Goal: Task Accomplishment & Management: Use online tool/utility

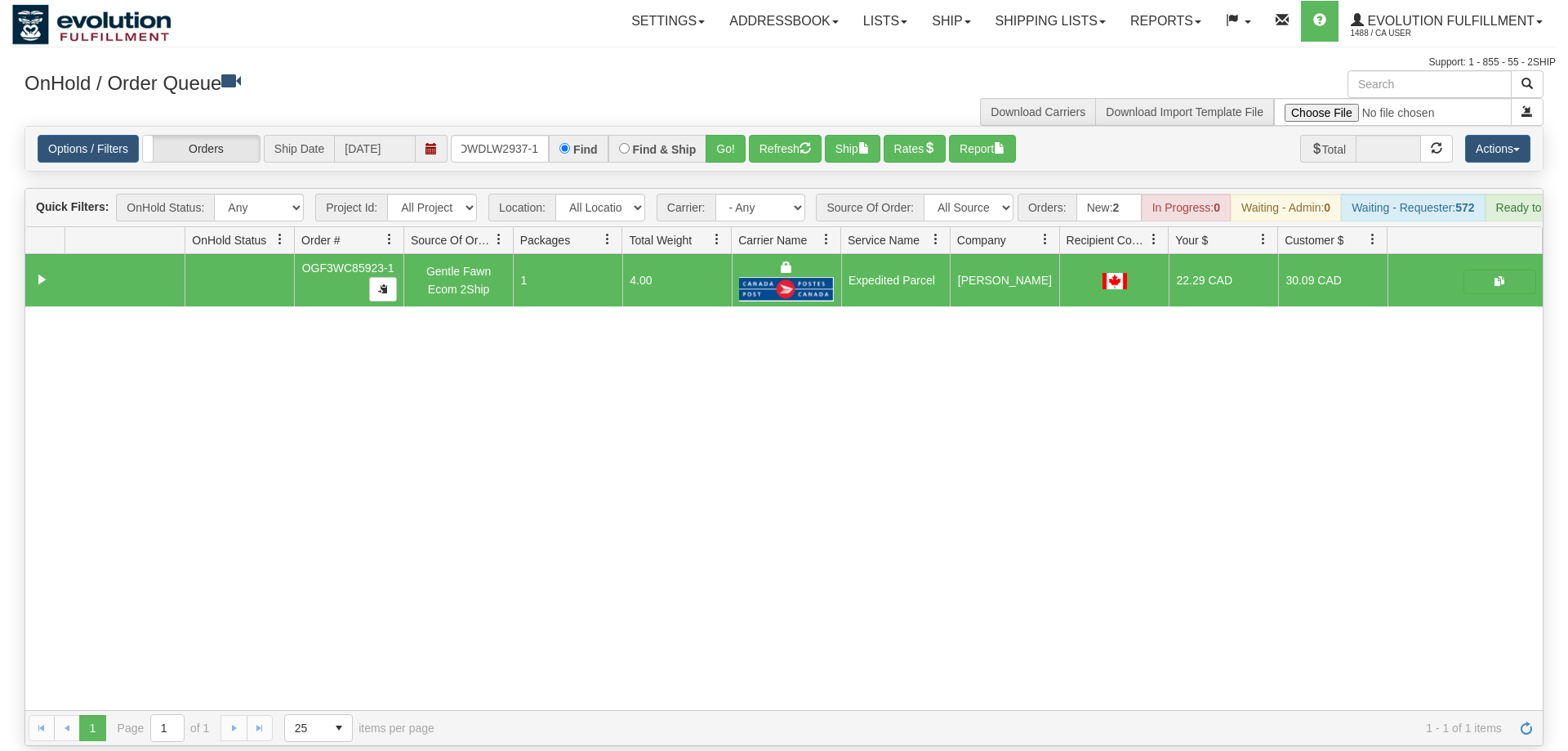
scroll to position [0, 3]
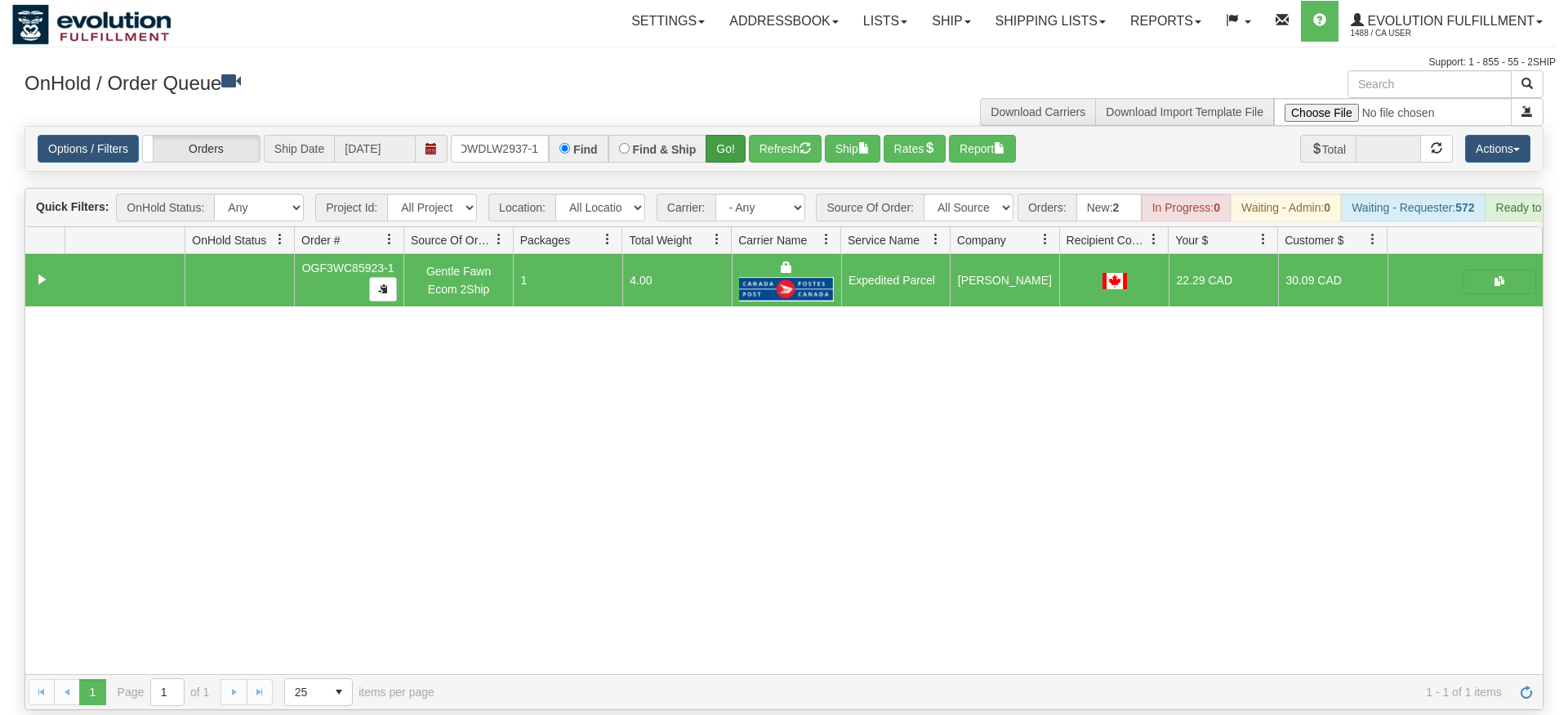
type input "OWDLW2937-1"
click at [728, 165] on div "Is equal to Is not equal to Contains Does not contains CAD USD EUR ZAR [PERSON_…" at bounding box center [784, 418] width 1544 height 585
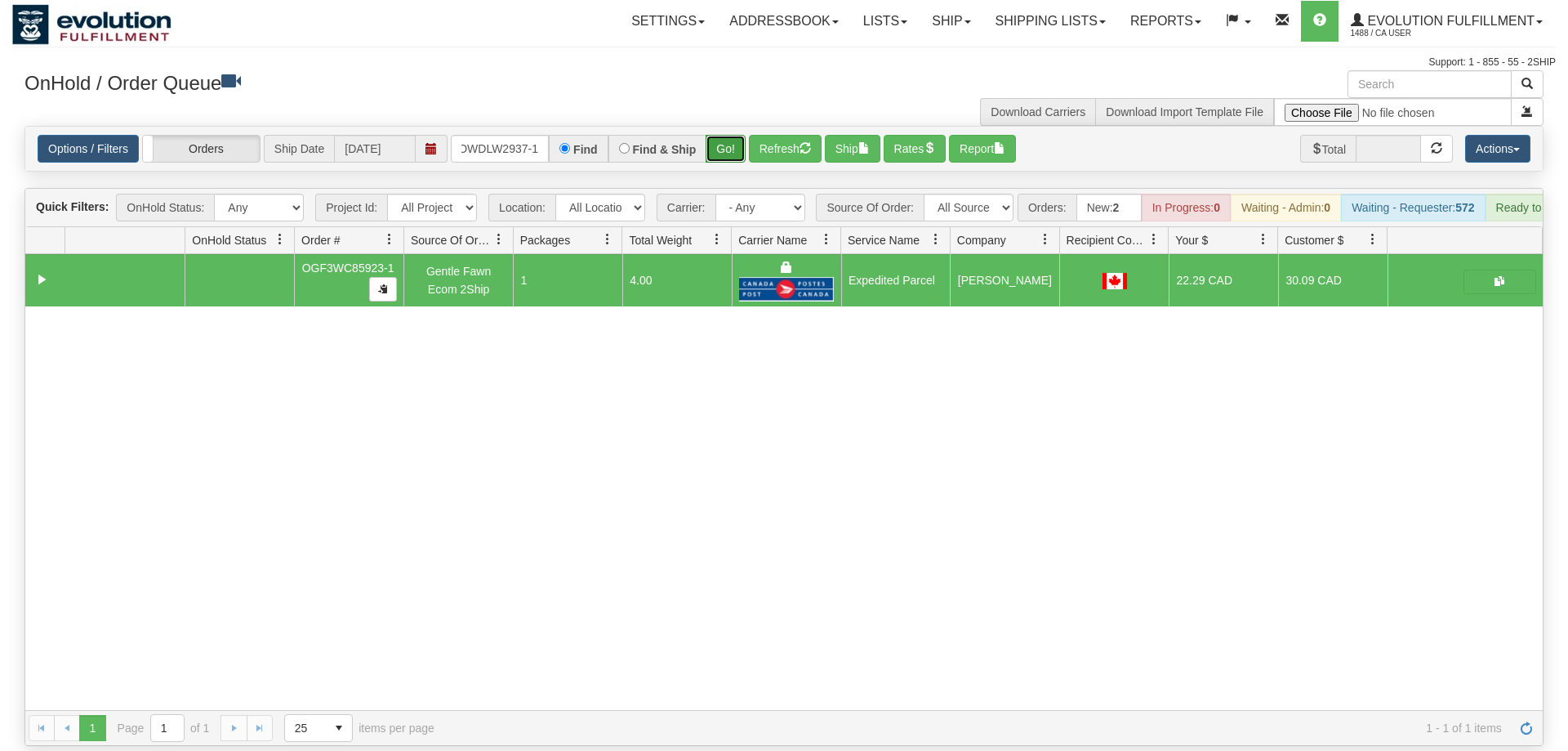
click at [725, 135] on button "Go!" at bounding box center [725, 148] width 40 height 28
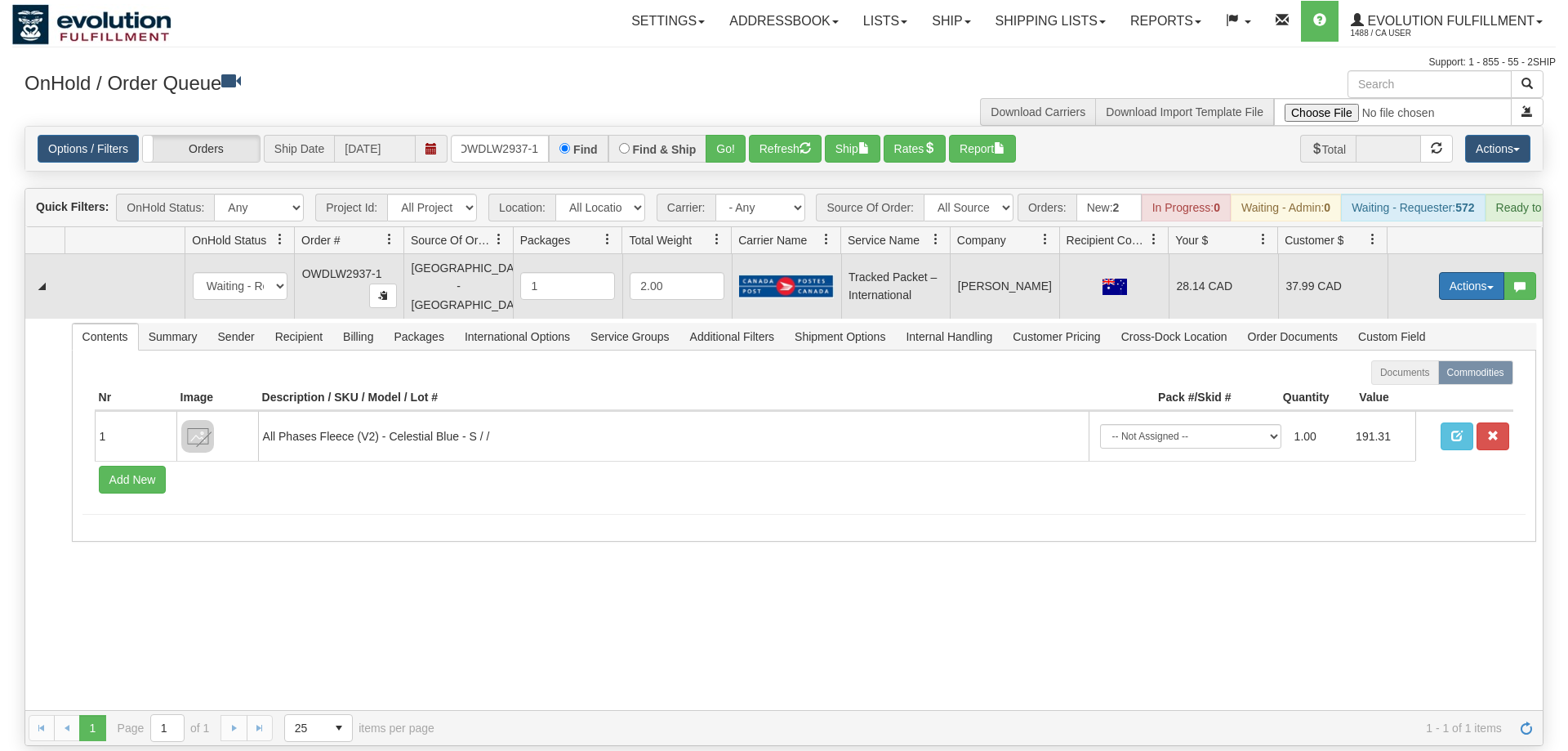
click at [1457, 272] on button "Actions" at bounding box center [1472, 285] width 65 height 28
click at [1463, 272] on button "Actions" at bounding box center [1472, 285] width 65 height 28
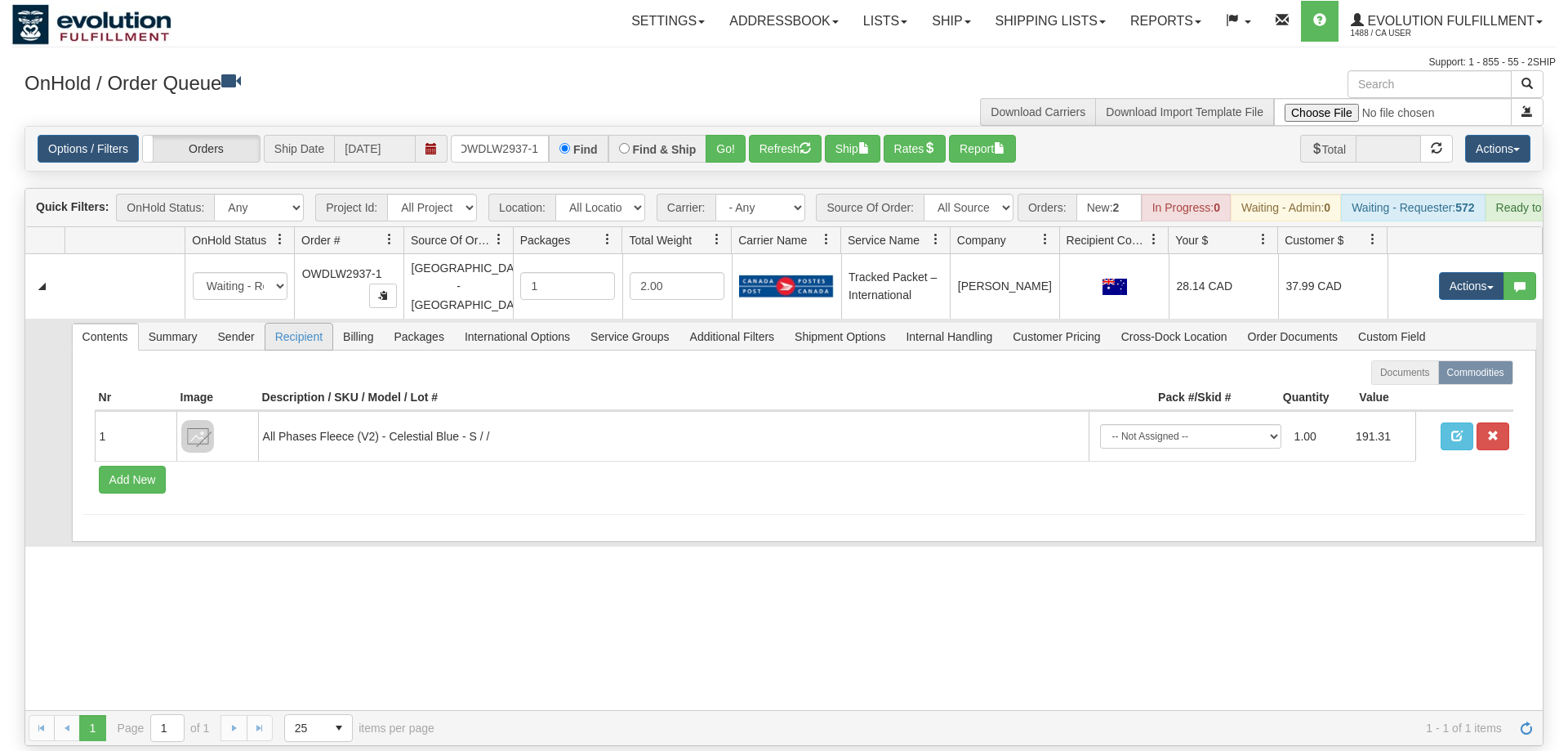
click at [277, 319] on td "Contents Summary Sender Recipient Billing Packages International Options Servic…" at bounding box center [803, 432] width 1479 height 228
click at [260, 324] on span "Sender" at bounding box center [236, 336] width 56 height 26
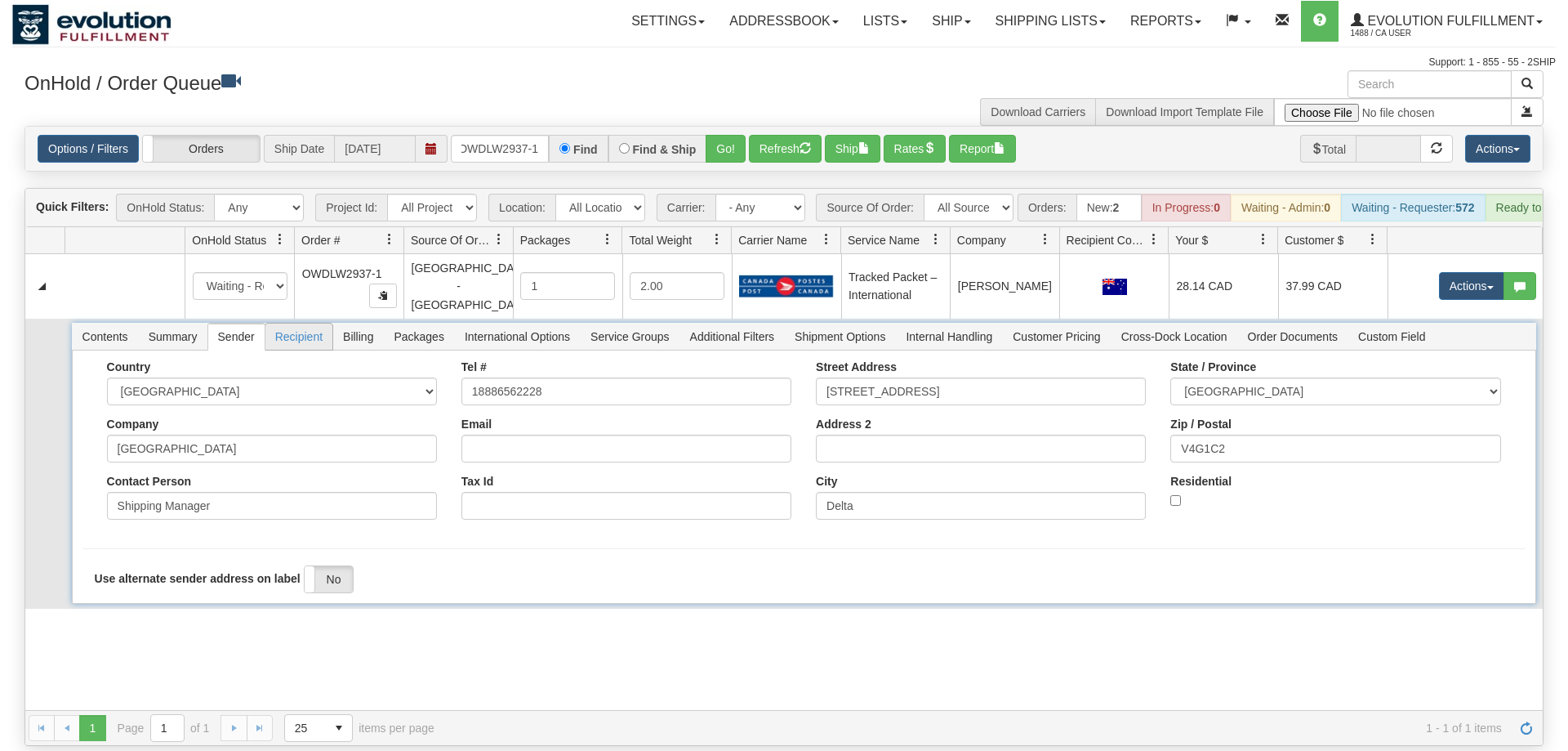
click at [288, 324] on span "Recipient" at bounding box center [299, 336] width 67 height 26
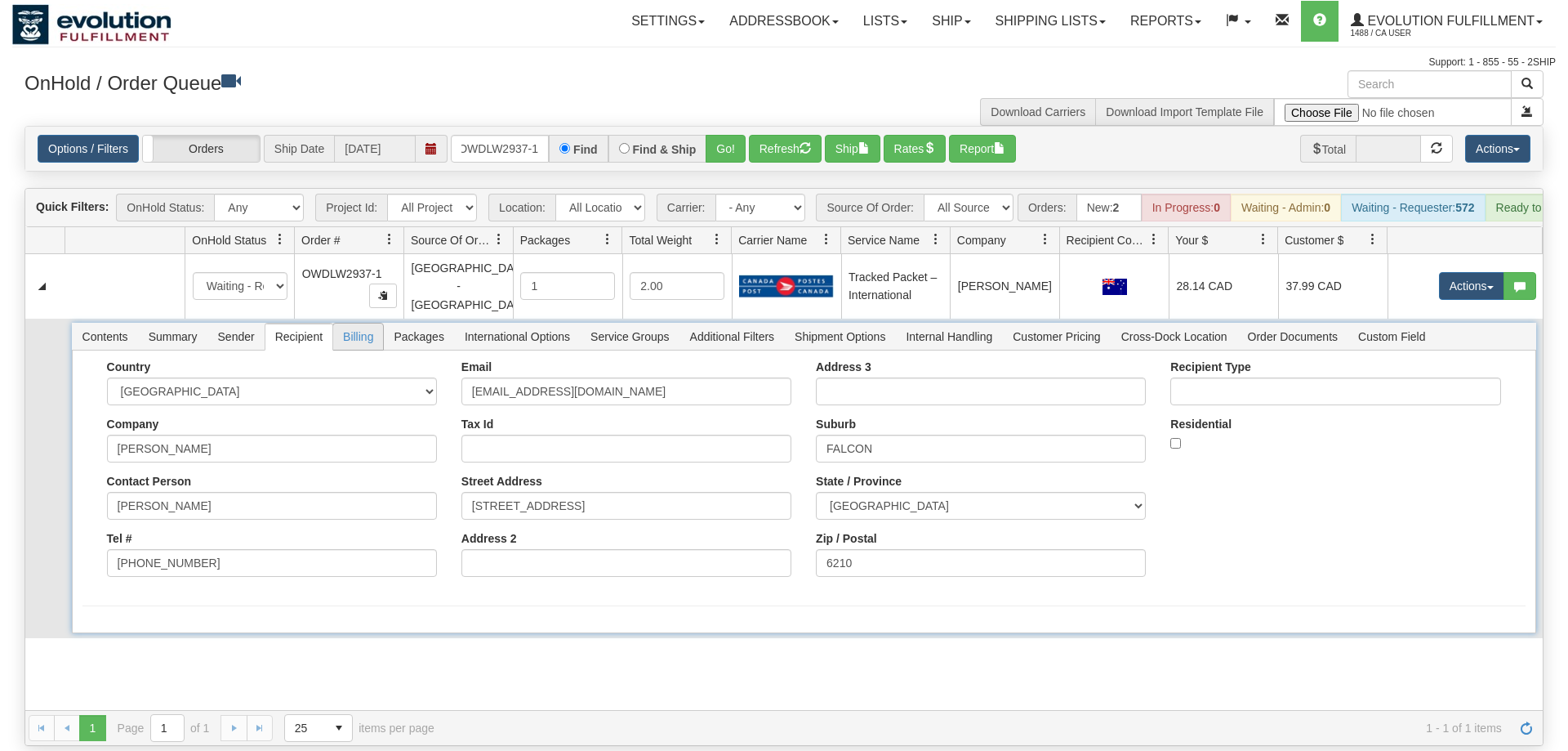
click at [351, 324] on span "Billing" at bounding box center [359, 336] width 50 height 26
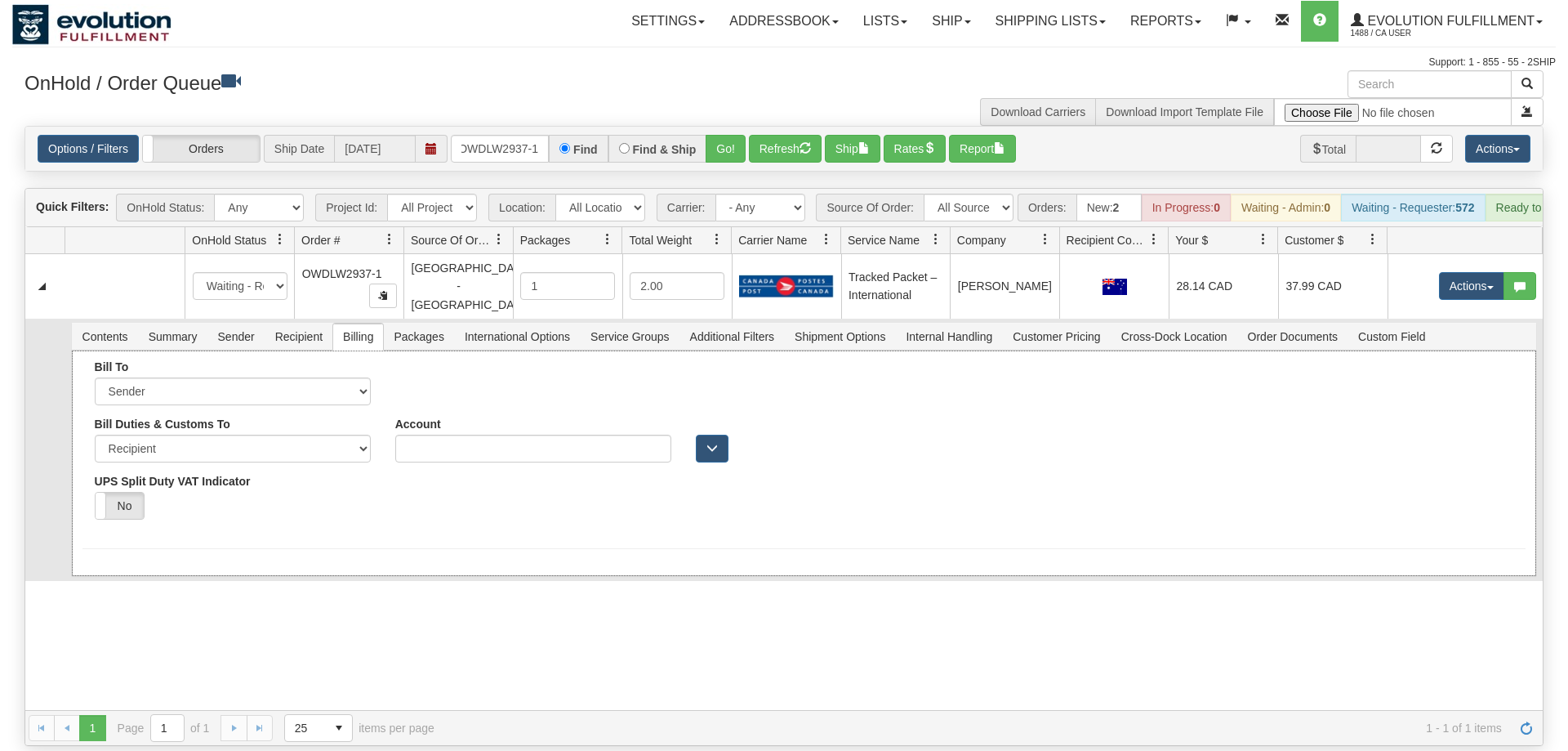
click at [395, 483] on div "Bill Duties & Customs To Sender Recipient Third Party UPS Split Duty VAT Indica…" at bounding box center [444, 474] width 722 height 115
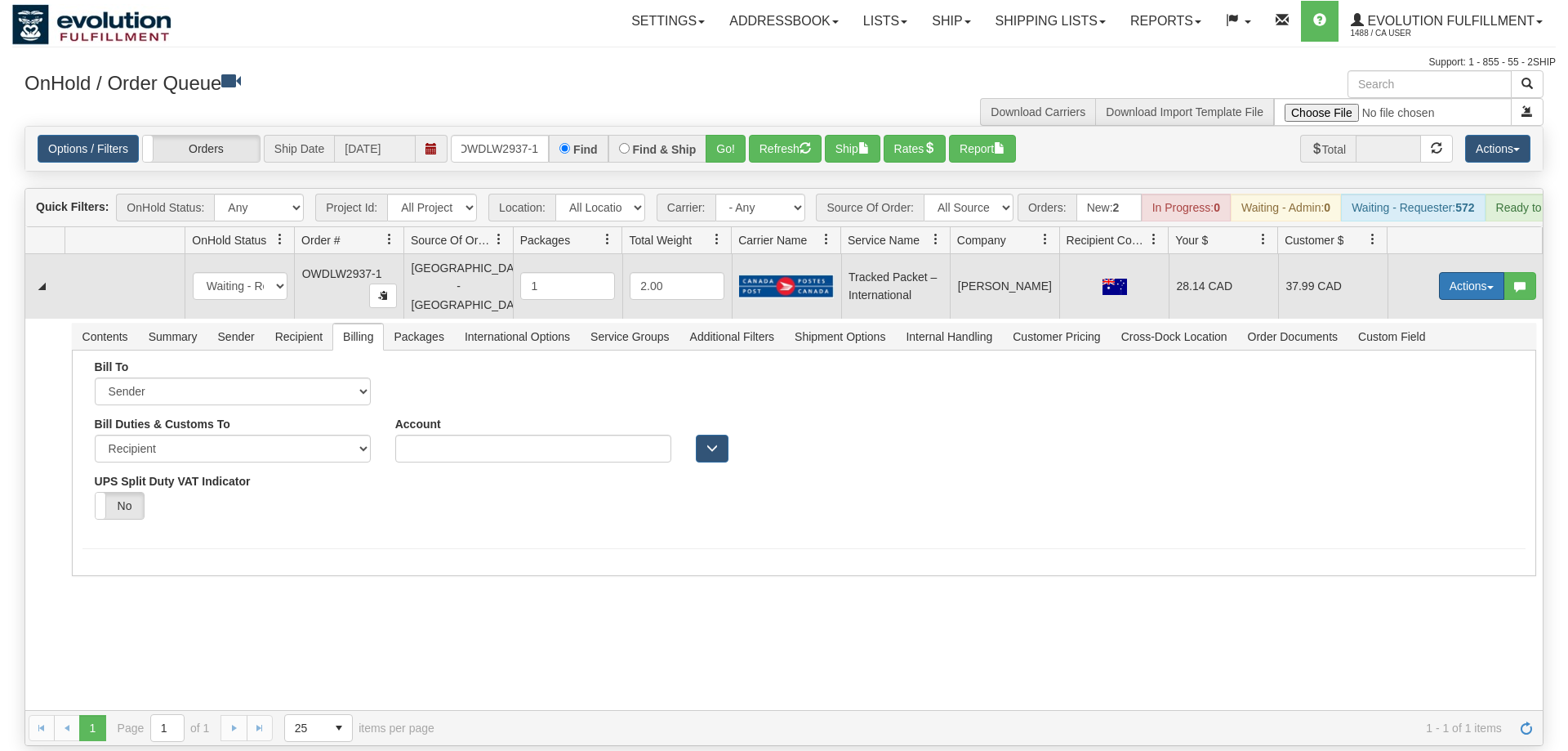
click at [1472, 272] on button "Actions" at bounding box center [1472, 285] width 65 height 28
click at [1432, 306] on link "Open" at bounding box center [1438, 316] width 130 height 21
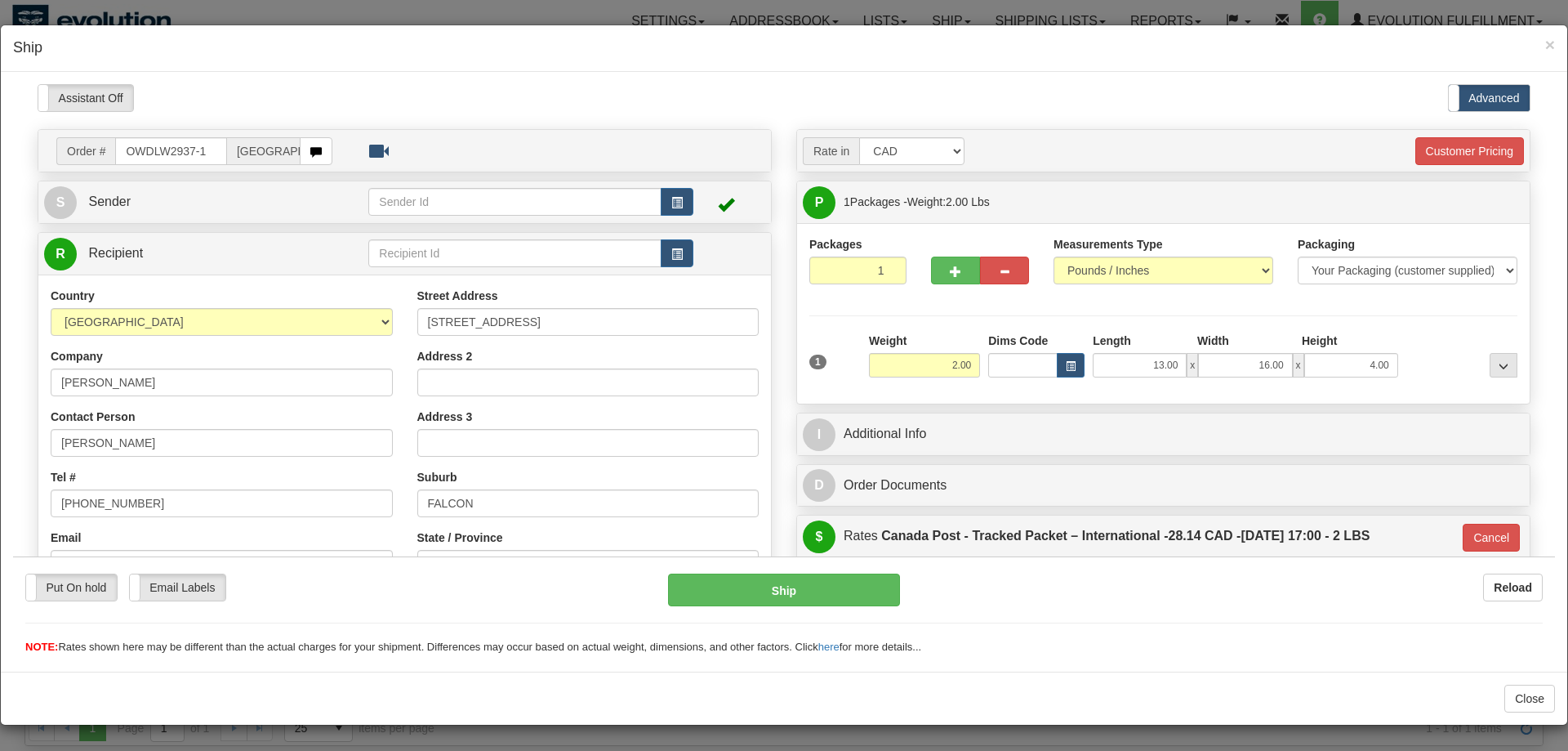
scroll to position [166, 0]
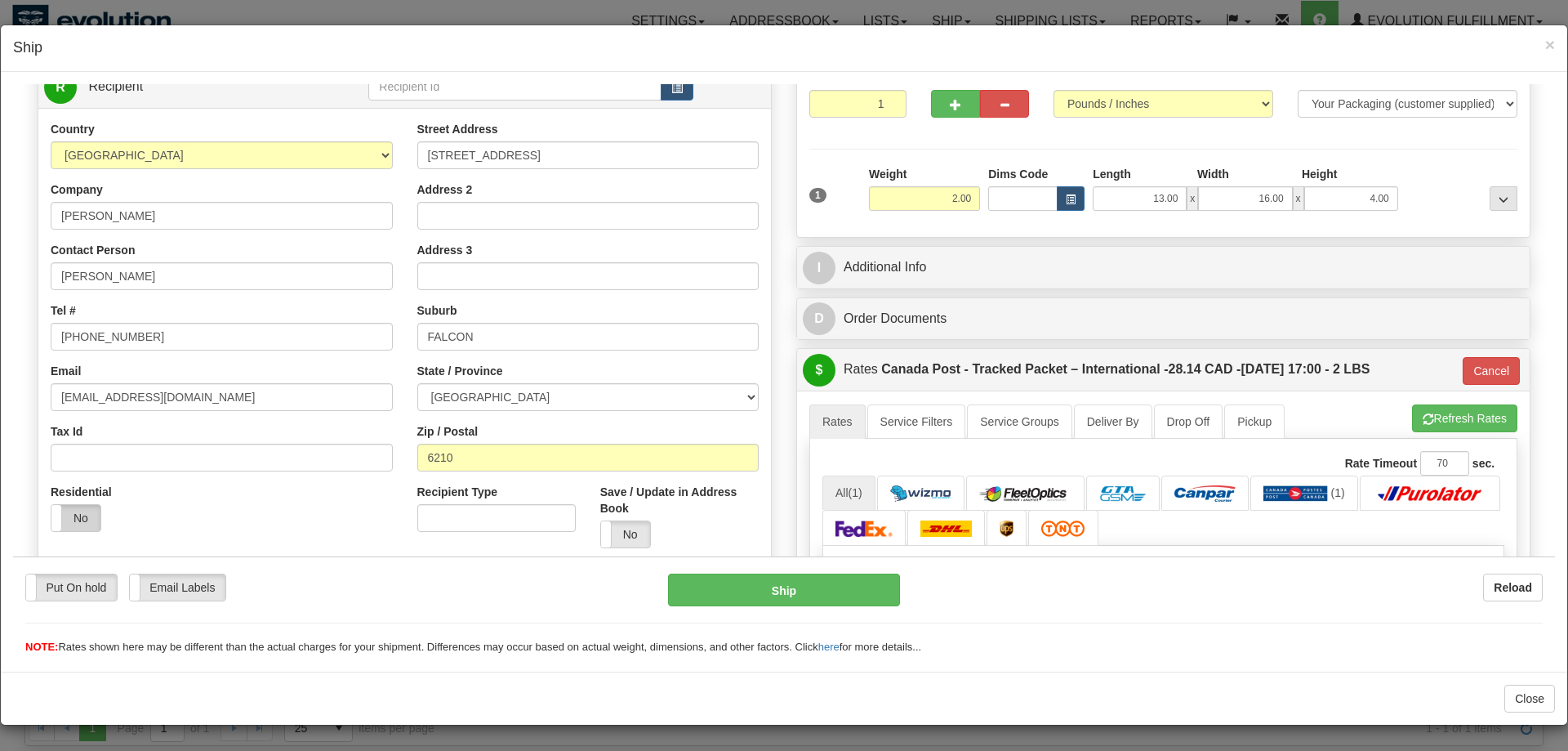
drag, startPoint x: 75, startPoint y: 502, endPoint x: 79, endPoint y: 513, distance: 11.7
click at [79, 509] on div "Residential Yes No" at bounding box center [99, 508] width 97 height 49
click at [80, 513] on label "No" at bounding box center [76, 517] width 49 height 26
type input "INT.TP"
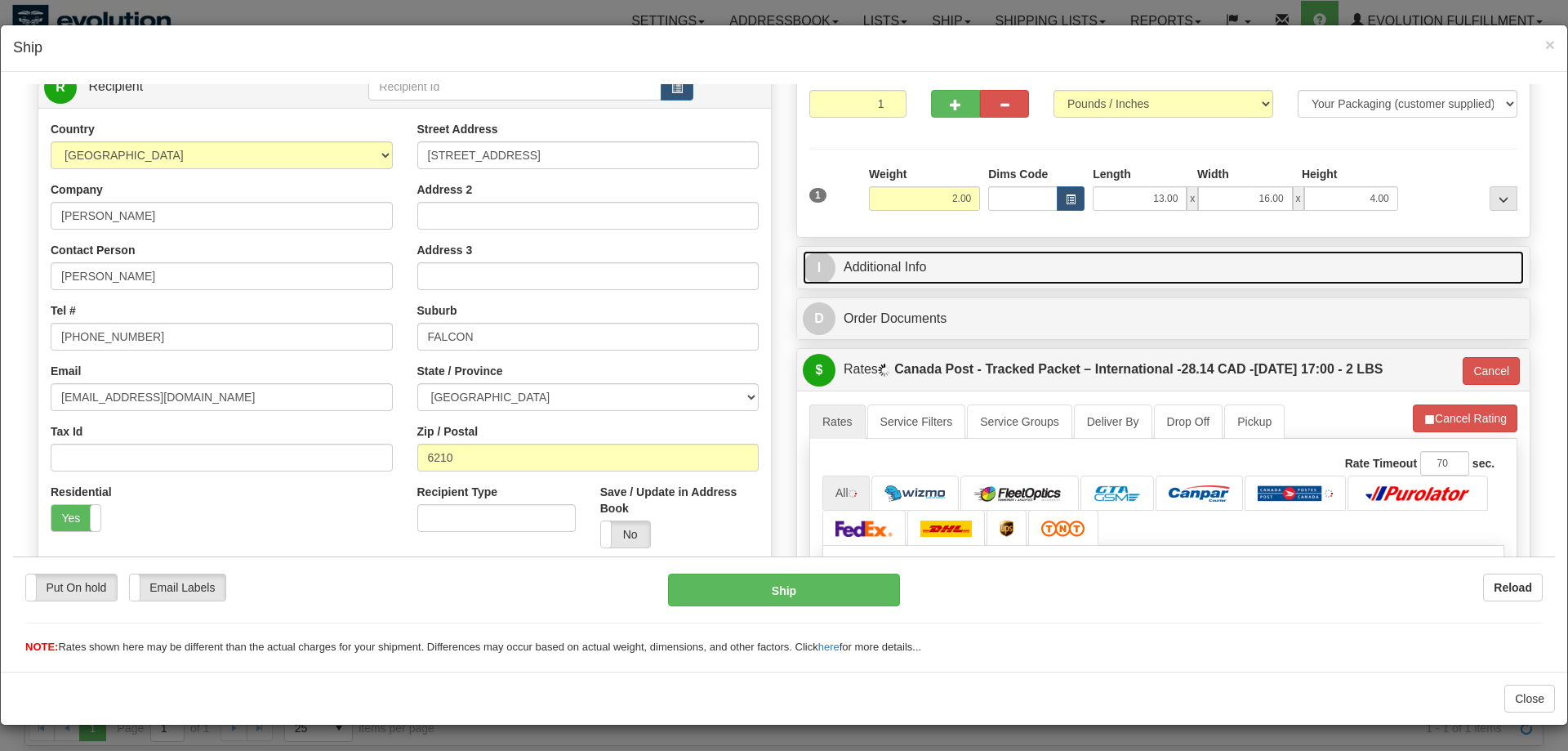
click at [980, 263] on link "I Additional Info" at bounding box center [1163, 267] width 721 height 33
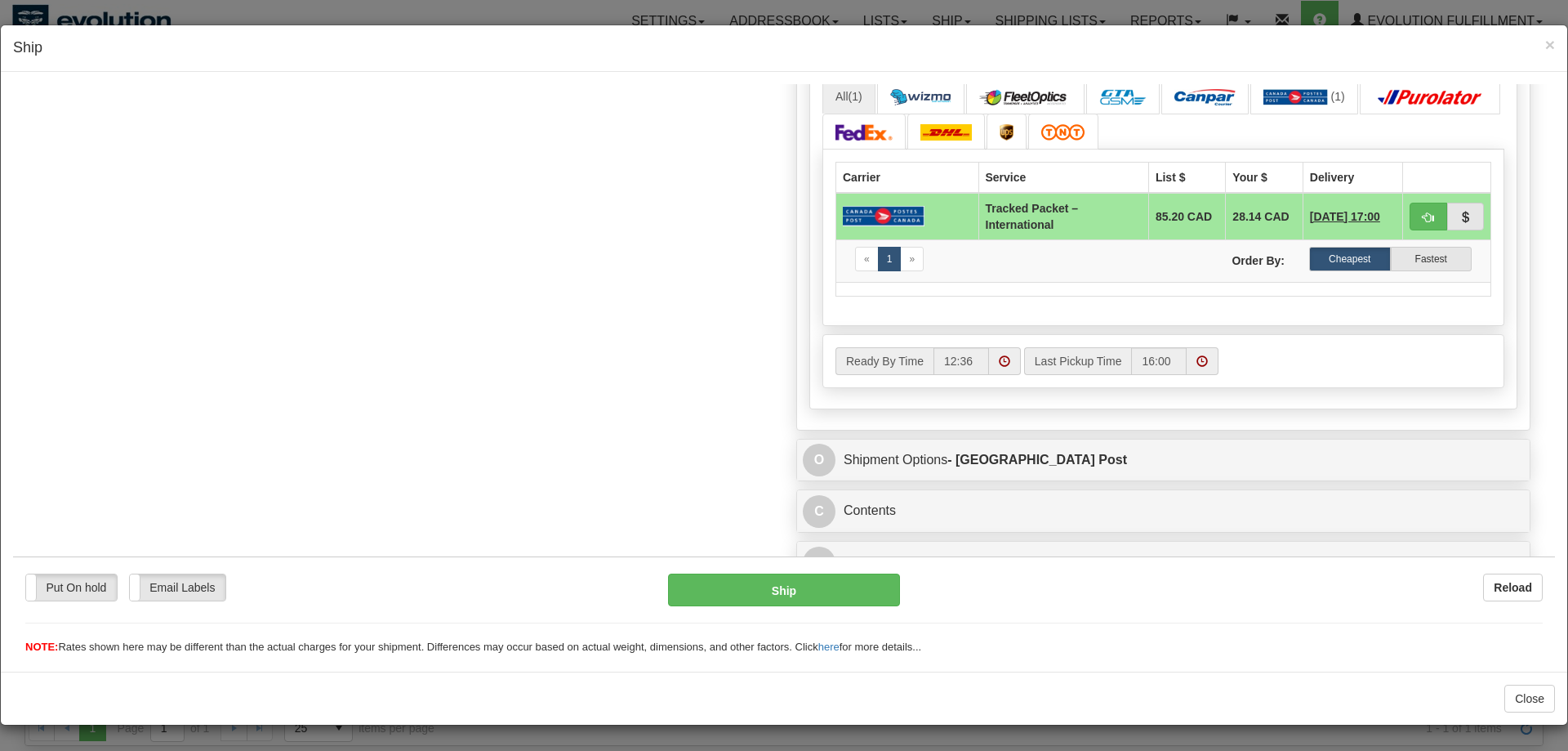
scroll to position [854, 0]
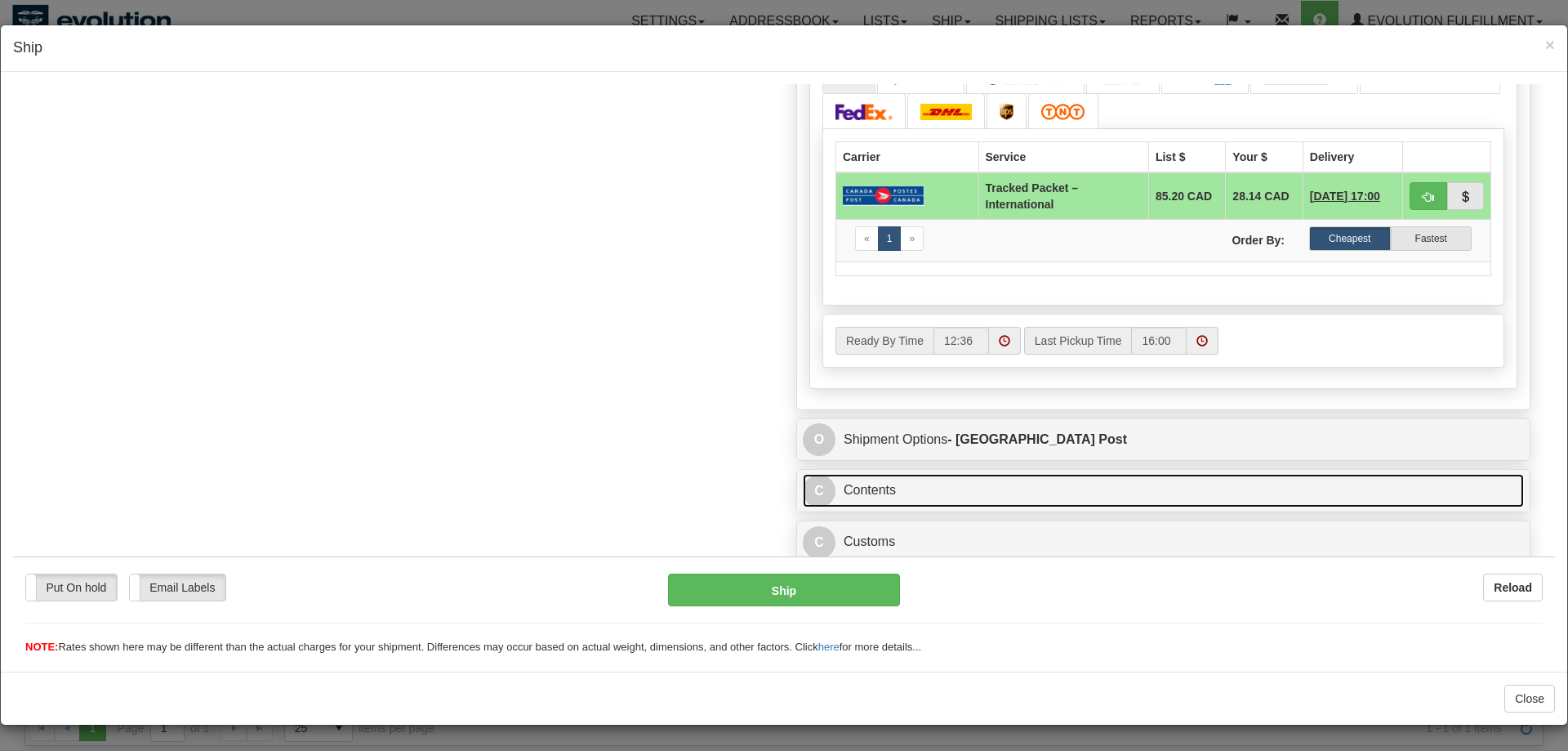
click at [1000, 487] on link "C Contents" at bounding box center [1163, 490] width 721 height 33
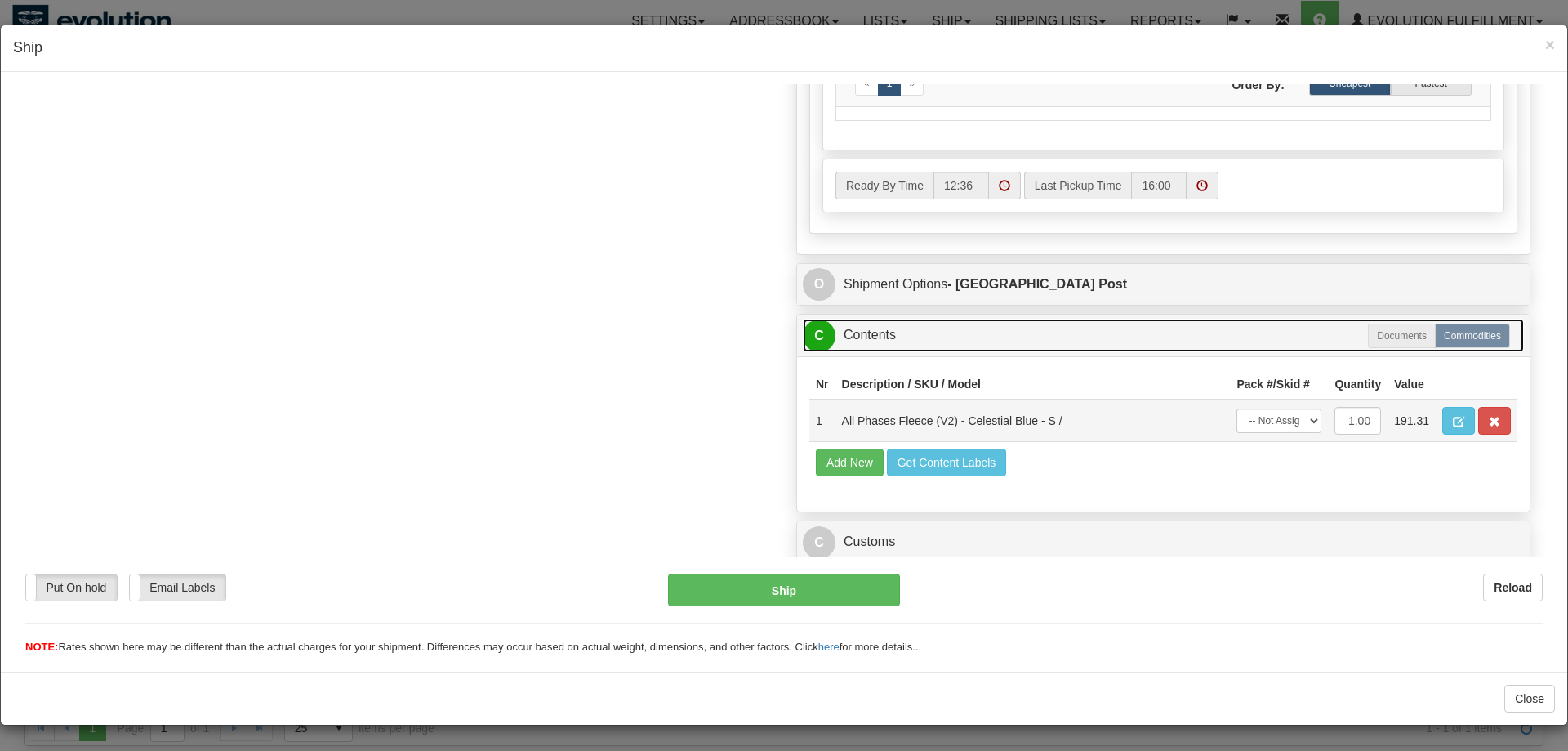
scroll to position [1009, 0]
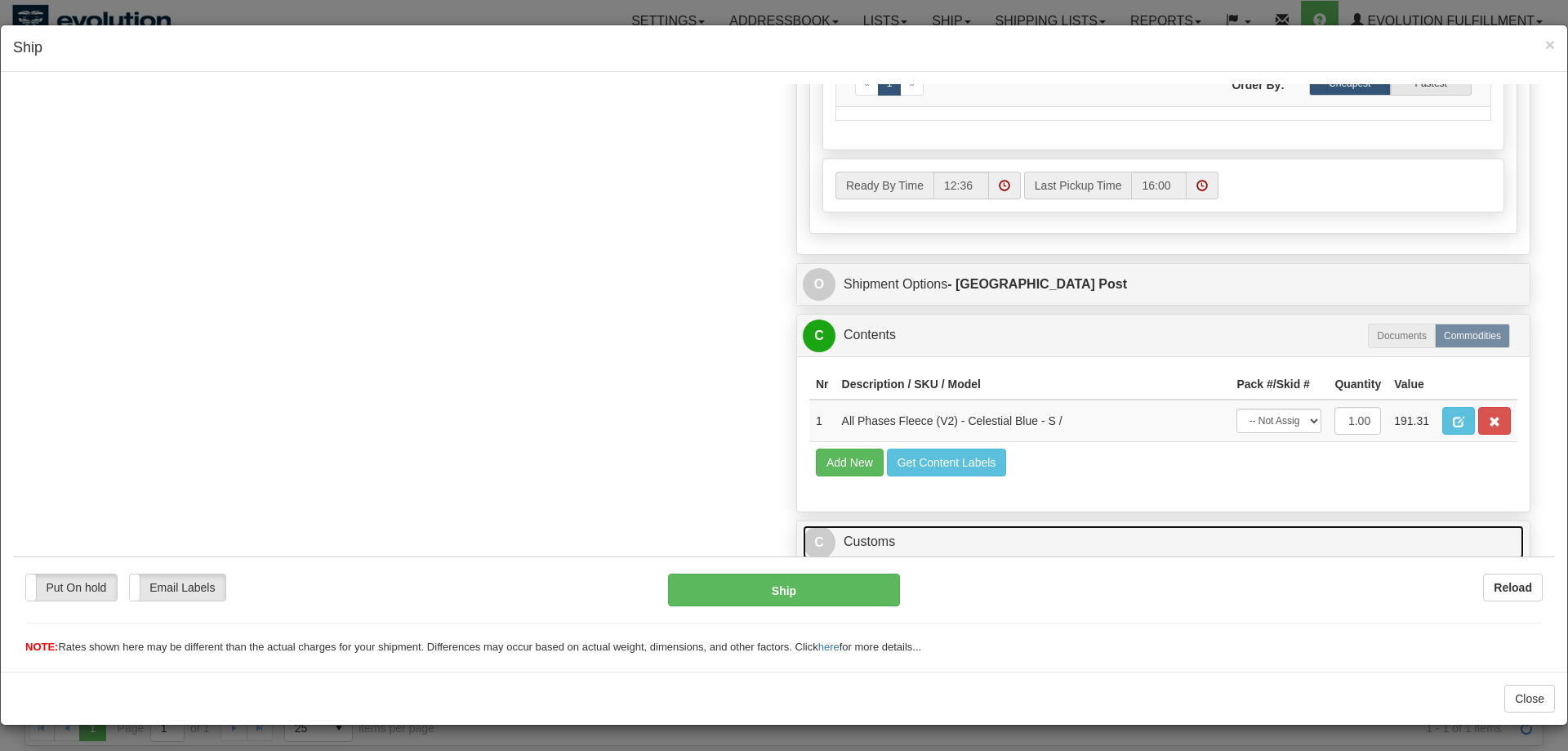
click at [995, 535] on link "C Customs" at bounding box center [1163, 541] width 721 height 33
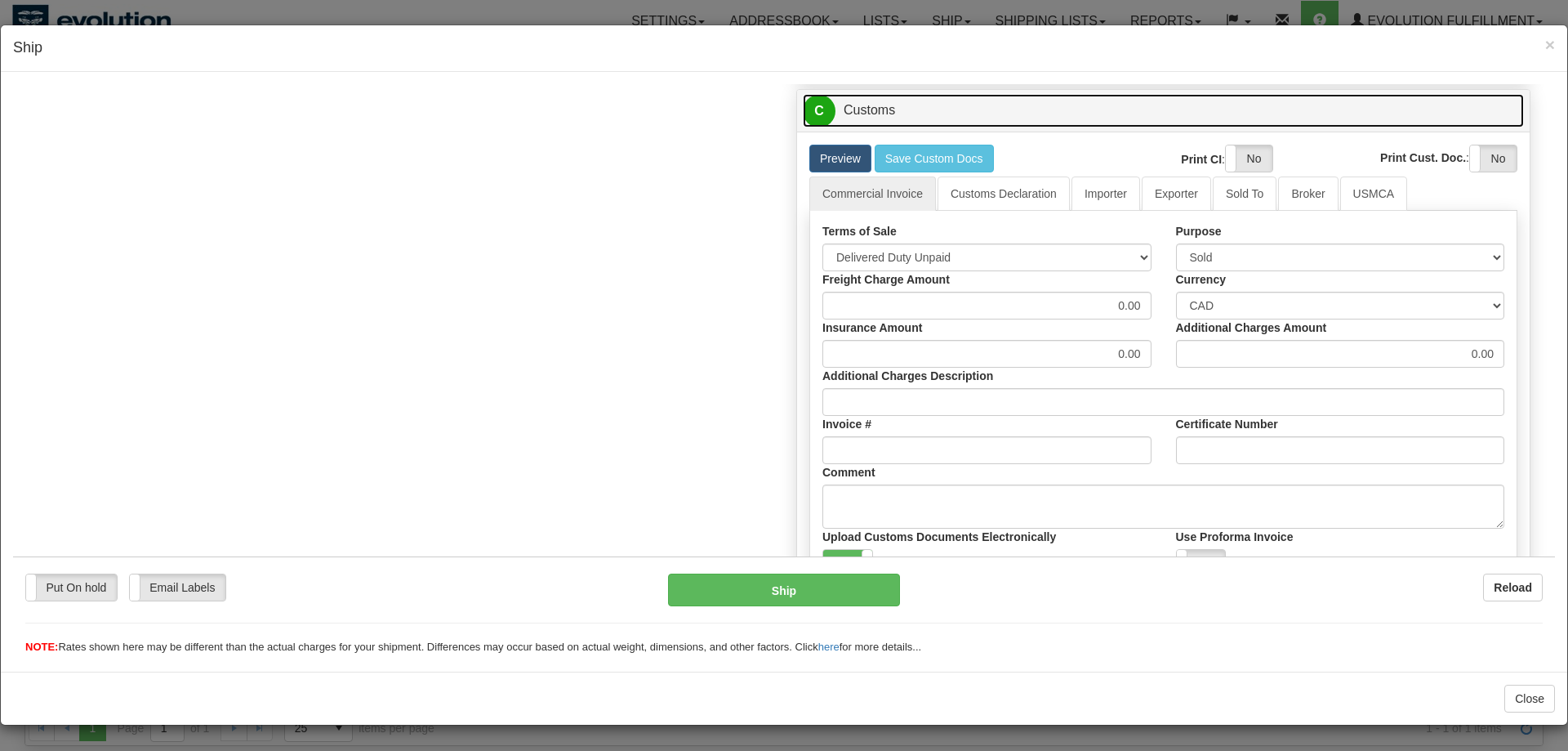
scroll to position [1505, 0]
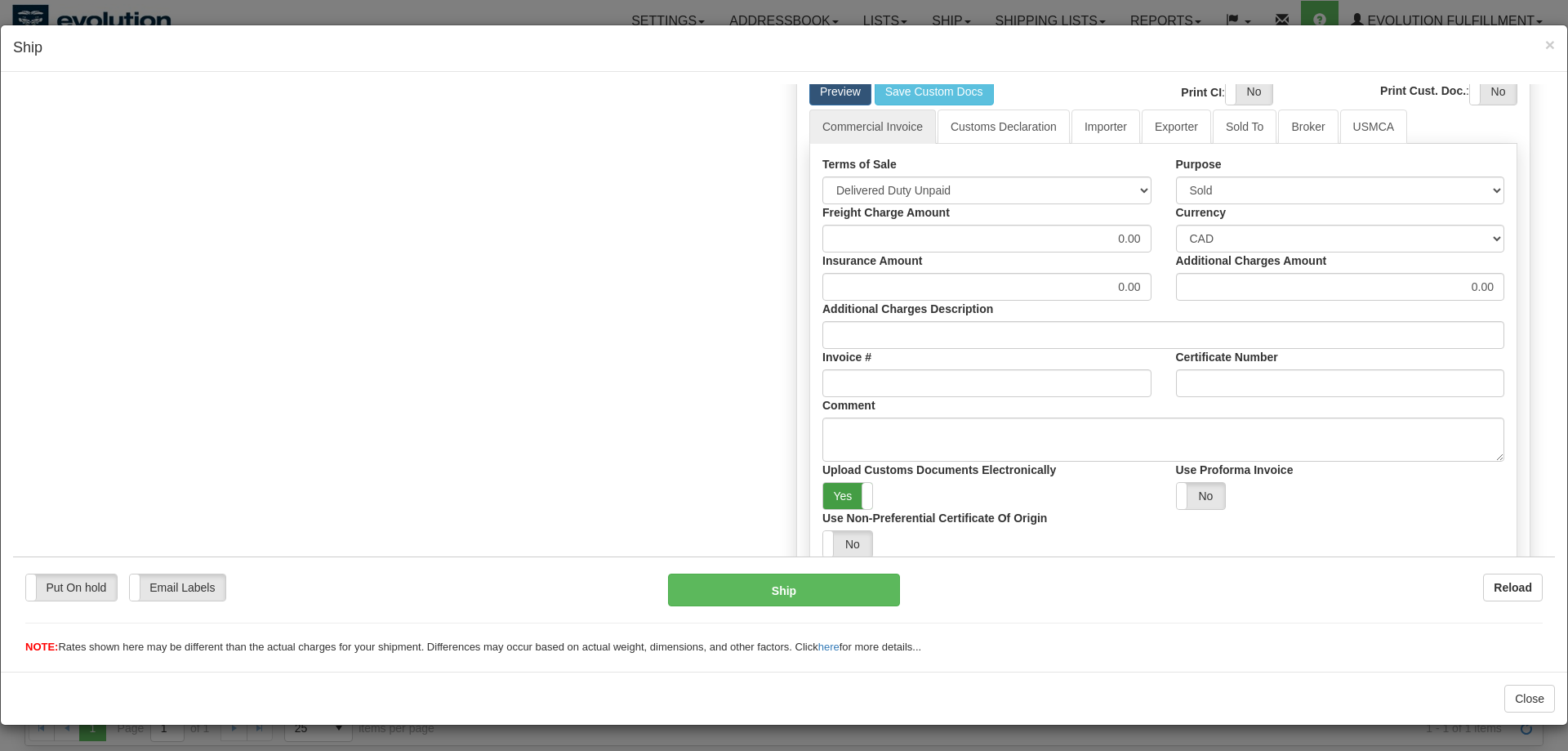
click at [852, 495] on label "Yes" at bounding box center [848, 495] width 49 height 26
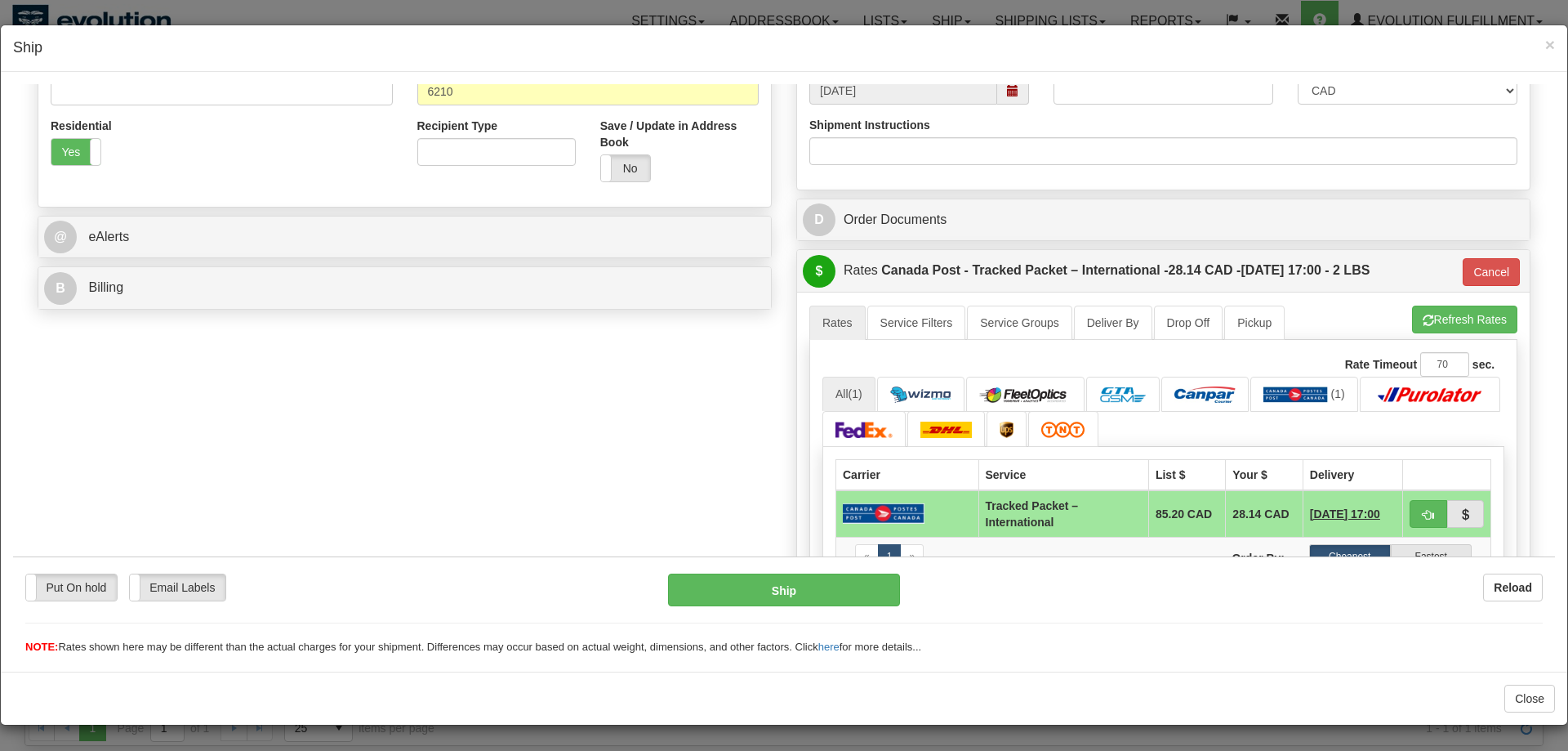
scroll to position [547, 0]
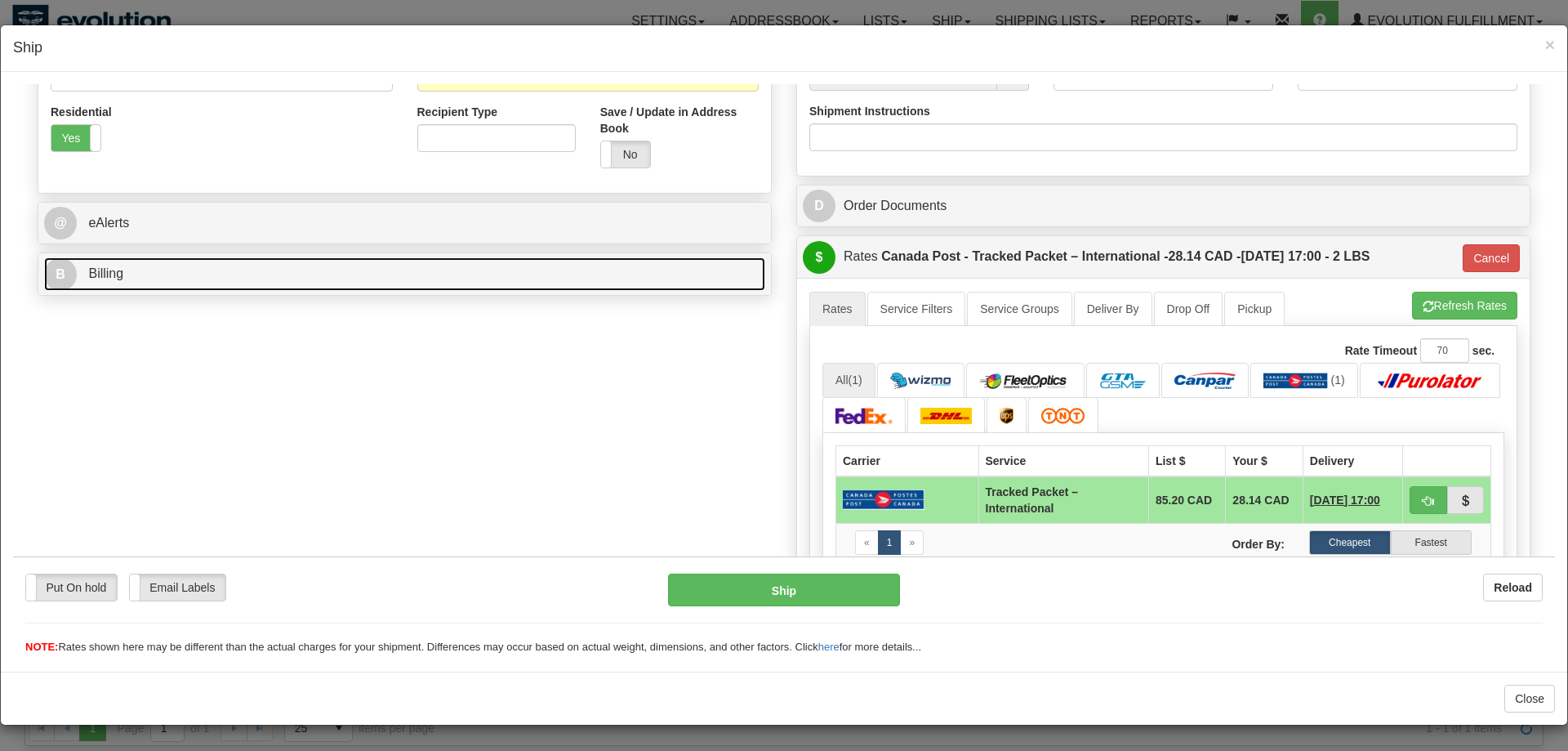
click at [189, 289] on link "B Billing" at bounding box center [405, 273] width 721 height 33
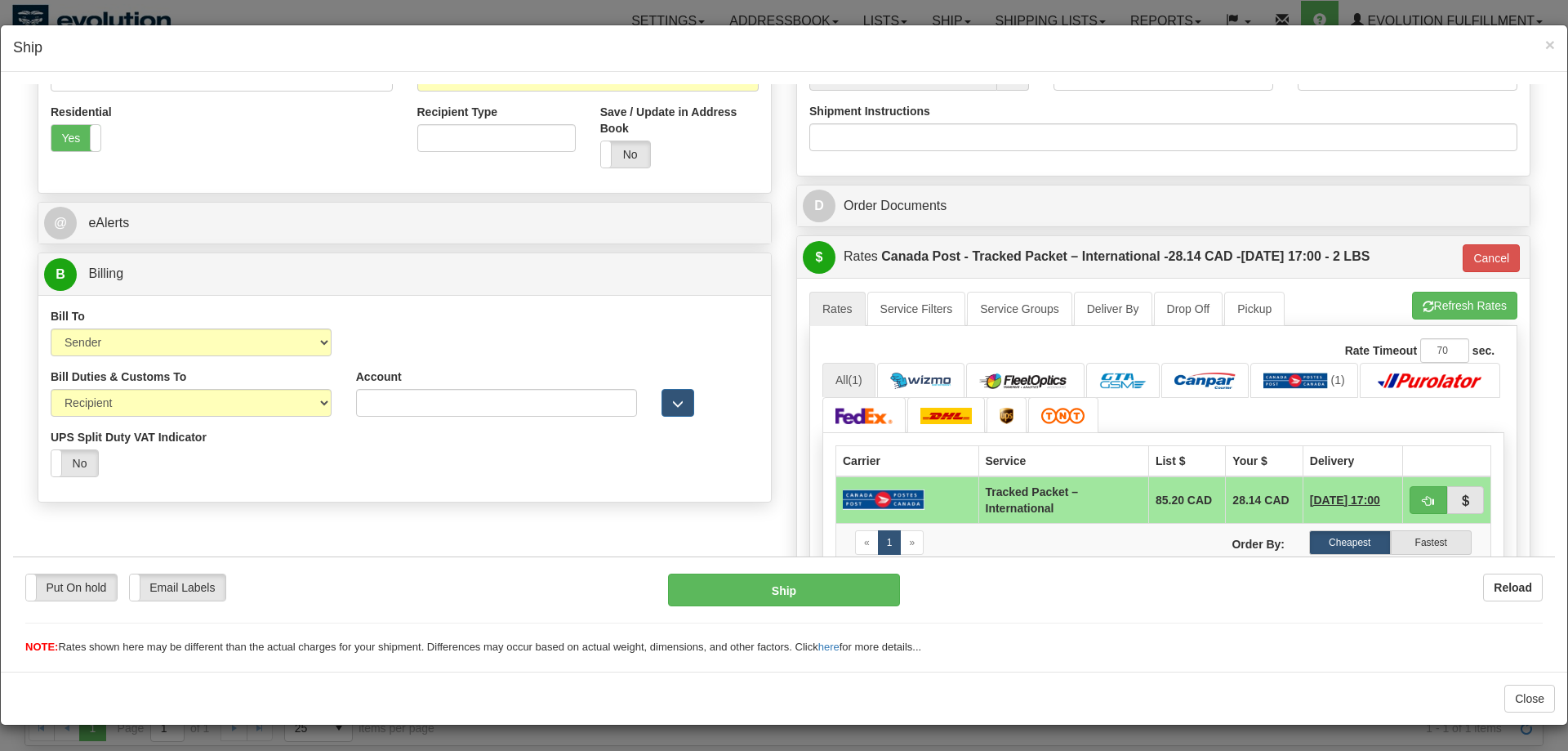
click at [391, 478] on div "Bill Duties & Customs To Sender Recipient Third Party UPS Split Duty VAT Indica…" at bounding box center [405, 428] width 733 height 121
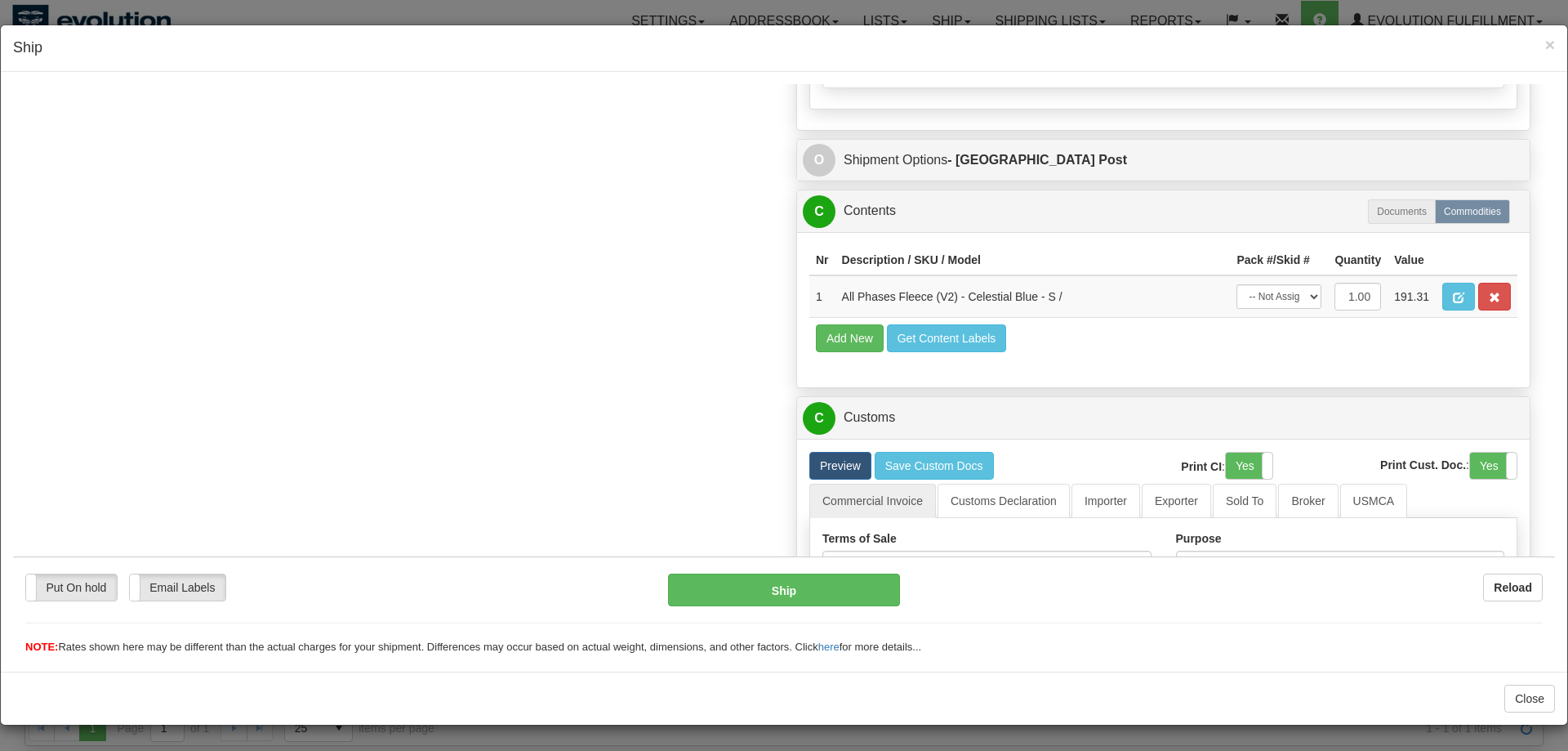
scroll to position [1547, 0]
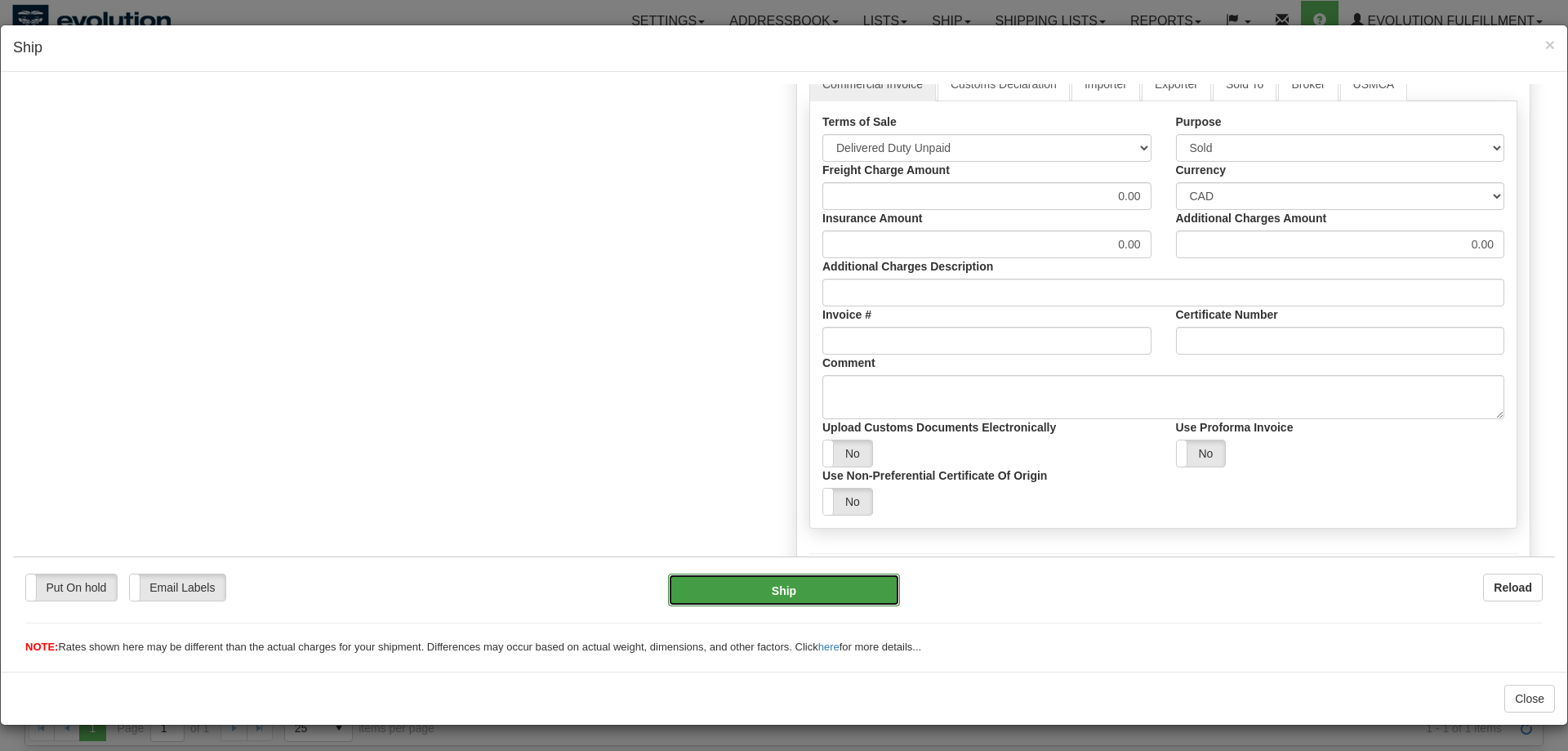
click at [765, 591] on button "Ship" at bounding box center [784, 589] width 233 height 33
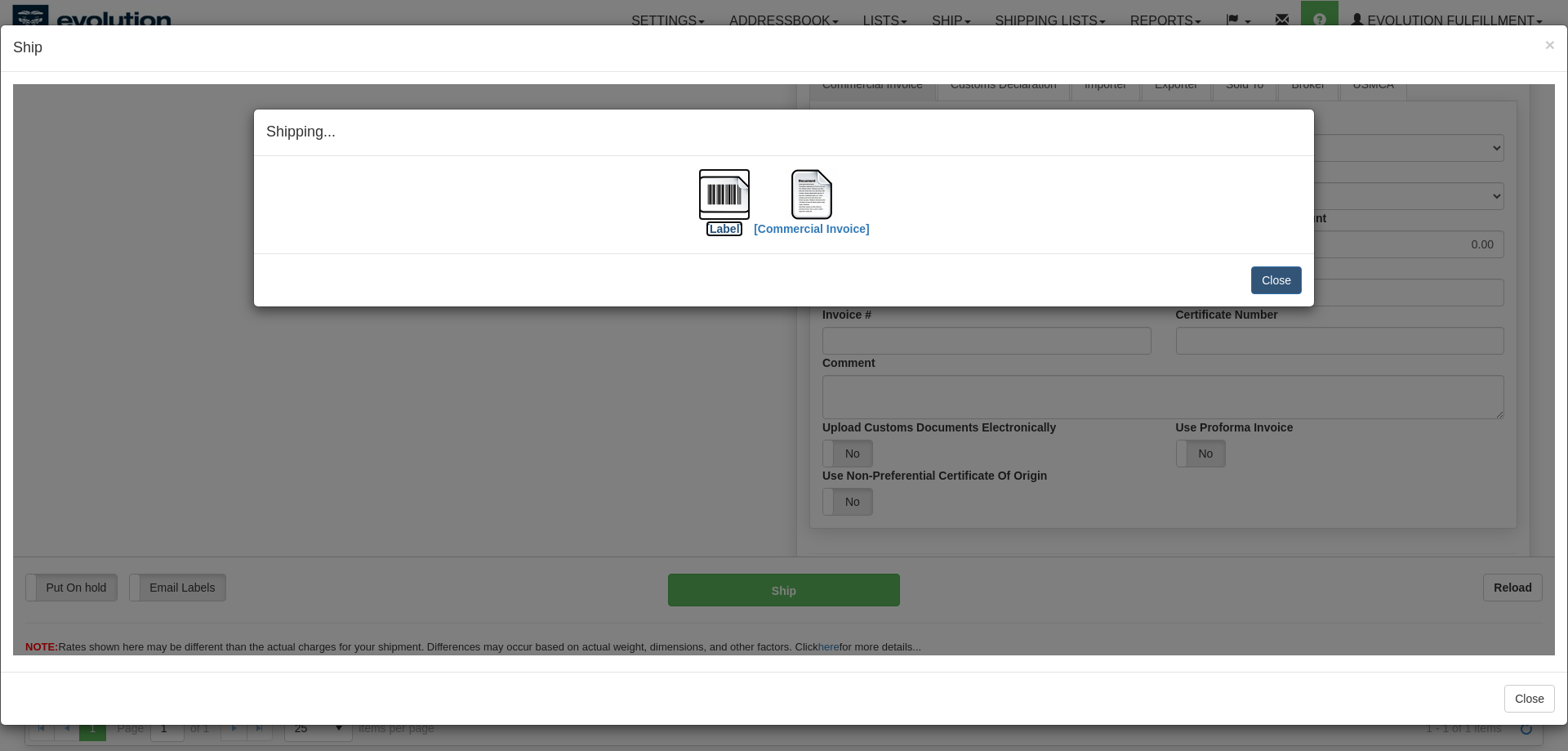
click at [739, 202] on img at bounding box center [725, 193] width 53 height 53
click at [808, 207] on img at bounding box center [812, 193] width 53 height 53
drag, startPoint x: 1277, startPoint y: 277, endPoint x: 1280, endPoint y: 266, distance: 11.4
click at [1279, 271] on button "Close" at bounding box center [1276, 279] width 51 height 28
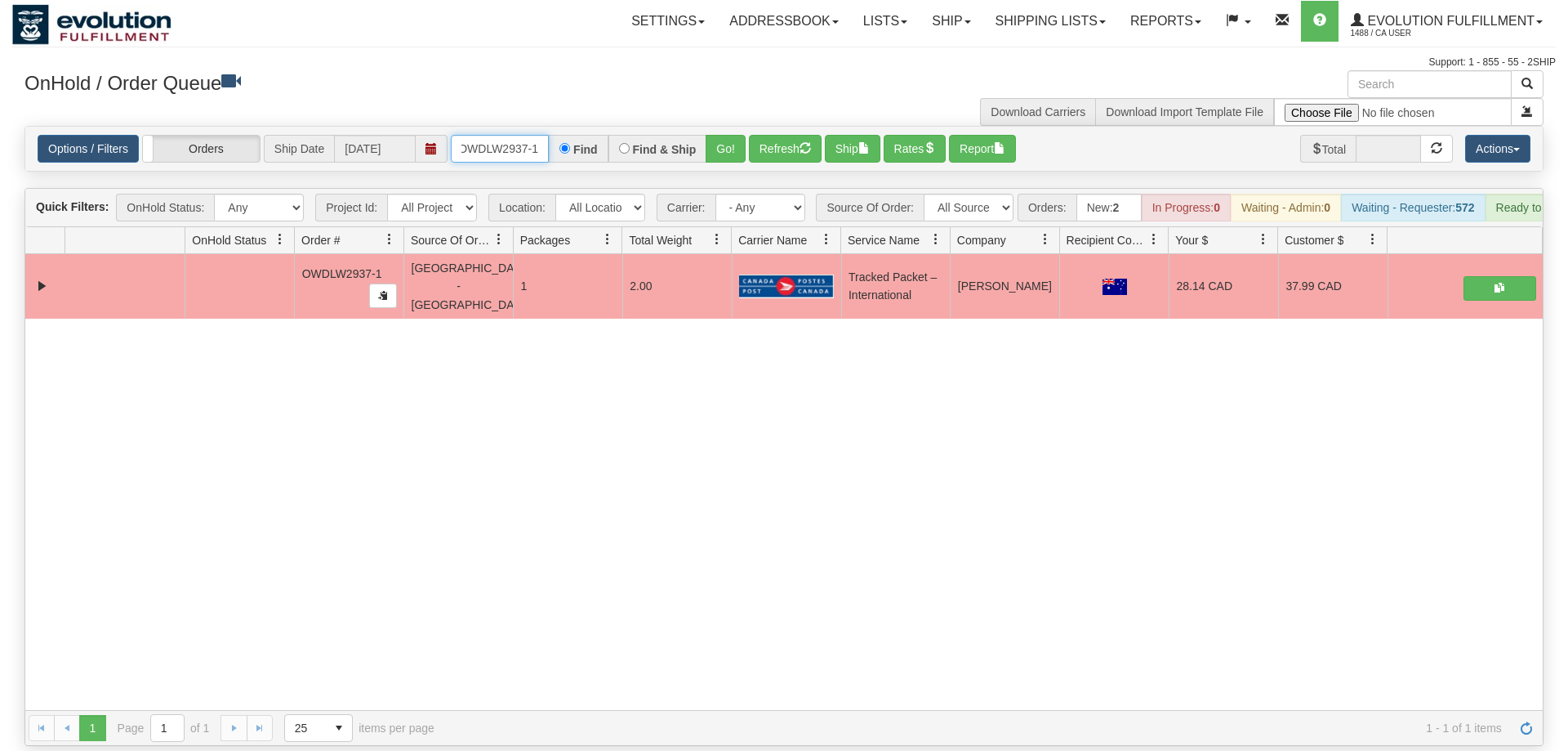
click at [512, 135] on input "OWDLW2937-1" at bounding box center [499, 148] width 98 height 28
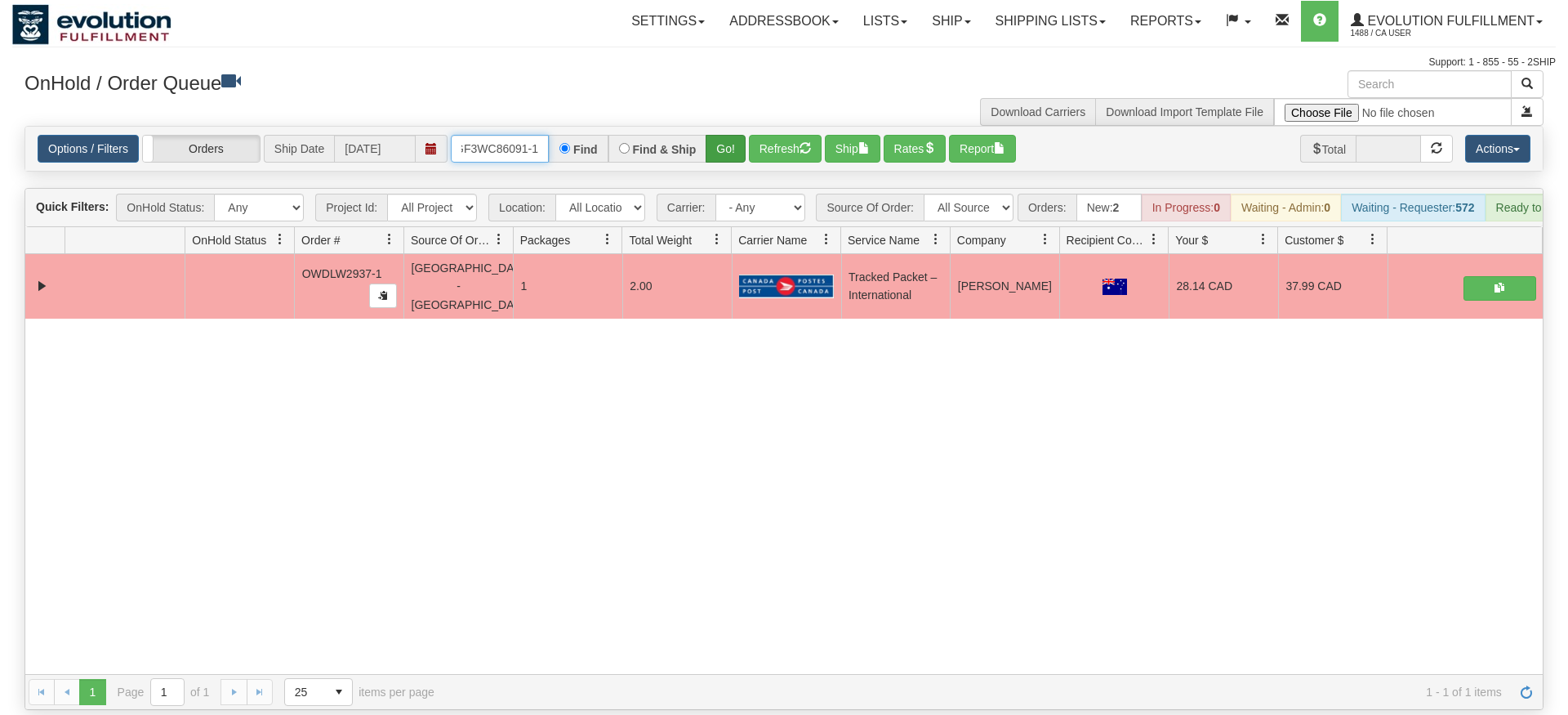
type input "OGF3WC86091-1"
click at [719, 166] on div "Is equal to Is not equal to Contains Does not contains CAD USD EUR ZAR [PERSON_…" at bounding box center [784, 418] width 1544 height 585
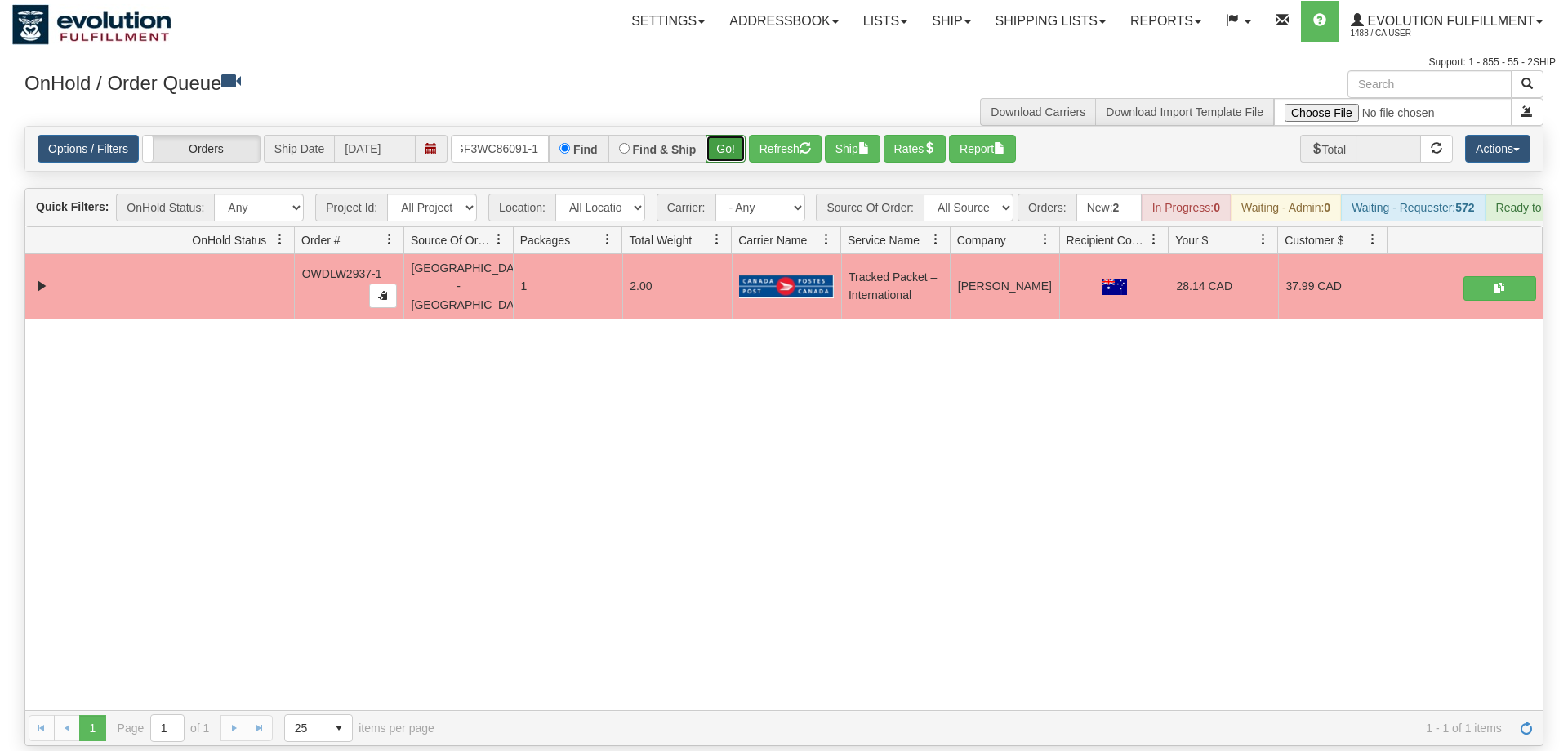
click at [718, 135] on button "Go!" at bounding box center [725, 148] width 40 height 28
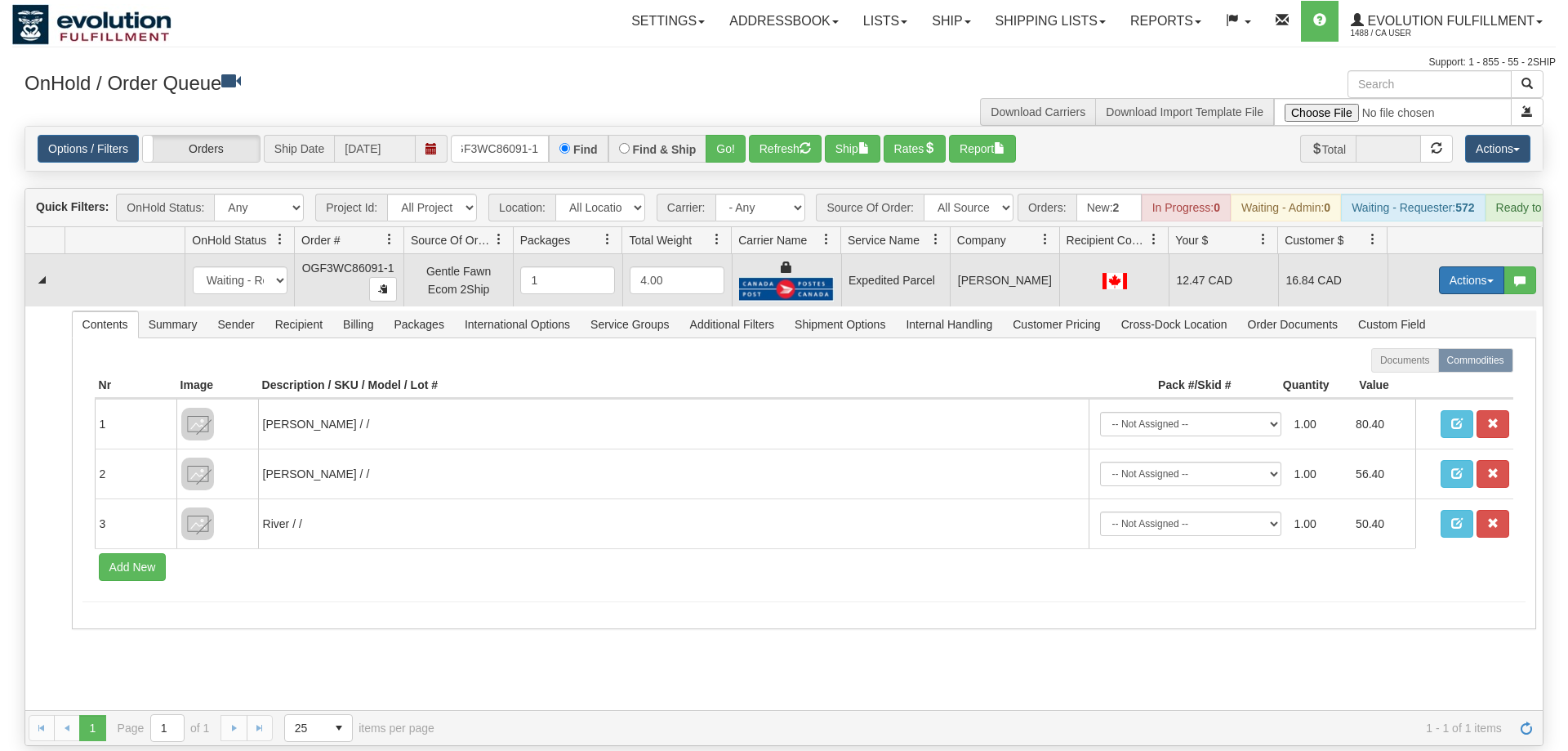
click at [1461, 267] on button "Actions" at bounding box center [1472, 280] width 65 height 28
click at [1444, 365] on link "Ship" at bounding box center [1438, 375] width 130 height 21
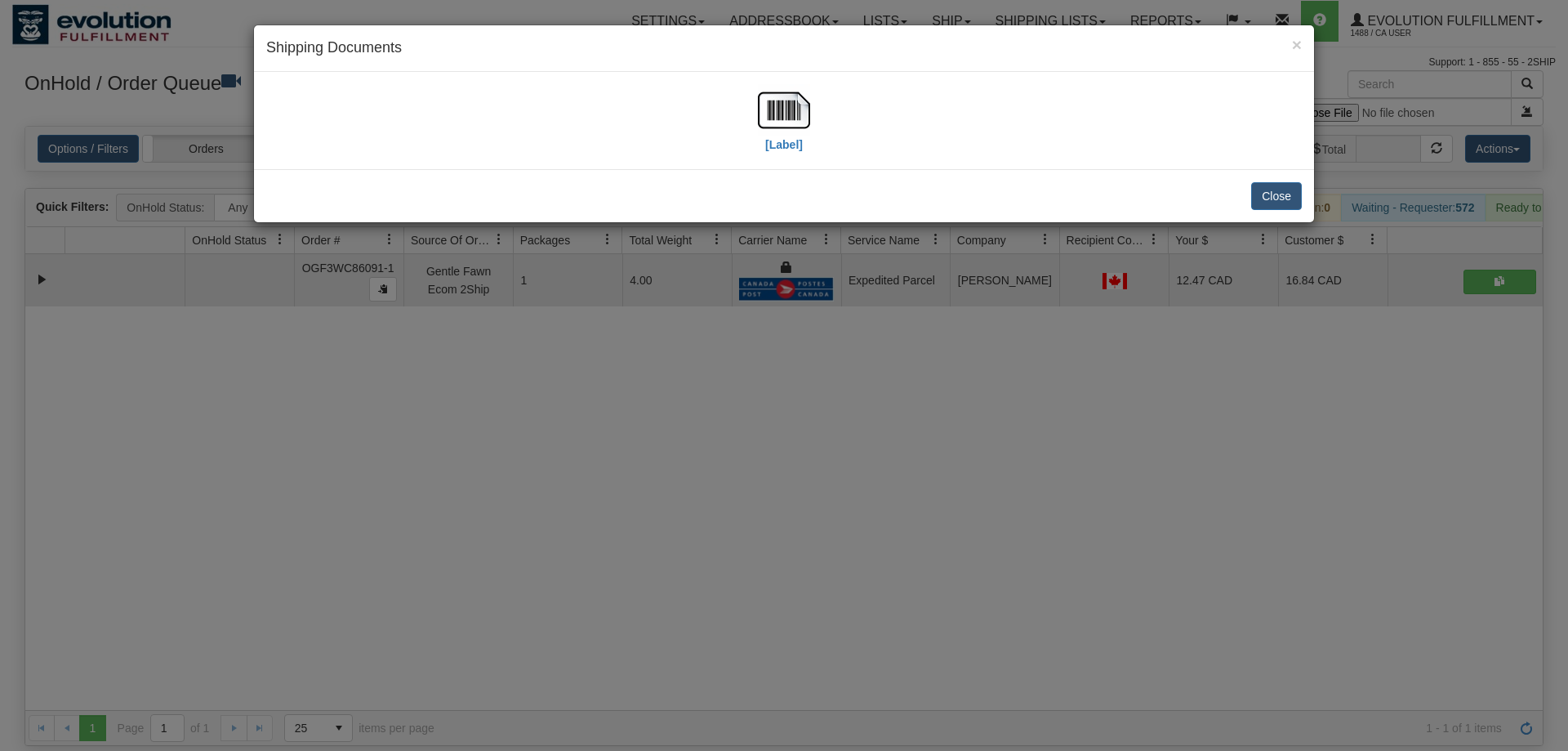
click at [817, 126] on div "[Label]" at bounding box center [784, 120] width 1036 height 73
click at [785, 125] on img at bounding box center [784, 110] width 53 height 53
drag, startPoint x: 797, startPoint y: 420, endPoint x: 561, endPoint y: 125, distance: 377.8
click at [795, 415] on div "× Shipping Documents [Label] Close" at bounding box center [784, 376] width 1568 height 751
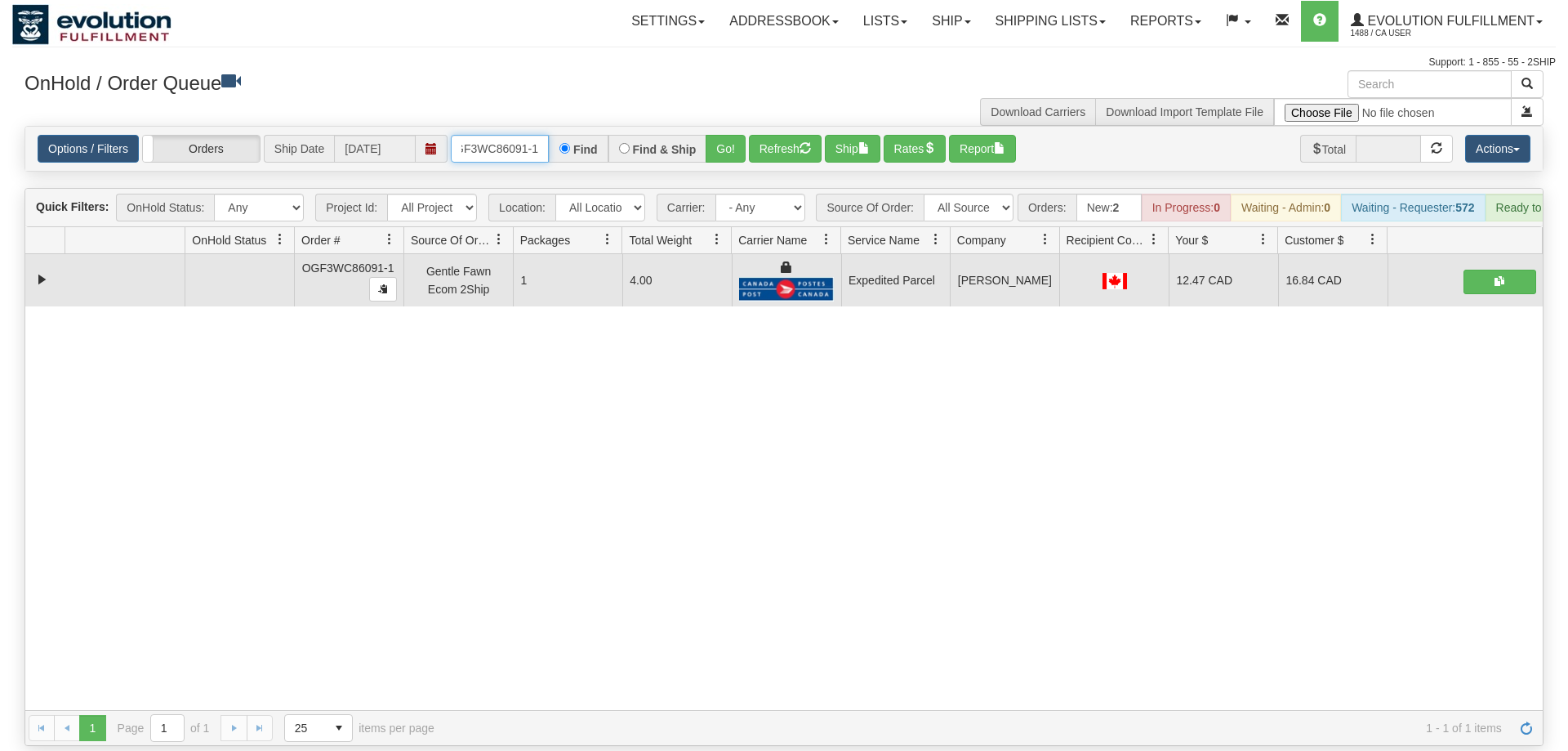
click at [498, 135] on input "OGF3WC86091-1" at bounding box center [499, 148] width 98 height 28
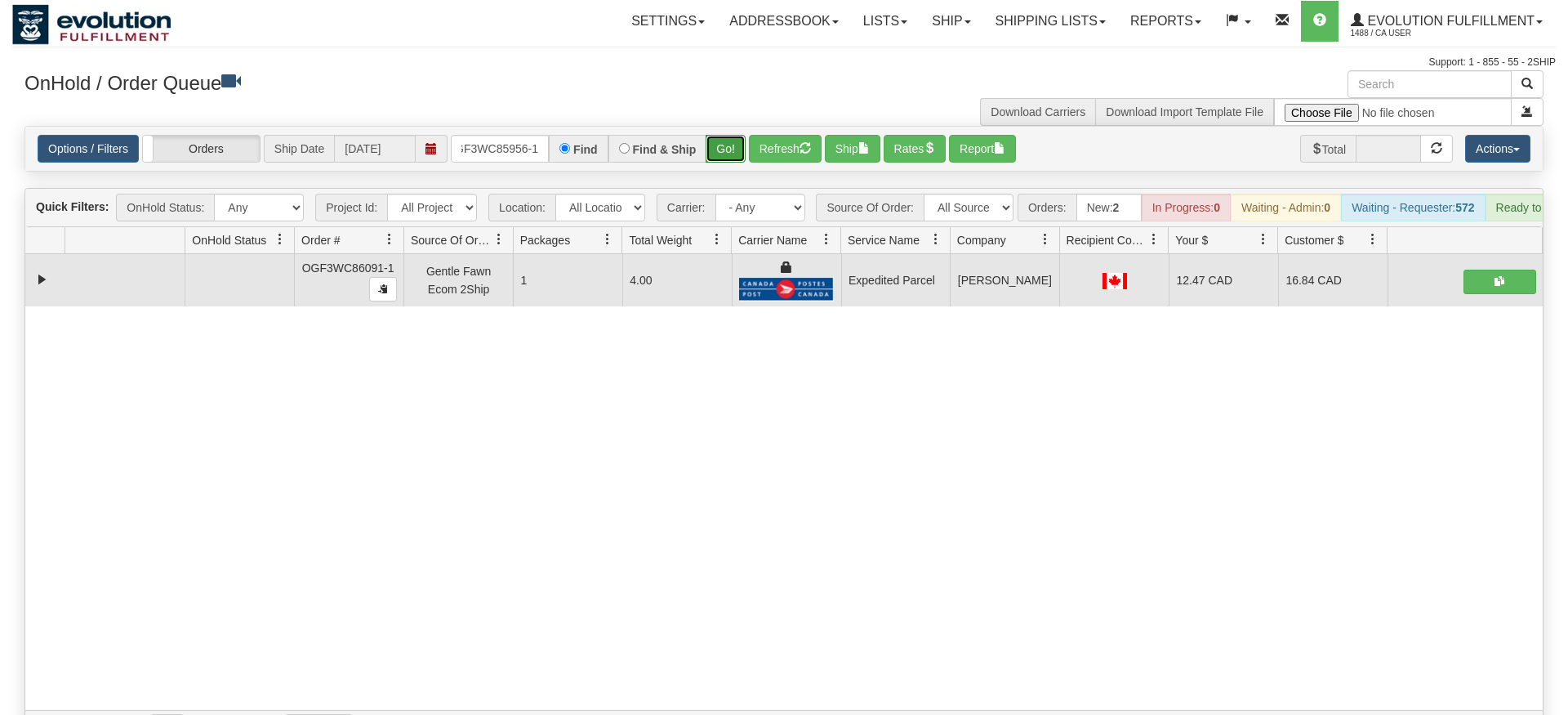
click at [728, 157] on div "Is equal to Is not equal to Contains Does not contains CAD USD EUR ZAR [PERSON_…" at bounding box center [784, 437] width 1544 height 621
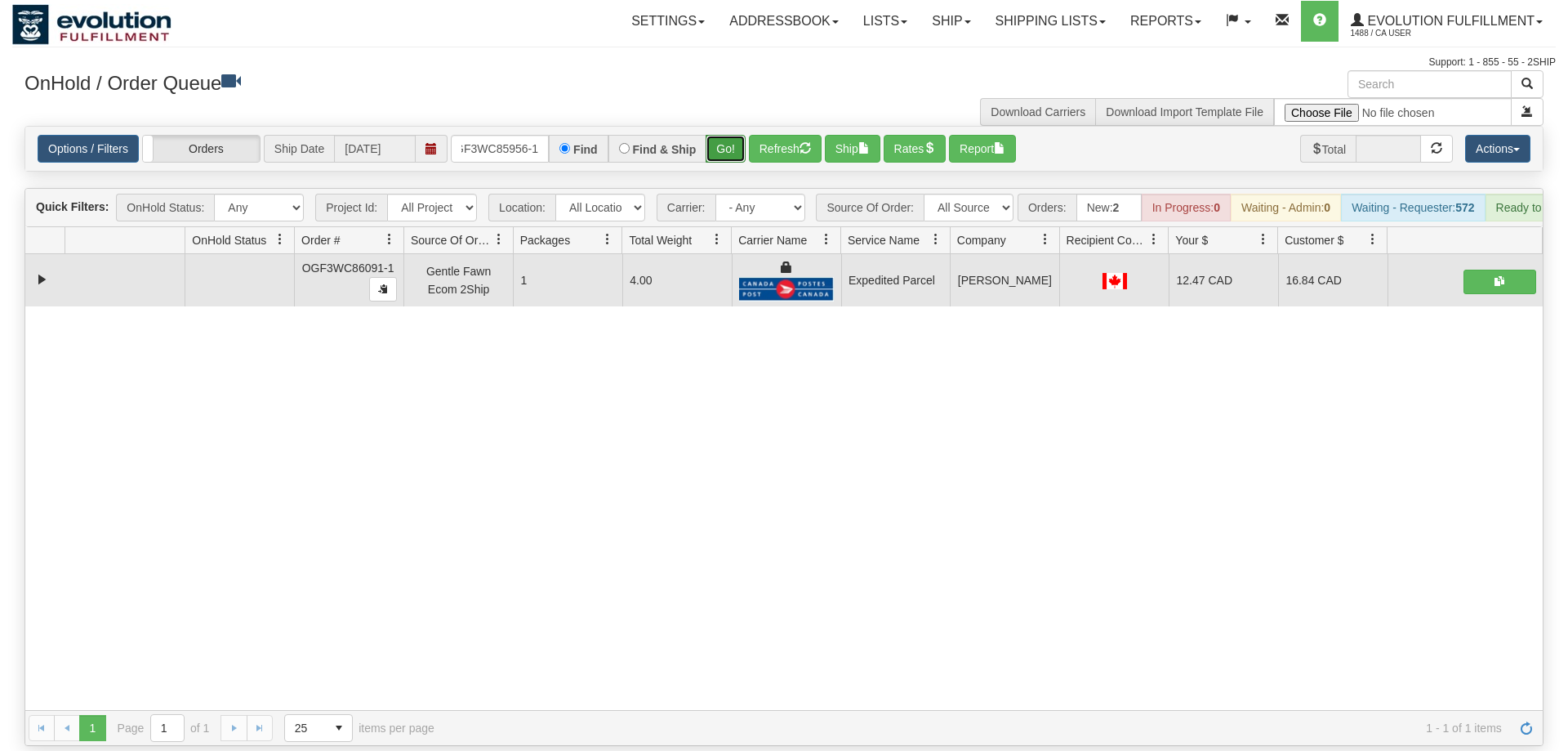
click at [726, 135] on button "Go!" at bounding box center [725, 148] width 40 height 28
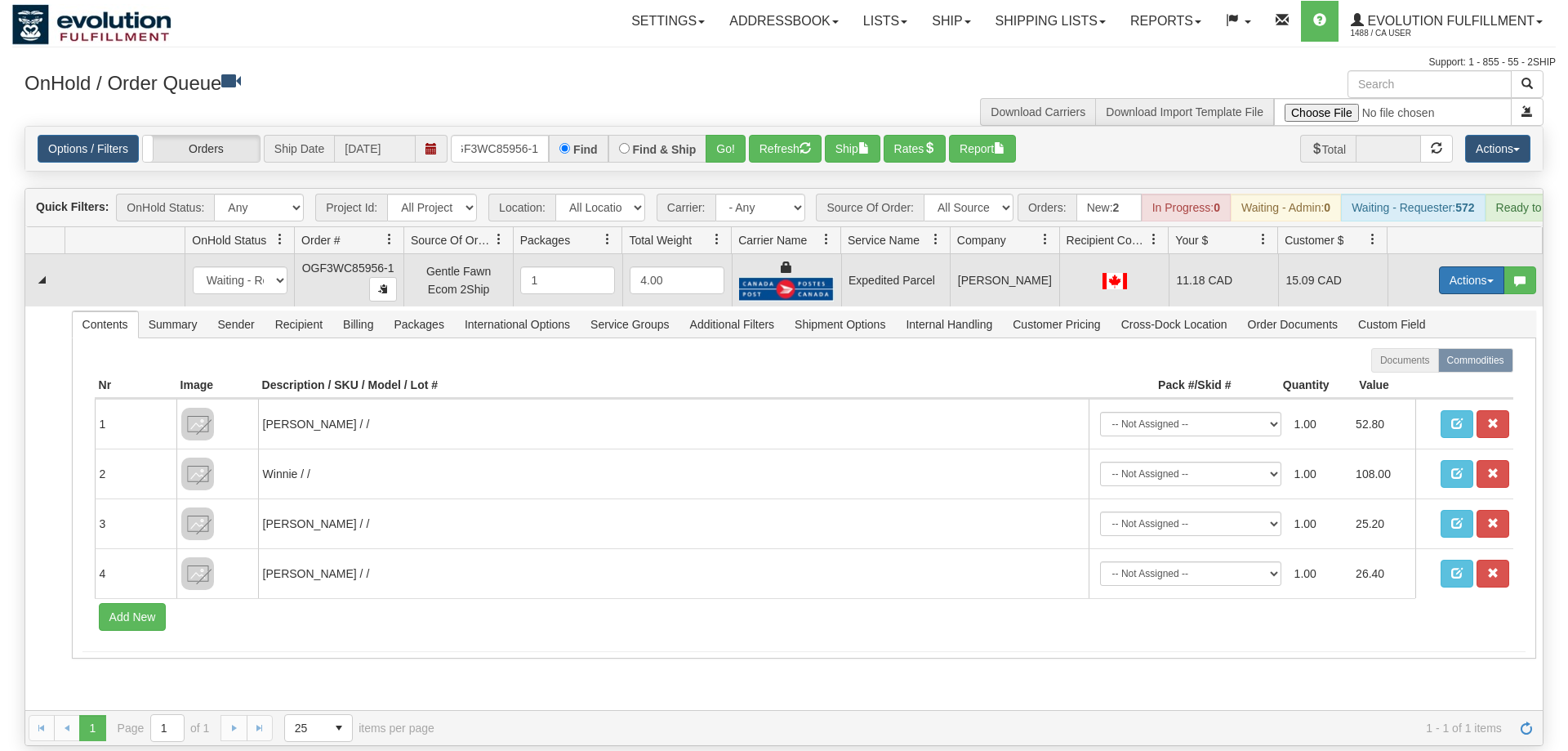
click at [1461, 267] on button "Actions" at bounding box center [1472, 280] width 65 height 28
click at [1408, 369] on span "Ship" at bounding box center [1406, 376] width 34 height 13
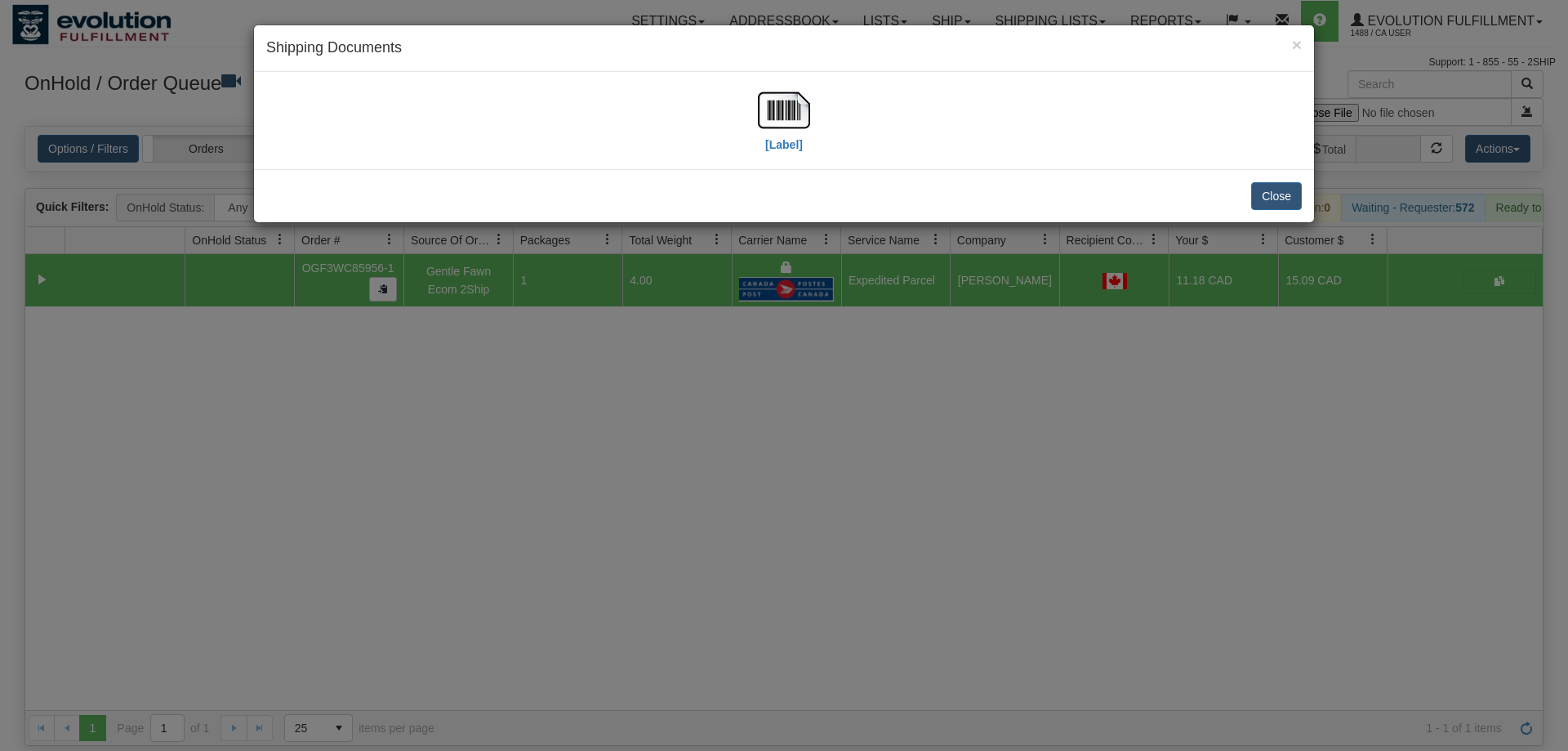
click at [749, 112] on div "[Label]" at bounding box center [784, 120] width 1036 height 73
click at [761, 112] on img at bounding box center [784, 110] width 53 height 53
drag, startPoint x: 752, startPoint y: 635, endPoint x: 461, endPoint y: 145, distance: 569.9
click at [751, 622] on div "× Shipping Documents [Label] Close" at bounding box center [784, 376] width 1568 height 751
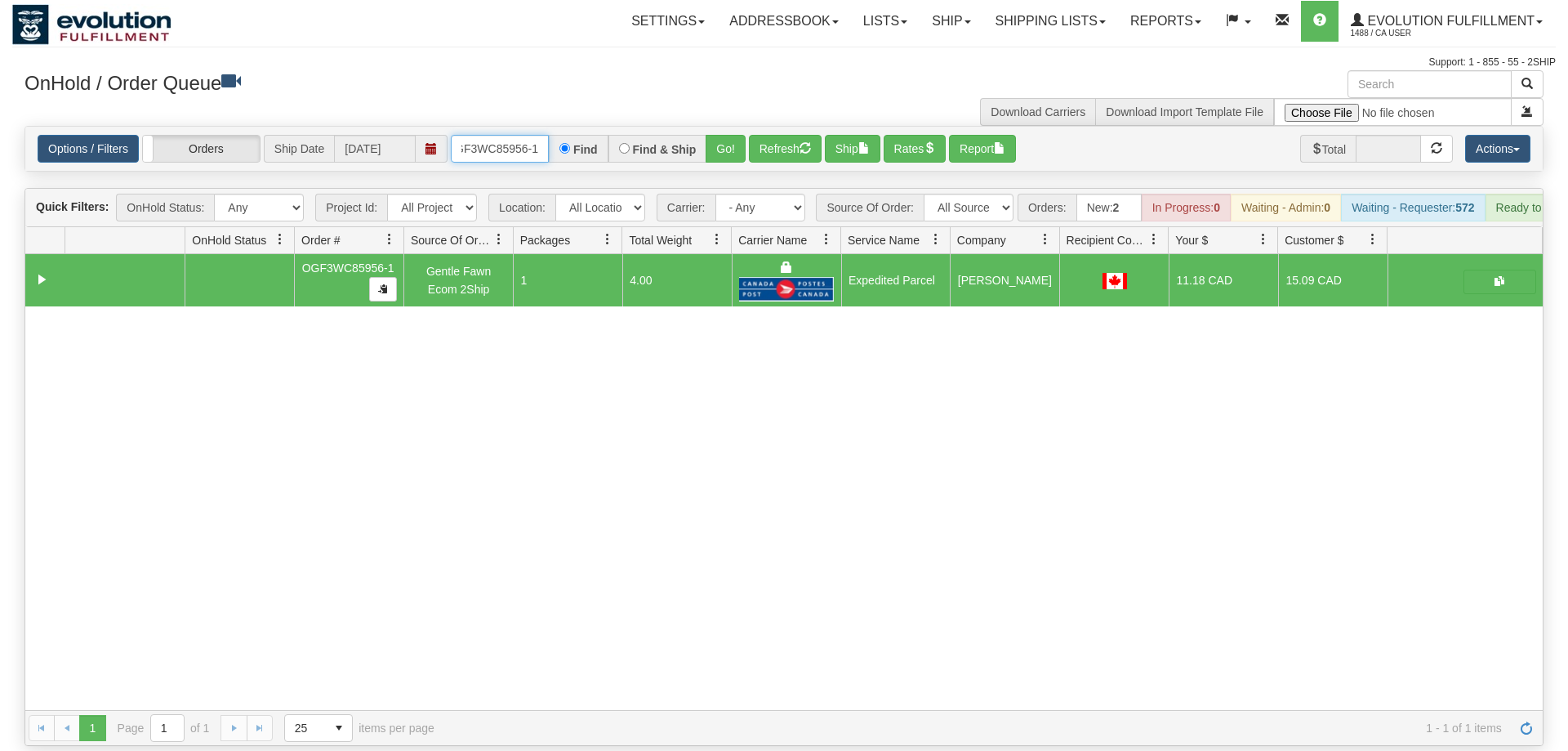
click at [485, 135] on input "OGF3WC85956-1" at bounding box center [499, 148] width 98 height 28
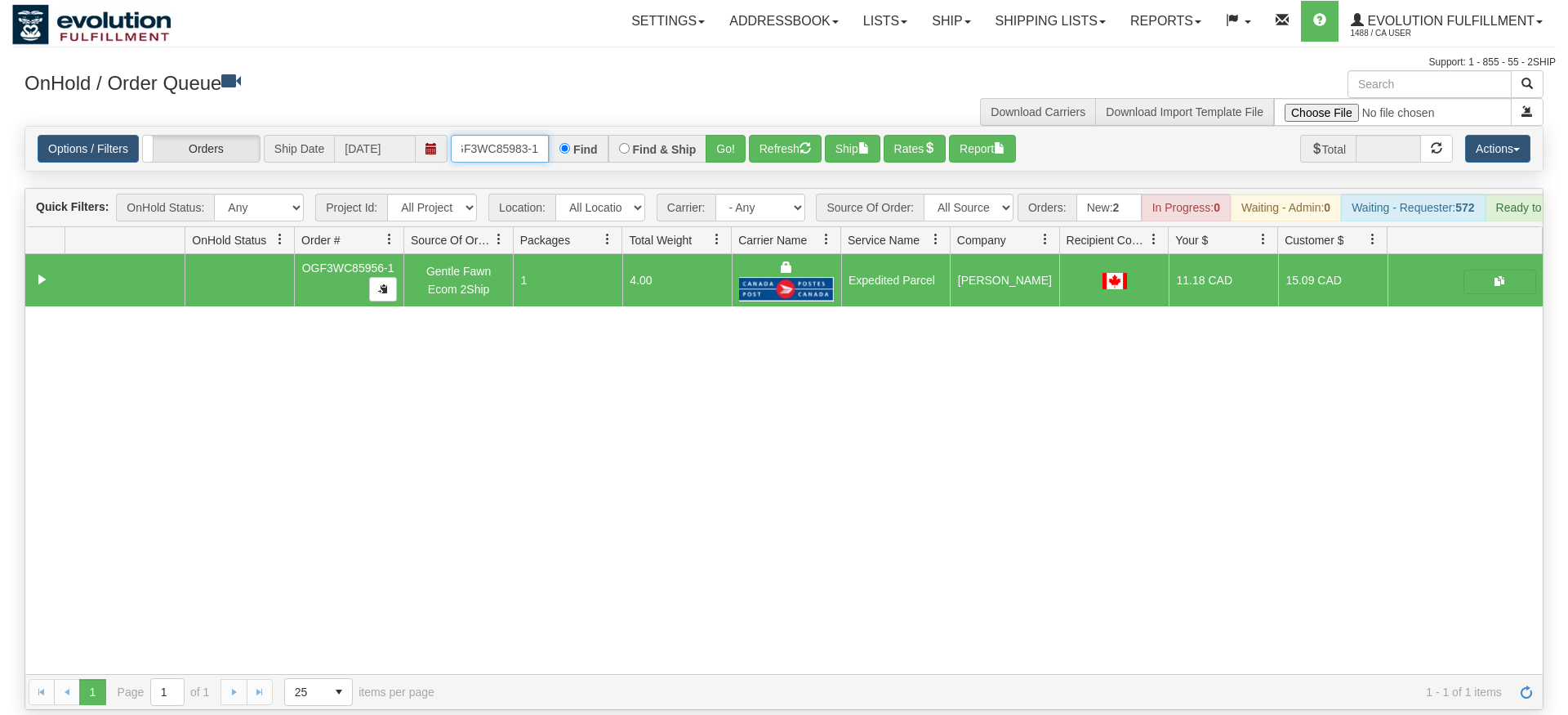
type input "OGF3WC85983-1"
click at [712, 155] on div "Is equal to Is not equal to Contains Does not contains CAD USD EUR ZAR [PERSON_…" at bounding box center [784, 418] width 1544 height 585
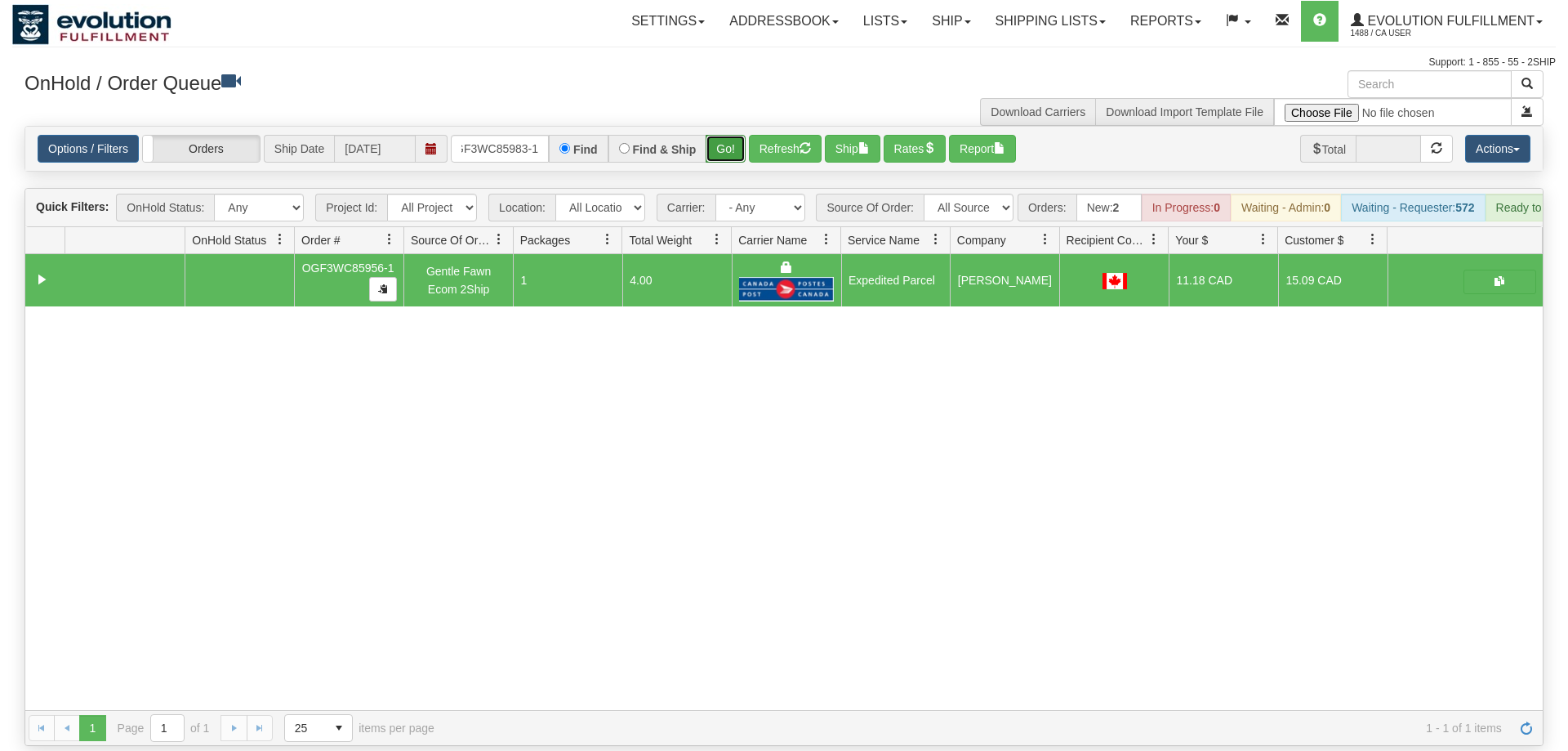
click at [723, 135] on button "Go!" at bounding box center [725, 148] width 40 height 28
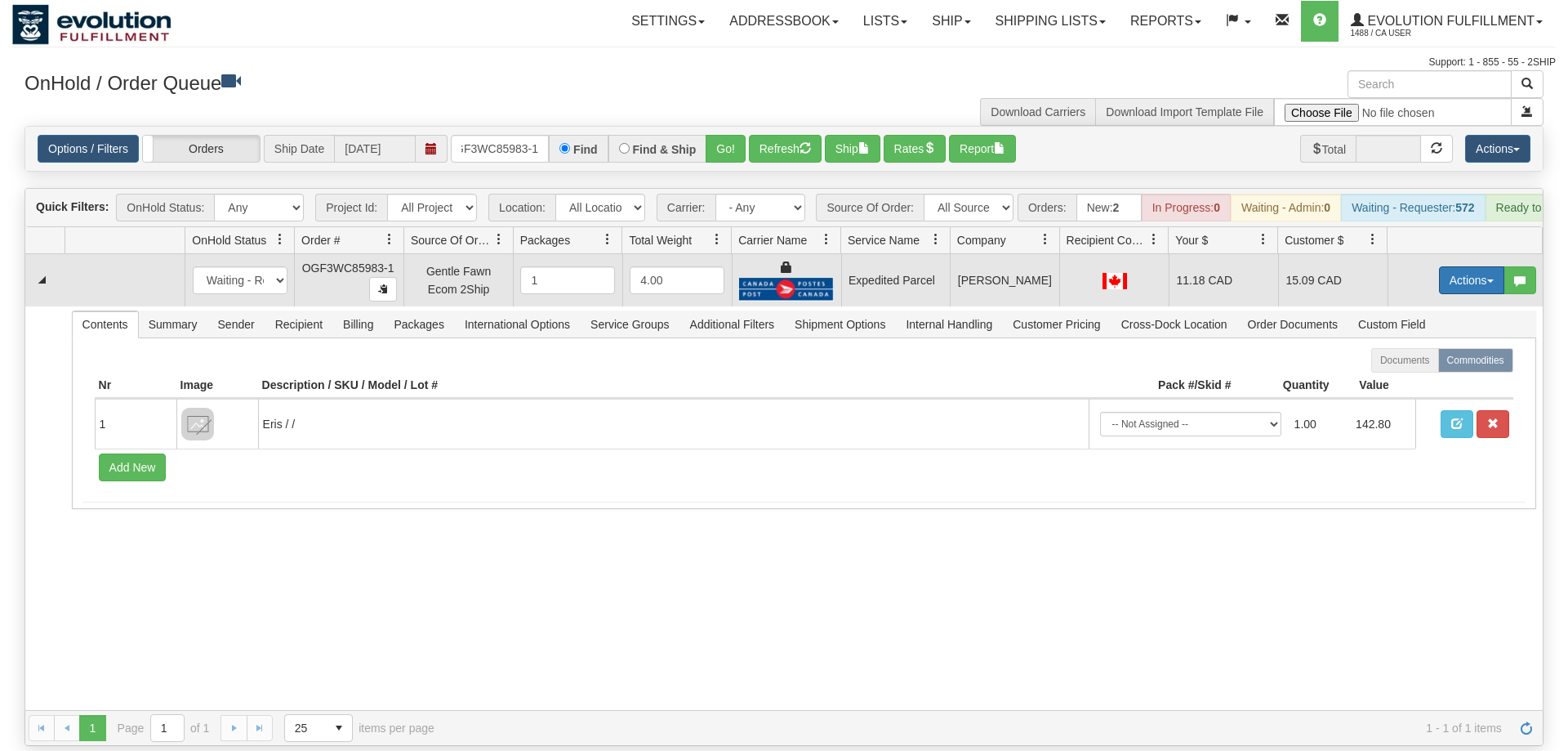
click at [1461, 267] on button "Actions" at bounding box center [1472, 280] width 65 height 28
click at [1423, 365] on link "Ship" at bounding box center [1438, 375] width 130 height 21
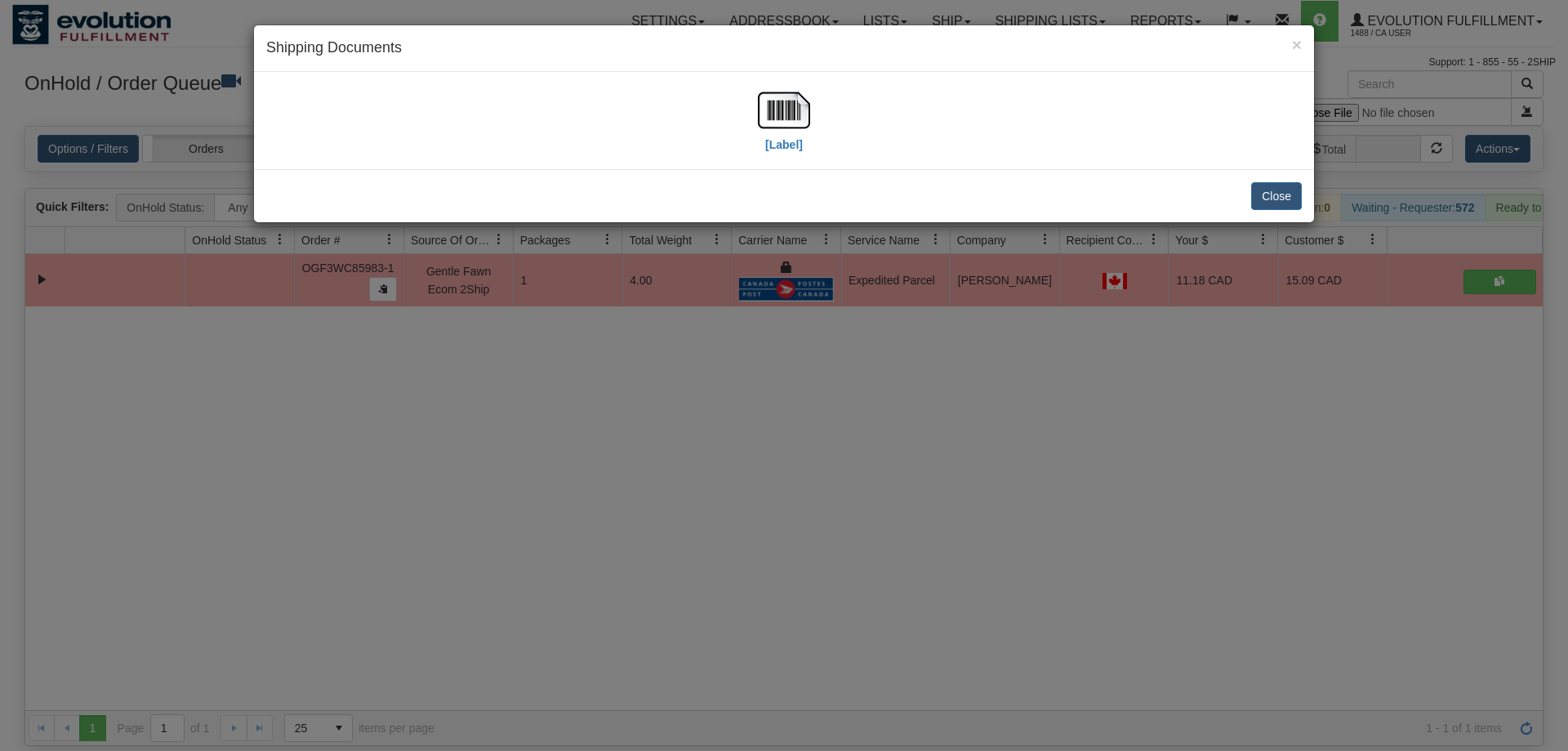
click at [751, 117] on div "[Label]" at bounding box center [784, 120] width 1036 height 73
click at [787, 133] on img at bounding box center [784, 110] width 53 height 53
drag, startPoint x: 660, startPoint y: 603, endPoint x: 464, endPoint y: 255, distance: 399.4
click at [660, 598] on div "× Shipping Documents [Label] Close" at bounding box center [784, 376] width 1568 height 751
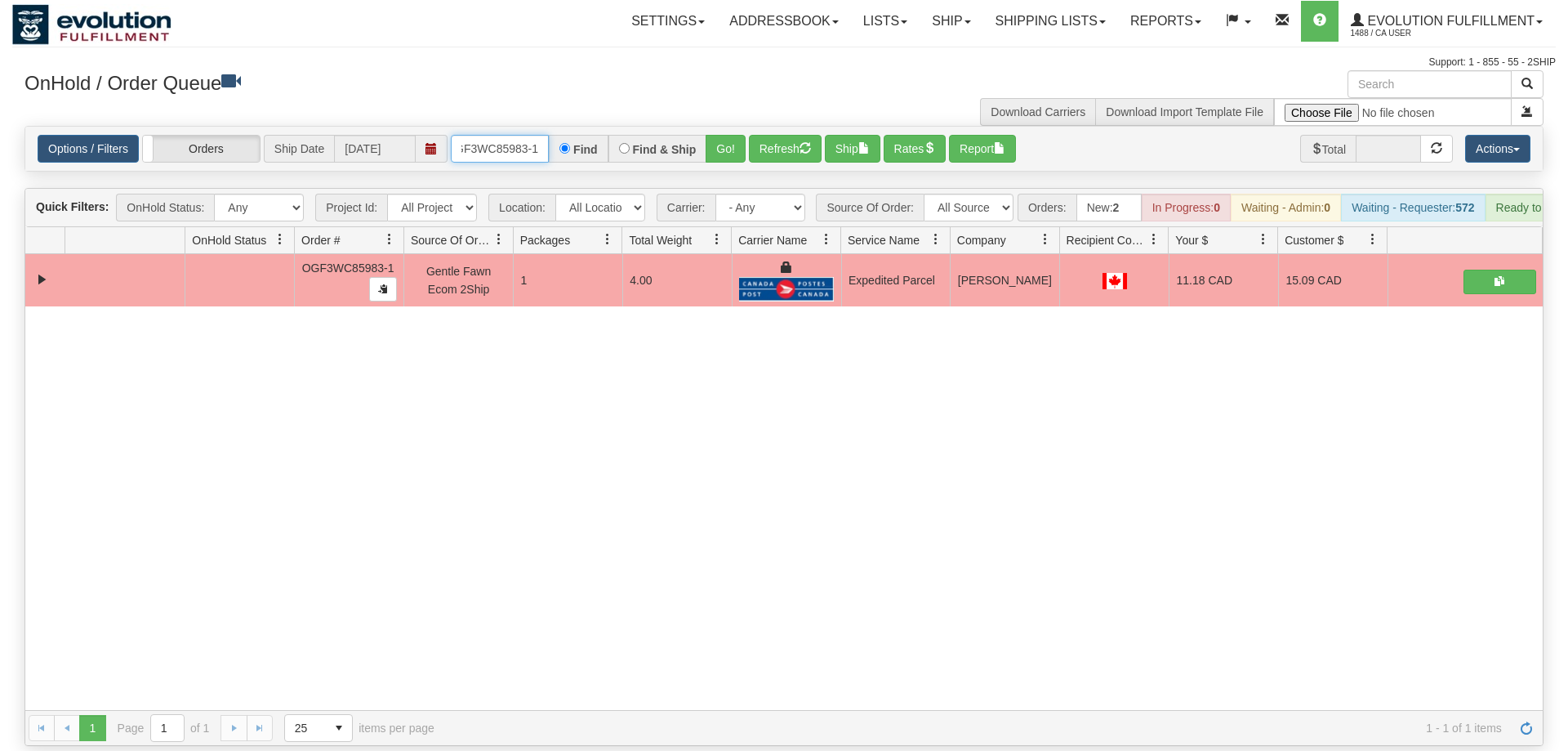
click at [507, 135] on input "OGF3WC85983-1" at bounding box center [499, 148] width 98 height 28
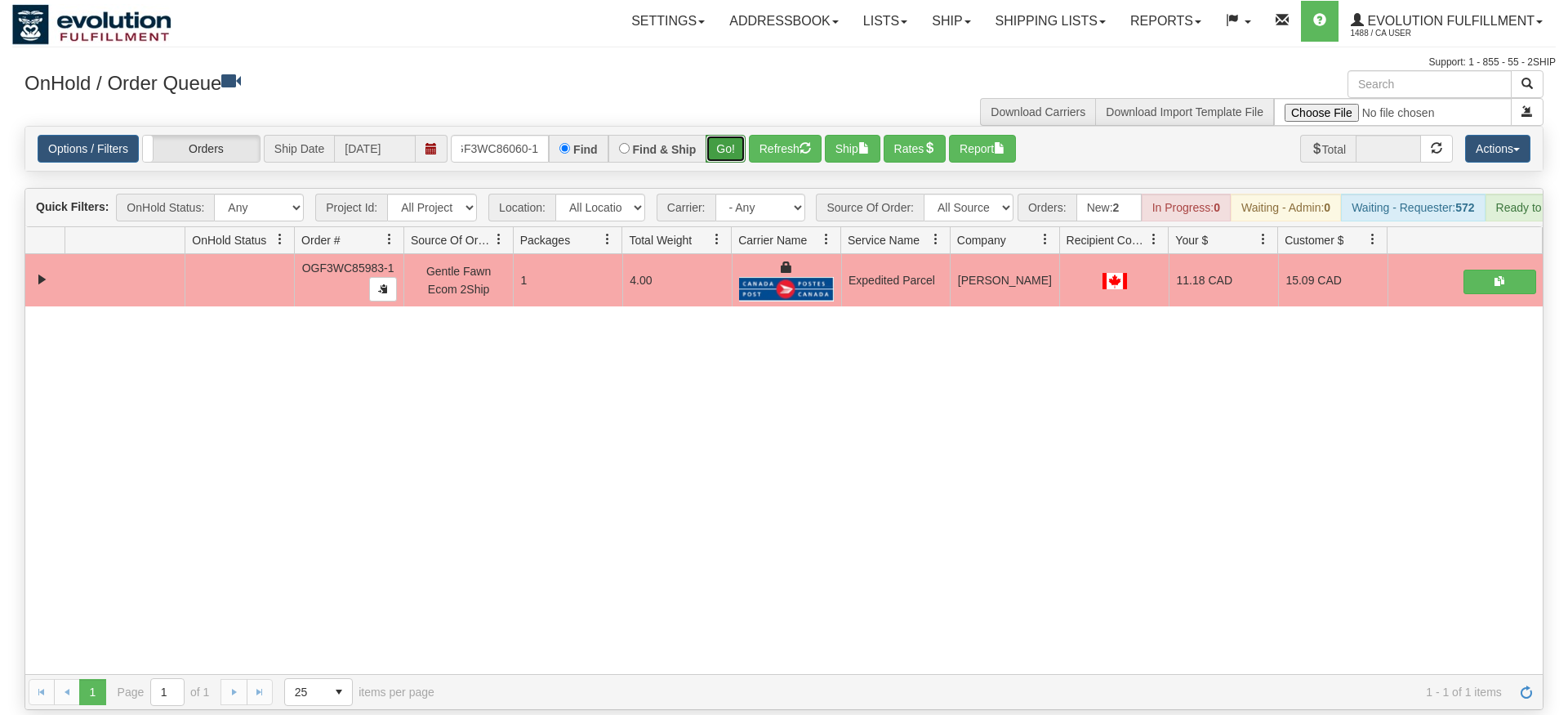
click at [715, 166] on div "Is equal to Is not equal to Contains Does not contains CAD USD EUR ZAR [PERSON_…" at bounding box center [784, 418] width 1544 height 585
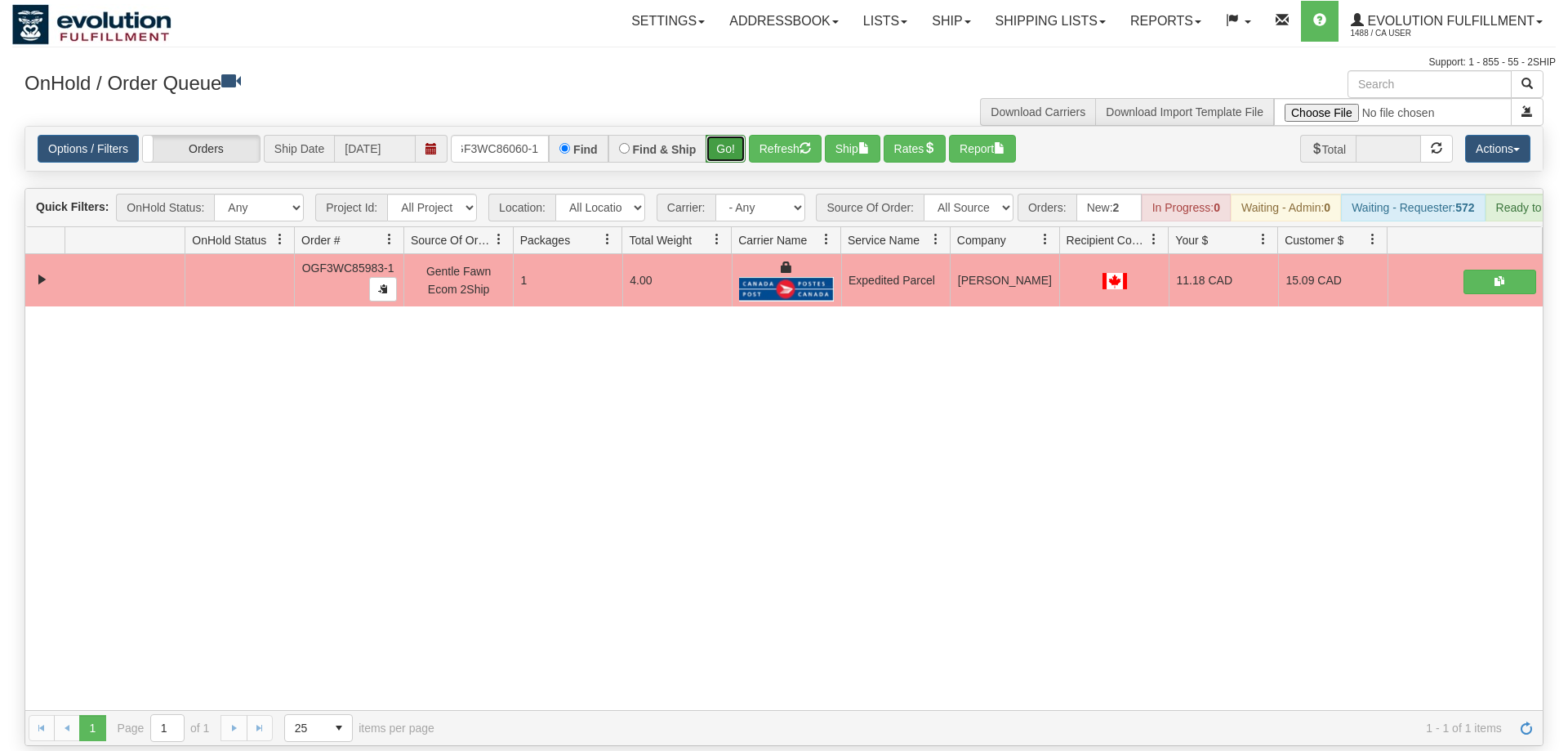
click at [719, 135] on button "Go!" at bounding box center [725, 148] width 40 height 28
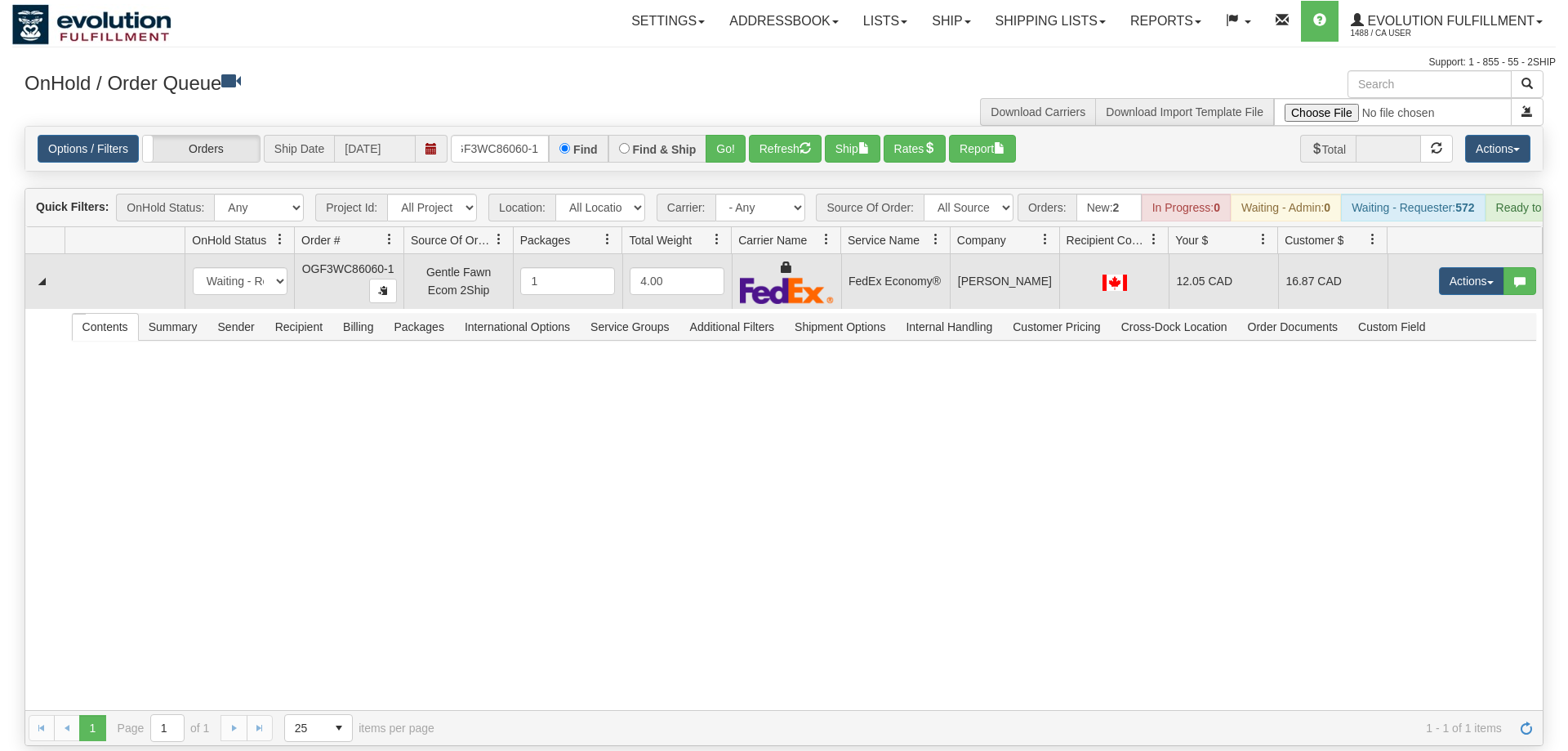
click at [1416, 274] on td "Actions Open Refresh Rates Rate All Services Ship Delete Edit Items" at bounding box center [1465, 281] width 155 height 54
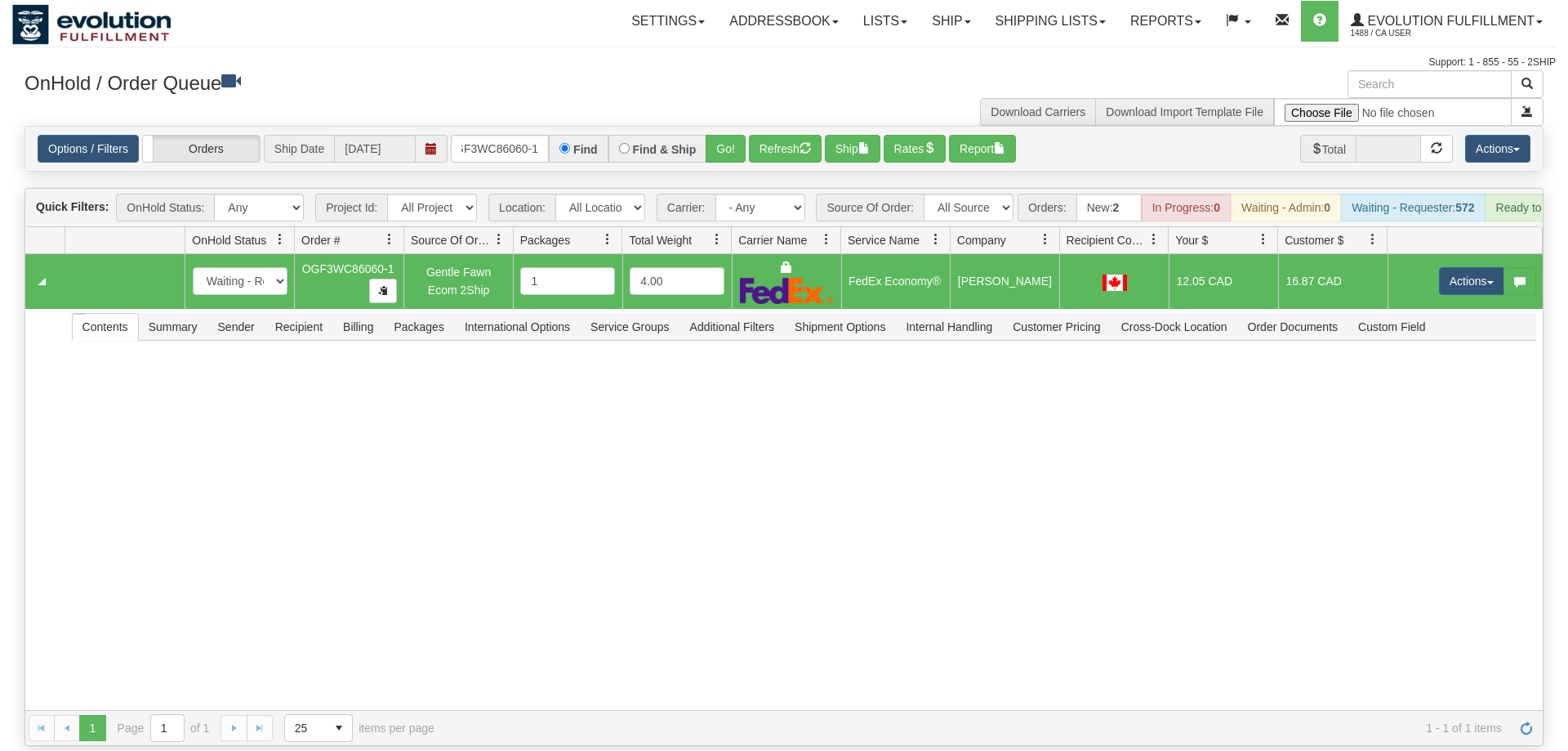
click at [1486, 254] on td "Actions Open Refresh Rates Rate All Services Ship Delete Edit Items" at bounding box center [1465, 281] width 155 height 54
click at [1479, 254] on td "Actions Open Refresh Rates Rate All Services Ship Delete Edit Items" at bounding box center [1465, 281] width 155 height 54
click at [1474, 268] on button "Actions" at bounding box center [1472, 281] width 65 height 28
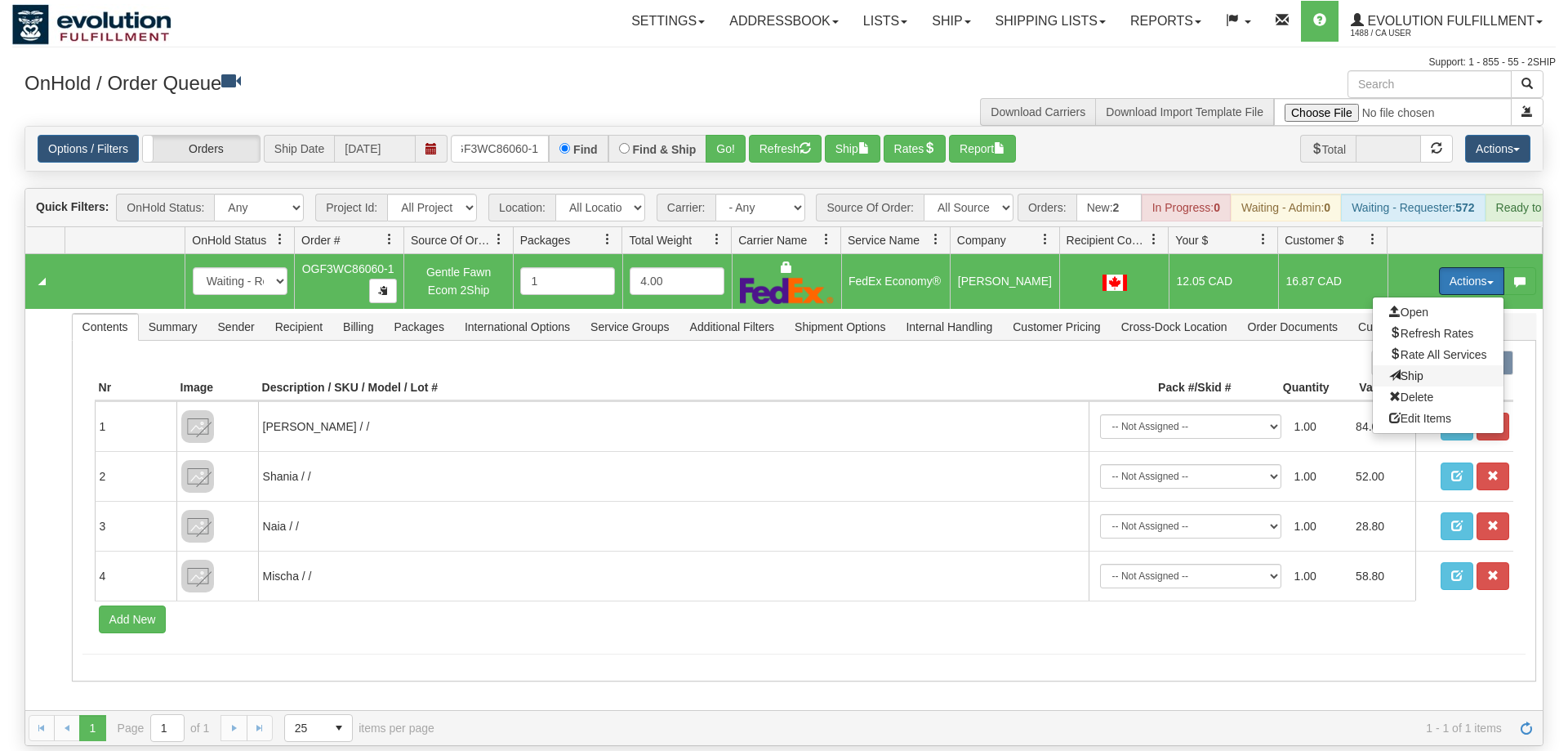
click at [1403, 370] on span "Ship" at bounding box center [1406, 376] width 34 height 13
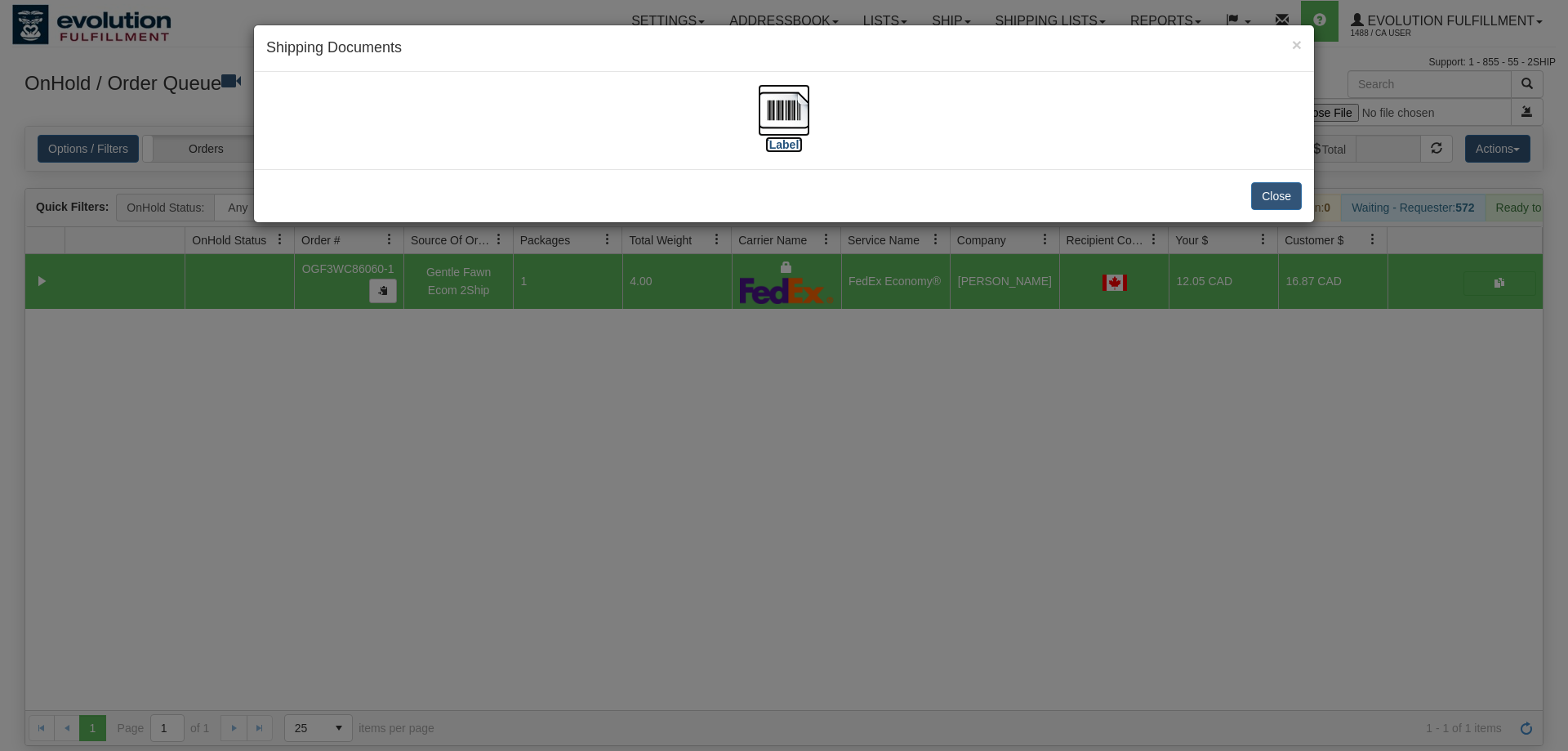
click at [783, 123] on img at bounding box center [784, 110] width 53 height 53
drag, startPoint x: 765, startPoint y: 480, endPoint x: 736, endPoint y: 442, distance: 47.8
click at [736, 442] on div "× Shipping Documents [Label] Close" at bounding box center [784, 376] width 1568 height 751
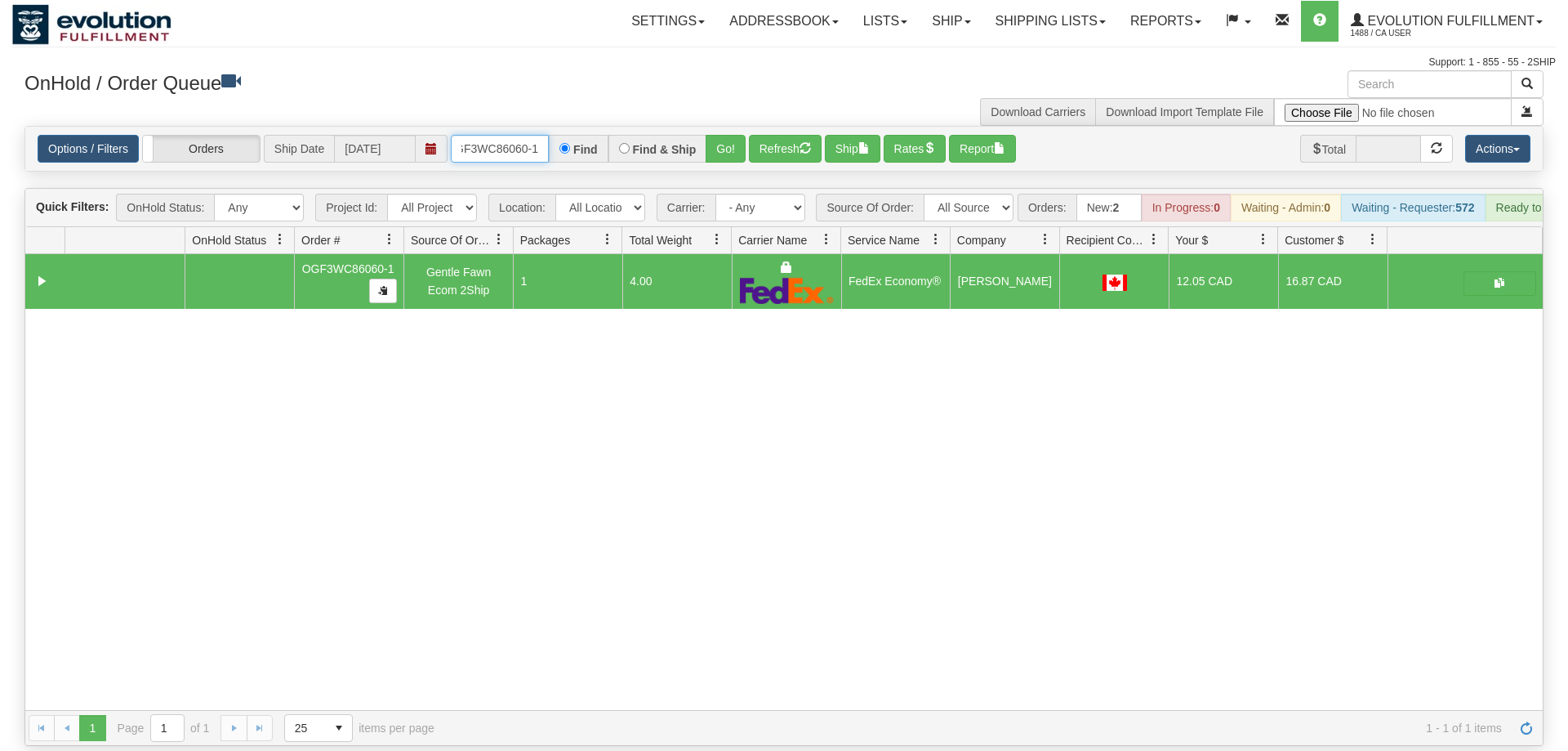
click at [512, 135] on input "OGF3WC86060-1" at bounding box center [499, 148] width 98 height 28
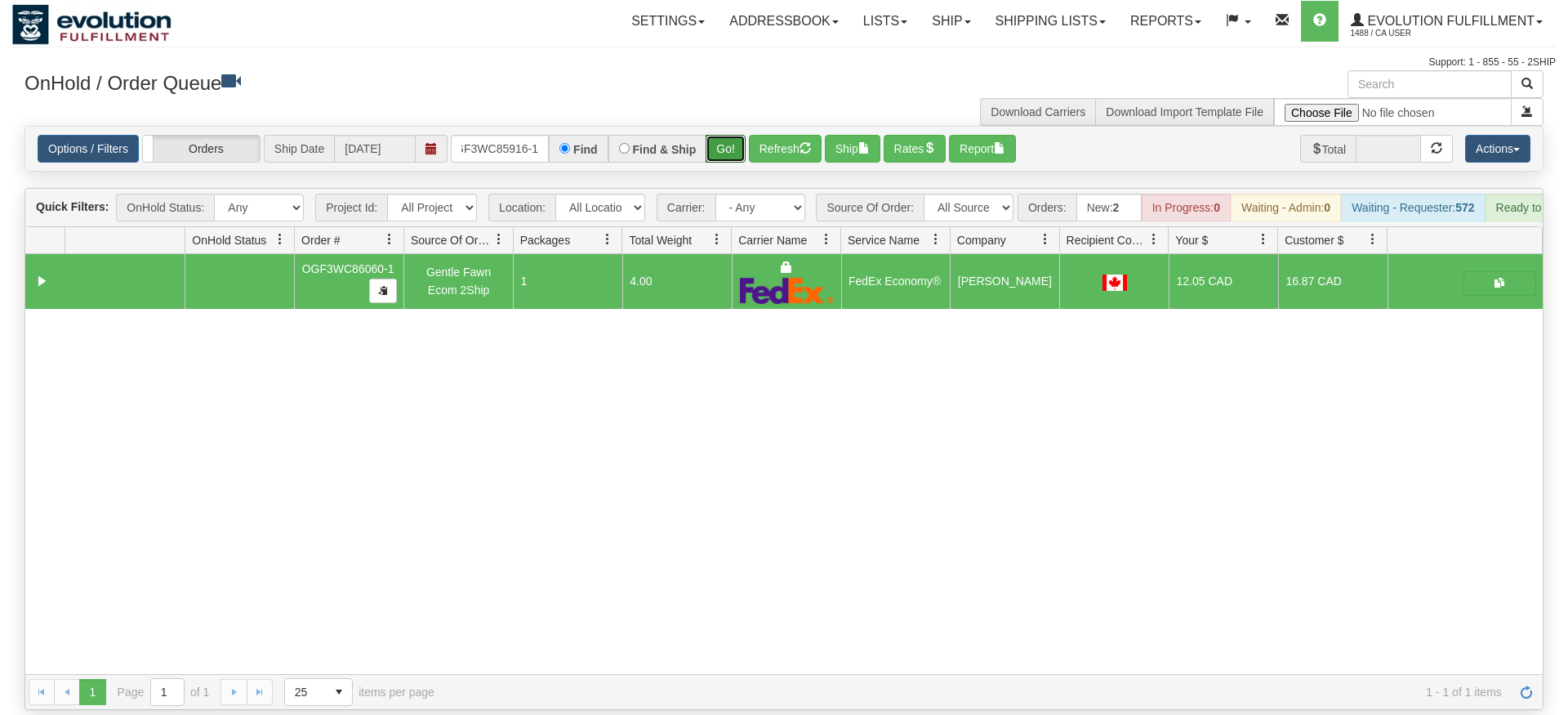
click at [712, 156] on div "Is equal to Is not equal to Contains Does not contains CAD USD EUR ZAR [PERSON_…" at bounding box center [784, 418] width 1544 height 585
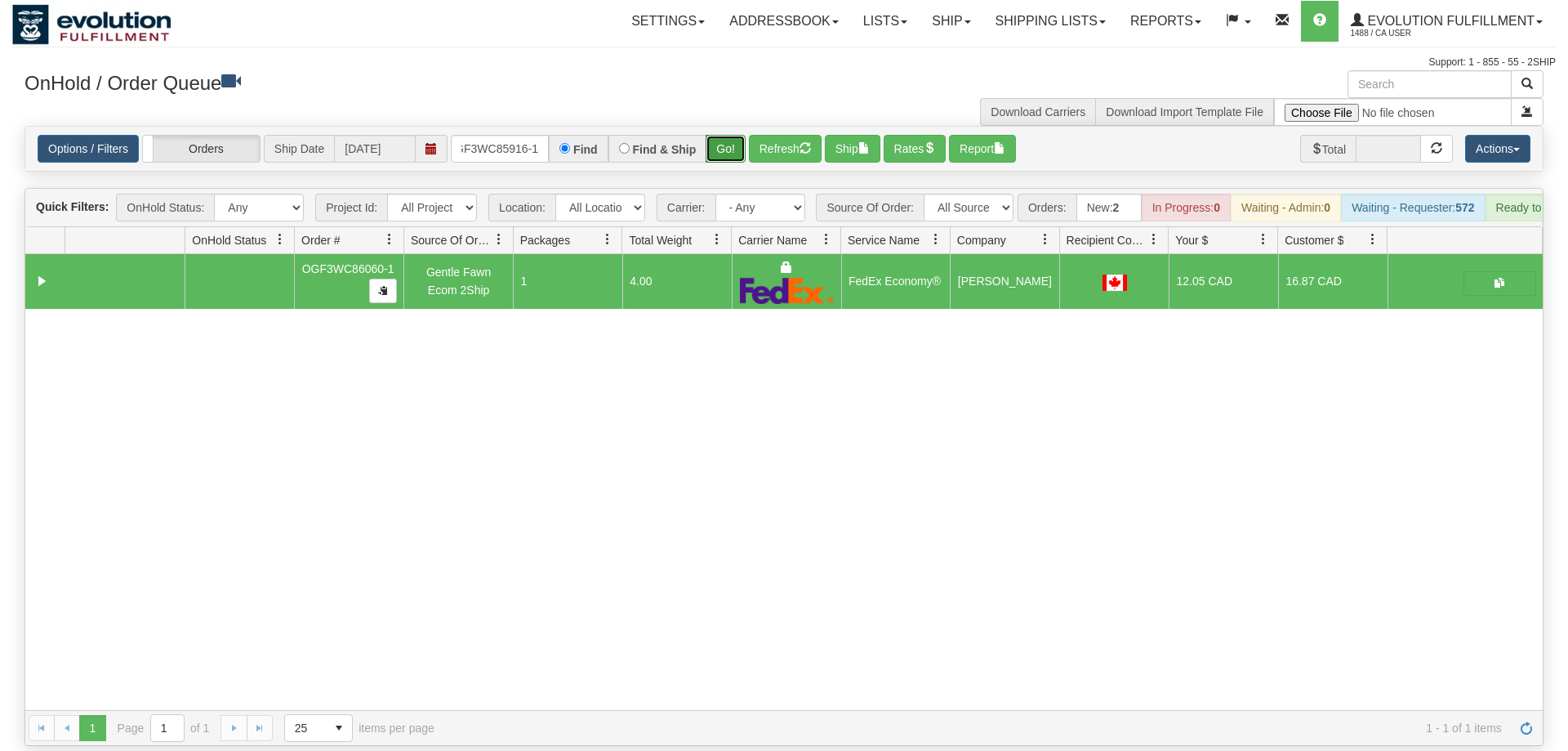
click at [731, 135] on button "Go!" at bounding box center [725, 148] width 40 height 28
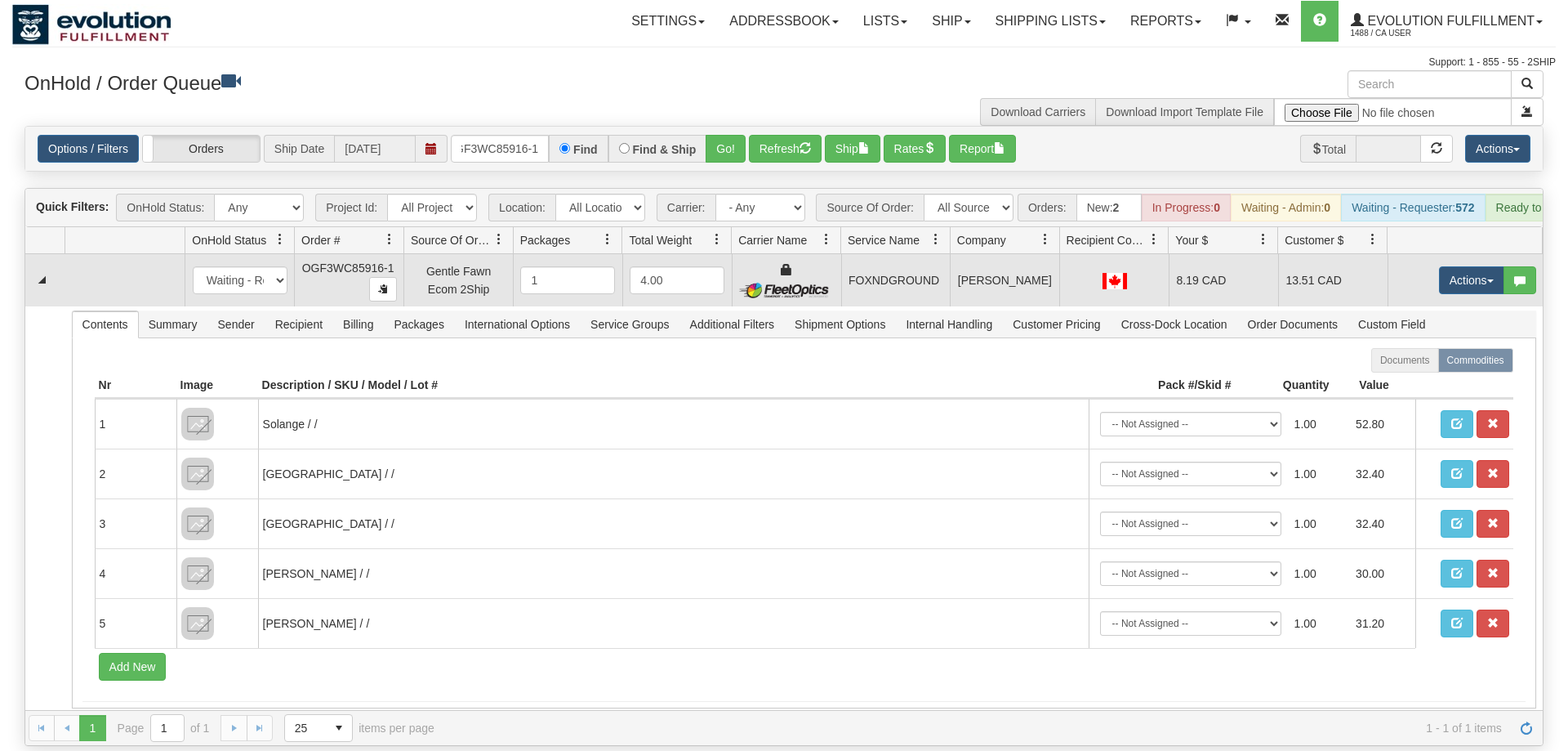
click at [1423, 254] on td "Actions Open Refresh Rates Rate All Services Ship Delete Edit Items" at bounding box center [1465, 280] width 155 height 53
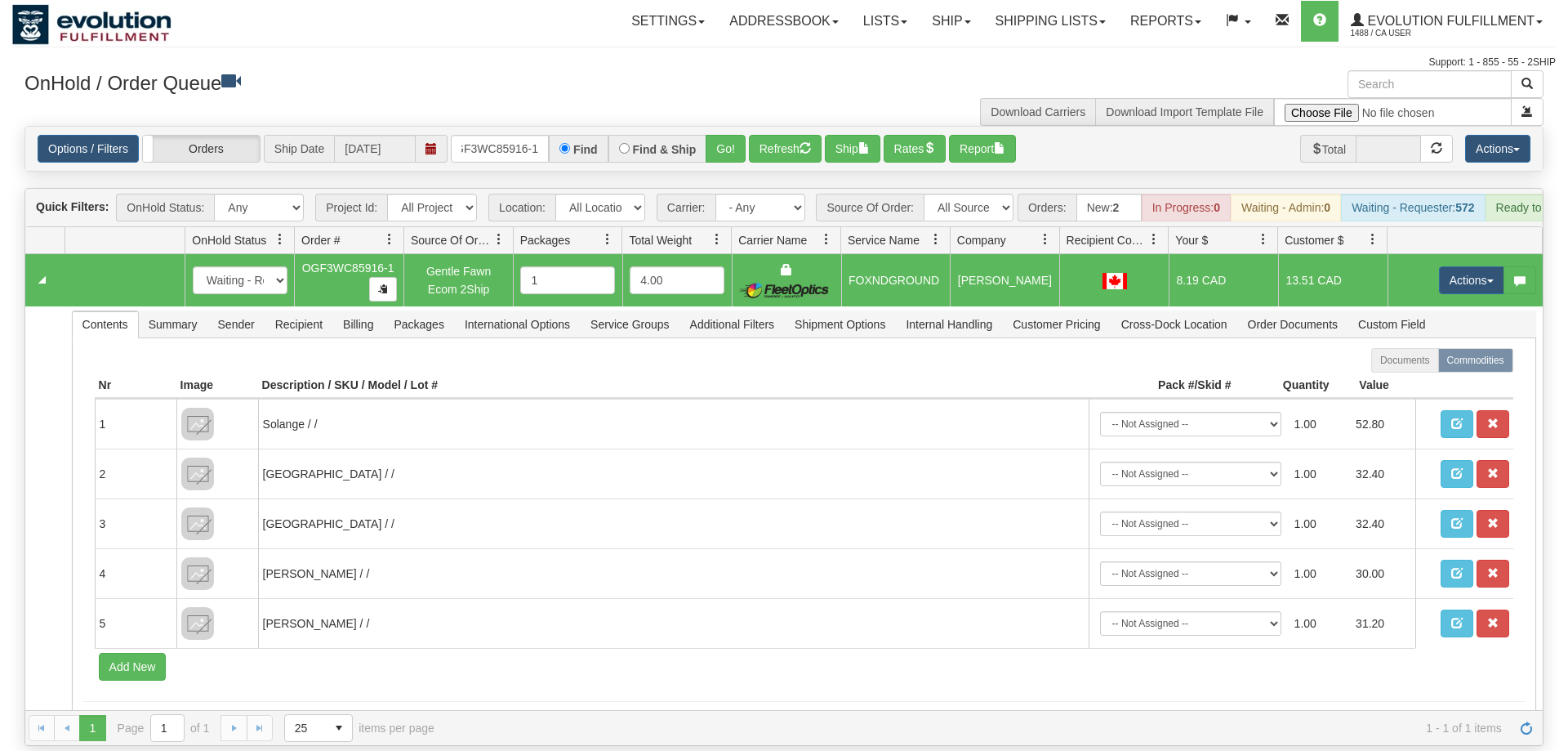
click at [1433, 254] on td "Actions Open Refresh Rates Rate All Services Ship Delete Edit Items" at bounding box center [1465, 280] width 155 height 53
click at [1451, 267] on button "Actions" at bounding box center [1472, 280] width 65 height 28
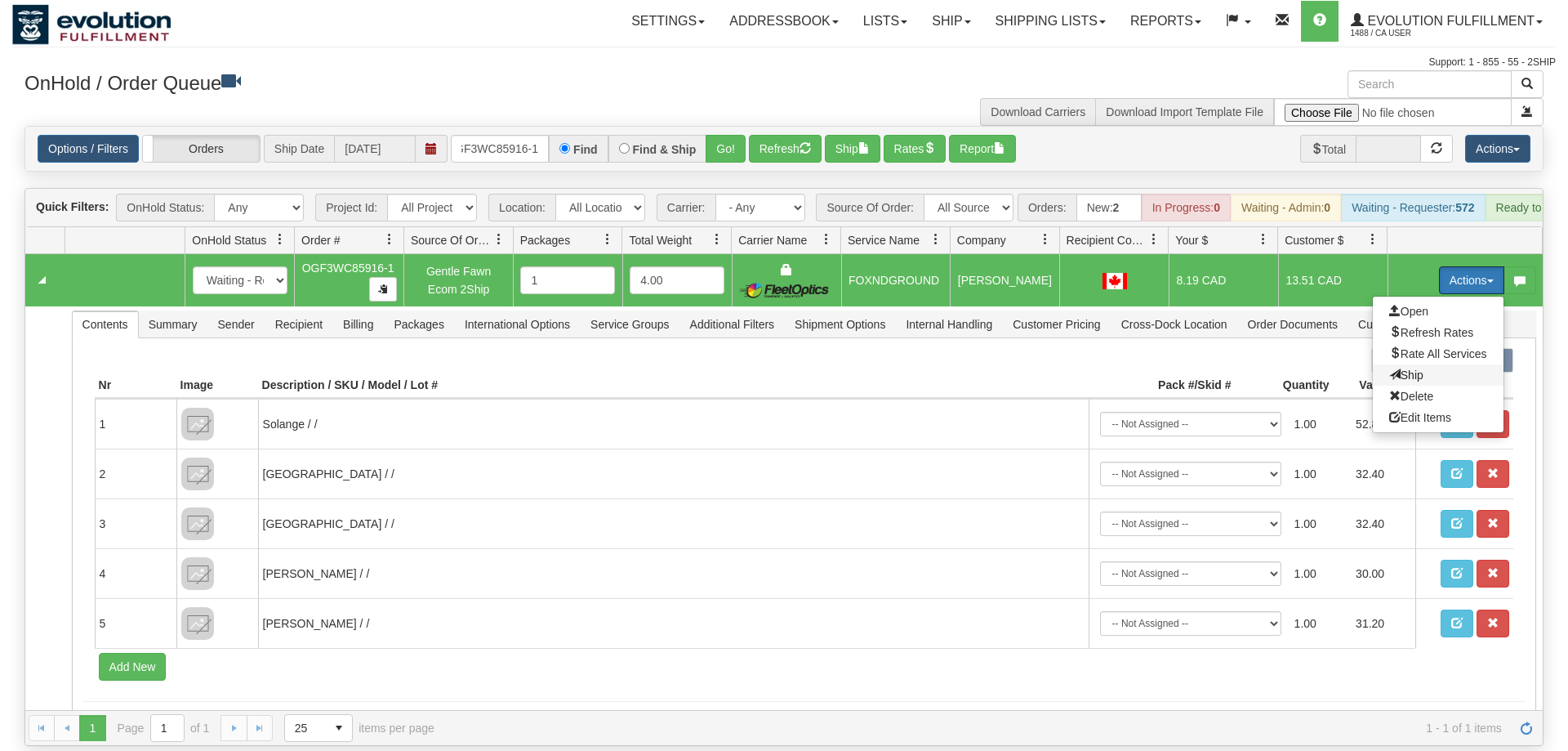
click at [1413, 369] on span "Ship" at bounding box center [1406, 376] width 34 height 13
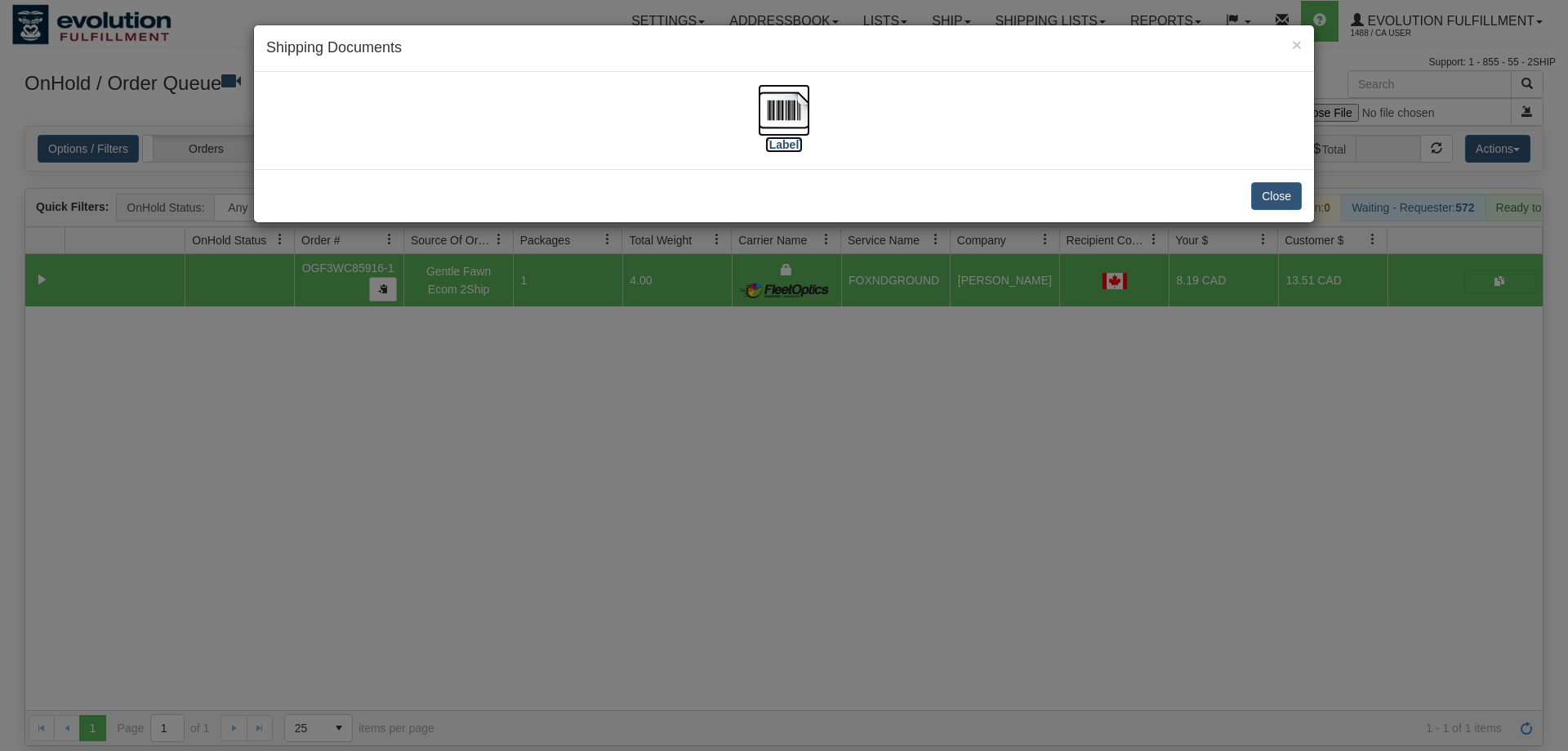
click at [762, 120] on img at bounding box center [784, 110] width 53 height 53
drag, startPoint x: 783, startPoint y: 426, endPoint x: 515, endPoint y: 199, distance: 351.2
click at [760, 411] on div "× Shipping Documents [Label] Close" at bounding box center [784, 376] width 1568 height 751
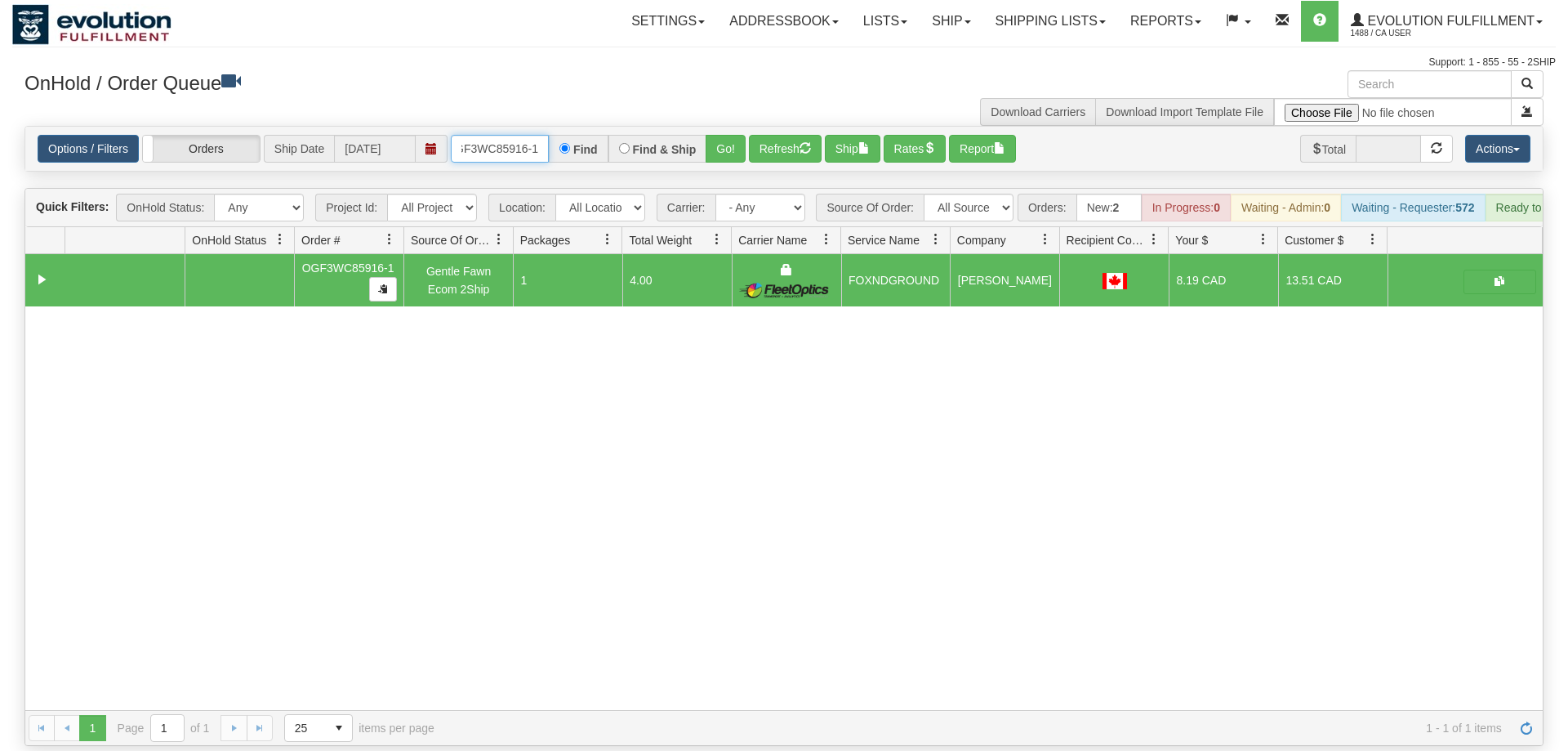
click at [532, 135] on input "OGF3WC85916-1" at bounding box center [499, 148] width 98 height 28
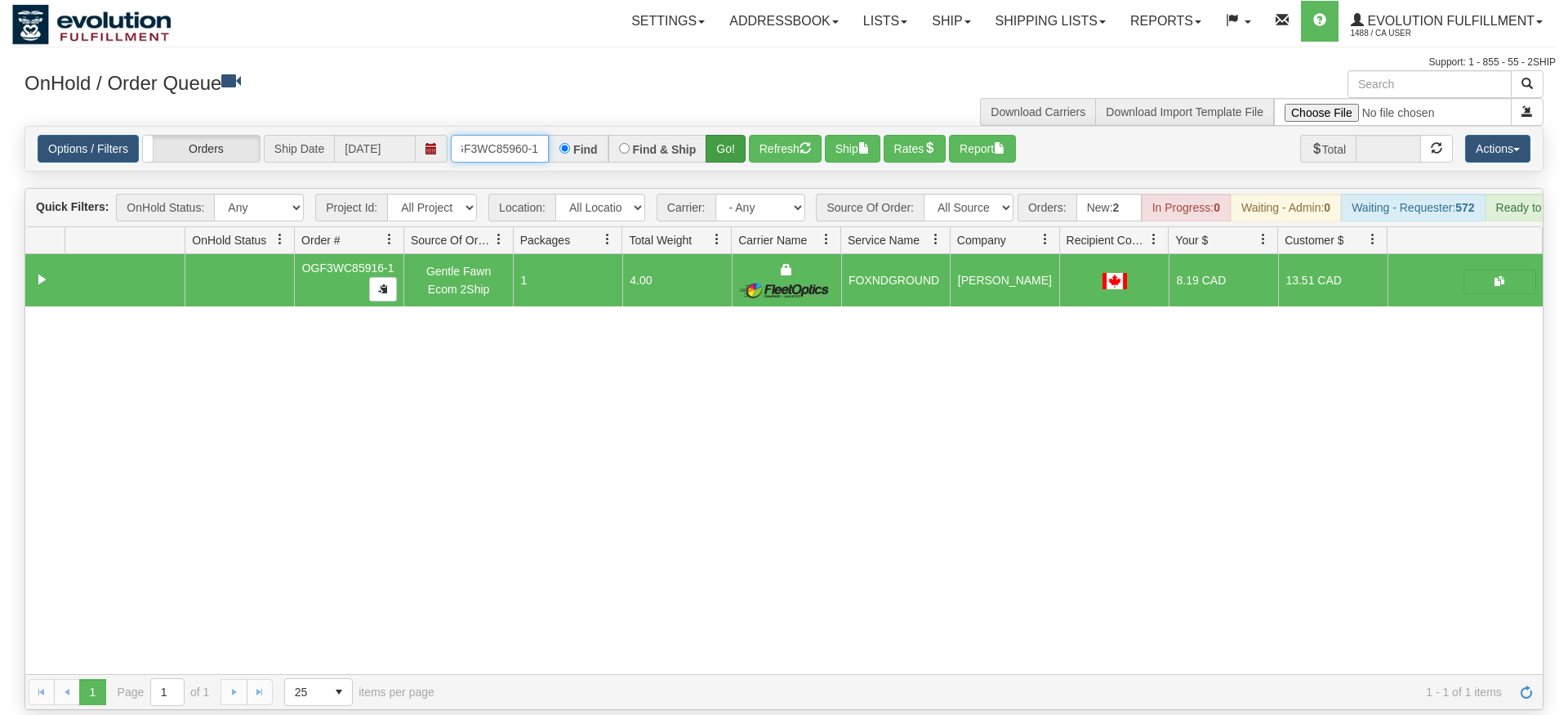
type input "OGF3WC85960-1"
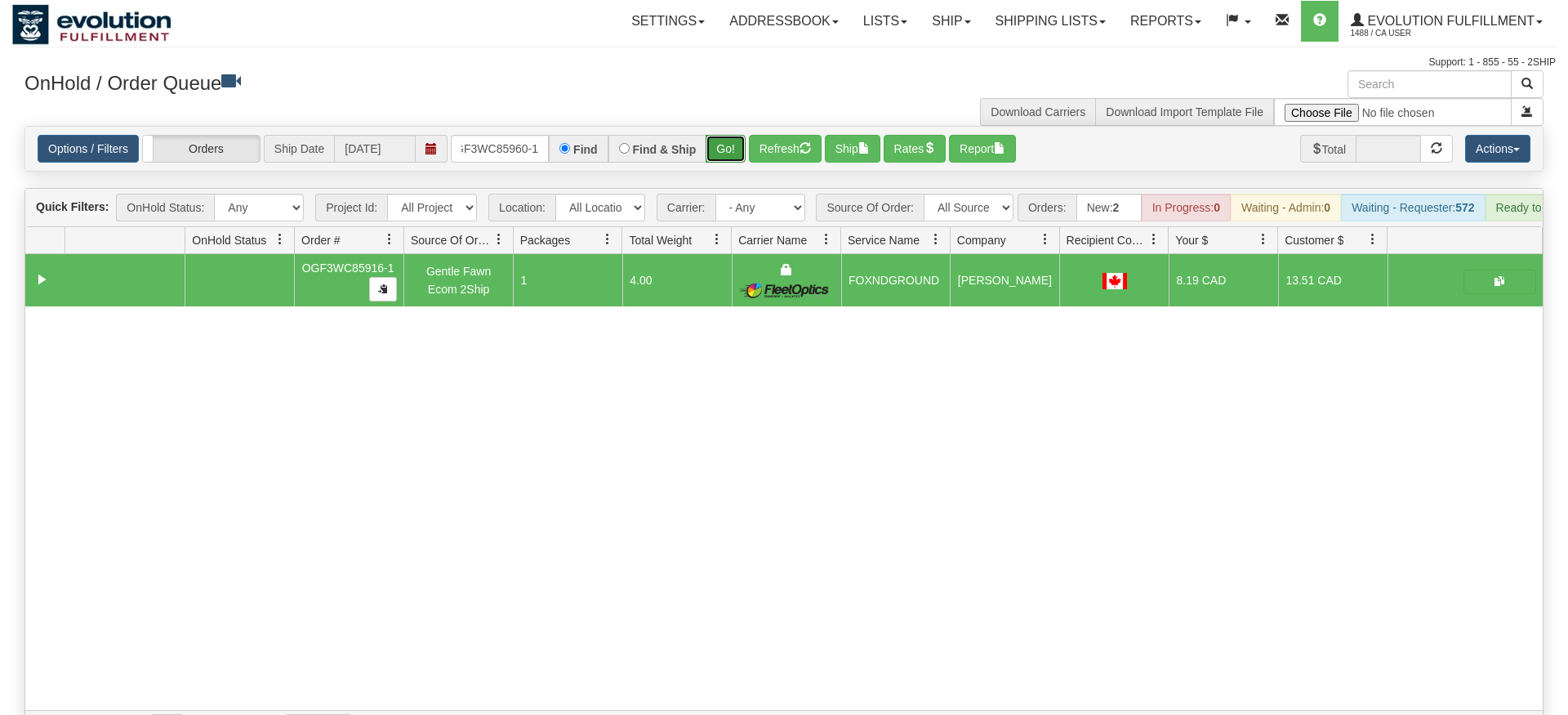
click at [734, 154] on div "Is equal to Is not equal to Contains Does not contains CAD USD EUR ZAR [PERSON_…" at bounding box center [784, 437] width 1544 height 621
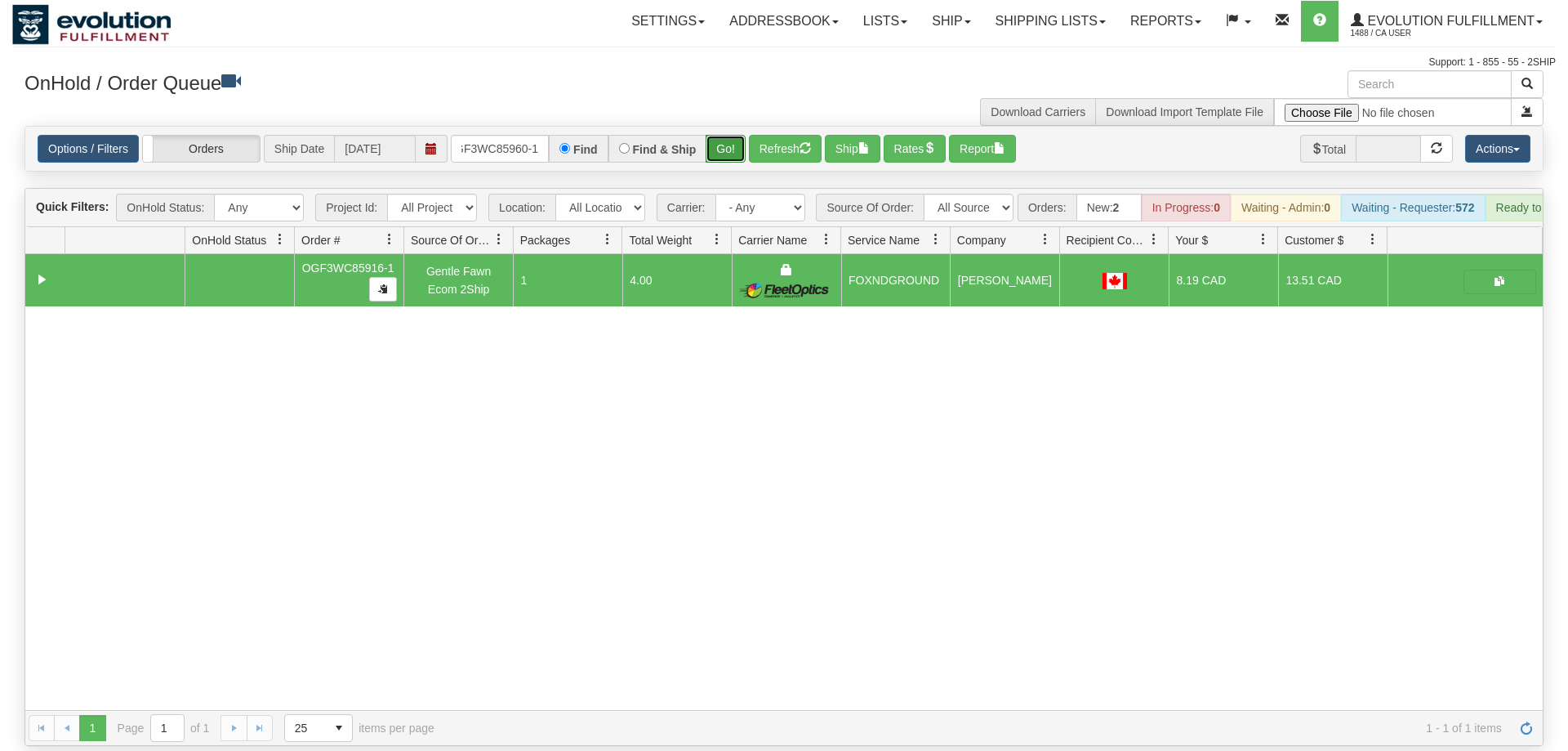
click at [719, 135] on button "Go!" at bounding box center [725, 148] width 40 height 28
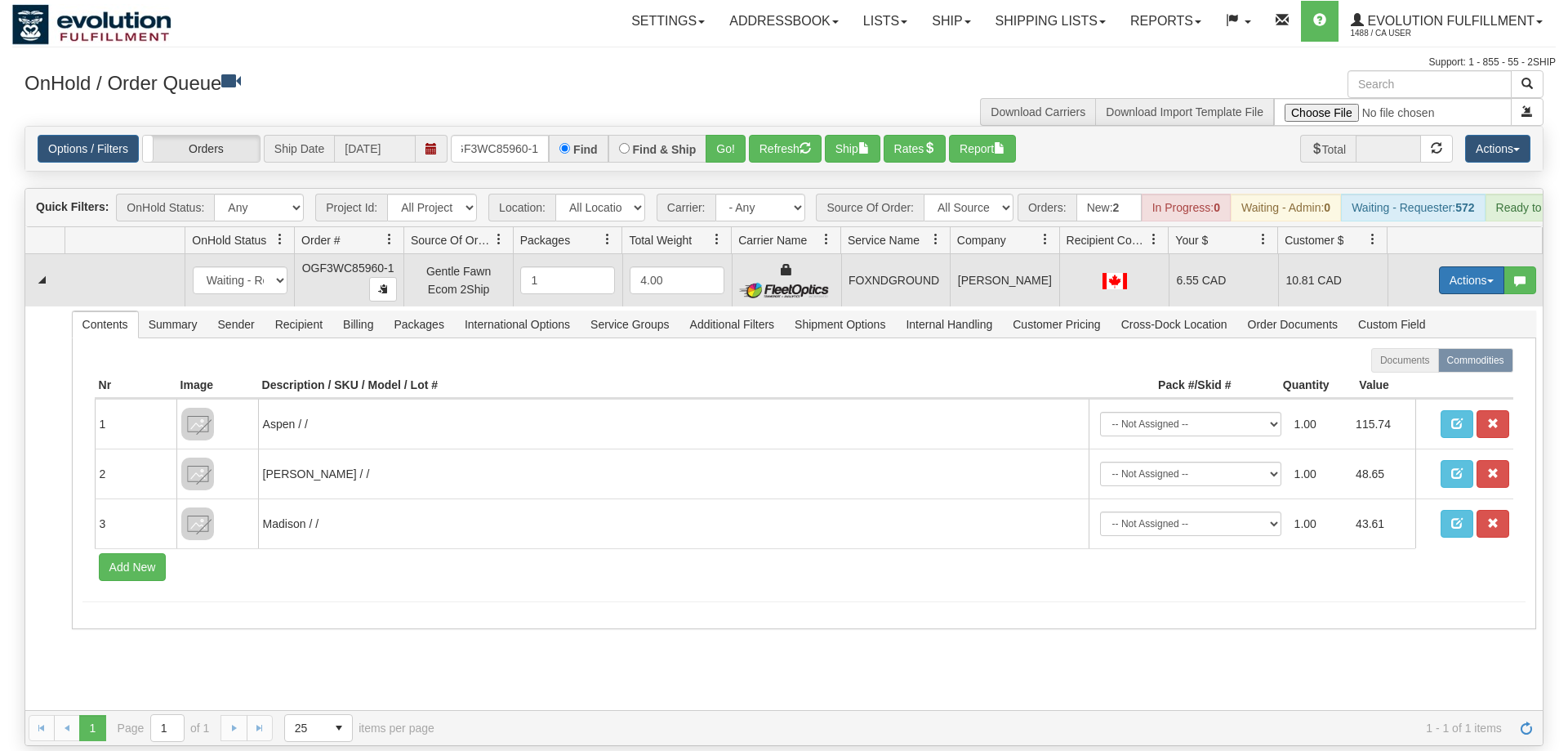
drag, startPoint x: 1470, startPoint y: 256, endPoint x: 1441, endPoint y: 343, distance: 91.7
click at [1469, 267] on button "Actions" at bounding box center [1472, 280] width 65 height 28
click at [1434, 365] on link "Ship" at bounding box center [1438, 375] width 130 height 21
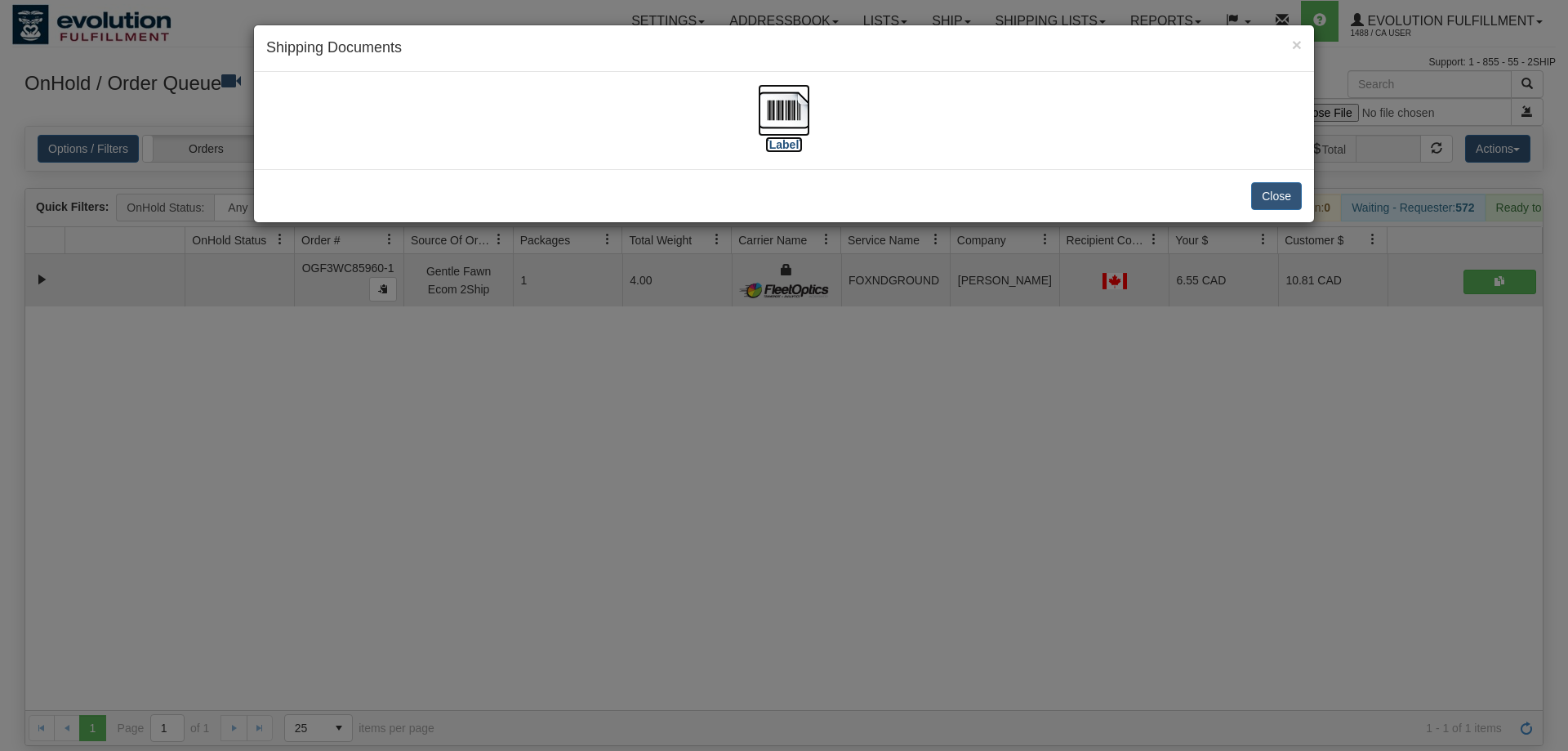
click at [762, 119] on img at bounding box center [784, 110] width 53 height 53
drag, startPoint x: 786, startPoint y: 401, endPoint x: 703, endPoint y: 232, distance: 188.3
click at [783, 392] on div "× Shipping Documents [Label] Close" at bounding box center [784, 376] width 1568 height 751
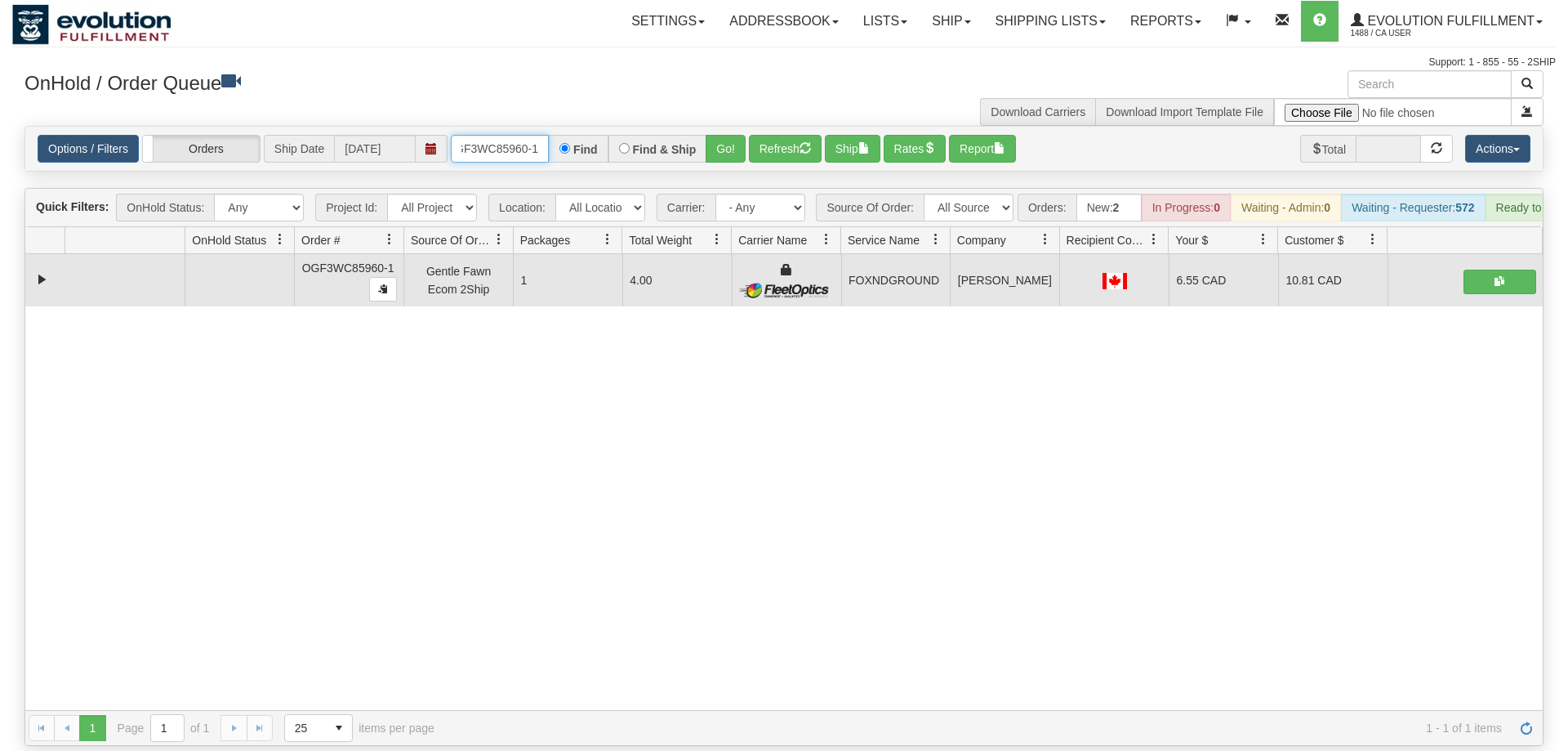
click at [497, 135] on input "OGF3WC85960-1" at bounding box center [499, 148] width 98 height 28
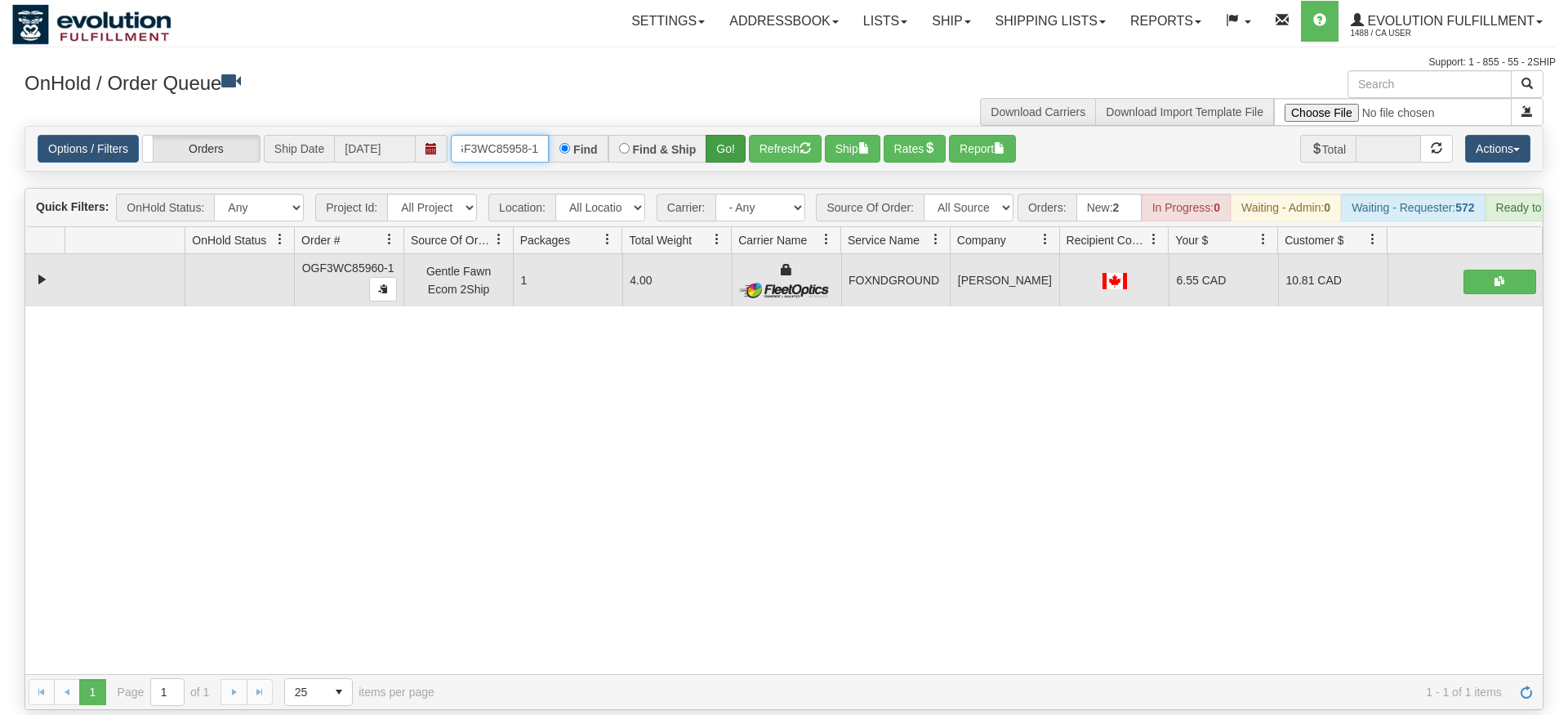
type input "OGF3WC85958-1"
drag, startPoint x: 737, startPoint y: 121, endPoint x: 726, endPoint y: 128, distance: 13.0
click at [737, 155] on div "Is equal to Is not equal to Contains Does not contains CAD USD EUR ZAR [PERSON_…" at bounding box center [784, 418] width 1544 height 585
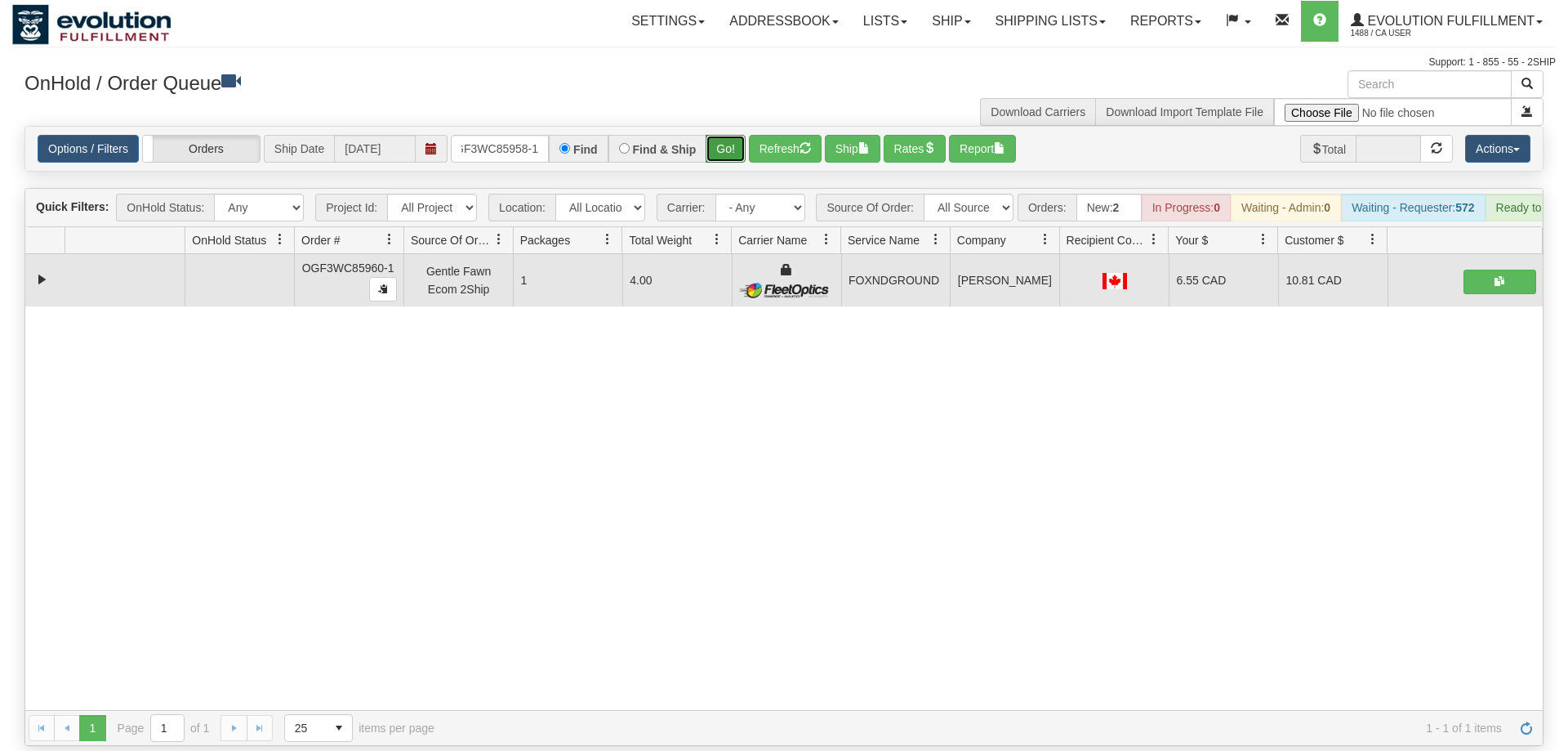
click at [724, 135] on button "Go!" at bounding box center [725, 148] width 40 height 28
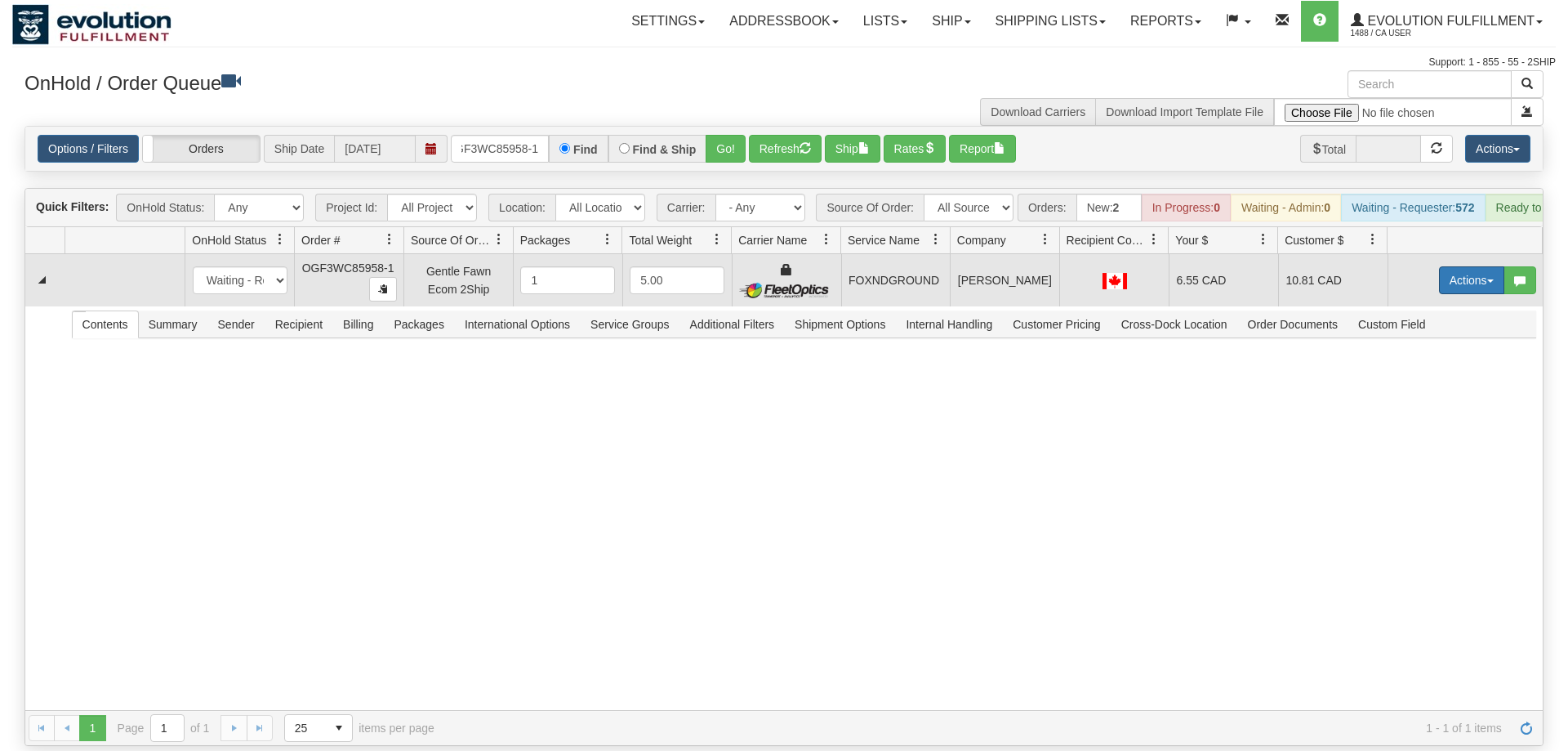
click at [1459, 267] on button "Actions" at bounding box center [1472, 280] width 65 height 28
click at [1420, 365] on link "Ship" at bounding box center [1438, 375] width 130 height 21
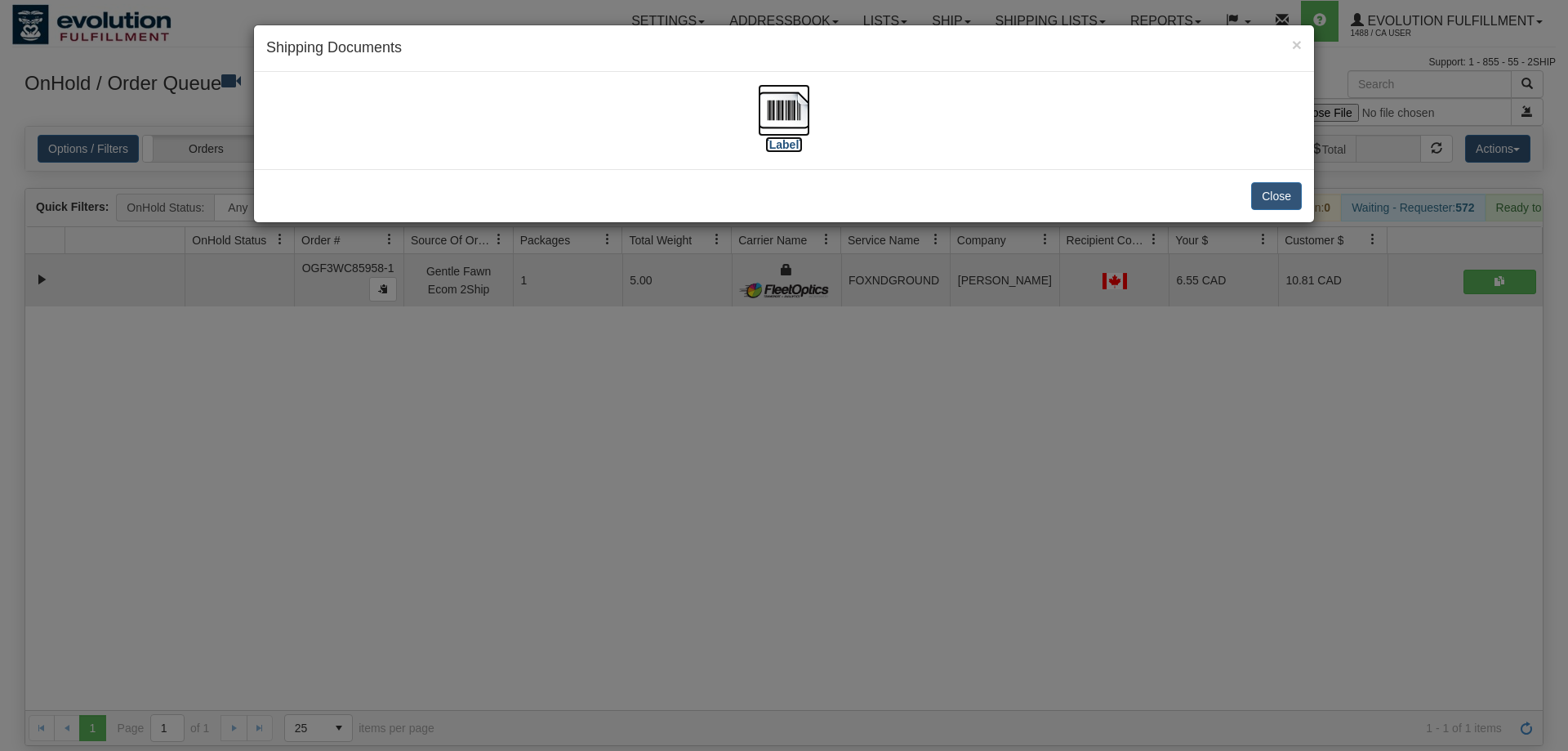
click at [797, 126] on img at bounding box center [784, 110] width 53 height 53
drag, startPoint x: 616, startPoint y: 487, endPoint x: 415, endPoint y: 92, distance: 443.2
click at [616, 483] on div "× Shipping Documents [Label] Close" at bounding box center [784, 376] width 1568 height 751
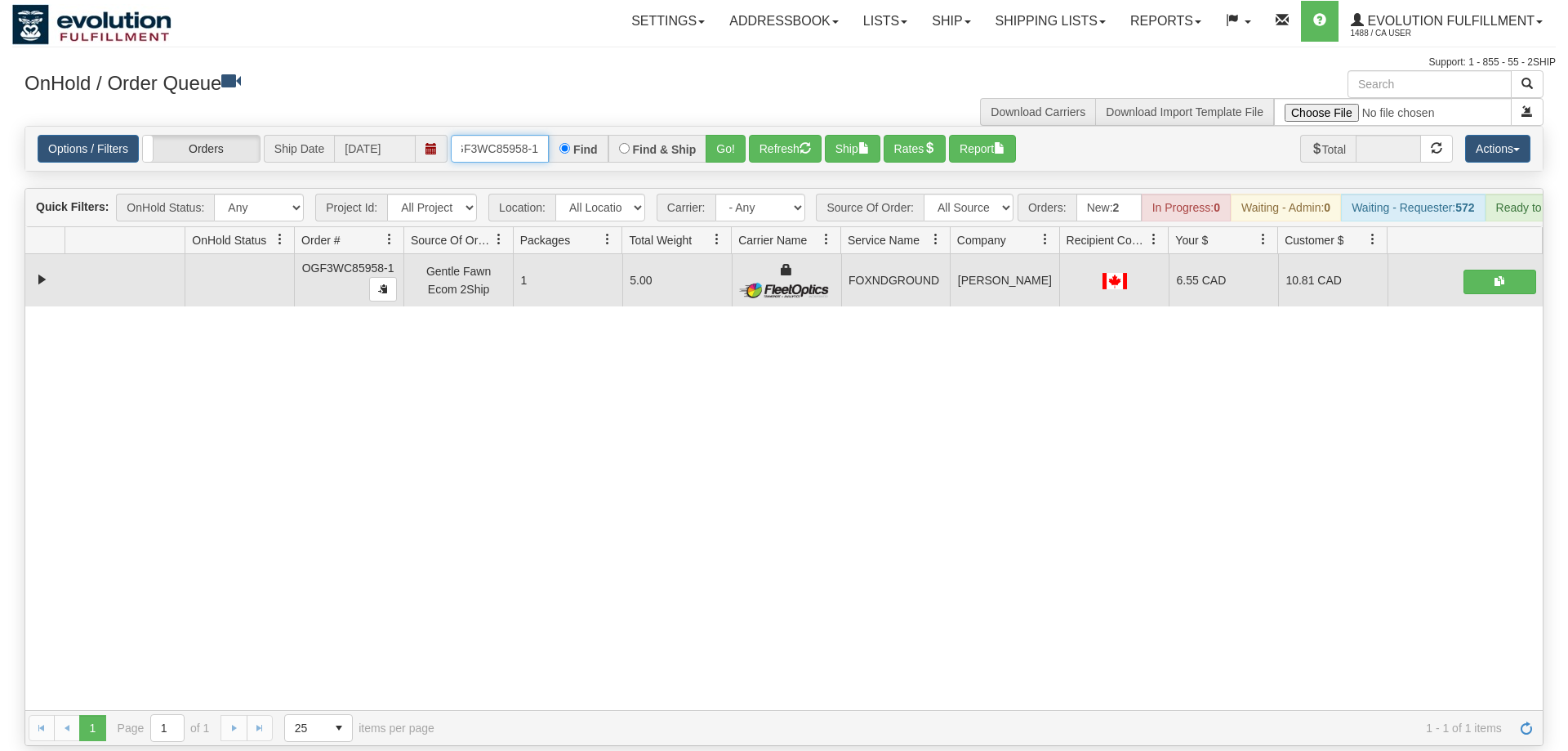
click at [496, 135] on input "OGF3WC85958-1" at bounding box center [499, 148] width 98 height 28
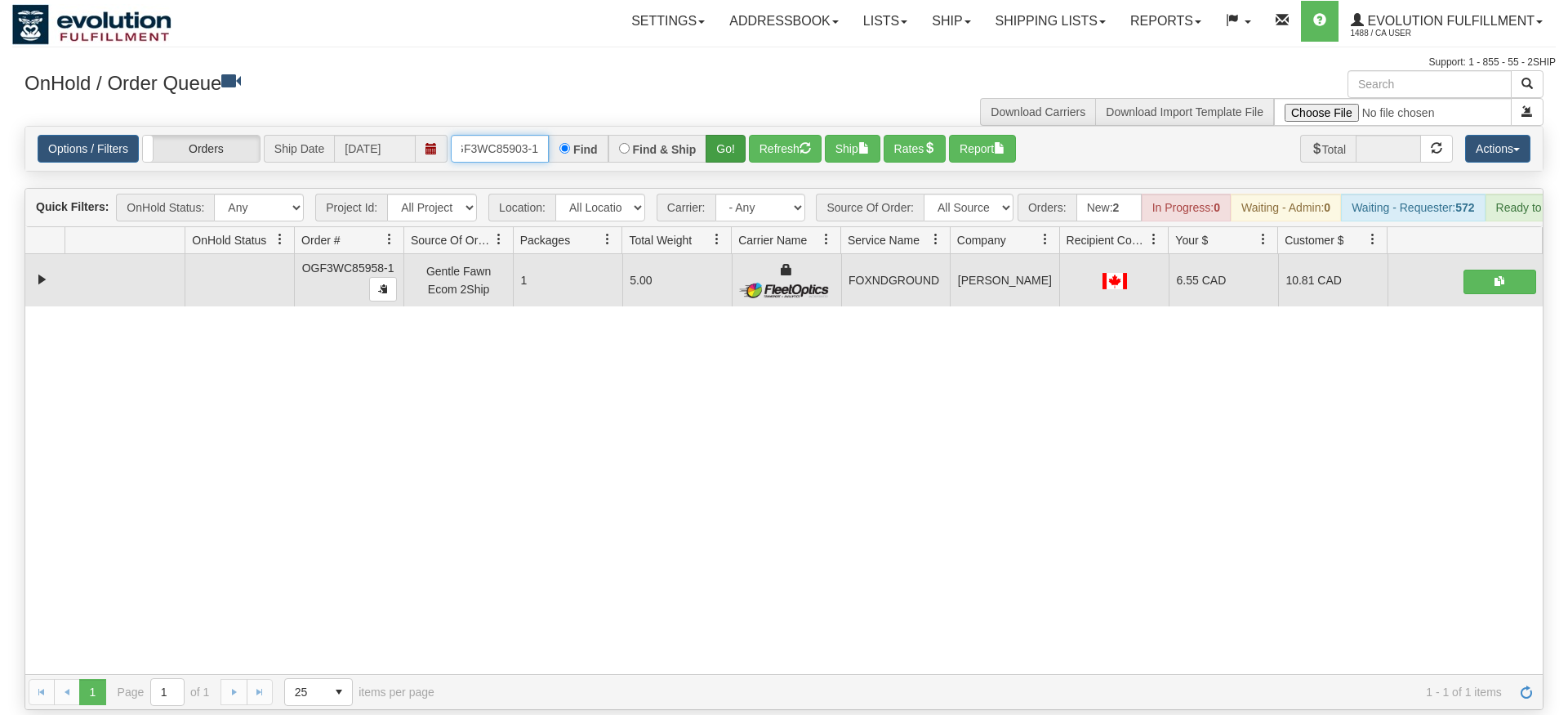
type input "OGF3WC85903-1"
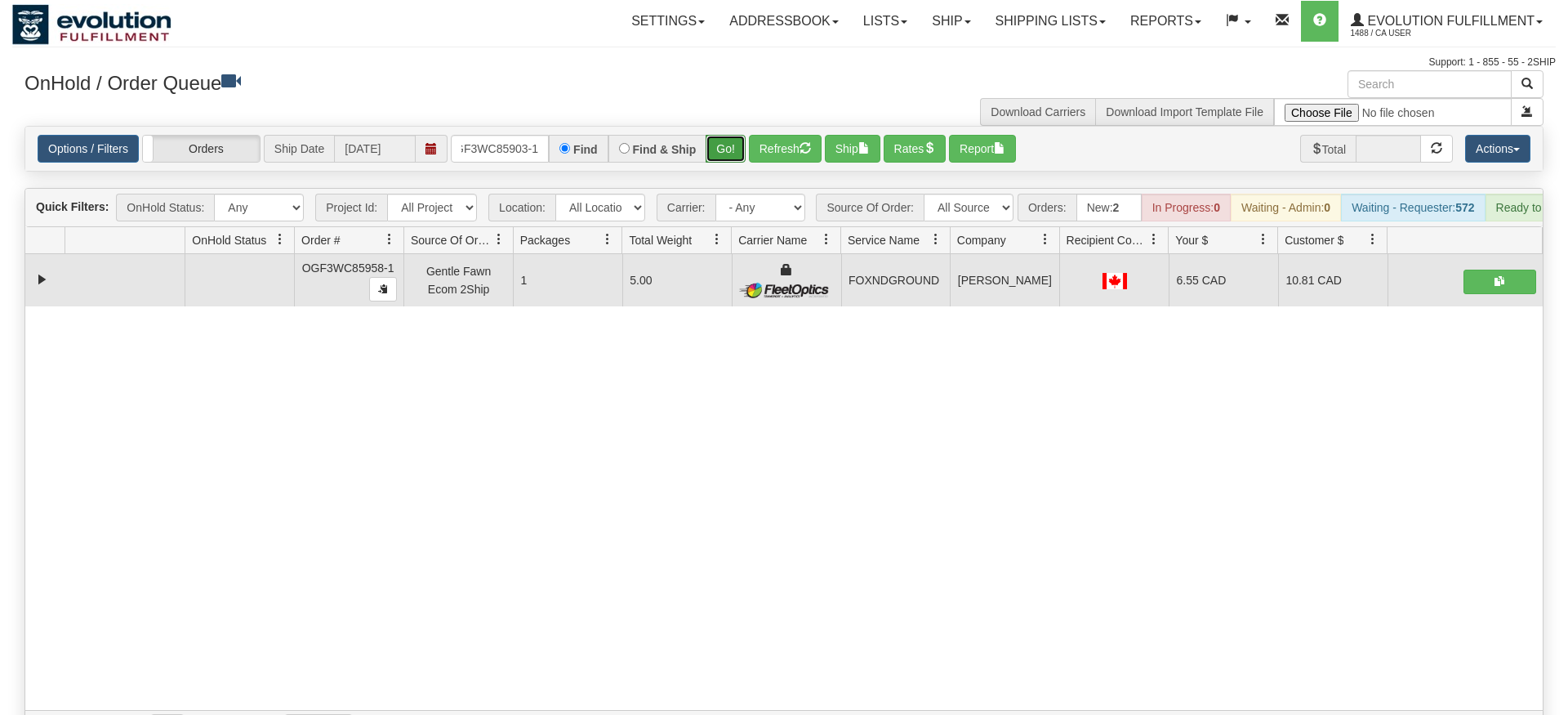
click at [720, 152] on div "Is equal to Is not equal to Contains Does not contains CAD USD EUR ZAR [PERSON_…" at bounding box center [784, 437] width 1544 height 621
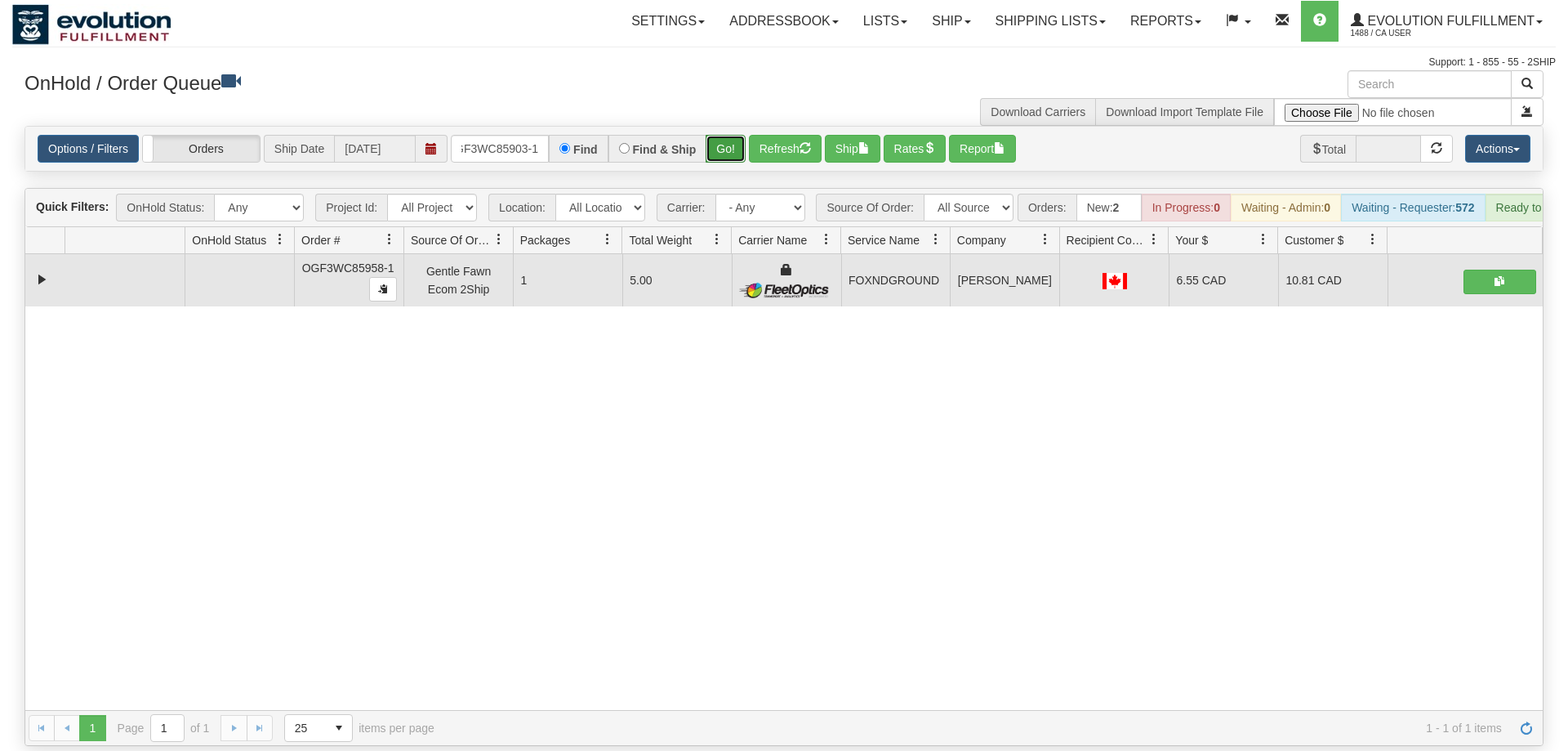
click at [721, 135] on button "Go!" at bounding box center [725, 148] width 40 height 28
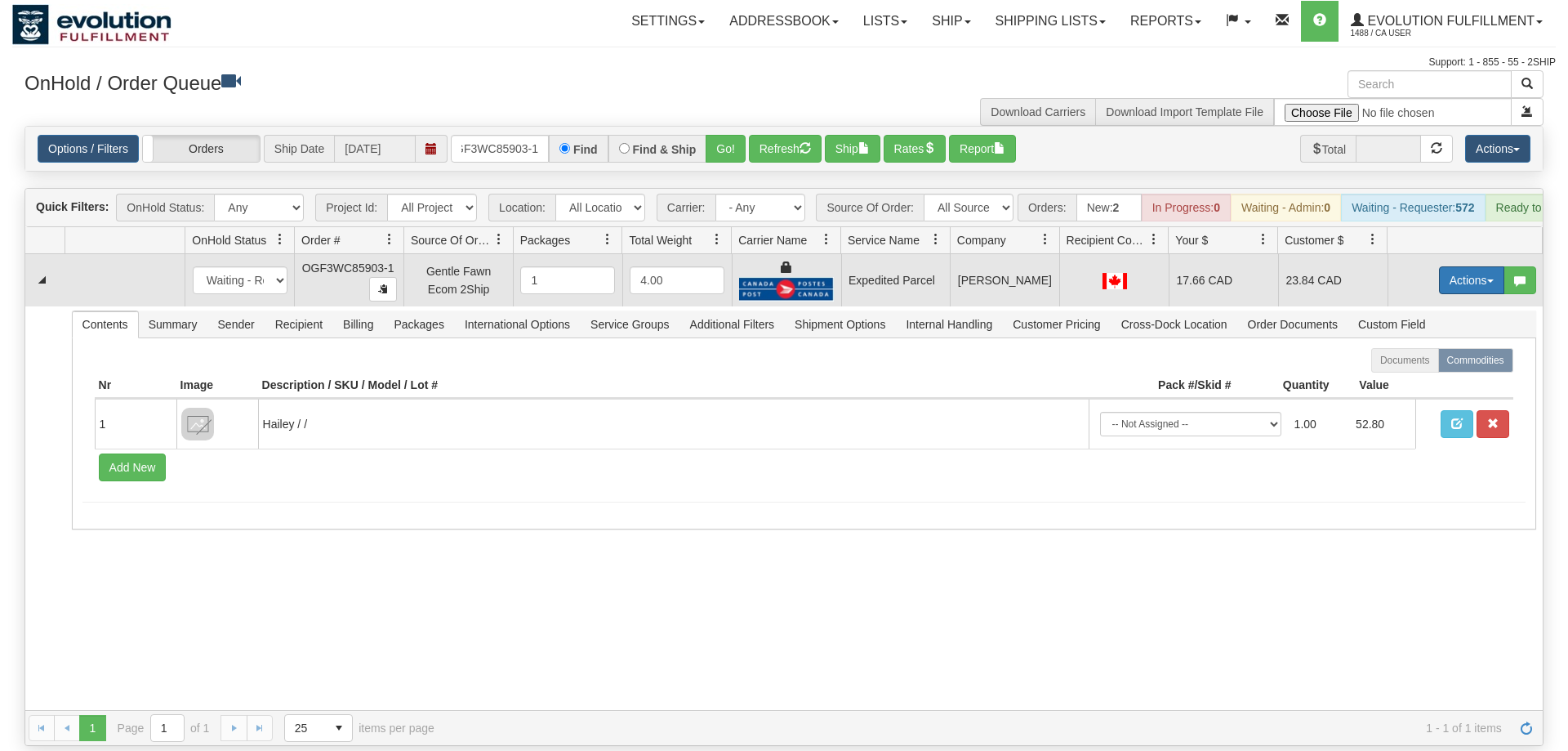
click at [1459, 267] on button "Actions" at bounding box center [1472, 280] width 65 height 28
click at [1407, 369] on span "Ship" at bounding box center [1406, 376] width 34 height 13
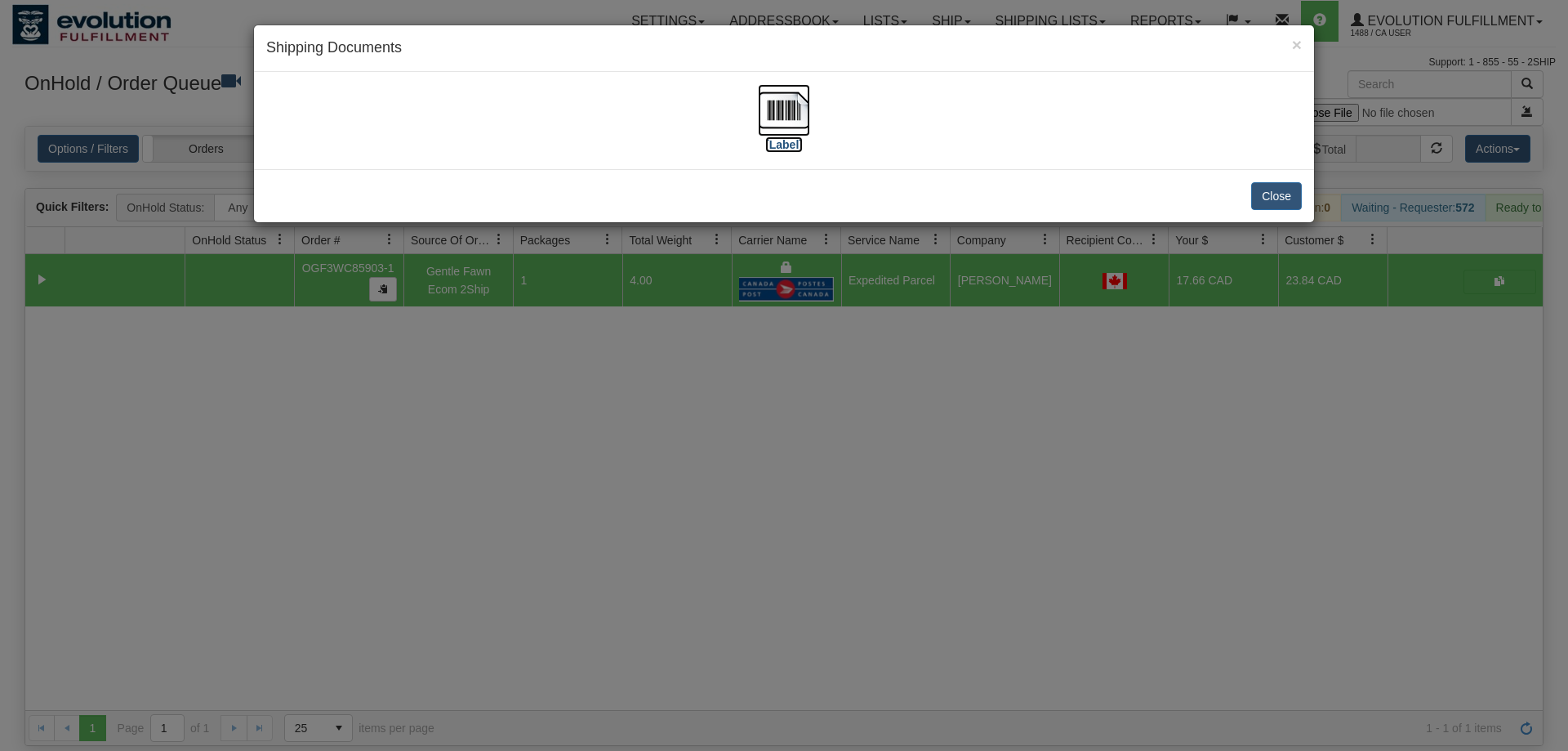
click at [803, 105] on img at bounding box center [784, 110] width 53 height 53
click at [666, 351] on div "× Shipping Documents [Label] Close" at bounding box center [784, 376] width 1568 height 751
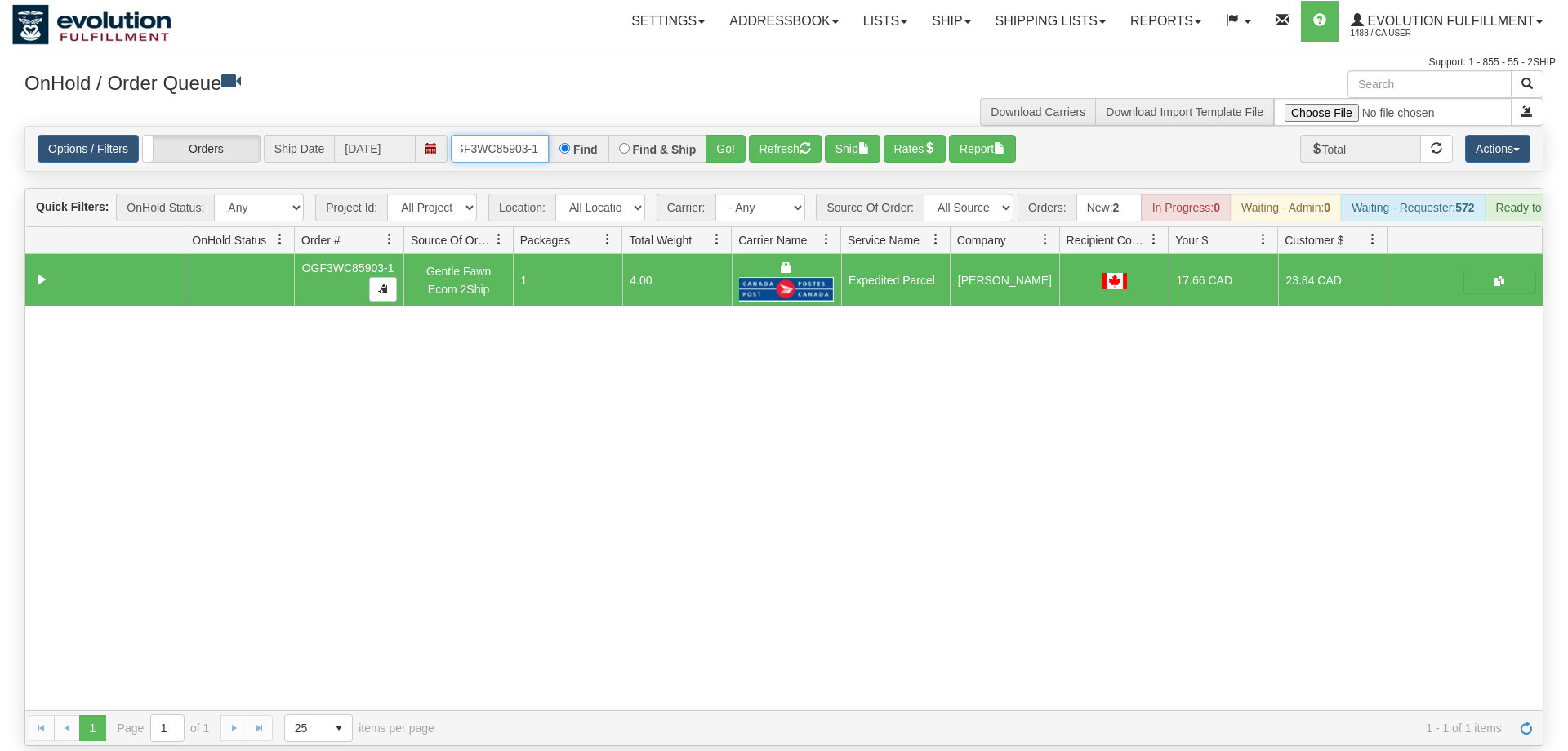
click at [518, 135] on input "OGF3WC85903-1" at bounding box center [499, 148] width 98 height 28
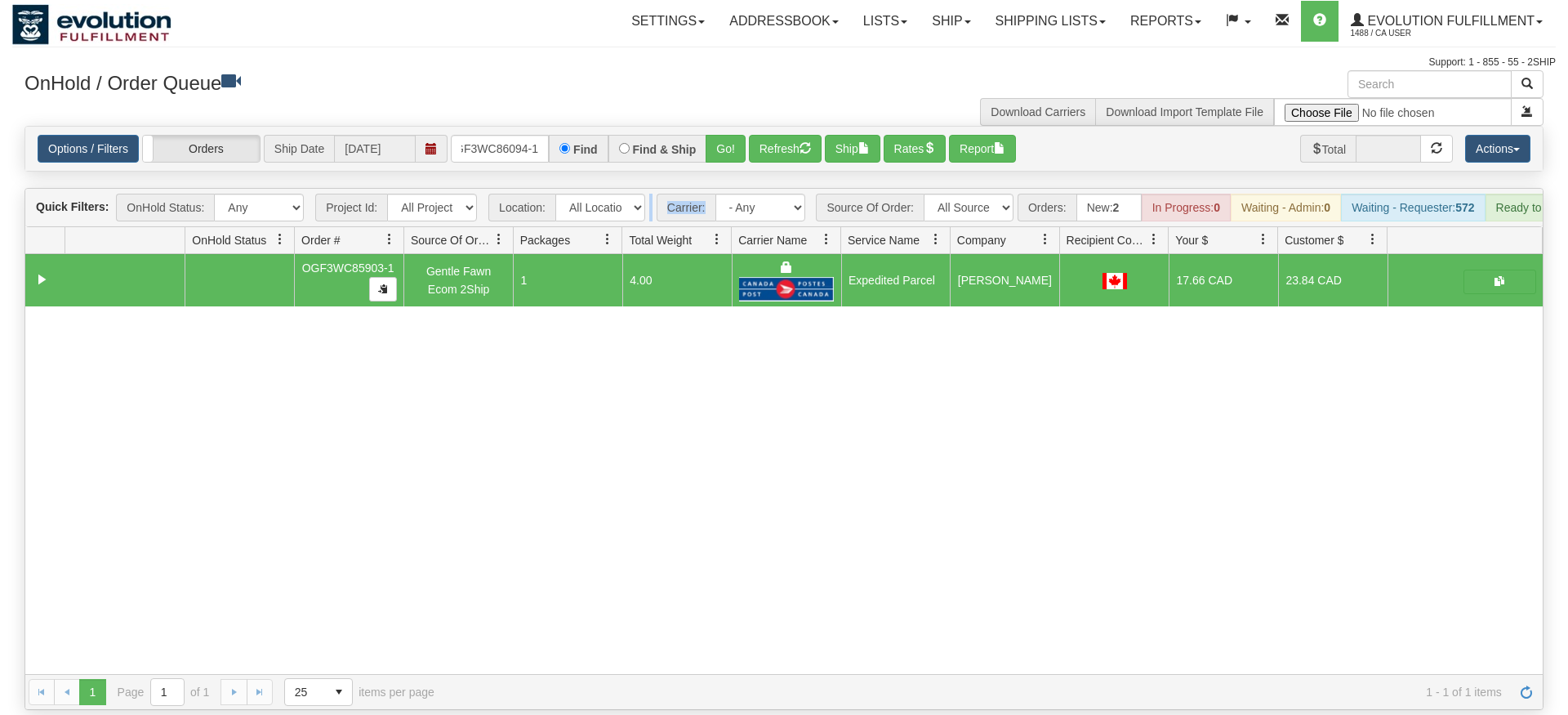
click at [704, 157] on div "Is equal to Is not equal to Contains Does not contains CAD USD EUR ZAR [PERSON_…" at bounding box center [784, 418] width 1544 height 585
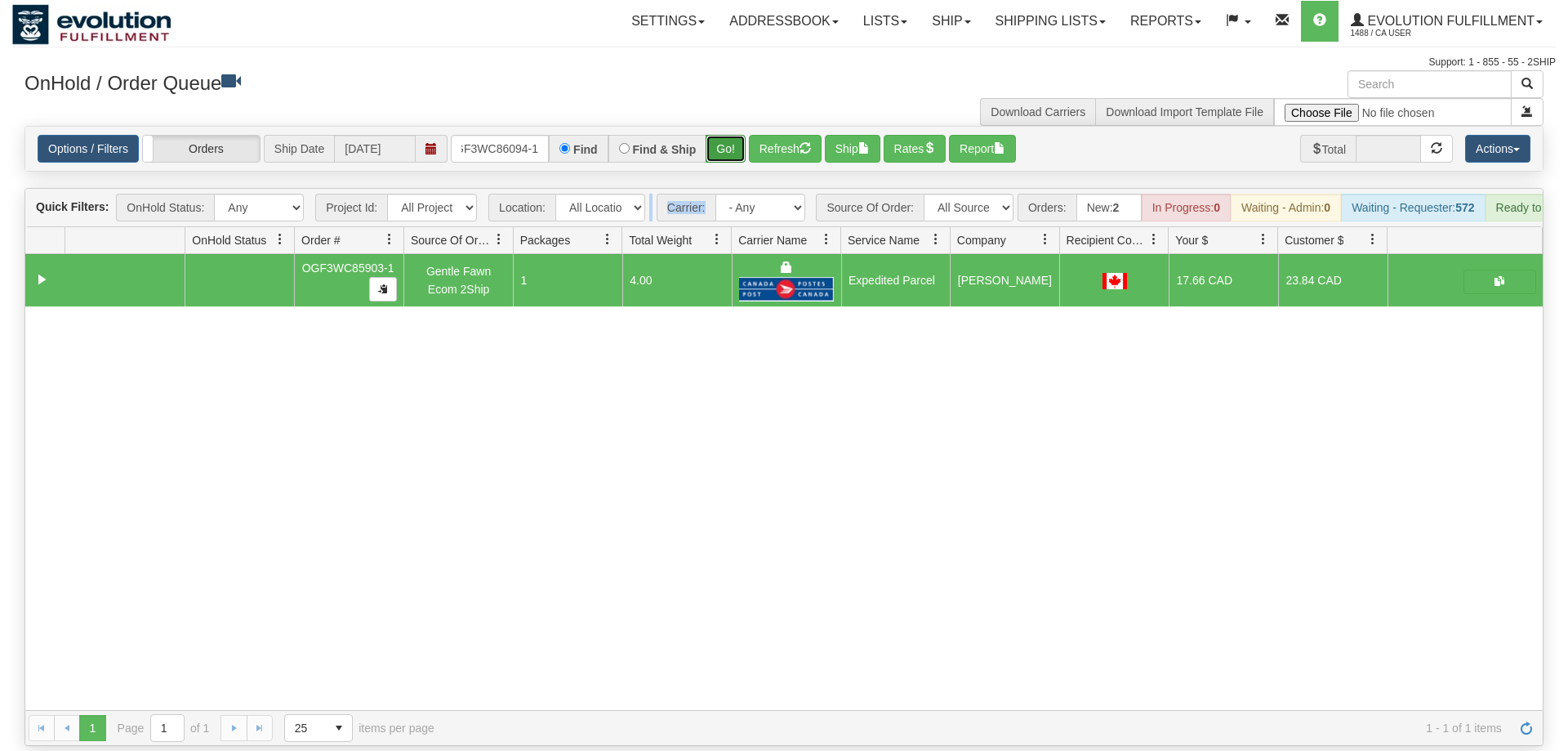
click at [725, 137] on button "Go!" at bounding box center [725, 148] width 40 height 28
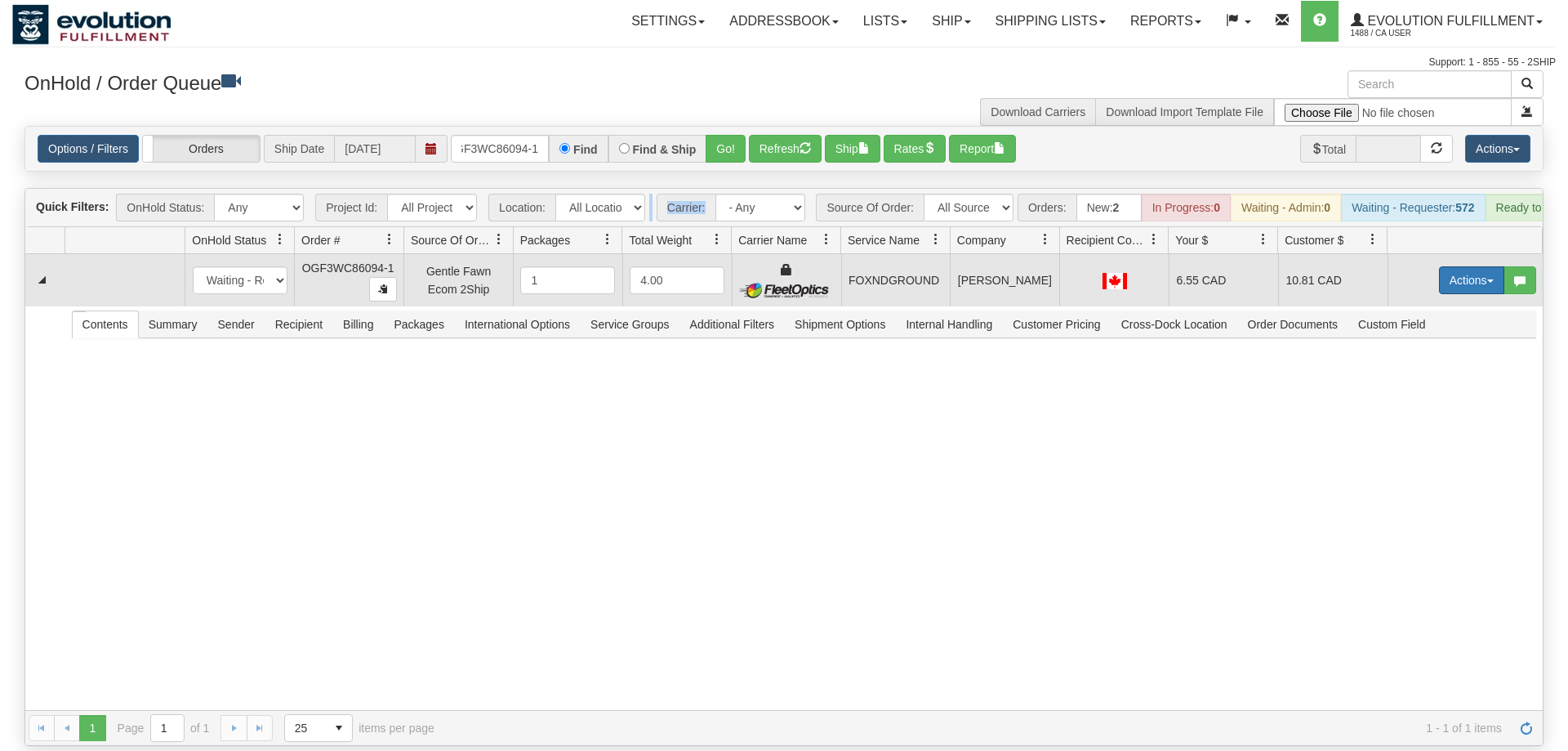
click at [1450, 267] on button "Actions" at bounding box center [1472, 280] width 65 height 28
click at [1410, 369] on span "Ship" at bounding box center [1406, 376] width 34 height 13
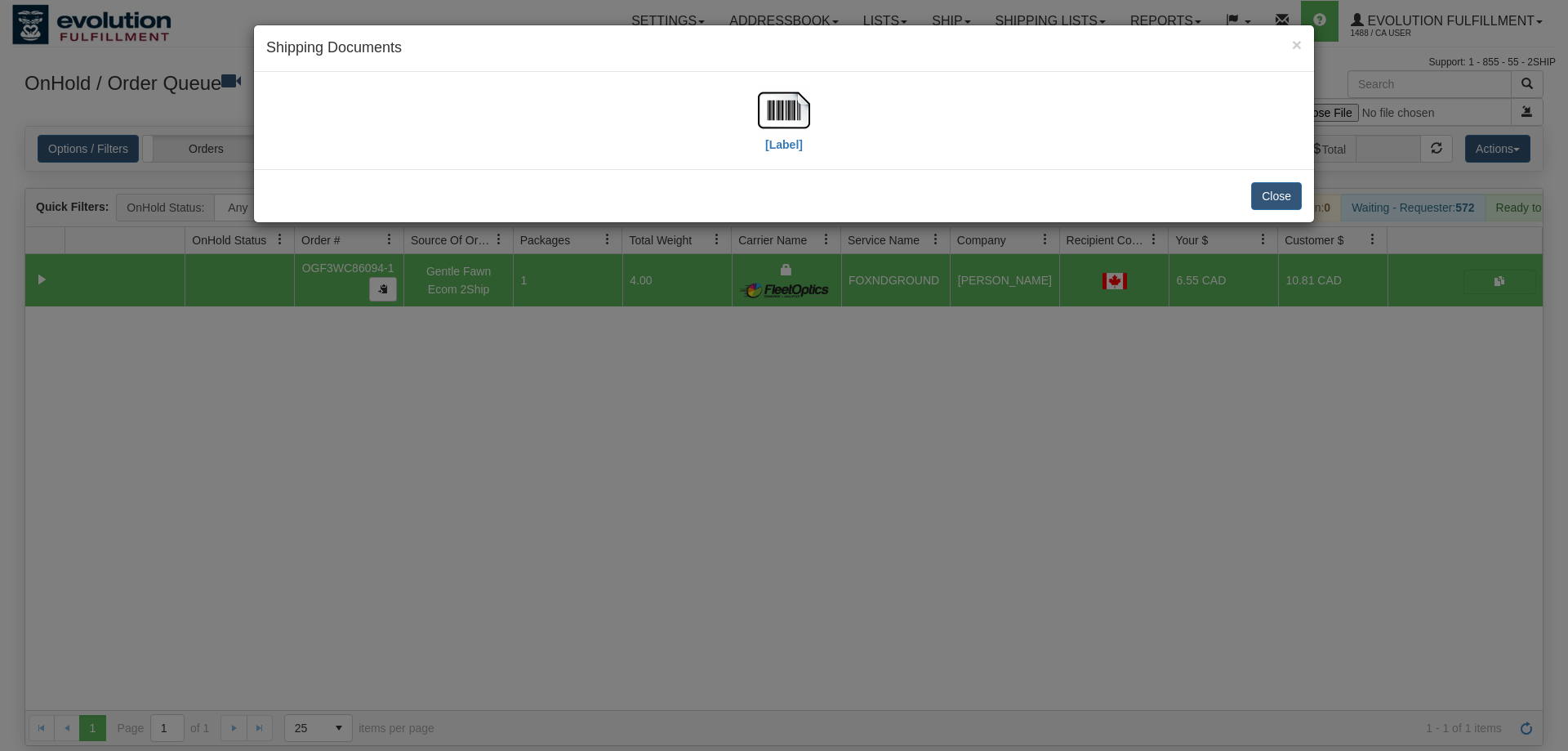
click at [812, 113] on div "[Label]" at bounding box center [784, 120] width 1036 height 73
click at [800, 117] on img at bounding box center [784, 110] width 53 height 53
drag, startPoint x: 794, startPoint y: 460, endPoint x: 614, endPoint y: 155, distance: 354.2
click at [786, 447] on div "× Shipping Documents [Label] Close" at bounding box center [784, 376] width 1568 height 751
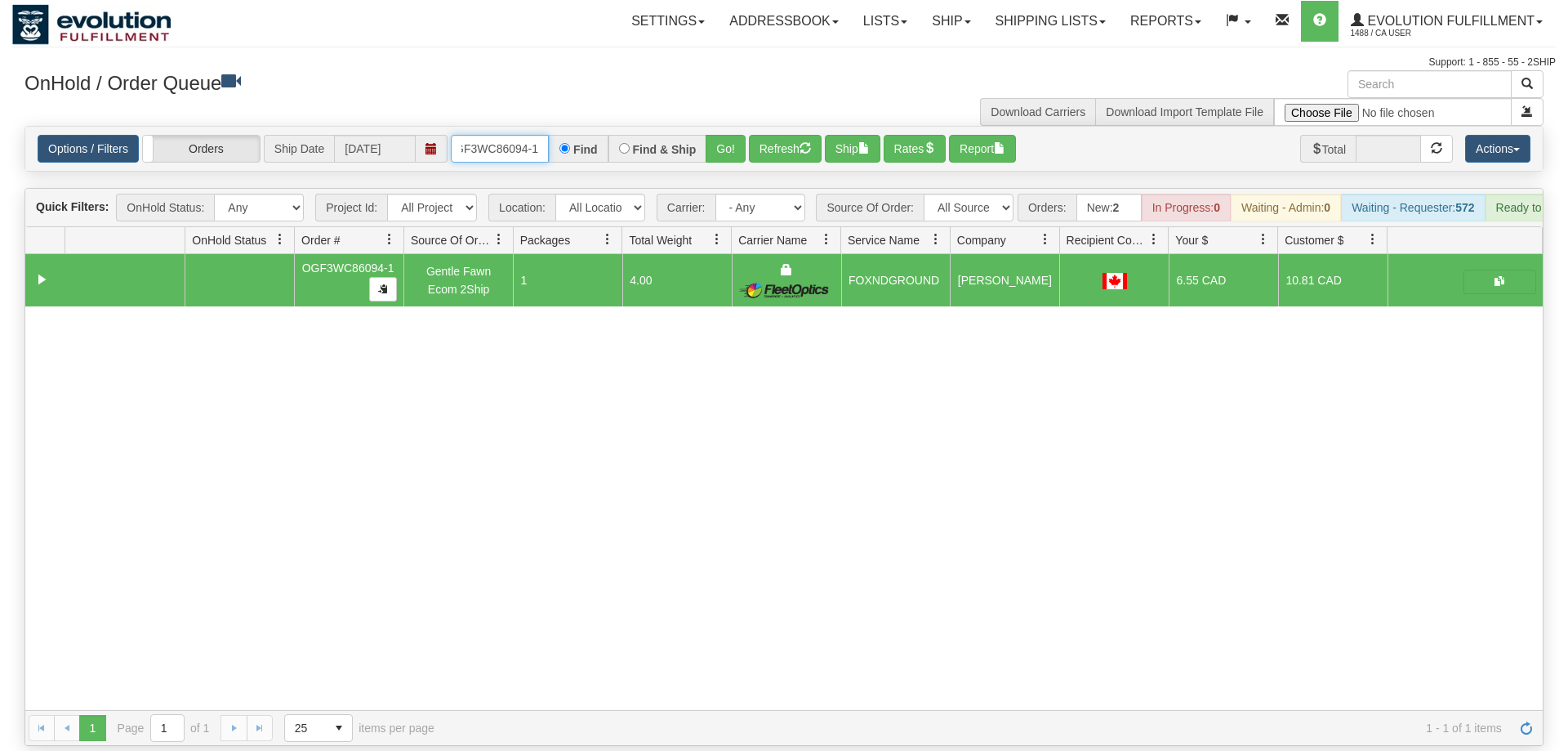
click at [514, 135] on input "OGF3WC86094-1" at bounding box center [499, 148] width 98 height 28
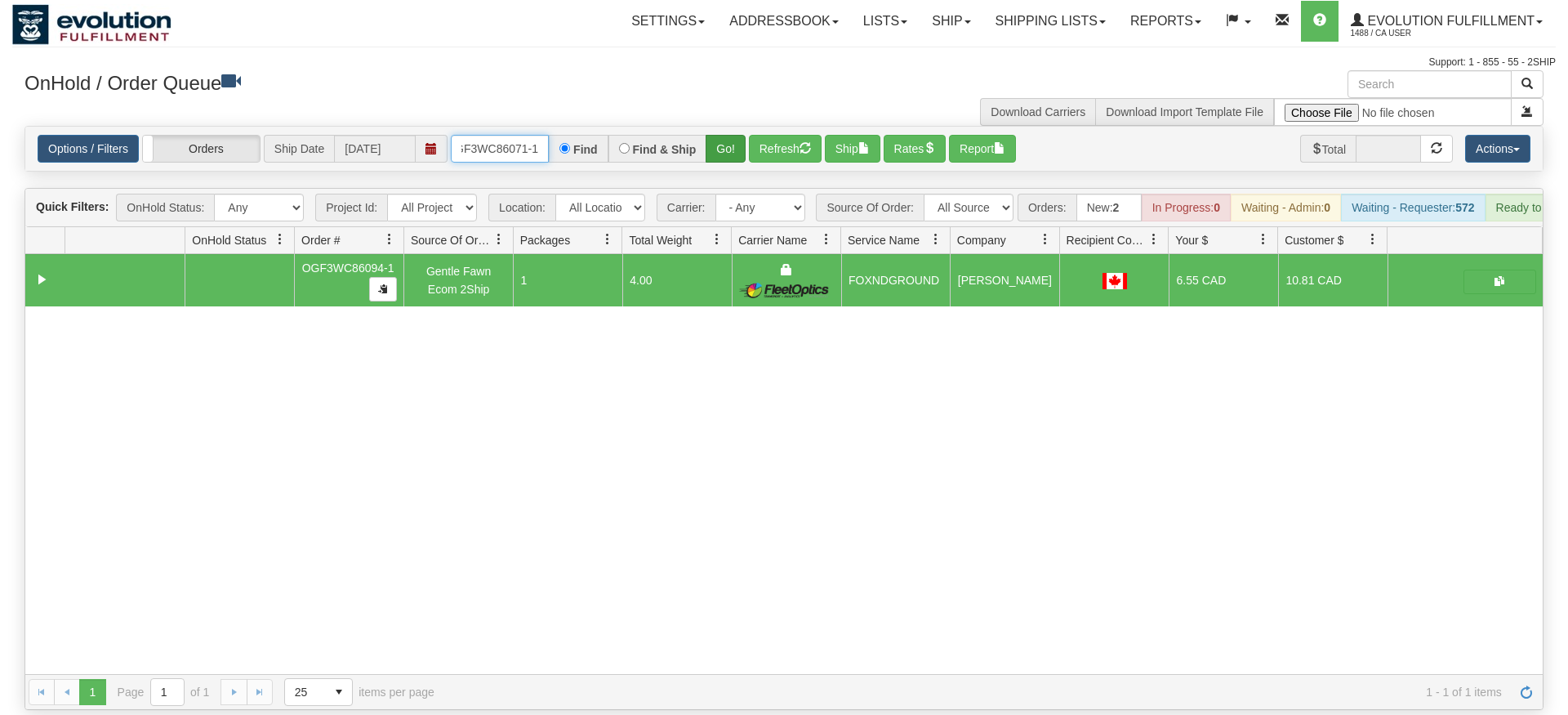
type input "OGF3WC86071-1"
drag, startPoint x: 735, startPoint y: 120, endPoint x: 733, endPoint y: 153, distance: 33.1
click at [735, 155] on div "Is equal to Is not equal to Contains Does not contains CAD USD EUR ZAR [PERSON_…" at bounding box center [784, 418] width 1544 height 585
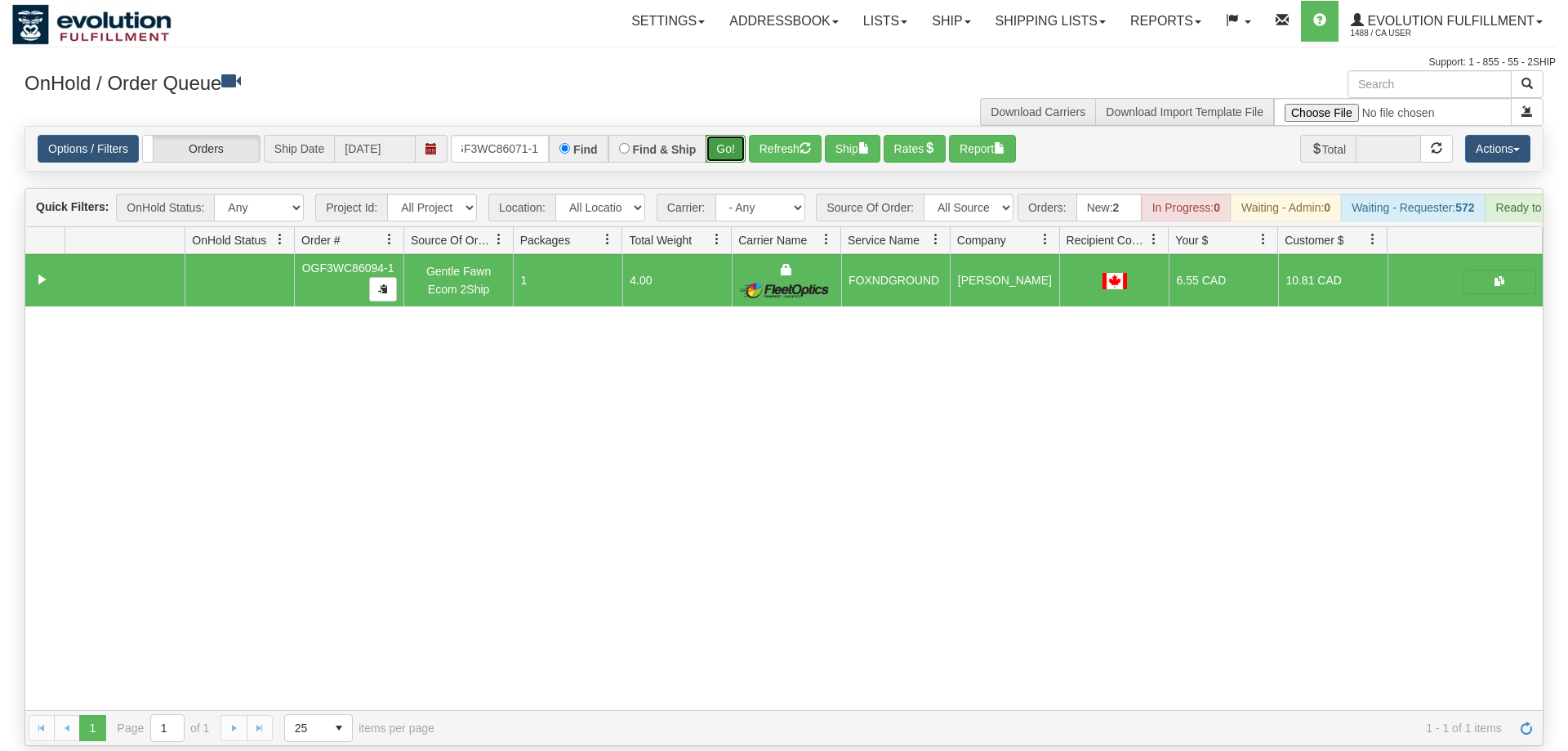
click at [727, 135] on button "Go!" at bounding box center [725, 148] width 40 height 28
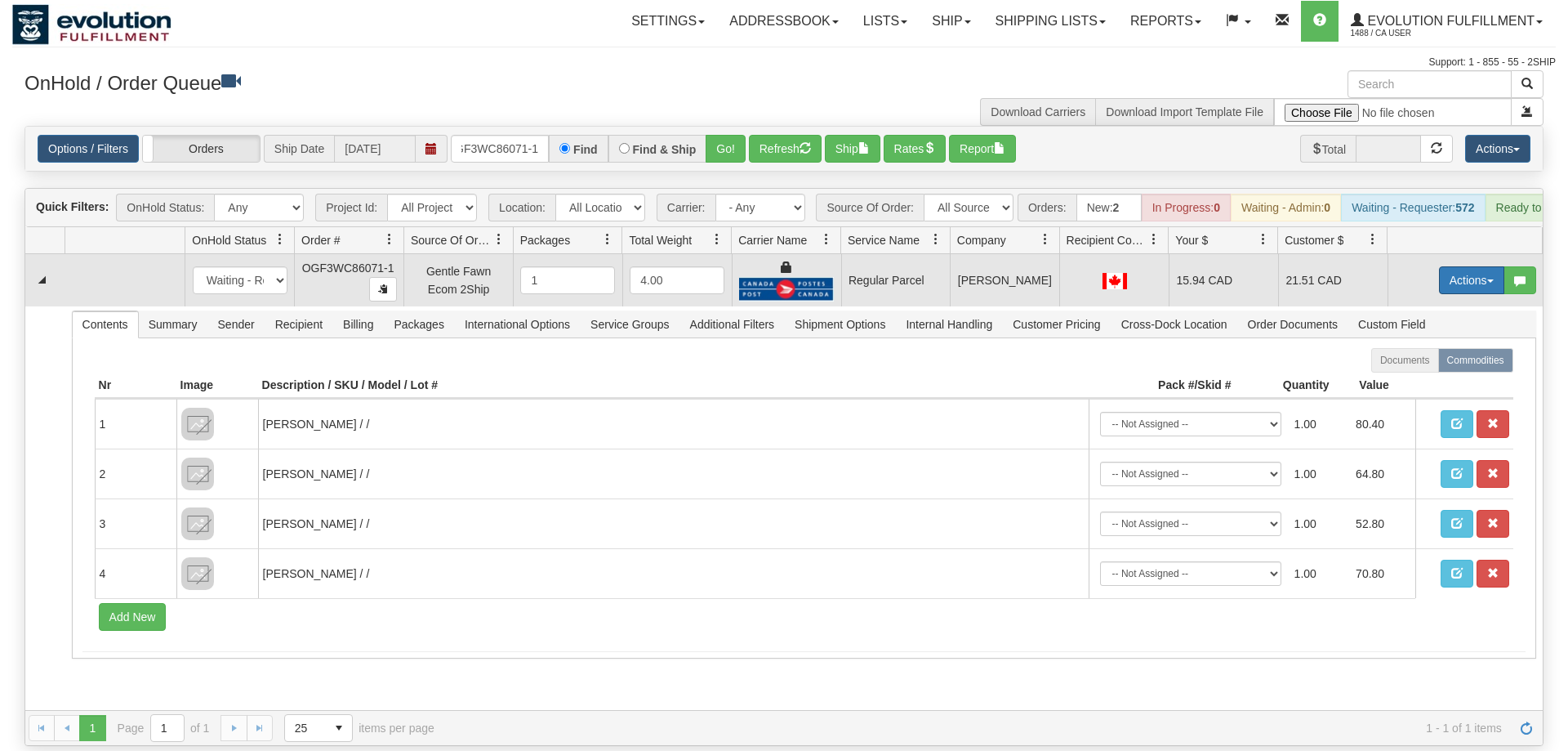
click at [1445, 267] on button "Actions" at bounding box center [1472, 280] width 65 height 28
click at [1424, 347] on span "Rate All Services" at bounding box center [1438, 354] width 98 height 13
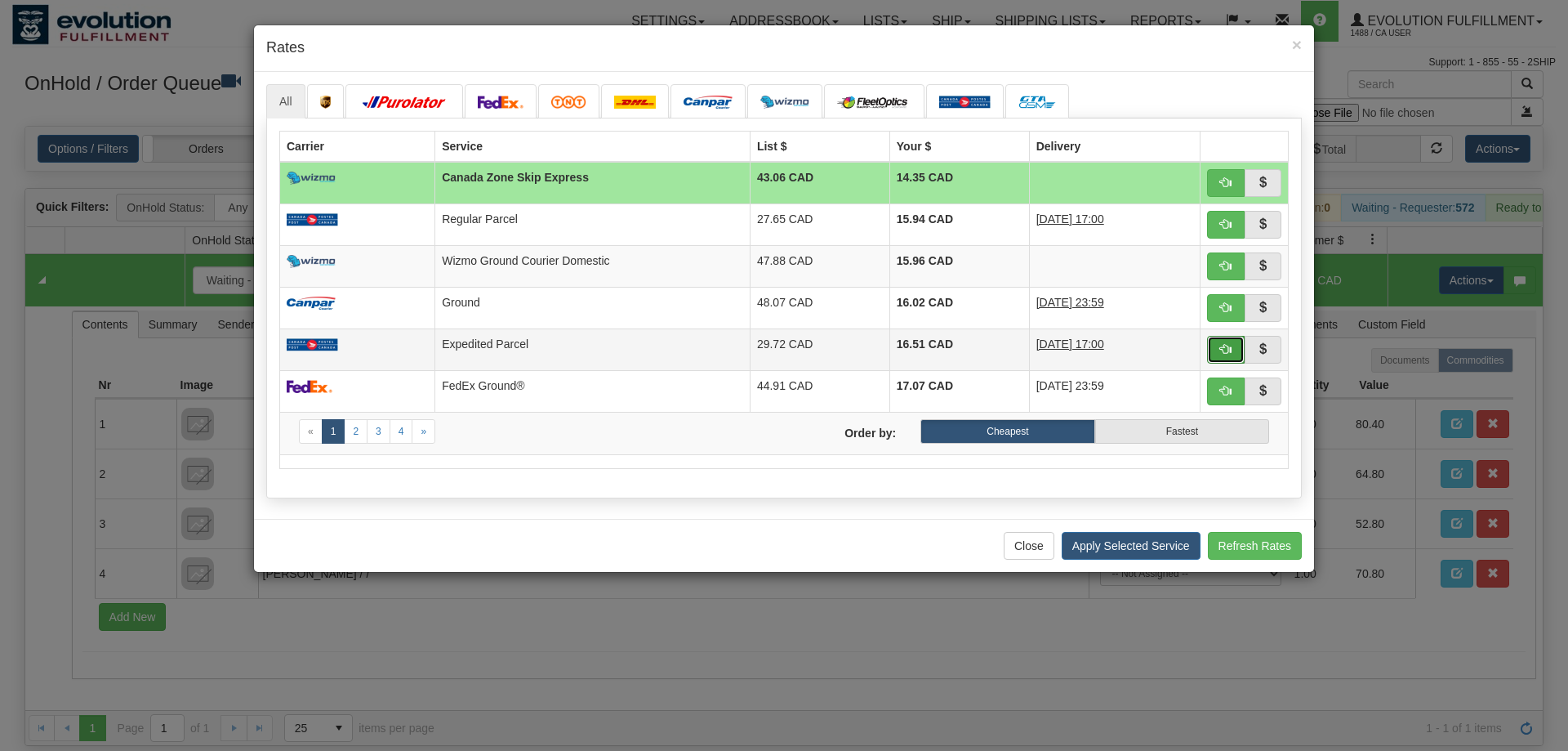
click at [1214, 347] on button "button" at bounding box center [1225, 350] width 38 height 28
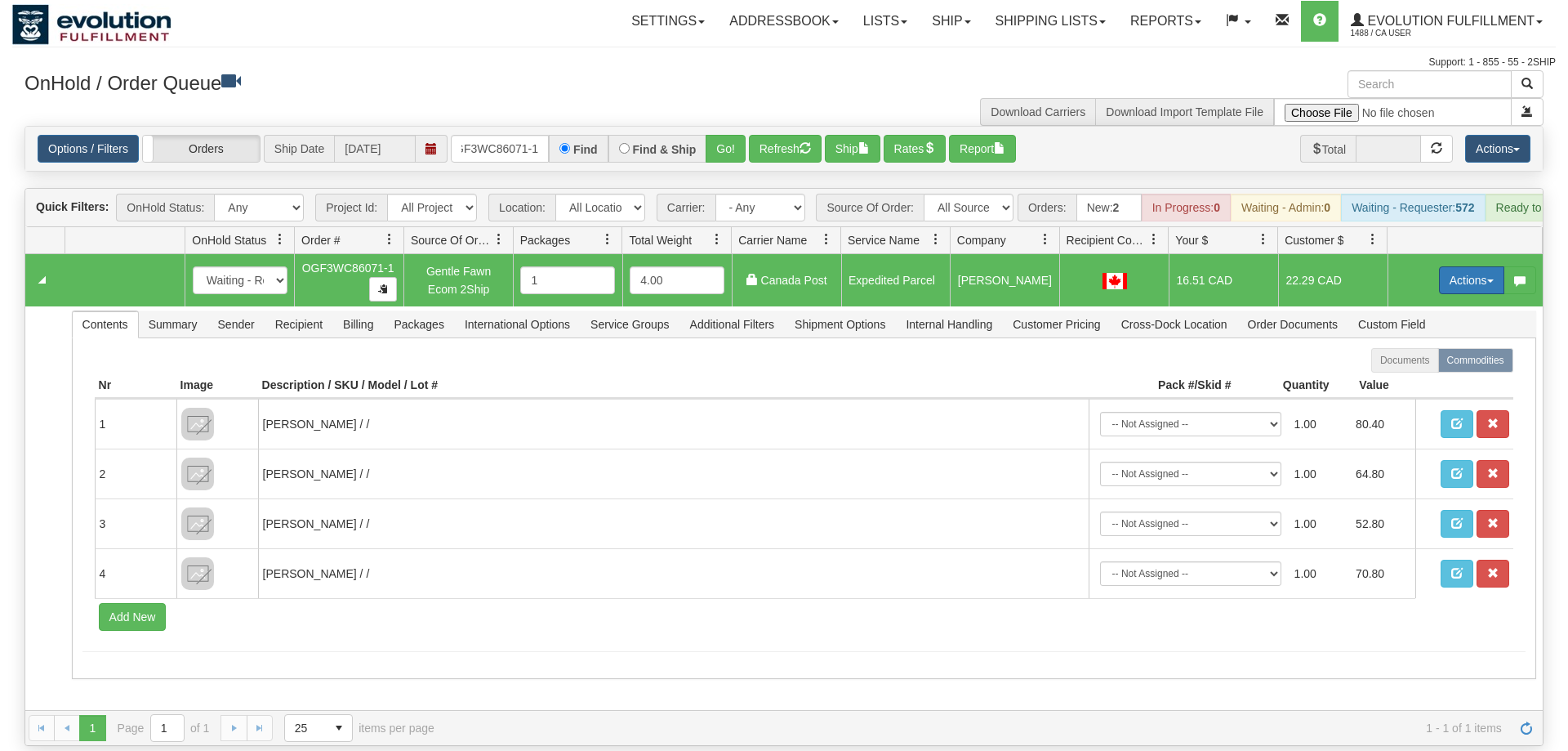
click at [1459, 267] on button "Actions" at bounding box center [1472, 280] width 65 height 28
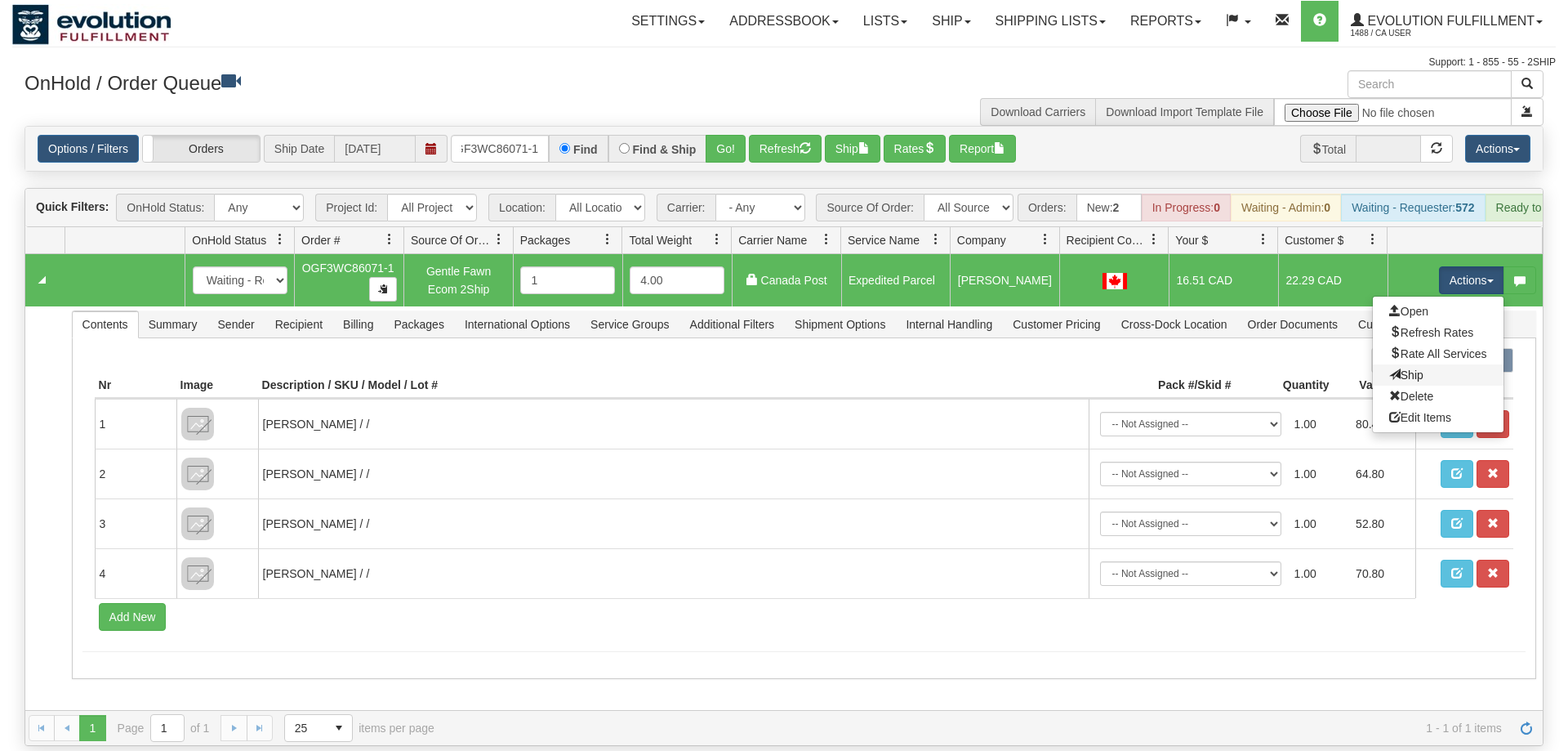
click at [1424, 365] on link "Ship" at bounding box center [1438, 375] width 130 height 21
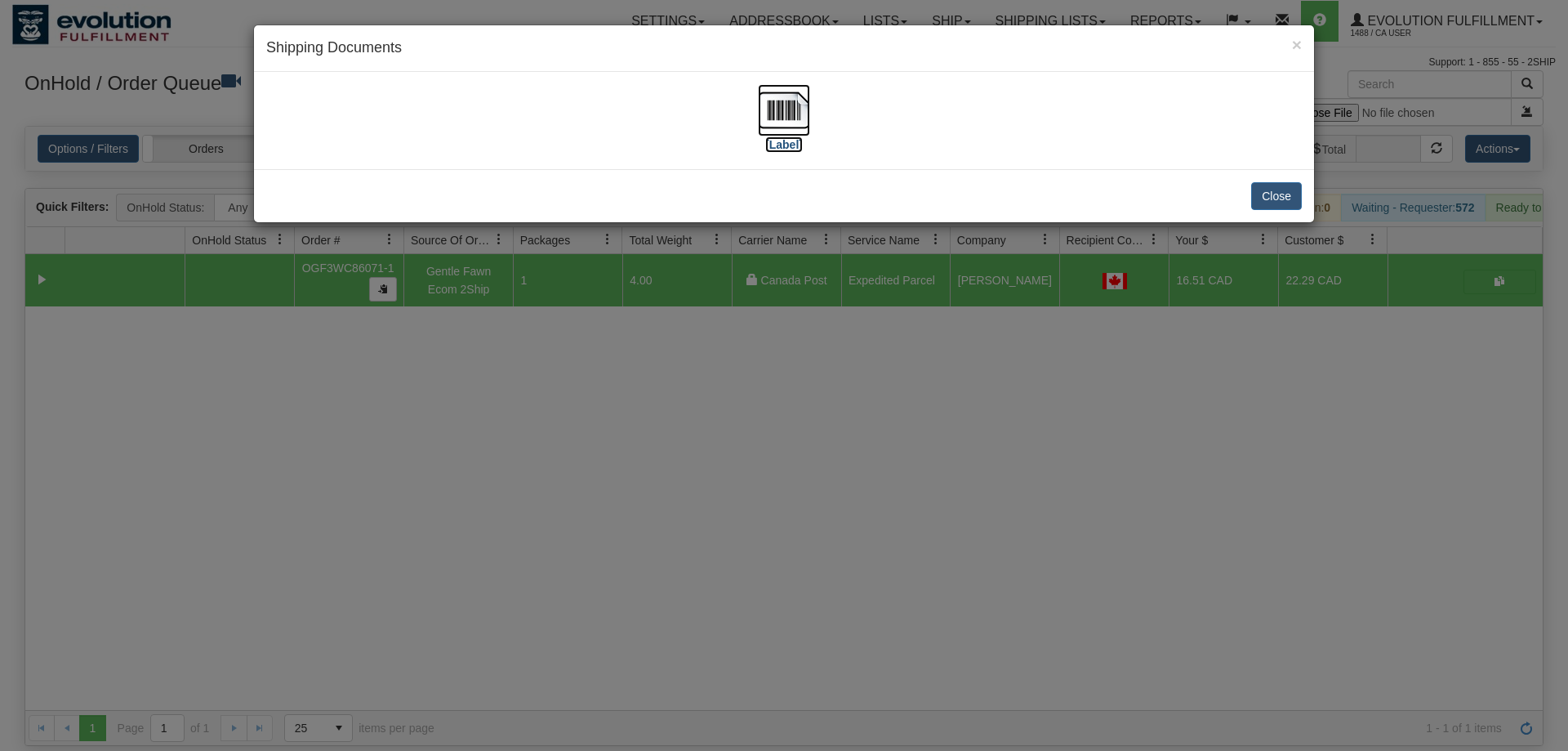
click at [771, 105] on img at bounding box center [784, 110] width 53 height 53
drag, startPoint x: 682, startPoint y: 335, endPoint x: 672, endPoint y: 310, distance: 26.9
click at [687, 333] on div "× Shipping Documents [Label] Close" at bounding box center [784, 376] width 1568 height 751
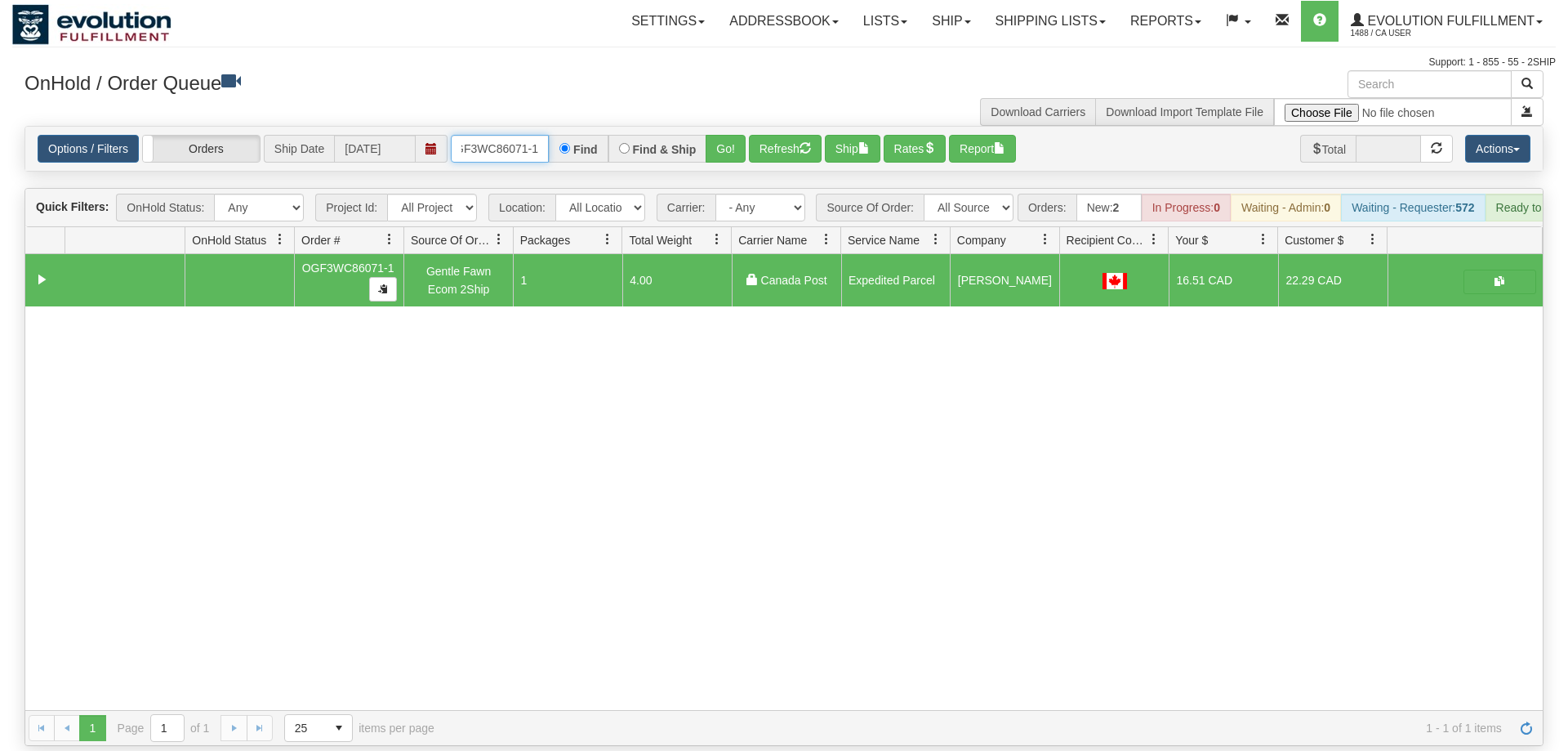
click at [533, 135] on input "OGF3WC86071-1" at bounding box center [499, 148] width 98 height 28
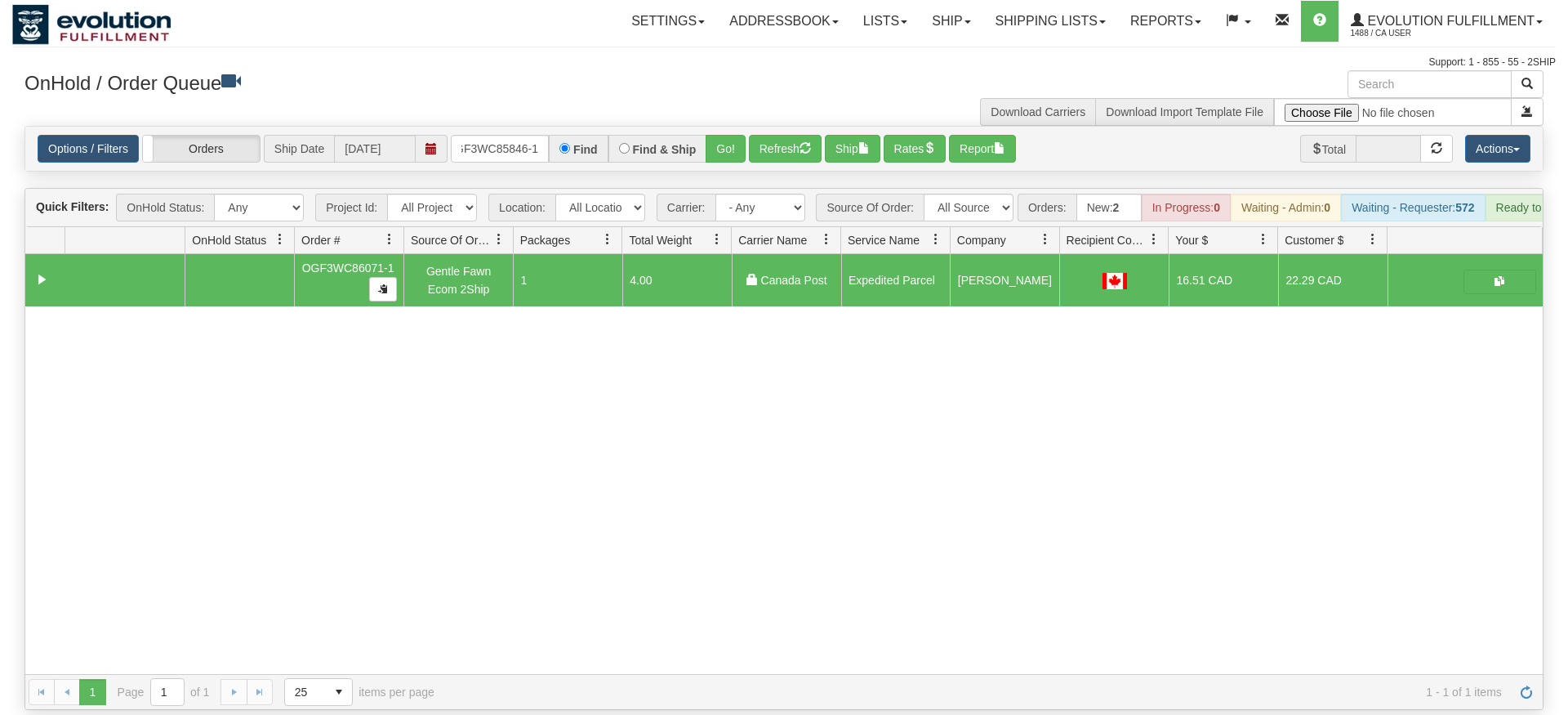
drag, startPoint x: 722, startPoint y: 140, endPoint x: 722, endPoint y: 154, distance: 14.0
click at [722, 169] on div "Is equal to Is not equal to Contains Does not contains CAD USD EUR ZAR [PERSON_…" at bounding box center [784, 418] width 1544 height 585
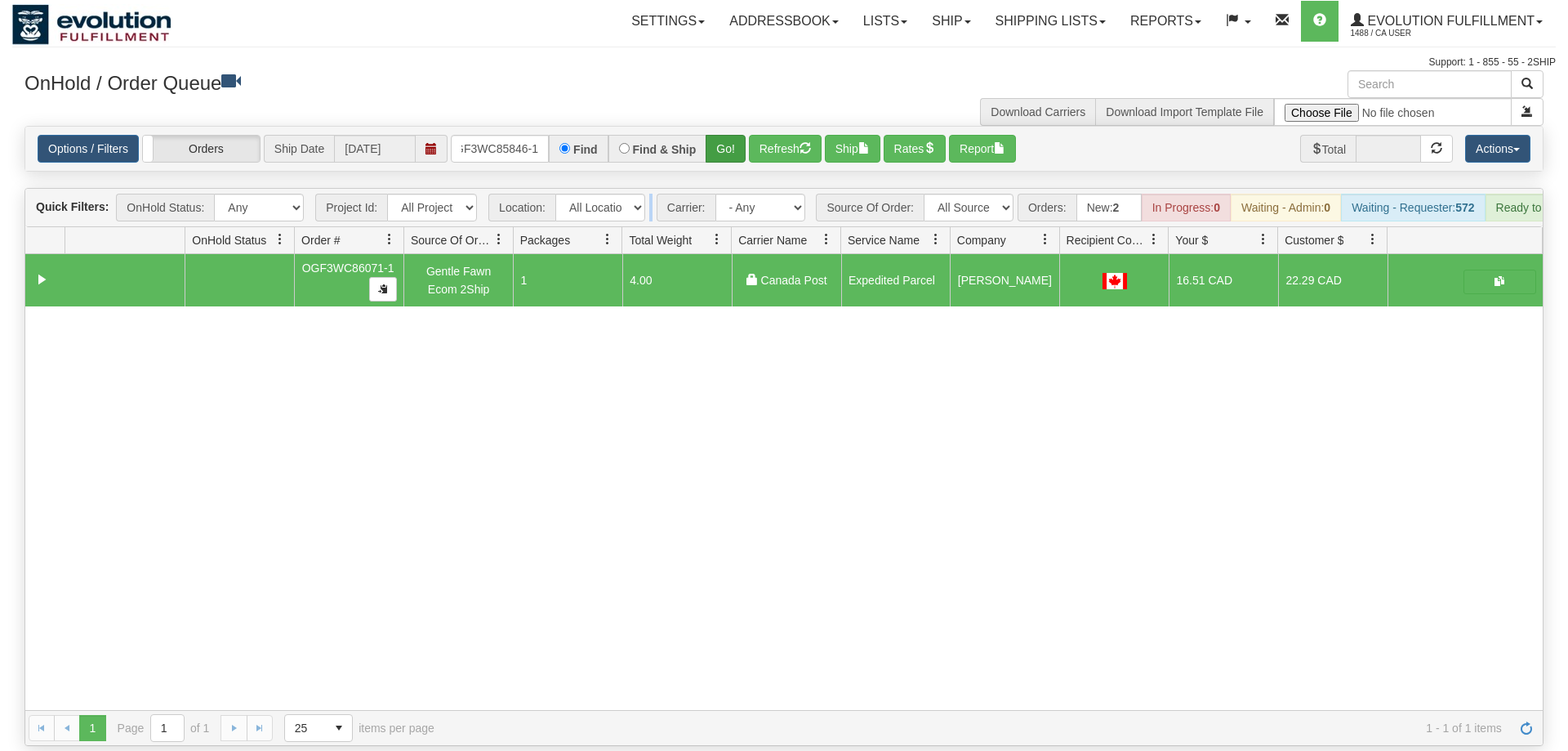
click at [722, 142] on div "Is equal to Is not equal to Contains Does not contains CAD USD EUR ZAR [PERSON_…" at bounding box center [784, 437] width 1544 height 621
click at [722, 135] on button "Go!" at bounding box center [725, 148] width 40 height 28
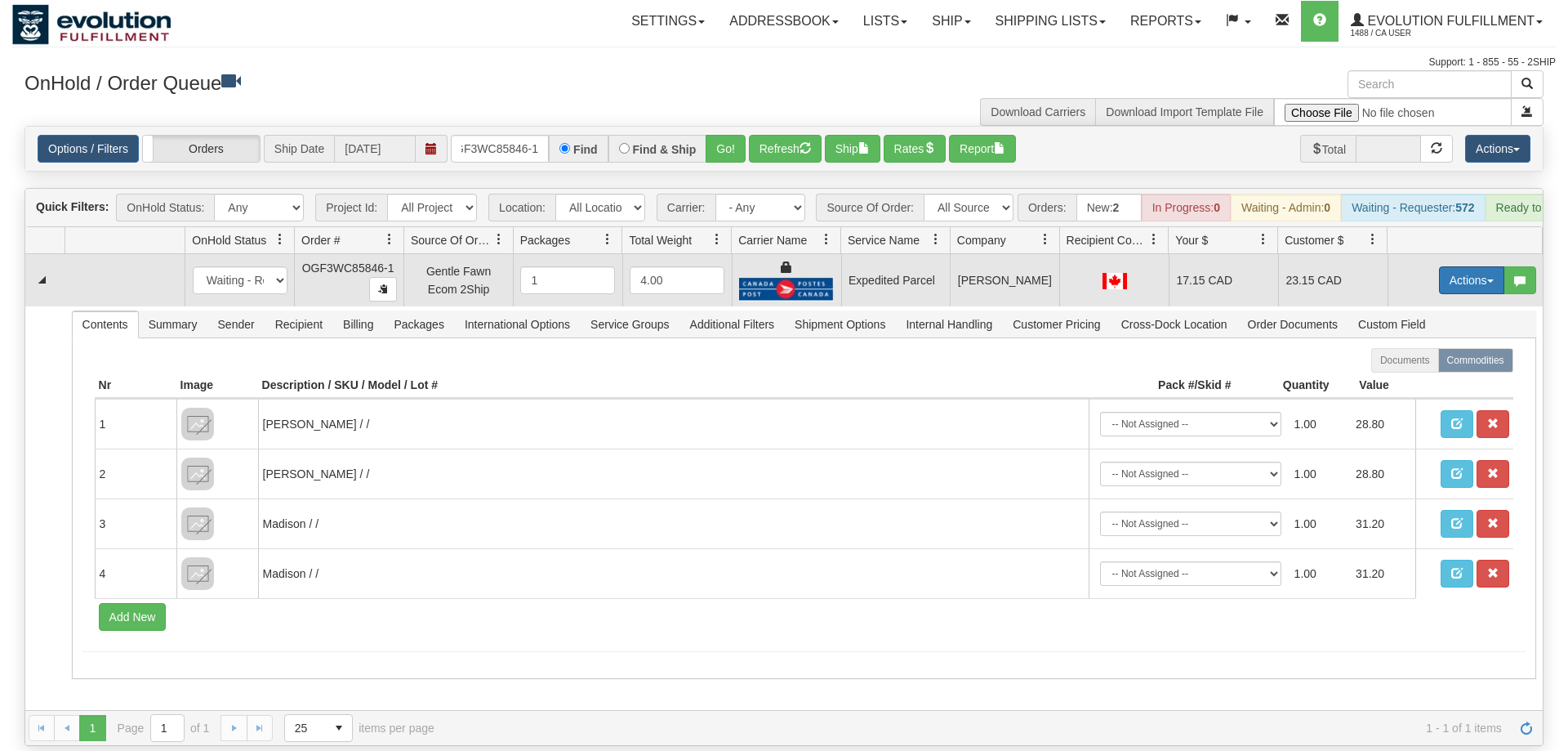
click at [1469, 267] on button "Actions" at bounding box center [1472, 280] width 65 height 28
click at [1421, 365] on link "Ship" at bounding box center [1438, 375] width 130 height 21
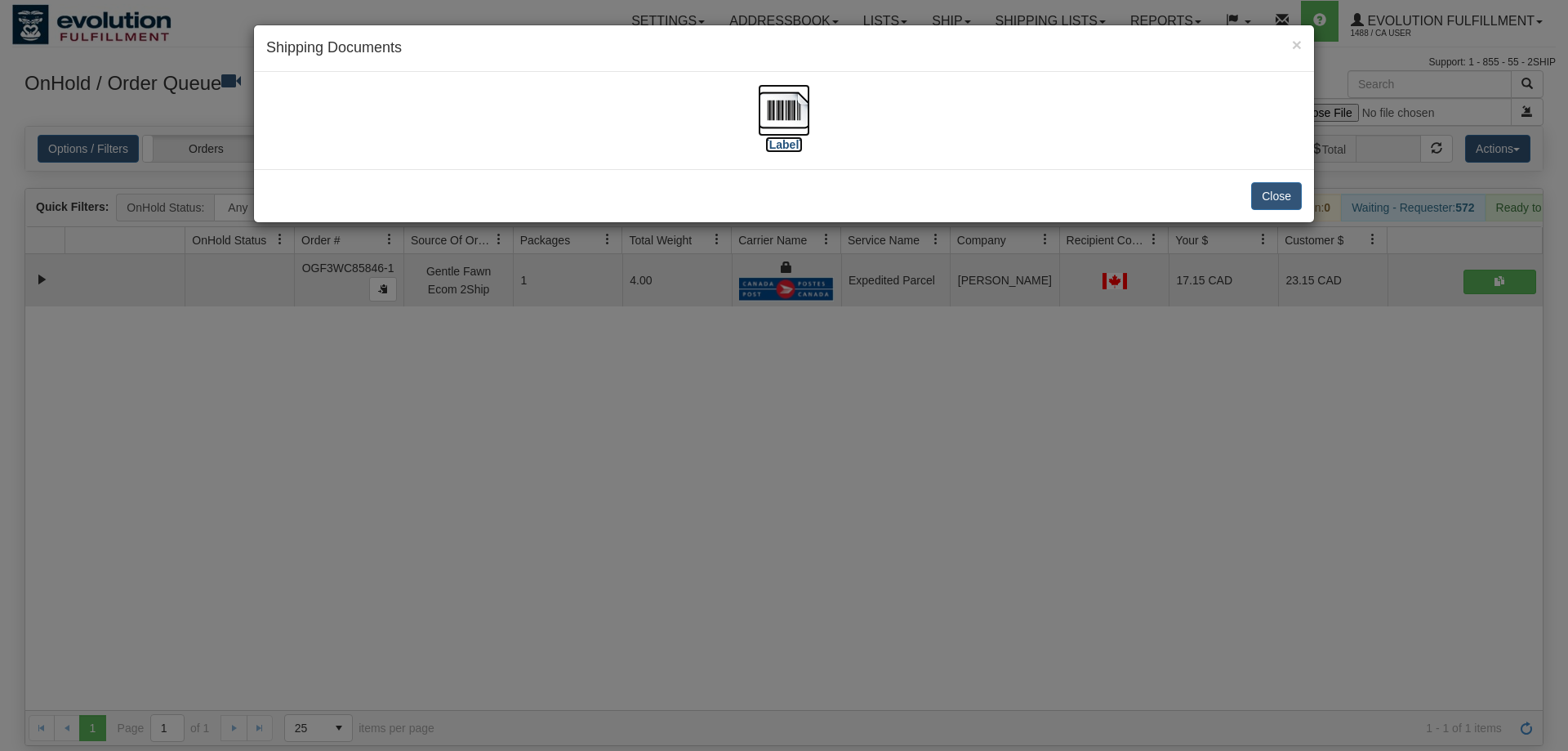
click at [770, 111] on img at bounding box center [784, 110] width 53 height 53
drag, startPoint x: 797, startPoint y: 421, endPoint x: 634, endPoint y: 198, distance: 276.2
click at [793, 411] on div "× Shipping Documents [Label] Close" at bounding box center [784, 376] width 1568 height 751
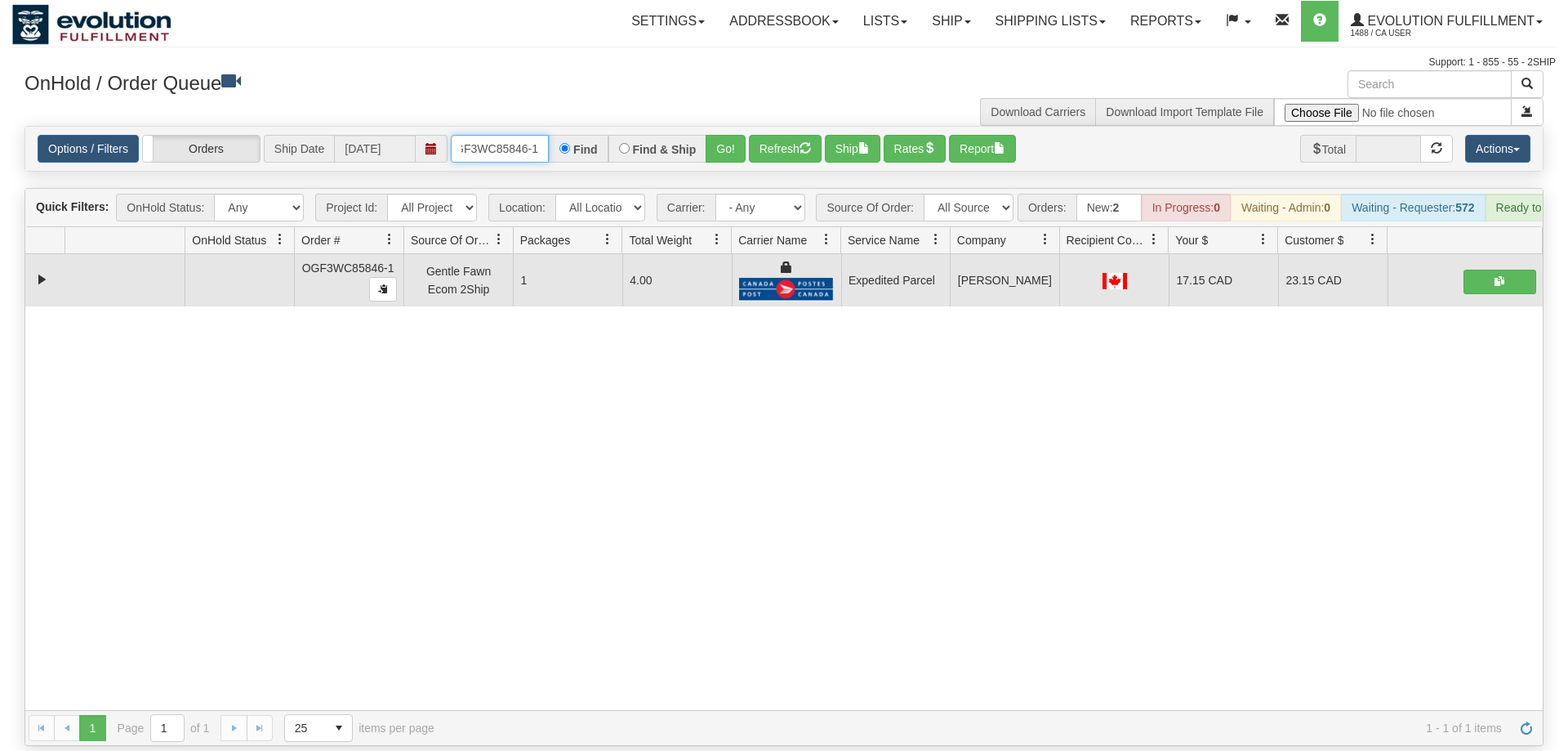
click at [509, 135] on input "OGF3WC85846-1" at bounding box center [499, 148] width 98 height 28
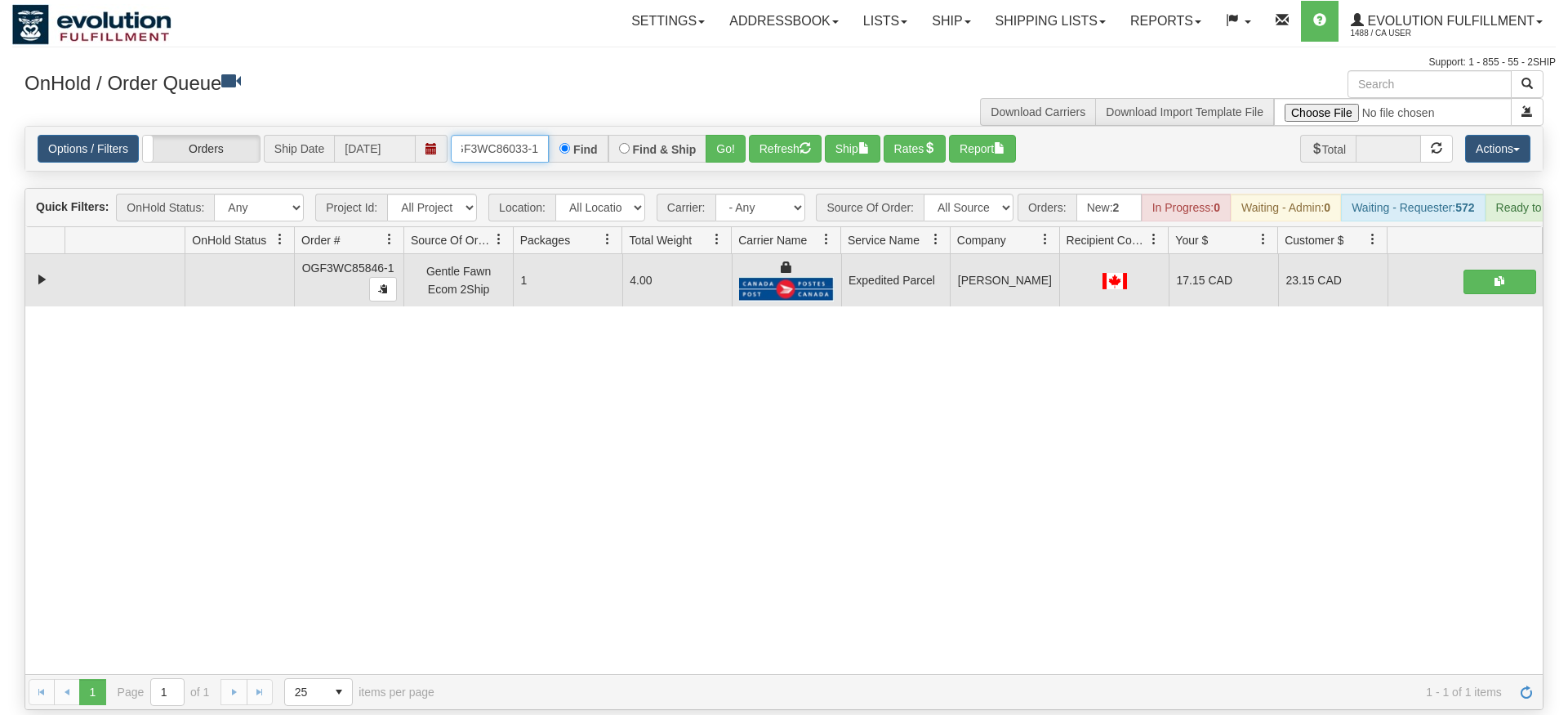
type input "OGF3WC86033-1"
click at [720, 161] on div "Is equal to Is not equal to Contains Does not contains CAD USD EUR ZAR [PERSON_…" at bounding box center [784, 418] width 1544 height 585
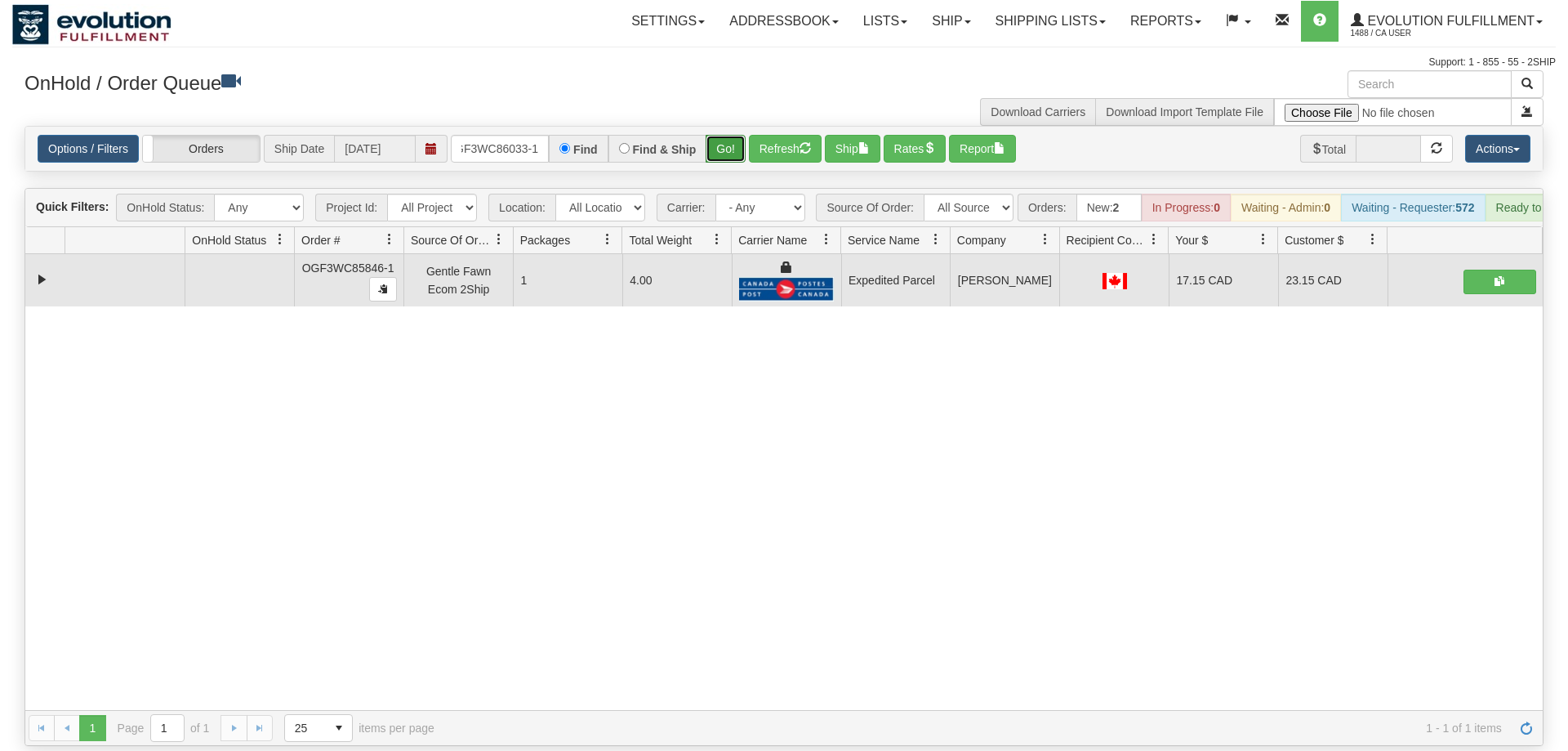
click at [734, 135] on button "Go!" at bounding box center [725, 148] width 40 height 28
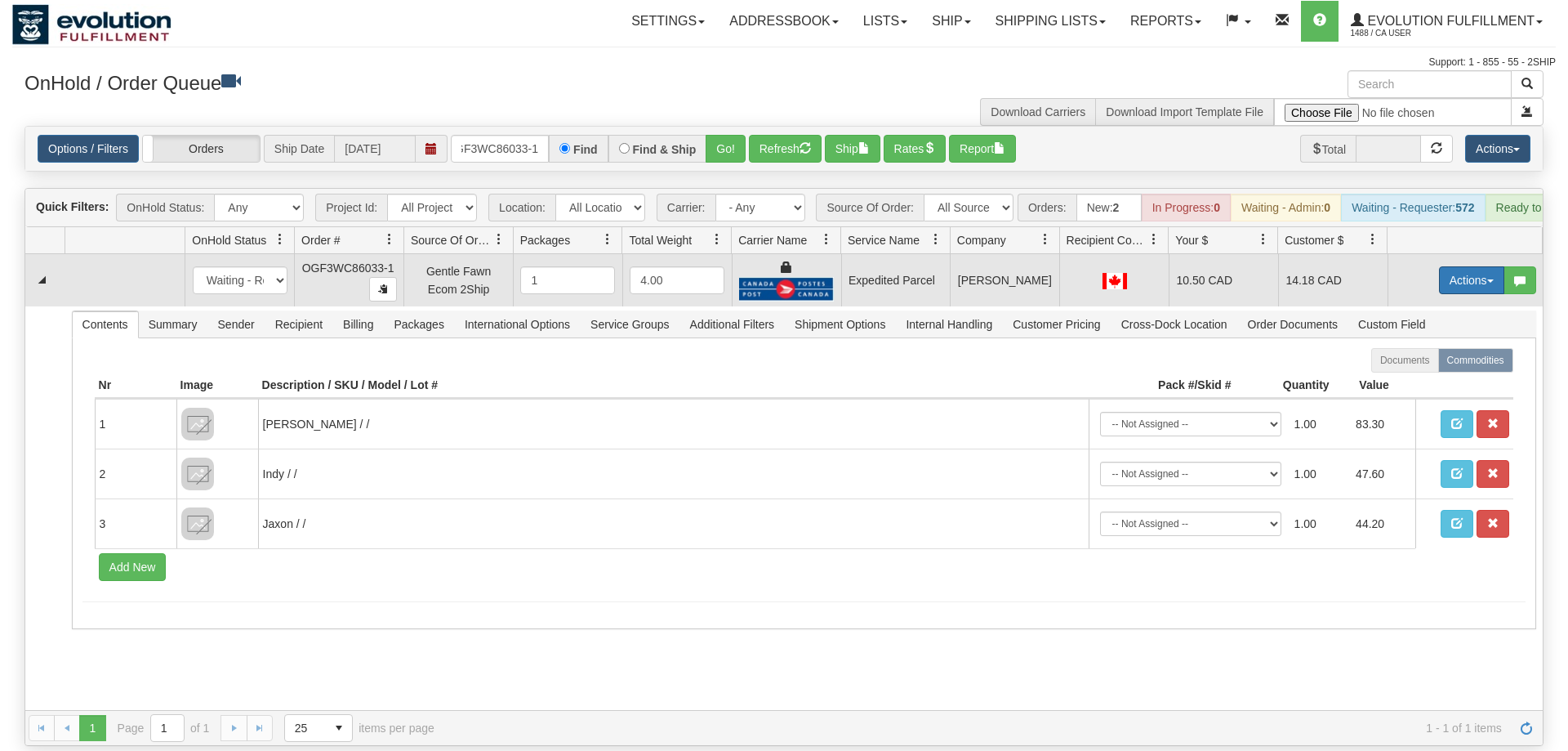
click at [1453, 267] on button "Actions" at bounding box center [1472, 280] width 65 height 28
click at [1427, 365] on link "Ship" at bounding box center [1438, 375] width 130 height 21
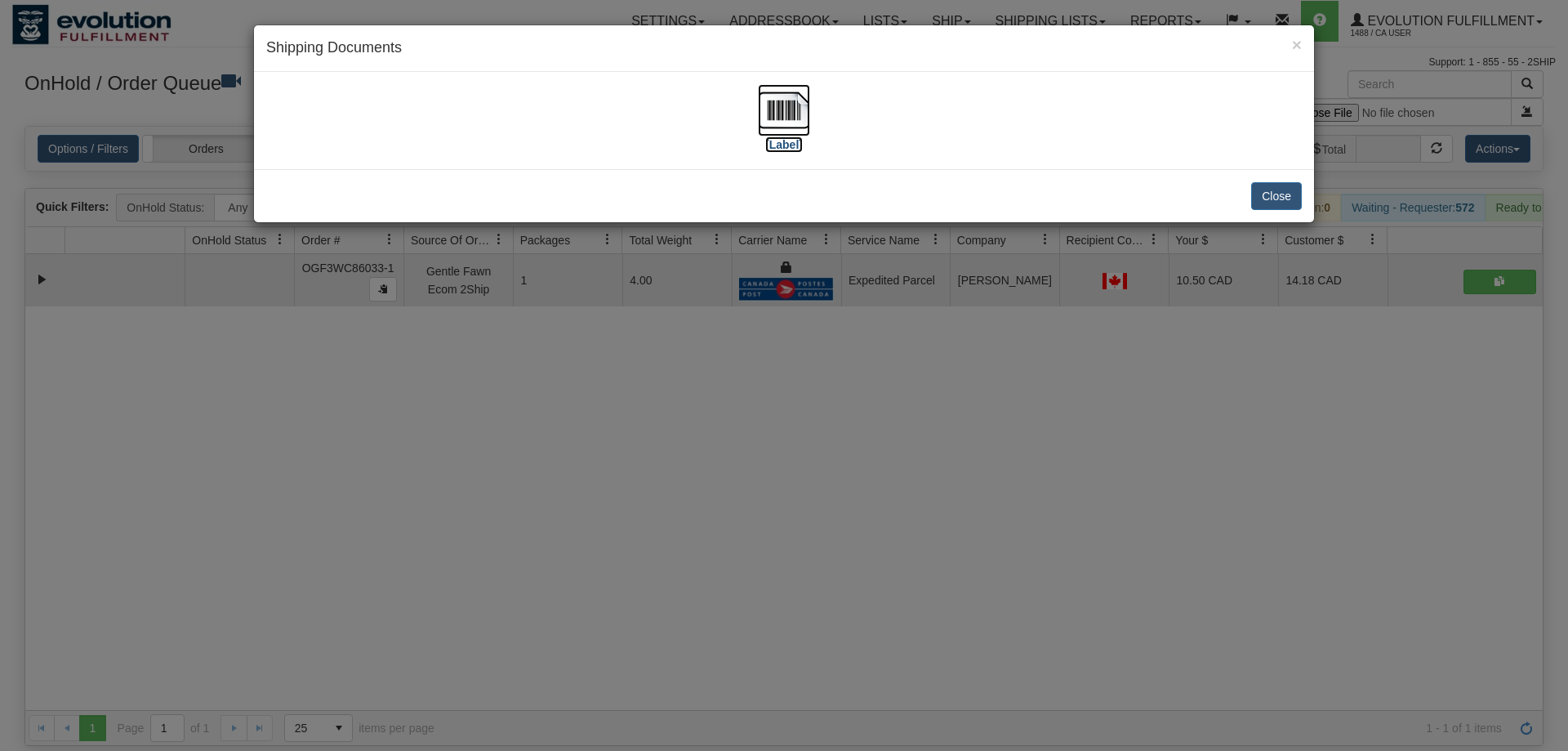
click at [803, 135] on img at bounding box center [784, 110] width 53 height 53
click at [812, 631] on div "× Shipping Documents [Label] Close" at bounding box center [784, 376] width 1568 height 751
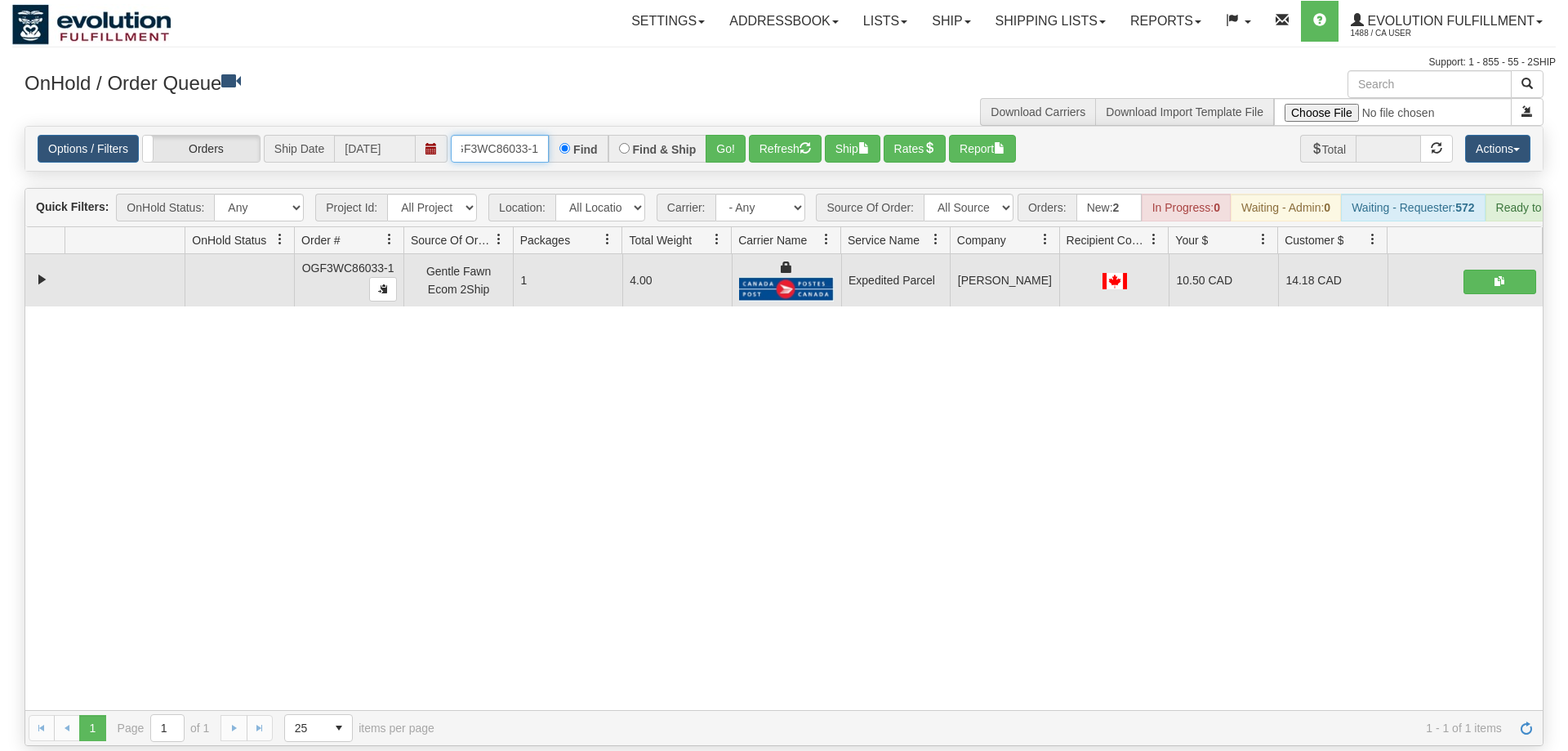
click at [512, 135] on input "OGF3WC86033-1" at bounding box center [499, 148] width 98 height 28
drag, startPoint x: 737, startPoint y: 110, endPoint x: 736, endPoint y: 143, distance: 33.0
click at [736, 144] on div "Options / Filters Group Shipments Orders Ship Date 09/02/2025 OGF3WC85827-1 Fin…" at bounding box center [784, 148] width 1518 height 44
click at [733, 135] on button "Go!" at bounding box center [725, 148] width 40 height 28
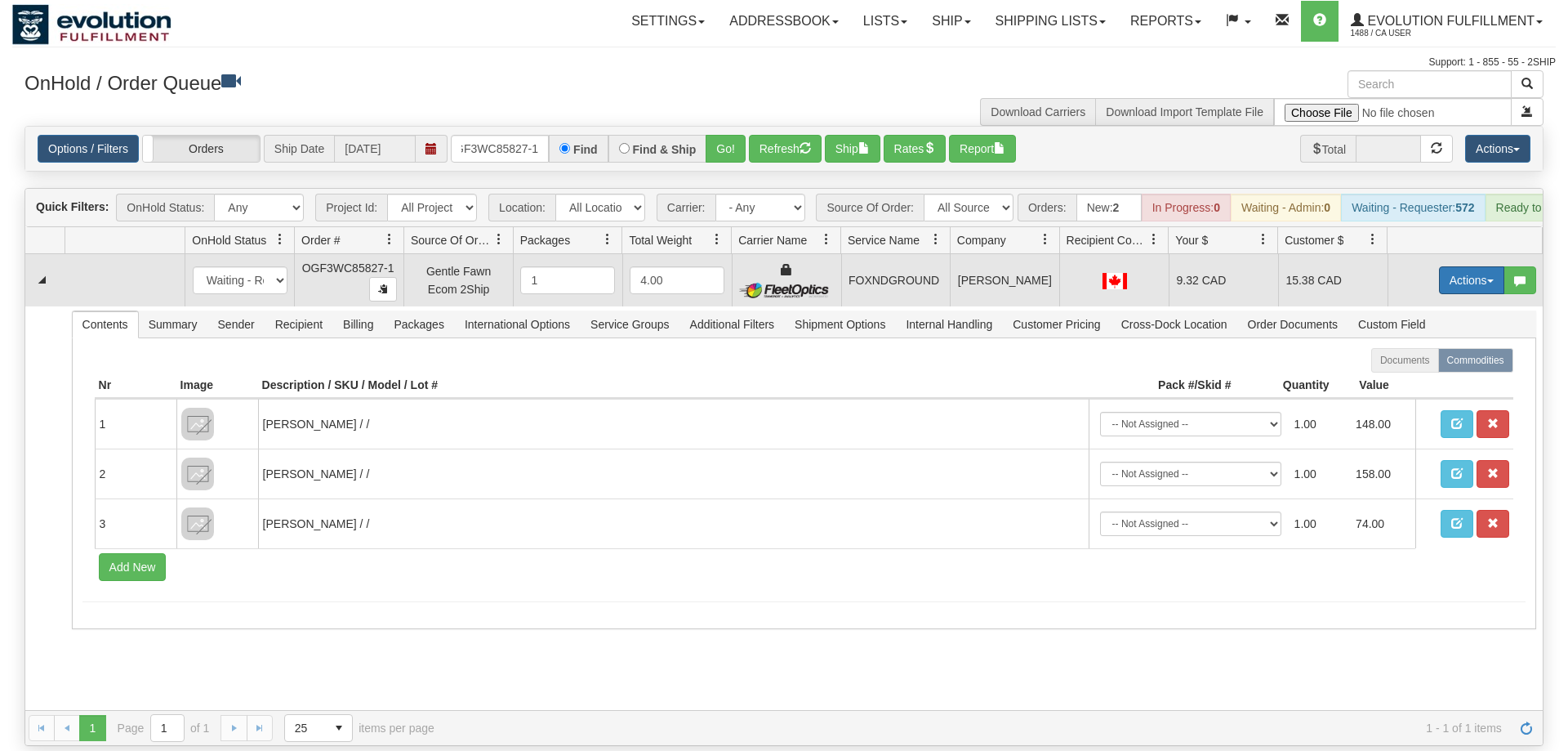
click at [1459, 267] on button "Actions" at bounding box center [1472, 280] width 65 height 28
click at [1423, 365] on link "Ship" at bounding box center [1438, 375] width 130 height 21
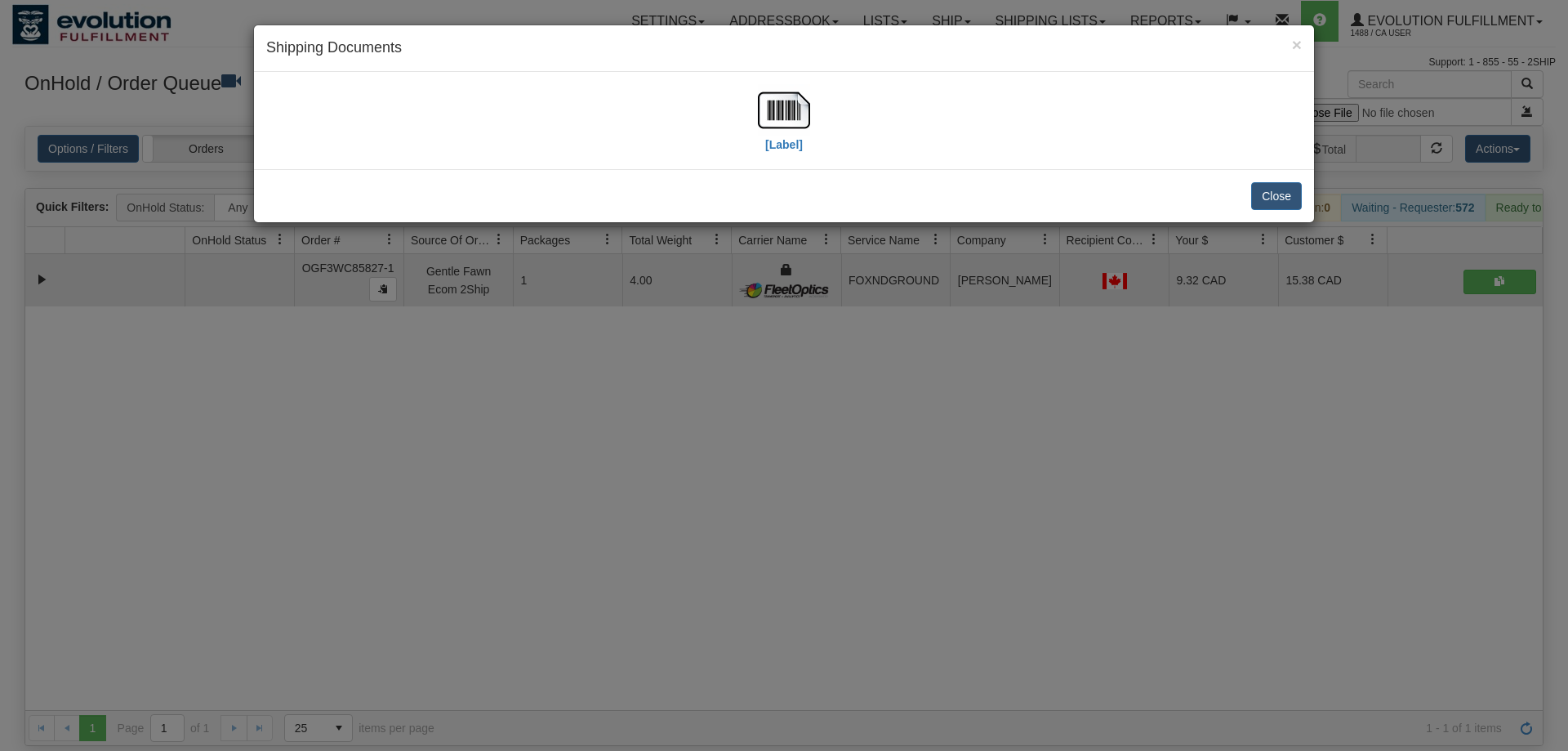
click at [814, 151] on div "[Label]" at bounding box center [784, 120] width 1036 height 73
click at [778, 103] on img at bounding box center [784, 110] width 53 height 53
drag, startPoint x: 799, startPoint y: 543, endPoint x: 627, endPoint y: 153, distance: 426.2
click at [807, 533] on div "× Shipping Documents [Label] Close" at bounding box center [784, 376] width 1568 height 751
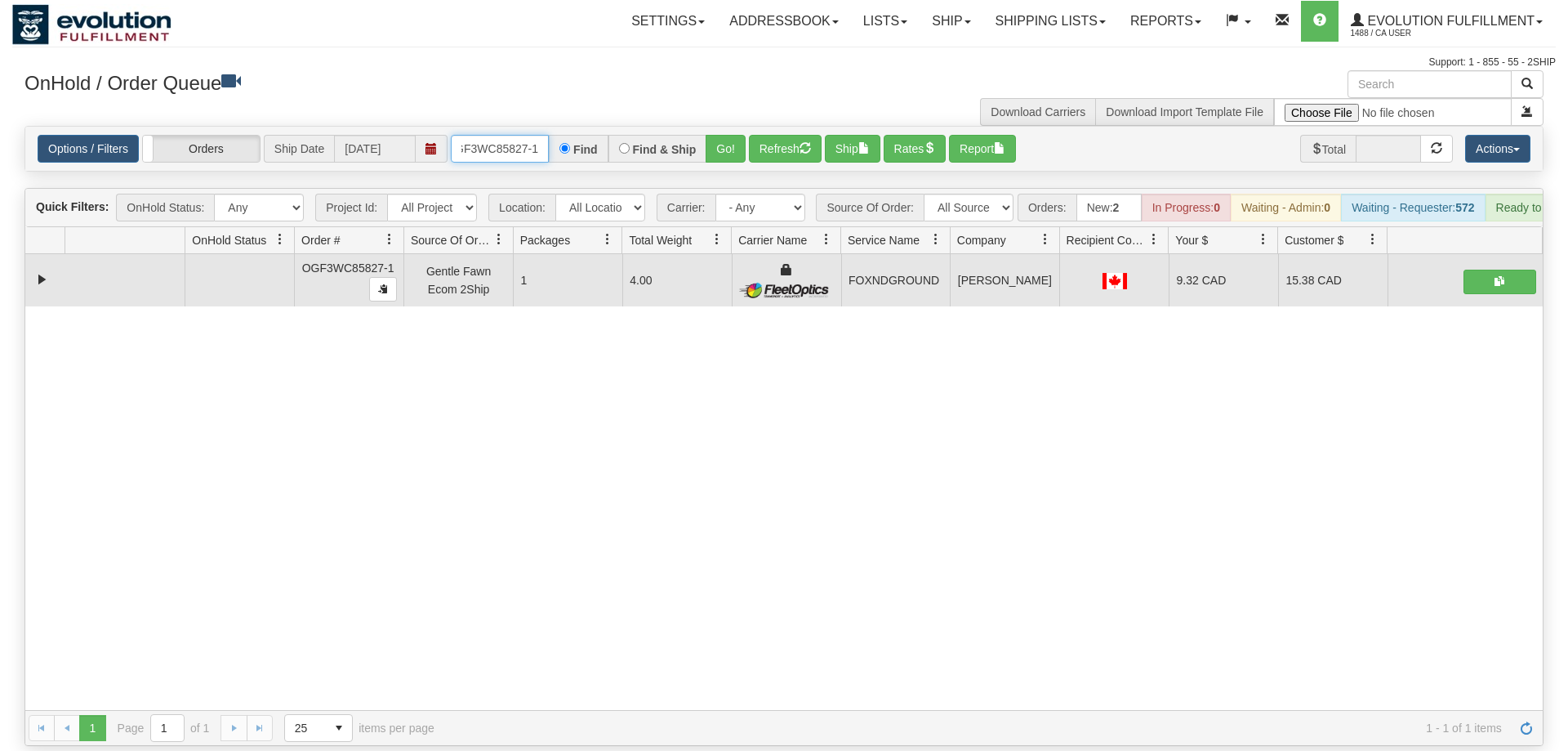
click at [522, 135] on input "OGF3WC85827-1" at bounding box center [499, 148] width 98 height 28
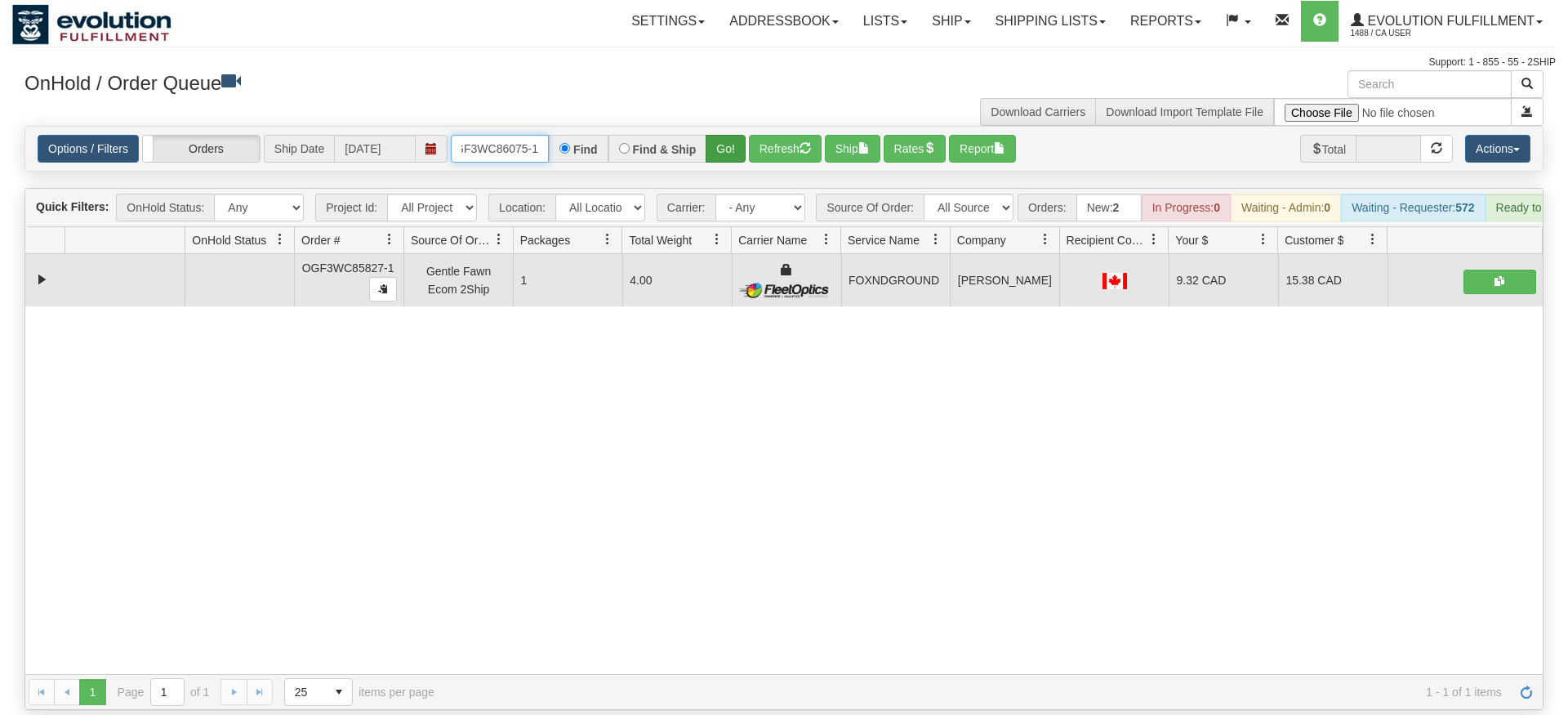
type input "OGF3WC86075-1"
click at [742, 155] on div "Is equal to Is not equal to Contains Does not contains CAD USD EUR ZAR [PERSON_…" at bounding box center [784, 418] width 1544 height 585
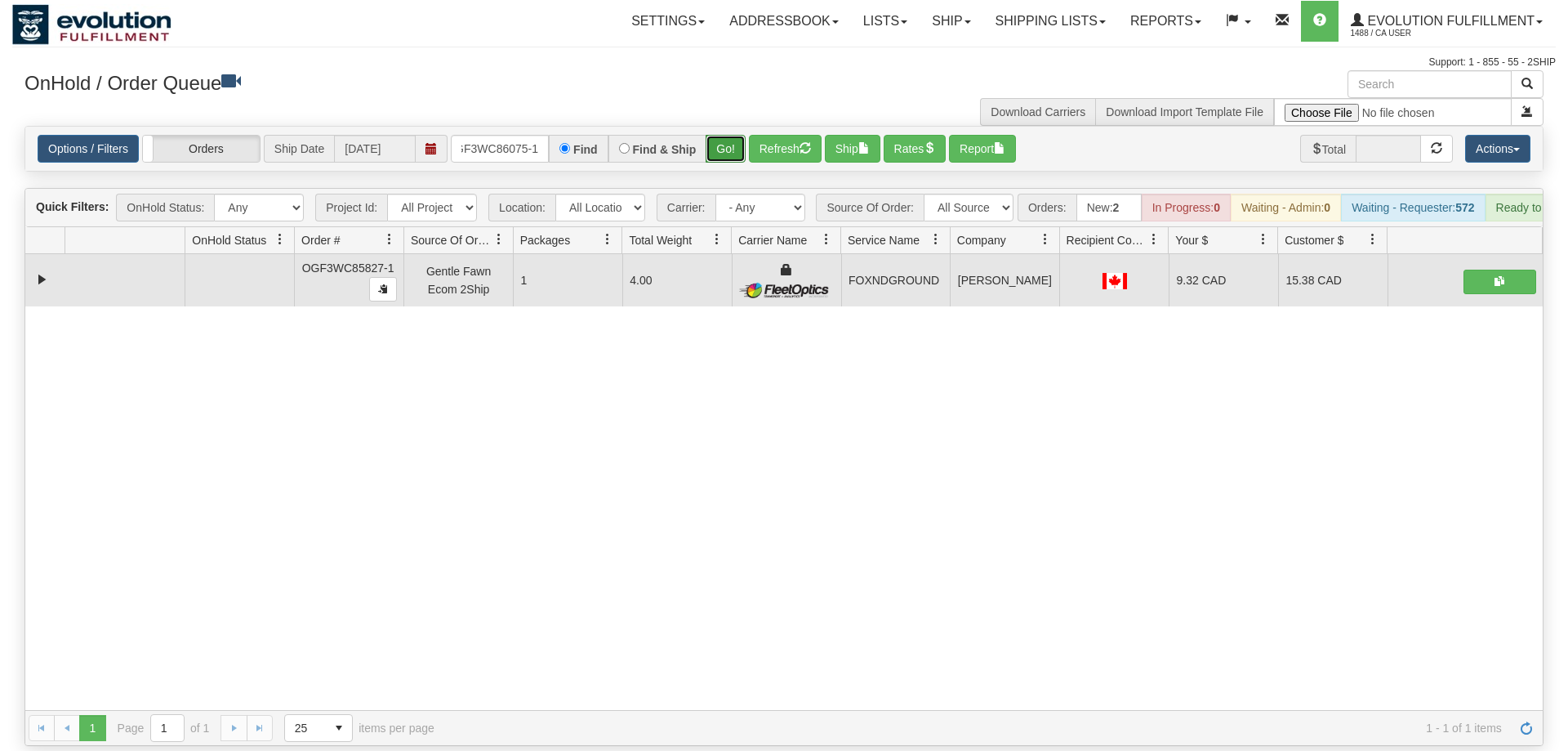
click at [717, 135] on button "Go!" at bounding box center [725, 148] width 40 height 28
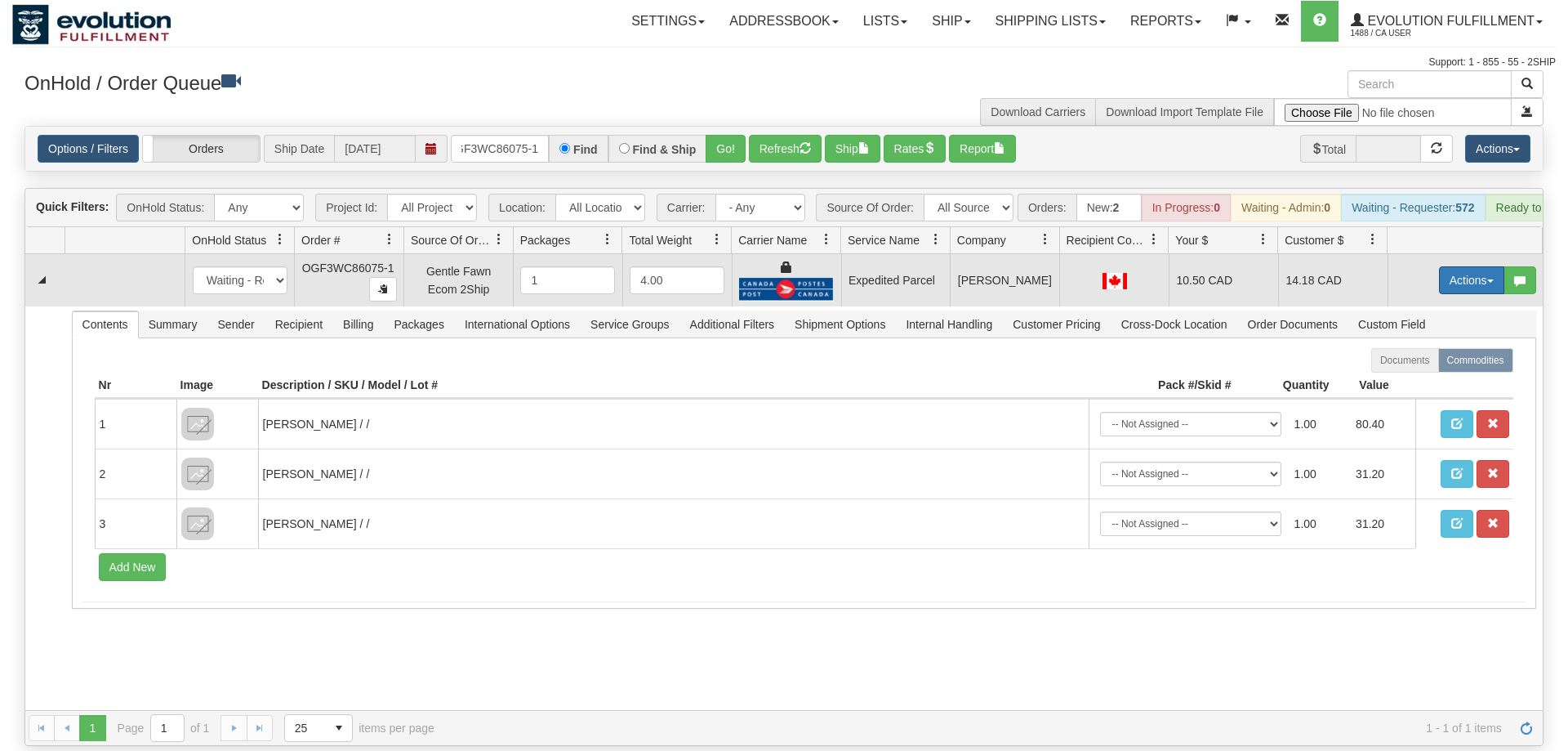
click at [1467, 267] on button "Actions" at bounding box center [1472, 280] width 65 height 28
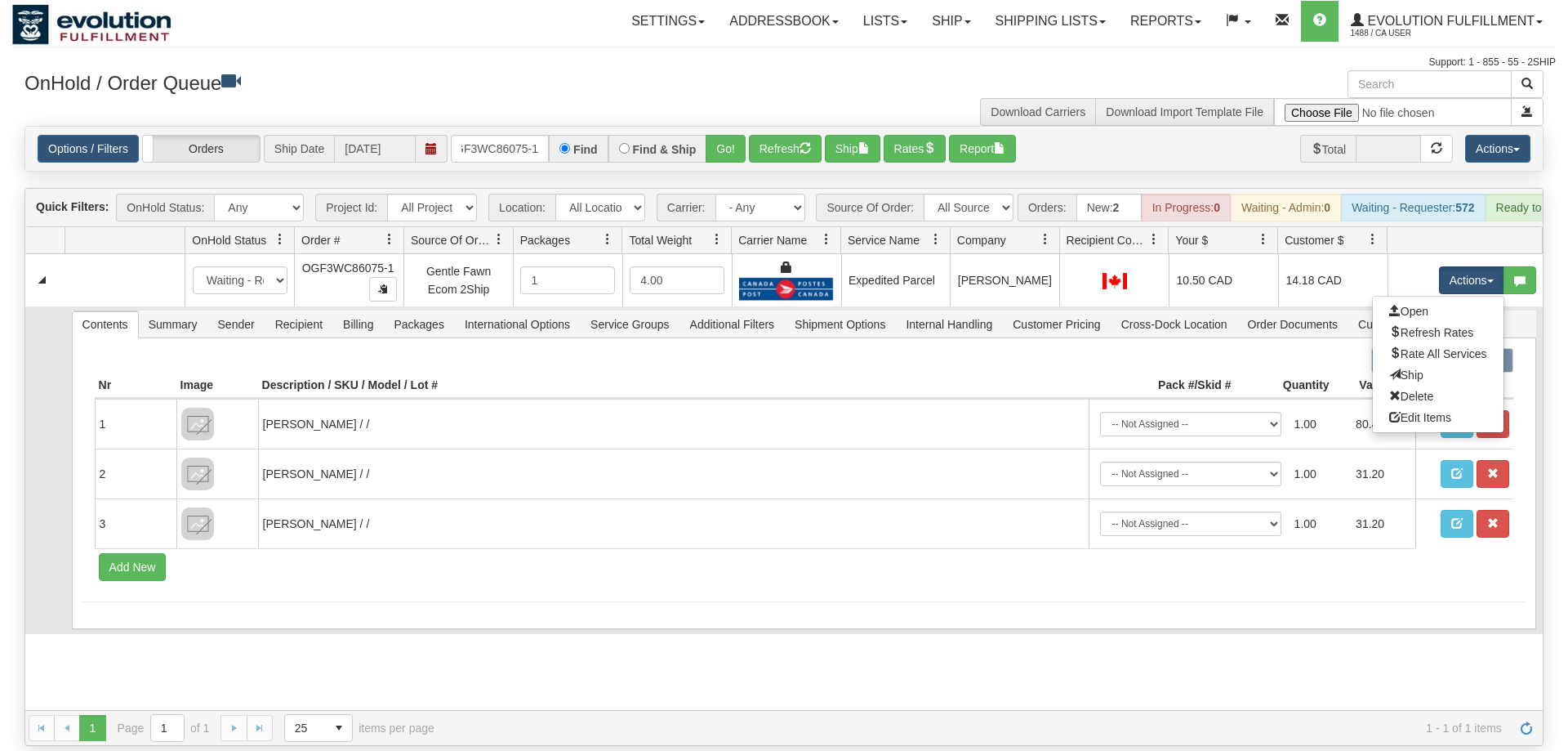
click at [1428, 365] on link "Ship" at bounding box center [1438, 375] width 130 height 21
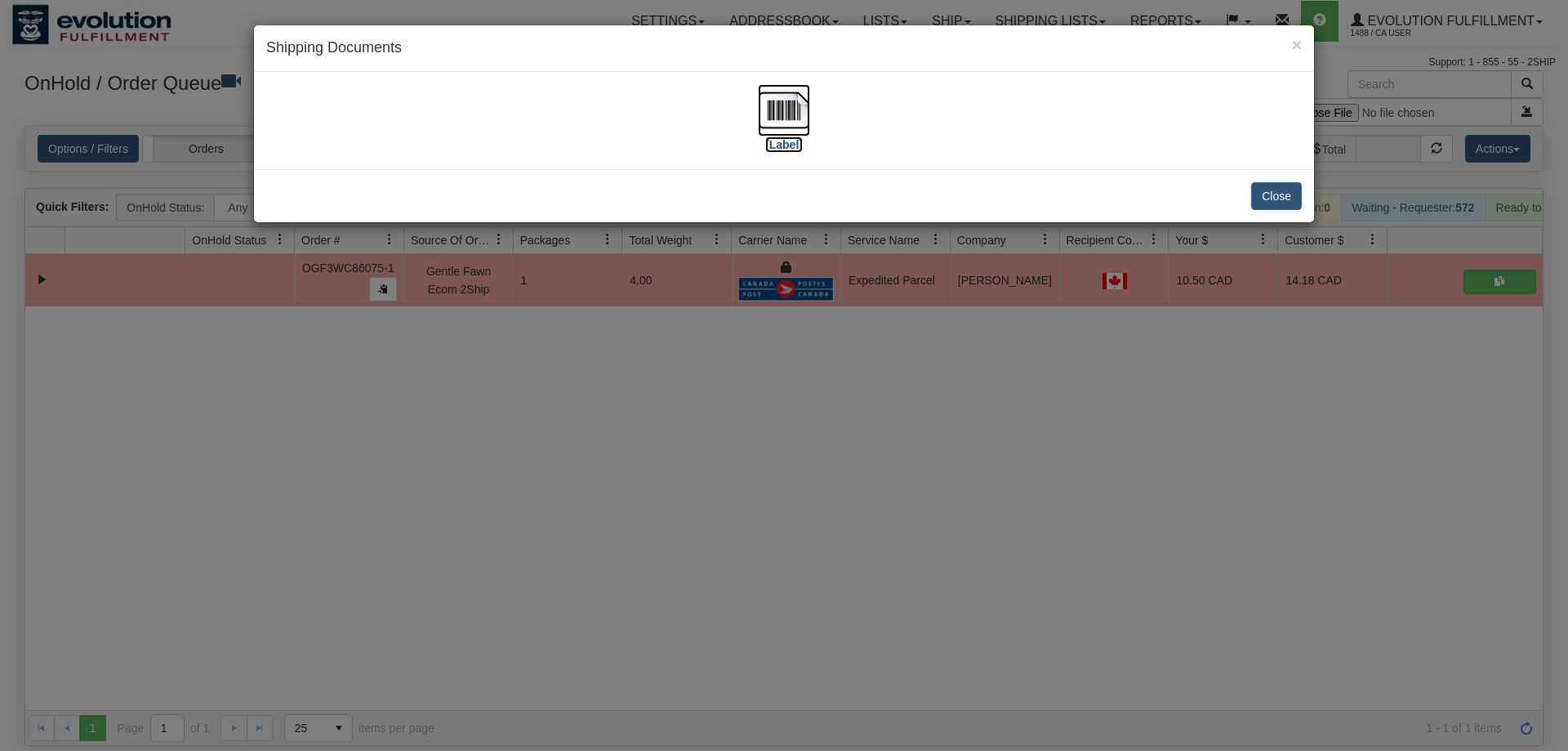
click at [776, 115] on img at bounding box center [784, 110] width 53 height 53
drag, startPoint x: 538, startPoint y: 677, endPoint x: 451, endPoint y: 171, distance: 513.4
click at [548, 651] on div "× Shipping Documents [Label] Close" at bounding box center [784, 376] width 1568 height 751
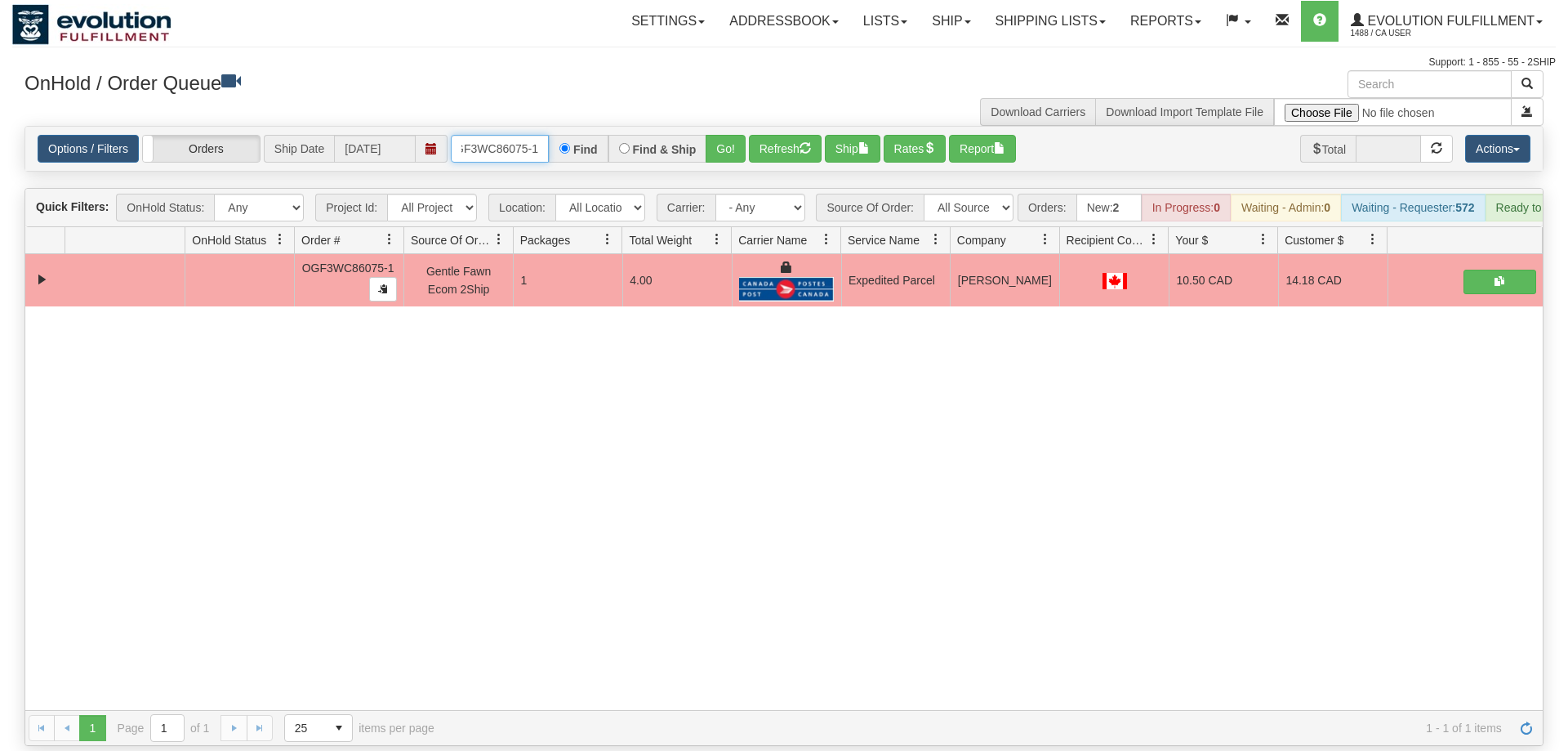
click at [512, 135] on input "OGF3WC86075-1" at bounding box center [499, 148] width 98 height 28
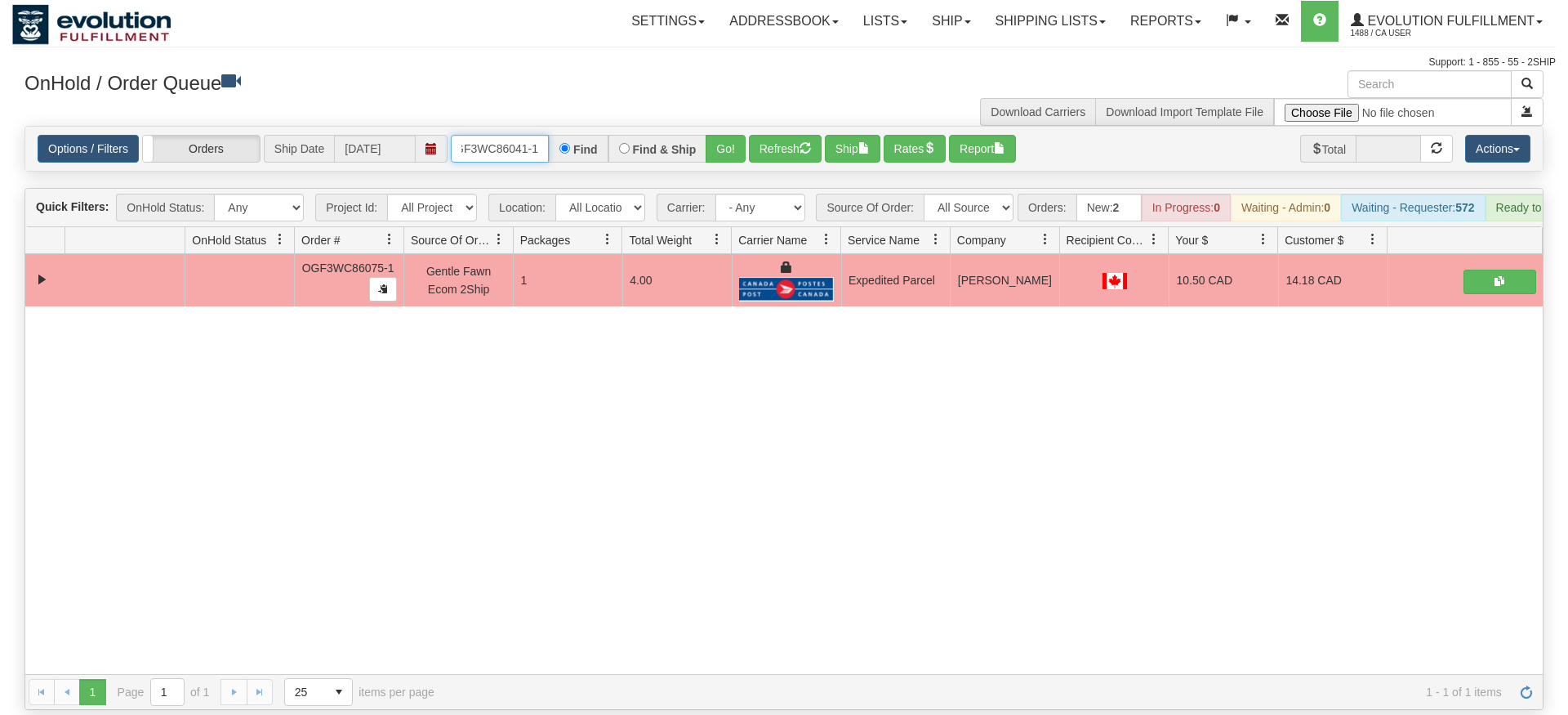
type input "OGF3WC86041-1"
click at [728, 155] on div "Is equal to Is not equal to Contains Does not contains CAD USD EUR ZAR [PERSON_…" at bounding box center [784, 418] width 1544 height 585
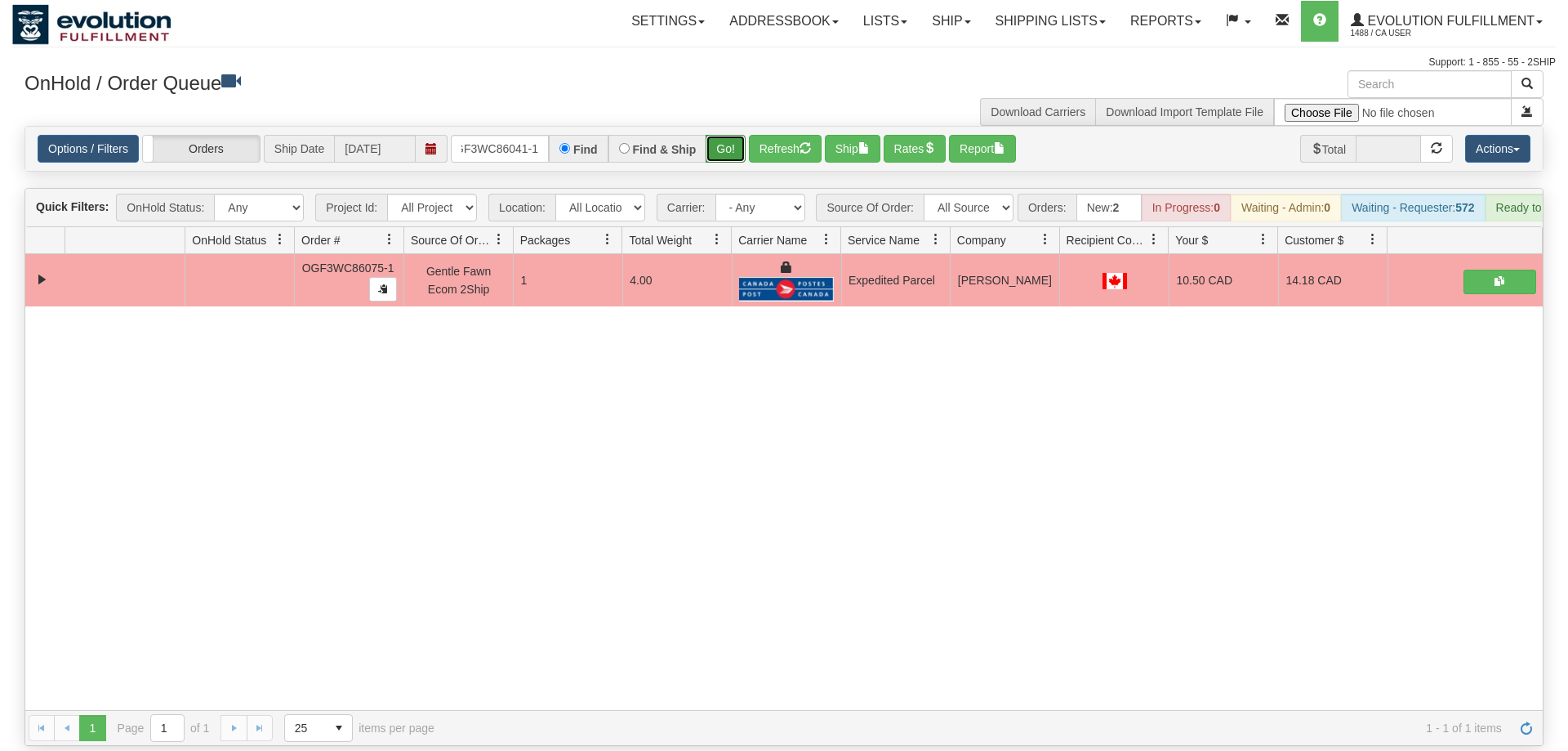
click at [730, 135] on button "Go!" at bounding box center [725, 148] width 40 height 28
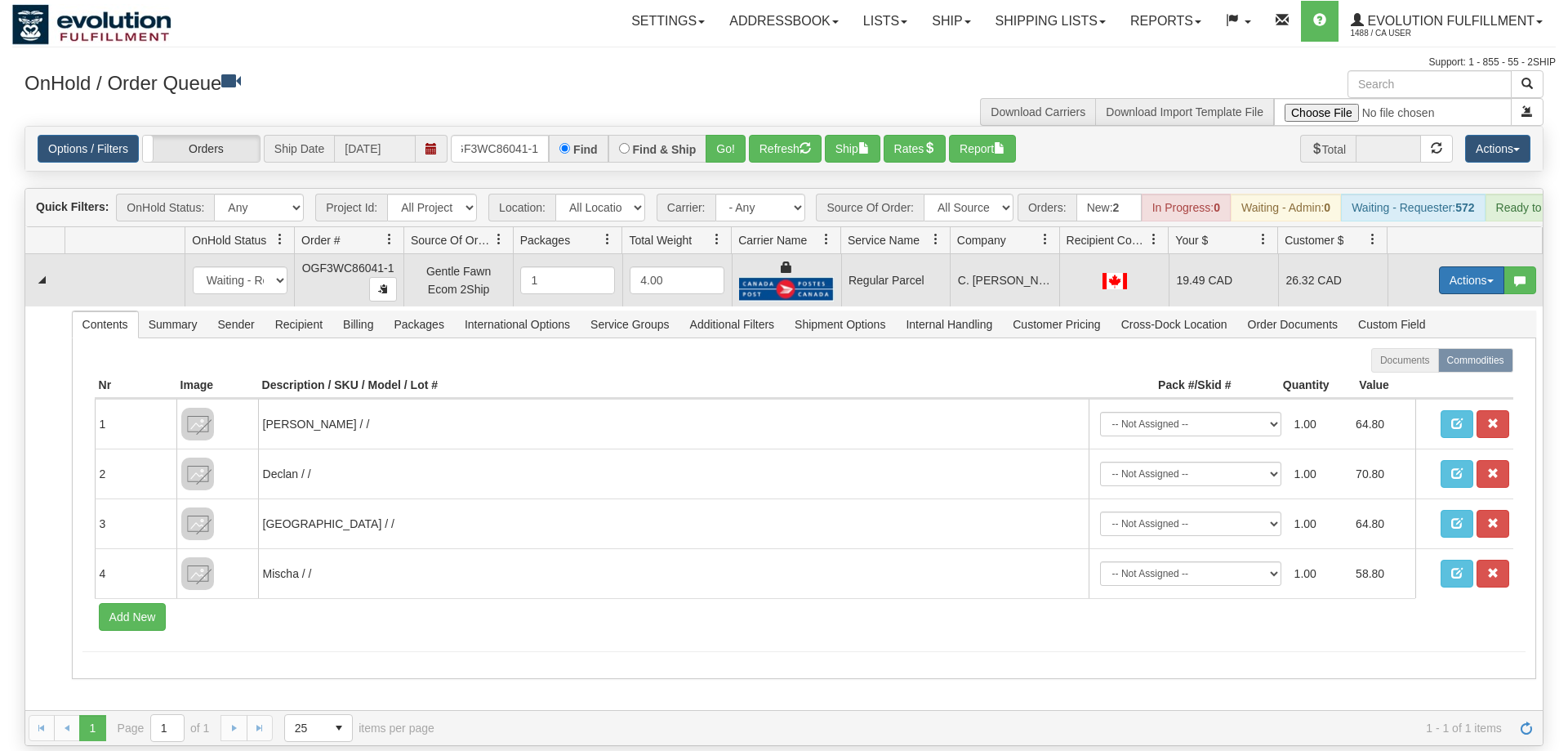
click at [1459, 267] on button "Actions" at bounding box center [1472, 280] width 65 height 28
click at [1448, 347] on span "Rate All Services" at bounding box center [1438, 354] width 98 height 13
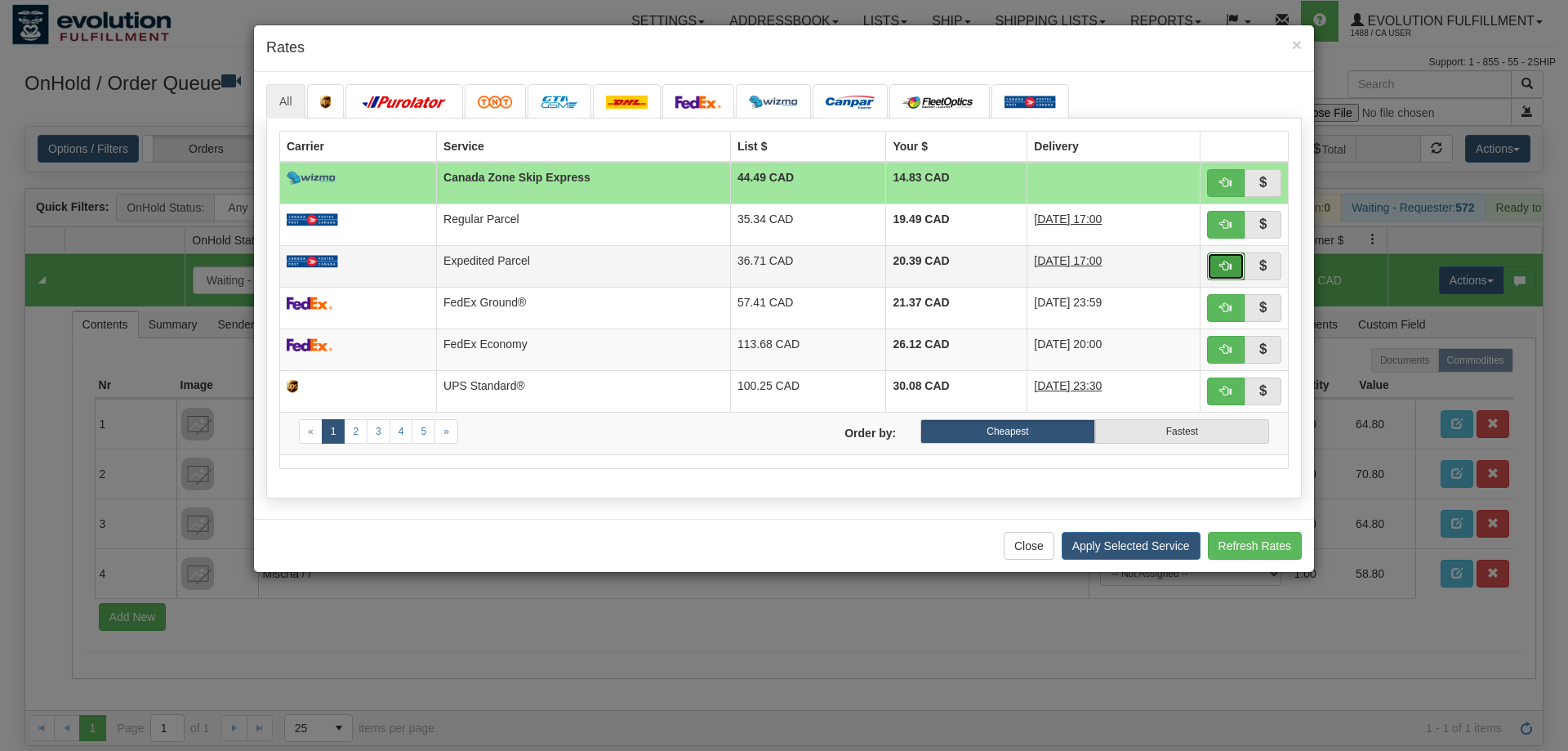
click at [1229, 261] on span "button" at bounding box center [1226, 266] width 12 height 12
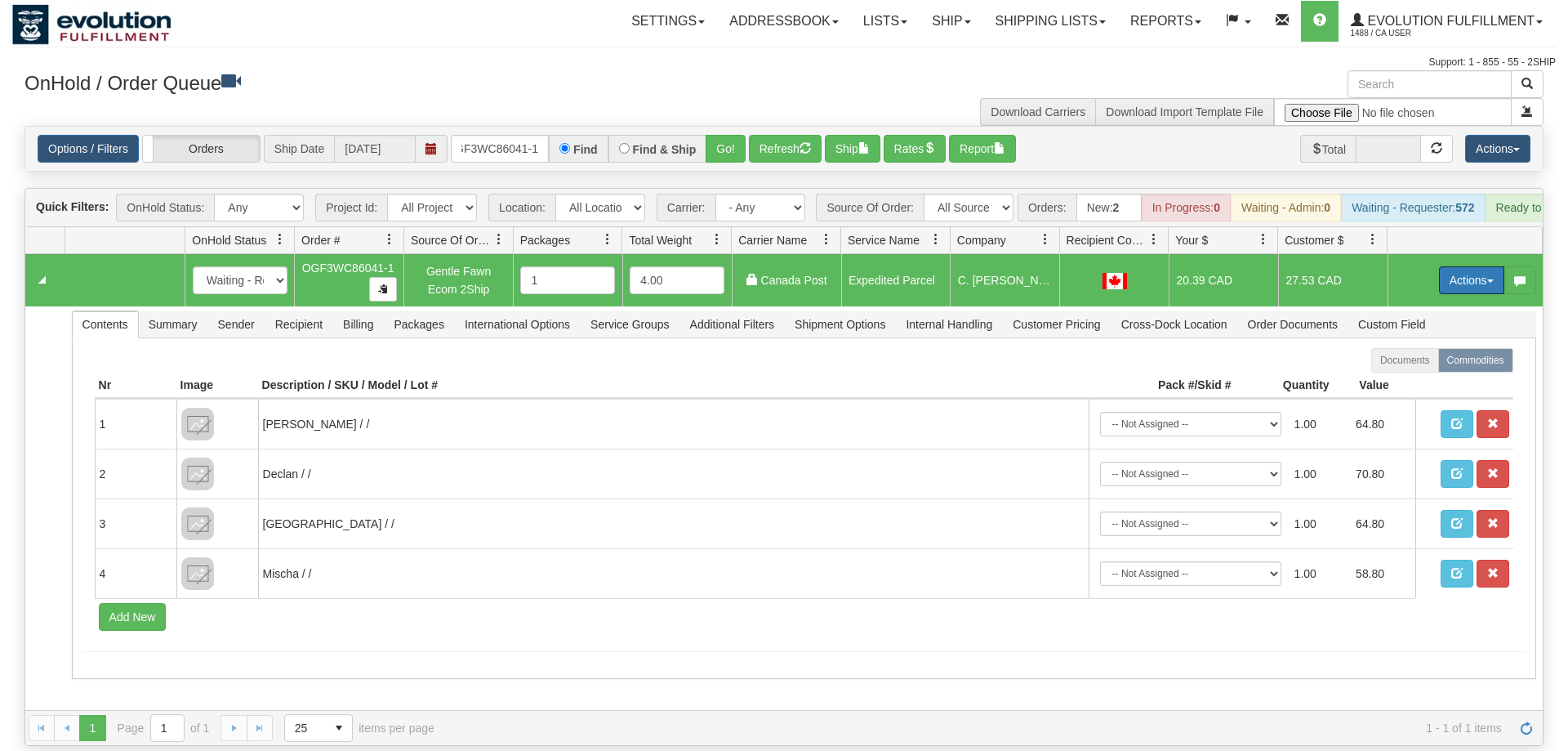
click at [1448, 267] on button "Actions" at bounding box center [1472, 280] width 65 height 28
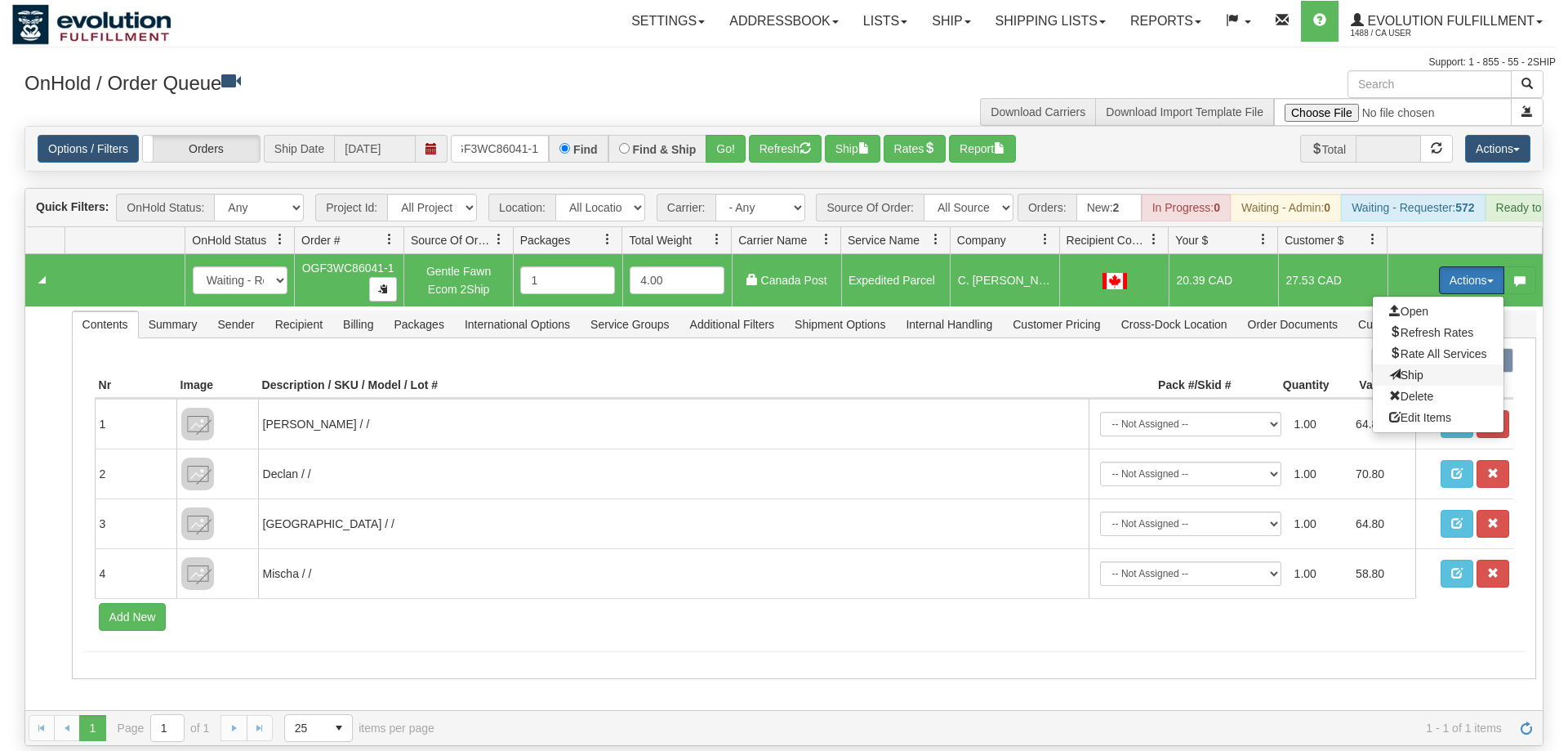
click at [1407, 369] on span "Ship" at bounding box center [1406, 376] width 34 height 13
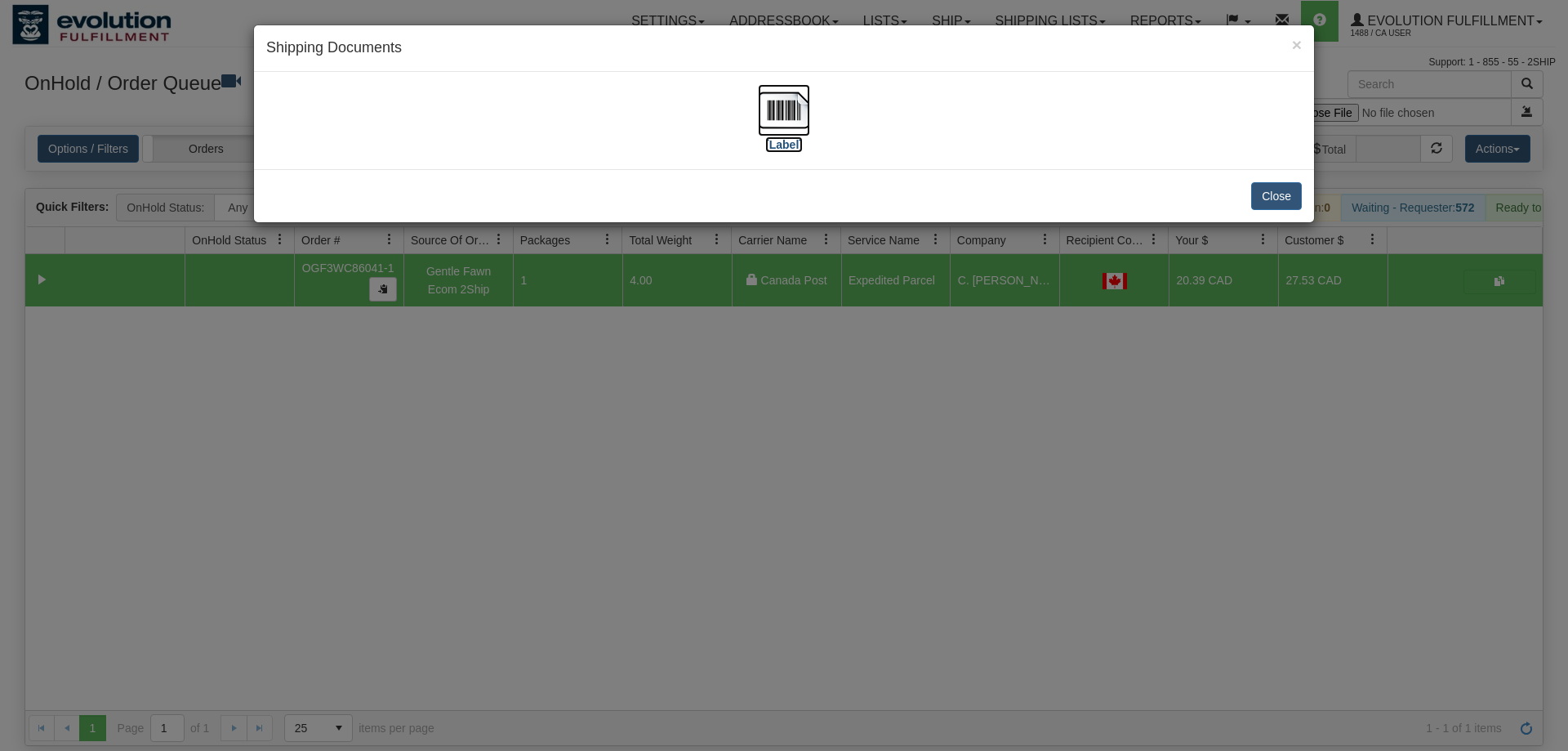
click at [787, 128] on img at bounding box center [784, 110] width 53 height 53
click at [818, 595] on div "× Shipping Documents [Label] Close" at bounding box center [784, 376] width 1568 height 751
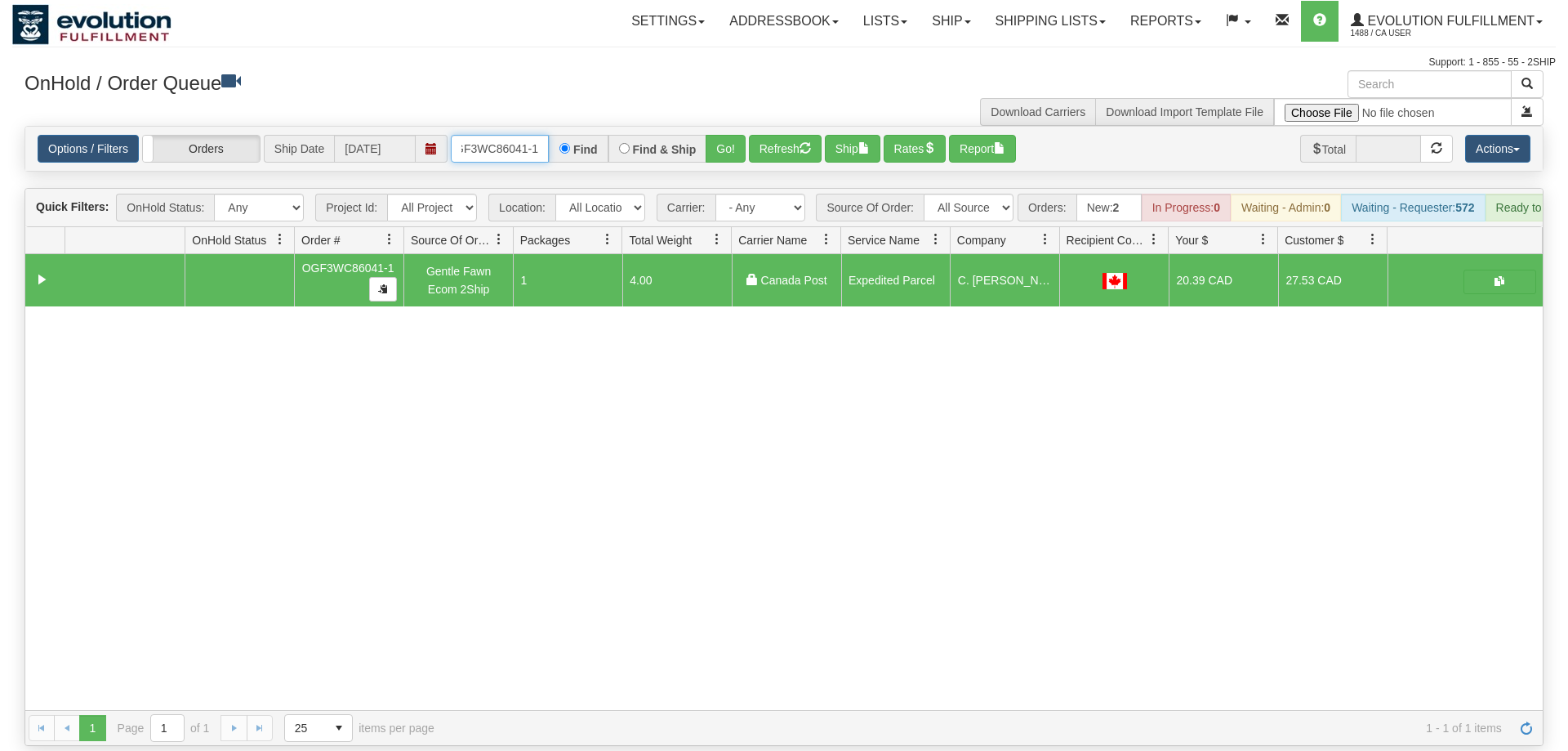
click at [481, 135] on input "OGF3WC86041-1" at bounding box center [499, 148] width 98 height 28
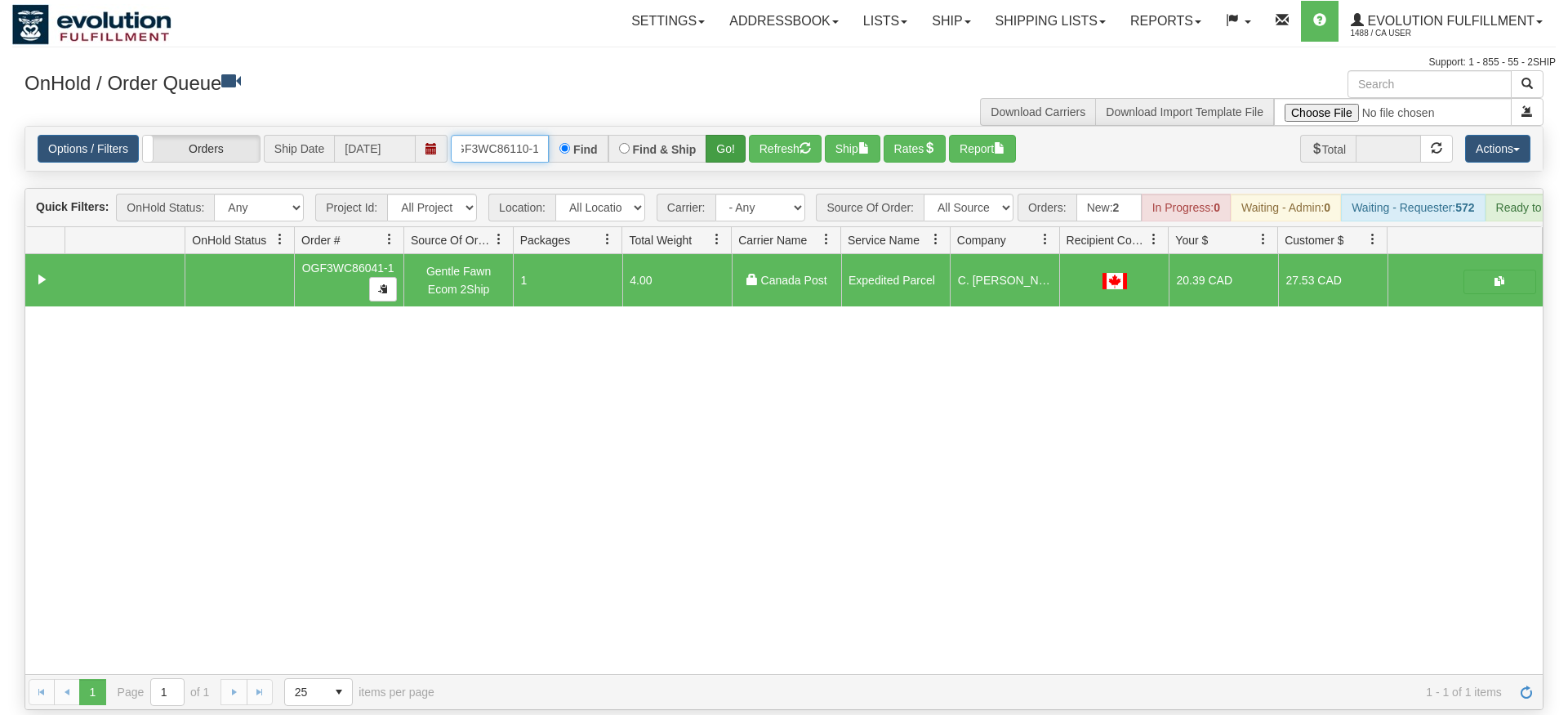
type input "OGF3WC86110-1"
click at [726, 159] on div "Is equal to Is not equal to Contains Does not contains CAD USD EUR ZAR [PERSON_…" at bounding box center [784, 418] width 1544 height 585
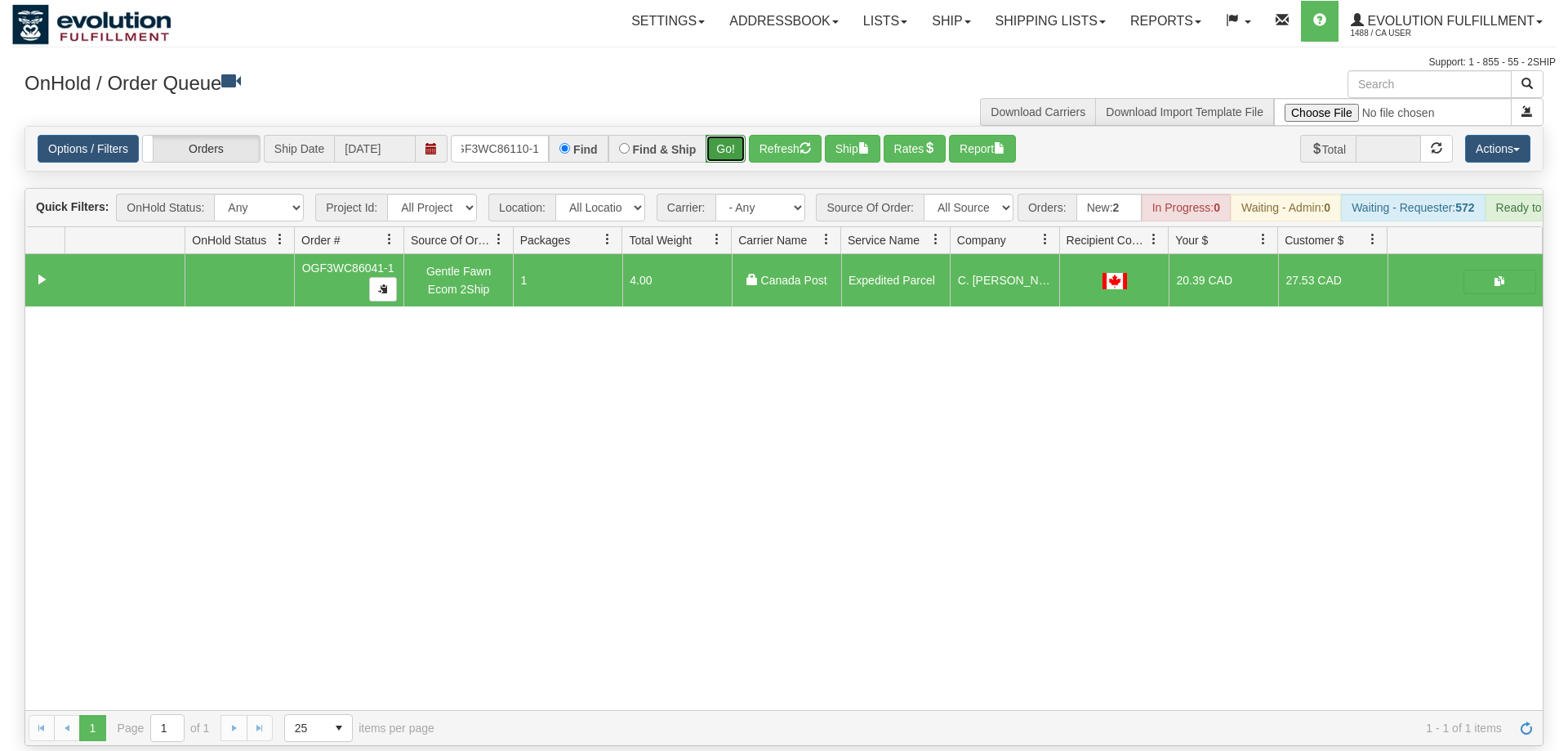
click at [720, 135] on button "Go!" at bounding box center [725, 148] width 40 height 28
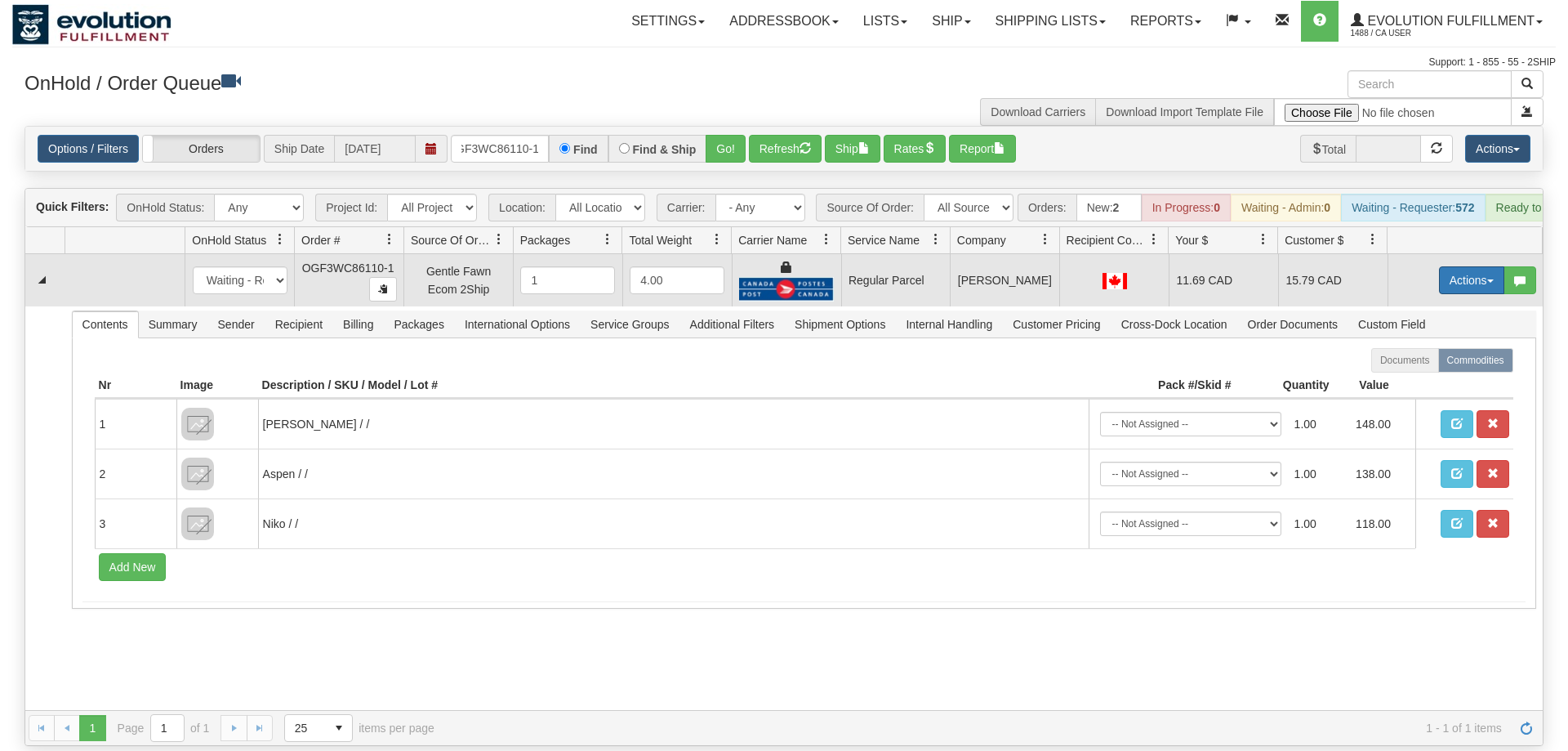
click at [1453, 267] on button "Actions" at bounding box center [1472, 280] width 65 height 28
click at [1433, 347] on span "Rate All Services" at bounding box center [1438, 354] width 98 height 13
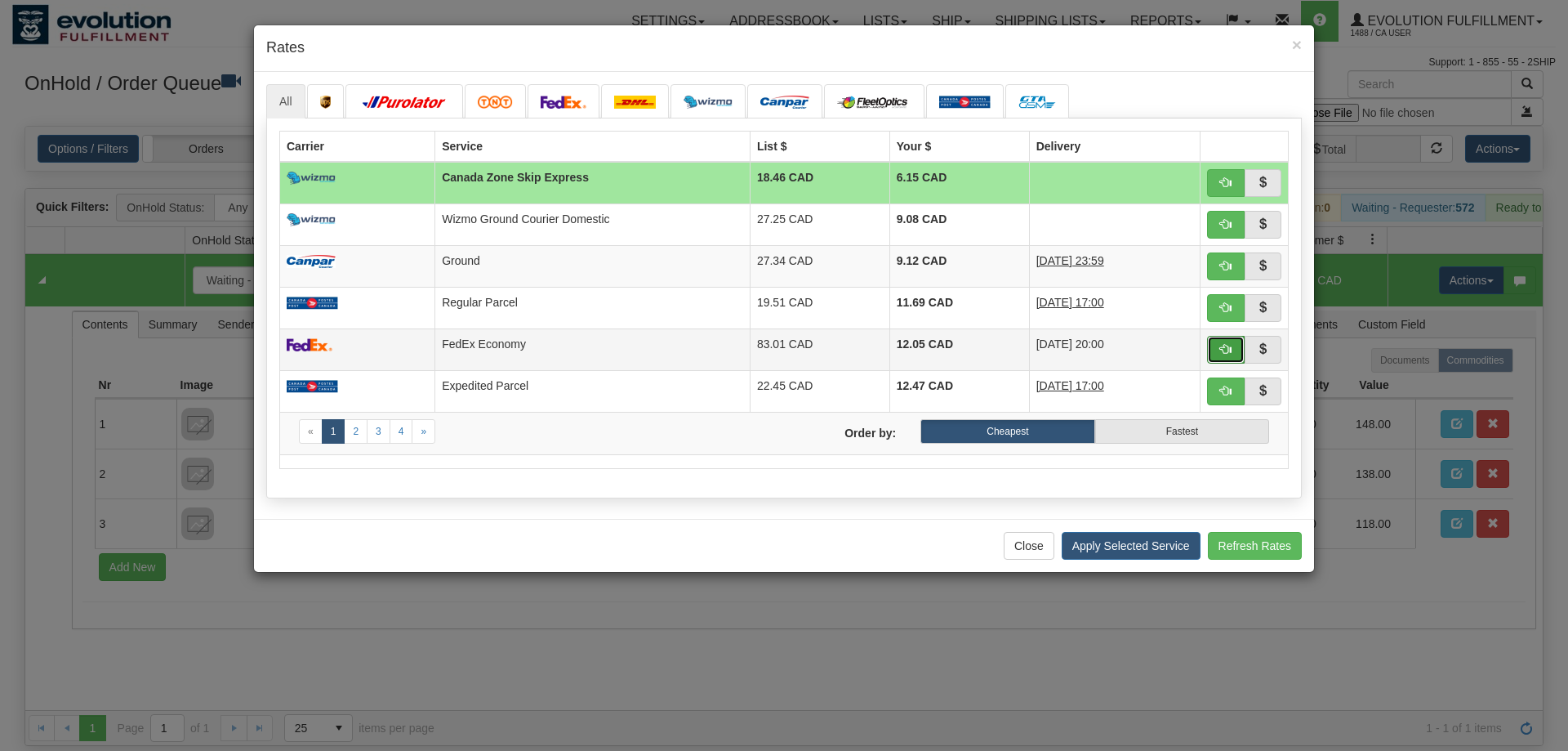
click at [1219, 347] on button "button" at bounding box center [1225, 350] width 38 height 28
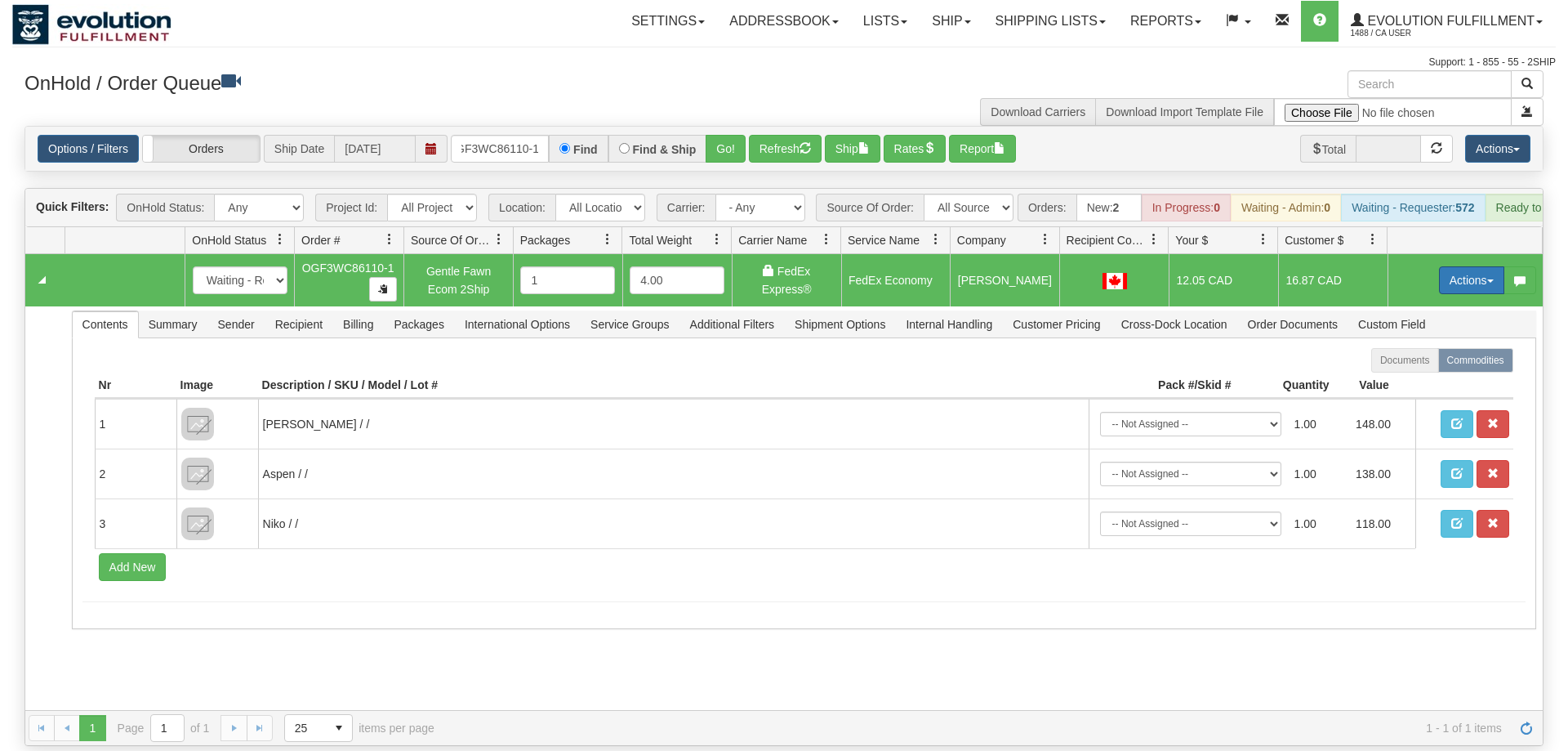
click at [1460, 267] on button "Actions" at bounding box center [1472, 280] width 65 height 28
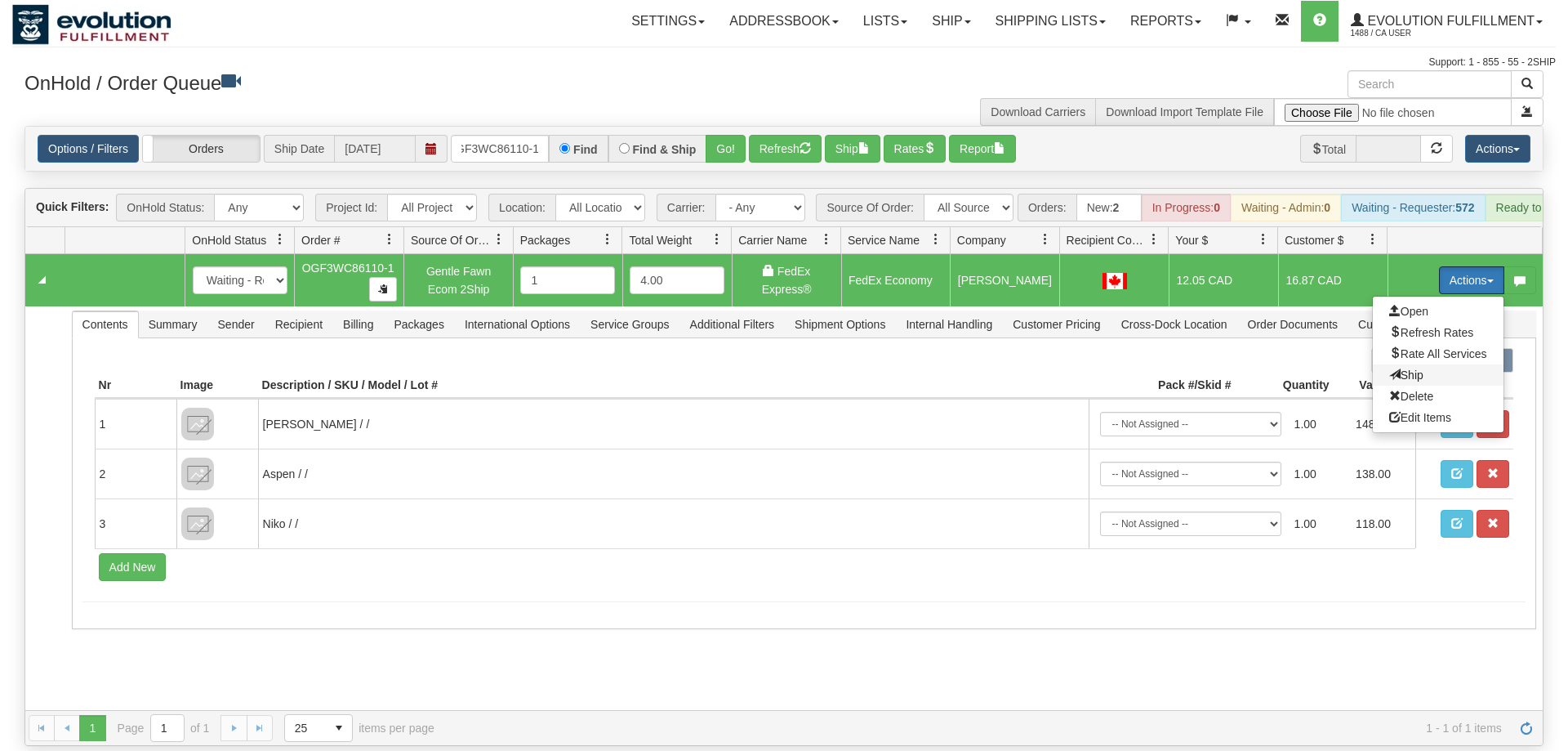
click at [1411, 369] on span "Ship" at bounding box center [1406, 376] width 34 height 13
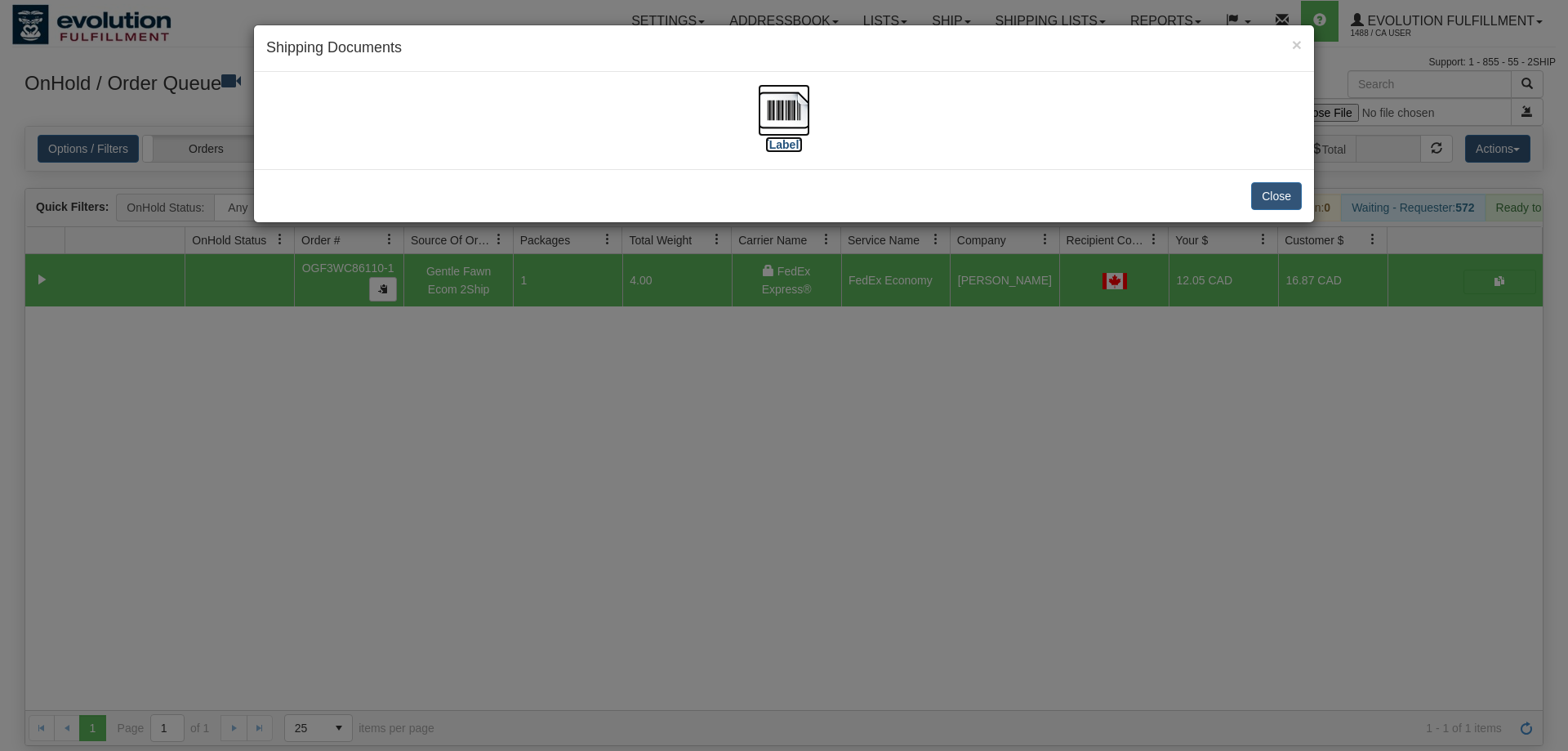
click at [788, 105] on img at bounding box center [784, 110] width 53 height 53
click at [799, 467] on div "× Shipping Documents [Label] Close" at bounding box center [784, 376] width 1568 height 751
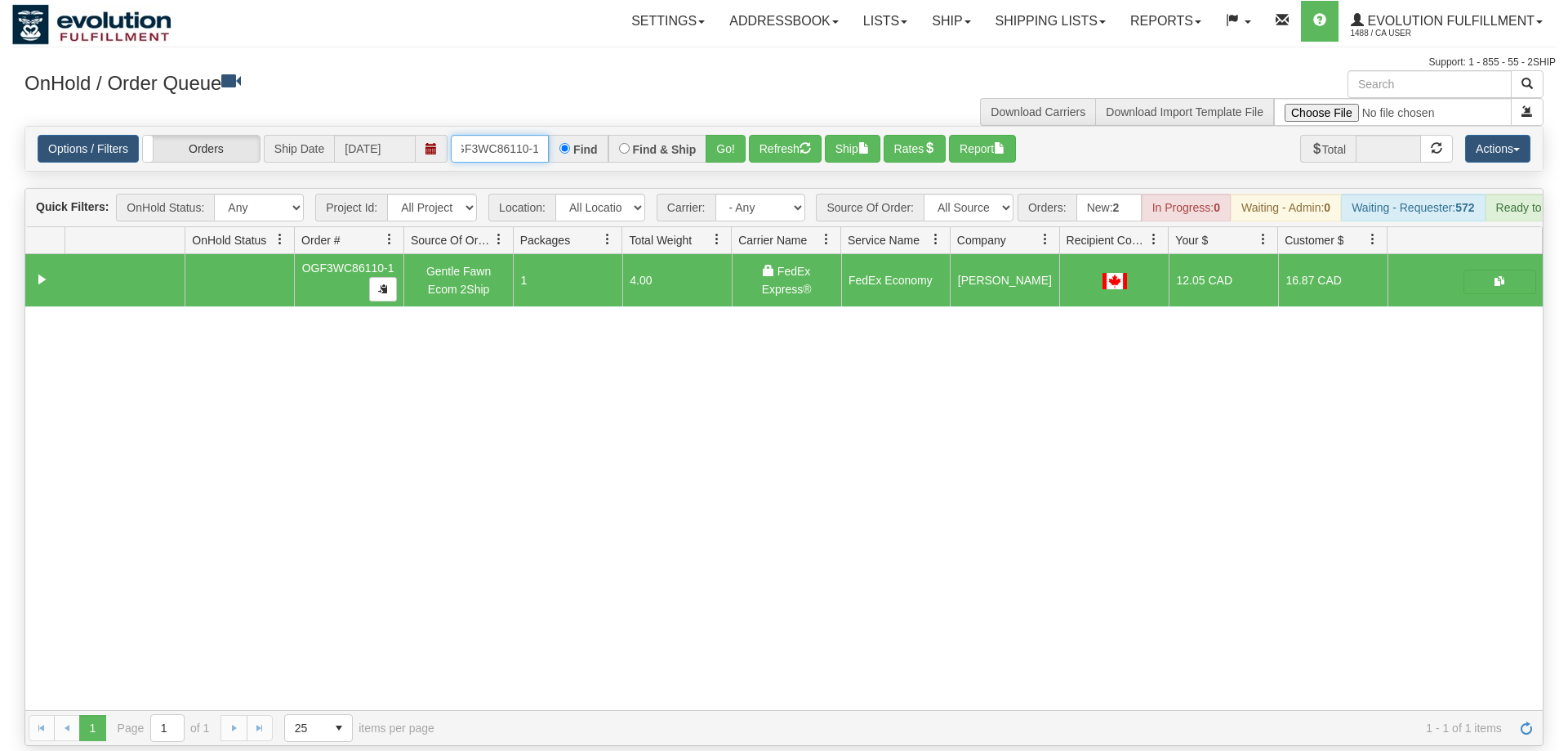
click at [487, 135] on input "OGF3WC86110-1" at bounding box center [499, 148] width 98 height 28
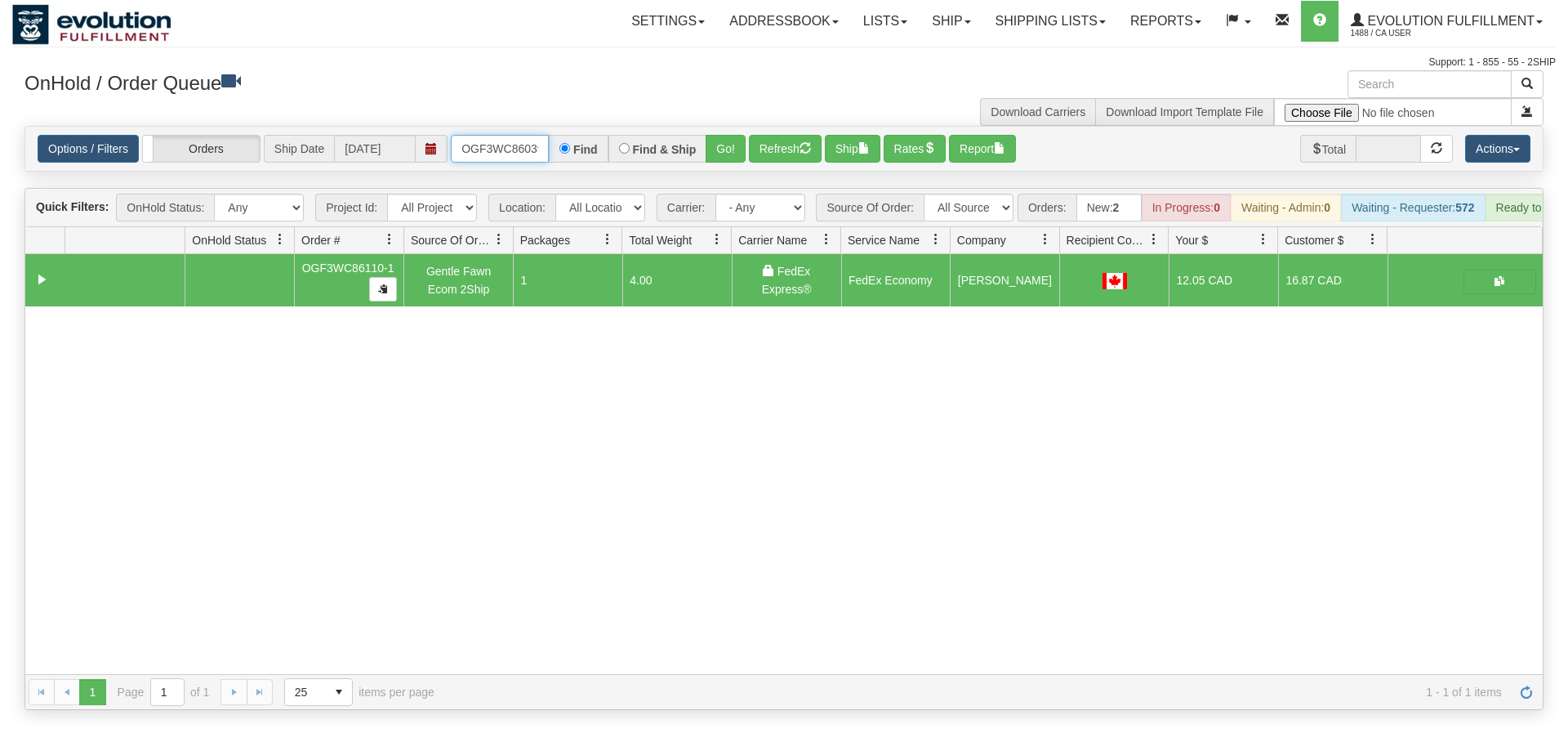
scroll to position [0, 16]
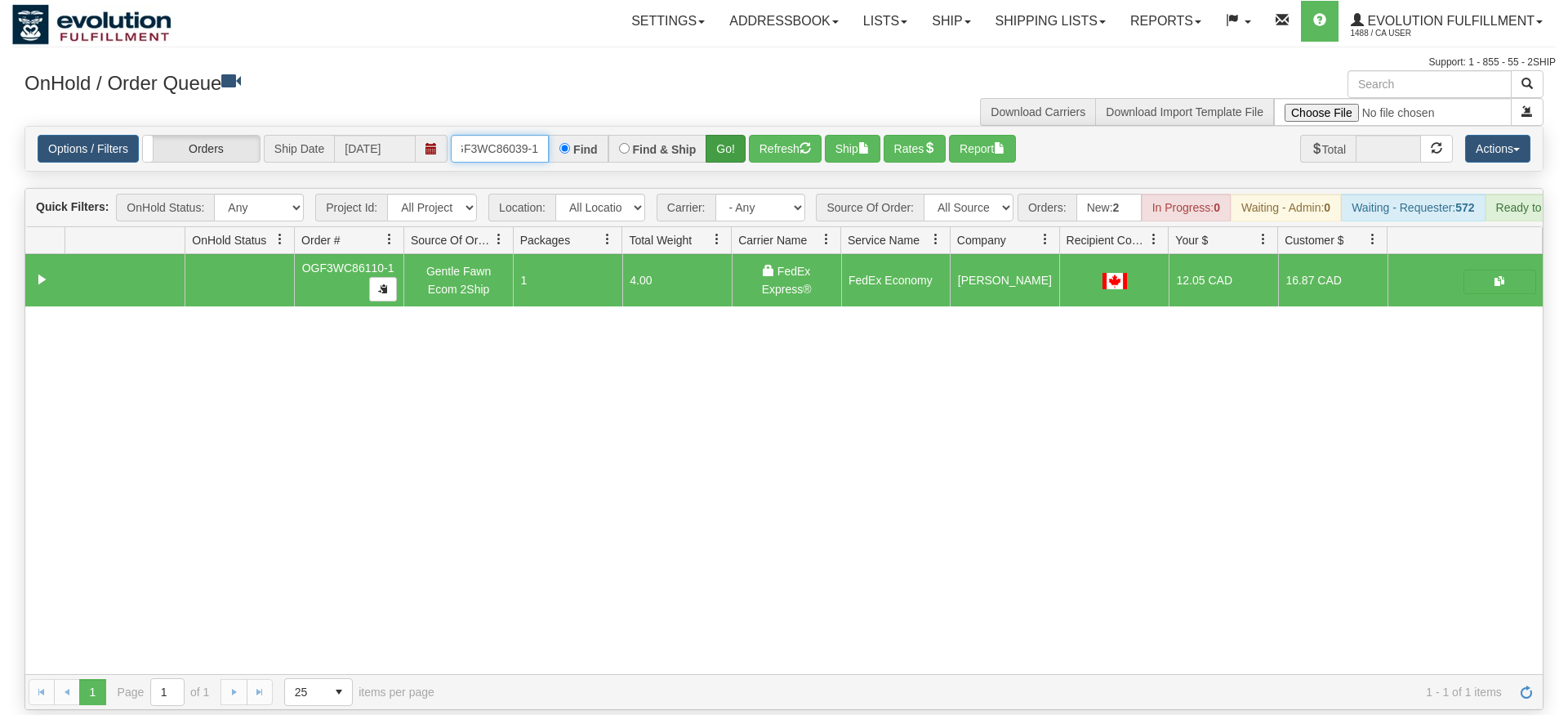
type input "OGF3WC86039-1"
click at [720, 174] on div "Is equal to Is not equal to Contains Does not contains CAD USD EUR ZAR [PERSON_…" at bounding box center [784, 418] width 1544 height 585
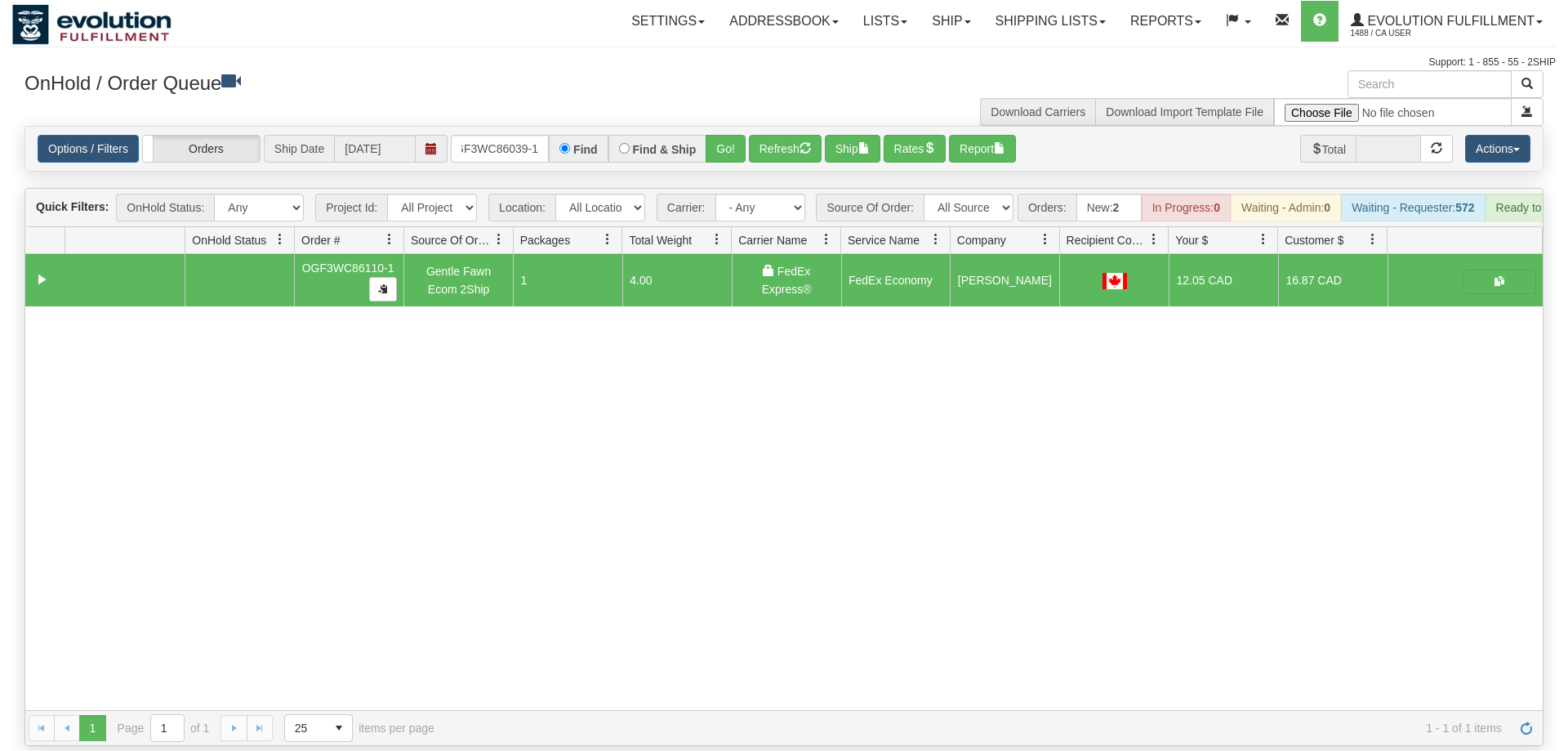
click at [728, 139] on div "Options / Filters Group Shipments Orders Ship Date 09/02/2025 OGF3WC86039-1 Fin…" at bounding box center [784, 148] width 1518 height 44
click at [751, 135] on button "Refresh" at bounding box center [785, 148] width 73 height 28
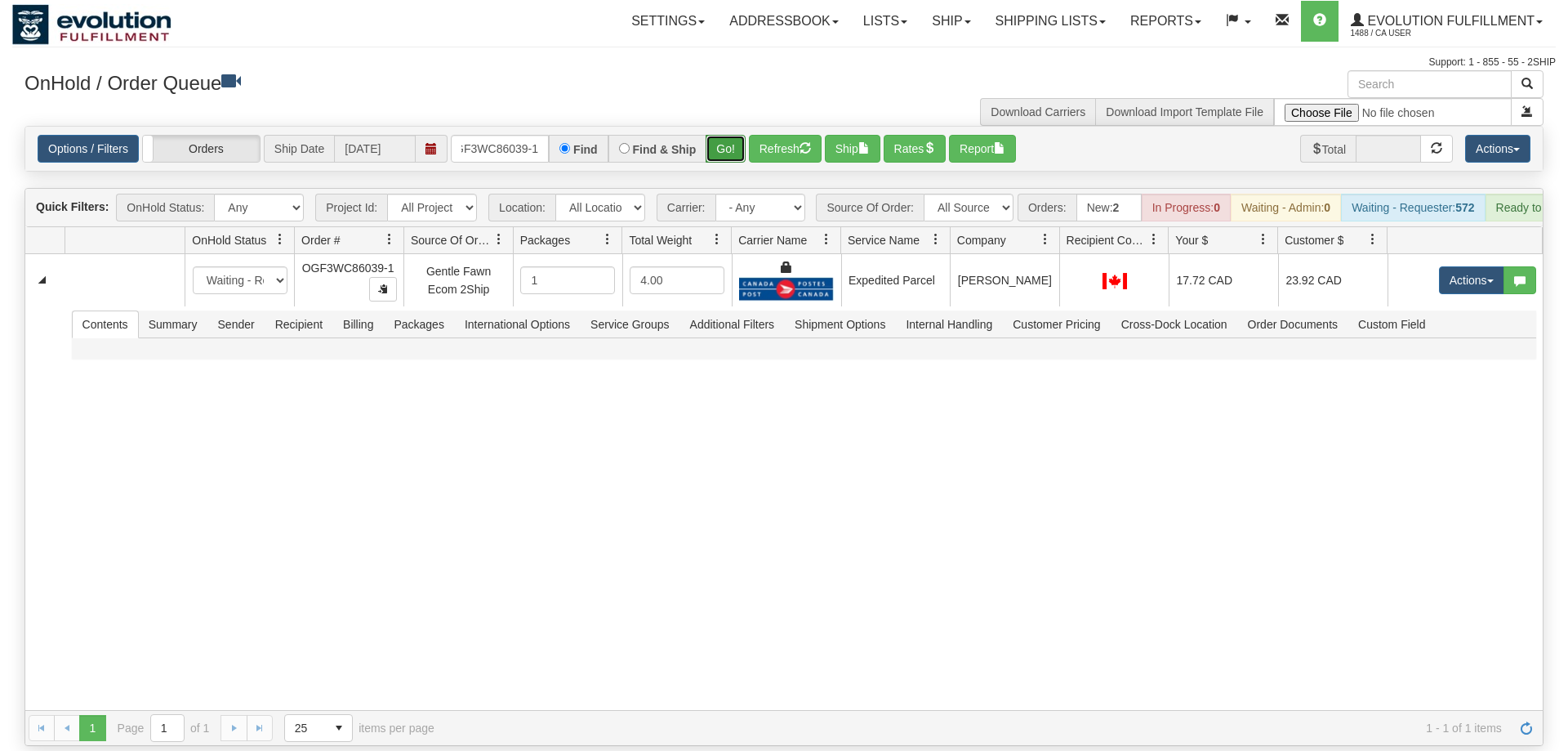
click at [731, 135] on button "Go!" at bounding box center [725, 148] width 40 height 28
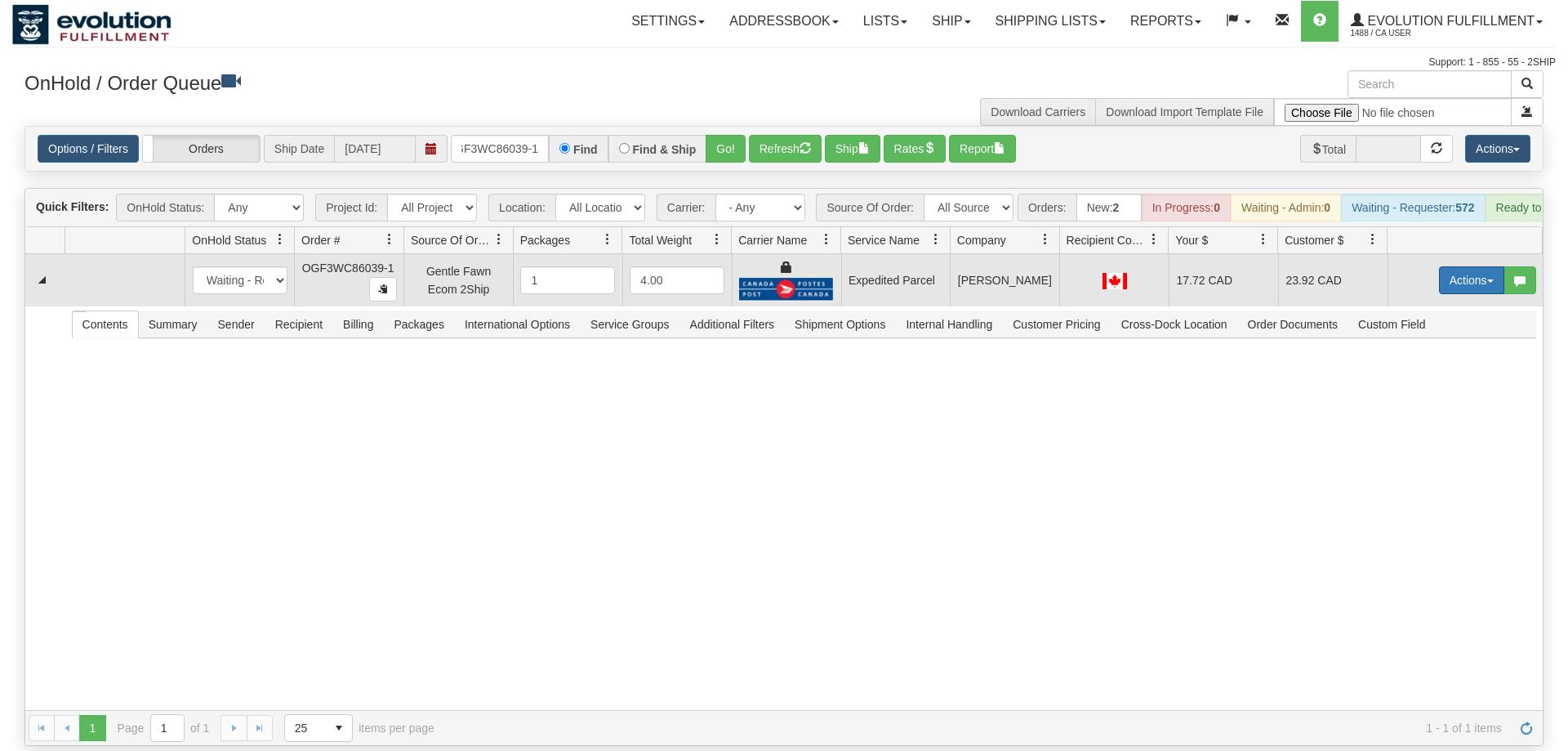
click at [1479, 267] on button "Actions" at bounding box center [1472, 280] width 65 height 28
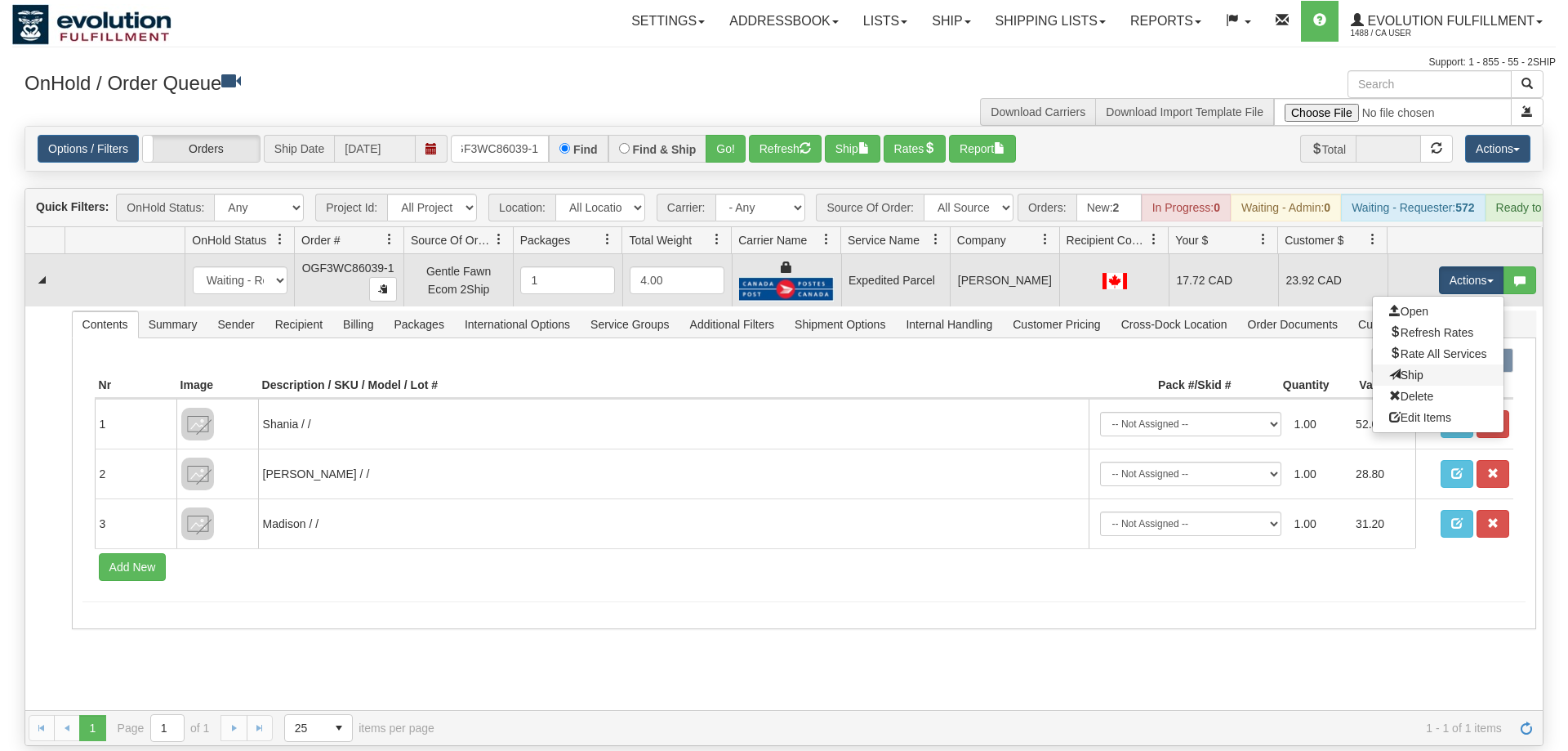
click at [1431, 365] on link "Ship" at bounding box center [1438, 375] width 130 height 21
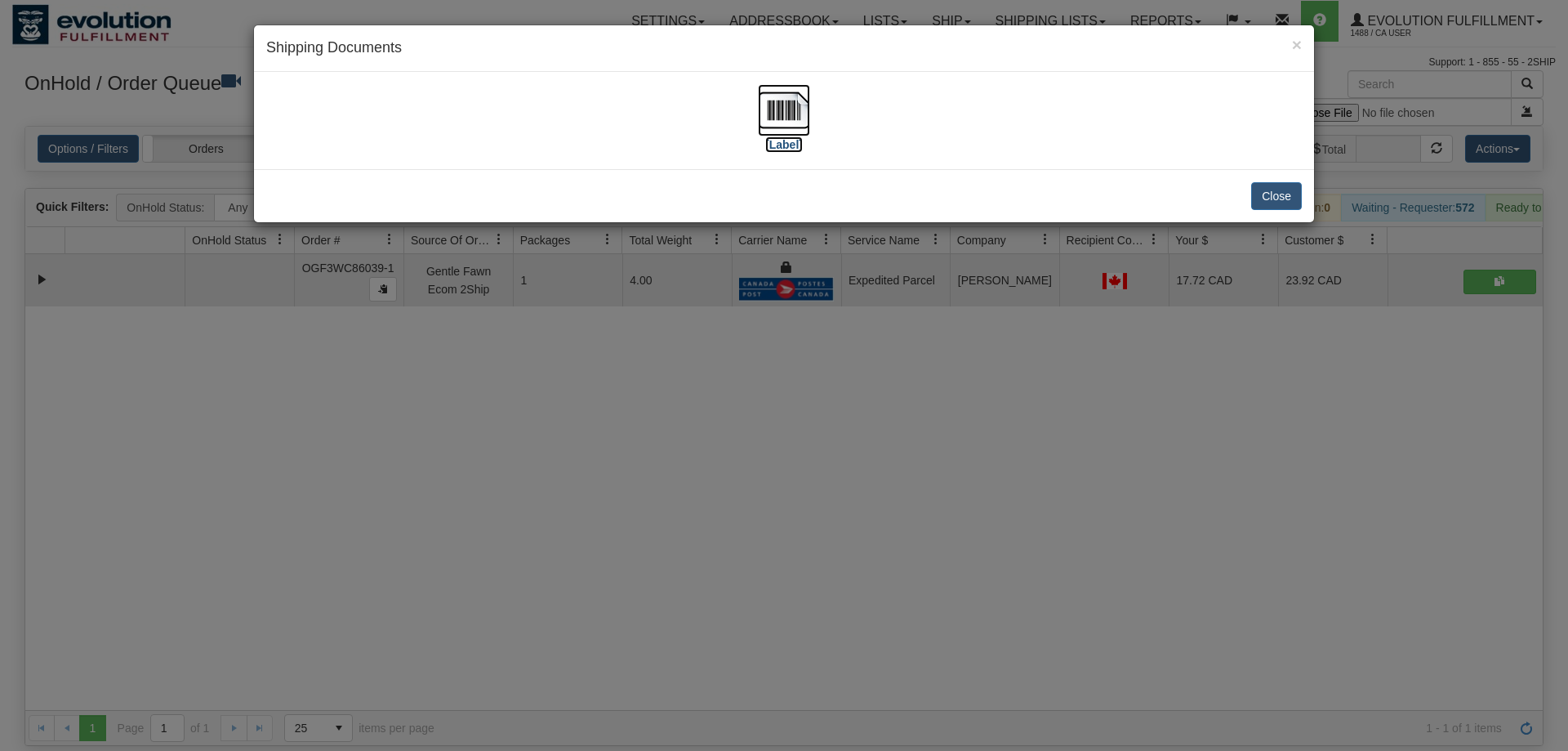
click at [798, 102] on img at bounding box center [784, 110] width 53 height 53
drag, startPoint x: 684, startPoint y: 416, endPoint x: 389, endPoint y: 150, distance: 397.2
click at [679, 409] on div "× Shipping Documents [Label] Close" at bounding box center [784, 376] width 1568 height 751
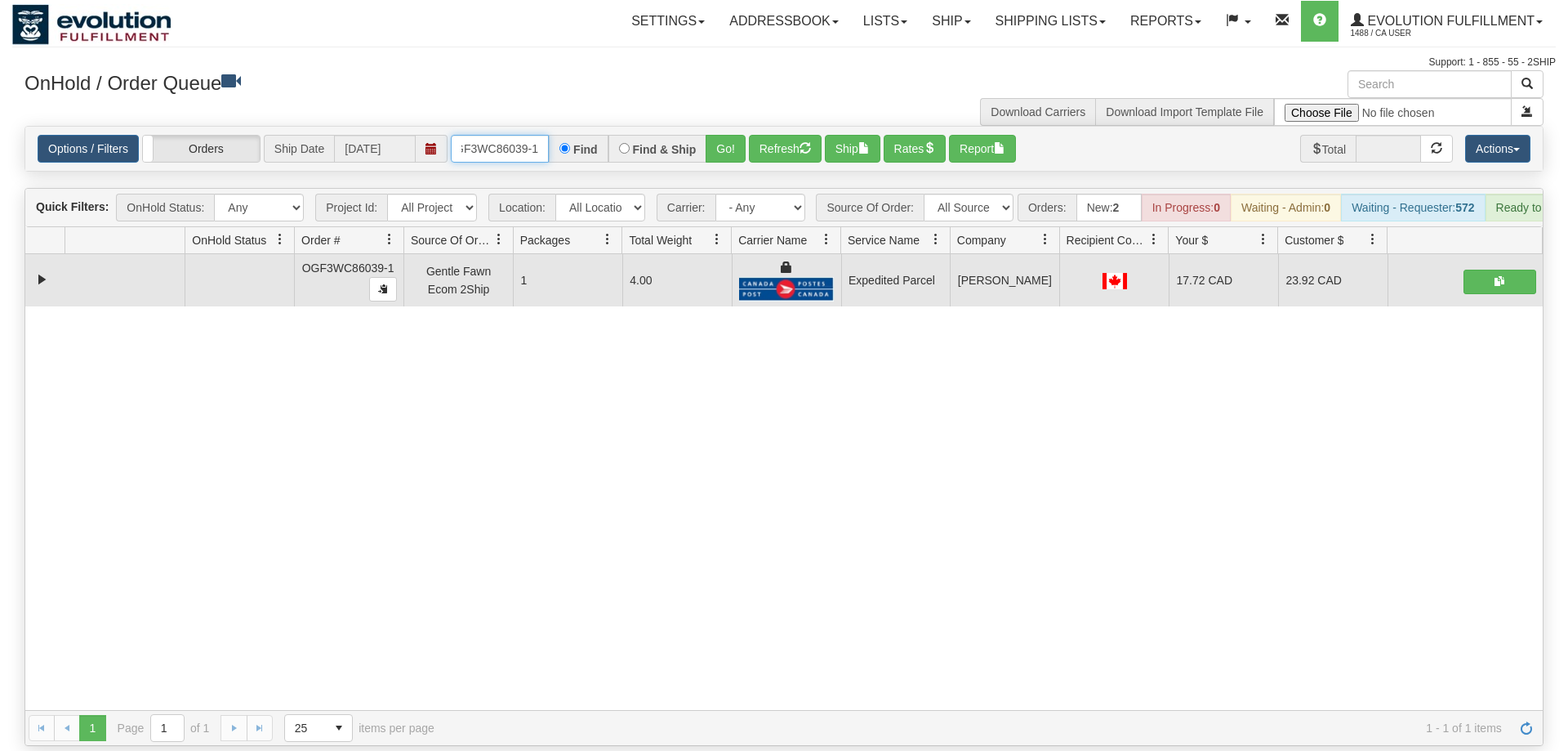
click at [471, 135] on input "OGF3WC86039-1" at bounding box center [499, 148] width 98 height 28
click at [480, 135] on input "text" at bounding box center [499, 148] width 98 height 28
click at [487, 135] on input "text" at bounding box center [499, 148] width 98 height 28
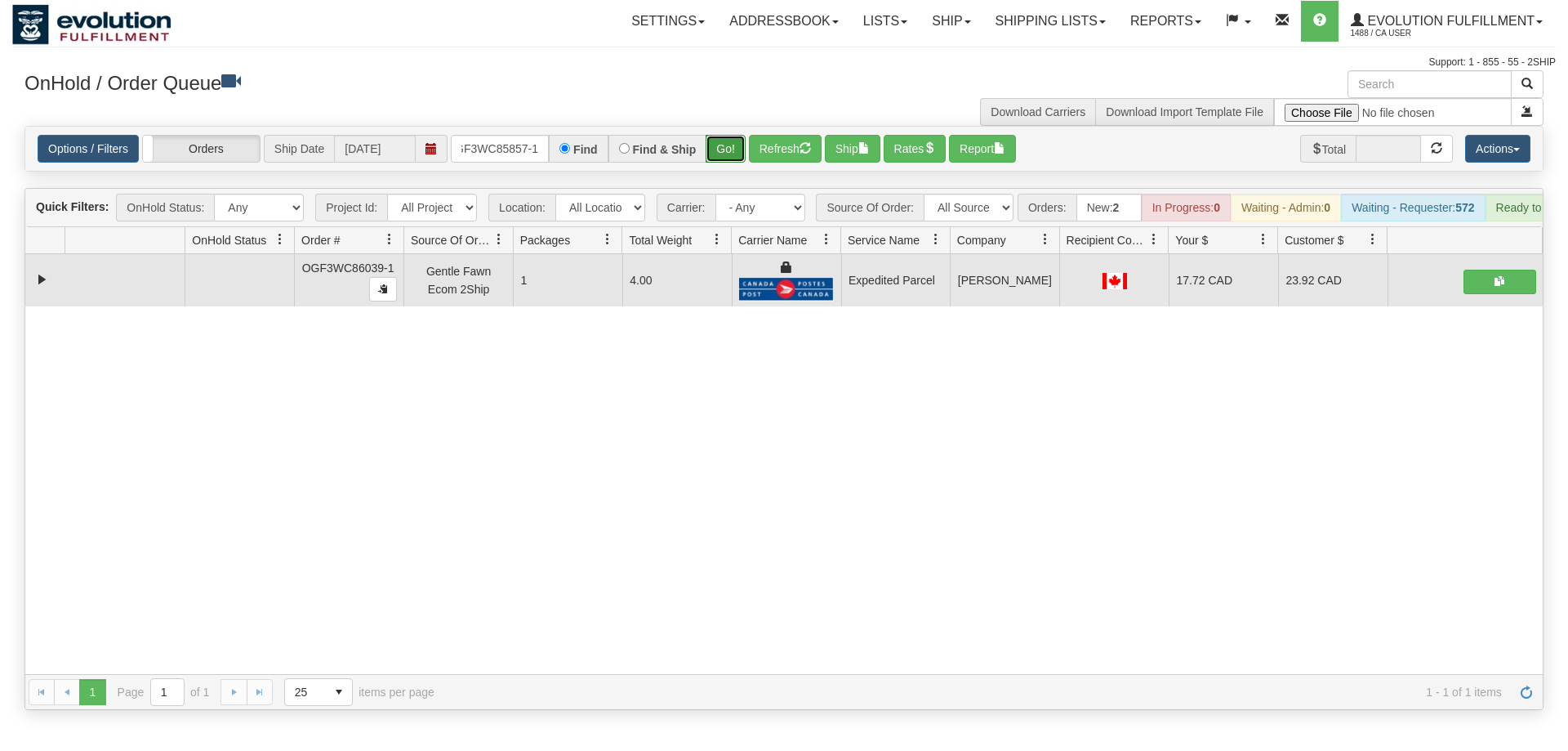
click at [736, 162] on div "Is equal to Is not equal to Contains Does not contains CAD USD EUR ZAR [PERSON_…" at bounding box center [784, 418] width 1544 height 585
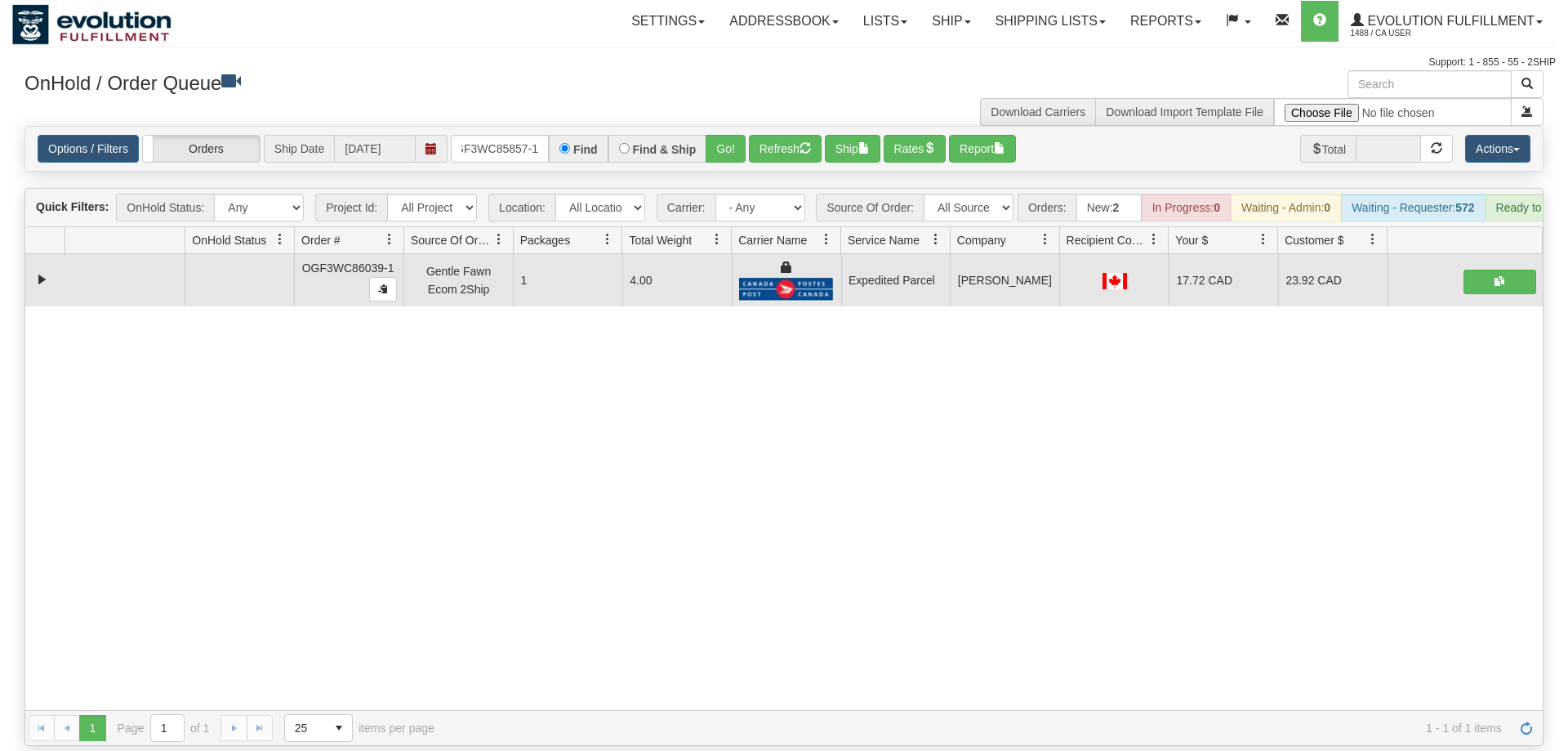
click at [729, 411] on div "31561331 EVOLUTION V3 90948549 90948551 OGF3WC86039-1 Gentle Fawn Ecom 2Ship 1 …" at bounding box center [784, 482] width 1518 height 456
click at [706, 135] on div "Find & Ship" at bounding box center [658, 148] width 99 height 28
click at [715, 135] on button "Go!" at bounding box center [725, 148] width 40 height 28
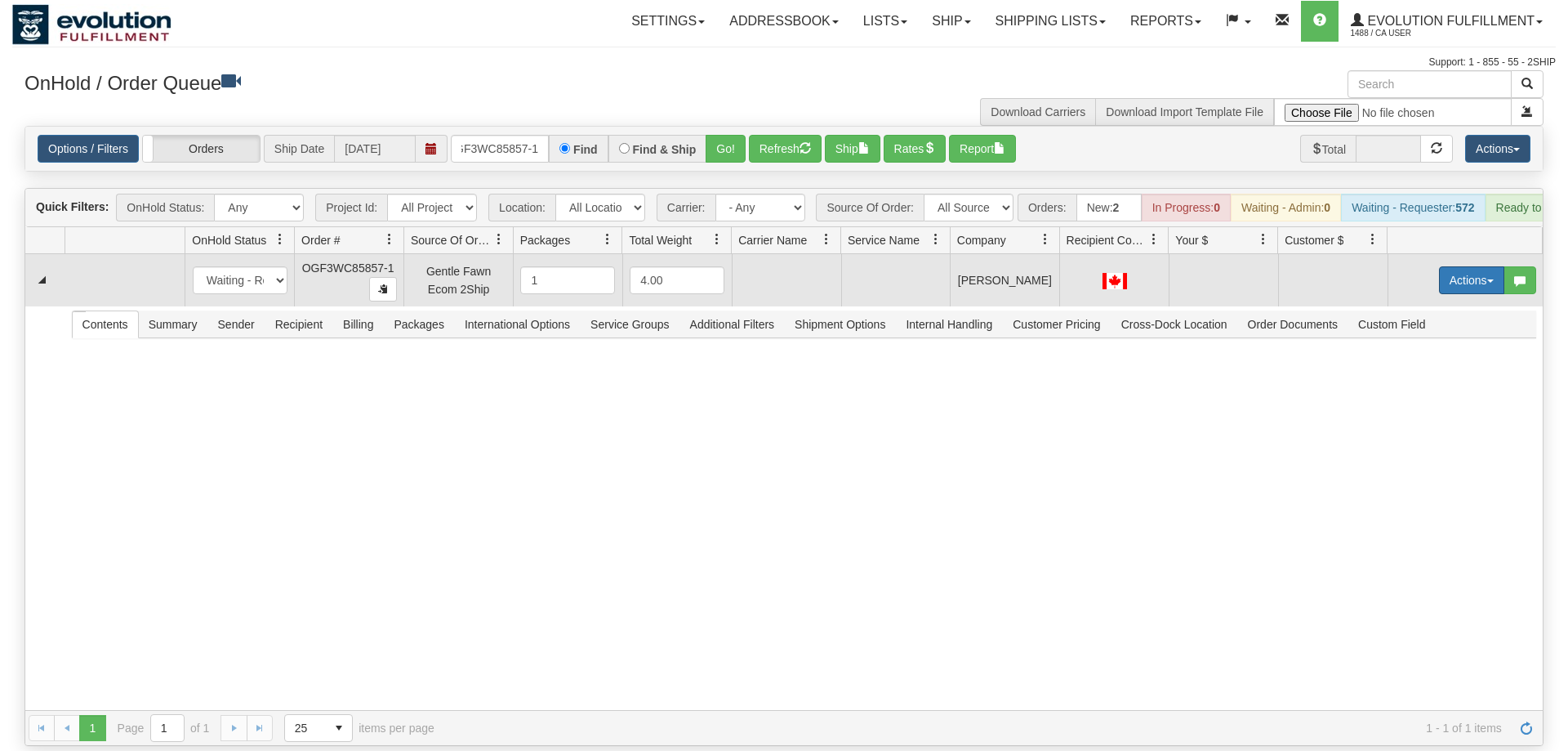
click at [1466, 267] on button "Actions" at bounding box center [1472, 280] width 65 height 28
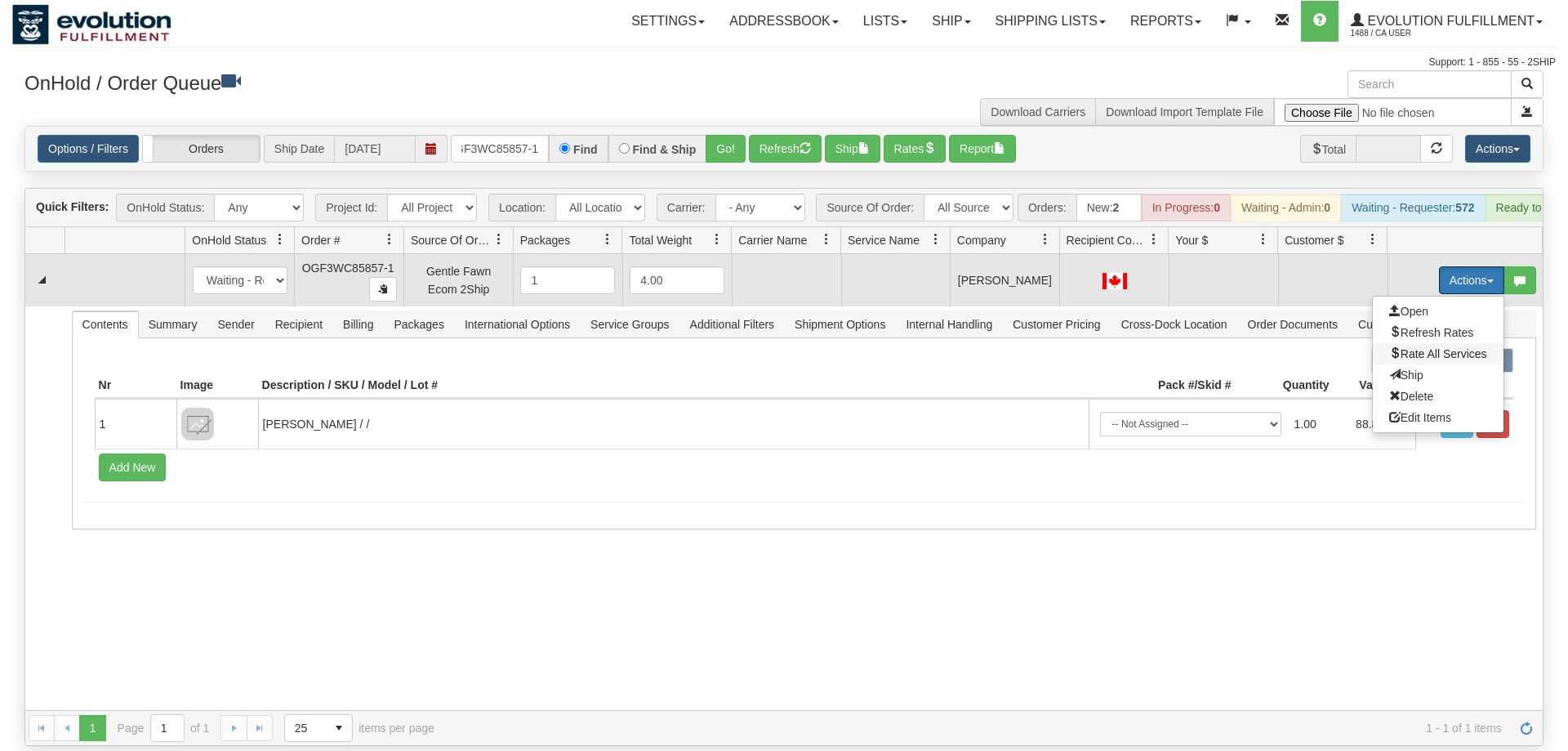
click at [1418, 347] on span "Rate All Services" at bounding box center [1438, 354] width 98 height 13
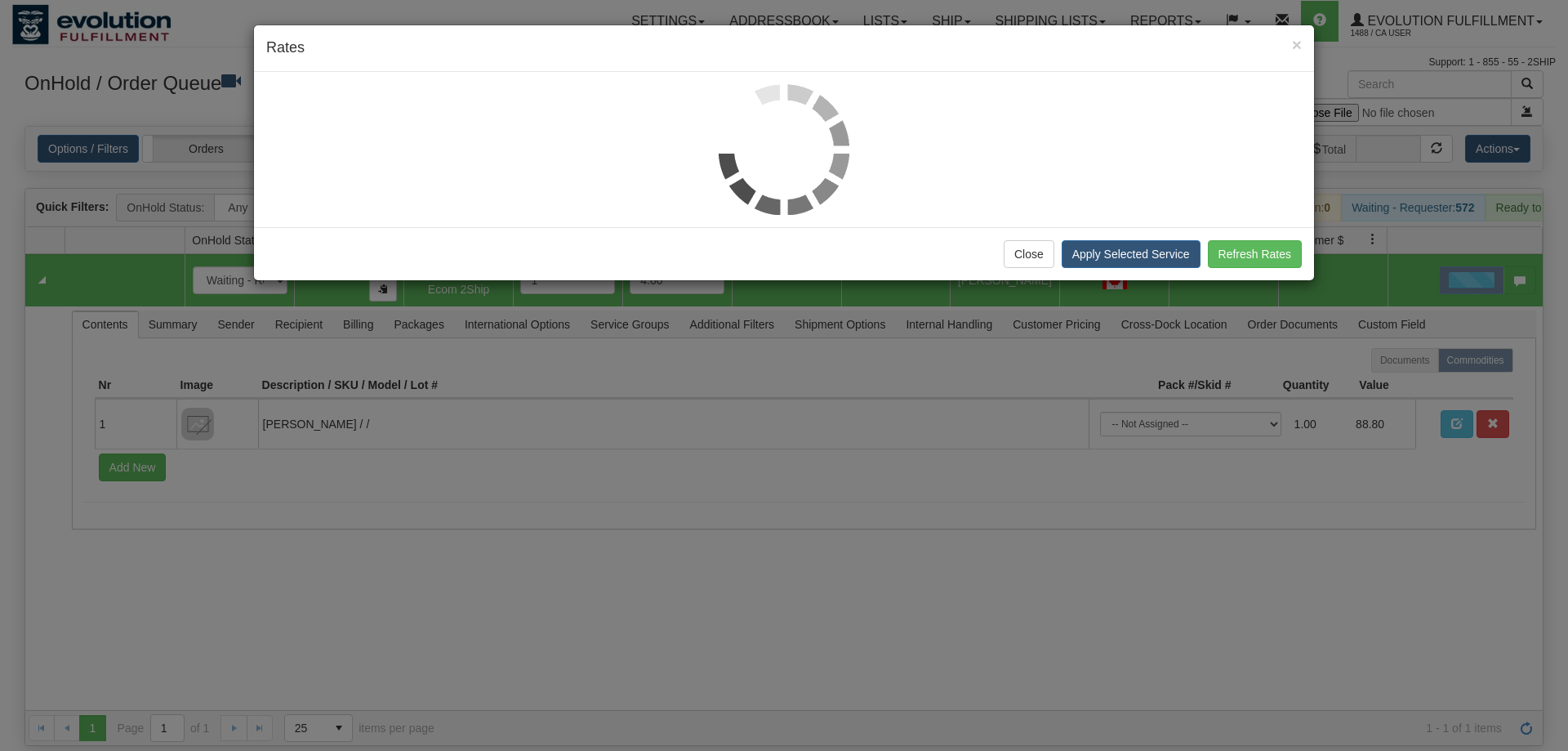
click at [428, 750] on div "× Rates Close Apply Selected Service Refresh Rates" at bounding box center [784, 376] width 1568 height 751
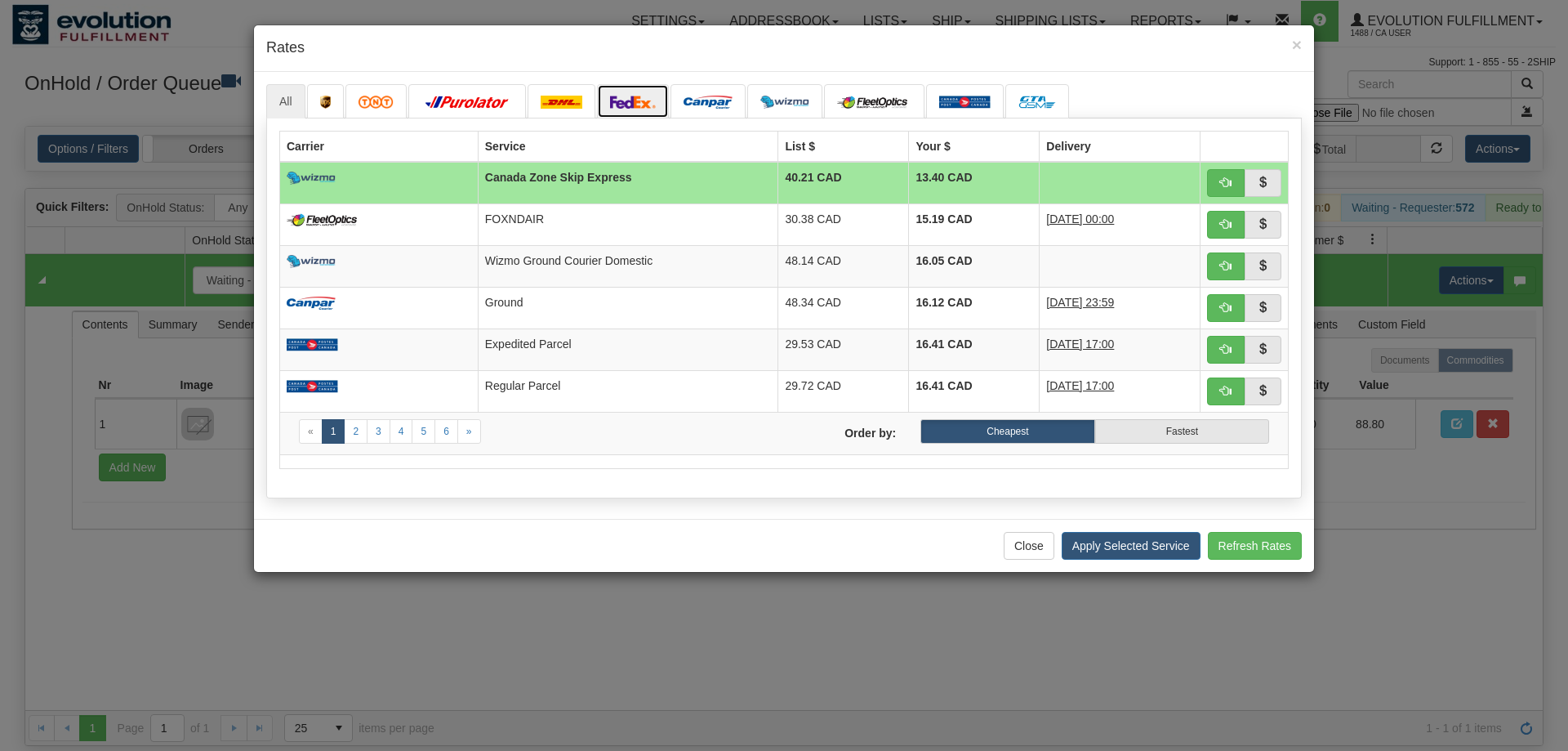
click at [629, 105] on img at bounding box center [633, 102] width 46 height 13
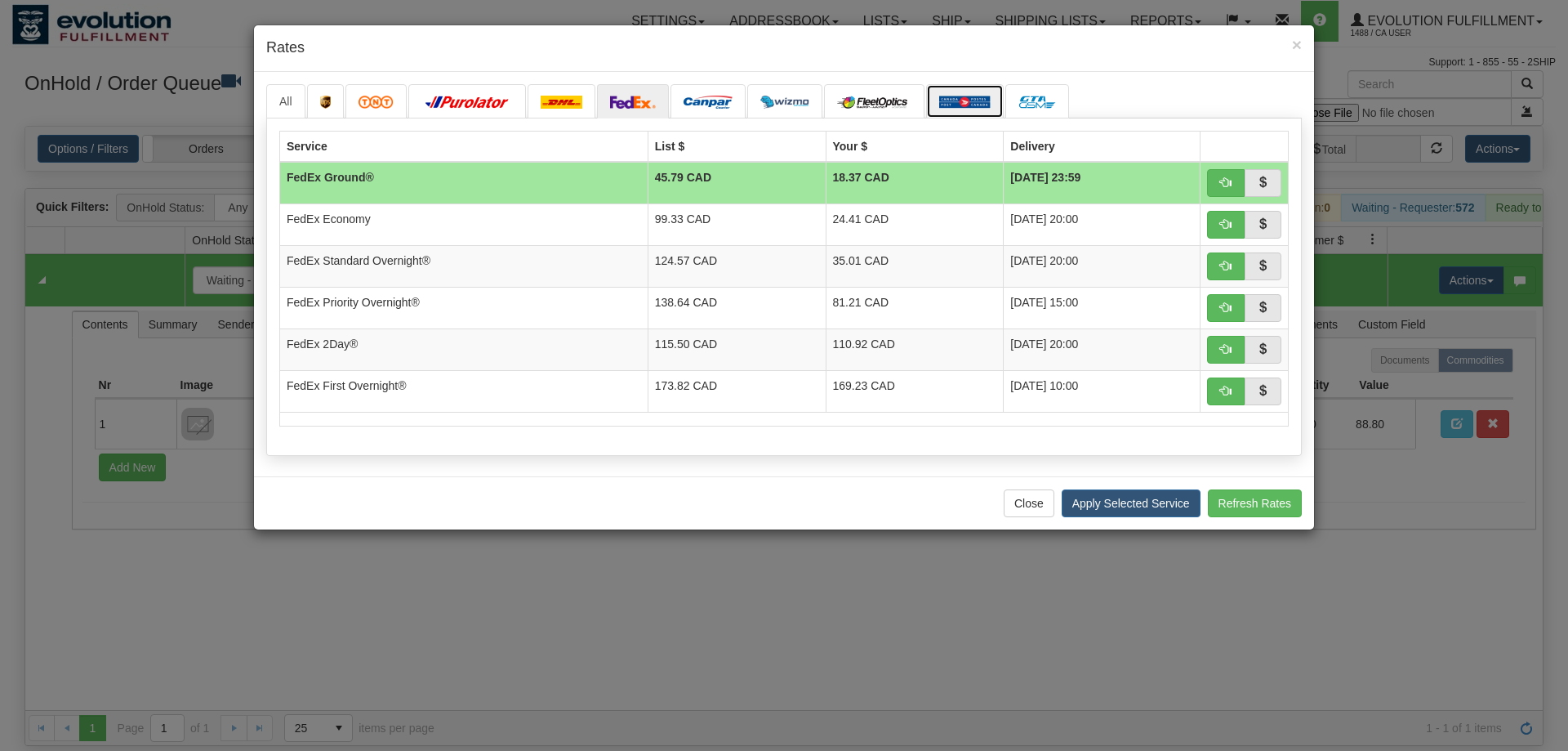
click at [963, 109] on img at bounding box center [965, 102] width 52 height 13
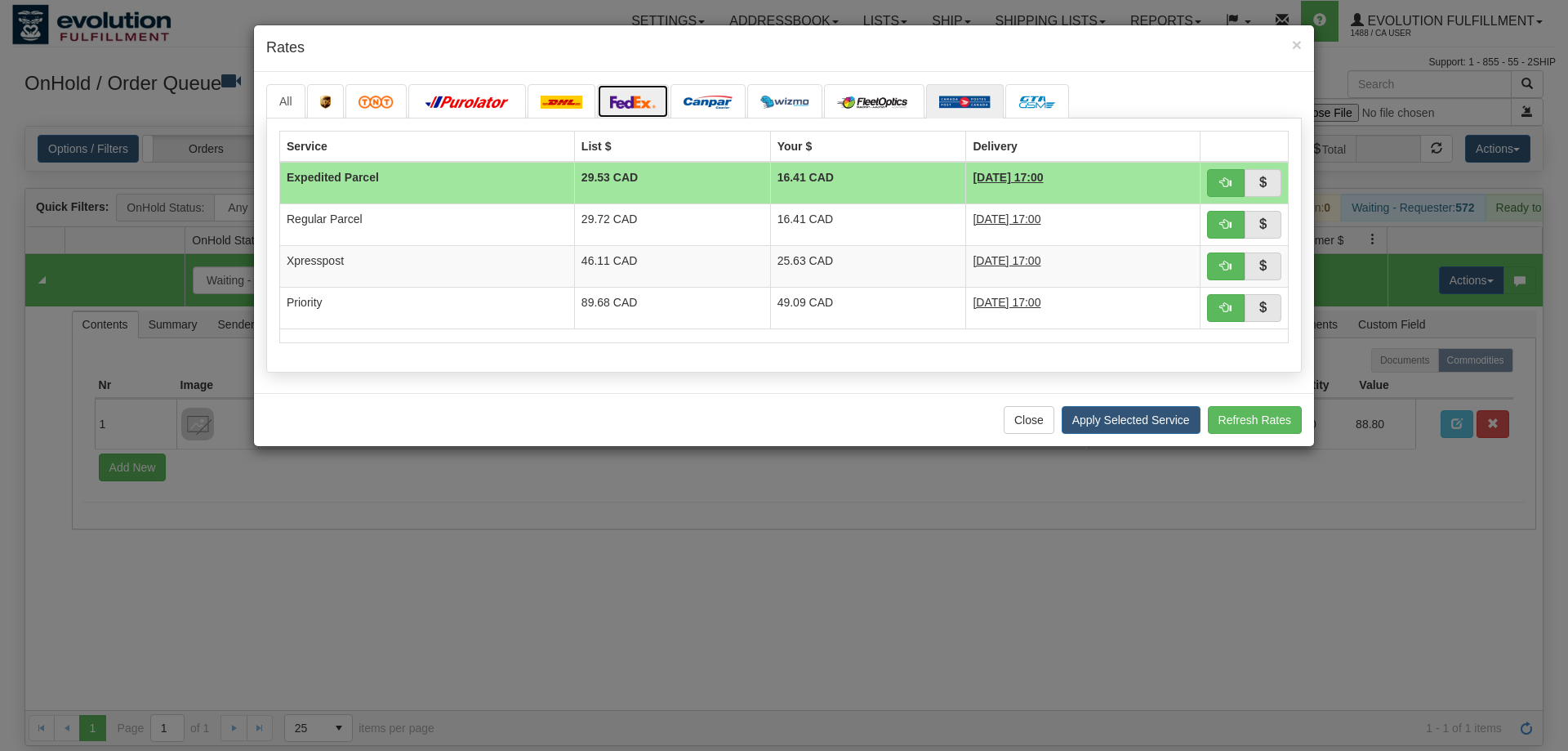
click at [628, 97] on img at bounding box center [633, 102] width 46 height 13
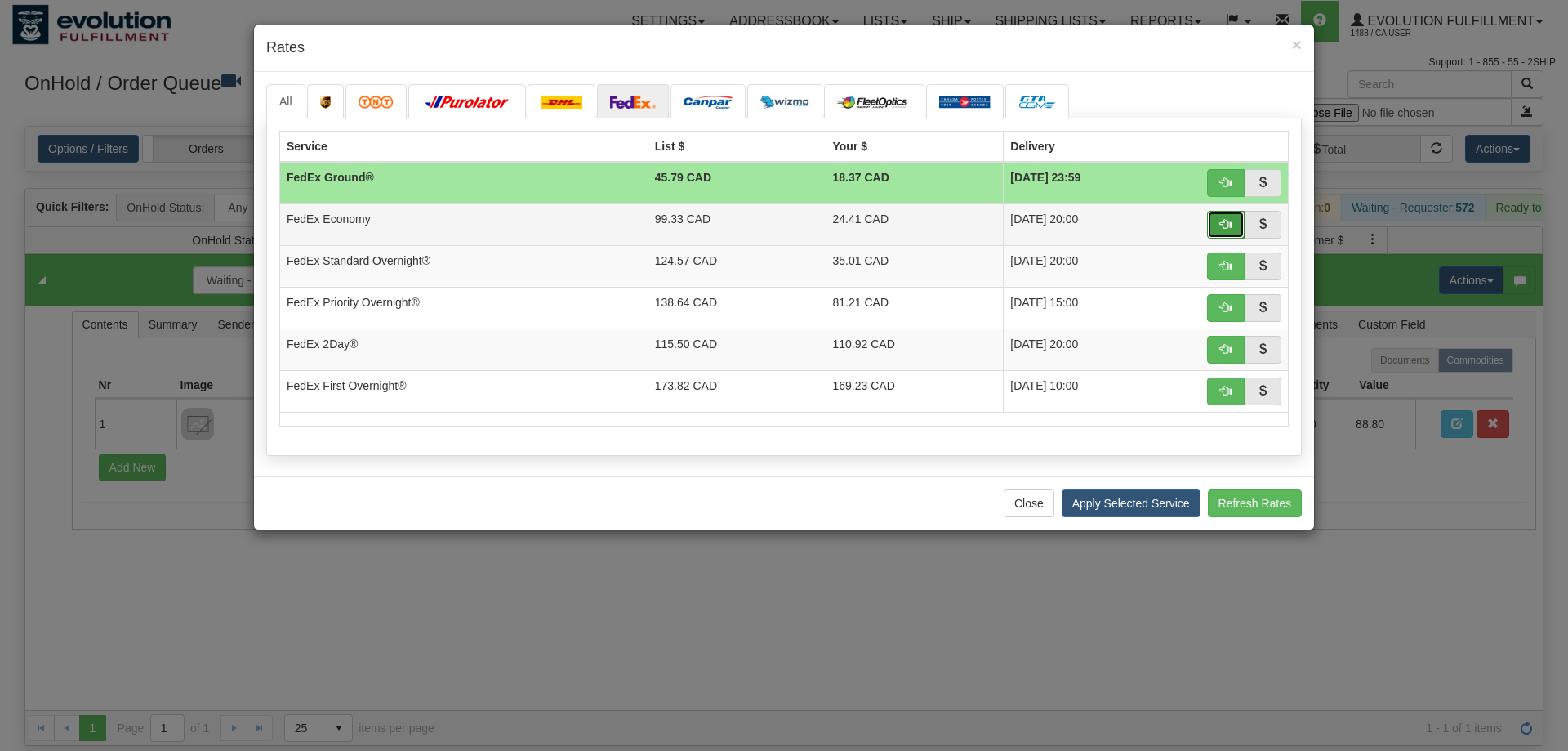
click at [1224, 227] on span "button" at bounding box center [1226, 224] width 12 height 12
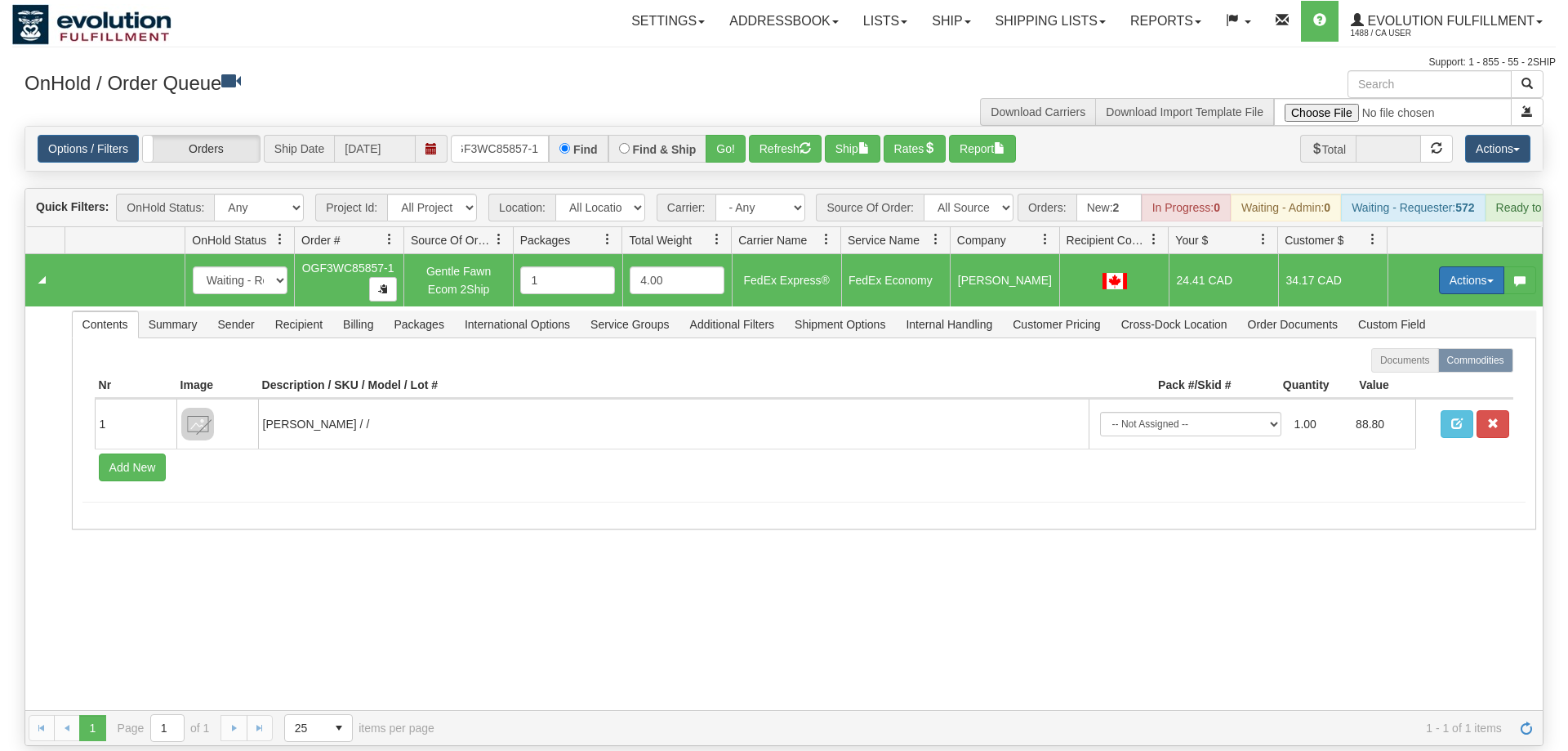
click at [1464, 267] on button "Actions" at bounding box center [1472, 280] width 65 height 28
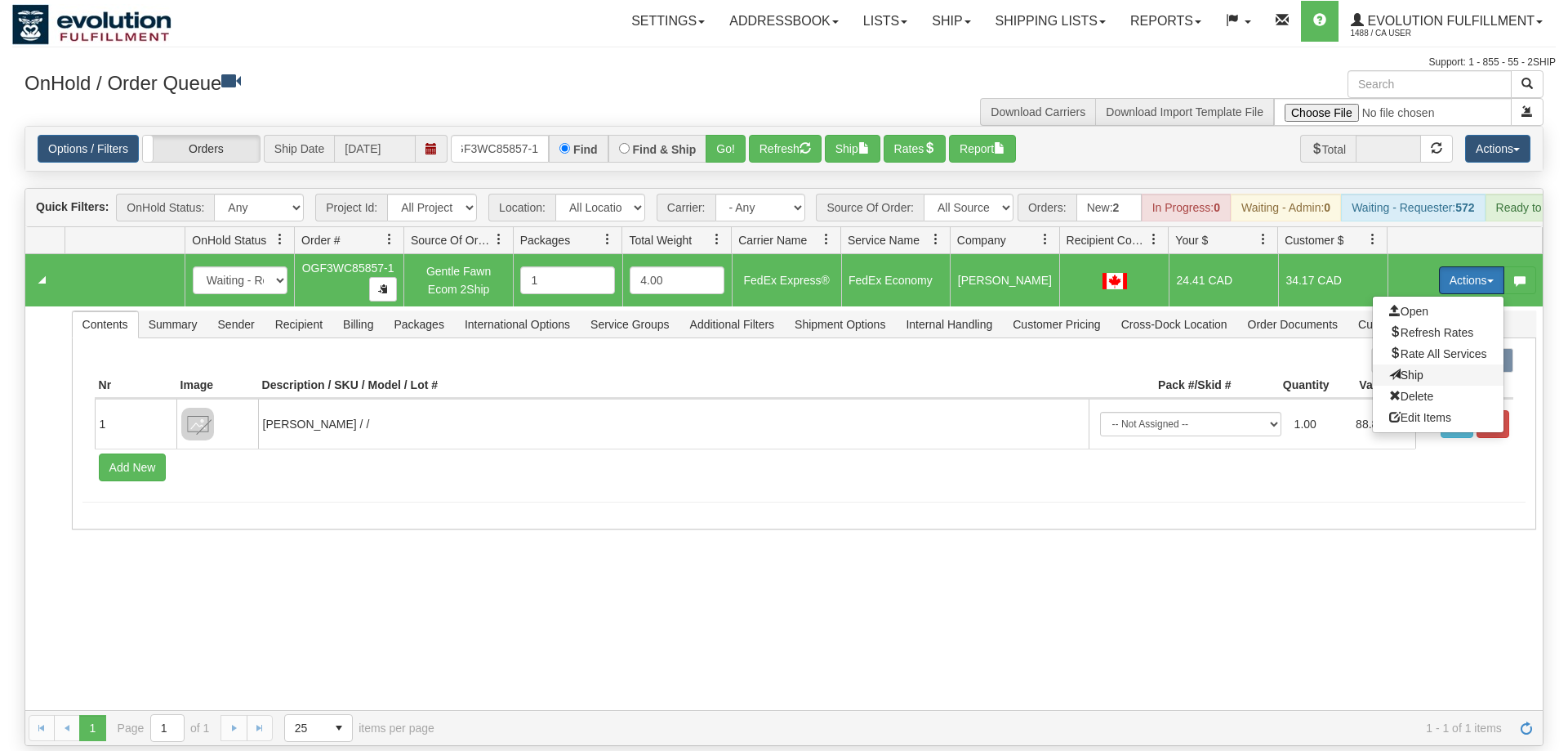
click at [1389, 369] on span at bounding box center [1395, 375] width 12 height 12
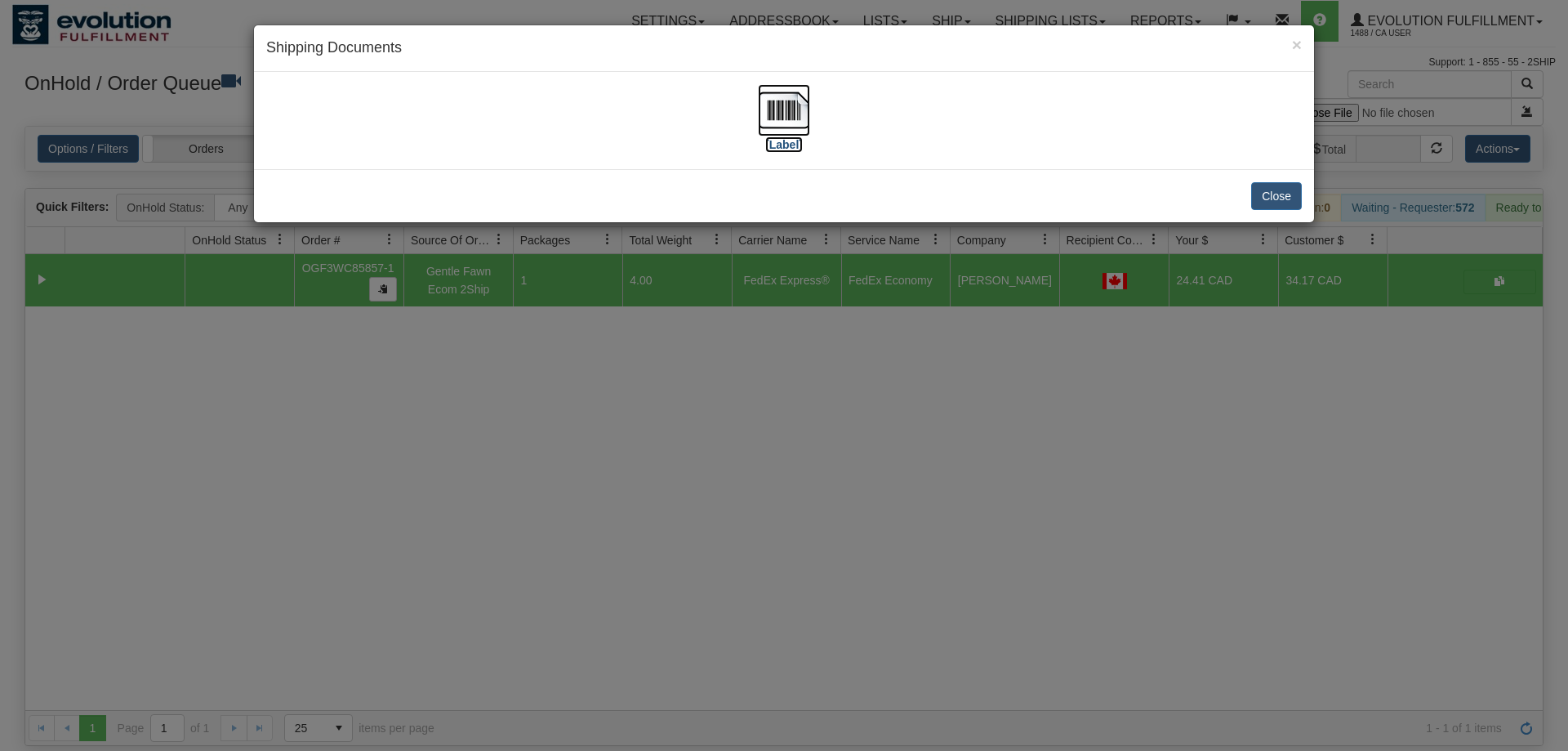
click at [792, 113] on img at bounding box center [784, 110] width 53 height 53
drag, startPoint x: 764, startPoint y: 400, endPoint x: 641, endPoint y: 161, distance: 268.8
click at [763, 386] on div "× Shipping Documents [Label] Close" at bounding box center [784, 376] width 1568 height 751
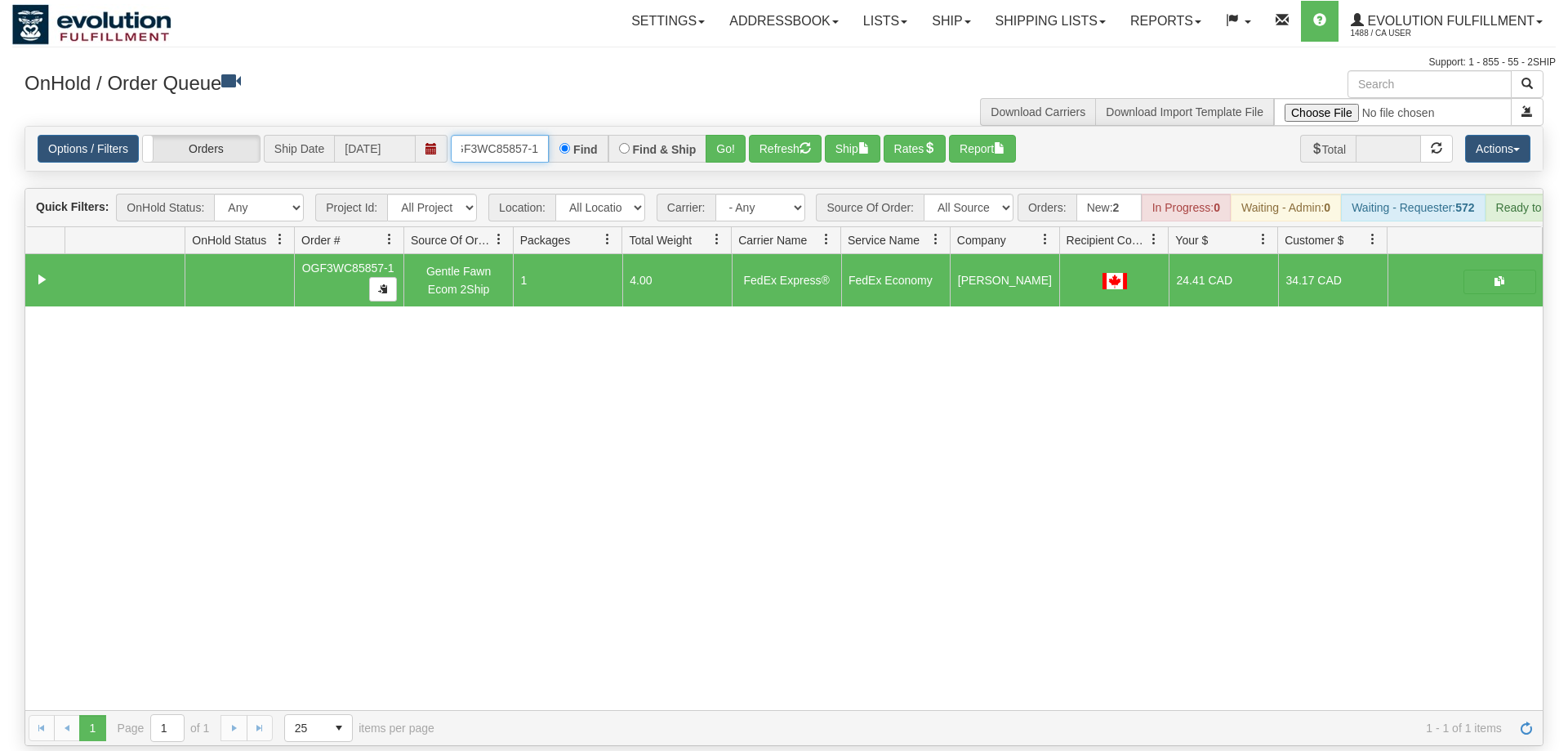
click at [504, 135] on input "OGF3WC85857-1" at bounding box center [499, 148] width 98 height 28
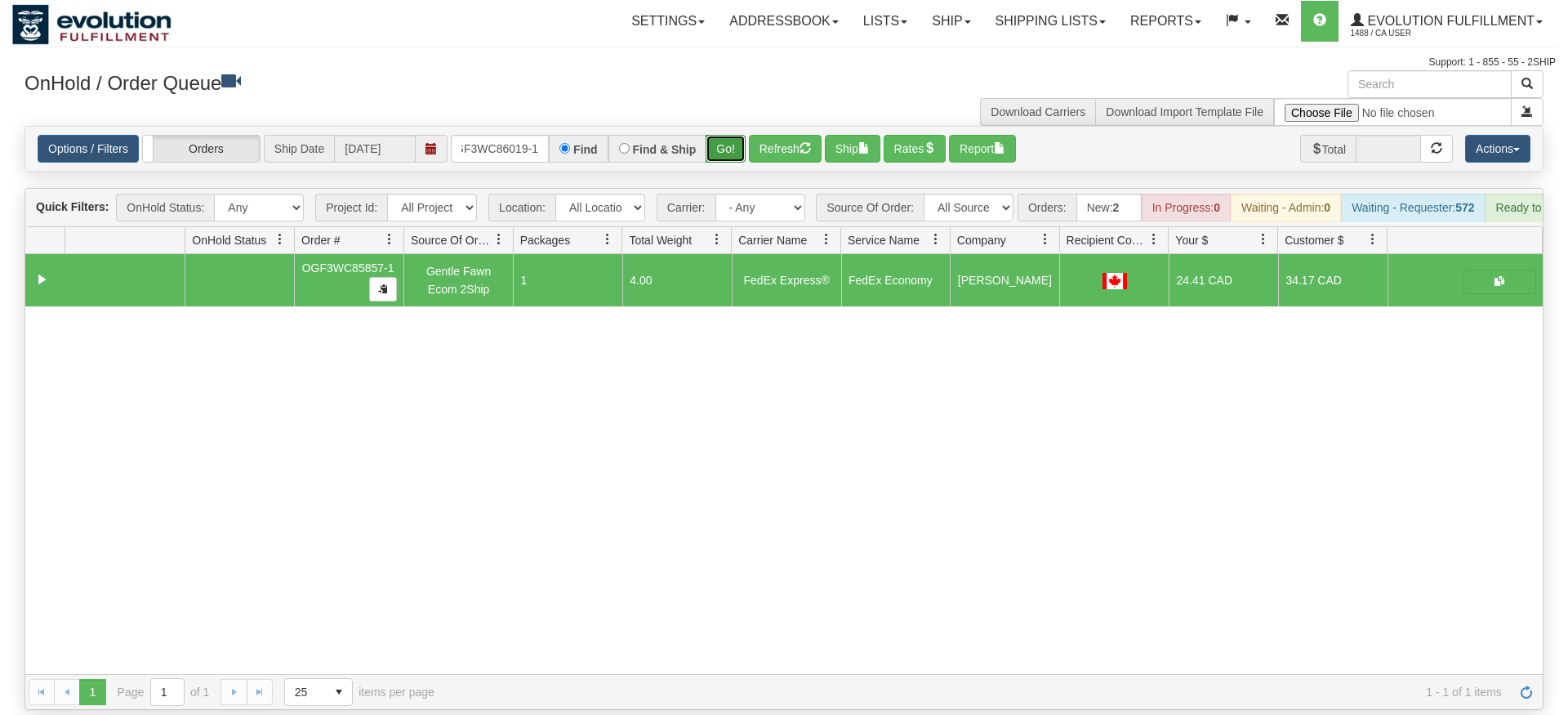
click at [741, 166] on div "Is equal to Is not equal to Contains Does not contains CAD USD EUR ZAR [PERSON_…" at bounding box center [784, 418] width 1544 height 585
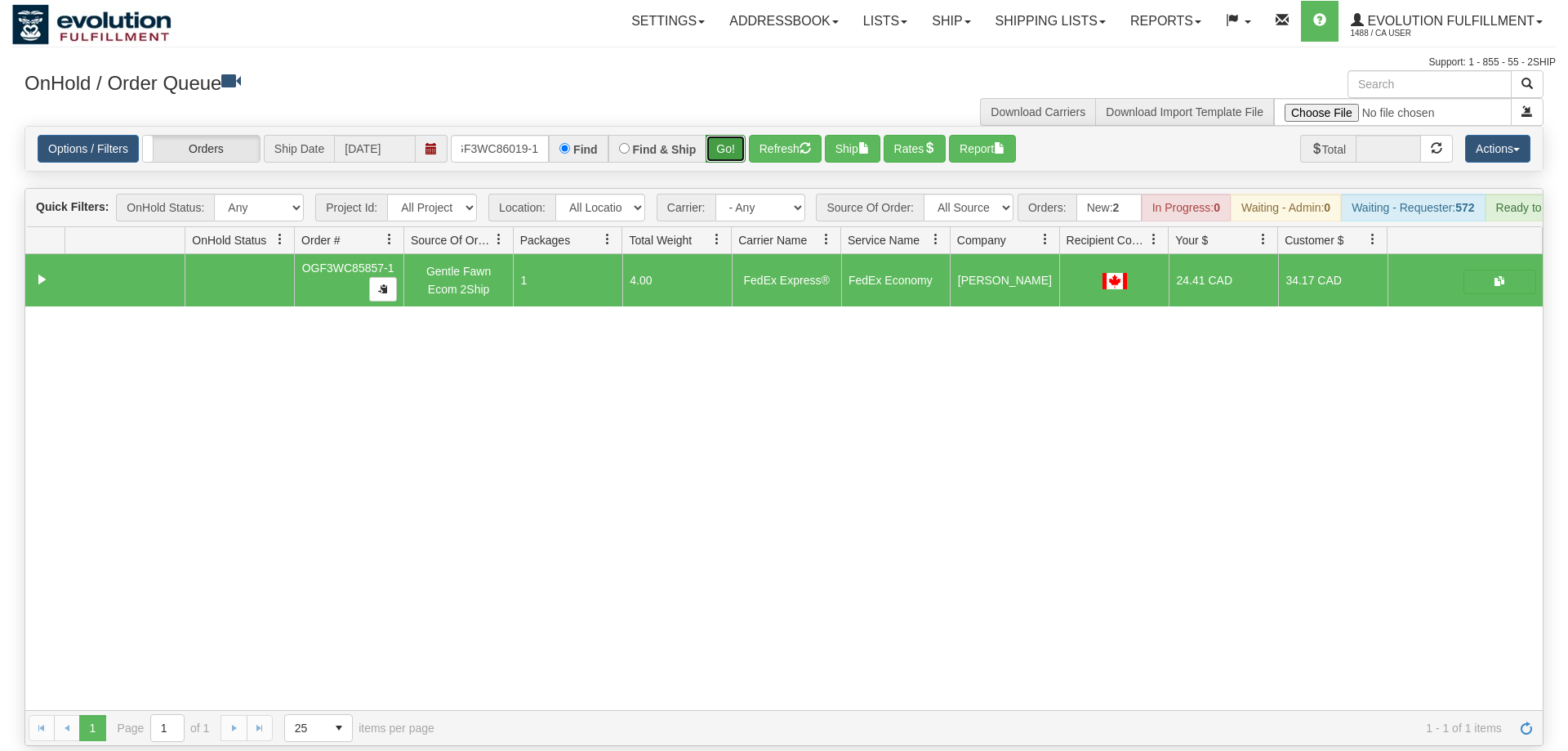
click at [717, 135] on button "Go!" at bounding box center [725, 148] width 40 height 28
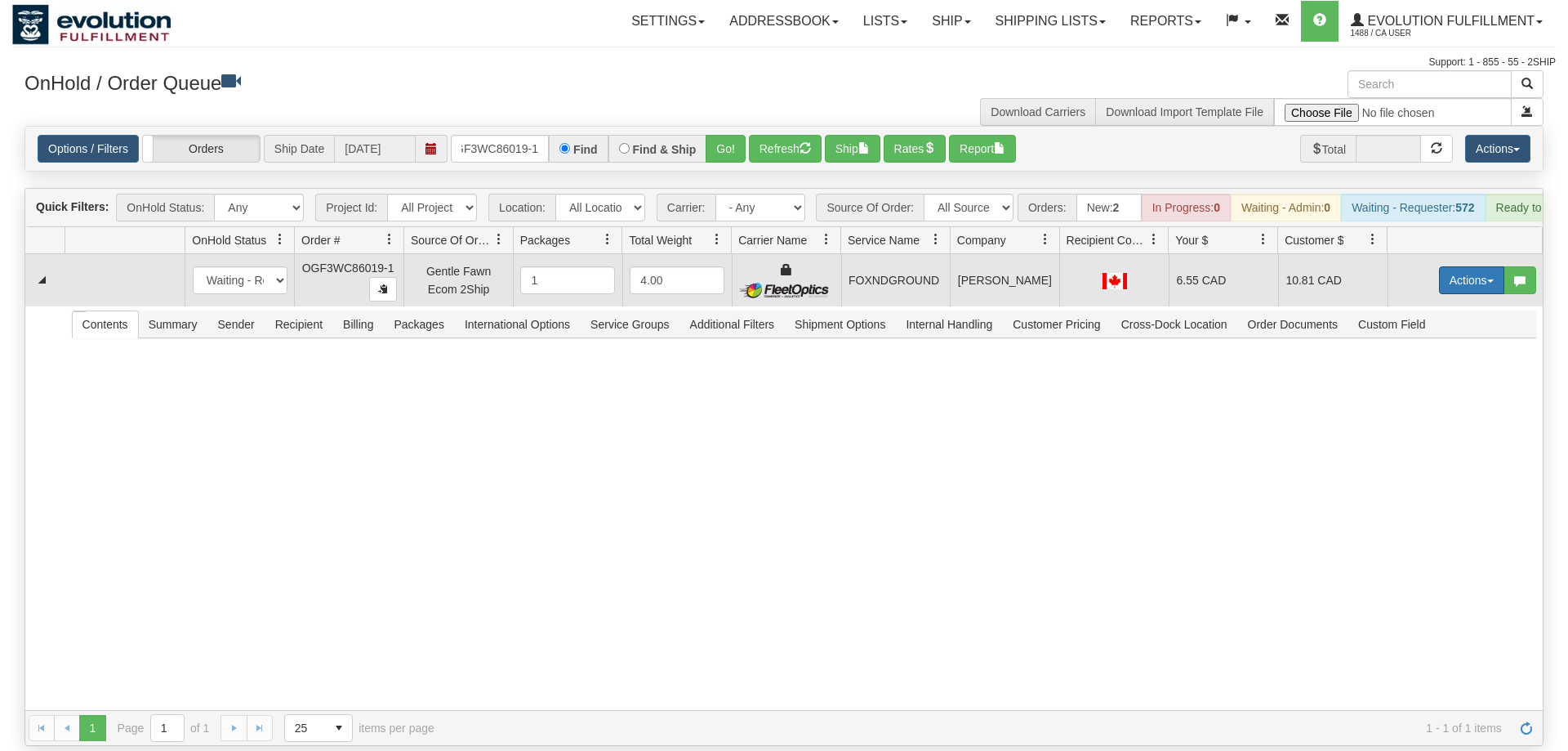
click at [1474, 267] on button "Actions" at bounding box center [1472, 280] width 65 height 28
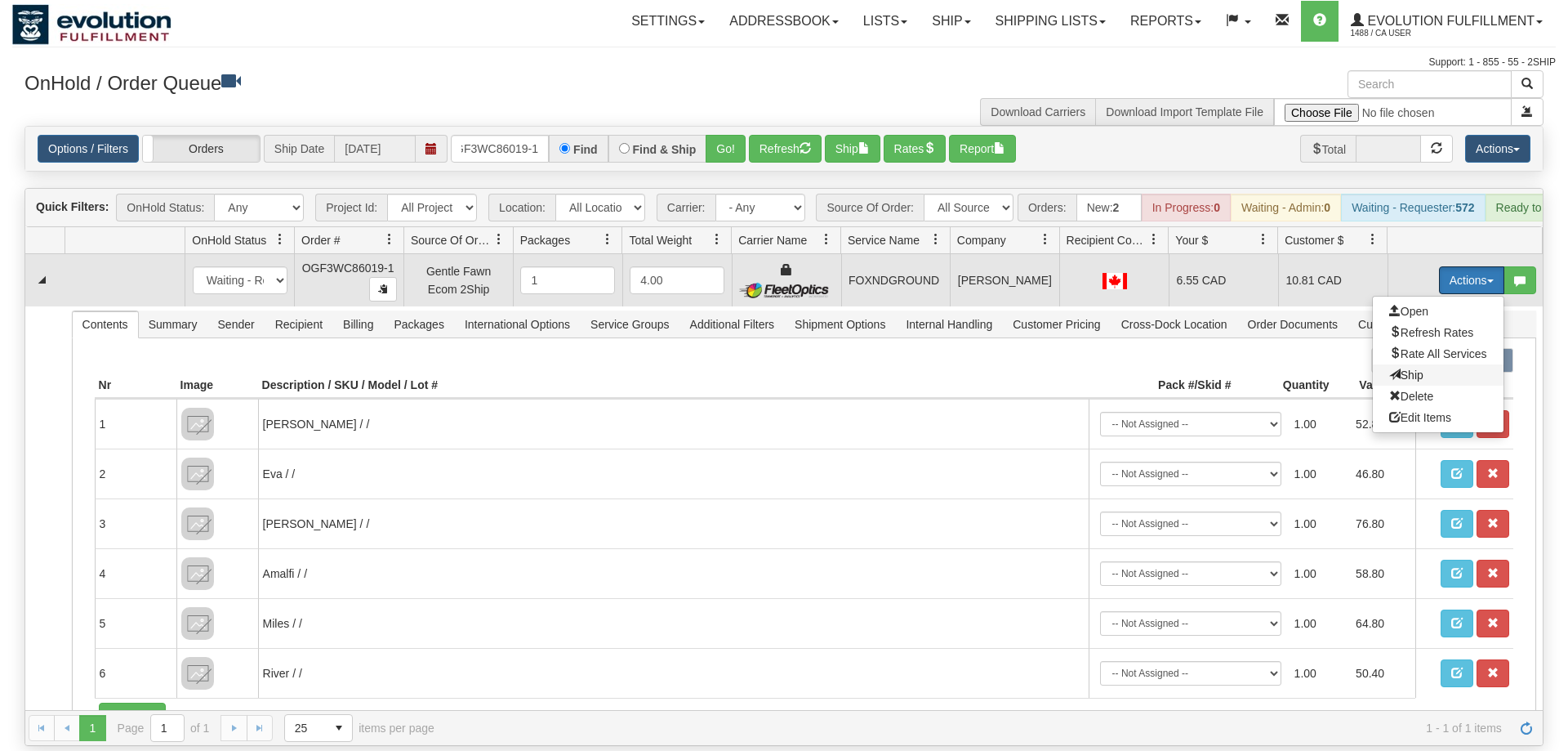
click at [1411, 369] on span "Ship" at bounding box center [1406, 376] width 34 height 13
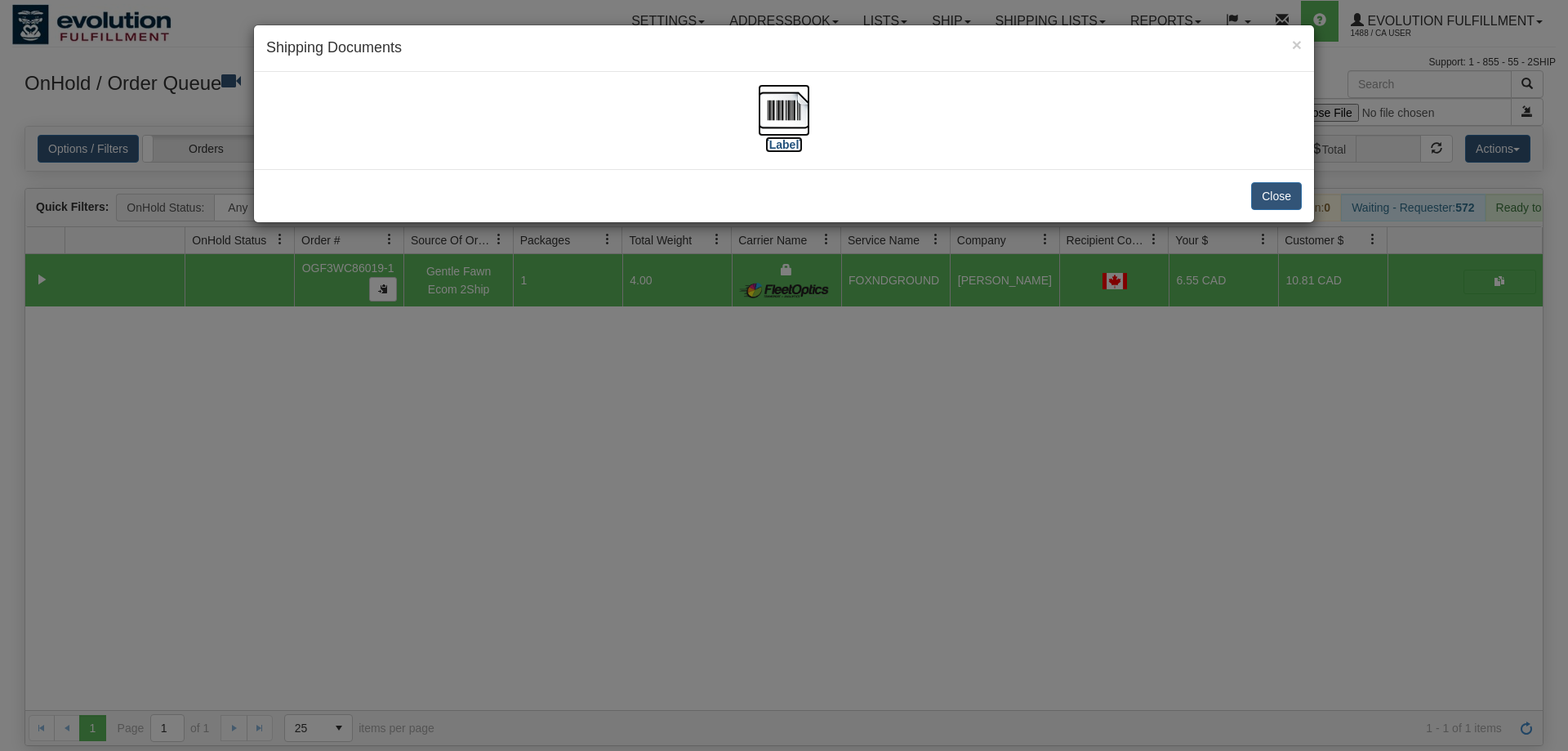
click at [796, 103] on img at bounding box center [784, 110] width 53 height 53
click at [679, 404] on div "× Shipping Documents [Label] Close" at bounding box center [784, 376] width 1568 height 751
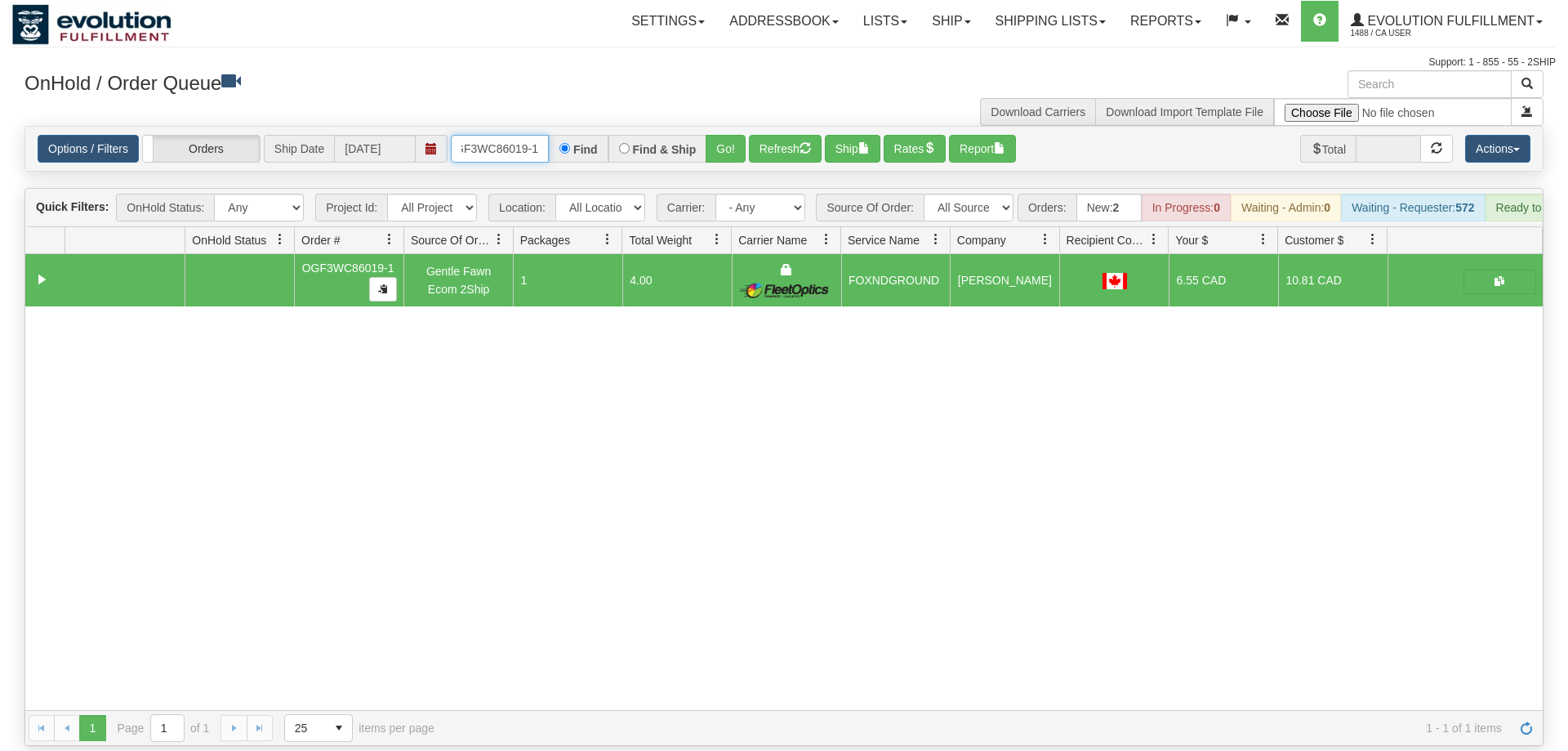
click at [496, 135] on input "OGF3WC86019-1" at bounding box center [499, 148] width 98 height 28
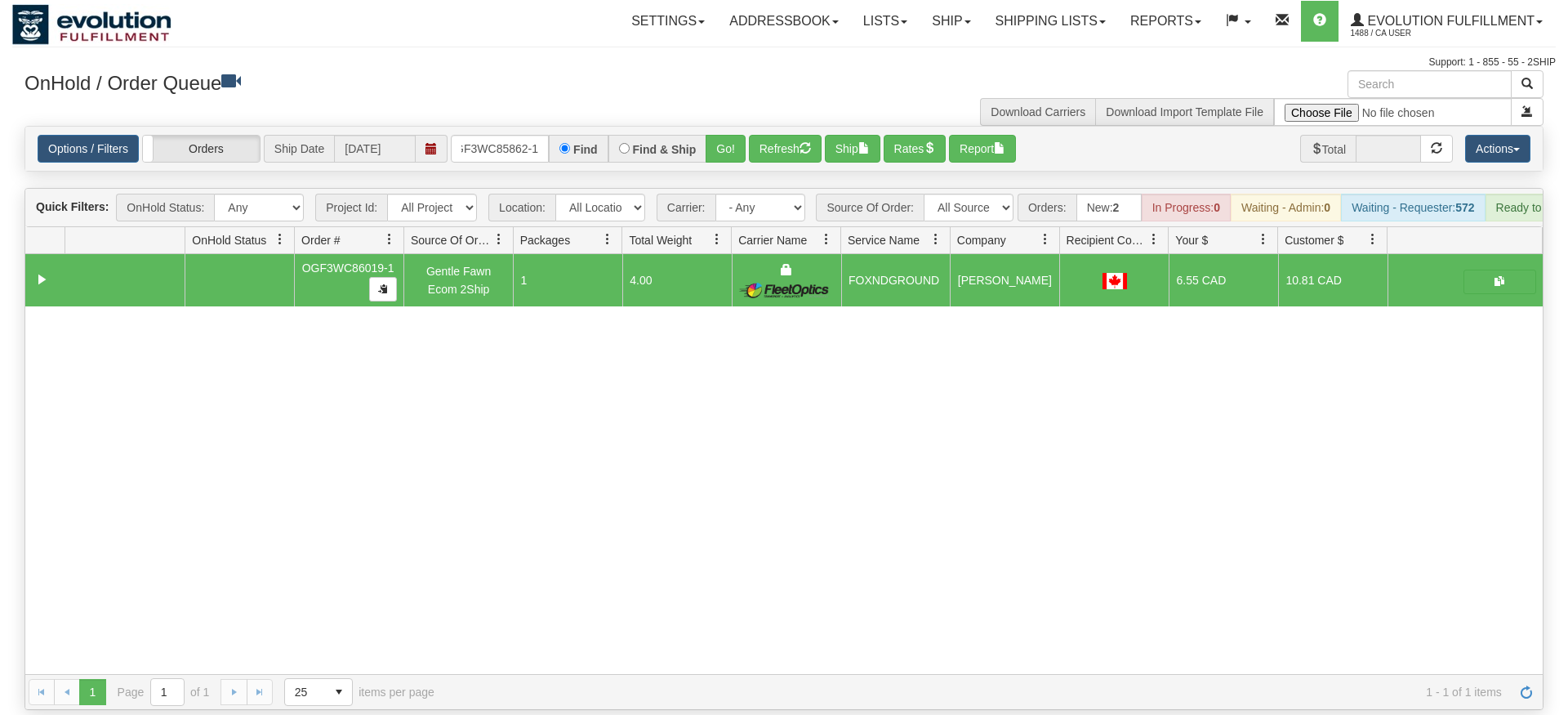
click at [722, 144] on div "Options / Filters Group Shipments Orders Ship Date 09/02/2025 OGF3WC85862-1 Fin…" at bounding box center [784, 148] width 1518 height 44
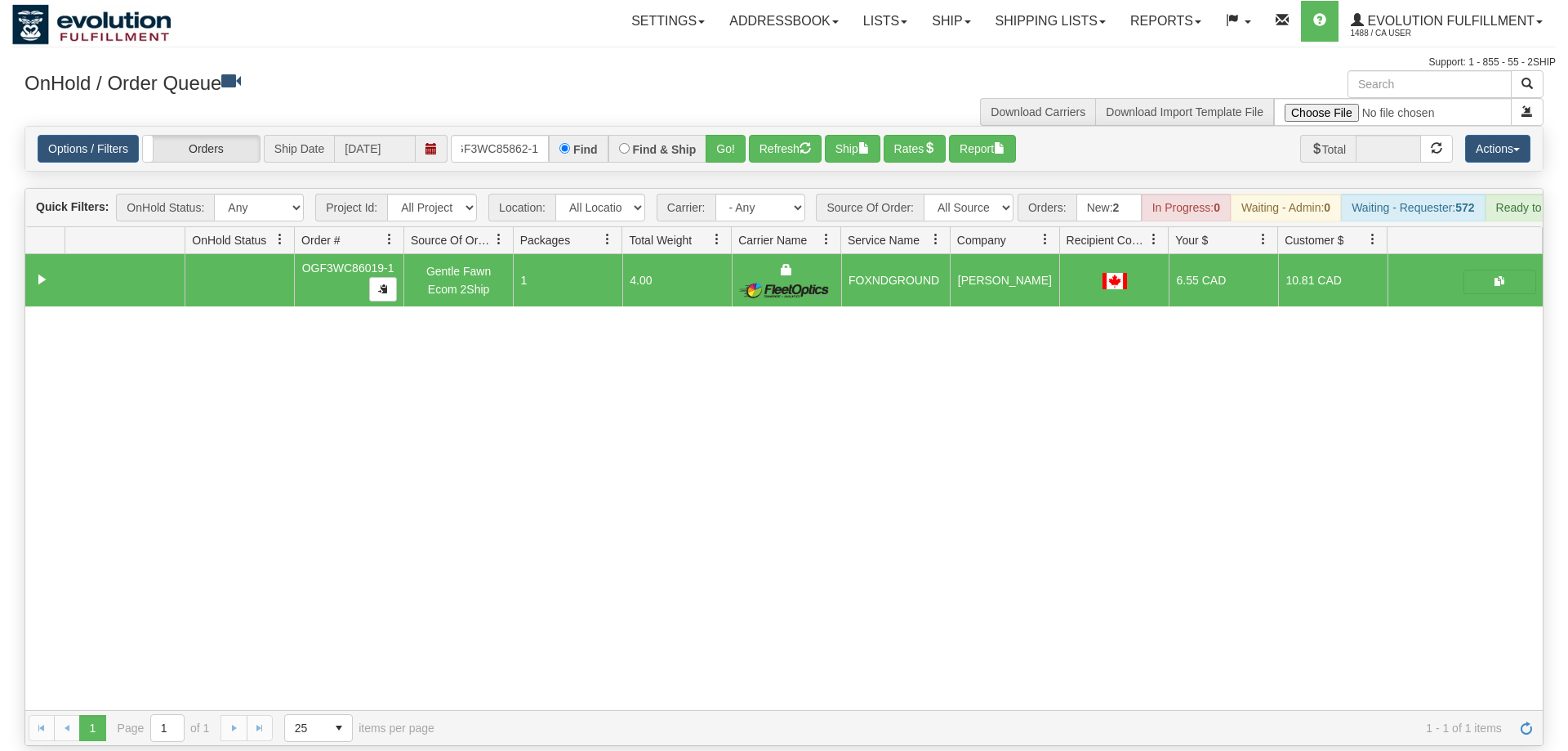
click at [746, 126] on div "Options / Filters Group Shipments Orders Ship Date 09/02/2025 OGF3WC85862-1 Fin…" at bounding box center [784, 149] width 1520 height 46
click at [710, 135] on button "Go!" at bounding box center [725, 148] width 40 height 28
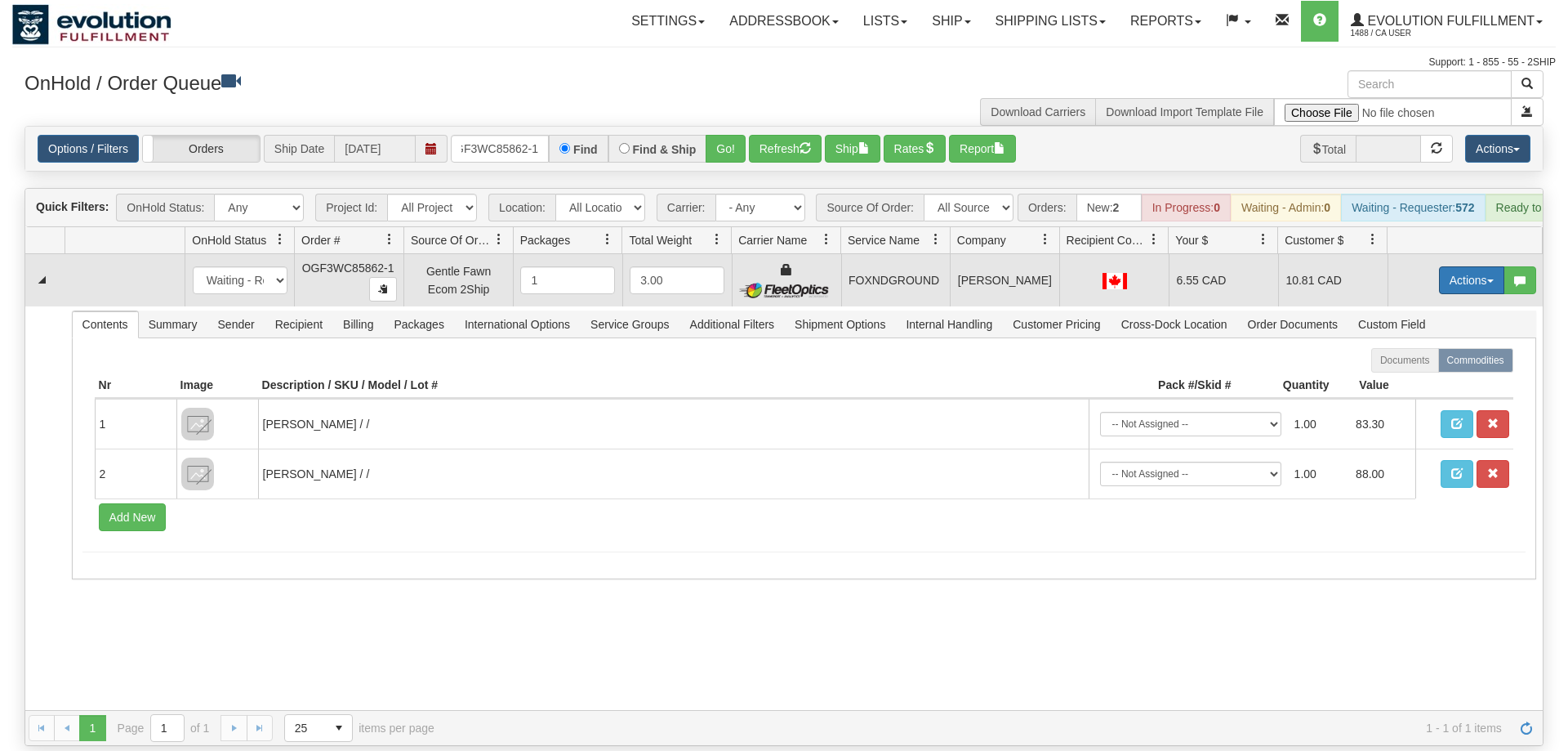
click at [1485, 267] on button "Actions" at bounding box center [1472, 280] width 65 height 28
click at [1420, 369] on span "Ship" at bounding box center [1406, 376] width 34 height 13
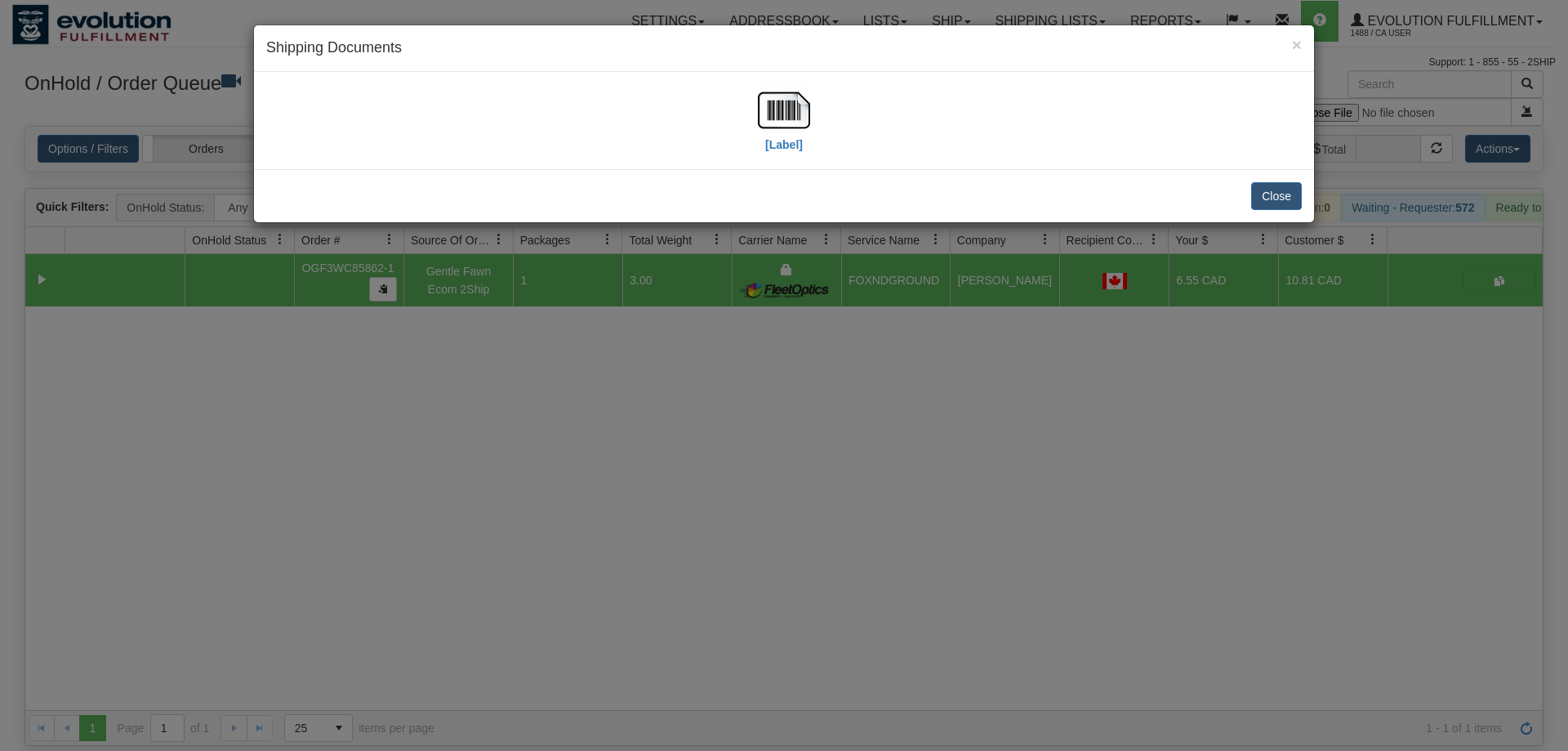
click at [805, 79] on div "[Label]" at bounding box center [784, 120] width 1061 height 97
click at [775, 125] on img at bounding box center [784, 110] width 53 height 53
click at [609, 306] on div "× Shipping Documents [Label] Close" at bounding box center [784, 376] width 1568 height 751
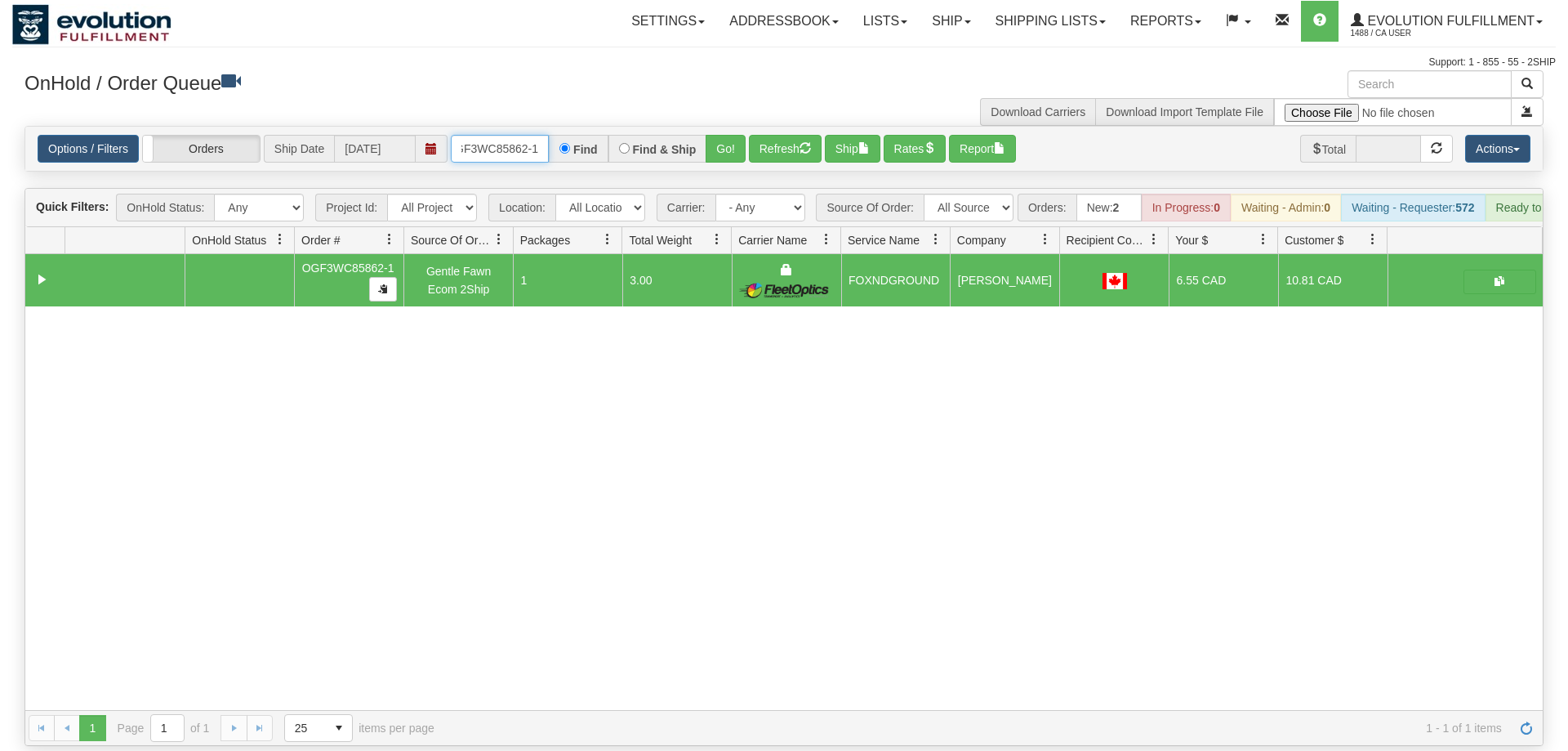
click at [488, 135] on input "OGF3WC85862-1" at bounding box center [499, 148] width 98 height 28
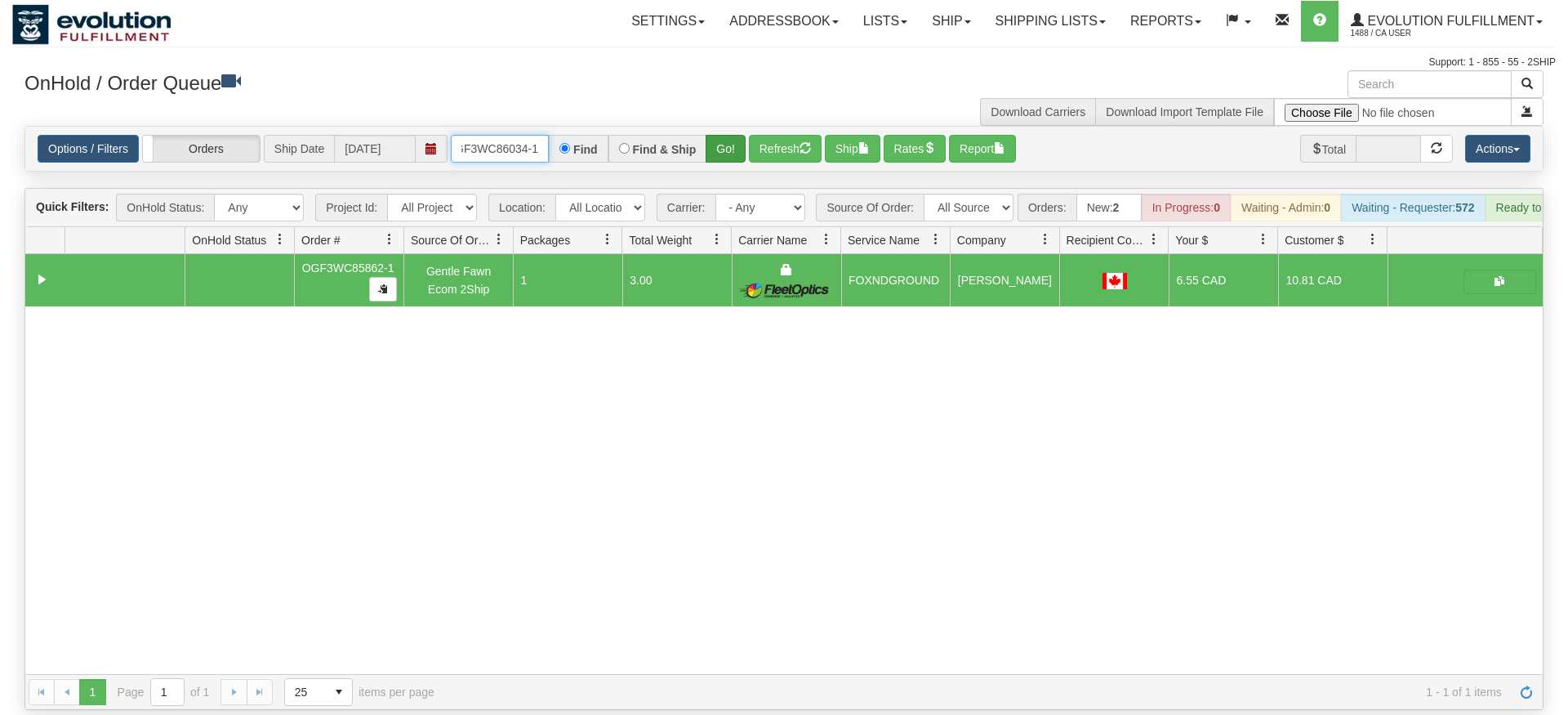
type input "OGF3WC86034-1"
click at [731, 159] on div "Is equal to Is not equal to Contains Does not contains CAD USD EUR ZAR [PERSON_…" at bounding box center [784, 418] width 1544 height 585
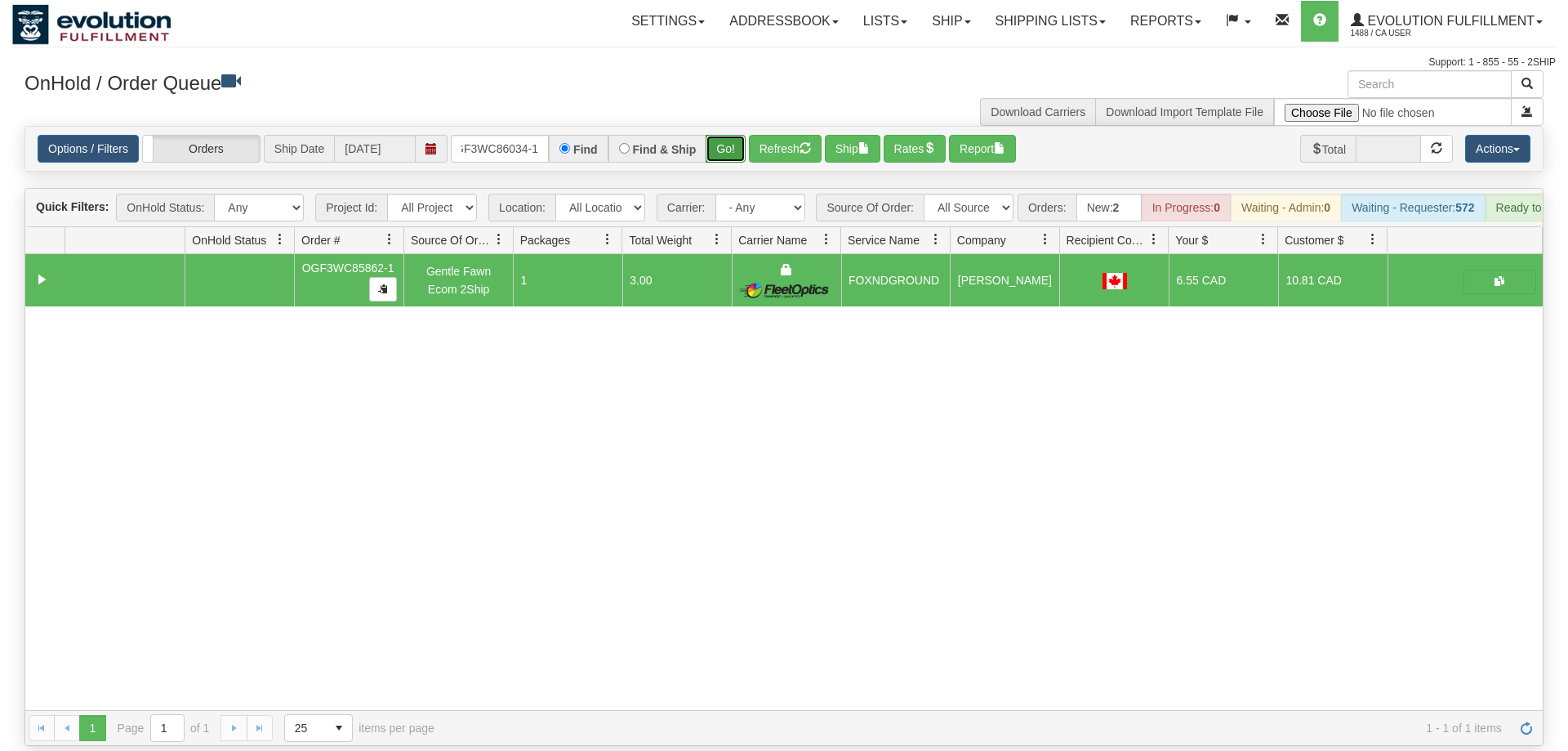
click at [732, 135] on button "Go!" at bounding box center [725, 148] width 40 height 28
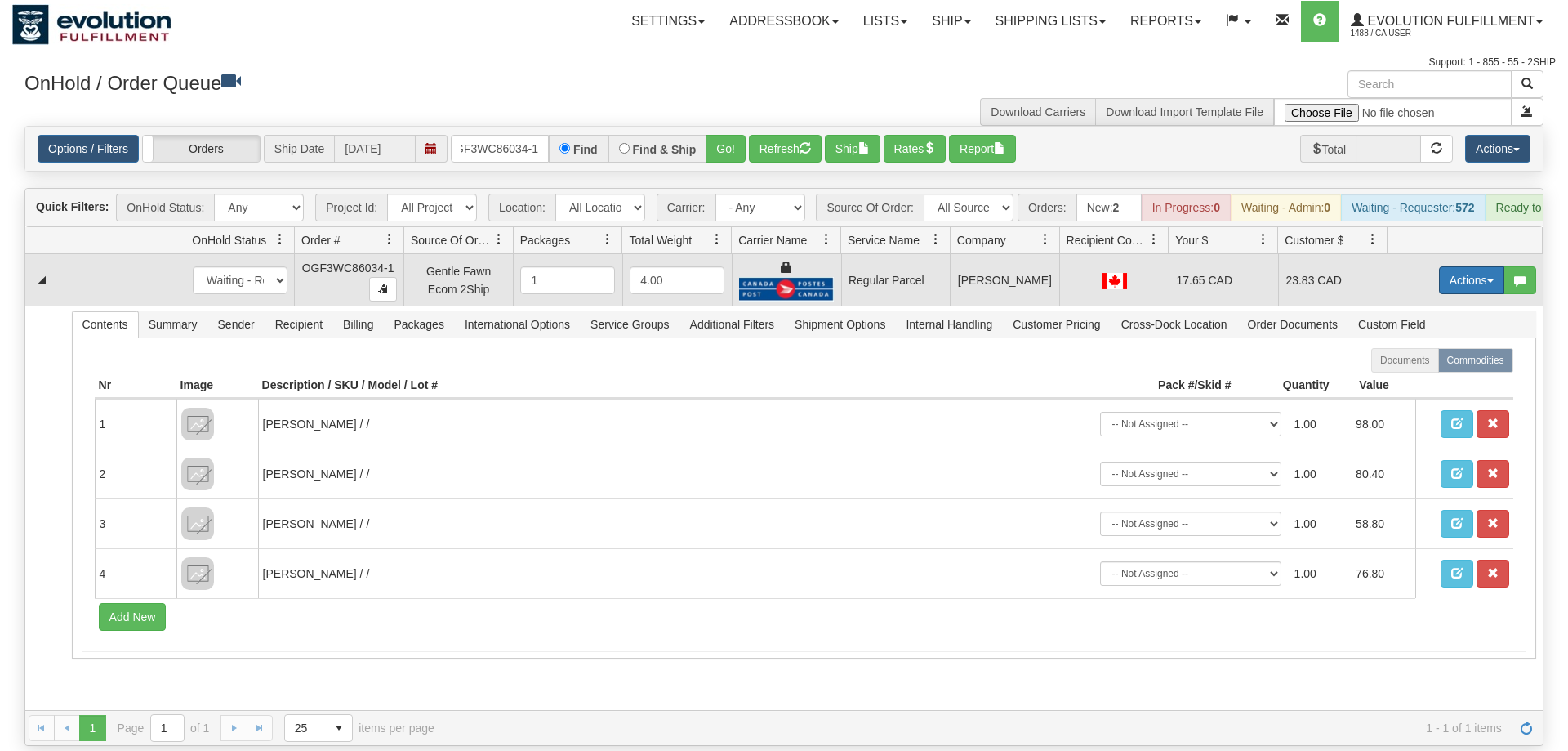
click at [1459, 267] on button "Actions" at bounding box center [1472, 280] width 65 height 28
click at [1431, 347] on span "Rate All Services" at bounding box center [1438, 354] width 98 height 13
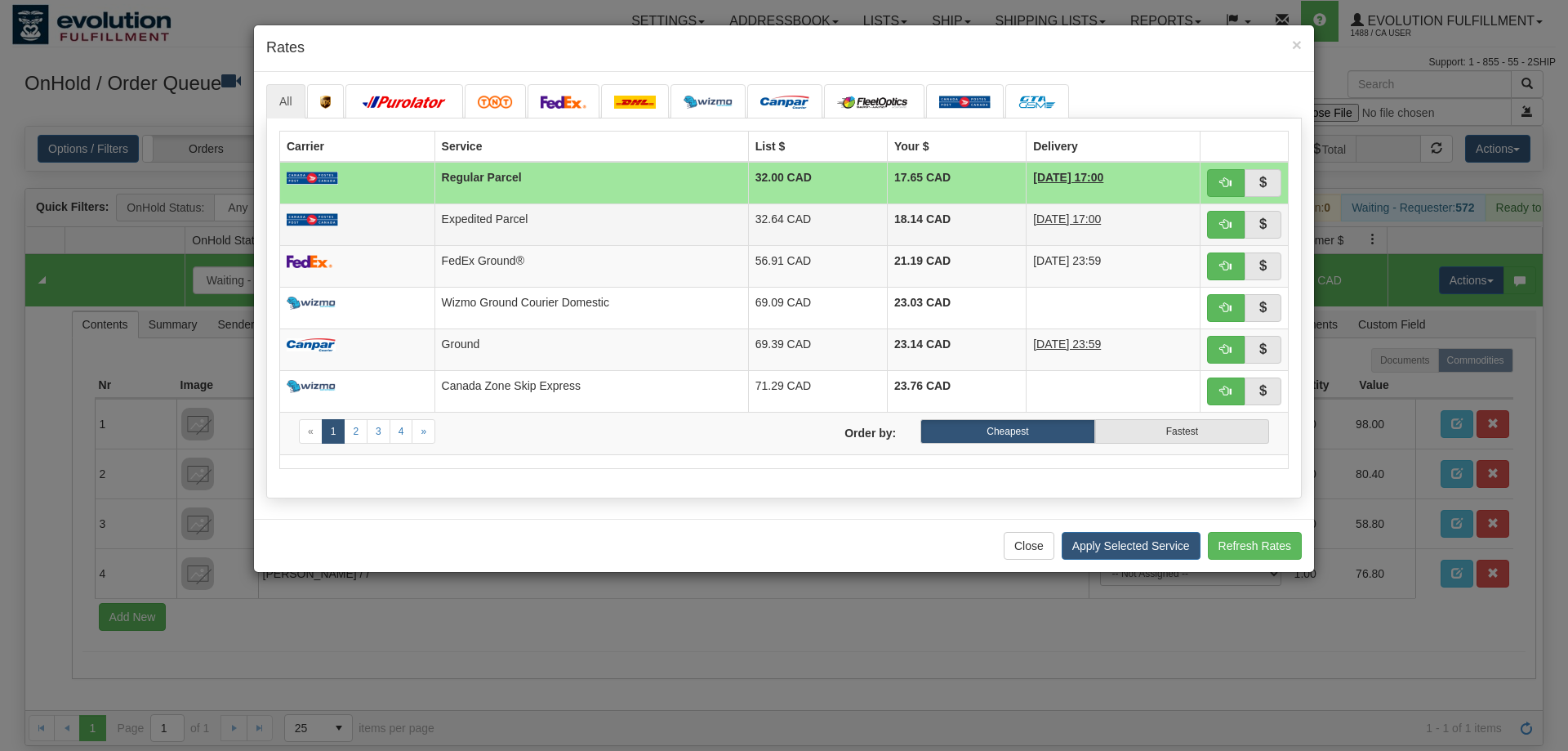
click at [1204, 230] on td at bounding box center [1245, 224] width 89 height 42
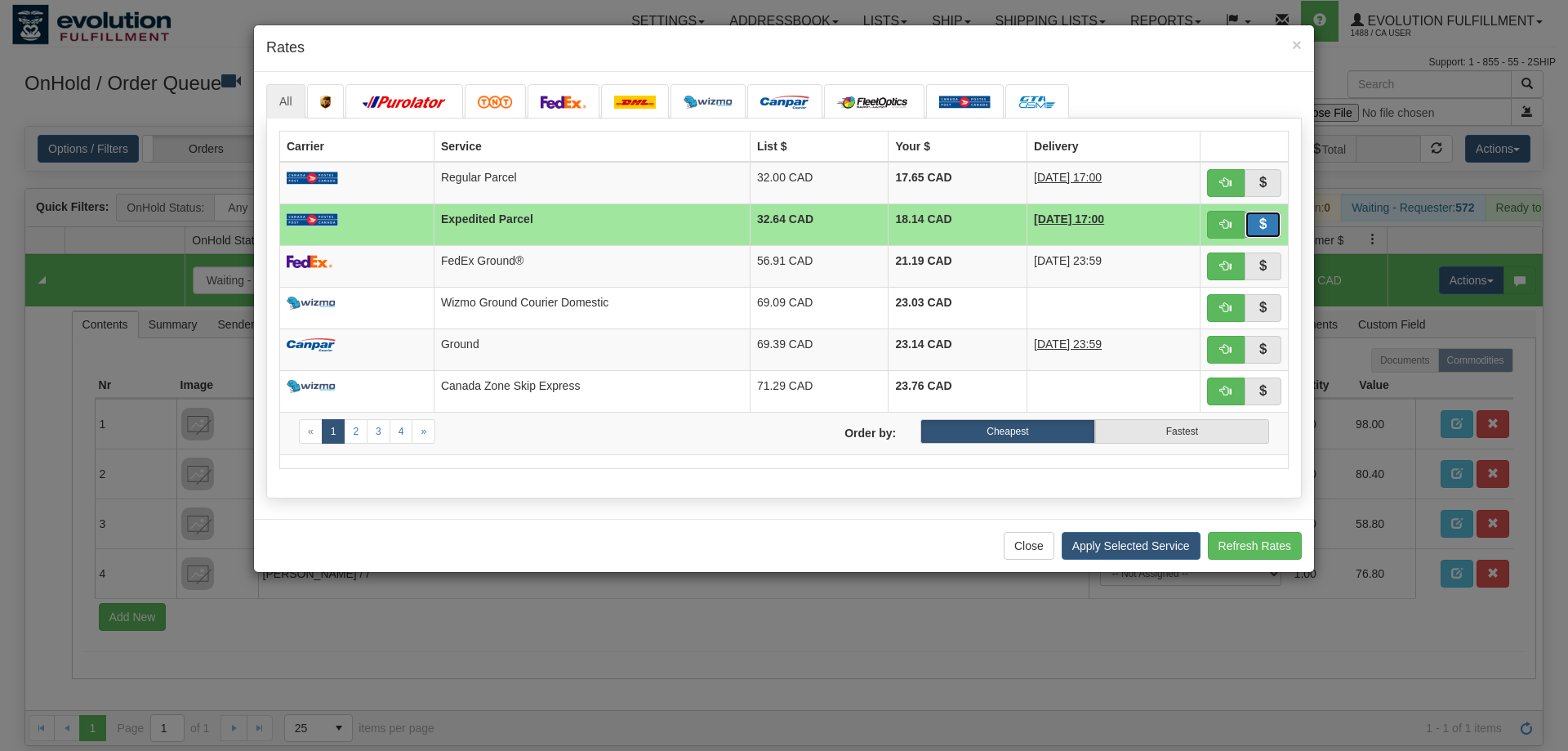
click at [1245, 214] on button "button" at bounding box center [1263, 224] width 38 height 28
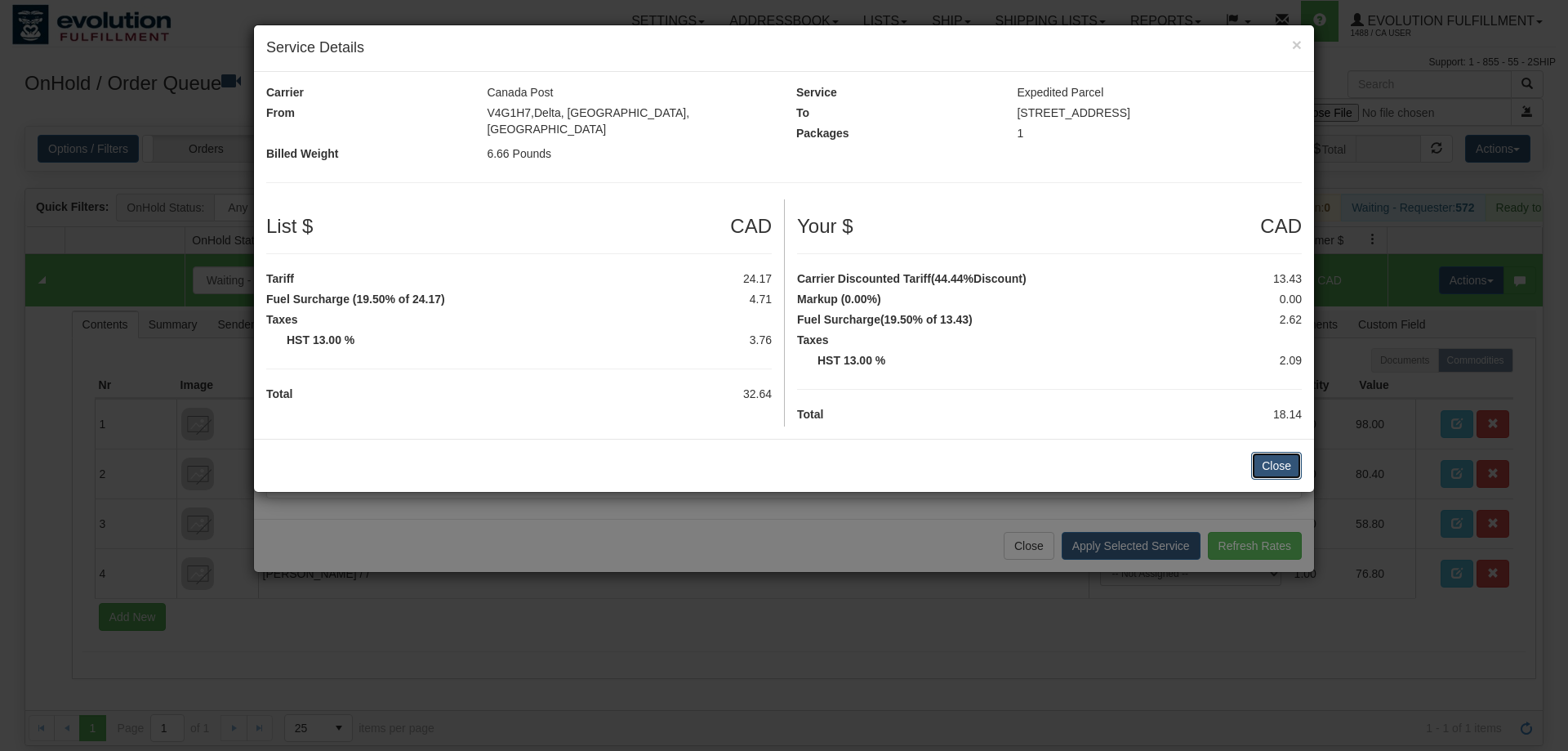
click at [1274, 452] on button "Close" at bounding box center [1276, 465] width 51 height 28
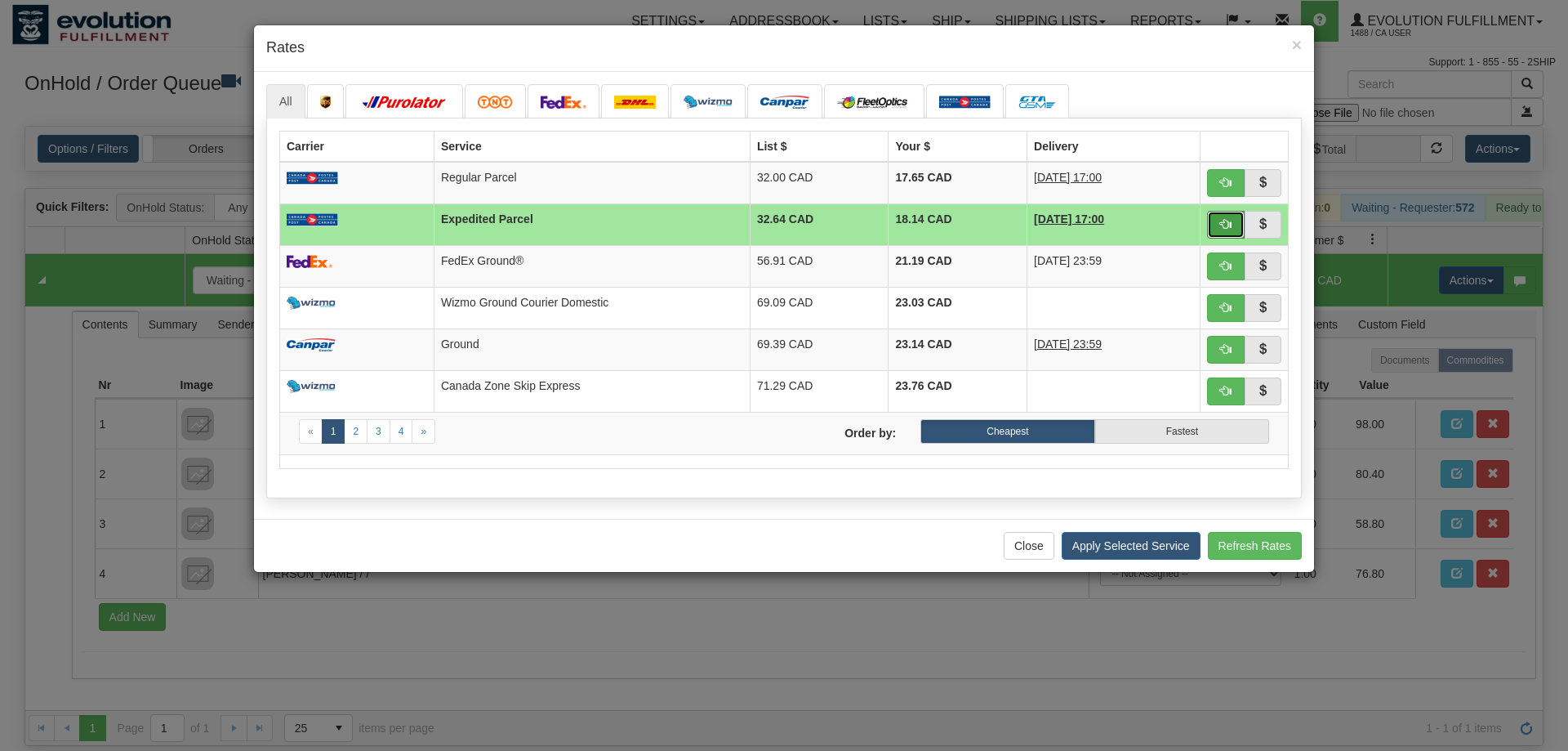
click at [1220, 226] on button "button" at bounding box center [1225, 224] width 38 height 28
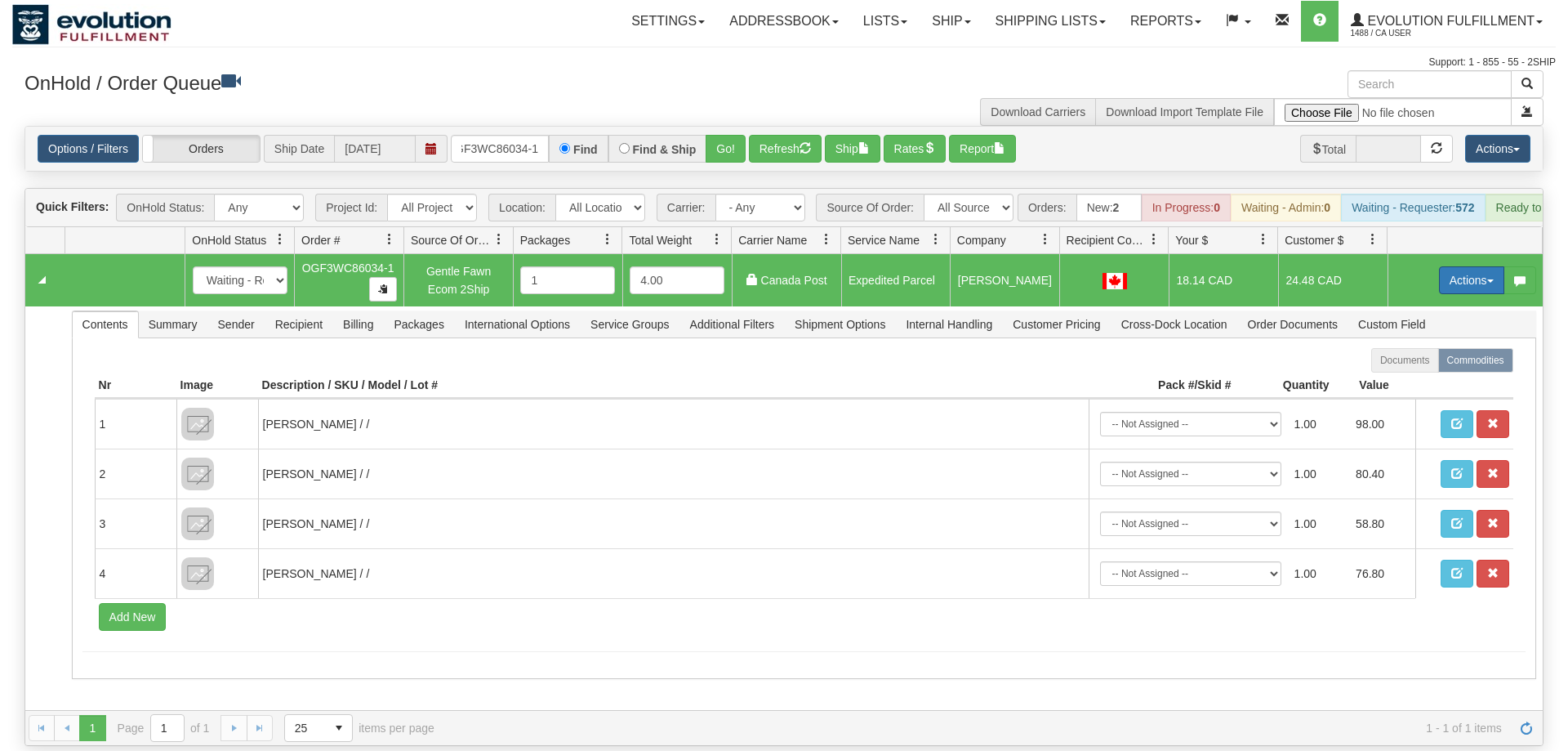
click at [1464, 267] on button "Actions" at bounding box center [1472, 280] width 65 height 28
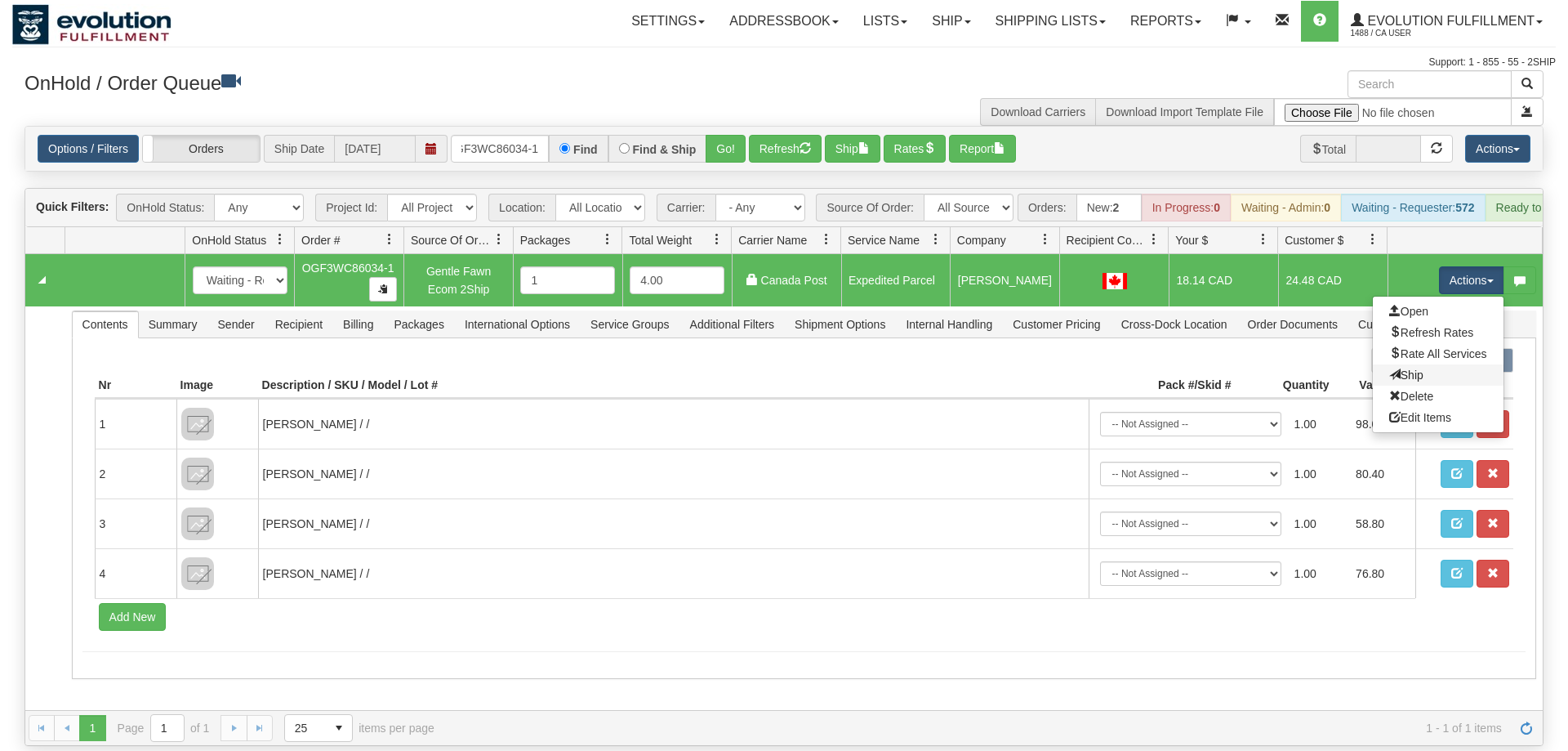
click at [1445, 365] on link "Ship" at bounding box center [1438, 375] width 130 height 21
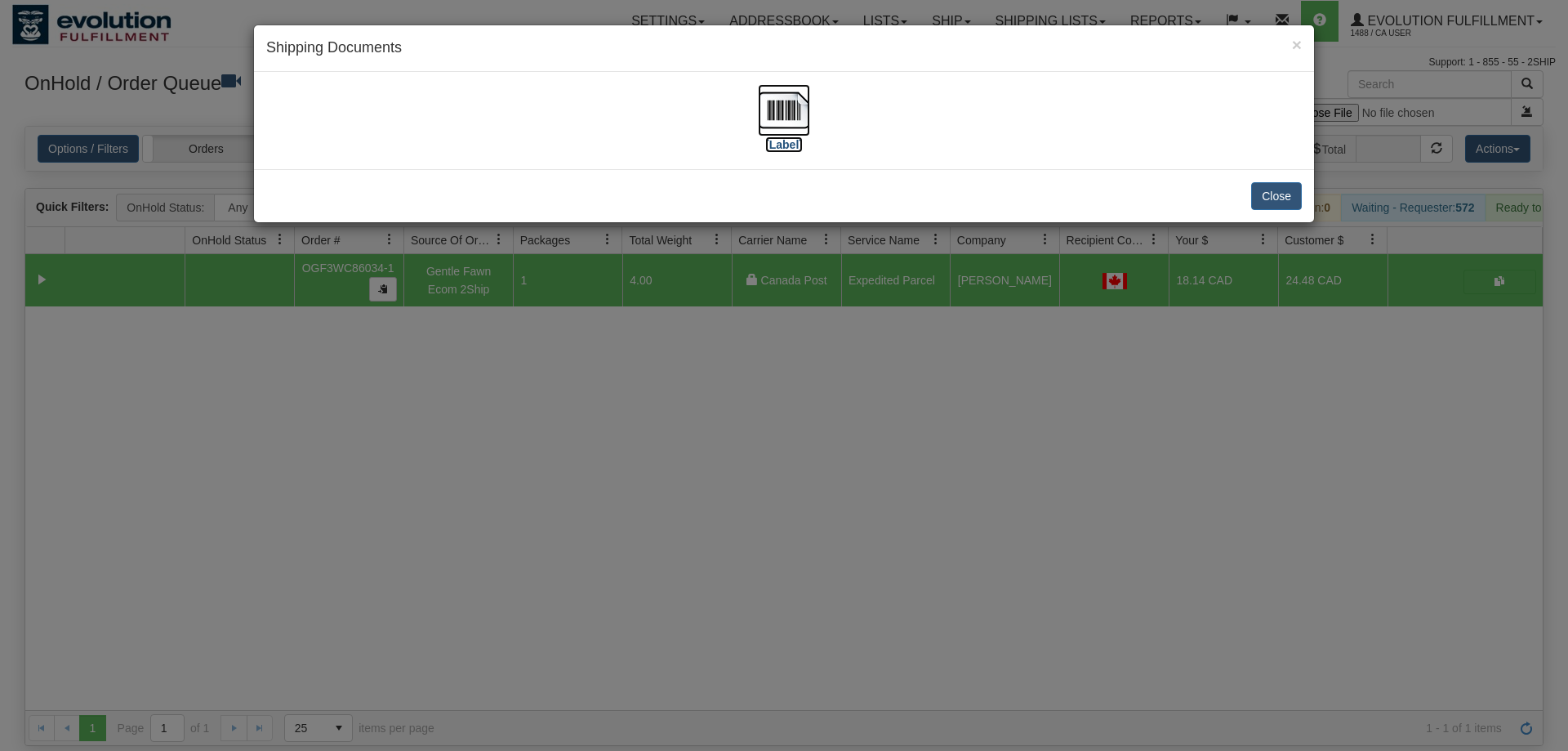
click at [784, 138] on label "[Label]" at bounding box center [784, 145] width 38 height 17
click at [807, 507] on div "× Shipping Documents [Label] Close" at bounding box center [784, 376] width 1568 height 751
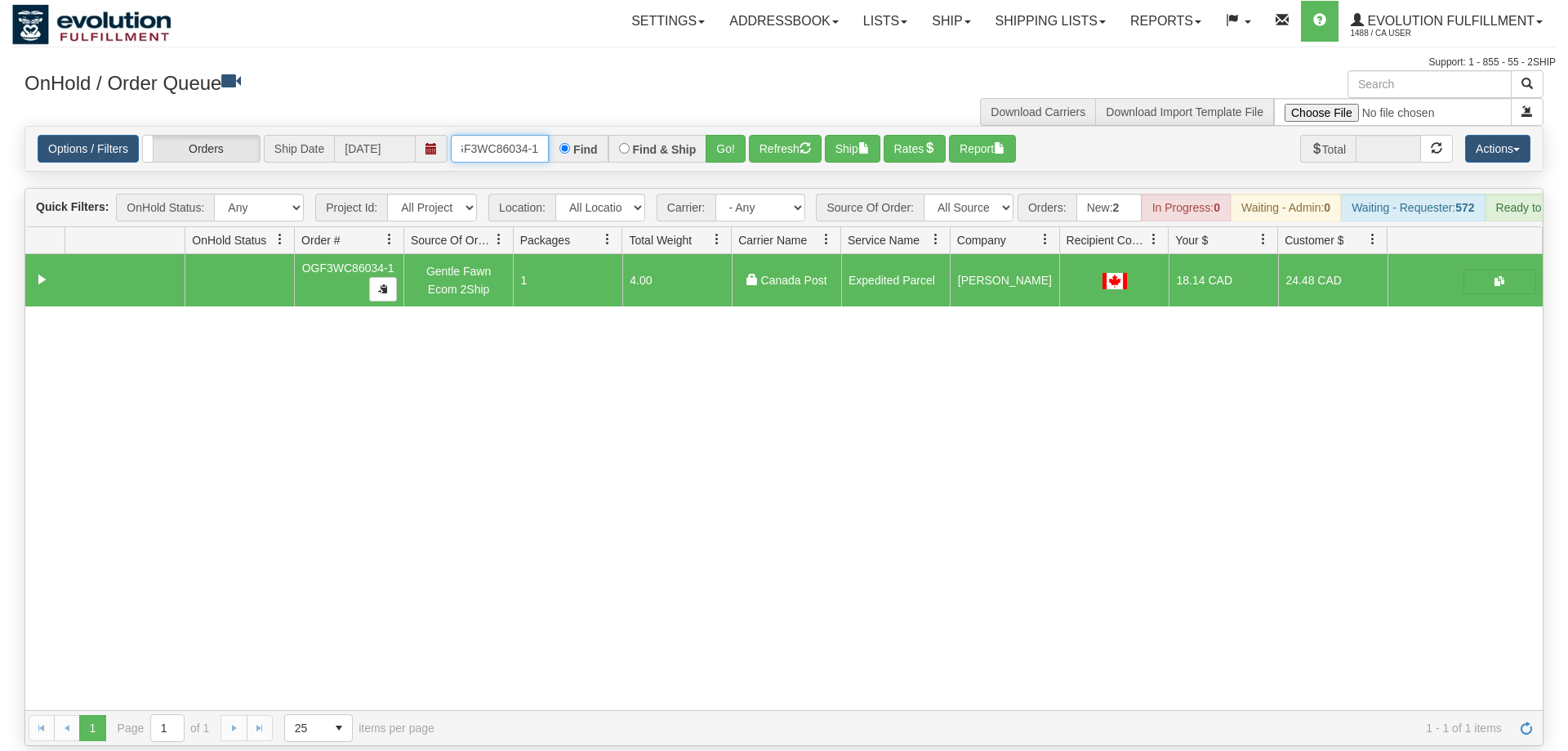
click at [512, 135] on input "OGF3WC86034-1" at bounding box center [499, 148] width 98 height 28
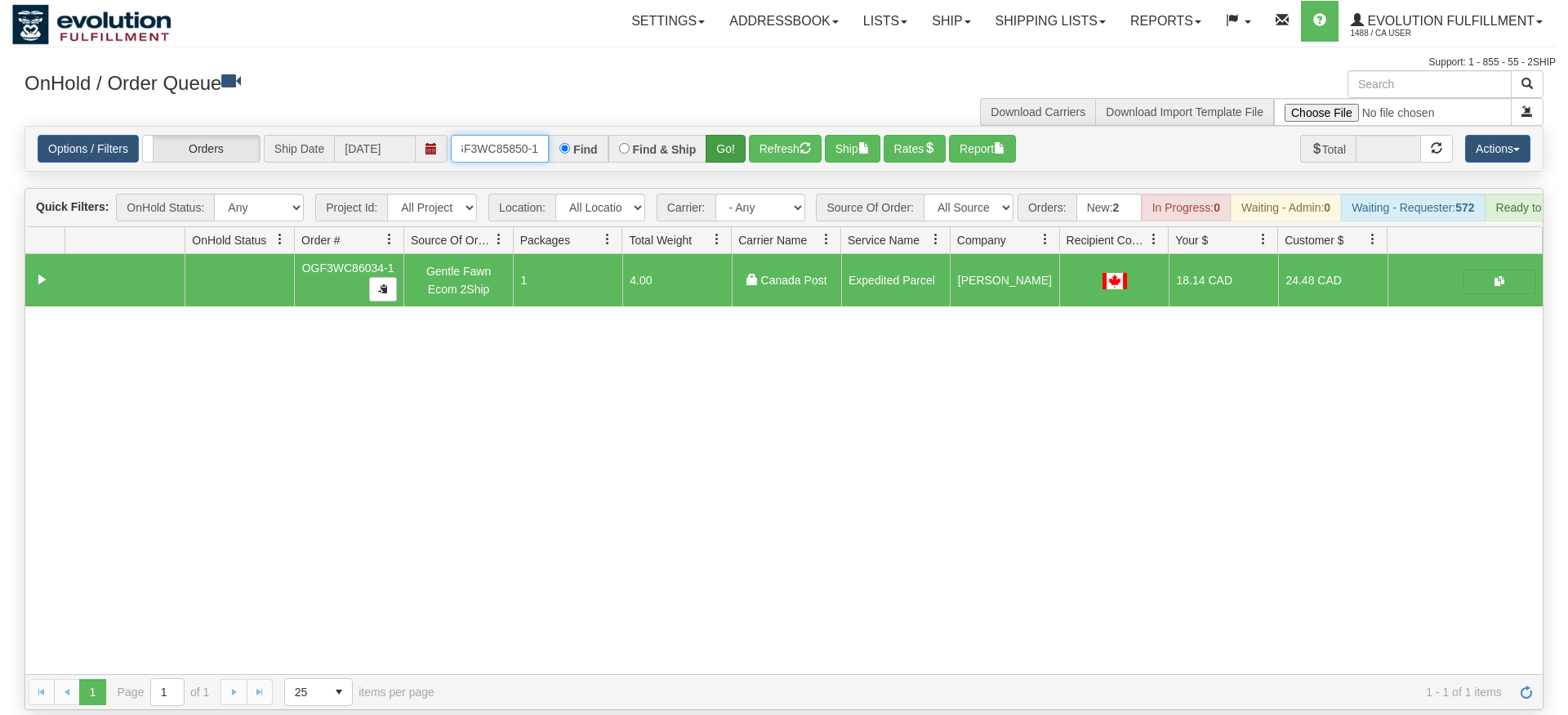
type input "OGF3WC85850-1"
click at [726, 156] on div "Is equal to Is not equal to Contains Does not contains CAD USD EUR ZAR [PERSON_…" at bounding box center [784, 418] width 1544 height 585
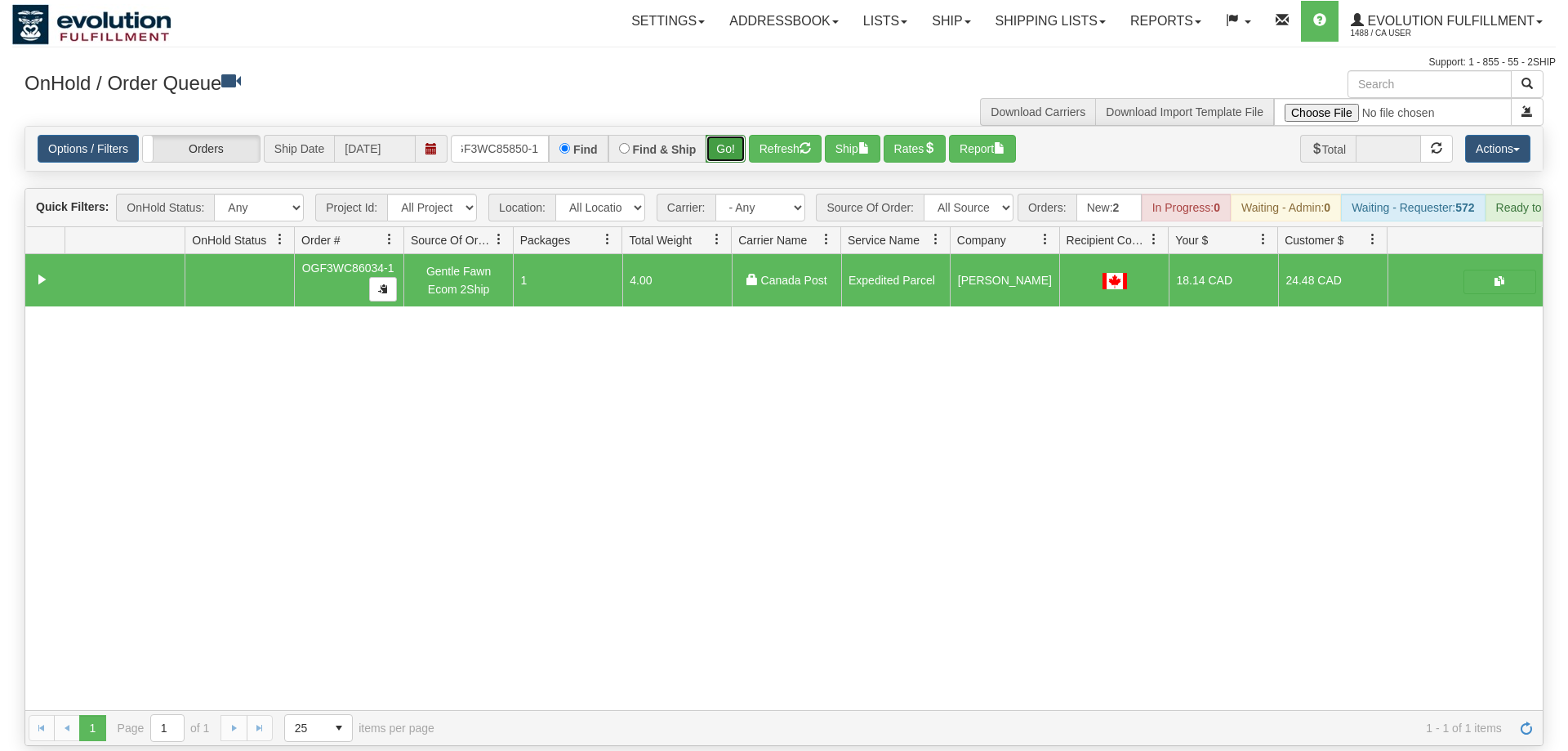
click at [731, 135] on button "Go!" at bounding box center [725, 148] width 40 height 28
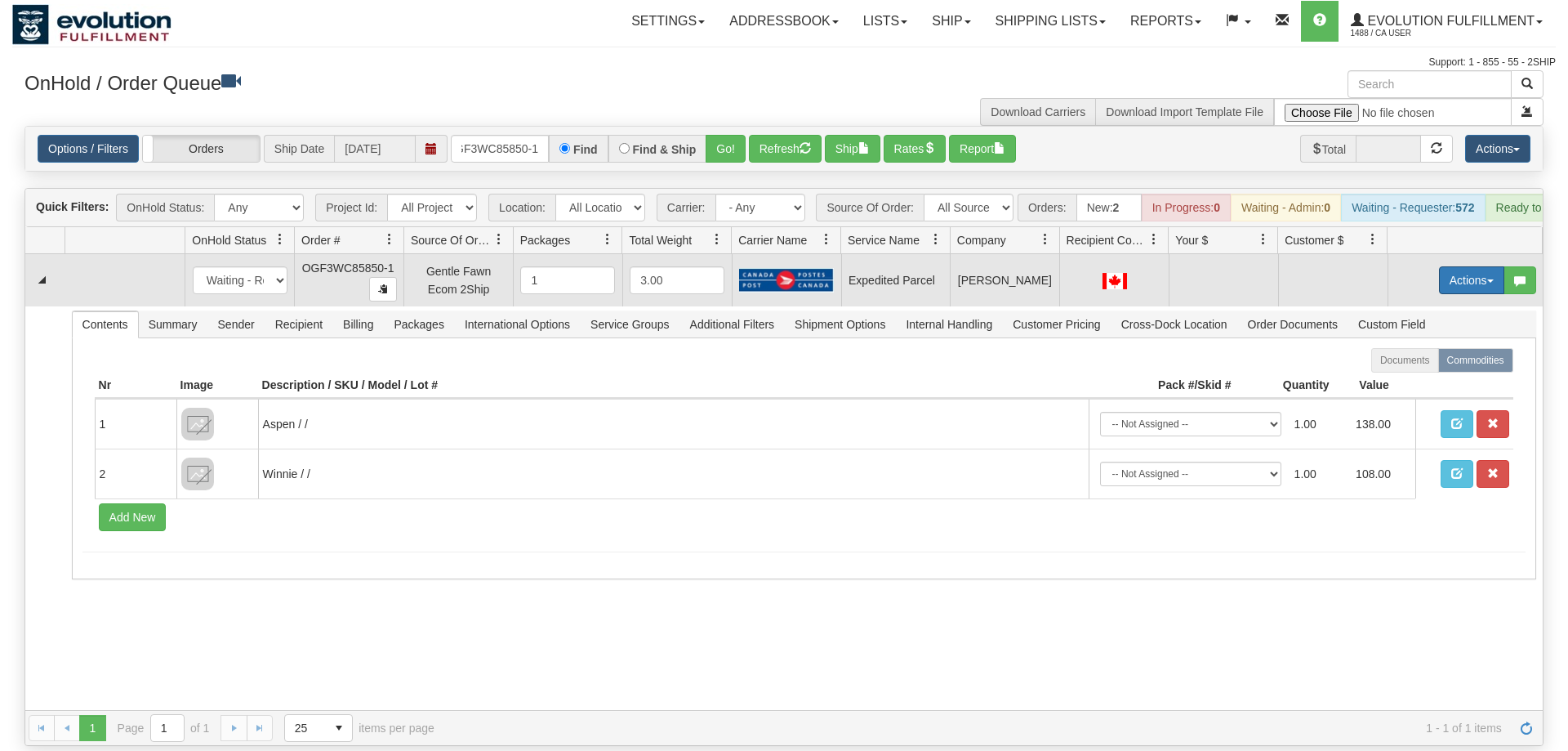
click at [1495, 267] on button "Actions" at bounding box center [1472, 280] width 65 height 28
click at [1445, 347] on span "Rate All Services" at bounding box center [1438, 354] width 98 height 13
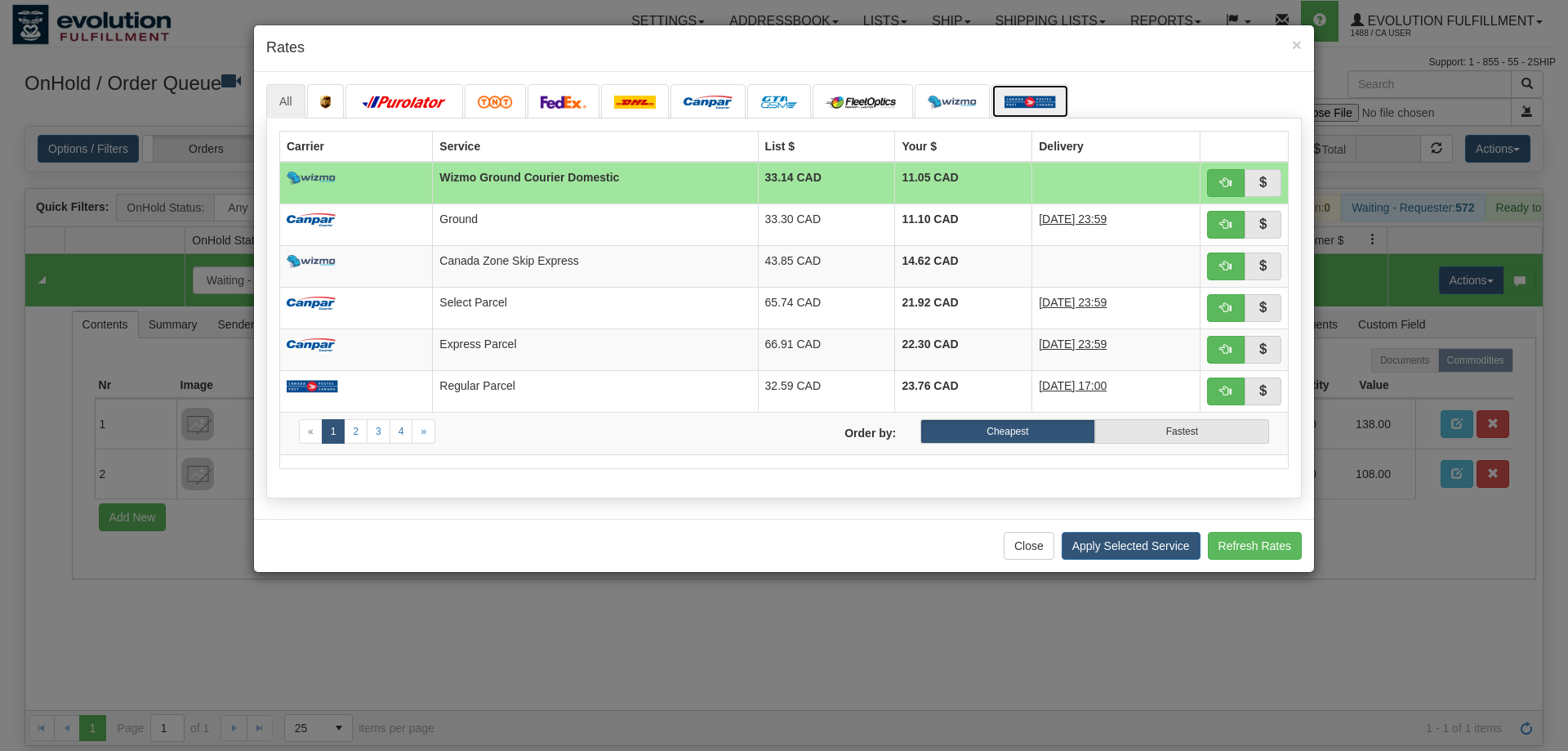
click at [1037, 105] on img at bounding box center [1031, 102] width 52 height 13
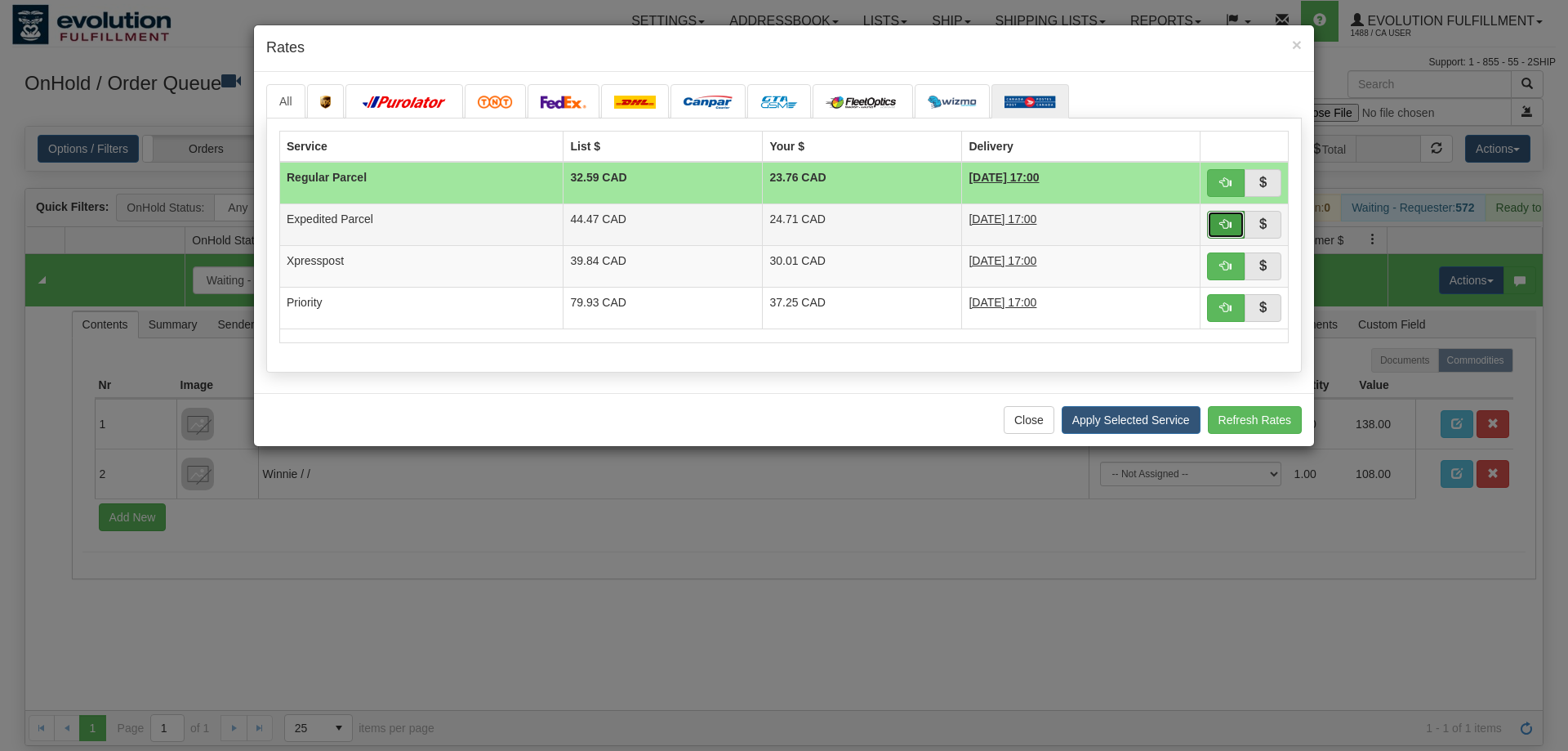
click at [1219, 226] on button "button" at bounding box center [1225, 224] width 38 height 28
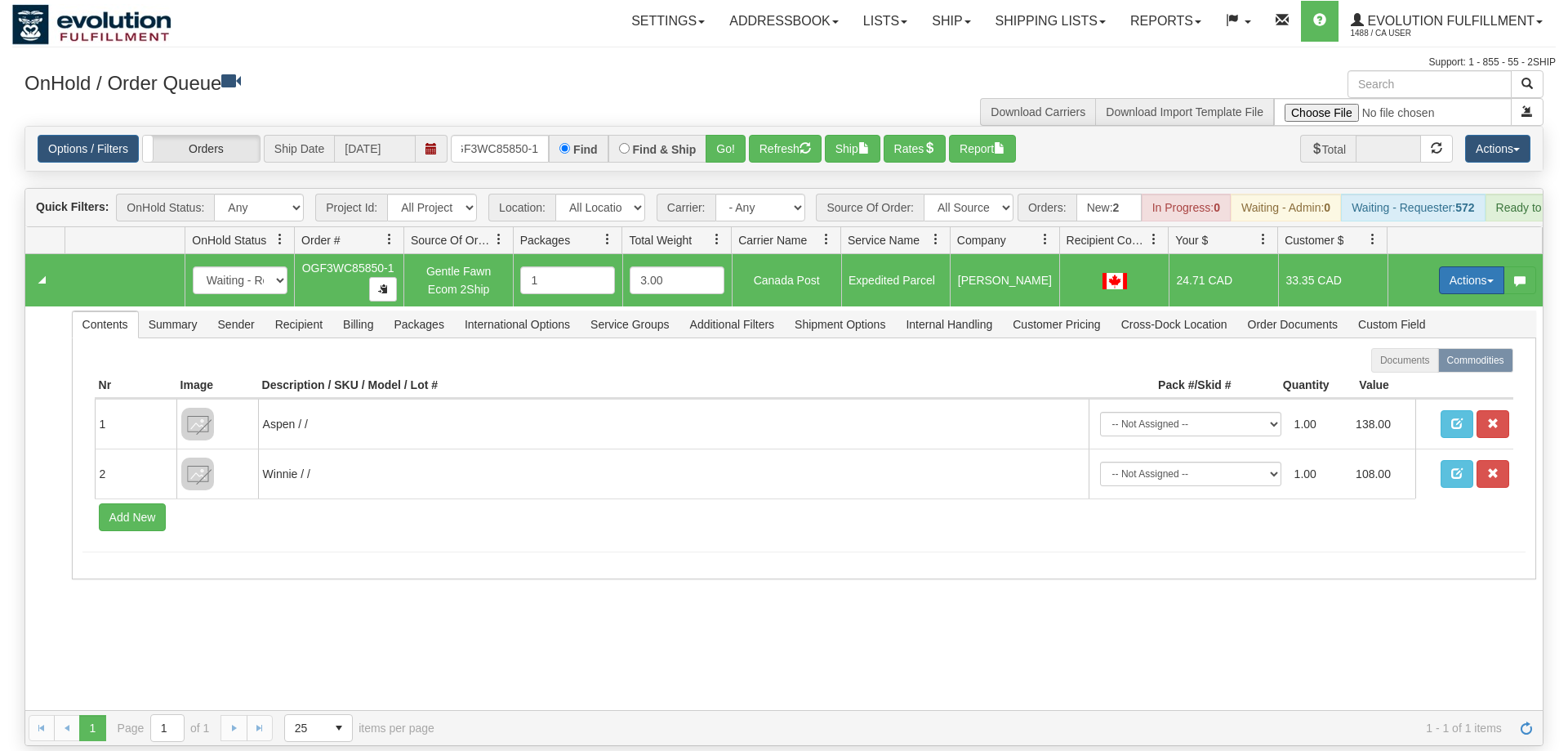
click at [1459, 267] on button "Actions" at bounding box center [1472, 280] width 65 height 28
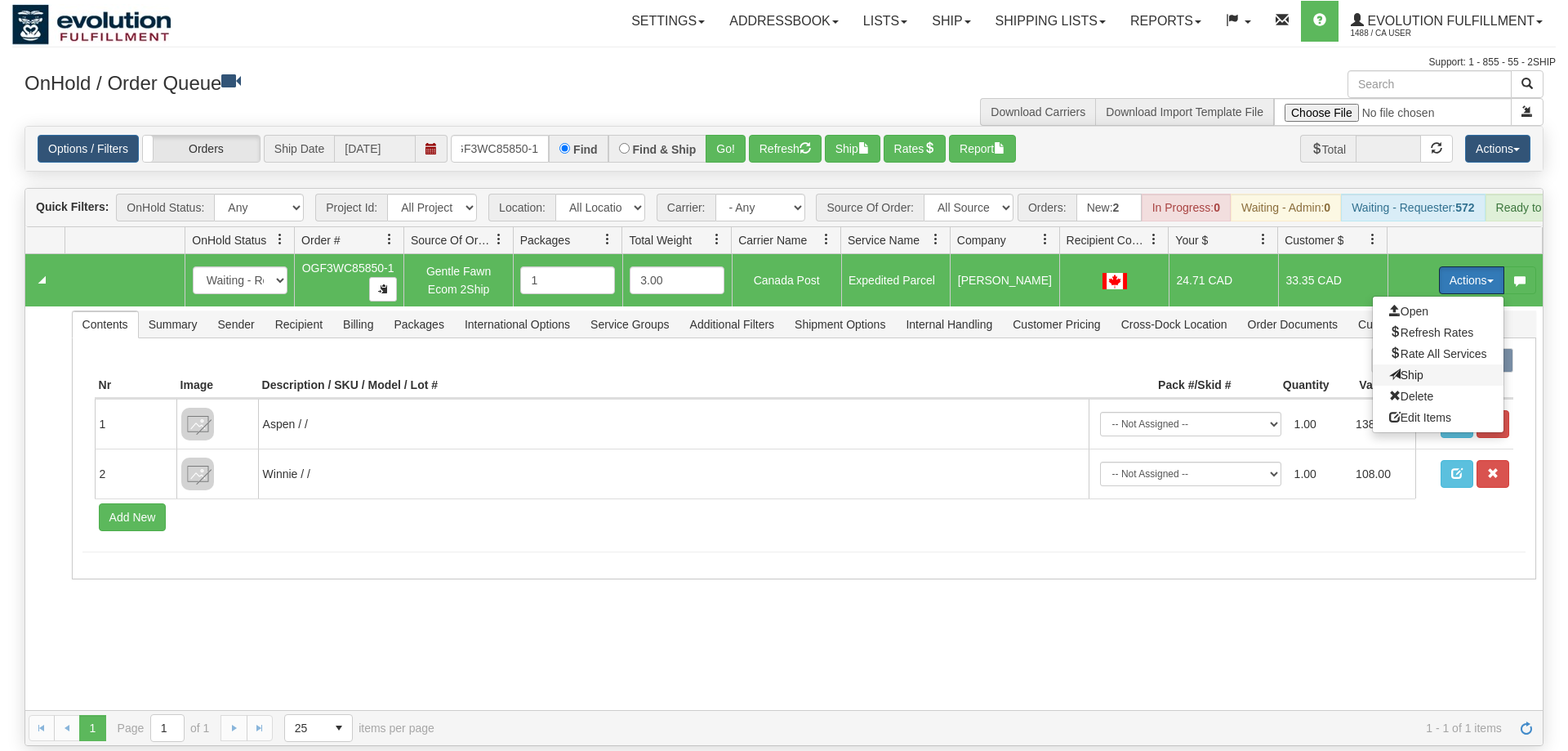
click at [1409, 369] on span "Ship" at bounding box center [1406, 376] width 34 height 13
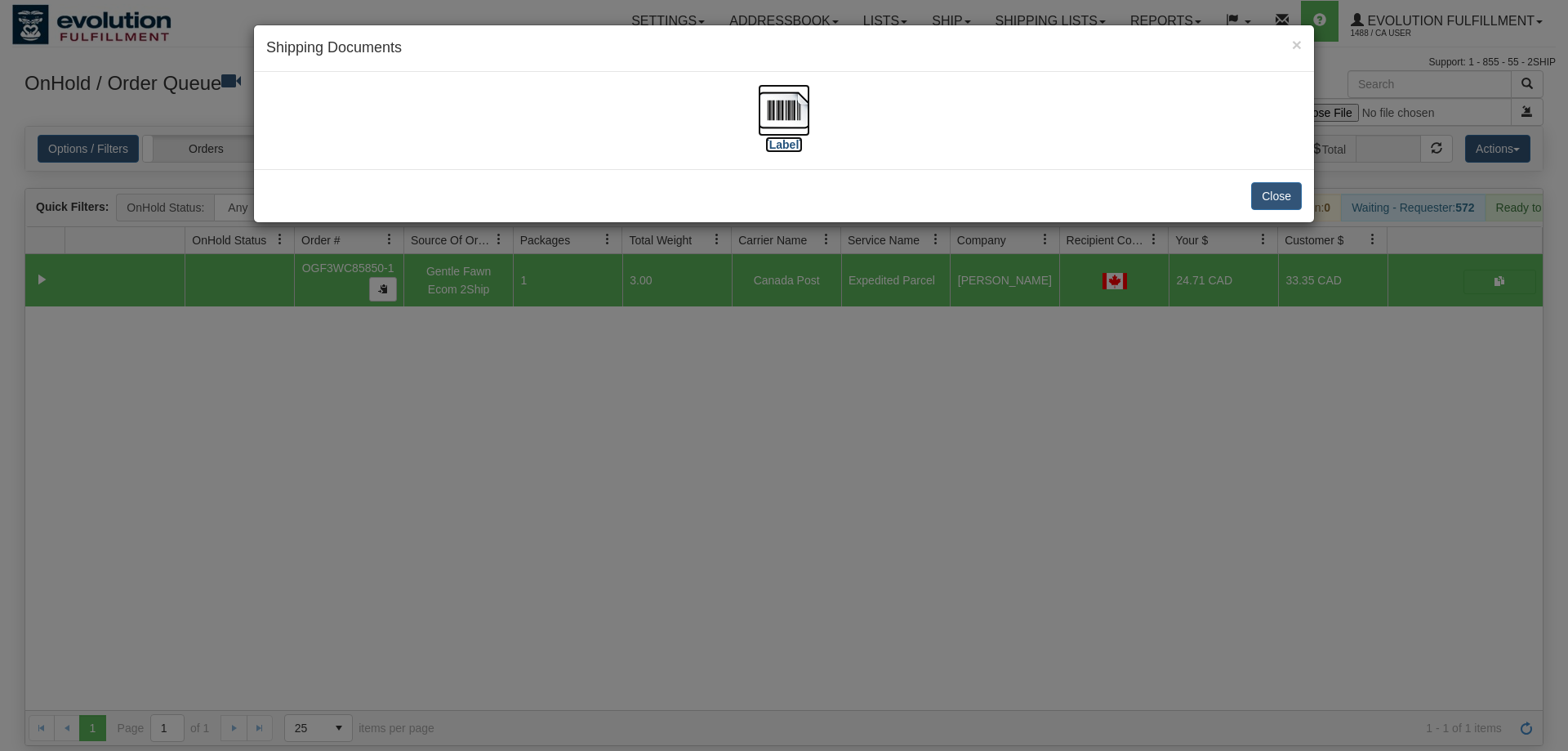
click at [776, 112] on img at bounding box center [784, 110] width 53 height 53
drag, startPoint x: 775, startPoint y: 332, endPoint x: 597, endPoint y: 226, distance: 207.2
click at [775, 331] on div "× Shipping Documents [Label] Close" at bounding box center [784, 376] width 1568 height 751
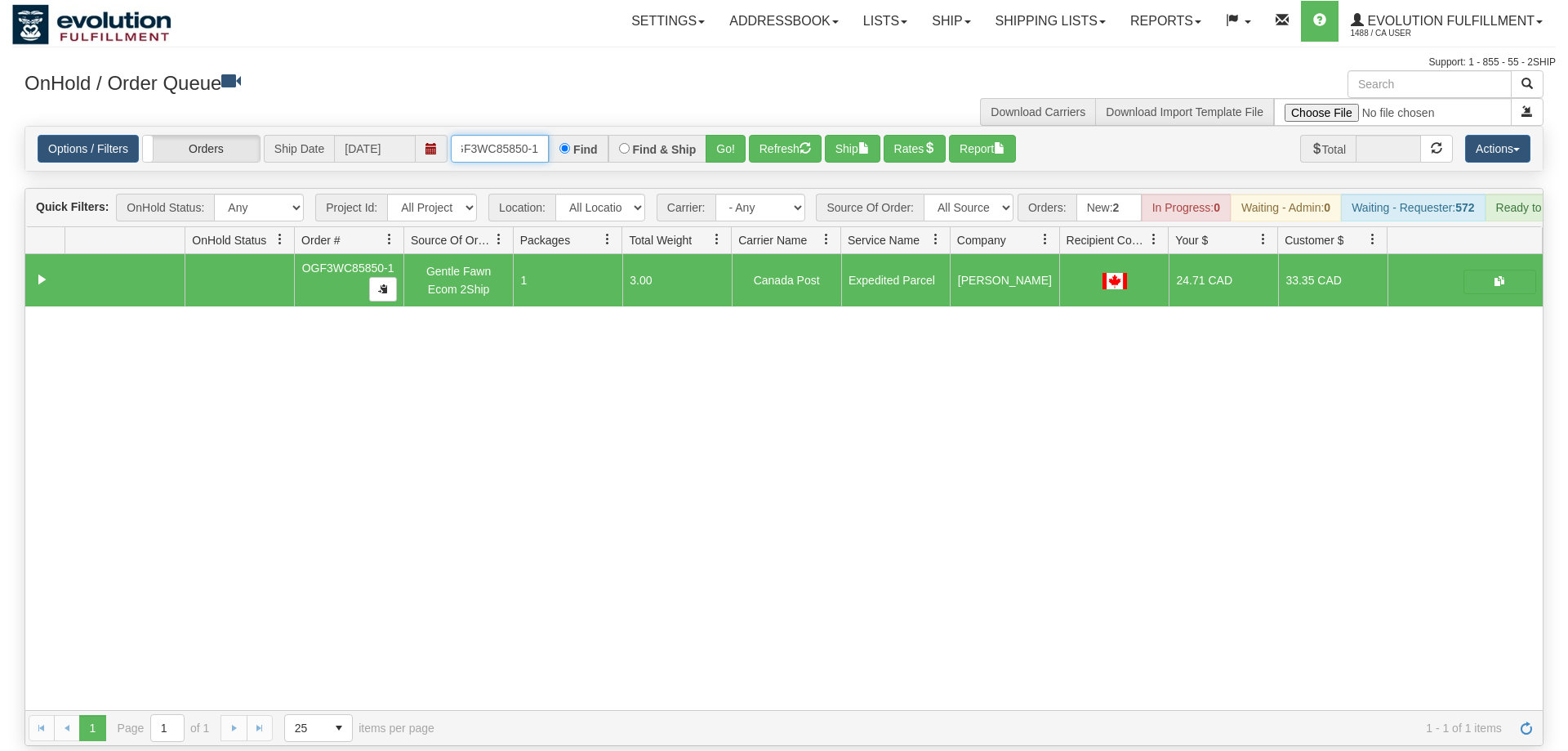
click at [487, 135] on input "OGF3WC85850-1" at bounding box center [499, 148] width 98 height 28
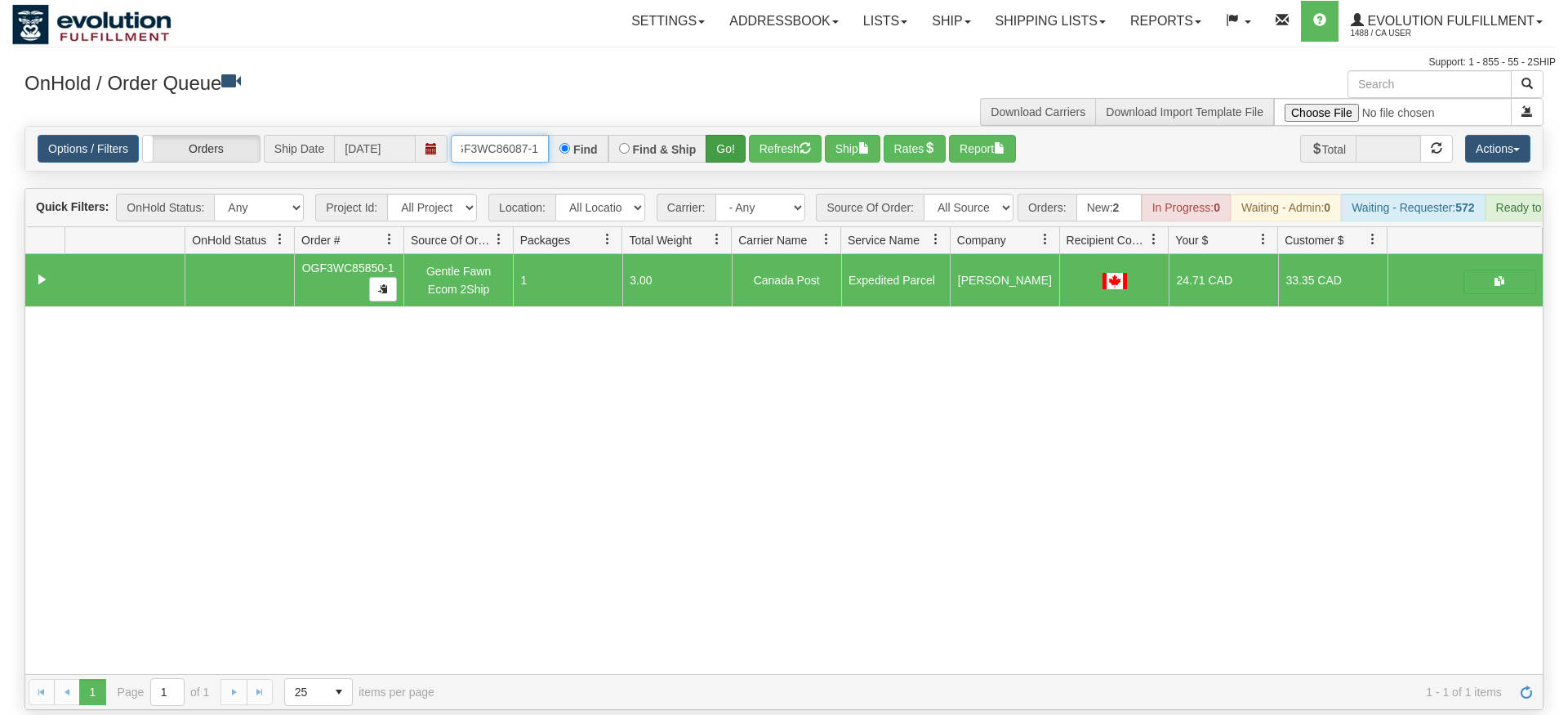
type input "OGF3WC86087-1"
click at [725, 163] on div "Is equal to Is not equal to Contains Does not contains CAD USD EUR ZAR [PERSON_…" at bounding box center [784, 418] width 1544 height 585
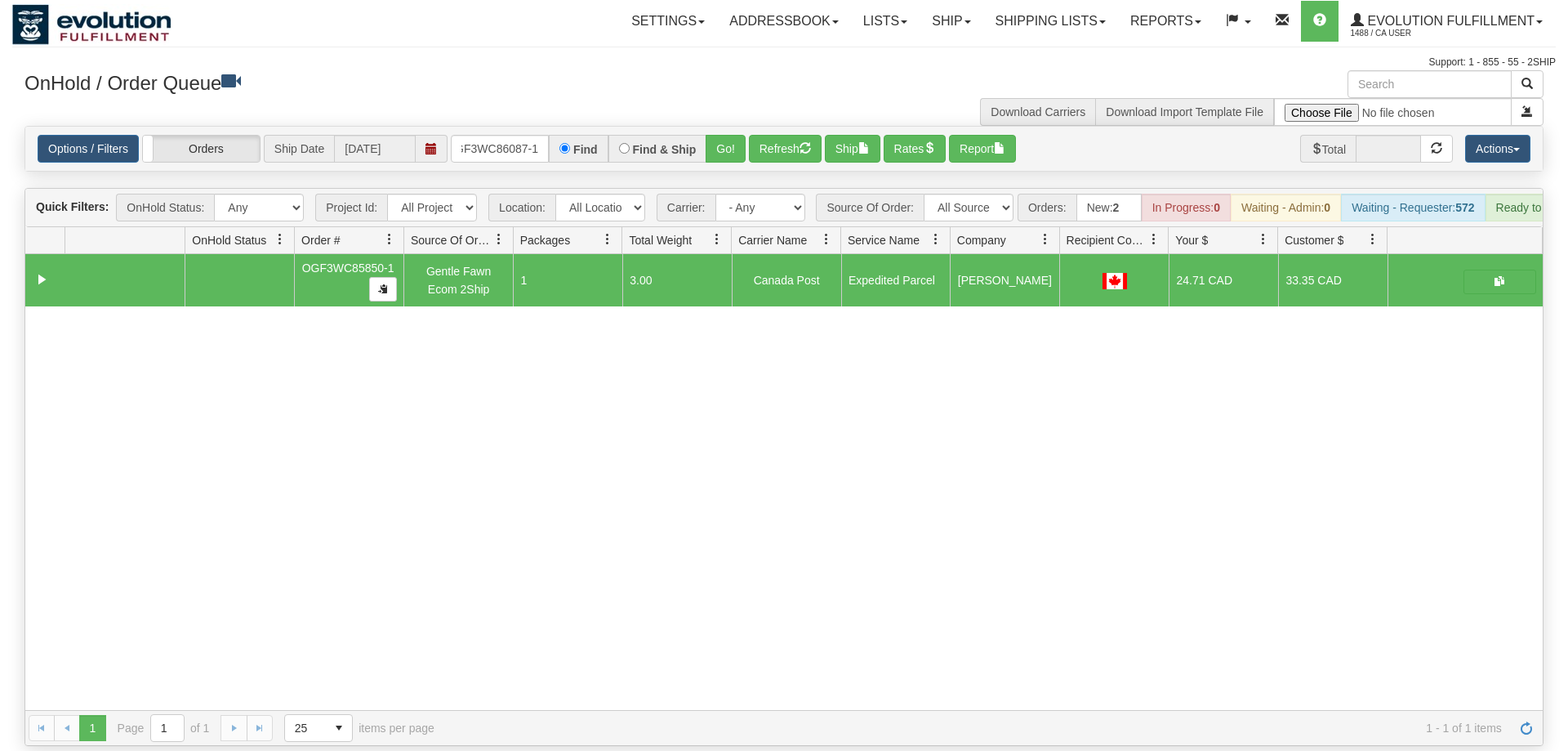
click at [736, 126] on div "Options / Filters Group Shipments Orders Ship Date 09/02/2025 OGF3WC86087-1 Fin…" at bounding box center [784, 148] width 1518 height 44
click at [730, 135] on button "Go!" at bounding box center [725, 148] width 40 height 28
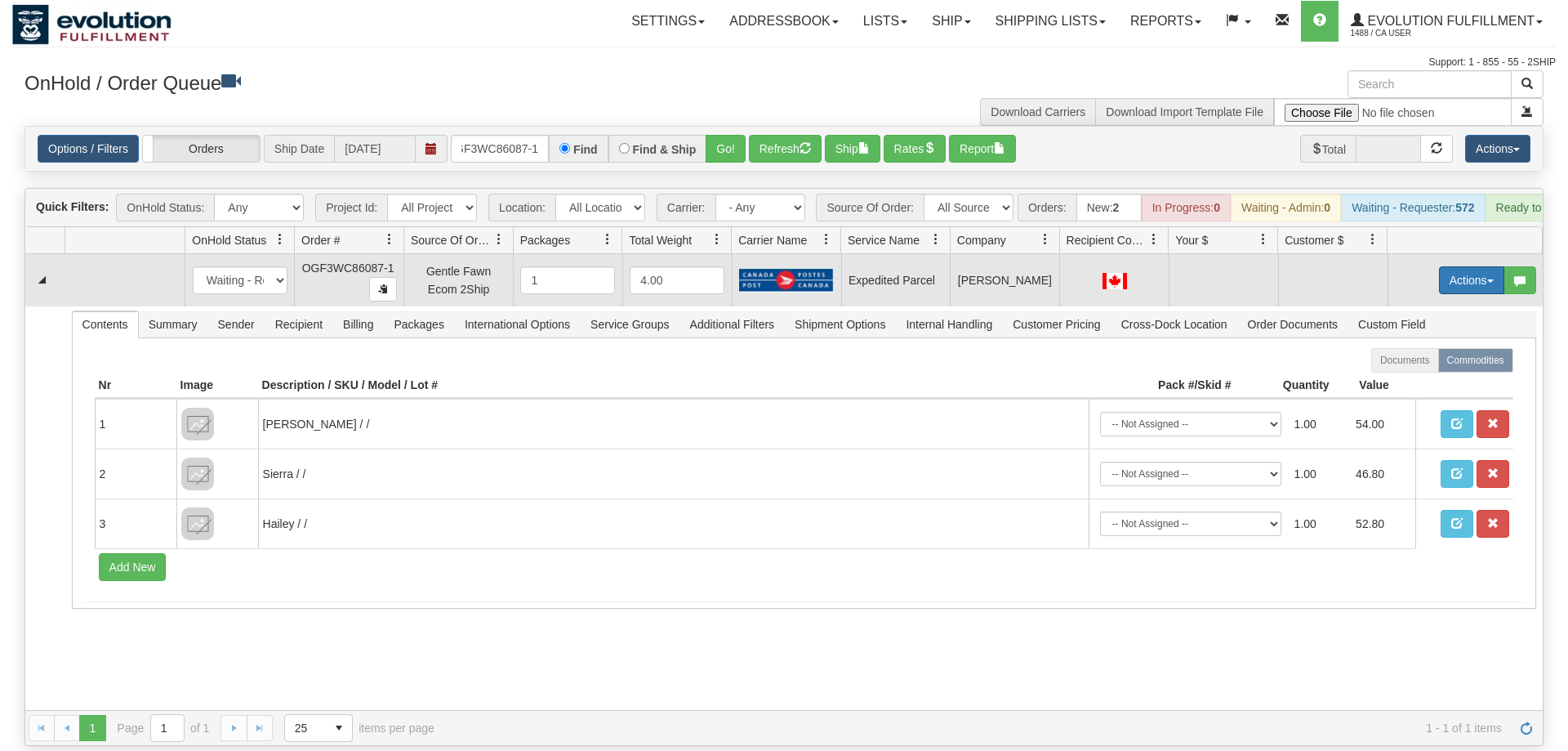
click at [1462, 267] on button "Actions" at bounding box center [1472, 280] width 65 height 28
click at [1429, 347] on span "Rate All Services" at bounding box center [1438, 354] width 98 height 13
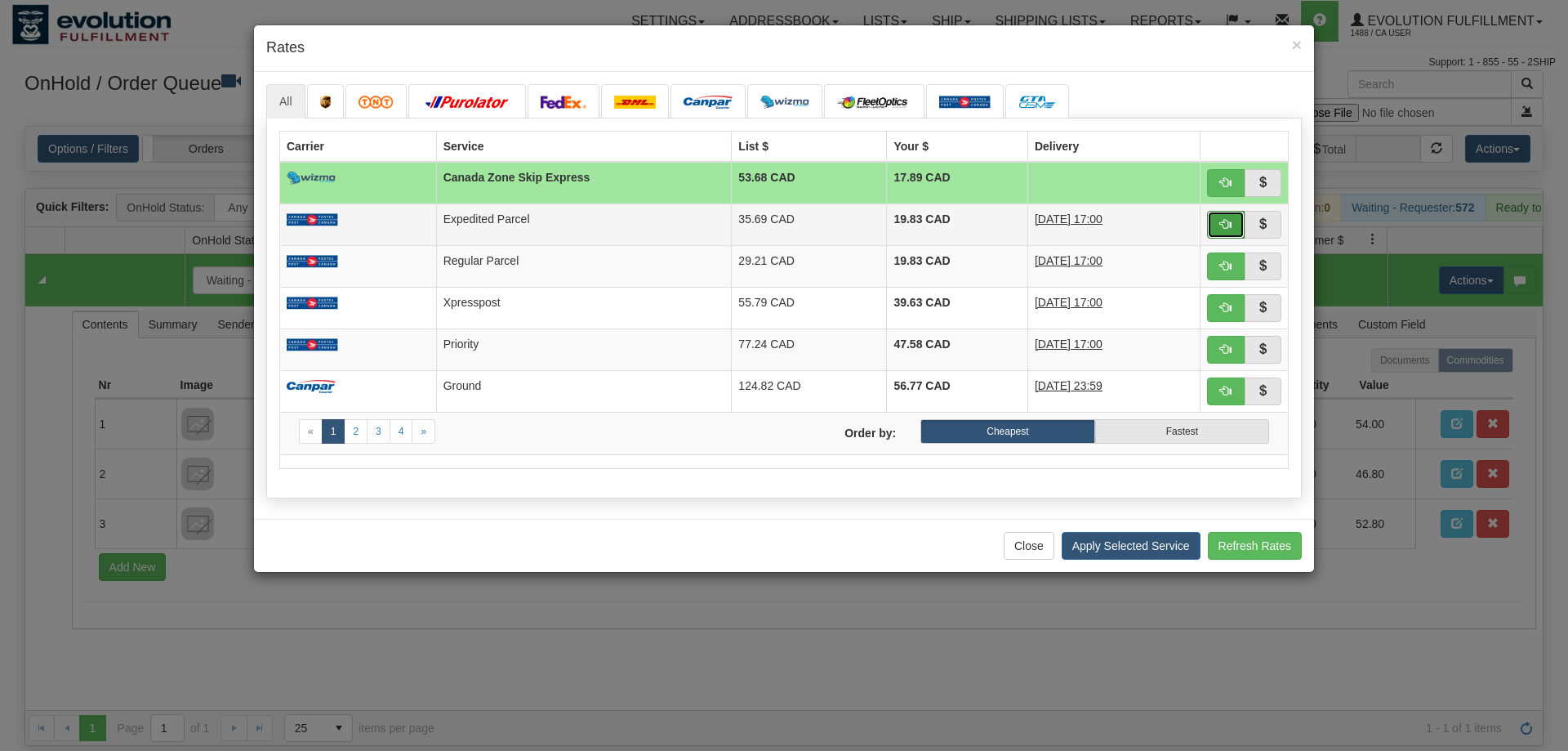
click at [1228, 222] on span "button" at bounding box center [1226, 224] width 12 height 12
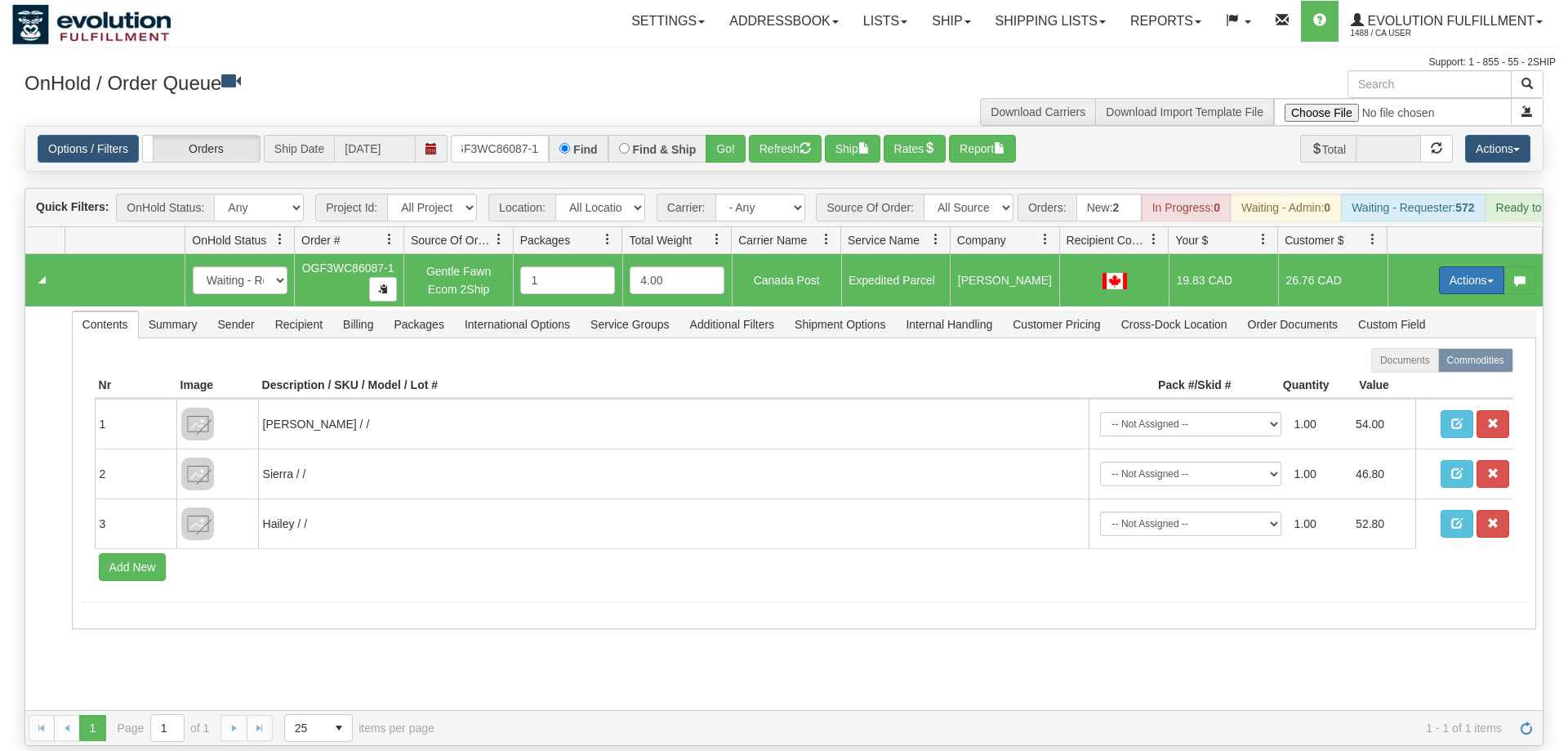
click at [1463, 267] on button "Actions" at bounding box center [1472, 280] width 65 height 28
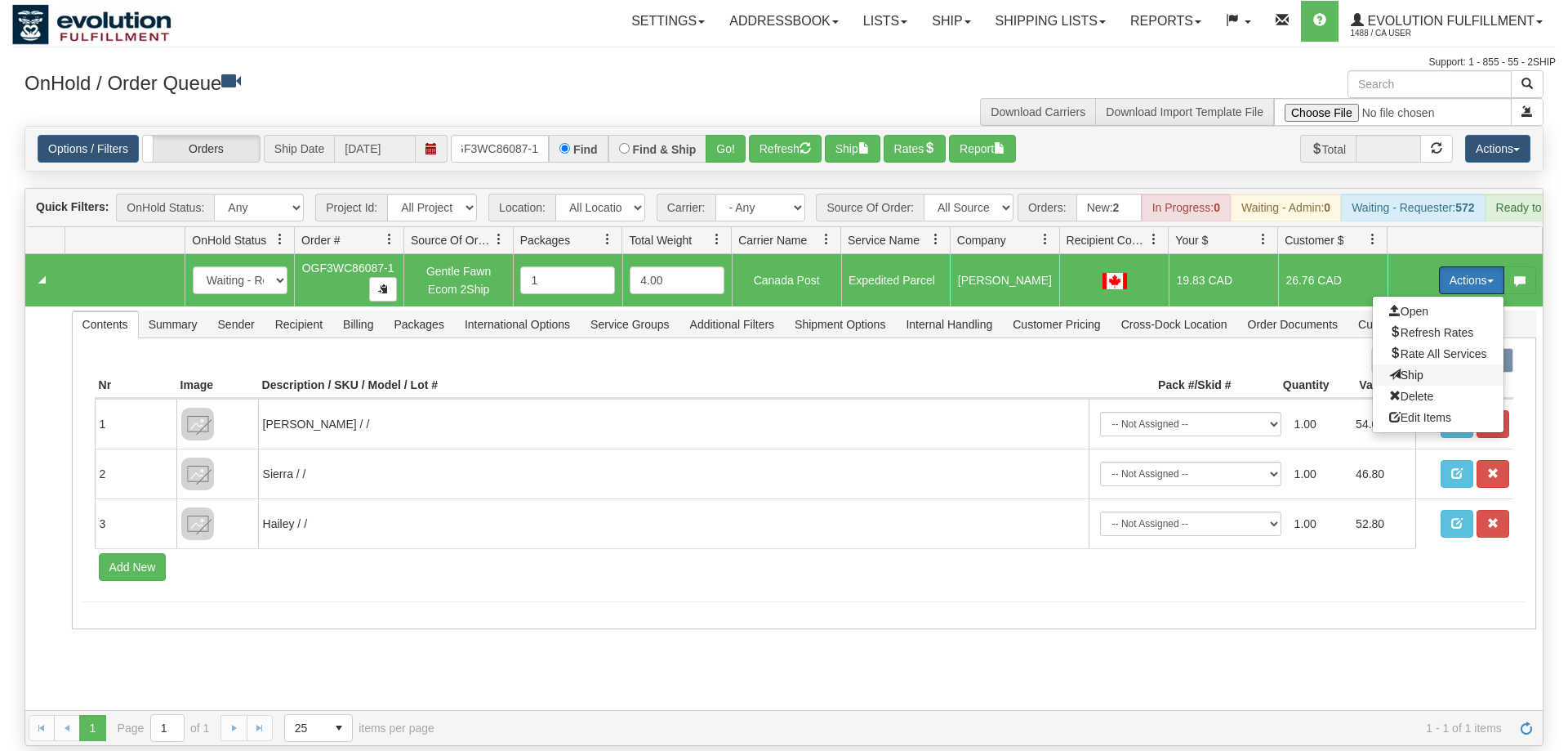
click at [1391, 369] on span "Ship" at bounding box center [1406, 376] width 34 height 13
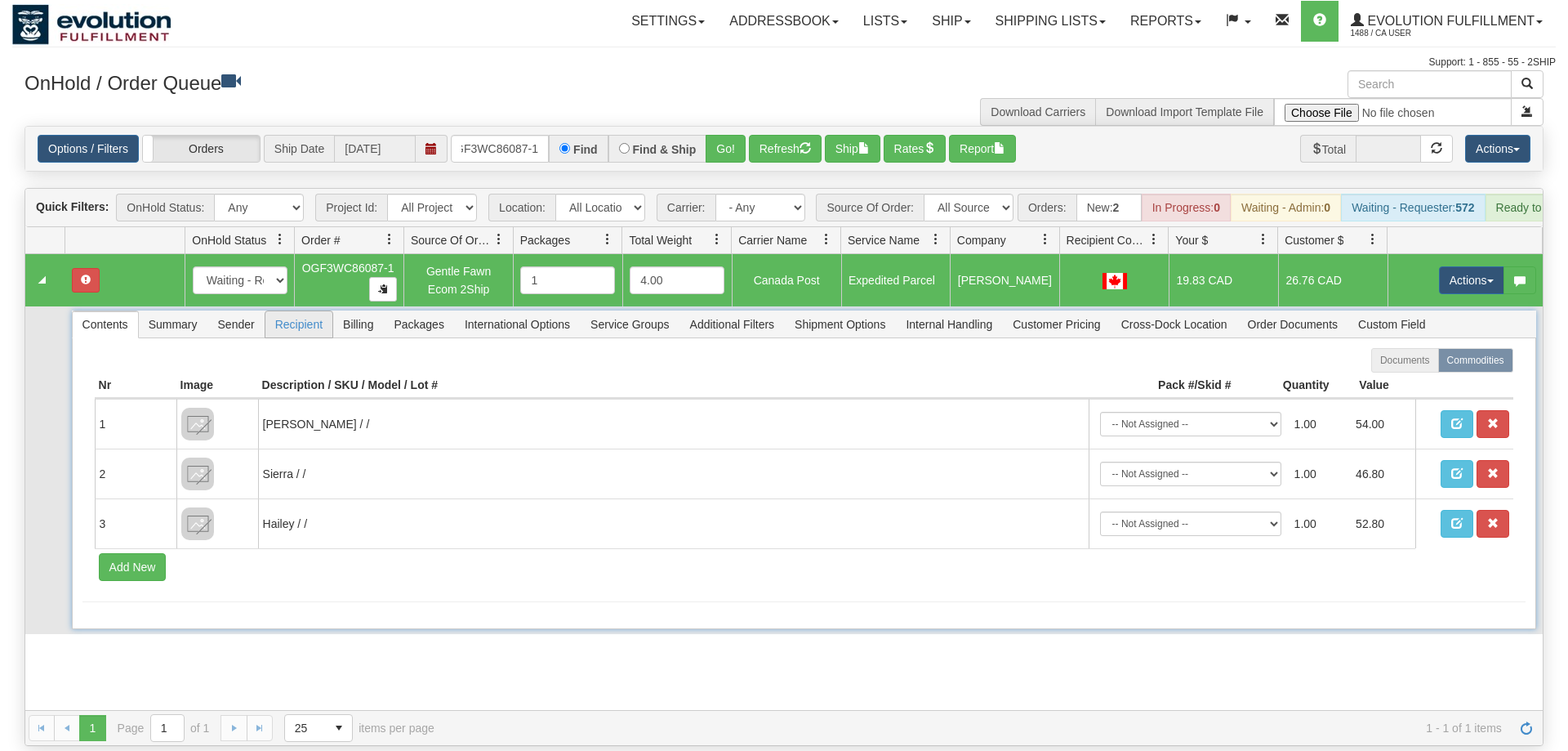
click at [296, 311] on span "Recipient" at bounding box center [299, 324] width 67 height 26
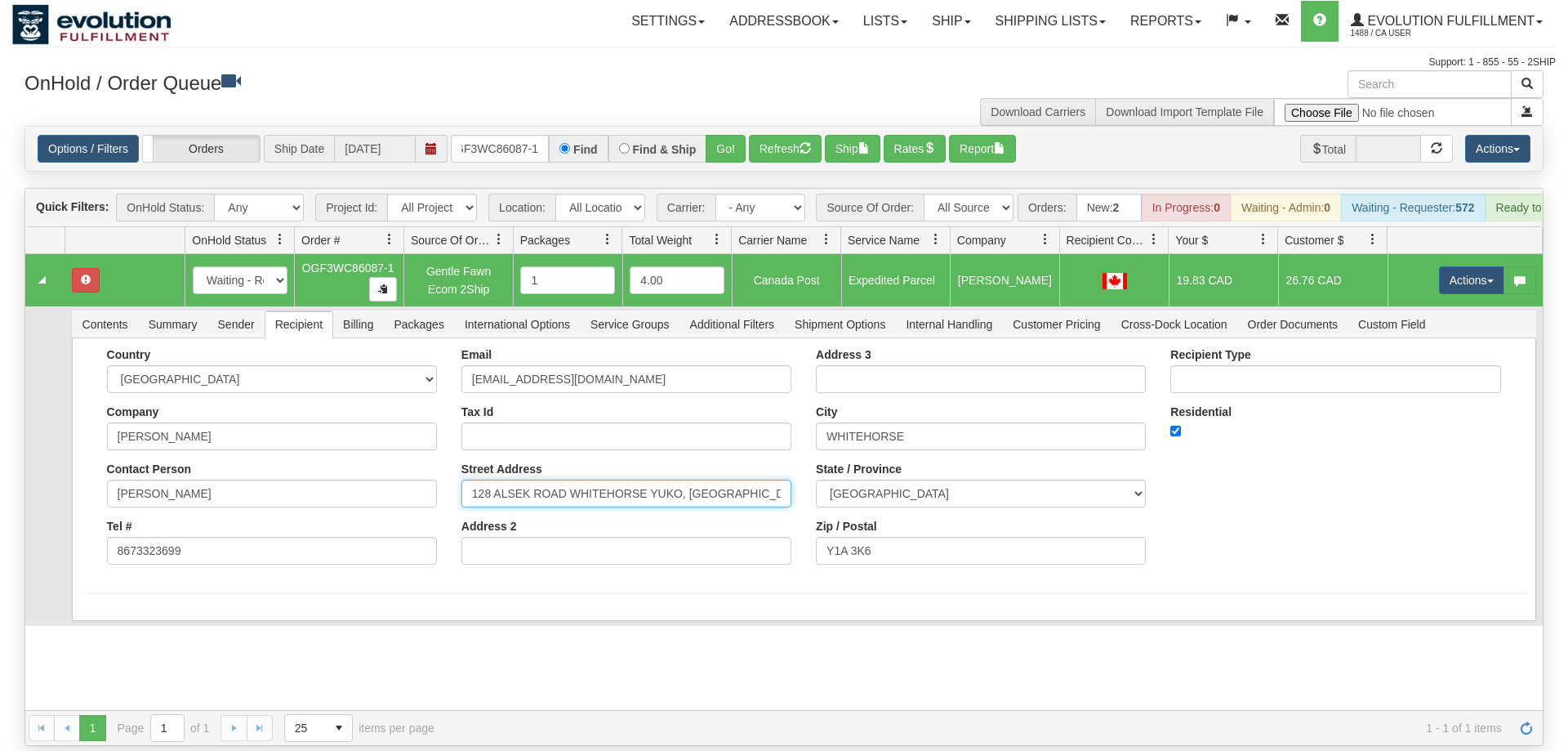
click at [587, 480] on input "128 ALSEK ROAD WHITEHORSE YUKO, ALSEK ROAD WHITEHORSE YUKON" at bounding box center [626, 493] width 330 height 28
click at [603, 480] on input "128 ALSEK ROAD WHITEHORSE YUKO, ALSEK ROAD WHITEHORSE YUKON" at bounding box center [626, 493] width 330 height 28
drag, startPoint x: 603, startPoint y: 473, endPoint x: 787, endPoint y: 469, distance: 184.0
click at [792, 480] on input "128 ALSEK ROAD WHITEHORSE YUKO, ALSEK ROAD WHITEHORSE YUKON" at bounding box center [626, 493] width 330 height 28
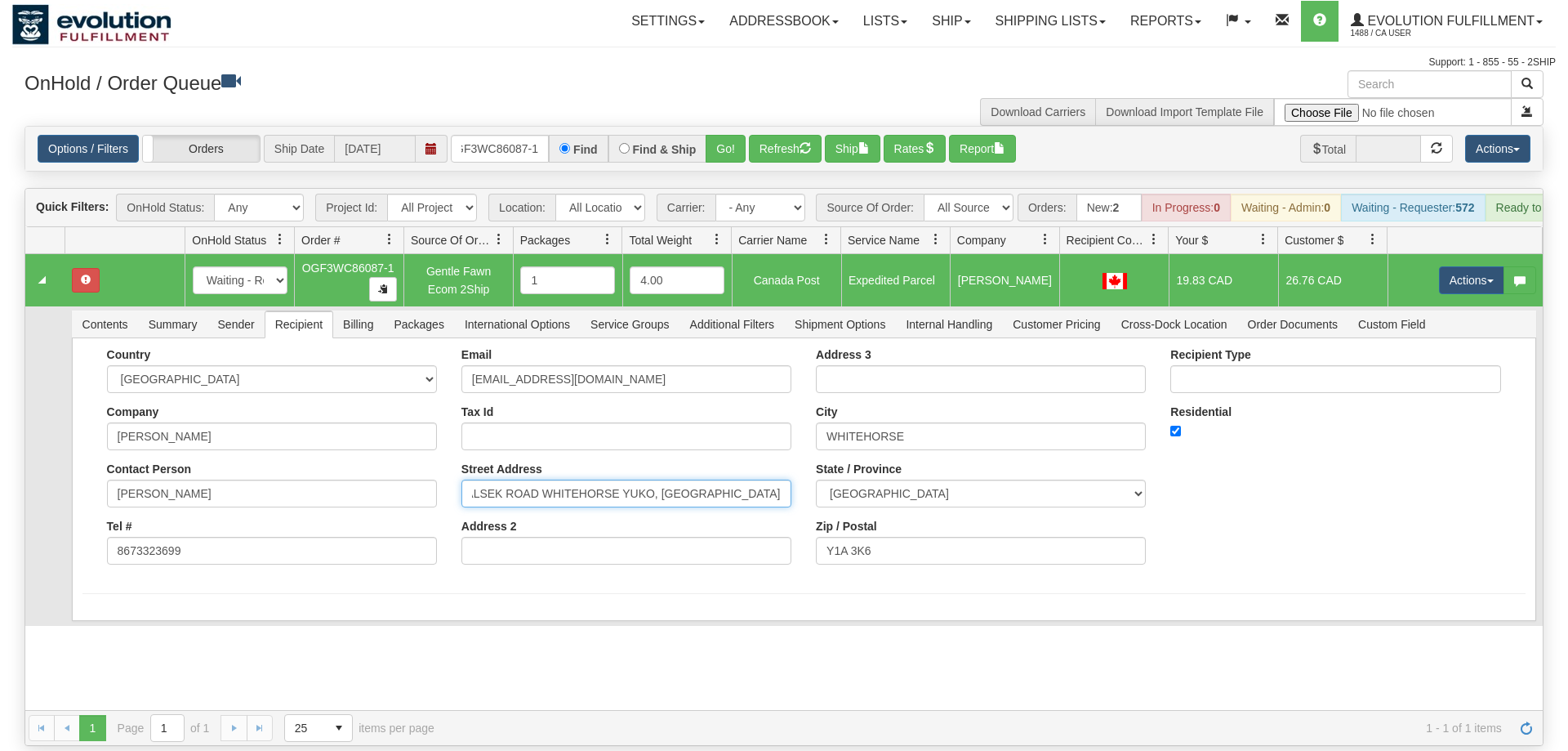
click at [775, 480] on input "128 ALSEK ROAD WHITEHORSE YUKO, ALSEK ROAD WHITEHORSE YUKON" at bounding box center [626, 493] width 330 height 28
click at [765, 480] on input "128 ALSEK ROAD WHITEHORSE YUKO, ALSEK ROAD WHITEHORSE YUKON" at bounding box center [626, 493] width 330 height 28
drag, startPoint x: 765, startPoint y: 472, endPoint x: 731, endPoint y: 473, distance: 34.0
click at [731, 480] on input "128 ALSEK ROAD WHITEHORSE YUKO, ALSEK ROAD WHITEHORSE YUKON" at bounding box center [626, 493] width 330 height 28
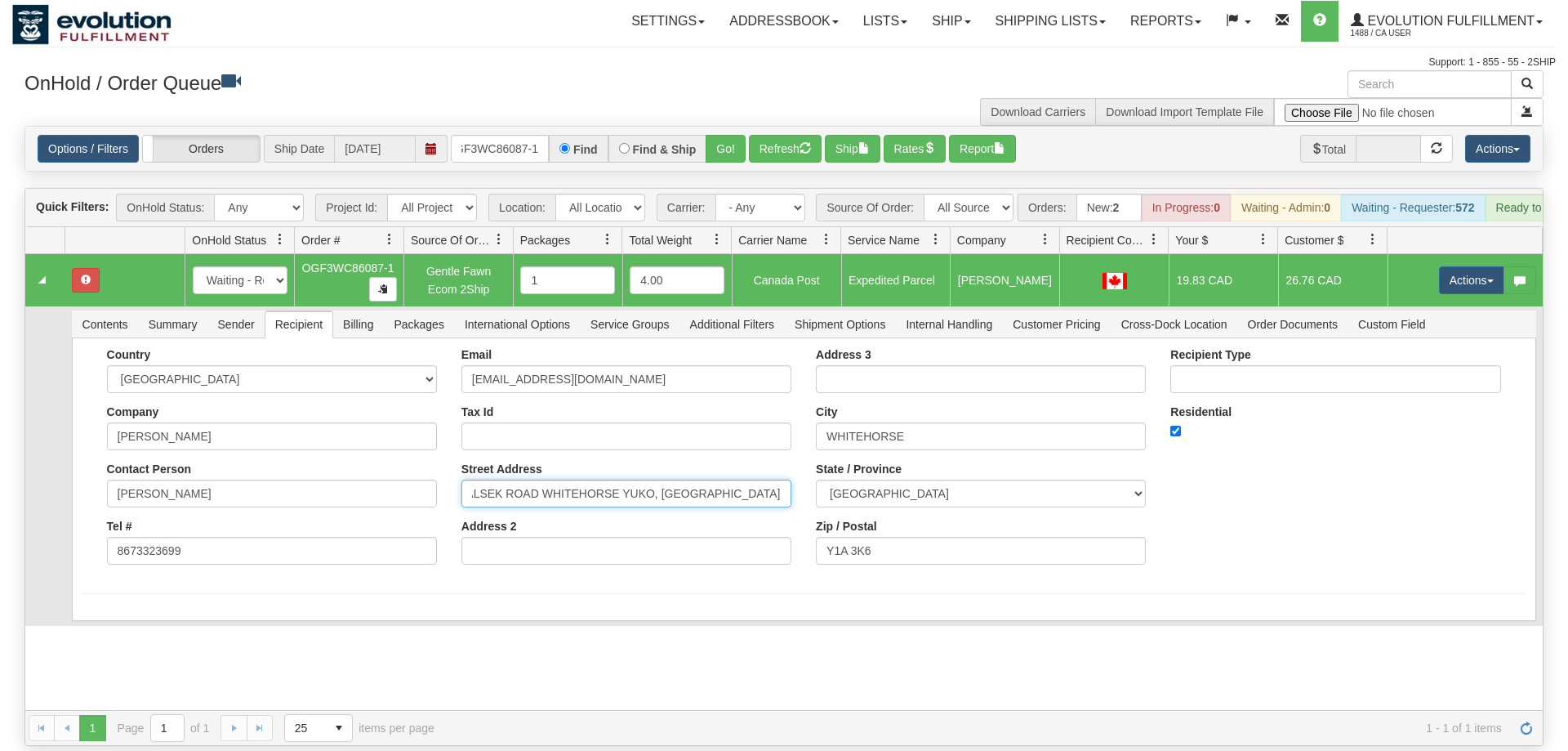
scroll to position [0, 0]
drag, startPoint x: 579, startPoint y: 477, endPoint x: 328, endPoint y: 477, distance: 251.0
click at [461, 480] on input "128 ALSEK ROAD" at bounding box center [626, 493] width 330 height 28
type input "128 ALSEK ROAD"
click at [577, 594] on hr at bounding box center [804, 594] width 1443 height 1
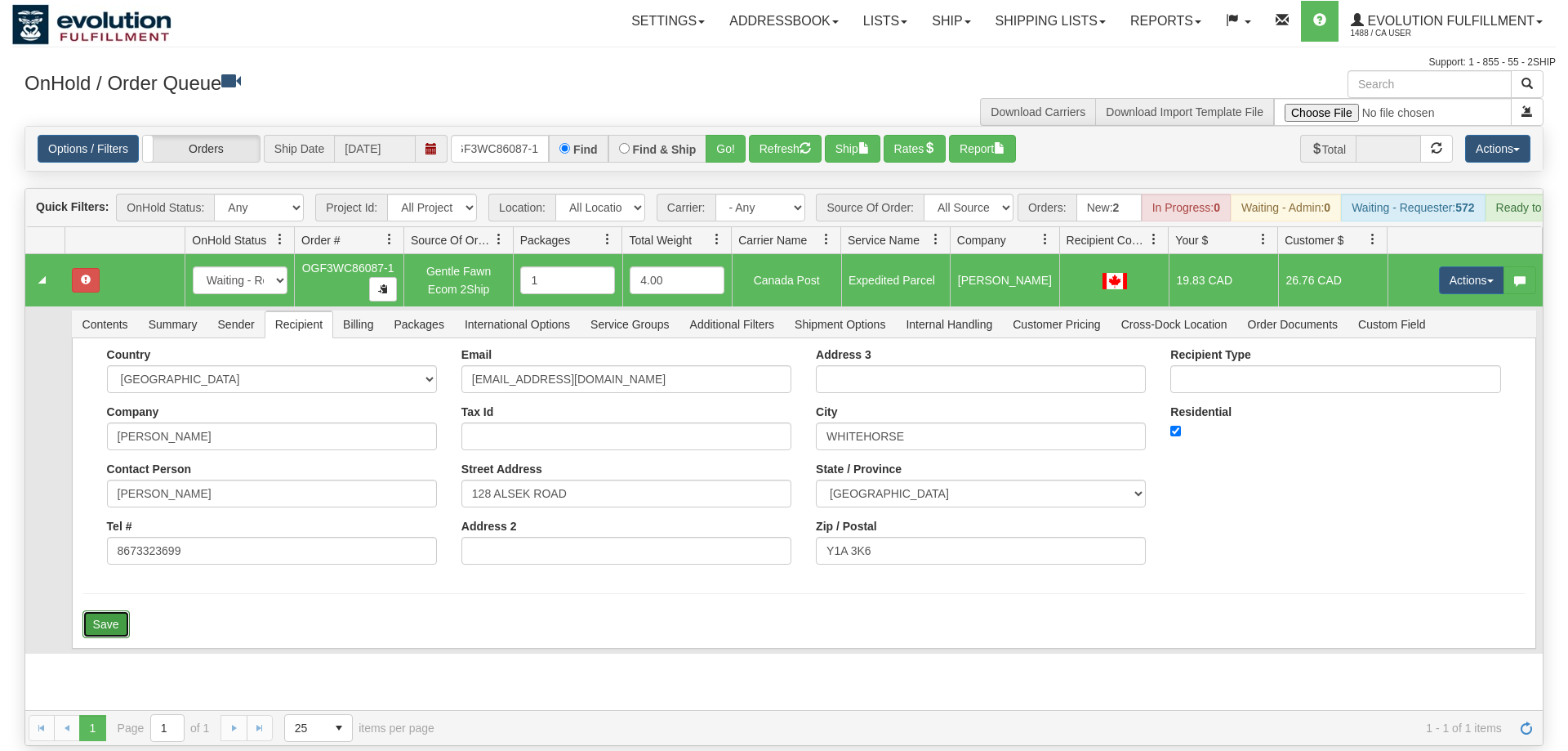
click at [113, 616] on button "Save" at bounding box center [106, 624] width 48 height 28
click at [1456, 267] on button "Actions" at bounding box center [1472, 280] width 65 height 28
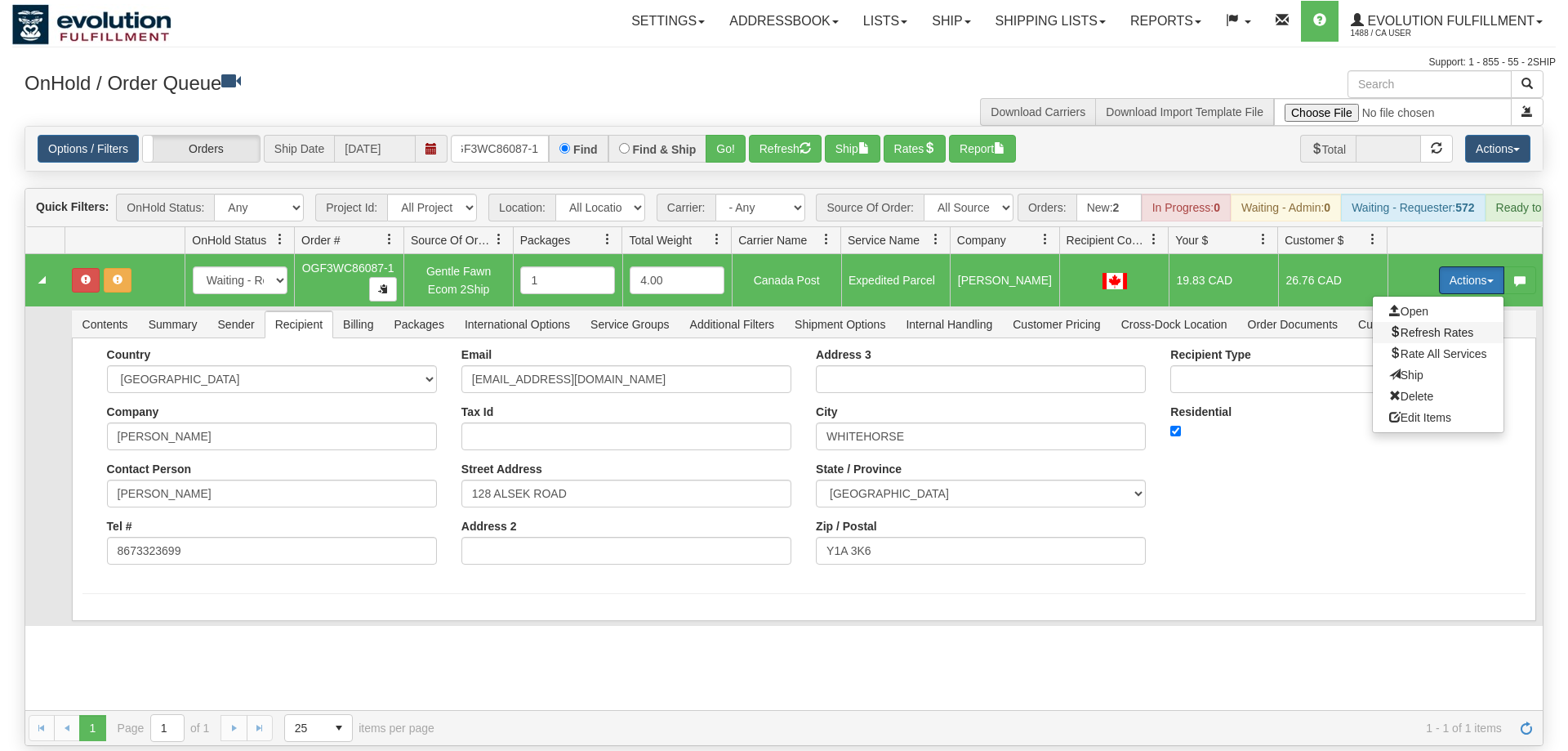
click at [1410, 326] on span "Refresh Rates" at bounding box center [1431, 333] width 84 height 13
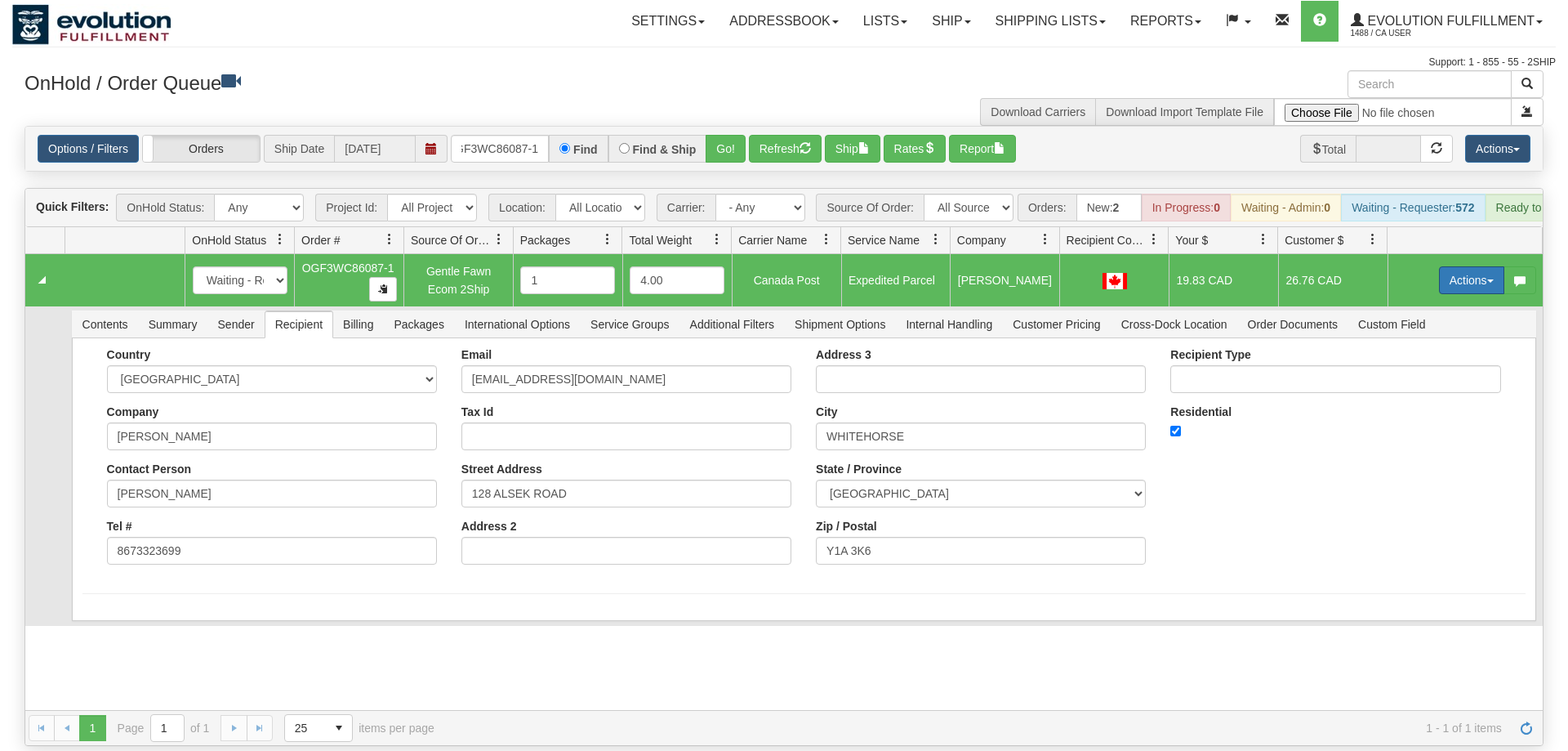
click at [1439, 267] on button "Actions" at bounding box center [1472, 280] width 65 height 28
click at [1411, 369] on span "Ship" at bounding box center [1406, 376] width 34 height 13
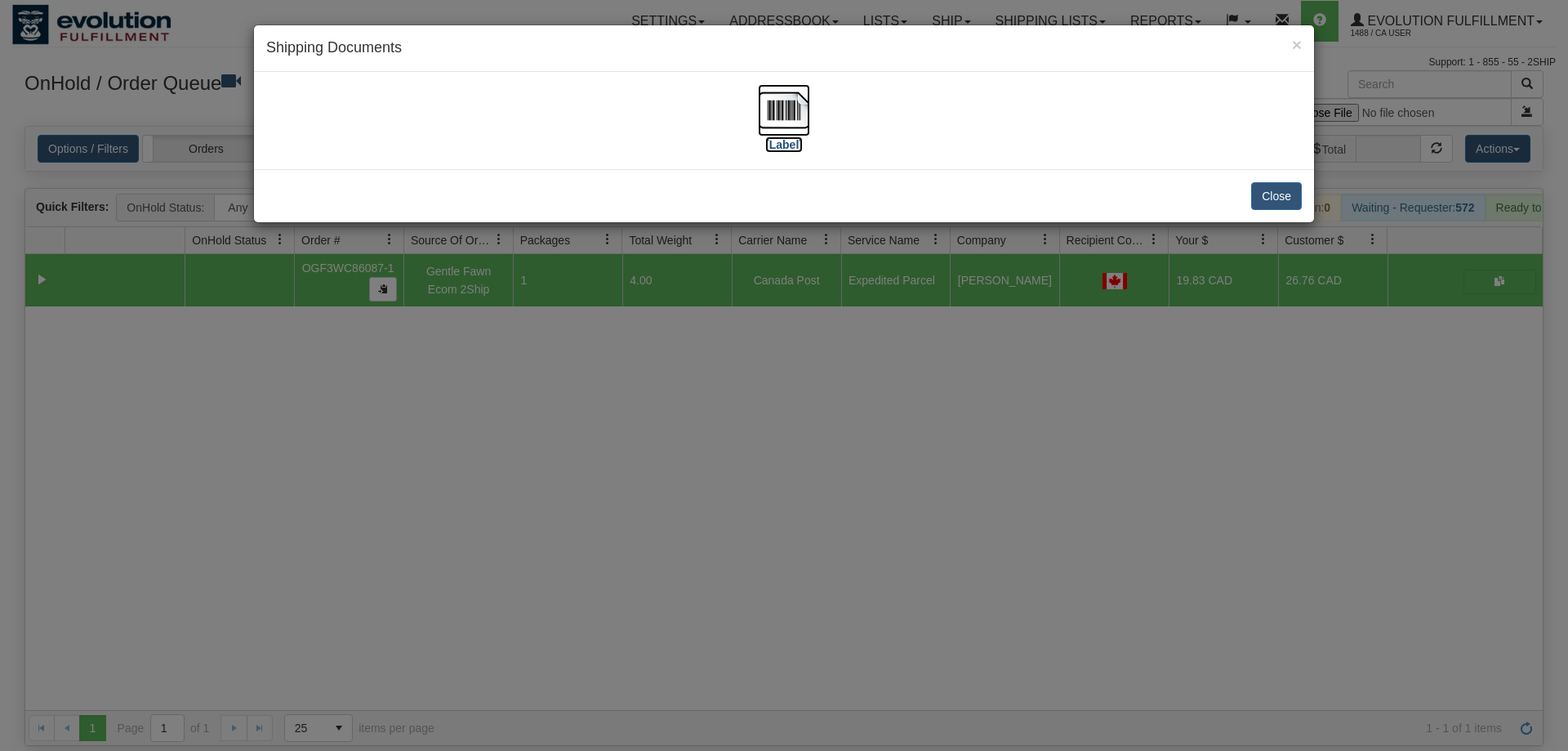
click at [774, 125] on img at bounding box center [784, 110] width 53 height 53
click at [591, 473] on div "× Shipping Documents [Label] Close" at bounding box center [784, 376] width 1568 height 751
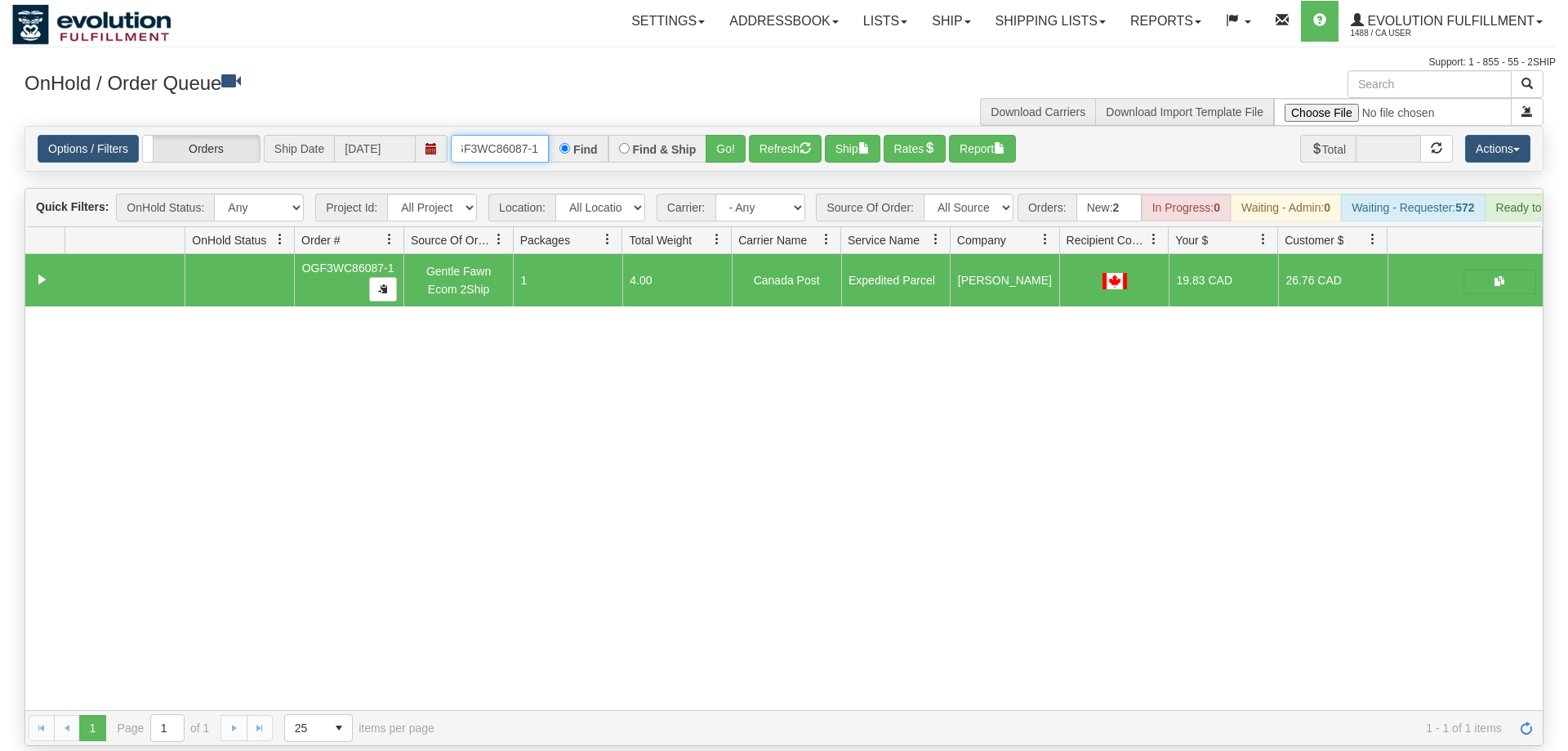
click at [503, 135] on input "OGF3WC86087-1" at bounding box center [499, 148] width 98 height 28
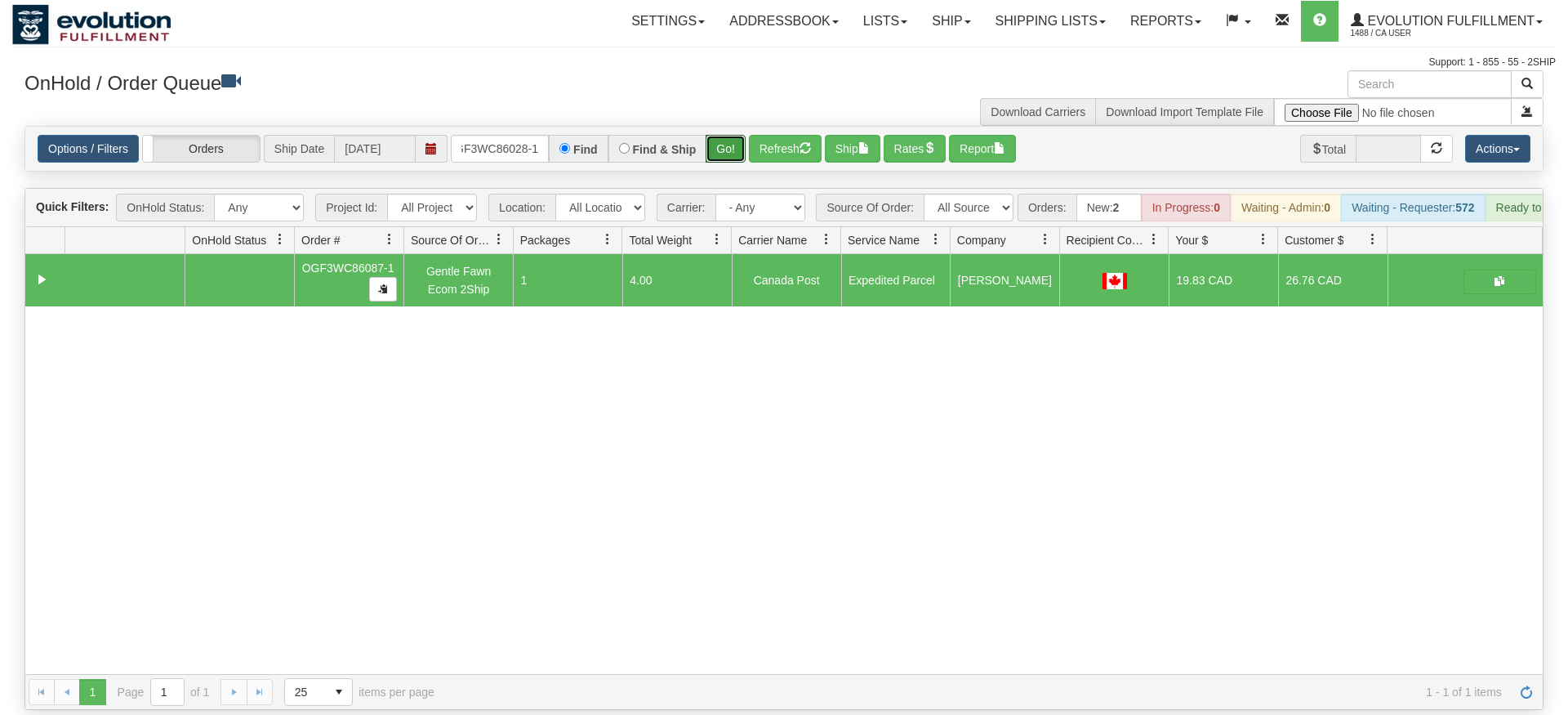
click at [717, 165] on div "Is equal to Is not equal to Contains Does not contains CAD USD EUR ZAR [PERSON_…" at bounding box center [784, 418] width 1544 height 585
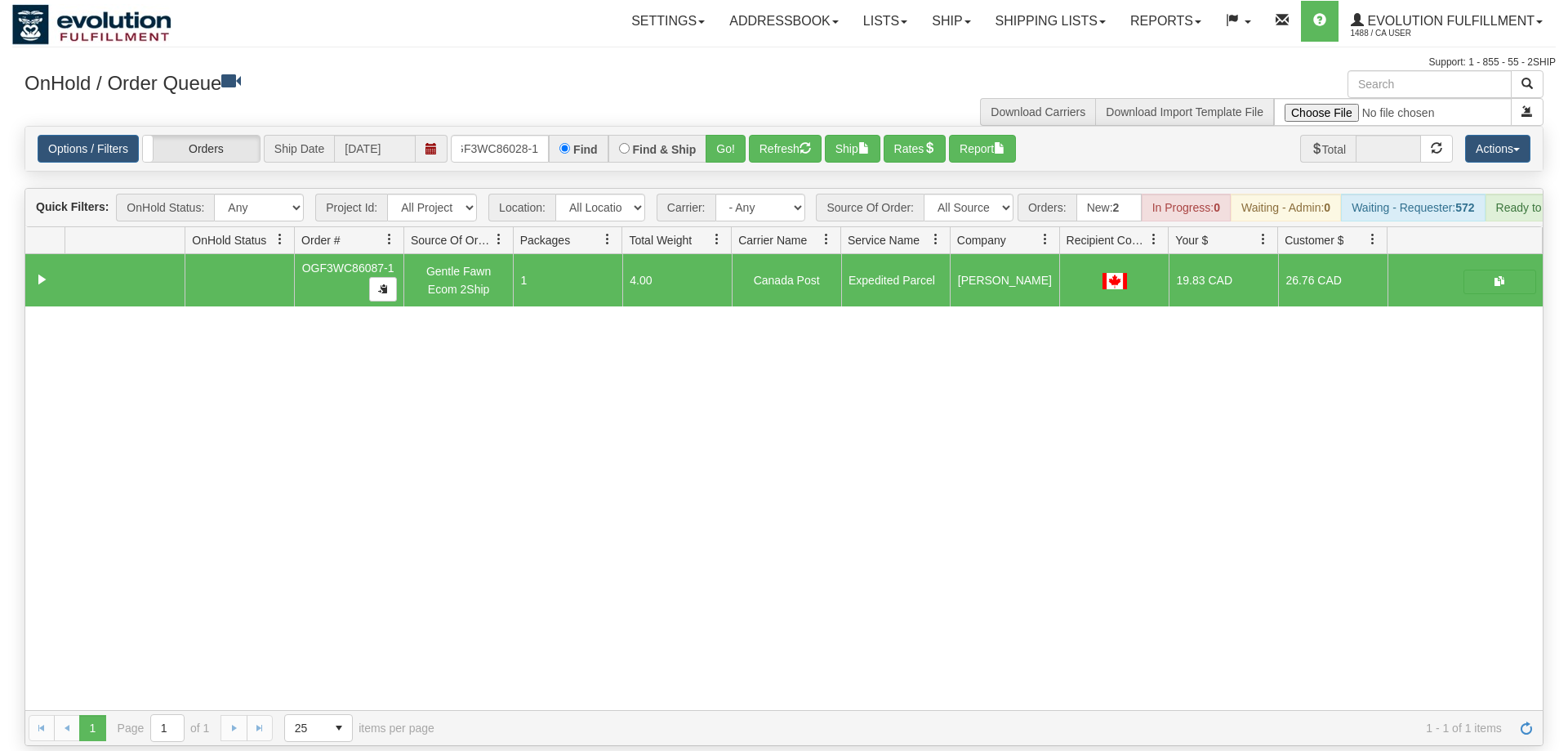
click at [726, 140] on div "Options / Filters Group Shipments Orders Ship Date 09/02/2025 OGF3WC86028-1 Fin…" at bounding box center [784, 148] width 1518 height 44
click at [736, 135] on button "Go!" at bounding box center [725, 148] width 40 height 28
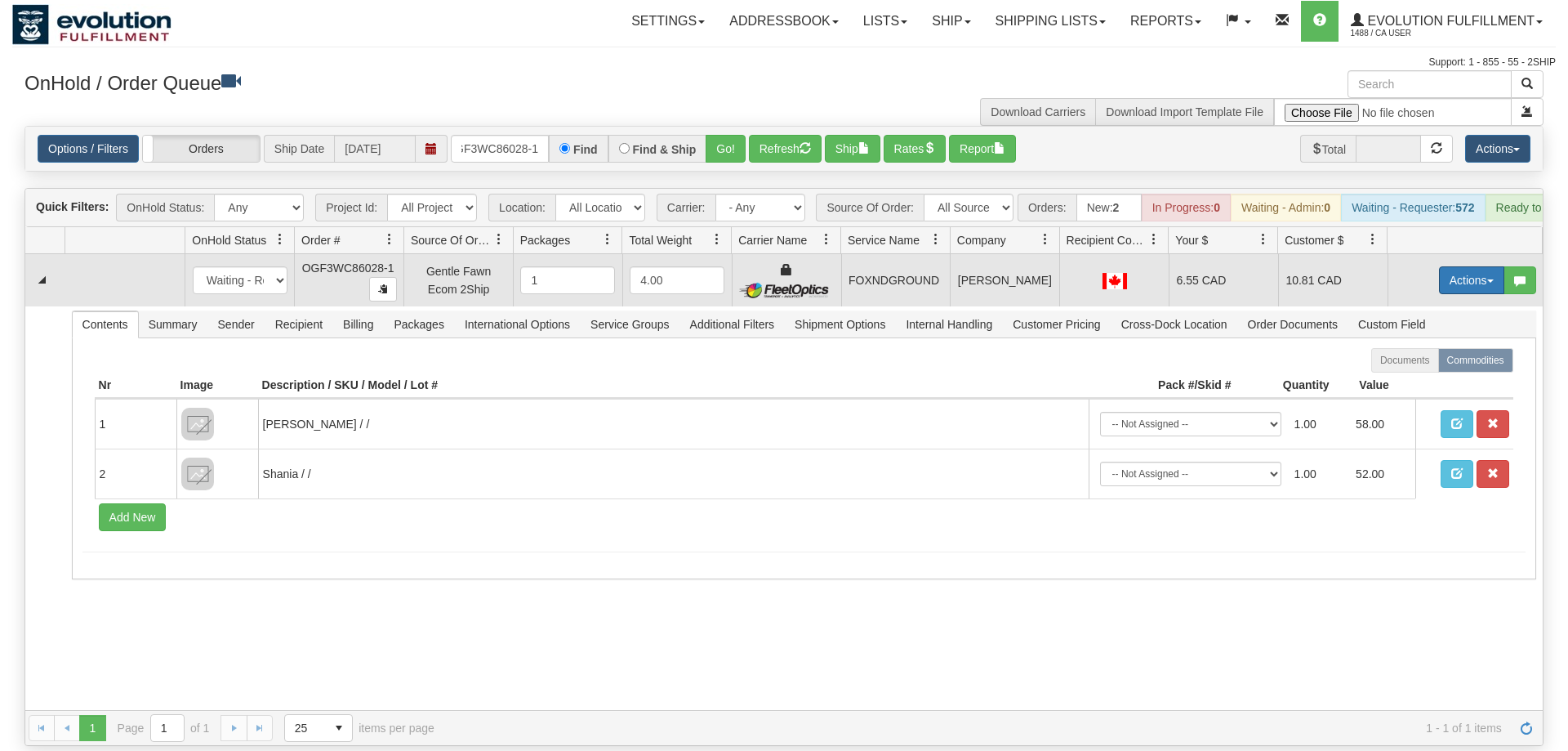
click at [1486, 267] on button "Actions" at bounding box center [1472, 280] width 65 height 28
click at [1441, 365] on link "Ship" at bounding box center [1438, 375] width 130 height 21
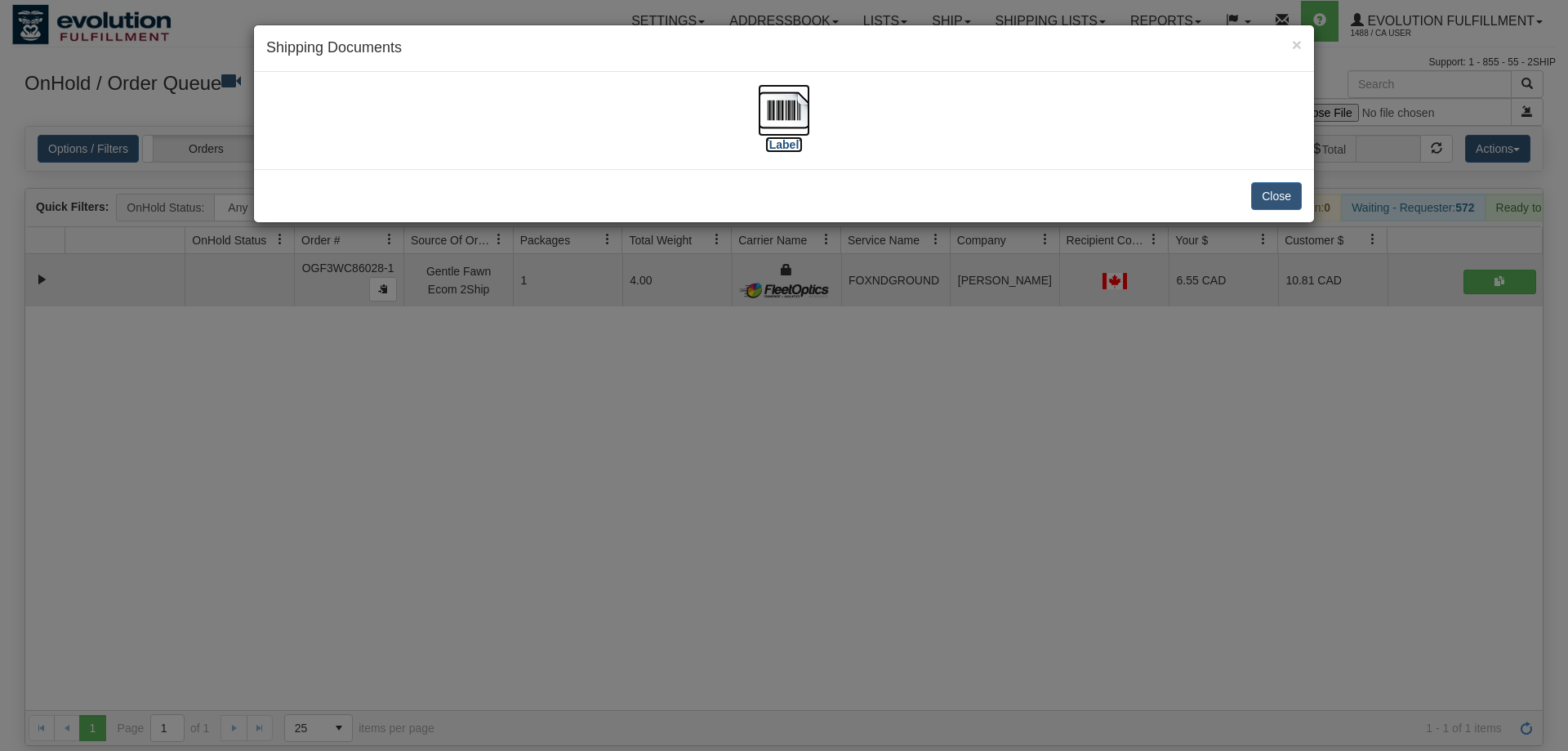
click at [797, 96] on img at bounding box center [784, 110] width 53 height 53
click at [690, 429] on div "× Shipping Documents [Label] Close" at bounding box center [784, 376] width 1568 height 751
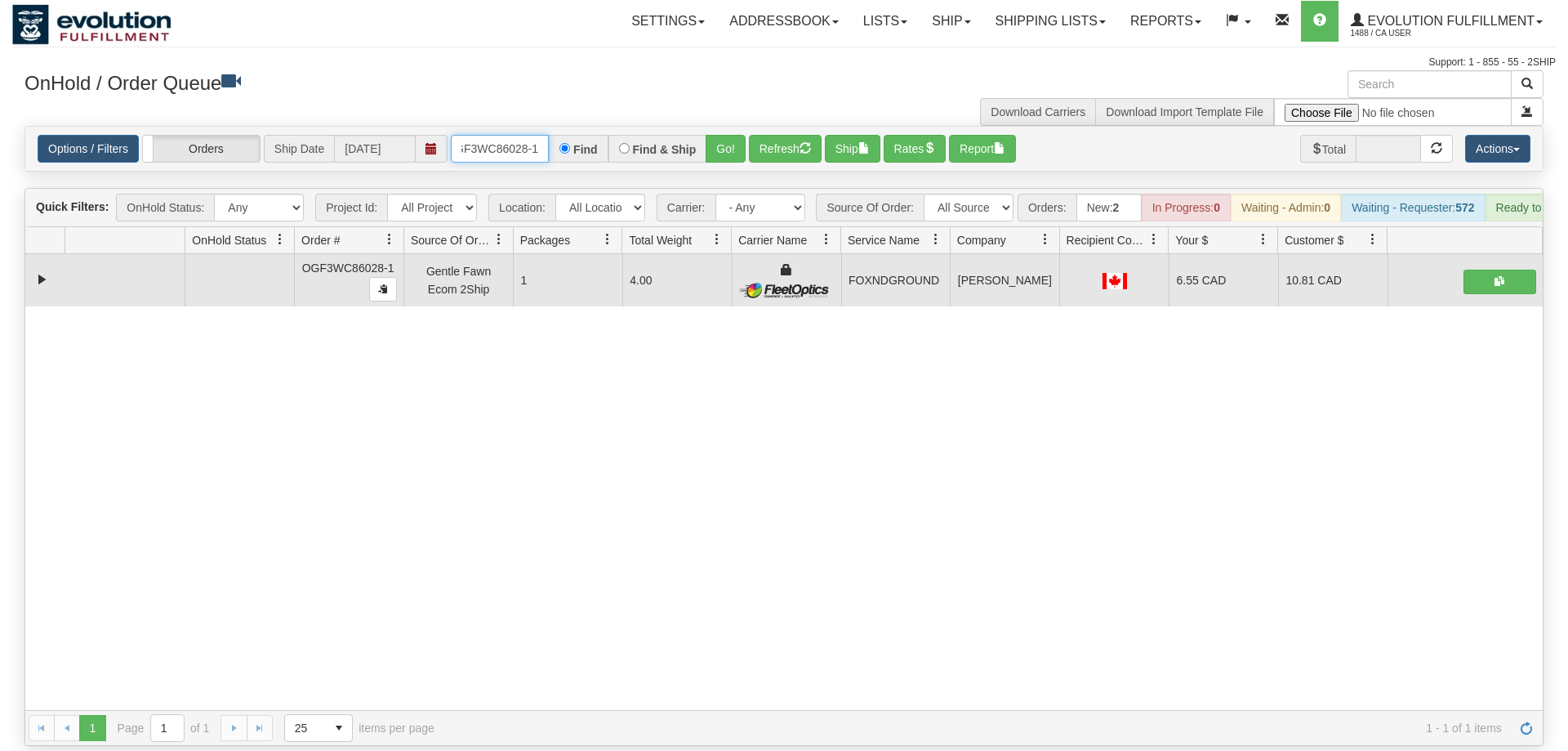
click at [517, 136] on input "OGF3WC86028-1" at bounding box center [499, 148] width 98 height 28
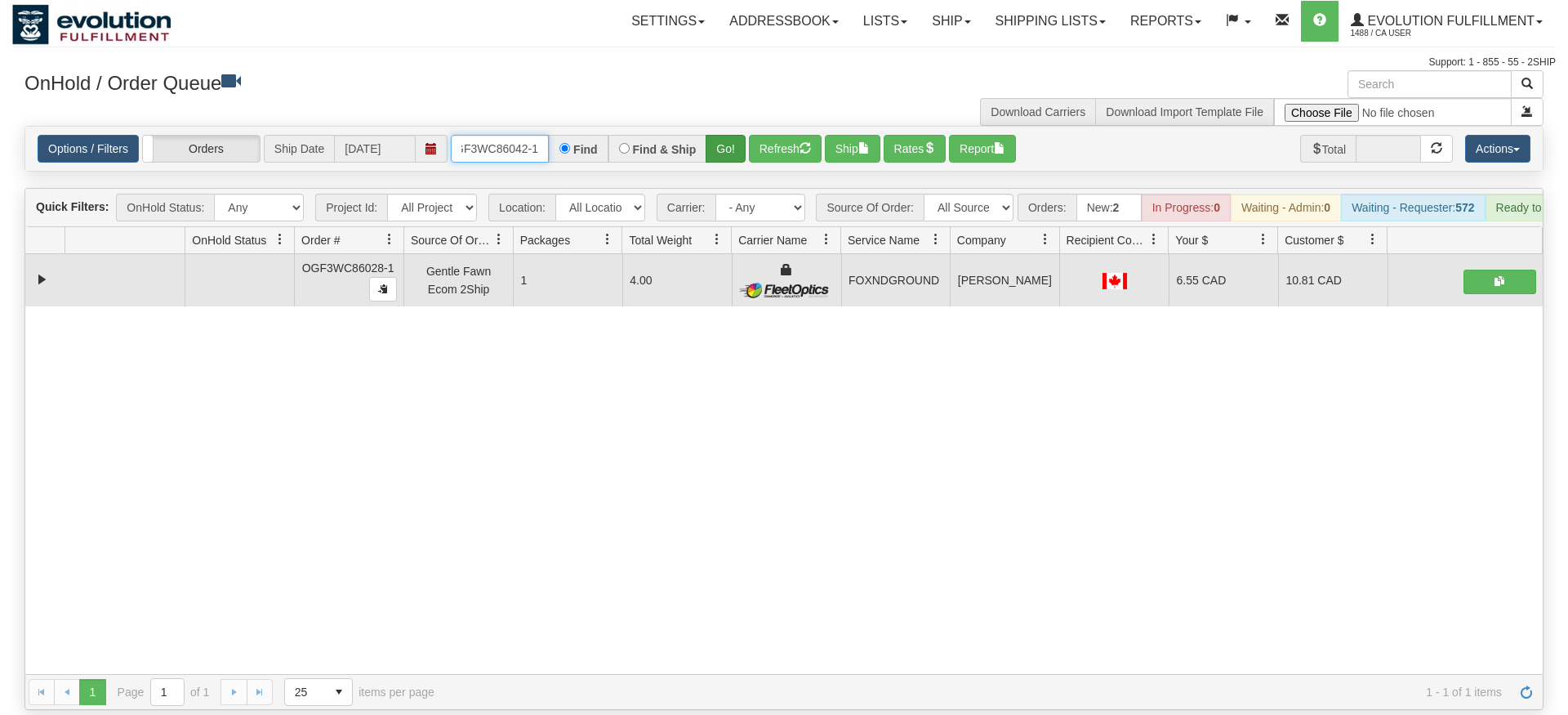
type input "OGF3WC86042-1"
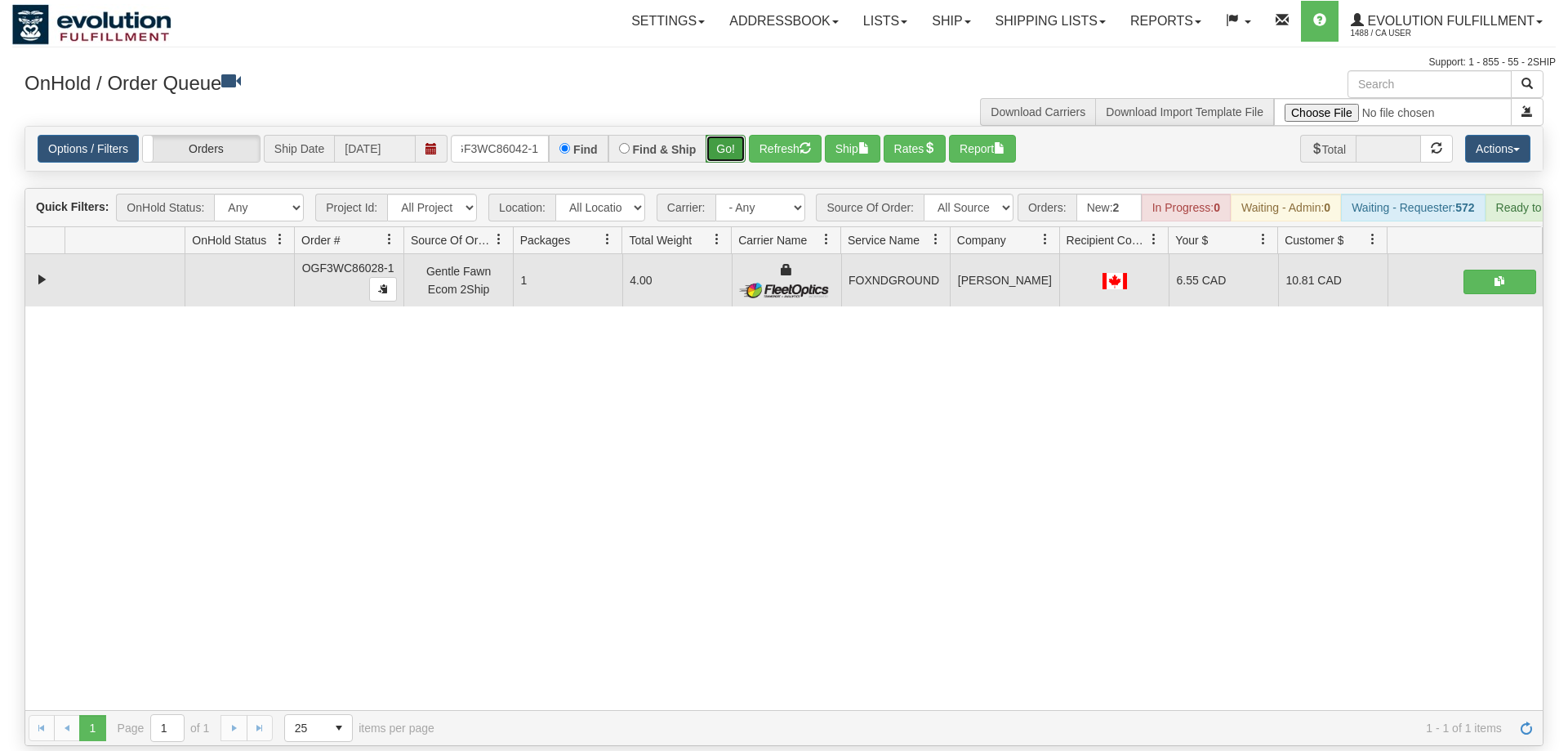
click at [738, 162] on div "Is equal to Is not equal to Contains Does not contains CAD USD EUR ZAR [PERSON_…" at bounding box center [784, 437] width 1544 height 621
click at [741, 137] on button "Go!" at bounding box center [725, 148] width 40 height 28
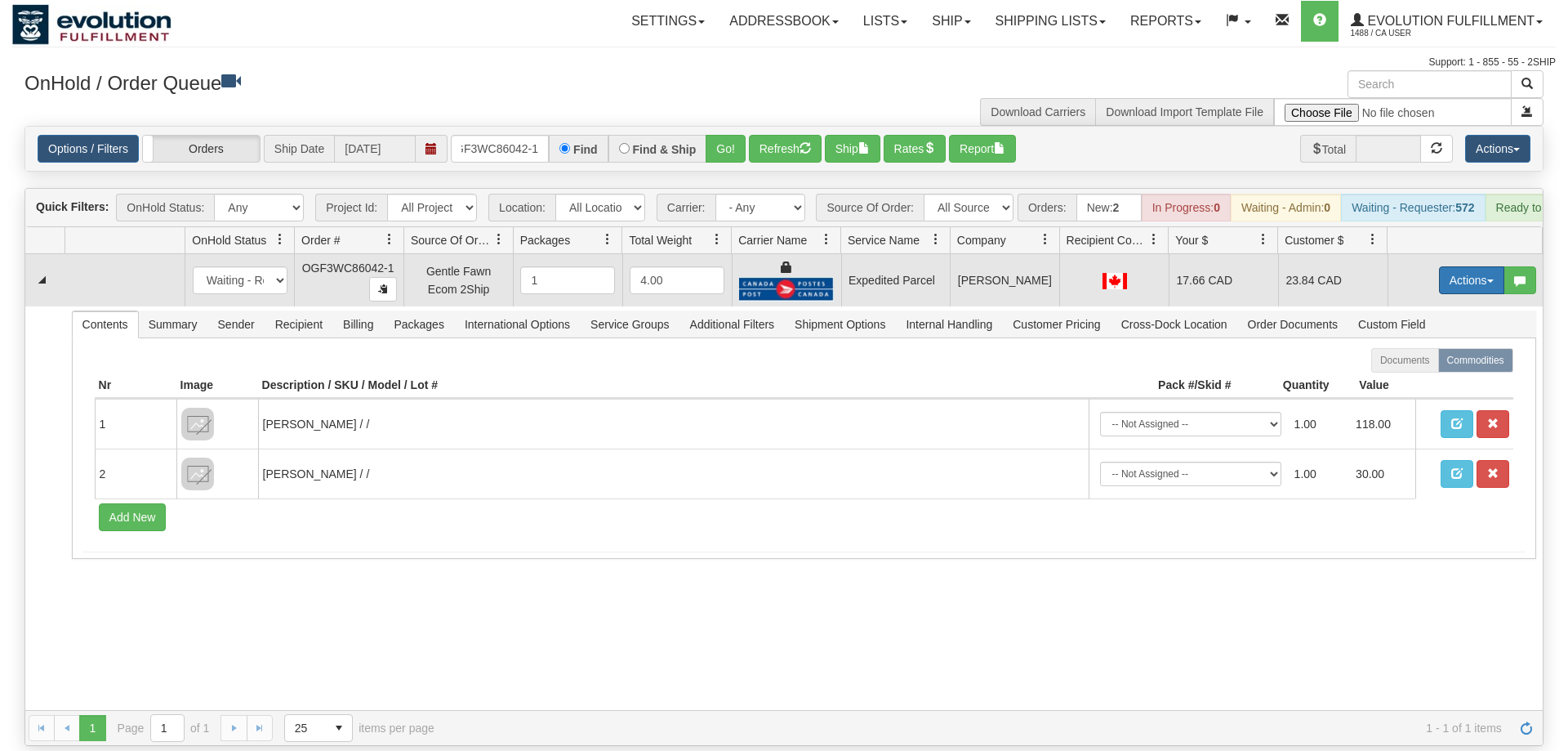
click at [1474, 267] on button "Actions" at bounding box center [1472, 280] width 65 height 28
click at [1399, 369] on span "Ship" at bounding box center [1406, 376] width 34 height 13
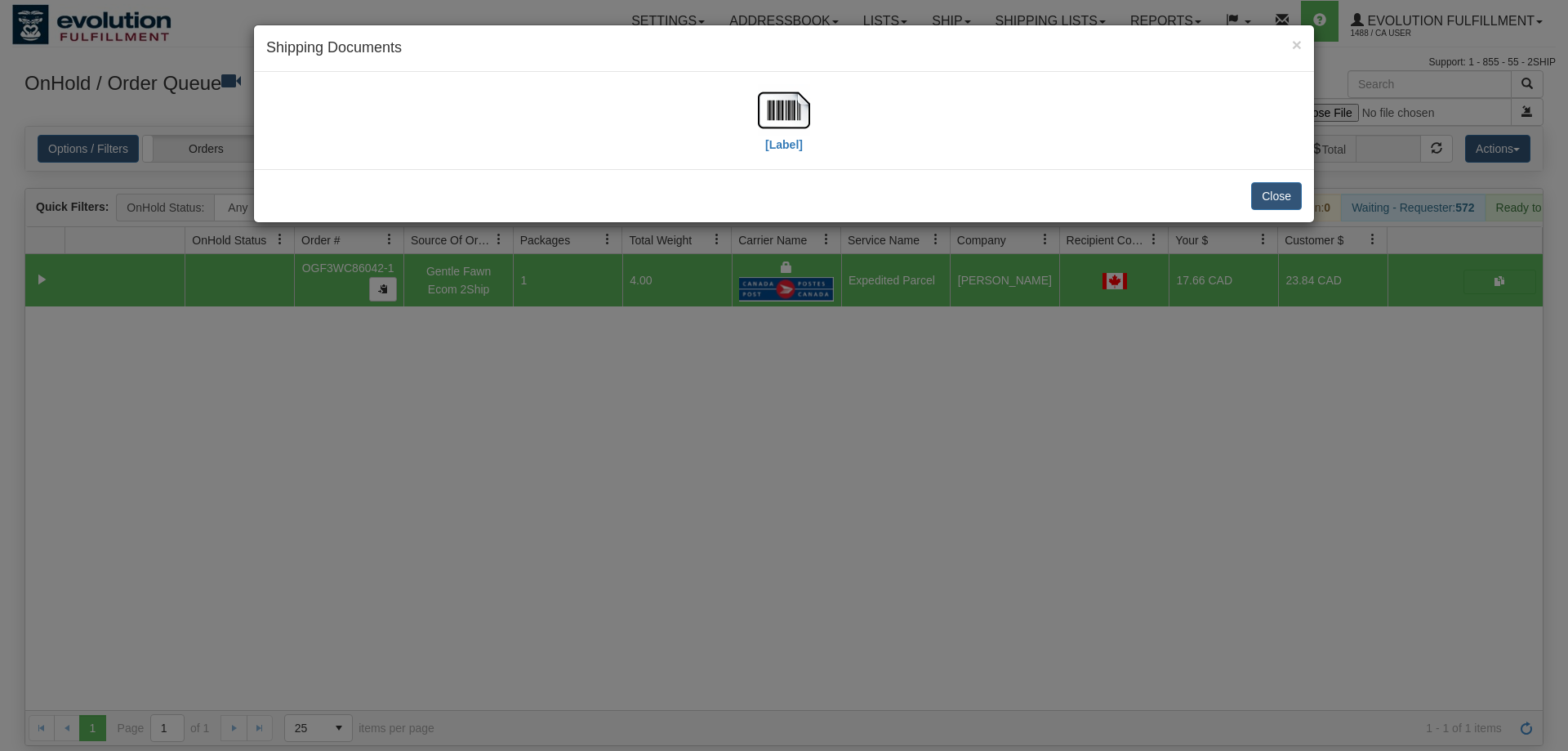
click at [756, 114] on div "[Label]" at bounding box center [784, 120] width 1036 height 73
click at [791, 117] on img at bounding box center [784, 110] width 53 height 53
drag, startPoint x: 671, startPoint y: 401, endPoint x: 624, endPoint y: 338, distance: 78.6
click at [665, 391] on div "× Shipping Documents [Label] Close" at bounding box center [784, 376] width 1568 height 751
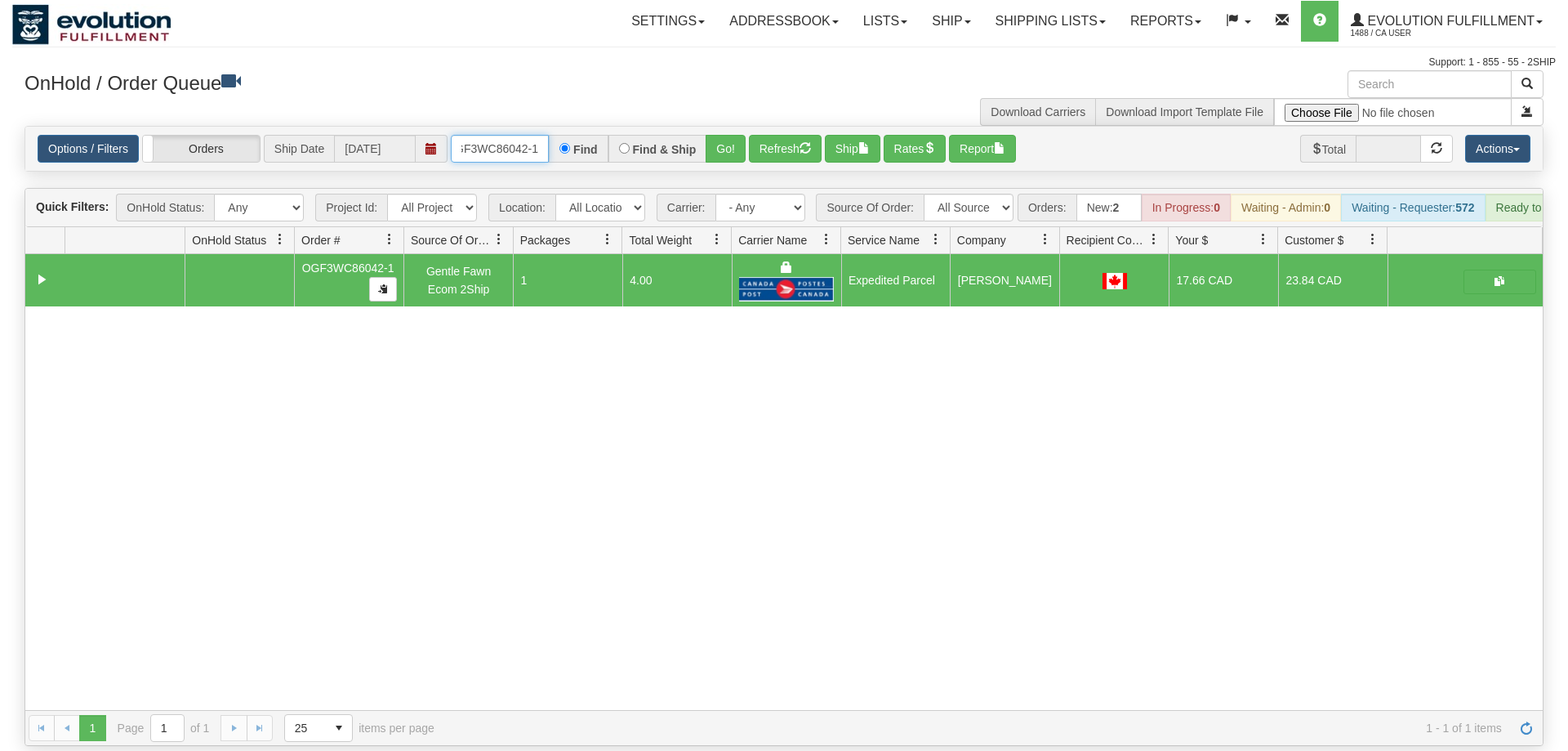
click at [522, 135] on input "OGF3WC86042-1" at bounding box center [499, 148] width 98 height 28
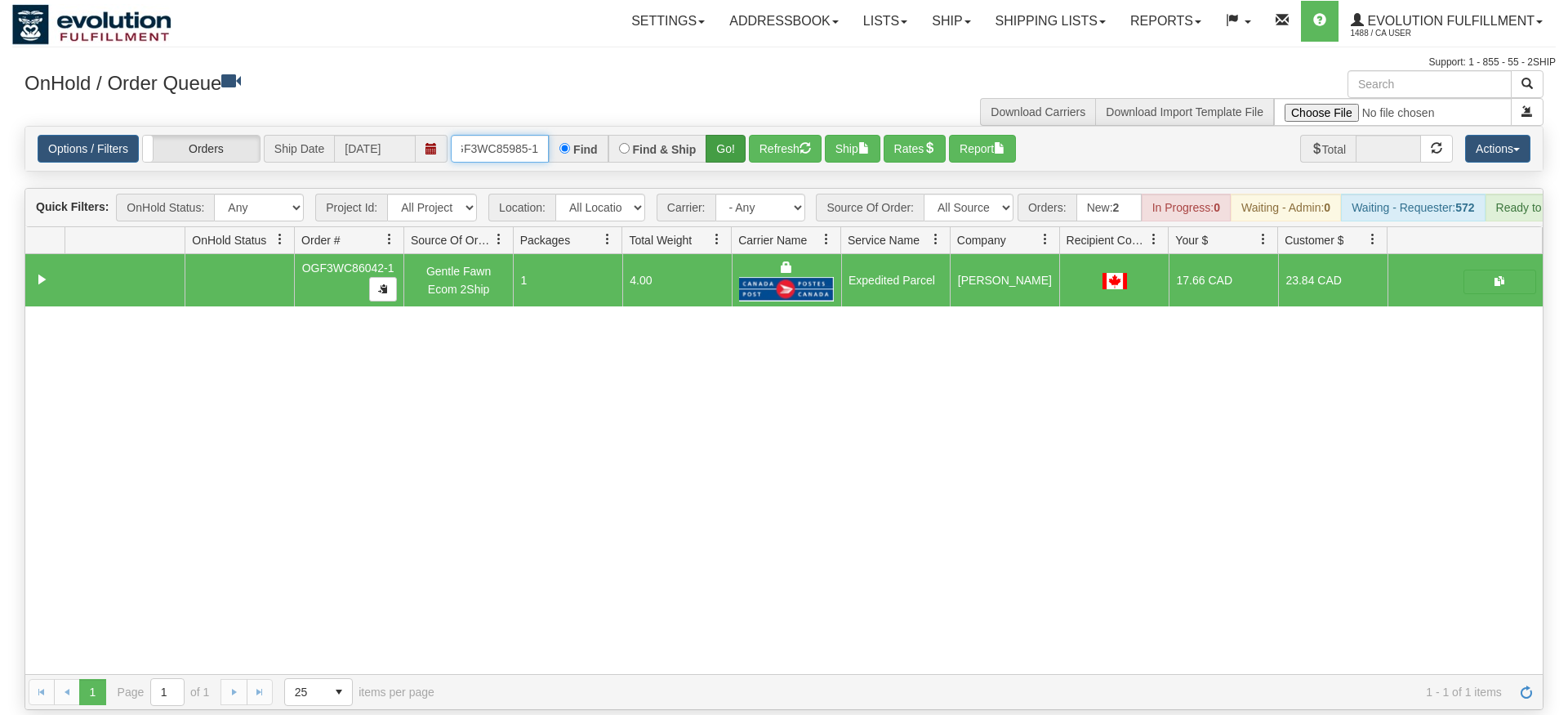
type input "OGF3WC85985-1"
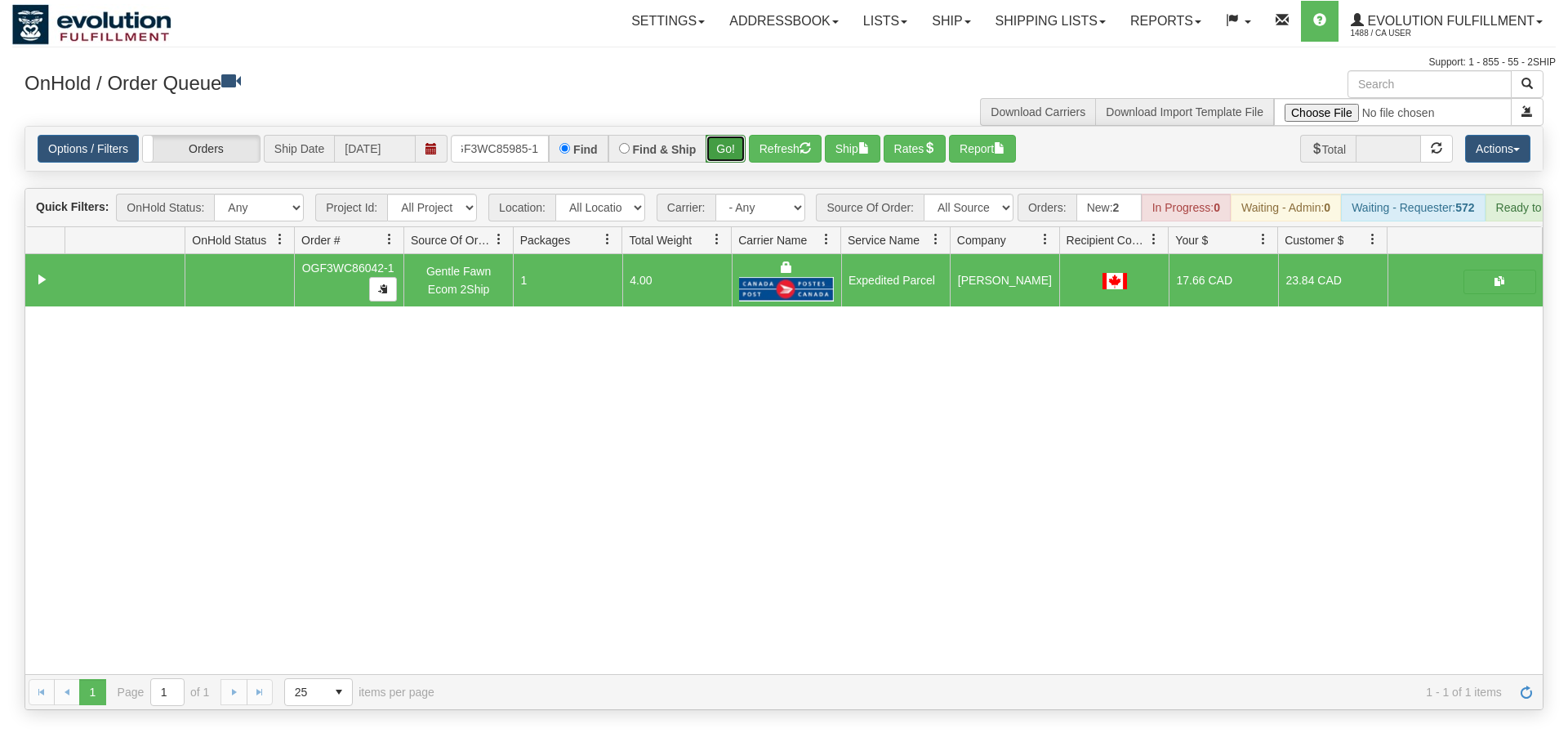
drag, startPoint x: 720, startPoint y: 135, endPoint x: 725, endPoint y: 116, distance: 19.6
click at [721, 171] on div "Is equal to Is not equal to Contains Does not contains CAD USD EUR ZAR [PERSON_…" at bounding box center [784, 418] width 1544 height 585
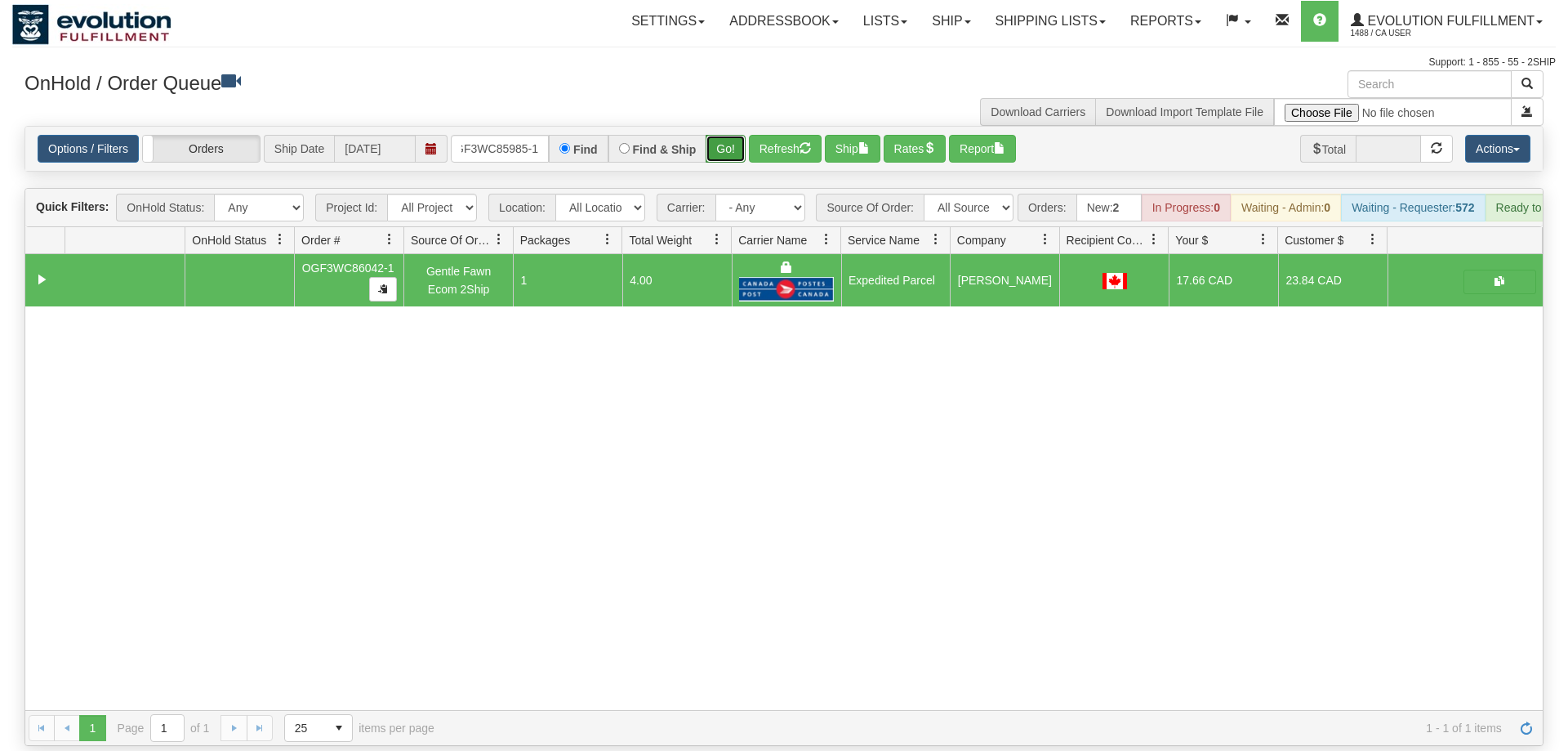
click at [725, 135] on button "Go!" at bounding box center [725, 148] width 40 height 28
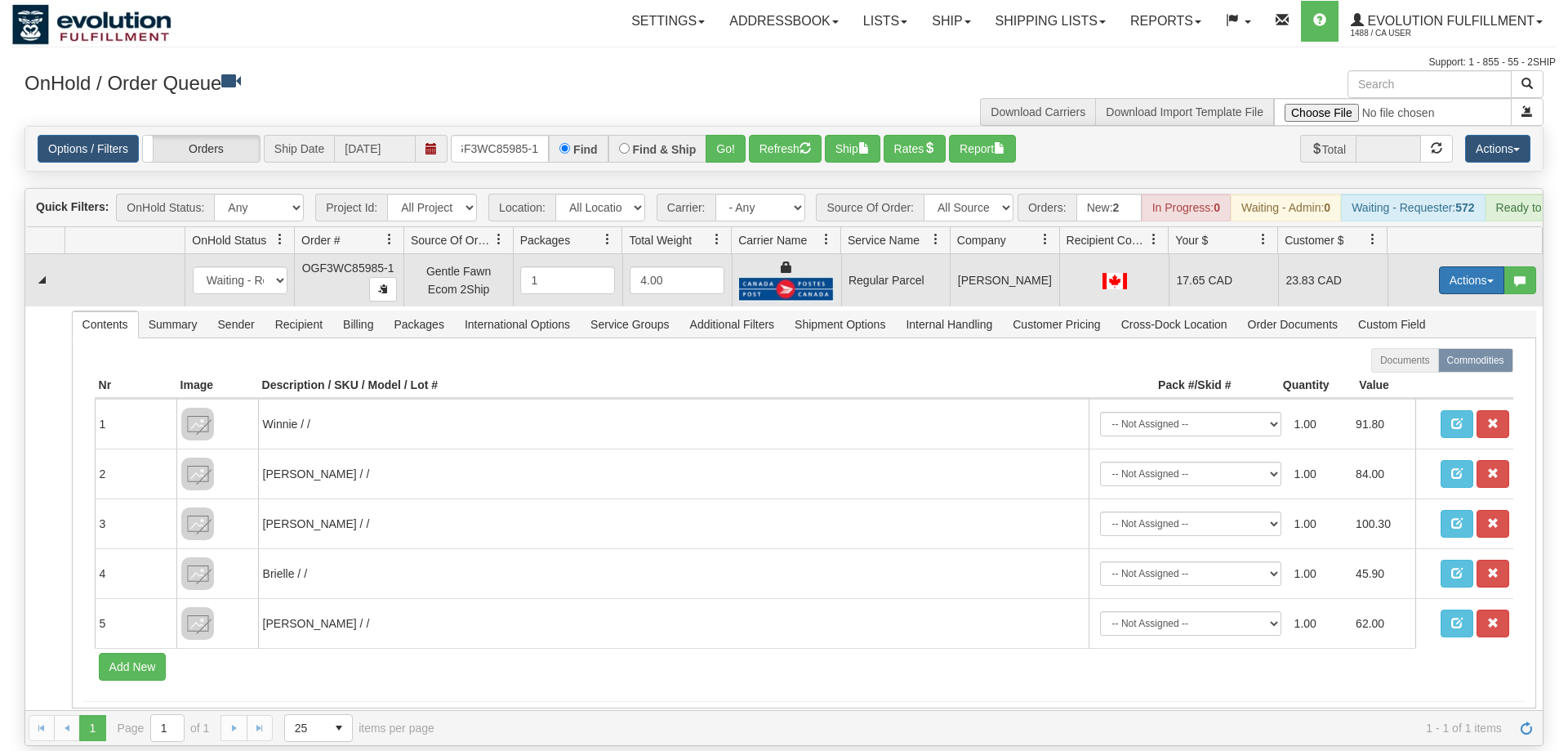
click at [1469, 267] on button "Actions" at bounding box center [1472, 280] width 65 height 28
click at [1438, 347] on span "Rate All Services" at bounding box center [1438, 354] width 98 height 13
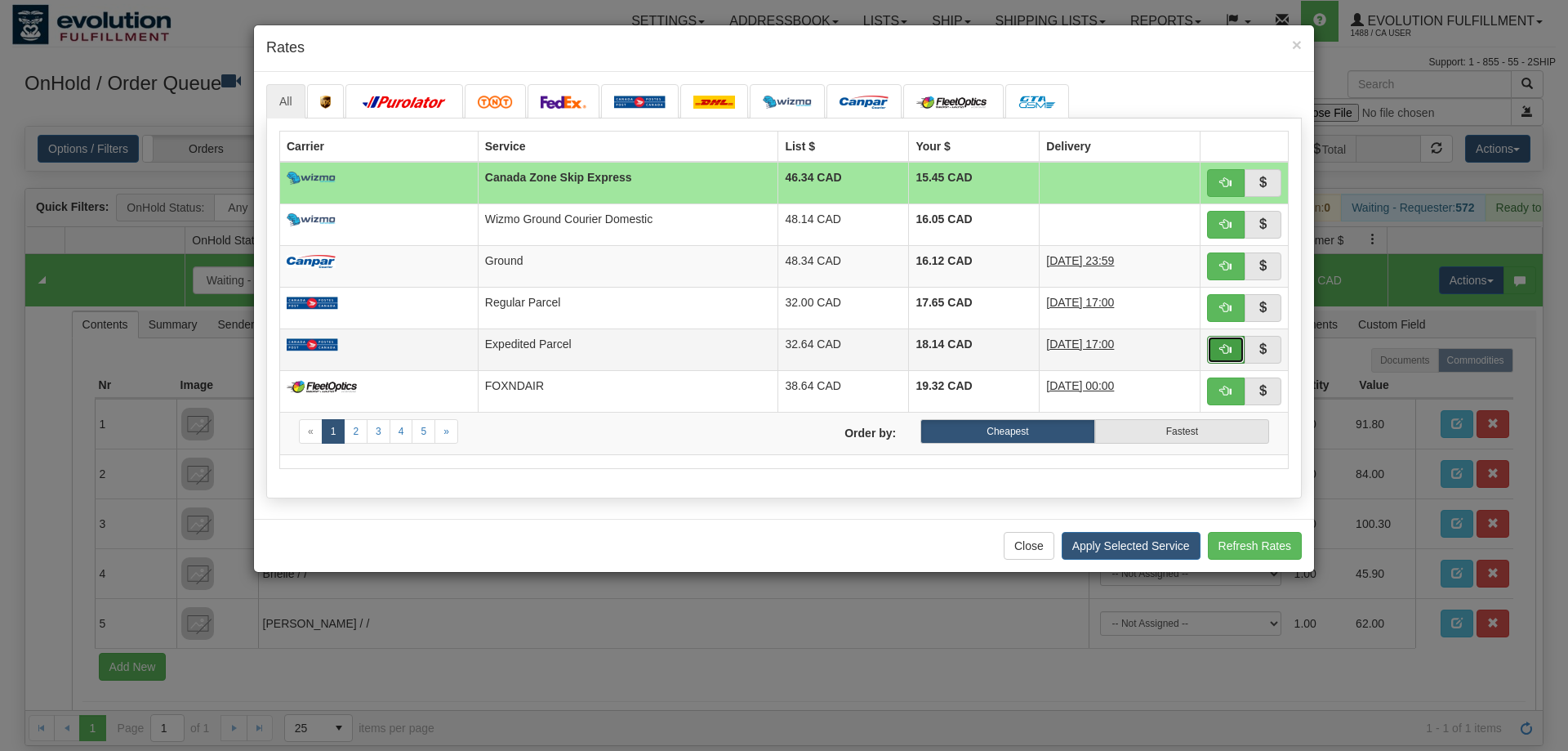
click at [1232, 345] on button "button" at bounding box center [1225, 350] width 38 height 28
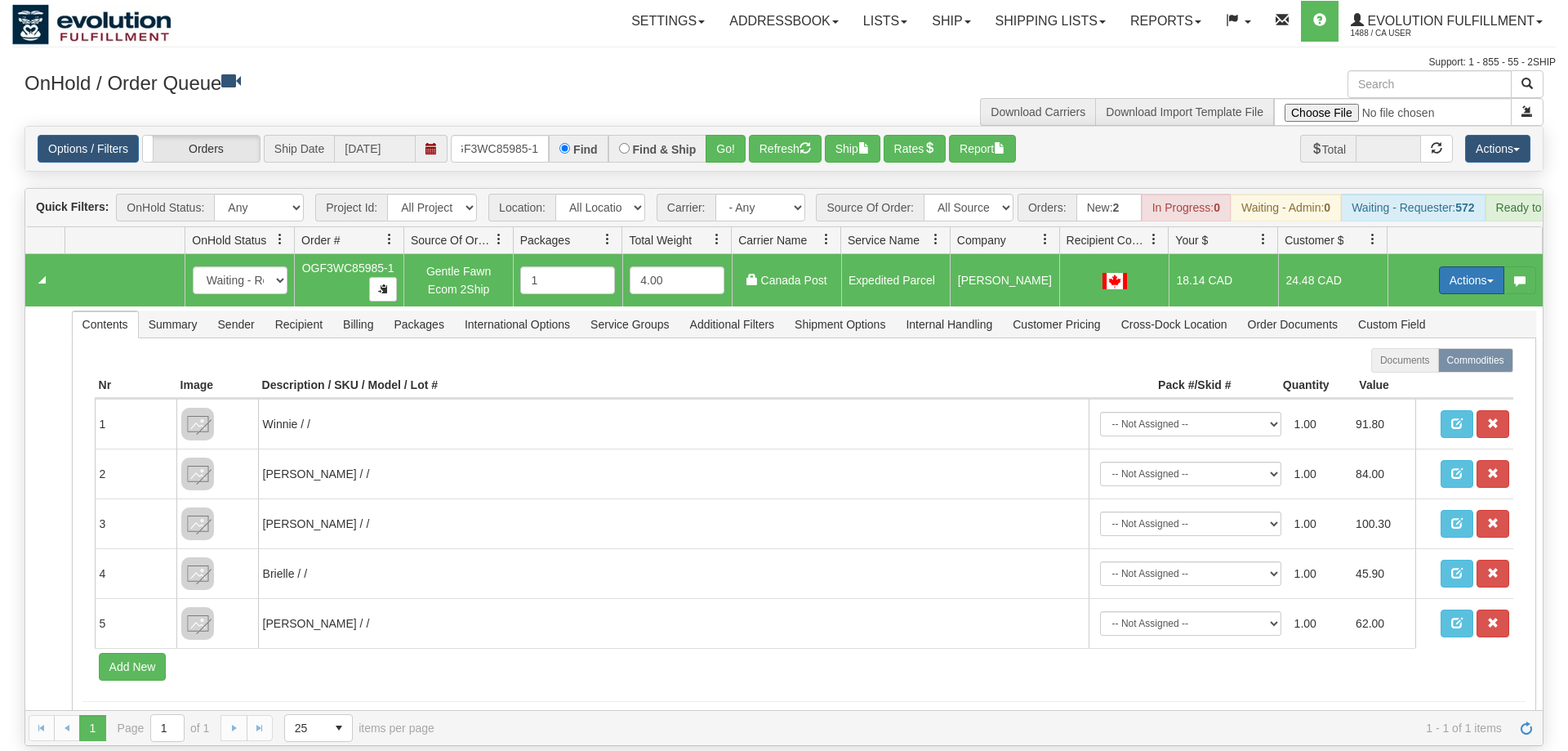
click at [1479, 267] on button "Actions" at bounding box center [1472, 280] width 65 height 28
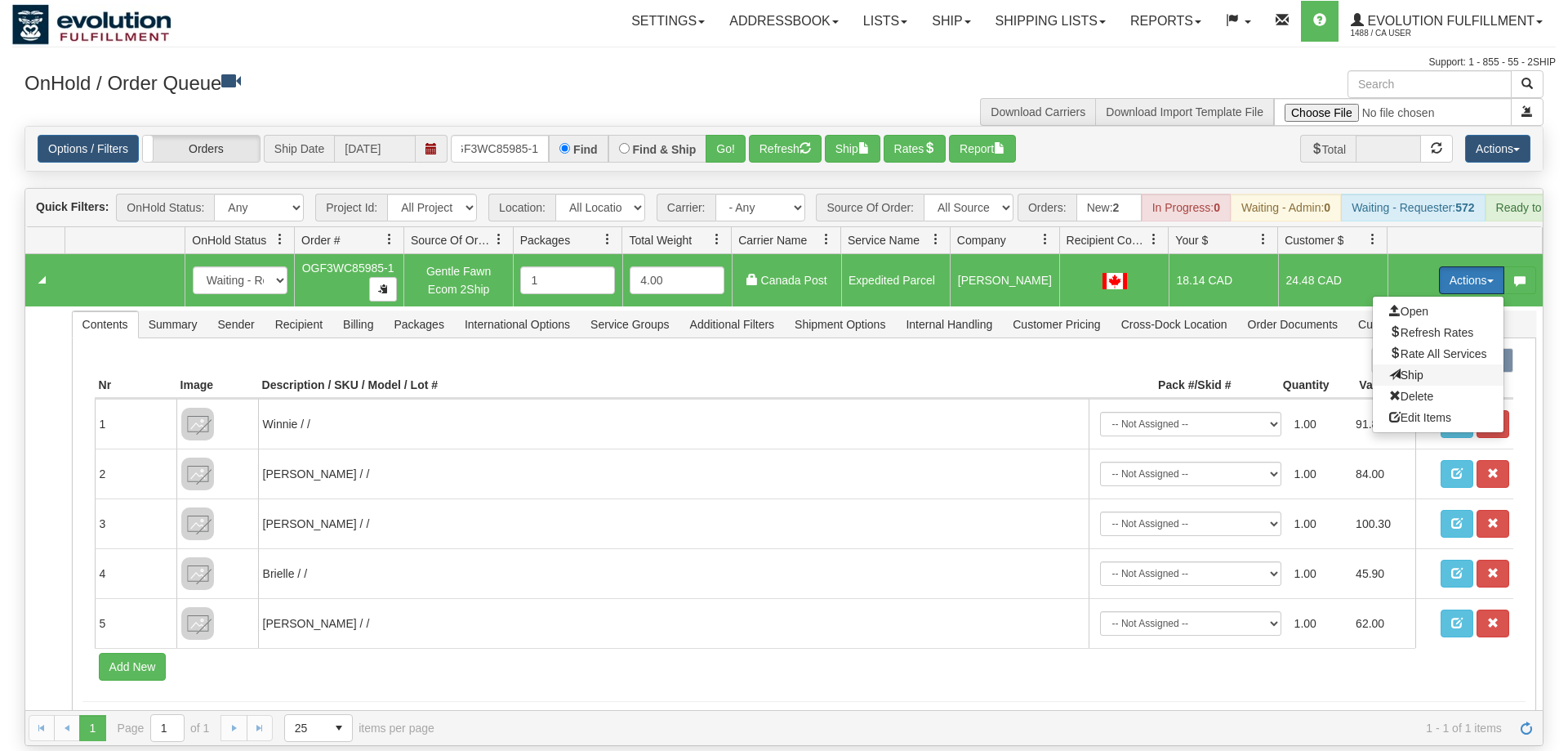
click at [1412, 369] on span "Ship" at bounding box center [1406, 376] width 34 height 13
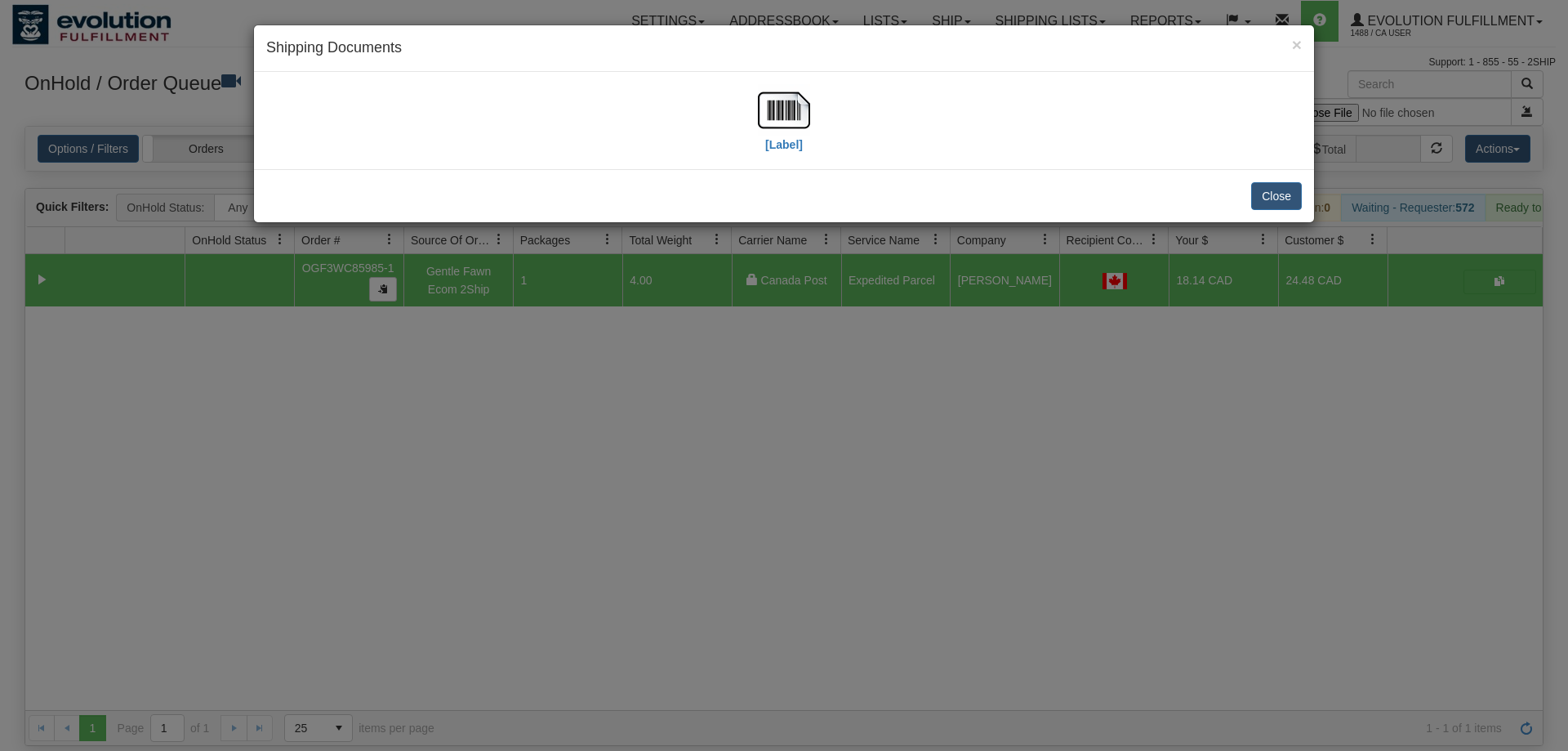
drag, startPoint x: 842, startPoint y: 105, endPoint x: 720, endPoint y: 102, distance: 122.0
click at [837, 105] on div "[Label]" at bounding box center [784, 120] width 1036 height 73
drag, startPoint x: 720, startPoint y: 102, endPoint x: 746, endPoint y: 108, distance: 26.7
click at [725, 100] on div "[Label]" at bounding box center [784, 120] width 1036 height 73
click at [787, 119] on img at bounding box center [784, 110] width 53 height 53
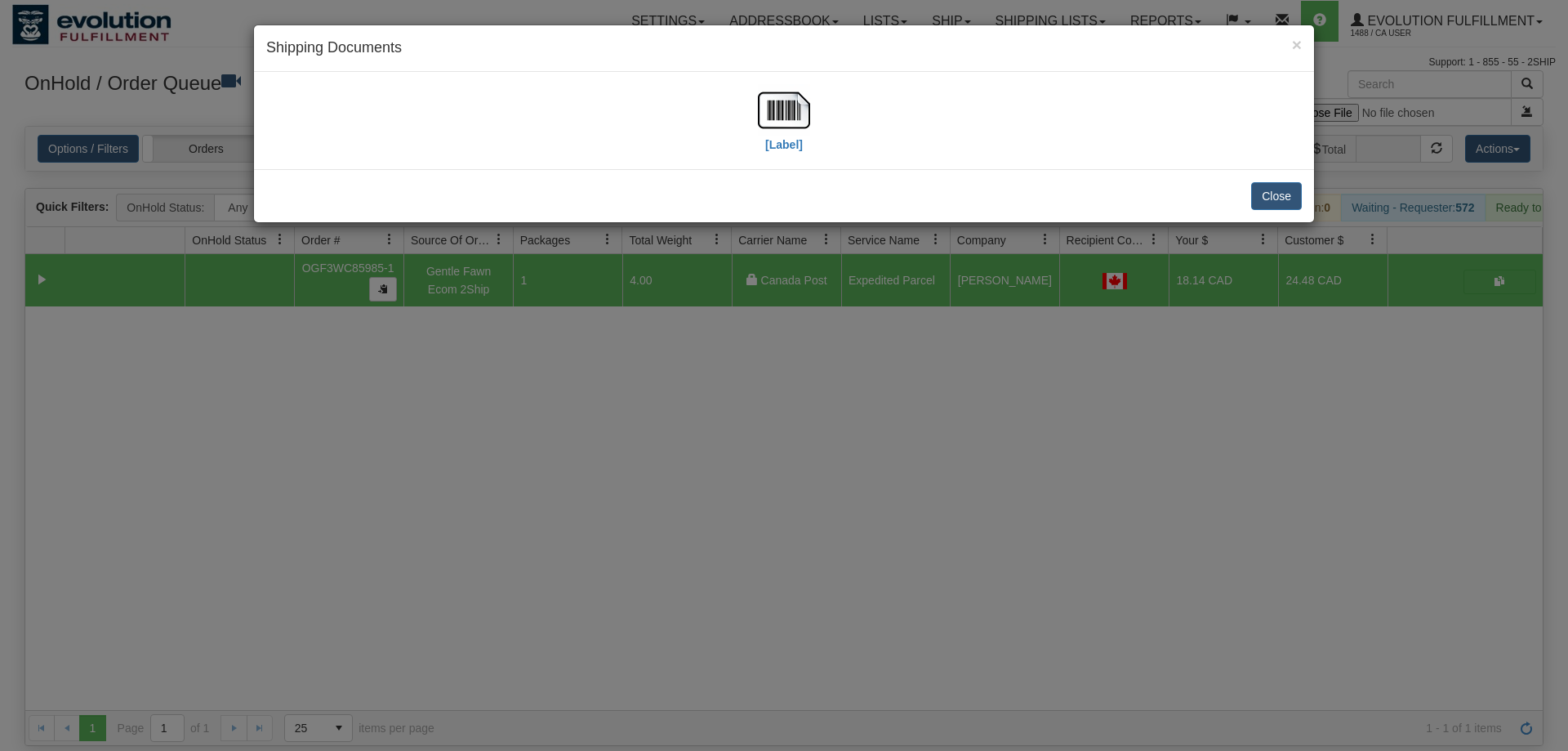
drag, startPoint x: 535, startPoint y: 509, endPoint x: 527, endPoint y: 295, distance: 214.1
click at [541, 507] on div "× Shipping Documents [Label] Close" at bounding box center [784, 376] width 1568 height 751
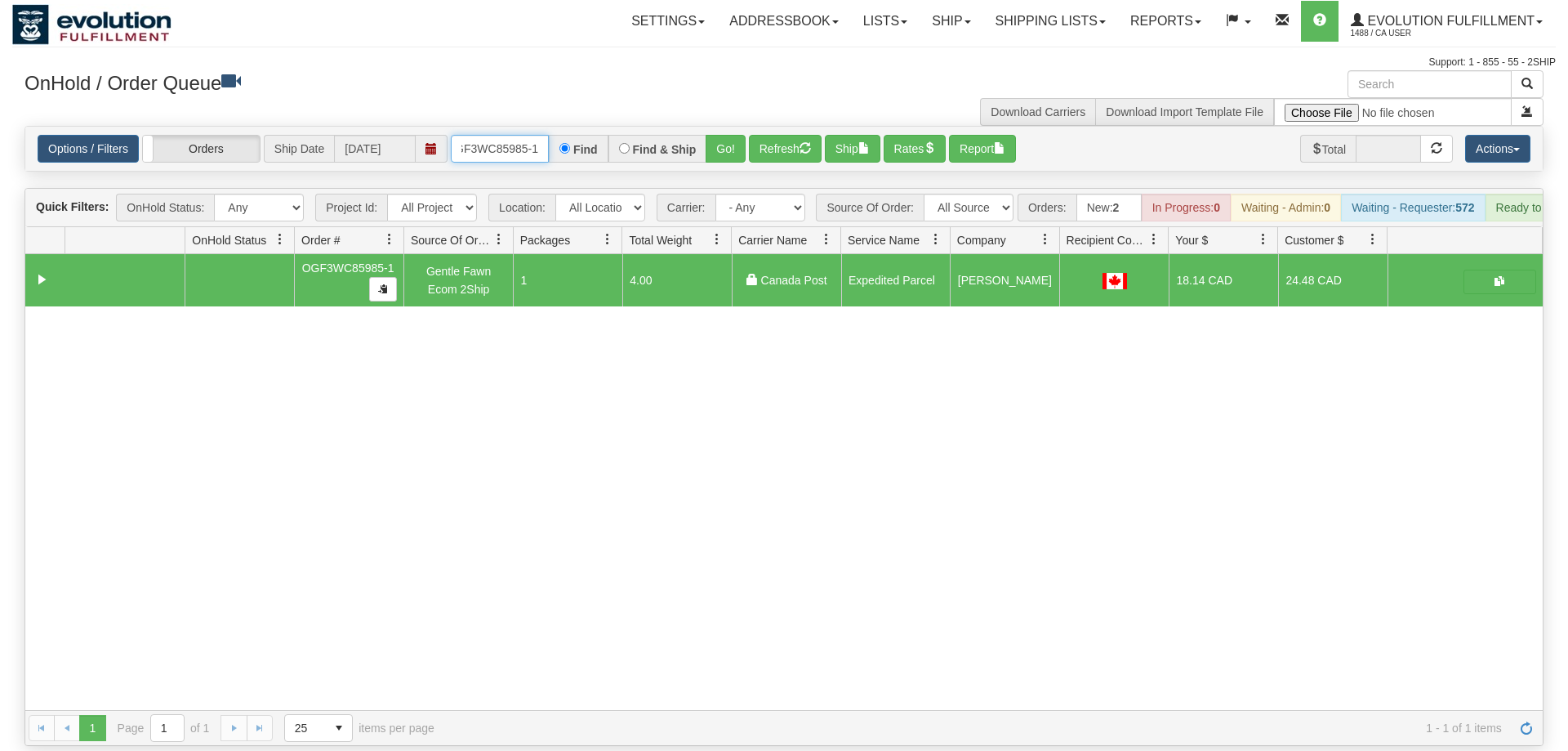
click at [526, 135] on input "OGF3WC85985-1" at bounding box center [499, 148] width 98 height 28
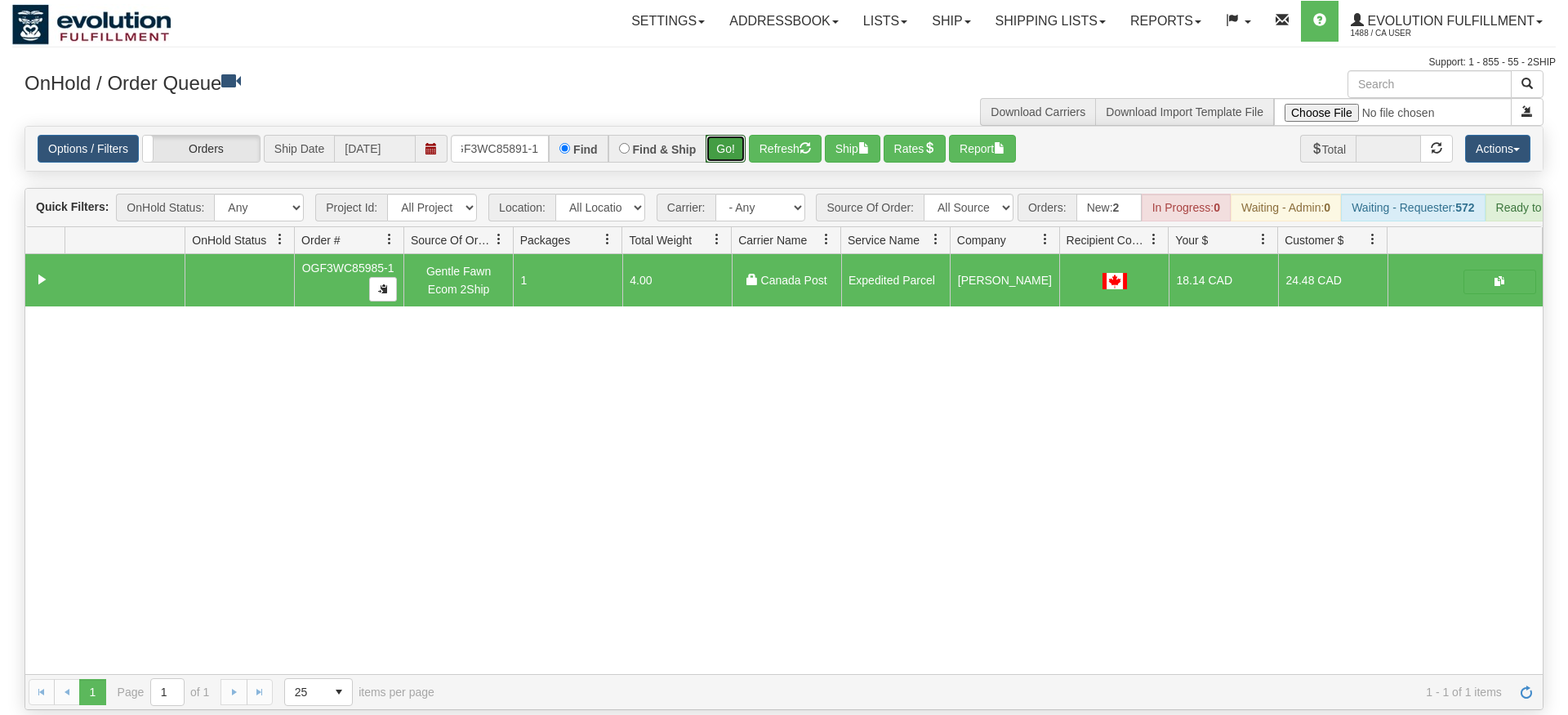
click at [722, 153] on div "Is equal to Is not equal to Contains Does not contains CAD USD EUR ZAR [PERSON_…" at bounding box center [784, 418] width 1544 height 585
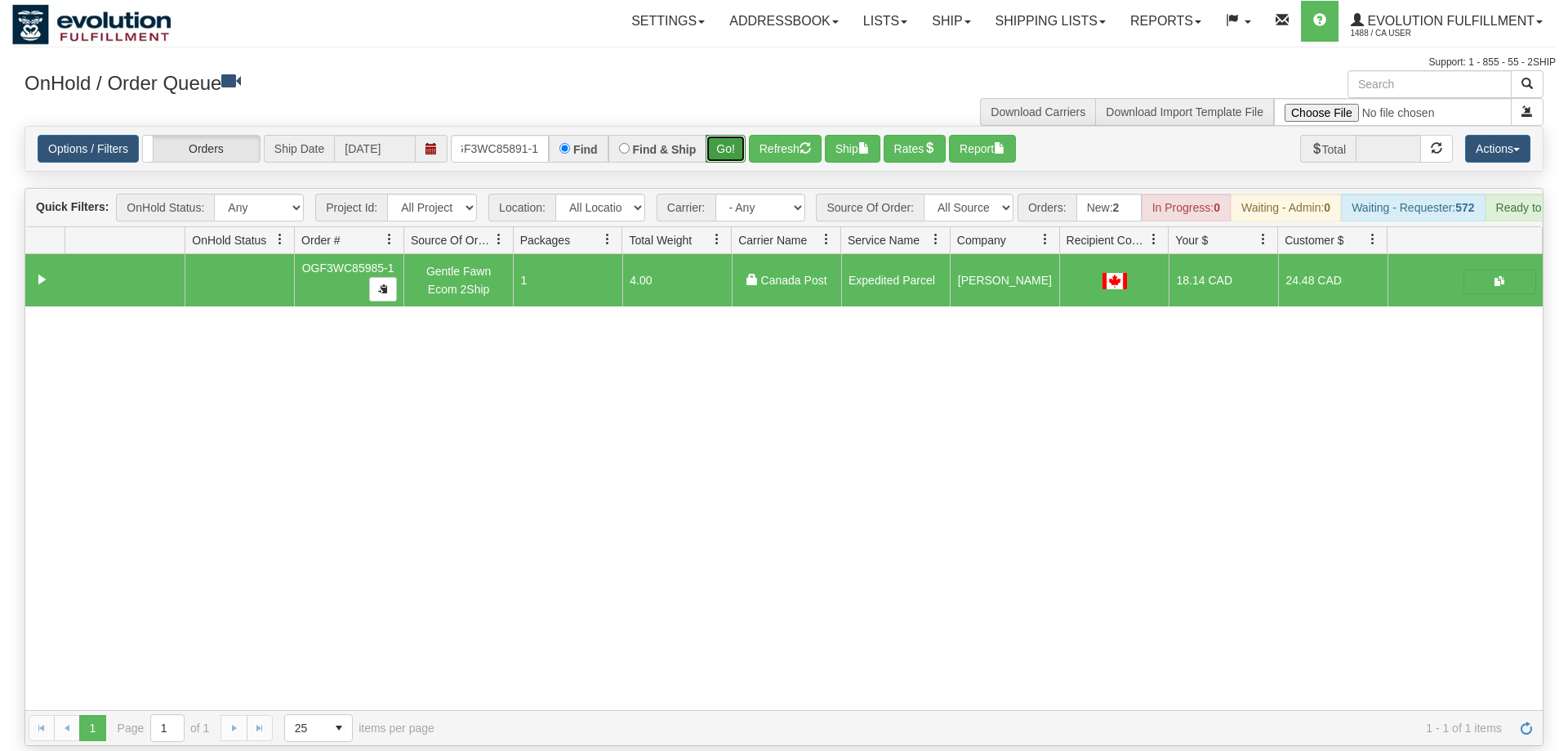
click at [721, 135] on button "Go!" at bounding box center [725, 148] width 40 height 28
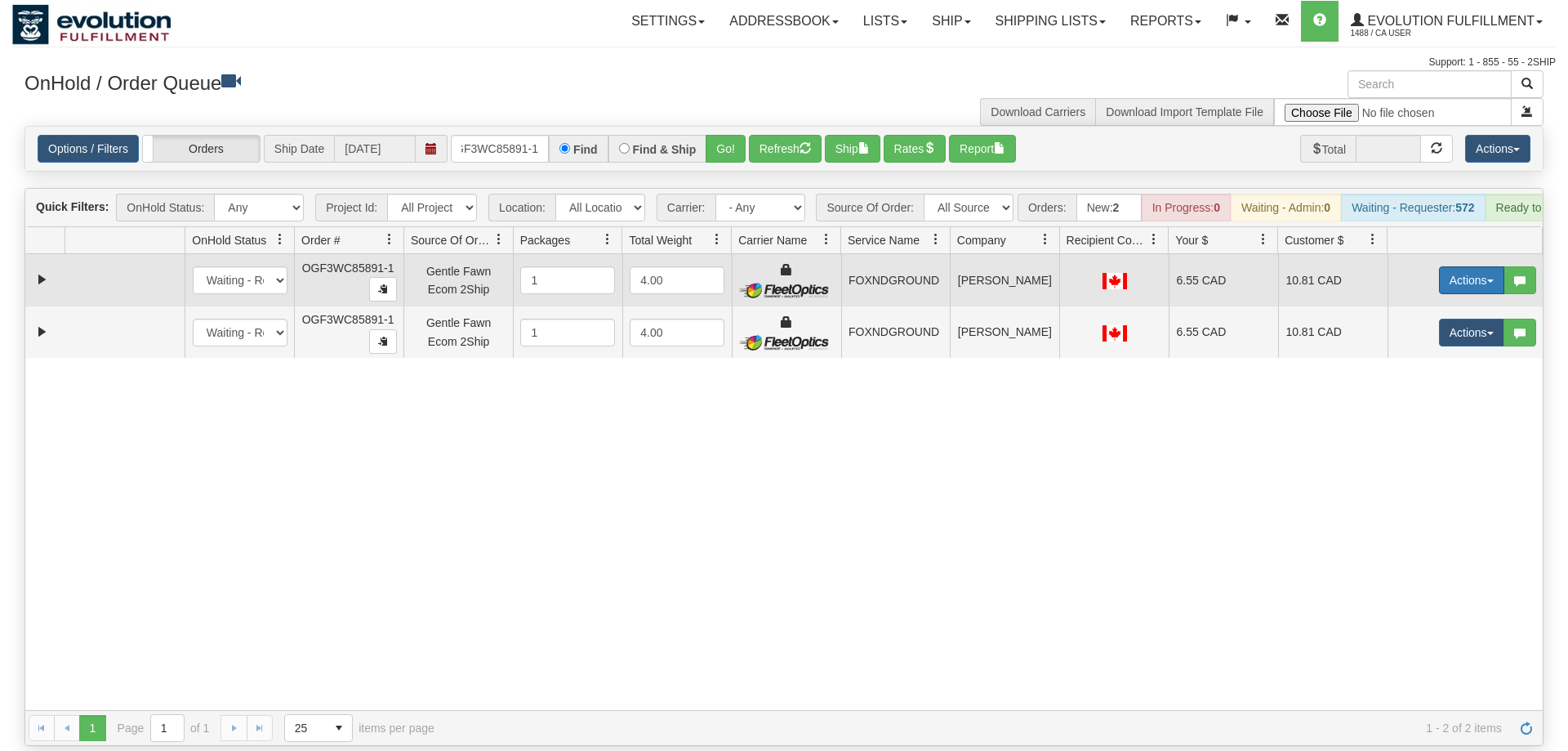
click at [1475, 267] on button "Actions" at bounding box center [1472, 280] width 65 height 28
click at [1423, 365] on link "Ship" at bounding box center [1438, 375] width 130 height 21
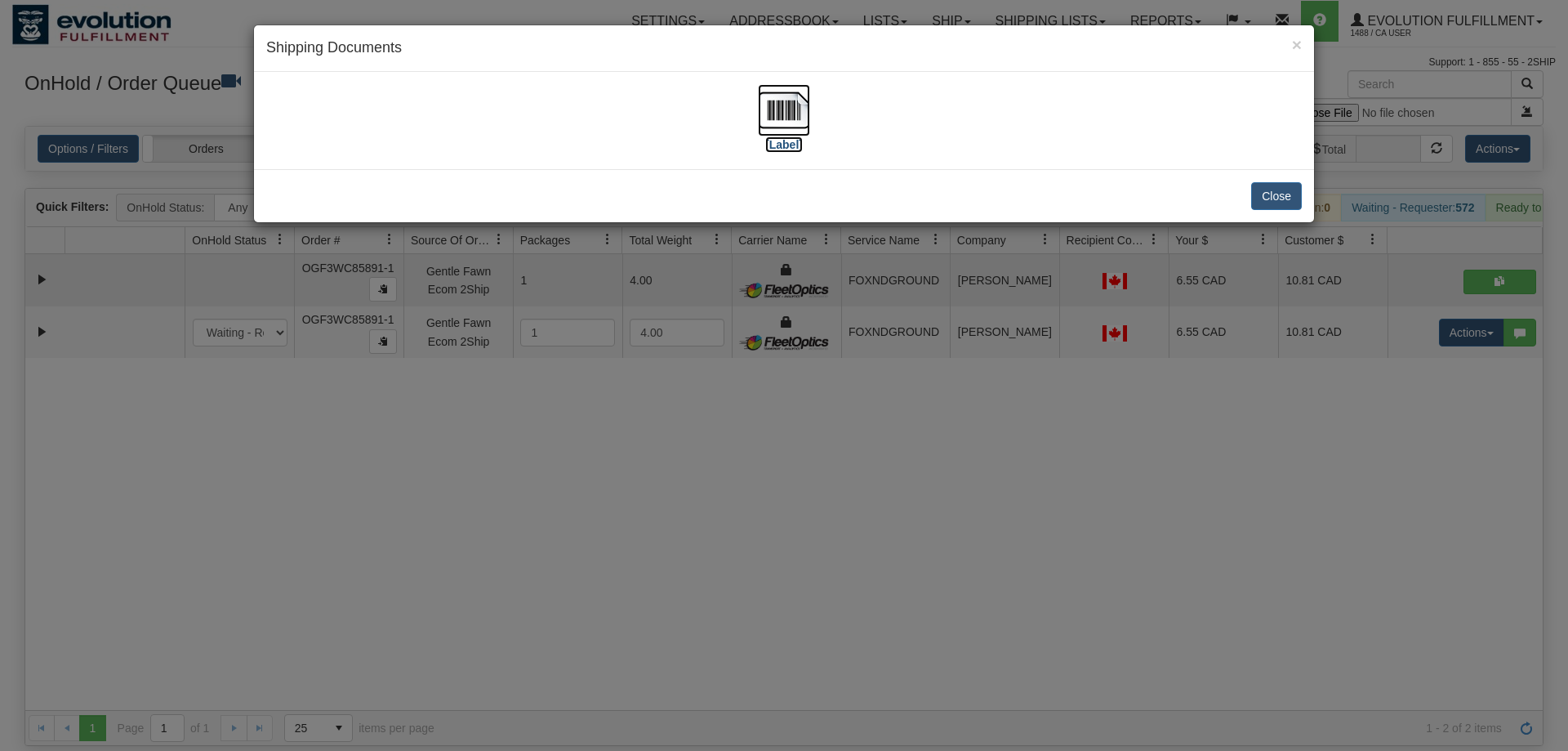
click at [808, 129] on img at bounding box center [784, 110] width 53 height 53
click at [1376, 384] on div "× Shipping Documents [Label] Close" at bounding box center [784, 376] width 1568 height 751
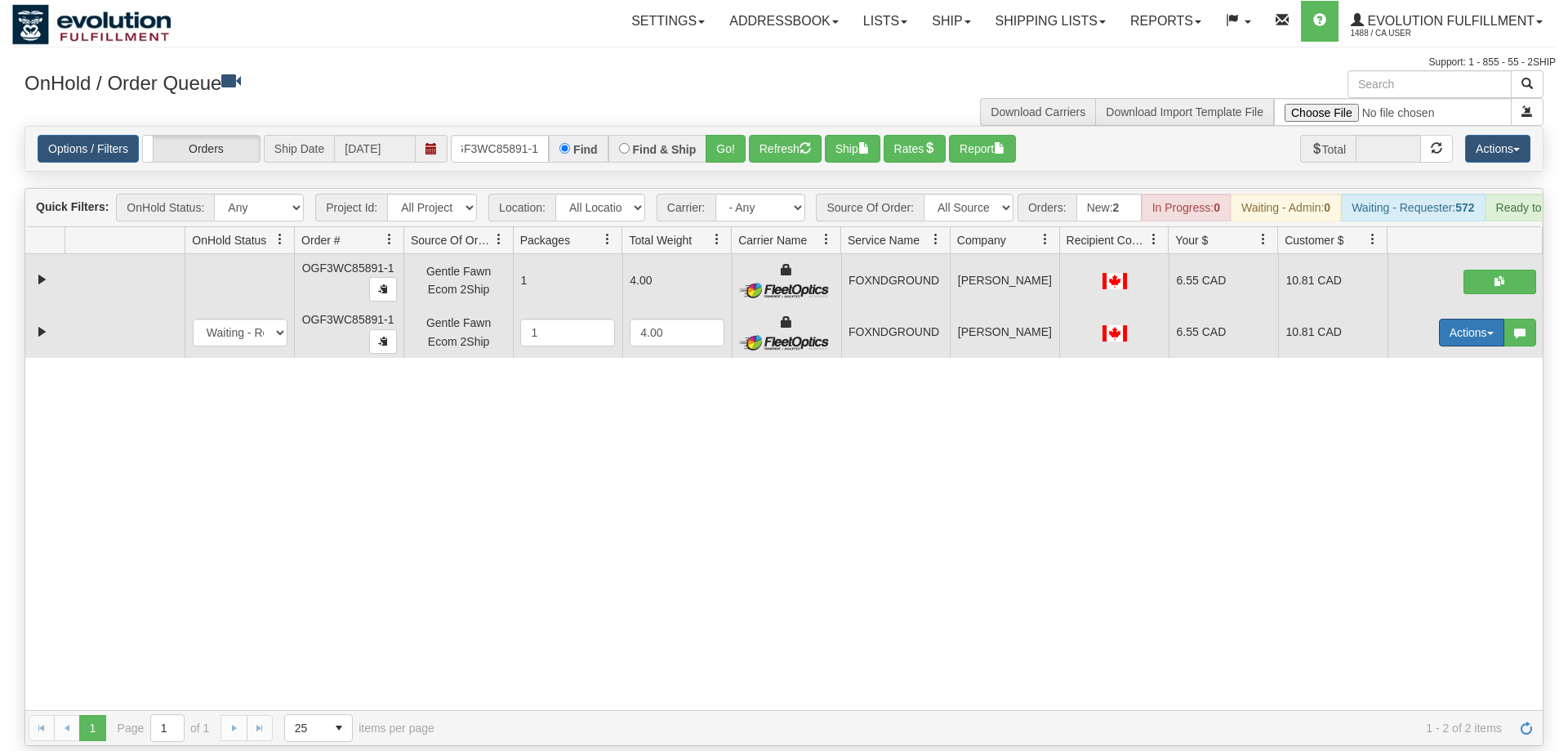
click at [1448, 319] on button "Actions" at bounding box center [1472, 332] width 65 height 28
click at [1412, 442] on span "Delete" at bounding box center [1411, 449] width 44 height 13
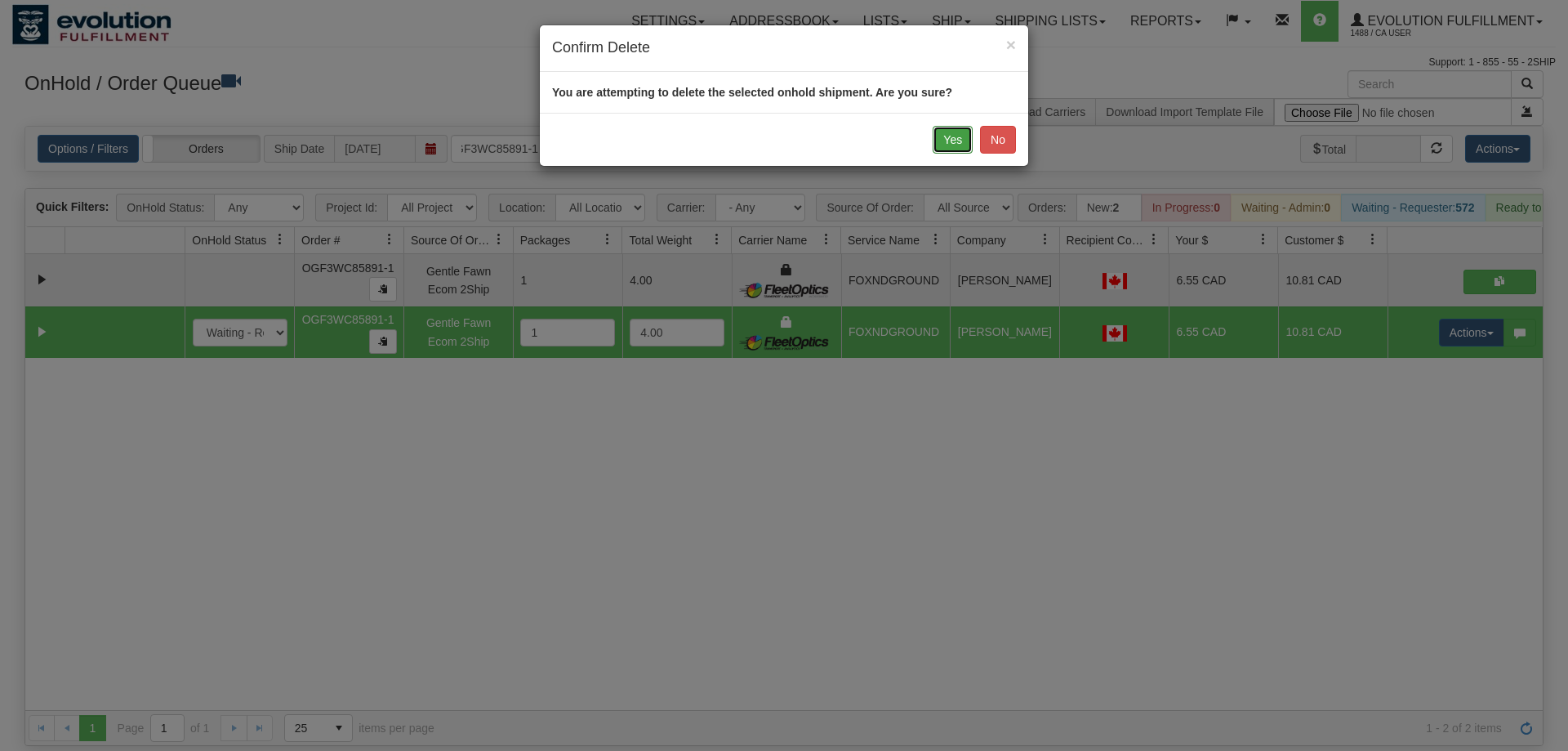
click at [966, 139] on button "Yes" at bounding box center [953, 140] width 40 height 28
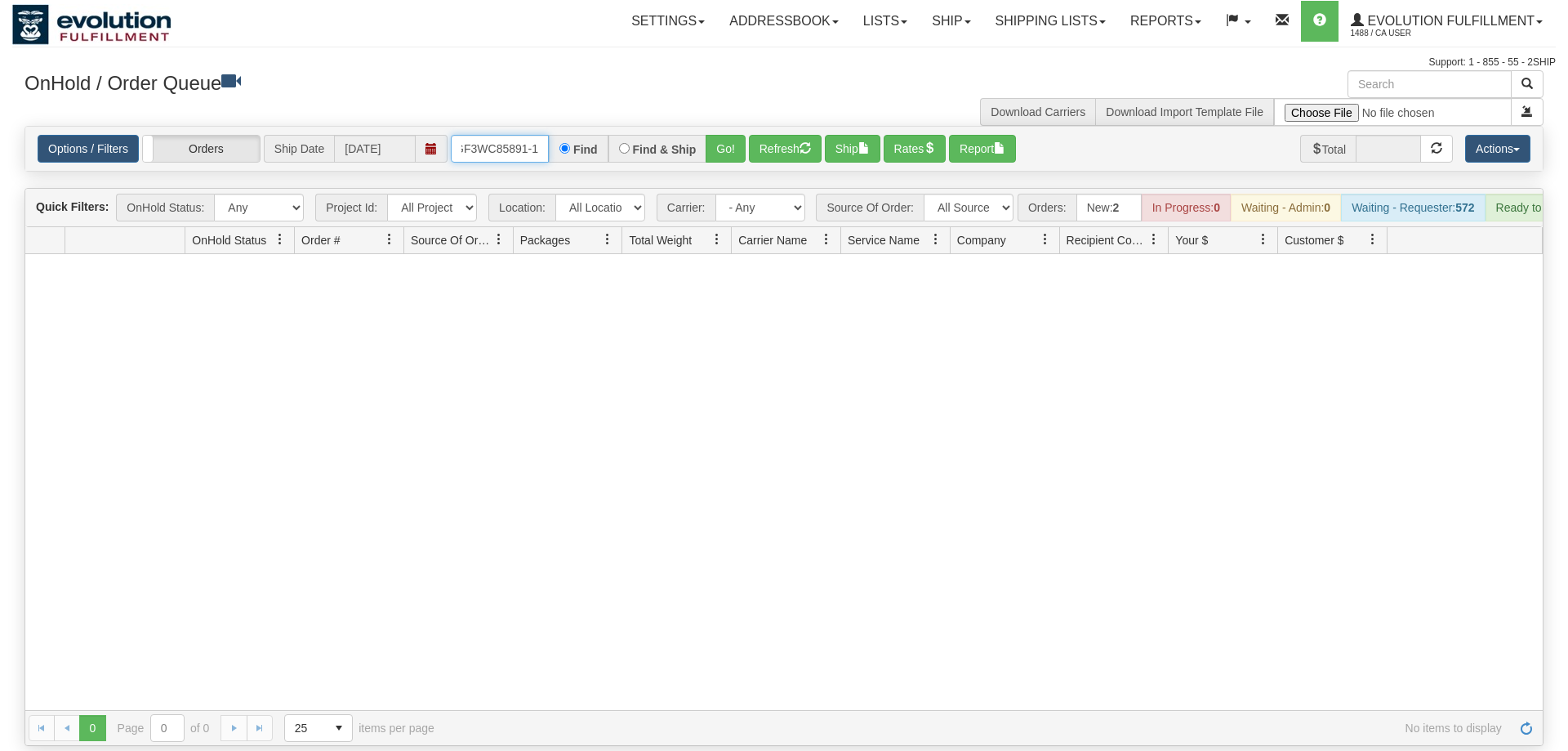
drag, startPoint x: 501, startPoint y: 134, endPoint x: 499, endPoint y: 126, distance: 8.2
click at [501, 135] on input "OGF3WC85891-1" at bounding box center [499, 148] width 98 height 28
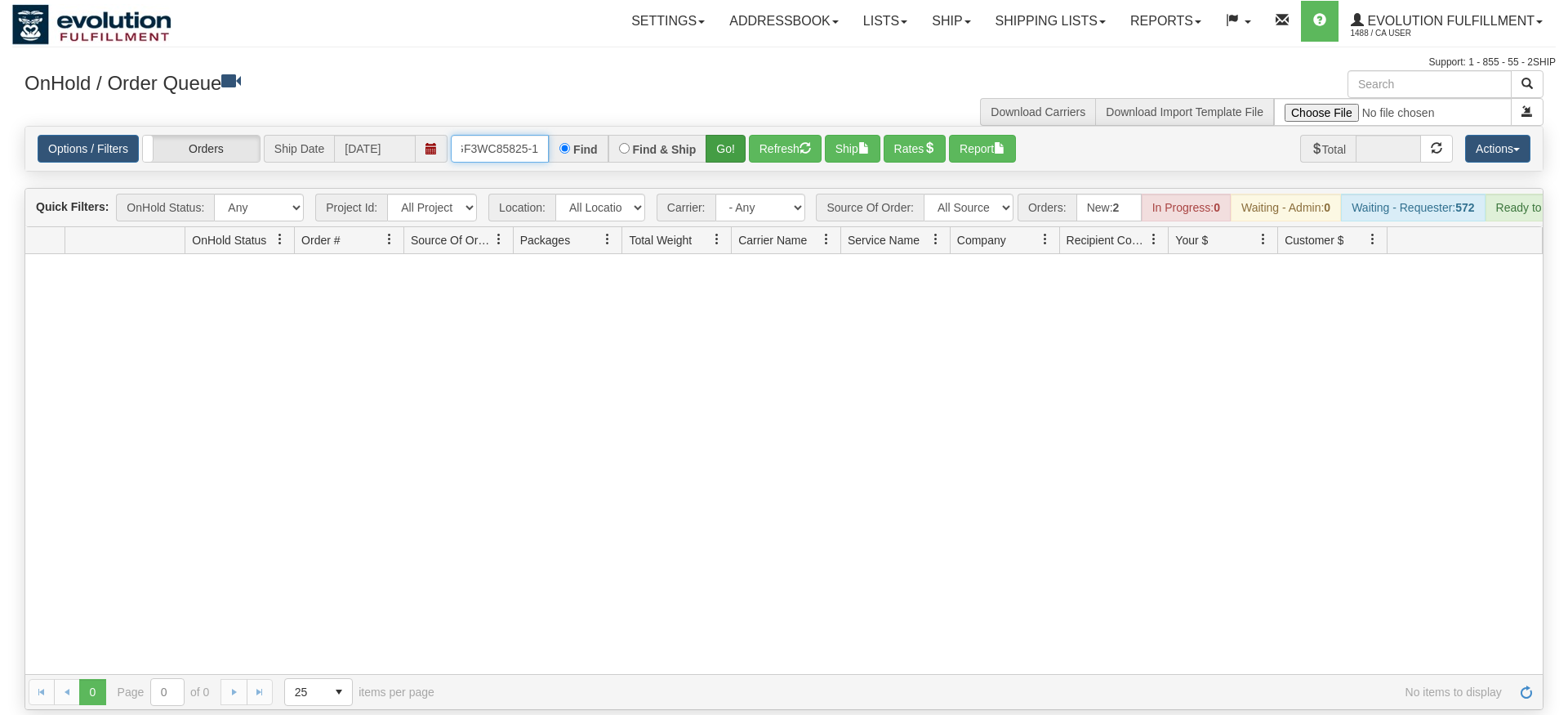
type input "OGF3WC85825-1"
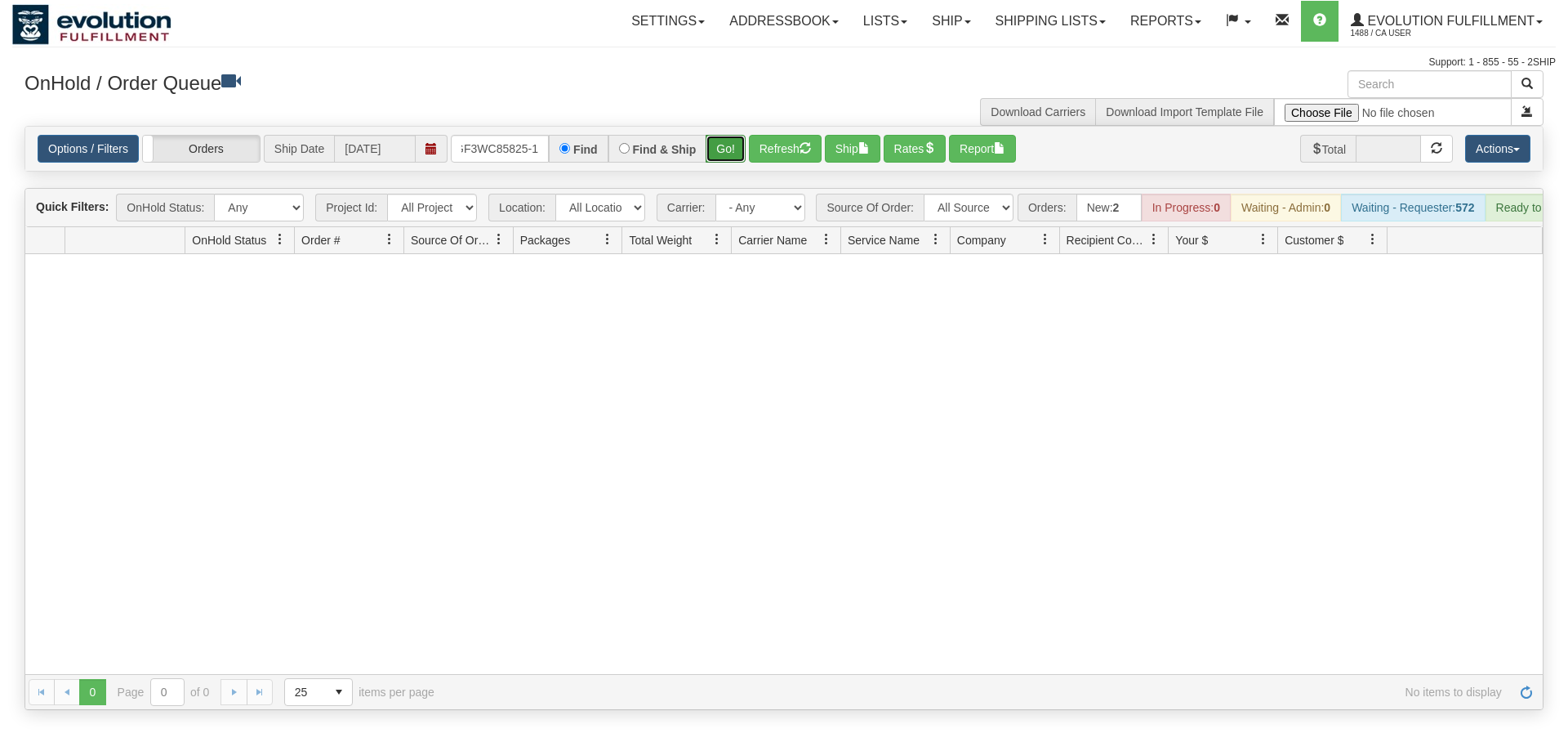
drag, startPoint x: 742, startPoint y: 122, endPoint x: 731, endPoint y: 124, distance: 11.2
click at [741, 156] on div "Is equal to Is not equal to Contains Does not contains CAD USD EUR ZAR [PERSON_…" at bounding box center [784, 418] width 1544 height 585
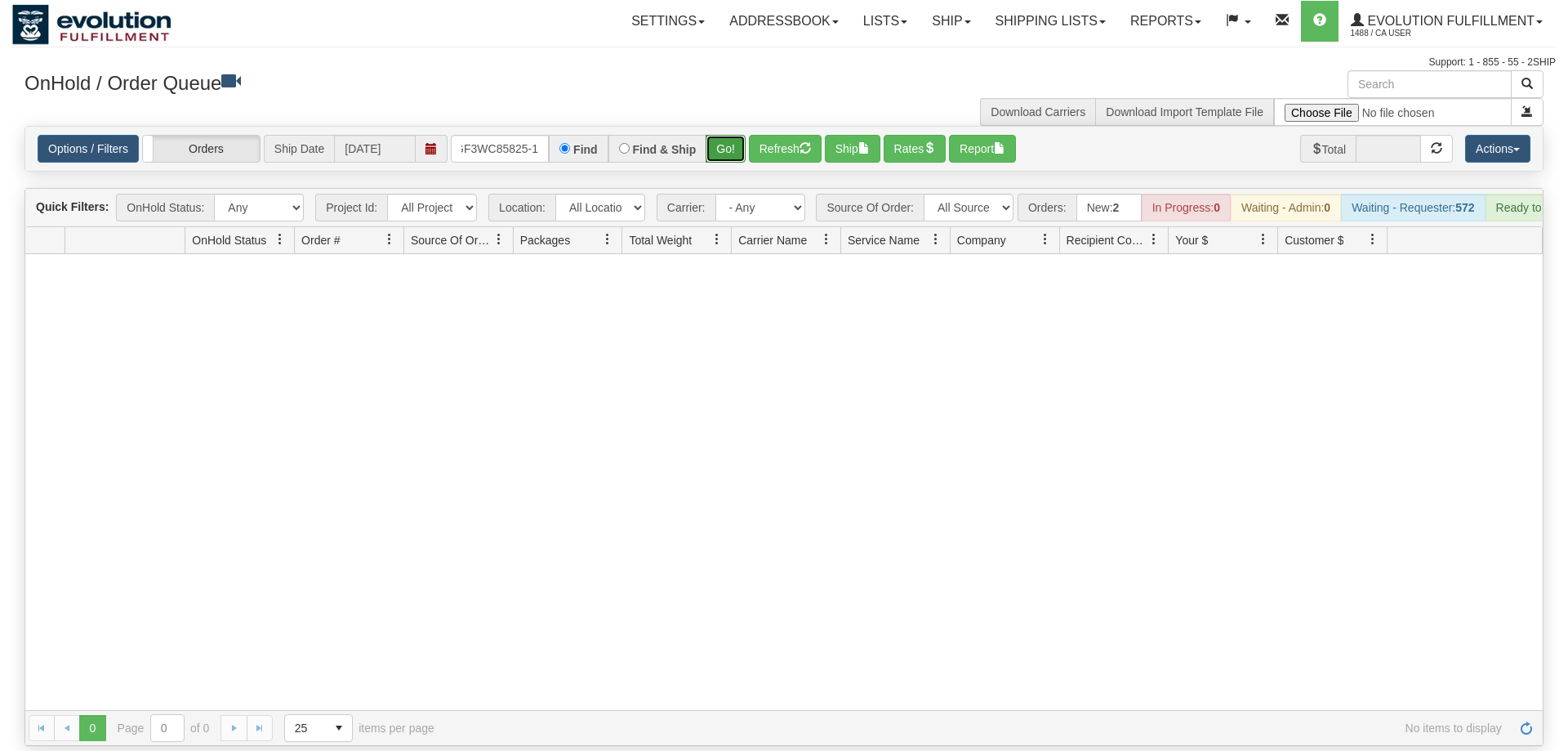
click at [731, 135] on button "Go!" at bounding box center [725, 148] width 40 height 28
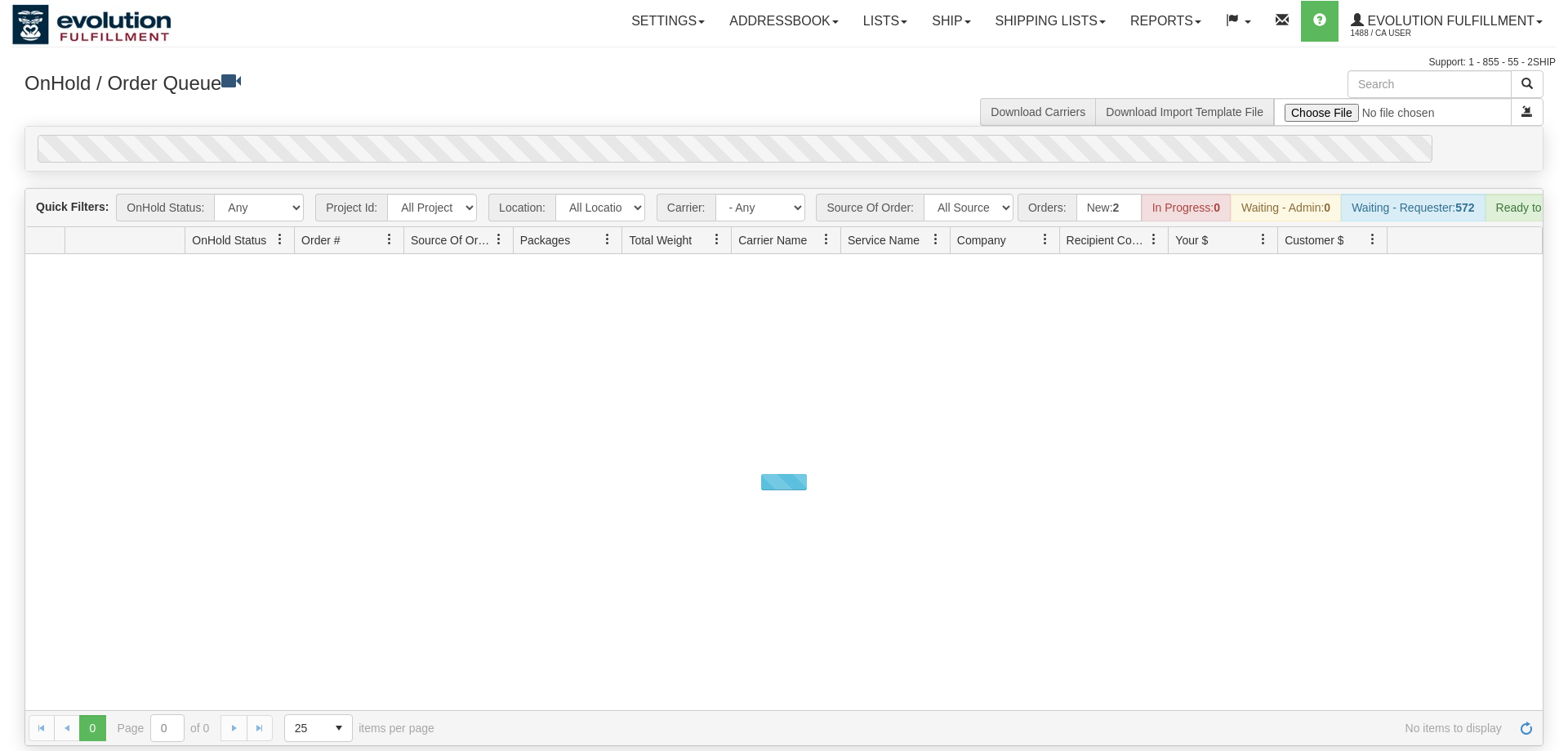
click at [1056, 559] on div at bounding box center [784, 482] width 1518 height 456
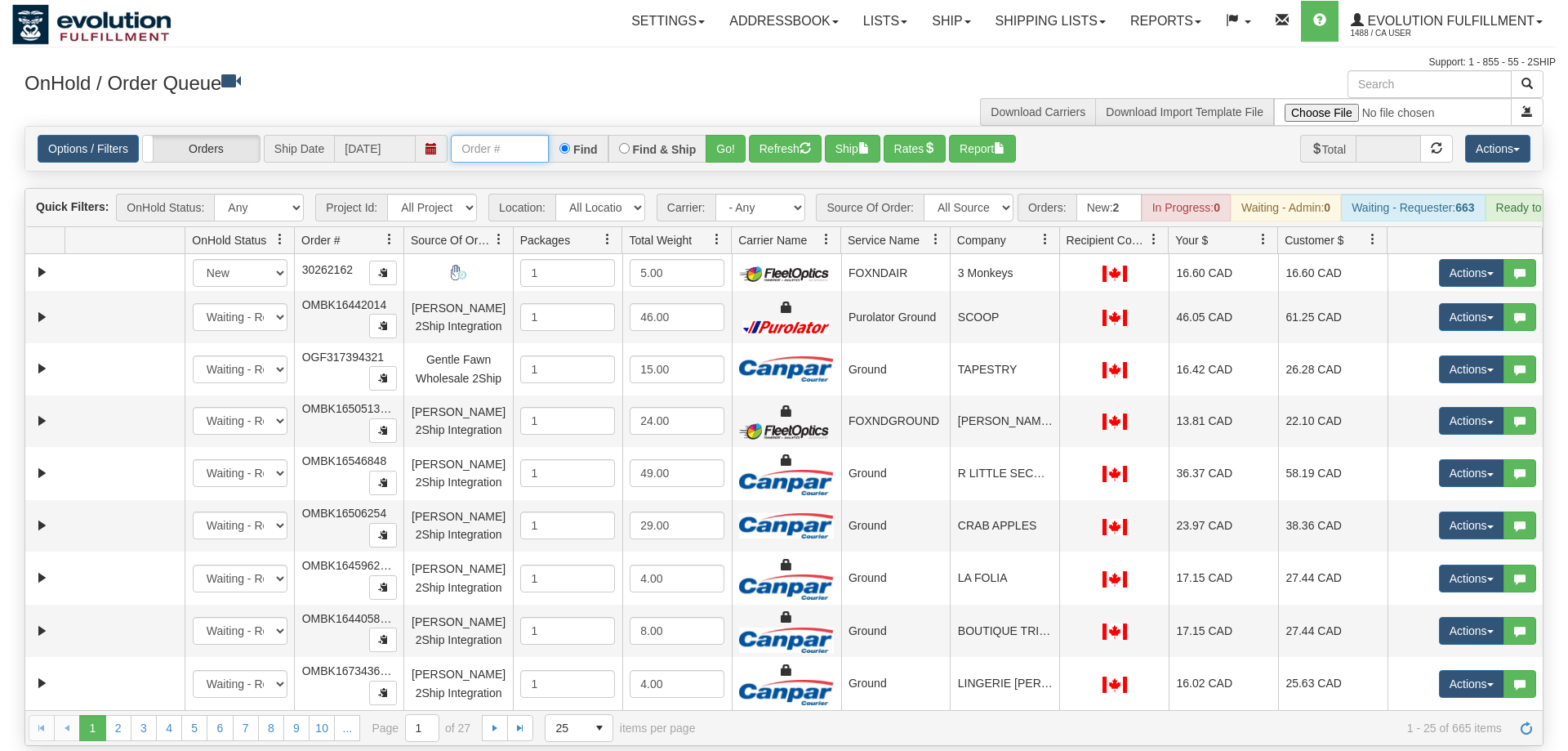
click at [521, 135] on input "text" at bounding box center [499, 148] width 98 height 28
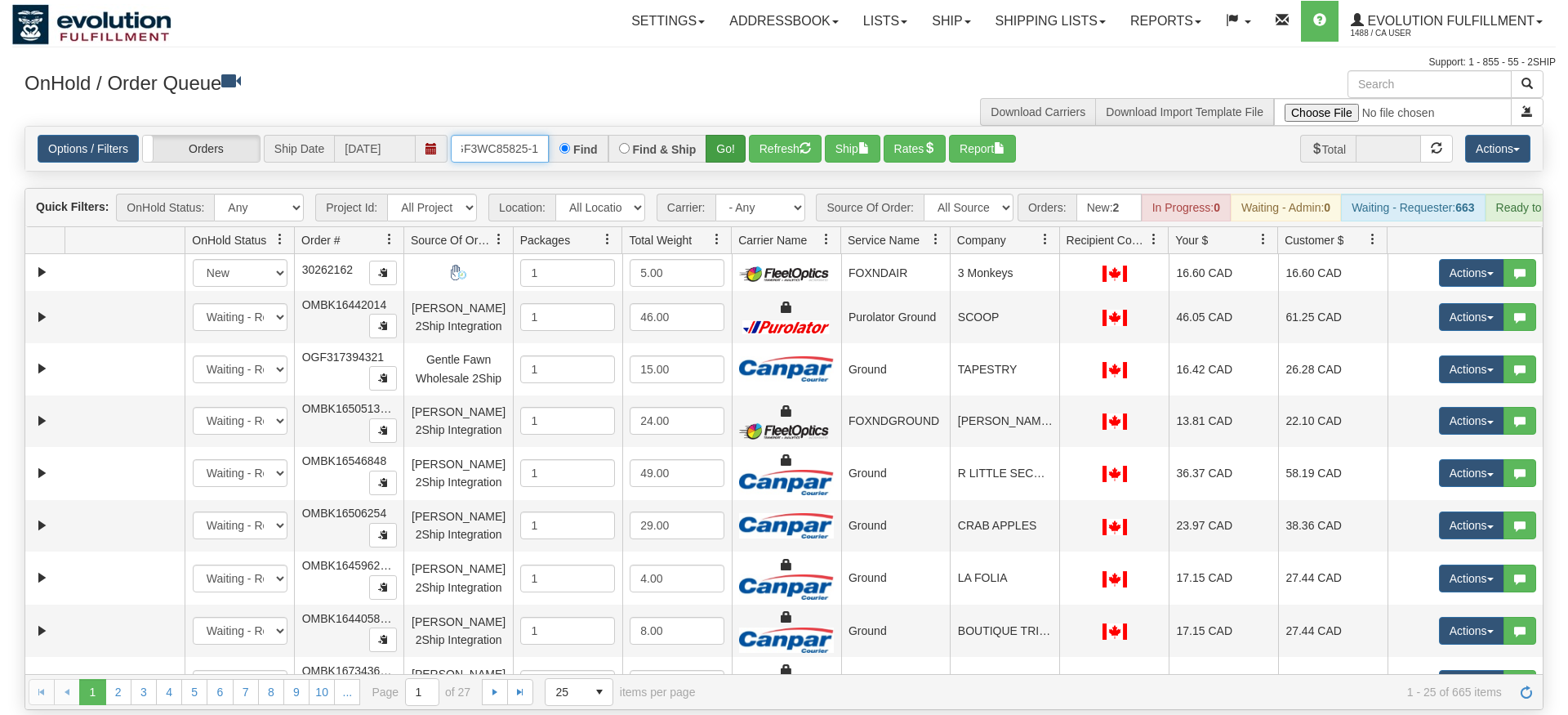
type input "OGF3WC85825-1"
click at [721, 157] on div "Is equal to Is not equal to Contains Does not contains CAD USD EUR ZAR [PERSON_…" at bounding box center [784, 418] width 1544 height 585
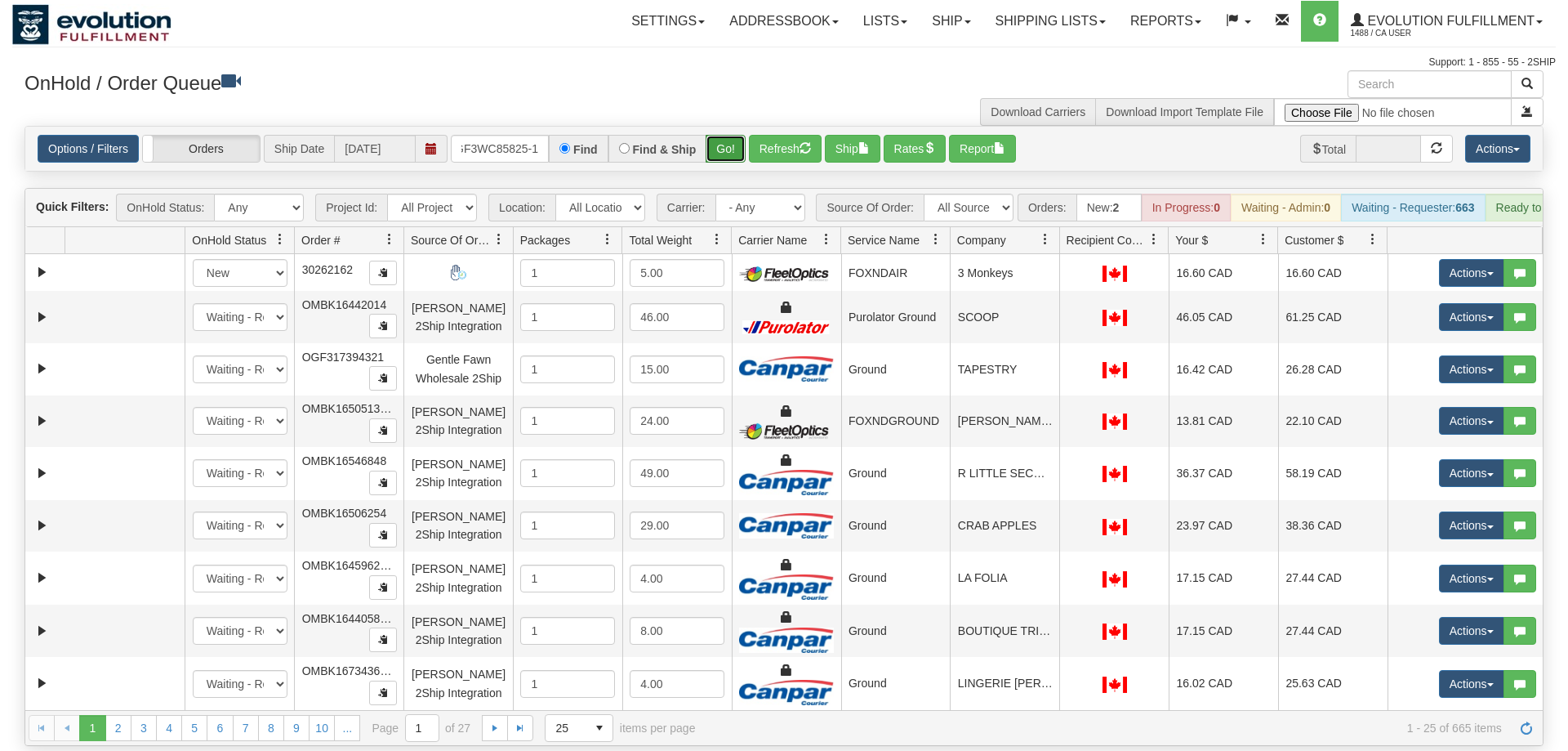
click at [723, 135] on button "Go!" at bounding box center [725, 148] width 40 height 28
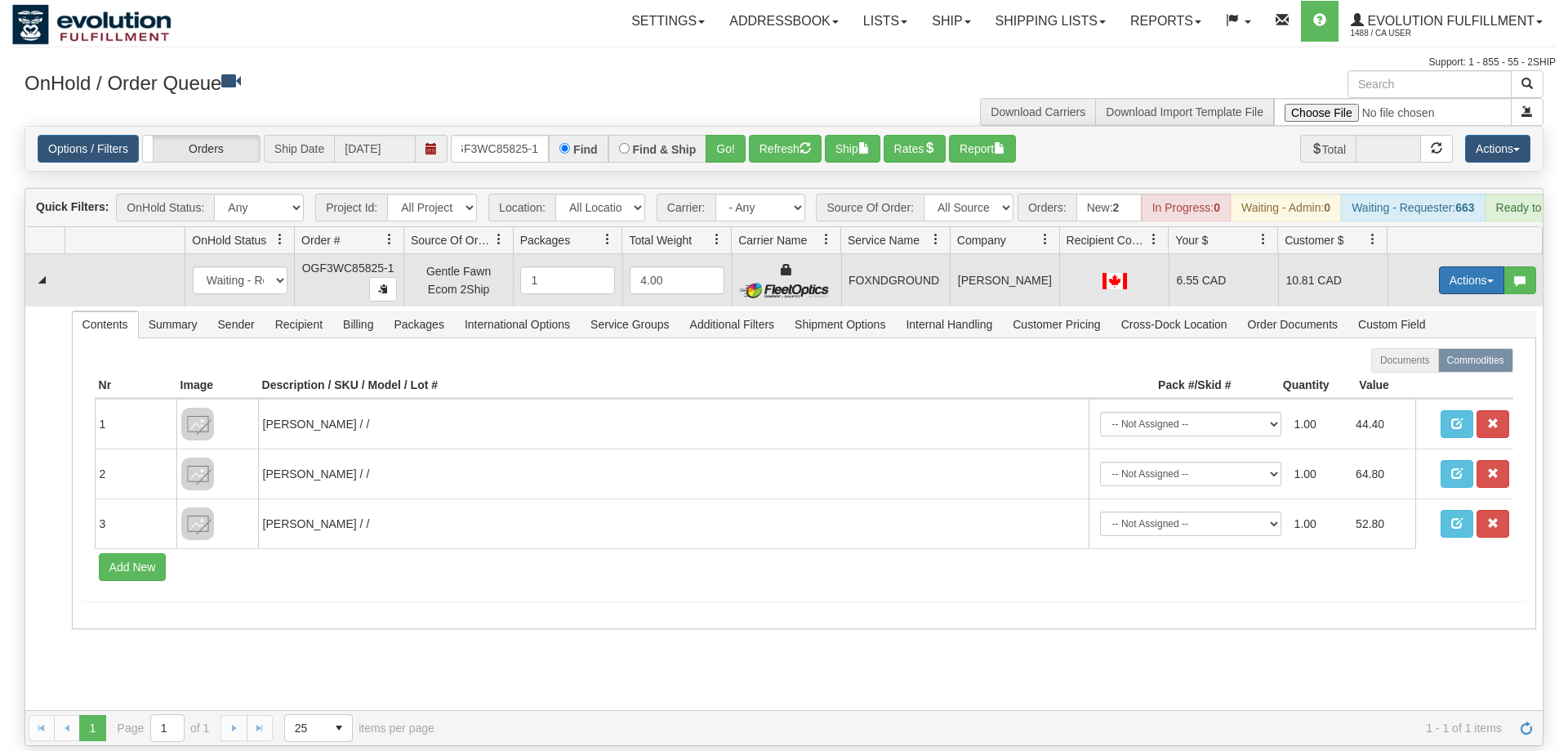
click at [1457, 267] on button "Actions" at bounding box center [1472, 280] width 65 height 28
click at [1441, 365] on link "Ship" at bounding box center [1438, 375] width 130 height 21
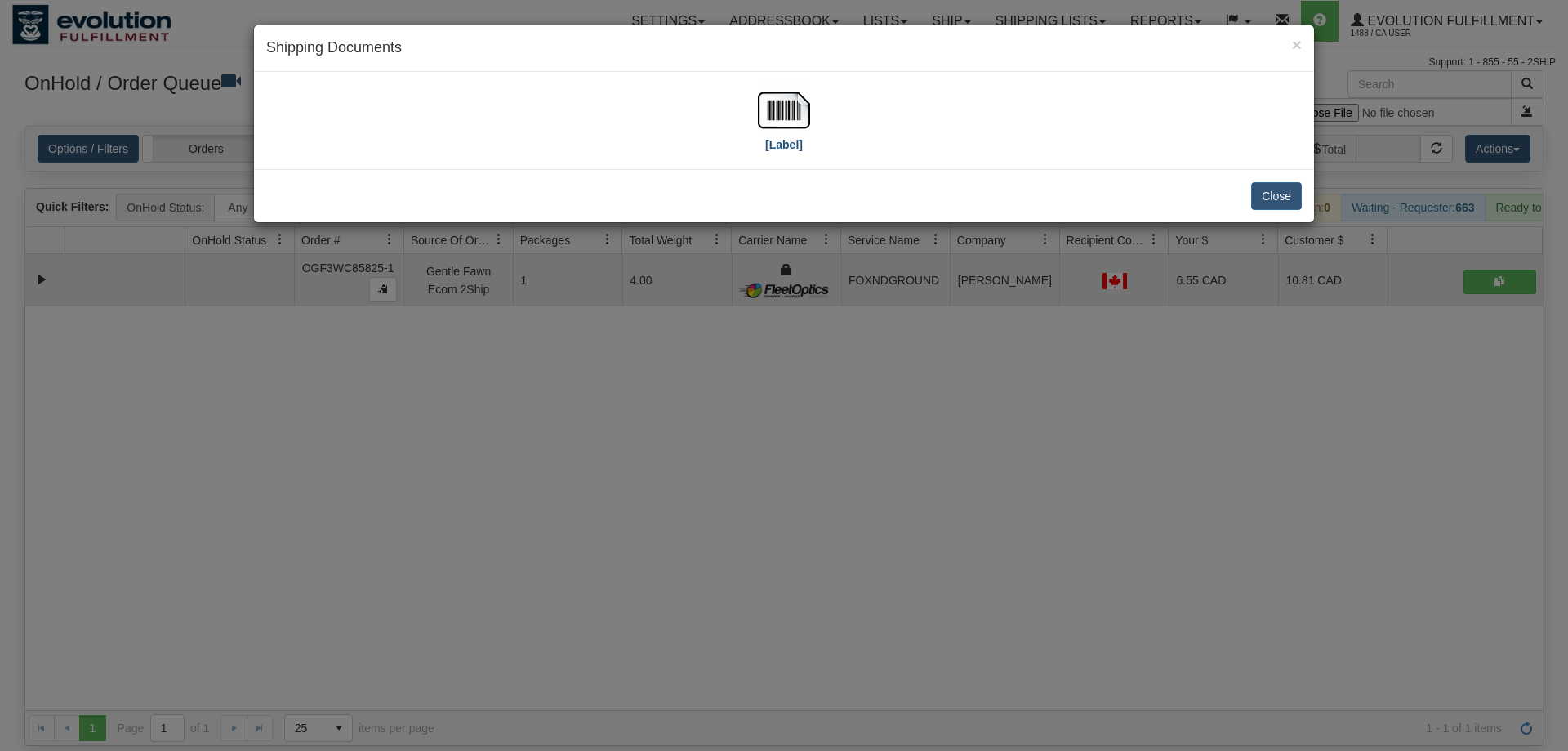
drag, startPoint x: 818, startPoint y: 116, endPoint x: 796, endPoint y: 115, distance: 22.0
click at [818, 115] on div "[Label]" at bounding box center [784, 120] width 1036 height 73
click at [796, 115] on img at bounding box center [784, 110] width 53 height 53
drag, startPoint x: 786, startPoint y: 406, endPoint x: 617, endPoint y: 116, distance: 335.7
click at [786, 404] on div "× Shipping Documents [Label] Close" at bounding box center [784, 376] width 1568 height 751
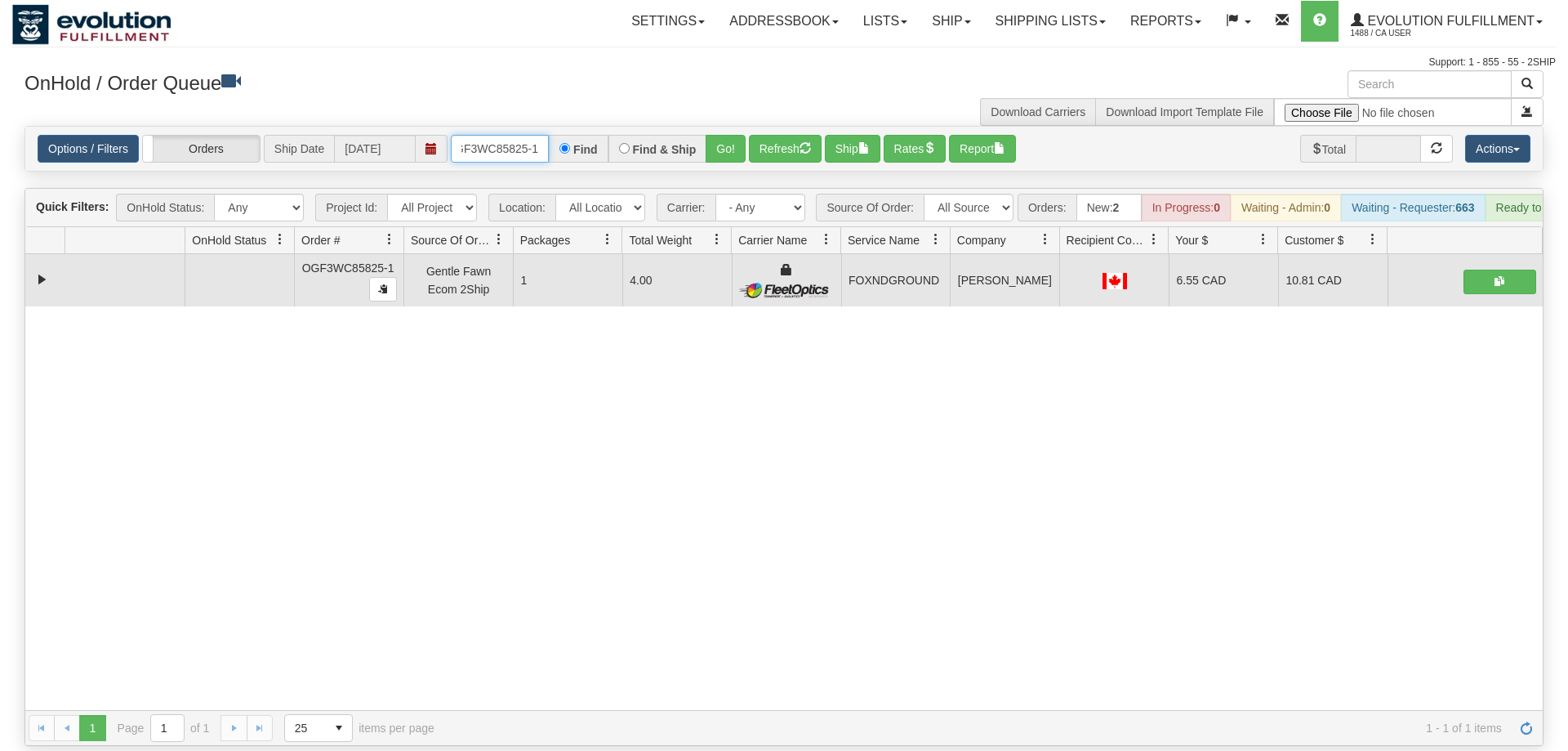
click at [502, 135] on input "OGF3WC85825-1" at bounding box center [499, 148] width 98 height 28
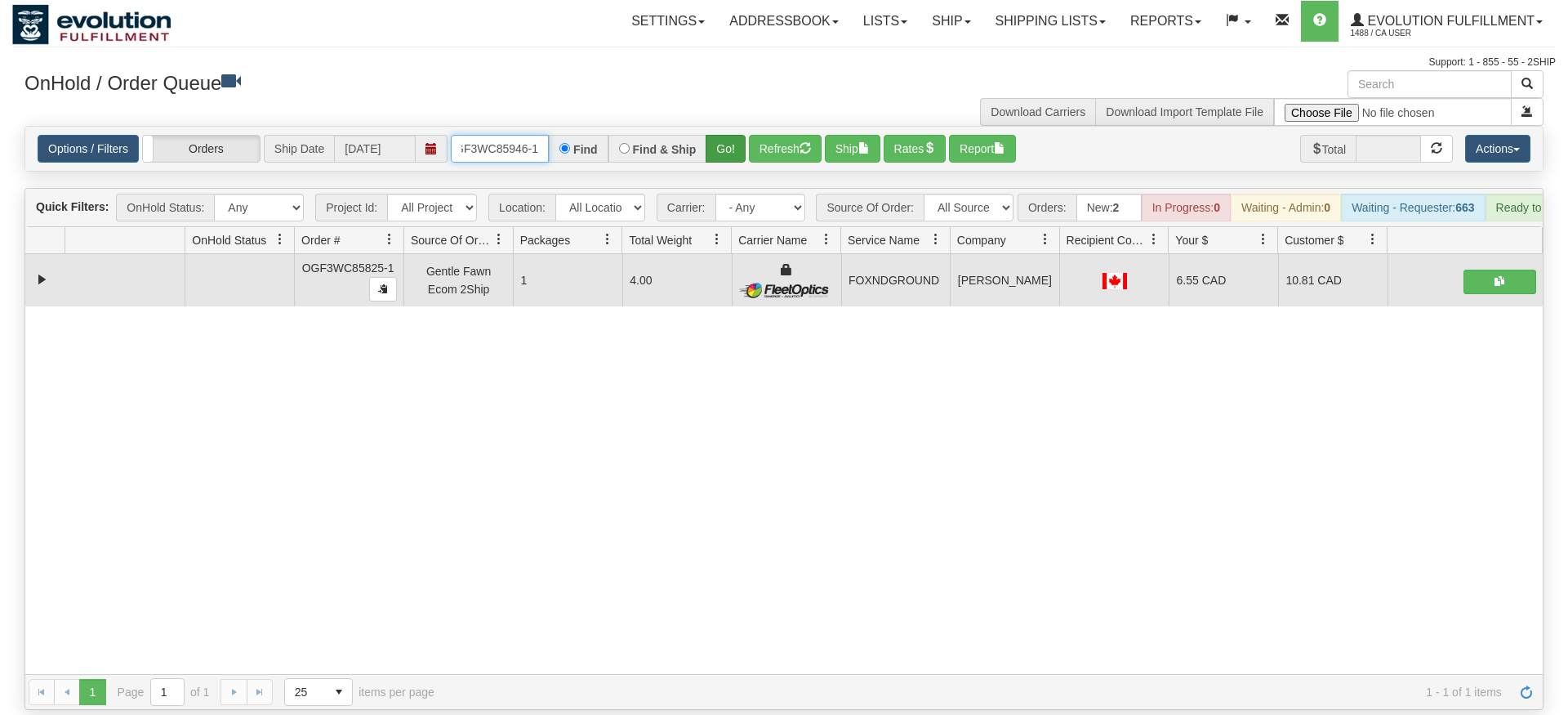
type input "OGF3WC85946-1"
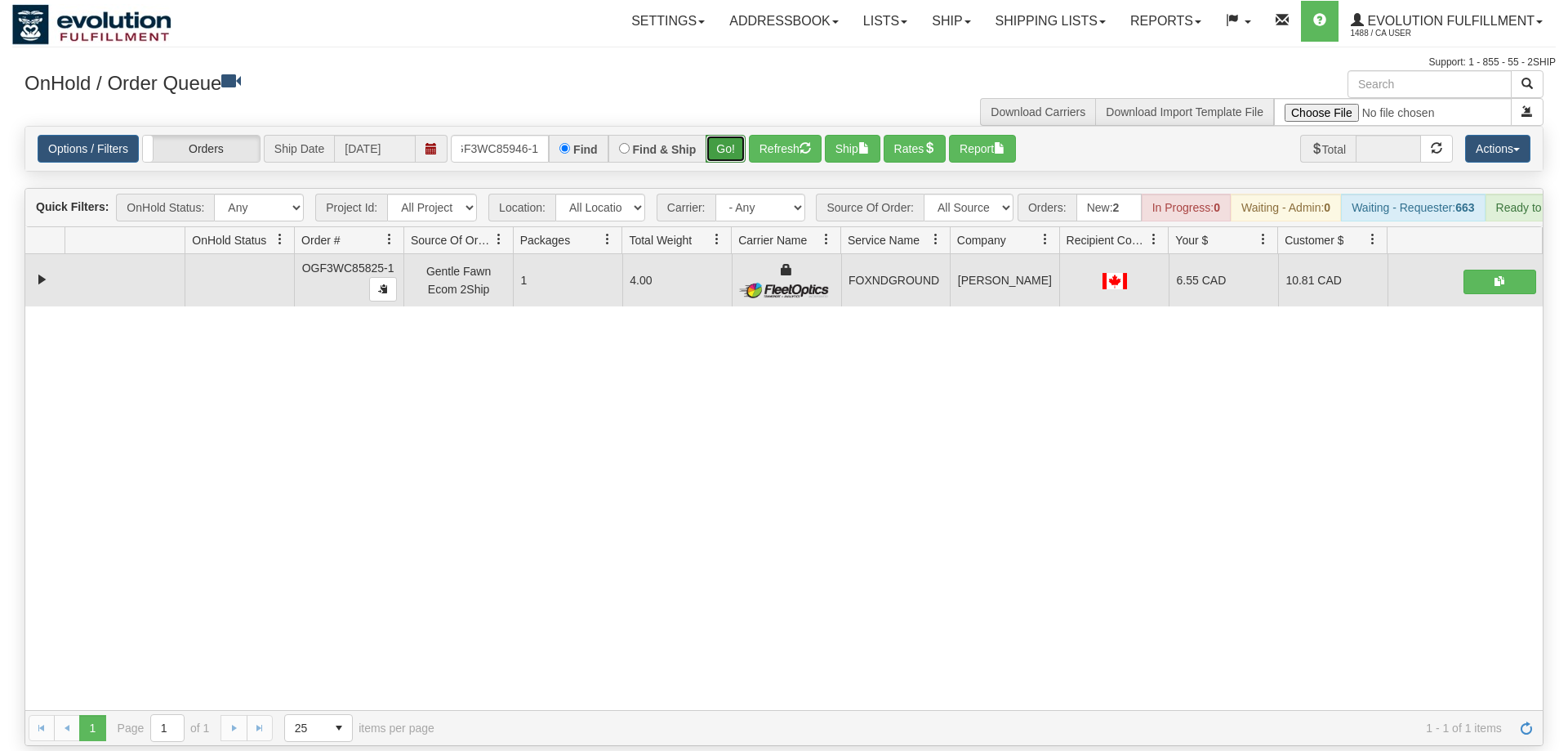
click at [718, 157] on div "Is equal to Is not equal to Contains Does not contains CAD USD EUR ZAR [PERSON_…" at bounding box center [784, 437] width 1544 height 621
click at [733, 135] on button "Go!" at bounding box center [725, 148] width 40 height 28
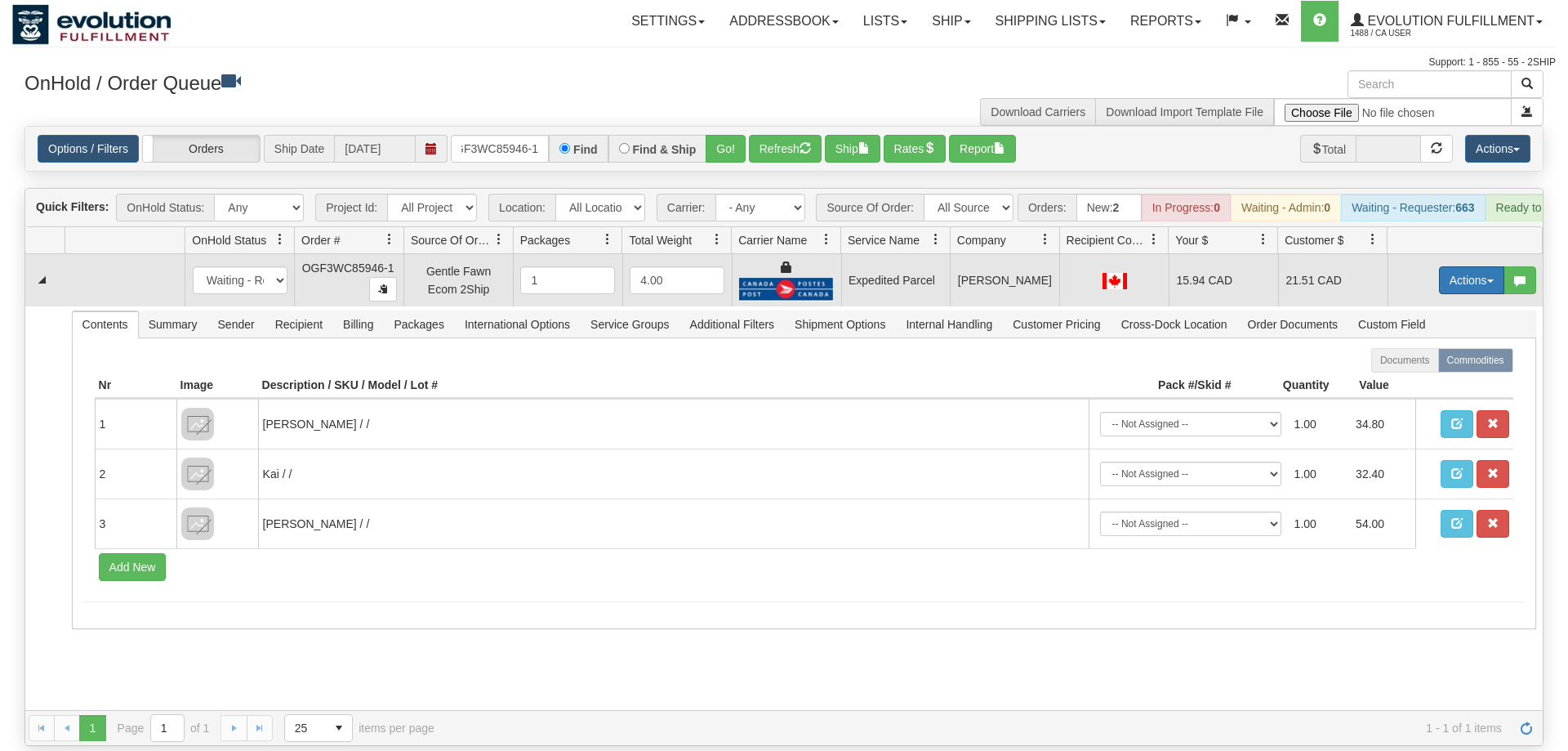
click at [1469, 267] on button "Actions" at bounding box center [1472, 280] width 65 height 28
click at [1429, 365] on link "Ship" at bounding box center [1438, 375] width 130 height 21
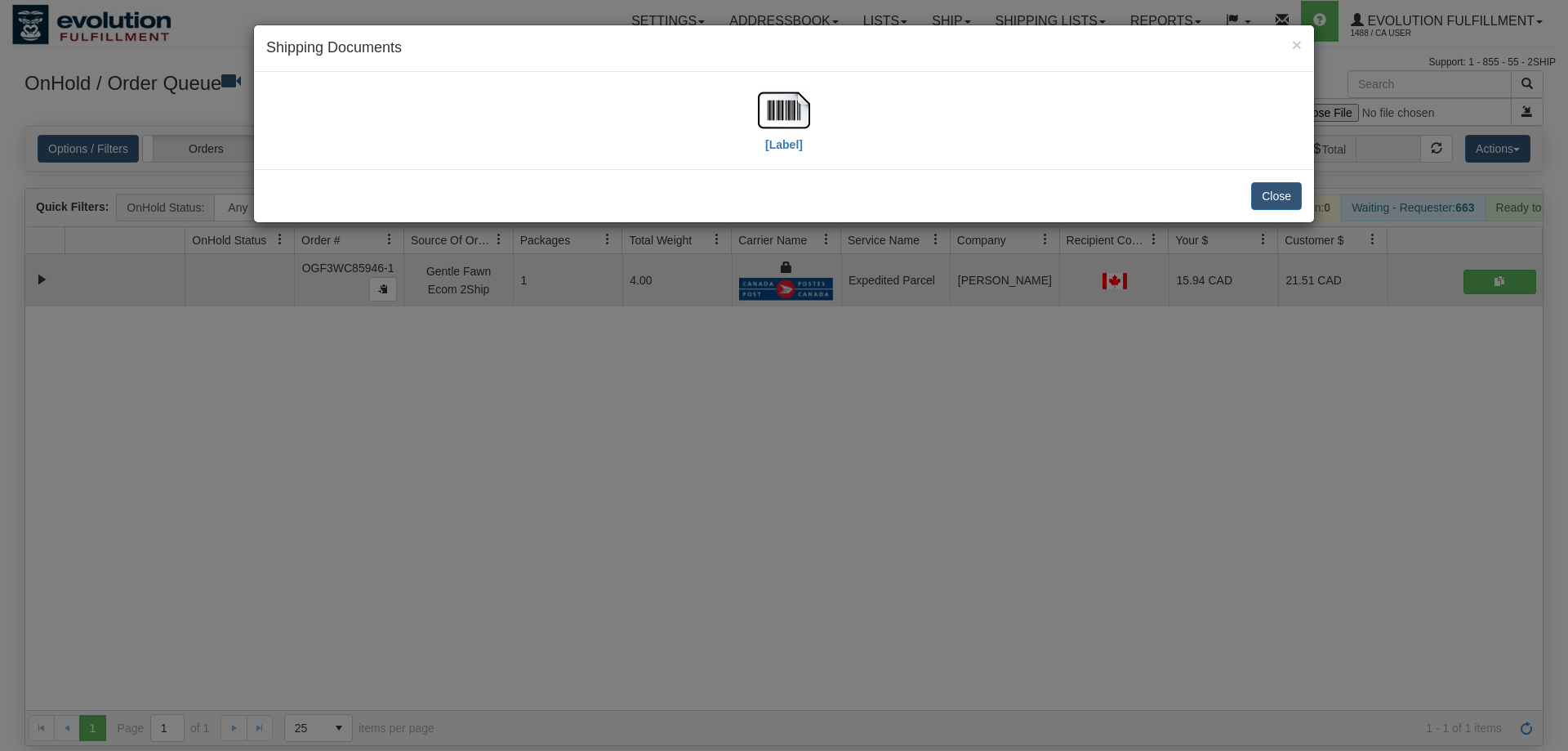
click at [745, 117] on div "[Label]" at bounding box center [784, 120] width 1036 height 73
click at [784, 125] on img at bounding box center [784, 110] width 53 height 53
drag, startPoint x: 767, startPoint y: 394, endPoint x: 608, endPoint y: 165, distance: 278.8
click at [769, 393] on div "× Shipping Documents [Label] Close" at bounding box center [784, 376] width 1568 height 751
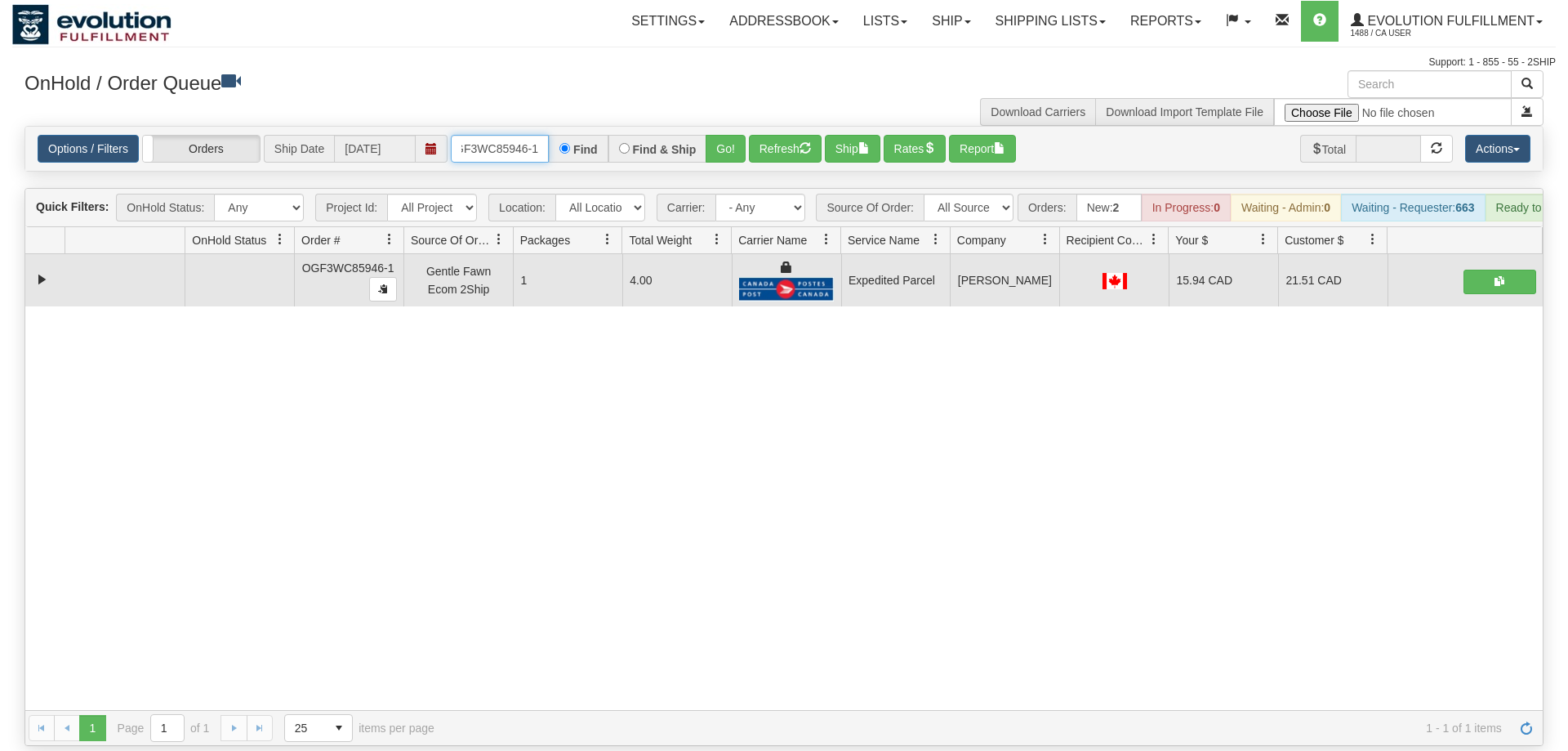
click at [525, 135] on input "OGF3WC85946-1" at bounding box center [499, 148] width 98 height 28
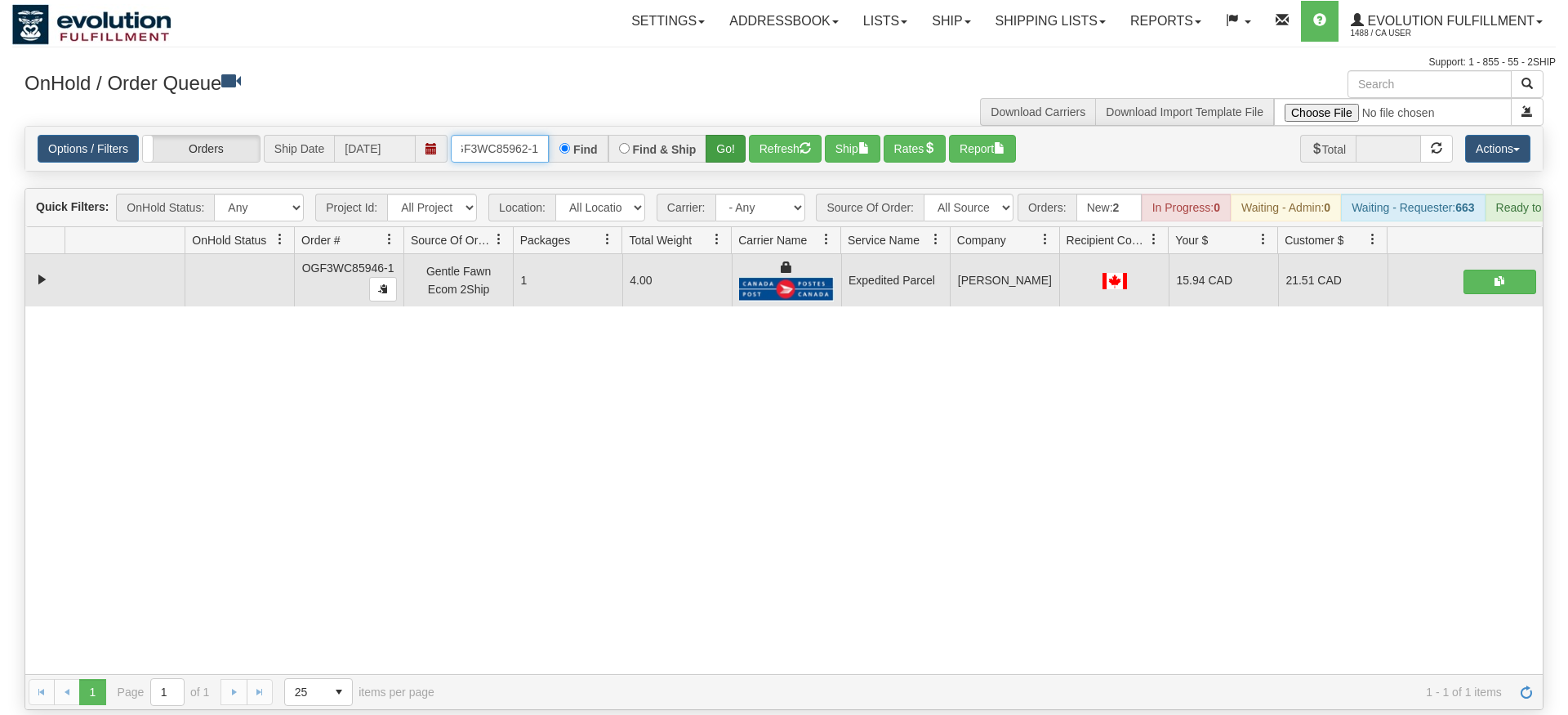
type input "OGF3WC85962-1"
click at [730, 155] on div "Is equal to Is not equal to Contains Does not contains CAD USD EUR ZAR [PERSON_…" at bounding box center [784, 418] width 1544 height 585
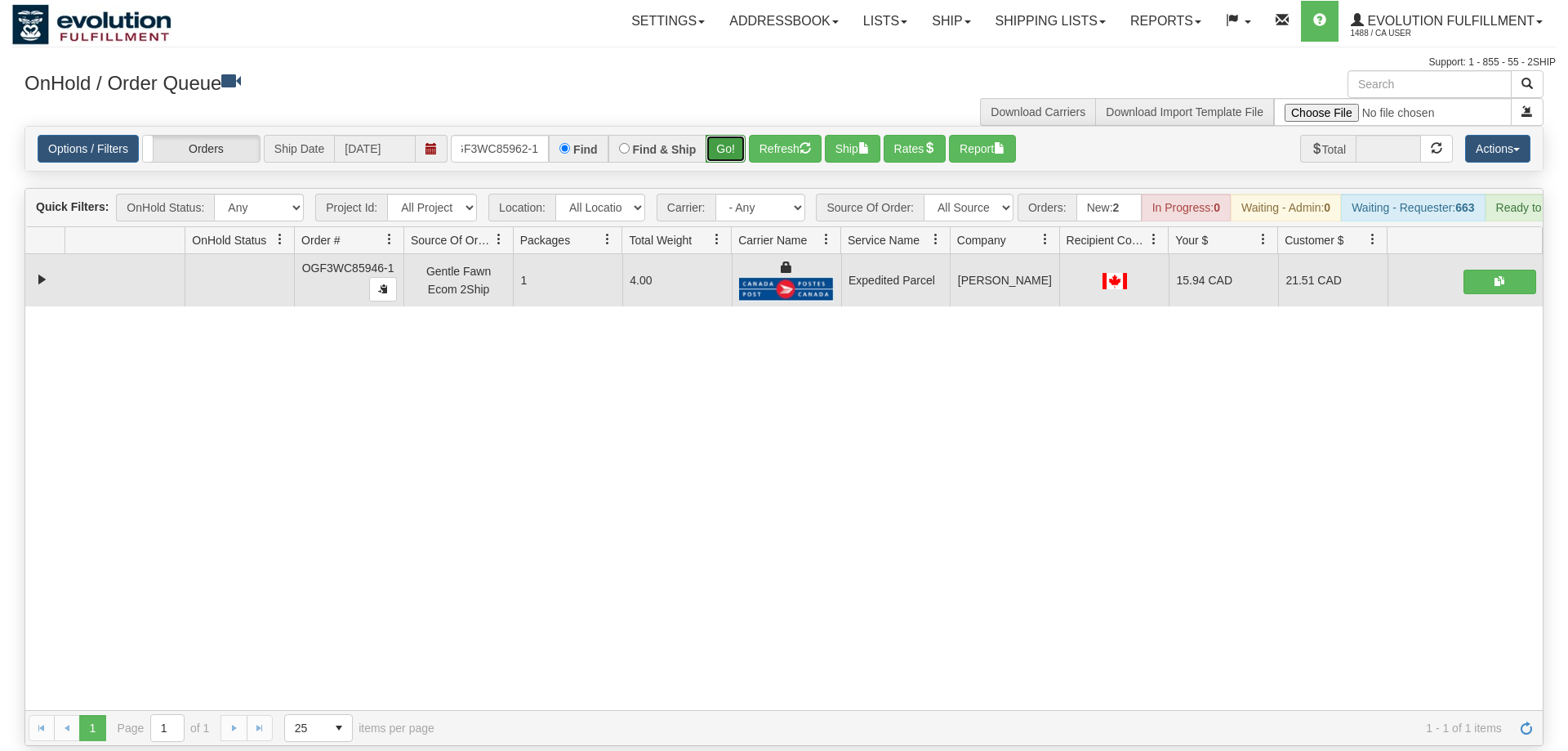
click at [726, 138] on button "Go!" at bounding box center [725, 148] width 40 height 28
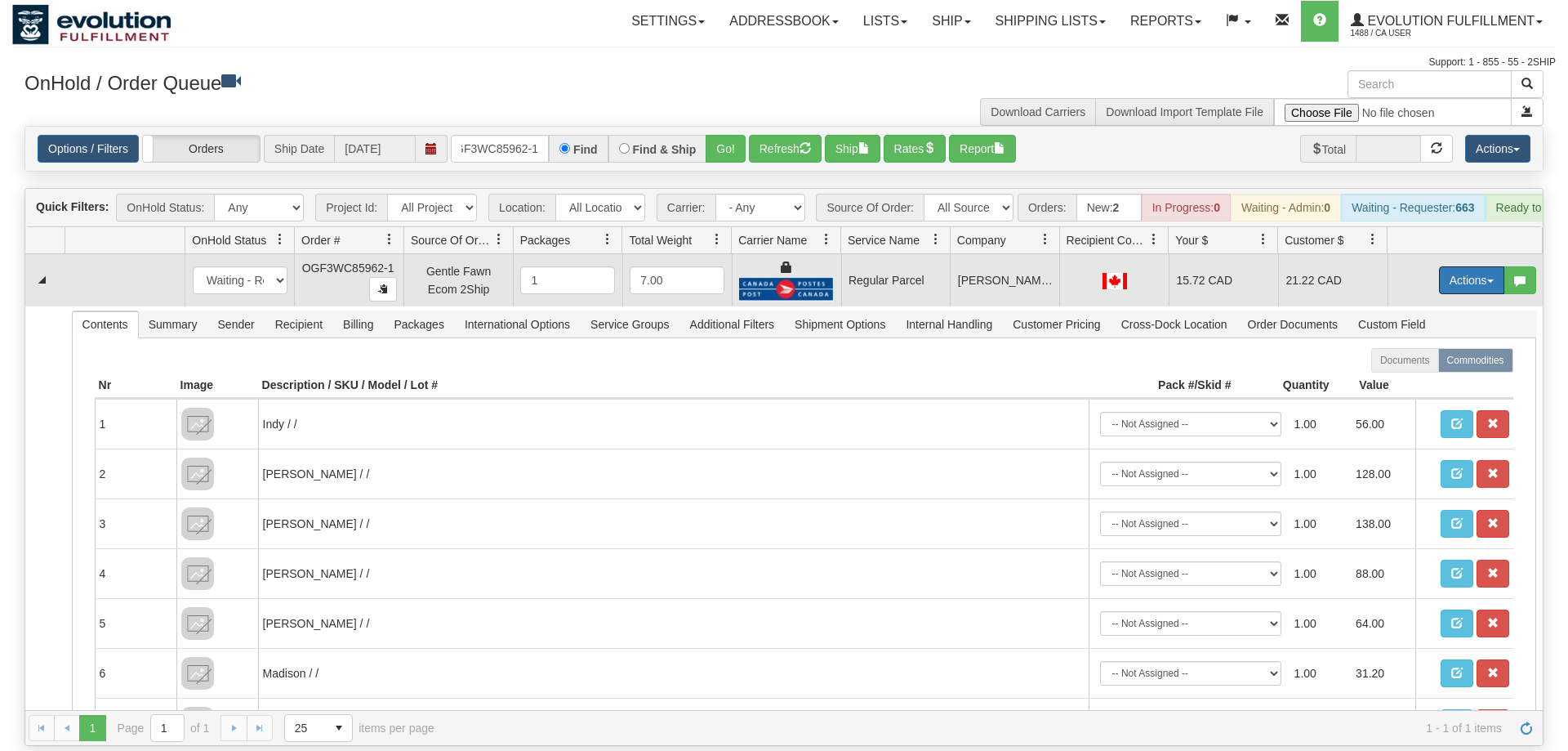
click at [1454, 267] on button "Actions" at bounding box center [1472, 280] width 65 height 28
click at [1431, 347] on span "Rate All Services" at bounding box center [1438, 354] width 98 height 13
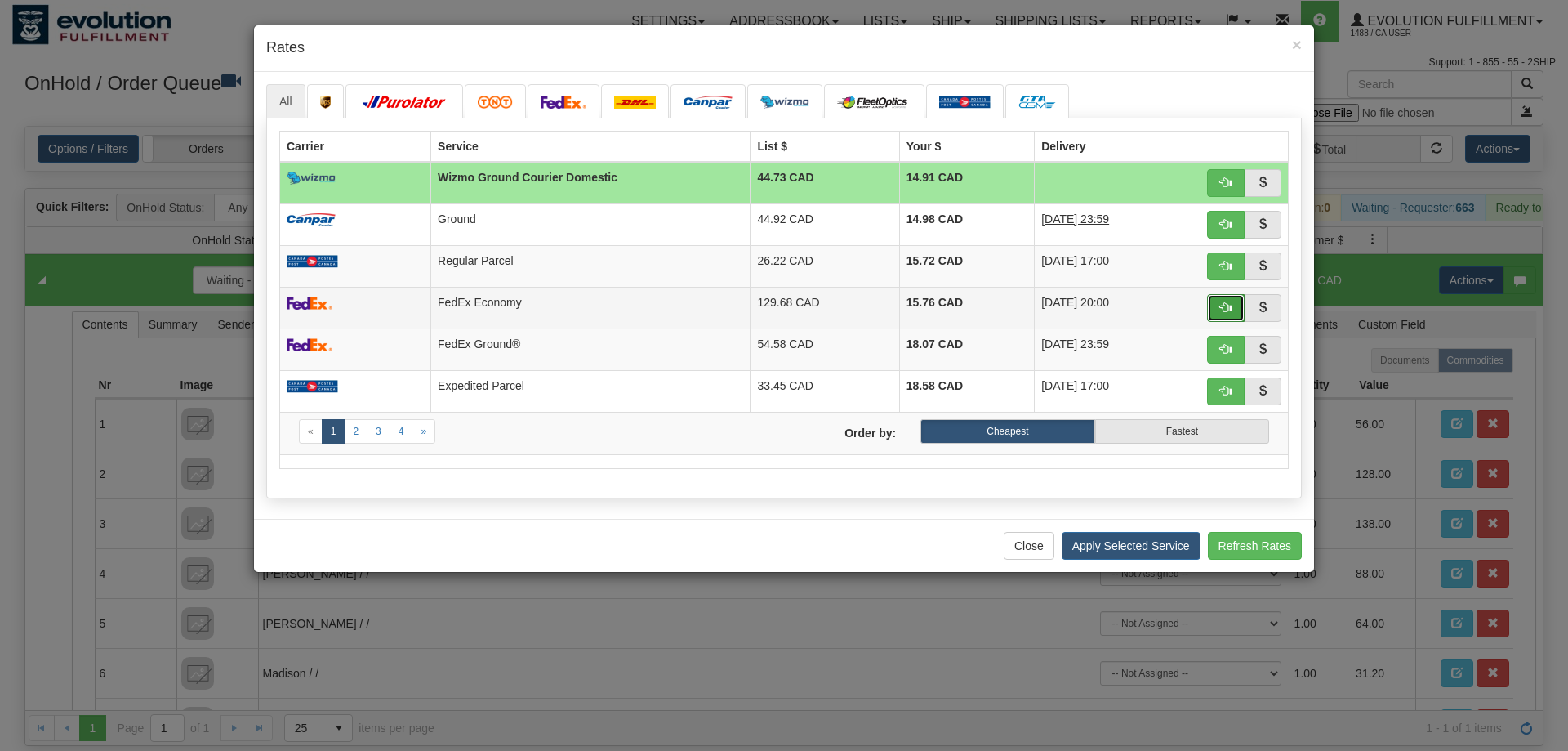
click at [1215, 306] on button "button" at bounding box center [1225, 308] width 38 height 28
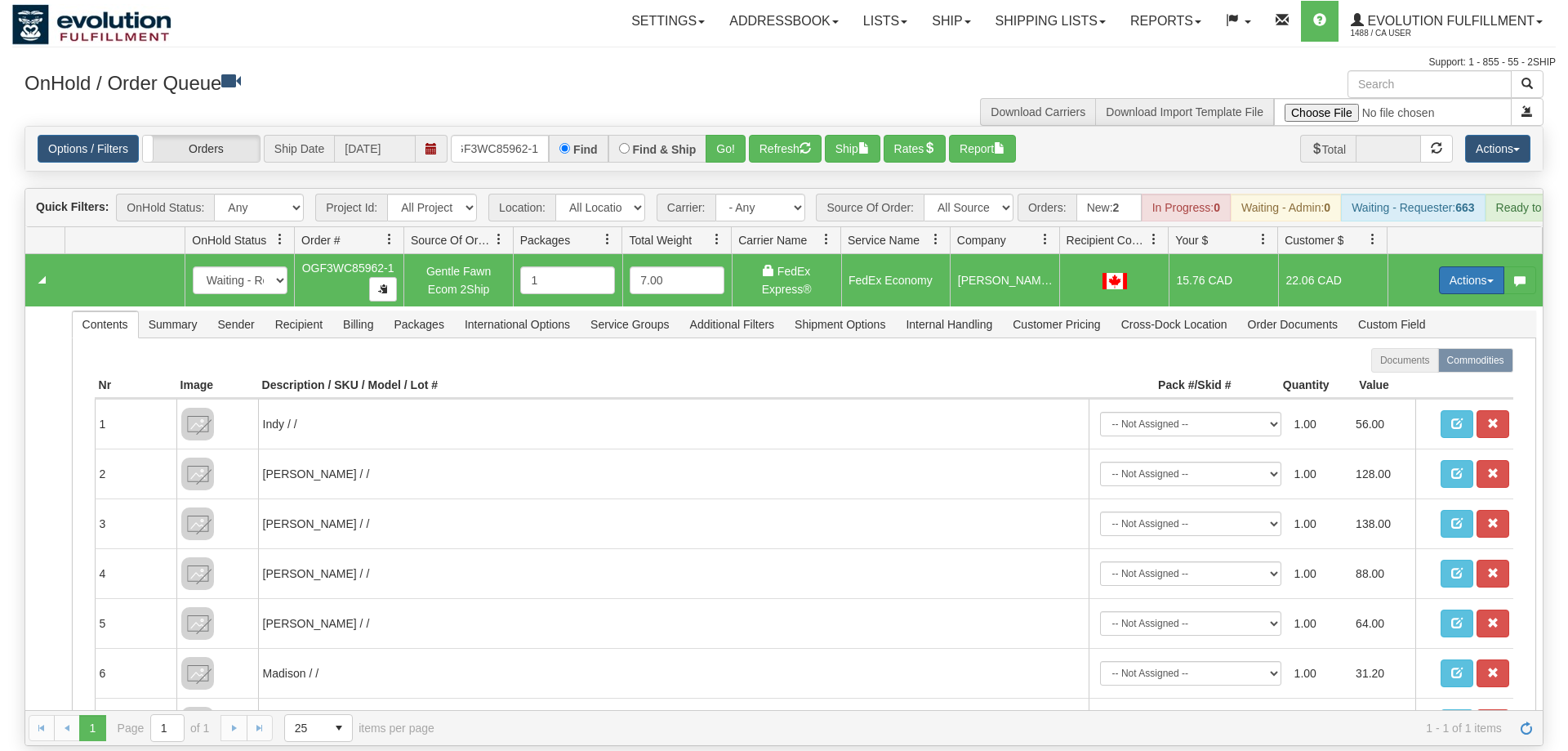
click at [1469, 267] on button "Actions" at bounding box center [1472, 280] width 65 height 28
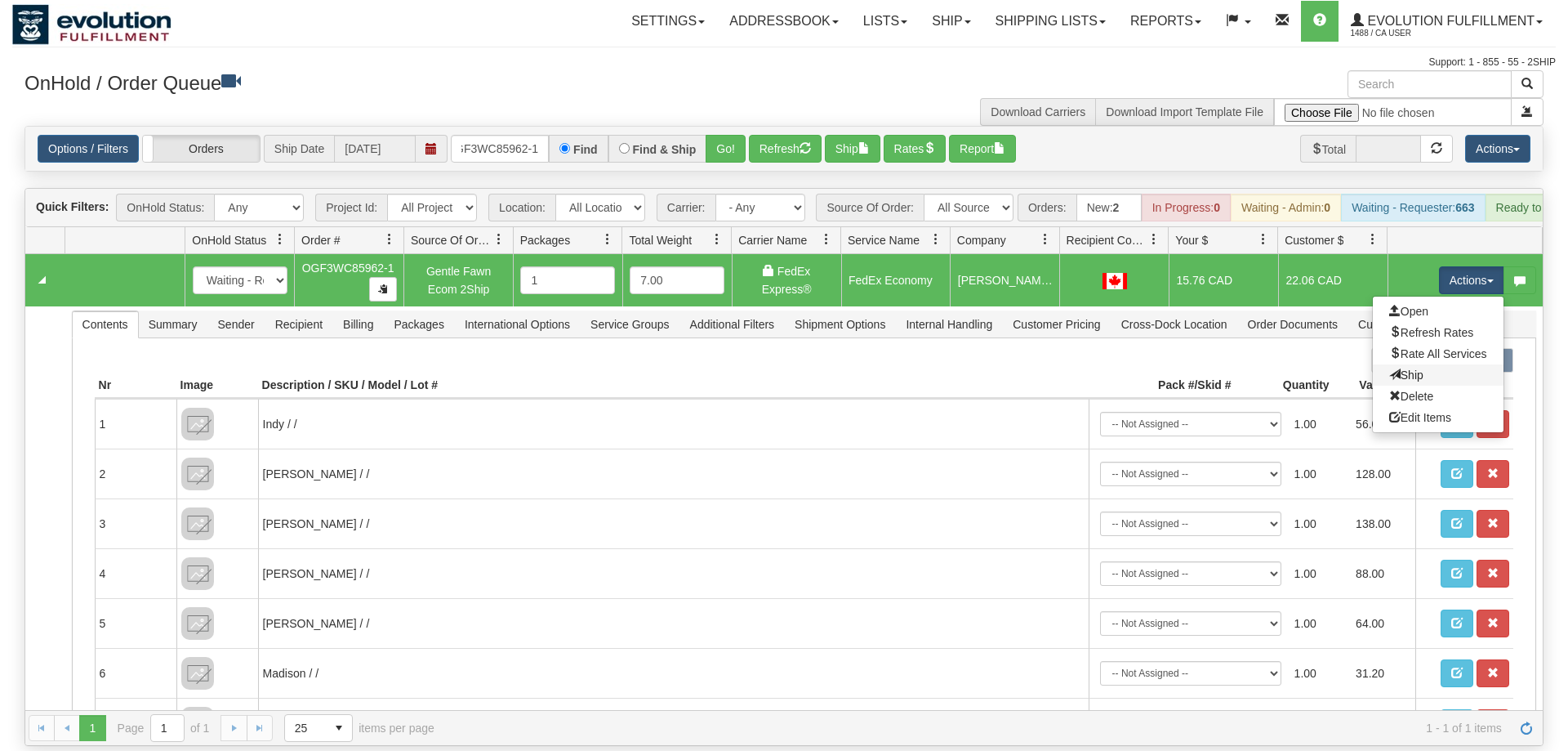
click at [1436, 365] on link "Ship" at bounding box center [1438, 375] width 130 height 21
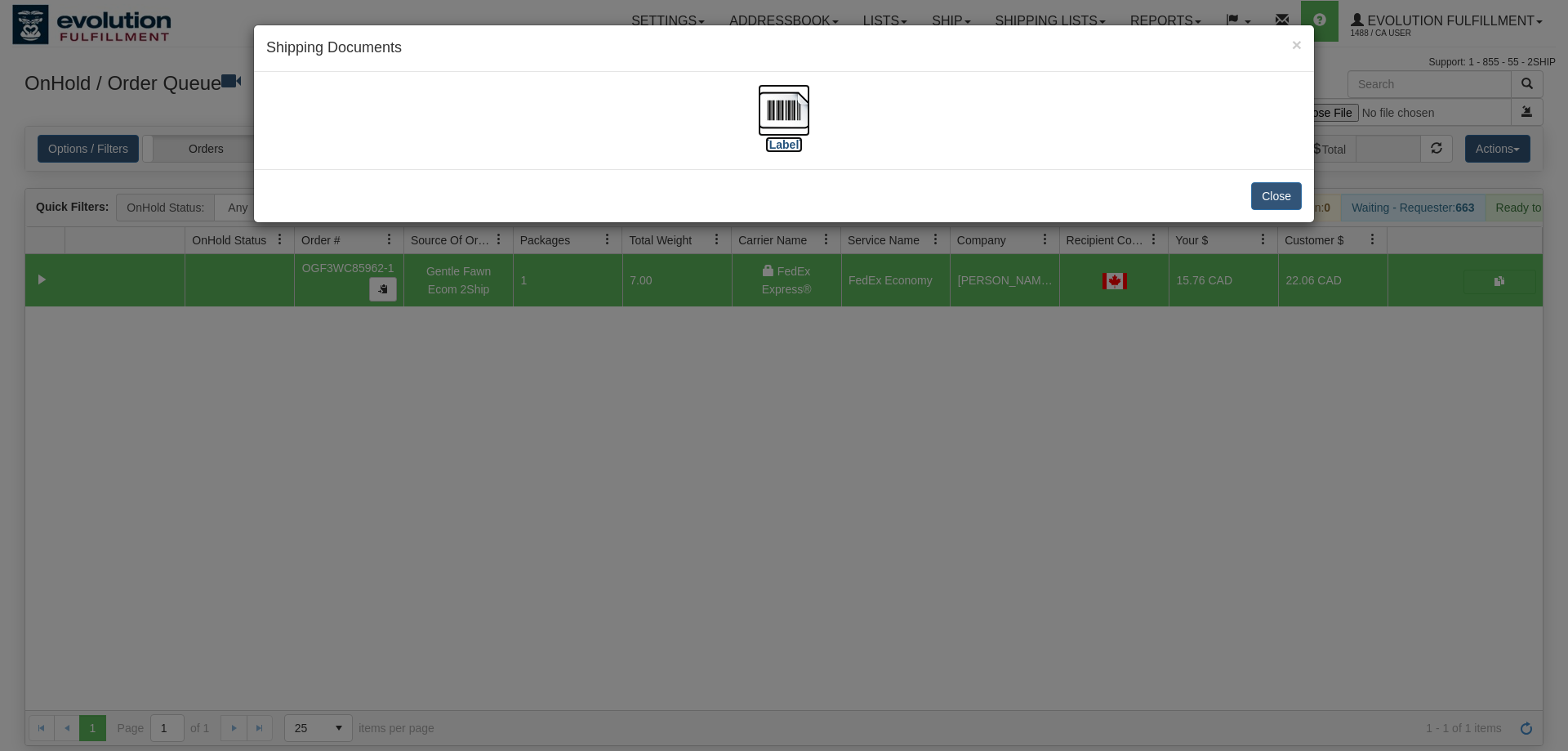
click at [773, 111] on img at bounding box center [784, 110] width 53 height 53
drag, startPoint x: 451, startPoint y: 503, endPoint x: 444, endPoint y: 74, distance: 429.1
click at [452, 492] on div "× Shipping Documents [Label] Close" at bounding box center [784, 376] width 1568 height 751
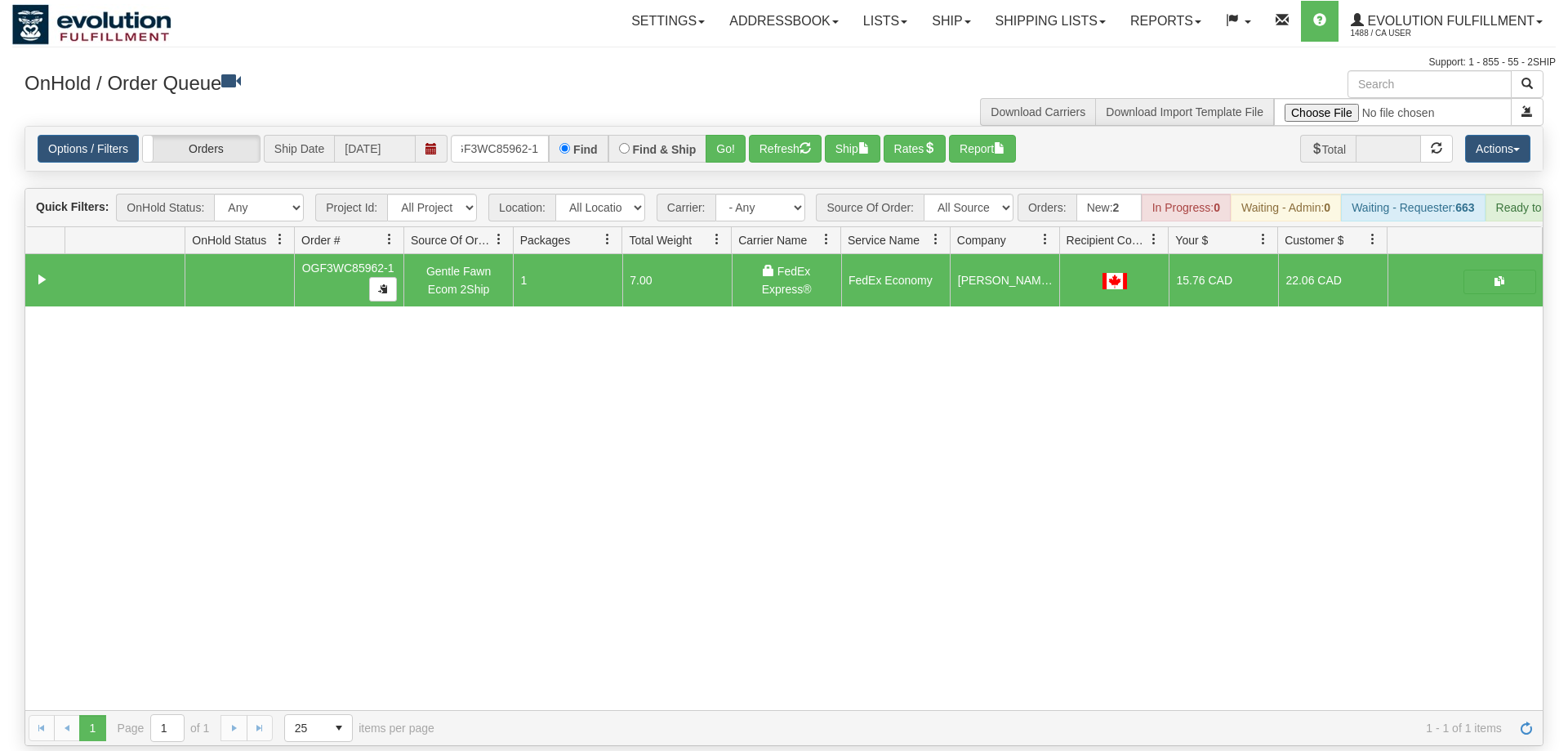
click at [496, 140] on div "Options / Filters Group Shipments Orders Ship Date 09/02/2025 OGF3WC85962-1 Fin…" at bounding box center [784, 148] width 1518 height 44
click at [517, 135] on input "OGF3WC85962-1" at bounding box center [499, 148] width 98 height 28
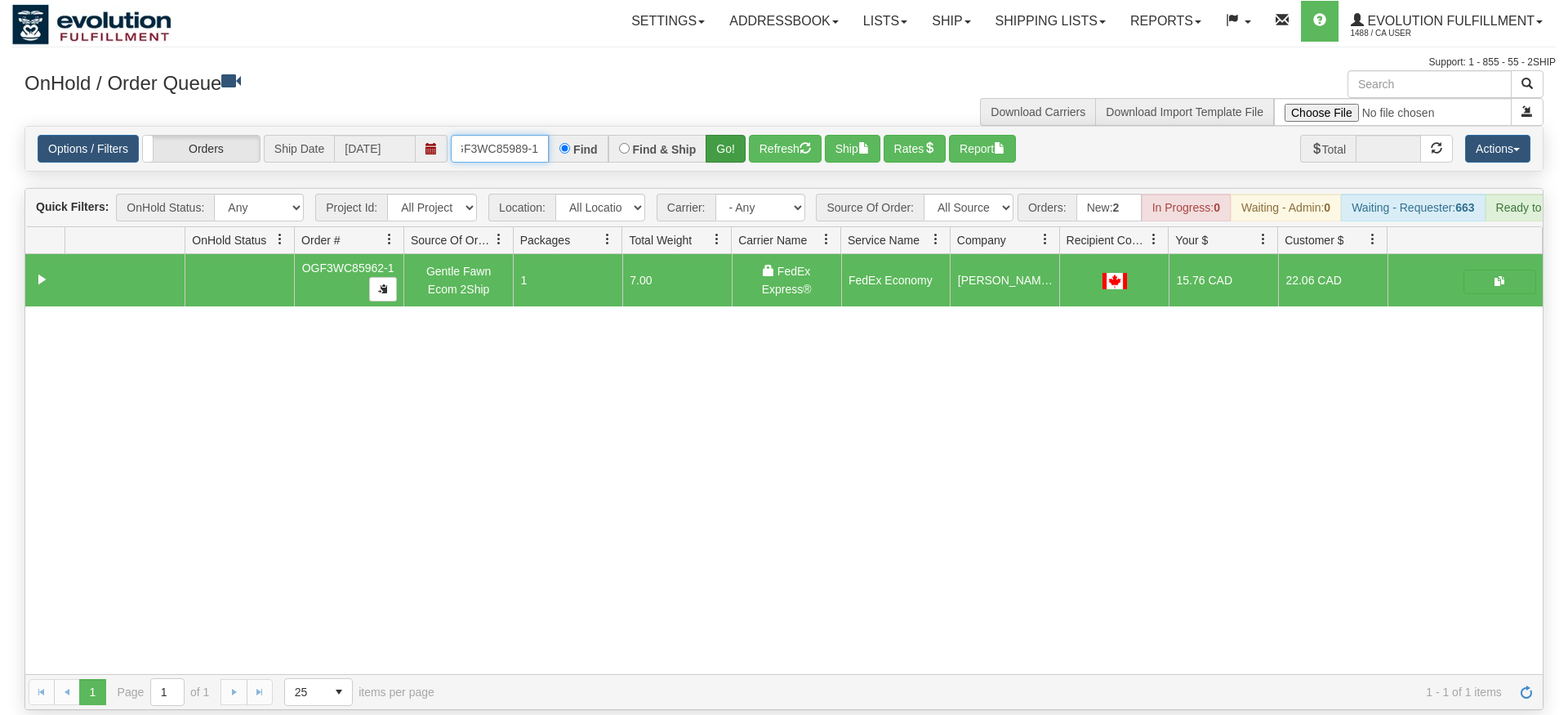
type input "OGF3WC85989-1"
drag, startPoint x: 729, startPoint y: 125, endPoint x: 730, endPoint y: 161, distance: 36.0
click at [730, 161] on div "Is equal to Is not equal to Contains Does not contains CAD USD EUR ZAR [PERSON_…" at bounding box center [784, 418] width 1544 height 585
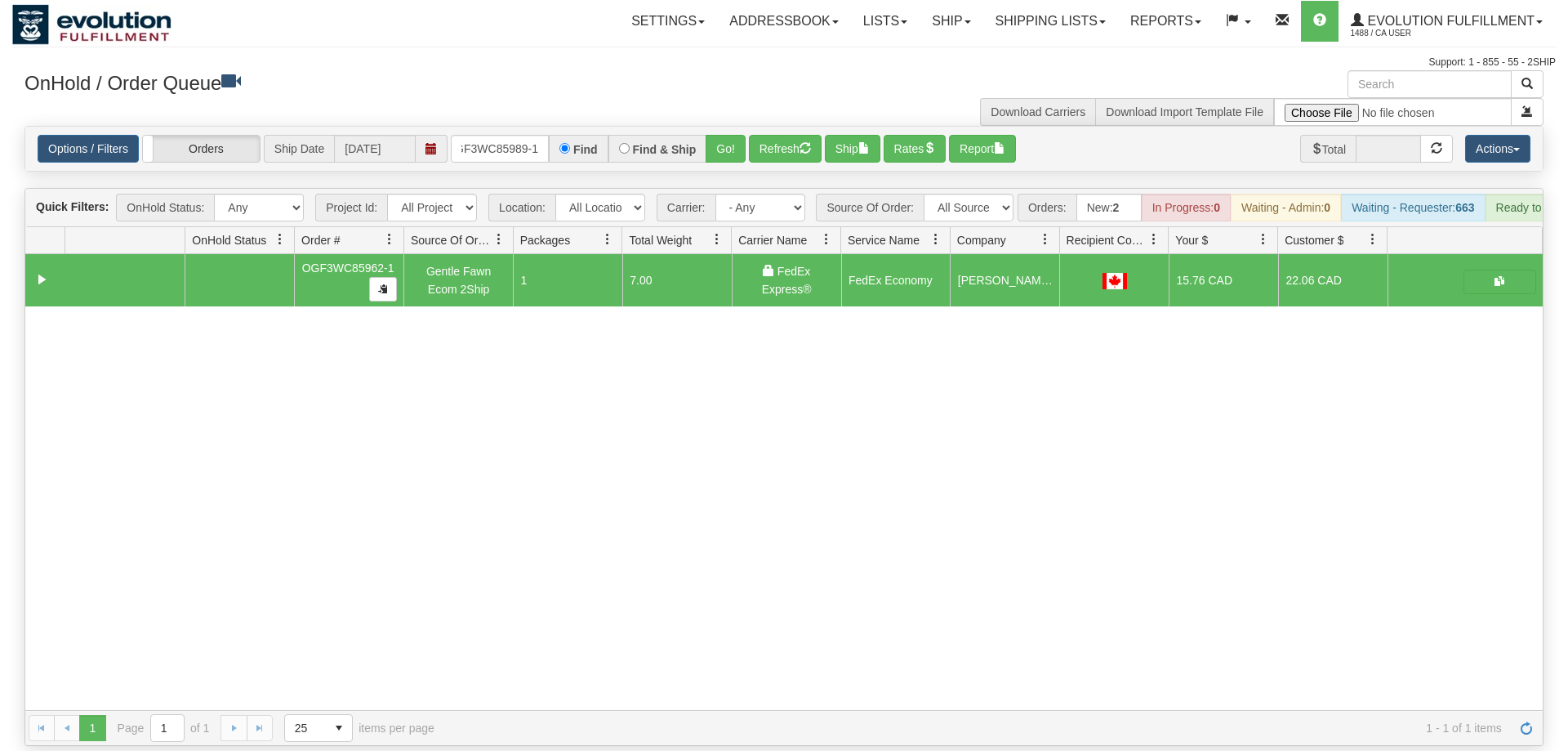
click at [731, 146] on div "Options / Filters Group Shipments Orders Ship Date 09/02/2025 OGF3WC85989-1 Fin…" at bounding box center [784, 148] width 1518 height 44
click at [741, 135] on button "Go!" at bounding box center [725, 148] width 40 height 28
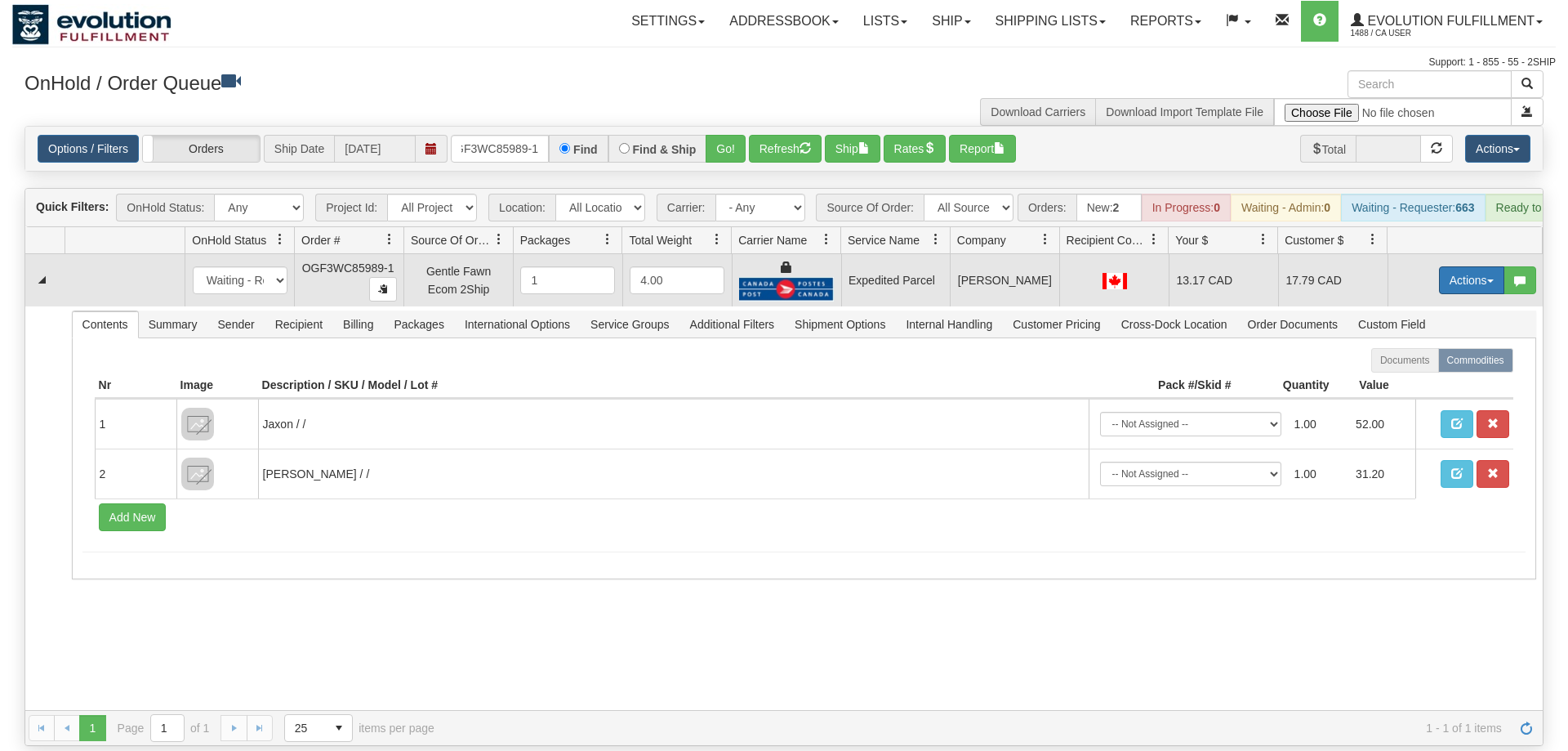
click at [1480, 267] on button "Actions" at bounding box center [1472, 280] width 65 height 28
click at [1408, 369] on span "Ship" at bounding box center [1406, 376] width 34 height 13
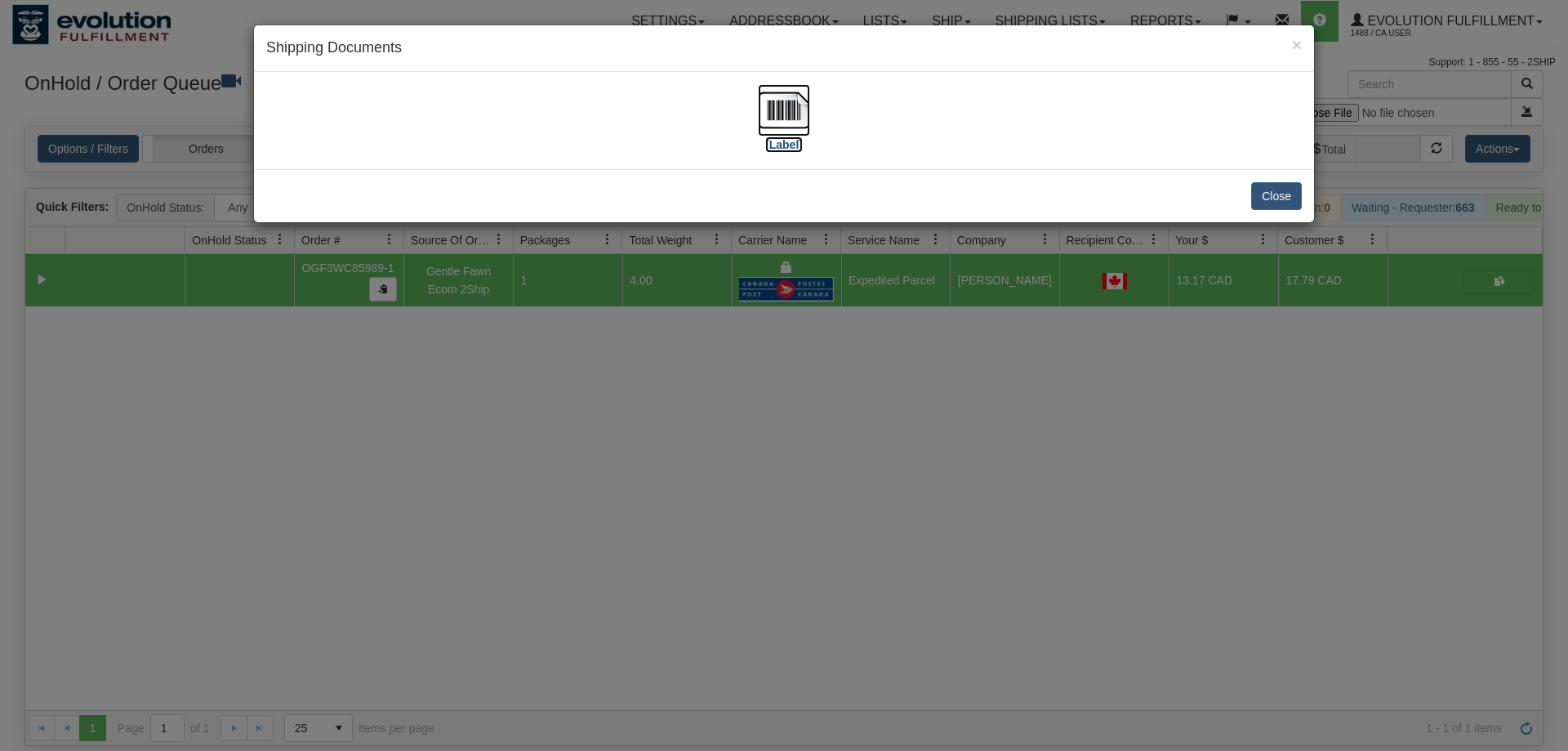
click at [786, 114] on img at bounding box center [784, 110] width 53 height 53
click at [850, 416] on div "× Shipping Documents [Label] Close" at bounding box center [784, 376] width 1568 height 751
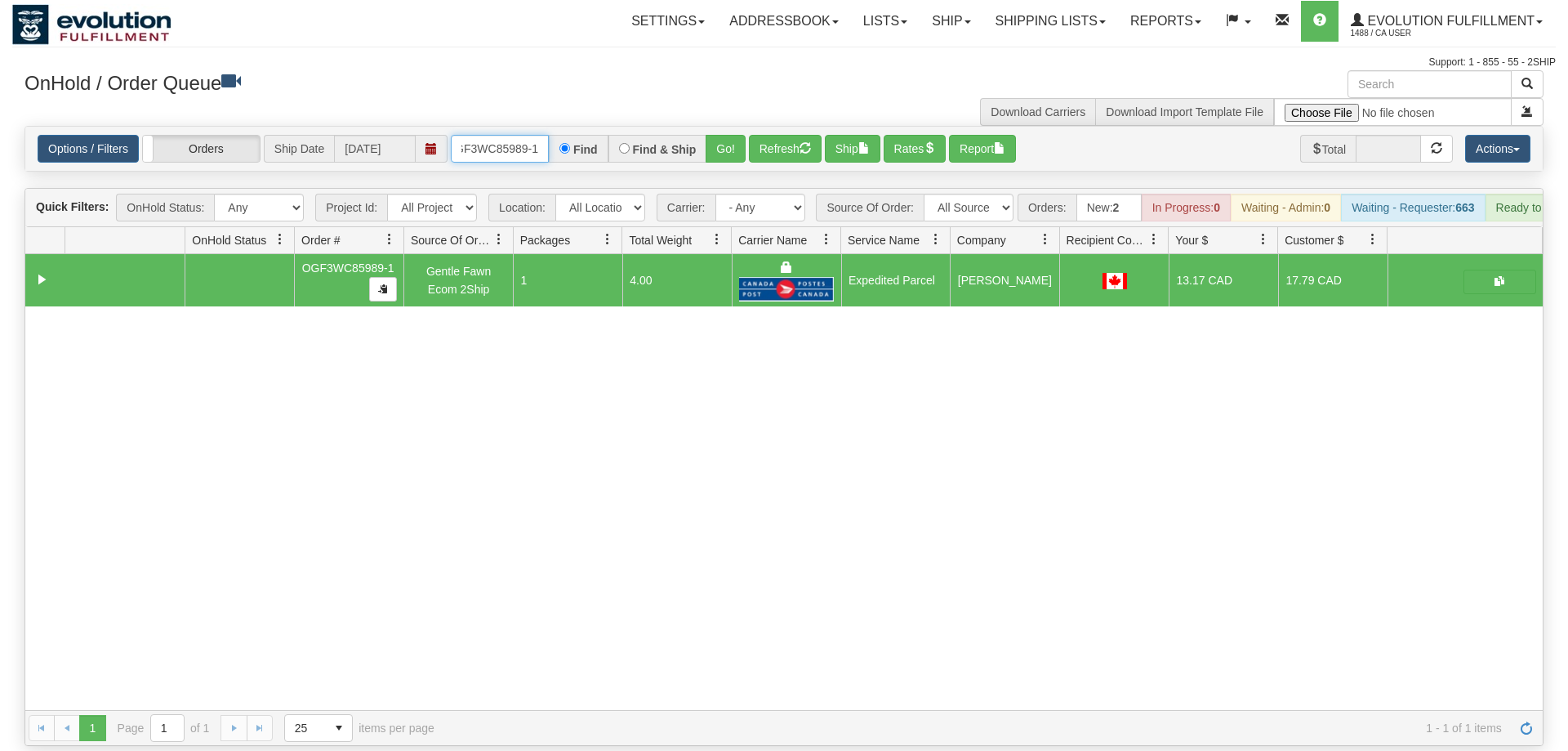
click at [505, 135] on input "OGF3WC85989-1" at bounding box center [499, 148] width 98 height 28
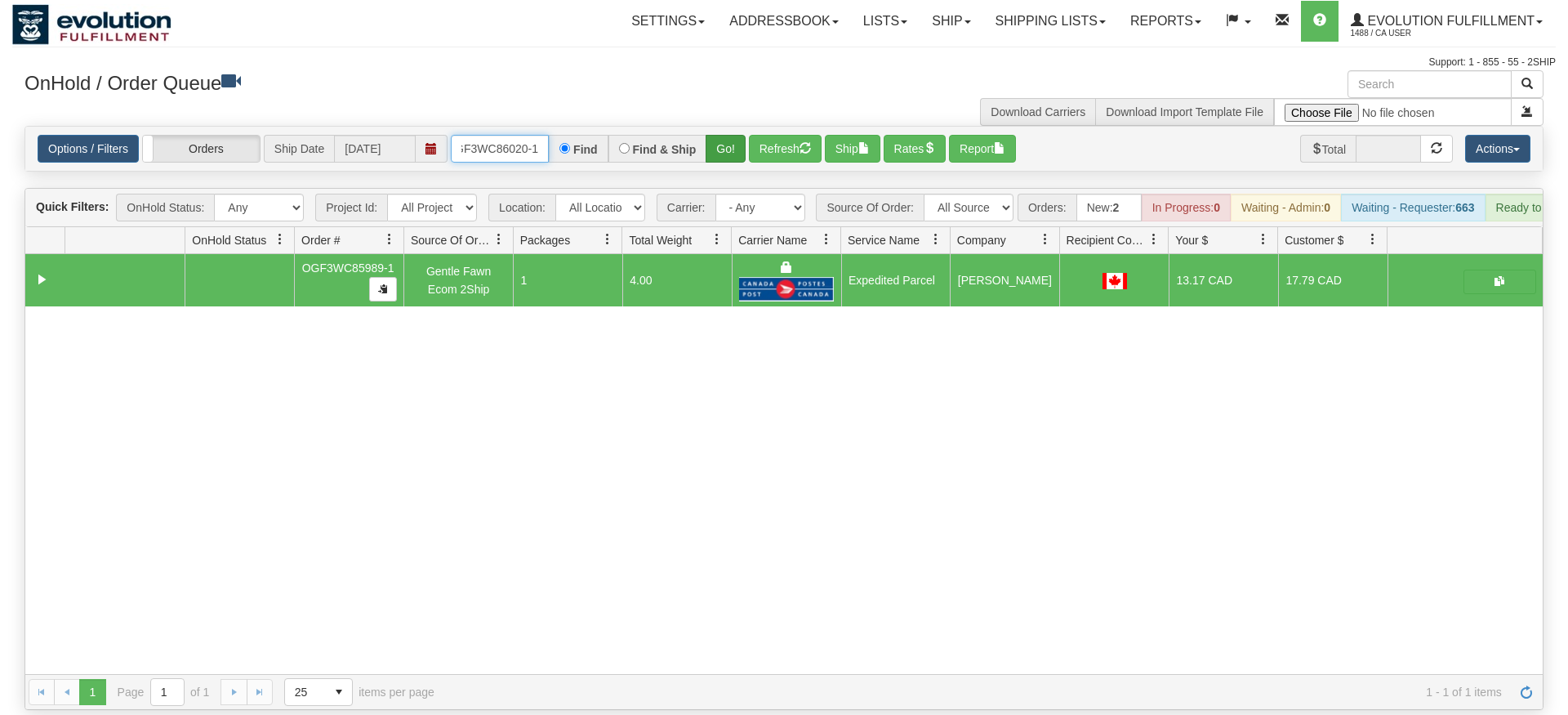
type input "OGF3WC86020-1"
click at [726, 159] on div "Is equal to Is not equal to Contains Does not contains CAD USD EUR ZAR [PERSON_…" at bounding box center [784, 418] width 1544 height 585
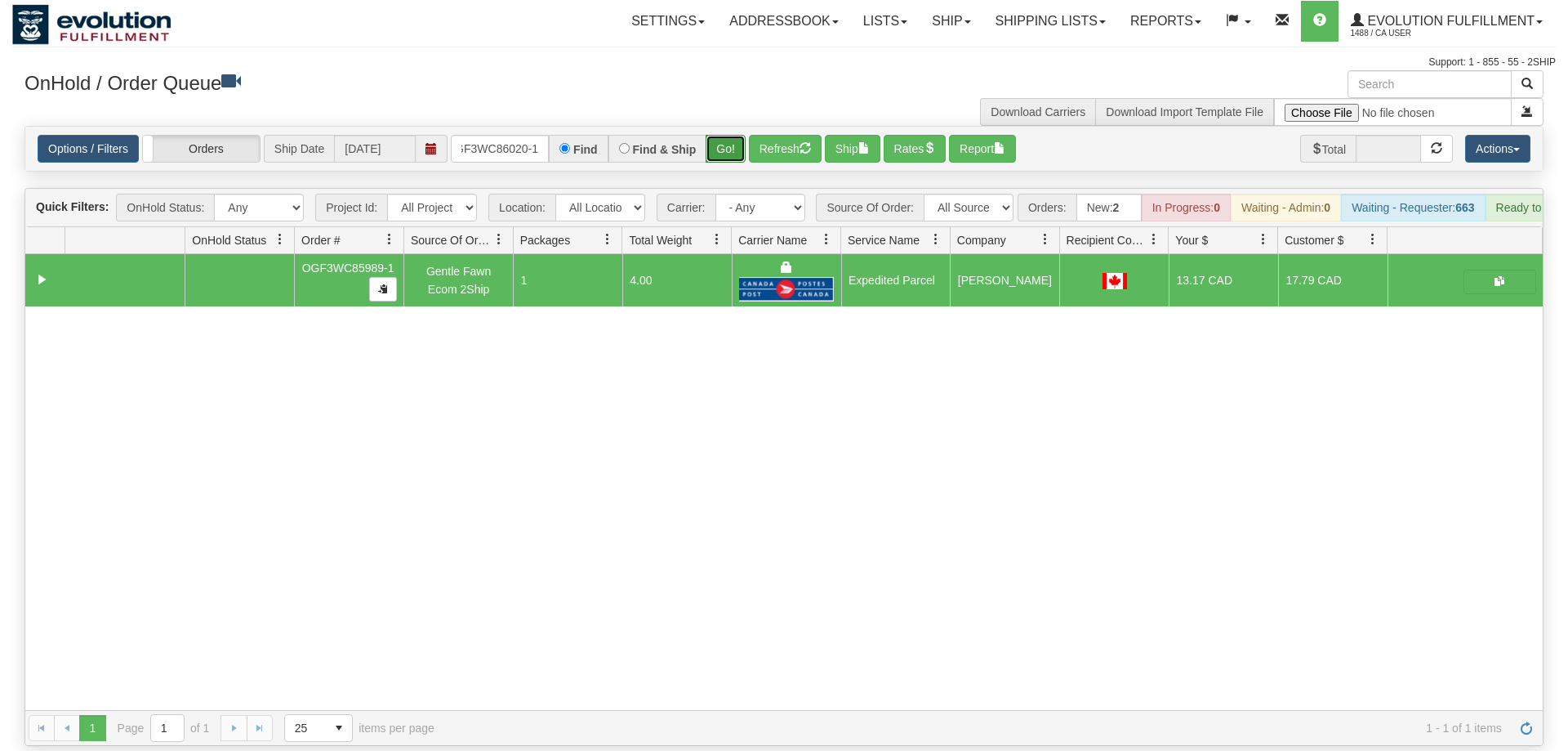
click at [729, 135] on button "Go!" at bounding box center [725, 148] width 40 height 28
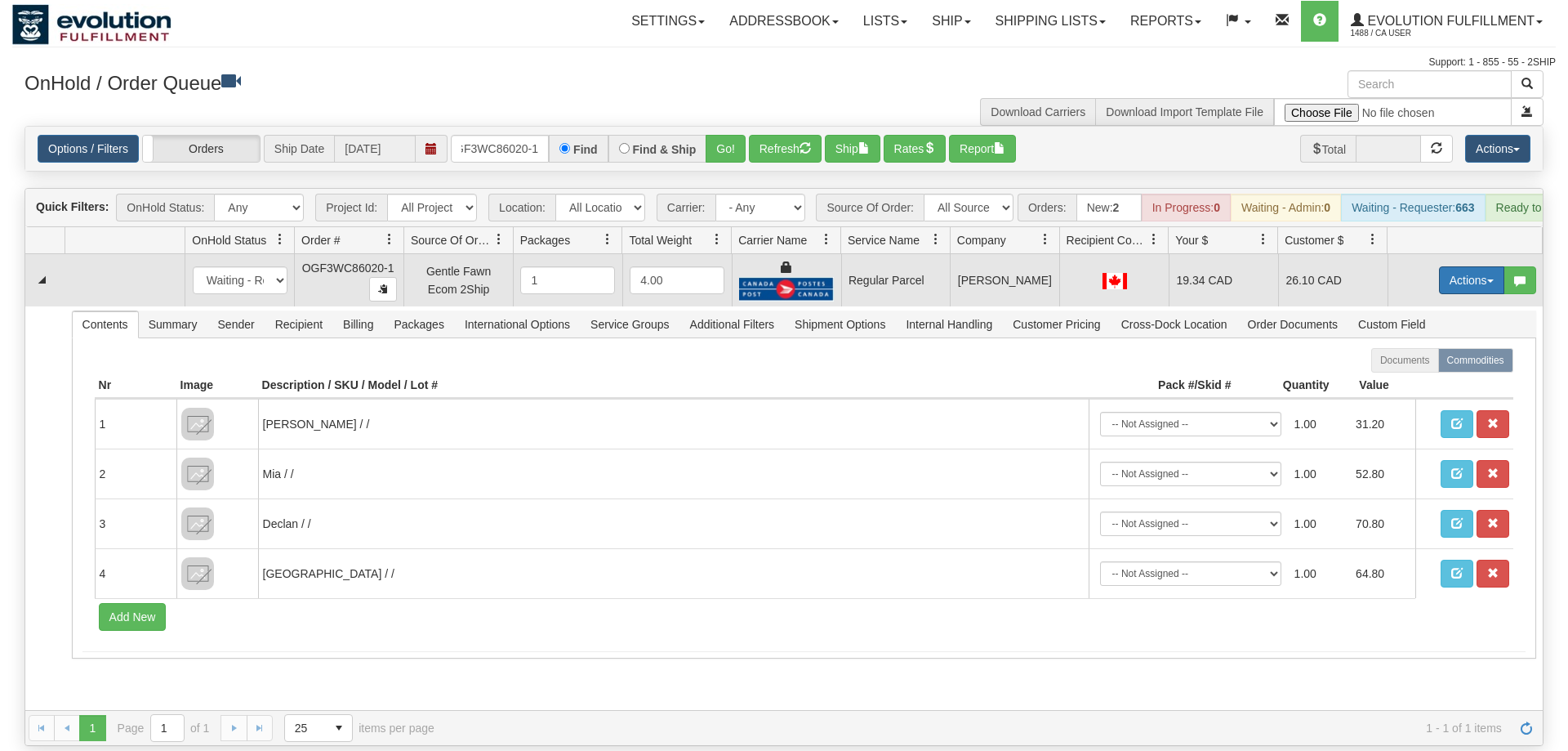
click at [1443, 267] on button "Actions" at bounding box center [1472, 280] width 65 height 28
click at [1414, 347] on span "Rate All Services" at bounding box center [1438, 354] width 98 height 13
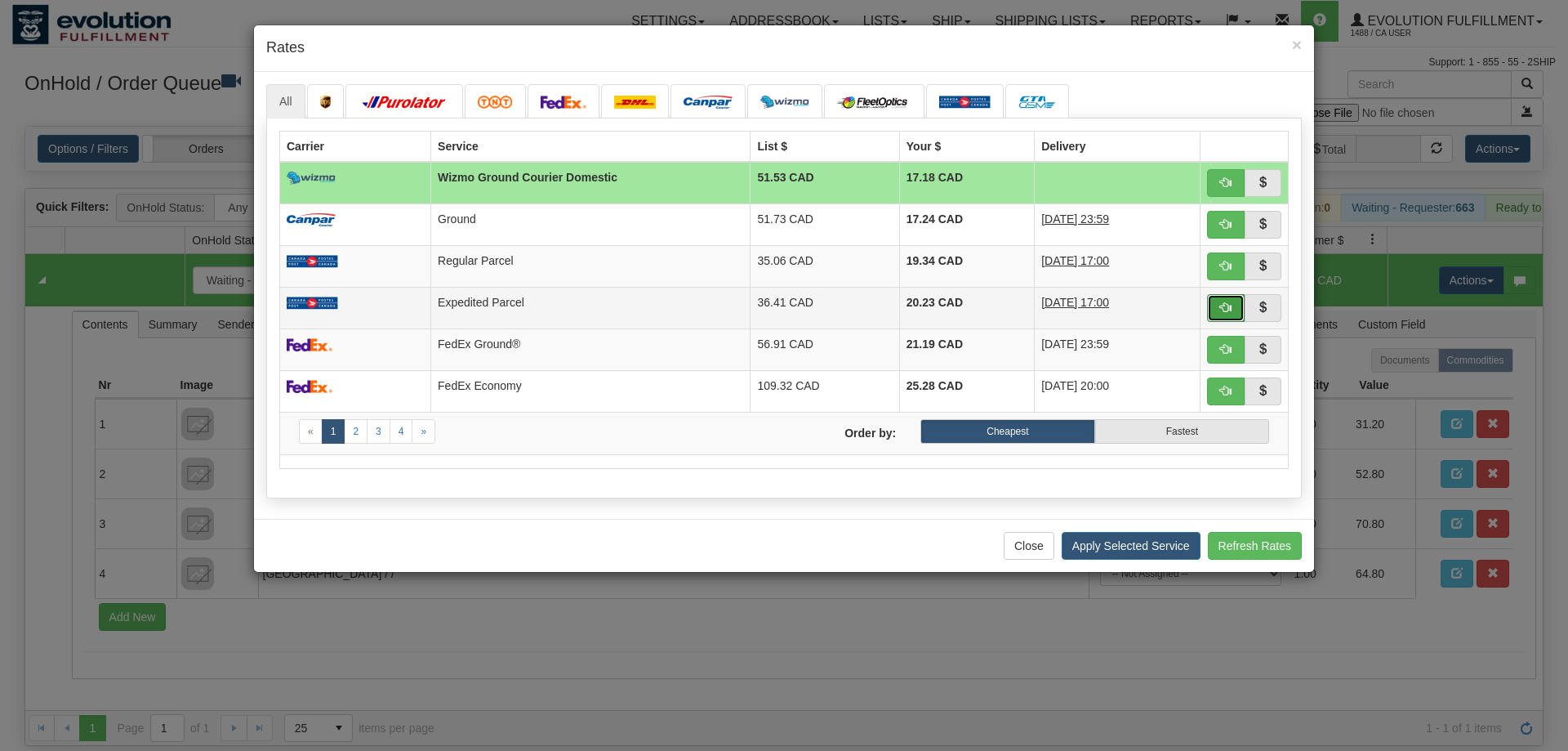
click at [1229, 313] on span "button" at bounding box center [1226, 308] width 12 height 12
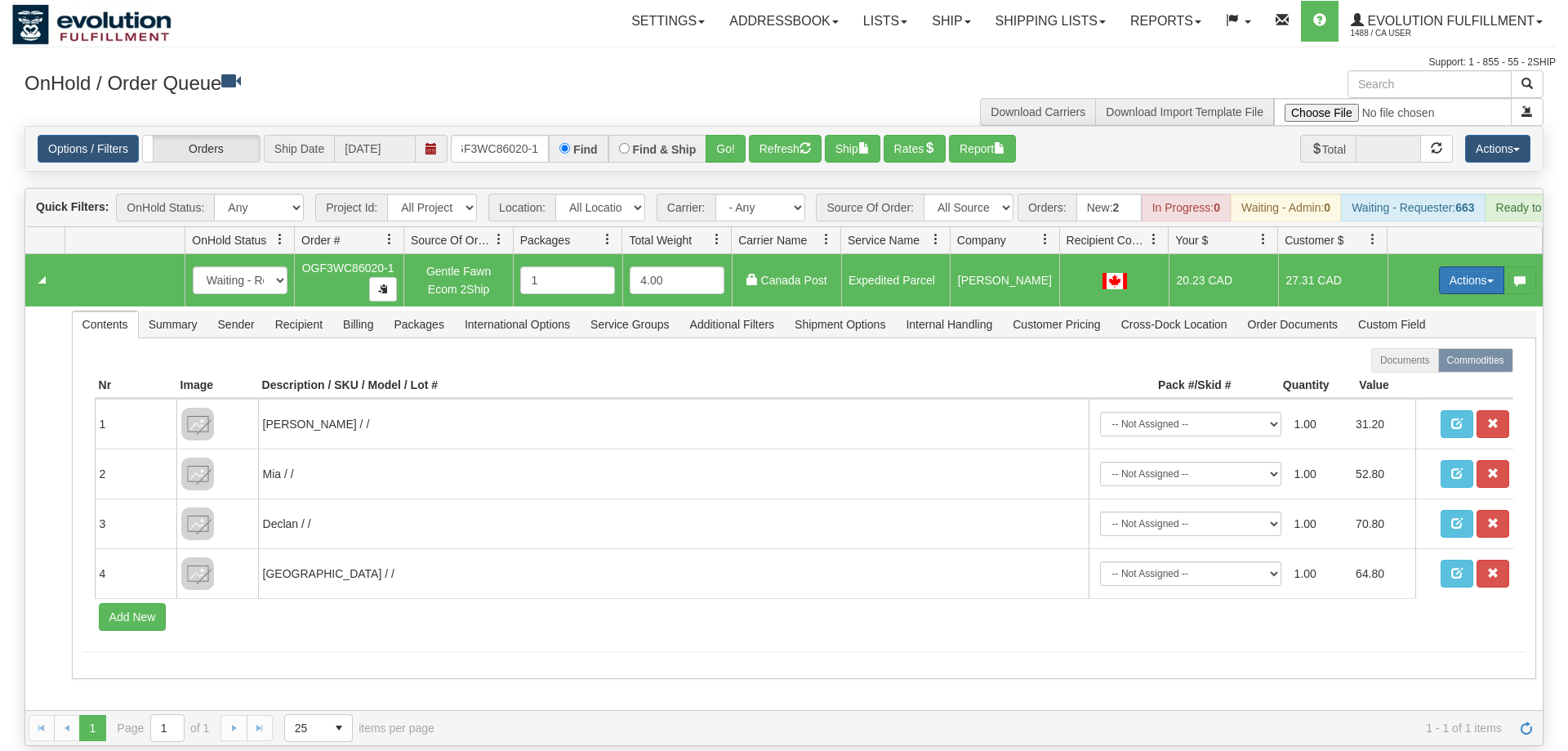
click at [1450, 268] on button "Actions" at bounding box center [1472, 280] width 65 height 28
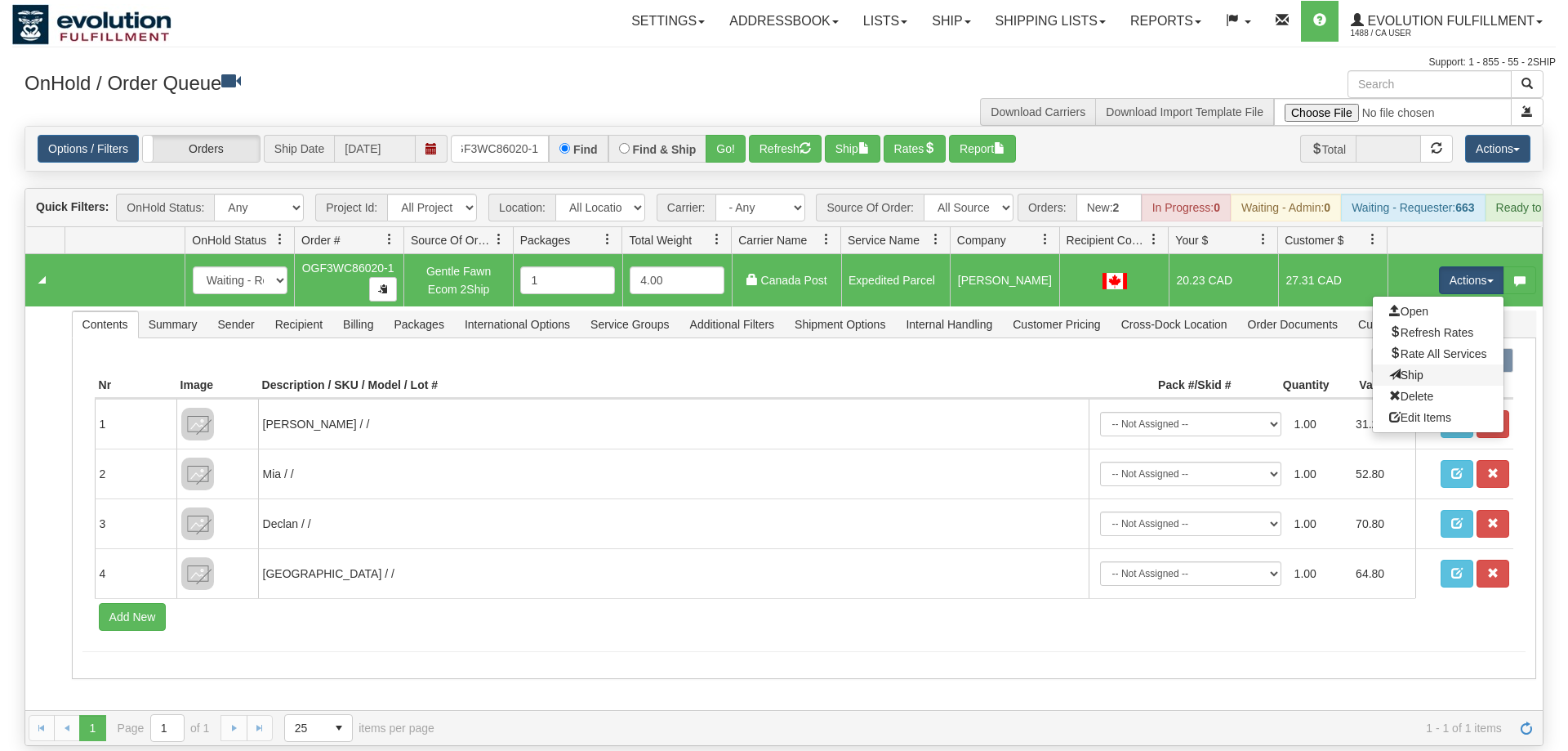
click at [1448, 365] on link "Ship" at bounding box center [1438, 375] width 130 height 21
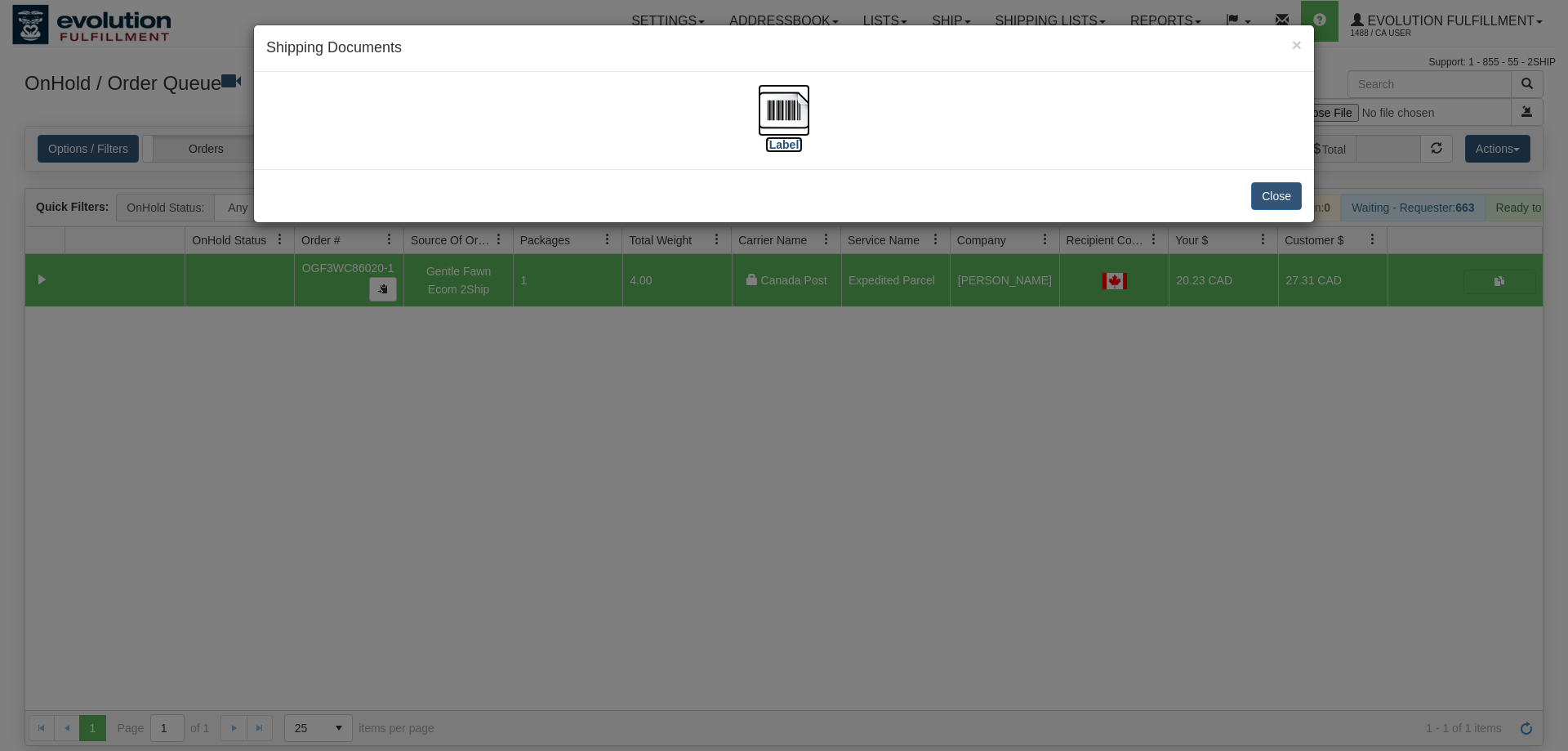
click at [802, 102] on img at bounding box center [784, 110] width 53 height 53
click at [859, 278] on div "× Shipping Documents [Label] Close" at bounding box center [784, 376] width 1568 height 751
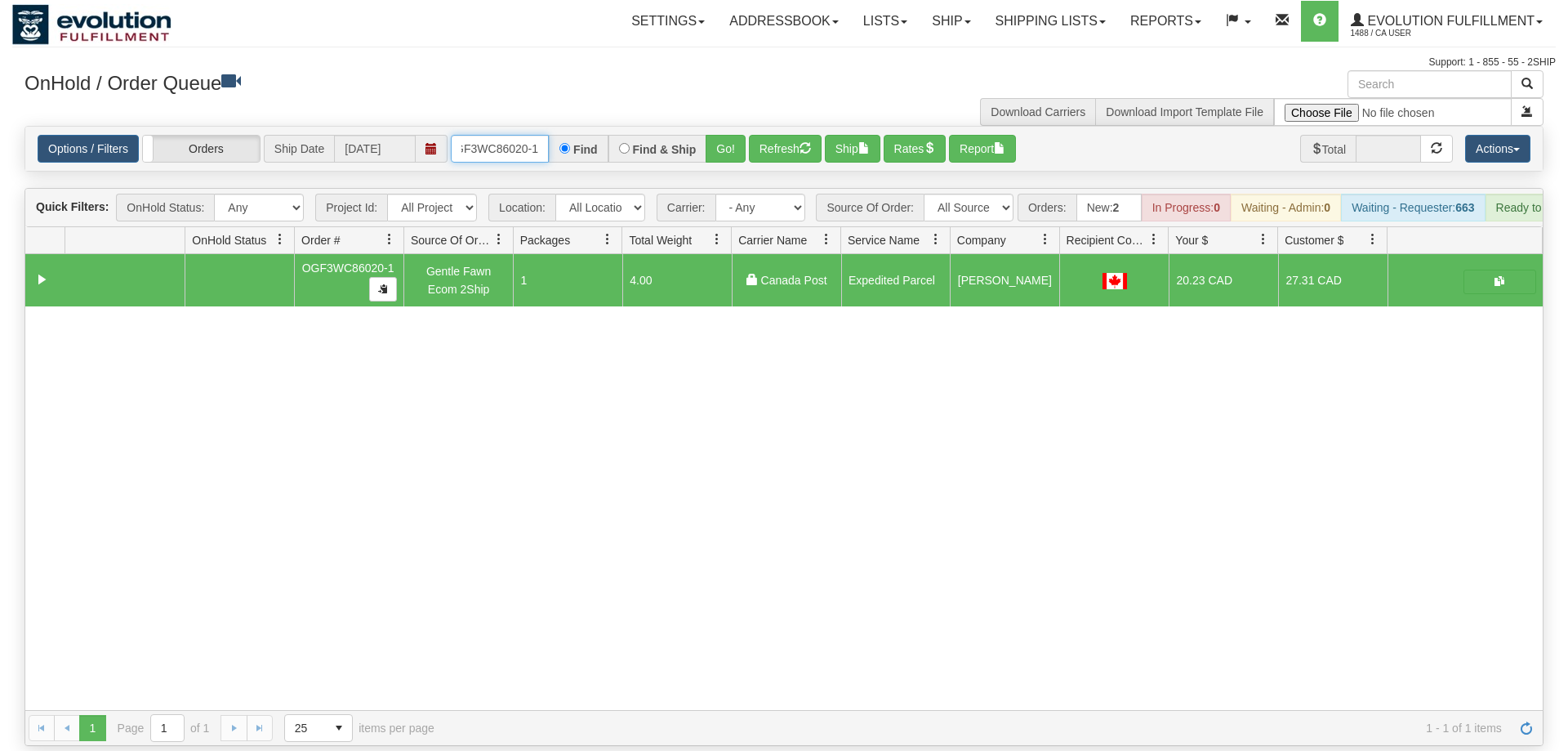
click at [502, 137] on input "OGF3WC86020-1" at bounding box center [499, 148] width 98 height 28
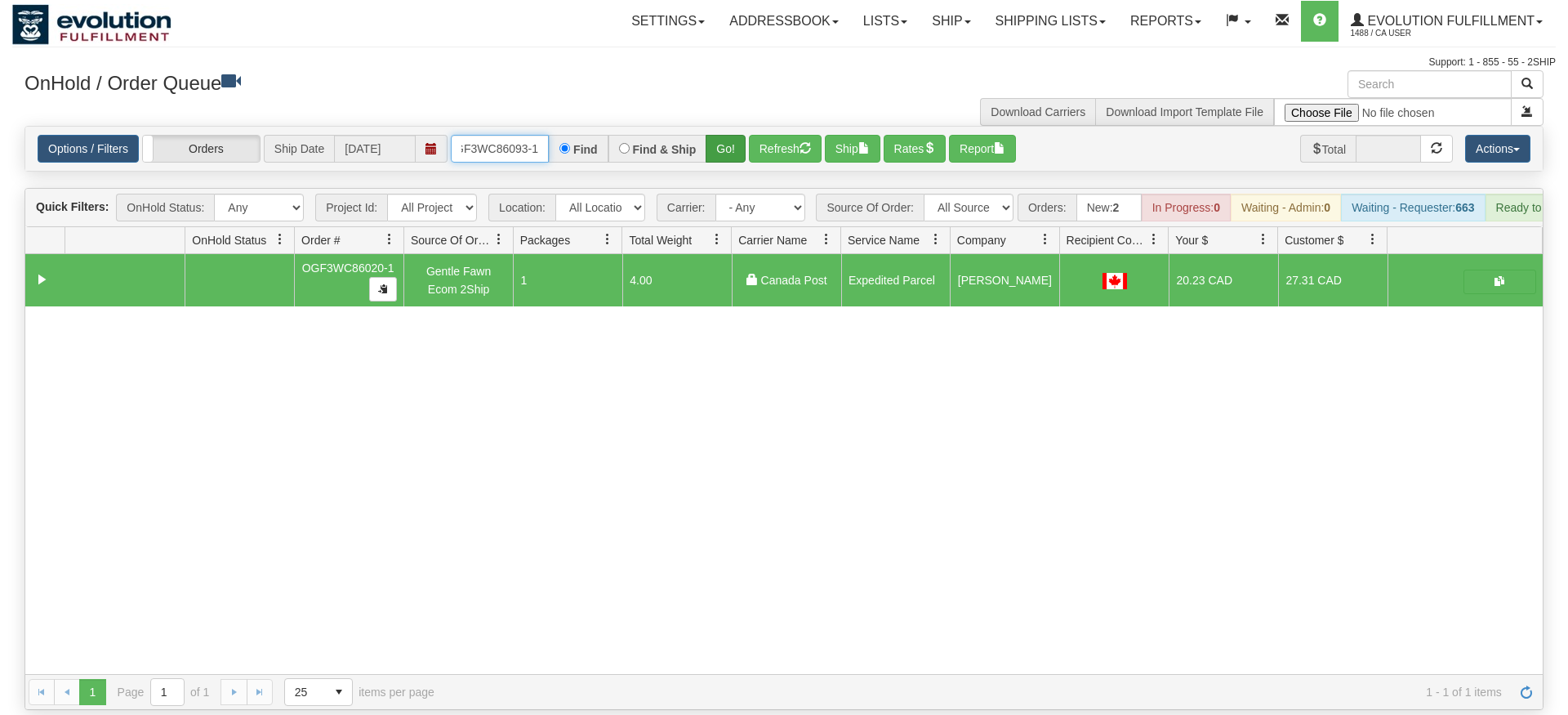
type input "OGF3WC86093-1"
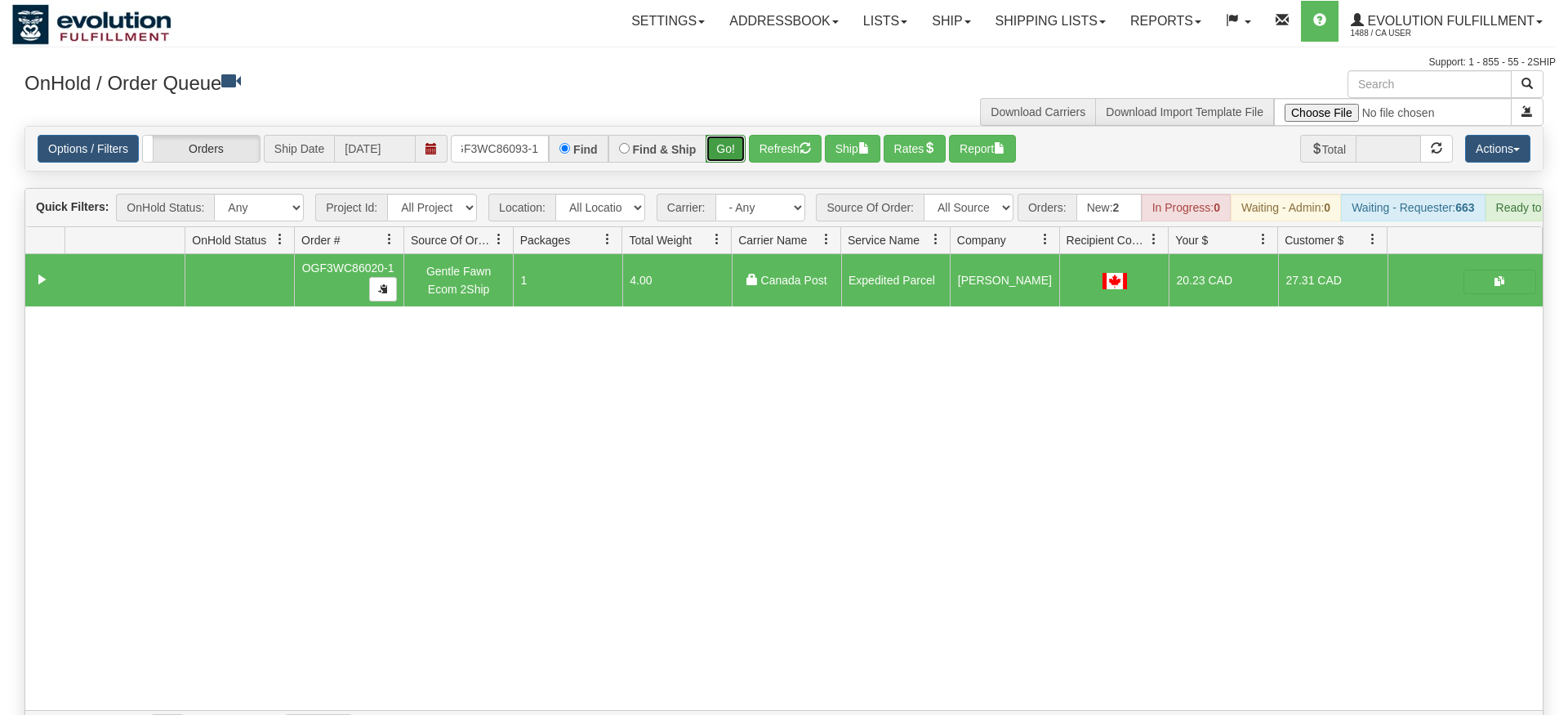
click at [729, 156] on div "Is equal to Is not equal to Contains Does not contains CAD USD EUR ZAR [PERSON_…" at bounding box center [784, 437] width 1544 height 621
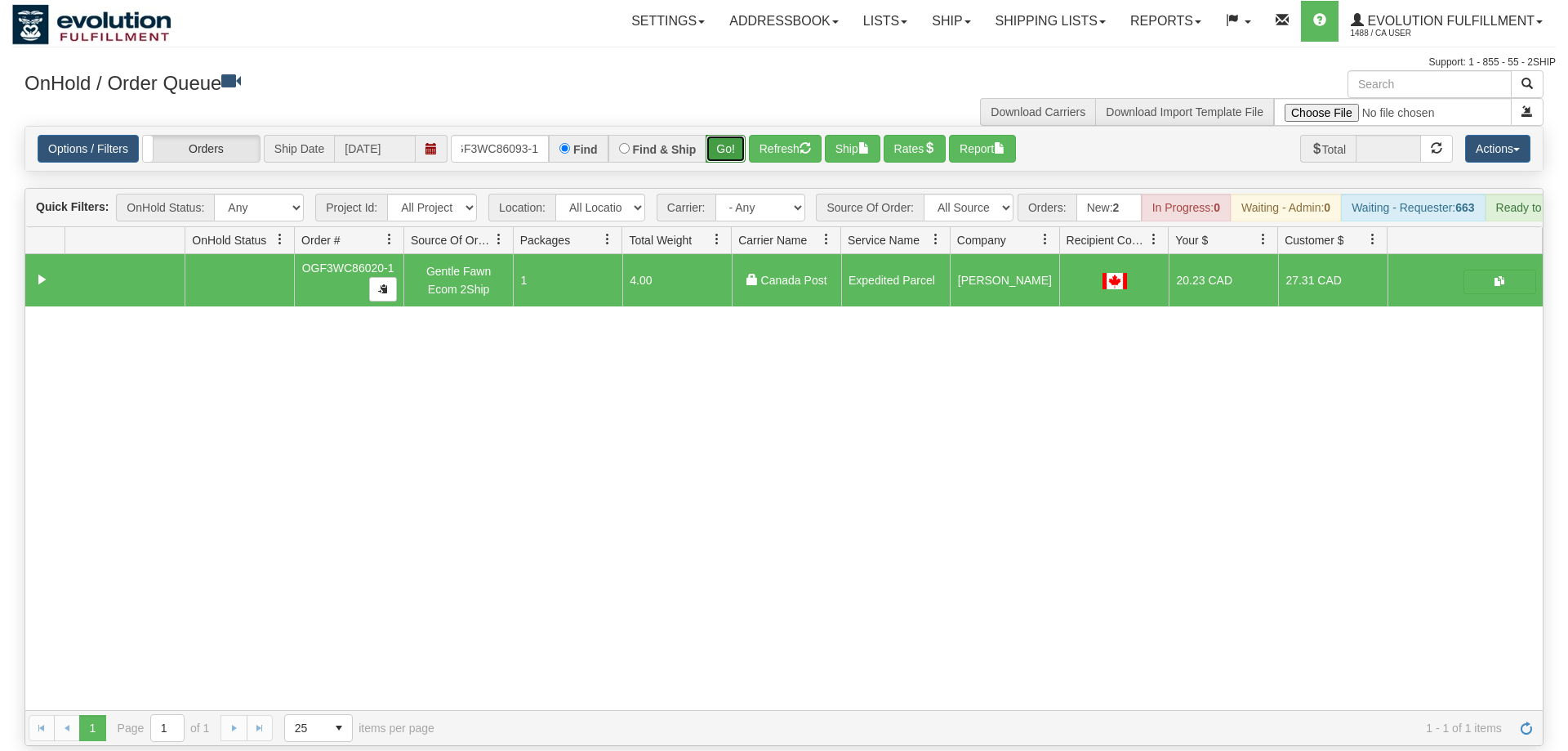
click at [735, 135] on button "Go!" at bounding box center [725, 148] width 40 height 28
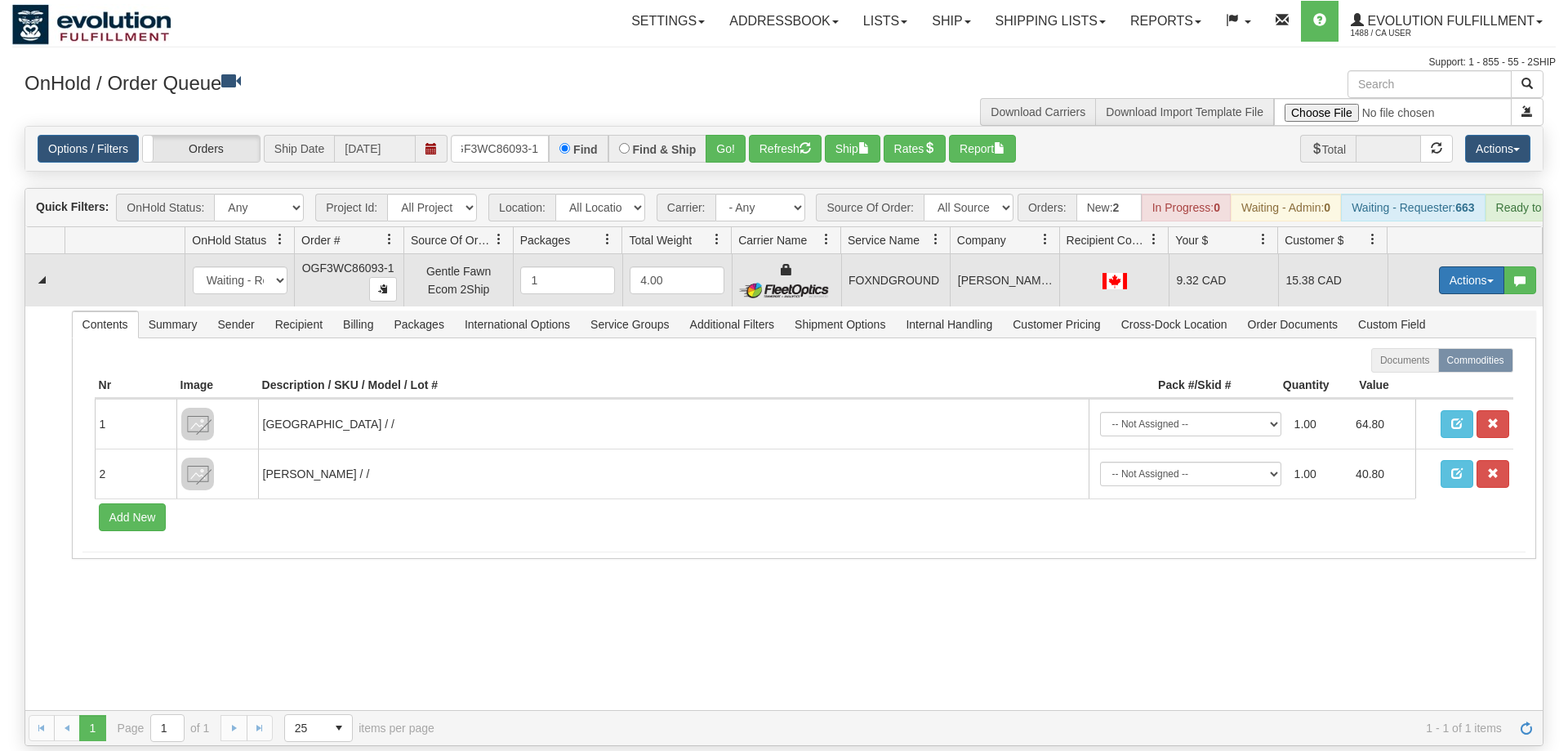
click at [1451, 267] on button "Actions" at bounding box center [1472, 280] width 65 height 28
click at [1429, 365] on link "Ship" at bounding box center [1438, 375] width 130 height 21
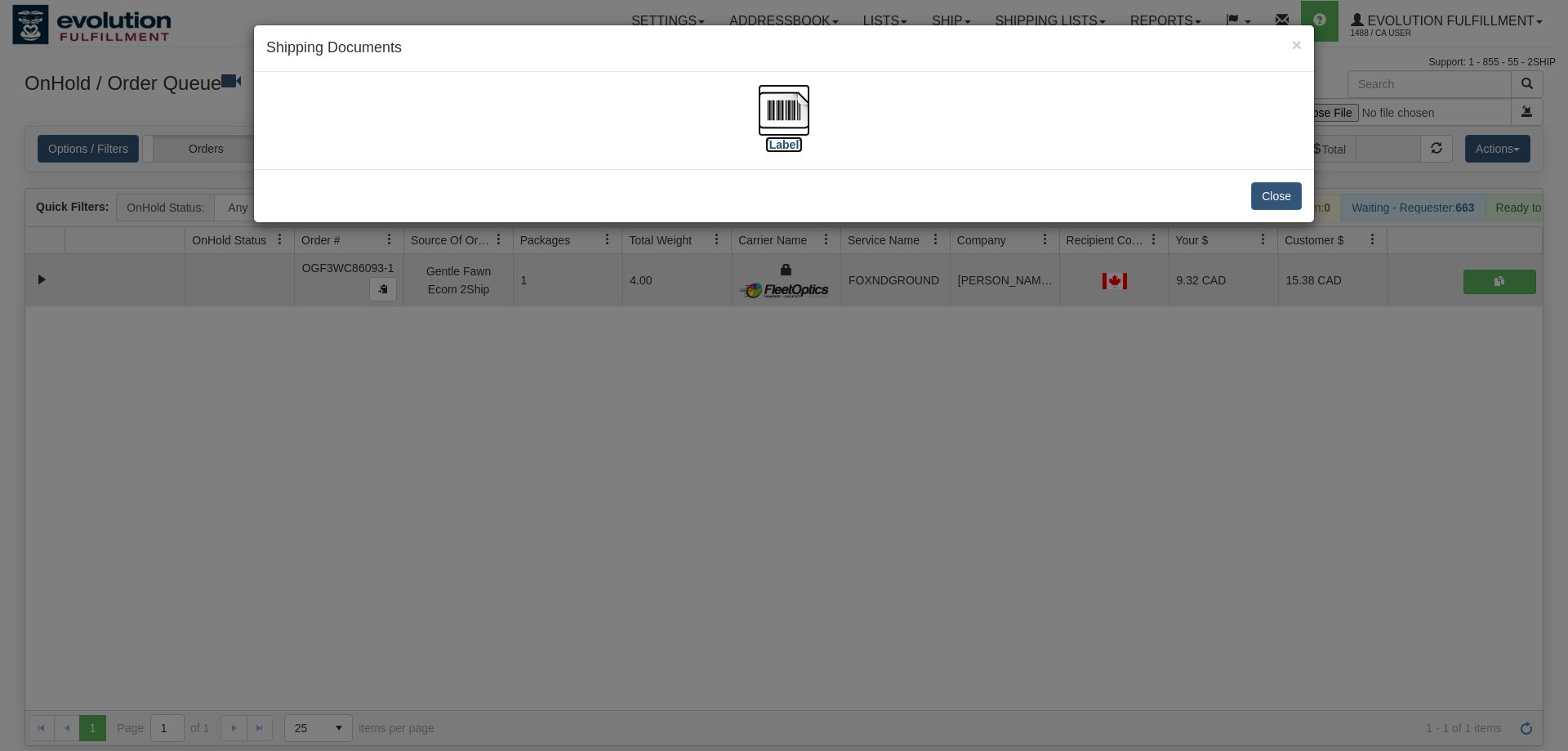
click at [770, 121] on img at bounding box center [784, 110] width 53 height 53
drag, startPoint x: 747, startPoint y: 430, endPoint x: 596, endPoint y: 206, distance: 270.1
click at [744, 419] on div "× Shipping Documents [Label] Close" at bounding box center [784, 376] width 1568 height 751
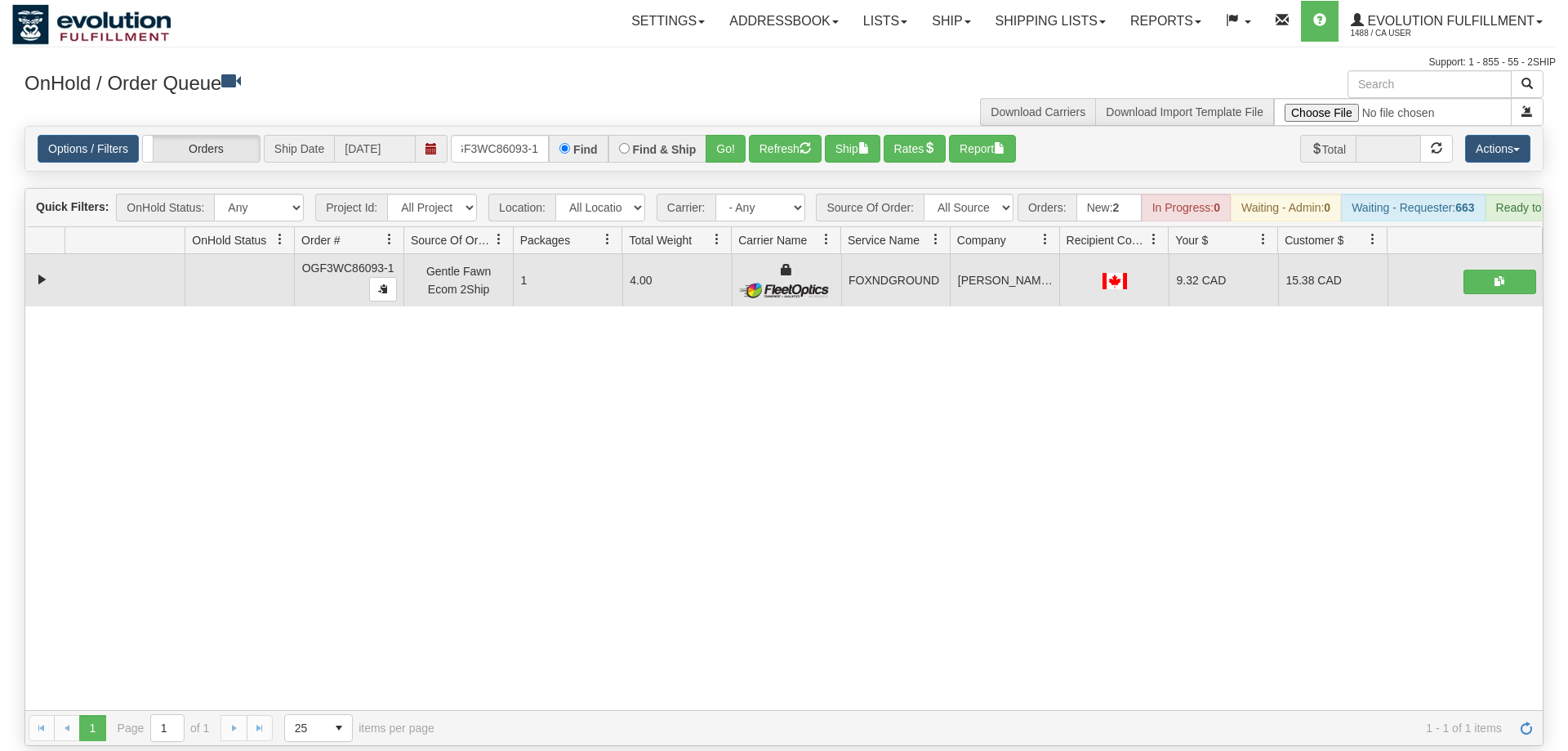
click at [527, 140] on div "Options / Filters Group Shipments Orders Ship Date 09/02/2025 OGF3WC86093-1 Fin…" at bounding box center [784, 148] width 1518 height 44
click at [542, 135] on input "OGF3WC86093-1" at bounding box center [499, 148] width 98 height 28
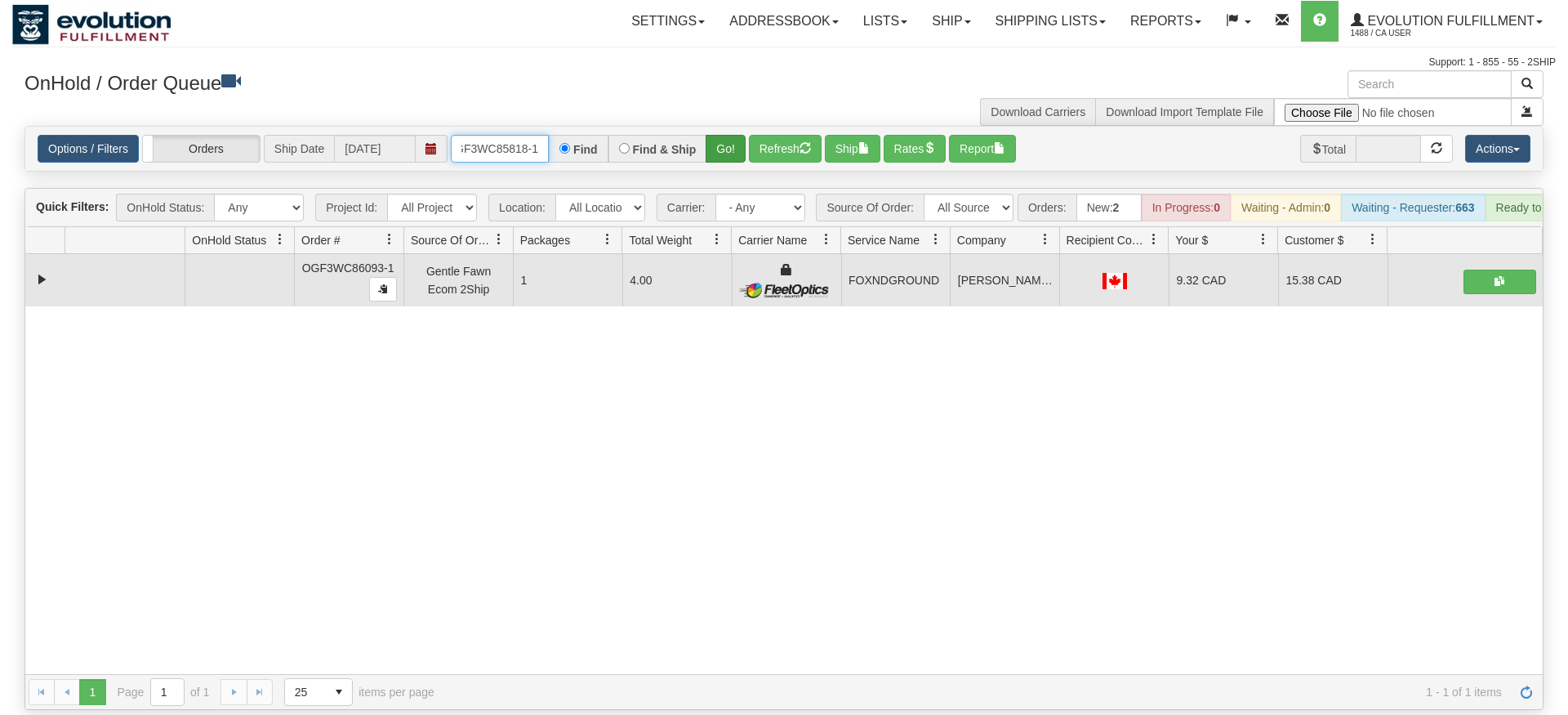
type input "OGF3WC85818-1"
click at [725, 156] on div "Is equal to Is not equal to Contains Does not contains CAD USD EUR ZAR [PERSON_…" at bounding box center [784, 418] width 1544 height 585
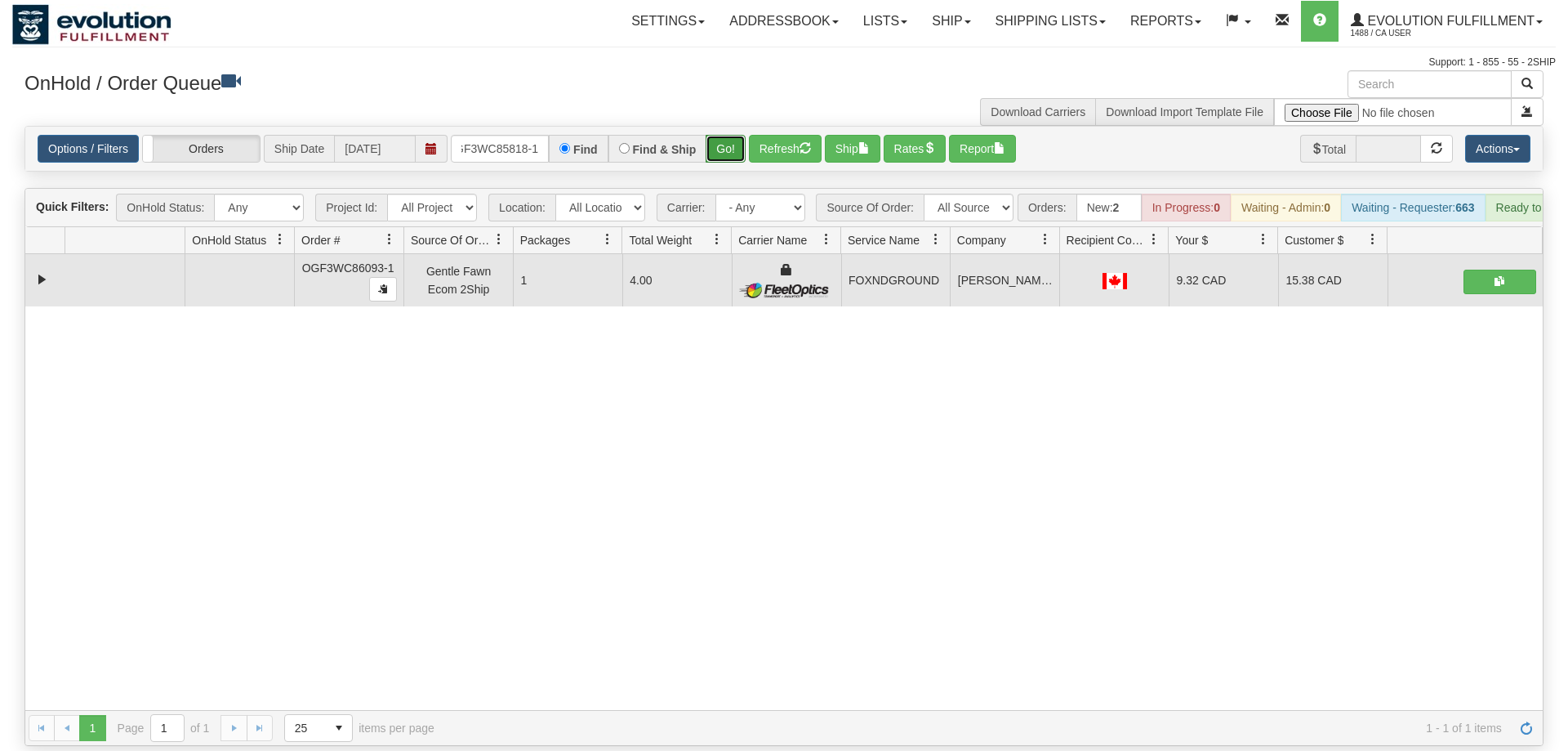
click at [733, 135] on button "Go!" at bounding box center [725, 148] width 40 height 28
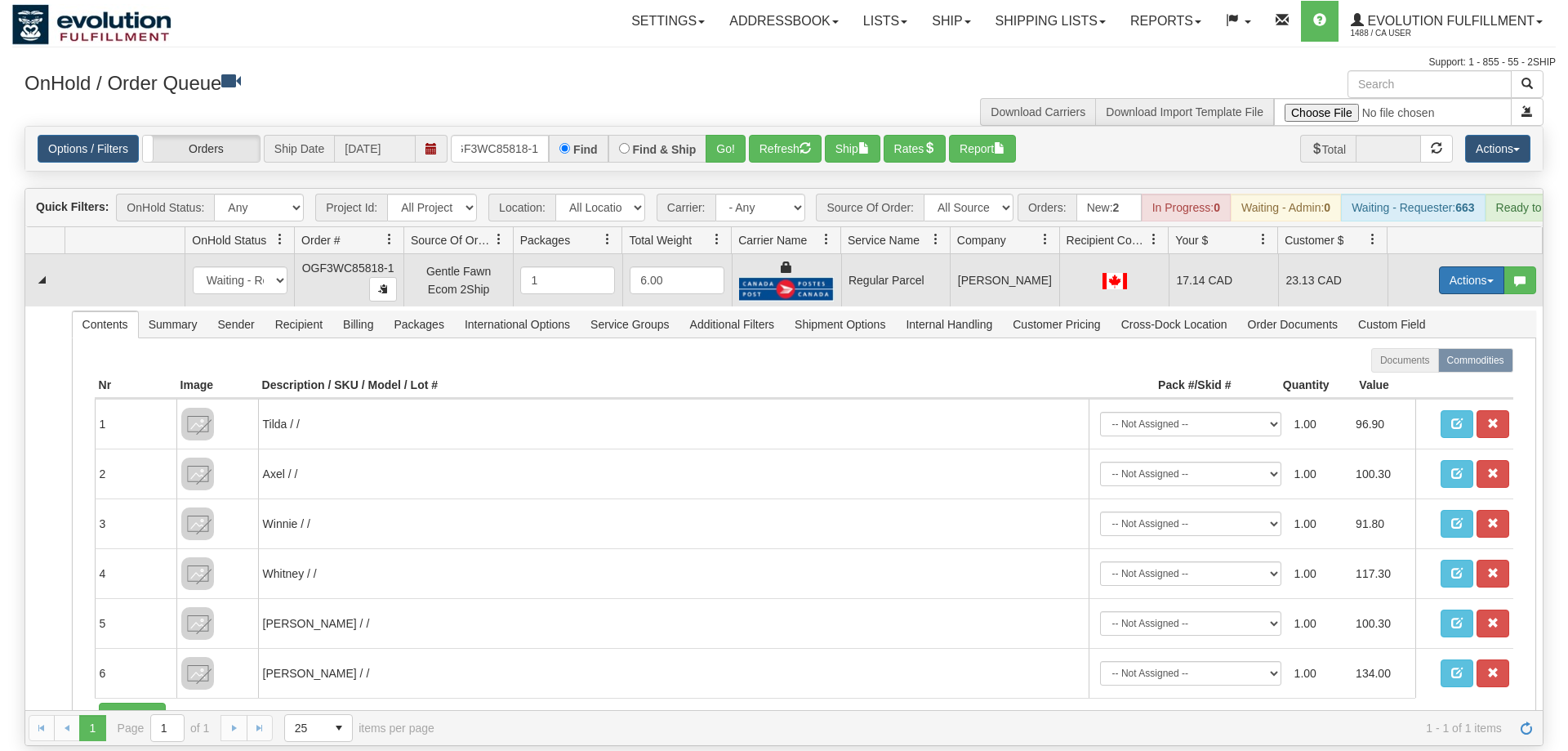
click at [1459, 267] on button "Actions" at bounding box center [1472, 280] width 65 height 28
click at [1415, 347] on span "Rate All Services" at bounding box center [1438, 354] width 98 height 13
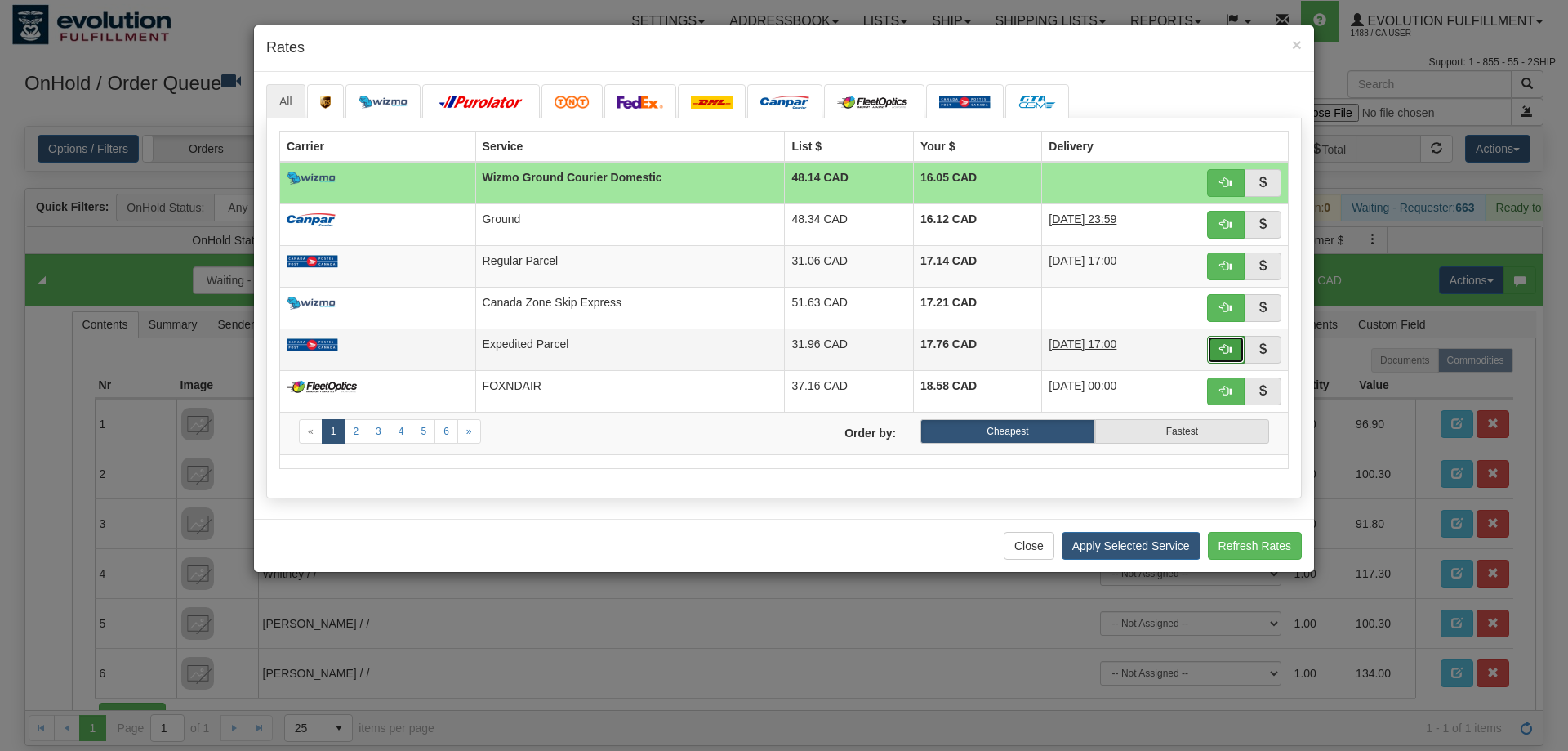
click at [1212, 346] on button "button" at bounding box center [1225, 350] width 38 height 28
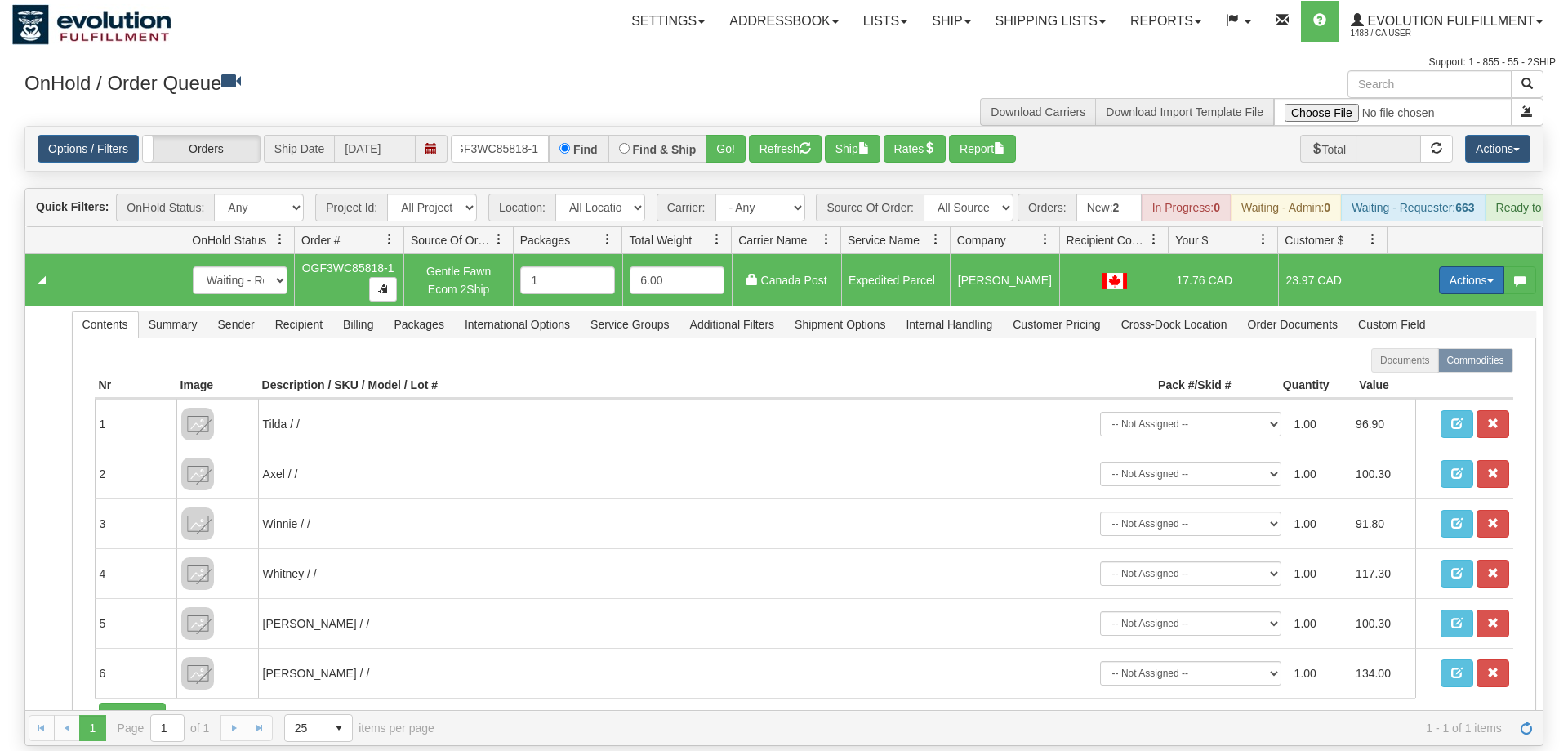
click at [1453, 267] on button "Actions" at bounding box center [1472, 280] width 65 height 28
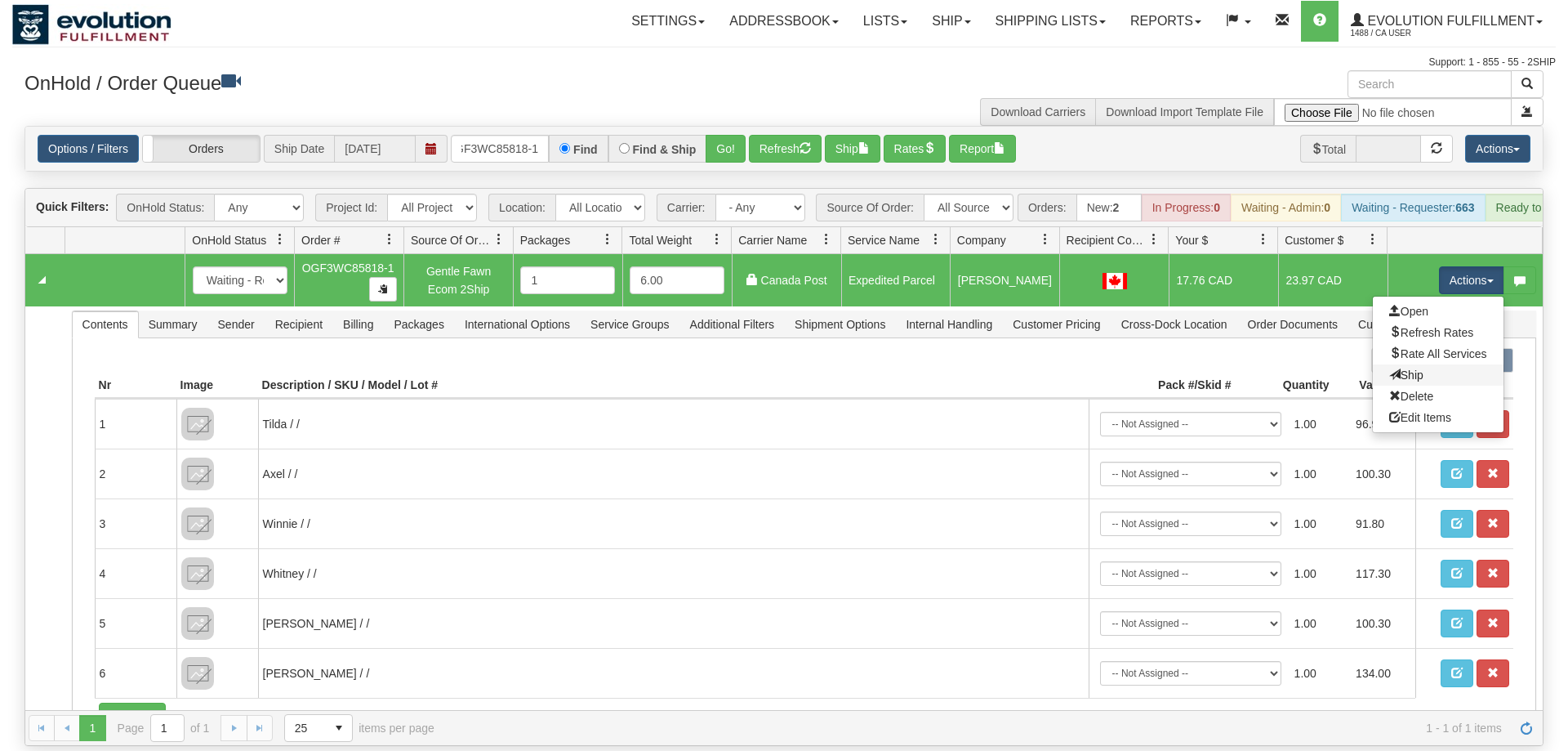
click at [1436, 365] on link "Ship" at bounding box center [1438, 375] width 130 height 21
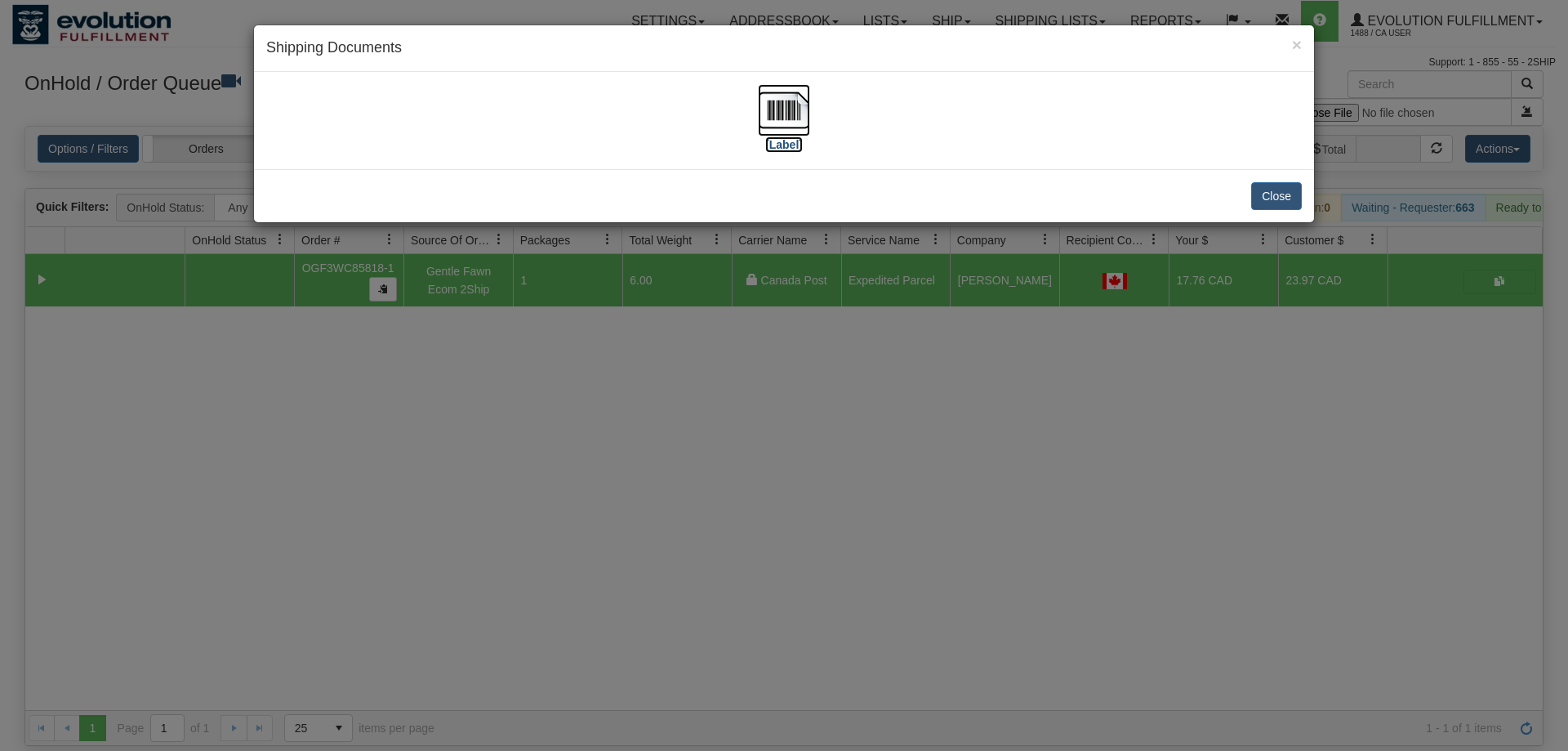
click at [781, 104] on img at bounding box center [784, 110] width 53 height 53
click at [964, 467] on div "× Shipping Documents [Label] Close" at bounding box center [784, 376] width 1568 height 751
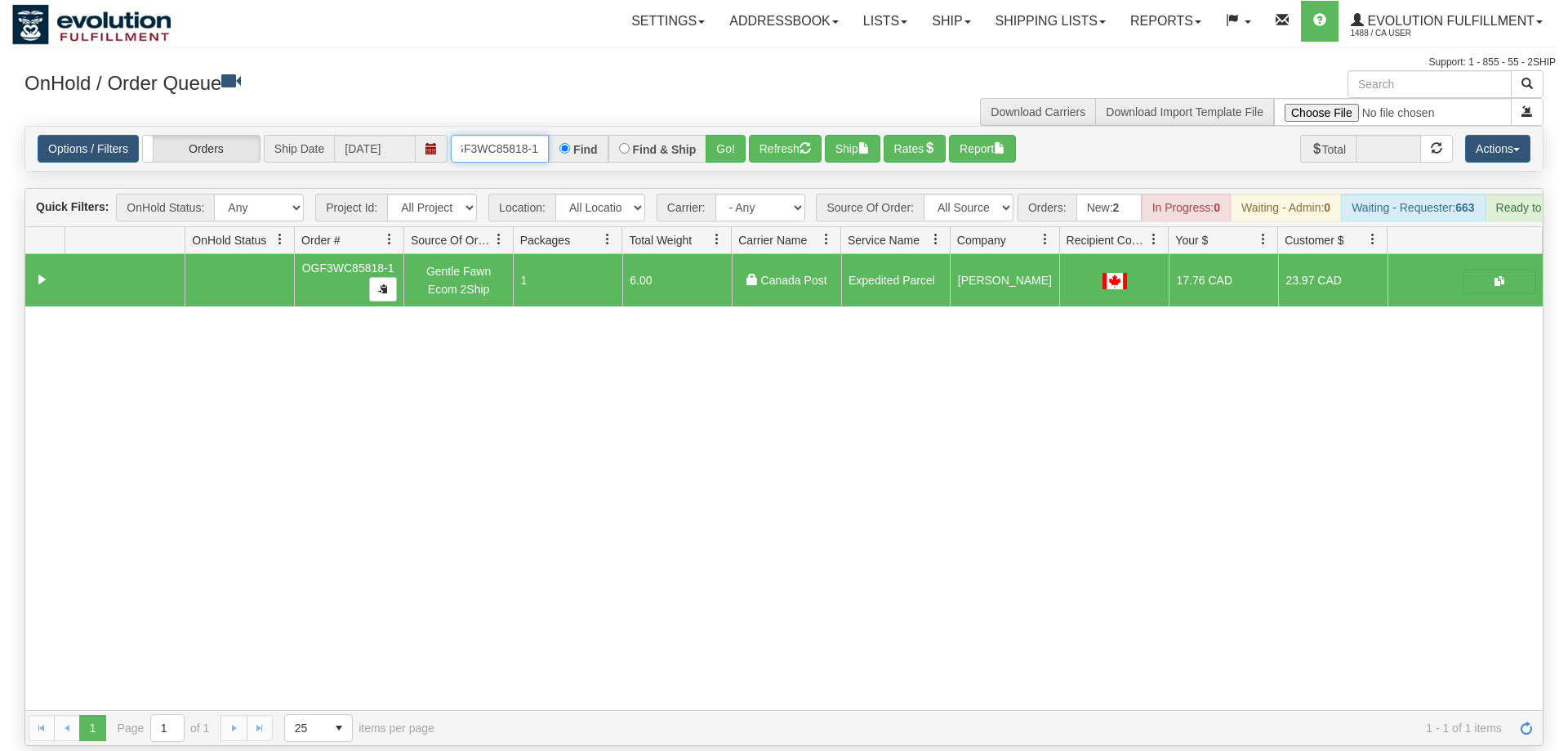
click at [503, 135] on input "OGF3WC85818-1" at bounding box center [499, 148] width 98 height 28
click at [514, 135] on input "text" at bounding box center [499, 148] width 98 height 28
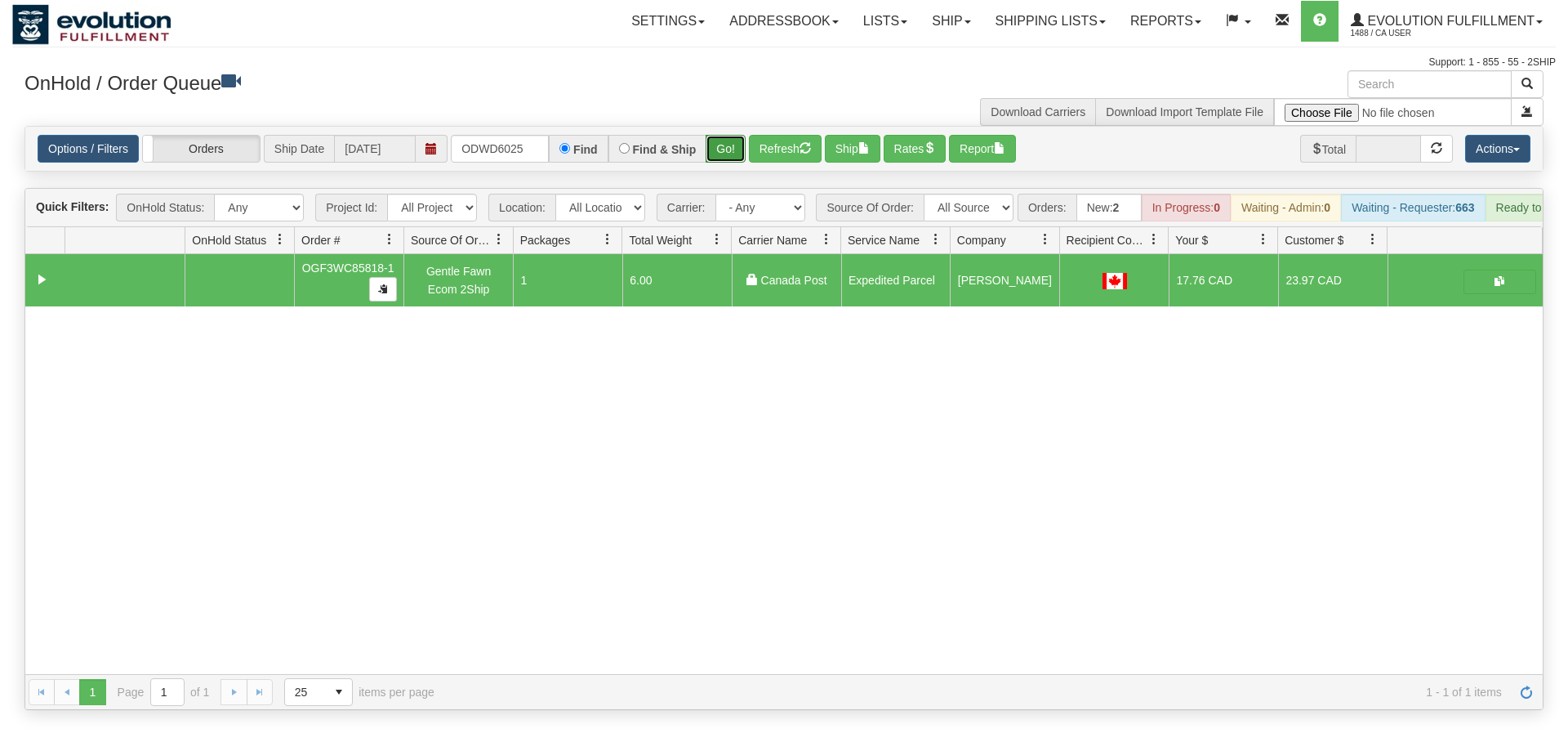
drag, startPoint x: 724, startPoint y: 118, endPoint x: 735, endPoint y: 136, distance: 21.1
click at [725, 154] on div "Is equal to Is not equal to Contains Does not contains CAD USD EUR ZAR [PERSON_…" at bounding box center [784, 418] width 1544 height 585
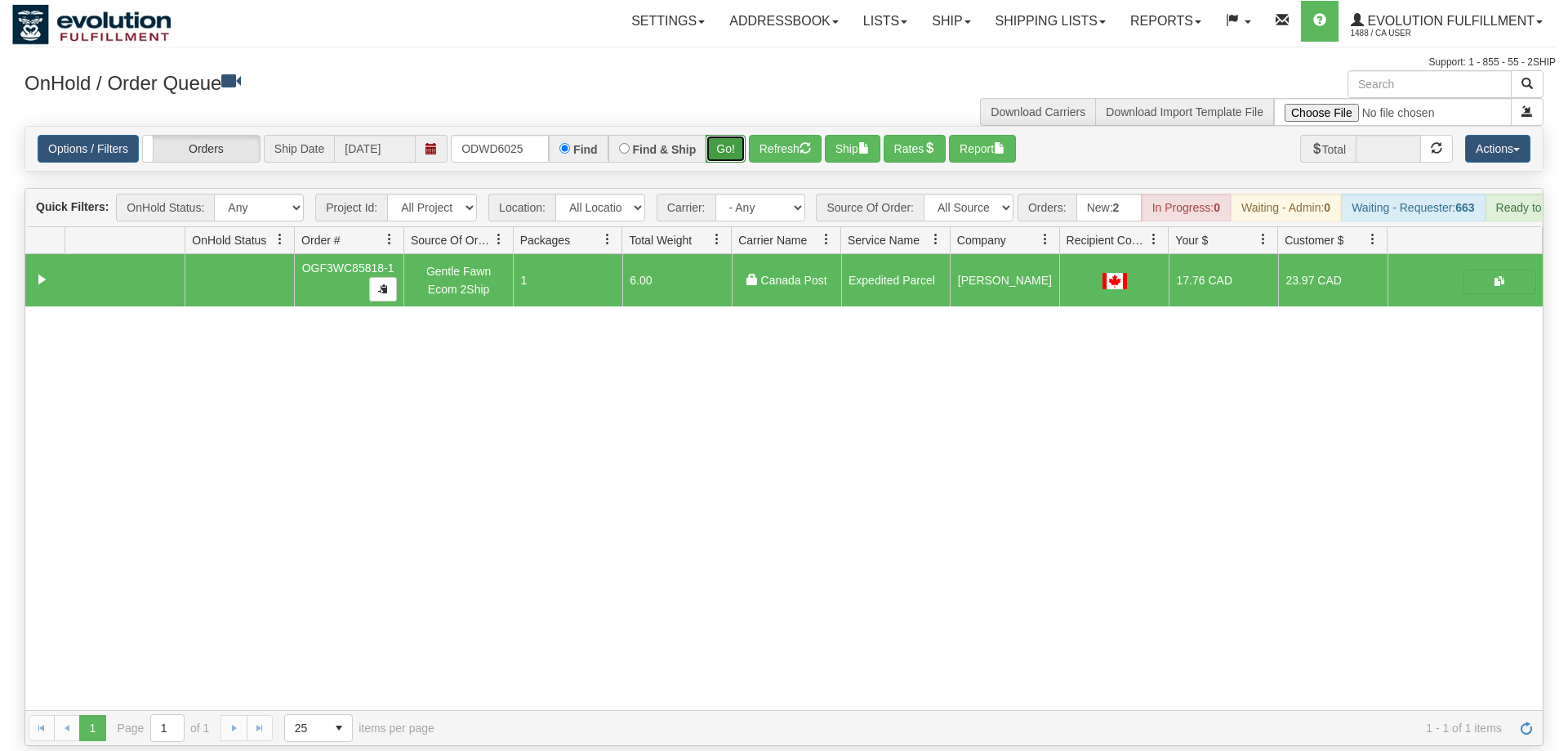
click at [734, 135] on button "Go!" at bounding box center [725, 148] width 40 height 28
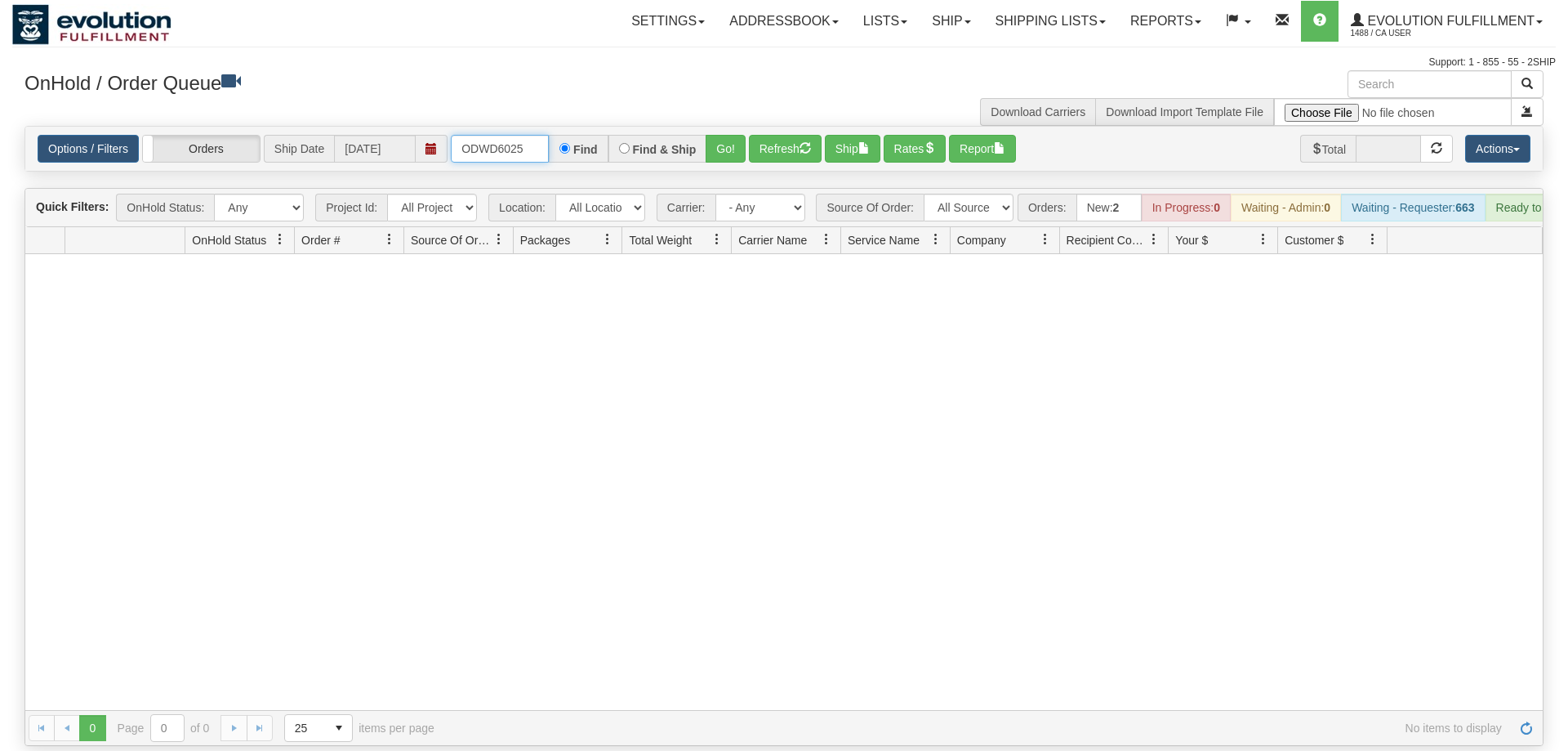
drag, startPoint x: 523, startPoint y: 124, endPoint x: 369, endPoint y: 126, distance: 154.0
click at [451, 135] on input "ODWD6025" at bounding box center [499, 148] width 98 height 28
click at [774, 642] on div at bounding box center [784, 482] width 1518 height 456
click at [507, 135] on input "ODWD6025" at bounding box center [499, 148] width 98 height 28
click at [524, 135] on input "ODWD6025" at bounding box center [499, 148] width 98 height 28
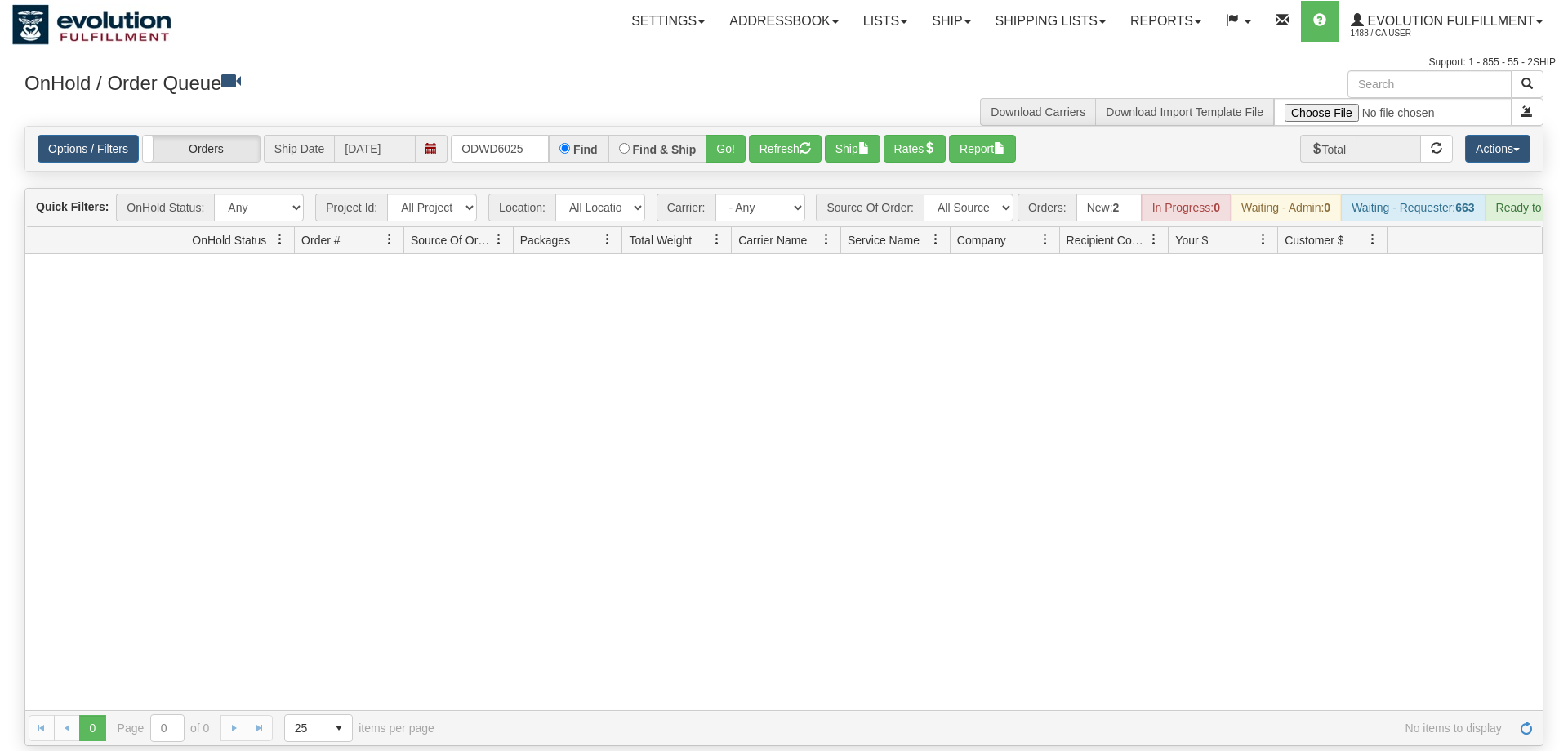
click at [1433, 469] on div at bounding box center [784, 482] width 1518 height 456
click at [500, 135] on input "ODWD6025" at bounding box center [499, 148] width 98 height 28
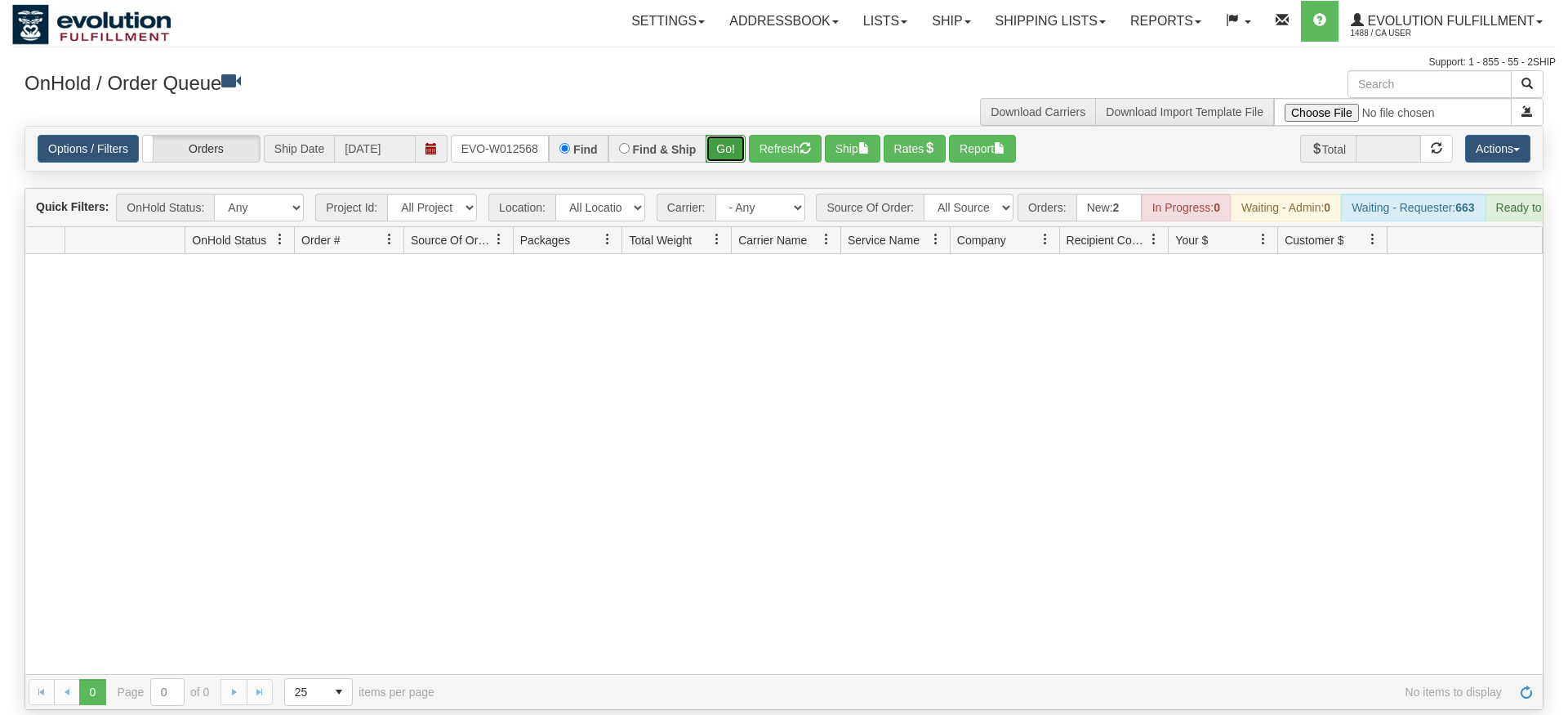
click at [710, 172] on div "Is equal to Is not equal to Contains Does not contains CAD USD EUR ZAR [PERSON_…" at bounding box center [784, 418] width 1544 height 585
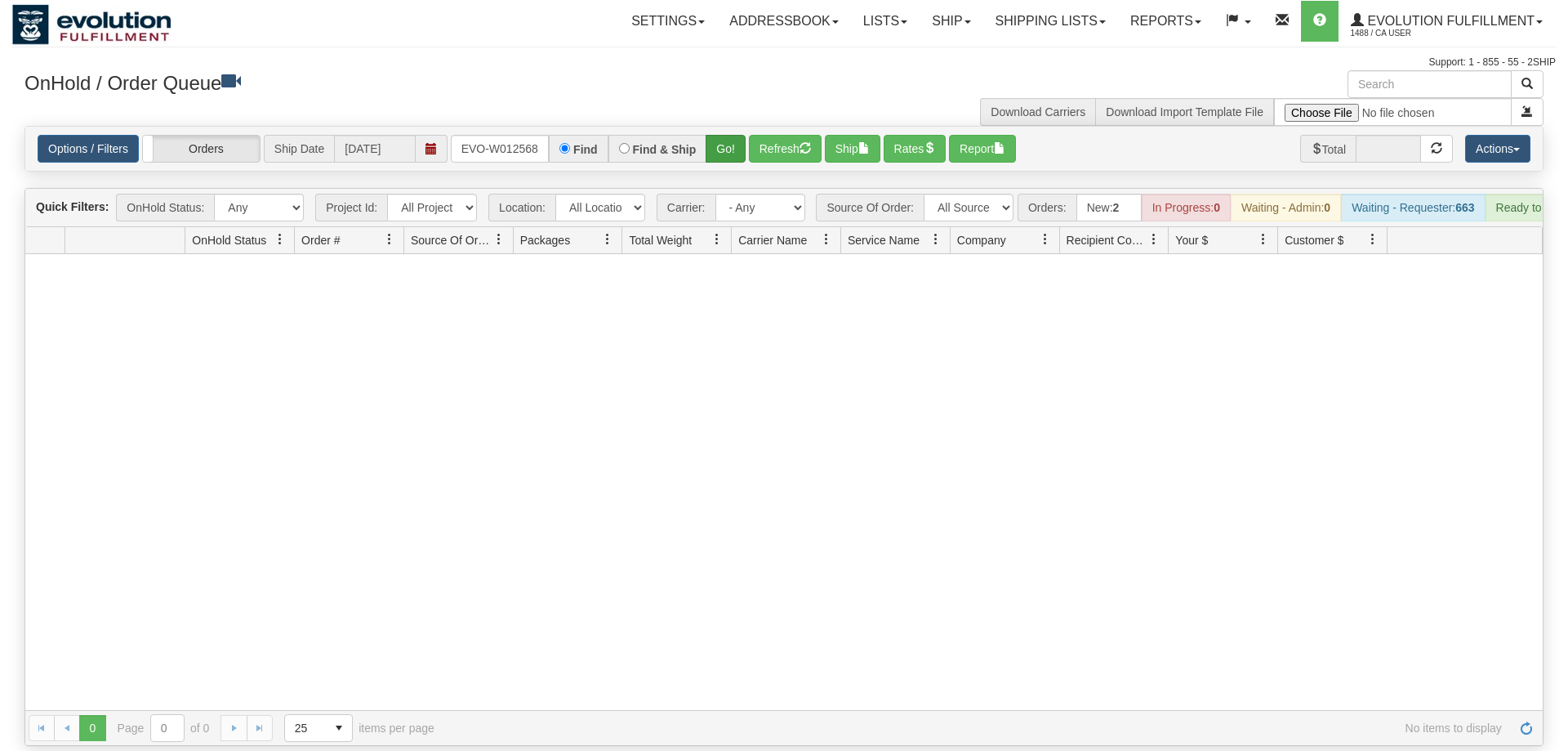
click at [725, 138] on div "Options / Filters Group Shipments Orders Ship Date 09/02/2025 ORSCEVO-W012568 F…" at bounding box center [784, 148] width 1518 height 44
click at [725, 136] on button "Go!" at bounding box center [725, 148] width 40 height 28
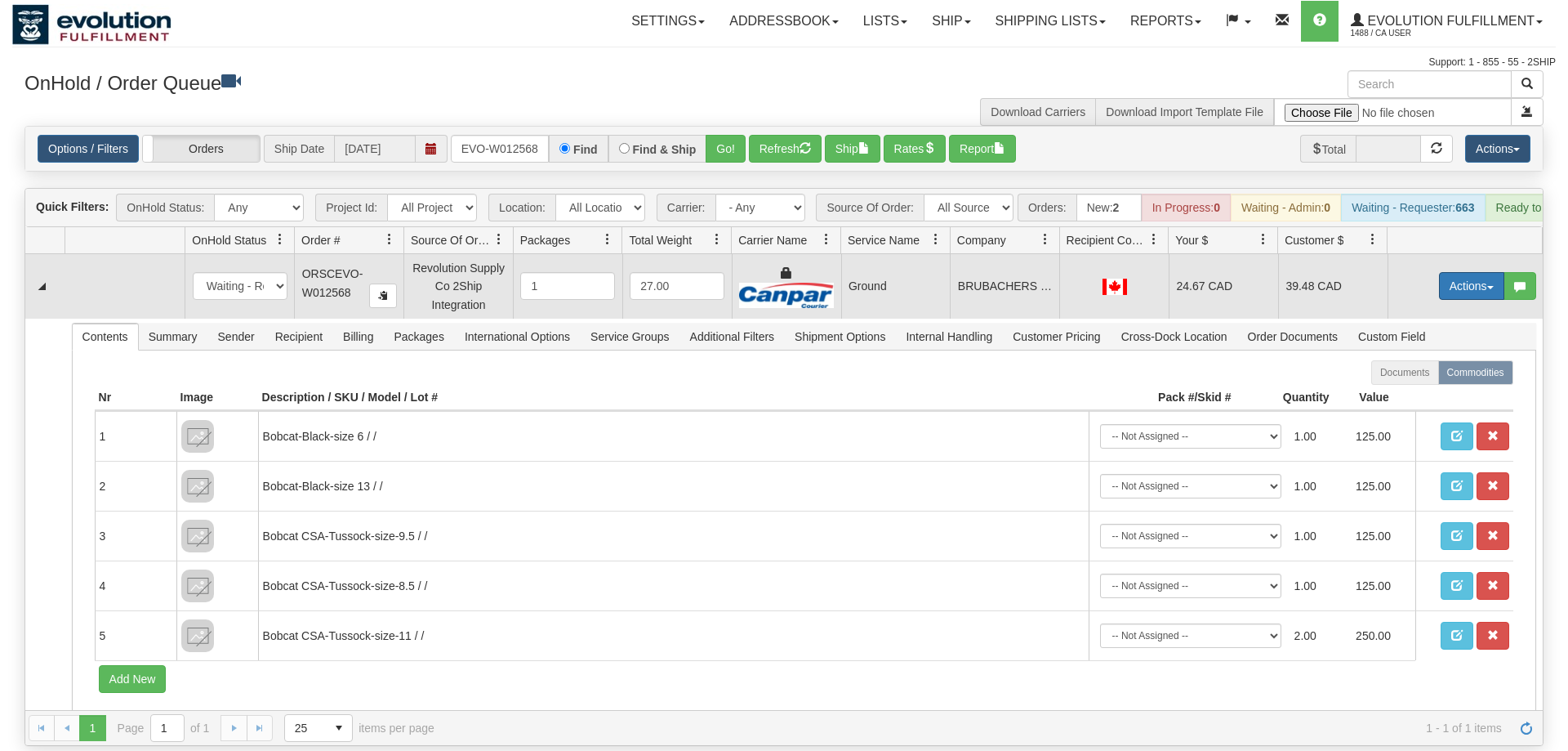
click at [1463, 272] on button "Actions" at bounding box center [1472, 285] width 65 height 28
click at [1427, 370] on link "Ship" at bounding box center [1438, 381] width 130 height 21
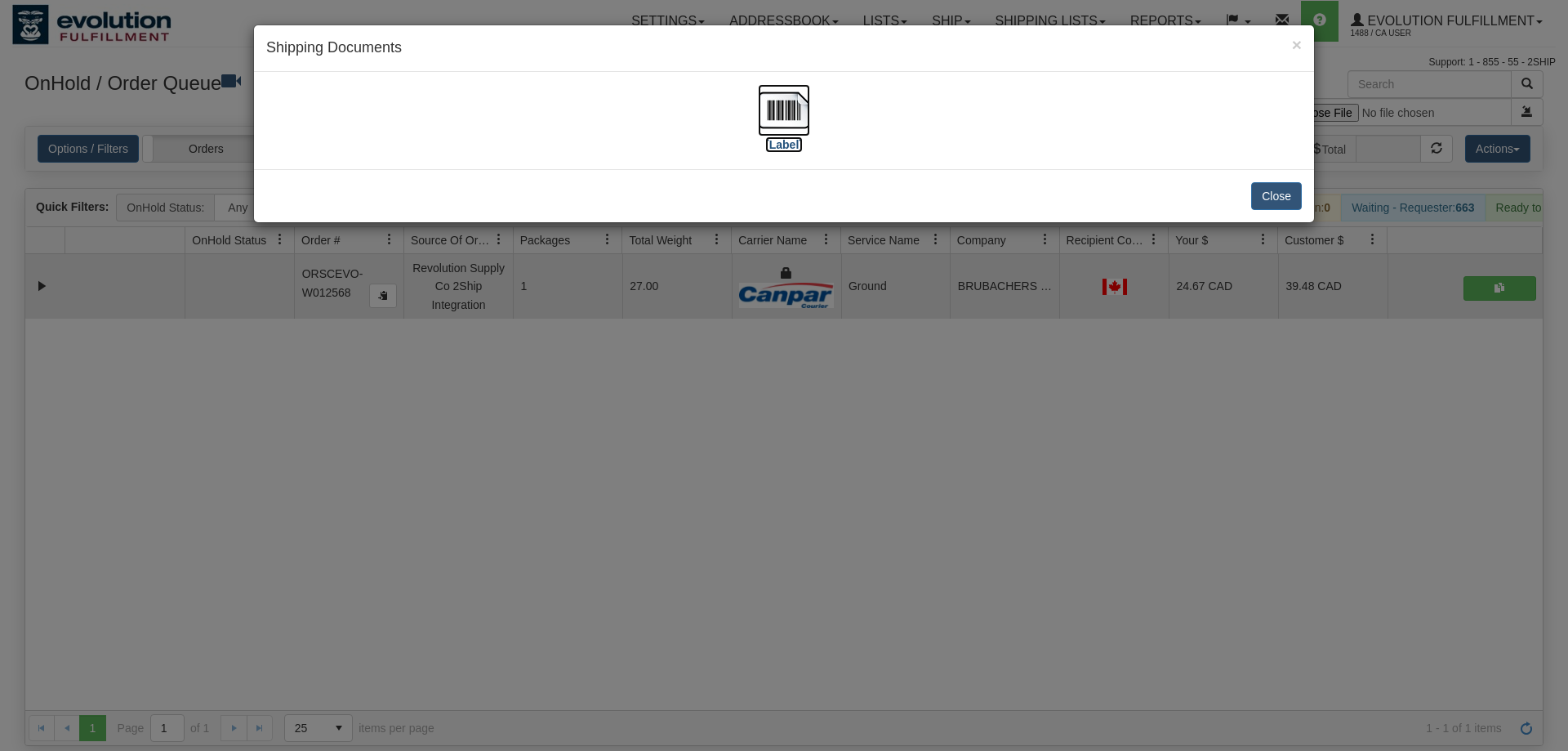
click at [782, 107] on img at bounding box center [784, 110] width 53 height 53
click at [905, 396] on div "× Shipping Documents [Label] Close" at bounding box center [784, 376] width 1568 height 751
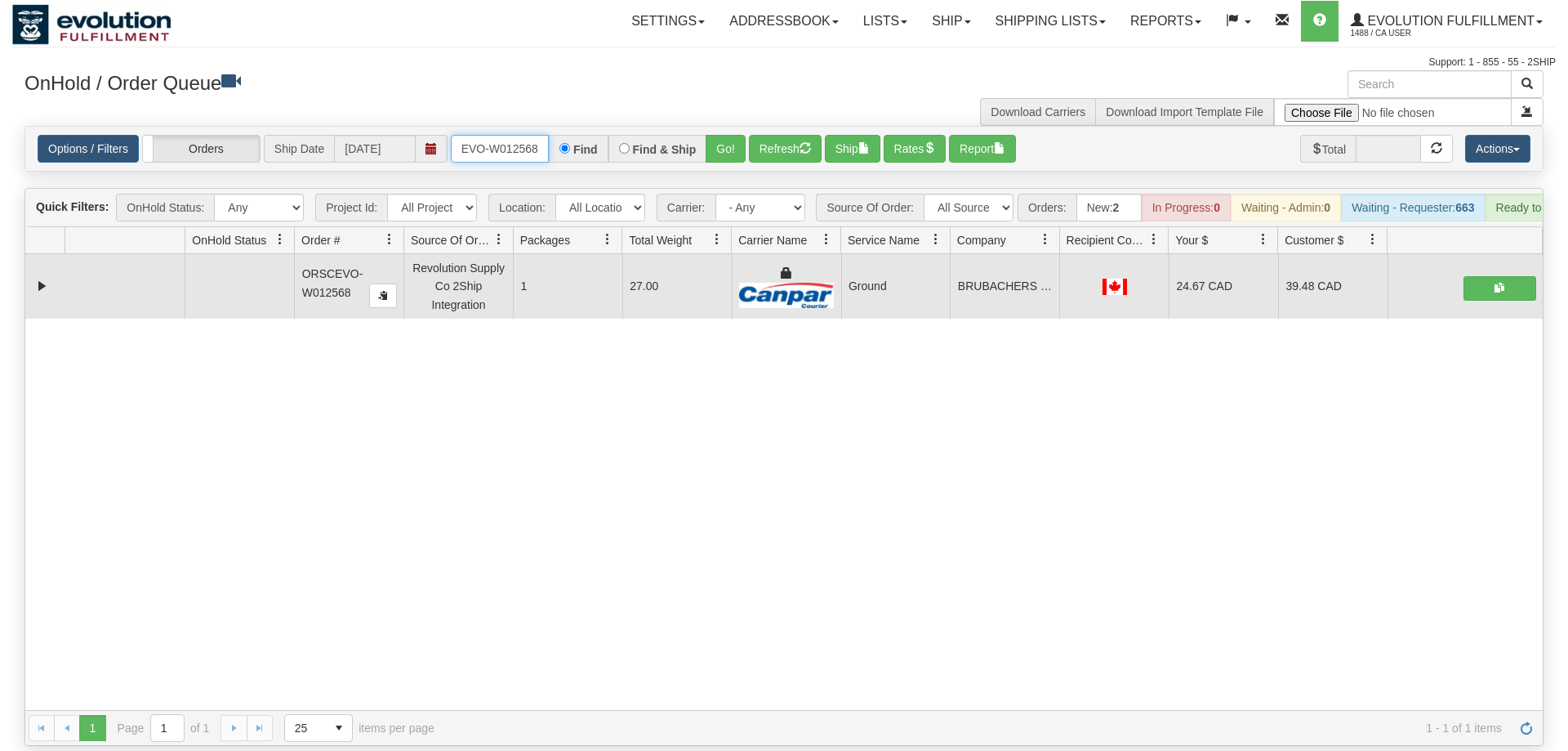
click at [496, 135] on input "ORSCEVO-W012568" at bounding box center [499, 148] width 98 height 28
click at [486, 135] on input "ORSCEVO-W012568" at bounding box center [499, 148] width 98 height 28
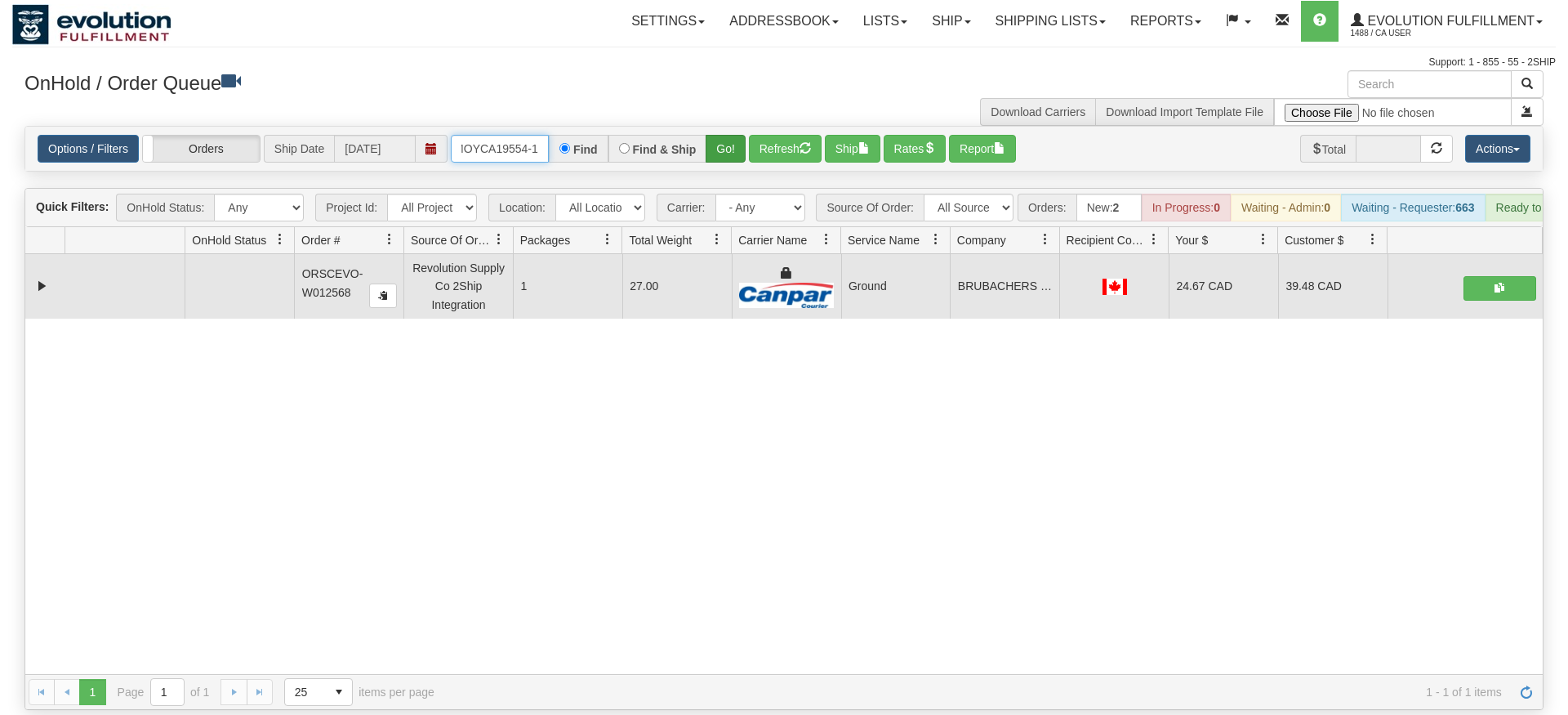
type input "OMOYCA19554-1"
click at [739, 158] on div "Is equal to Is not equal to Contains Does not contains CAD USD EUR ZAR [PERSON_…" at bounding box center [784, 418] width 1544 height 585
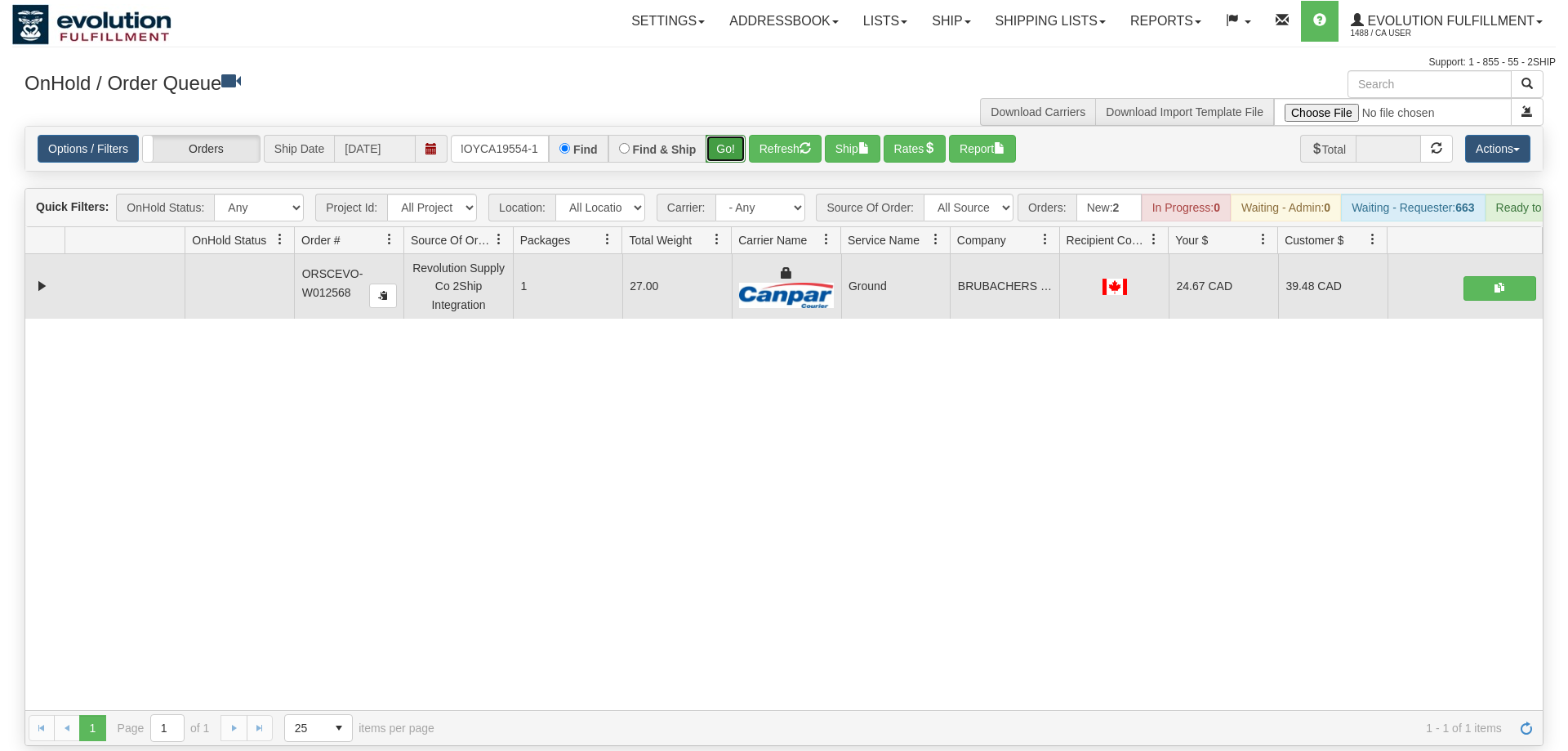
click at [732, 135] on button "Go!" at bounding box center [725, 148] width 40 height 28
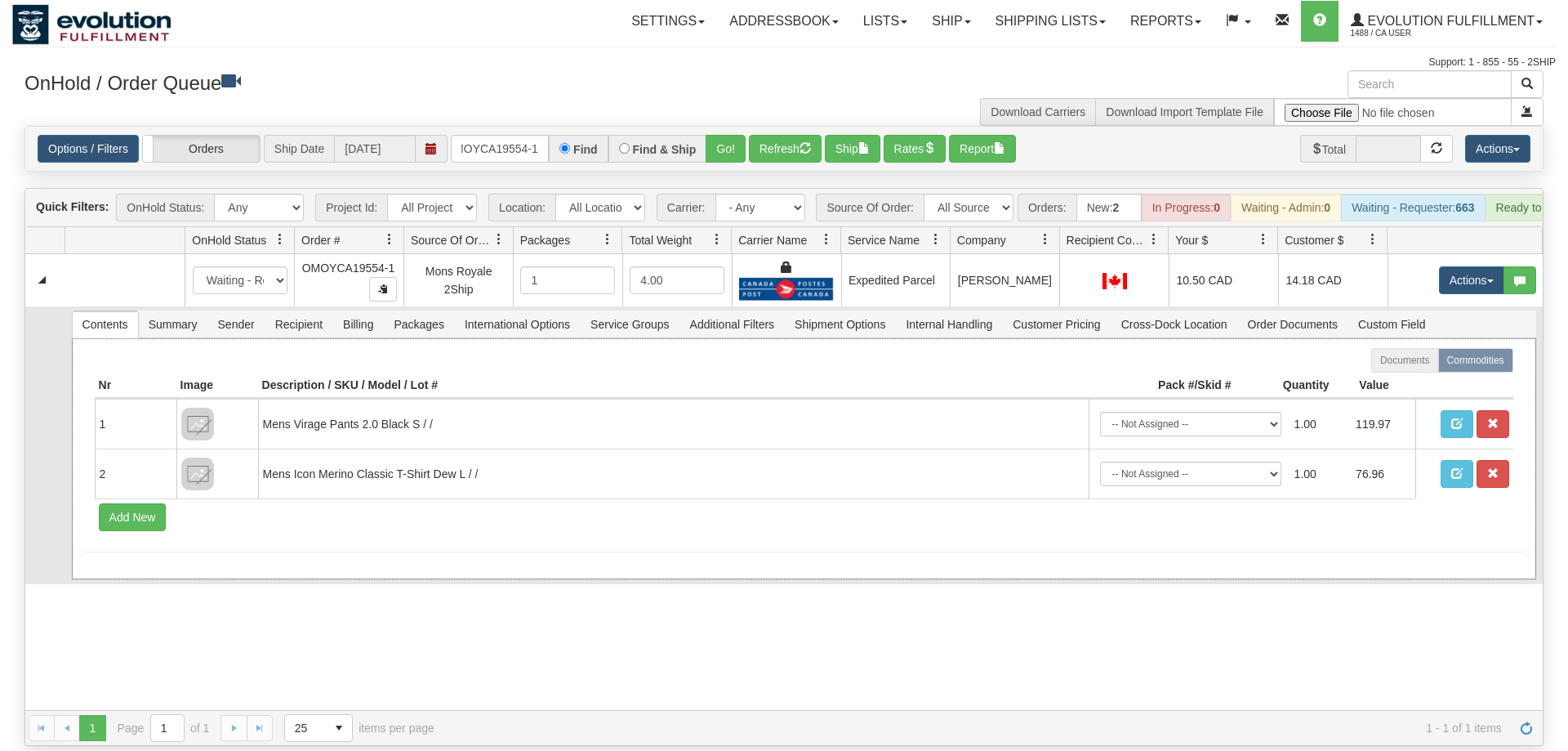
click at [1291, 524] on form "Documents Commodities Nr Image Description / SKU / Model / Lot # Pack #/Skid # …" at bounding box center [804, 450] width 1443 height 204
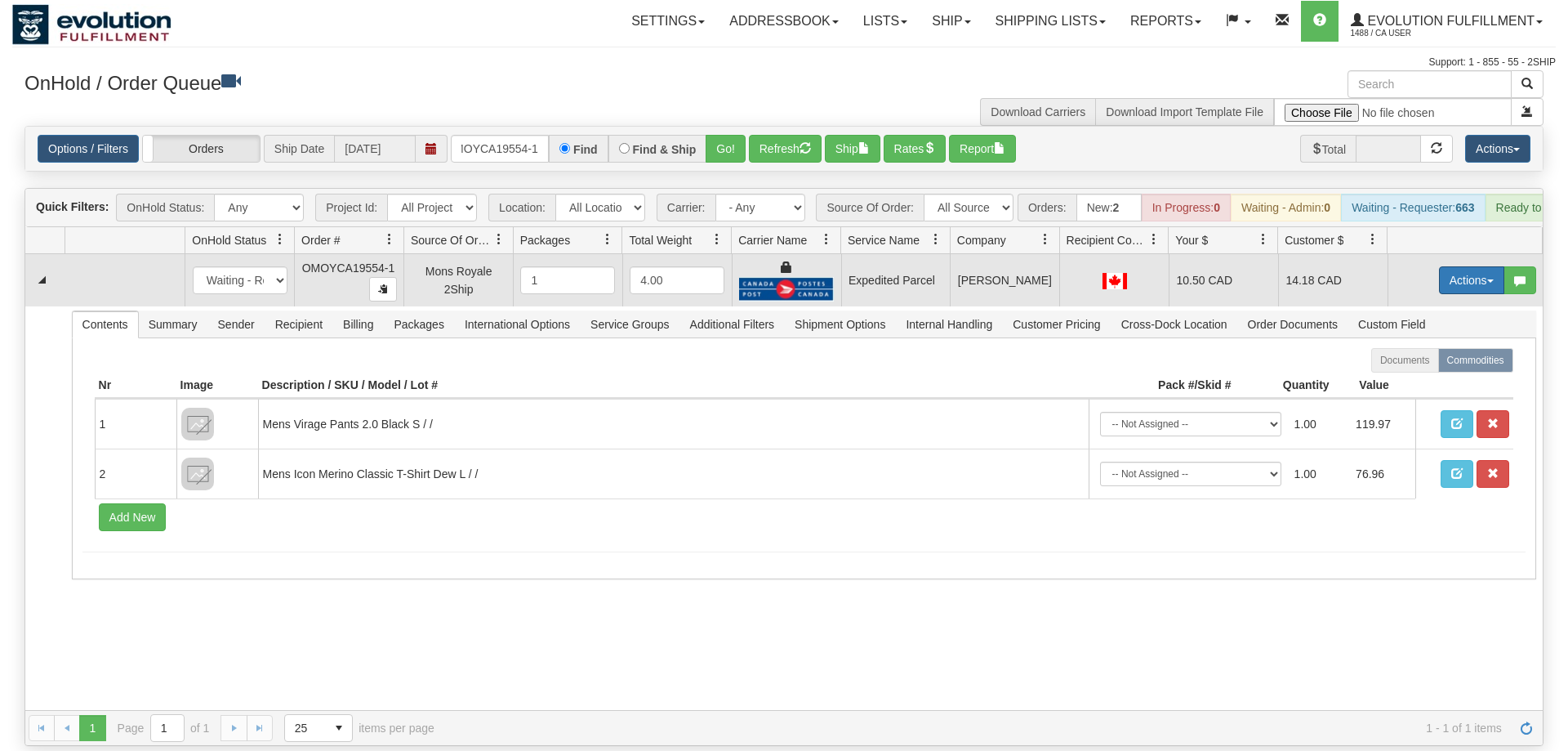
click at [1469, 267] on button "Actions" at bounding box center [1472, 280] width 65 height 28
click at [1441, 365] on link "Ship" at bounding box center [1438, 375] width 130 height 21
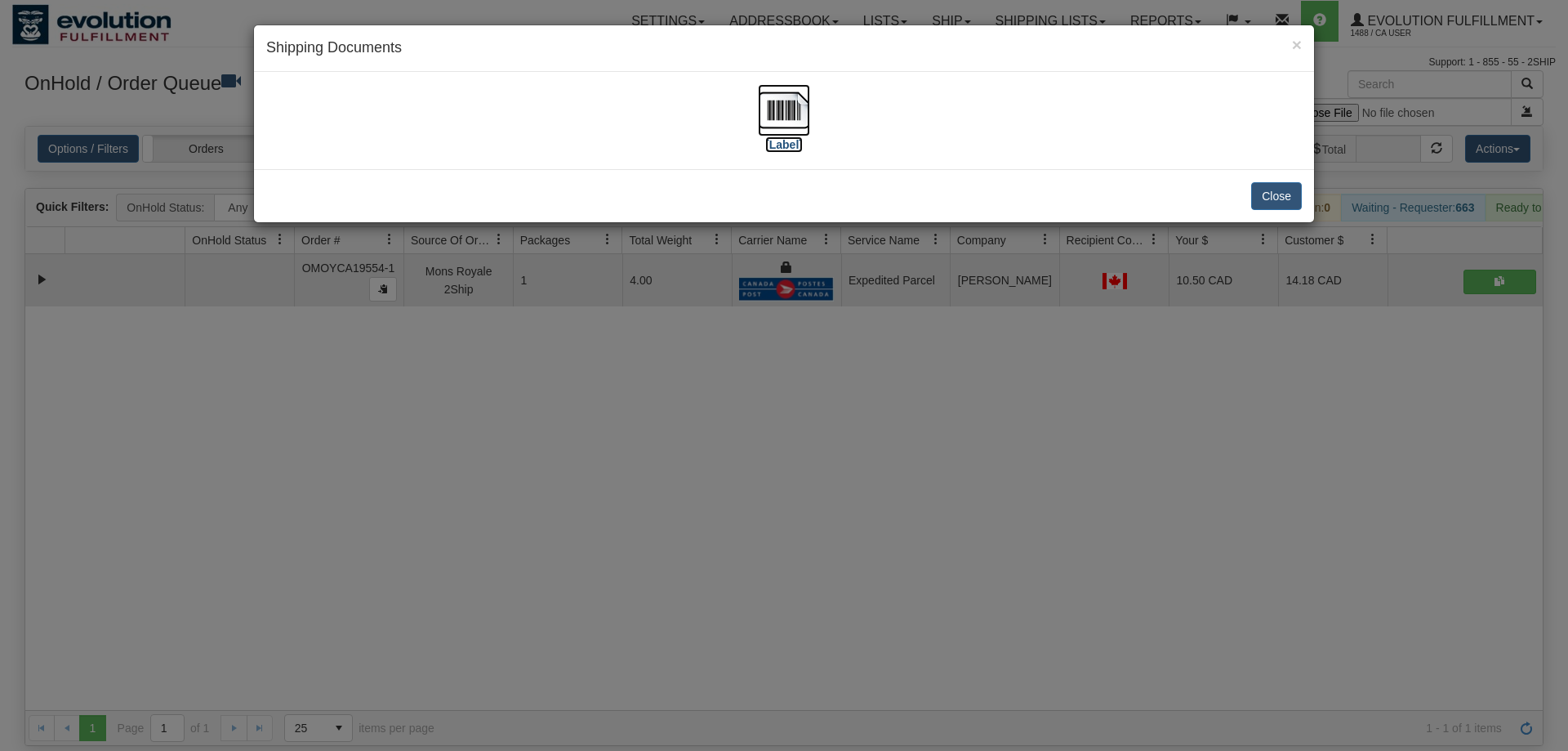
click at [780, 130] on img at bounding box center [784, 110] width 53 height 53
drag, startPoint x: 985, startPoint y: 407, endPoint x: 920, endPoint y: 291, distance: 133.0
click at [982, 406] on div "× Shipping Documents [Label] Close" at bounding box center [784, 376] width 1568 height 751
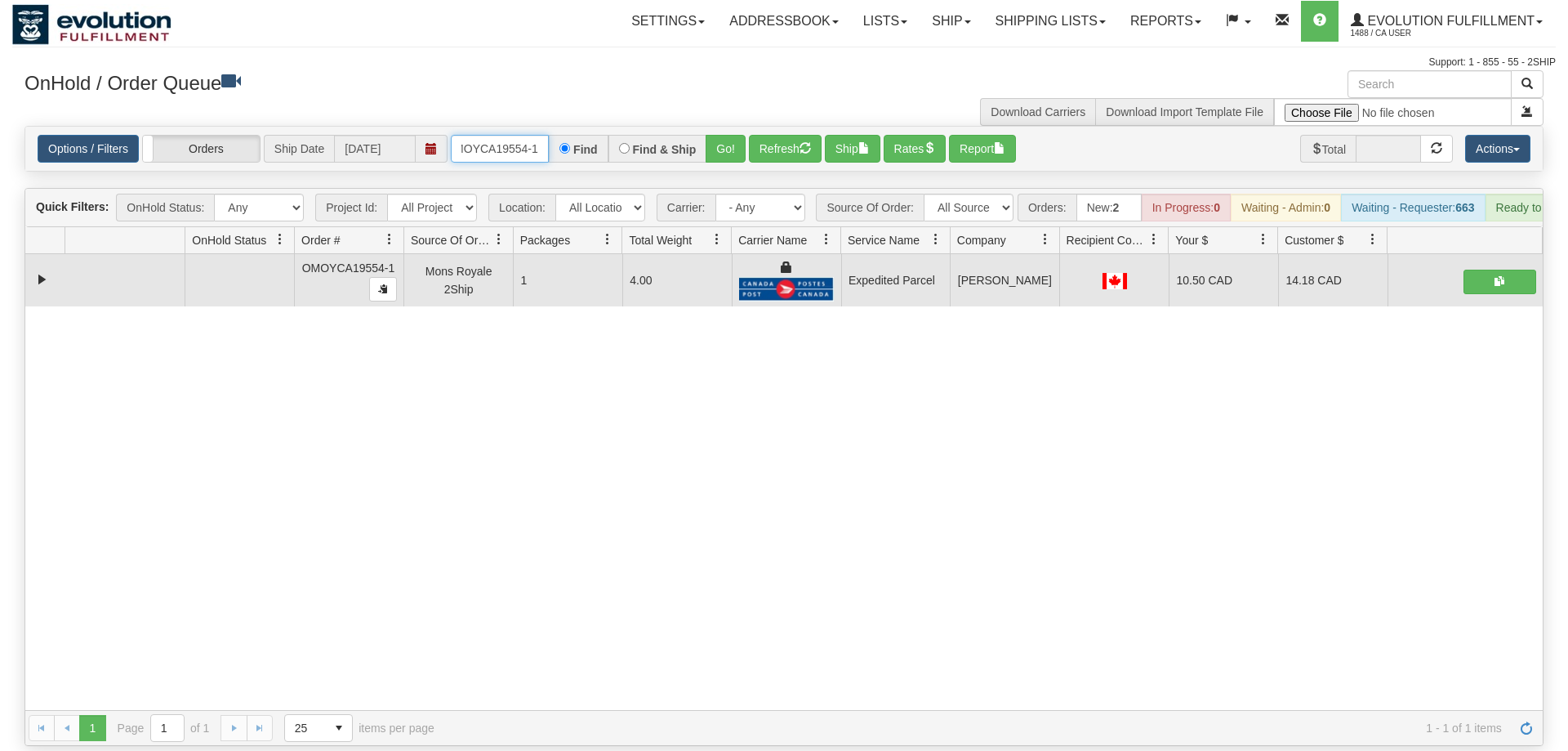
click at [527, 135] on input "OMOYCA19554-1" at bounding box center [499, 148] width 98 height 28
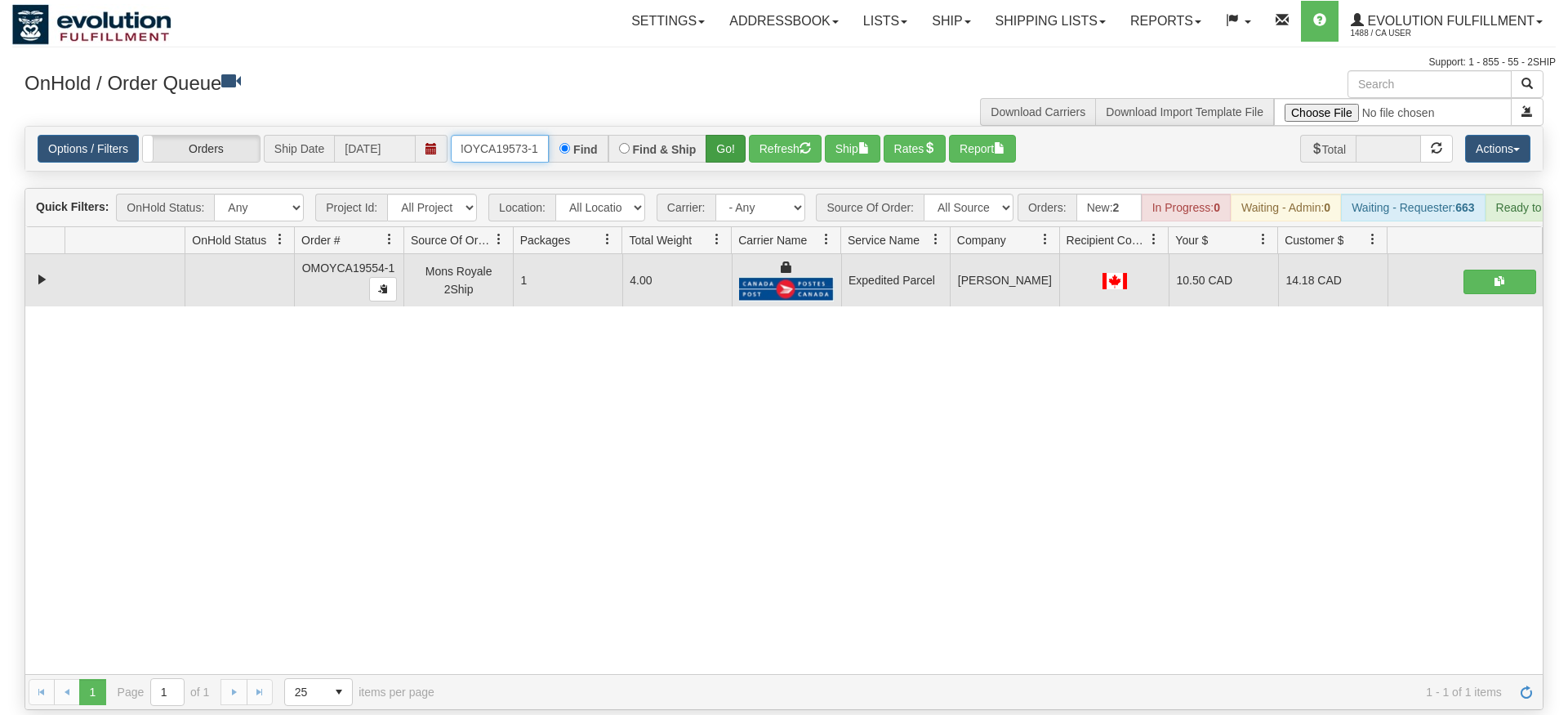
type input "OMOYCA19573-1"
drag, startPoint x: 737, startPoint y: 123, endPoint x: 736, endPoint y: 157, distance: 34.0
click at [737, 158] on div "Is equal to Is not equal to Contains Does not contains CAD USD EUR ZAR [PERSON_…" at bounding box center [784, 418] width 1544 height 585
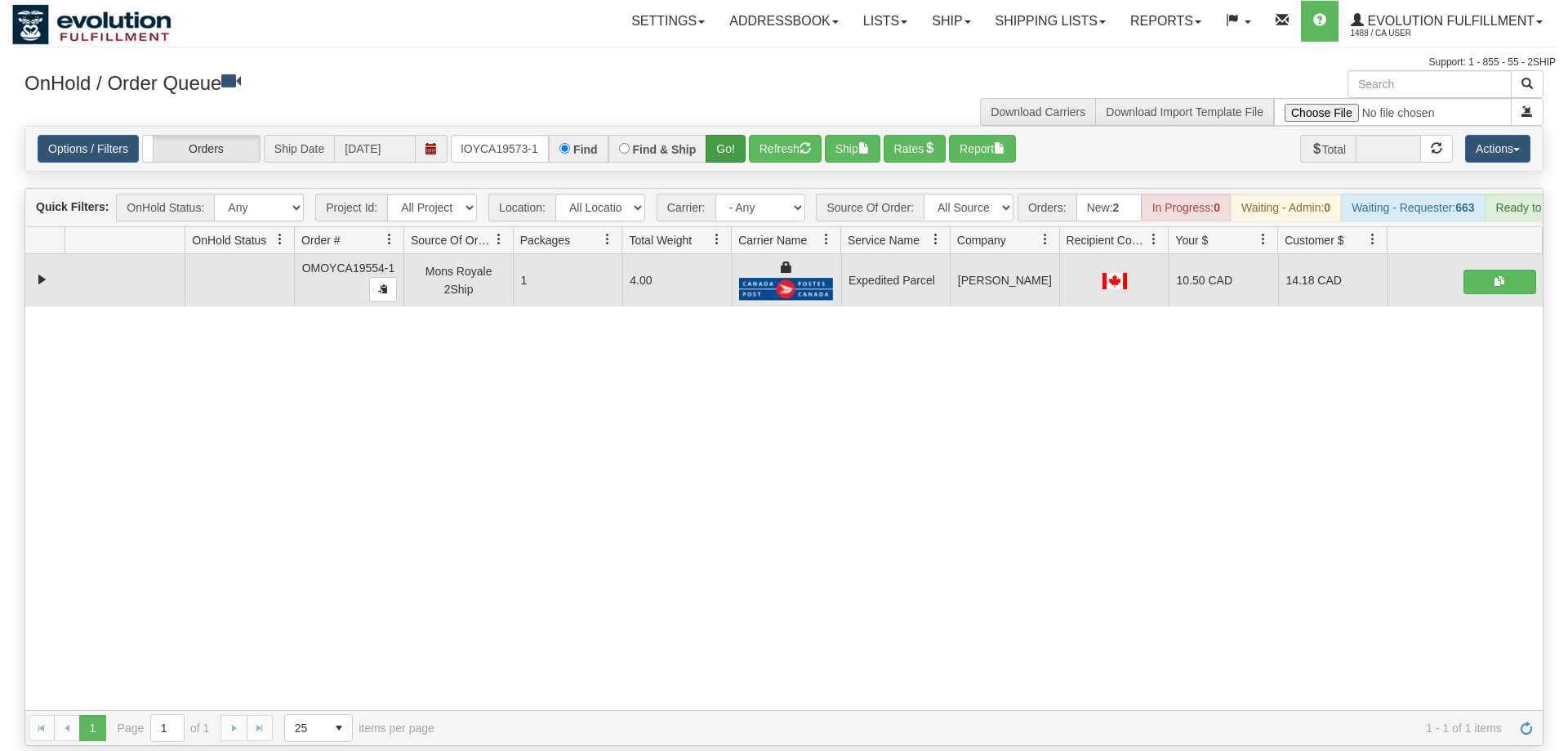
drag, startPoint x: 725, startPoint y: 140, endPoint x: 727, endPoint y: 129, distance: 11.2
click at [725, 140] on div "Options / Filters Group Shipments Orders Ship Date 09/02/2025 OMOYCA19573-1 Fin…" at bounding box center [784, 148] width 1518 height 44
click at [727, 135] on button "Go!" at bounding box center [725, 148] width 40 height 28
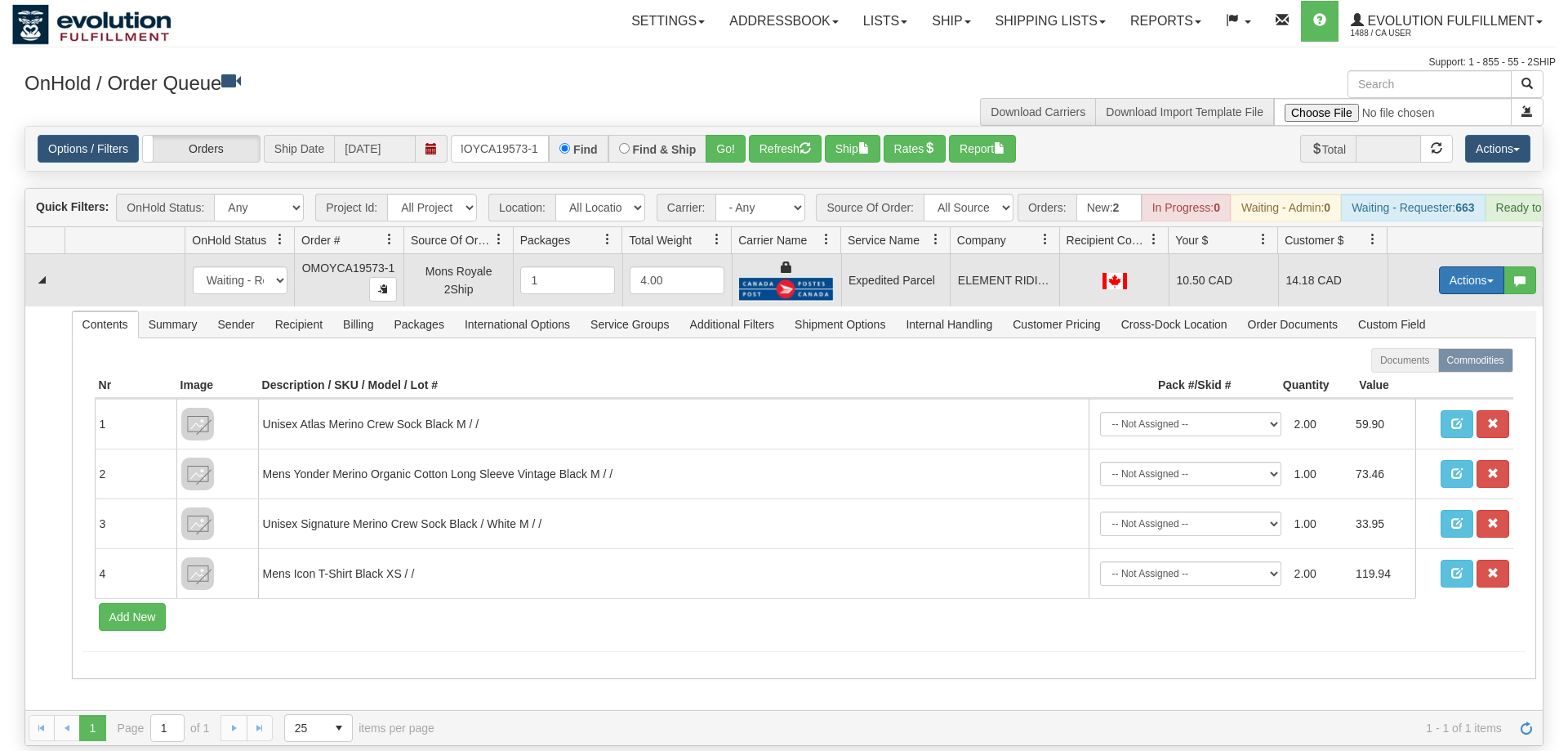
click at [1487, 267] on button "Actions" at bounding box center [1472, 280] width 65 height 28
click at [1431, 365] on link "Ship" at bounding box center [1438, 375] width 130 height 21
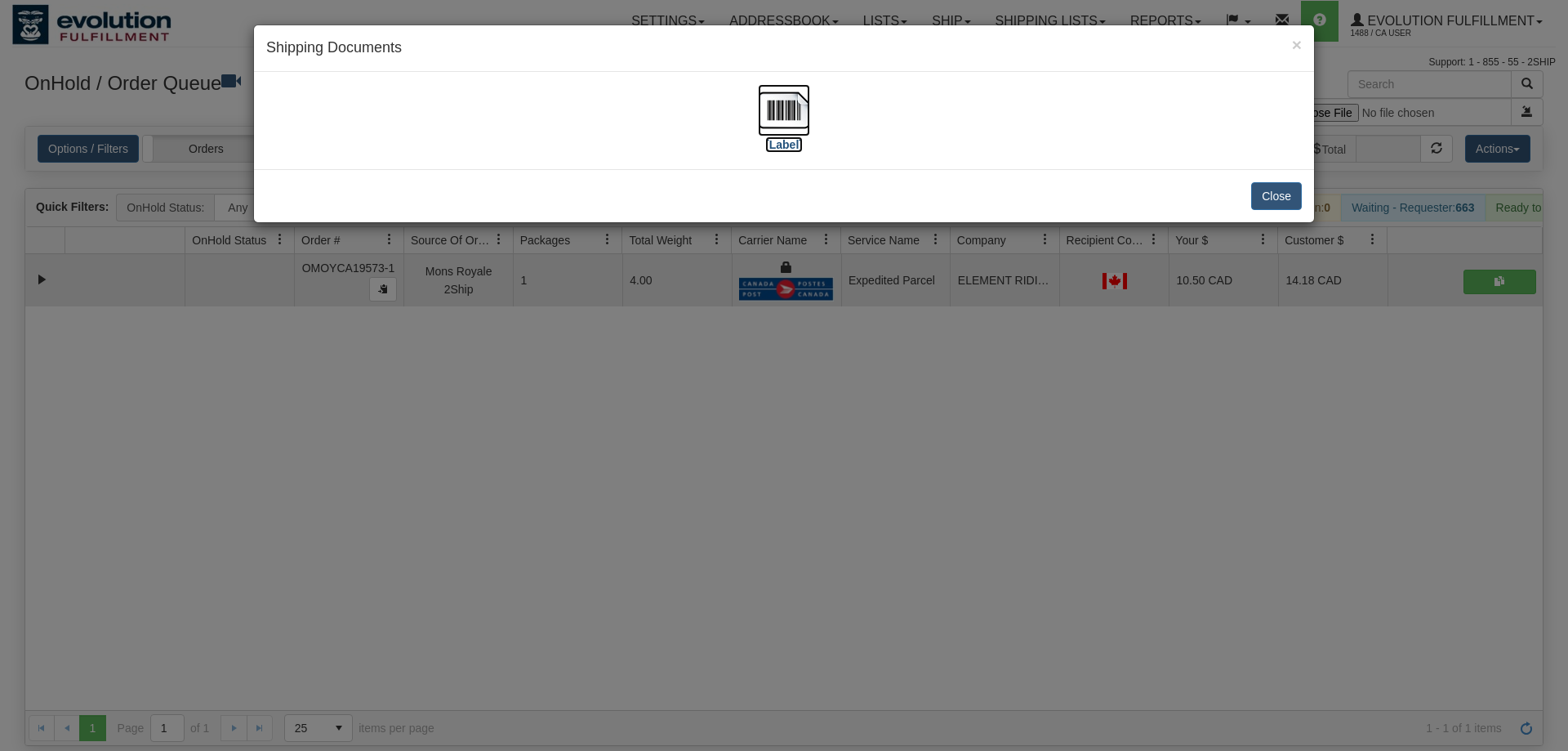
click at [763, 127] on img at bounding box center [784, 110] width 53 height 53
drag, startPoint x: 913, startPoint y: 556, endPoint x: 644, endPoint y: 296, distance: 374.1
click at [913, 550] on div "× Shipping Documents [Label] Close" at bounding box center [784, 376] width 1568 height 751
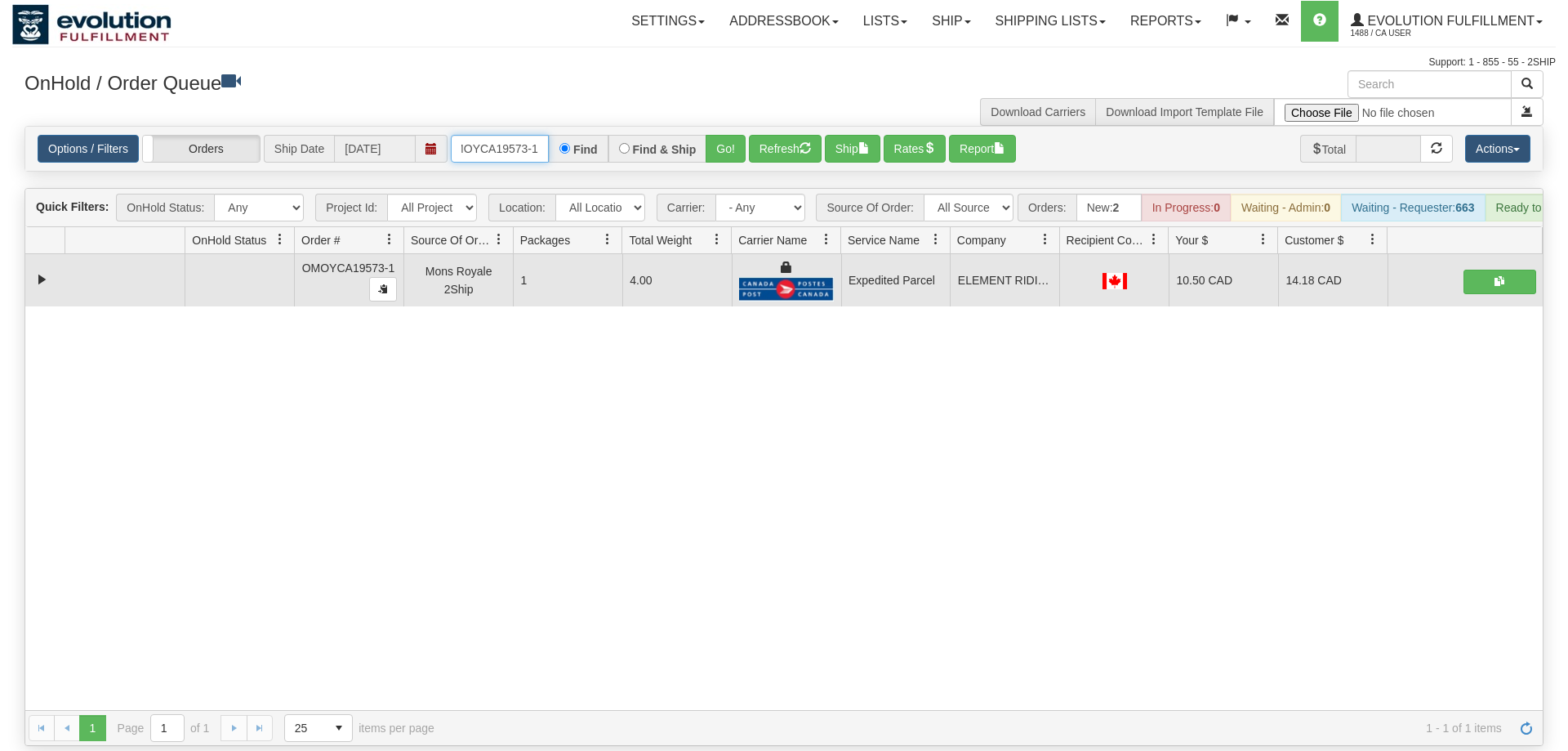
click at [478, 135] on input "OMOYCA19573-1" at bounding box center [499, 148] width 98 height 28
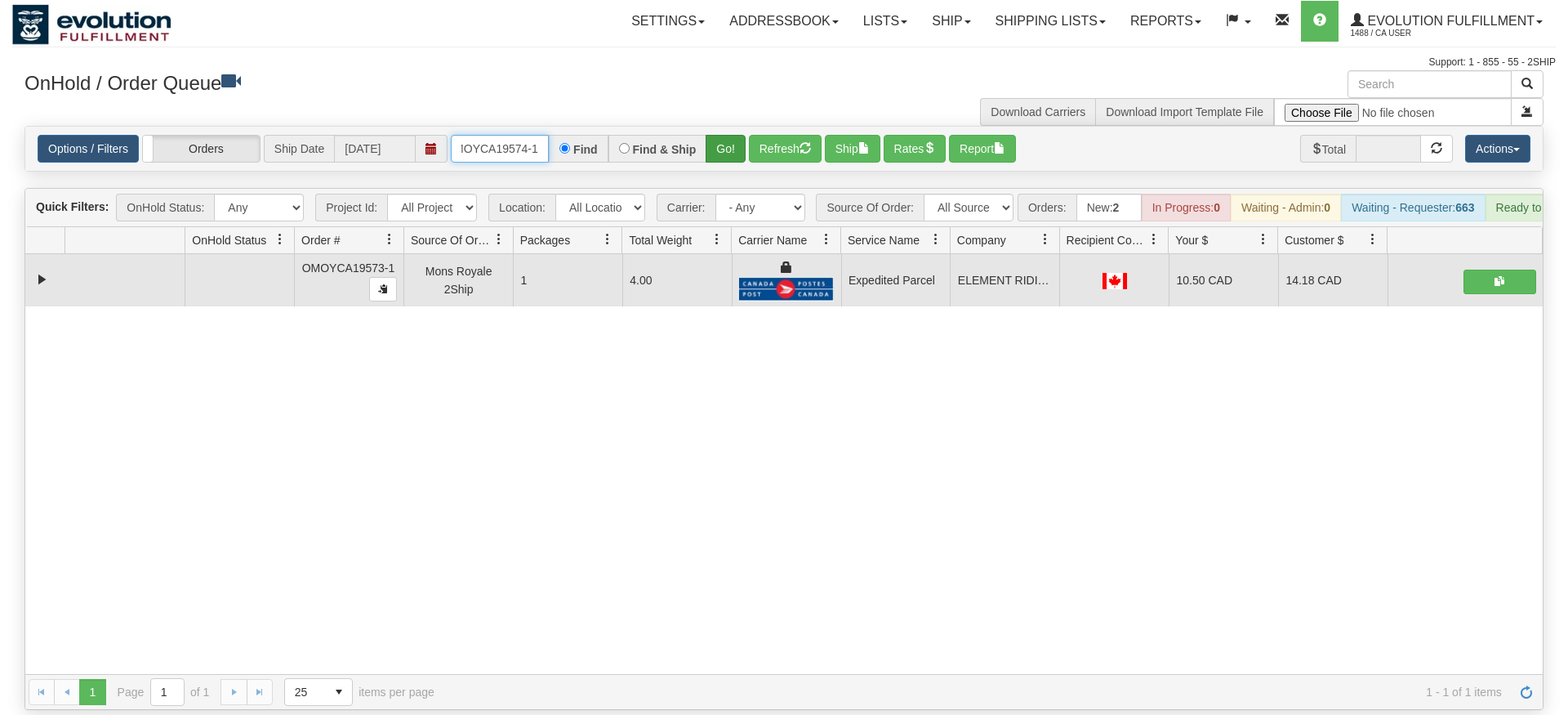
type input "OMOYCA19574-1"
drag, startPoint x: 715, startPoint y: 111, endPoint x: 715, endPoint y: 146, distance: 35.0
click at [715, 146] on div "Options / Filters Group Shipments Orders Ship Date 09/02/2025 OMOYCA19574-1 Fin…" at bounding box center [784, 148] width 1518 height 44
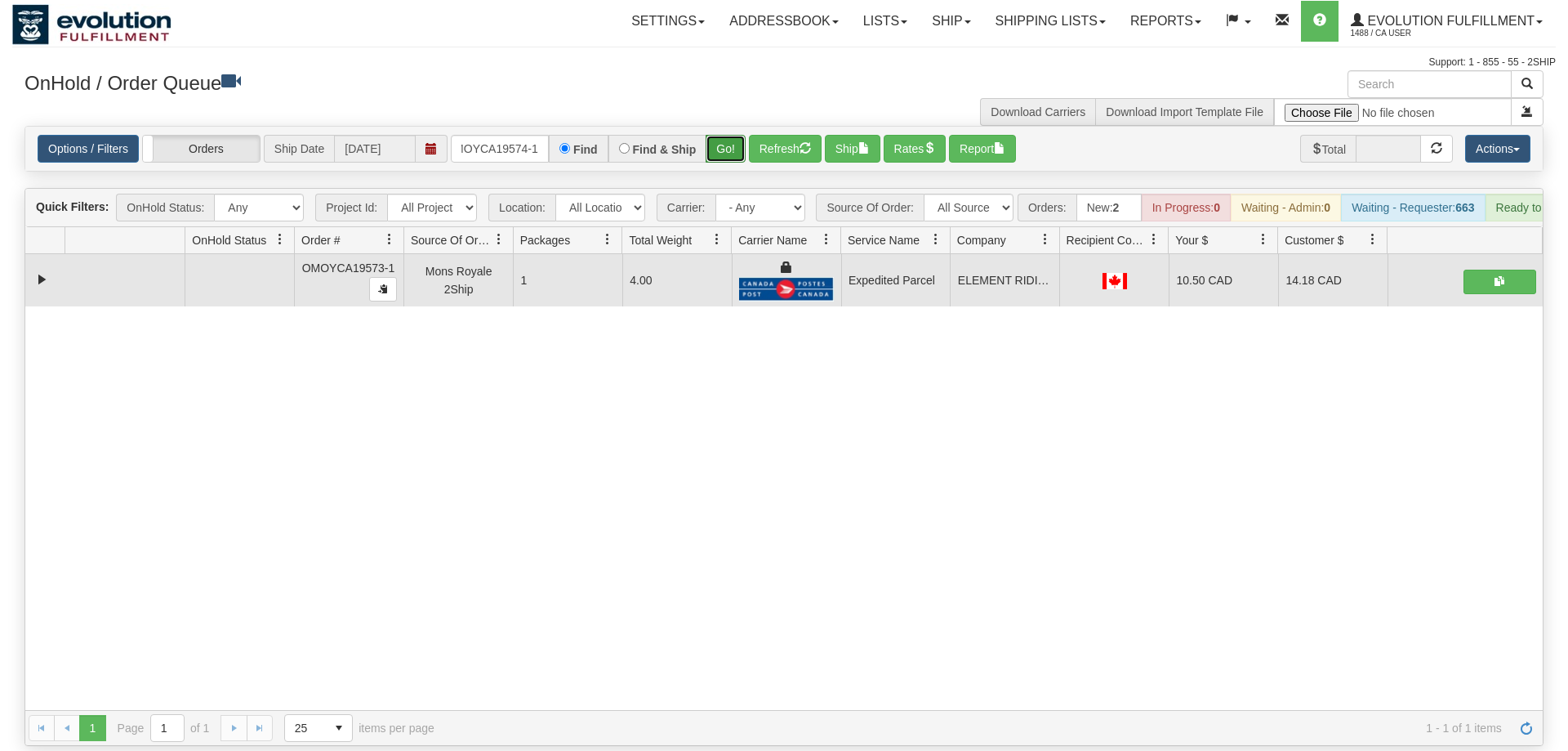
click at [724, 135] on button "Go!" at bounding box center [725, 148] width 40 height 28
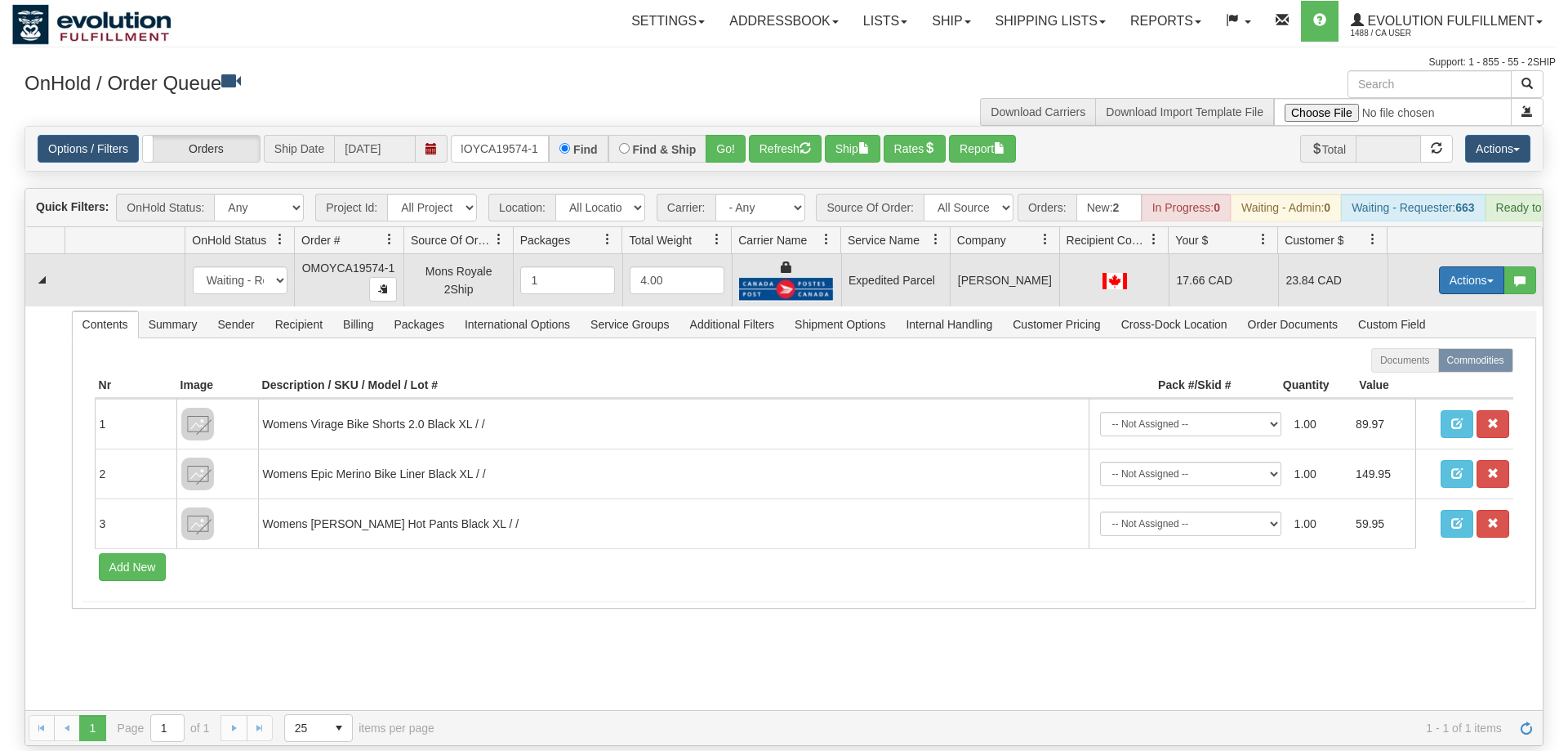
click at [1455, 267] on button "Actions" at bounding box center [1472, 280] width 65 height 28
click at [1430, 365] on link "Ship" at bounding box center [1438, 375] width 130 height 21
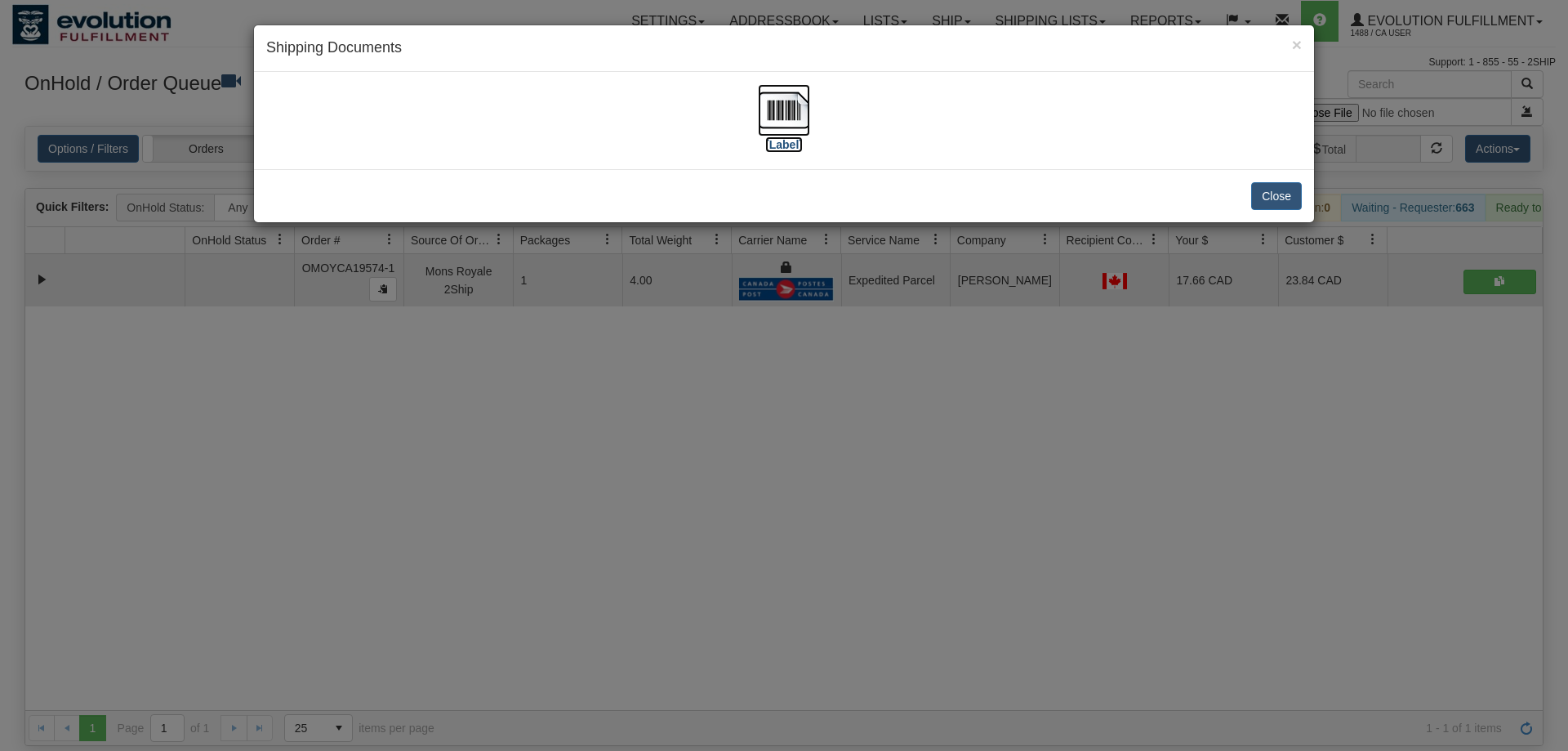
click at [776, 120] on img at bounding box center [784, 110] width 53 height 53
click at [1018, 357] on div "× Shipping Documents [Label] Close" at bounding box center [784, 376] width 1568 height 751
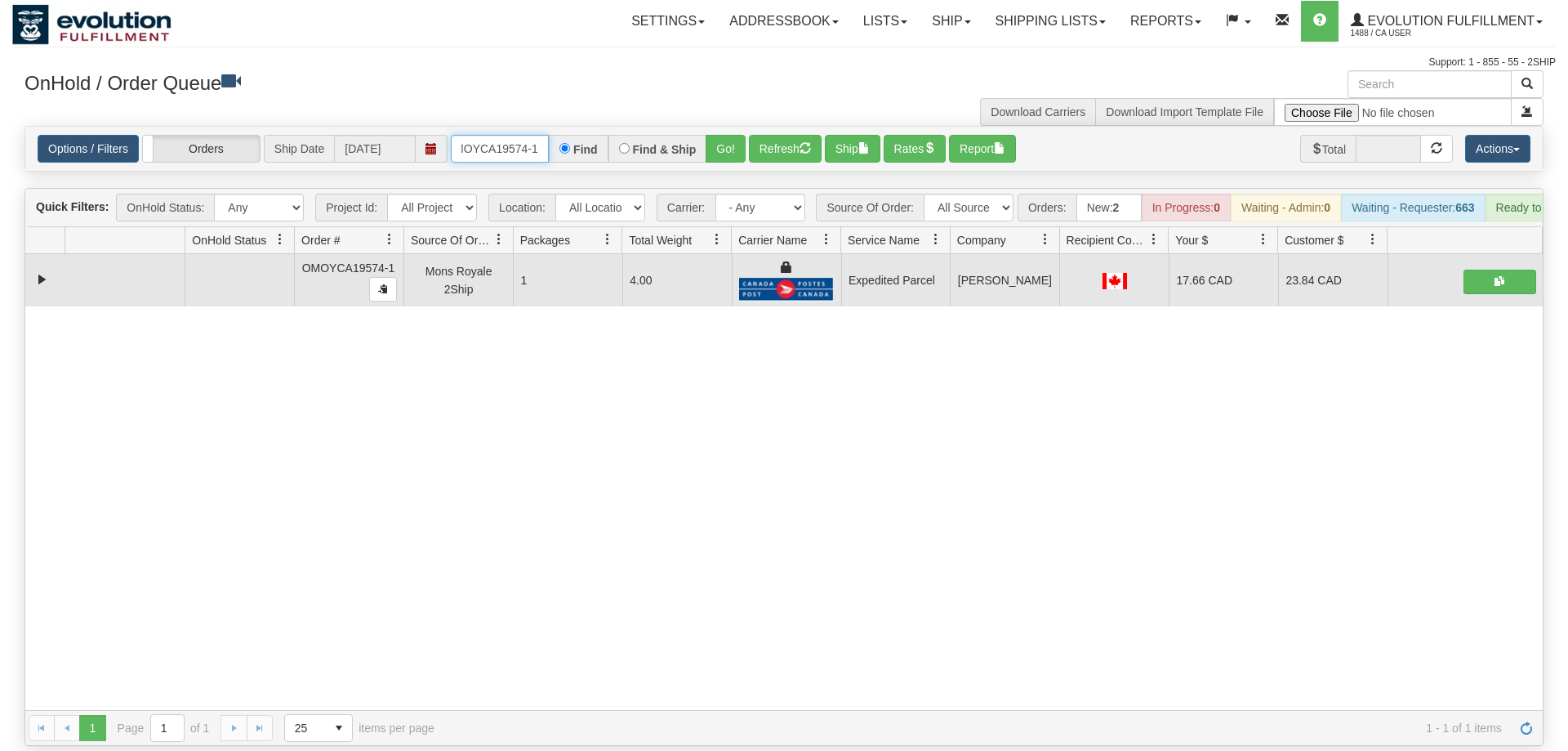
click at [512, 135] on input "OMOYCA19574-1" at bounding box center [499, 148] width 98 height 28
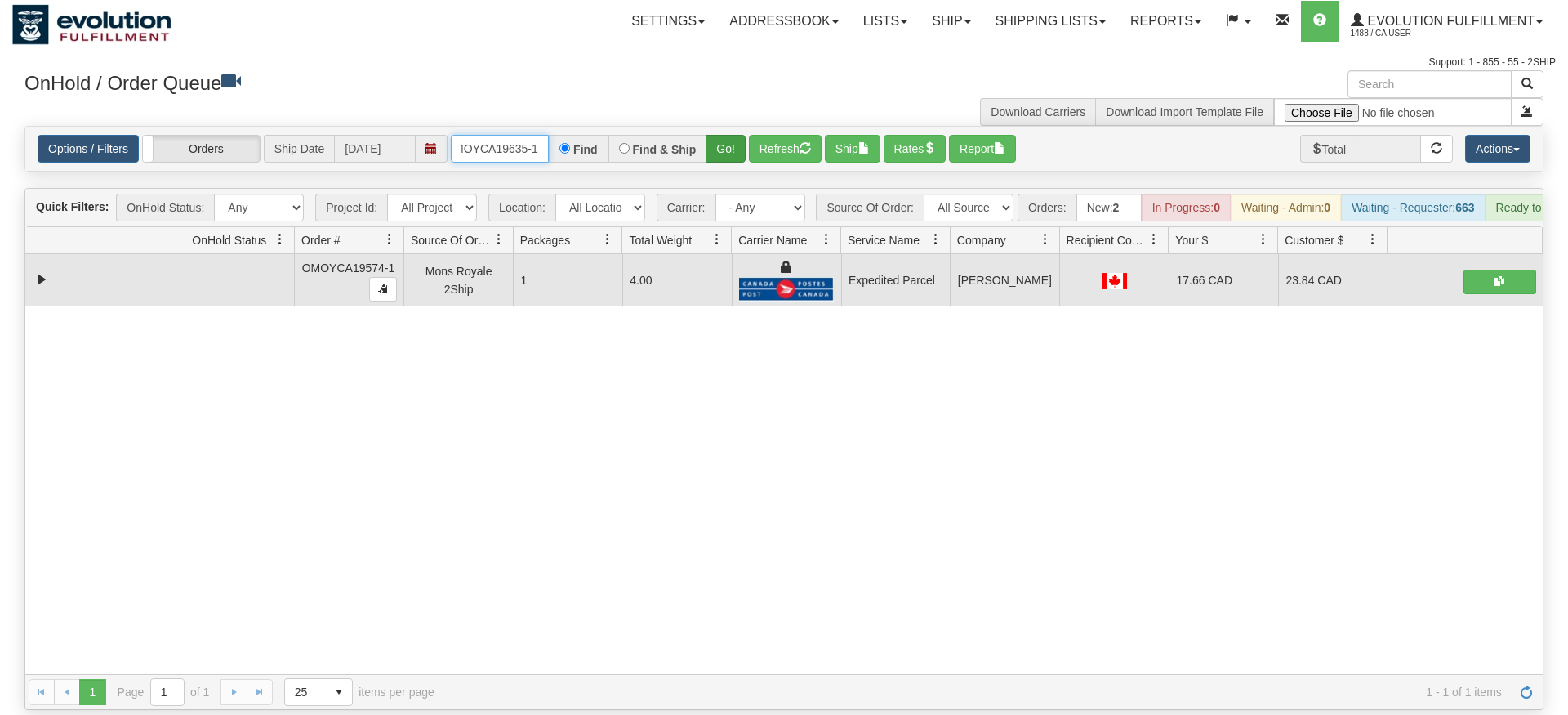
type input "OMOYCA19635-1"
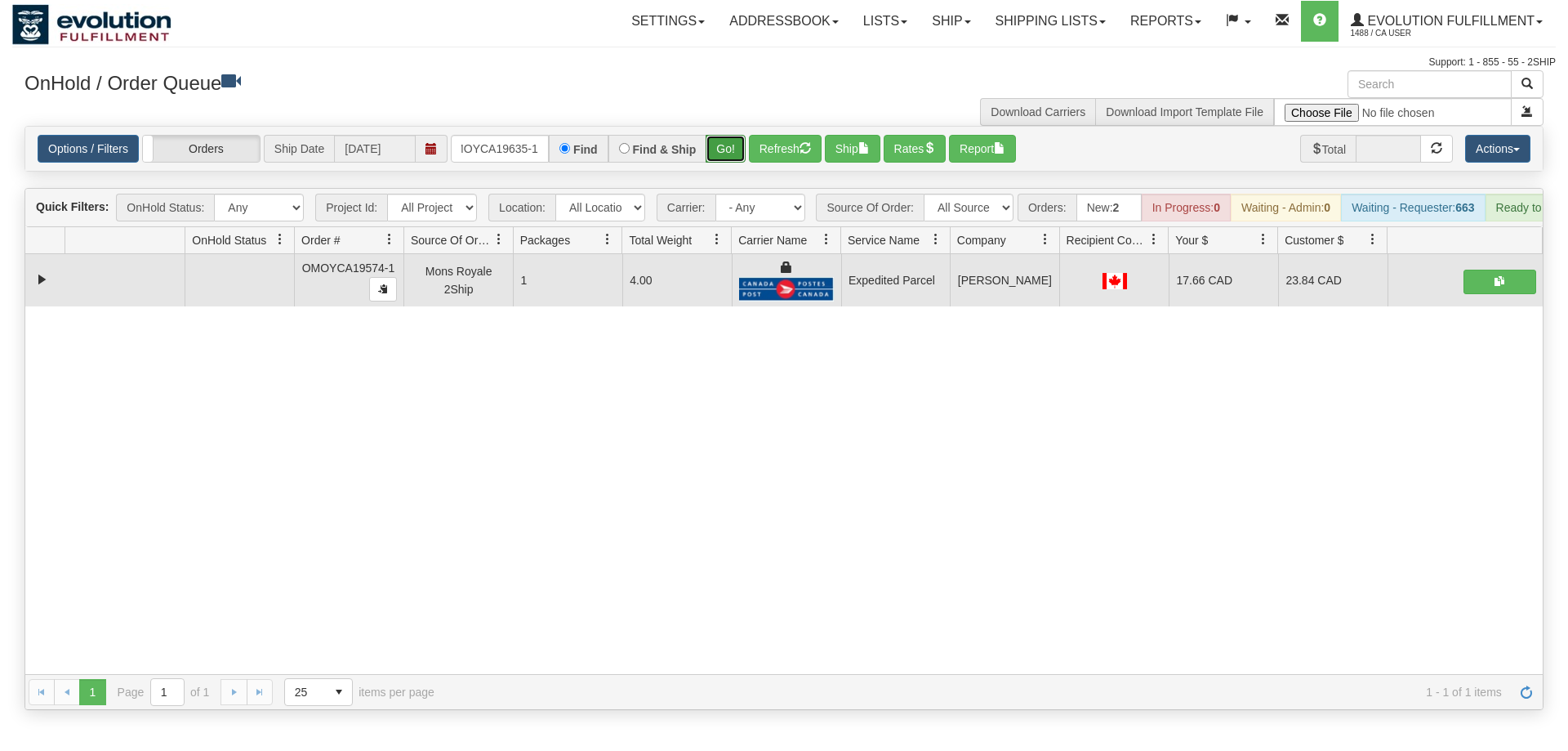
click at [736, 155] on div "Is equal to Is not equal to Contains Does not contains CAD USD EUR ZAR [PERSON_…" at bounding box center [784, 418] width 1544 height 585
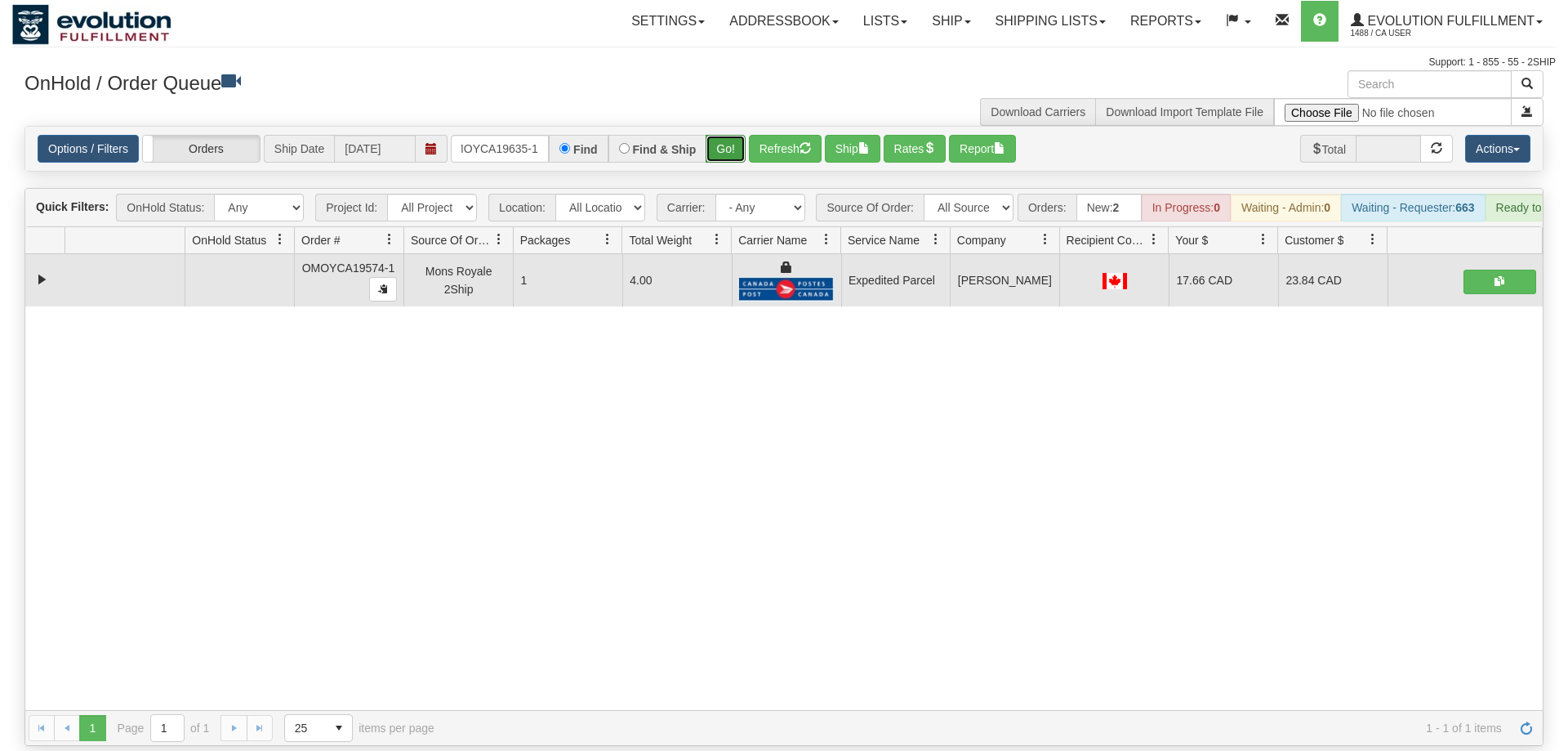
click at [738, 135] on button "Go!" at bounding box center [725, 148] width 40 height 28
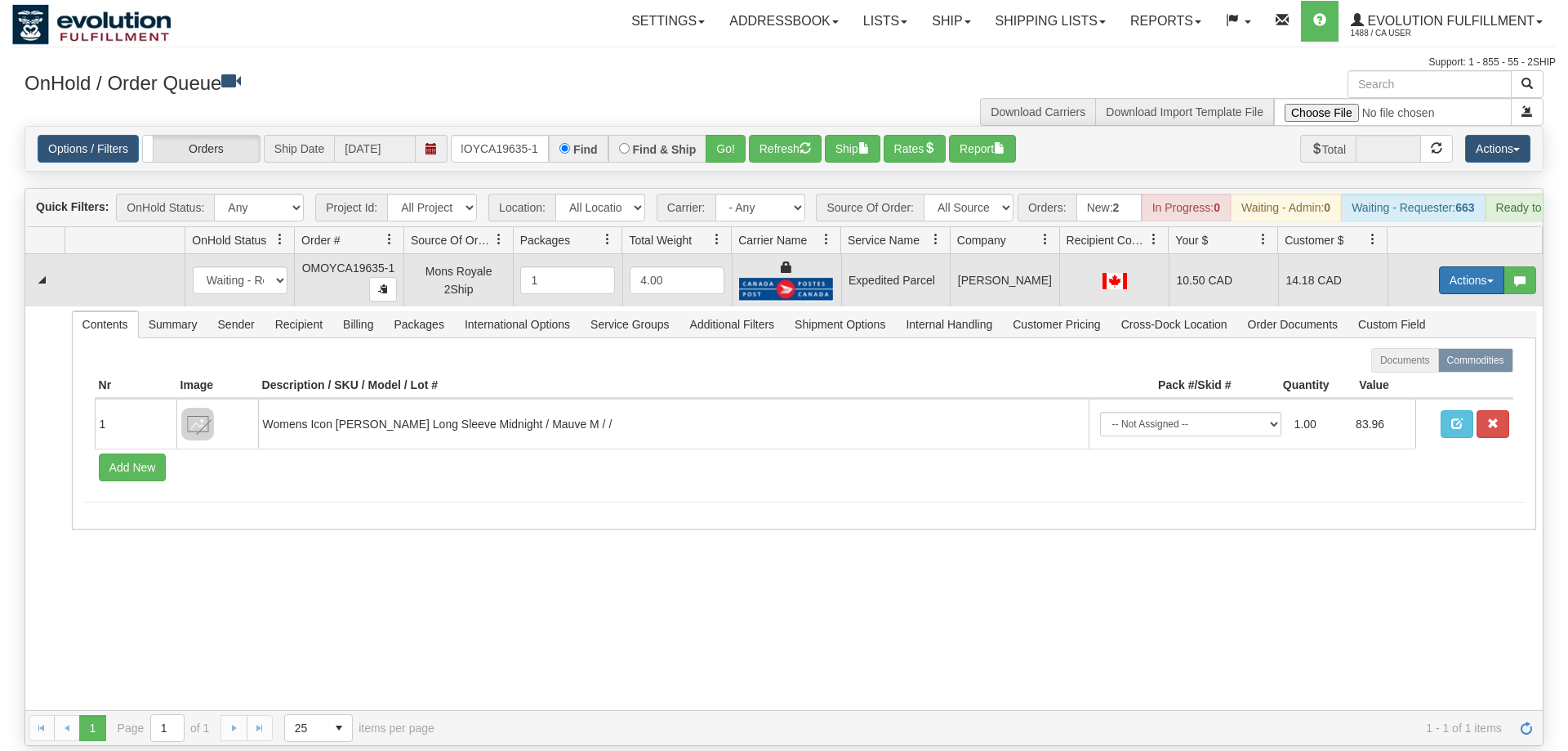
click at [1459, 267] on button "Actions" at bounding box center [1472, 280] width 65 height 28
click at [1434, 365] on link "Ship" at bounding box center [1438, 375] width 130 height 21
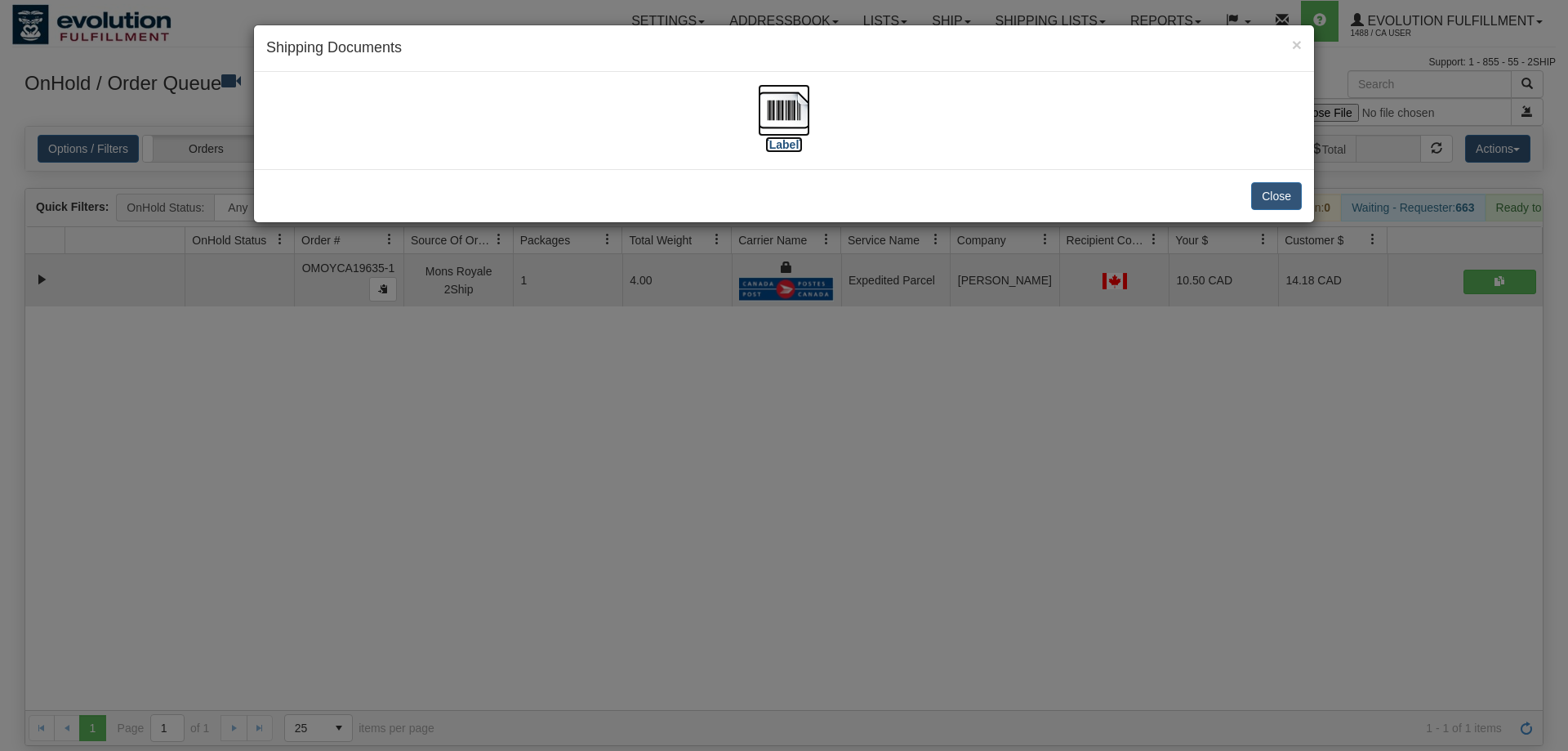
click at [793, 97] on img at bounding box center [784, 110] width 53 height 53
drag, startPoint x: 853, startPoint y: 571, endPoint x: 236, endPoint y: 40, distance: 814.0
click at [848, 565] on div "× Shipping Documents [Label] Close" at bounding box center [784, 376] width 1568 height 751
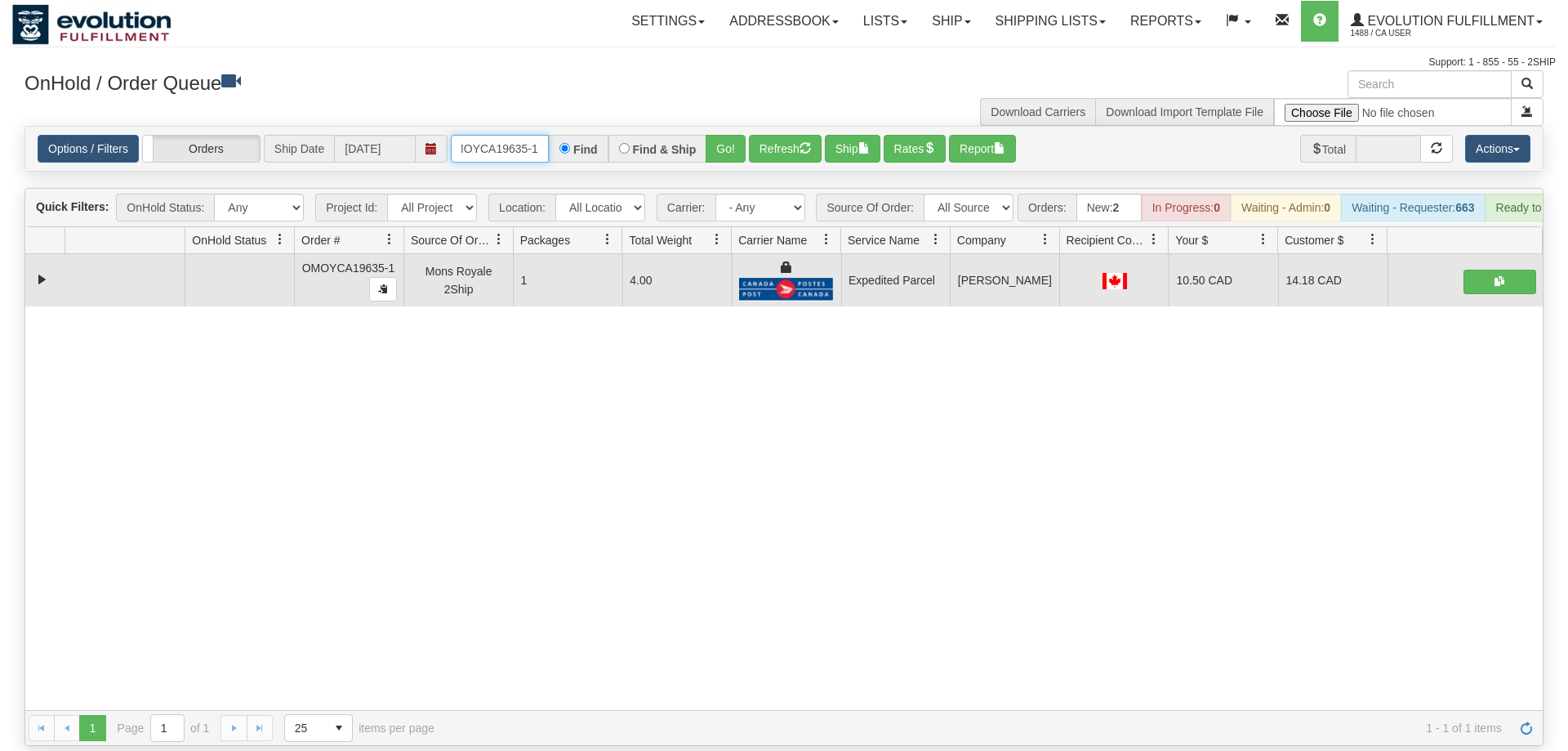
click at [471, 135] on input "OMOYCA19635-1" at bounding box center [499, 148] width 98 height 28
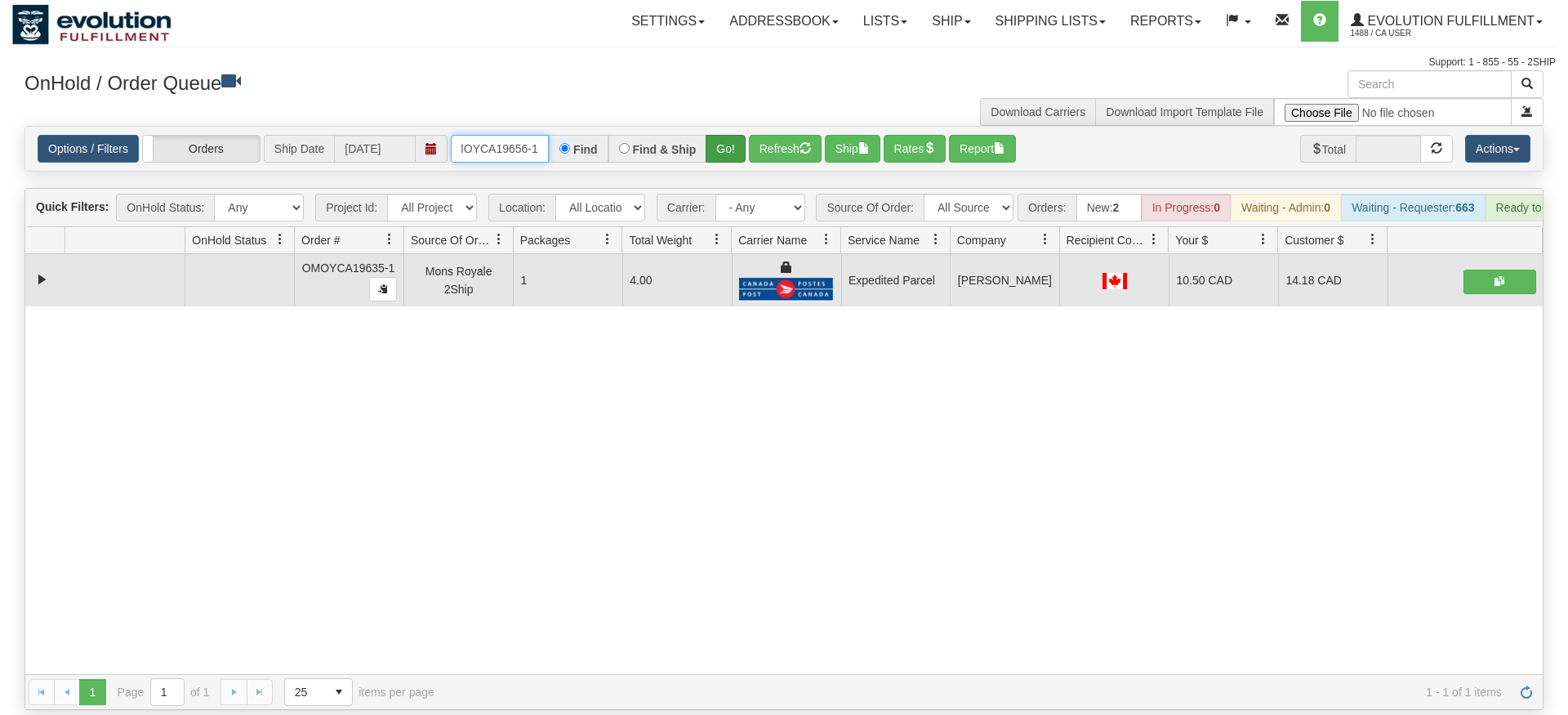
type input "OMOYCA19656-1"
drag, startPoint x: 713, startPoint y: 125, endPoint x: 738, endPoint y: 131, distance: 25.7
click at [714, 161] on div "Is equal to Is not equal to Contains Does not contains CAD USD EUR ZAR [PERSON_…" at bounding box center [784, 418] width 1544 height 585
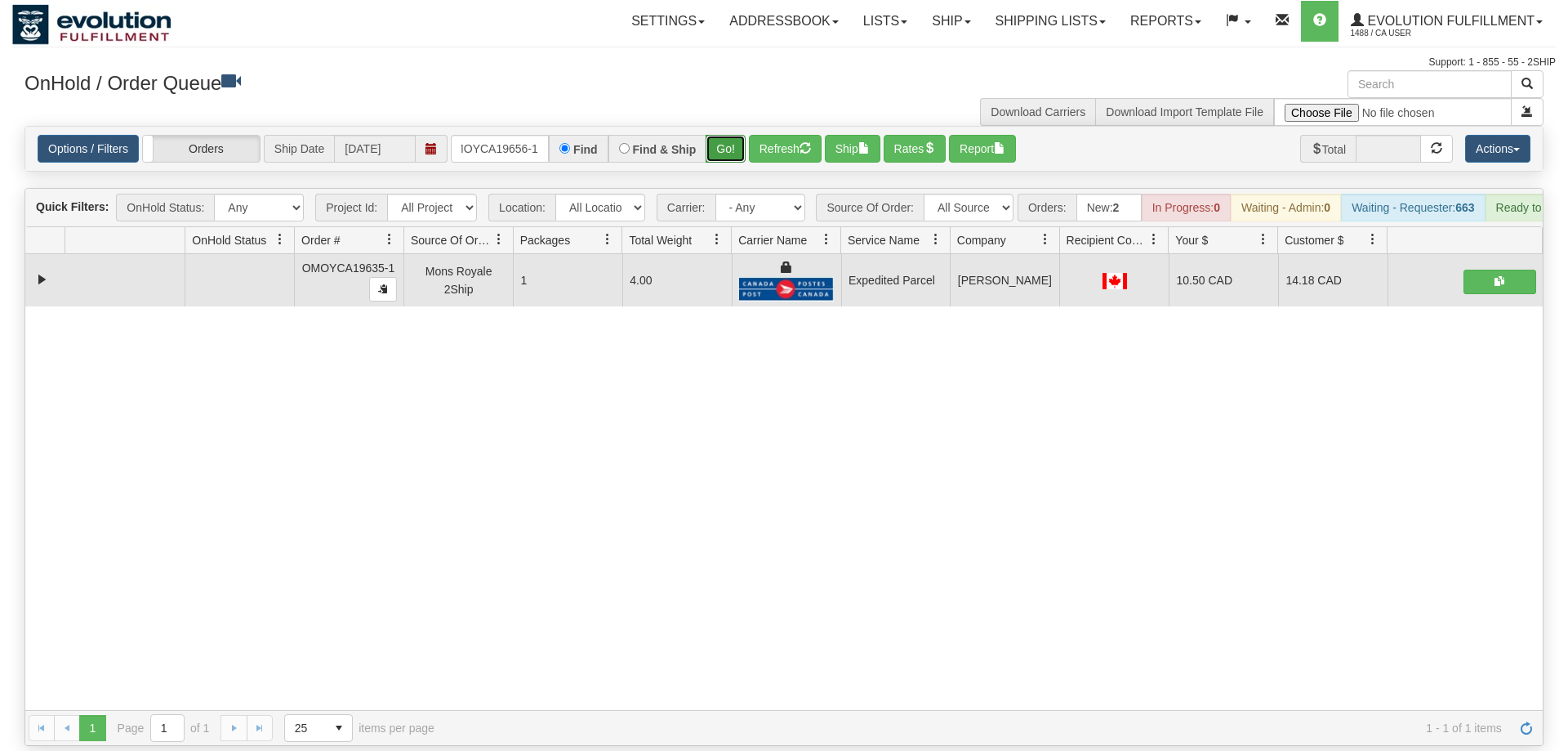
click at [738, 135] on button "Go!" at bounding box center [725, 148] width 40 height 28
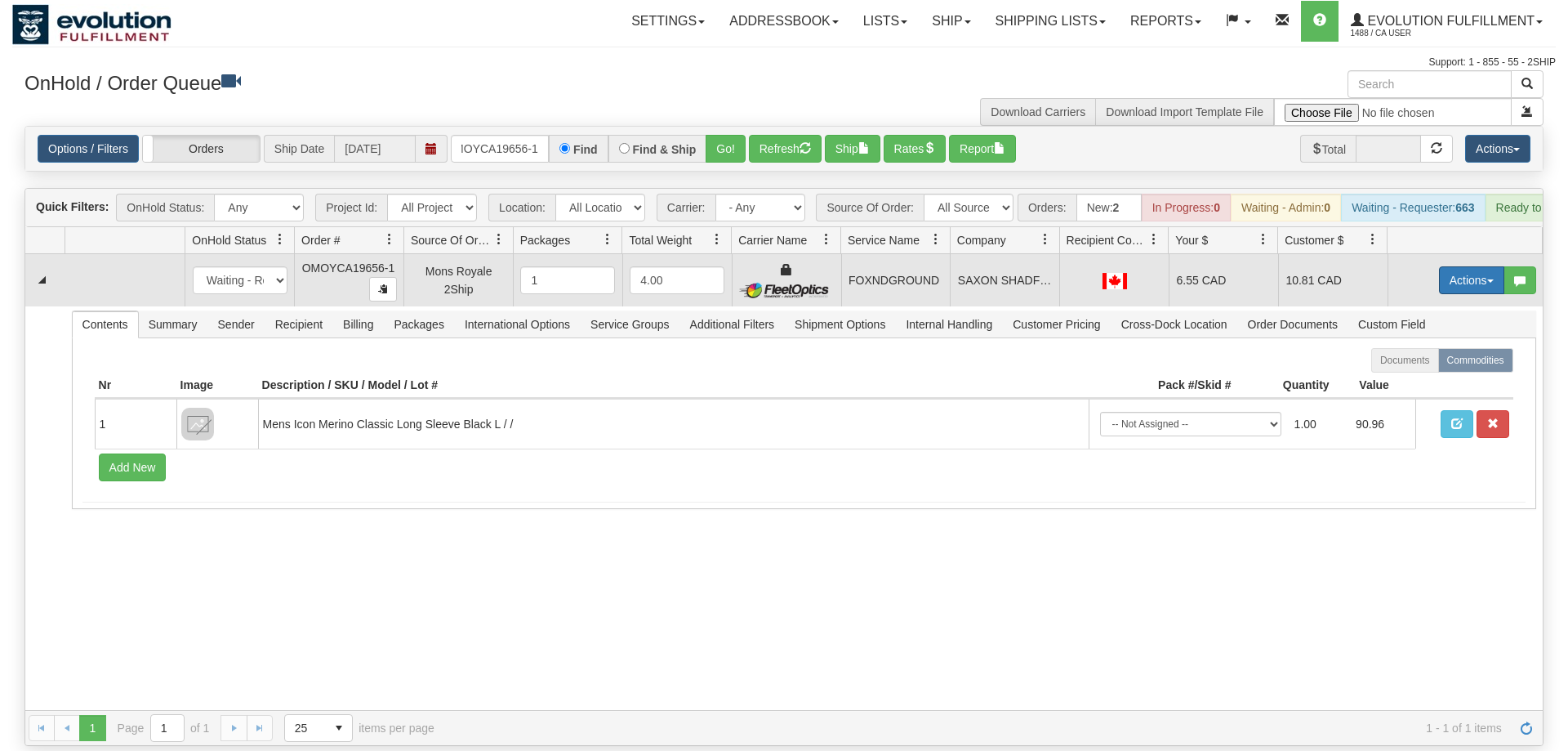
click at [1450, 267] on button "Actions" at bounding box center [1472, 280] width 65 height 28
click at [1426, 365] on link "Ship" at bounding box center [1438, 375] width 130 height 21
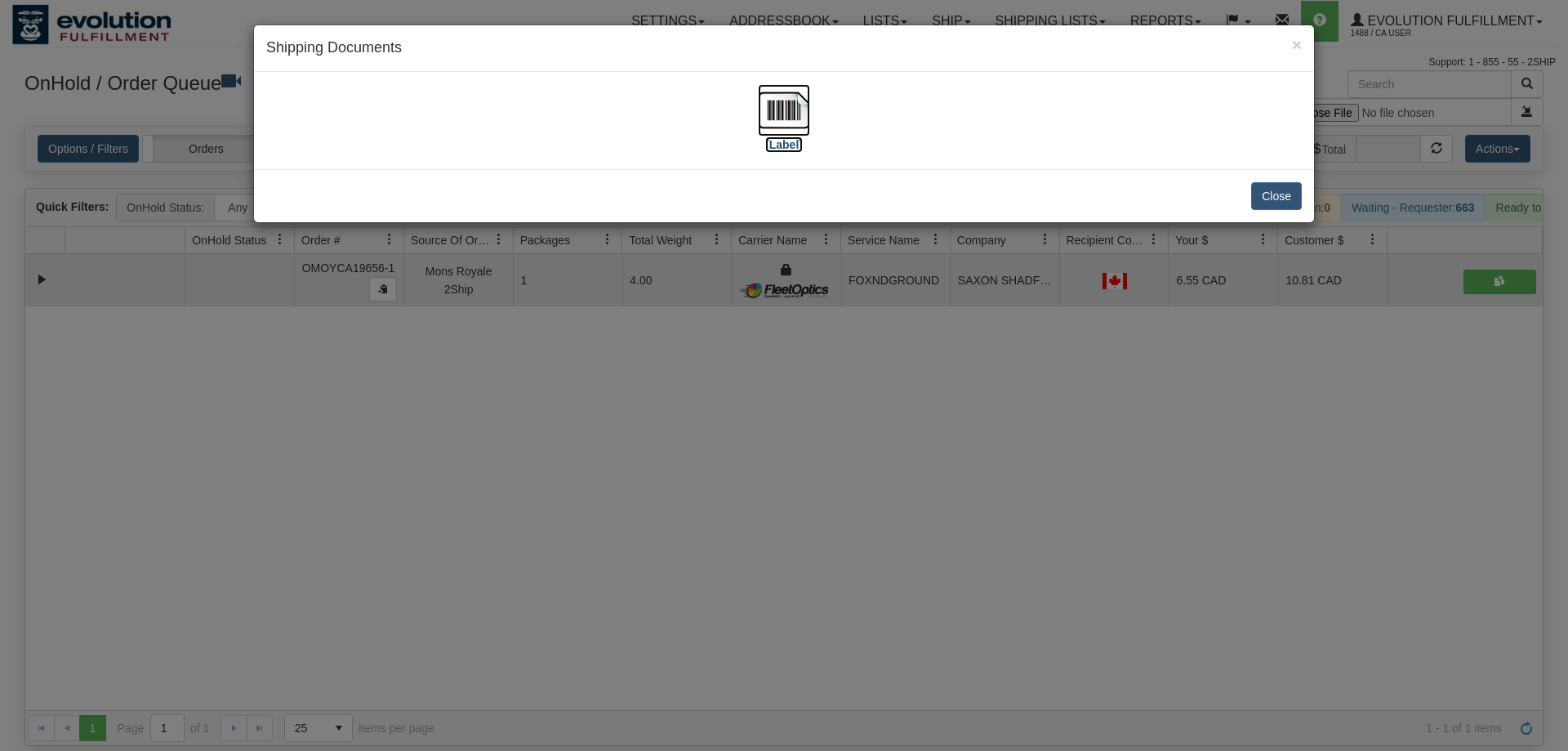
click at [784, 89] on img at bounding box center [784, 110] width 53 height 53
click at [924, 379] on div "× Shipping Documents [Label] Close" at bounding box center [784, 376] width 1568 height 751
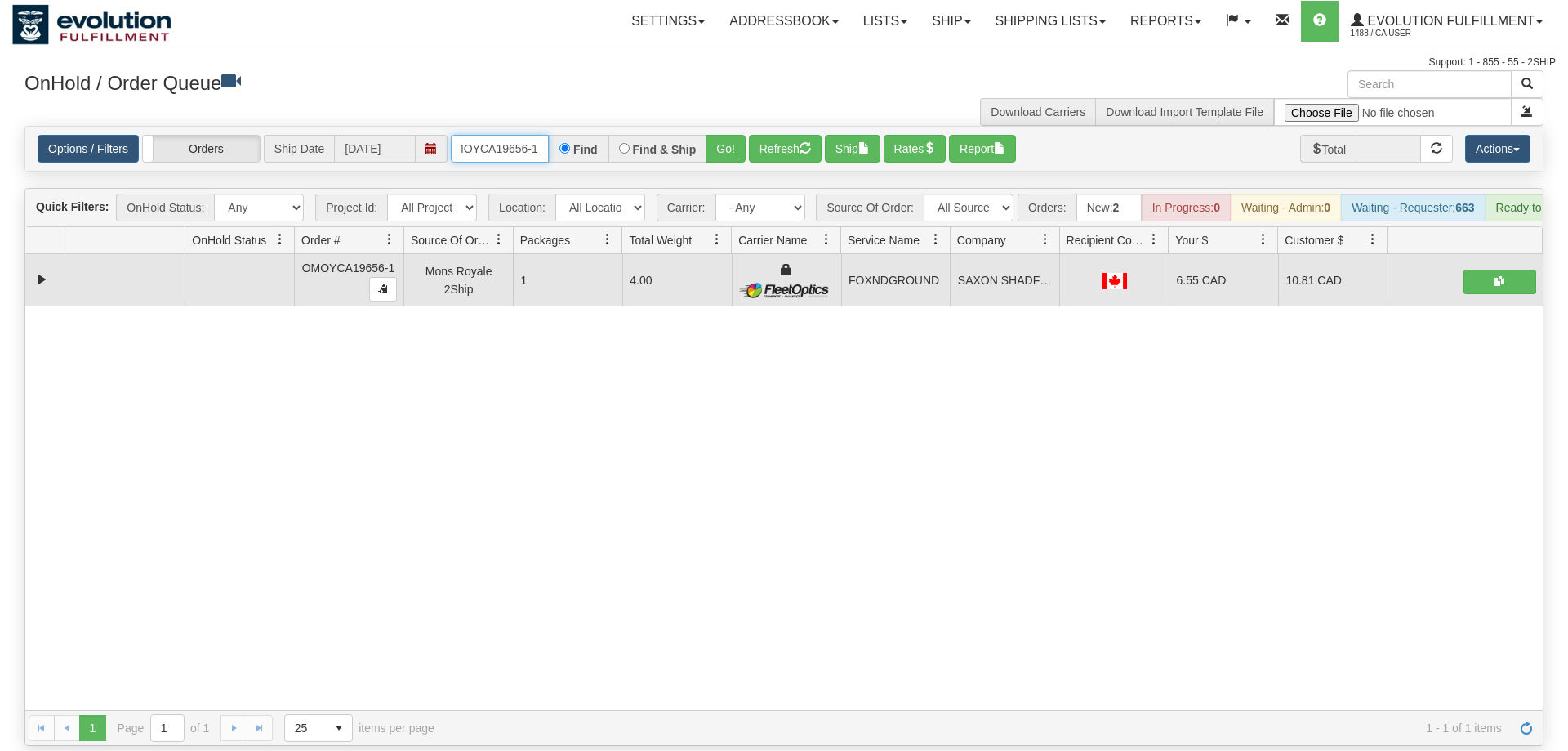
click at [517, 135] on input "OMOYCA19656-1" at bounding box center [499, 148] width 98 height 28
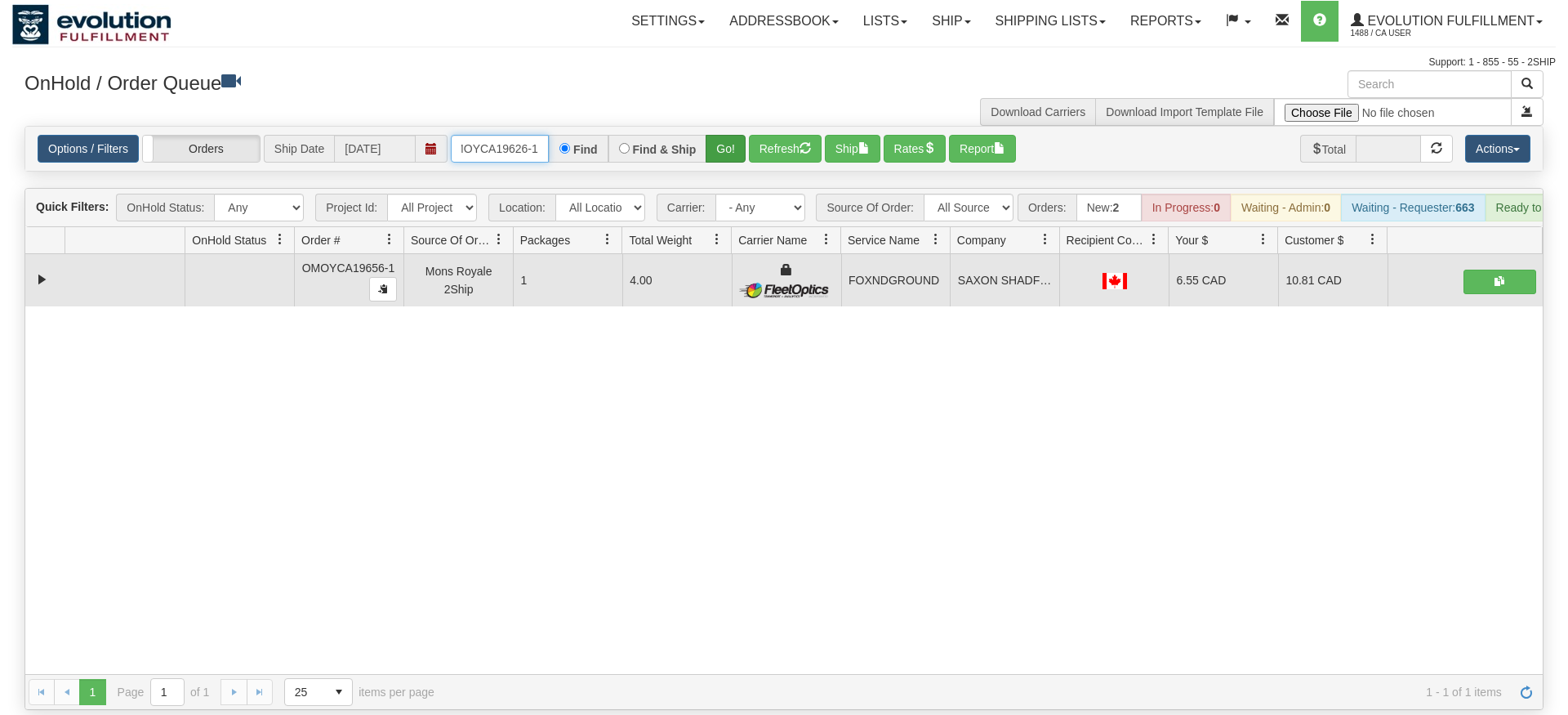
type input "OMOYCA19626-1"
drag, startPoint x: 725, startPoint y: 123, endPoint x: 725, endPoint y: 146, distance: 23.0
click at [725, 155] on div "Is equal to Is not equal to Contains Does not contains CAD USD EUR ZAR [PERSON_…" at bounding box center [784, 418] width 1544 height 585
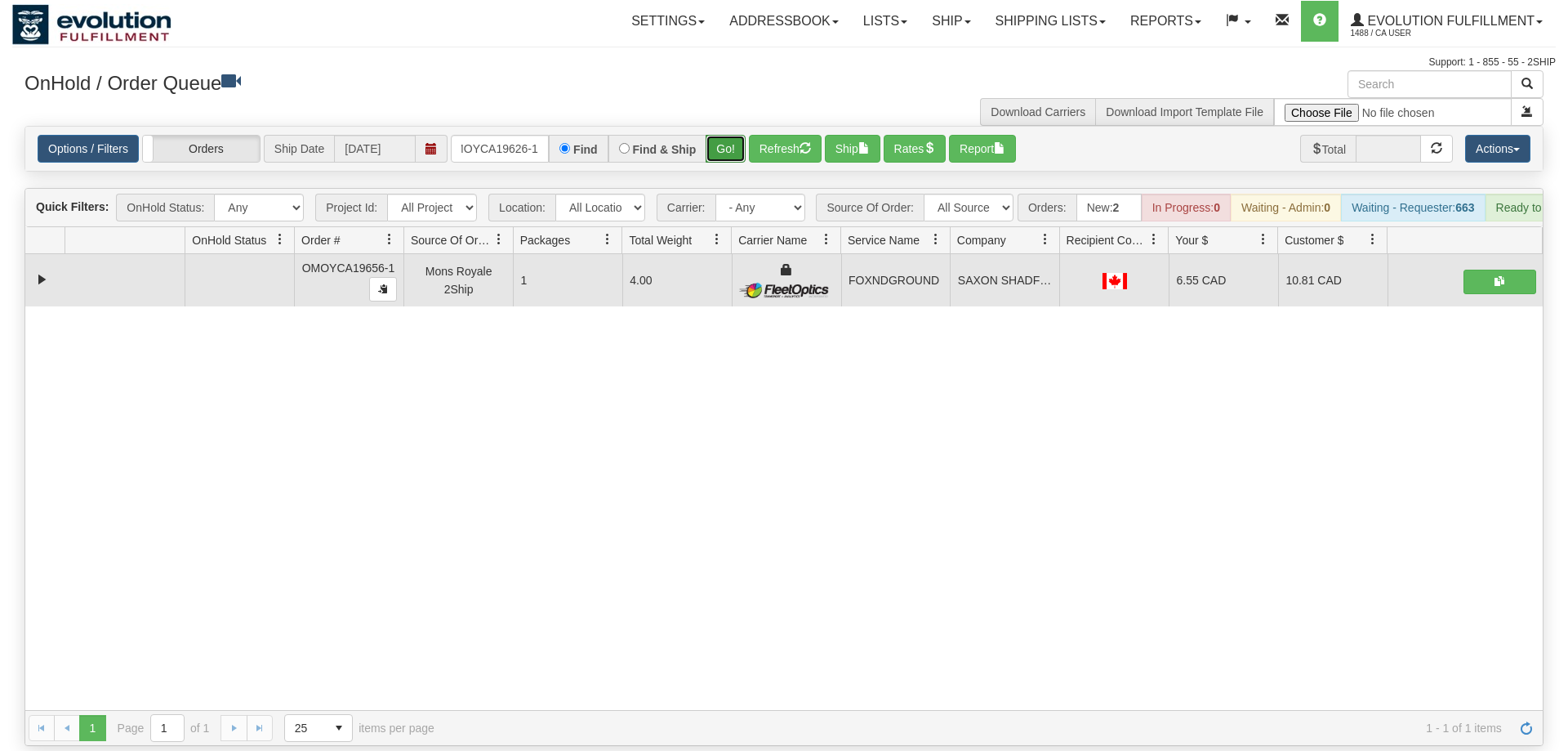
click at [727, 135] on button "Go!" at bounding box center [725, 148] width 40 height 28
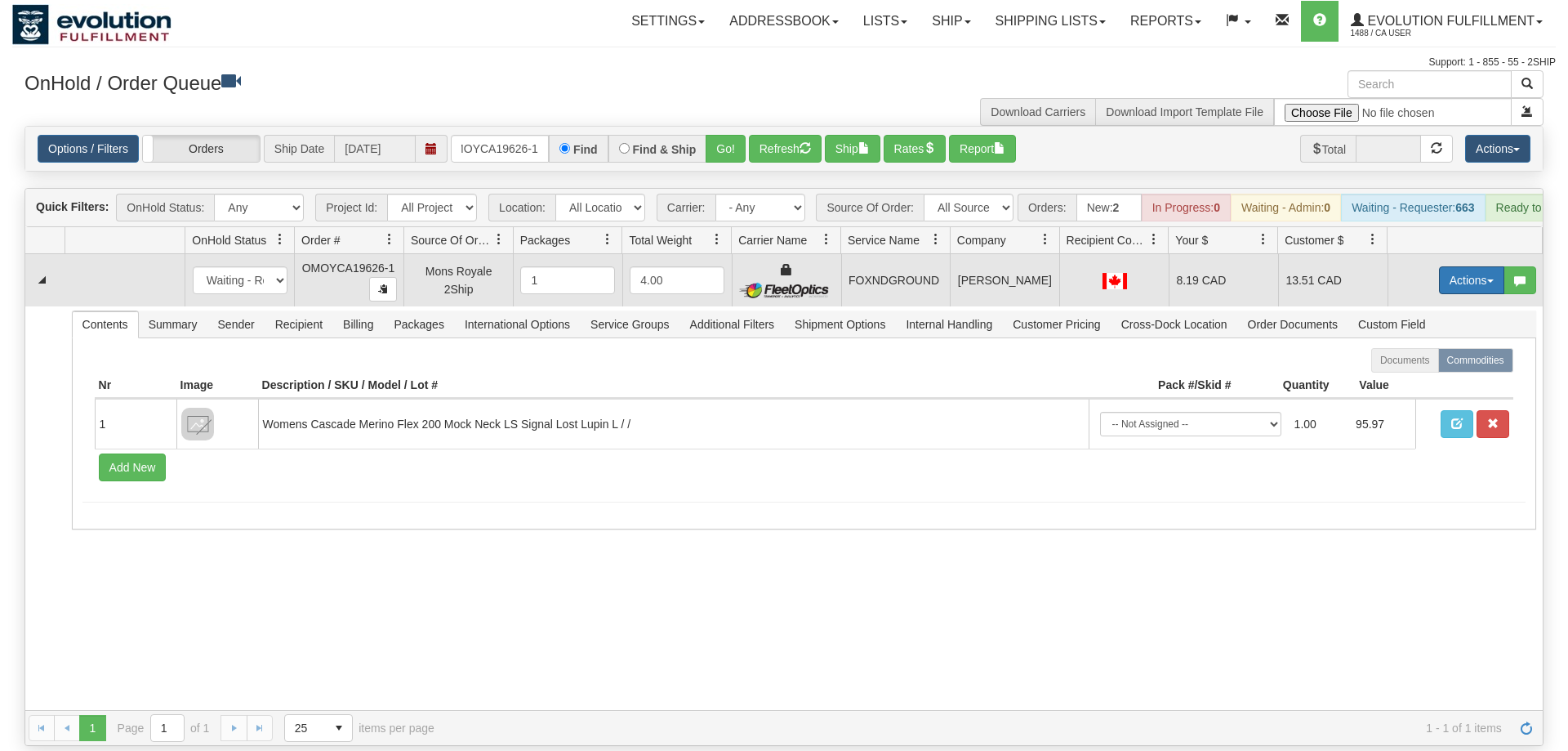
click at [1455, 267] on button "Actions" at bounding box center [1472, 280] width 65 height 28
click at [1438, 365] on link "Ship" at bounding box center [1438, 375] width 130 height 21
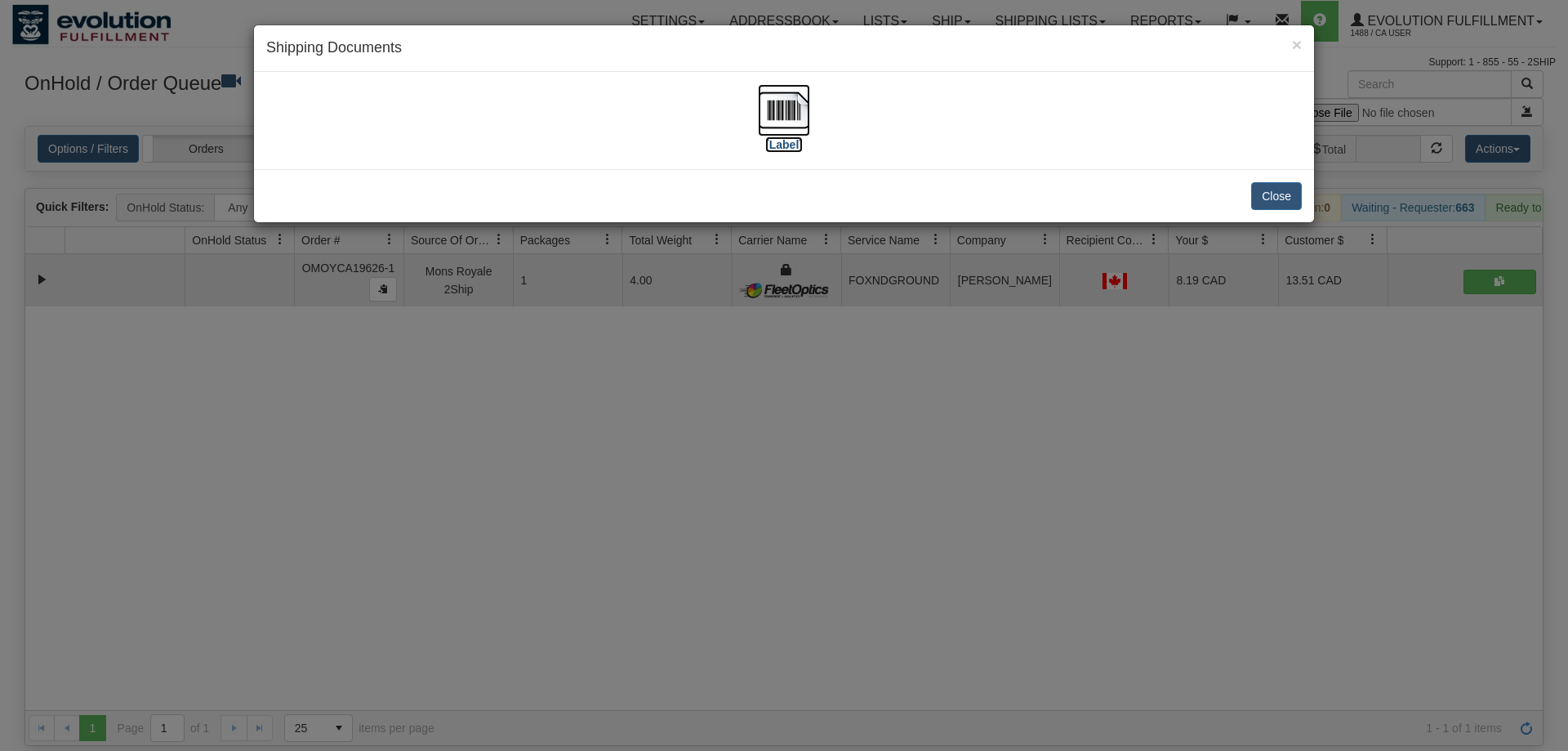
click at [775, 130] on img at bounding box center [784, 110] width 53 height 53
drag, startPoint x: 1016, startPoint y: 396, endPoint x: 856, endPoint y: 309, distance: 182.1
click at [1015, 393] on div "× Shipping Documents [Label] Close" at bounding box center [784, 376] width 1568 height 751
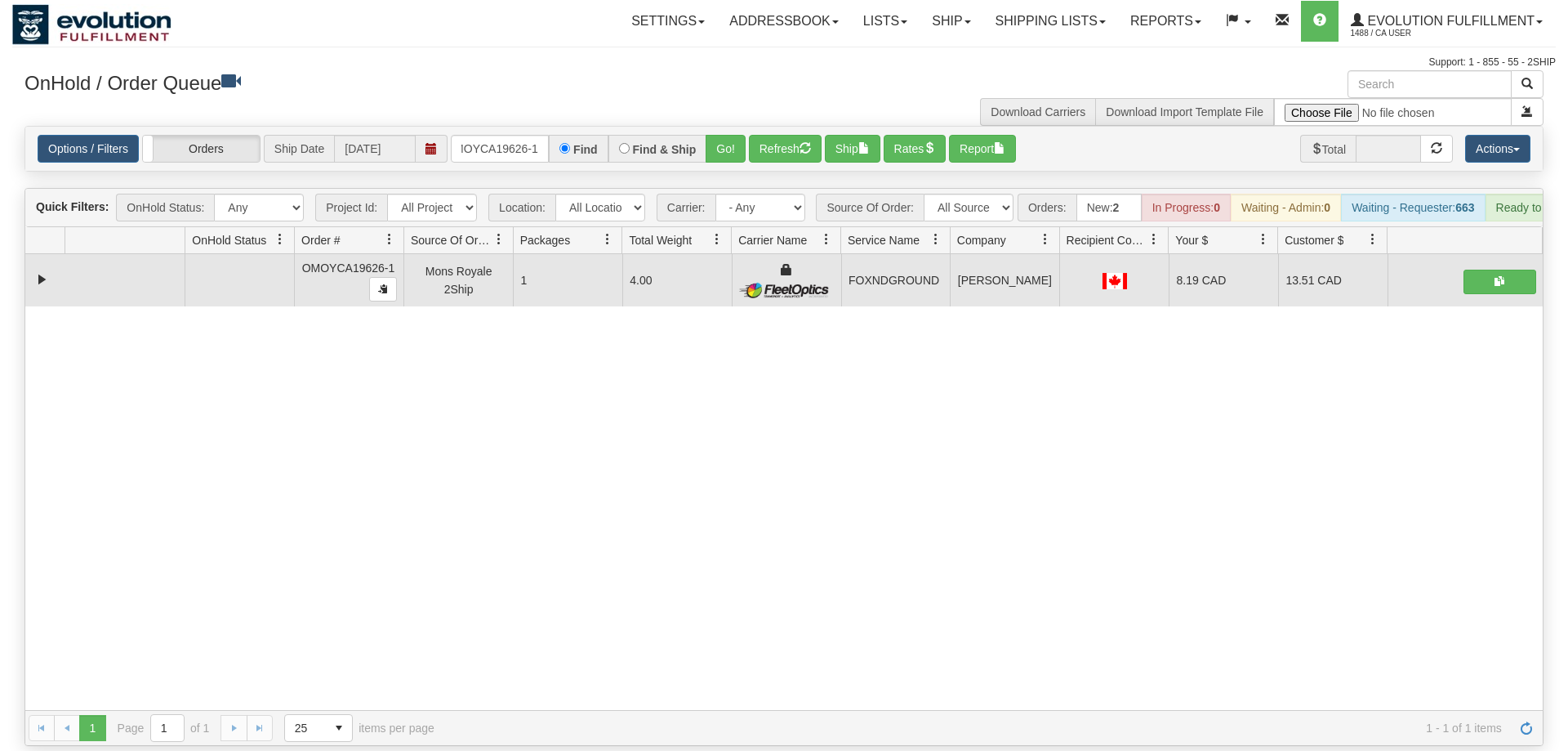
click at [552, 135] on div "Find" at bounding box center [578, 148] width 59 height 28
click at [544, 135] on input "OMOYCA19626-1" at bounding box center [499, 148] width 98 height 28
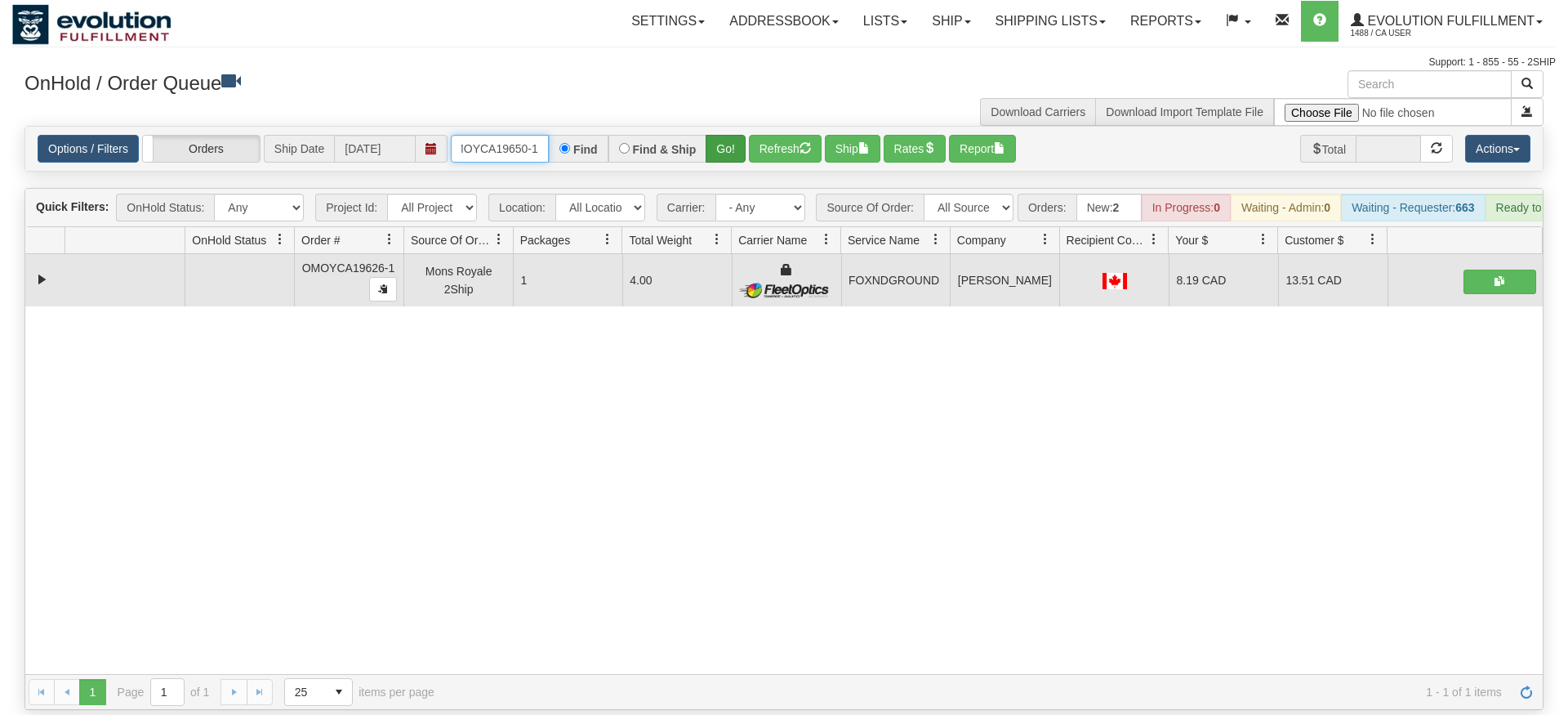
type input "OMOYCA19650-1"
click at [716, 156] on div "Is equal to Is not equal to Contains Does not contains CAD USD EUR ZAR [PERSON_…" at bounding box center [784, 418] width 1544 height 585
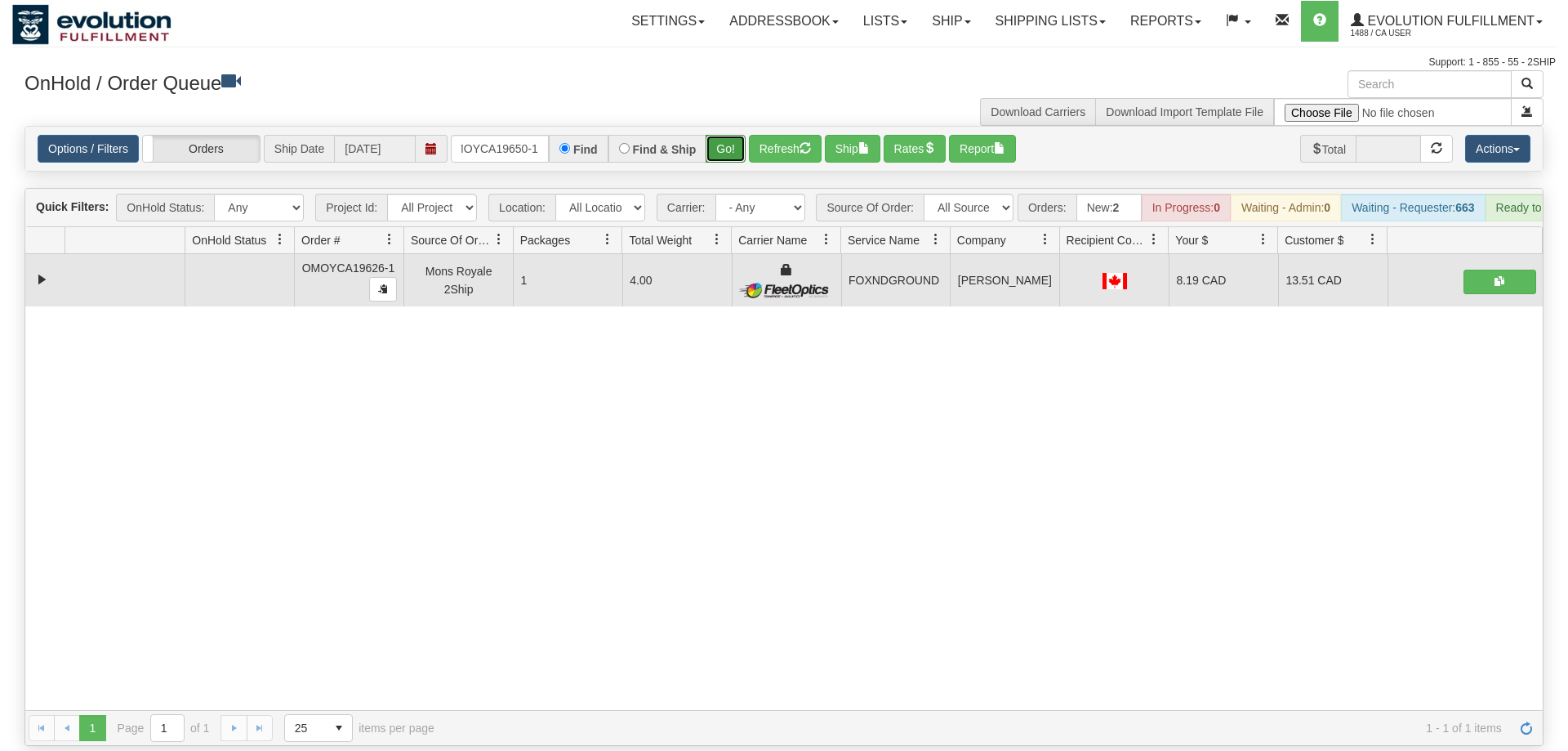
click at [731, 135] on button "Go!" at bounding box center [725, 148] width 40 height 28
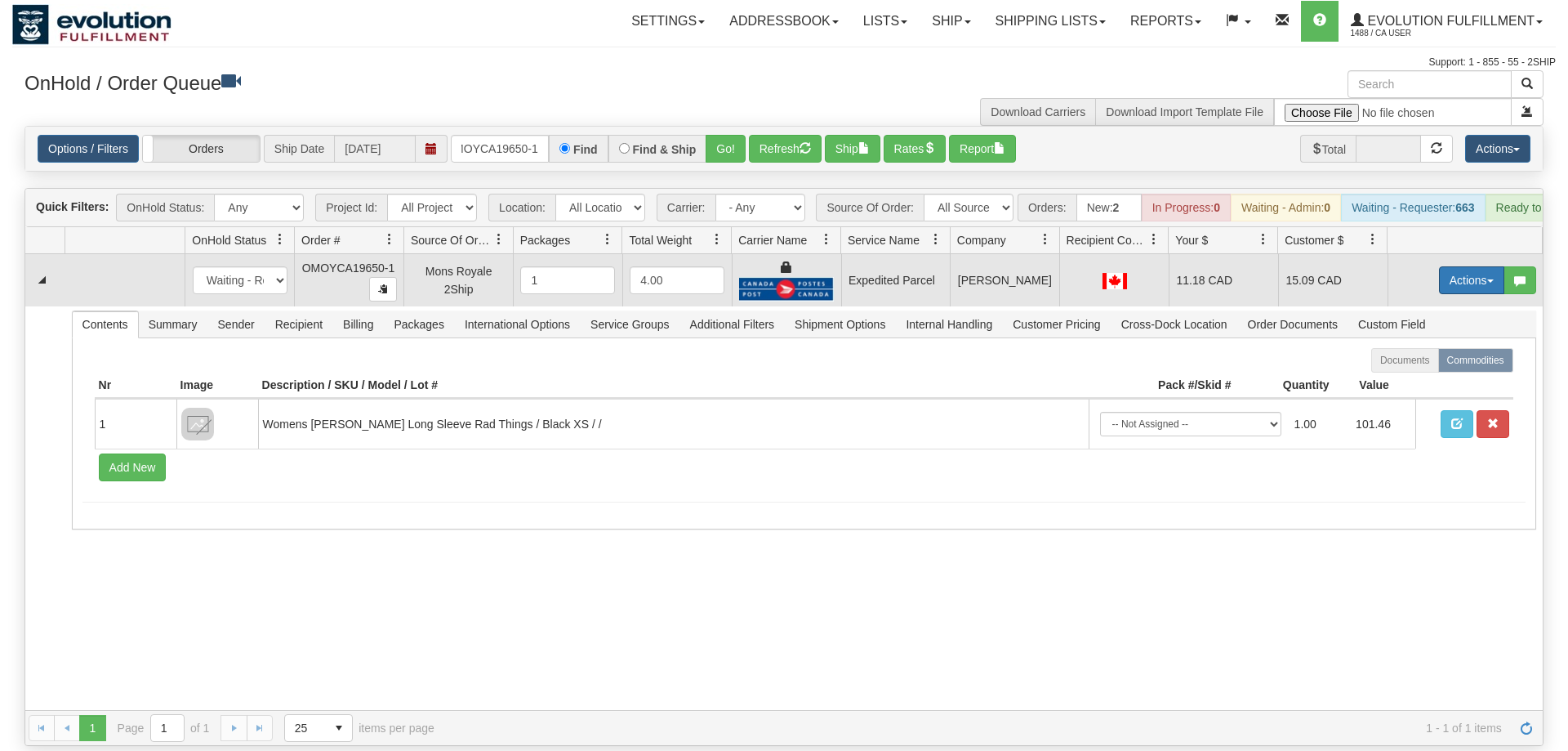
click at [1498, 267] on button "Actions" at bounding box center [1472, 280] width 65 height 28
click at [1389, 369] on span at bounding box center [1395, 375] width 12 height 12
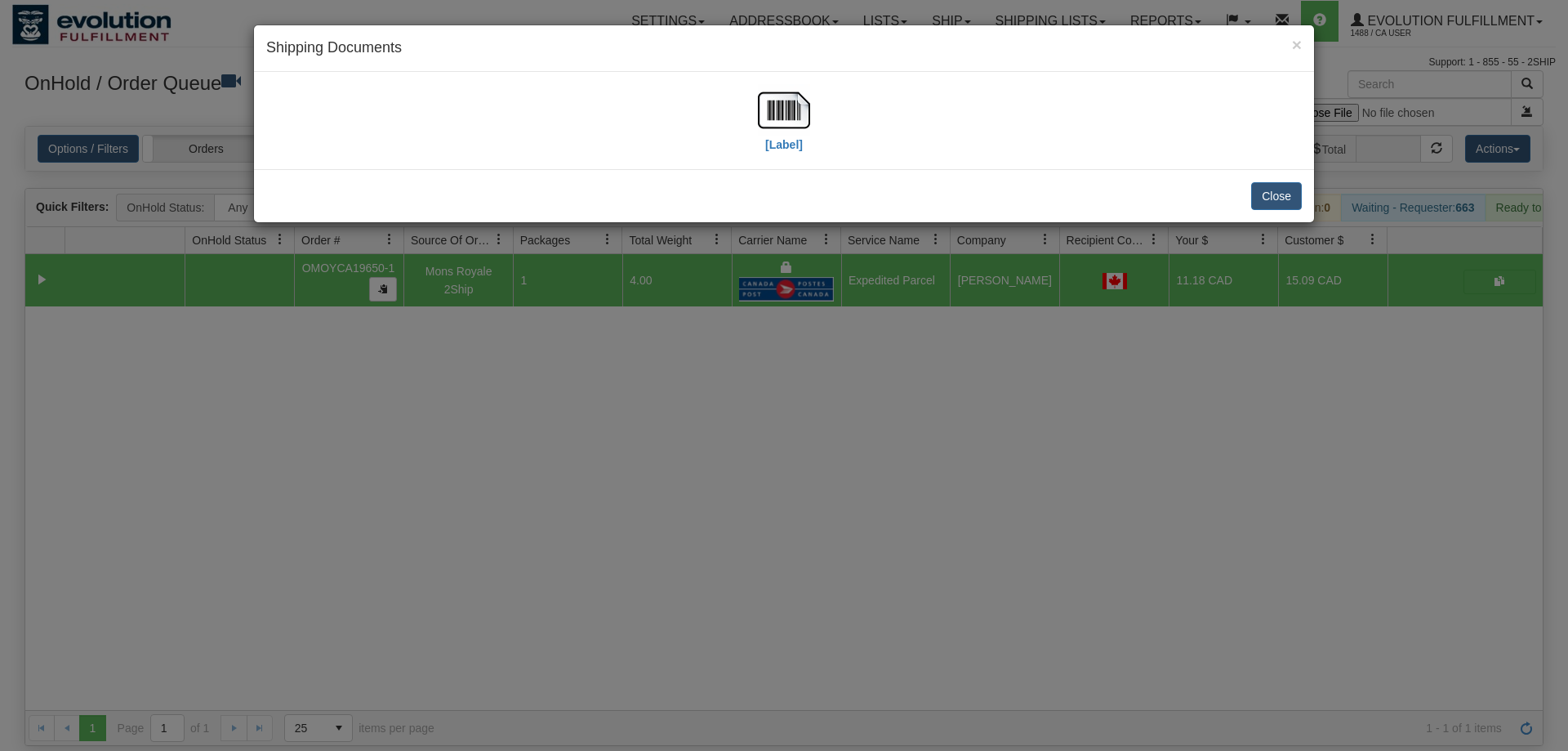
click at [739, 108] on div "[Label]" at bounding box center [784, 120] width 1036 height 73
click at [753, 110] on div "[Label]" at bounding box center [784, 120] width 1036 height 73
click at [766, 113] on img at bounding box center [784, 110] width 53 height 53
drag, startPoint x: 680, startPoint y: 587, endPoint x: 527, endPoint y: 145, distance: 467.7
click at [680, 583] on div "× Shipping Documents [Label] Close" at bounding box center [784, 376] width 1568 height 751
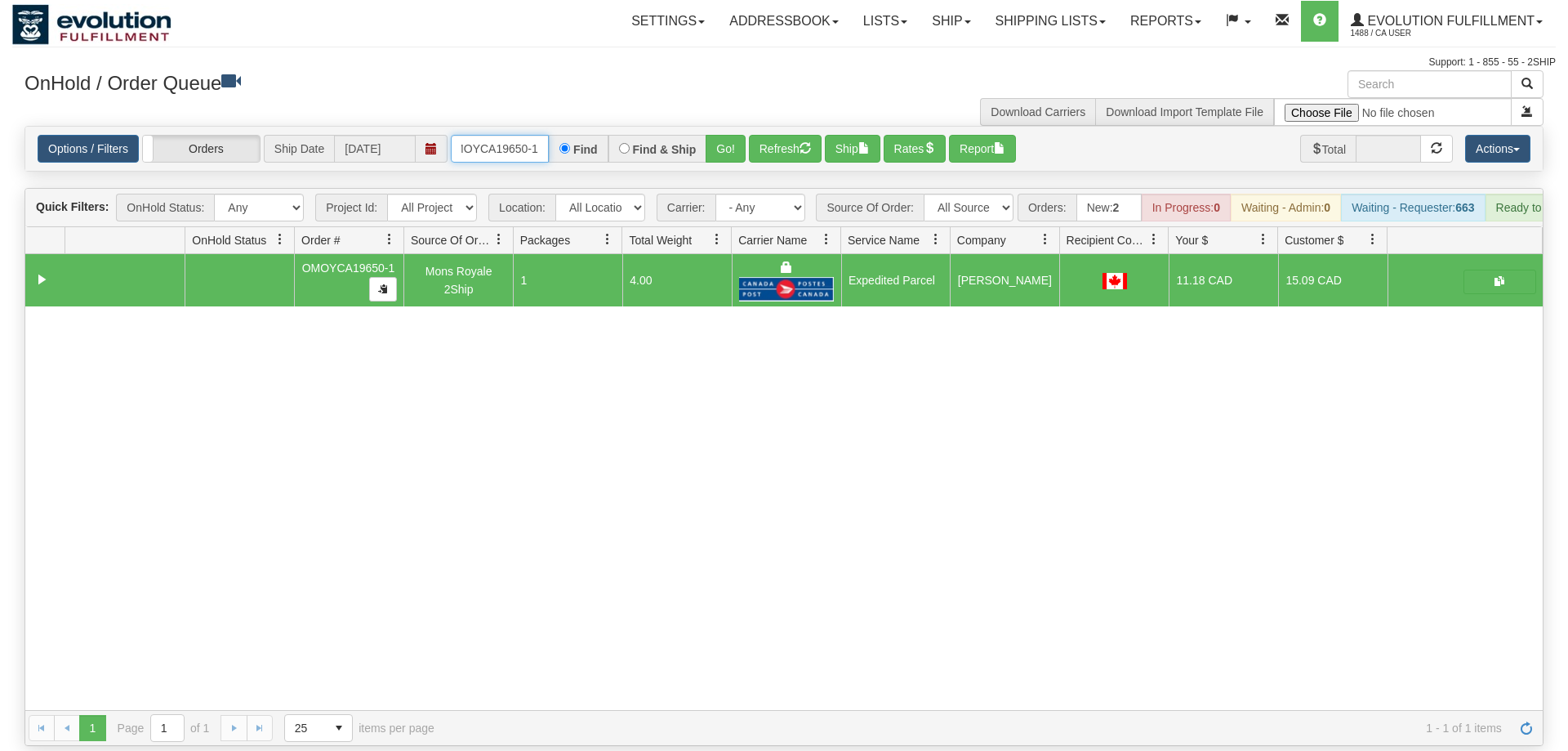
click at [500, 135] on input "OMOYCA19650-1" at bounding box center [499, 148] width 98 height 28
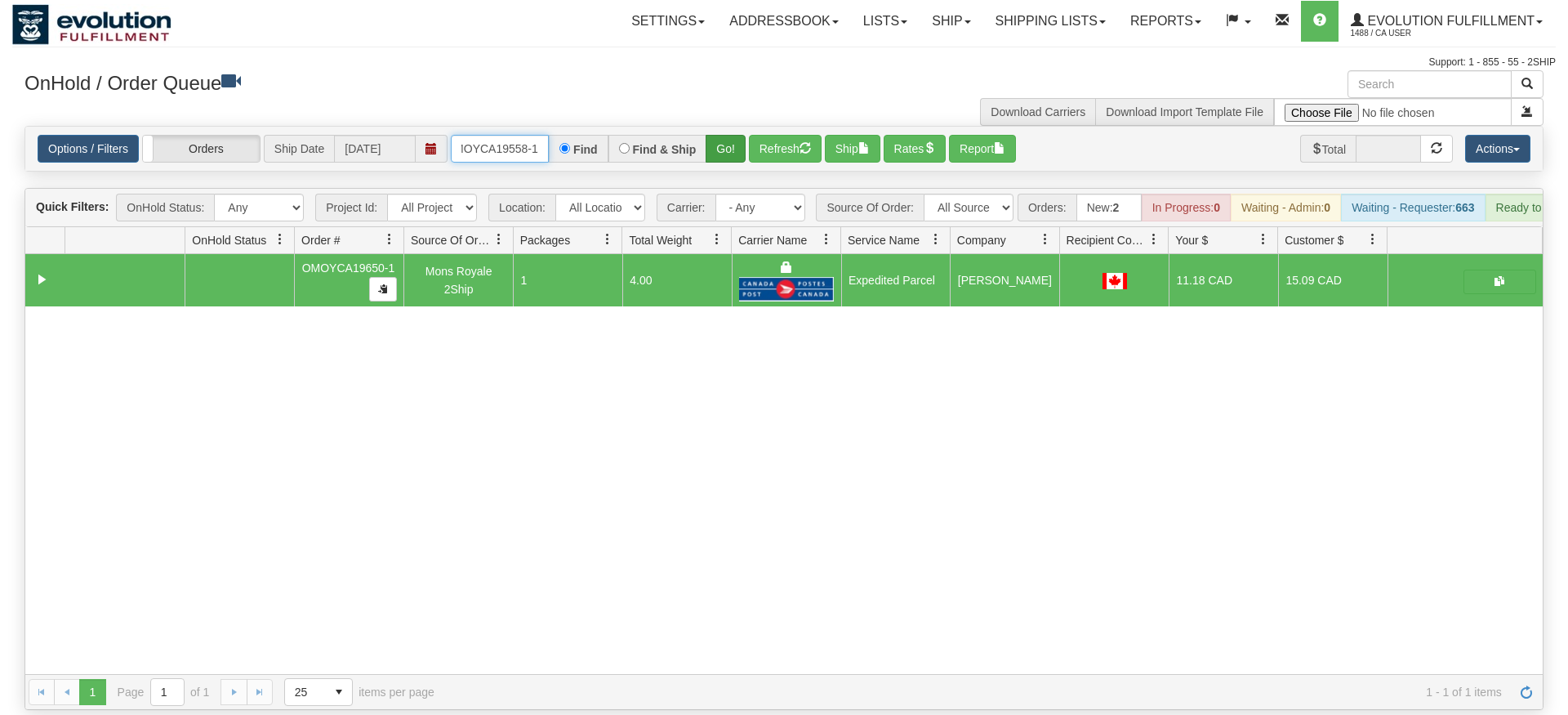
type input "OMOYCA19558-1"
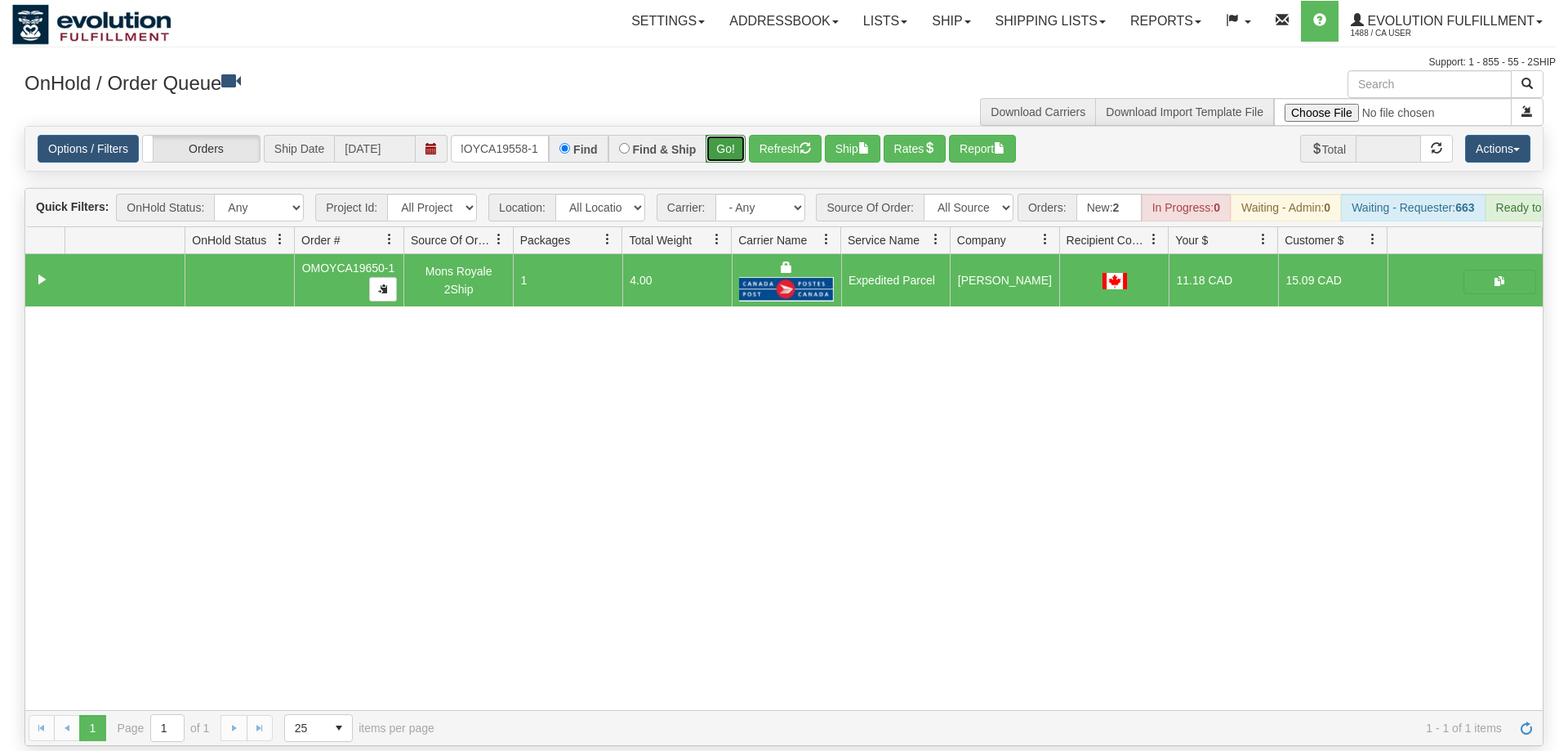
click at [732, 157] on div "Is equal to Is not equal to Contains Does not contains CAD USD EUR ZAR [PERSON_…" at bounding box center [784, 437] width 1544 height 621
click at [729, 135] on button "Go!" at bounding box center [725, 148] width 40 height 28
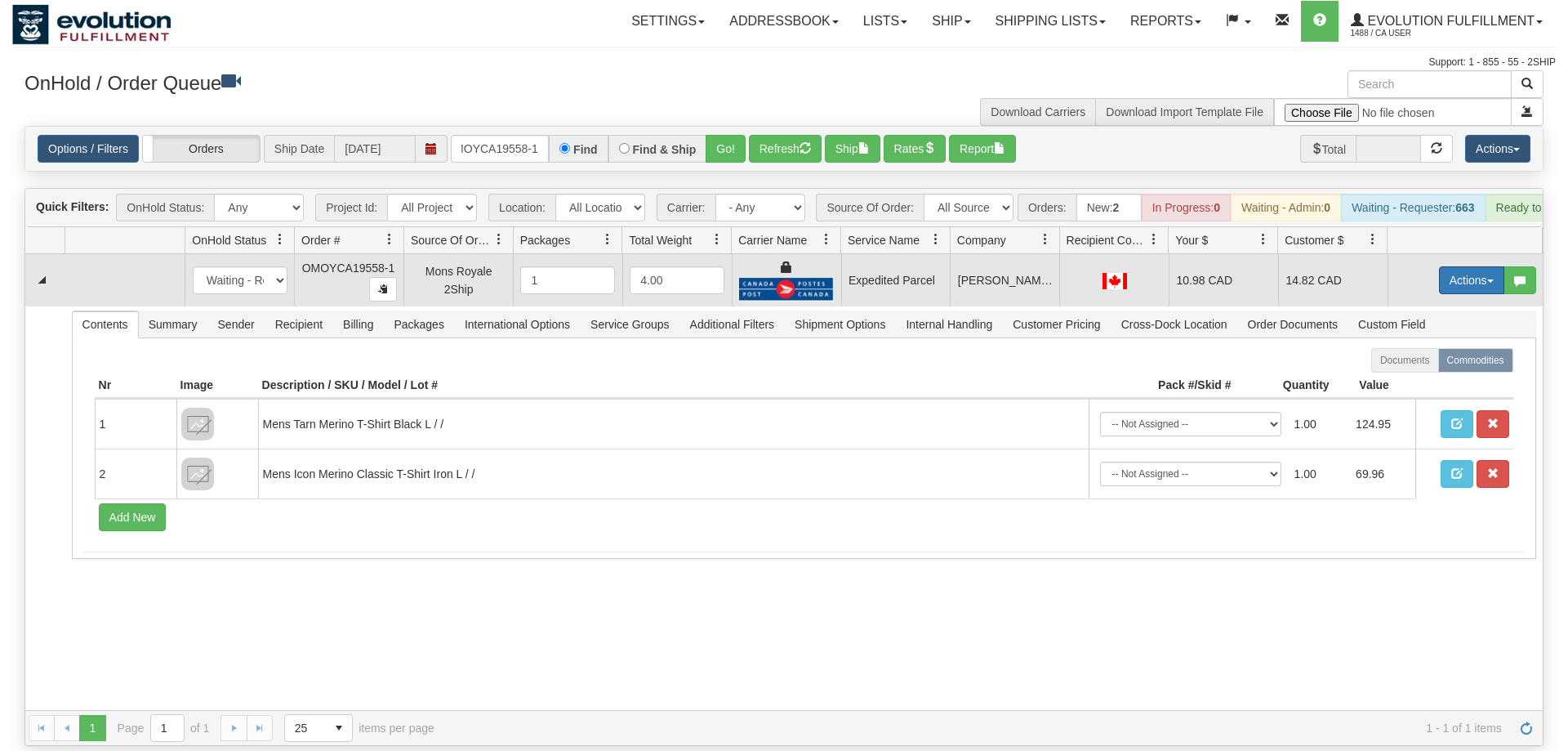
click at [1479, 267] on button "Actions" at bounding box center [1472, 280] width 65 height 28
click at [1428, 365] on link "Ship" at bounding box center [1438, 375] width 130 height 21
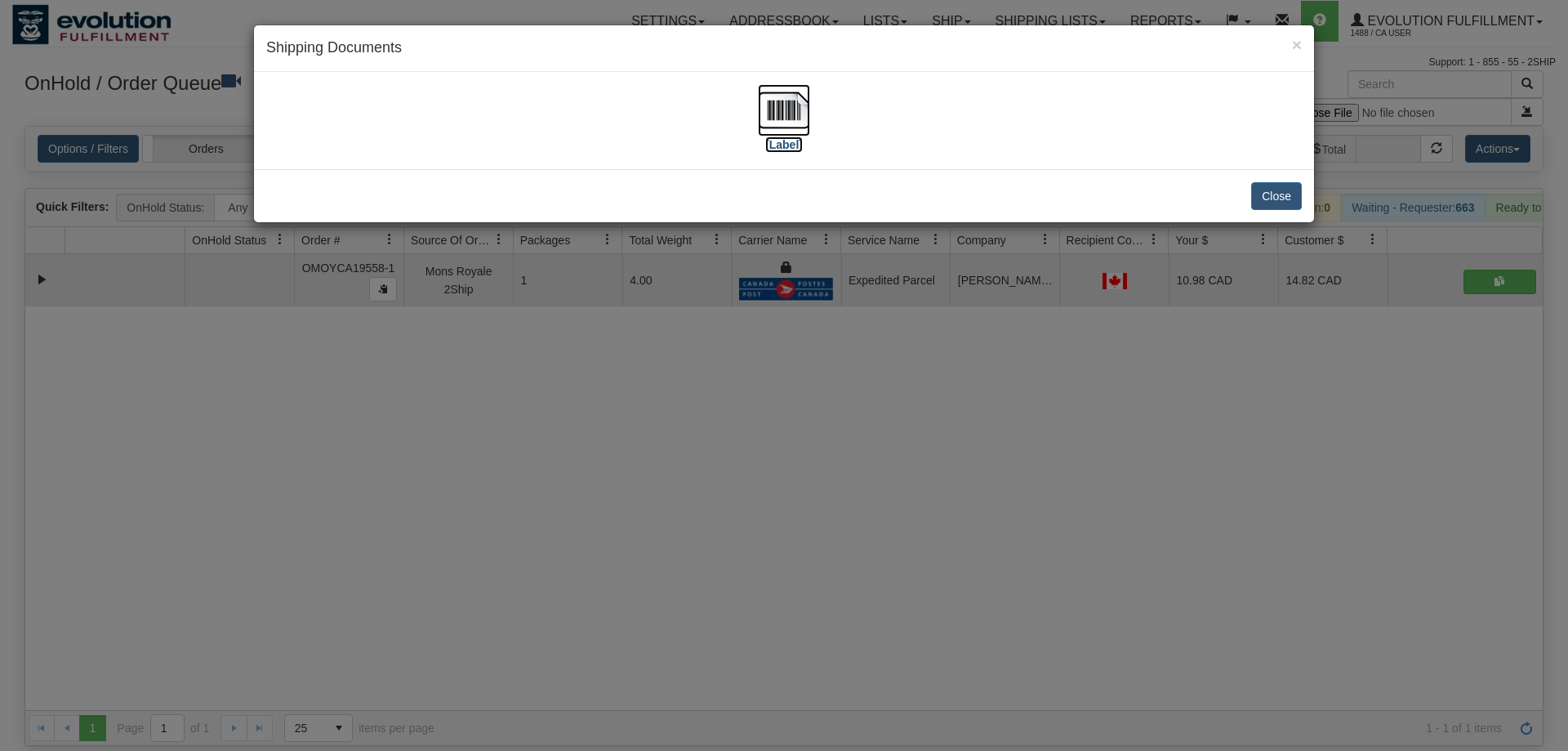
click at [779, 100] on img at bounding box center [784, 110] width 53 height 53
click at [813, 360] on div "× Shipping Documents [Label] Close" at bounding box center [784, 376] width 1568 height 751
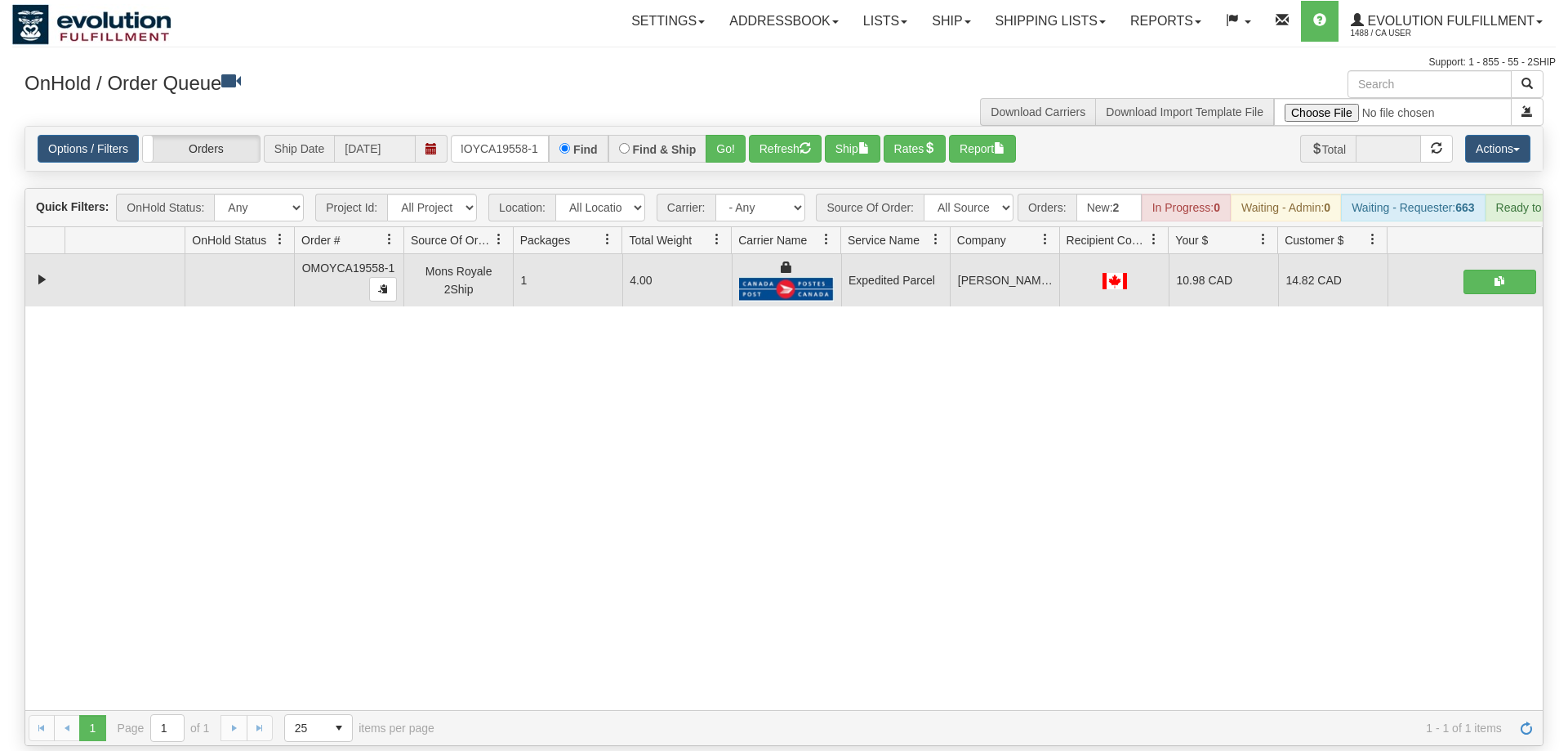
click at [497, 144] on div "Options / Filters Group Shipments Orders Ship Date 09/02/2025 OMOYCA19558-1 Fin…" at bounding box center [784, 148] width 1518 height 44
click at [505, 135] on input "OMOYCA19558-1" at bounding box center [499, 148] width 98 height 28
click at [734, 161] on div "Is equal to Is not equal to Contains Does not contains CAD USD EUR ZAR [PERSON_…" at bounding box center [784, 437] width 1544 height 621
click at [734, 135] on button "Go!" at bounding box center [725, 148] width 40 height 28
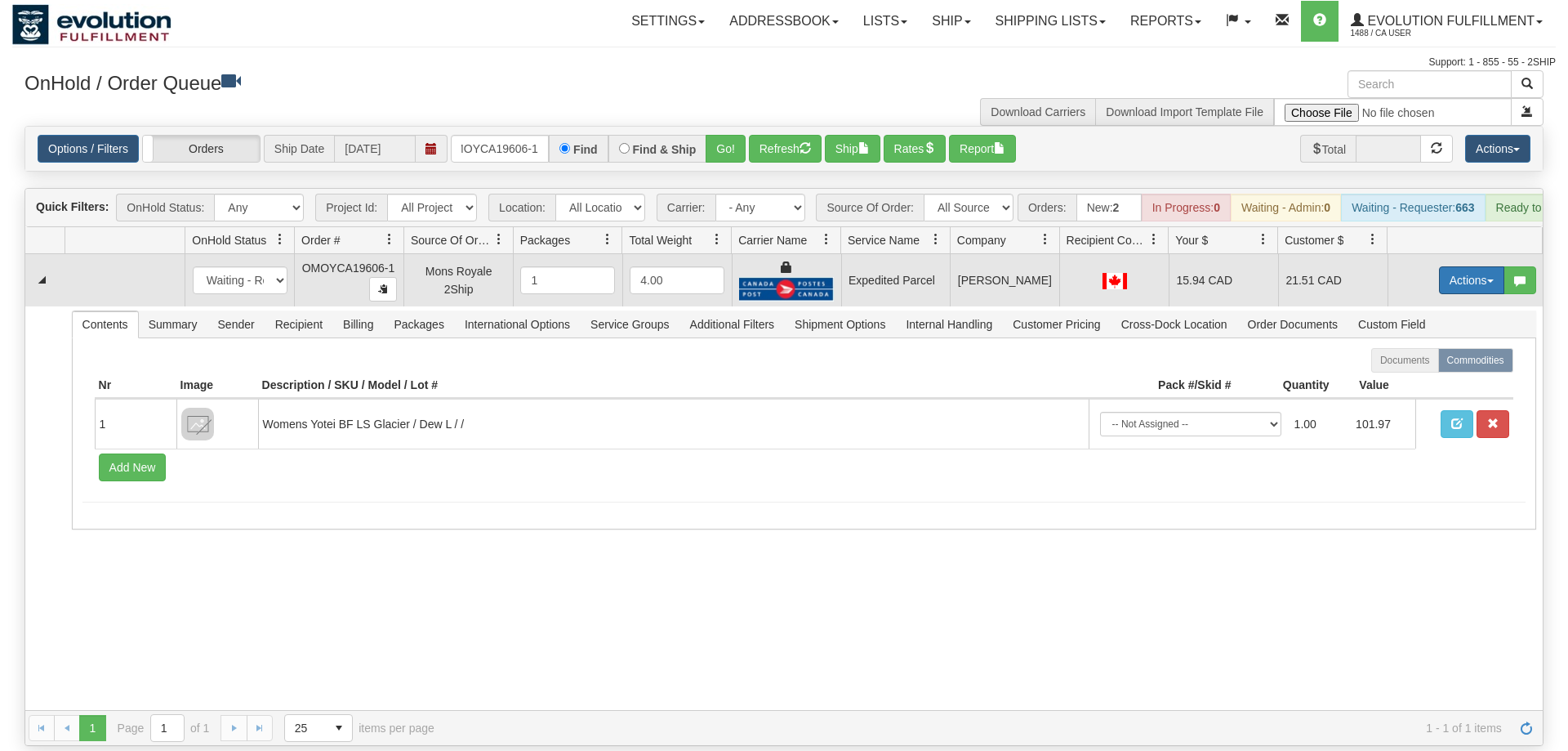
click at [1469, 267] on button "Actions" at bounding box center [1472, 280] width 65 height 28
click at [1434, 365] on link "Ship" at bounding box center [1438, 375] width 130 height 21
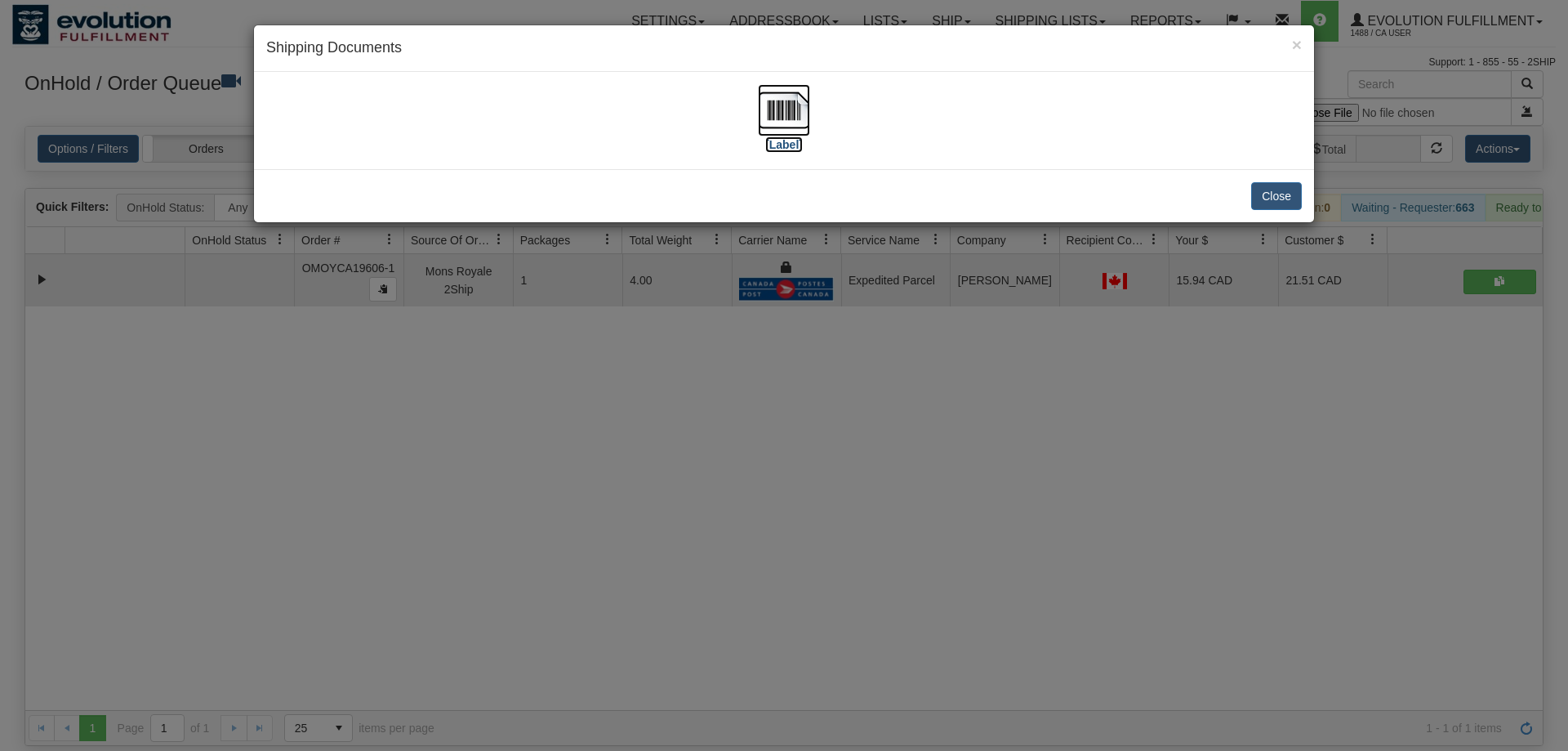
click at [788, 116] on img at bounding box center [784, 110] width 53 height 53
drag, startPoint x: 982, startPoint y: 376, endPoint x: 591, endPoint y: 24, distance: 526.1
click at [982, 376] on div "× Shipping Documents [Label] Close" at bounding box center [784, 376] width 1568 height 751
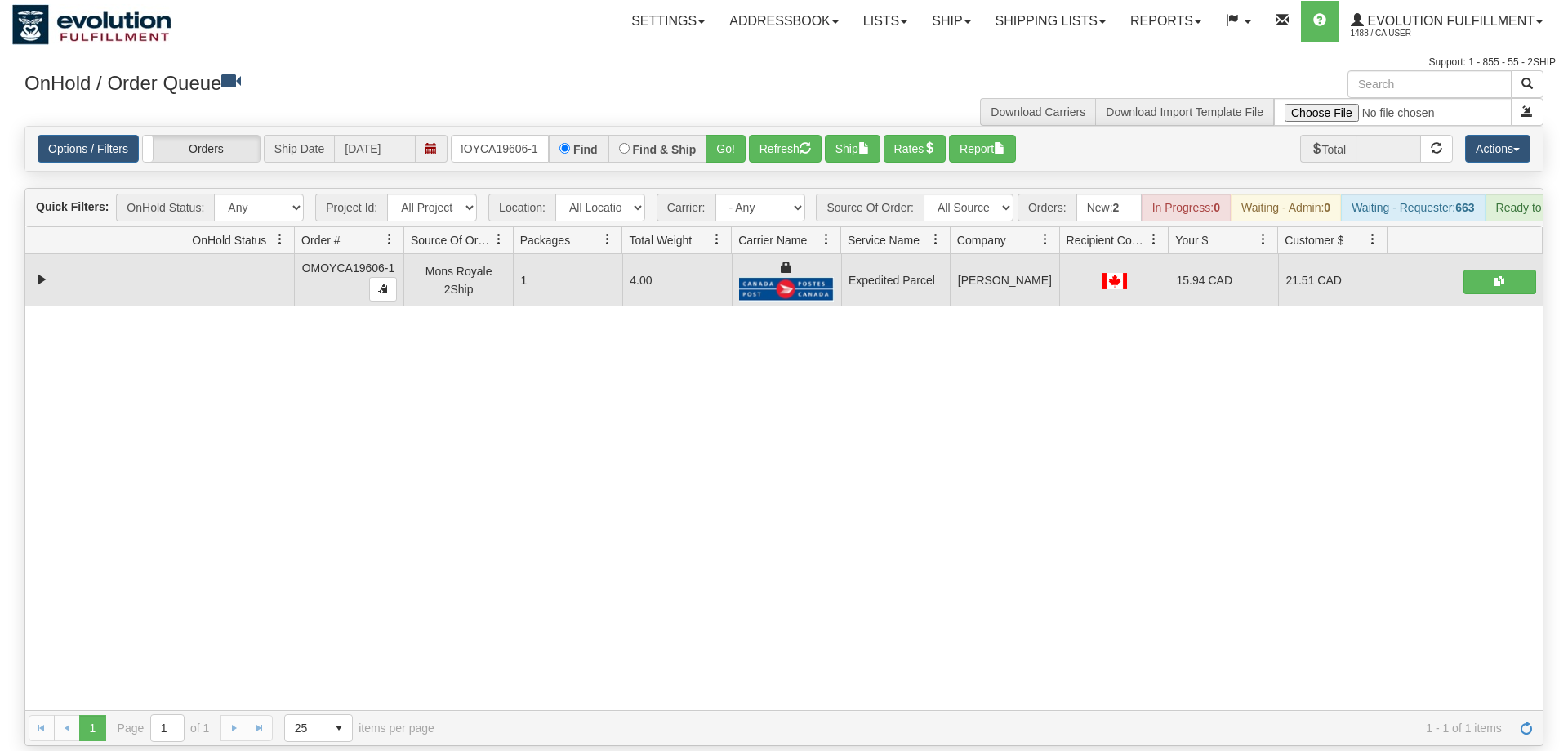
click at [491, 126] on div "Options / Filters Group Shipments Orders Ship Date 09/02/2025 OMOYCA19606-1 Fin…" at bounding box center [784, 148] width 1518 height 44
click at [503, 135] on input "OMOYCA19606-1" at bounding box center [499, 148] width 98 height 28
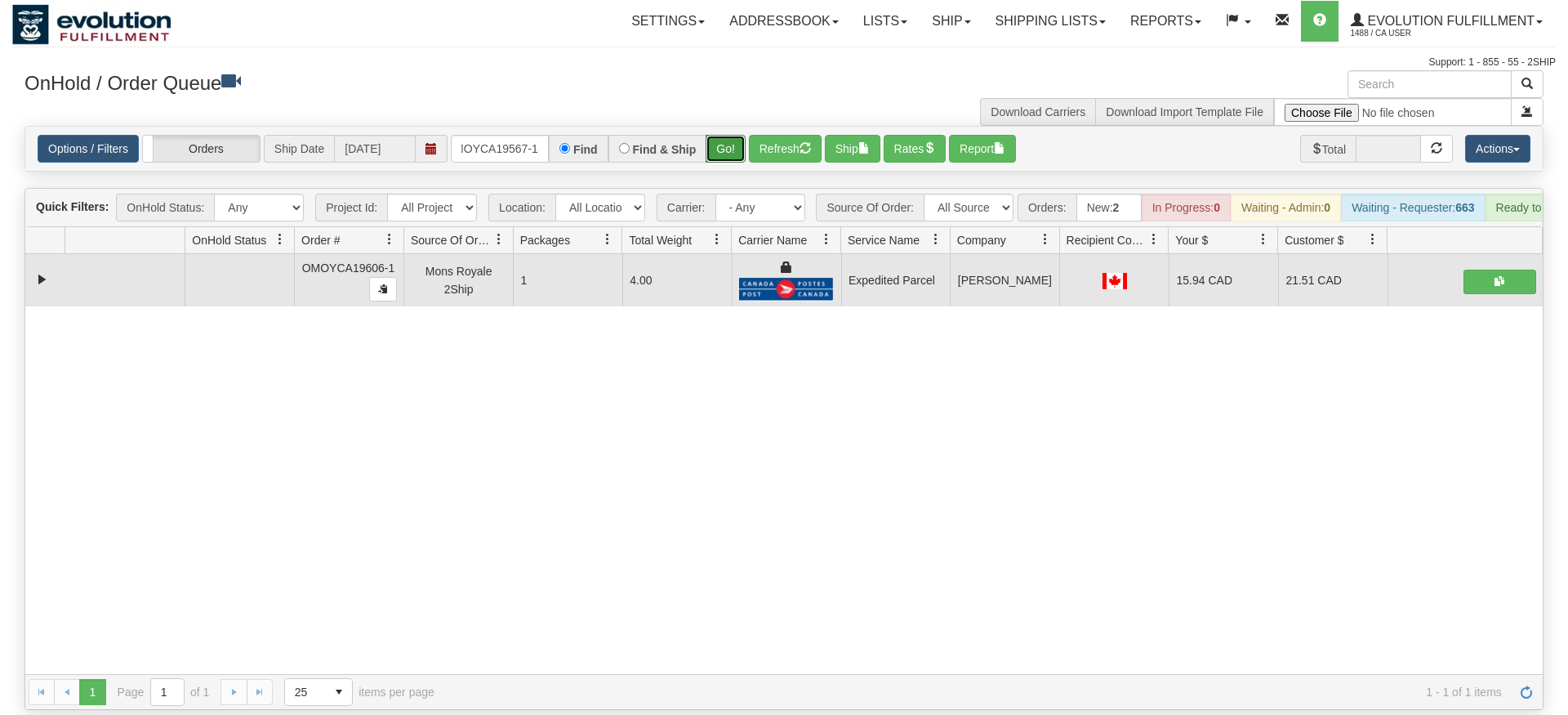
drag, startPoint x: 716, startPoint y: 122, endPoint x: 737, endPoint y: 136, distance: 25.2
click at [717, 158] on div "Is equal to Is not equal to Contains Does not contains CAD USD EUR ZAR [PERSON_…" at bounding box center [784, 418] width 1544 height 585
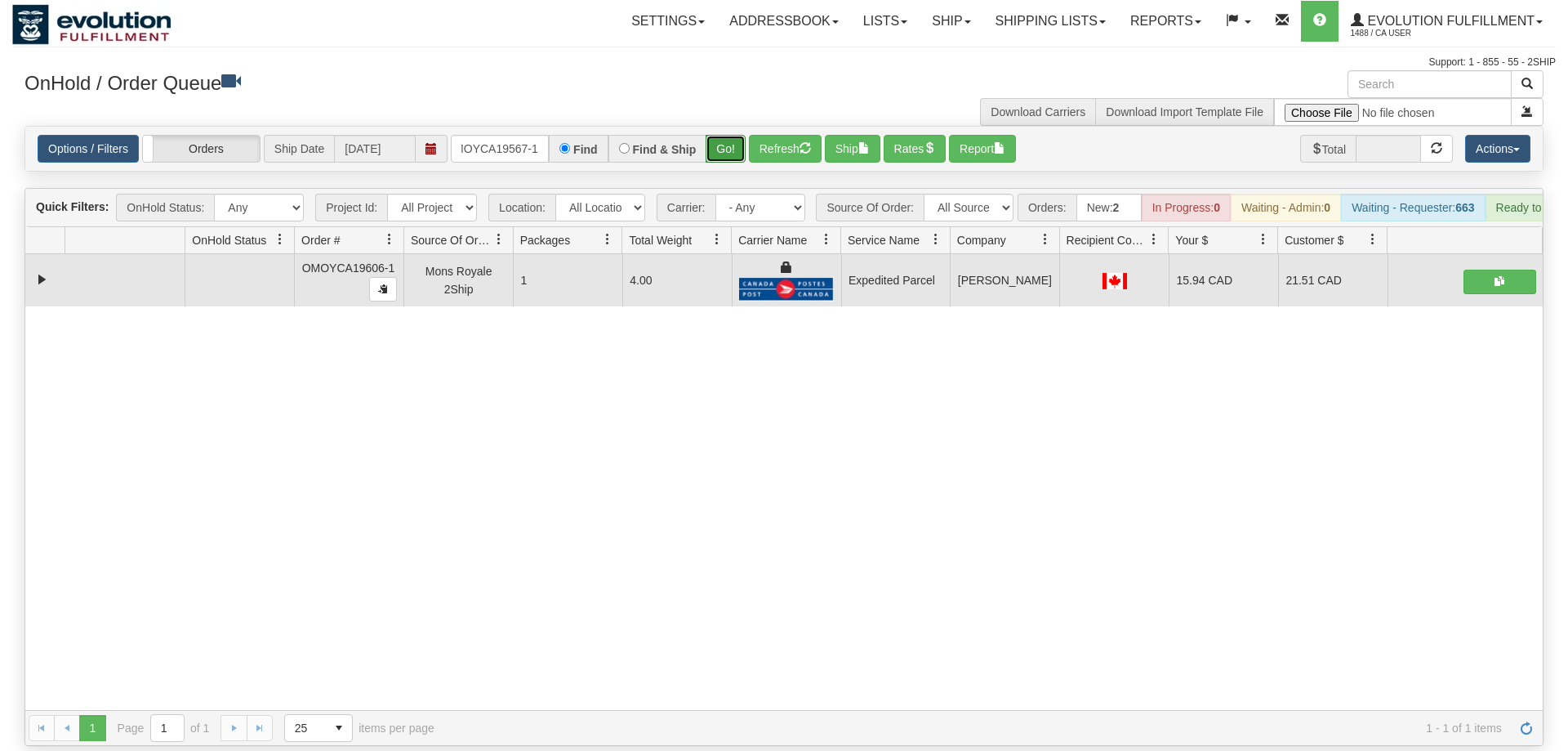
click at [723, 135] on button "Go!" at bounding box center [725, 148] width 40 height 28
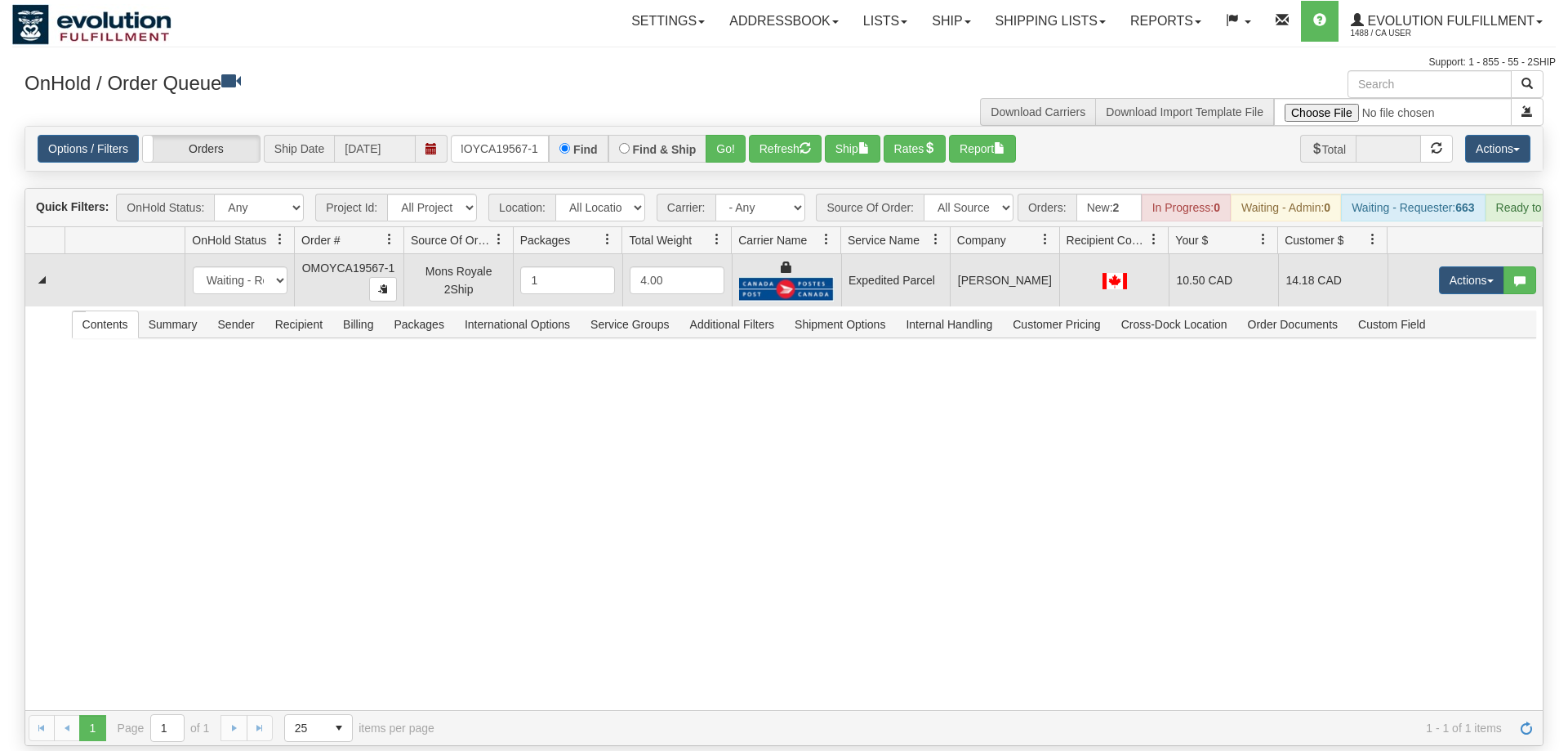
click at [1488, 273] on td "Actions Open Refresh Rates Rate All Services Ship Delete Edit Items" at bounding box center [1465, 280] width 155 height 53
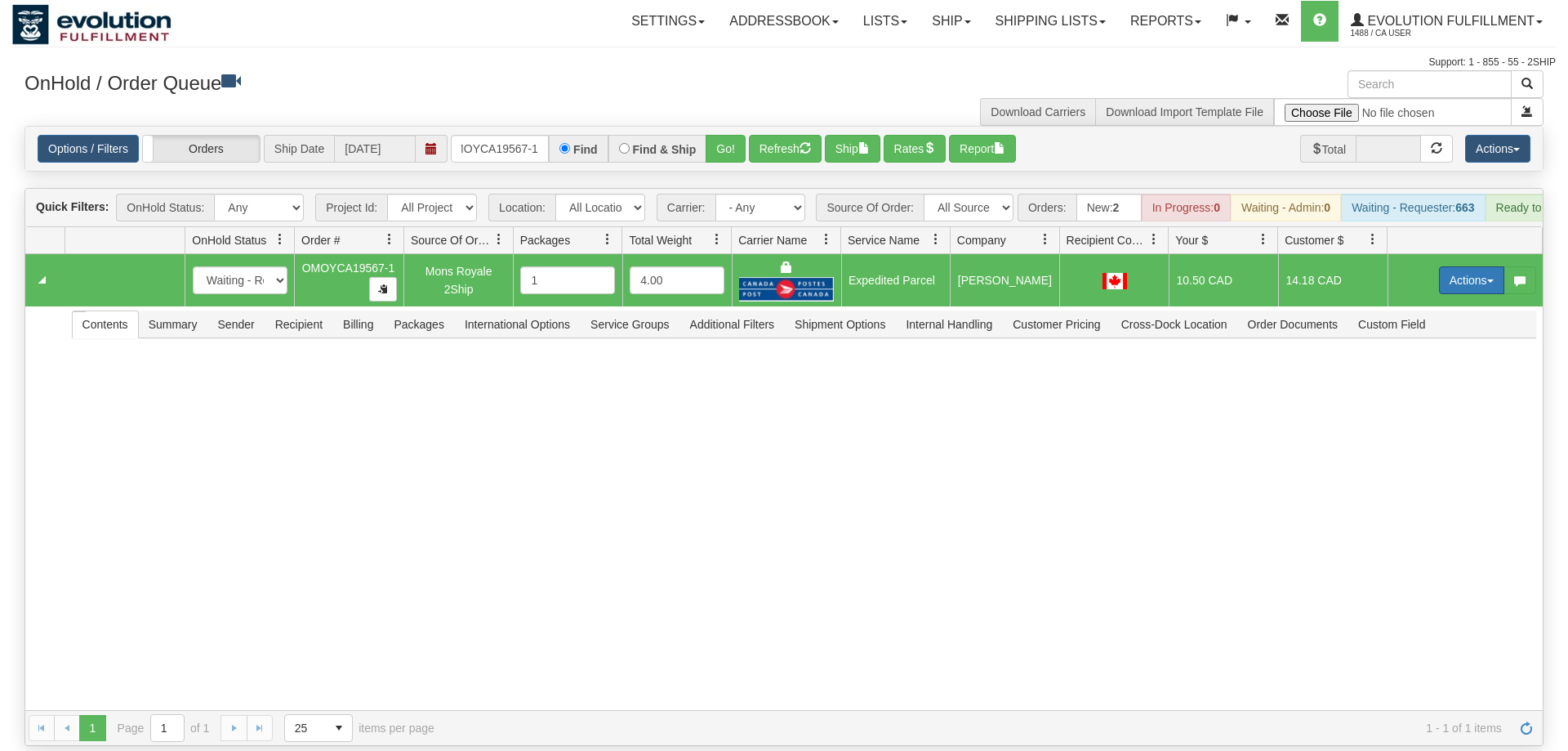
click at [1474, 267] on button "Actions" at bounding box center [1472, 280] width 65 height 28
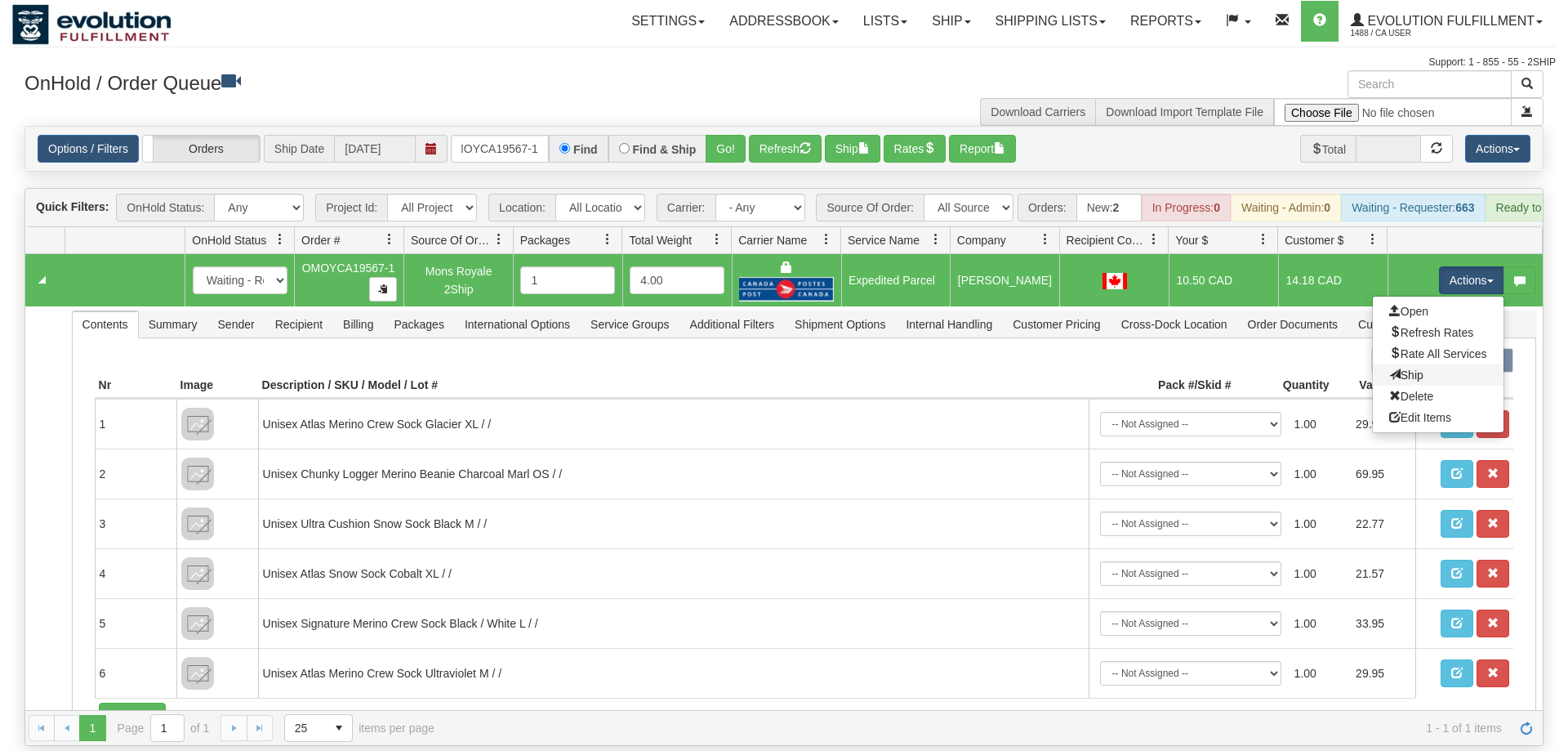
click at [1421, 365] on link "Ship" at bounding box center [1438, 375] width 130 height 21
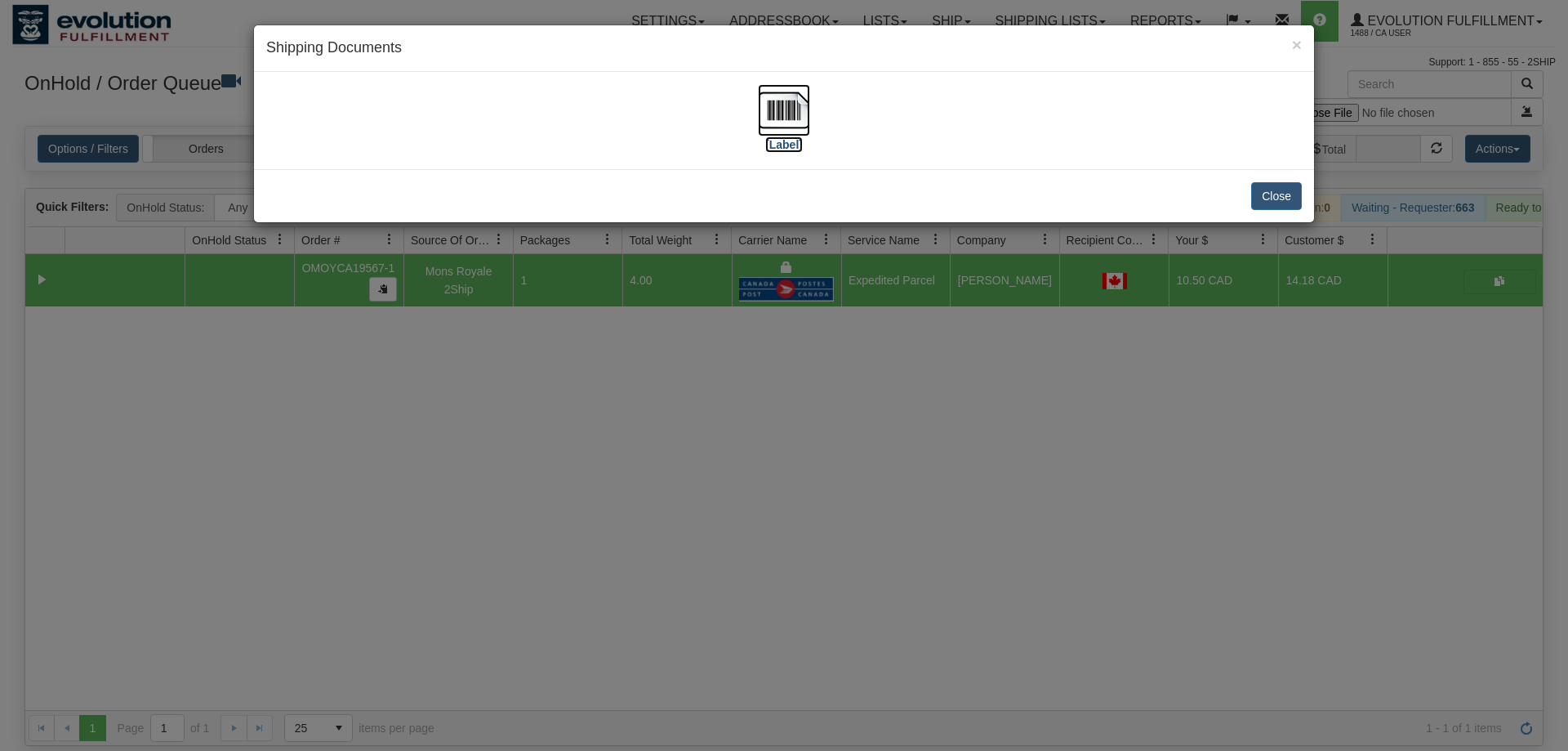
click at [787, 127] on img at bounding box center [784, 110] width 53 height 53
drag, startPoint x: 703, startPoint y: 523, endPoint x: 707, endPoint y: 502, distance: 21.4
click at [707, 502] on div "× Shipping Documents [Label] Close" at bounding box center [784, 376] width 1568 height 751
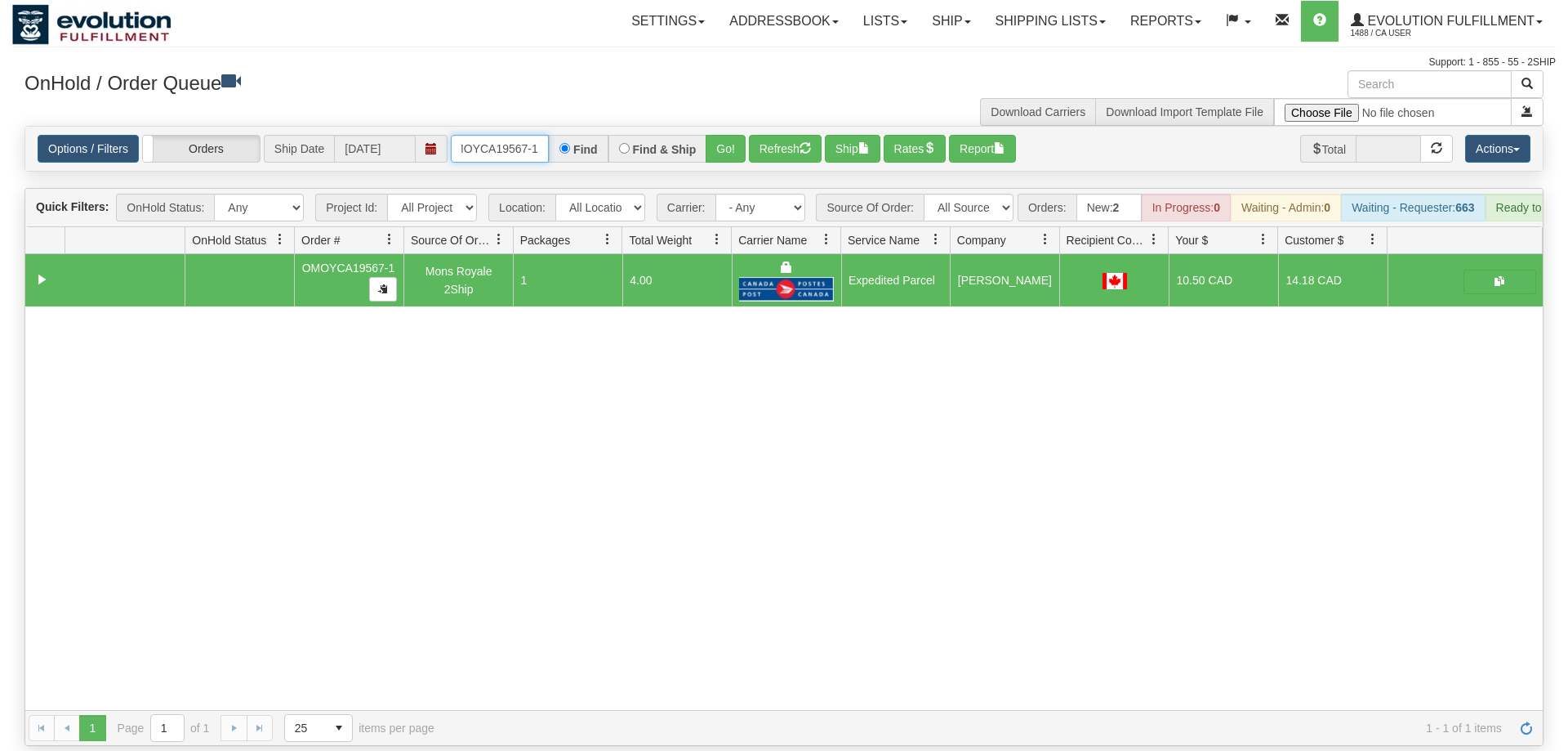
click at [506, 135] on input "OMOYCA19567-1" at bounding box center [499, 148] width 98 height 28
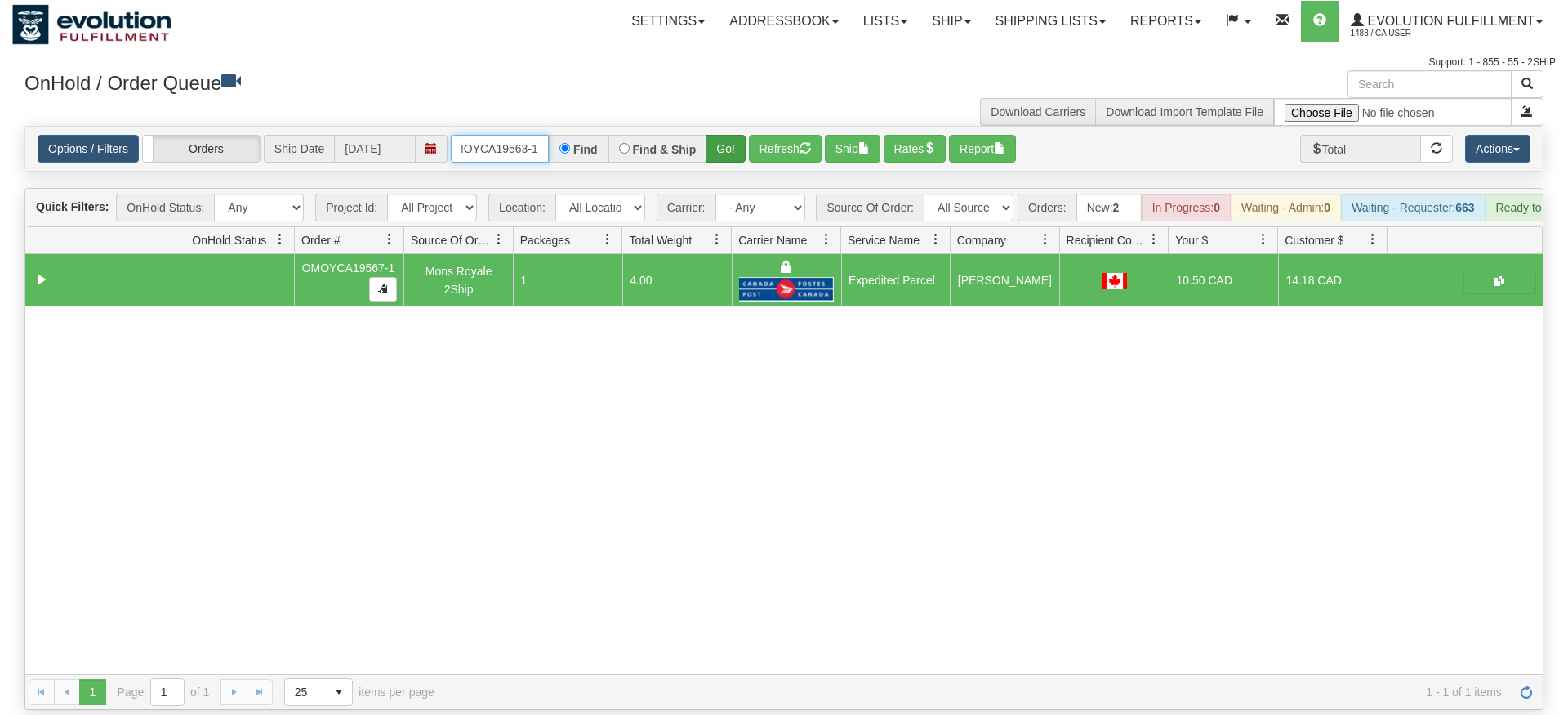
type input "OMOYCA19563-1"
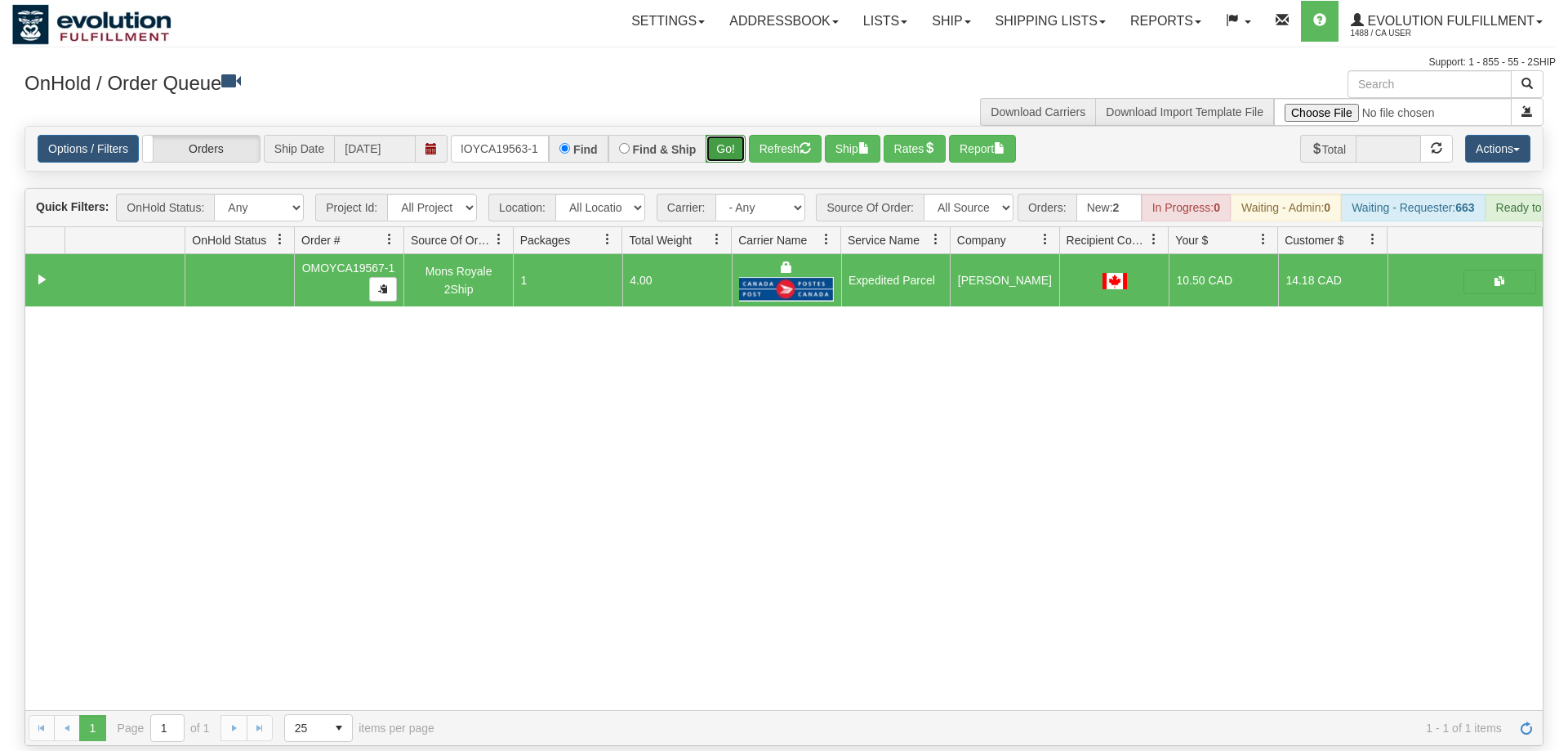
drag, startPoint x: 738, startPoint y: 122, endPoint x: 728, endPoint y: 135, distance: 16.4
click at [736, 156] on div "Is equal to Is not equal to Contains Does not contains CAD USD EUR ZAR [PERSON_…" at bounding box center [784, 437] width 1544 height 621
click at [727, 135] on button "Go!" at bounding box center [725, 148] width 40 height 28
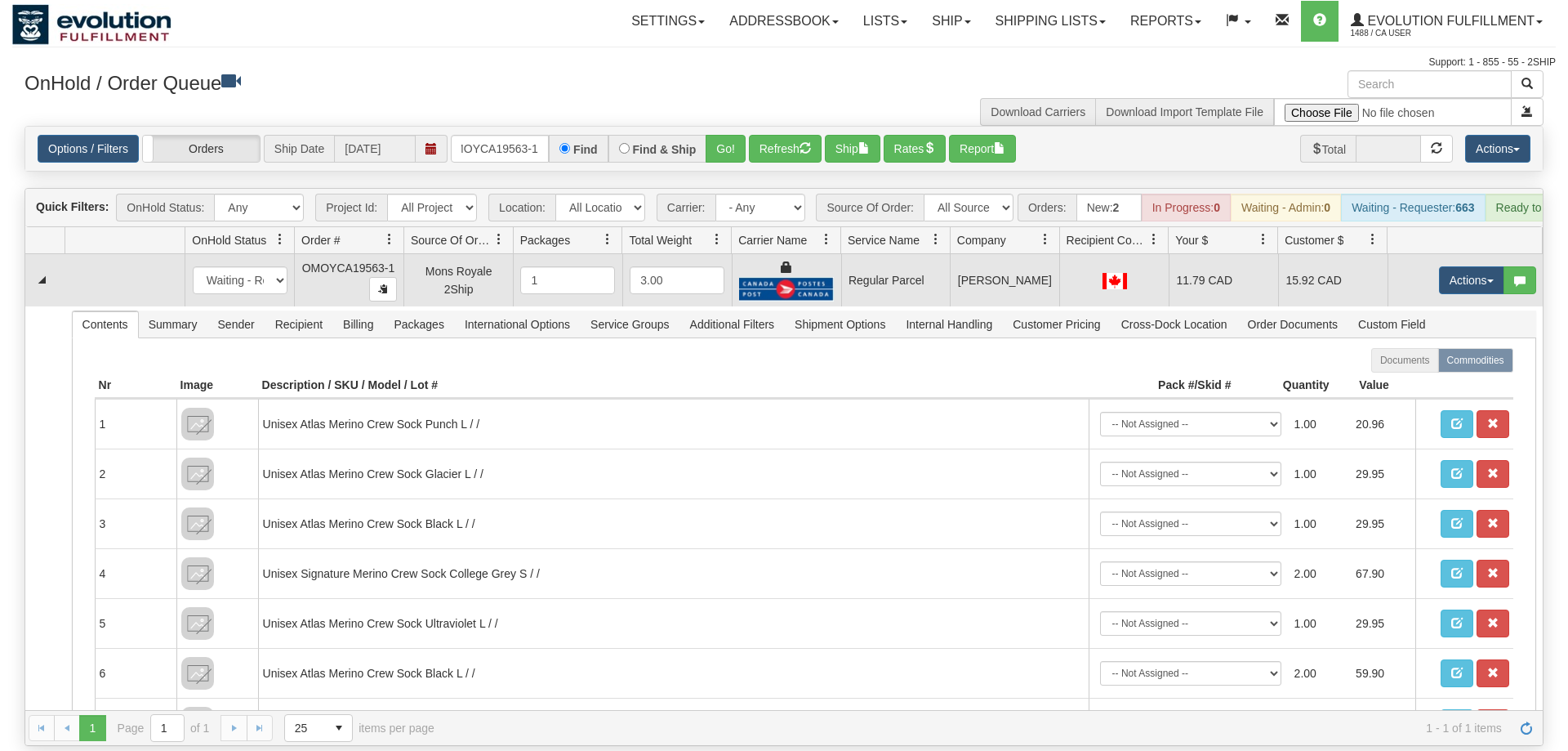
click at [1425, 254] on td "Actions Open Refresh Rates Rate All Services Ship Delete Edit Items" at bounding box center [1465, 280] width 155 height 53
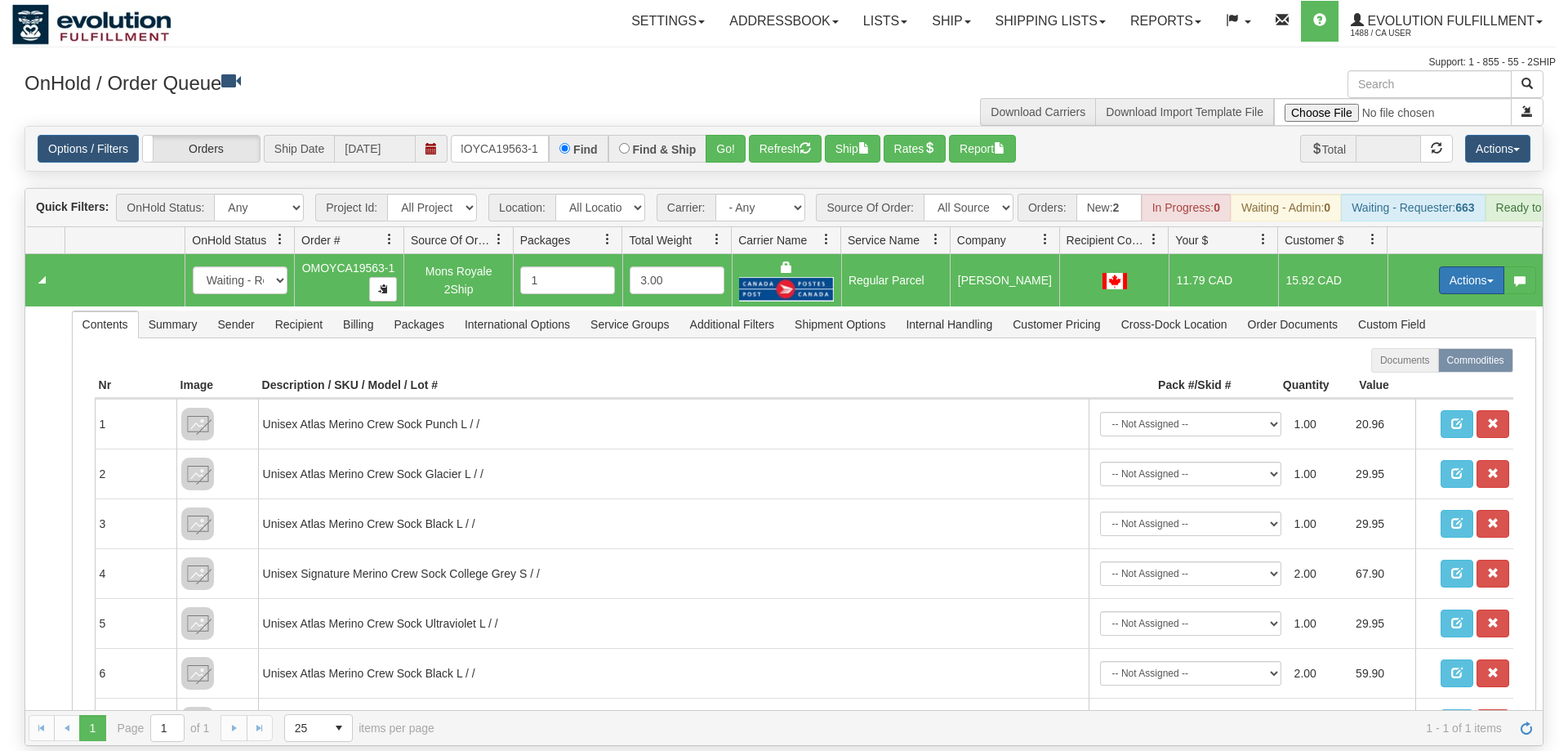
click at [1463, 267] on button "Actions" at bounding box center [1472, 280] width 65 height 28
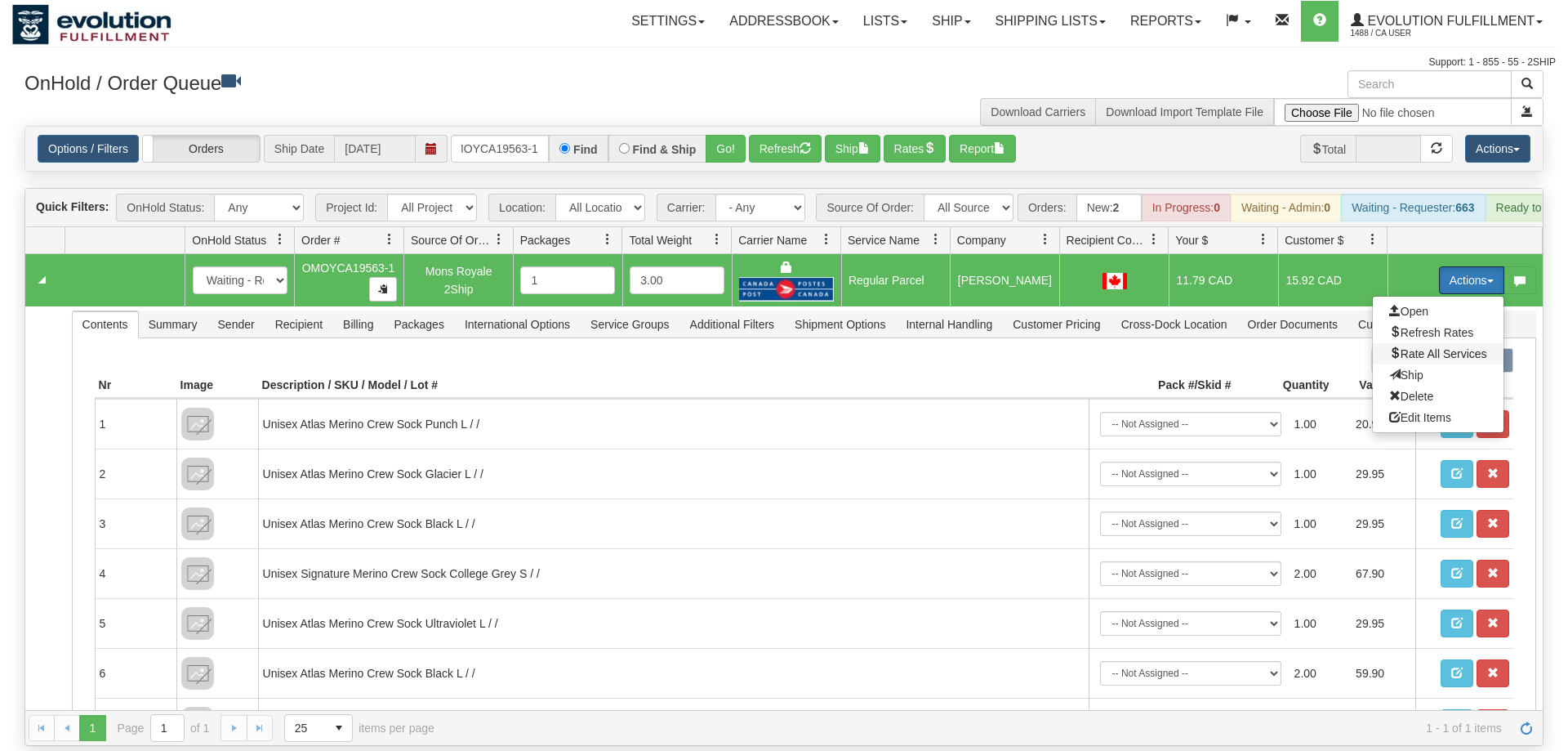
click at [1437, 347] on span "Rate All Services" at bounding box center [1438, 354] width 98 height 13
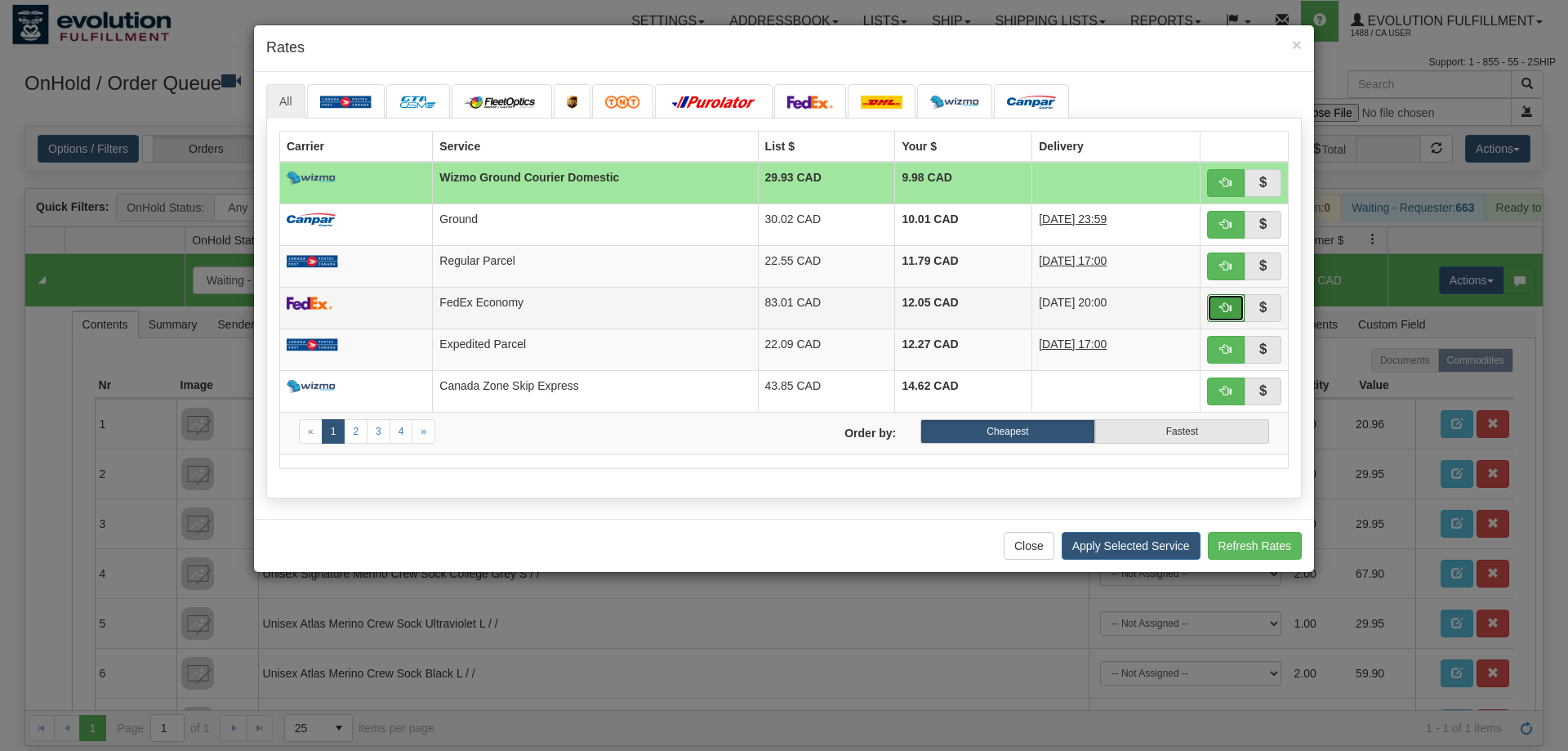
click at [1218, 314] on button "button" at bounding box center [1225, 308] width 38 height 28
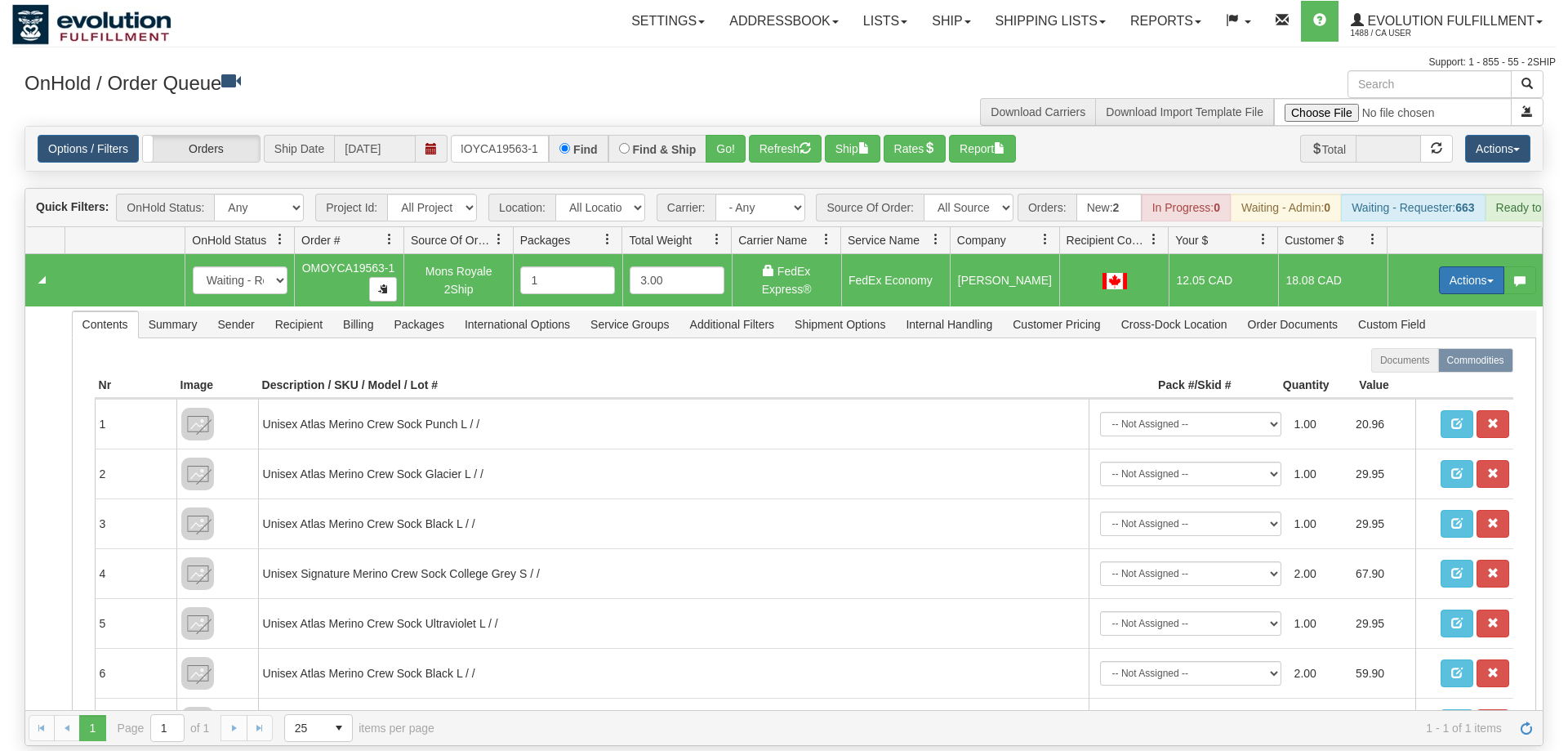
click at [1459, 267] on button "Actions" at bounding box center [1472, 280] width 65 height 28
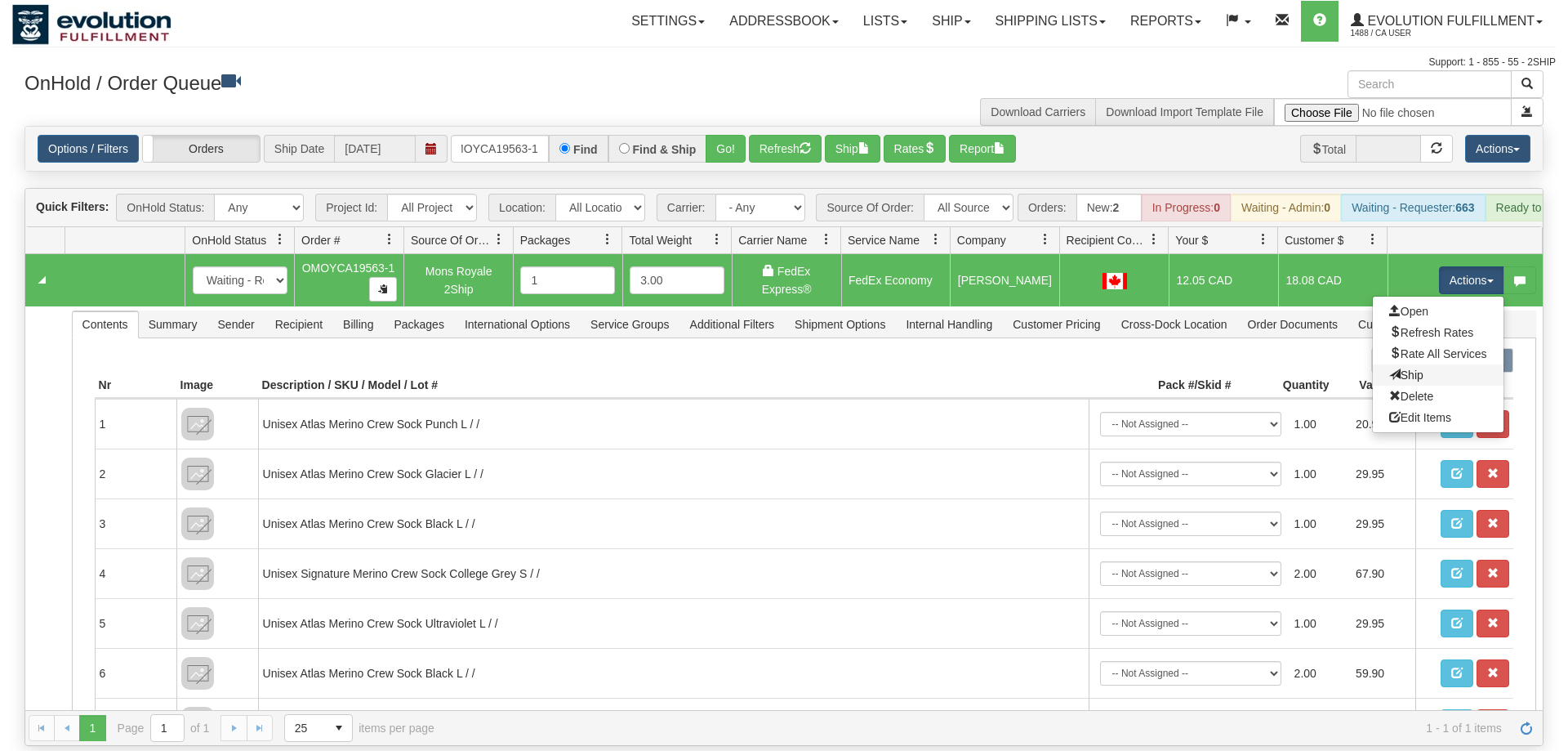
click at [1423, 365] on link "Ship" at bounding box center [1438, 375] width 130 height 21
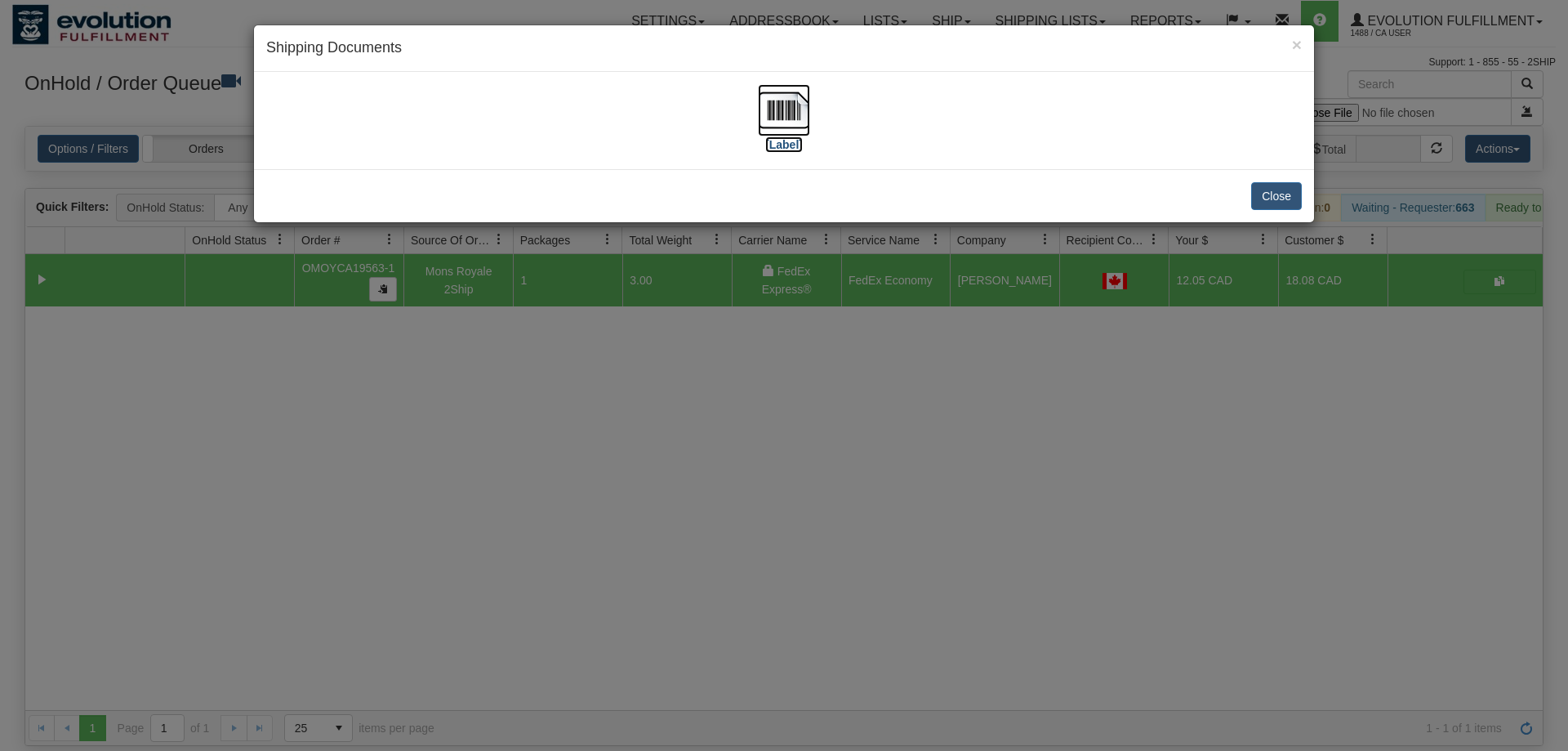
click at [776, 109] on img at bounding box center [784, 110] width 53 height 53
click at [936, 348] on div "× Shipping Documents [Label] Close" at bounding box center [784, 376] width 1568 height 751
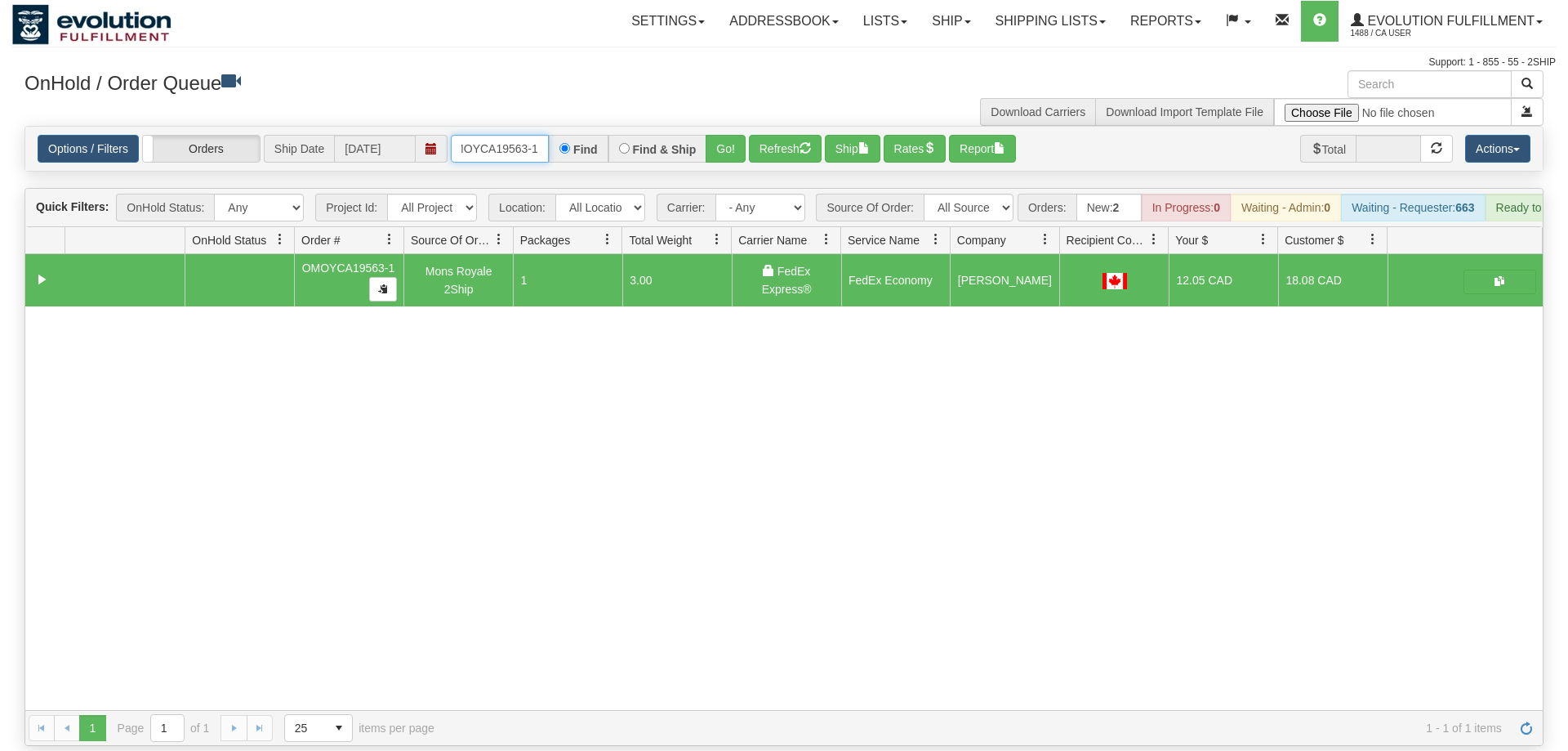
click at [525, 135] on input "OMOYCA19563-1" at bounding box center [499, 148] width 98 height 28
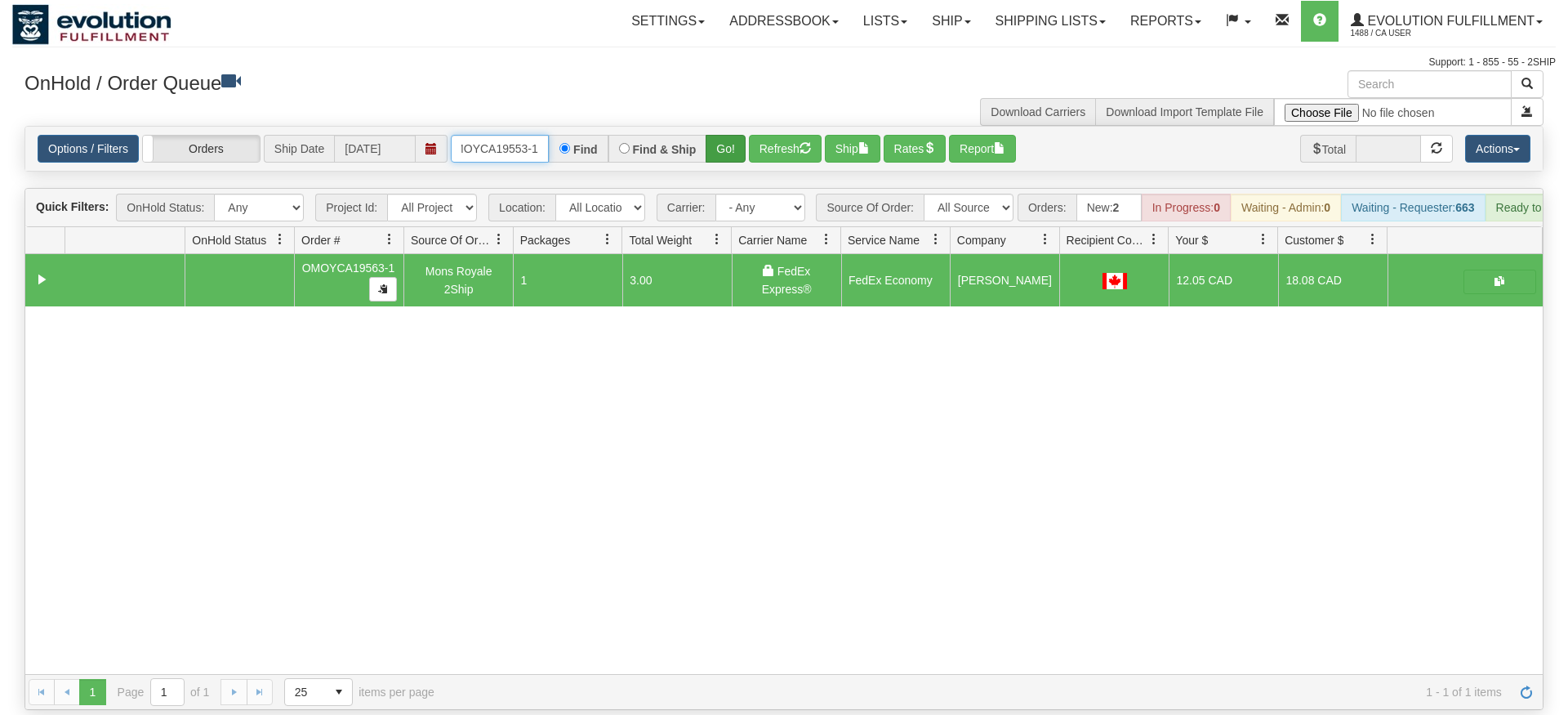
type input "OMOYCA19553-1"
click at [720, 157] on div "Is equal to Is not equal to Contains Does not contains CAD USD EUR ZAR [PERSON_…" at bounding box center [784, 418] width 1544 height 585
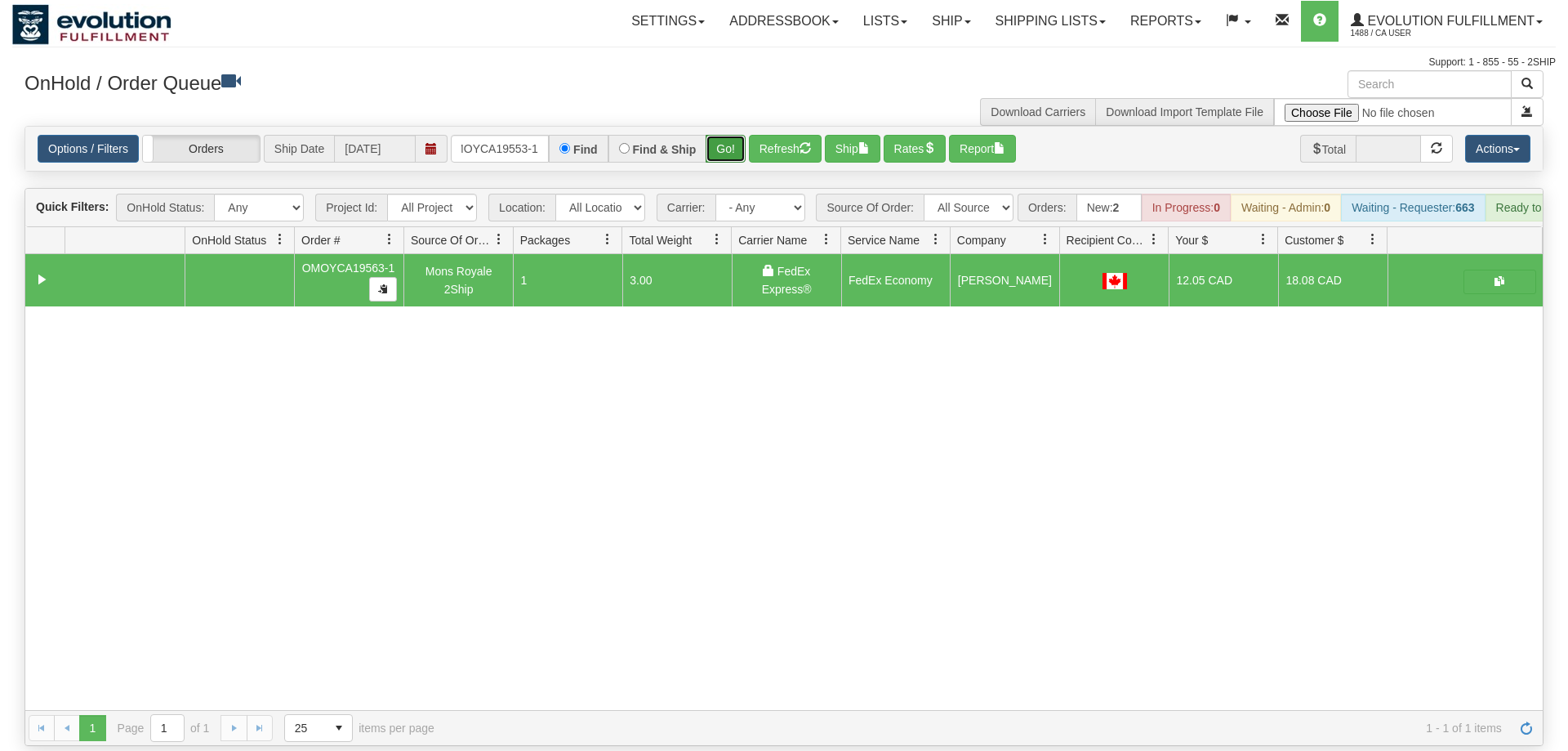
click at [717, 135] on button "Go!" at bounding box center [725, 148] width 40 height 28
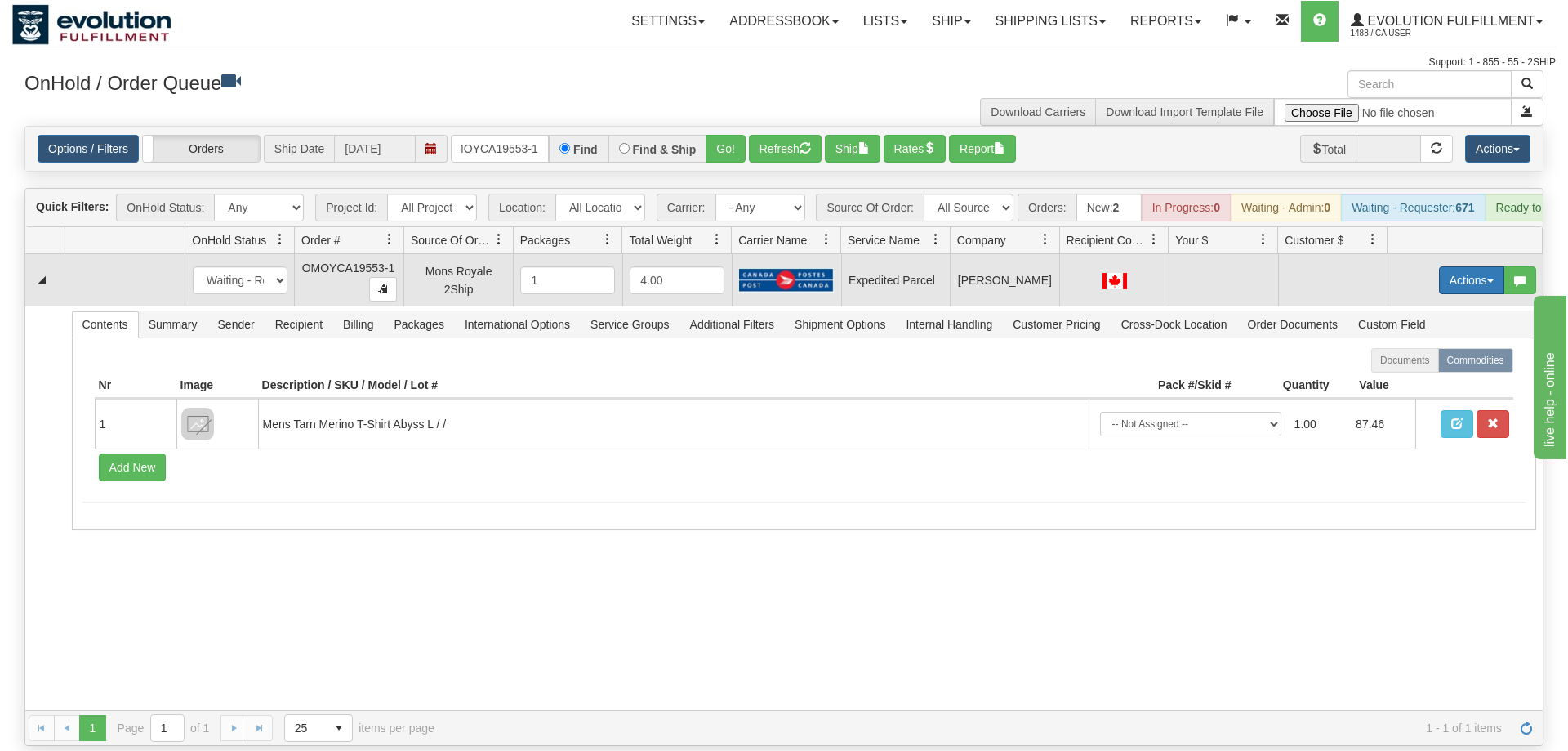
click at [1464, 267] on button "Actions" at bounding box center [1472, 280] width 65 height 28
click at [1440, 347] on span "Rate All Services" at bounding box center [1438, 354] width 98 height 13
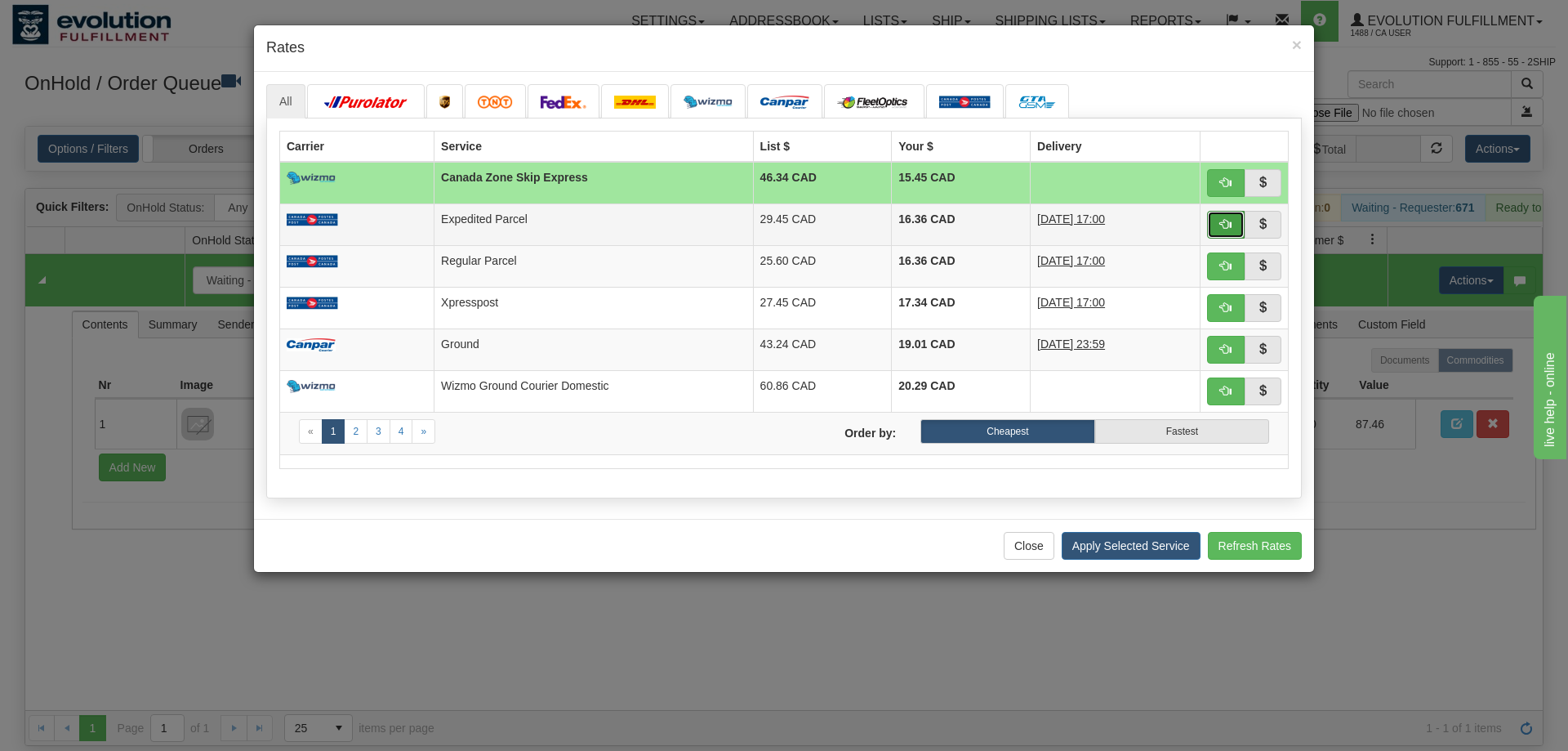
click at [1218, 217] on button "button" at bounding box center [1225, 224] width 38 height 28
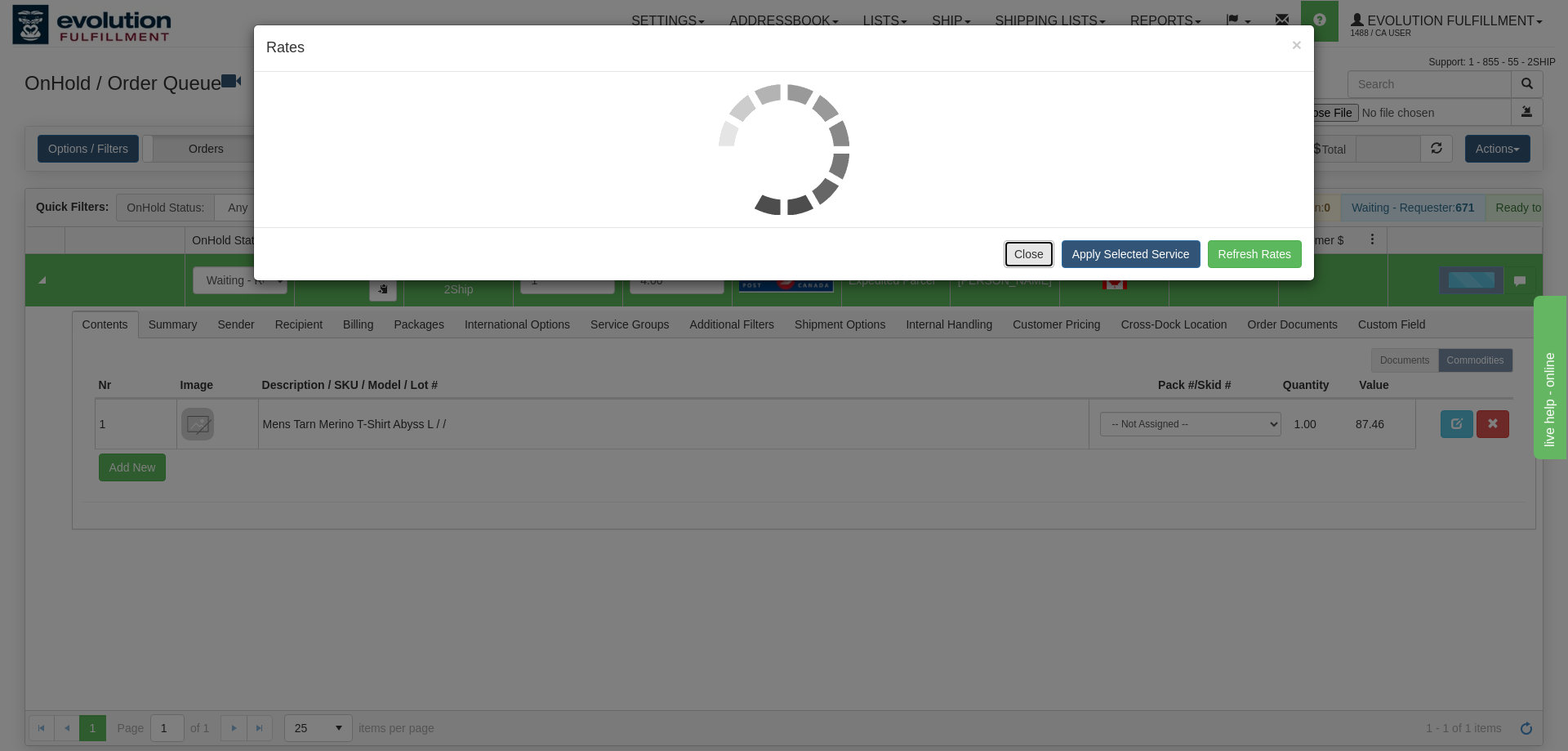
click at [1009, 253] on button "Close" at bounding box center [1029, 253] width 51 height 28
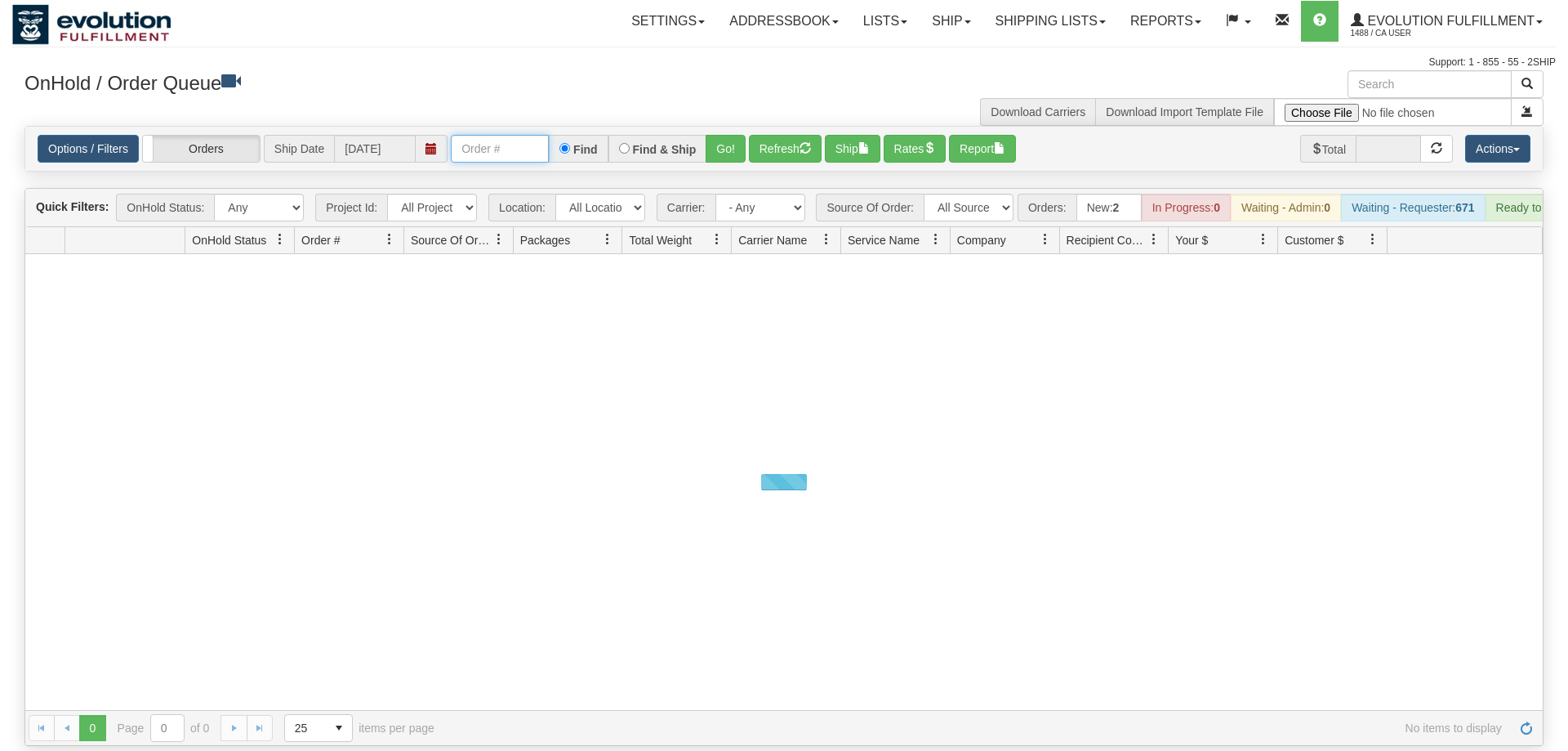
click at [500, 135] on input "text" at bounding box center [499, 148] width 98 height 28
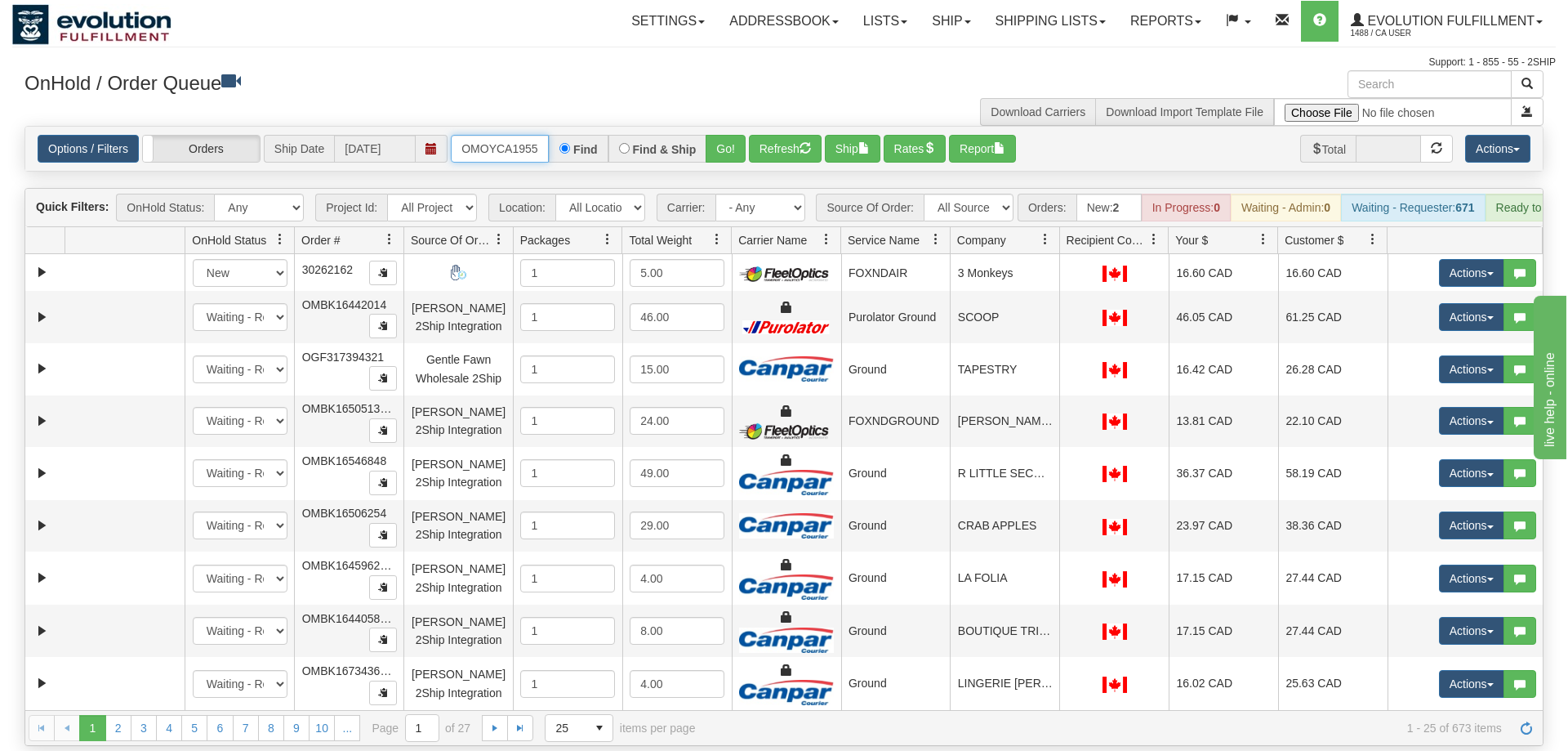
scroll to position [0, 17]
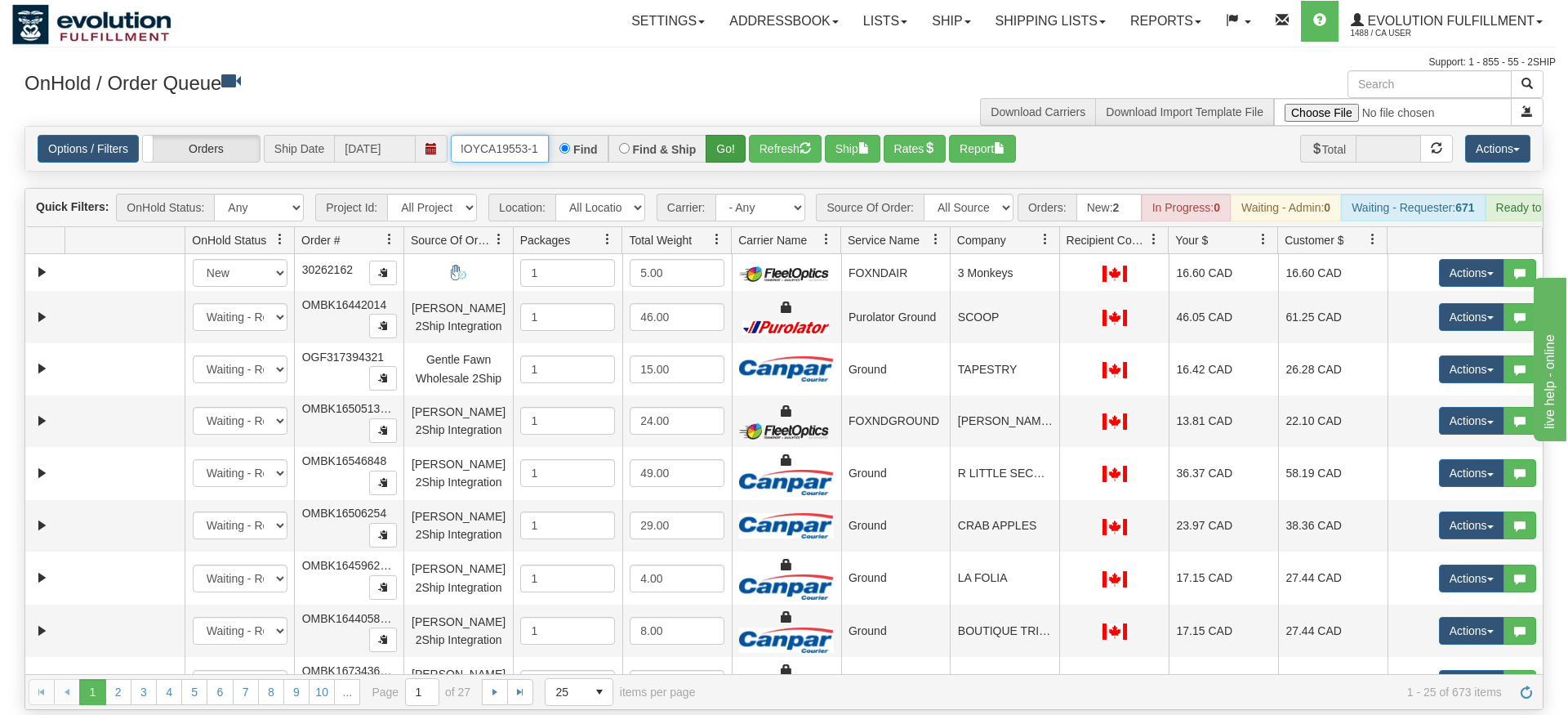
type input "OMOYCA19553-1"
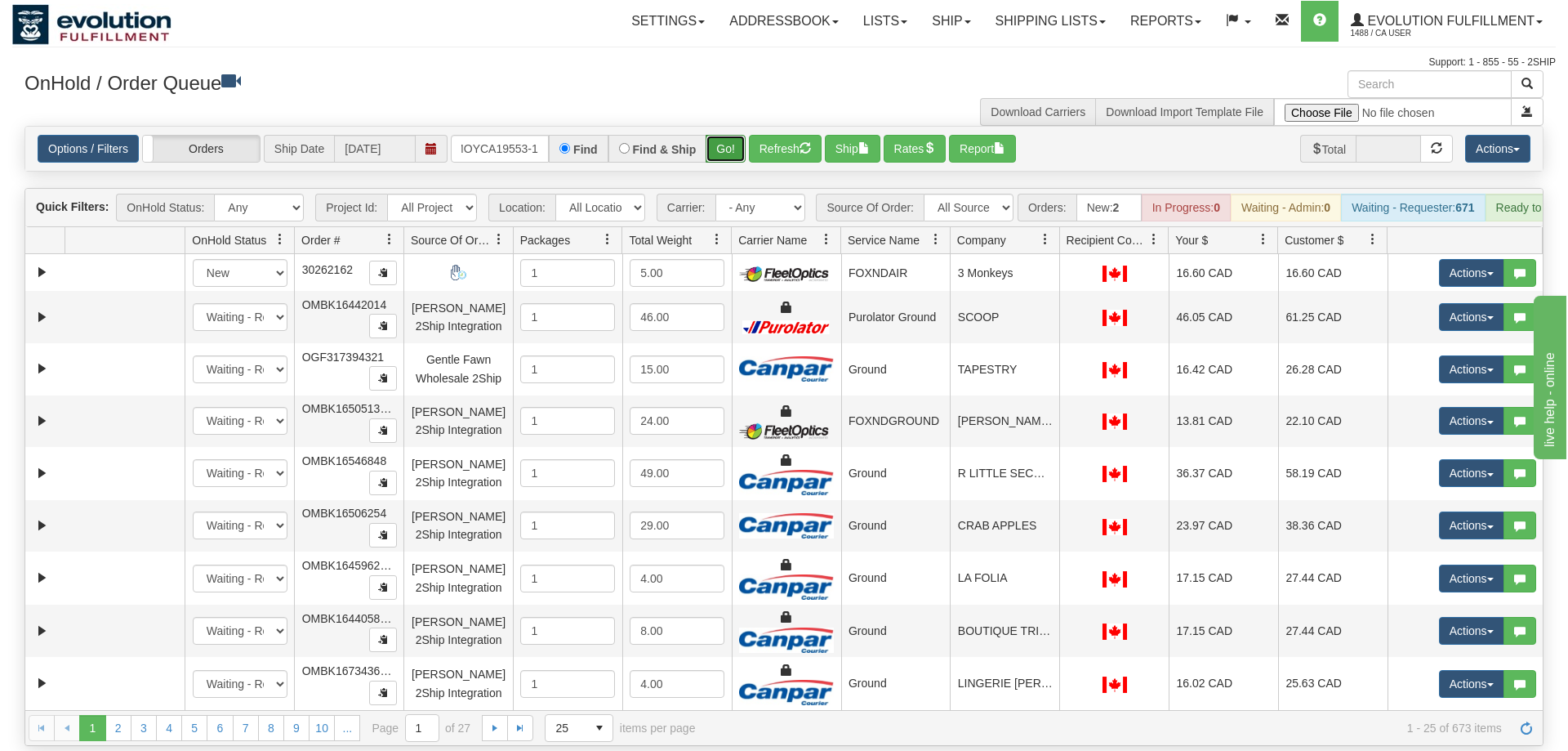
click at [739, 162] on div "Is equal to Is not equal to Contains Does not contains CAD USD EUR ZAR [PERSON_…" at bounding box center [784, 437] width 1544 height 621
click at [732, 135] on button "Go!" at bounding box center [725, 148] width 40 height 28
click at [516, 135] on input "text" at bounding box center [499, 148] width 98 height 28
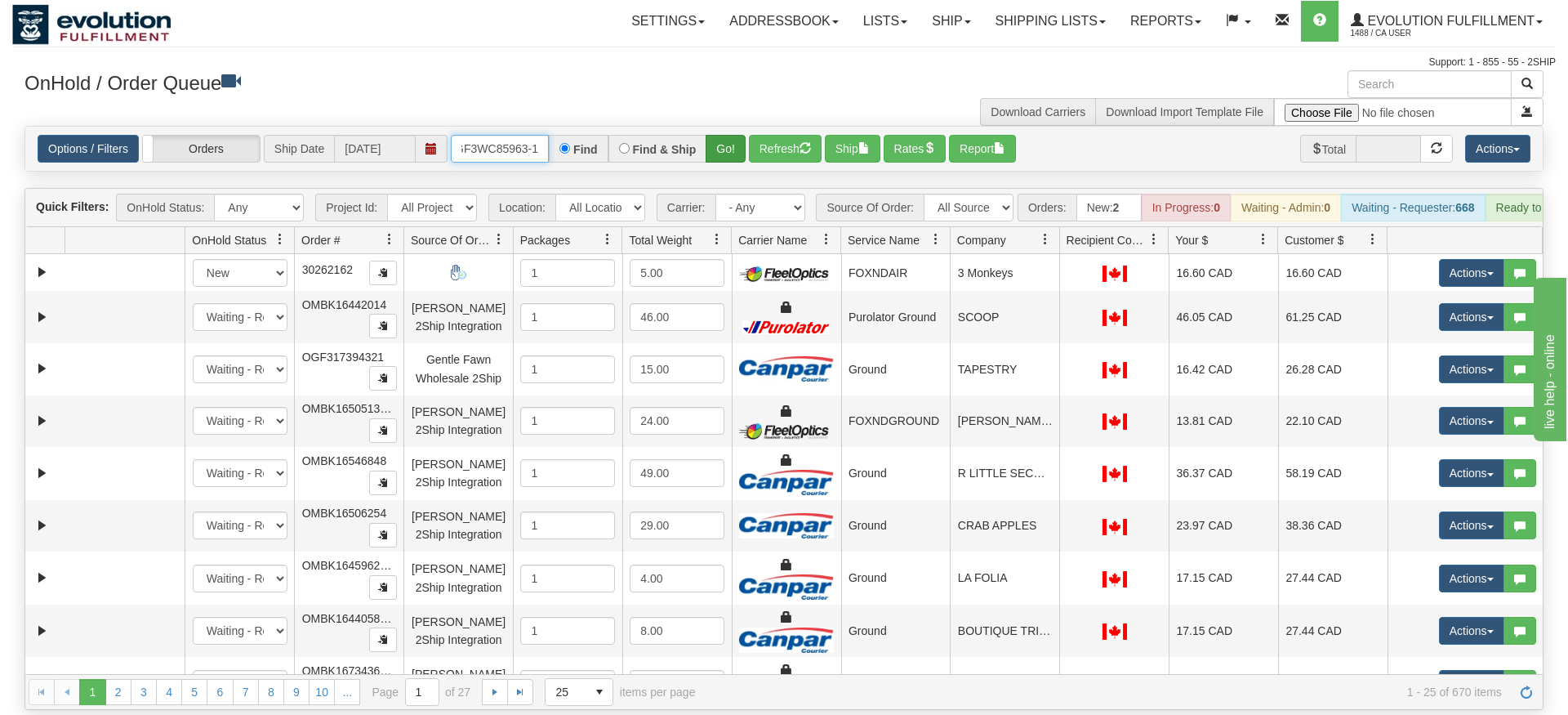
type input "OGF3WC85963-1"
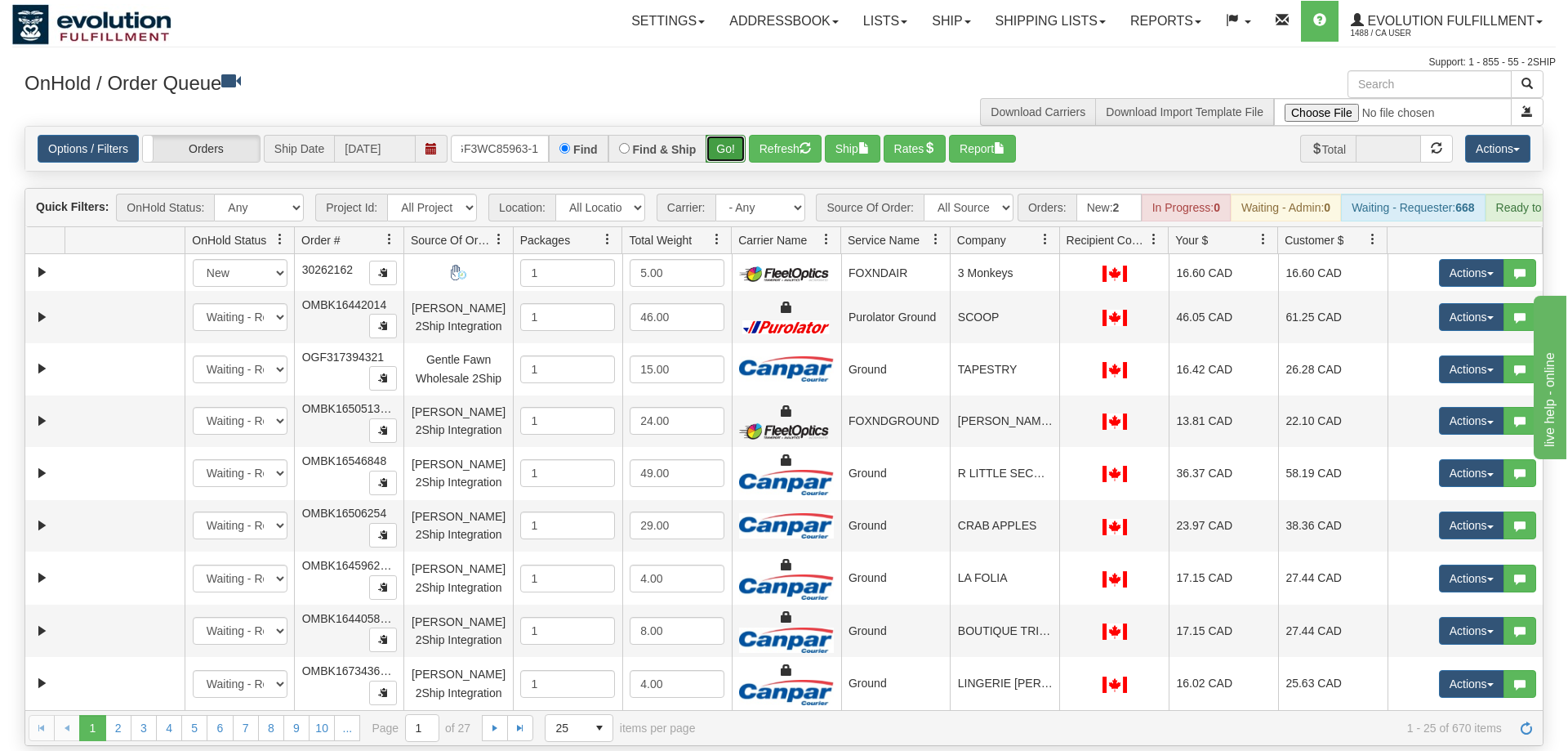
click at [746, 162] on div "Is equal to Is not equal to Contains Does not contains CAD USD EUR ZAR [PERSON_…" at bounding box center [784, 437] width 1544 height 621
click at [735, 135] on button "Go!" at bounding box center [725, 148] width 40 height 28
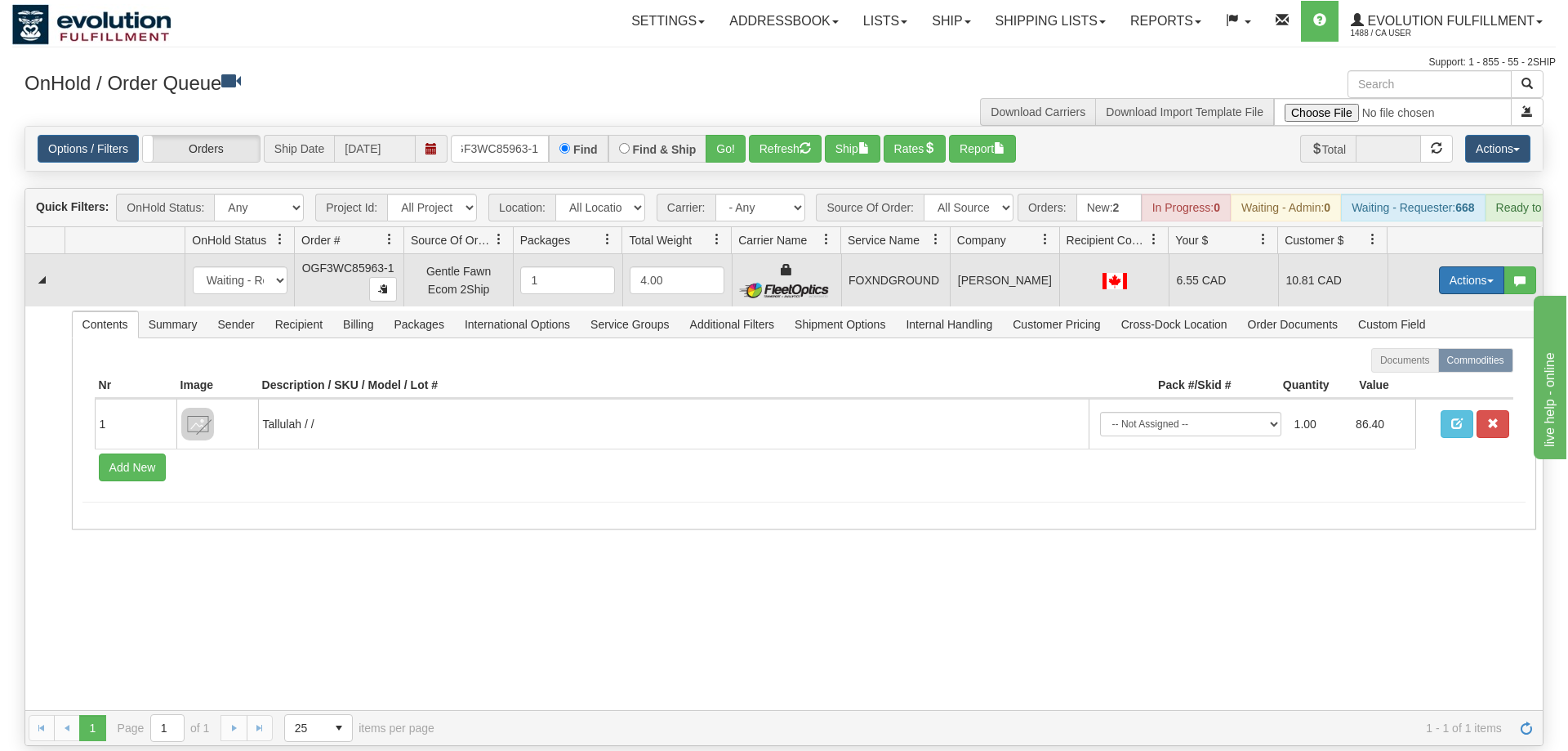
click at [1469, 268] on button "Actions" at bounding box center [1472, 280] width 65 height 28
click at [1437, 365] on link "Ship" at bounding box center [1438, 375] width 130 height 21
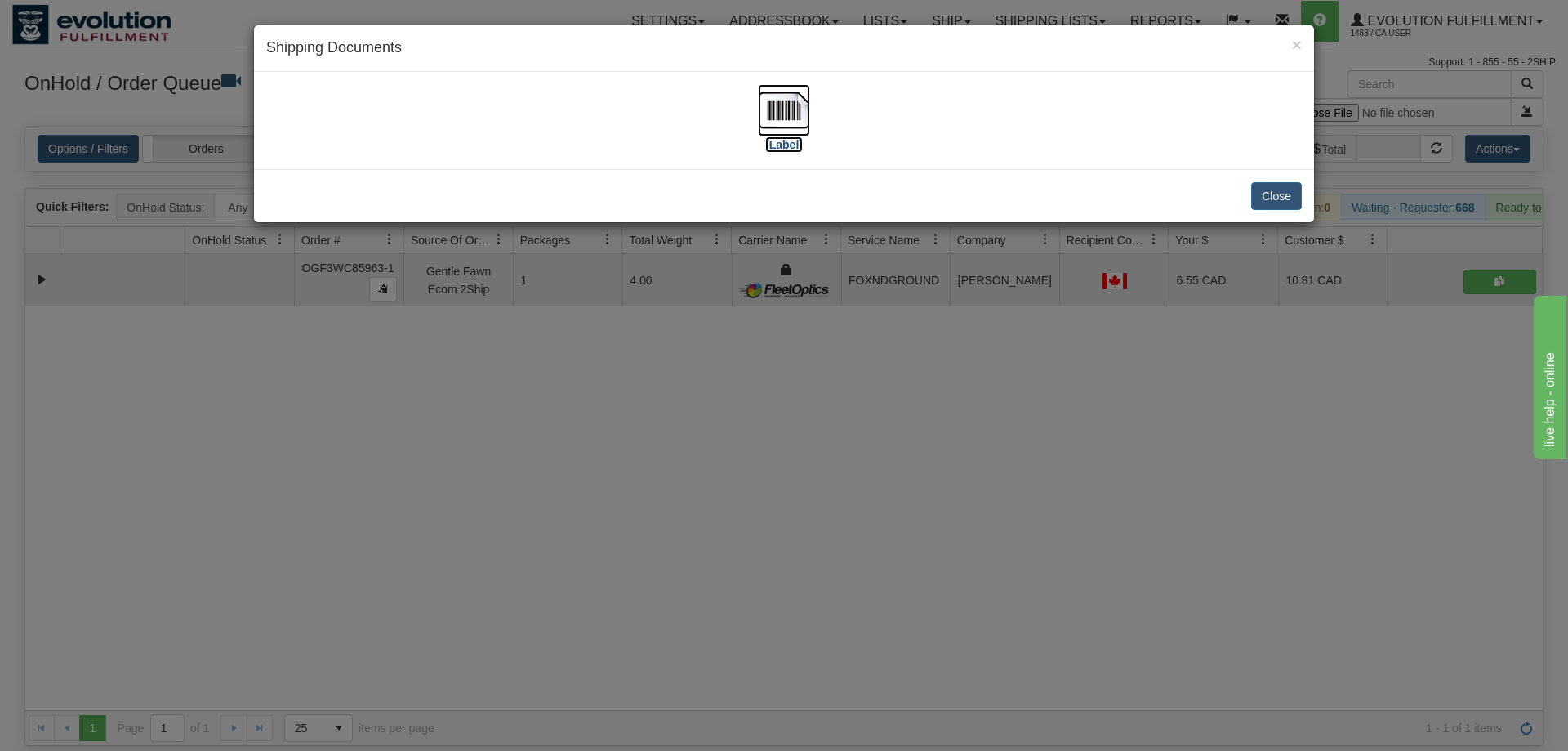
click at [793, 120] on img at bounding box center [784, 110] width 53 height 53
drag, startPoint x: 607, startPoint y: 492, endPoint x: 435, endPoint y: 8, distance: 513.7
click at [609, 480] on div "× Shipping Documents [Label] Close" at bounding box center [784, 376] width 1568 height 751
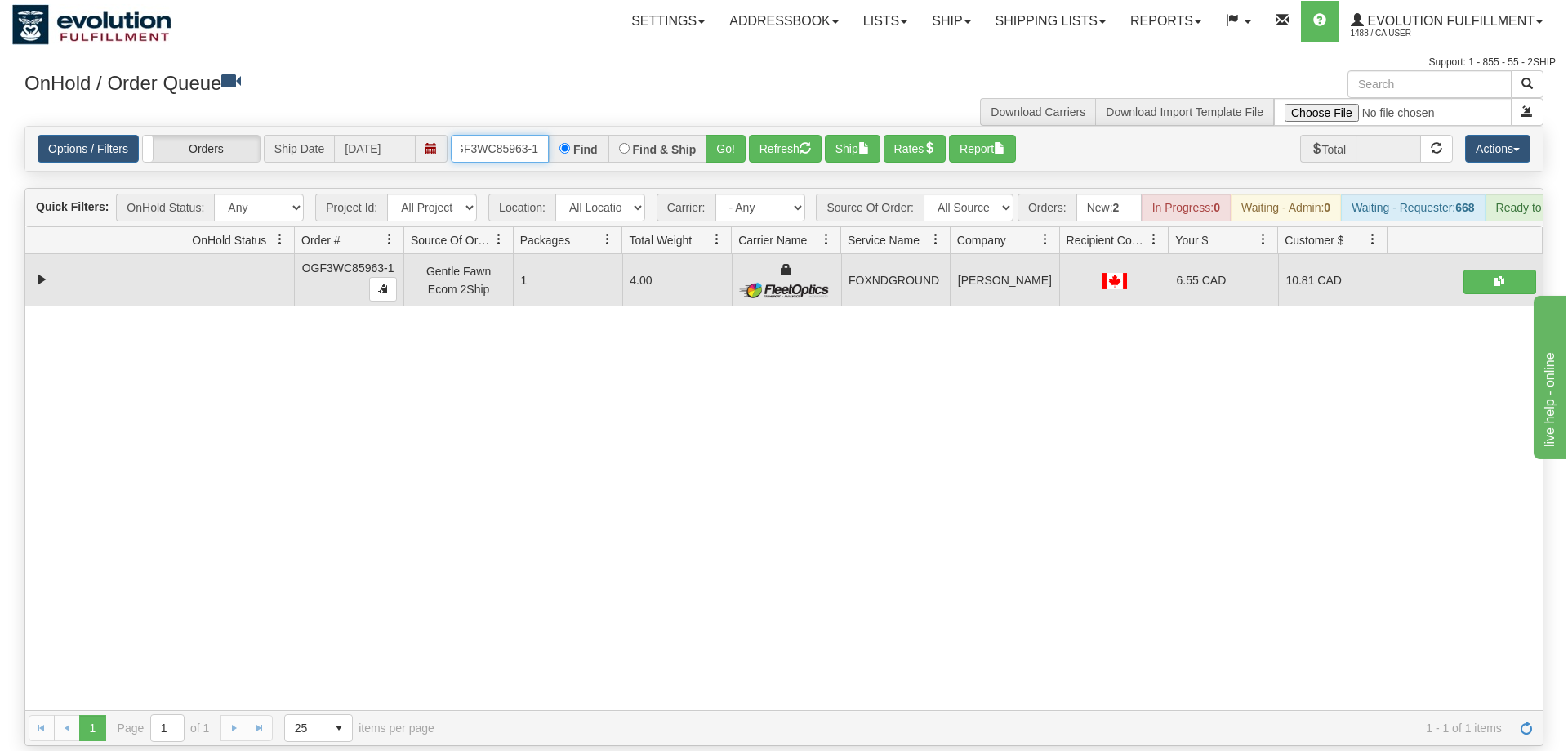
click at [522, 135] on input "OGF3WC85963-1" at bounding box center [499, 148] width 98 height 28
drag, startPoint x: 519, startPoint y: 611, endPoint x: 466, endPoint y: 33, distance: 580.4
click at [519, 609] on div "31561717 EVOLUTION V3 90950119 90950120 OGF3WC85963-1 Gentle Fawn Ecom 2Ship 1 …" at bounding box center [784, 482] width 1518 height 456
click at [510, 135] on input "text" at bounding box center [499, 148] width 98 height 28
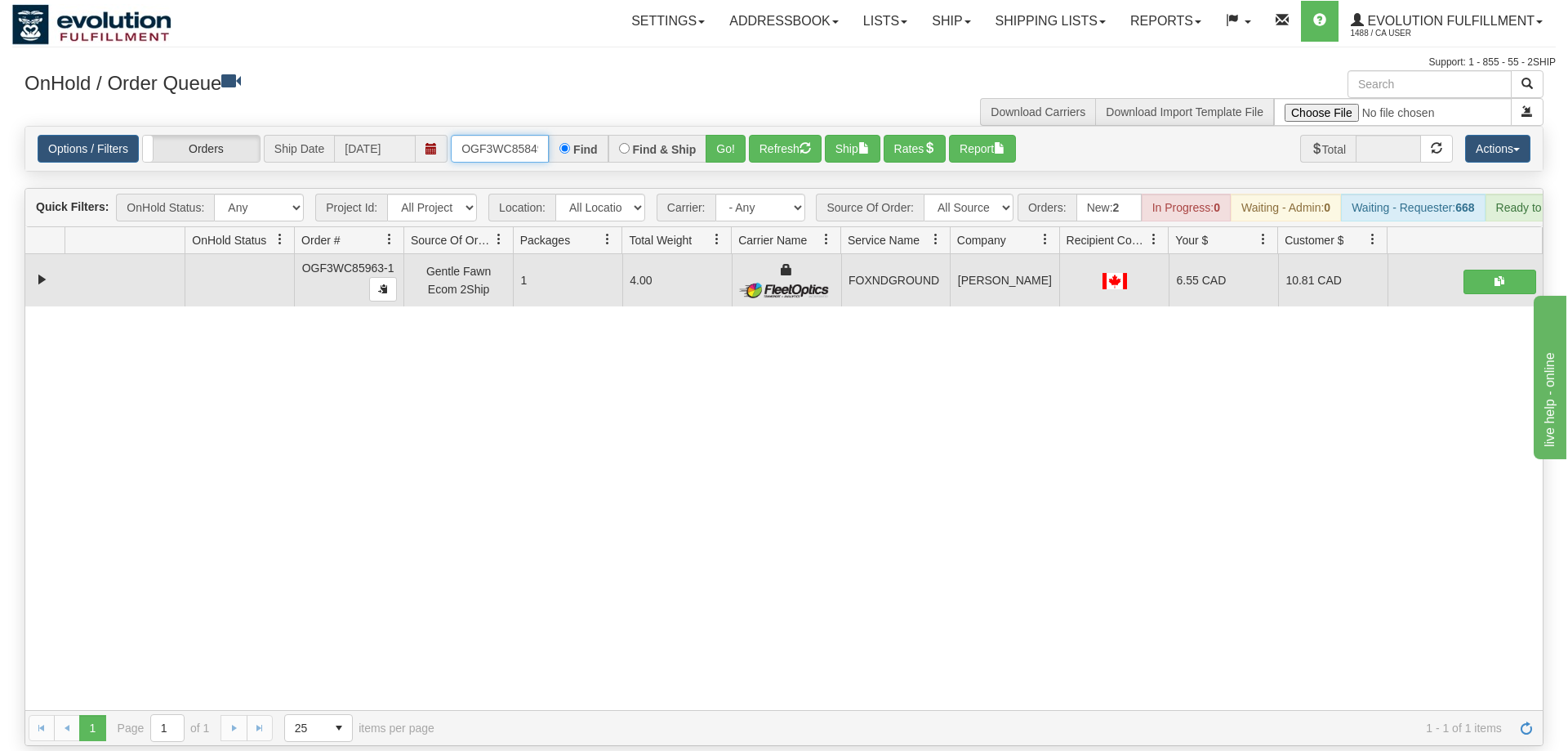
scroll to position [0, 16]
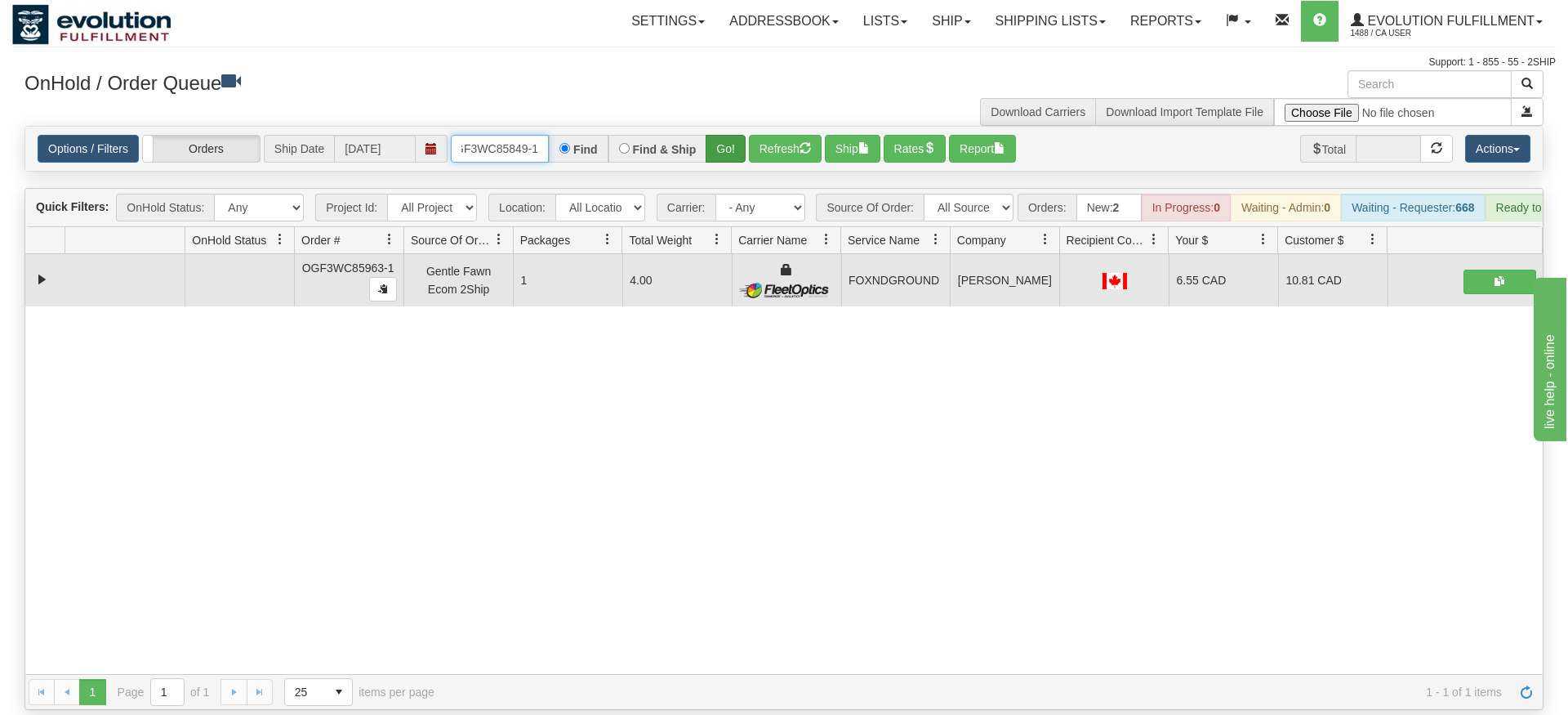
type input "OGF3WC85849-1"
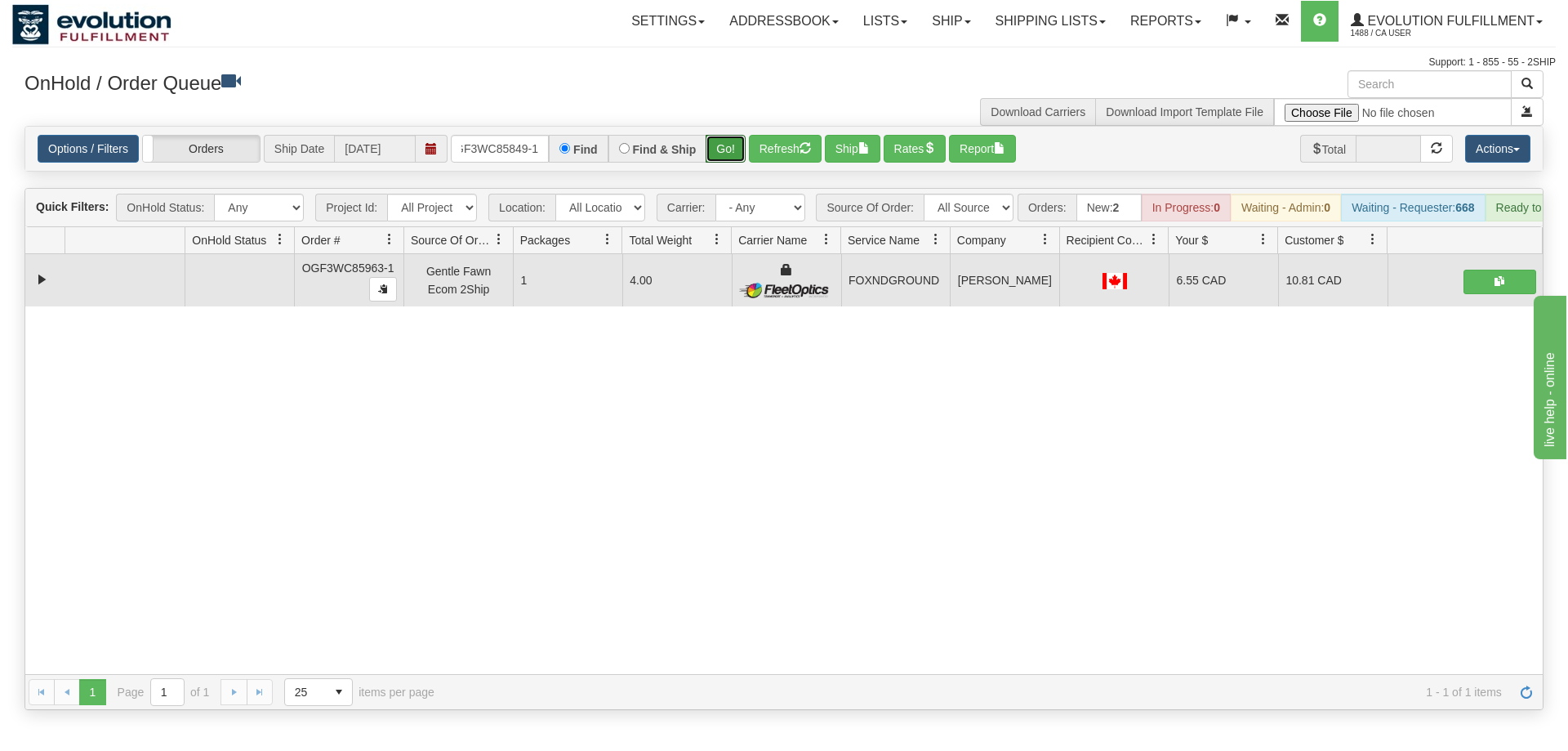
drag, startPoint x: 722, startPoint y: 114, endPoint x: 723, endPoint y: 150, distance: 36.0
click at [723, 151] on div "Is equal to Is not equal to Contains Does not contains CAD USD EUR ZAR [PERSON_…" at bounding box center [784, 418] width 1544 height 585
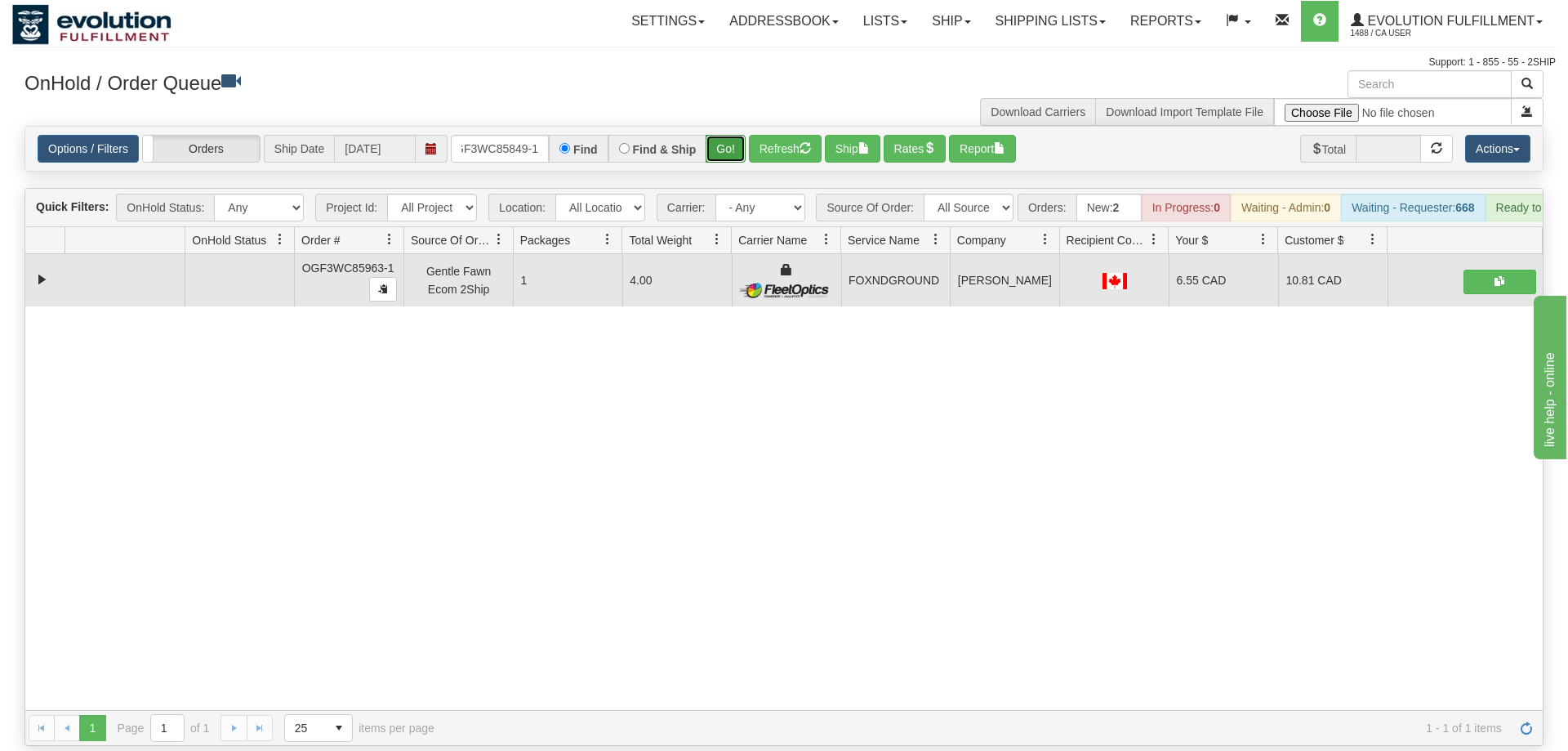
click at [726, 135] on button "Go!" at bounding box center [725, 148] width 40 height 28
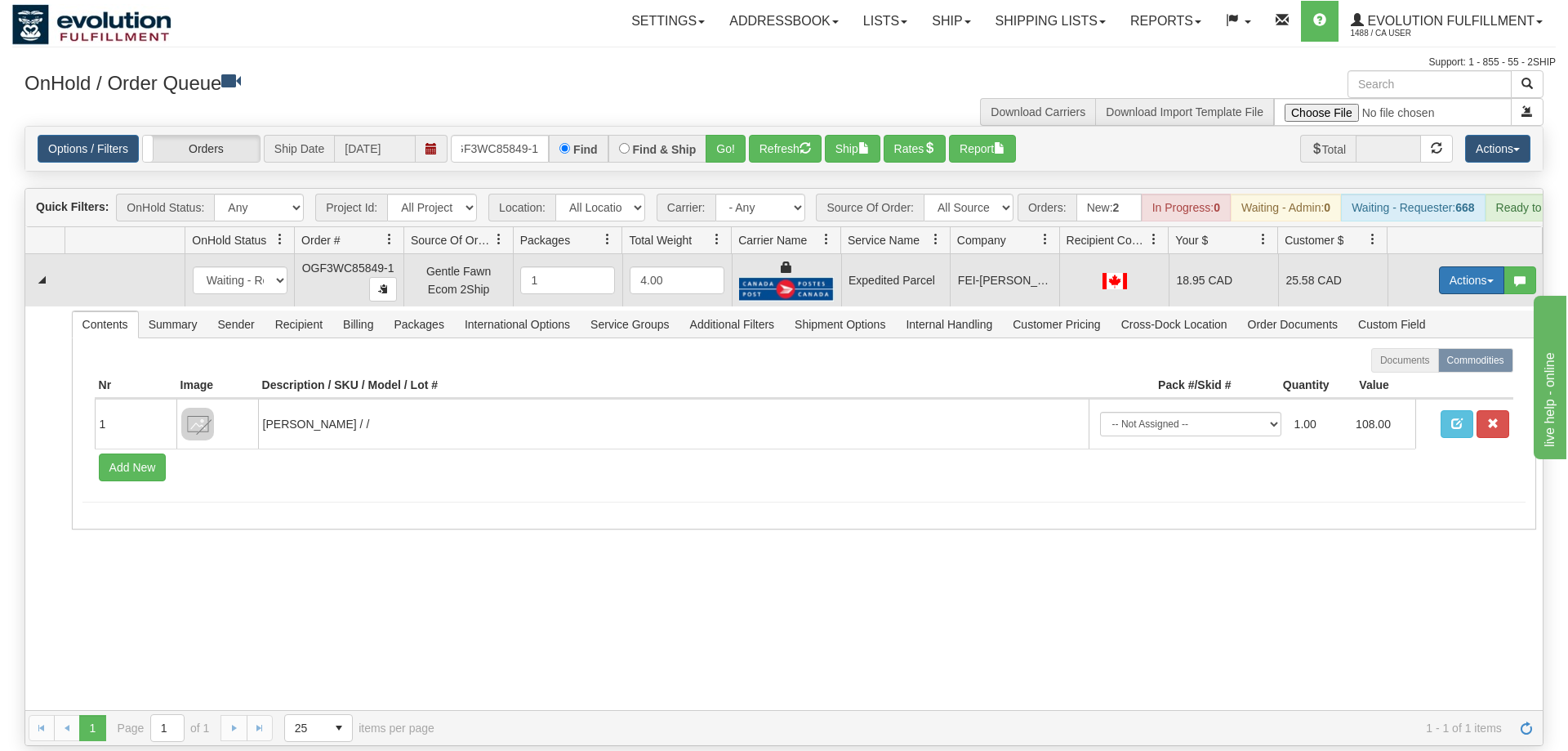
click at [1441, 267] on button "Actions" at bounding box center [1472, 280] width 65 height 28
click at [1416, 369] on span "Ship" at bounding box center [1406, 376] width 34 height 13
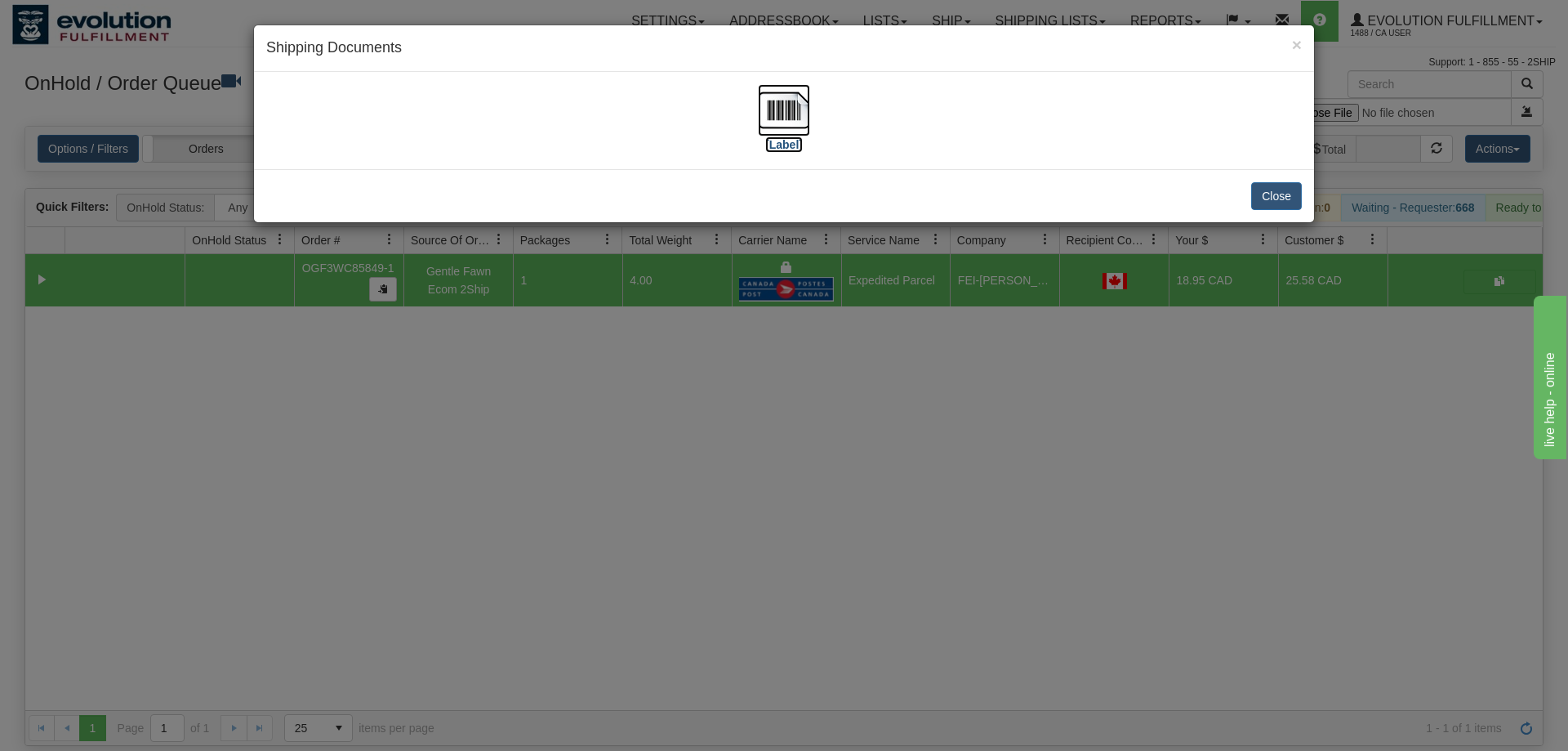
click at [797, 122] on img at bounding box center [784, 110] width 53 height 53
drag, startPoint x: 586, startPoint y: 465, endPoint x: 437, endPoint y: 33, distance: 457.0
click at [587, 464] on div "× Shipping Documents [Label] Close" at bounding box center [784, 376] width 1568 height 751
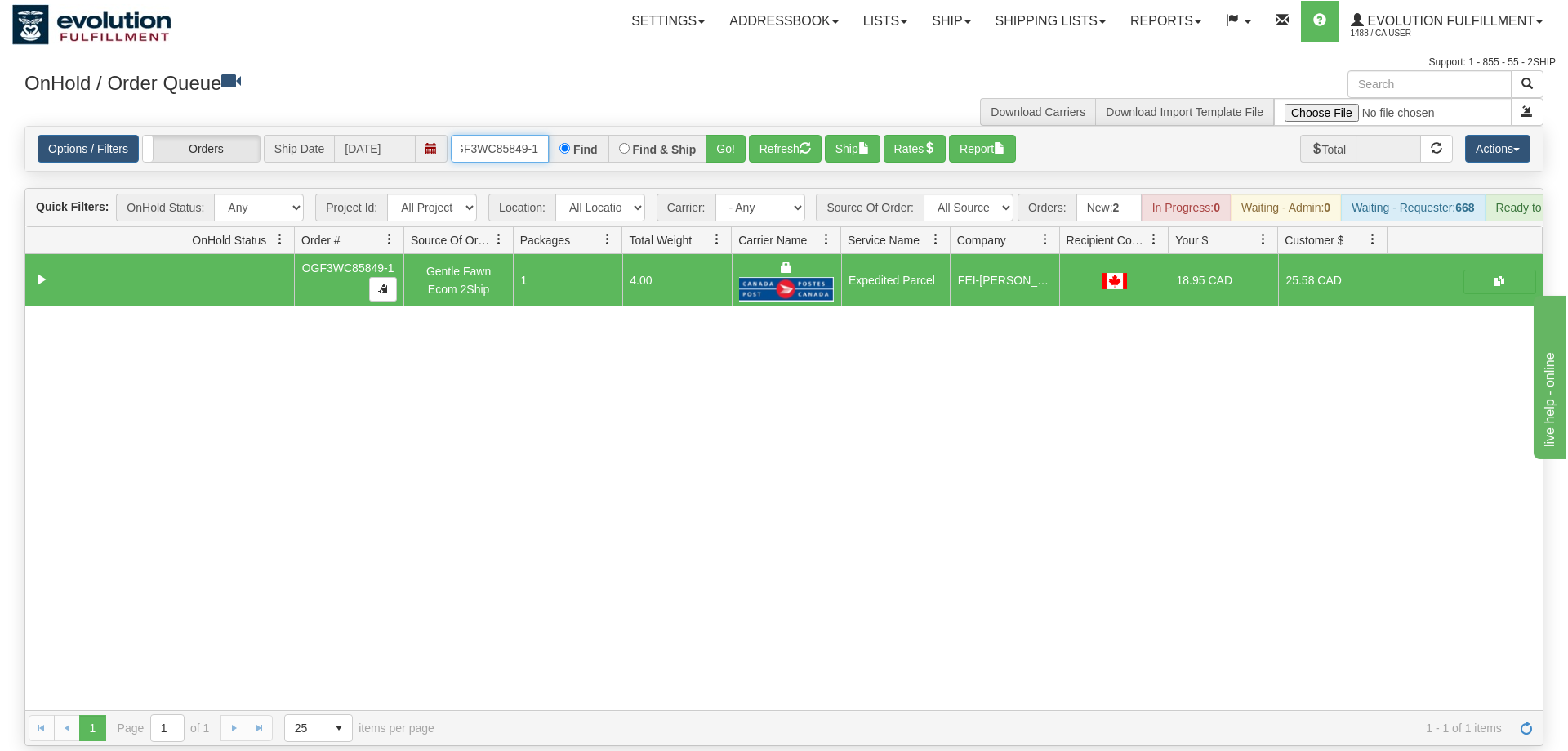
click at [526, 135] on input "OGF3WC85849-1" at bounding box center [499, 148] width 98 height 28
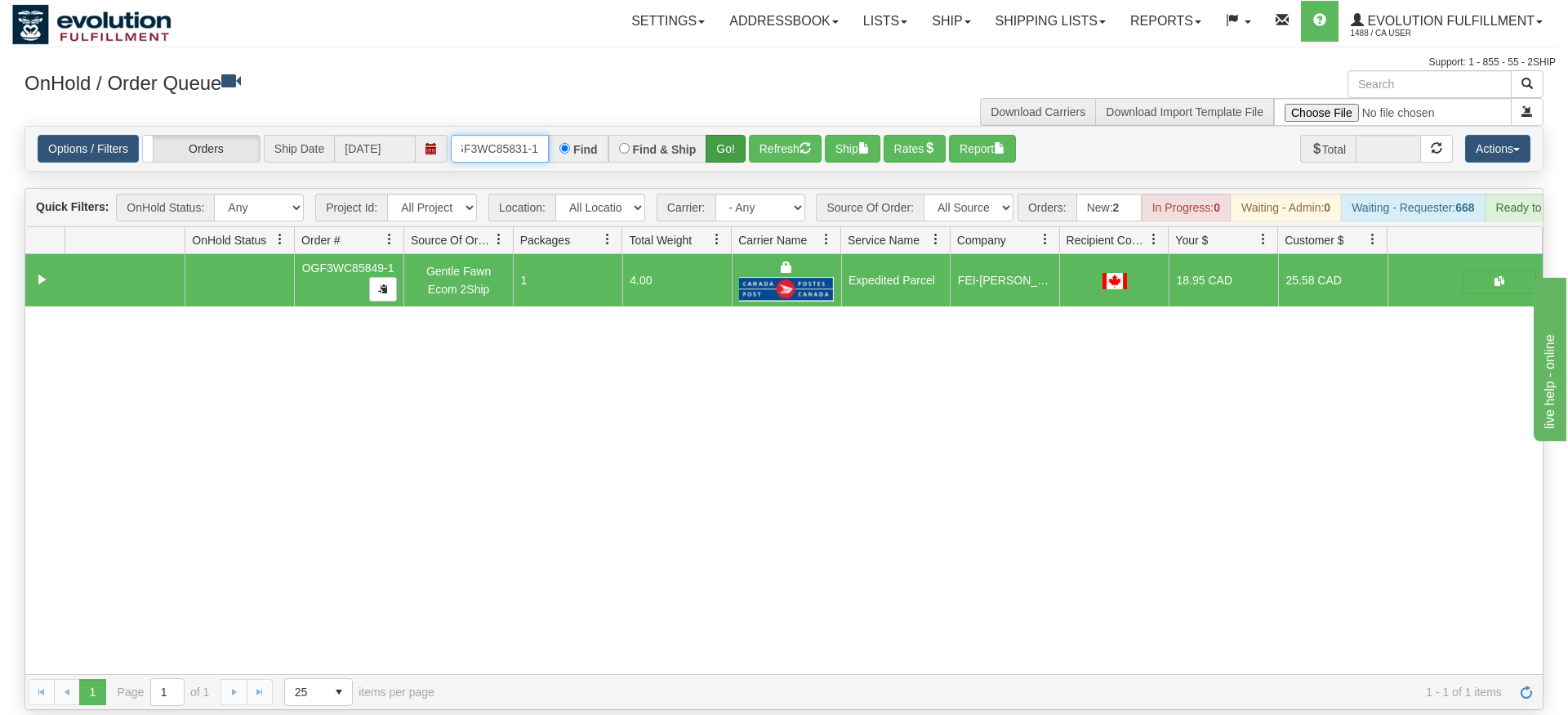
type input "OGF3WC85831-1"
drag, startPoint x: 742, startPoint y: 130, endPoint x: 734, endPoint y: 135, distance: 9.4
click at [742, 166] on div "Is equal to Is not equal to Contains Does not contains CAD USD EUR ZAR [PERSON_…" at bounding box center [784, 418] width 1544 height 585
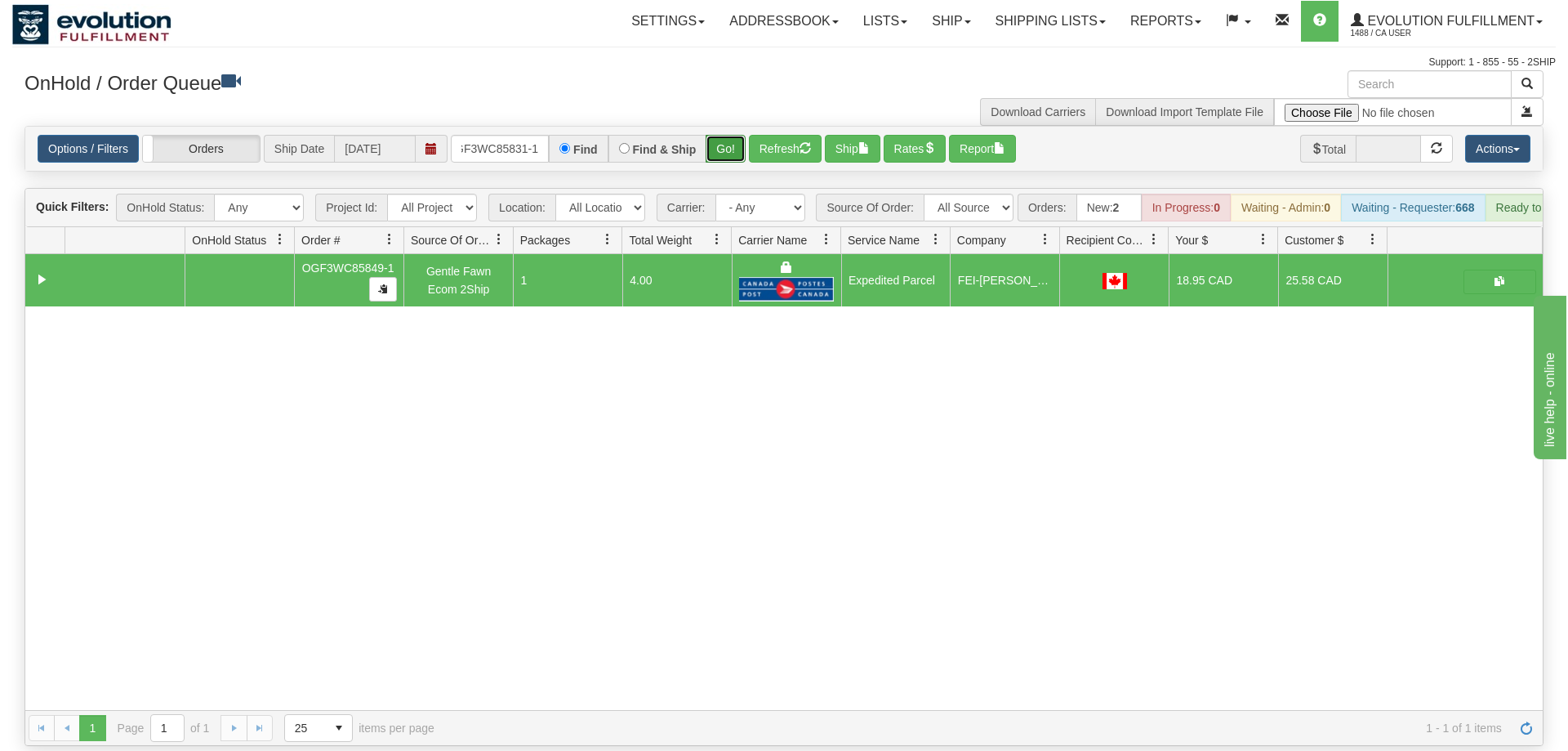
click at [733, 135] on button "Go!" at bounding box center [725, 148] width 40 height 28
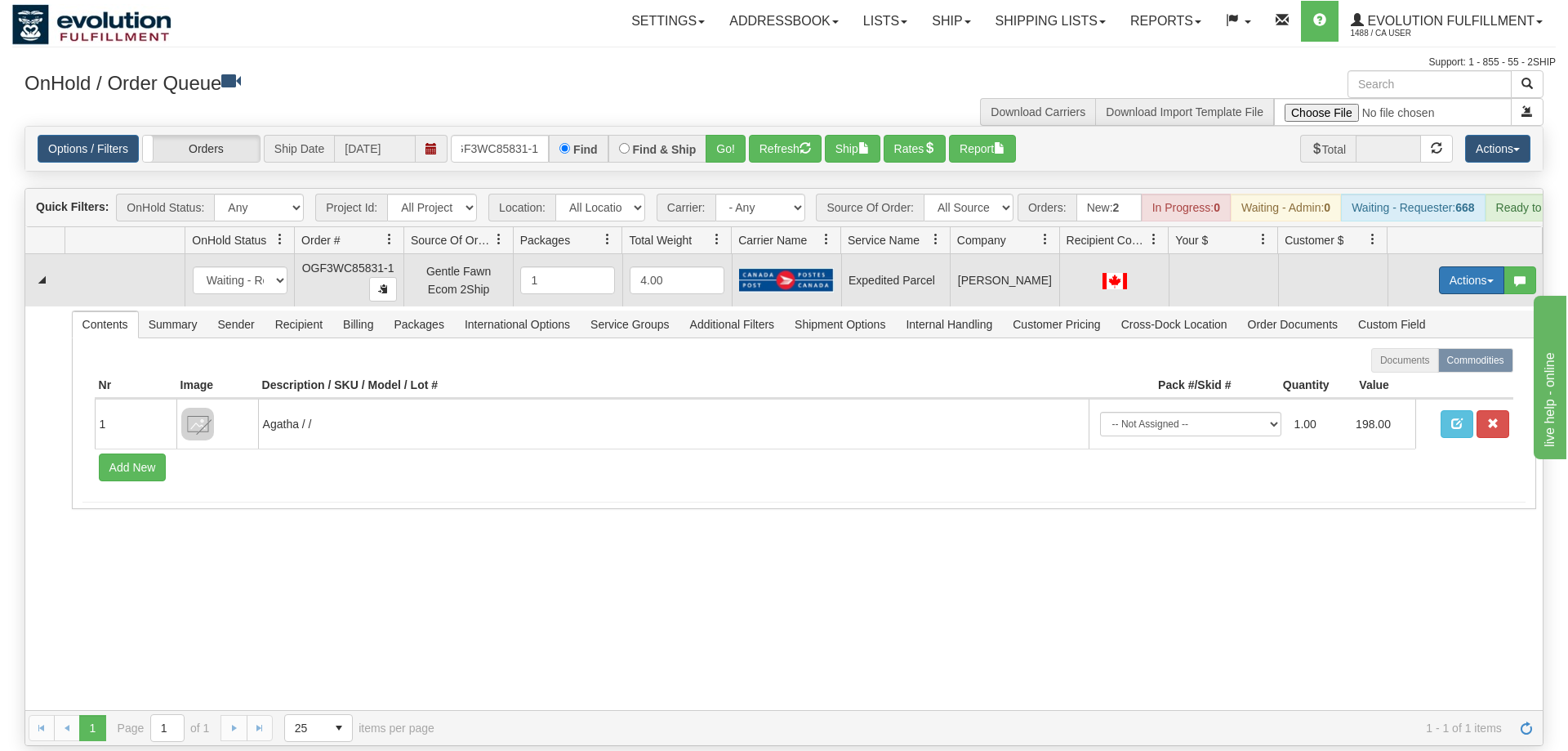
click at [1467, 267] on button "Actions" at bounding box center [1472, 280] width 65 height 28
click at [1413, 347] on span "Rate All Services" at bounding box center [1438, 354] width 98 height 13
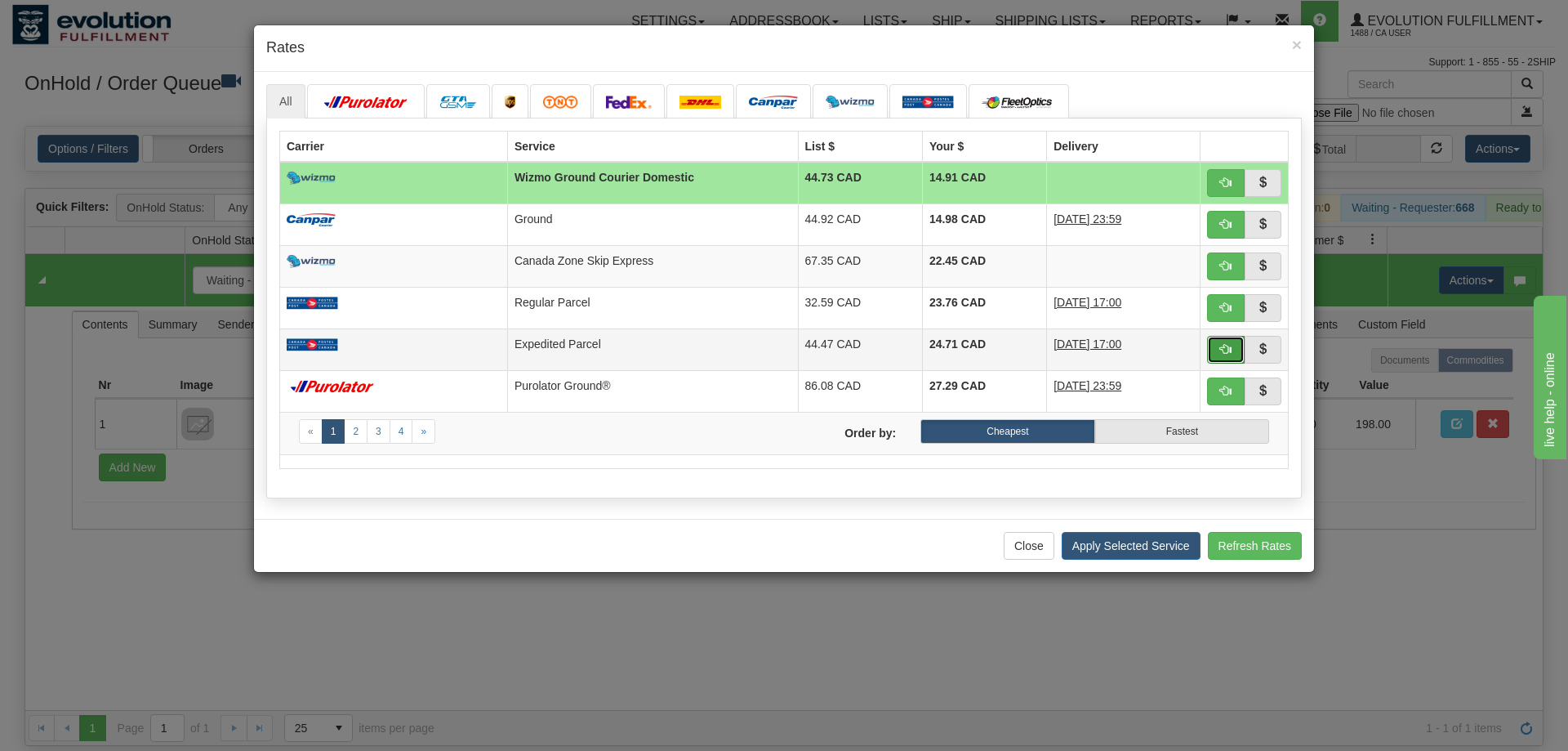
click at [1222, 355] on span "button" at bounding box center [1226, 349] width 12 height 12
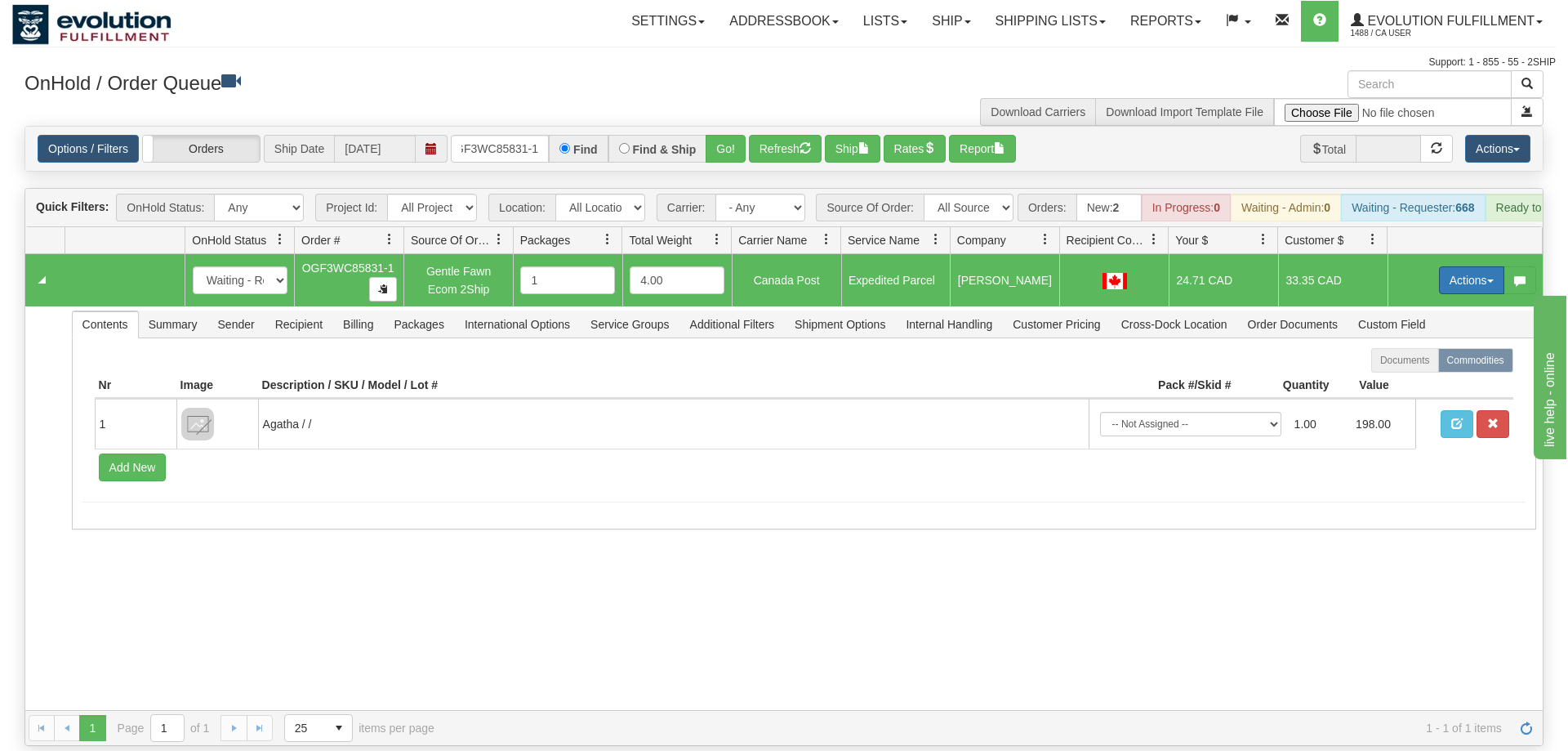
click at [1469, 267] on button "Actions" at bounding box center [1472, 280] width 65 height 28
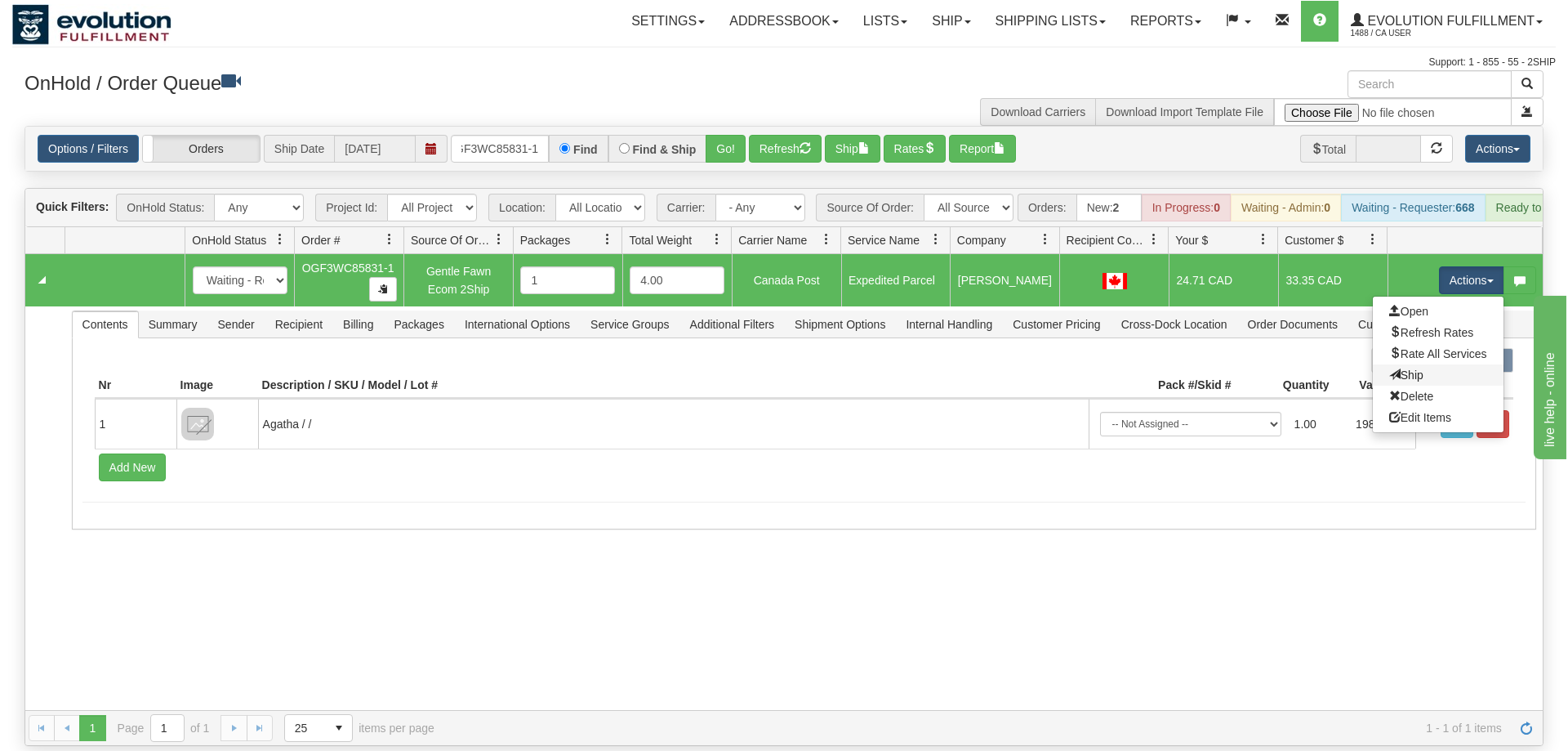
click at [1423, 365] on link "Ship" at bounding box center [1438, 375] width 130 height 21
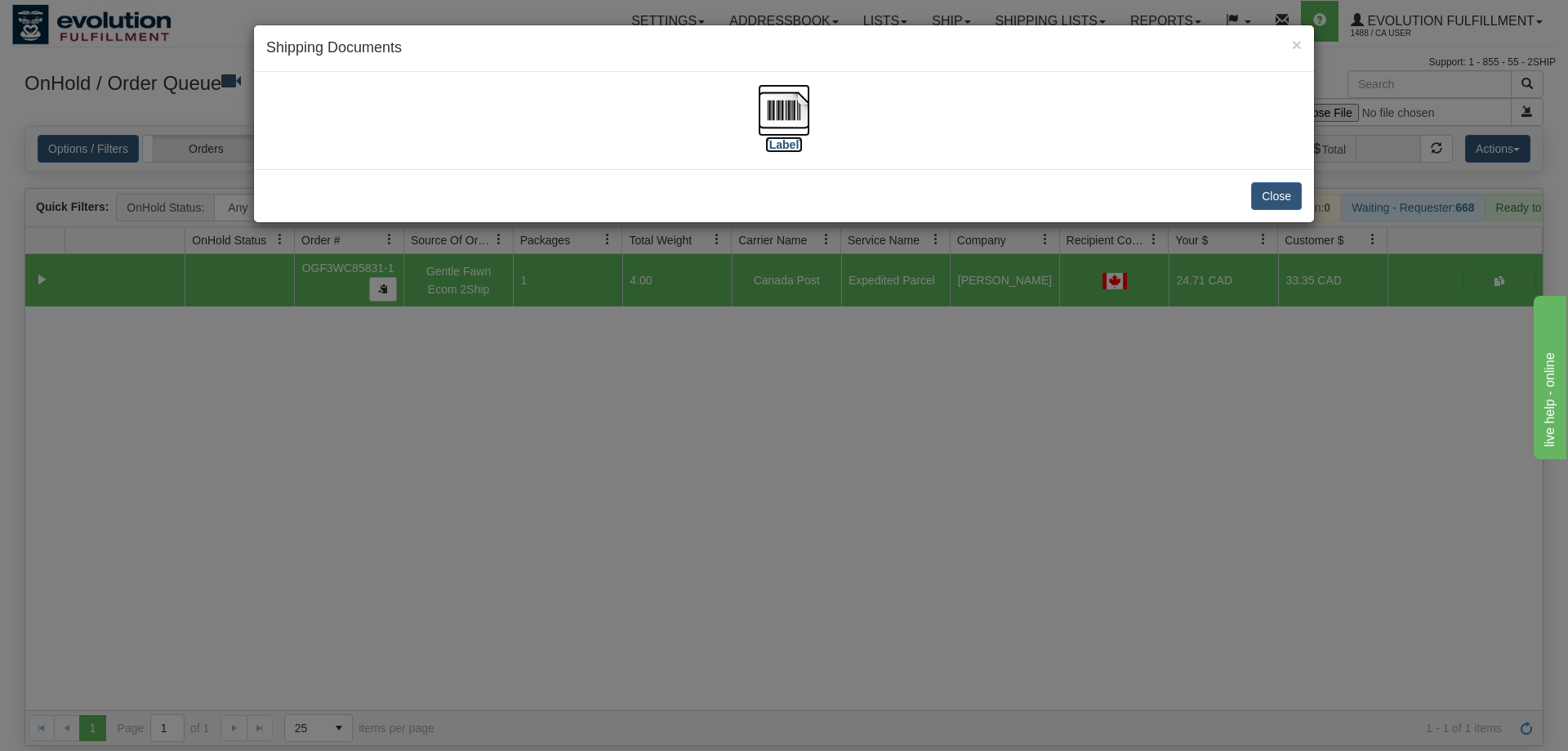
click at [767, 106] on img at bounding box center [784, 110] width 53 height 53
drag, startPoint x: 848, startPoint y: 519, endPoint x: 501, endPoint y: 177, distance: 487.2
click at [848, 513] on div "× Shipping Documents [Label] Close" at bounding box center [784, 376] width 1568 height 751
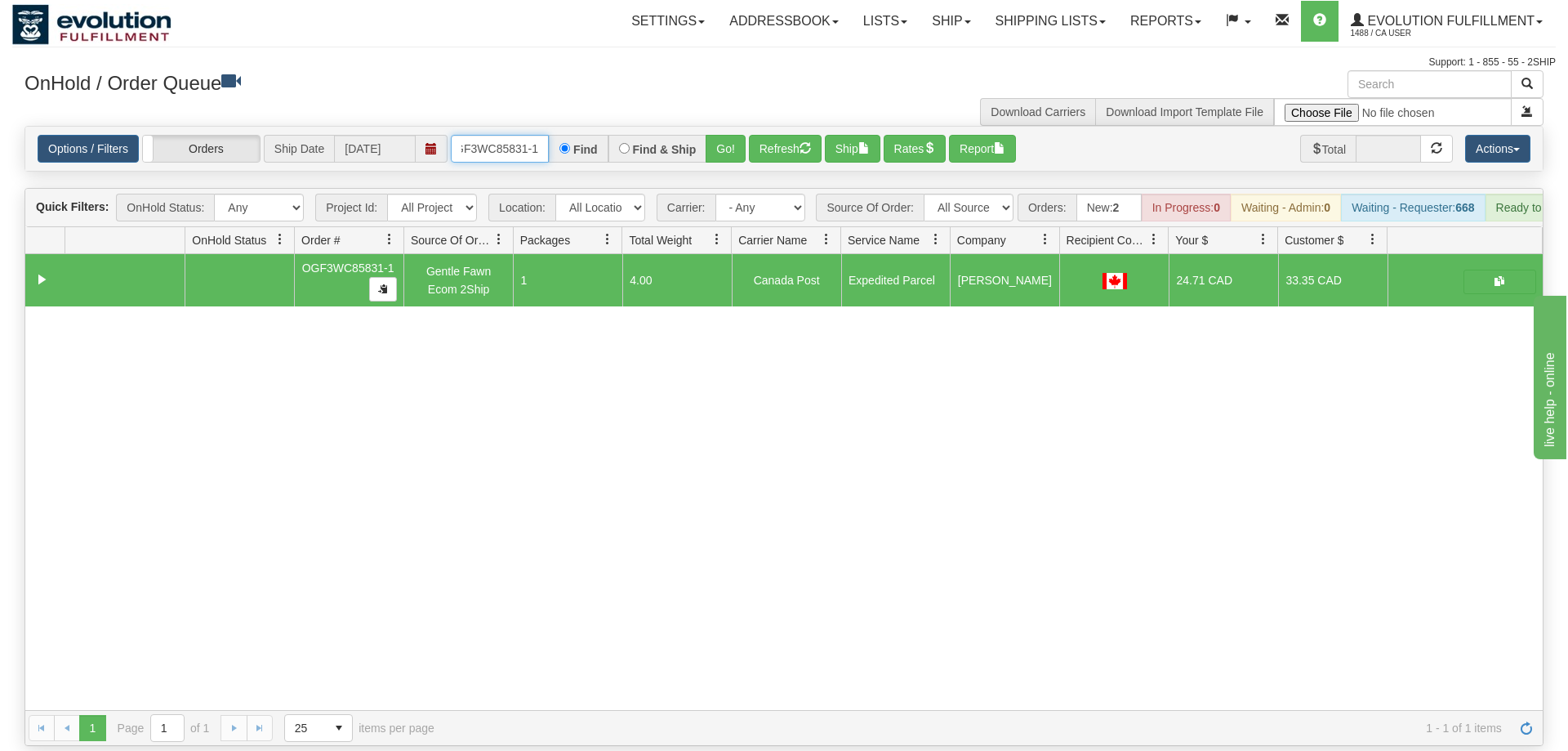
drag, startPoint x: 491, startPoint y: 126, endPoint x: 481, endPoint y: 126, distance: 10.0
click at [490, 135] on input "OGF3WC85831-1" at bounding box center [499, 148] width 98 height 28
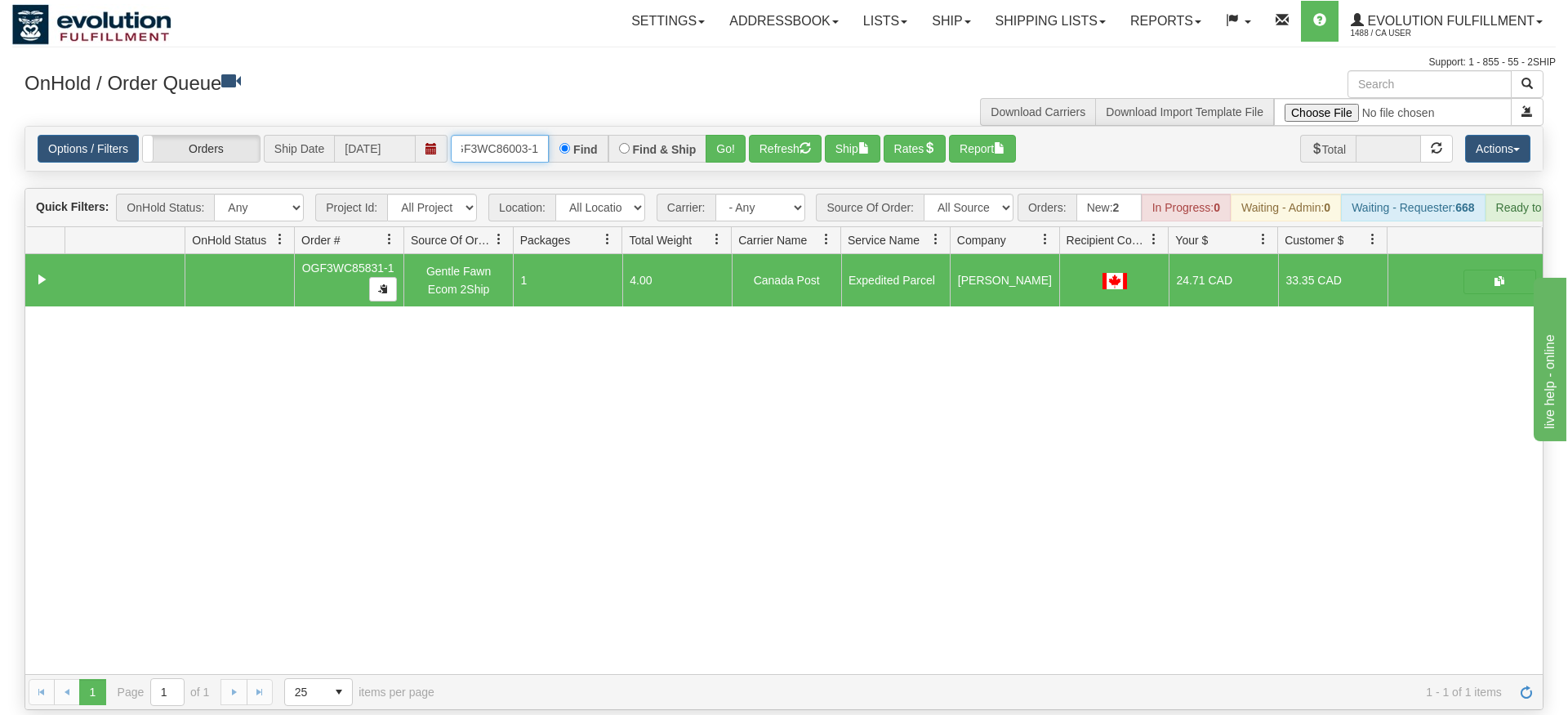
type input "OGF3WC86003-1"
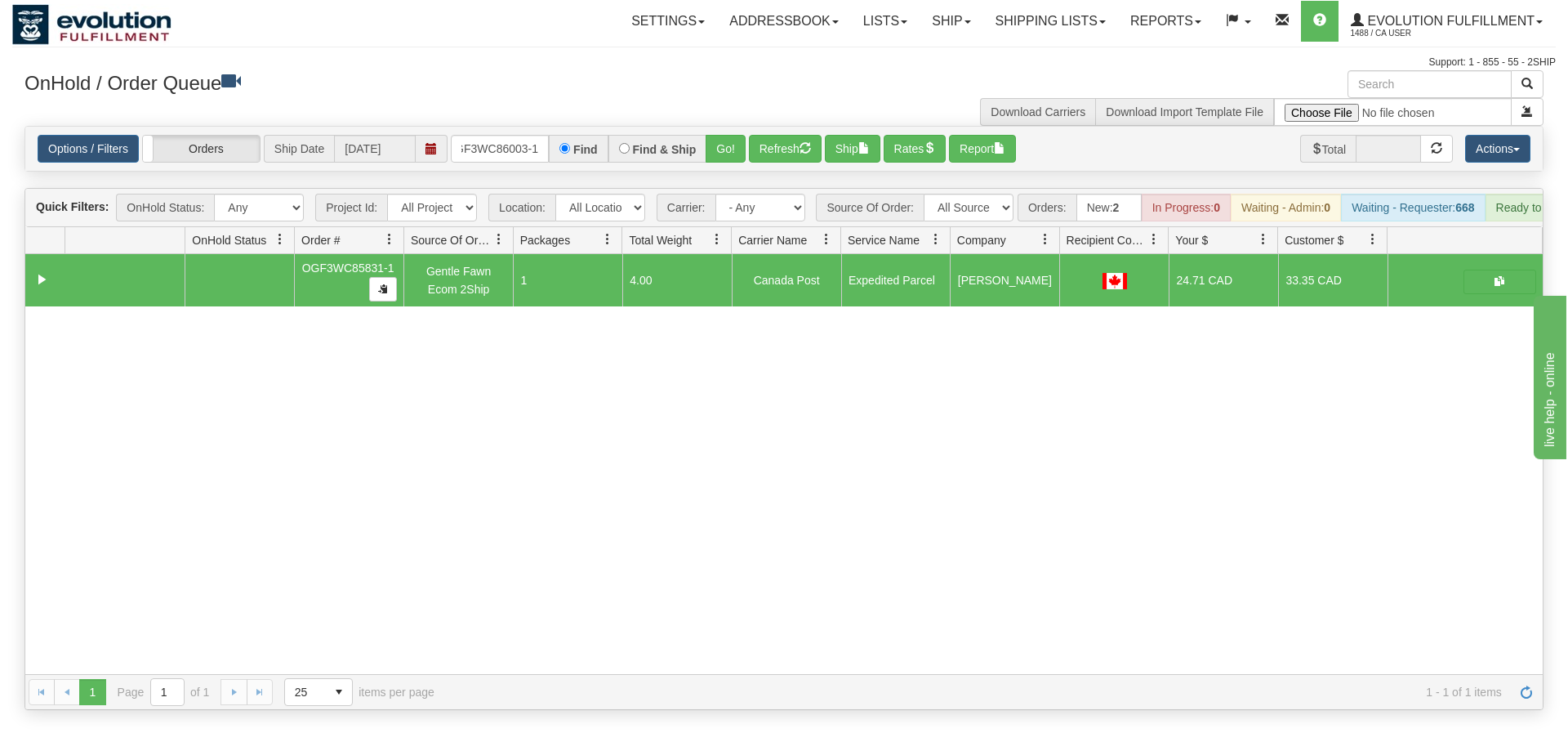
click at [715, 140] on div "Options / Filters Group Shipments Orders Ship Date 09/02/2025 OGF3WC86003-1 Fin…" at bounding box center [784, 148] width 1518 height 44
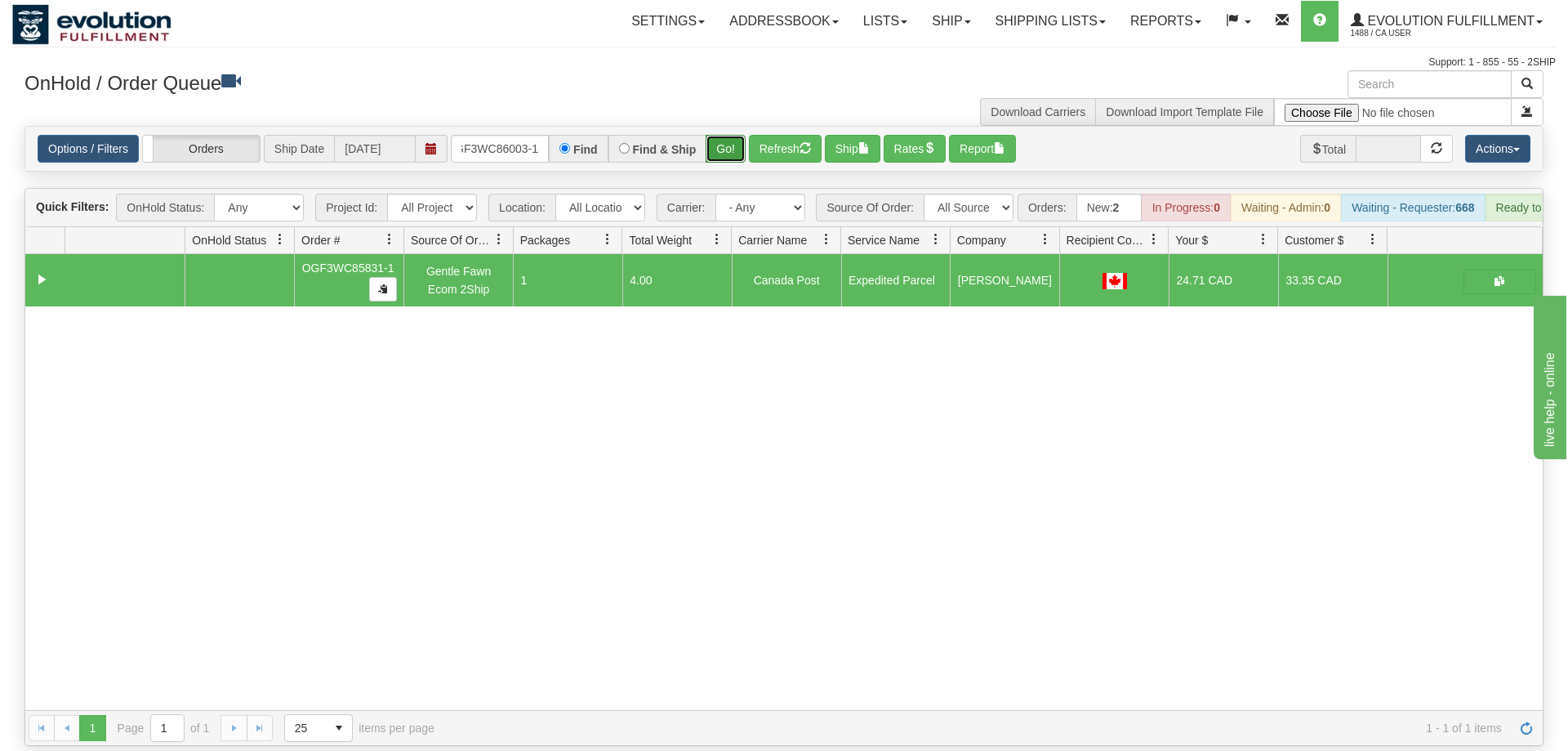
click at [718, 135] on button "Go!" at bounding box center [725, 148] width 40 height 28
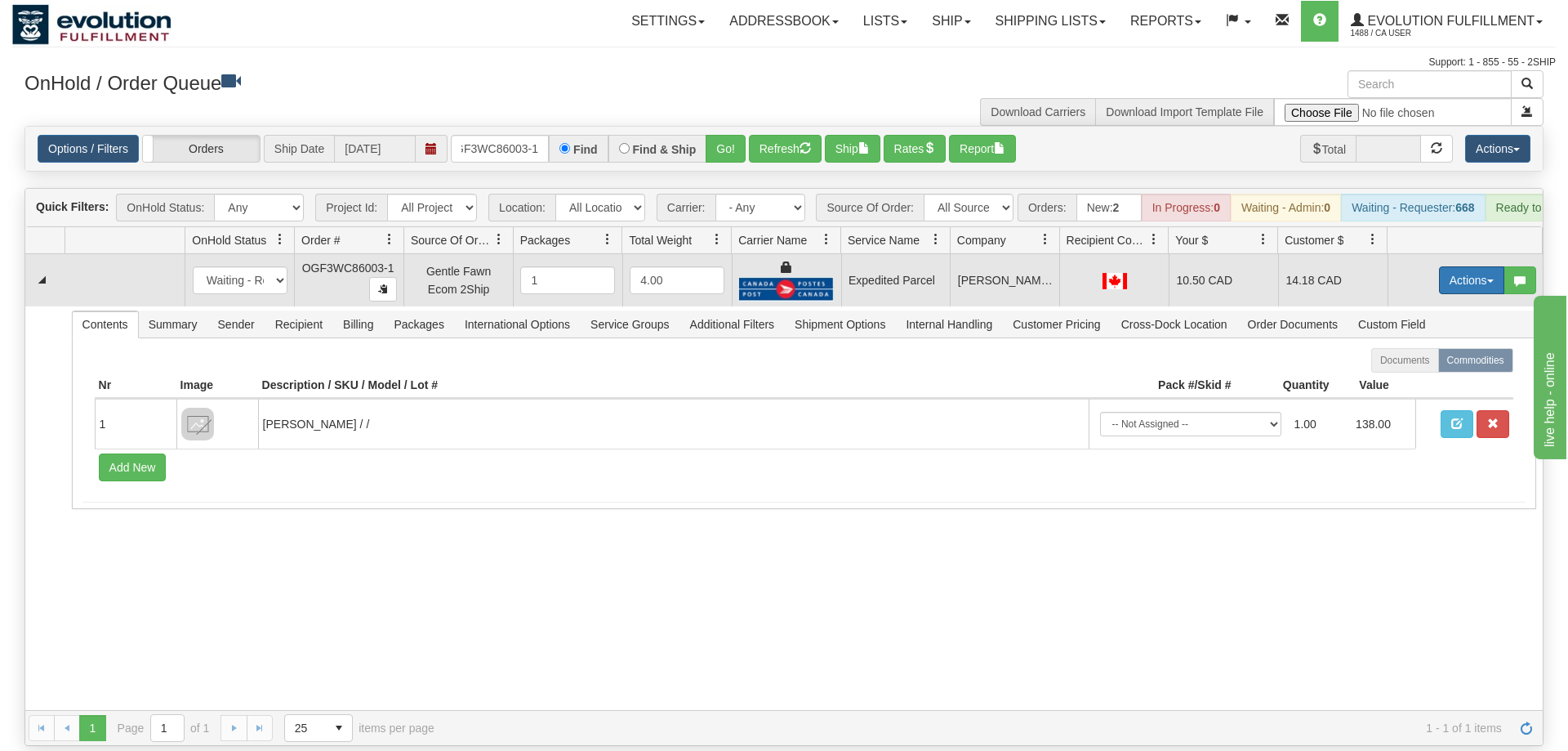
click at [1458, 267] on button "Actions" at bounding box center [1472, 280] width 65 height 28
click at [1405, 365] on link "Ship" at bounding box center [1438, 375] width 130 height 21
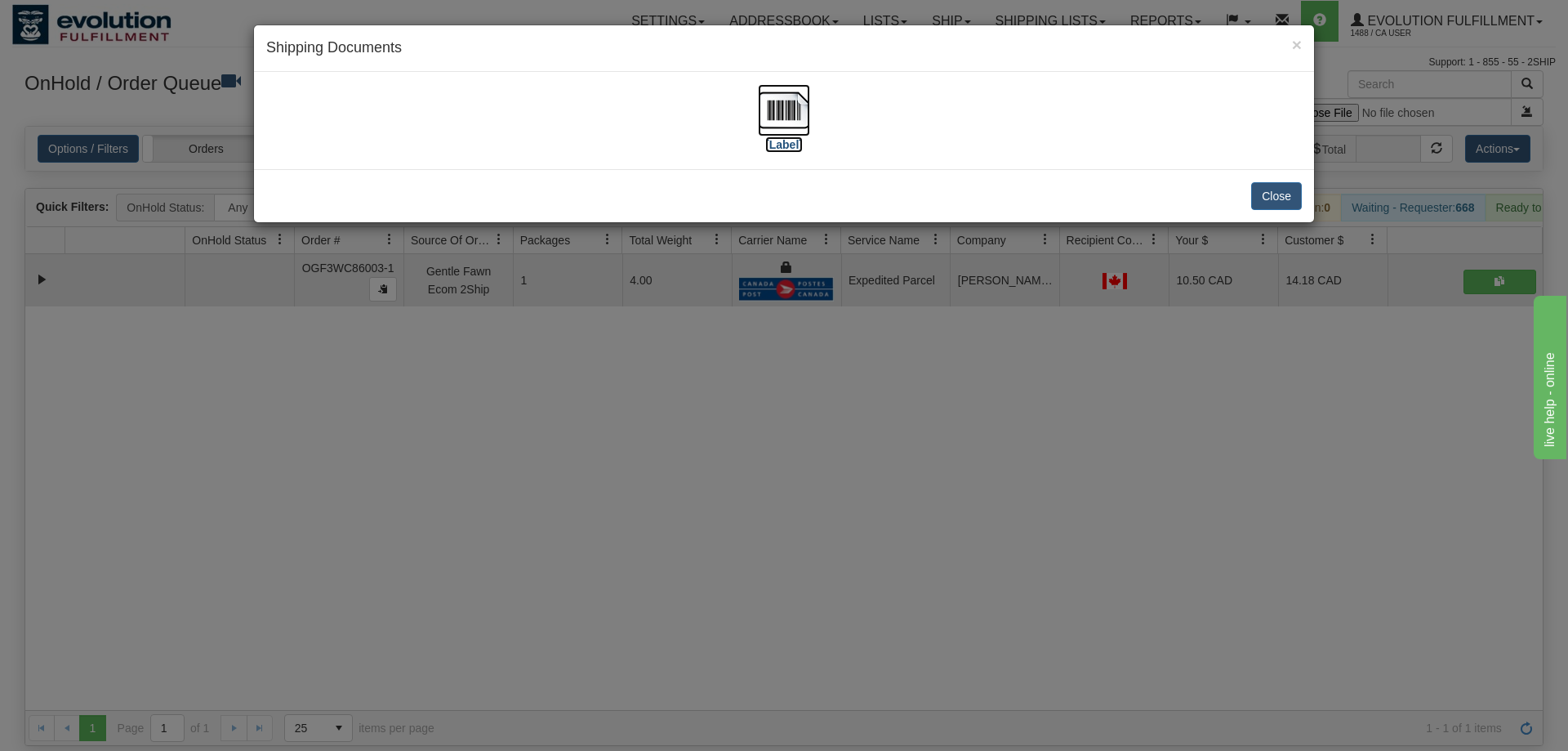
click at [772, 130] on img at bounding box center [784, 110] width 53 height 53
click at [808, 339] on div "× Shipping Documents [Label] Close" at bounding box center [784, 376] width 1568 height 751
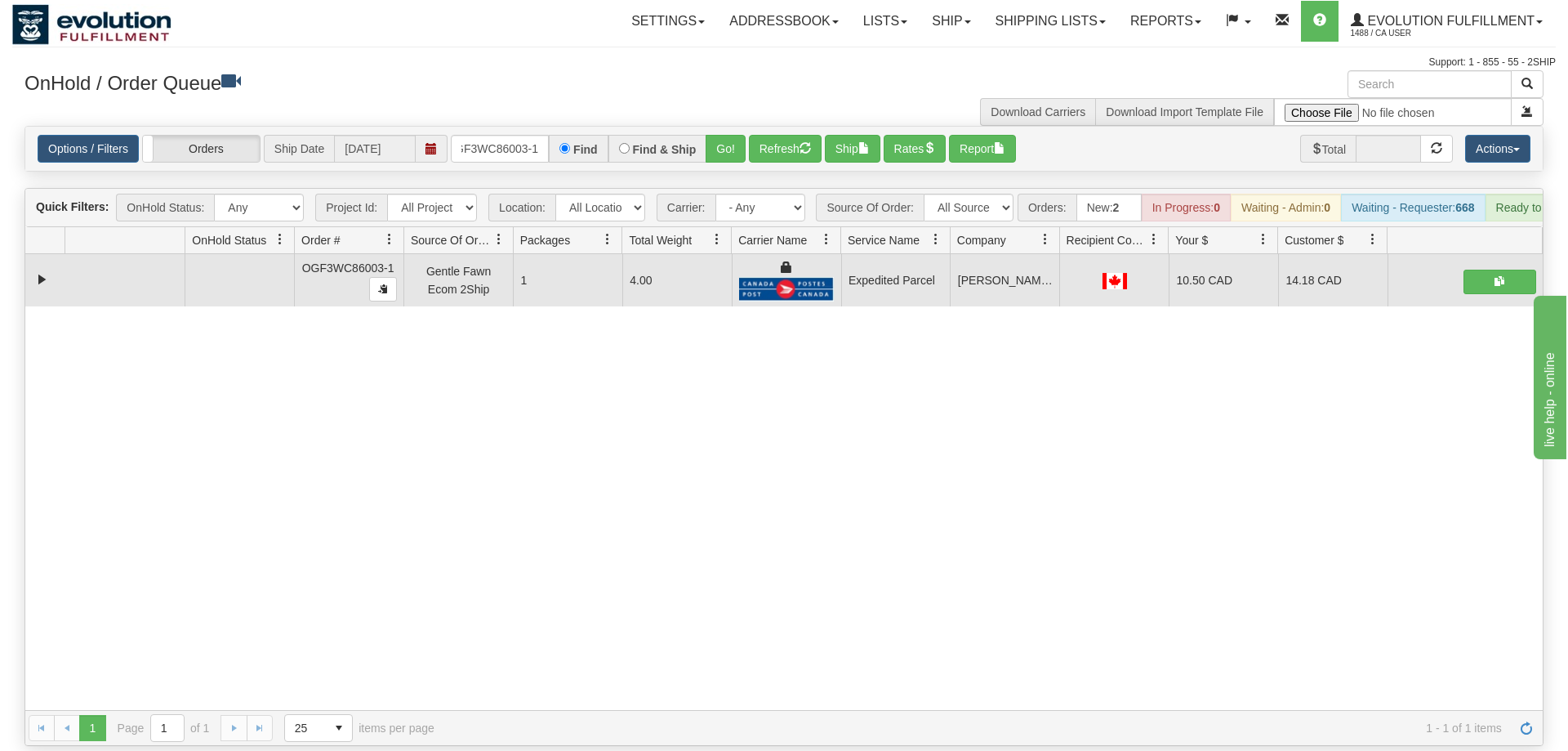
click at [500, 126] on div "Options / Filters Group Shipments Orders Ship Date 09/02/2025 OGF3WC86003-1 Fin…" at bounding box center [784, 148] width 1518 height 44
click at [497, 135] on input "OGF3WC86003-1" at bounding box center [499, 148] width 98 height 28
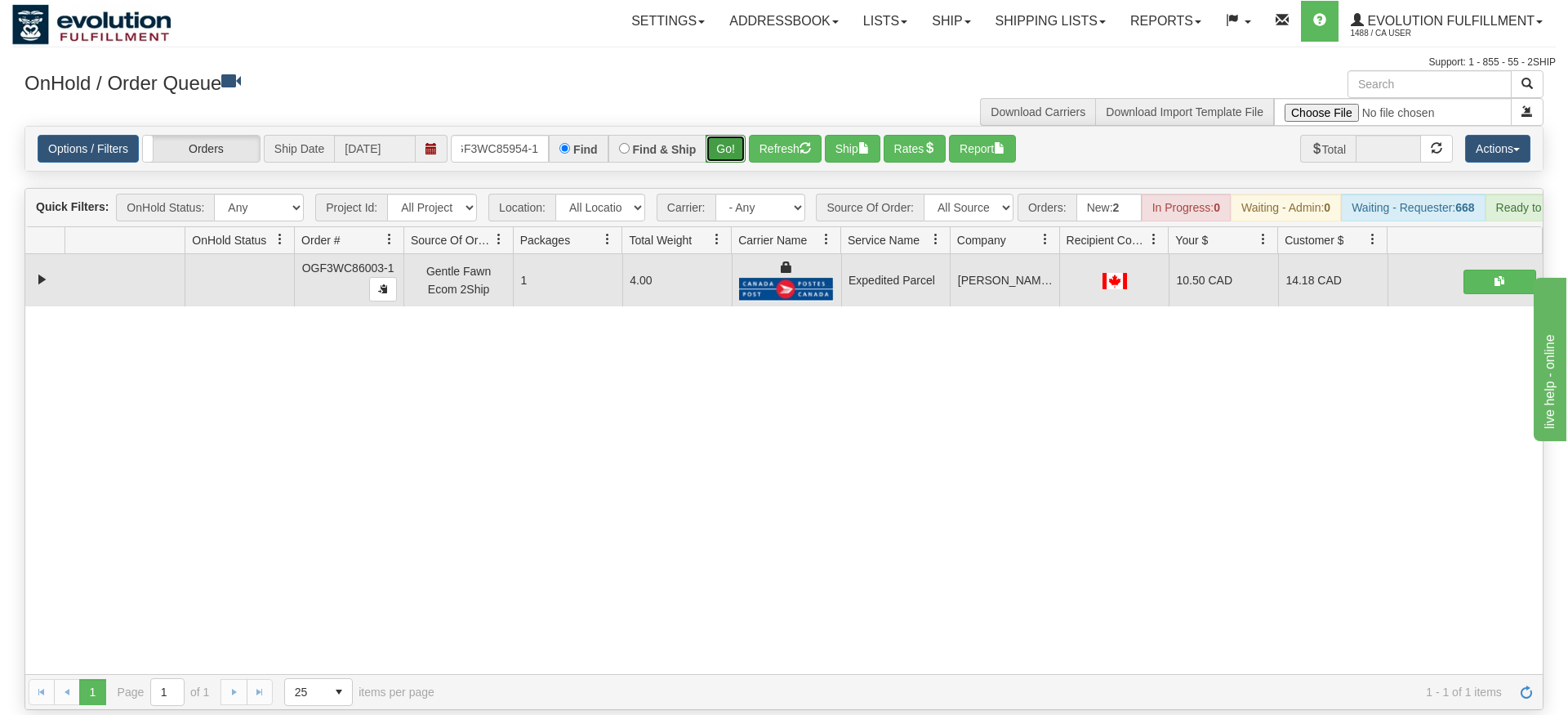
click at [726, 156] on div "Is equal to Is not equal to Contains Does not contains CAD USD EUR ZAR [PERSON_…" at bounding box center [784, 418] width 1544 height 585
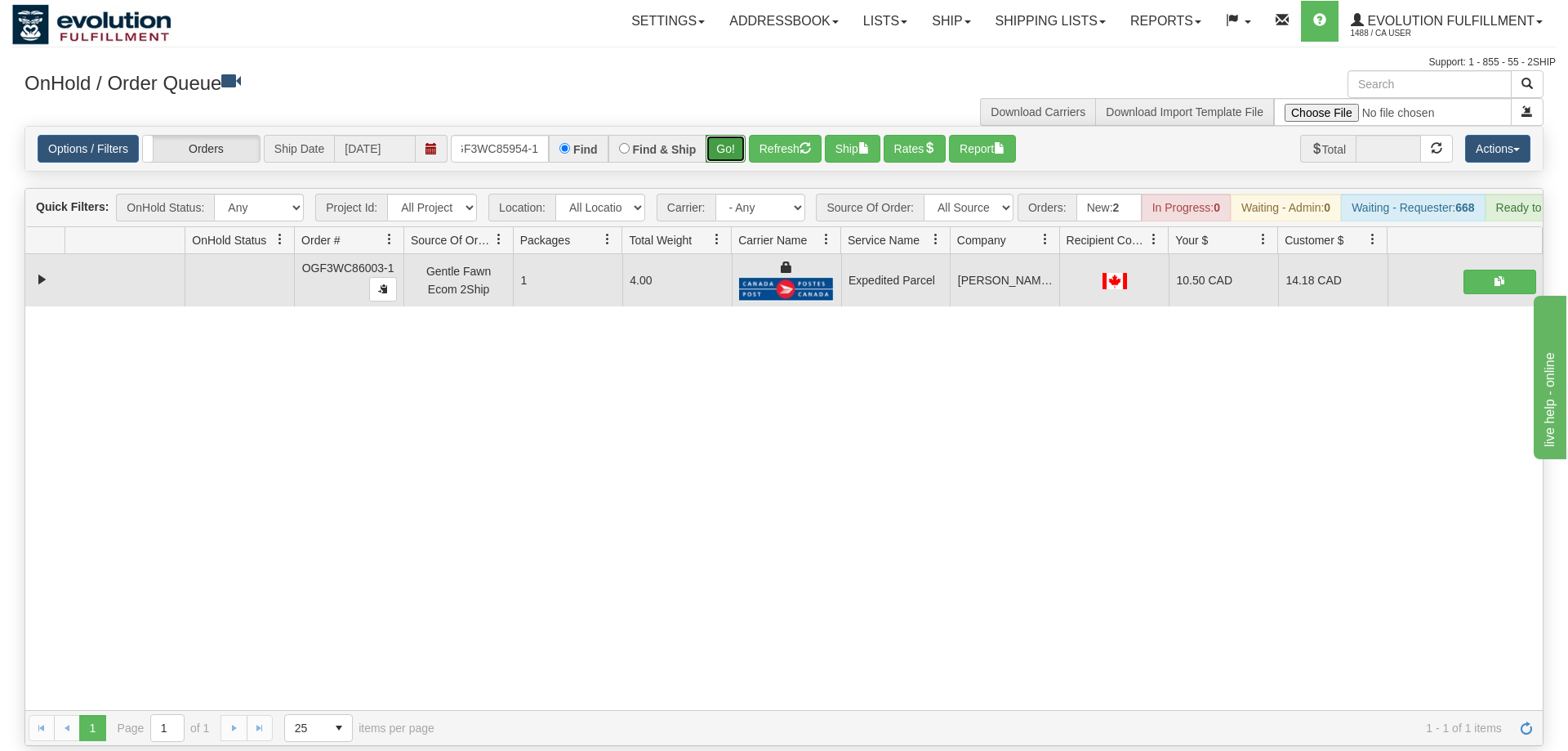
click at [728, 135] on button "Go!" at bounding box center [725, 148] width 40 height 28
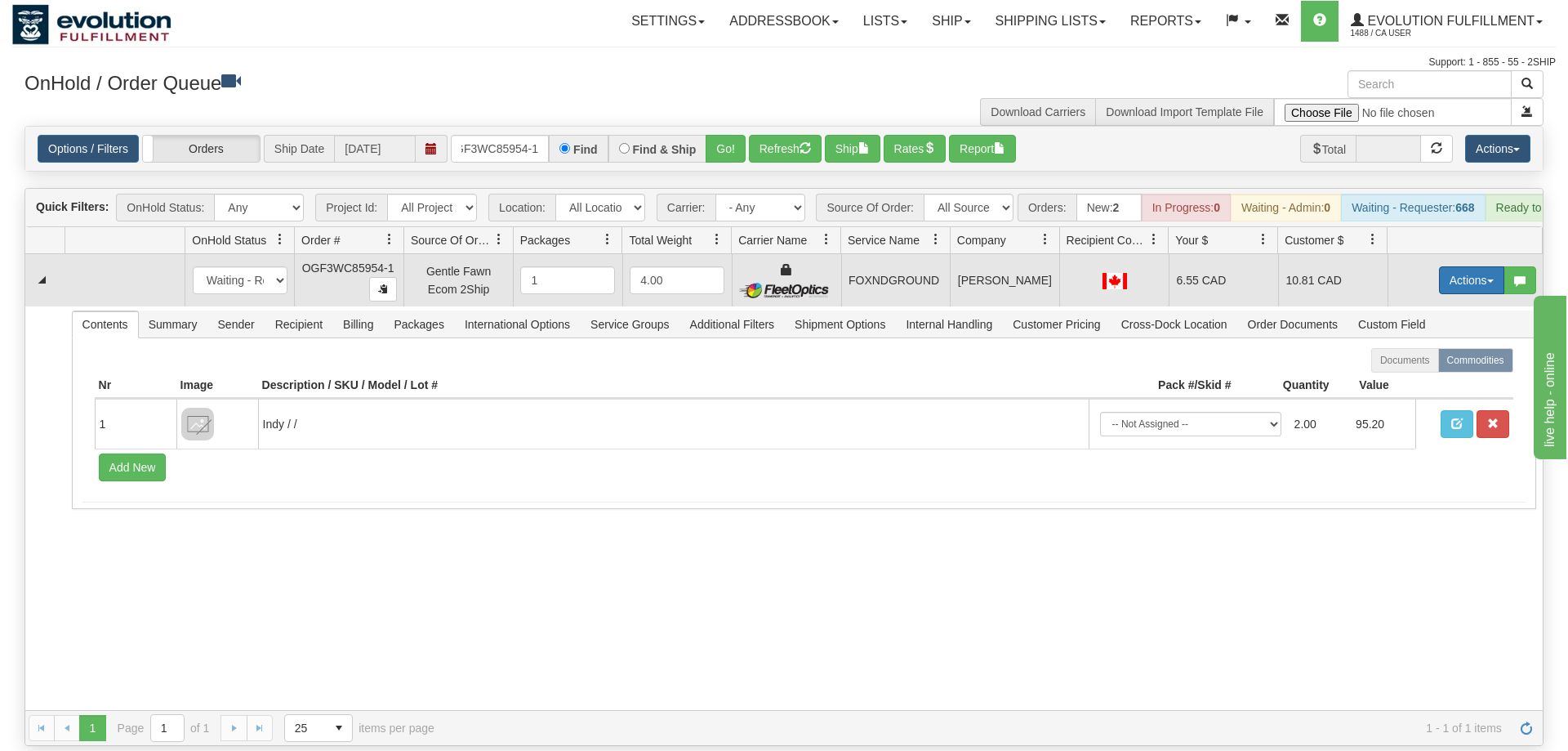
click at [1473, 267] on button "Actions" at bounding box center [1472, 280] width 65 height 28
click at [1426, 365] on link "Ship" at bounding box center [1438, 375] width 130 height 21
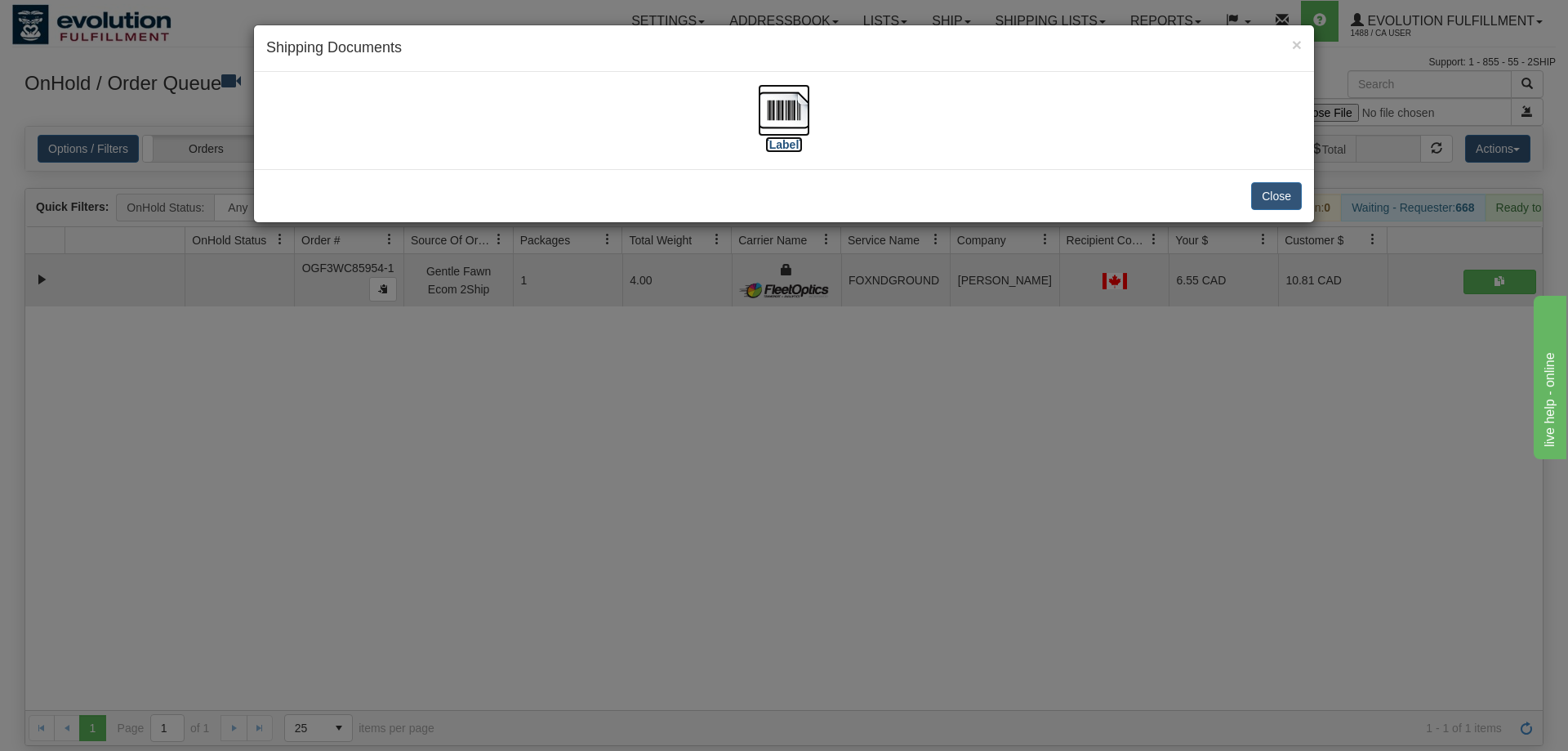
click at [798, 128] on img at bounding box center [784, 110] width 53 height 53
drag, startPoint x: 776, startPoint y: 456, endPoint x: 649, endPoint y: 153, distance: 328.5
click at [781, 445] on div "× Shipping Documents [Label] Close" at bounding box center [784, 376] width 1568 height 751
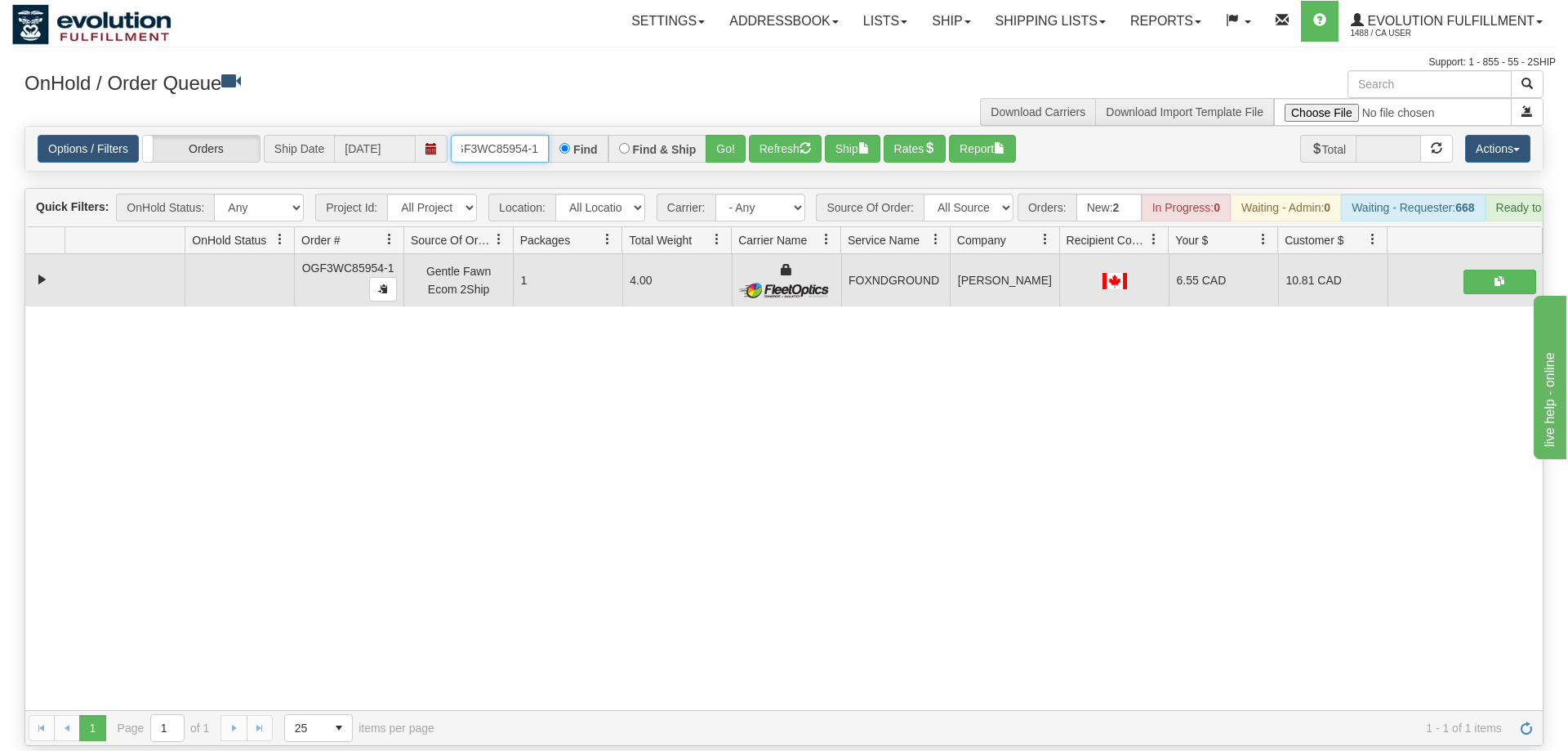
click at [505, 135] on input "OGF3WC85954-1" at bounding box center [499, 148] width 98 height 28
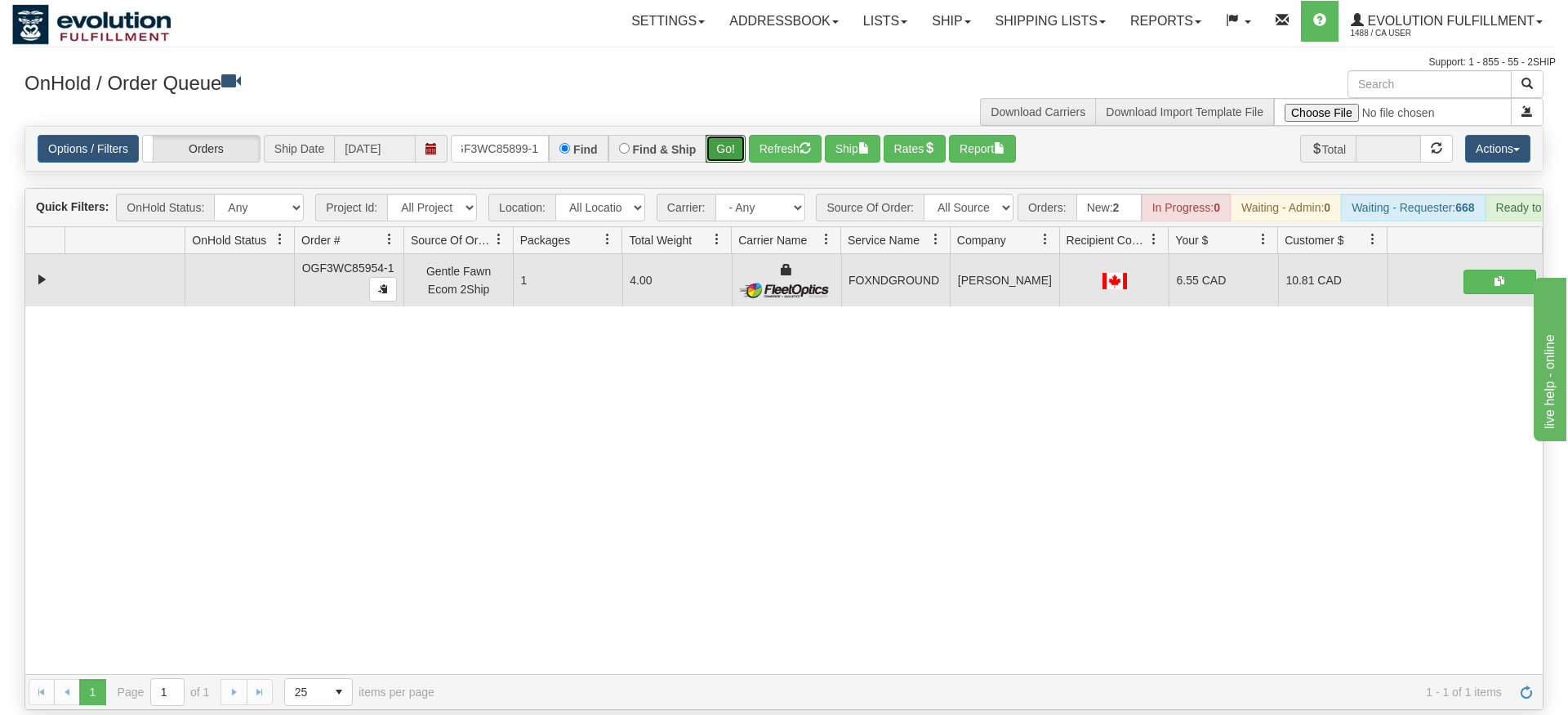
click at [716, 155] on div "Is equal to Is not equal to Contains Does not contains CAD USD EUR ZAR [PERSON_…" at bounding box center [784, 418] width 1544 height 585
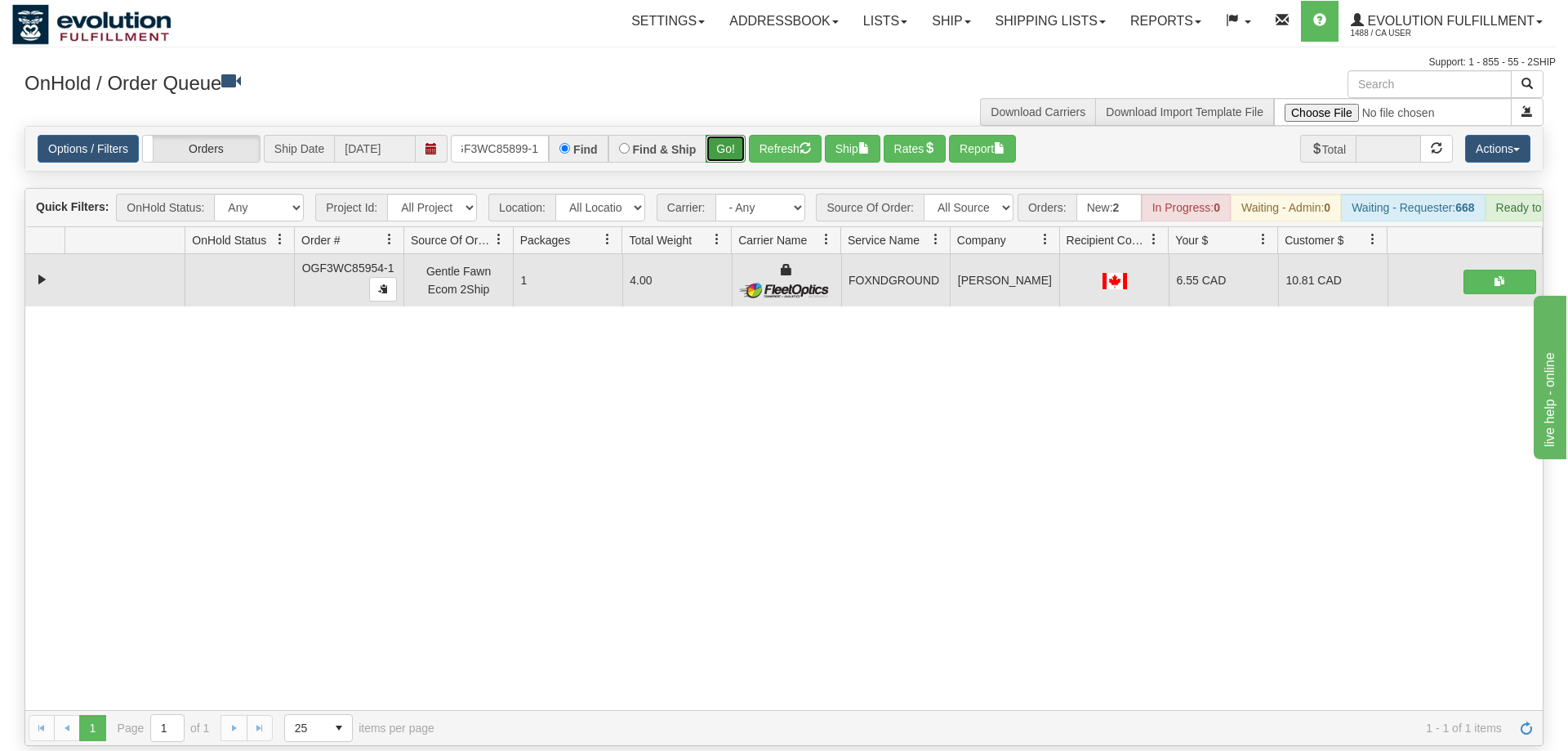
click at [711, 135] on button "Go!" at bounding box center [725, 148] width 40 height 28
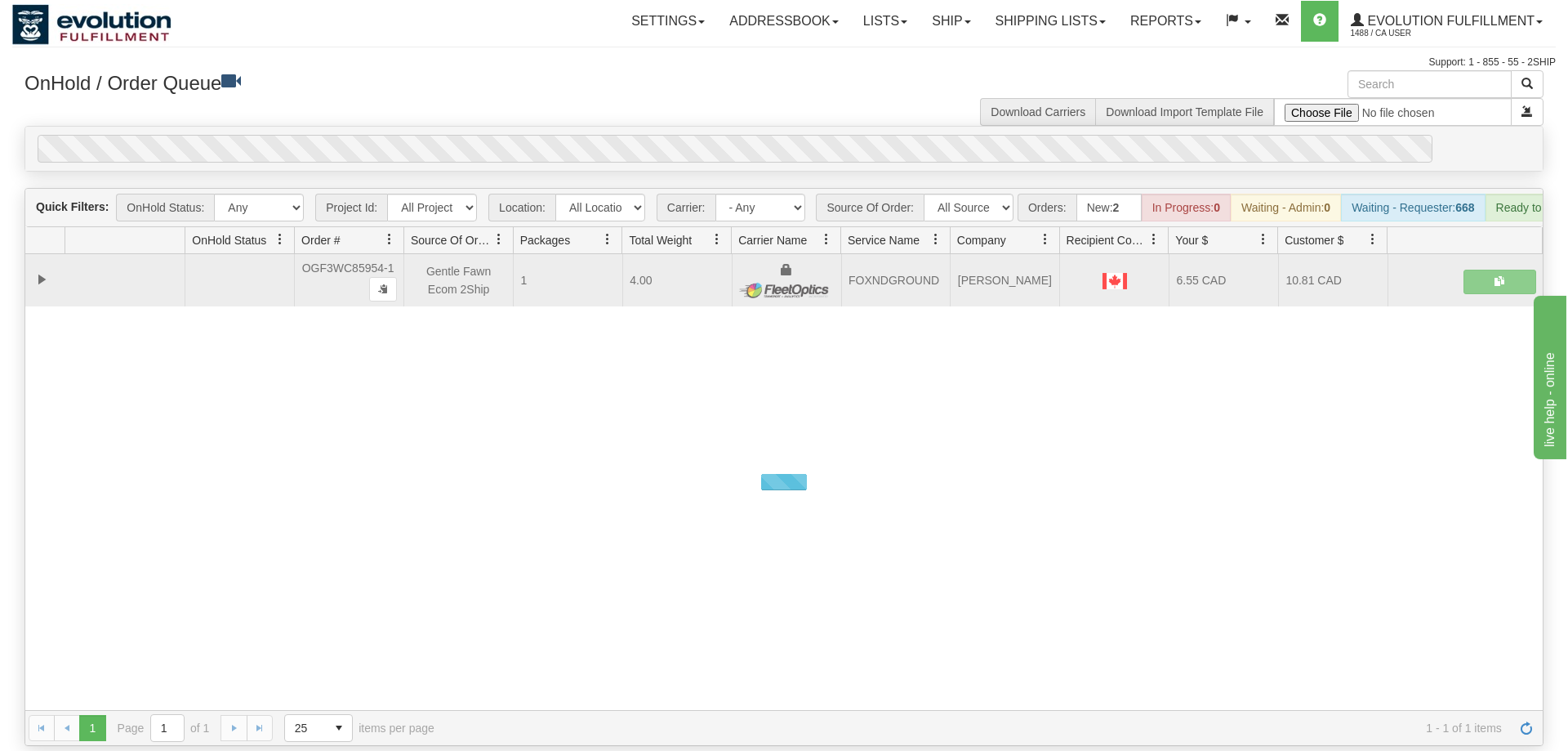
click at [735, 135] on div "0" at bounding box center [735, 148] width 1395 height 28
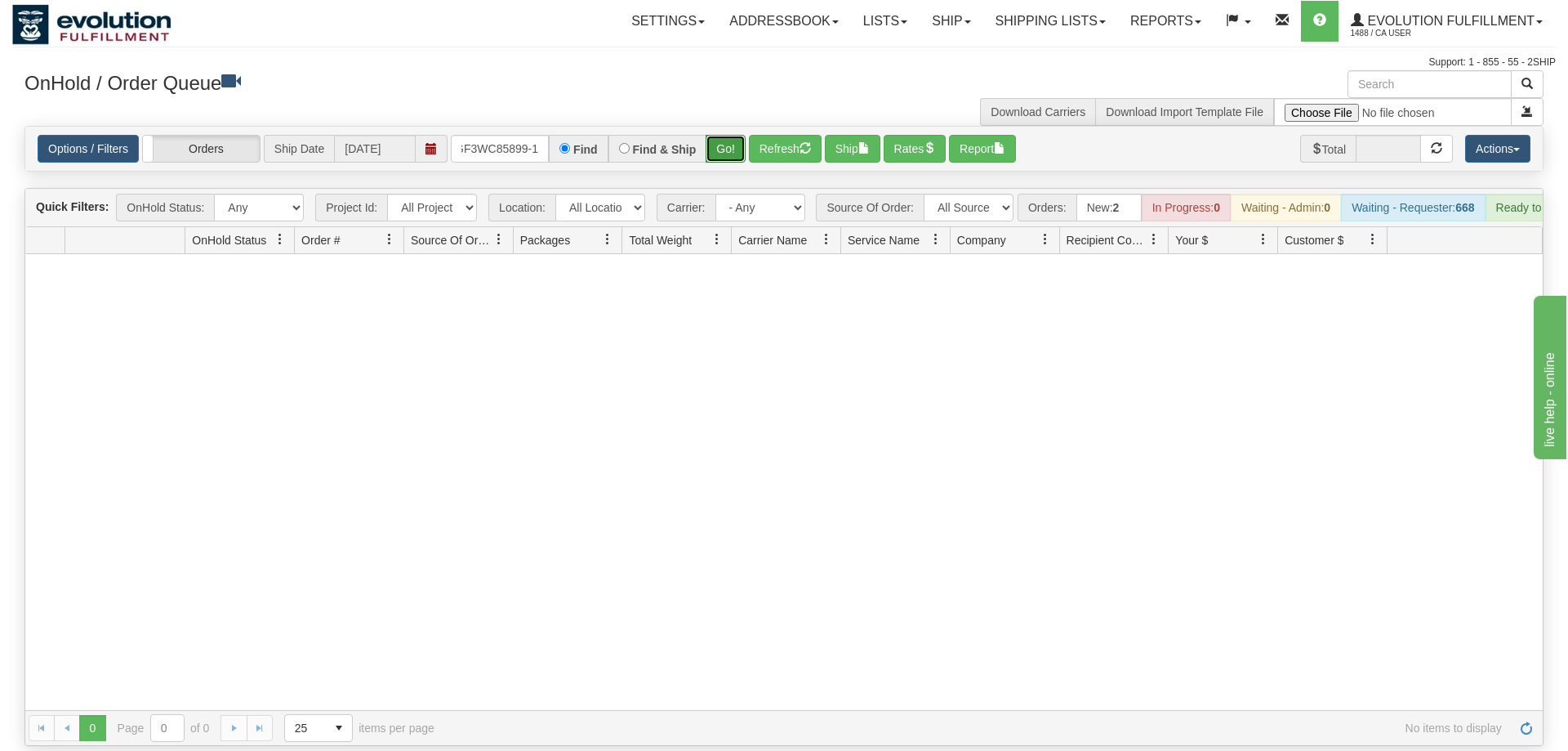
click at [720, 135] on button "Go!" at bounding box center [725, 148] width 40 height 28
click at [737, 135] on button "Go!" at bounding box center [725, 148] width 40 height 28
click at [508, 135] on input "OGF3WC85899-1" at bounding box center [499, 148] width 98 height 28
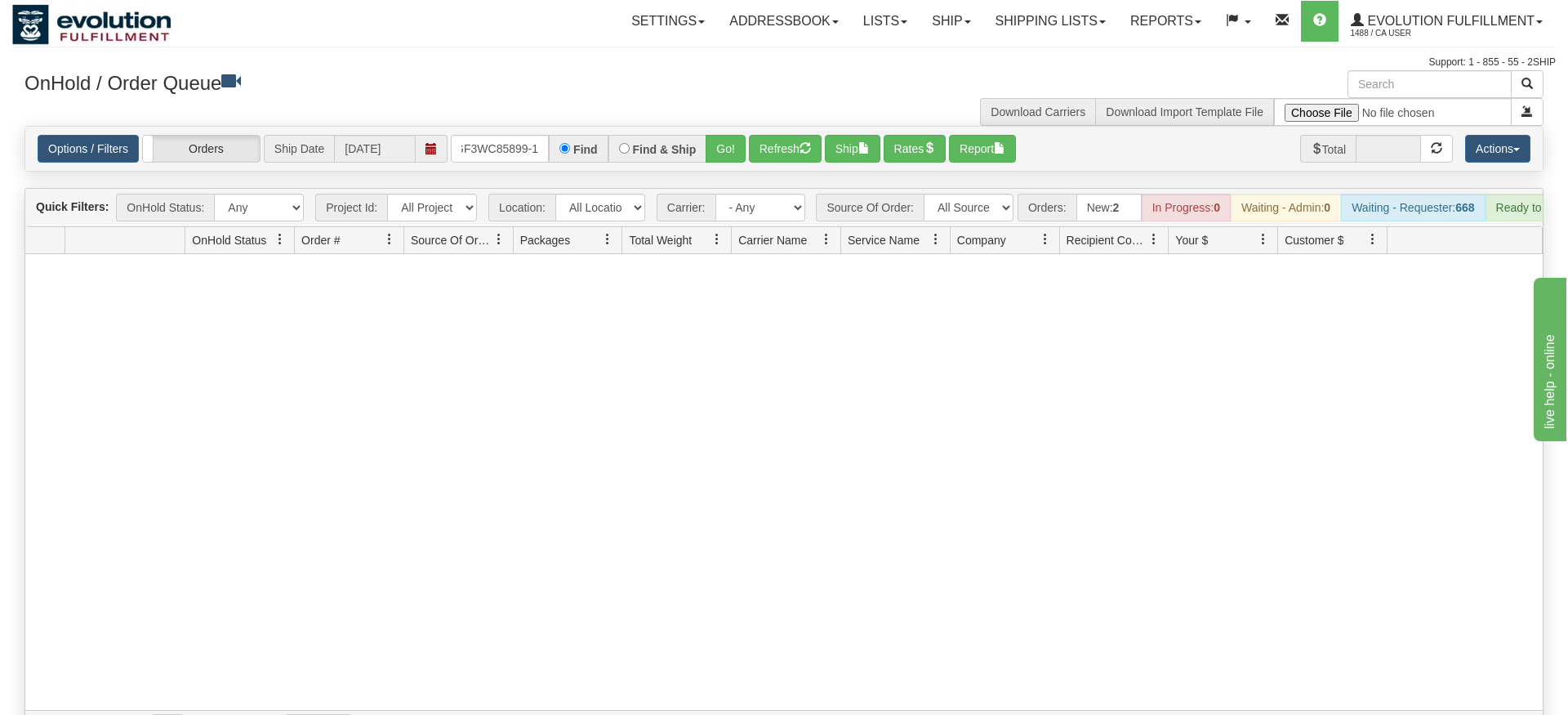
click at [749, 159] on div "Is equal to Is not equal to Contains Does not contains CAD USD EUR ZAR [PERSON_…" at bounding box center [784, 437] width 1544 height 621
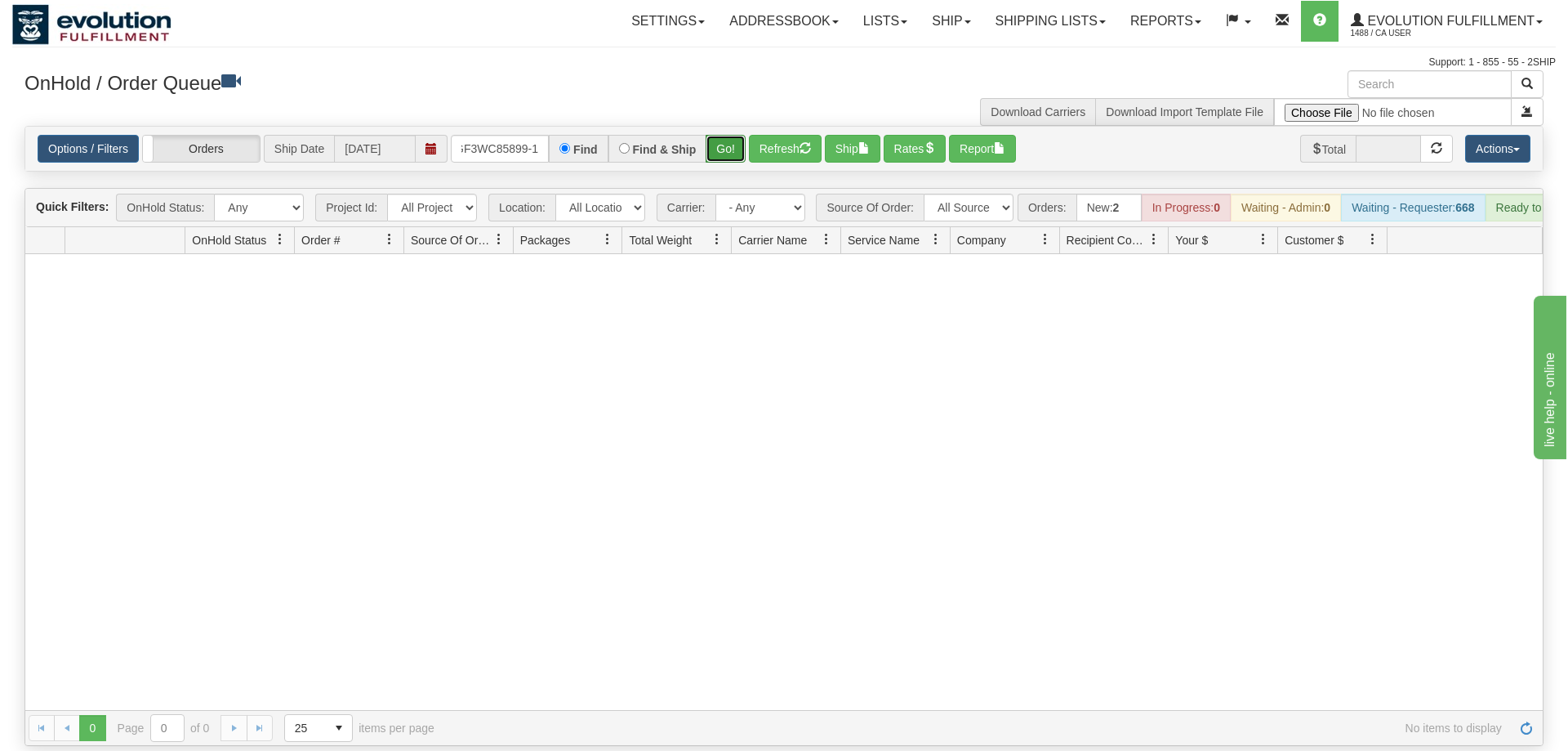
click at [742, 135] on button "Go!" at bounding box center [725, 148] width 40 height 28
click at [489, 140] on div "Options / Filters Group Shipments Orders Ship Date 09/02/2025 OGF3WC85899-1 Fin…" at bounding box center [784, 148] width 1518 height 44
click at [491, 135] on input "OGF3WC85899-1" at bounding box center [499, 148] width 98 height 28
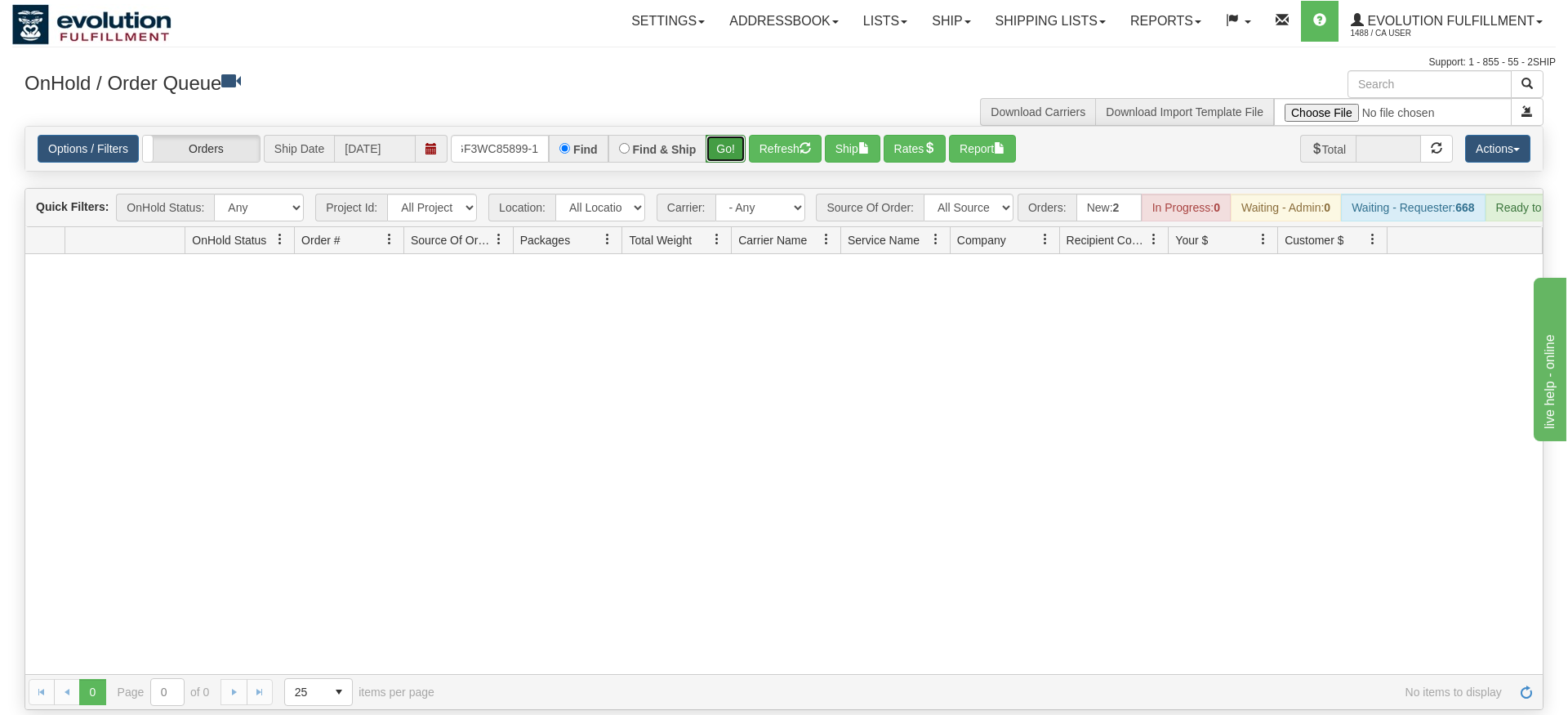
click at [746, 161] on div "Is equal to Is not equal to Contains Does not contains CAD USD EUR ZAR [PERSON_…" at bounding box center [784, 418] width 1544 height 585
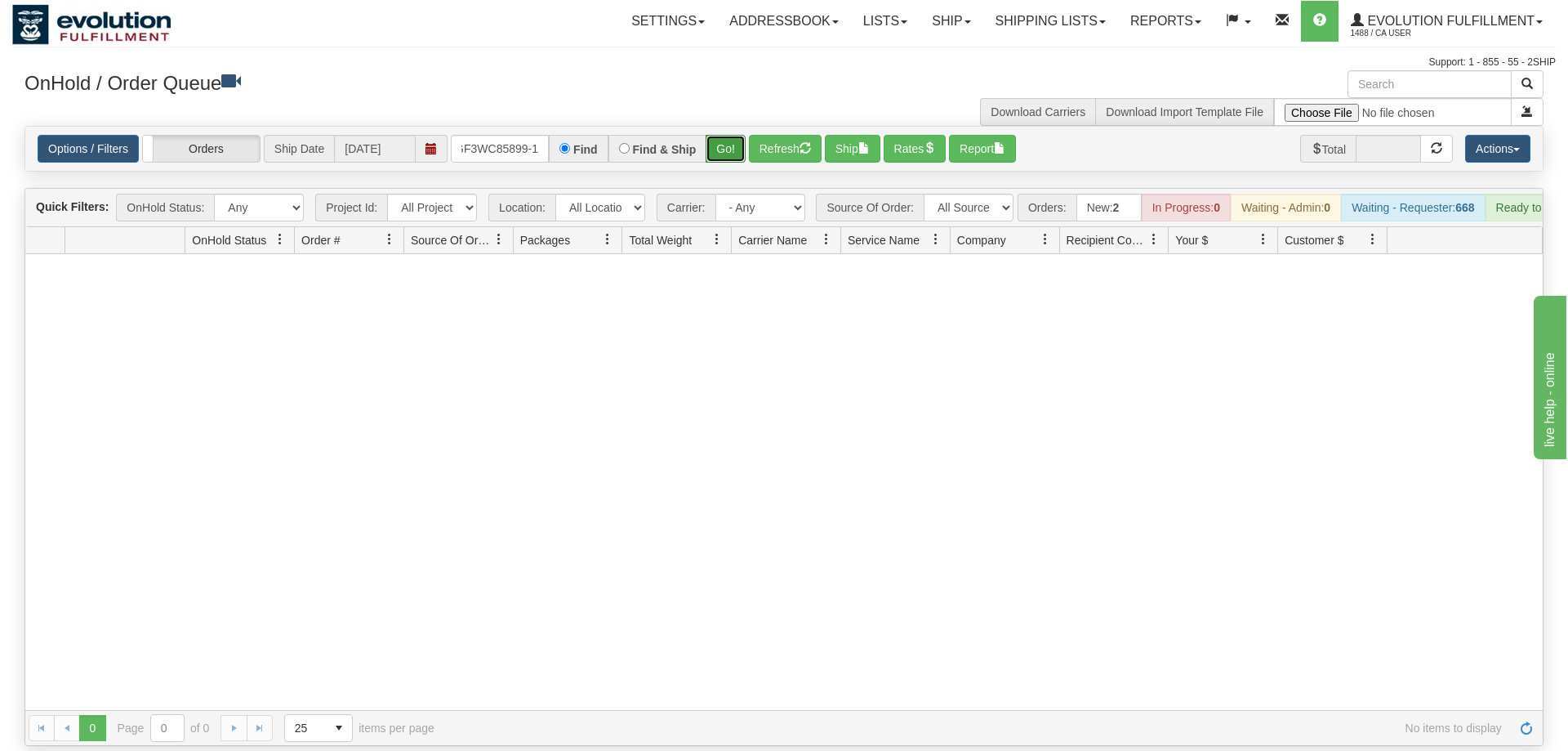
click at [712, 135] on button "Go!" at bounding box center [725, 148] width 40 height 28
click at [515, 135] on input "OGF3WC85899-1" at bounding box center [499, 148] width 98 height 28
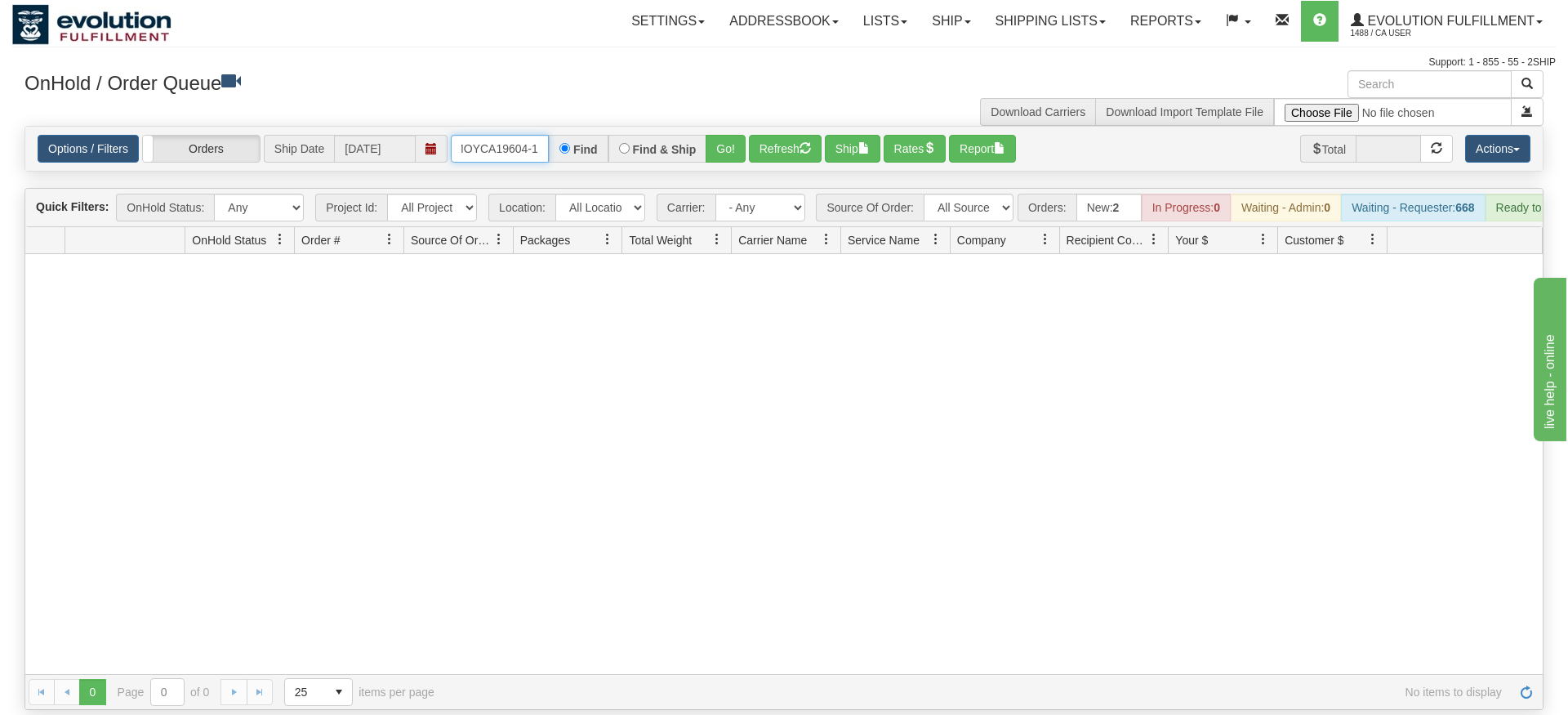
type input "OMOYCA19604-1"
click at [718, 161] on div "Is equal to Is not equal to Contains Does not contains CAD USD EUR ZAR [PERSON_…" at bounding box center [784, 418] width 1544 height 585
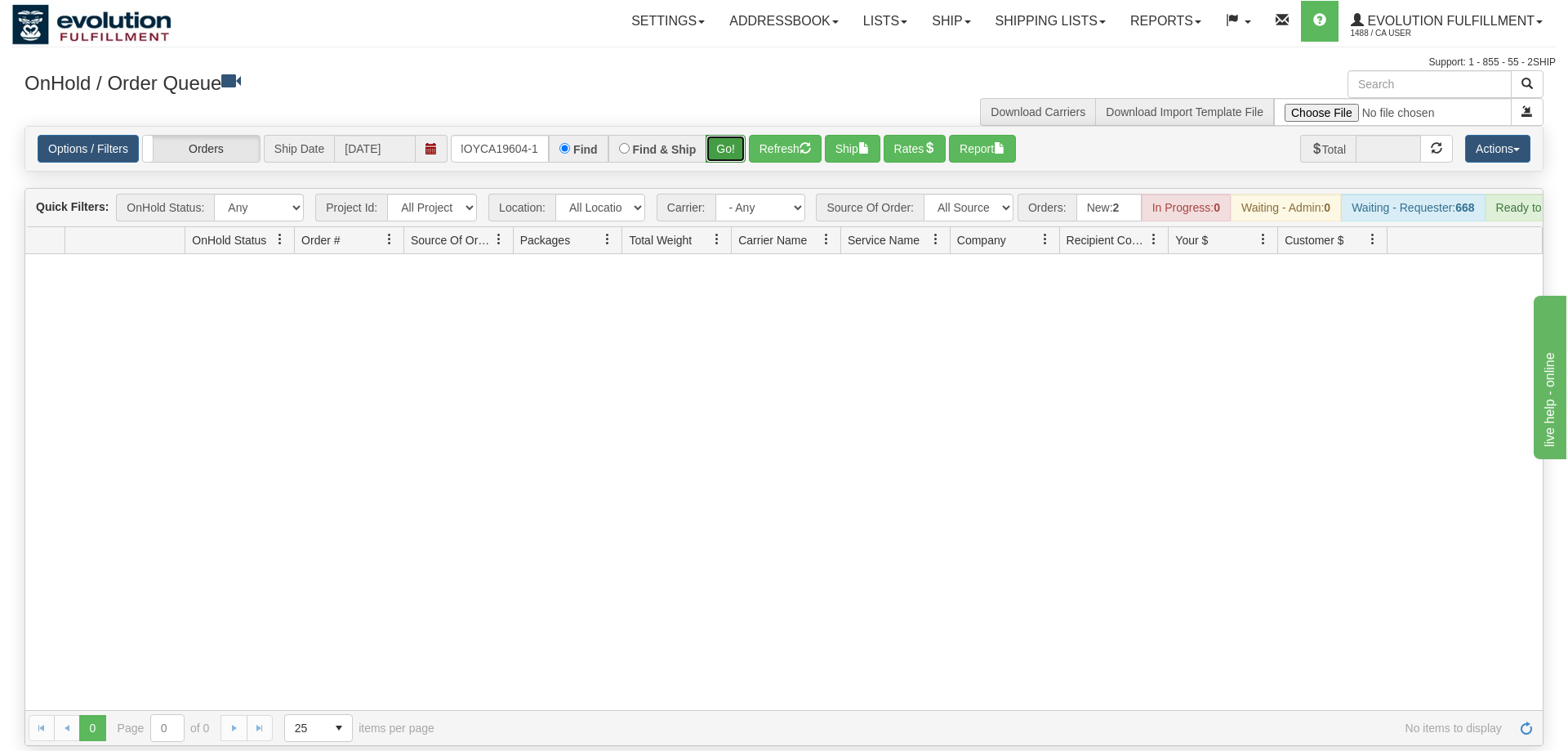
click at [727, 135] on button "Go!" at bounding box center [725, 148] width 40 height 28
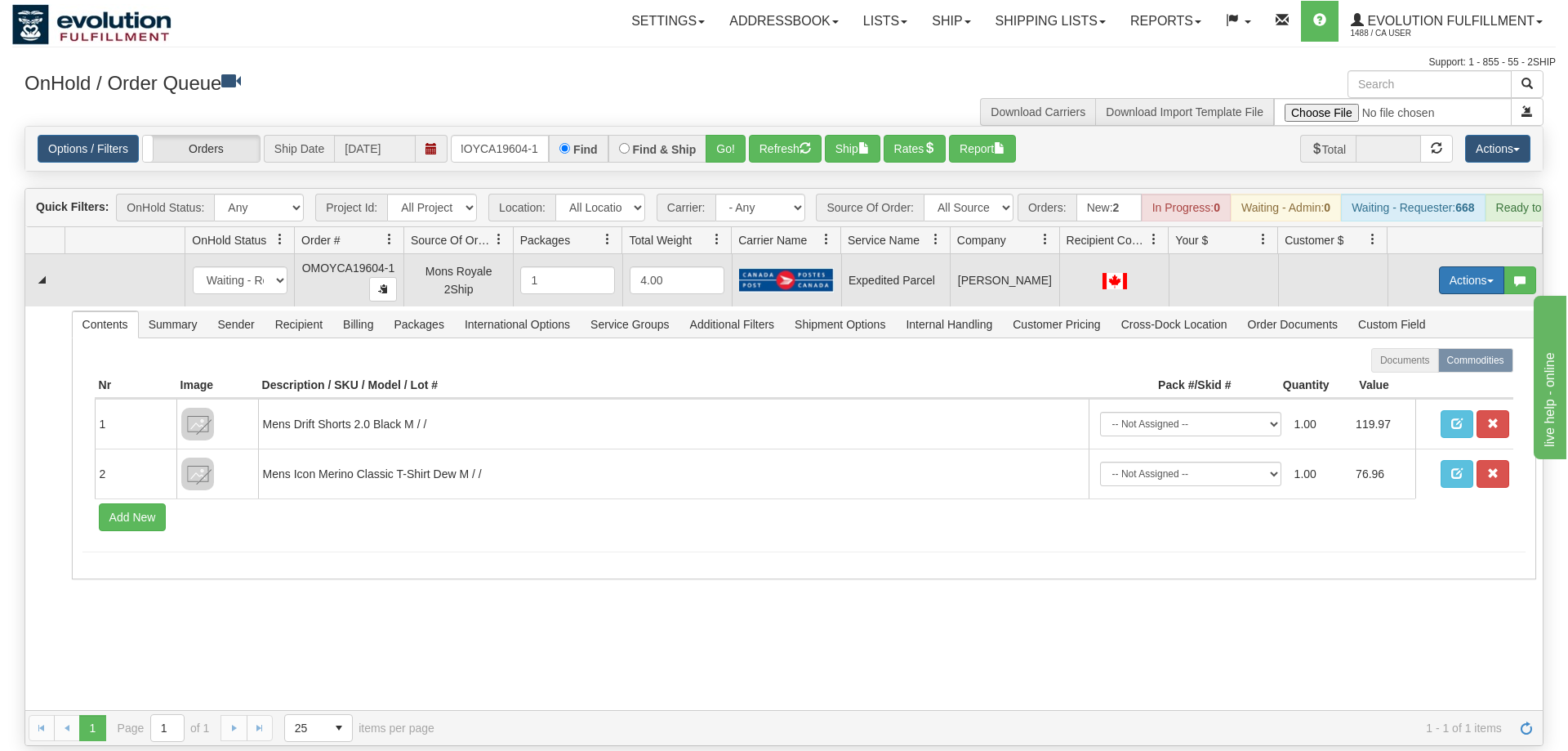
click at [1453, 267] on button "Actions" at bounding box center [1472, 280] width 65 height 28
click at [1425, 347] on span "Rate All Services" at bounding box center [1438, 354] width 98 height 13
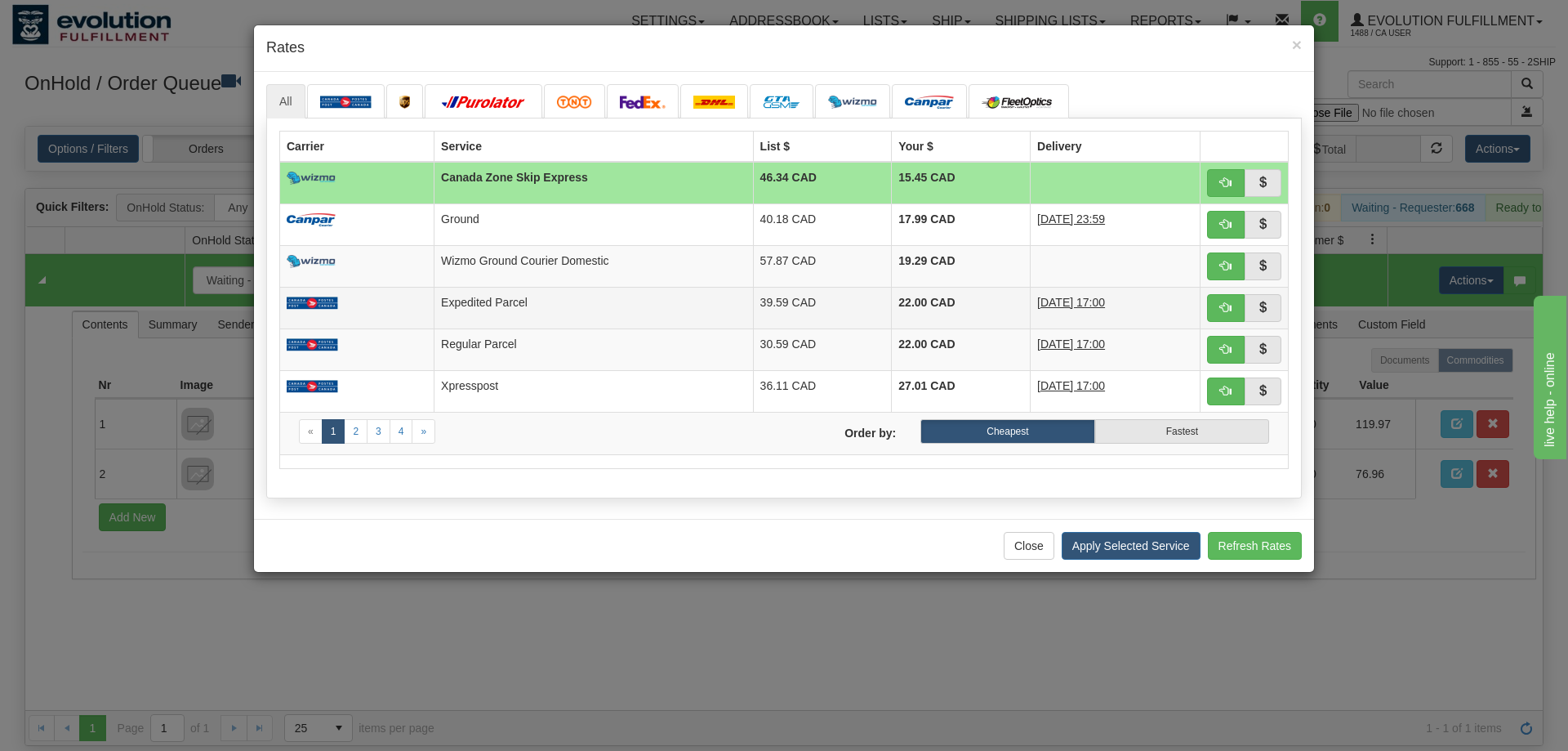
click at [1227, 294] on td at bounding box center [1245, 308] width 89 height 42
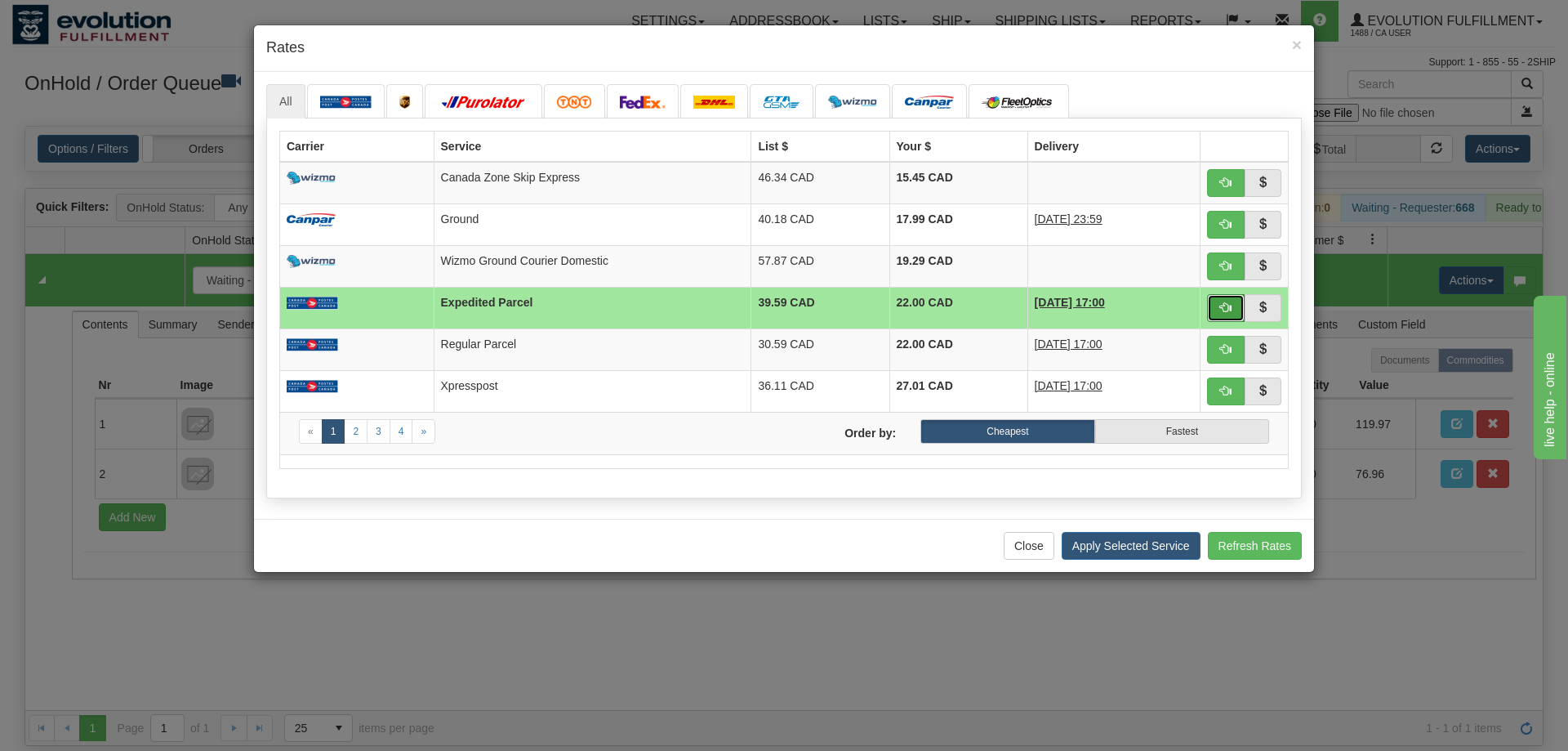
click at [1232, 302] on button "button" at bounding box center [1225, 308] width 38 height 28
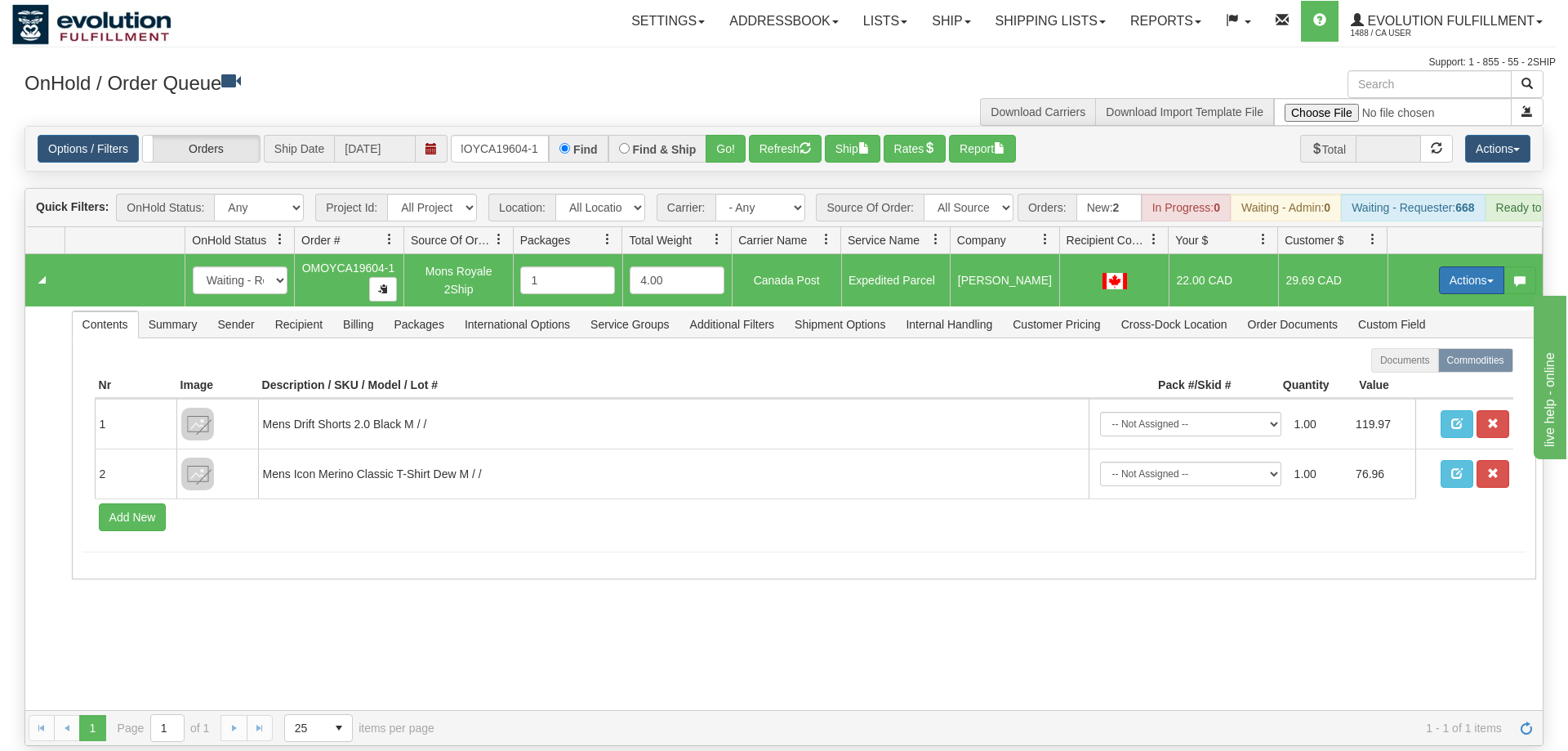
click at [1470, 267] on button "Actions" at bounding box center [1472, 280] width 65 height 28
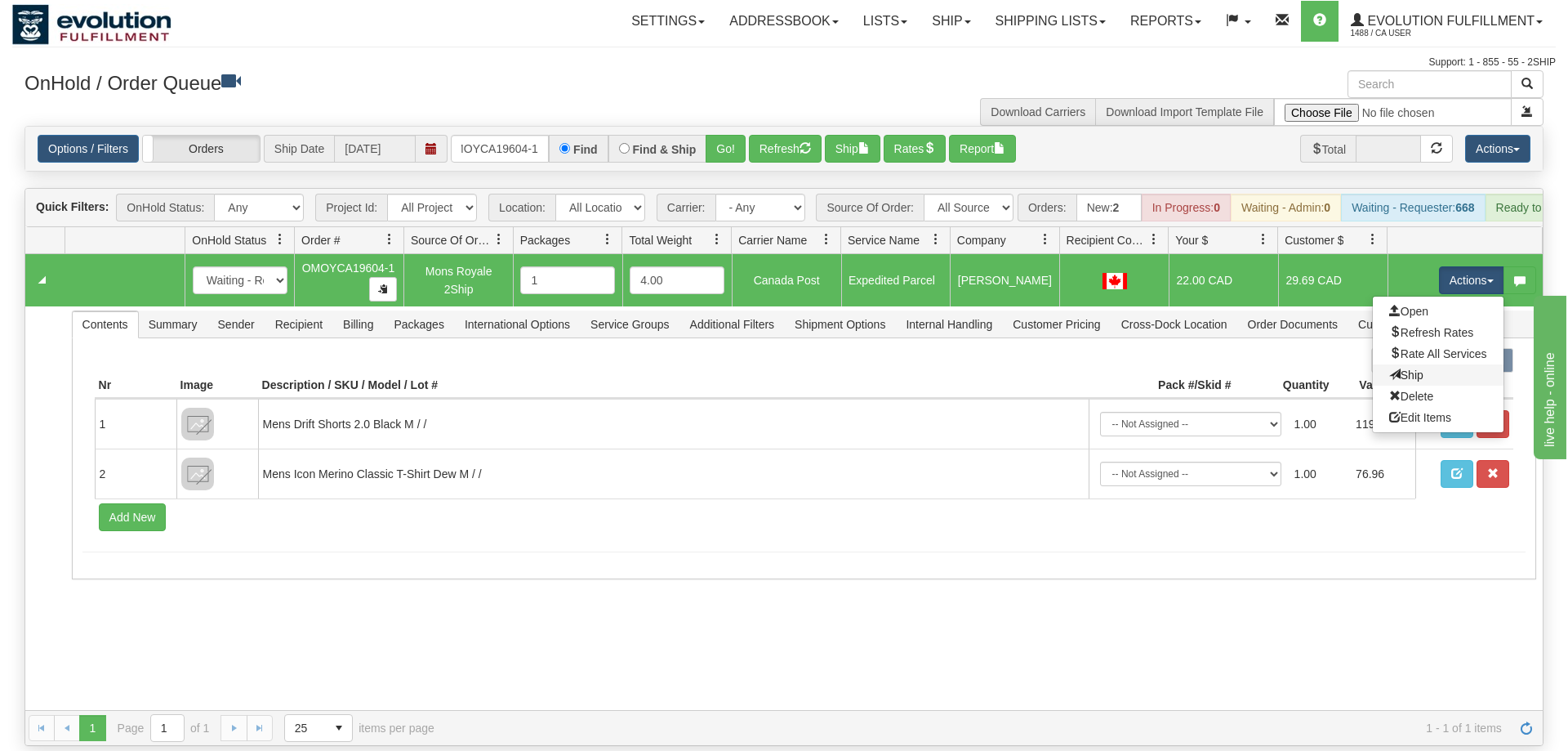
click at [1409, 365] on link "Ship" at bounding box center [1438, 375] width 130 height 21
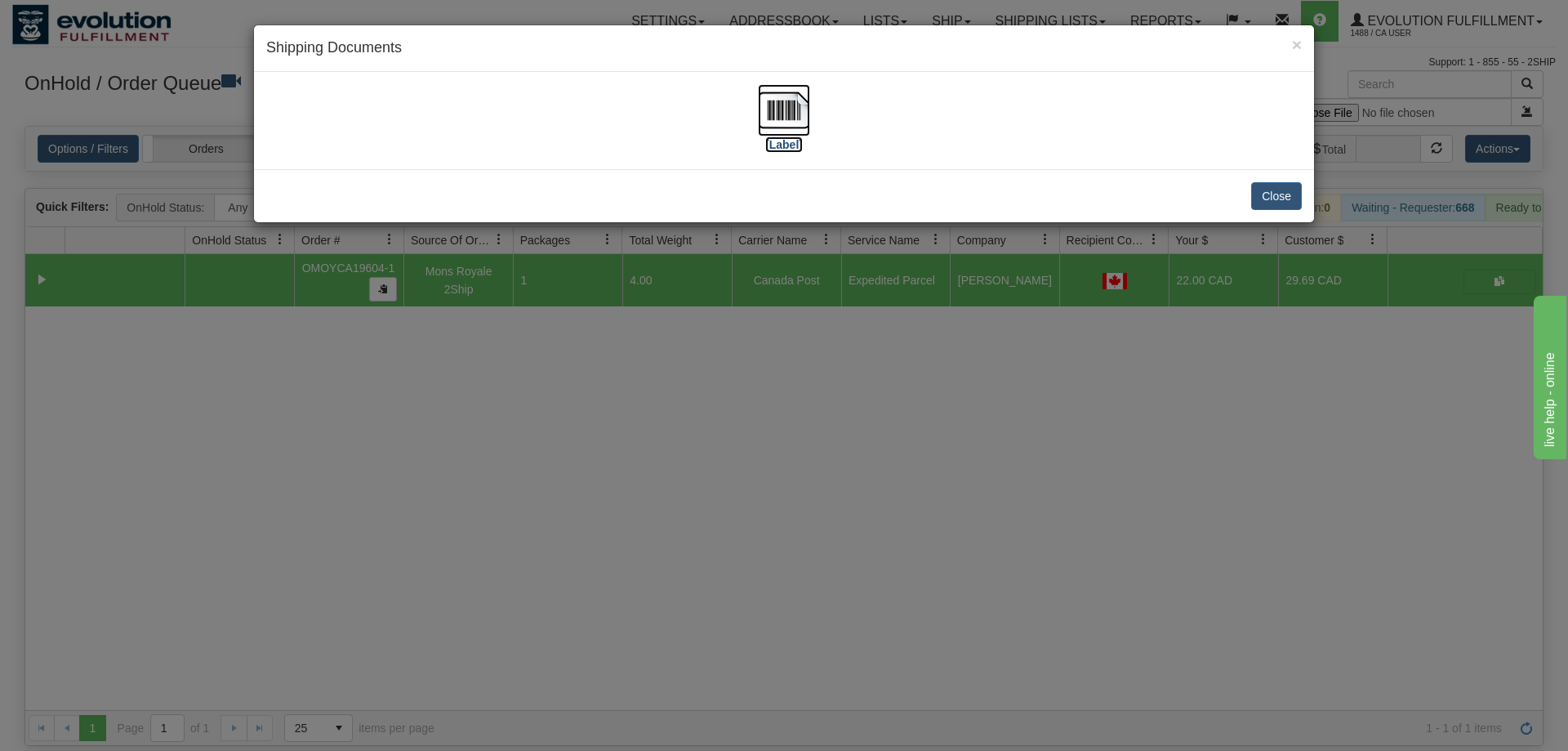
click at [796, 106] on img at bounding box center [784, 110] width 53 height 53
drag, startPoint x: 611, startPoint y: 570, endPoint x: 395, endPoint y: 204, distance: 425.0
click at [608, 562] on div "× Shipping Documents [Label] Close" at bounding box center [784, 376] width 1568 height 751
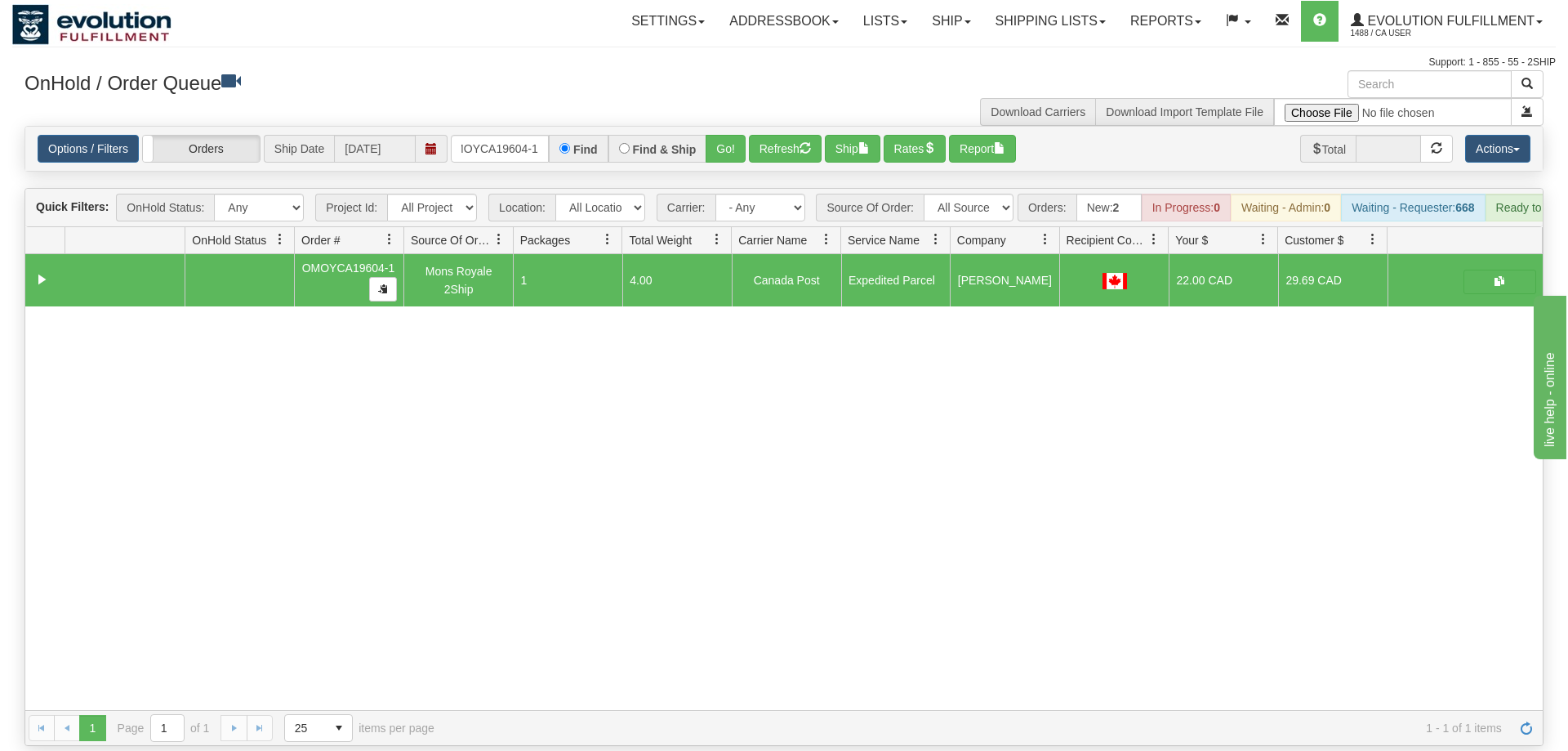
click at [475, 140] on div "Options / Filters Group Shipments Orders Ship Date 09/02/2025 OMOYCA19604-1 Fin…" at bounding box center [784, 148] width 1518 height 44
click at [473, 135] on input "OMOYCA19604-1" at bounding box center [499, 148] width 98 height 28
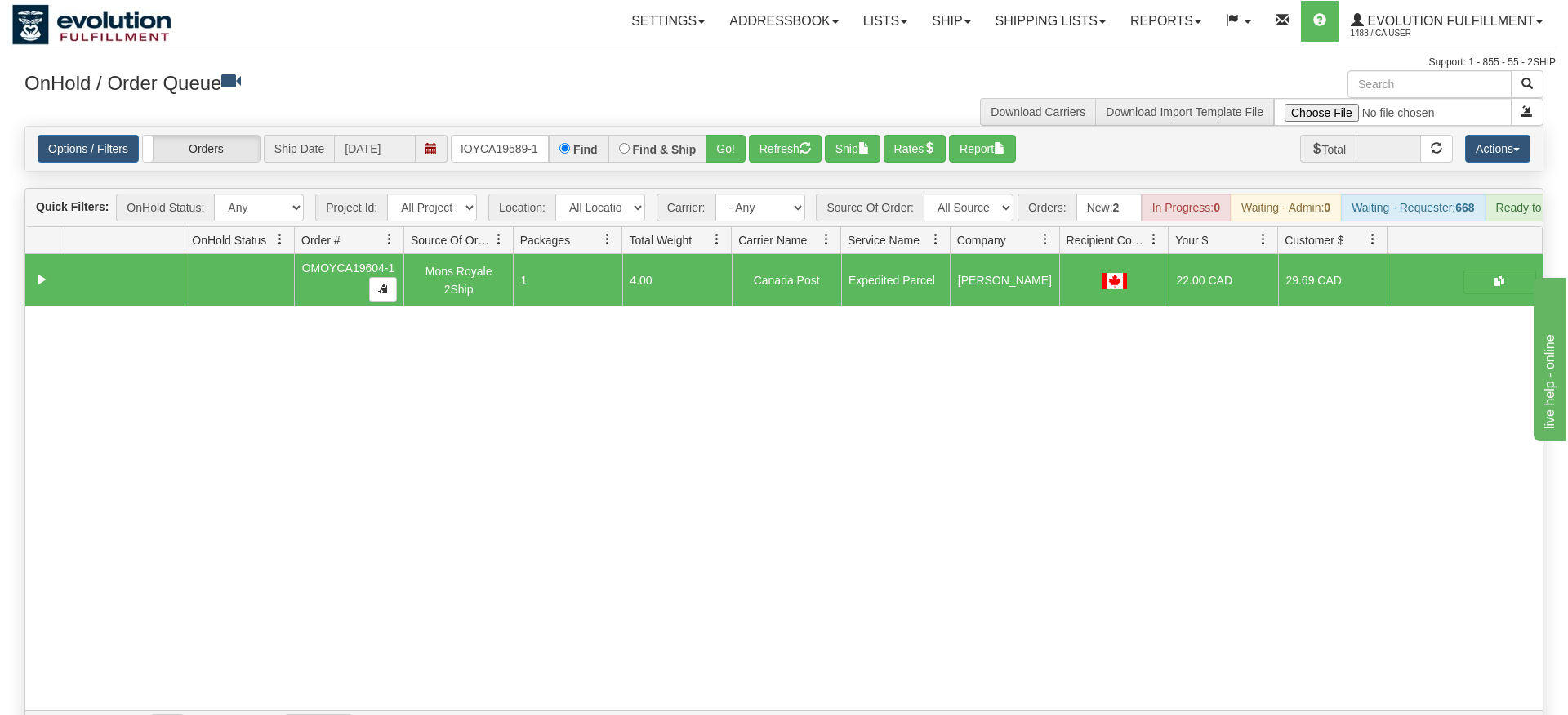
click at [693, 146] on div "Options / Filters Group Shipments Orders Ship Date 09/02/2025 OMOYCA19589-1 Fin…" at bounding box center [784, 148] width 1518 height 44
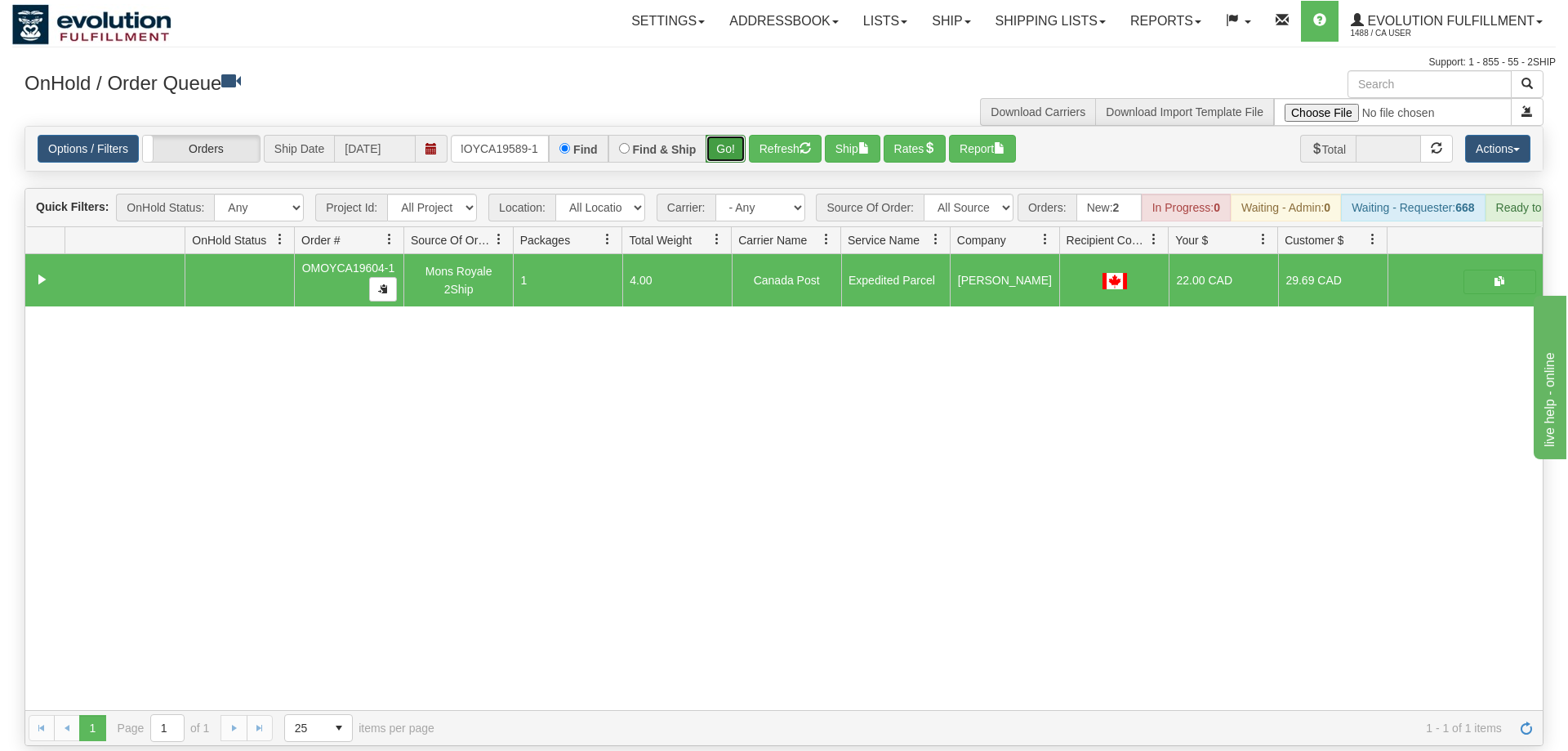
click at [727, 135] on button "Go!" at bounding box center [725, 148] width 40 height 28
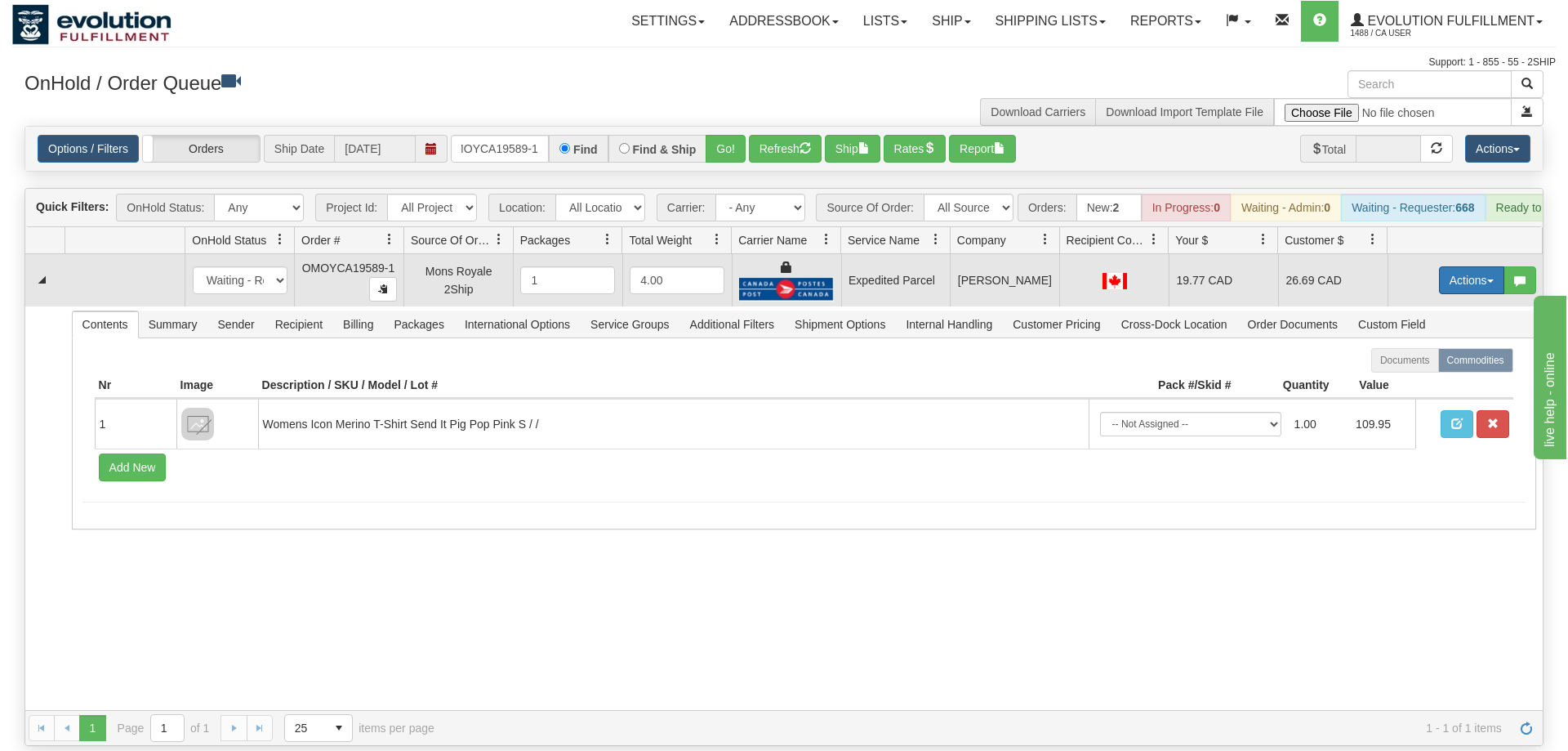
drag, startPoint x: 1472, startPoint y: 260, endPoint x: 1382, endPoint y: 357, distance: 132.3
click at [1471, 267] on button "Actions" at bounding box center [1472, 280] width 65 height 28
click at [1397, 369] on span "Ship" at bounding box center [1406, 376] width 34 height 13
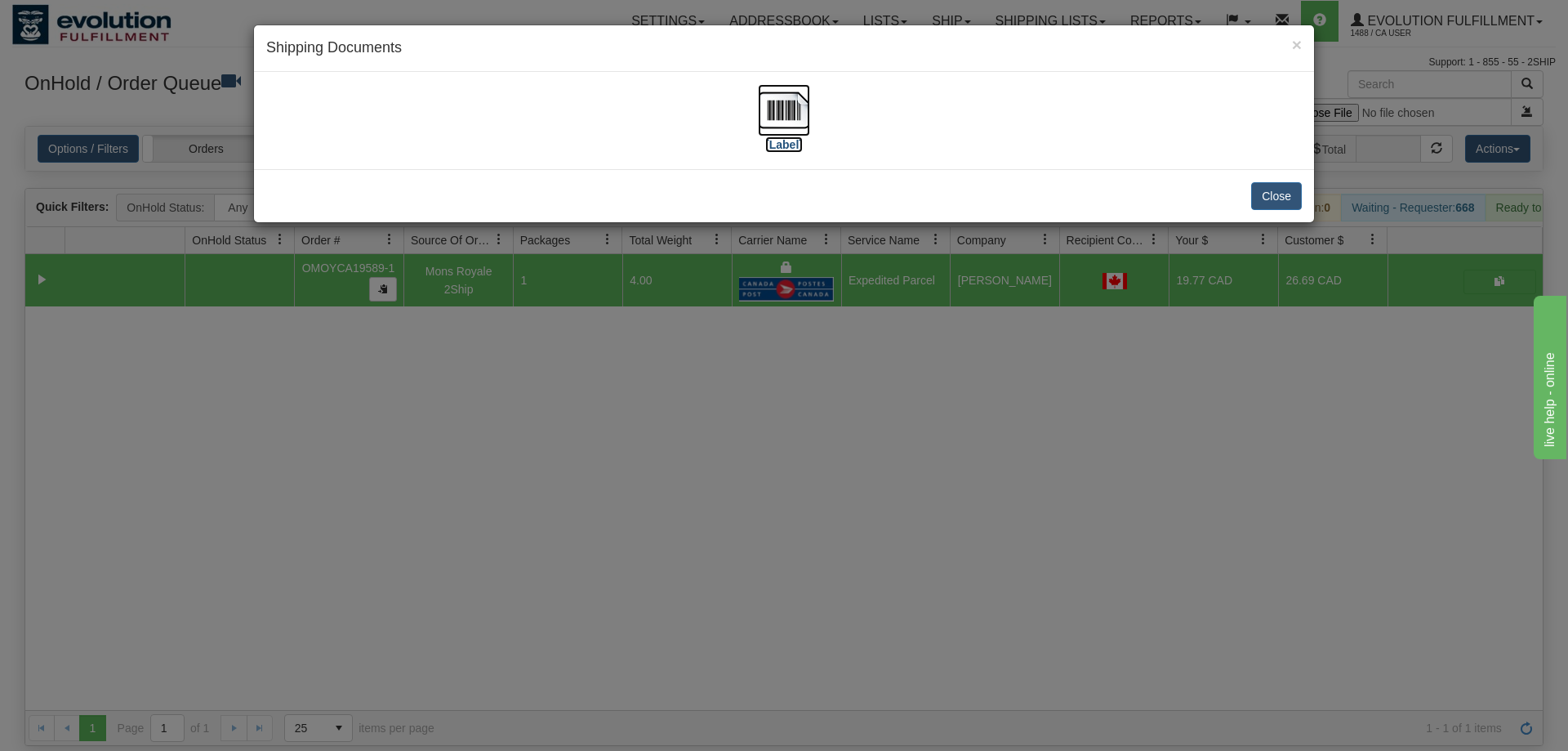
click at [759, 118] on img at bounding box center [784, 110] width 53 height 53
drag, startPoint x: 603, startPoint y: 492, endPoint x: 453, endPoint y: 168, distance: 357.0
click at [603, 486] on div "× Shipping Documents [Label] Close" at bounding box center [784, 376] width 1568 height 751
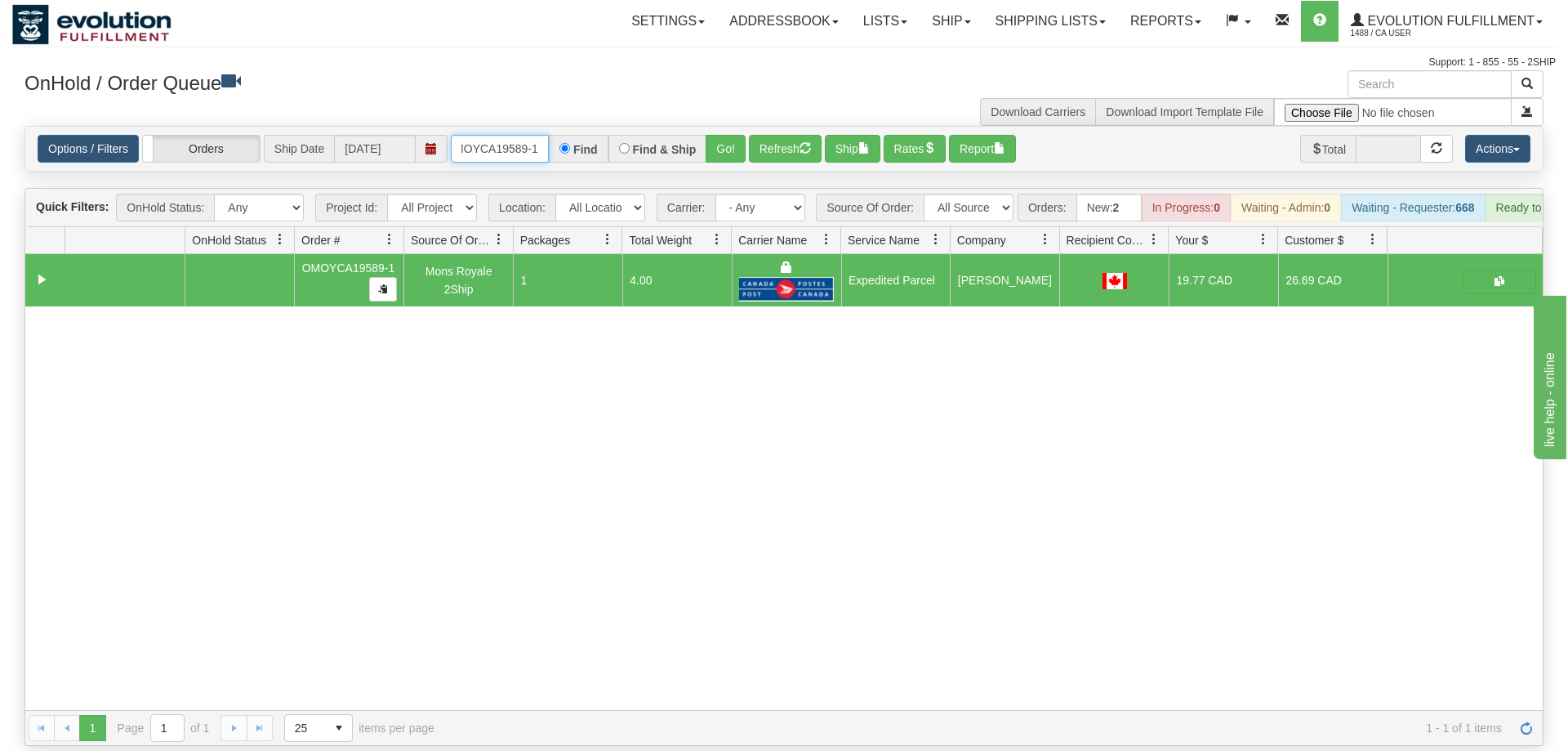
click at [499, 135] on input "OMOYCA19589-1" at bounding box center [499, 148] width 98 height 28
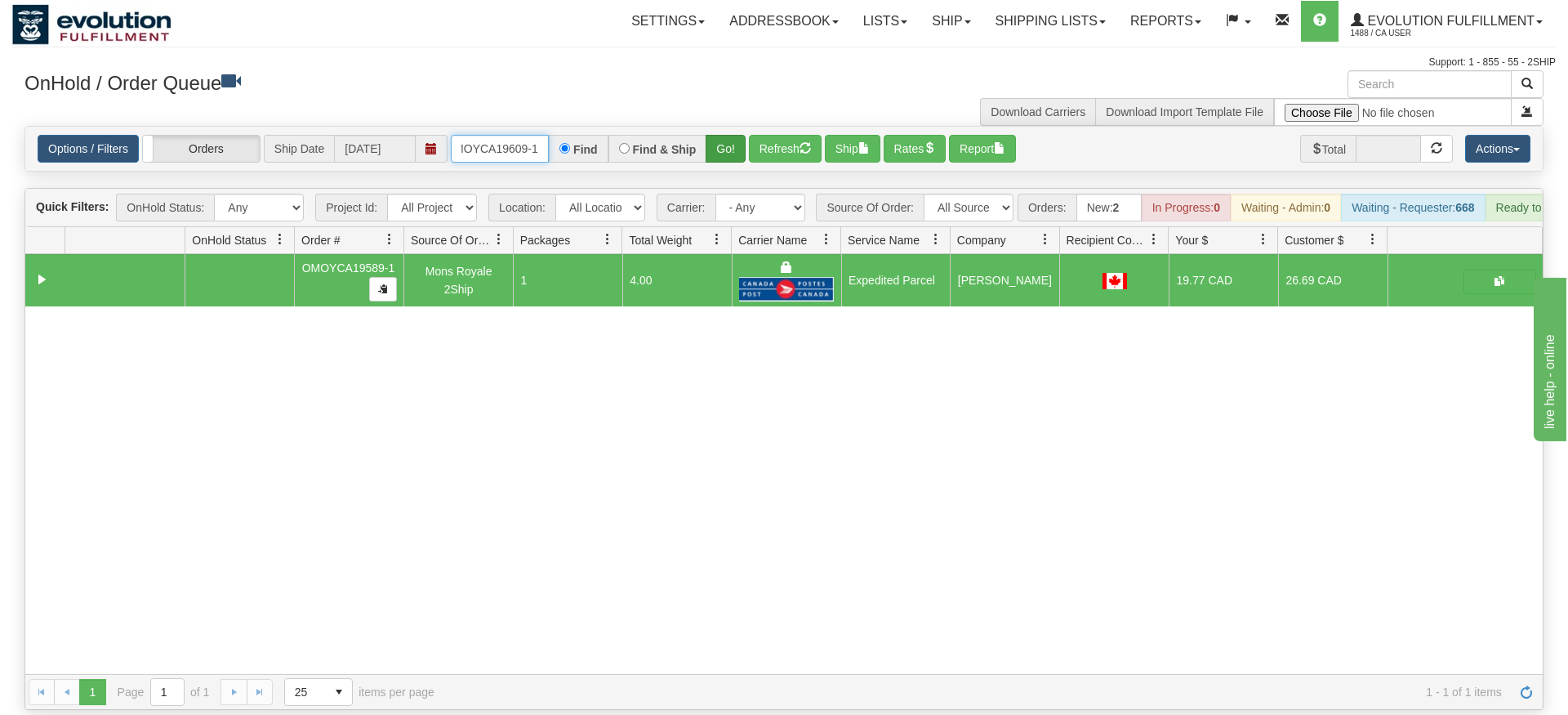
type input "OMOYCA19609-1"
click at [713, 153] on div "Is equal to Is not equal to Contains Does not contains CAD USD EUR ZAR [PERSON_…" at bounding box center [784, 418] width 1544 height 585
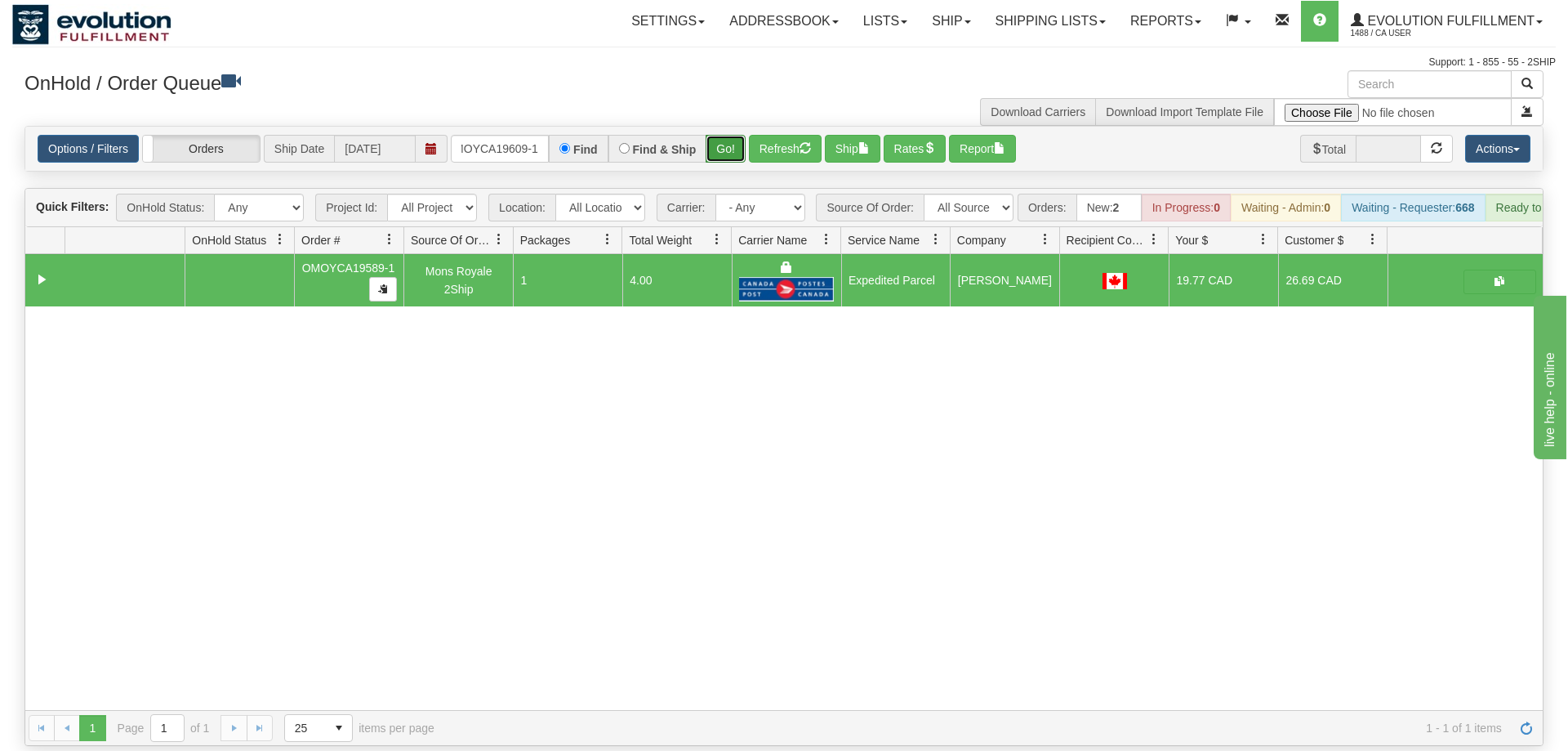
click at [715, 135] on button "Go!" at bounding box center [725, 148] width 40 height 28
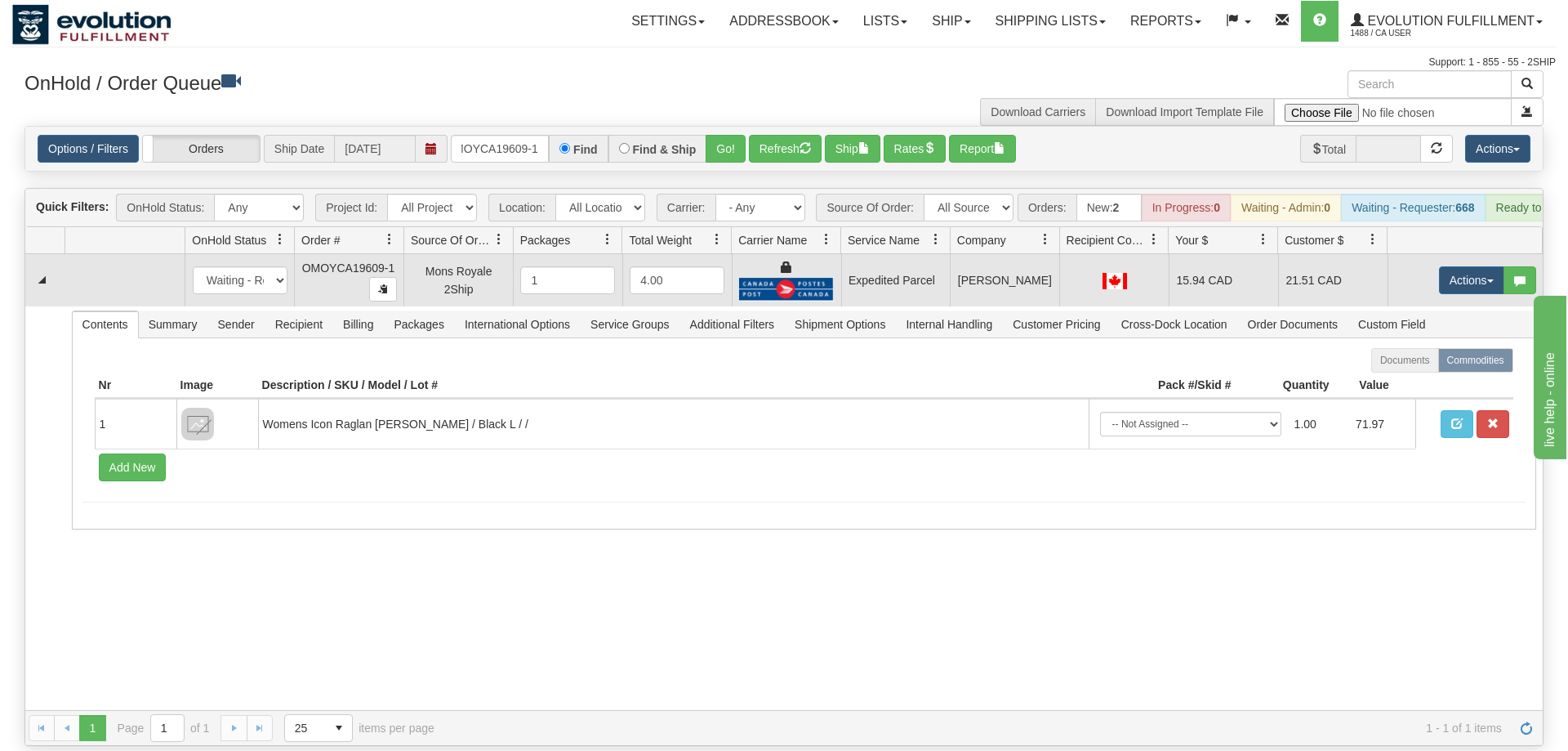
click at [1432, 254] on td "Actions Open Refresh Rates Rate All Services Ship Delete Edit Items" at bounding box center [1465, 280] width 155 height 53
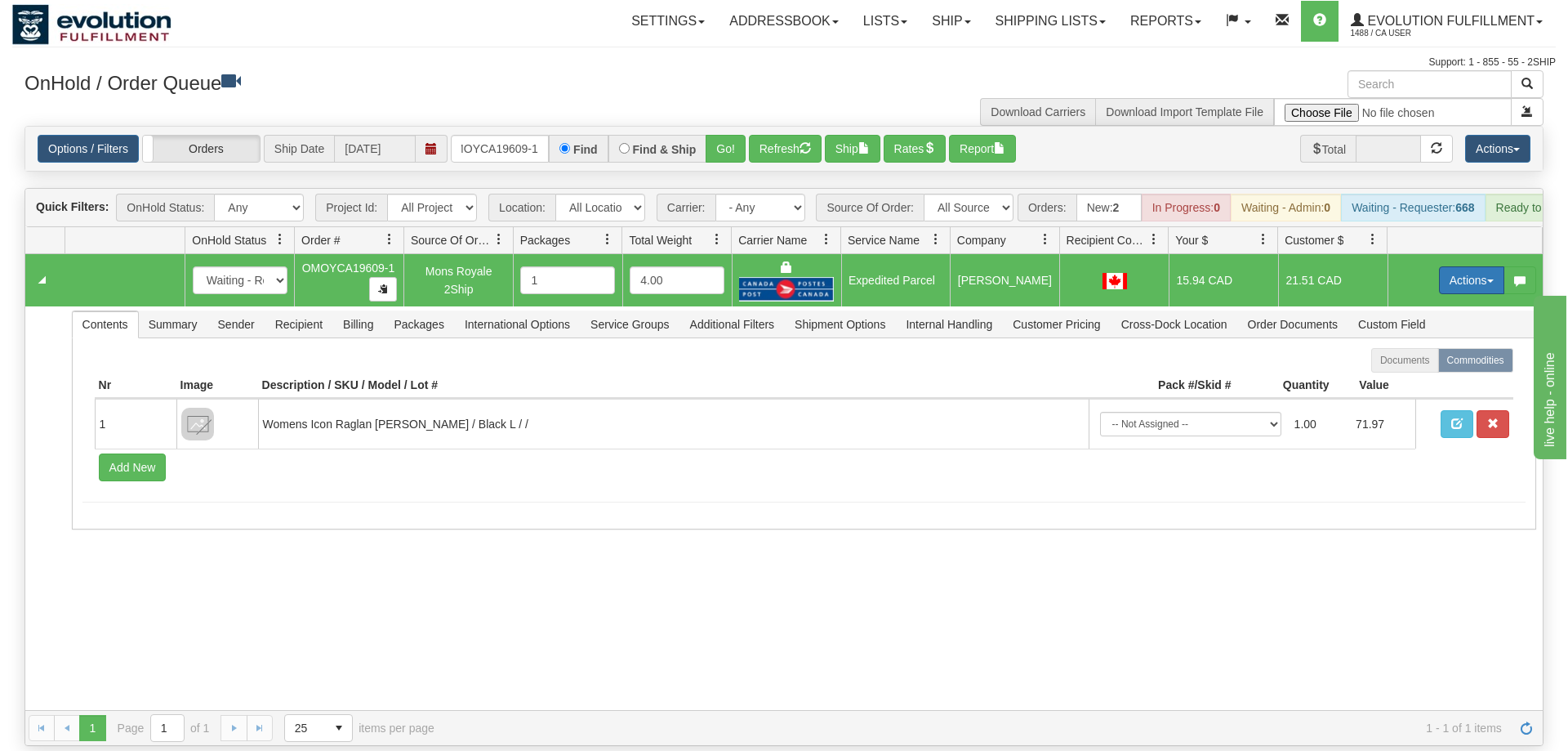
click at [1448, 267] on button "Actions" at bounding box center [1472, 280] width 65 height 28
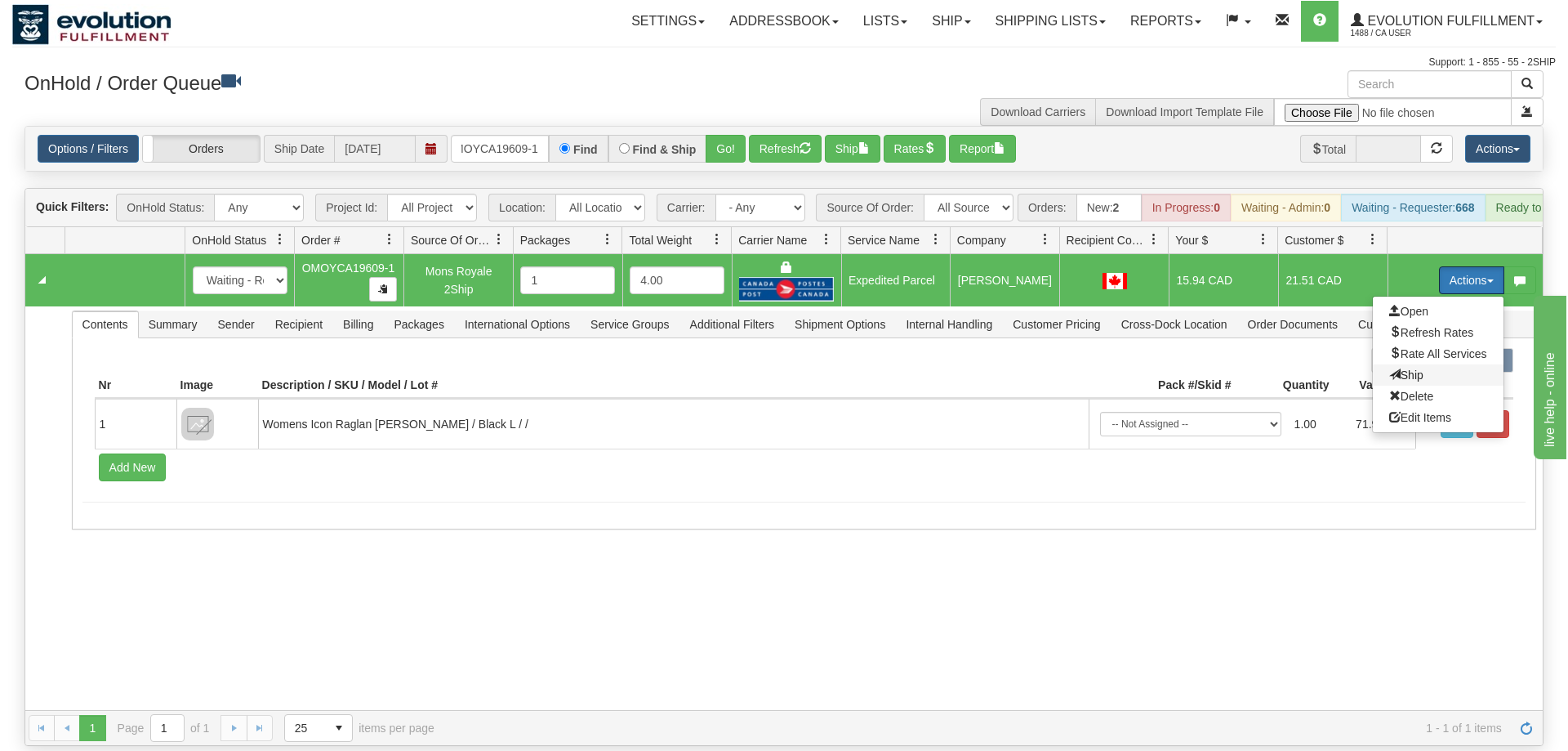
click at [1416, 369] on span "Ship" at bounding box center [1406, 376] width 34 height 13
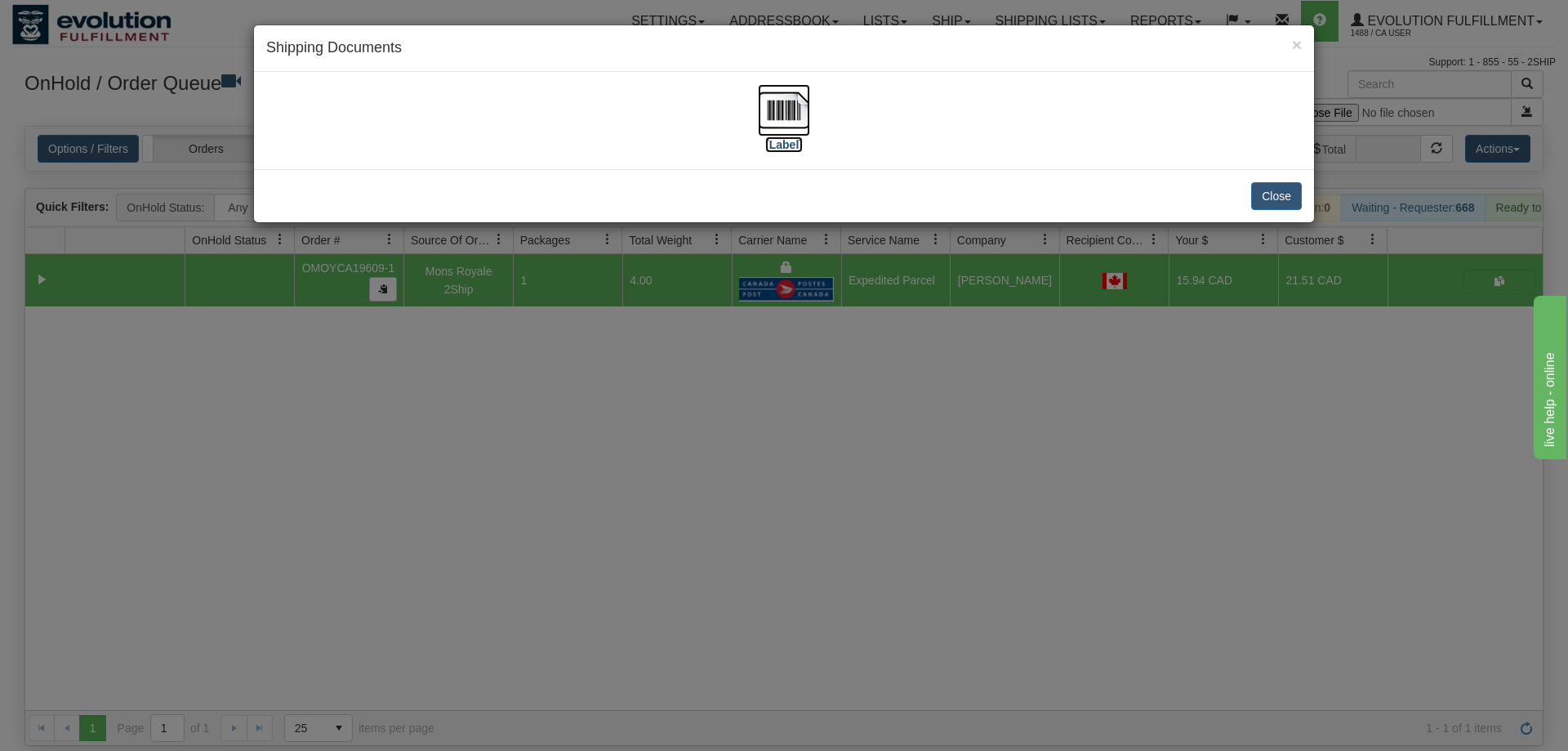
click at [773, 105] on img at bounding box center [784, 110] width 53 height 53
drag, startPoint x: 787, startPoint y: 494, endPoint x: 639, endPoint y: 69, distance: 450.0
click at [787, 494] on div "× Shipping Documents [Label] Close" at bounding box center [784, 376] width 1568 height 751
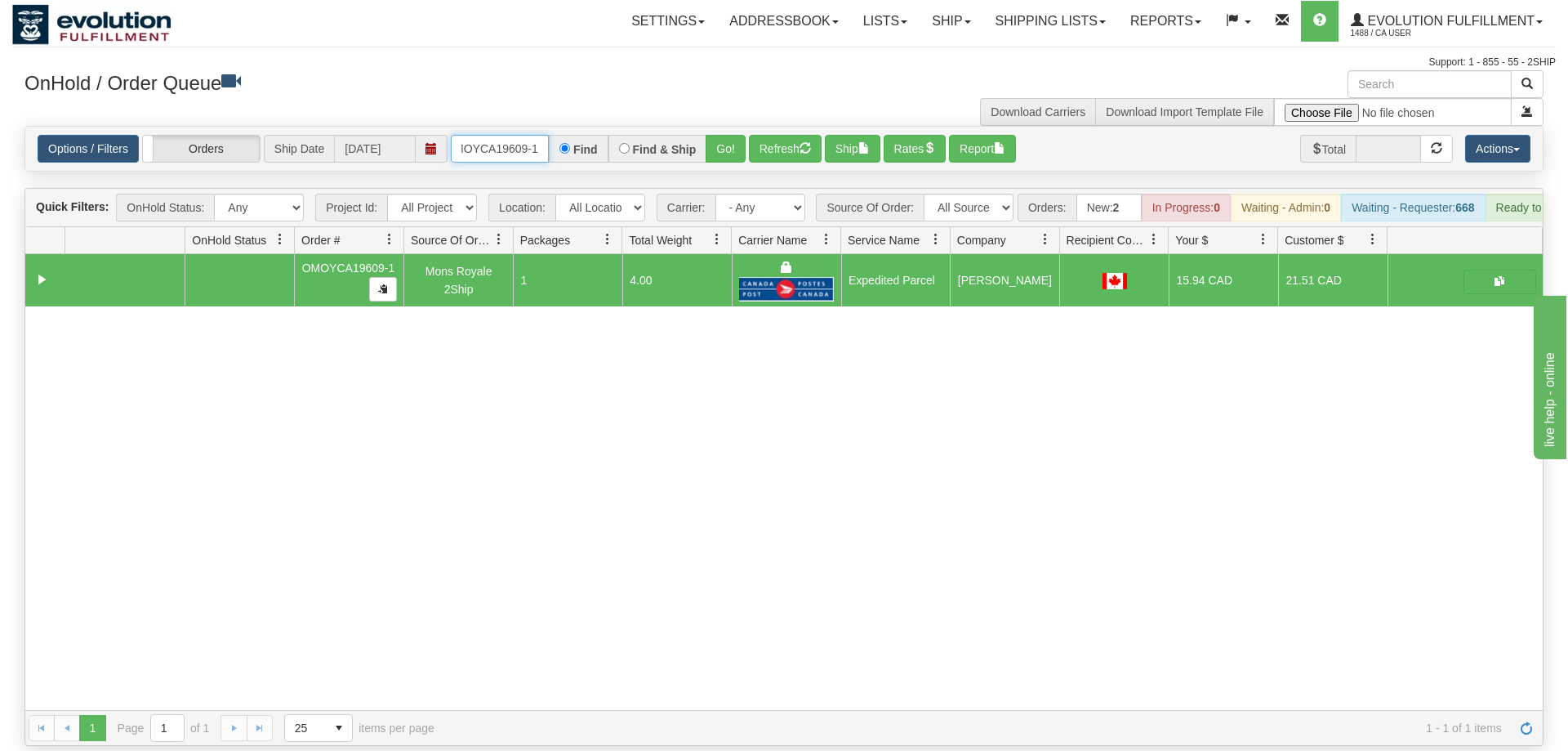
click at [531, 135] on input "OMOYCA19609-1" at bounding box center [499, 148] width 98 height 28
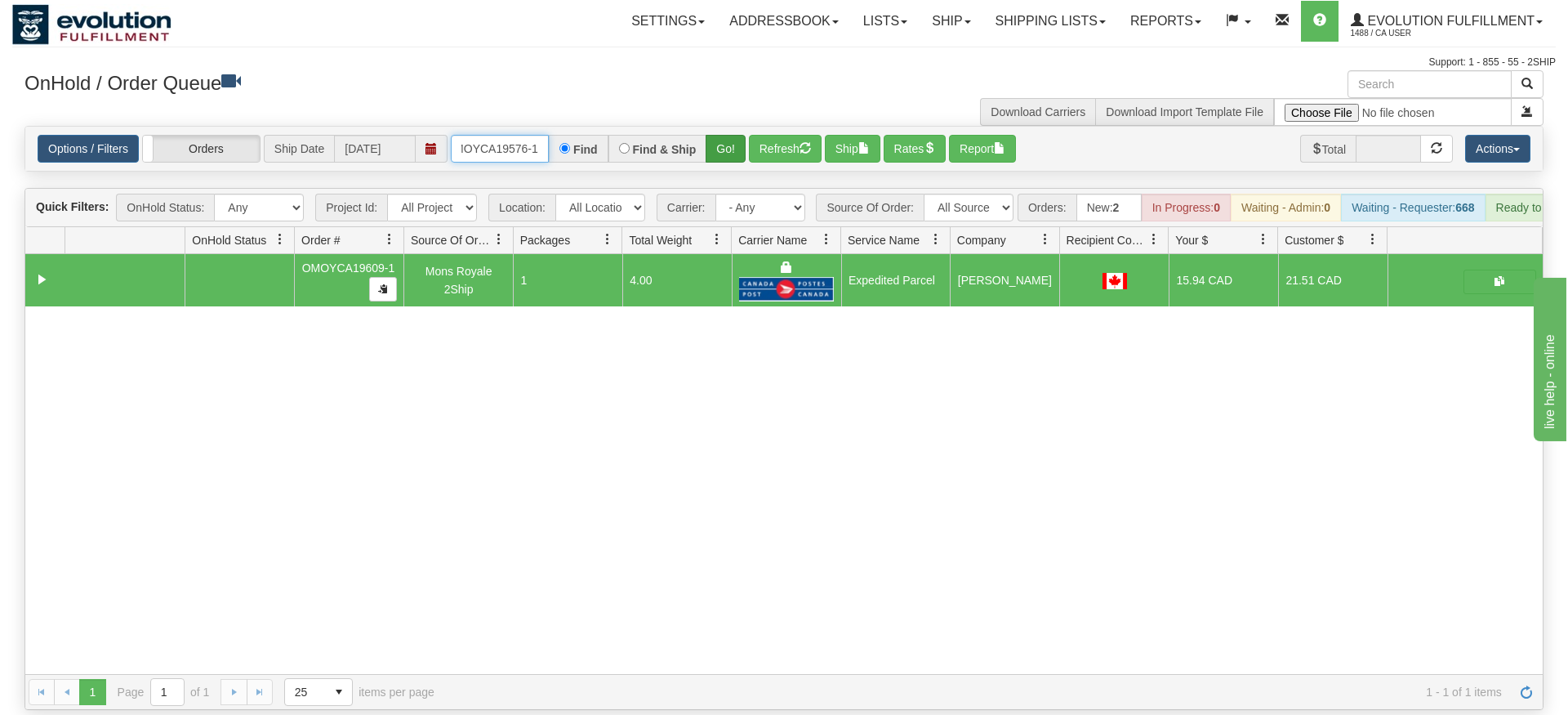
type input "OMOYCA19576-1"
drag, startPoint x: 733, startPoint y: 124, endPoint x: 731, endPoint y: 139, distance: 15.1
click at [731, 160] on div "Is equal to Is not equal to Contains Does not contains CAD USD EUR ZAR [PERSON_…" at bounding box center [784, 418] width 1544 height 585
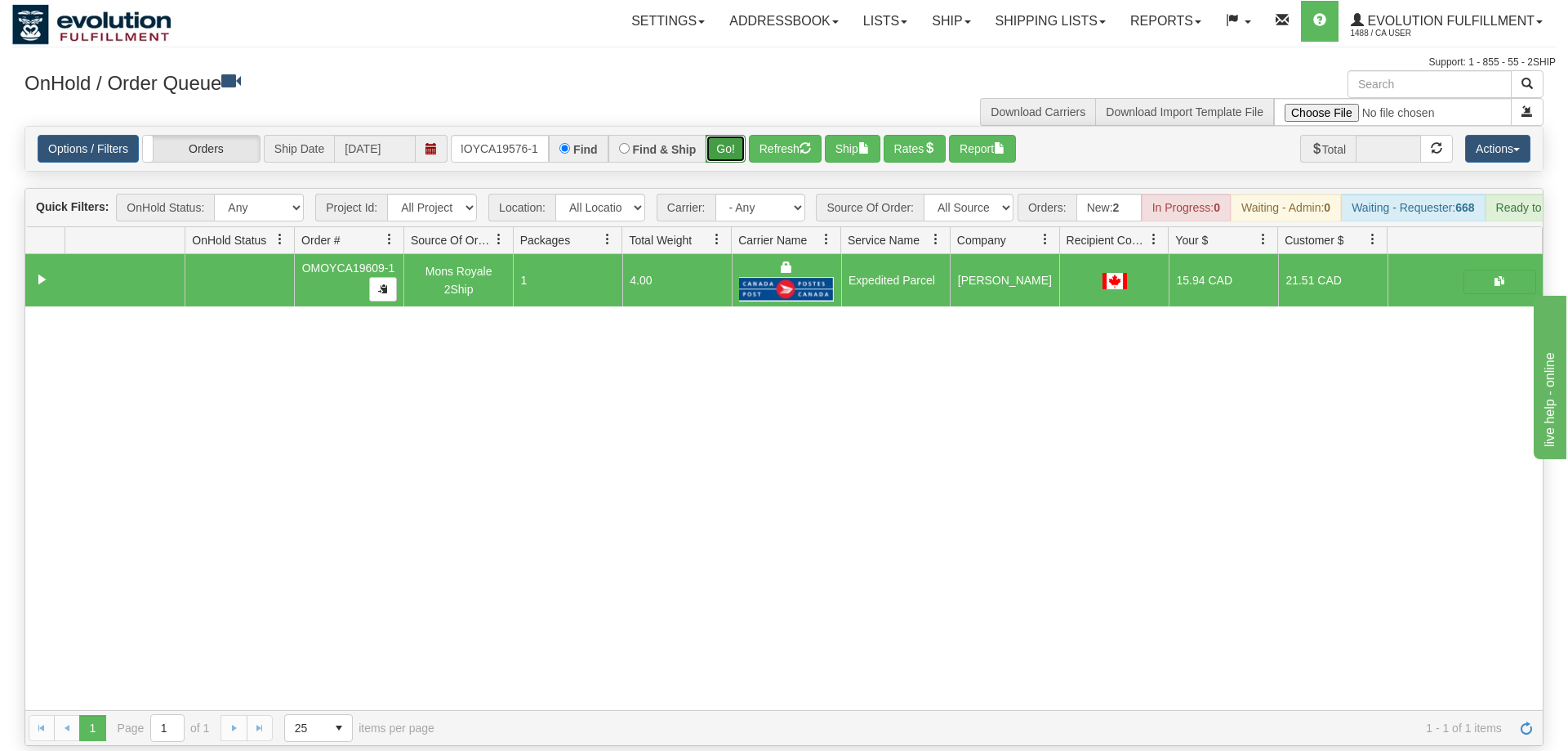
click at [738, 135] on button "Go!" at bounding box center [725, 148] width 40 height 28
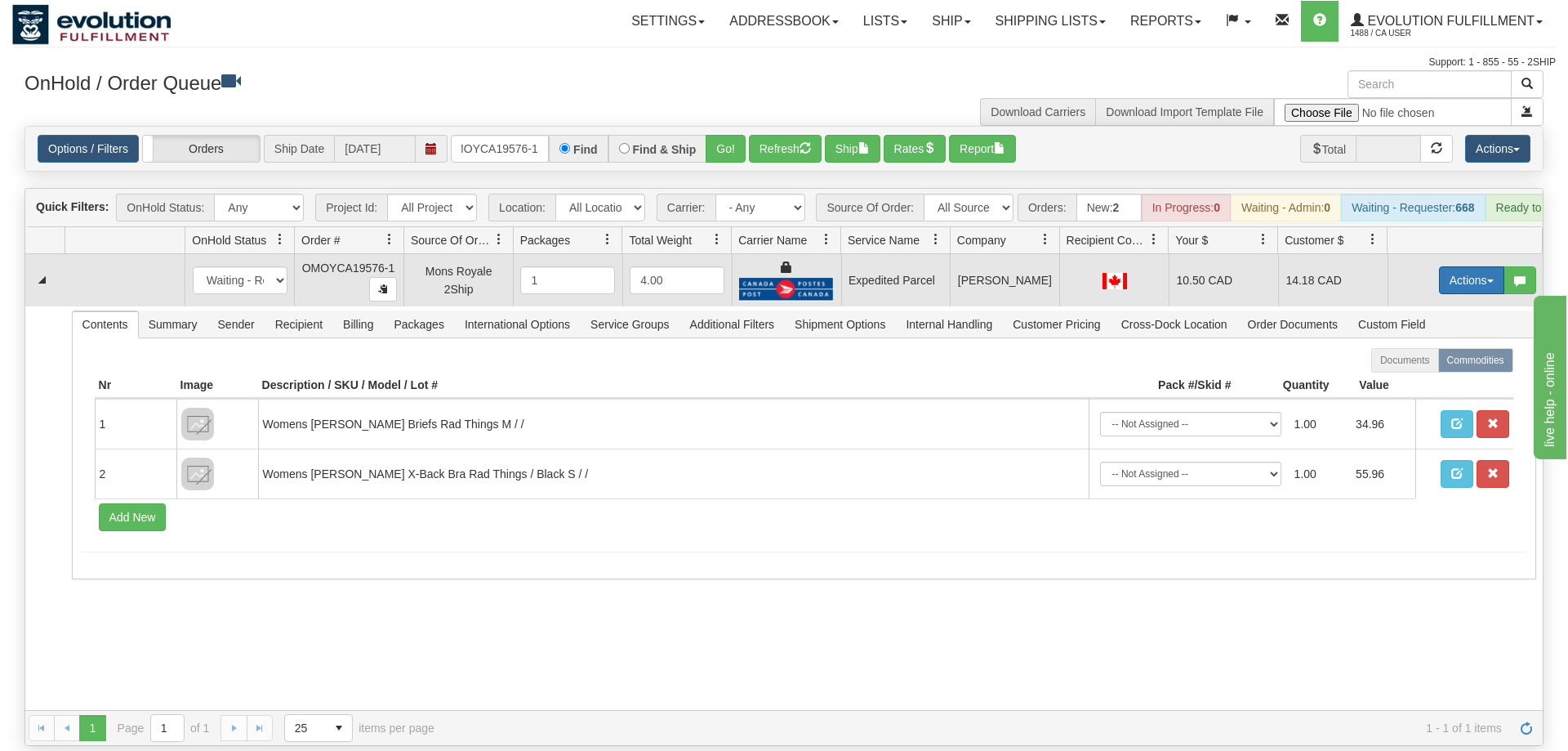
click at [1463, 267] on button "Actions" at bounding box center [1472, 280] width 65 height 28
click at [1426, 365] on link "Ship" at bounding box center [1438, 375] width 130 height 21
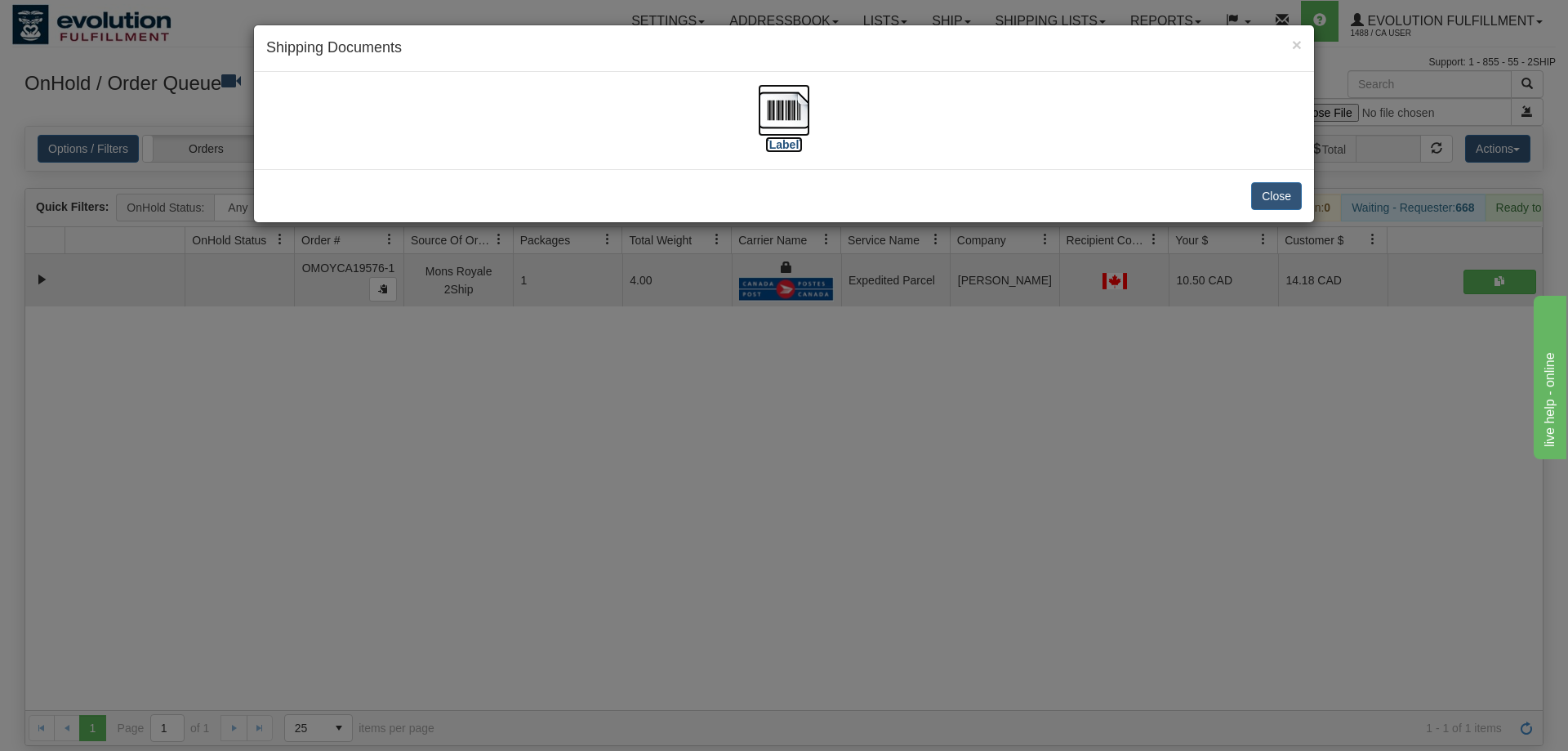
click at [771, 120] on img at bounding box center [784, 110] width 53 height 53
drag, startPoint x: 792, startPoint y: 487, endPoint x: 657, endPoint y: 194, distance: 322.6
click at [792, 476] on div "× Shipping Documents [Label] Close" at bounding box center [784, 376] width 1568 height 751
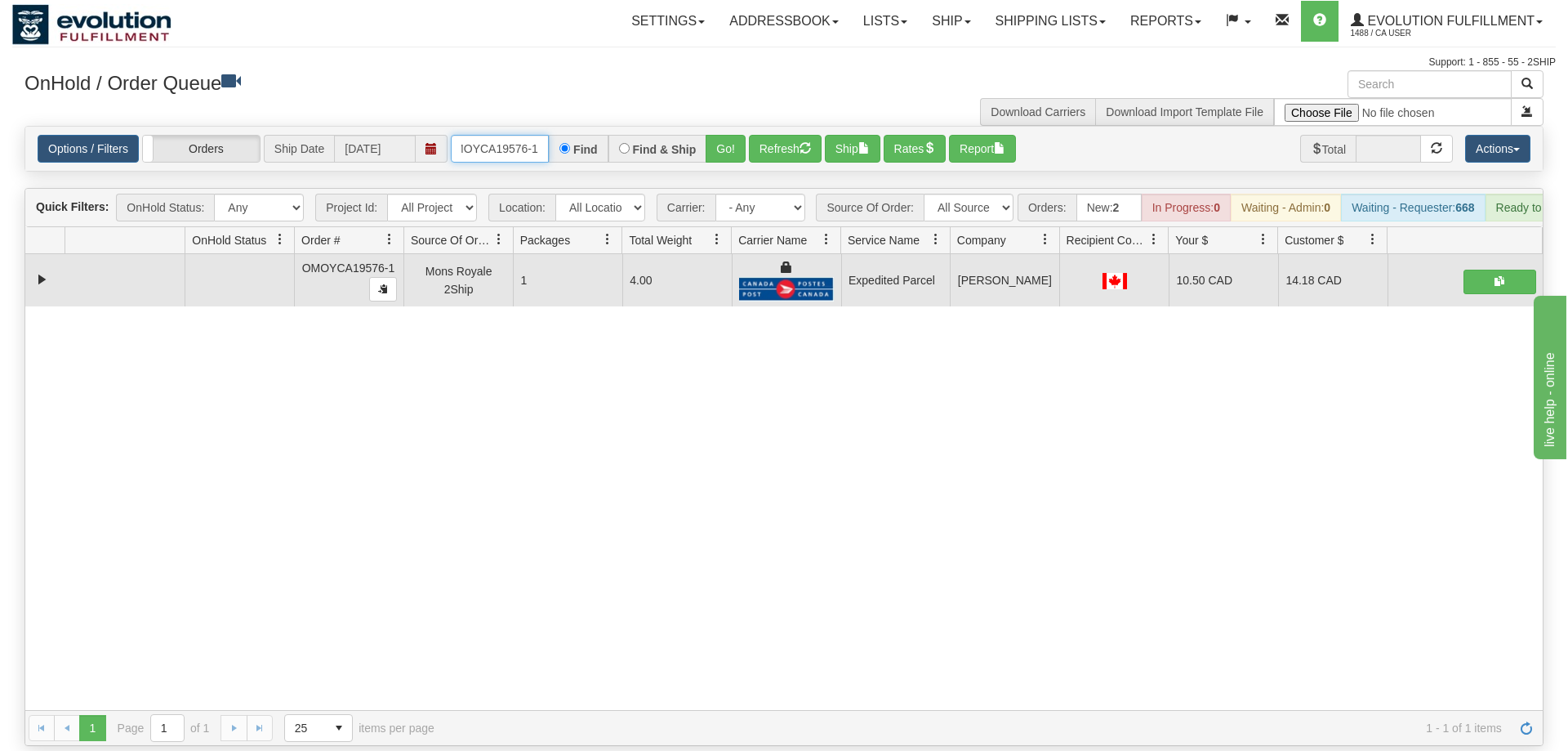
click at [538, 135] on input "OMOYCA19576-1" at bounding box center [499, 148] width 98 height 28
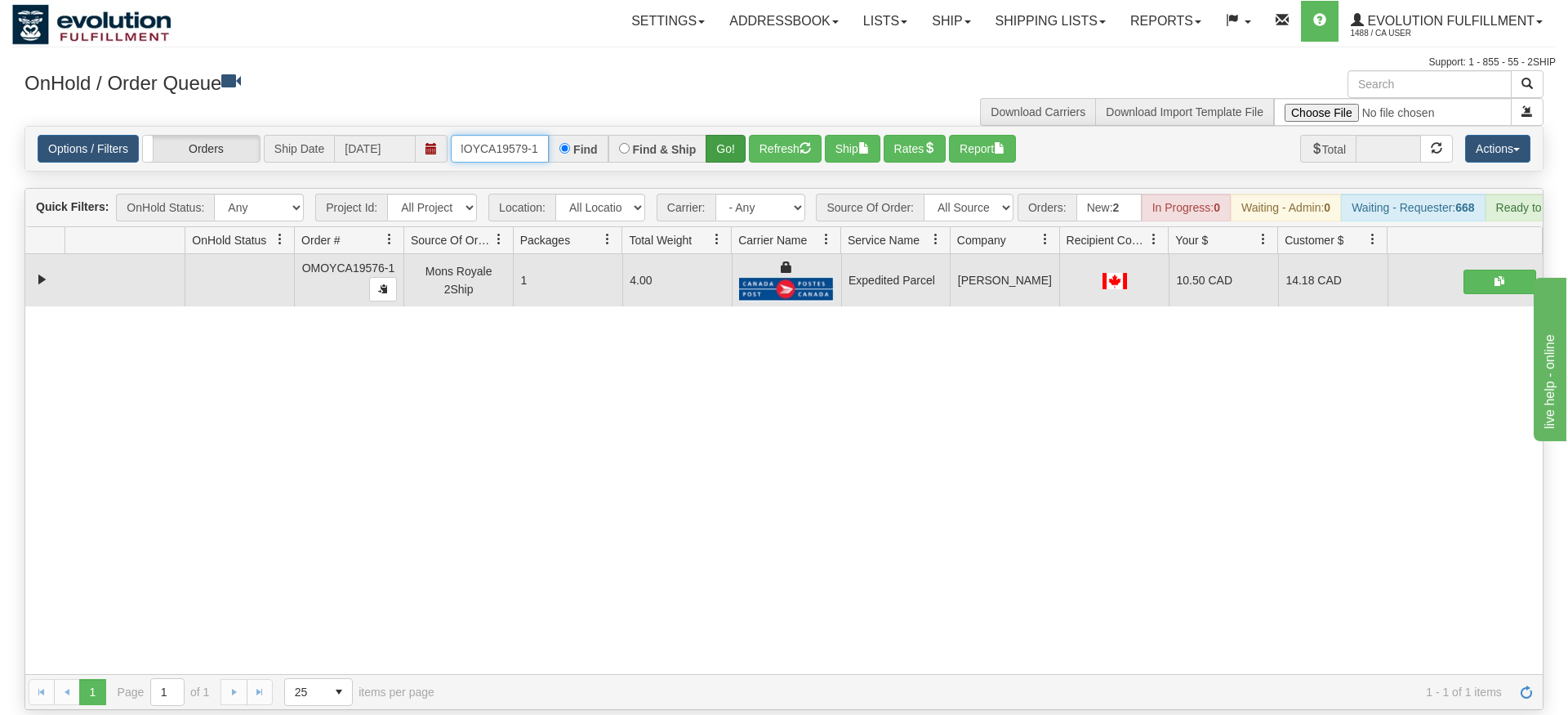
type input "OMOYCA19579-1"
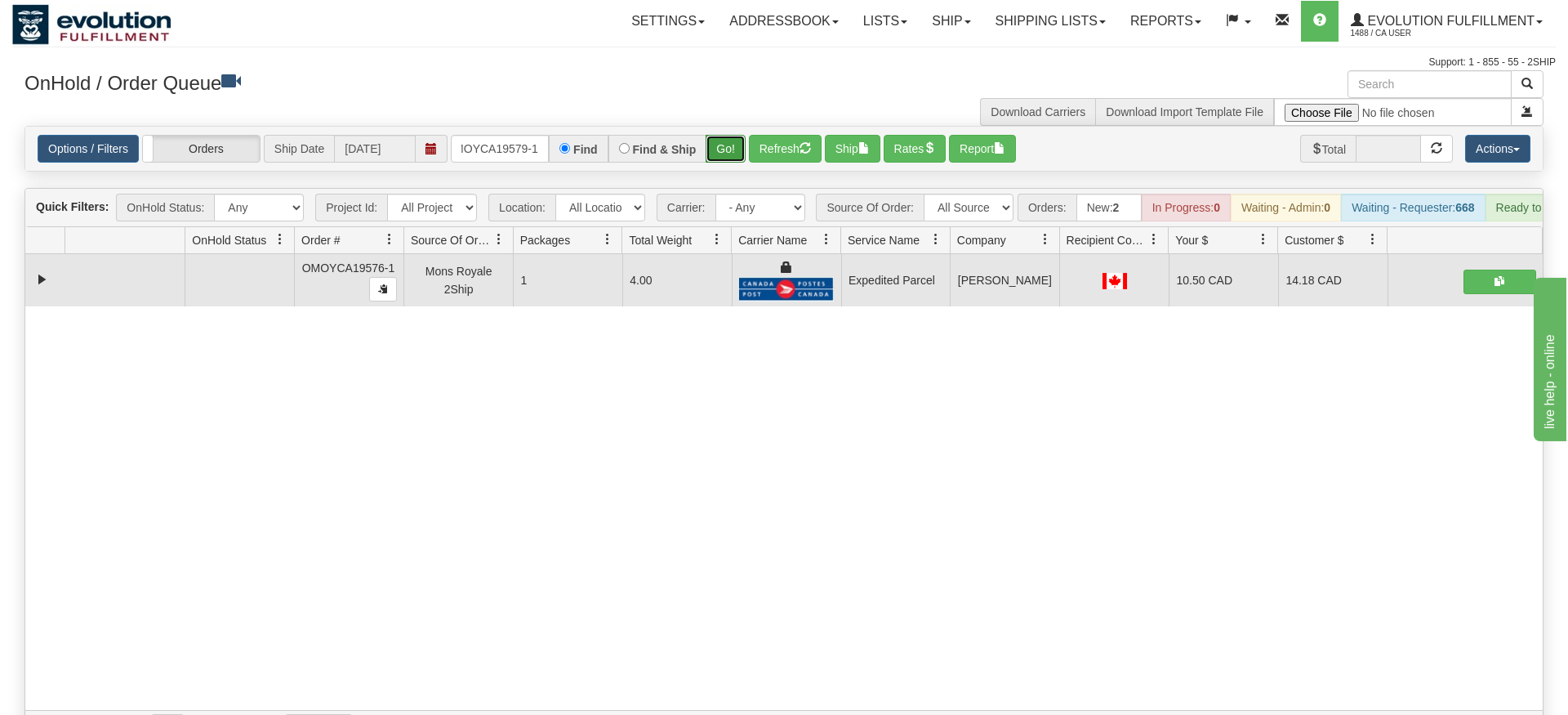
click at [715, 156] on div "Is equal to Is not equal to Contains Does not contains CAD USD EUR ZAR [PERSON_…" at bounding box center [784, 437] width 1544 height 621
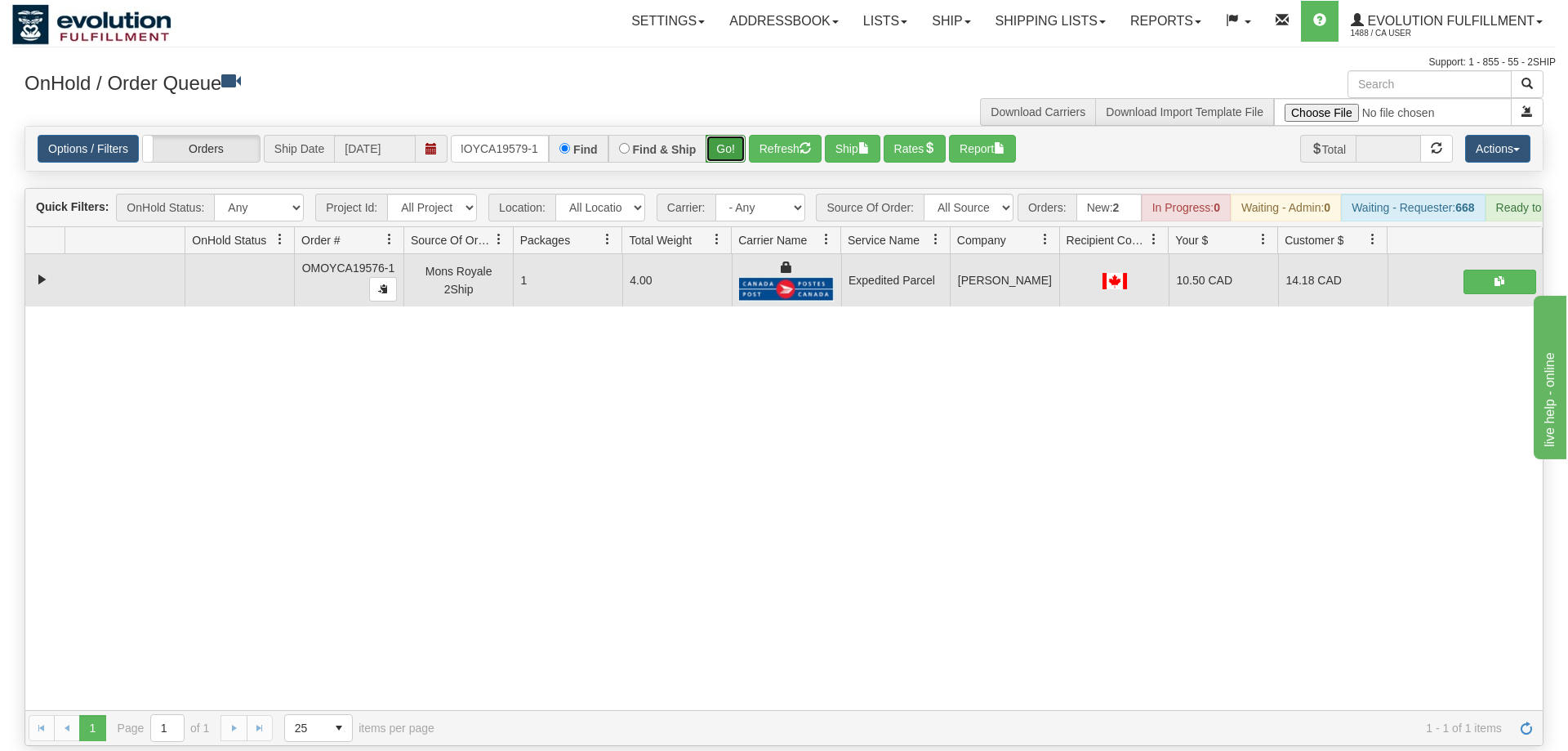
click at [721, 135] on button "Go!" at bounding box center [725, 148] width 40 height 28
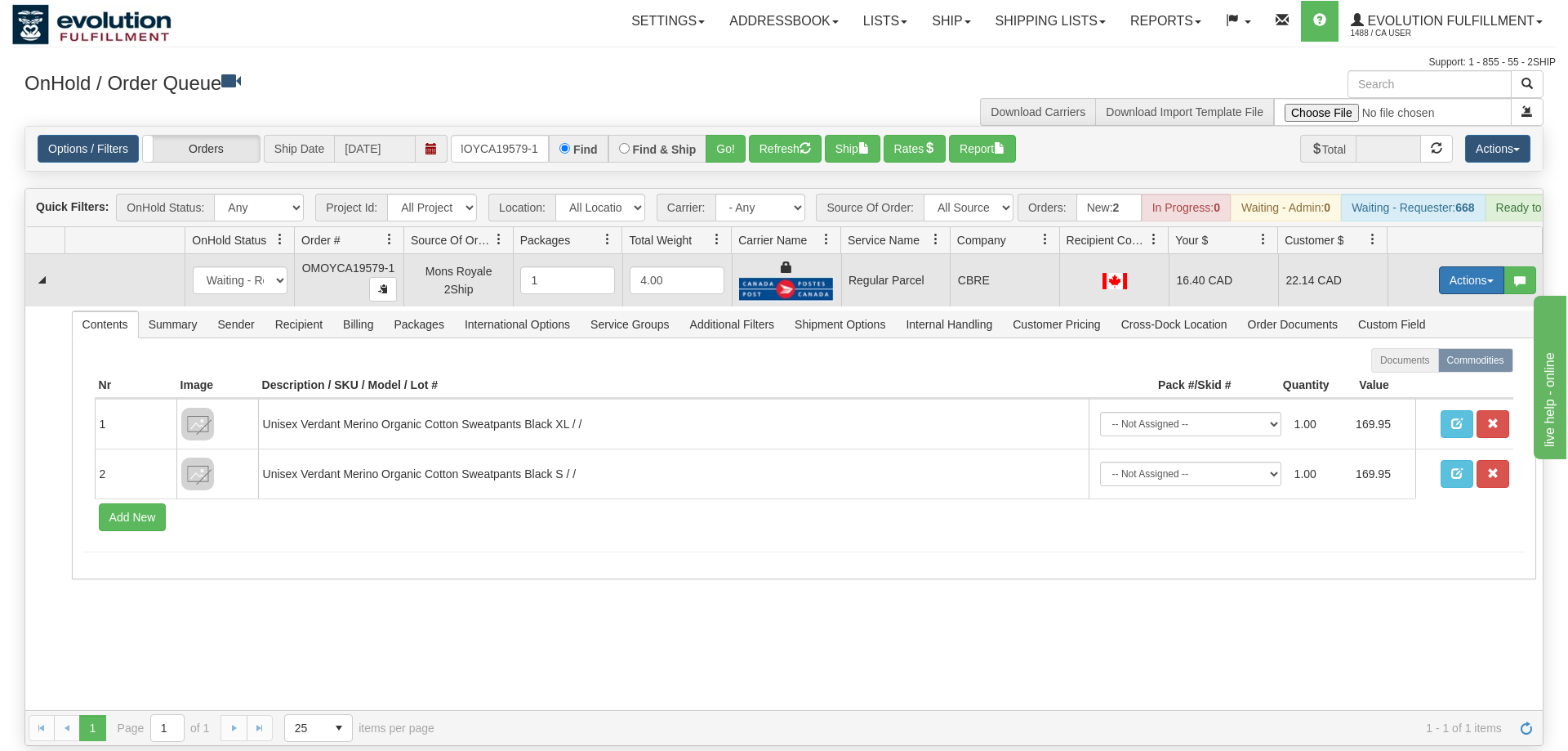
click at [1469, 267] on button "Actions" at bounding box center [1472, 280] width 65 height 28
click at [1423, 347] on span "Rate All Services" at bounding box center [1438, 354] width 98 height 13
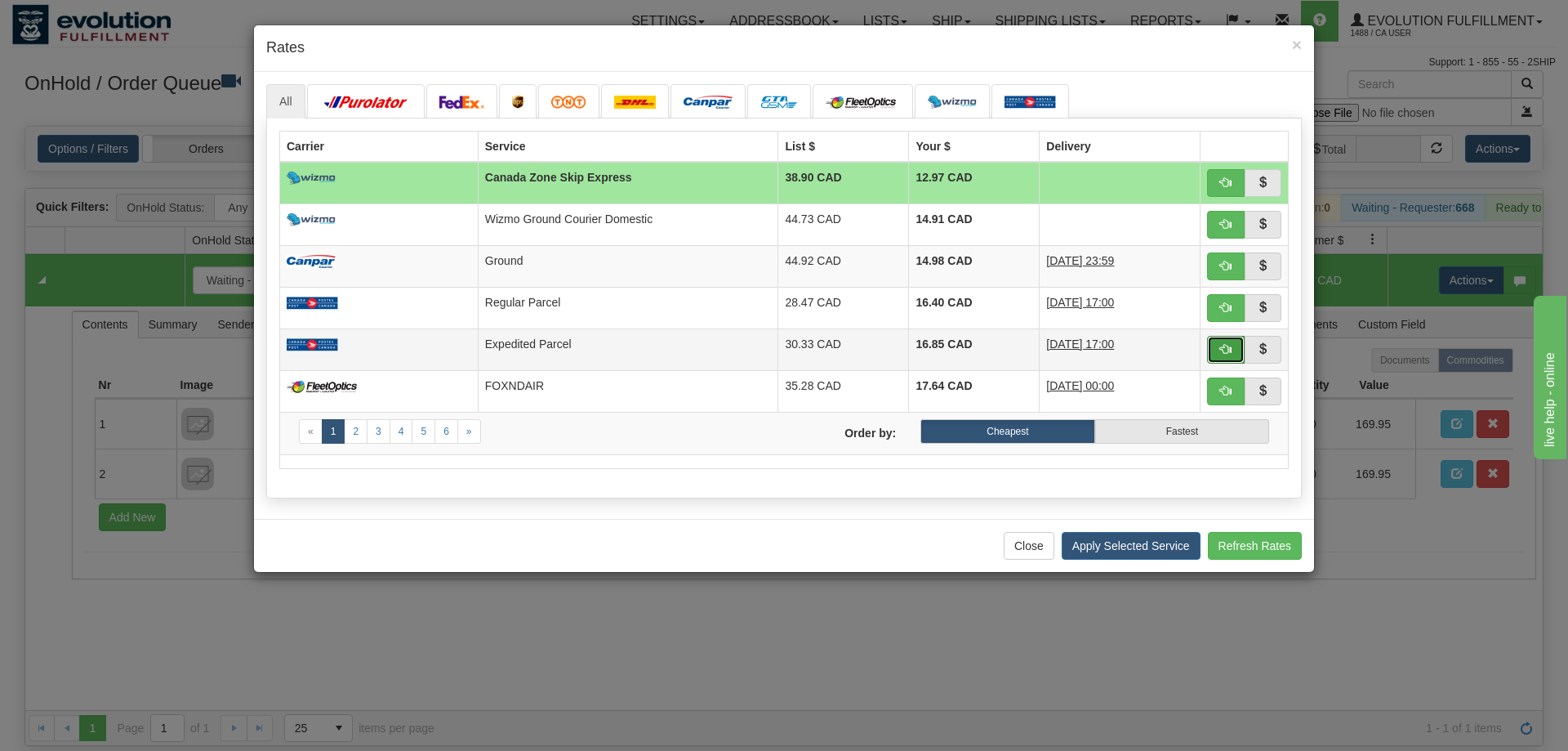
click at [1231, 355] on button "button" at bounding box center [1225, 350] width 38 height 28
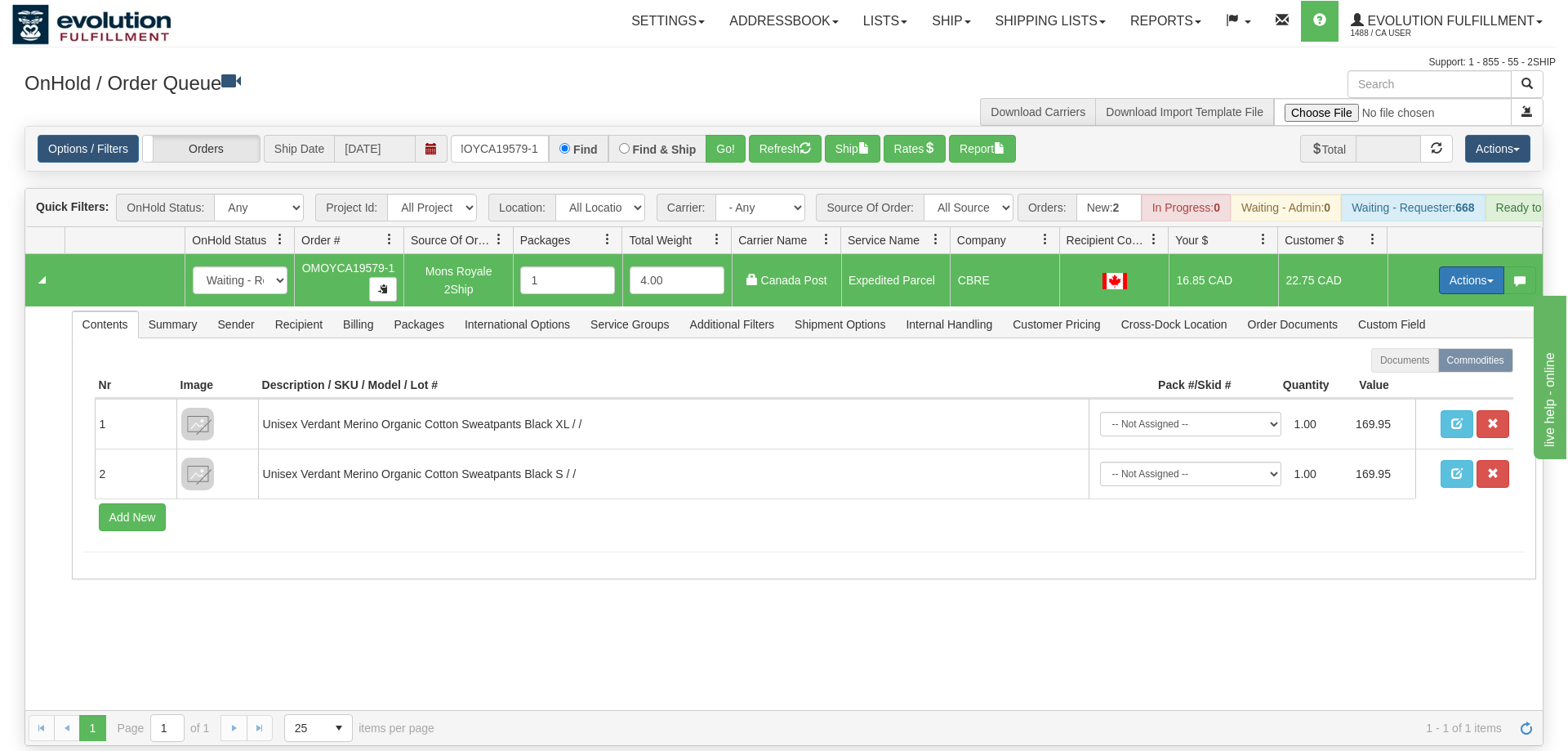
click at [1474, 267] on button "Actions" at bounding box center [1472, 280] width 65 height 28
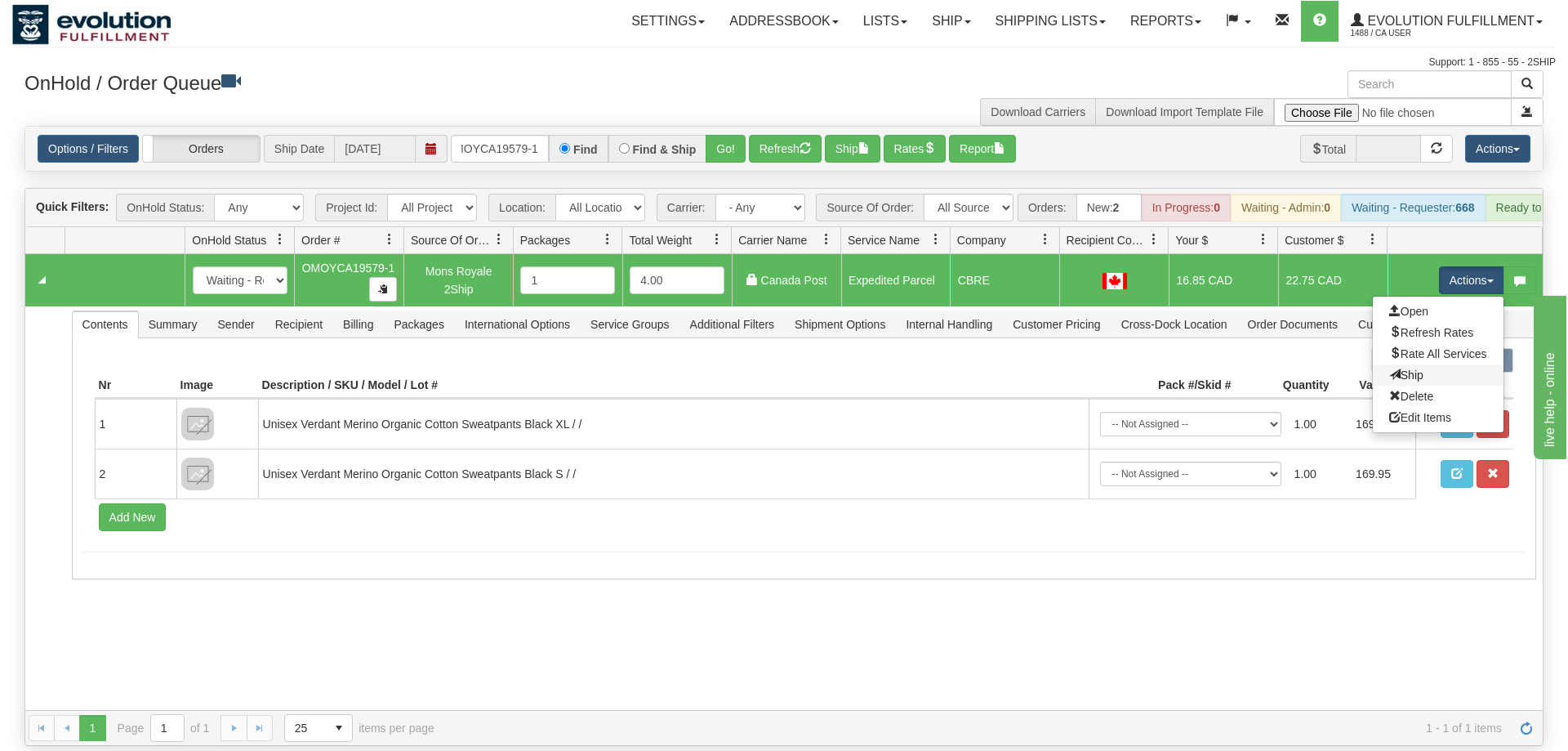
click at [1424, 365] on link "Ship" at bounding box center [1438, 375] width 130 height 21
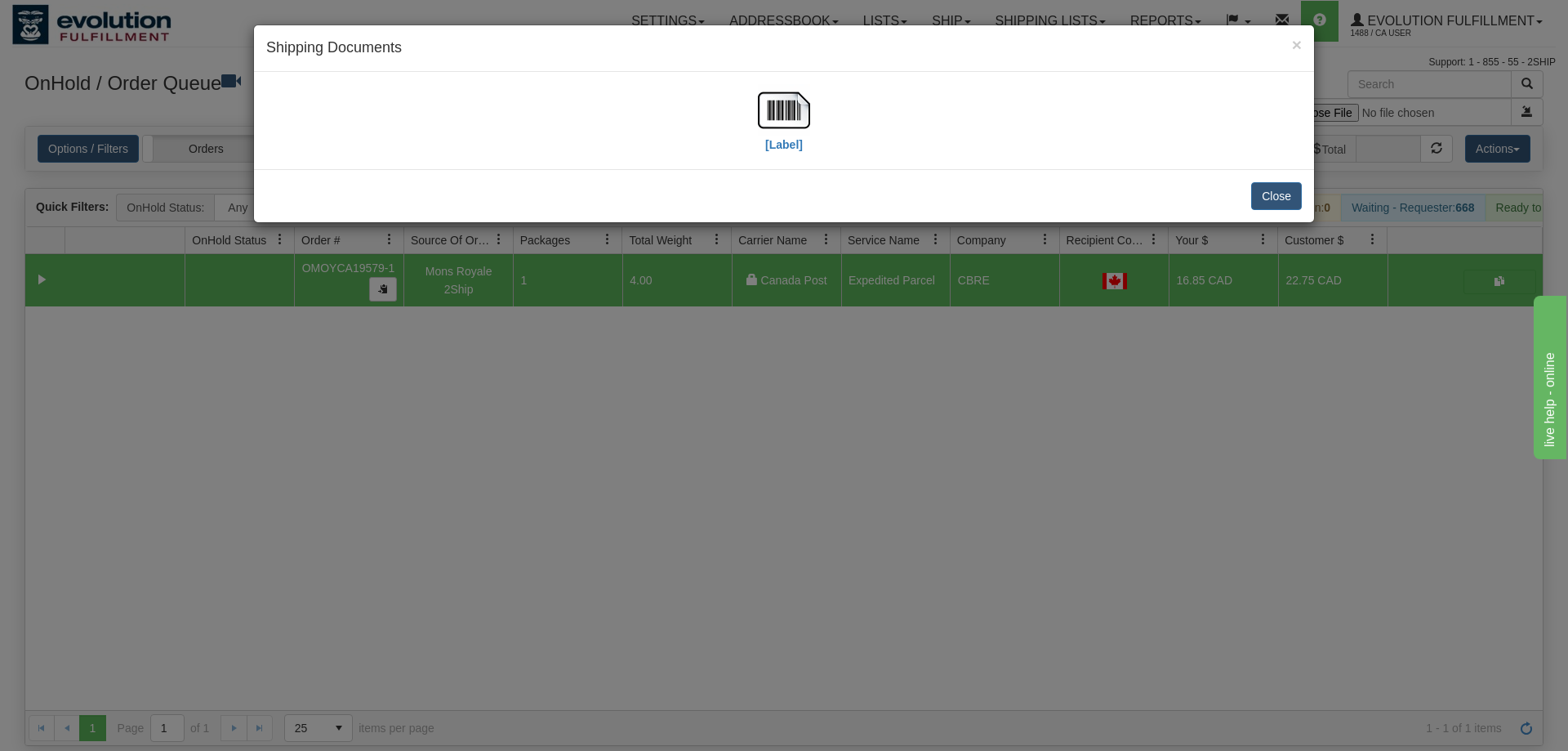
click at [811, 110] on div "[Label]" at bounding box center [784, 120] width 1036 height 73
click at [792, 116] on img at bounding box center [784, 110] width 53 height 53
drag, startPoint x: 569, startPoint y: 549, endPoint x: 530, endPoint y: 181, distance: 370.1
click at [579, 541] on div "× Shipping Documents [Label] Close" at bounding box center [784, 376] width 1568 height 751
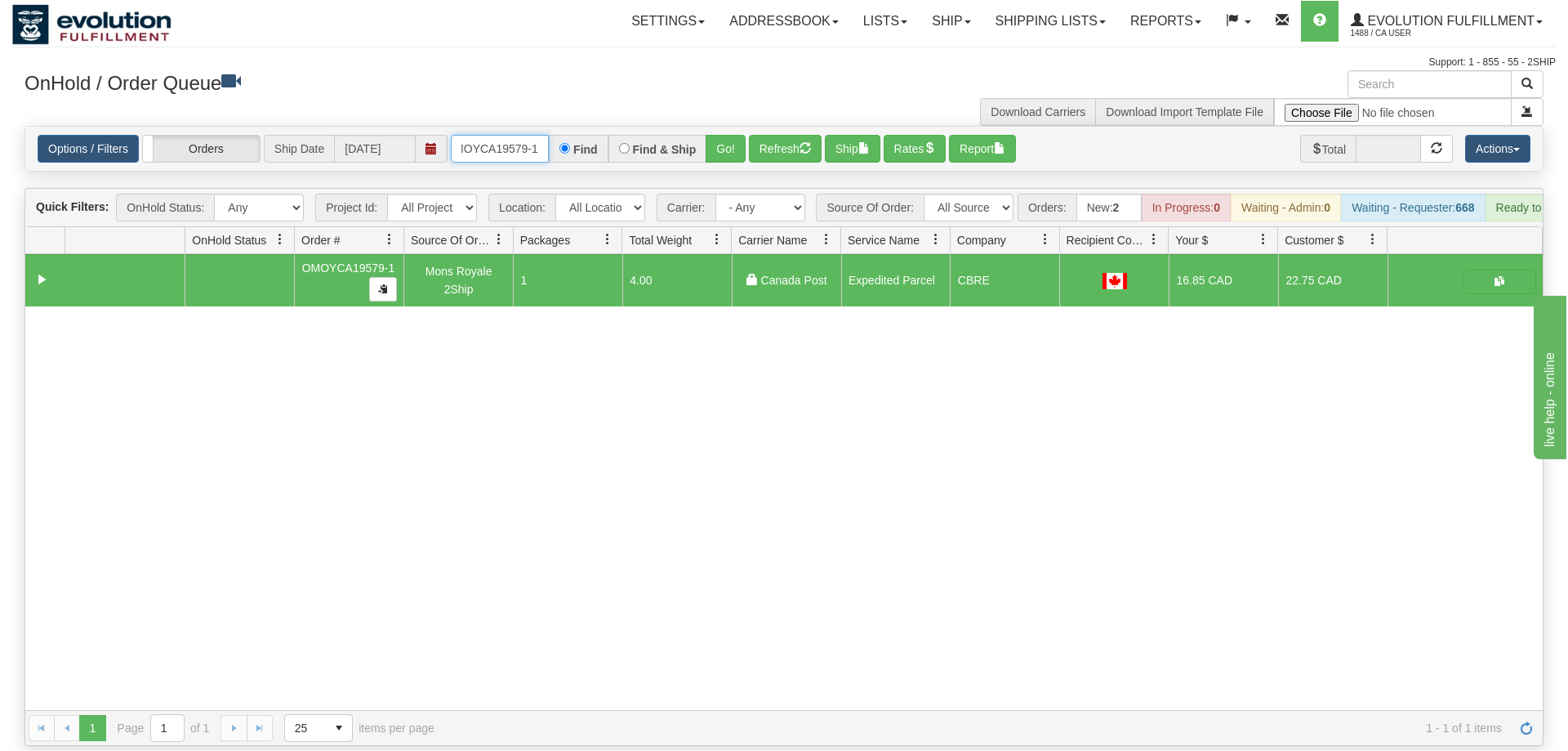
click at [507, 135] on input "OMOYCA19579-1" at bounding box center [499, 148] width 98 height 28
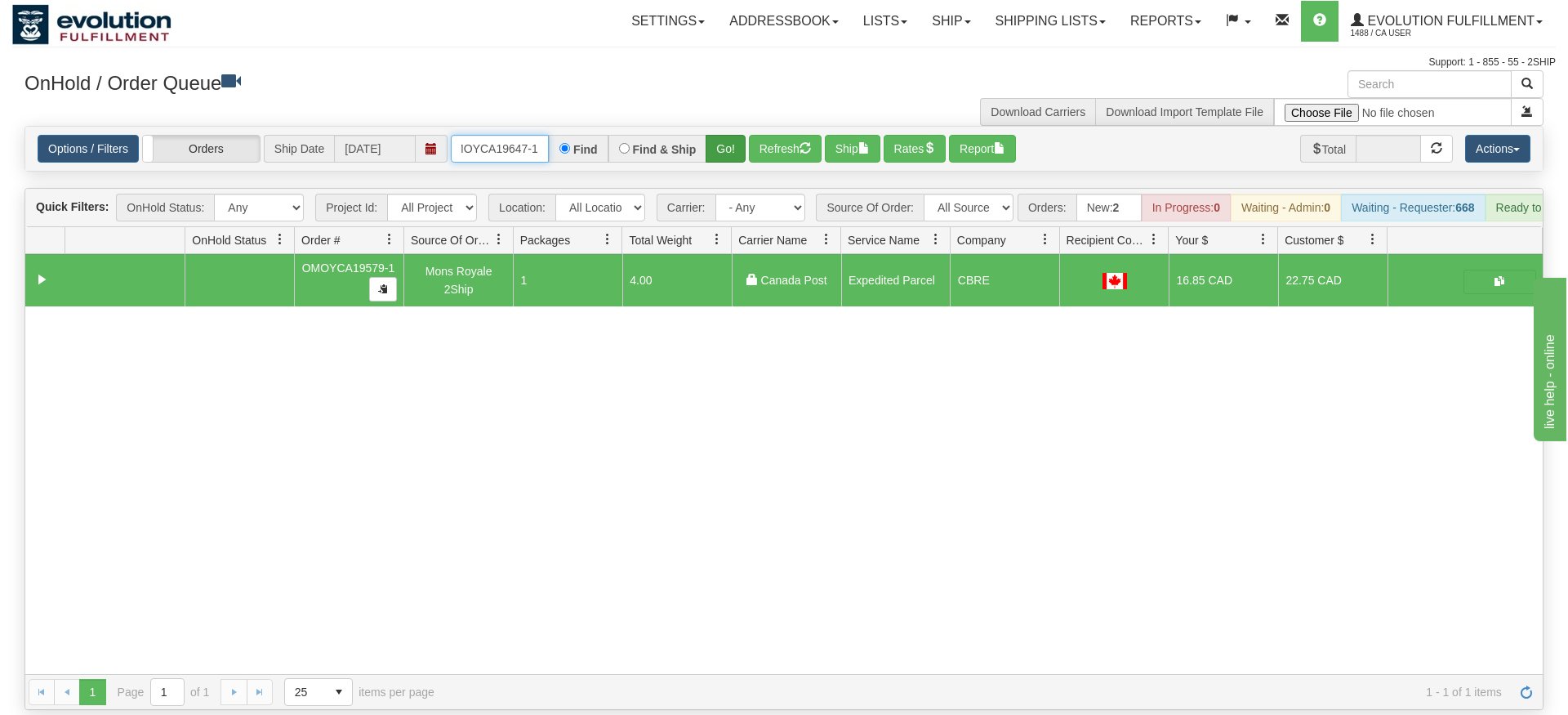
type input "OMOYCA19647-1"
drag, startPoint x: 724, startPoint y: 126, endPoint x: 725, endPoint y: 162, distance: 36.0
click at [725, 162] on div "Is equal to Is not equal to Contains Does not contains CAD USD EUR ZAR [PERSON_…" at bounding box center [784, 418] width 1544 height 585
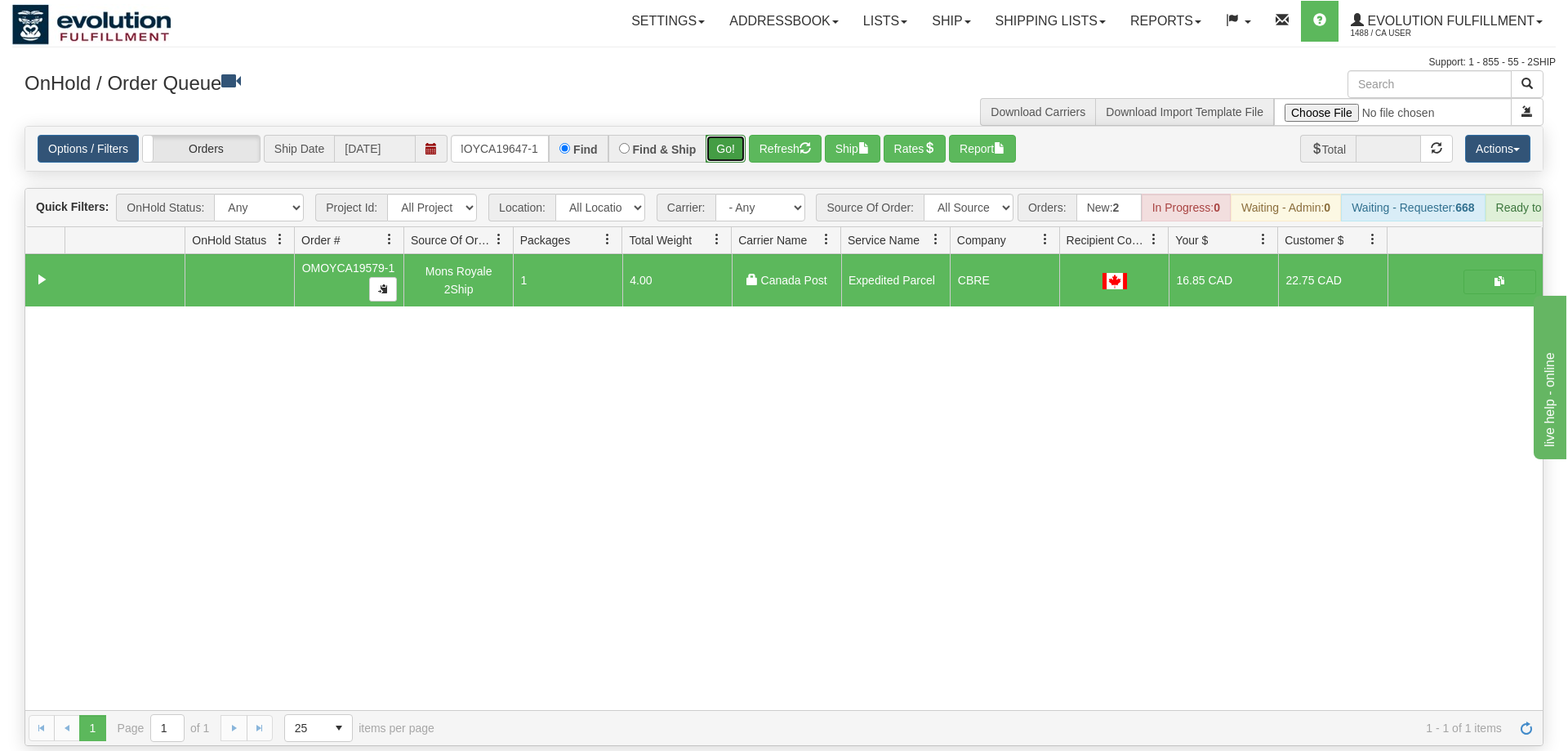
click at [727, 135] on button "Go!" at bounding box center [725, 148] width 40 height 28
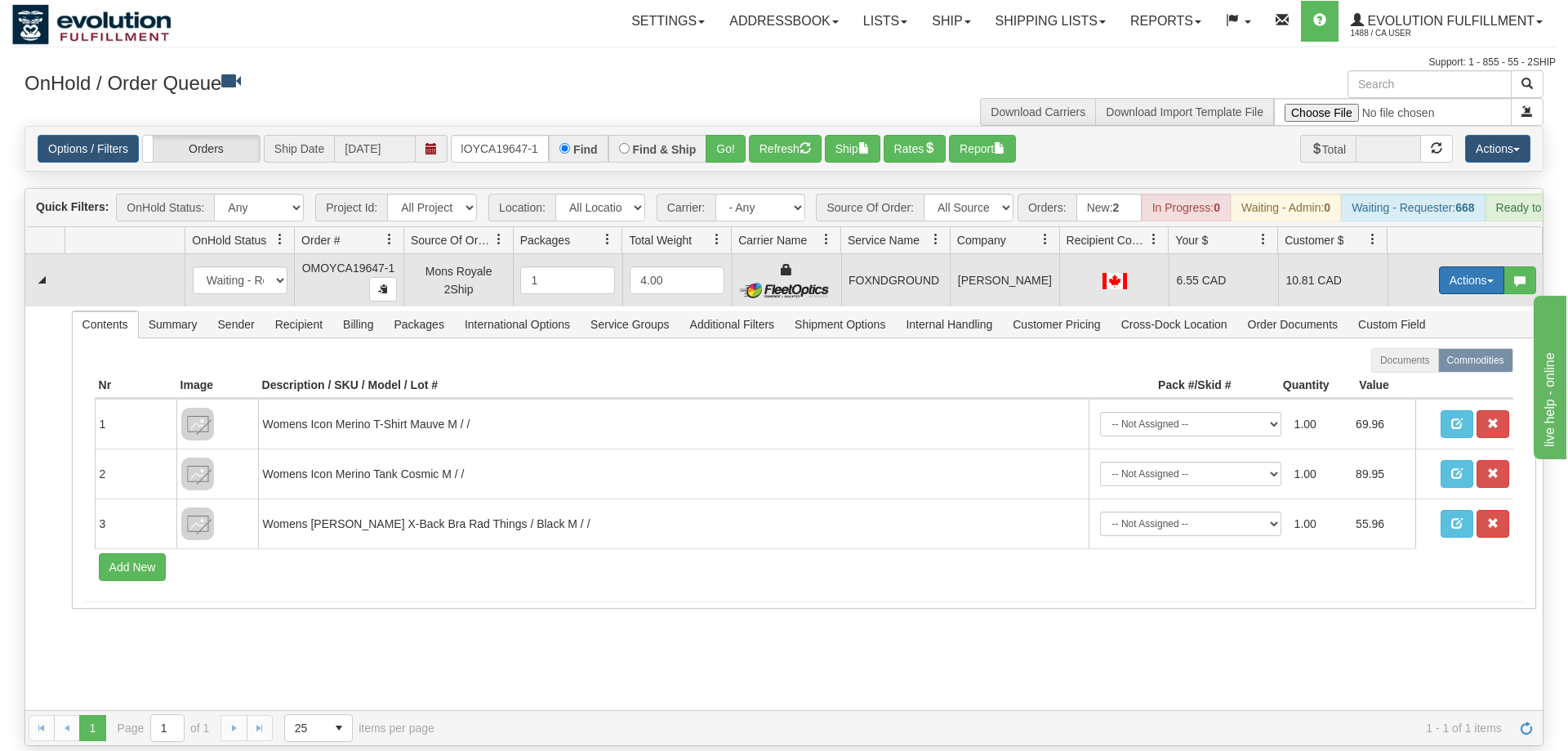
click at [1477, 267] on button "Actions" at bounding box center [1472, 280] width 65 height 28
click at [1419, 369] on span "Ship" at bounding box center [1406, 376] width 34 height 13
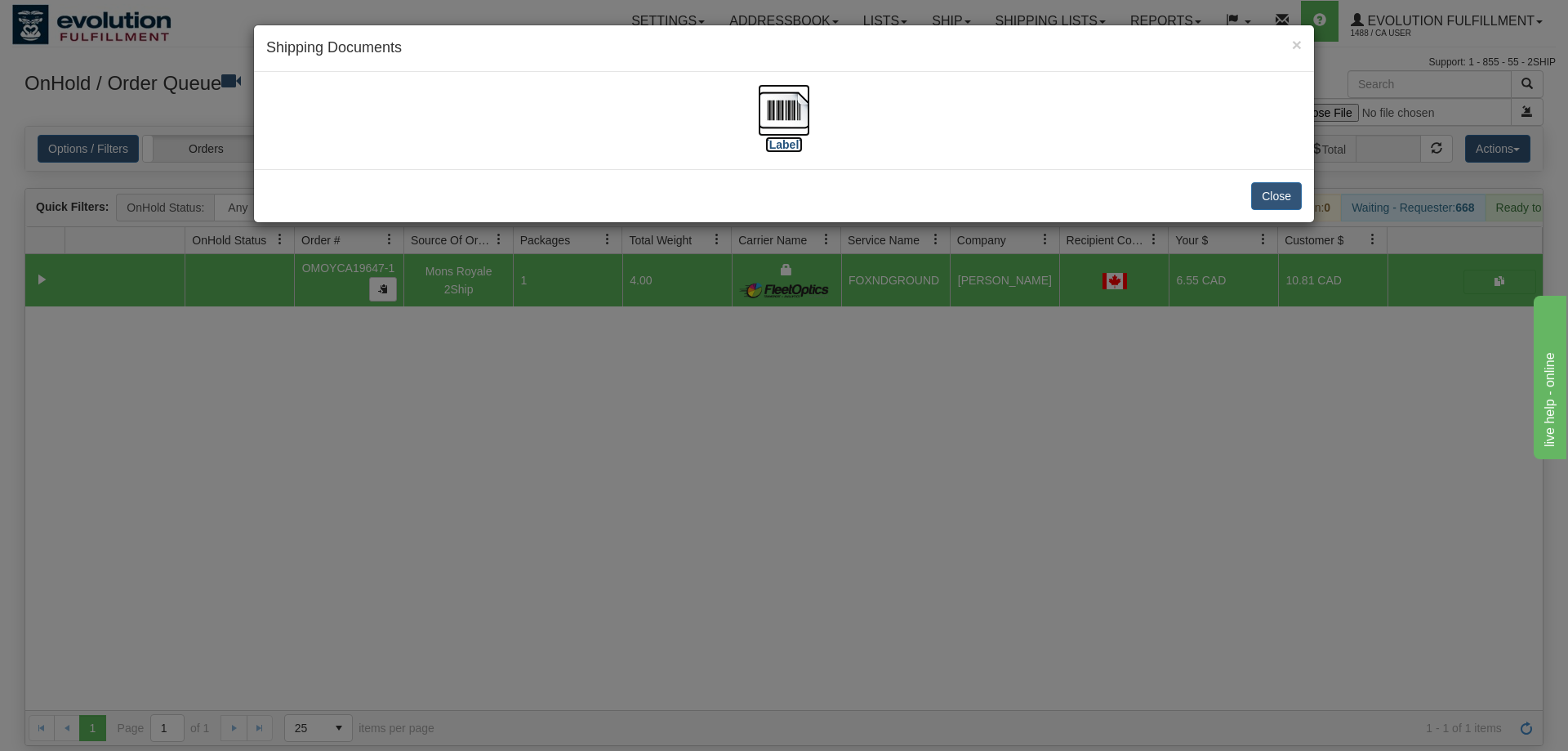
click at [780, 140] on label "[Label]" at bounding box center [784, 145] width 38 height 17
click at [1135, 215] on div "Close" at bounding box center [784, 196] width 1061 height 54
click at [584, 308] on div "× Shipping Documents [Label] Close" at bounding box center [784, 376] width 1568 height 751
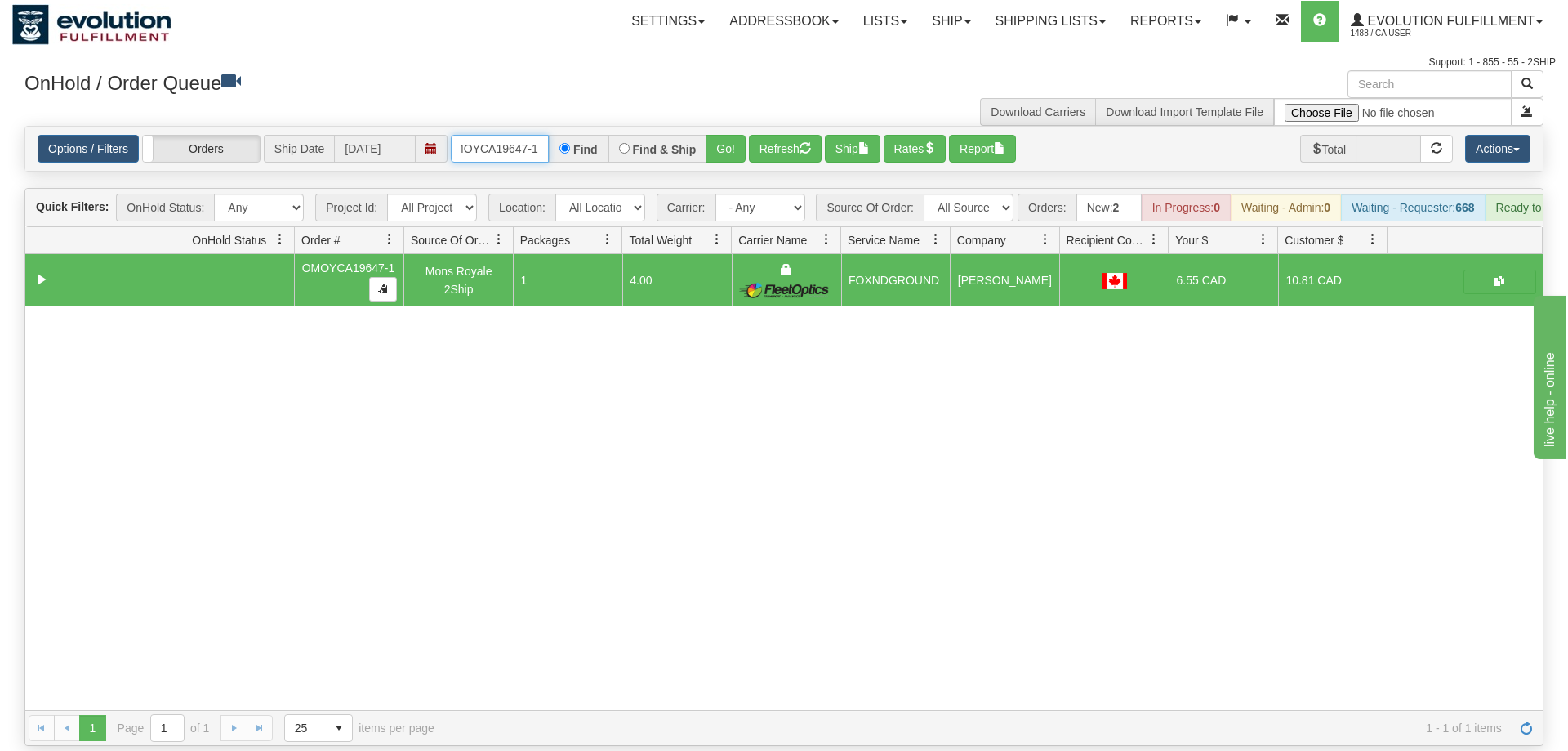
click at [501, 135] on input "OMOYCA19647-1" at bounding box center [499, 148] width 98 height 28
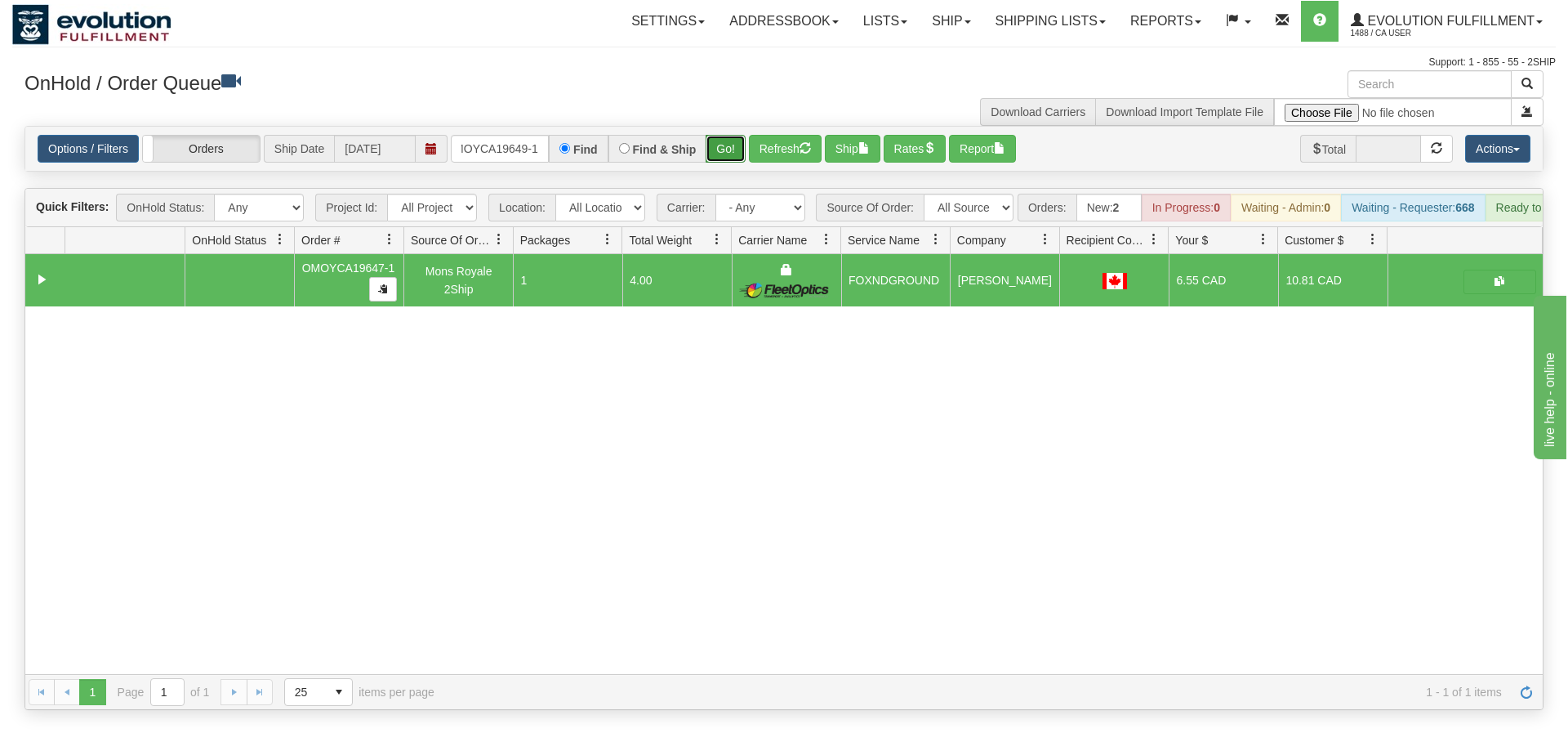
click at [722, 156] on div "Is equal to Is not equal to Contains Does not contains CAD USD EUR ZAR [PERSON_…" at bounding box center [784, 418] width 1544 height 585
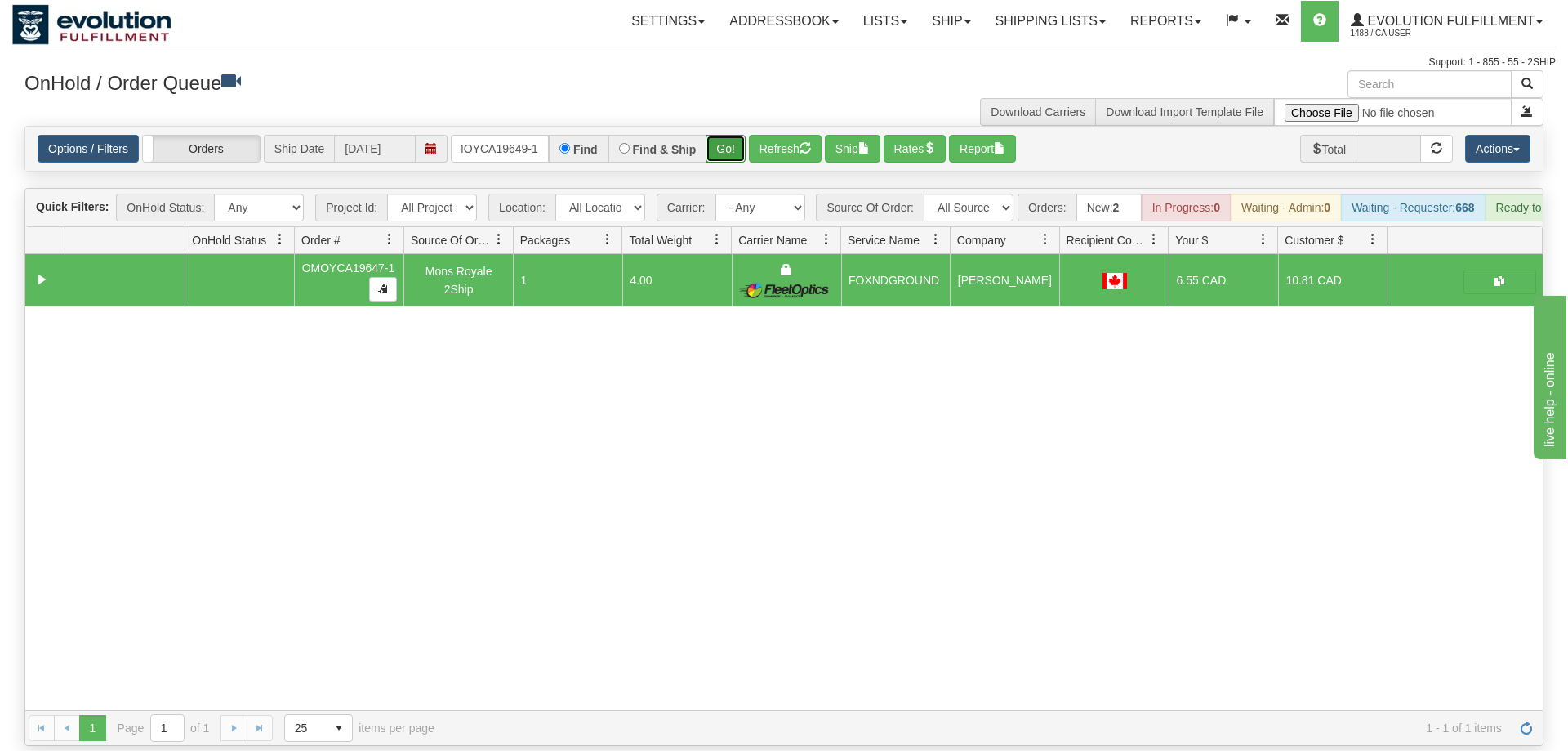
click at [721, 135] on button "Go!" at bounding box center [725, 148] width 40 height 28
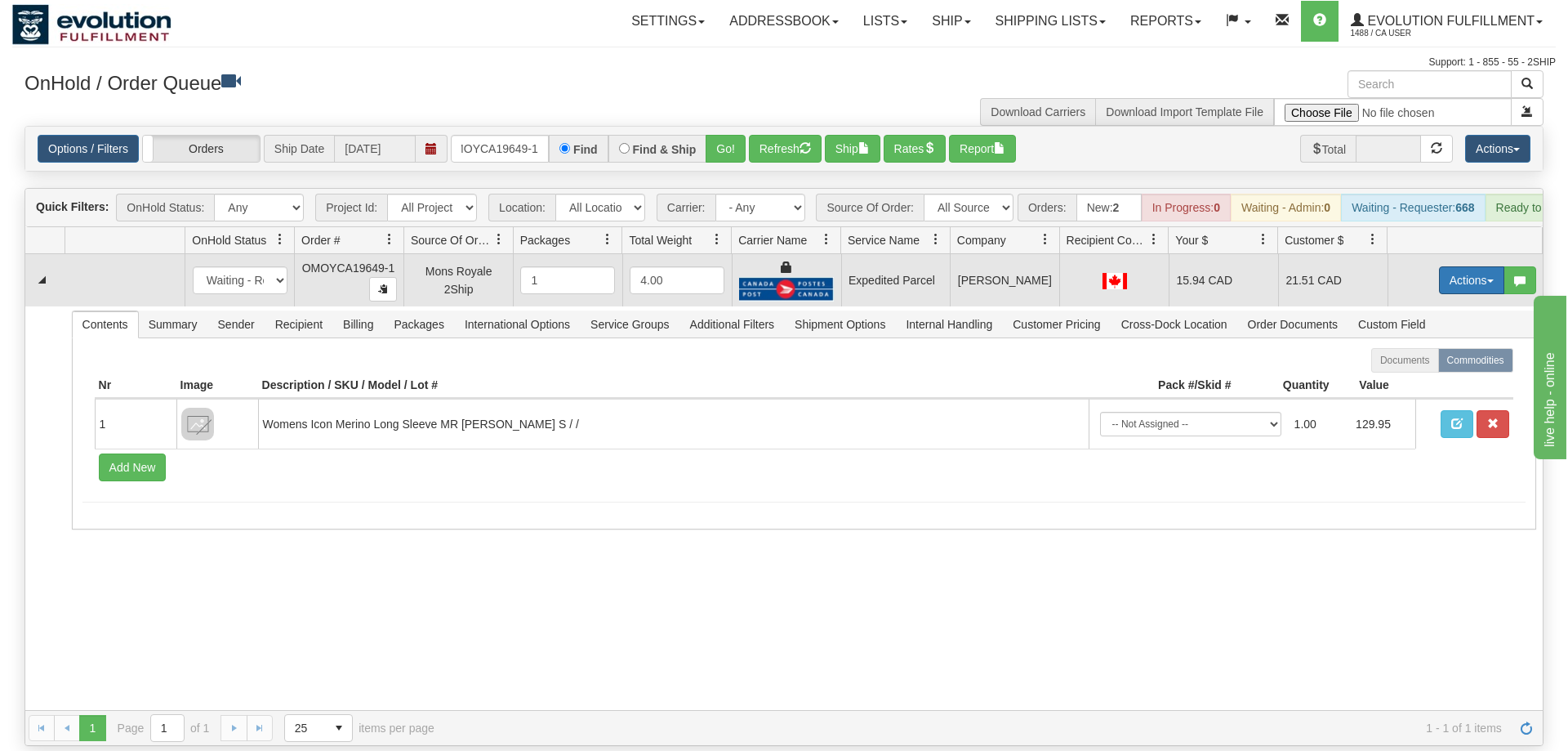
click at [1466, 267] on button "Actions" at bounding box center [1472, 280] width 65 height 28
click at [1434, 365] on link "Ship" at bounding box center [1438, 375] width 130 height 21
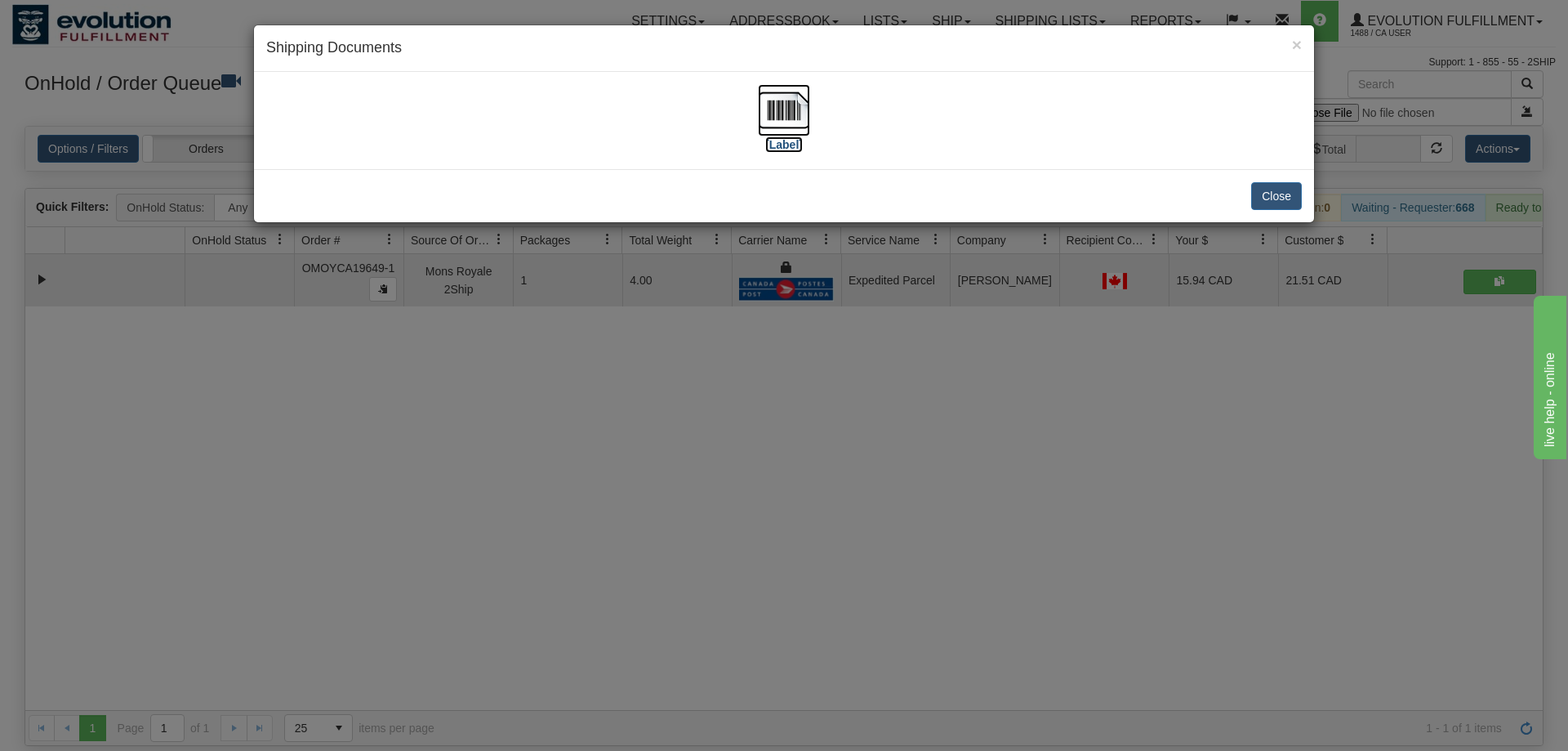
click at [798, 107] on img at bounding box center [784, 110] width 53 height 53
click at [827, 318] on div "× Shipping Documents [Label] Close" at bounding box center [784, 376] width 1568 height 751
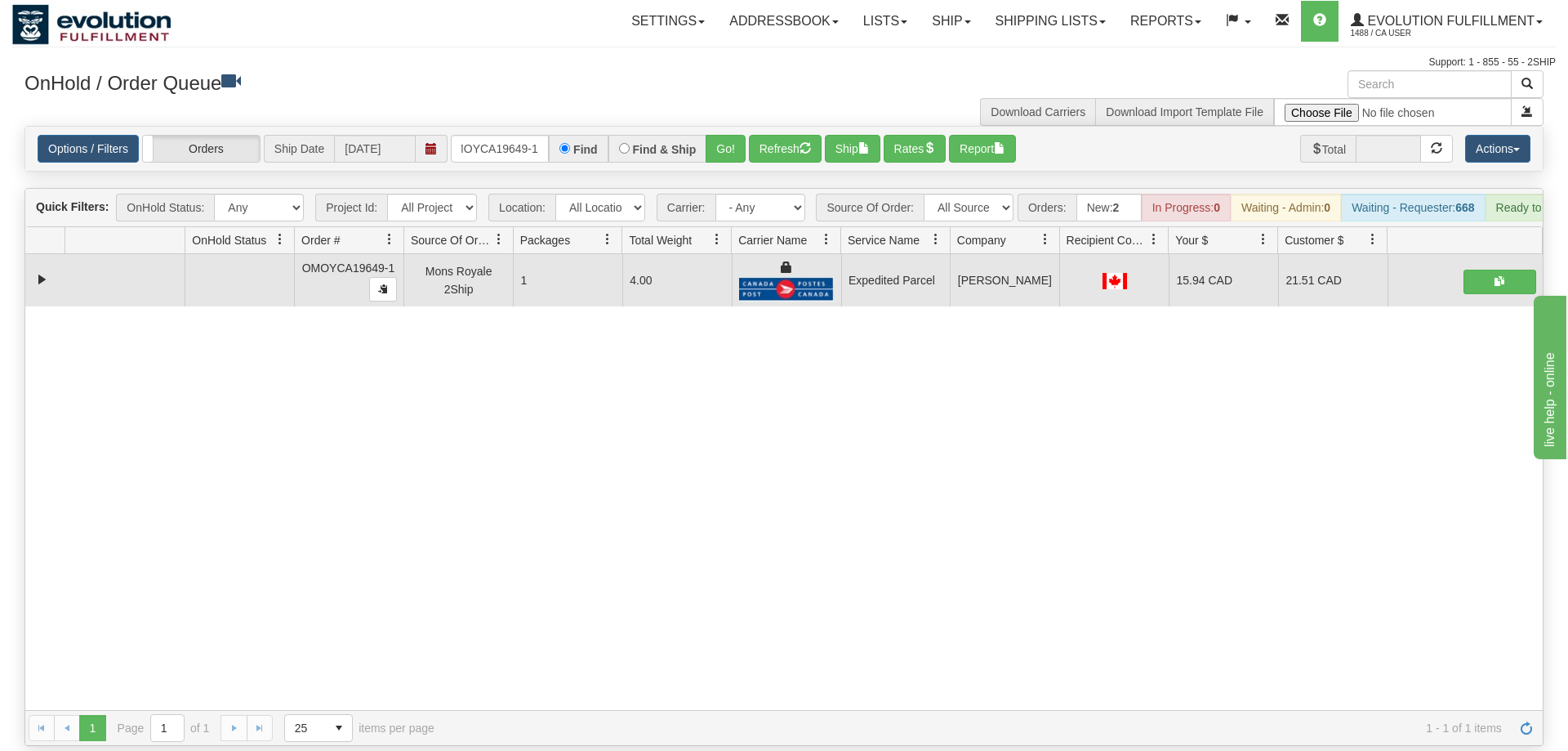
click at [483, 139] on div "Options / Filters Group Shipments Orders Ship Date 09/02/2025 OMOYCA19649-1 Fin…" at bounding box center [784, 148] width 1518 height 44
click at [486, 135] on input "OMOYCA19649-1" at bounding box center [499, 148] width 98 height 28
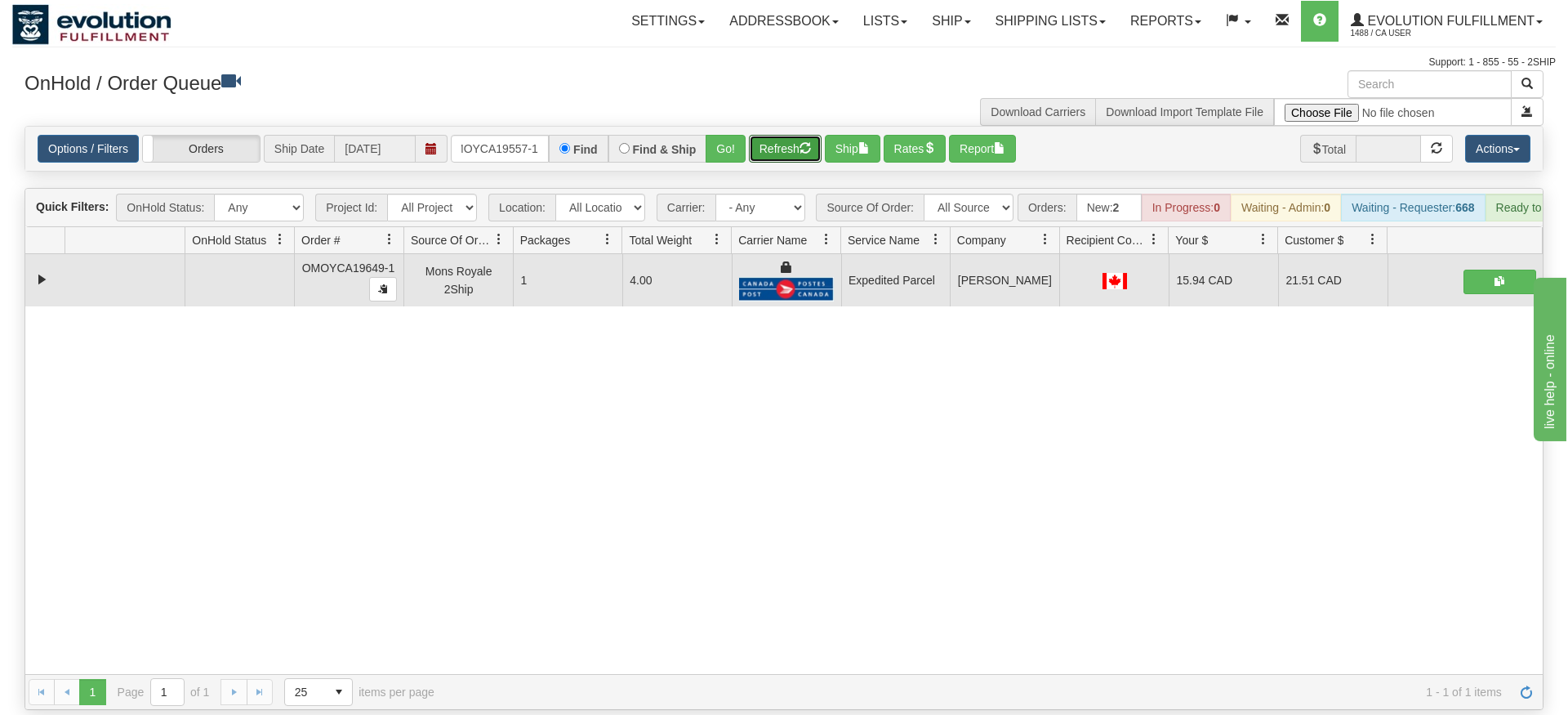
drag, startPoint x: 752, startPoint y: 117, endPoint x: 747, endPoint y: 145, distance: 28.4
click at [754, 153] on div "Is equal to Is not equal to Contains Does not contains CAD USD EUR ZAR [PERSON_…" at bounding box center [784, 418] width 1544 height 585
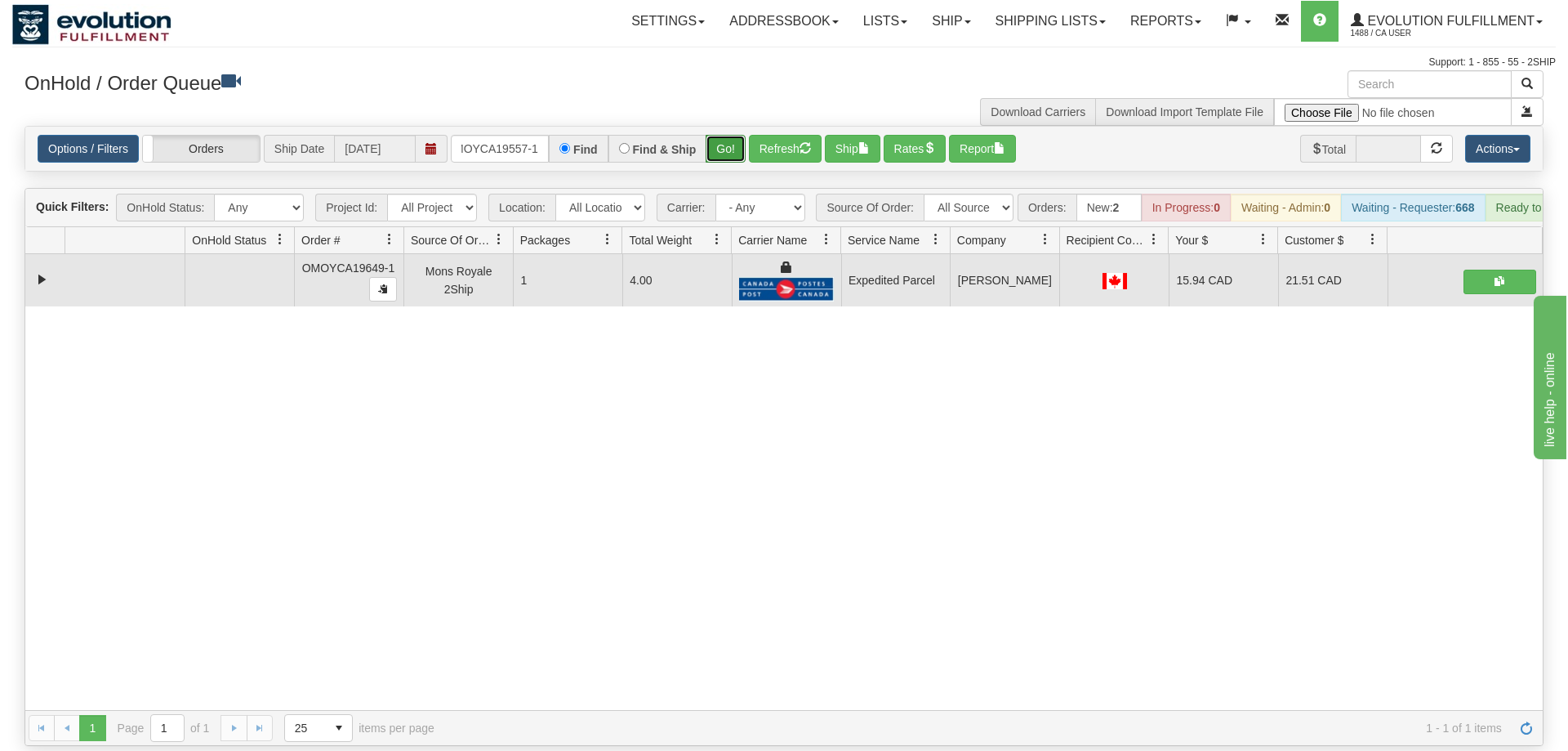
click at [743, 135] on button "Go!" at bounding box center [725, 148] width 40 height 28
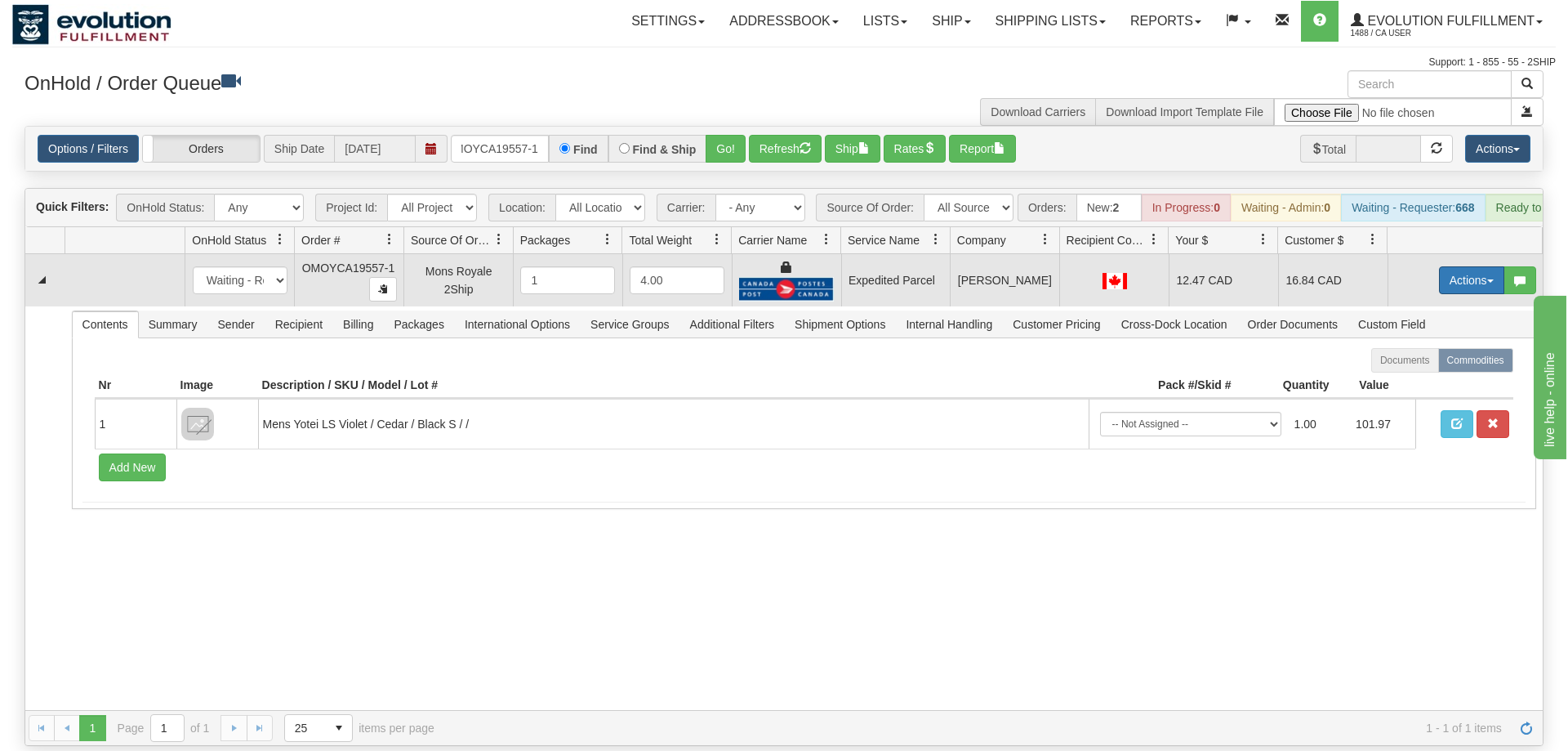
click at [1439, 267] on button "Actions" at bounding box center [1472, 280] width 65 height 28
click at [1436, 365] on link "Ship" at bounding box center [1438, 375] width 130 height 21
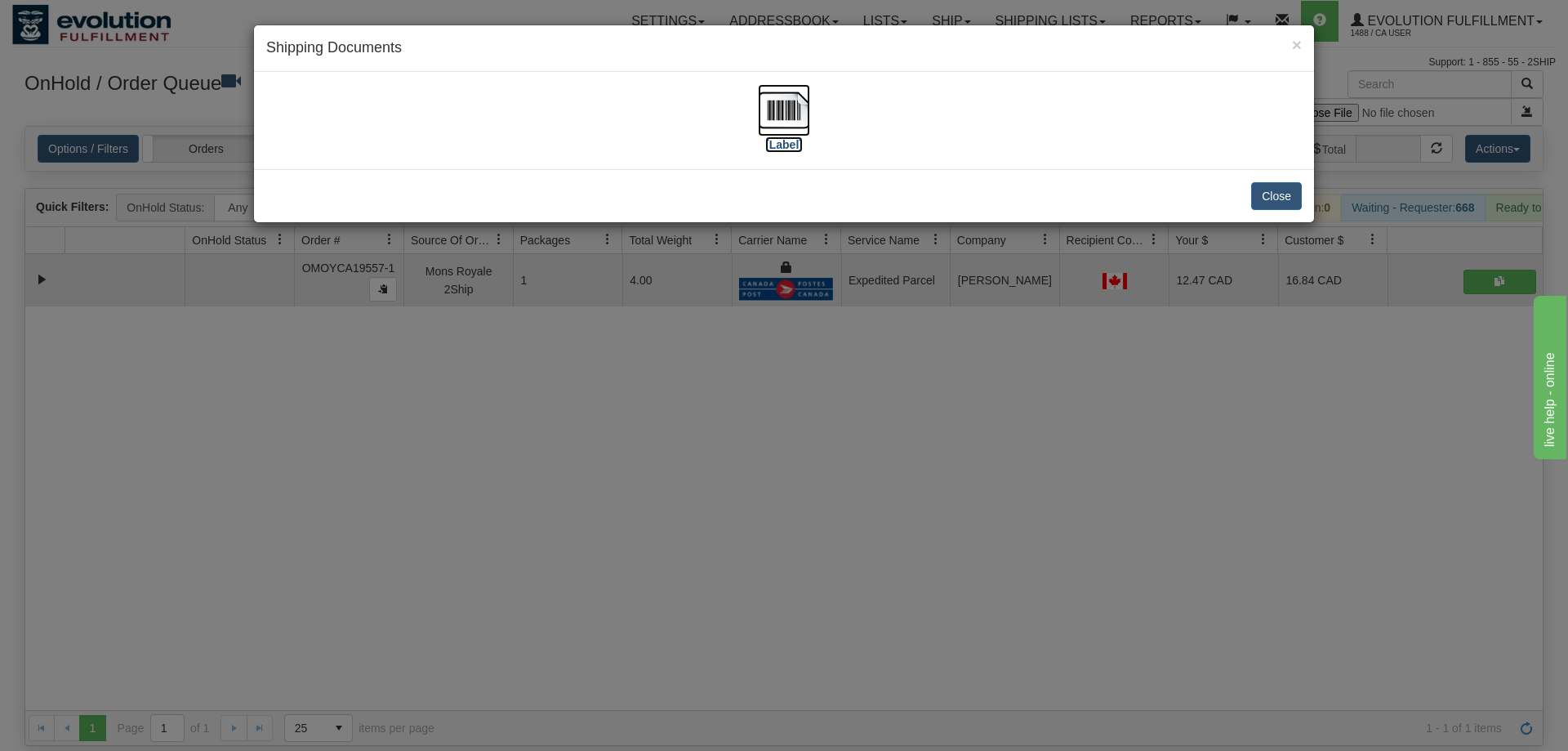
click at [765, 124] on img at bounding box center [784, 110] width 53 height 53
drag, startPoint x: 703, startPoint y: 363, endPoint x: 529, endPoint y: 193, distance: 243.3
click at [710, 366] on div "× Shipping Documents [Label] Close" at bounding box center [784, 376] width 1568 height 751
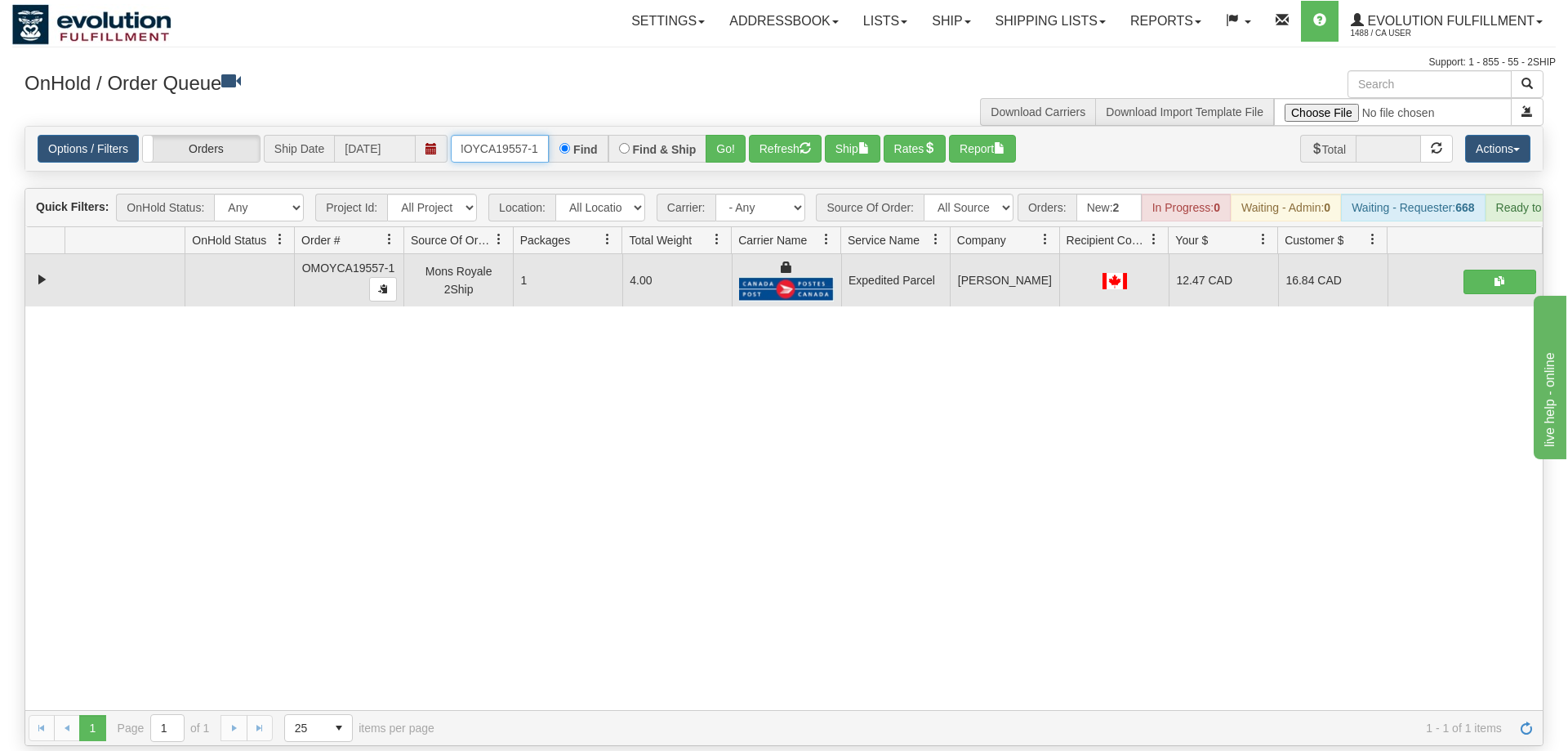
click at [543, 135] on input "oMOYCA19557-1" at bounding box center [499, 148] width 98 height 28
drag, startPoint x: 734, startPoint y: 130, endPoint x: 729, endPoint y: 145, distance: 15.8
click at [731, 162] on div "Is equal to Is not equal to Contains Does not contains CAD USD EUR ZAR [PERSON_…" at bounding box center [784, 437] width 1544 height 621
click at [730, 135] on button "Go!" at bounding box center [725, 148] width 40 height 28
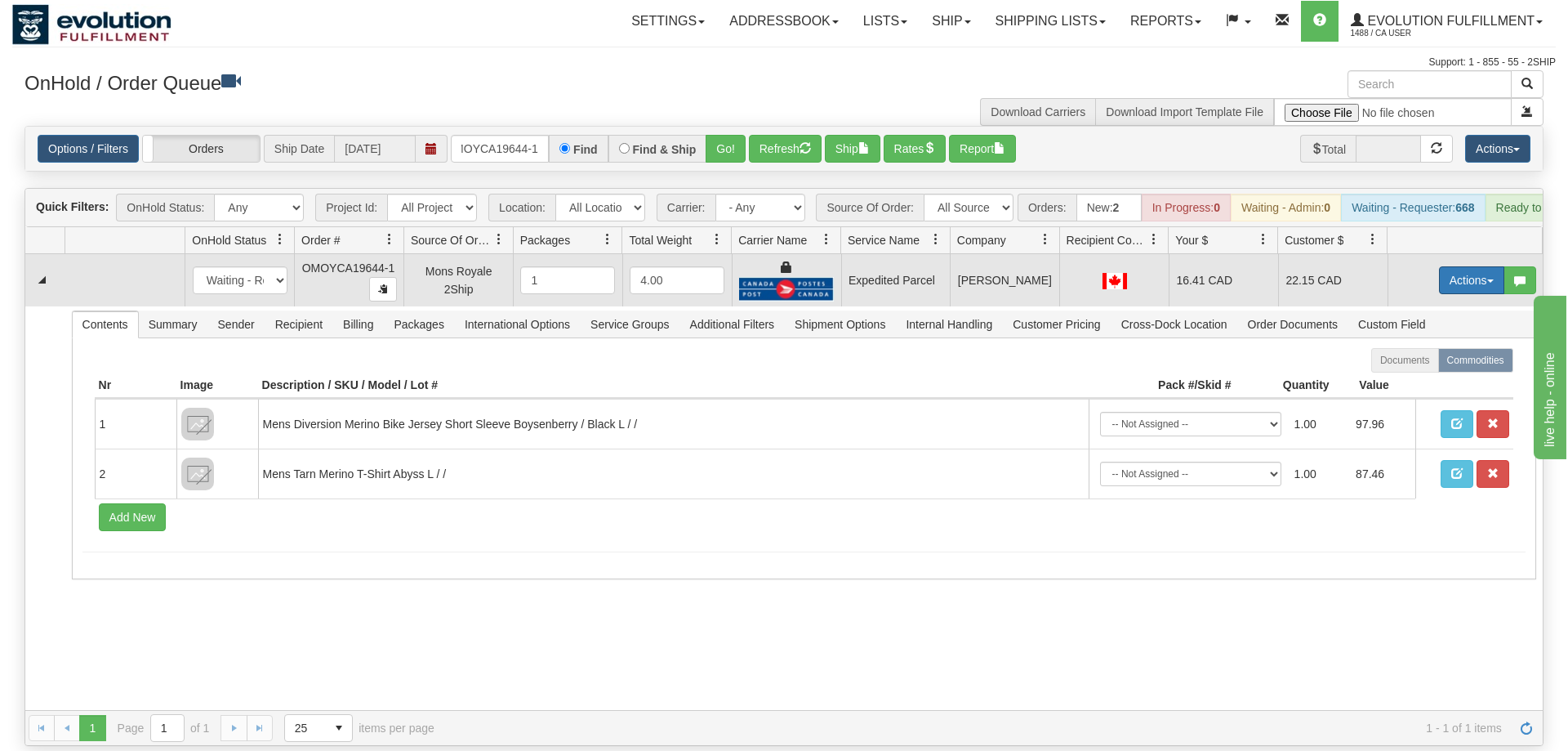
click at [1484, 267] on button "Actions" at bounding box center [1472, 280] width 65 height 28
click at [1412, 369] on span "Ship" at bounding box center [1406, 376] width 34 height 13
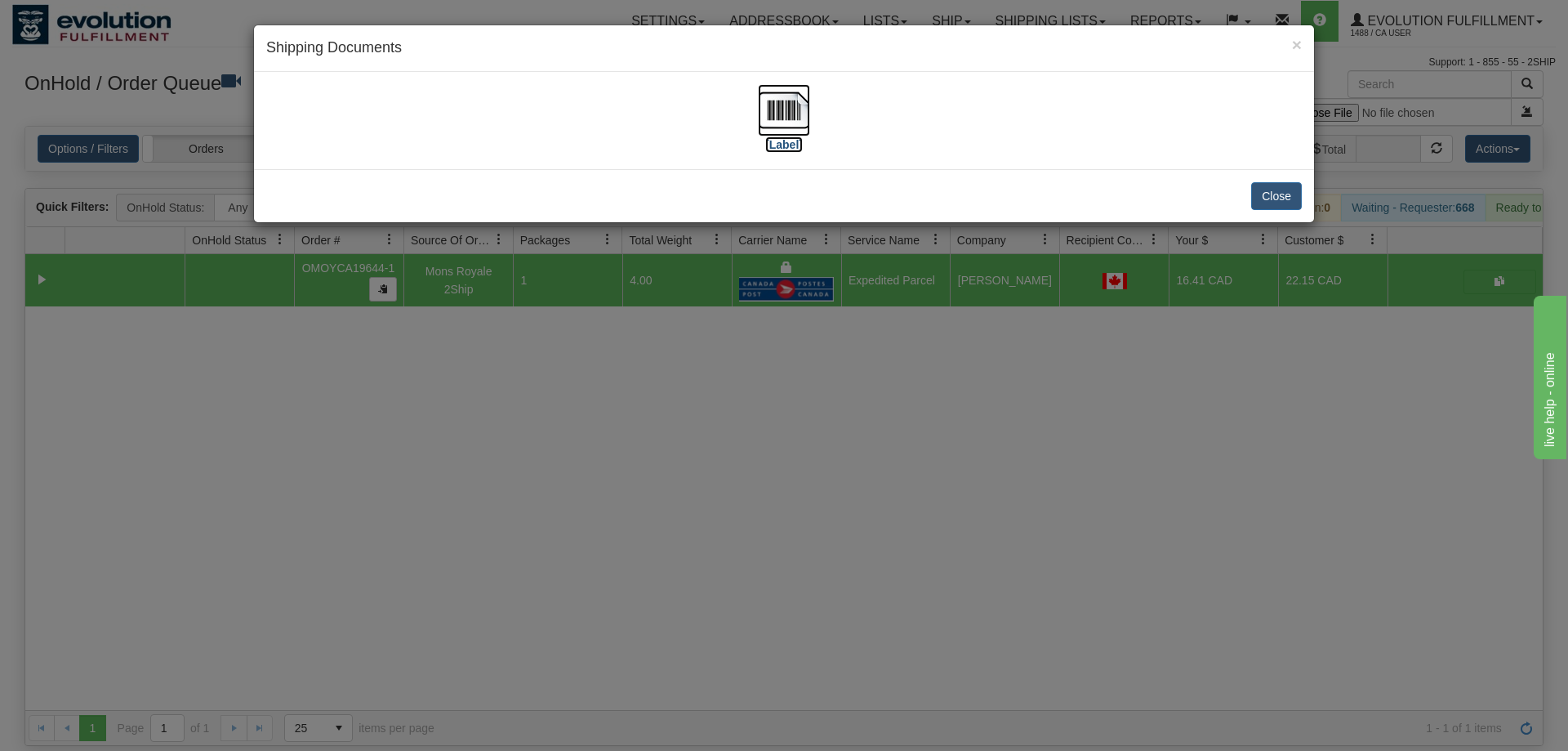
click at [810, 116] on img at bounding box center [784, 110] width 53 height 53
click at [774, 438] on div "× Shipping Documents [Label] Close" at bounding box center [784, 376] width 1568 height 751
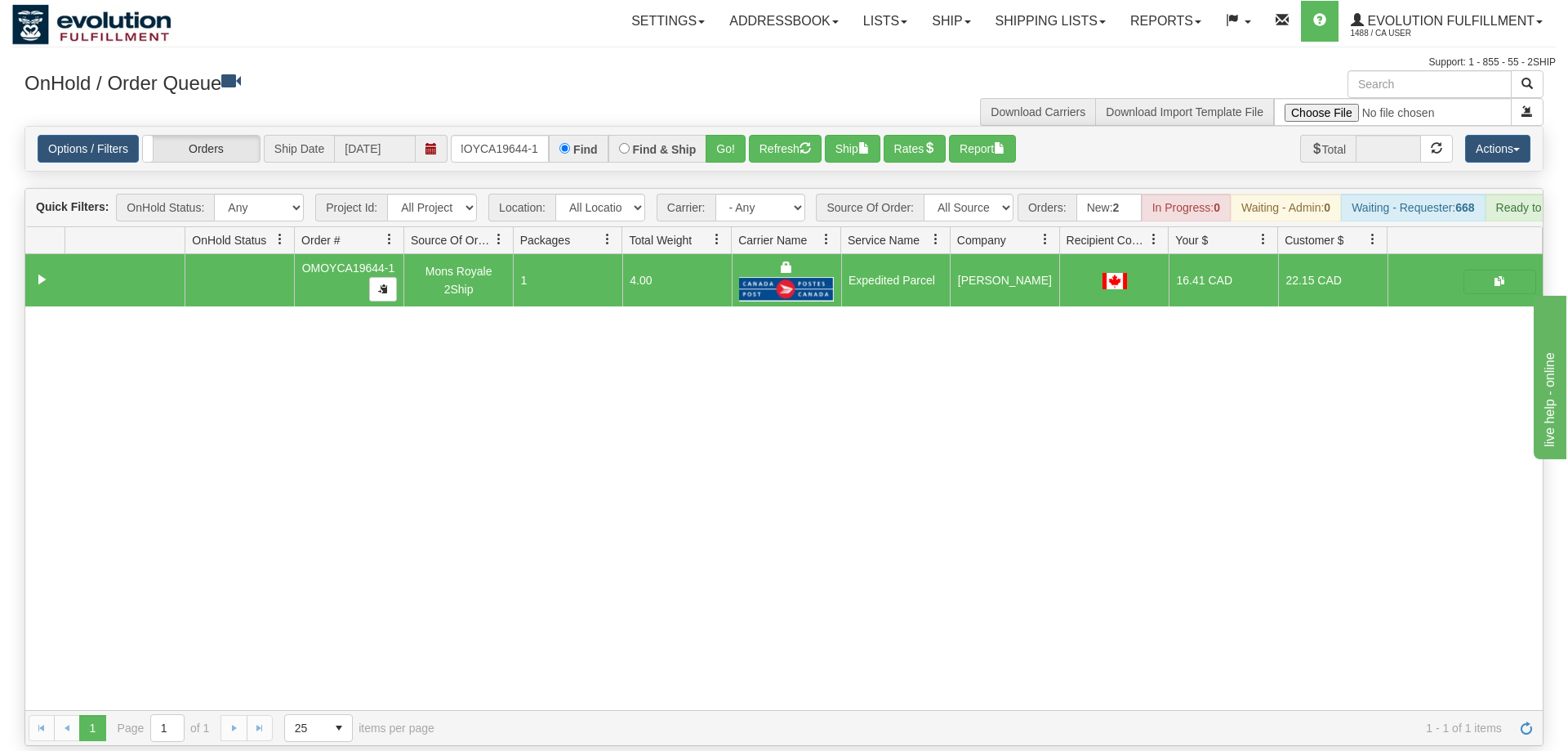
click at [507, 144] on div "Options / Filters Group Shipments Orders Ship Date 09/02/2025 OMOYCA19644-1 Fin…" at bounding box center [784, 148] width 1518 height 44
click at [509, 135] on input "OMOYCA19644-1" at bounding box center [499, 148] width 98 height 28
click at [913, 605] on div "31561489 EVOLUTION V3 90949423 90949426 OMOYCA19644-1 Mons Royale 2Ship 1 4.00 …" at bounding box center [784, 482] width 1518 height 456
click at [513, 135] on input "OMOYCA19644-1" at bounding box center [499, 148] width 98 height 28
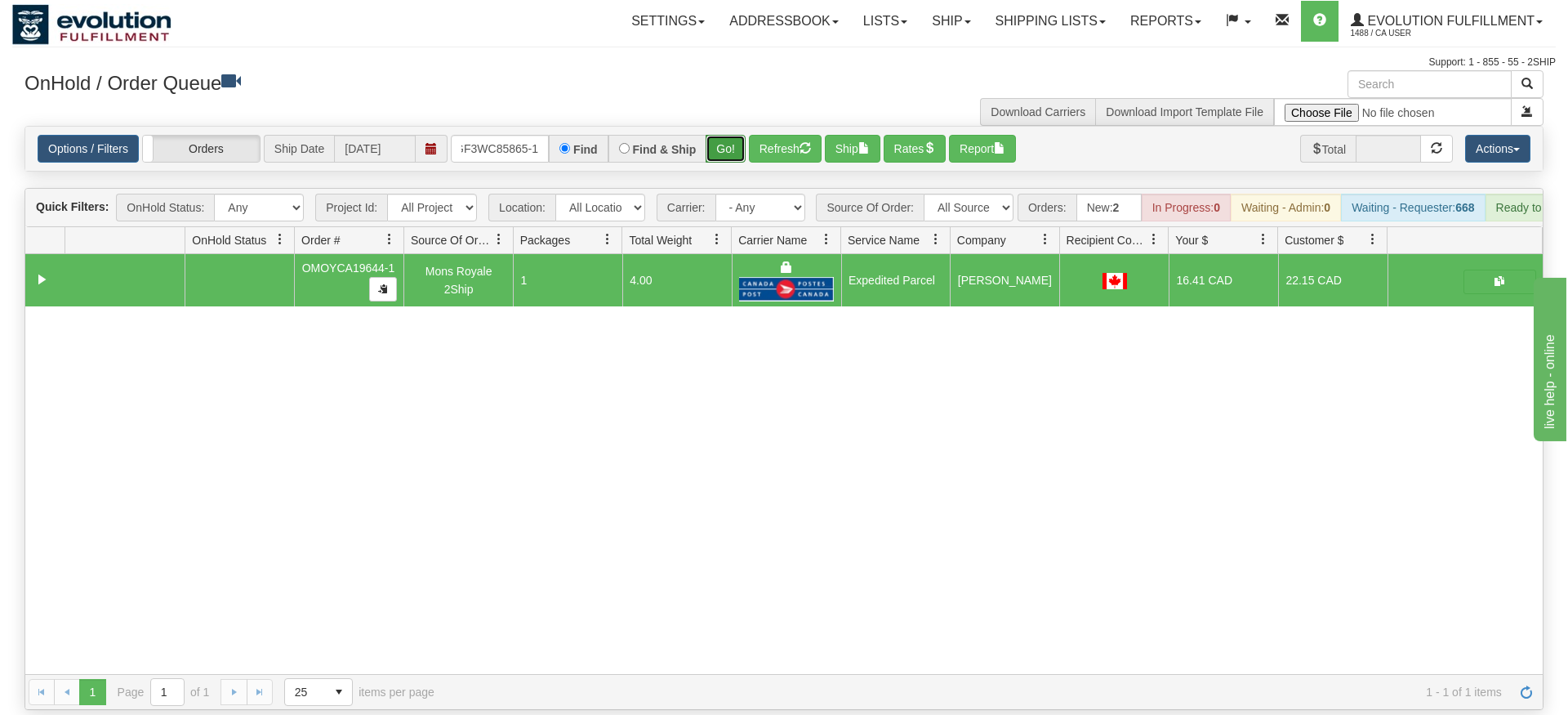
click at [736, 169] on div "Is equal to Is not equal to Contains Does not contains CAD USD EUR ZAR [PERSON_…" at bounding box center [784, 418] width 1544 height 585
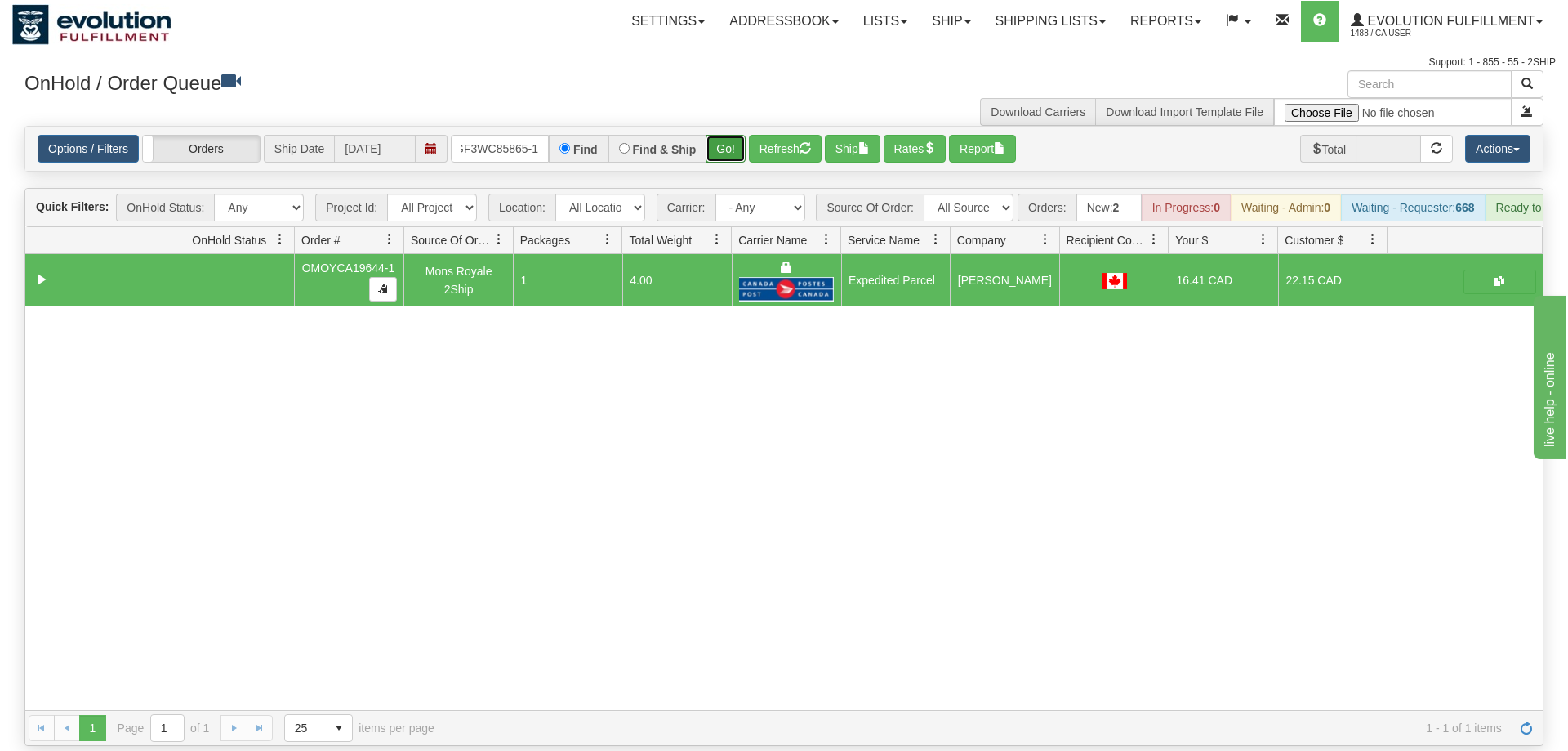
click at [736, 135] on button "Go!" at bounding box center [725, 148] width 40 height 28
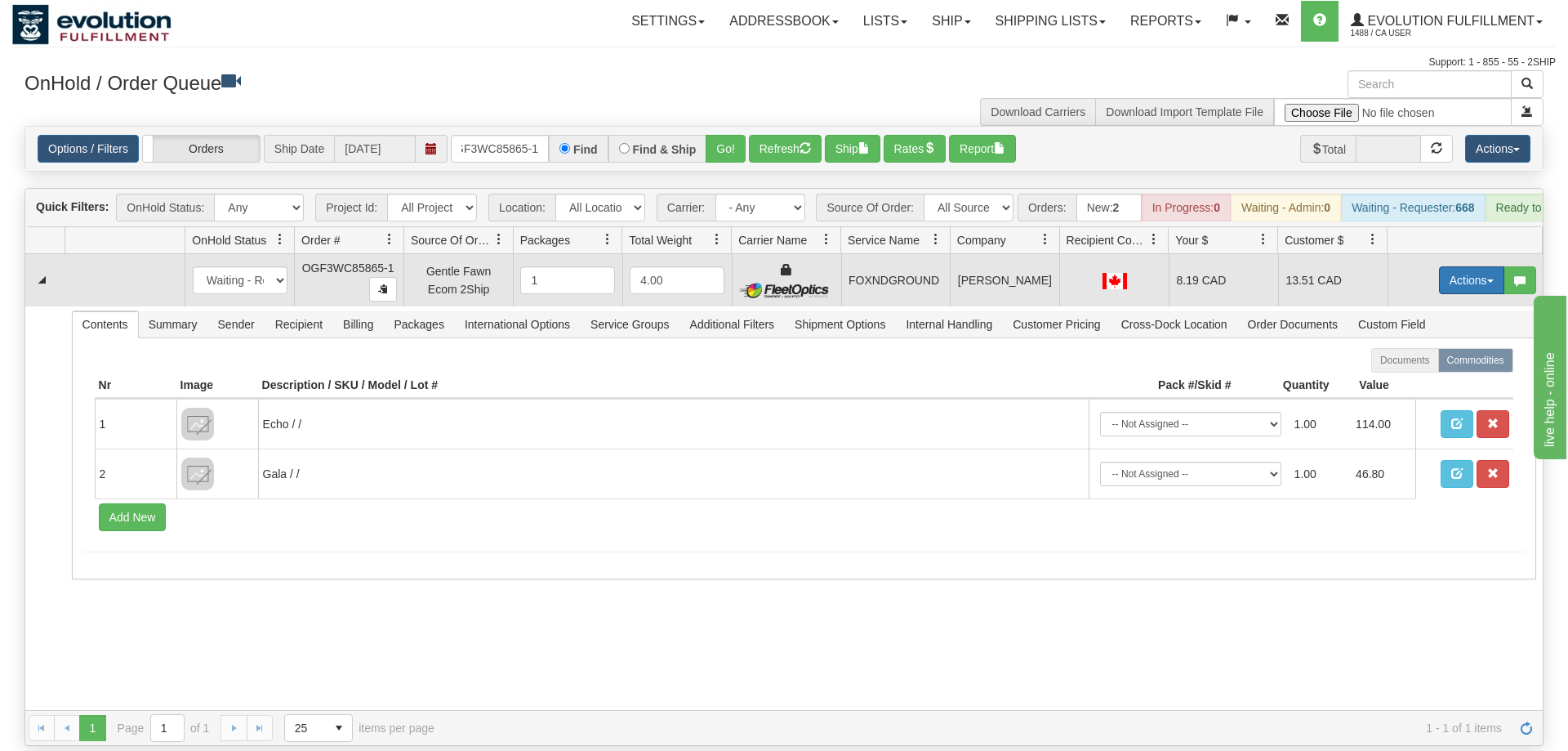
click at [1455, 267] on button "Actions" at bounding box center [1472, 280] width 65 height 28
click at [1430, 365] on link "Ship" at bounding box center [1438, 375] width 130 height 21
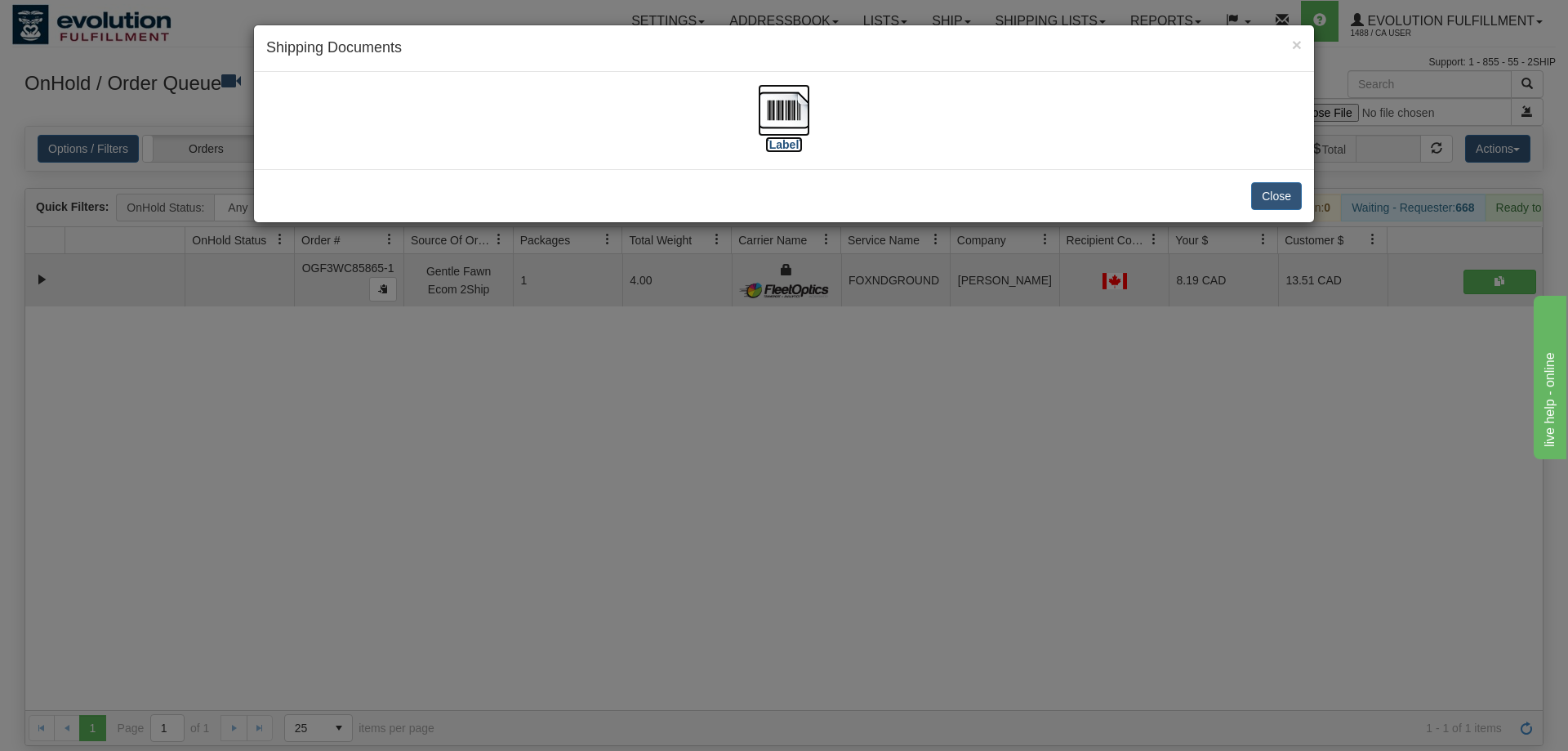
click at [782, 95] on img at bounding box center [784, 110] width 53 height 53
drag, startPoint x: 1020, startPoint y: 301, endPoint x: 444, endPoint y: 230, distance: 580.4
click at [983, 293] on div "× Shipping Documents [Label] Close" at bounding box center [784, 376] width 1568 height 751
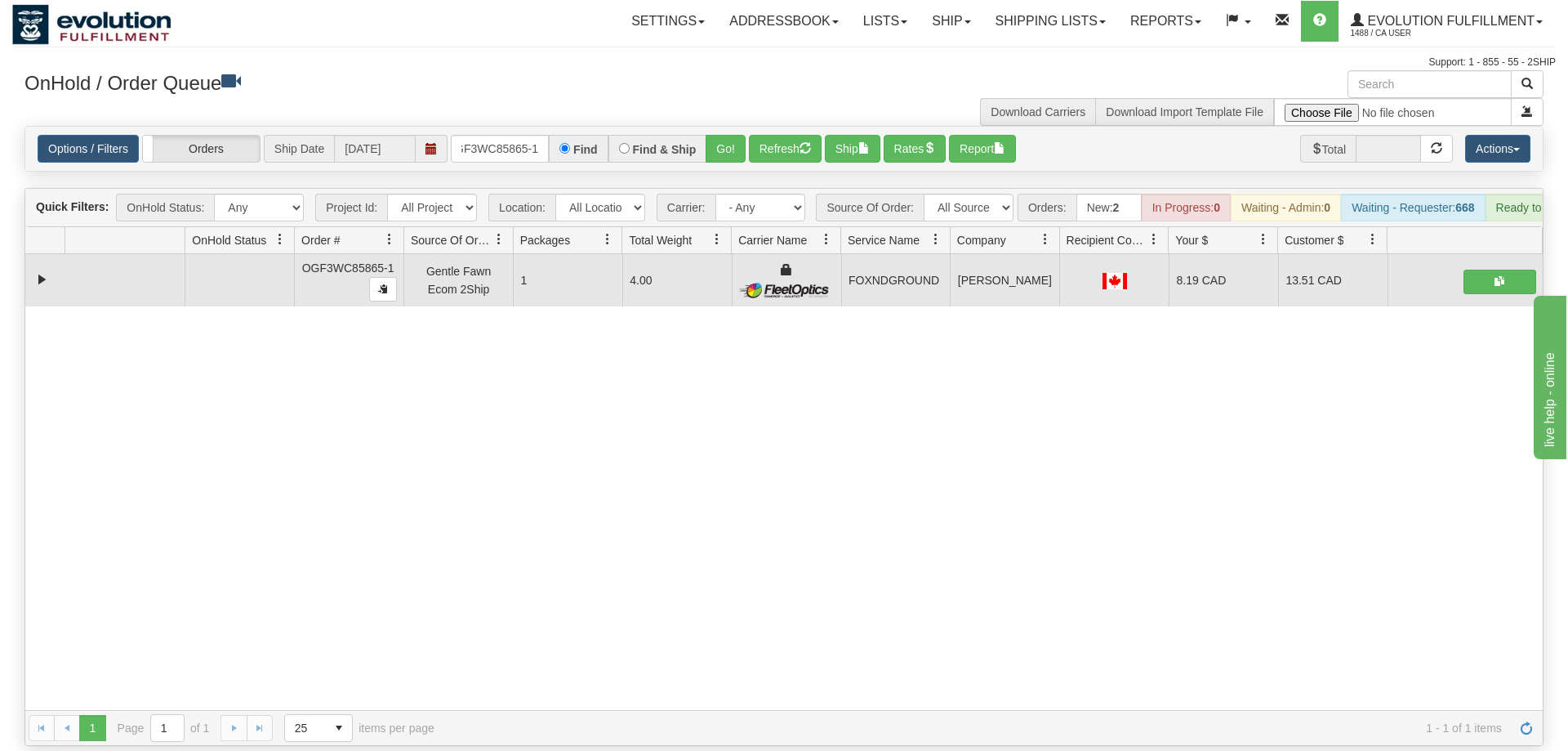
click at [445, 135] on span at bounding box center [431, 148] width 32 height 28
click at [470, 135] on input "OGF3WC85865-1" at bounding box center [499, 148] width 98 height 28
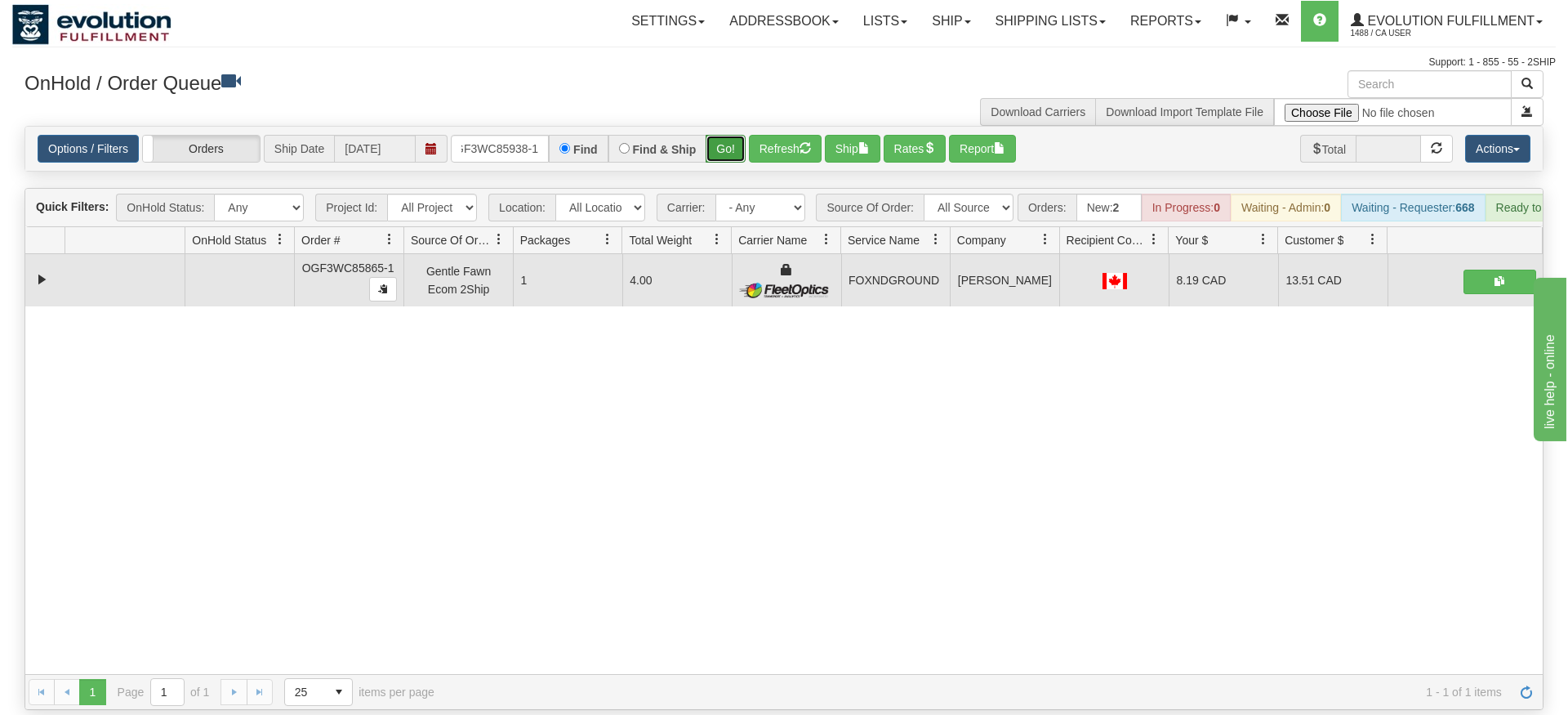
click at [727, 153] on div "Is equal to Is not equal to Contains Does not contains CAD USD EUR ZAR [PERSON_…" at bounding box center [784, 418] width 1544 height 585
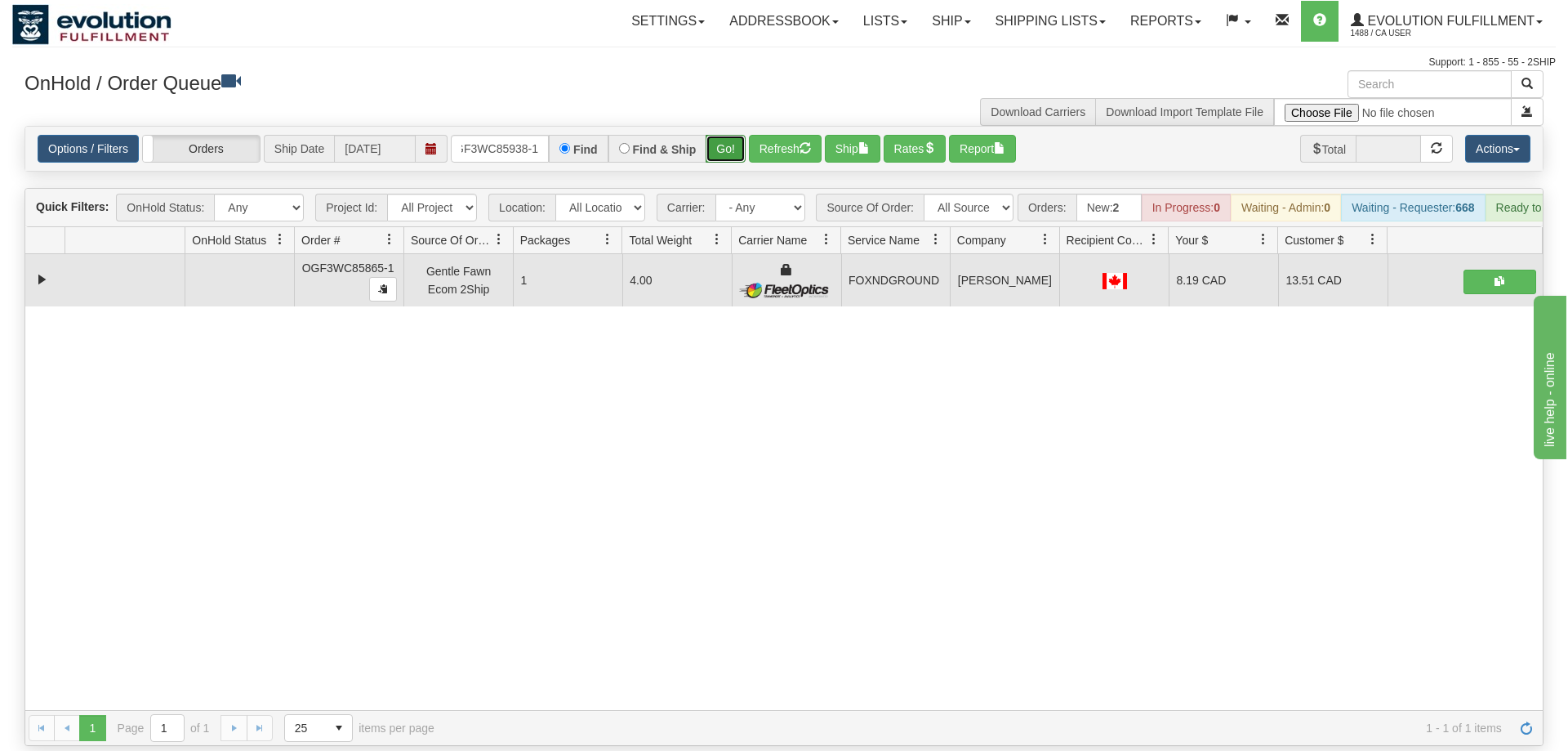
click at [733, 135] on button "Go!" at bounding box center [725, 148] width 40 height 28
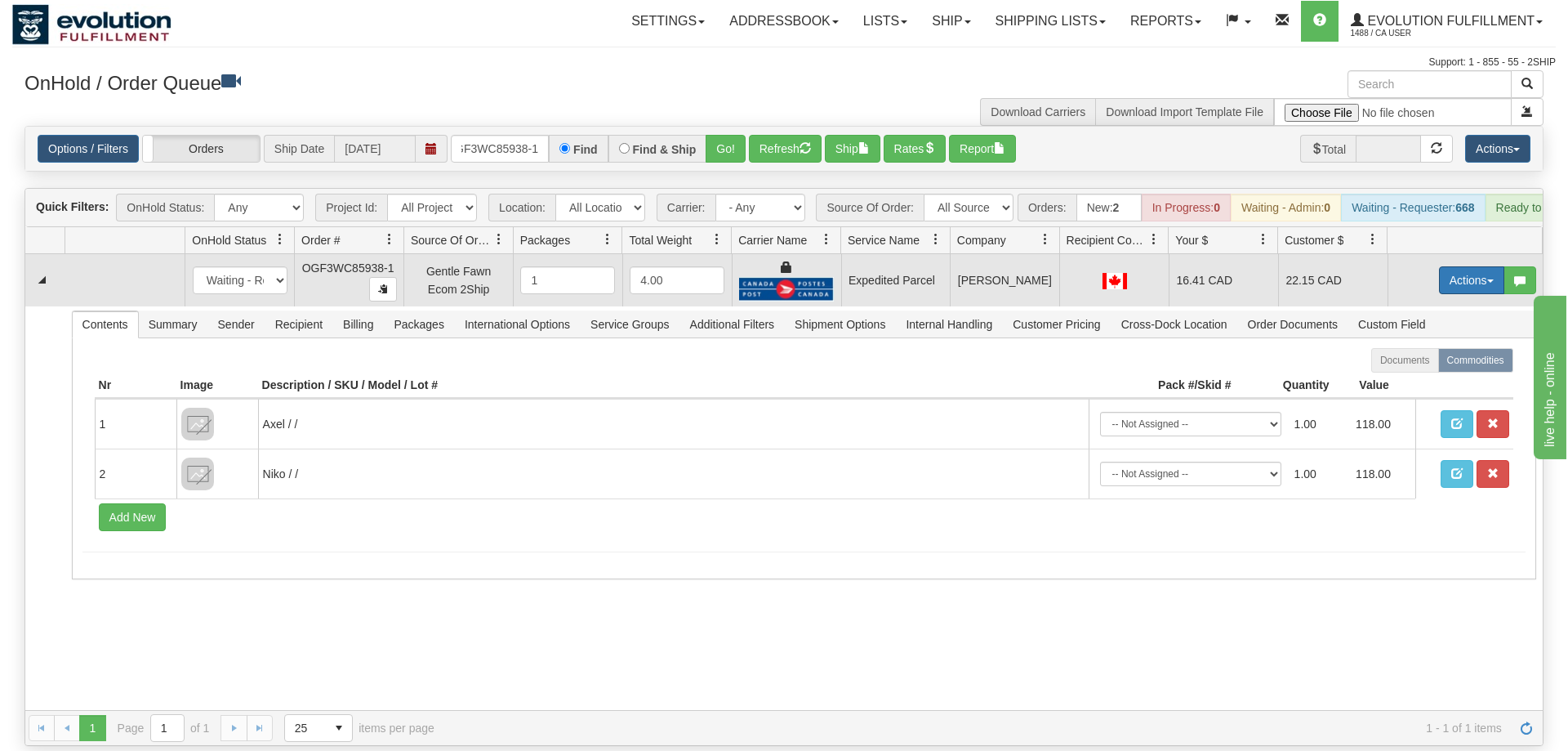
click at [1484, 267] on button "Actions" at bounding box center [1472, 280] width 65 height 28
click at [1438, 365] on link "Ship" at bounding box center [1438, 375] width 130 height 21
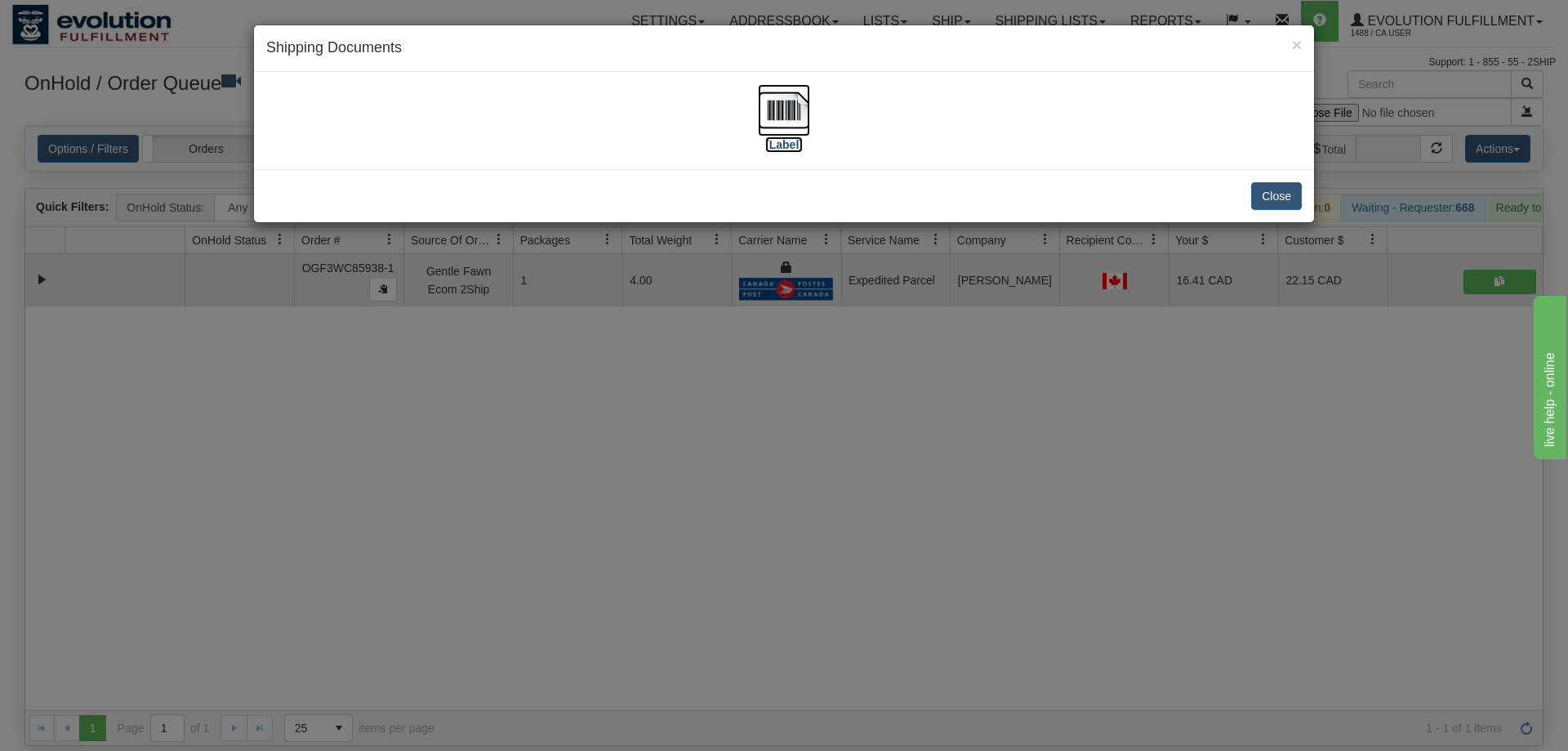
click at [790, 137] on label "[Label]" at bounding box center [784, 145] width 38 height 17
drag, startPoint x: 863, startPoint y: 498, endPoint x: 669, endPoint y: 290, distance: 284.4
click at [872, 495] on div "× Shipping Documents [Label] Close" at bounding box center [784, 376] width 1568 height 751
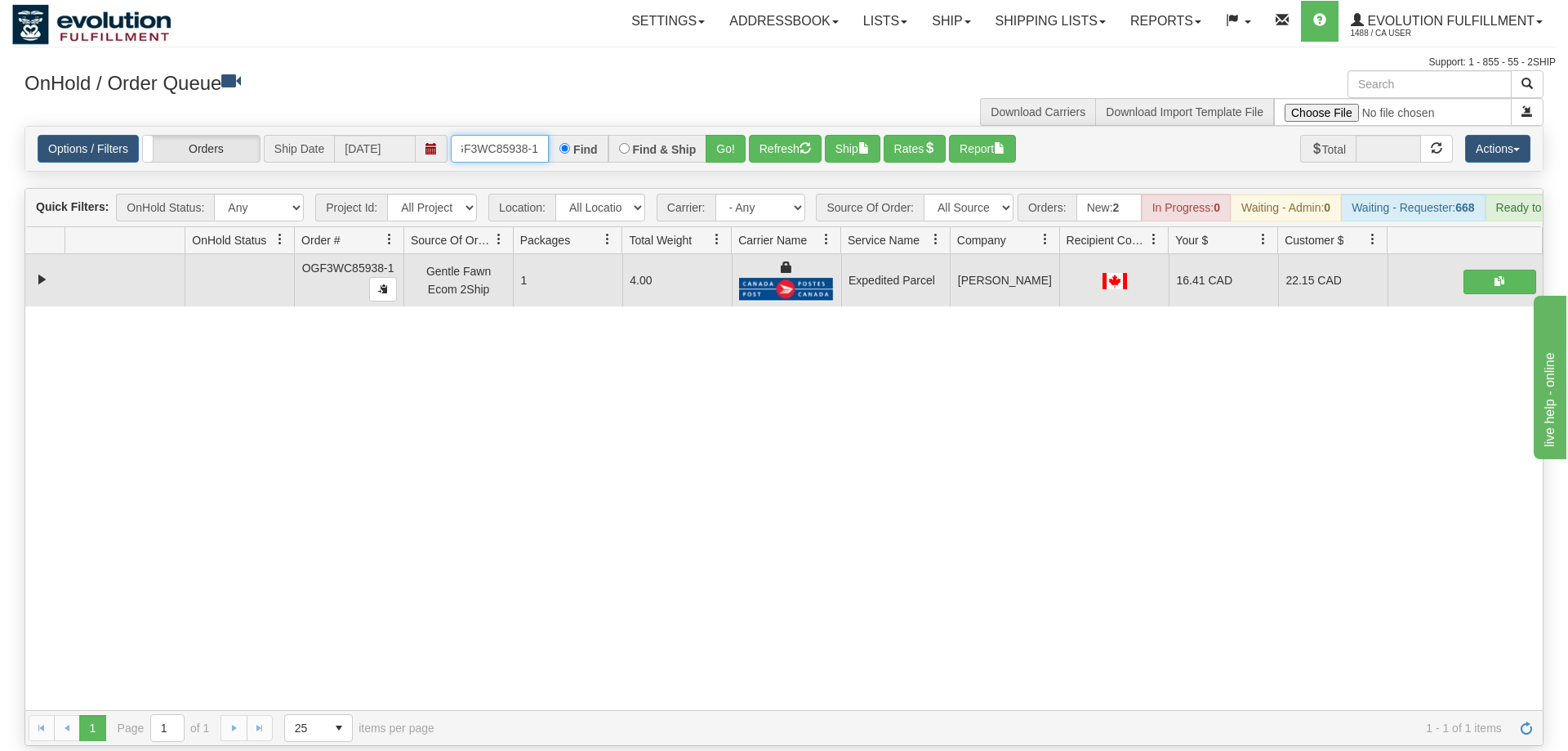
click at [491, 135] on input "OGF3WC85938-1" at bounding box center [499, 148] width 98 height 28
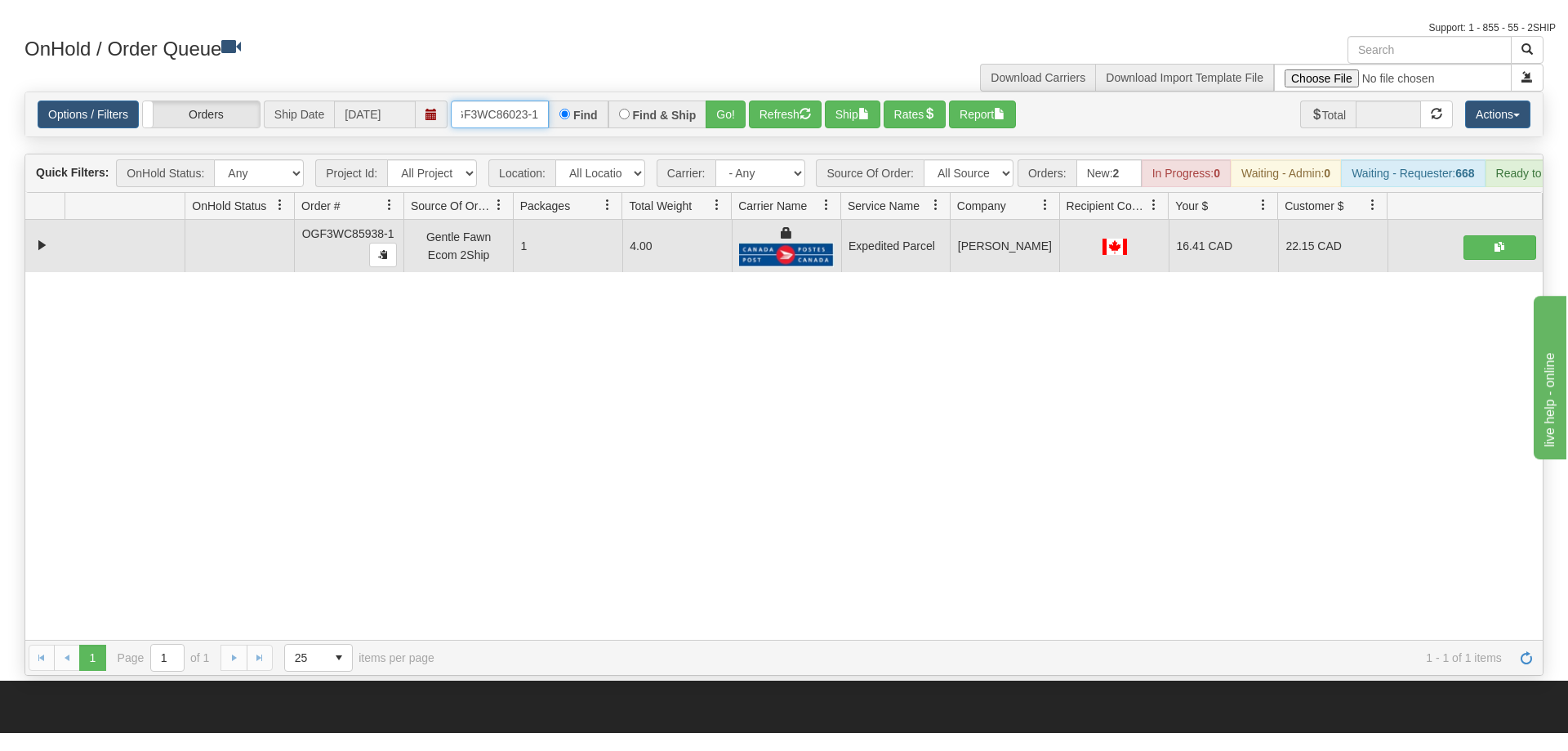
scroll to position [84, 0]
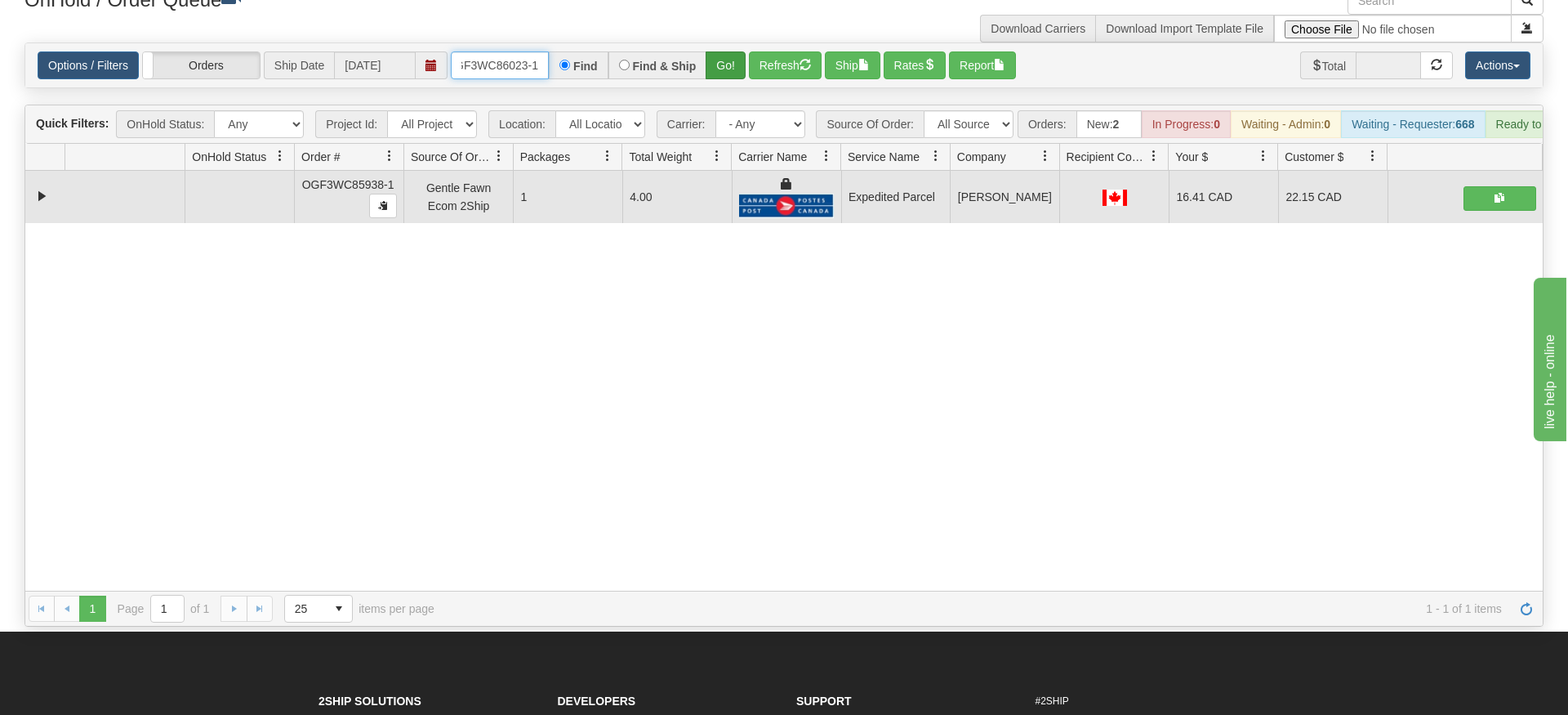
type input "OGF3WC86023-1"
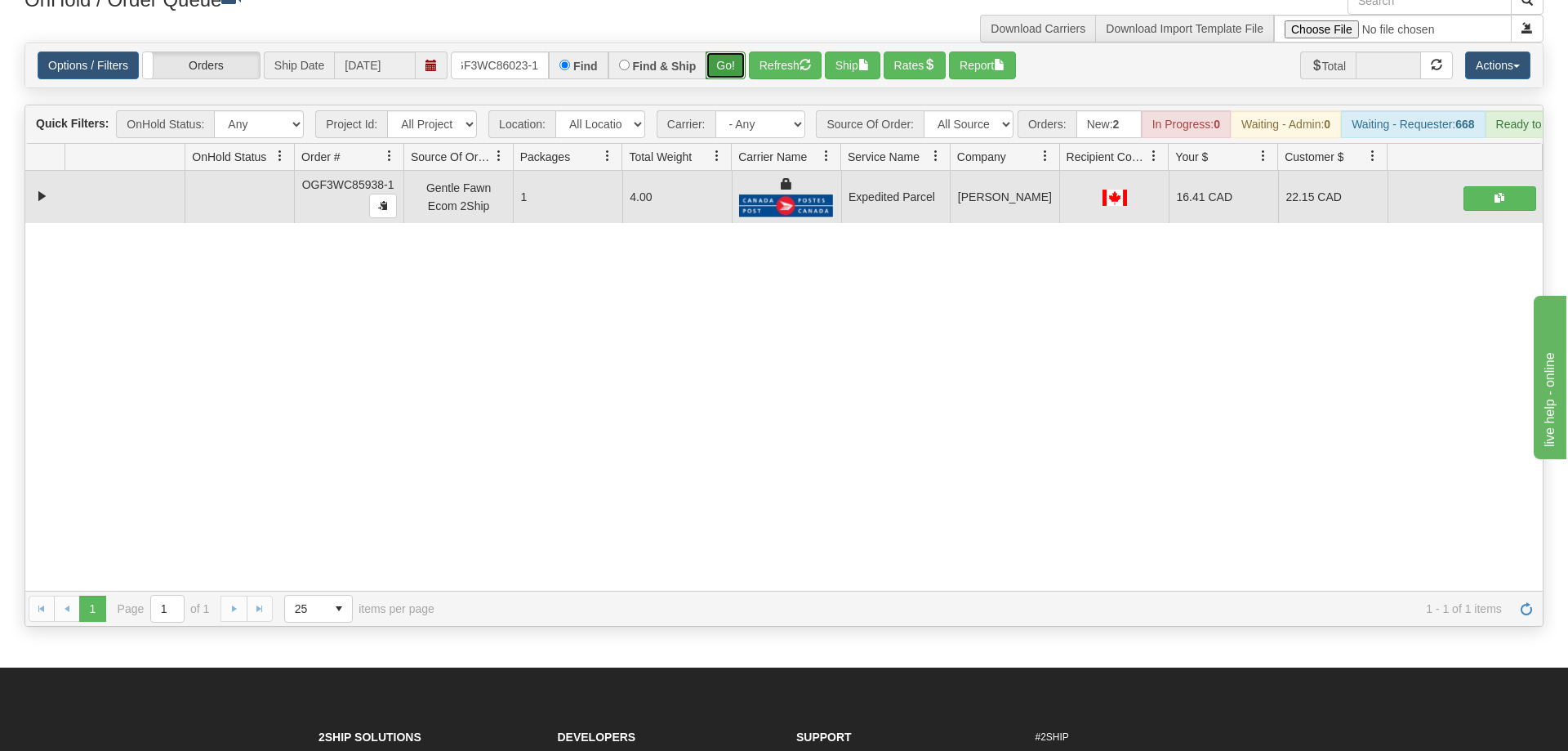
click at [746, 69] on div "Is equal to Is not equal to Contains Does not contains CAD USD EUR ZAR [PERSON_…" at bounding box center [784, 335] width 1544 height 585
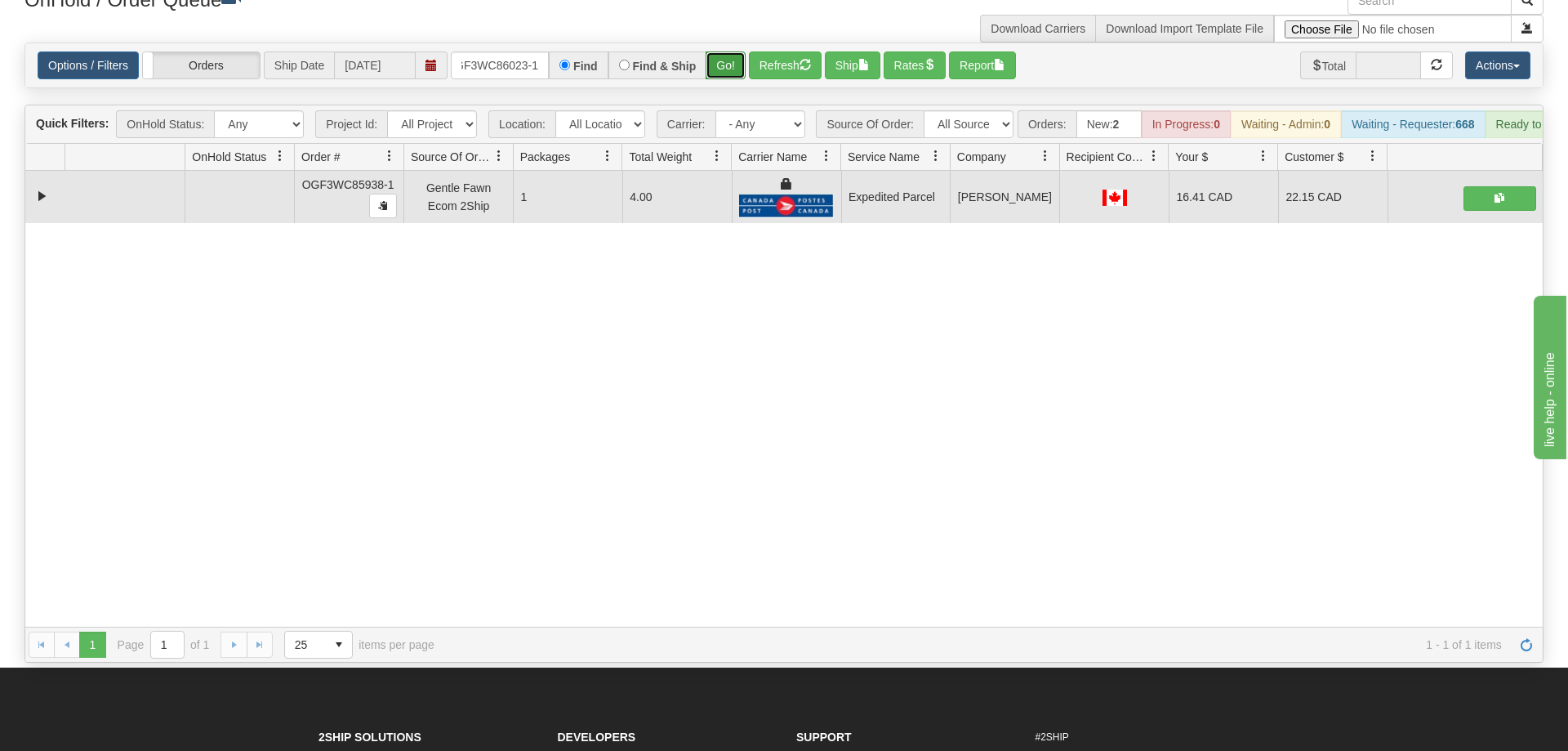
click at [724, 52] on button "Go!" at bounding box center [725, 65] width 40 height 28
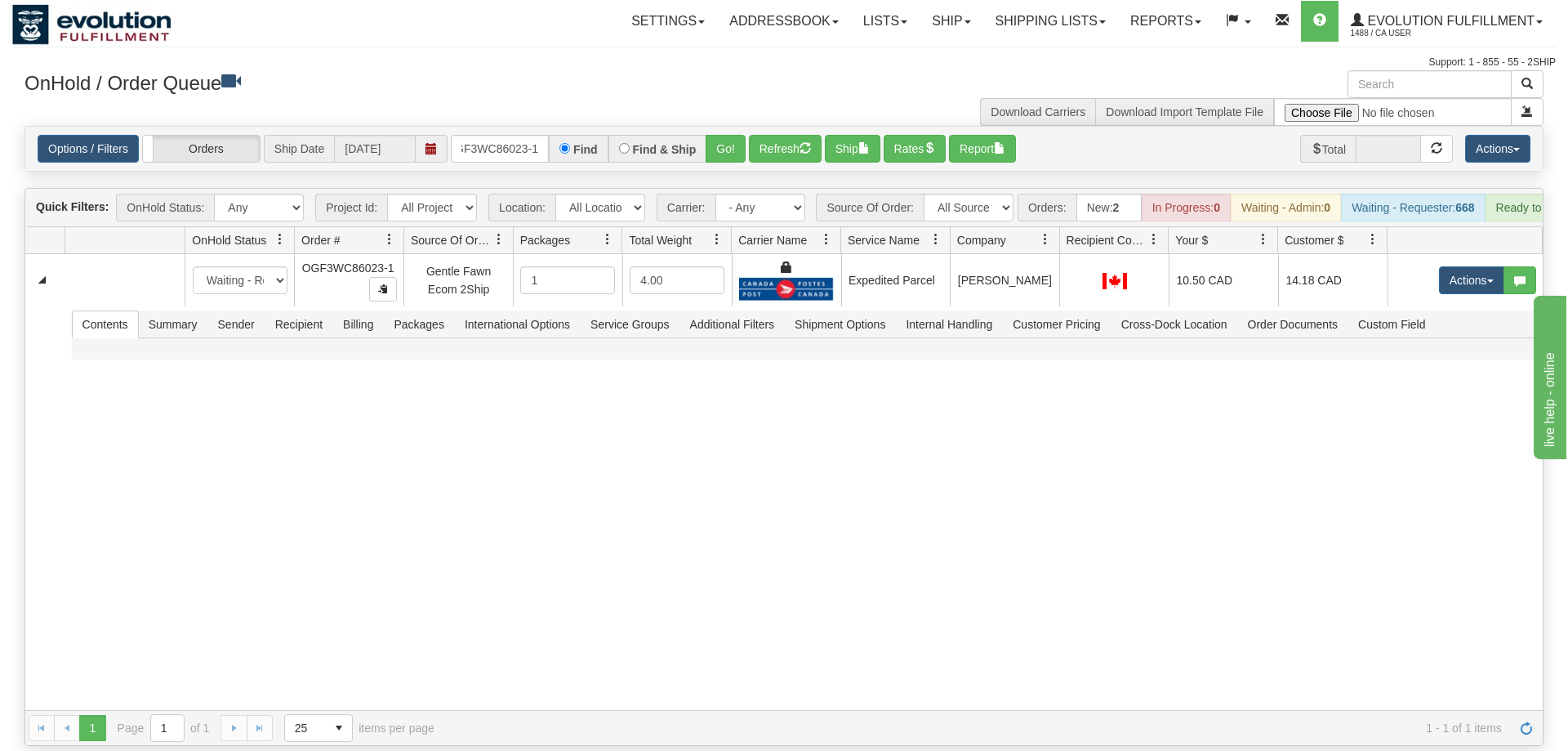
scroll to position [0, 16]
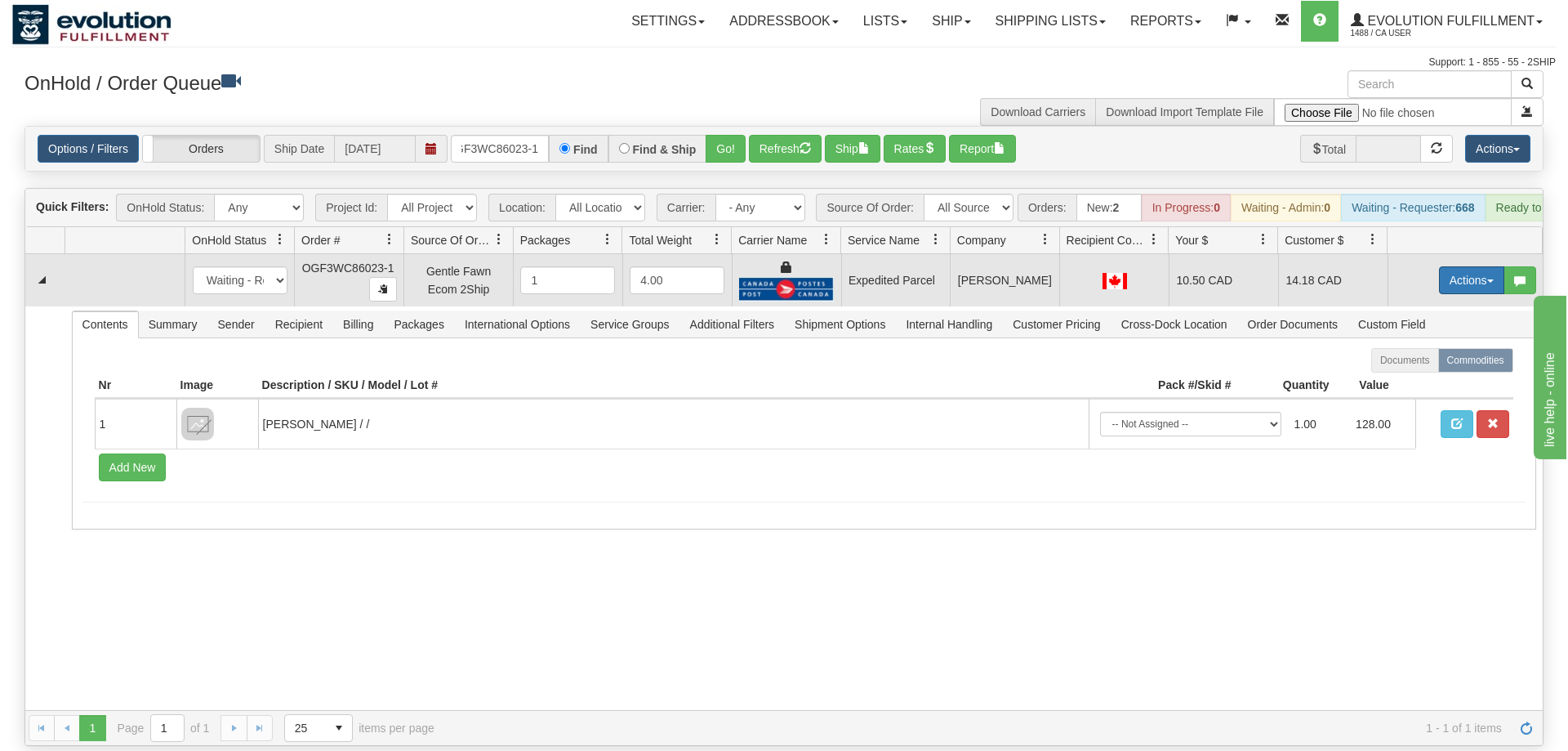
click at [1464, 267] on button "Actions" at bounding box center [1472, 280] width 65 height 28
click at [1428, 365] on link "Ship" at bounding box center [1438, 375] width 130 height 21
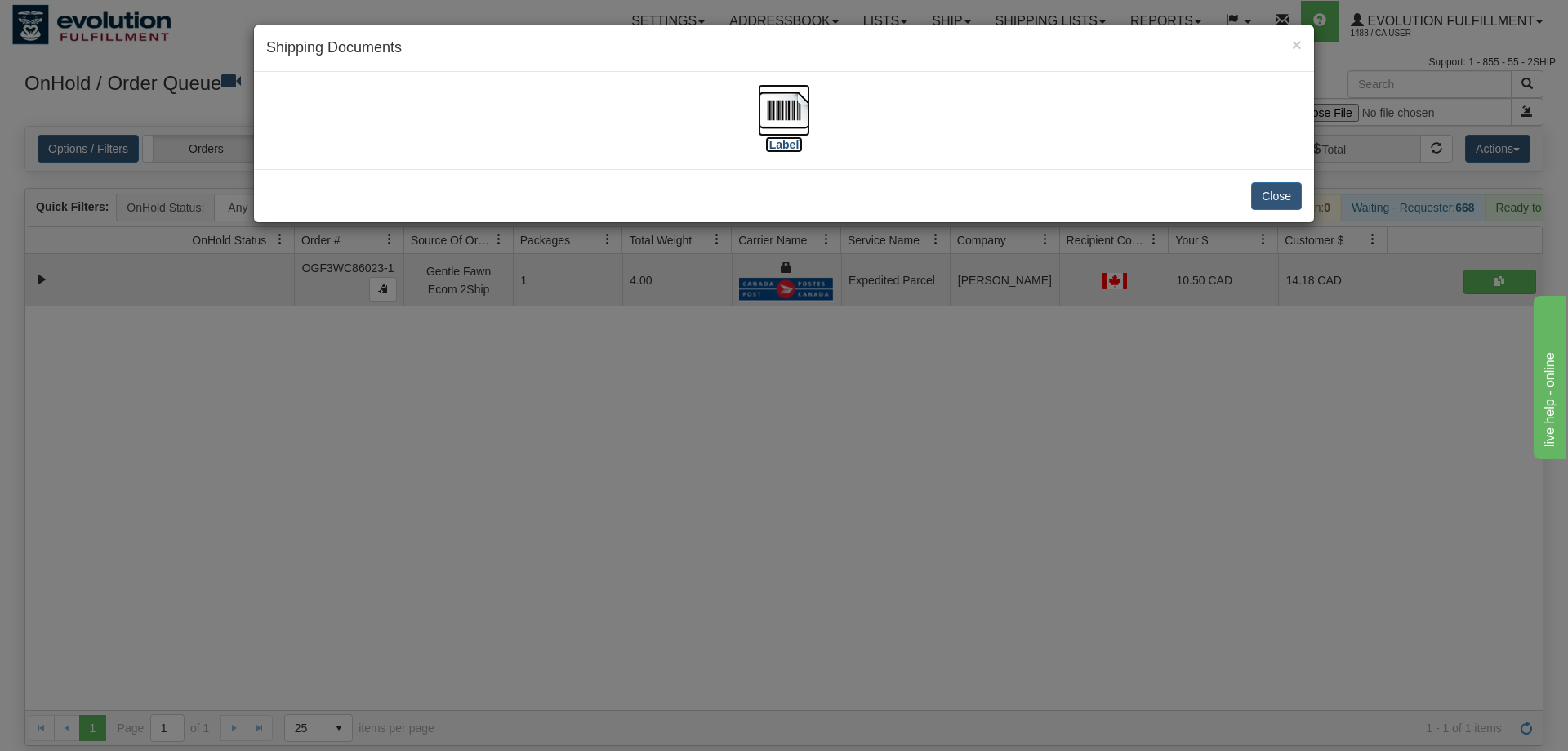
click at [781, 112] on img at bounding box center [784, 110] width 53 height 53
drag, startPoint x: 868, startPoint y: 569, endPoint x: 685, endPoint y: 311, distance: 316.3
click at [873, 559] on div "× Shipping Documents [Label] Close" at bounding box center [784, 376] width 1568 height 751
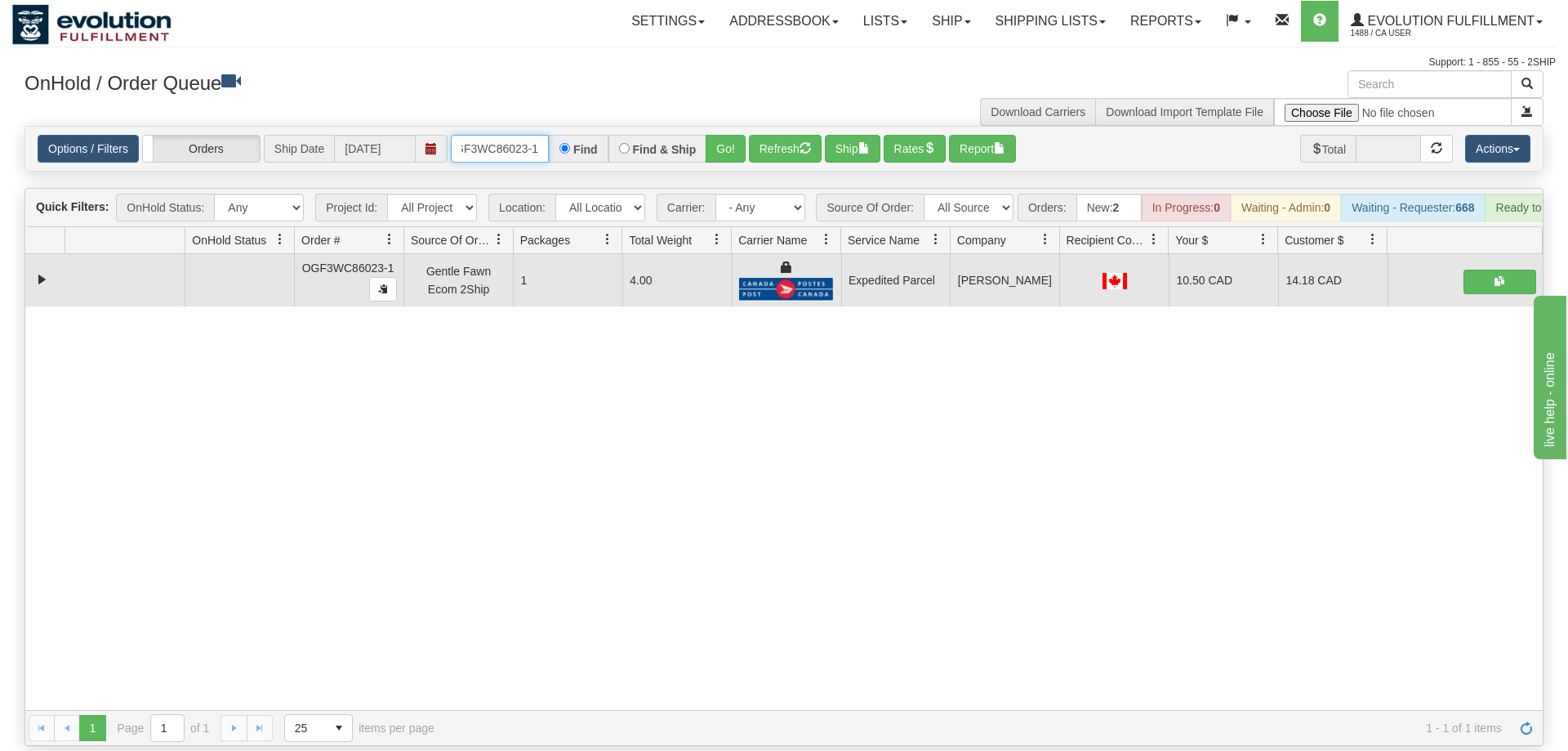
click at [512, 135] on input "OGF3WC86023-1" at bounding box center [499, 148] width 98 height 28
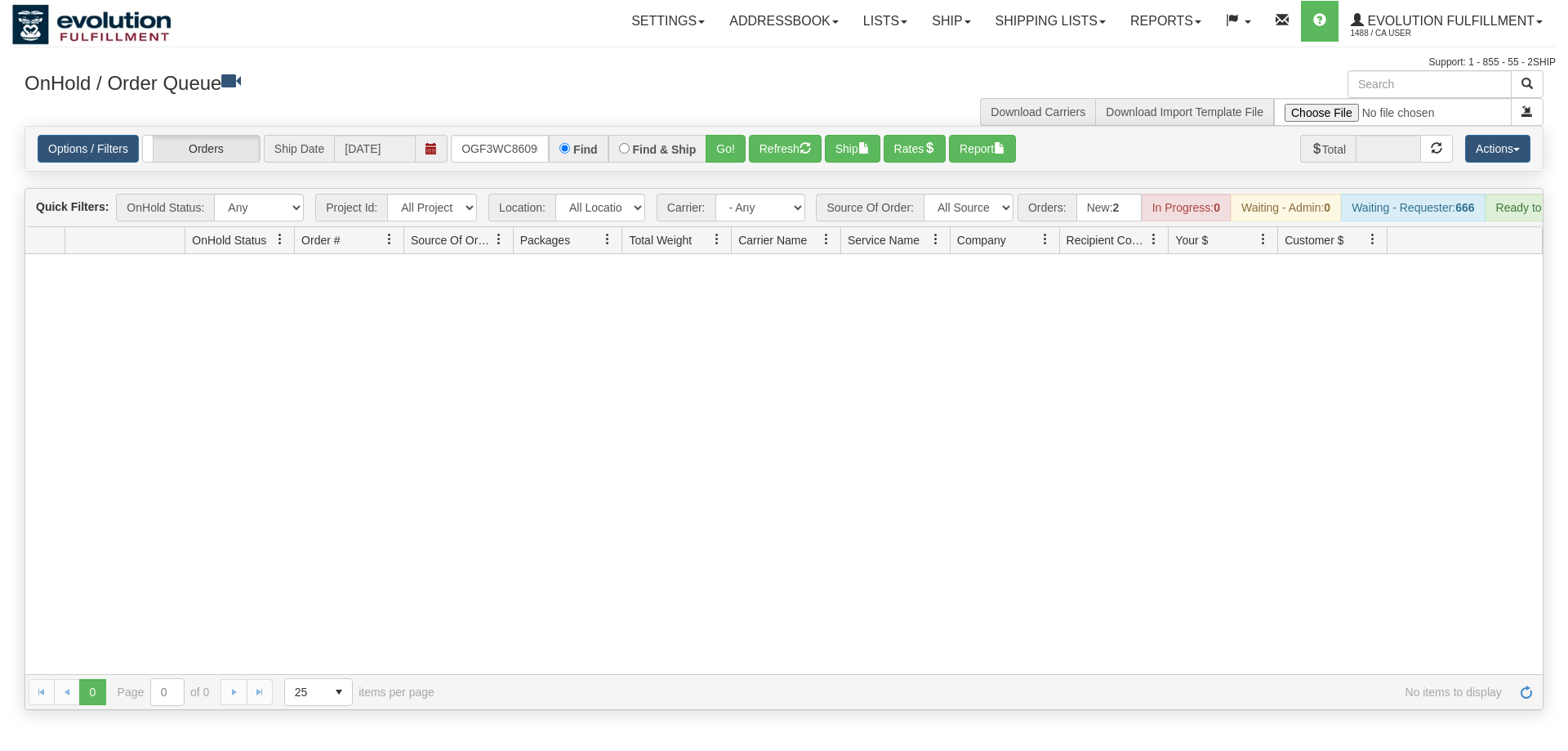
scroll to position [0, 16]
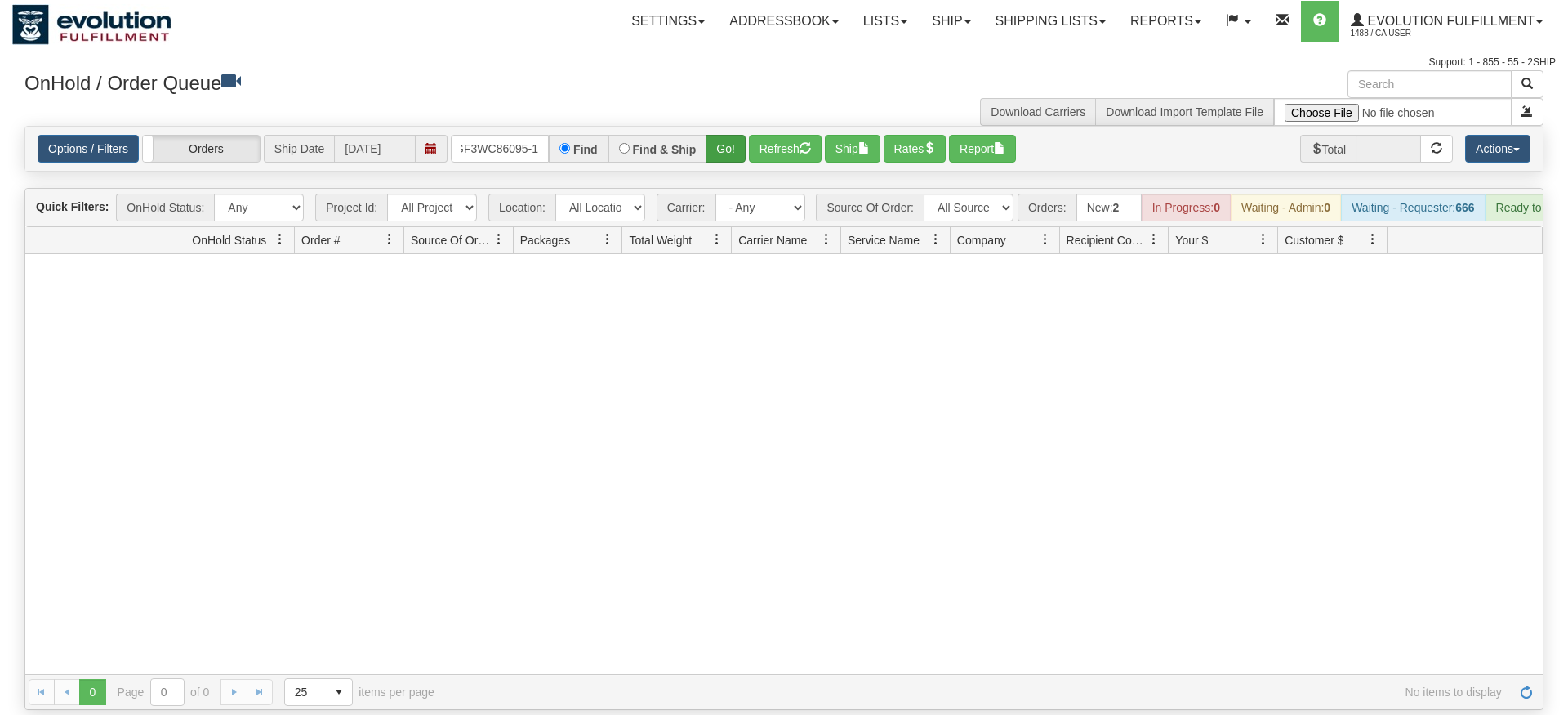
type input "OGF3WC86095-1"
click at [731, 164] on div "Is equal to Is not equal to Contains Does not contains CAD USD EUR ZAR [PERSON_…" at bounding box center [784, 418] width 1544 height 585
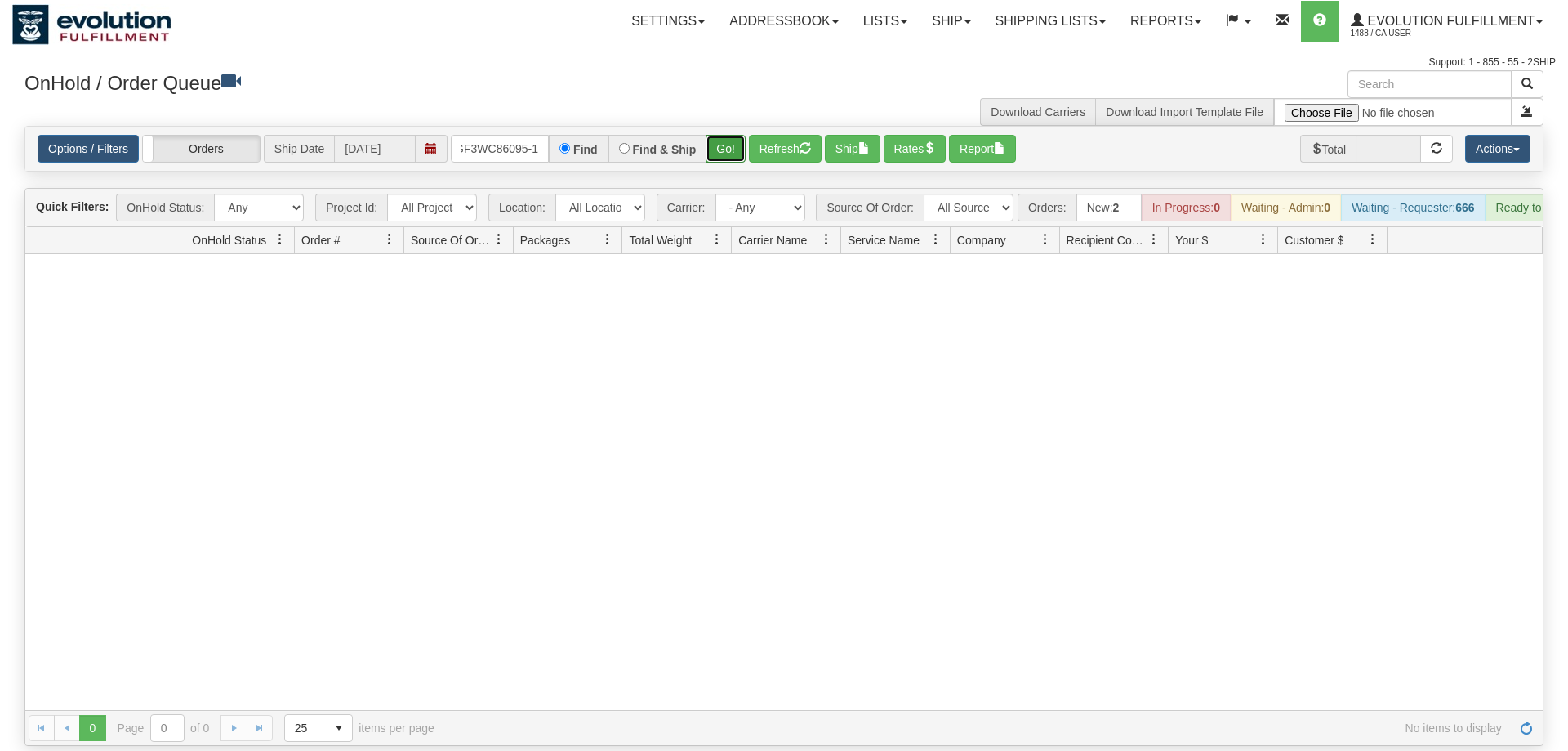
click at [732, 135] on button "Go!" at bounding box center [725, 148] width 40 height 28
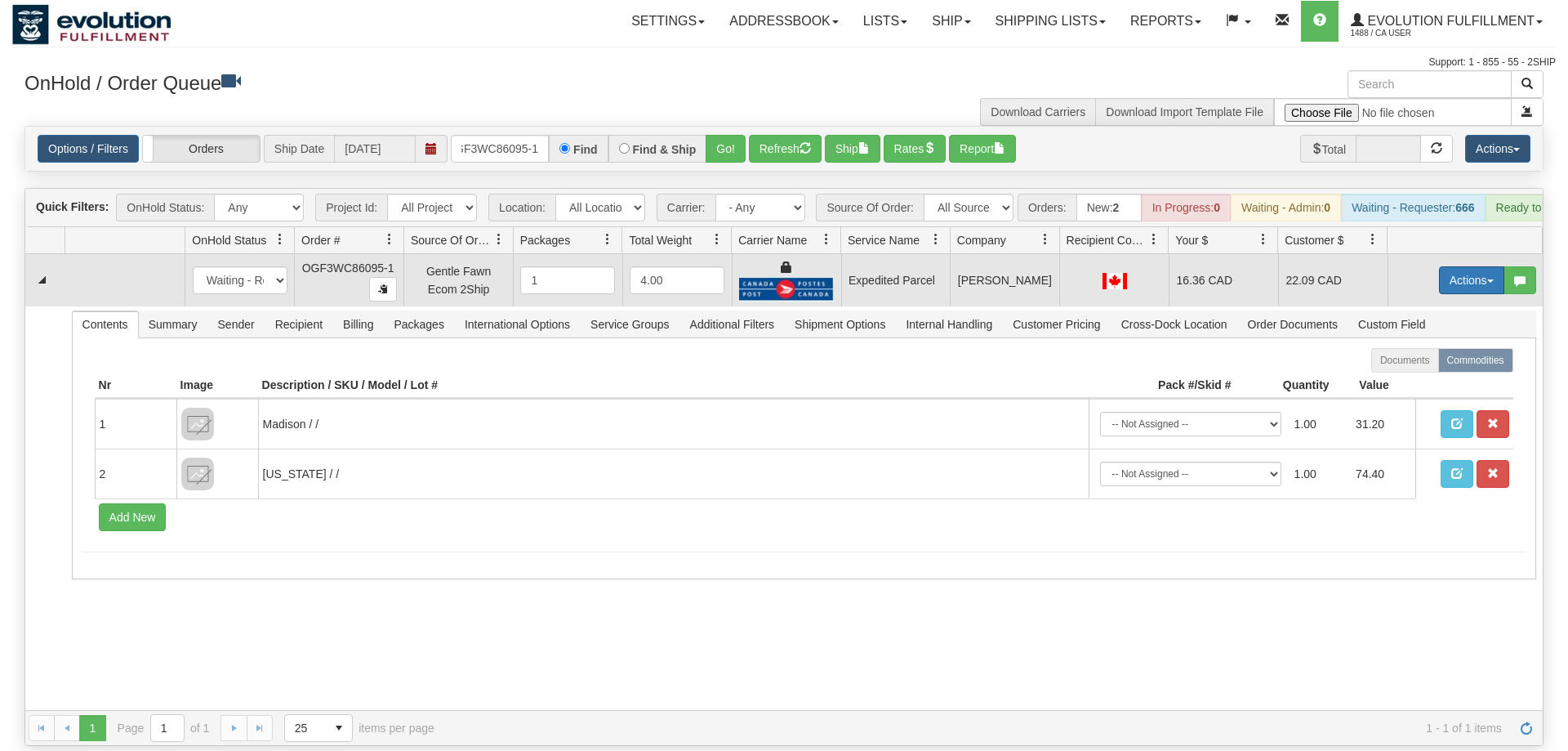
click at [1471, 267] on button "Actions" at bounding box center [1472, 280] width 65 height 28
click at [1424, 365] on link "Ship" at bounding box center [1438, 375] width 130 height 21
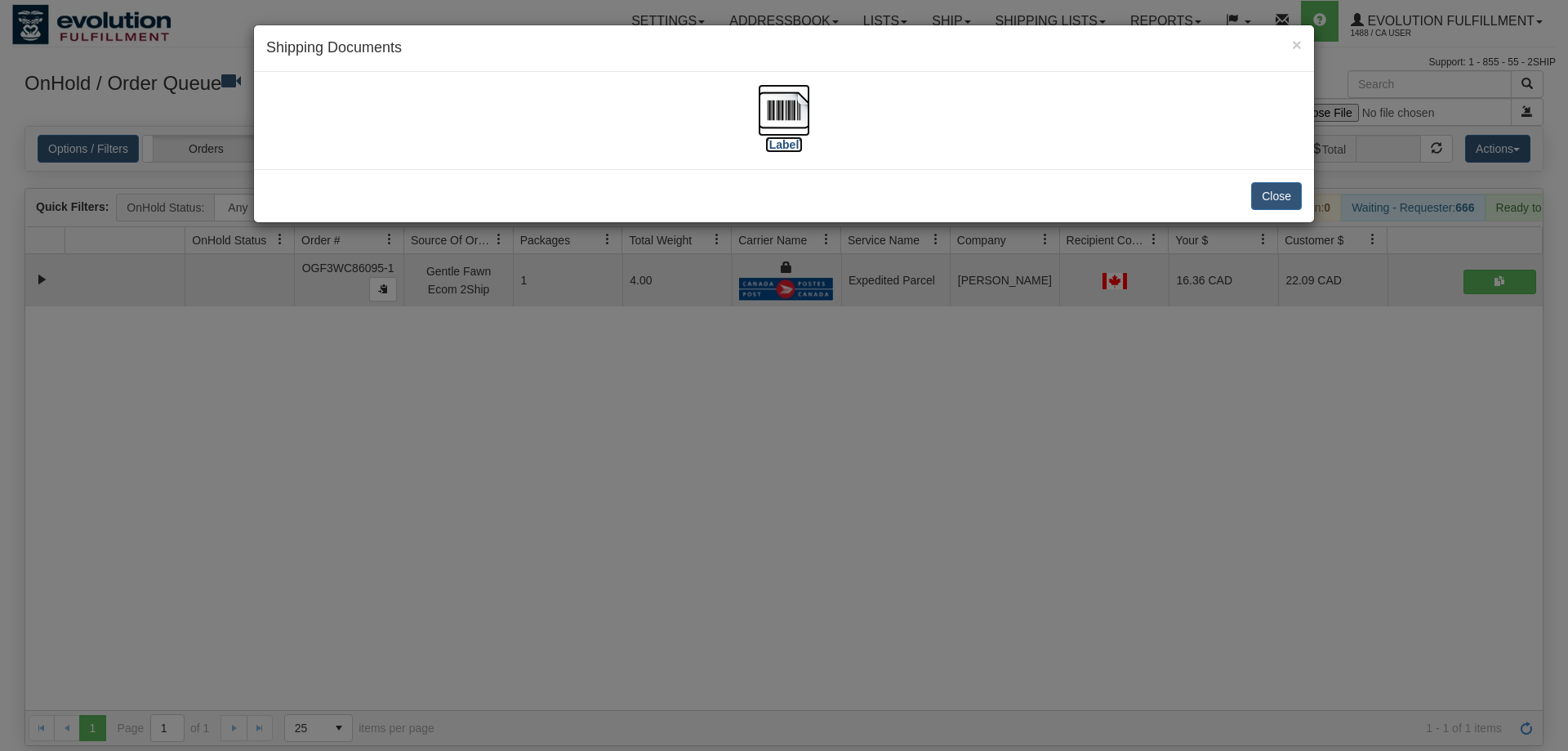
click at [788, 121] on img at bounding box center [784, 110] width 53 height 53
drag, startPoint x: 1000, startPoint y: 528, endPoint x: 740, endPoint y: 217, distance: 405.4
click at [1004, 513] on div "× Shipping Documents [Label] Close" at bounding box center [784, 376] width 1568 height 751
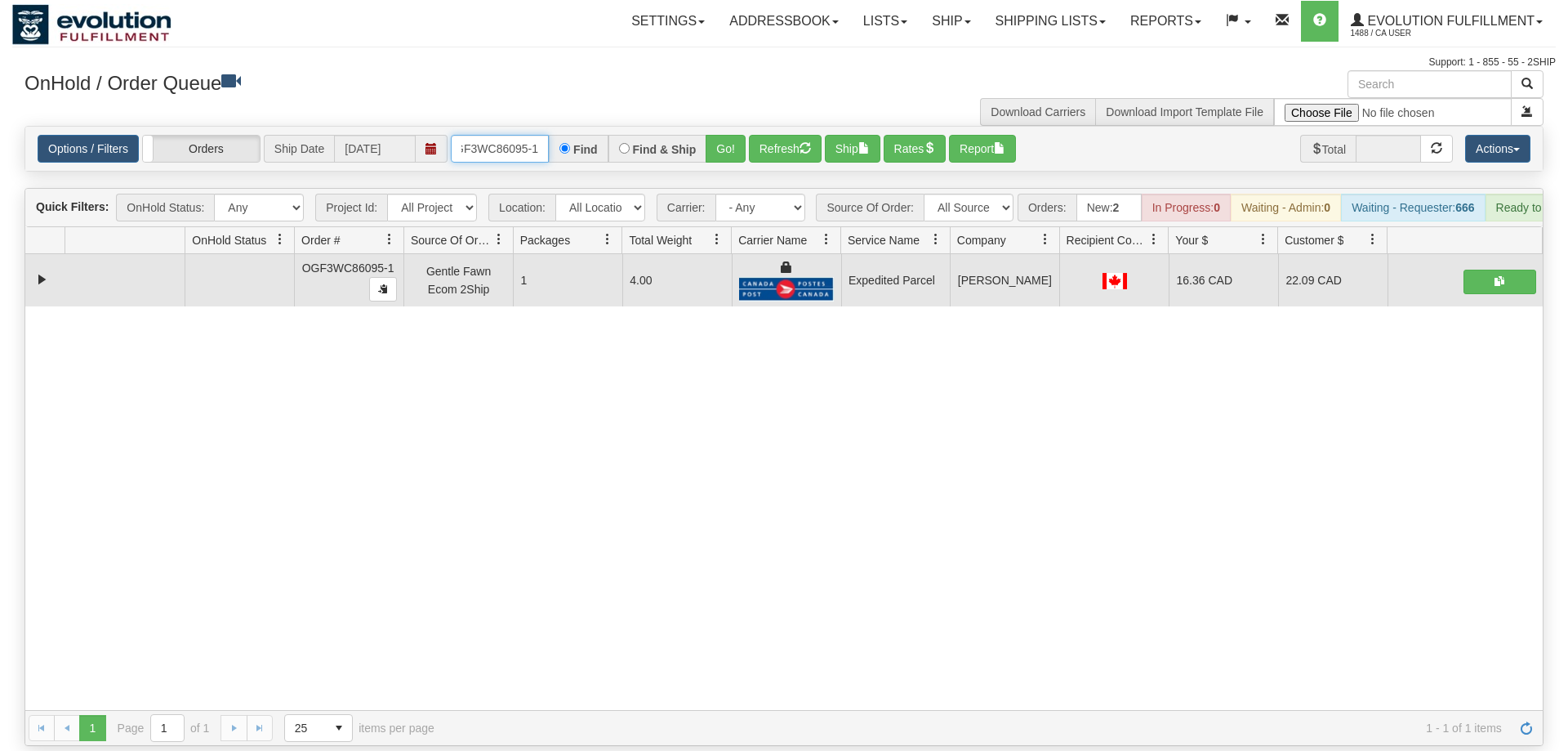
click at [497, 135] on input "OGF3WC86095-1" at bounding box center [499, 148] width 98 height 28
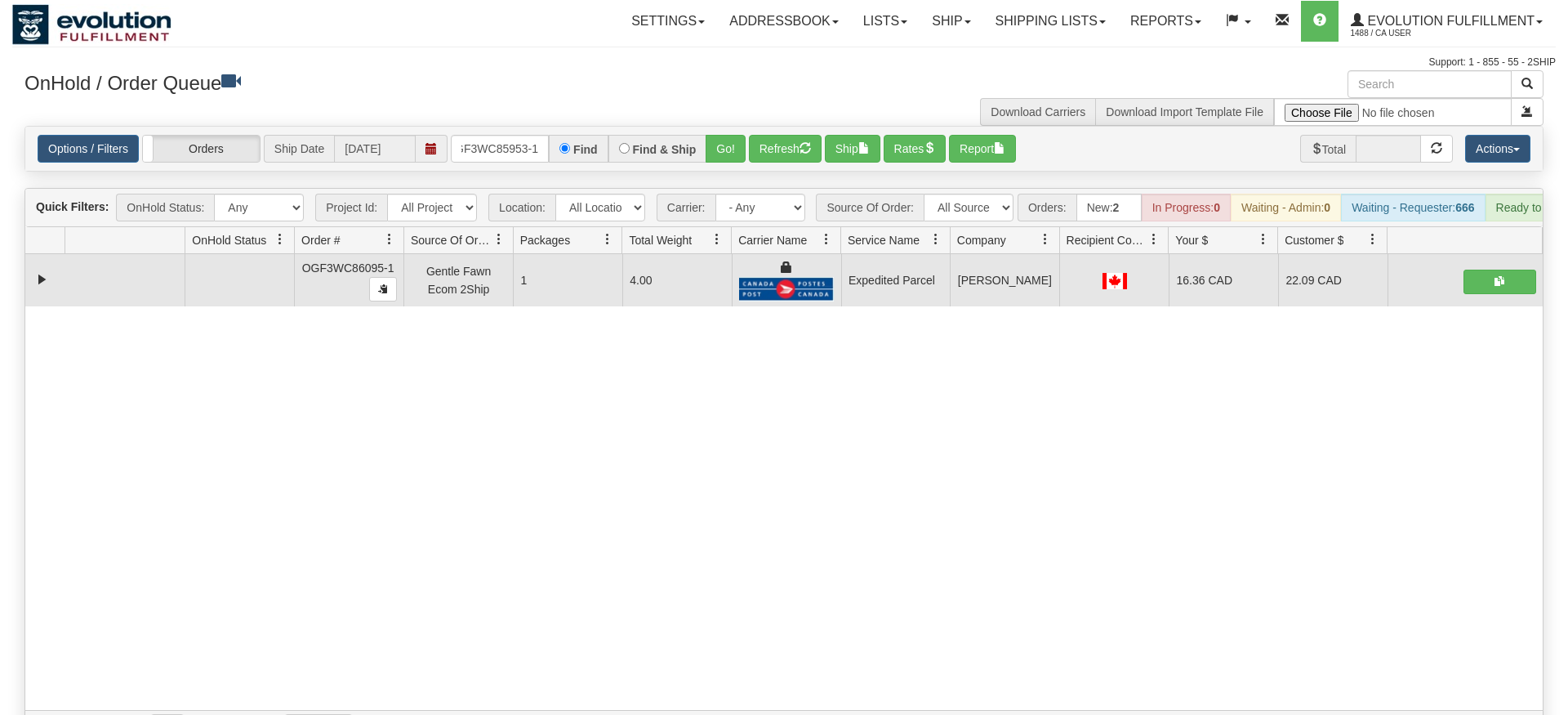
click at [737, 146] on div "Options / Filters Group Shipments Orders Ship Date [DATE] OGF3WC85953-1 Find Fi…" at bounding box center [784, 148] width 1518 height 44
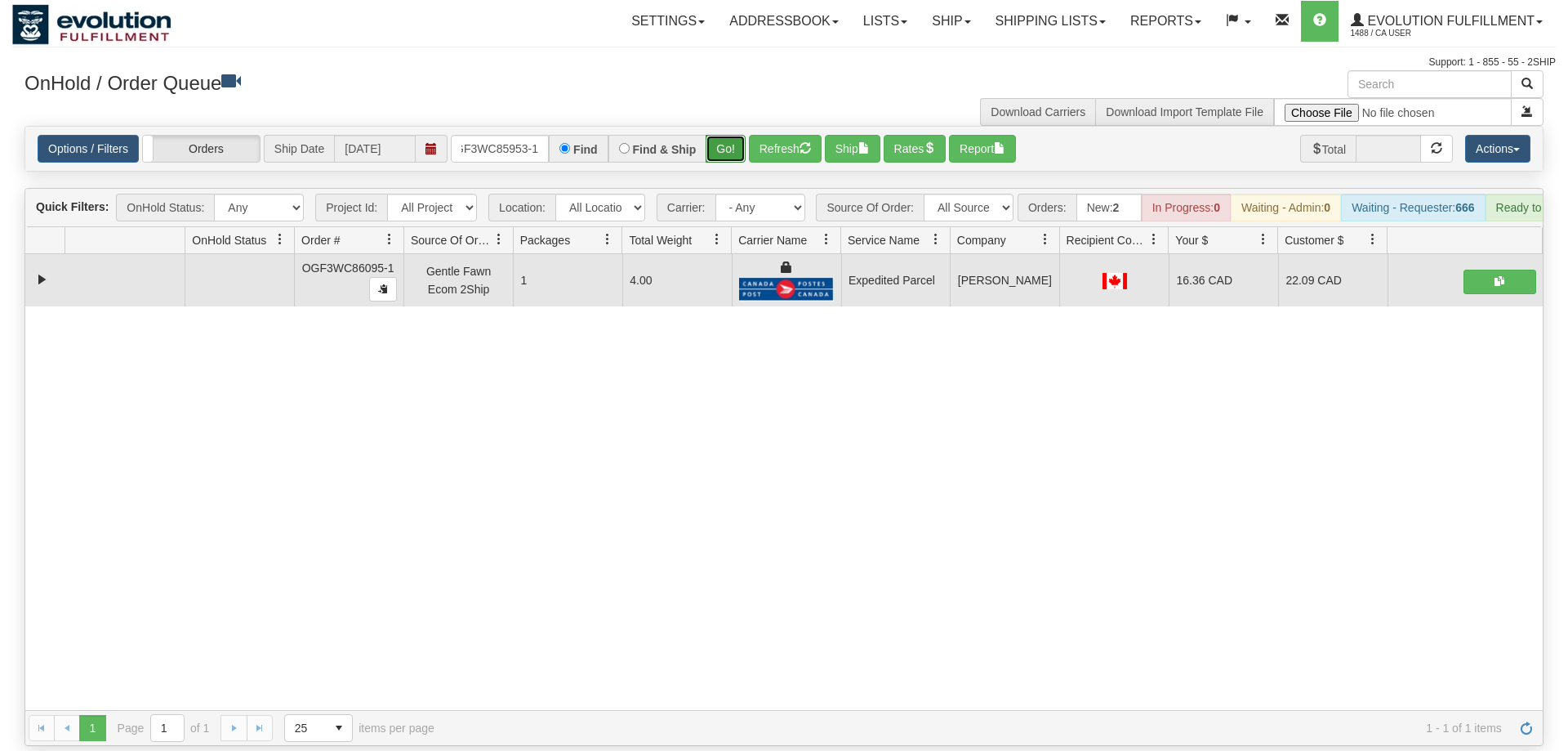
click at [734, 135] on button "Go!" at bounding box center [725, 148] width 40 height 28
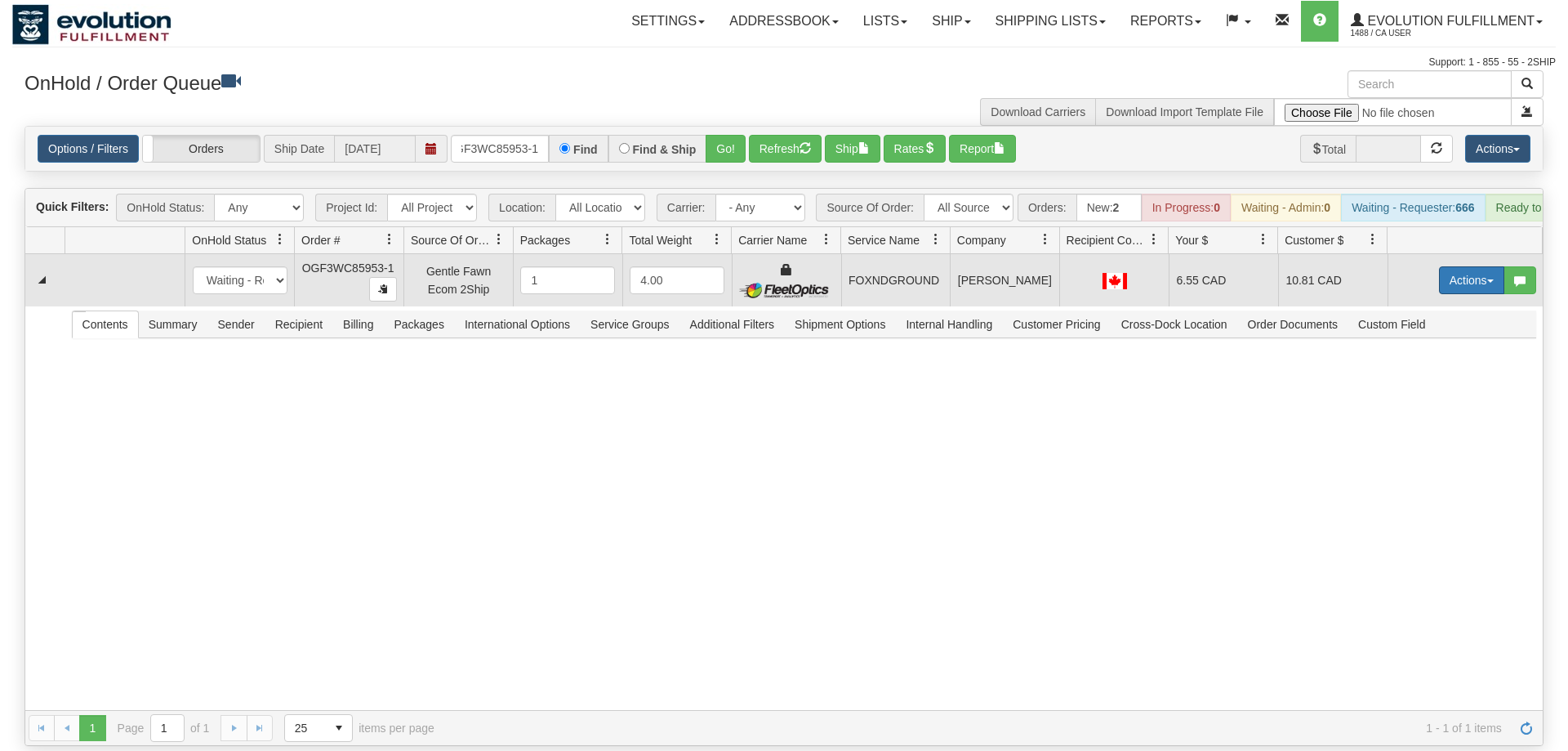
click at [1462, 267] on button "Actions" at bounding box center [1472, 280] width 65 height 28
click at [1423, 365] on link "Ship" at bounding box center [1438, 375] width 130 height 21
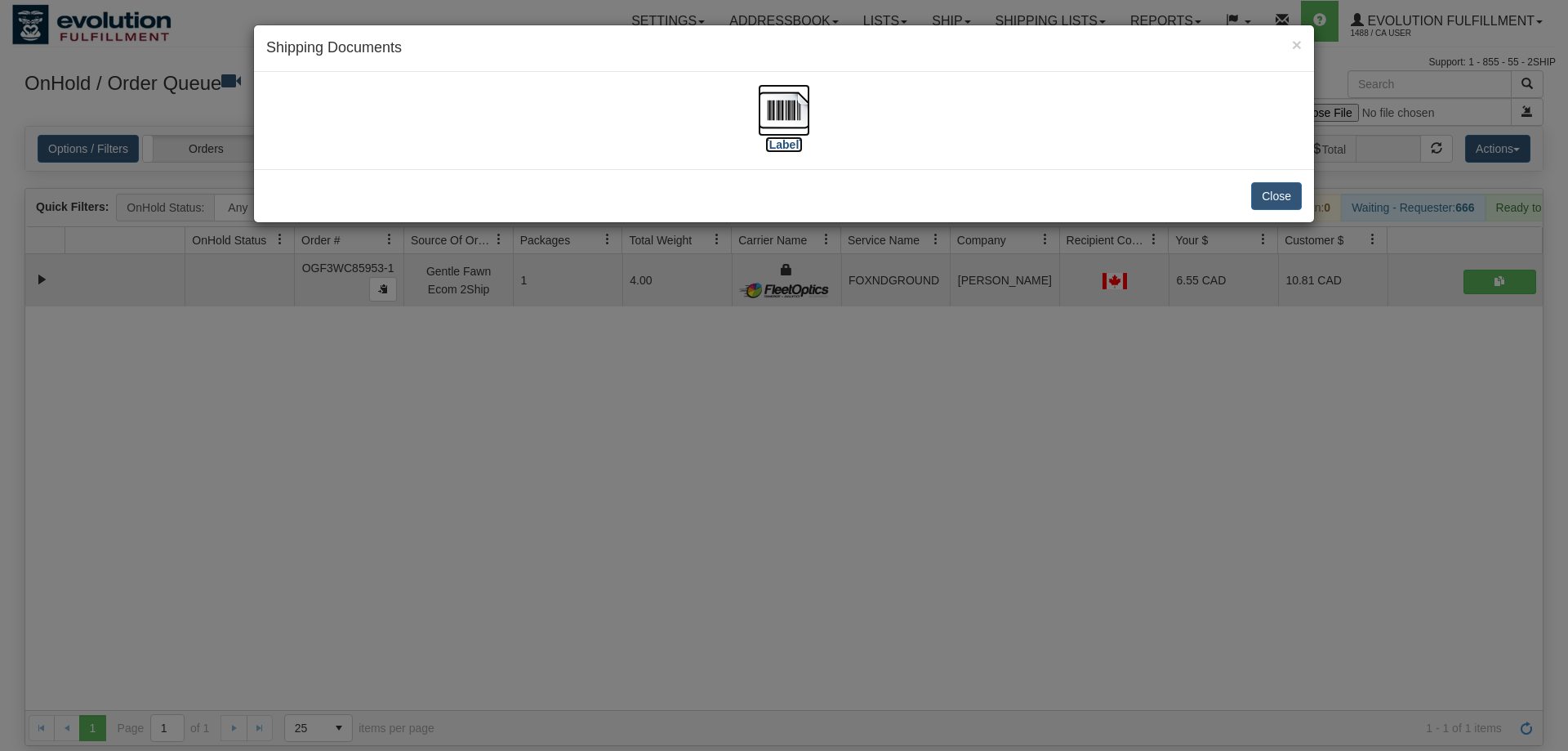
click at [801, 110] on img at bounding box center [784, 110] width 53 height 53
drag, startPoint x: 636, startPoint y: 567, endPoint x: 532, endPoint y: 268, distance: 316.6
click at [642, 547] on div "× Shipping Documents [Label] Close" at bounding box center [784, 376] width 1568 height 751
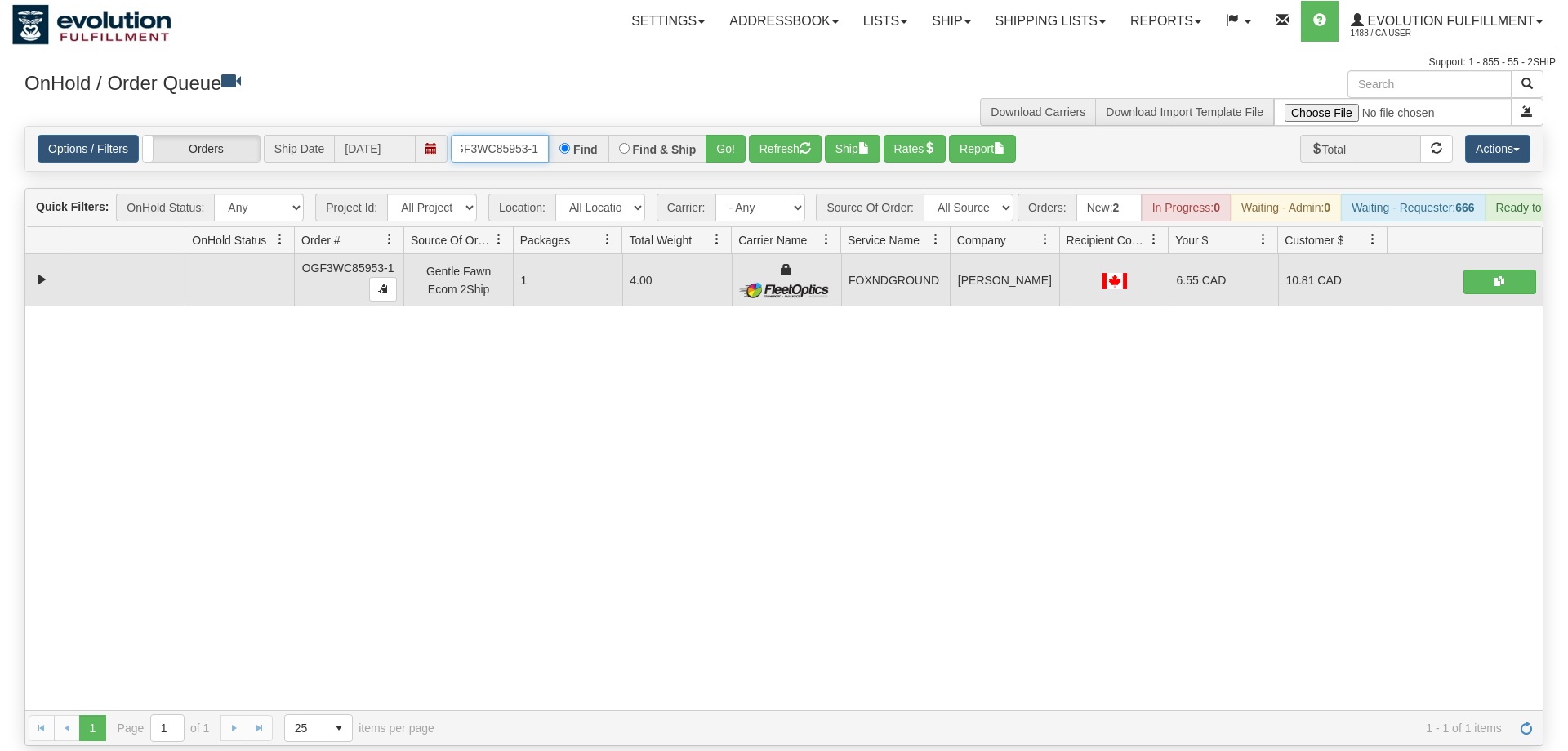
click at [483, 135] on input "OGF3WC85953-1" at bounding box center [499, 148] width 98 height 28
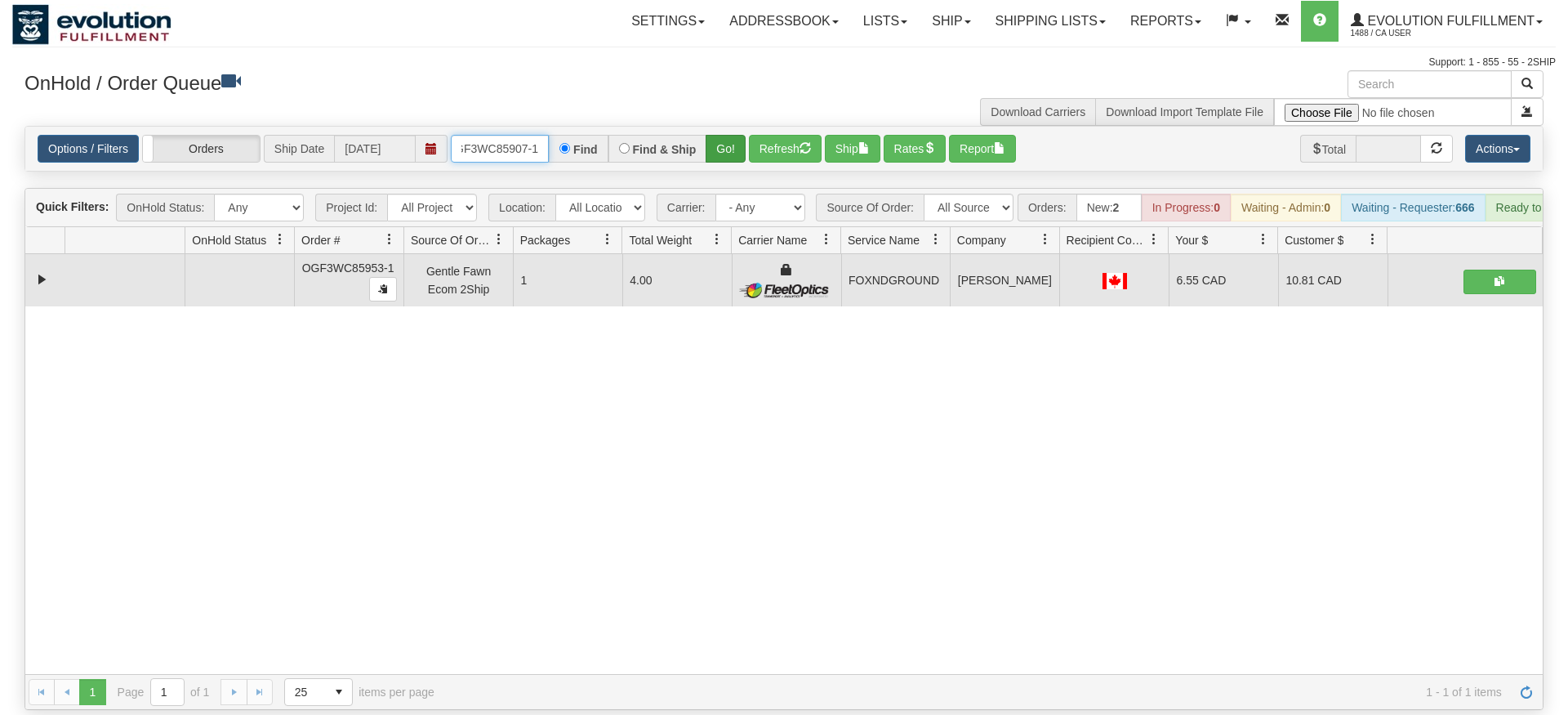
type input "OGF3WC85907-1"
drag, startPoint x: 728, startPoint y: 126, endPoint x: 736, endPoint y: 130, distance: 8.9
click at [729, 161] on div "Is equal to Is not equal to Contains Does not contains CAD USD EUR ZAR [PERSON_…" at bounding box center [784, 418] width 1544 height 585
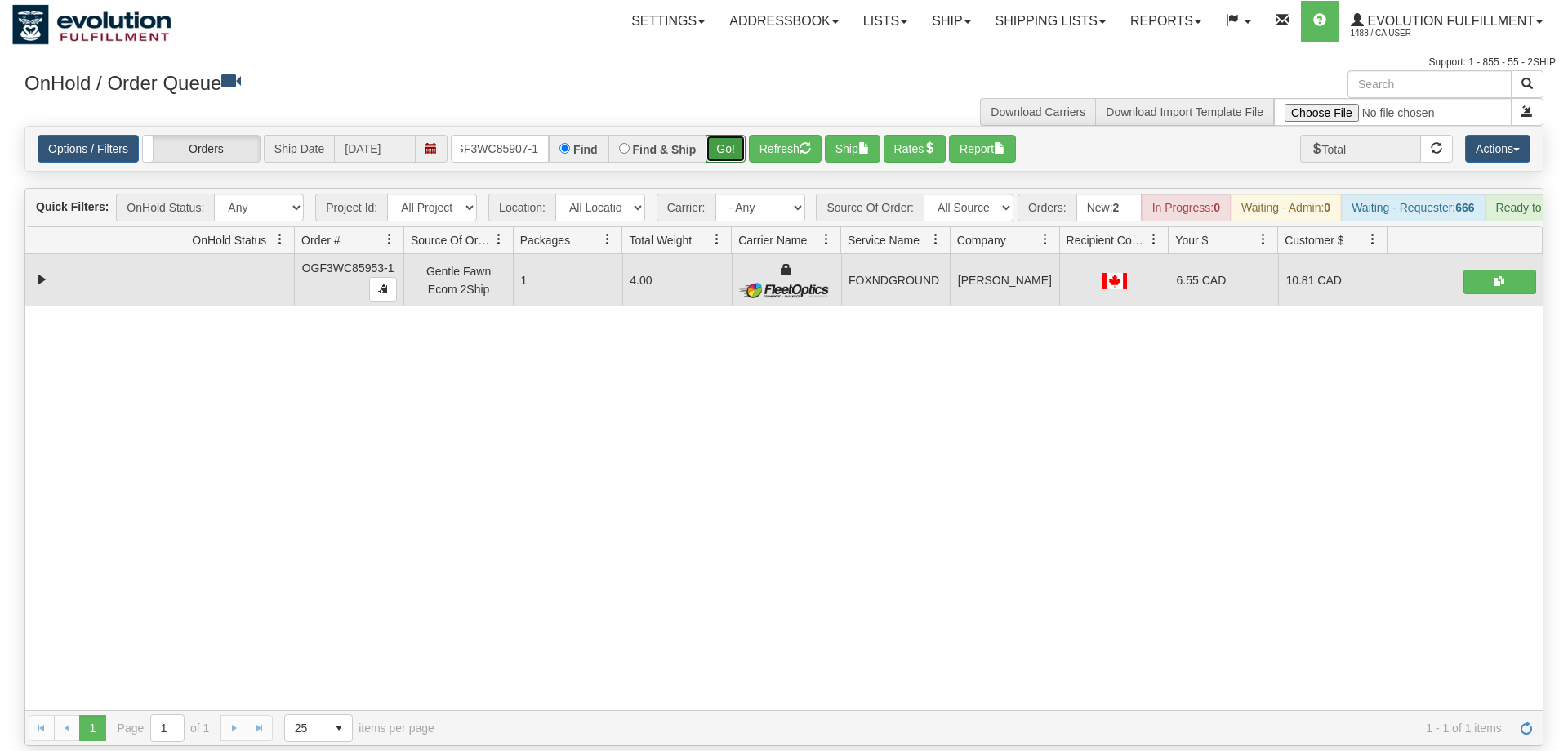
click at [739, 135] on button "Go!" at bounding box center [725, 148] width 40 height 28
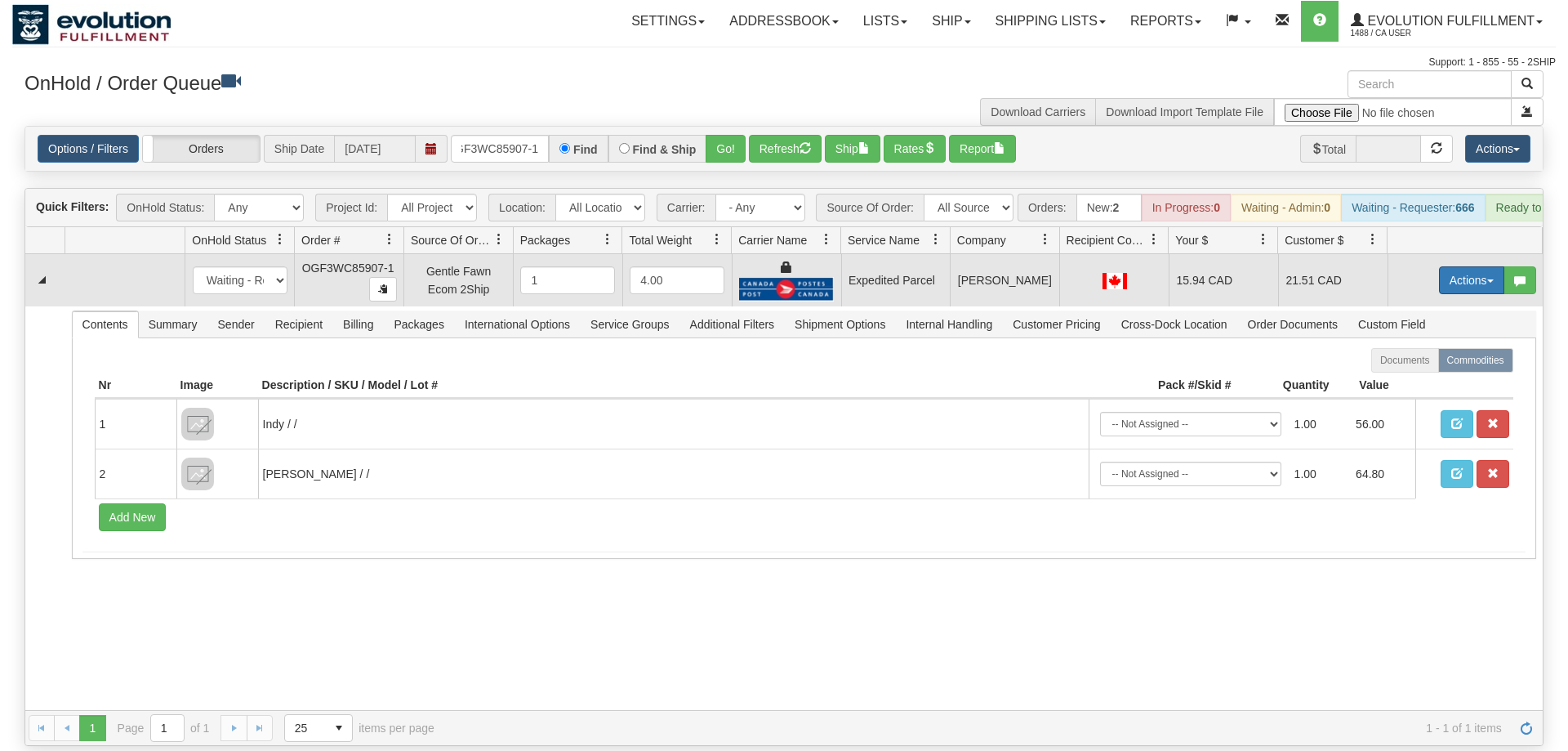
click at [1459, 267] on button "Actions" at bounding box center [1472, 280] width 65 height 28
click at [1423, 365] on link "Ship" at bounding box center [1438, 375] width 130 height 21
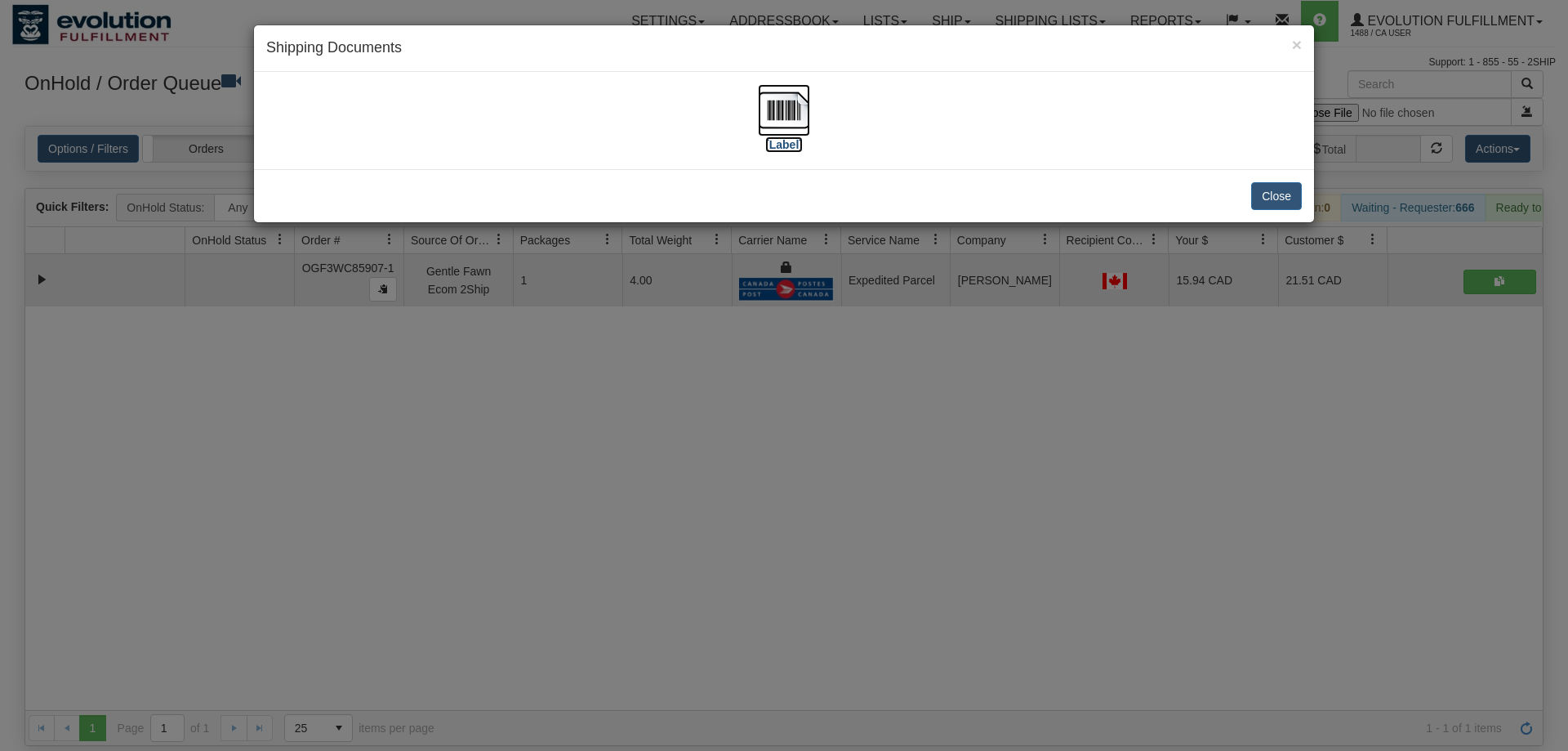
click at [794, 111] on img at bounding box center [784, 110] width 53 height 53
click at [1019, 353] on div "× Shipping Documents [Label] Close" at bounding box center [784, 376] width 1568 height 751
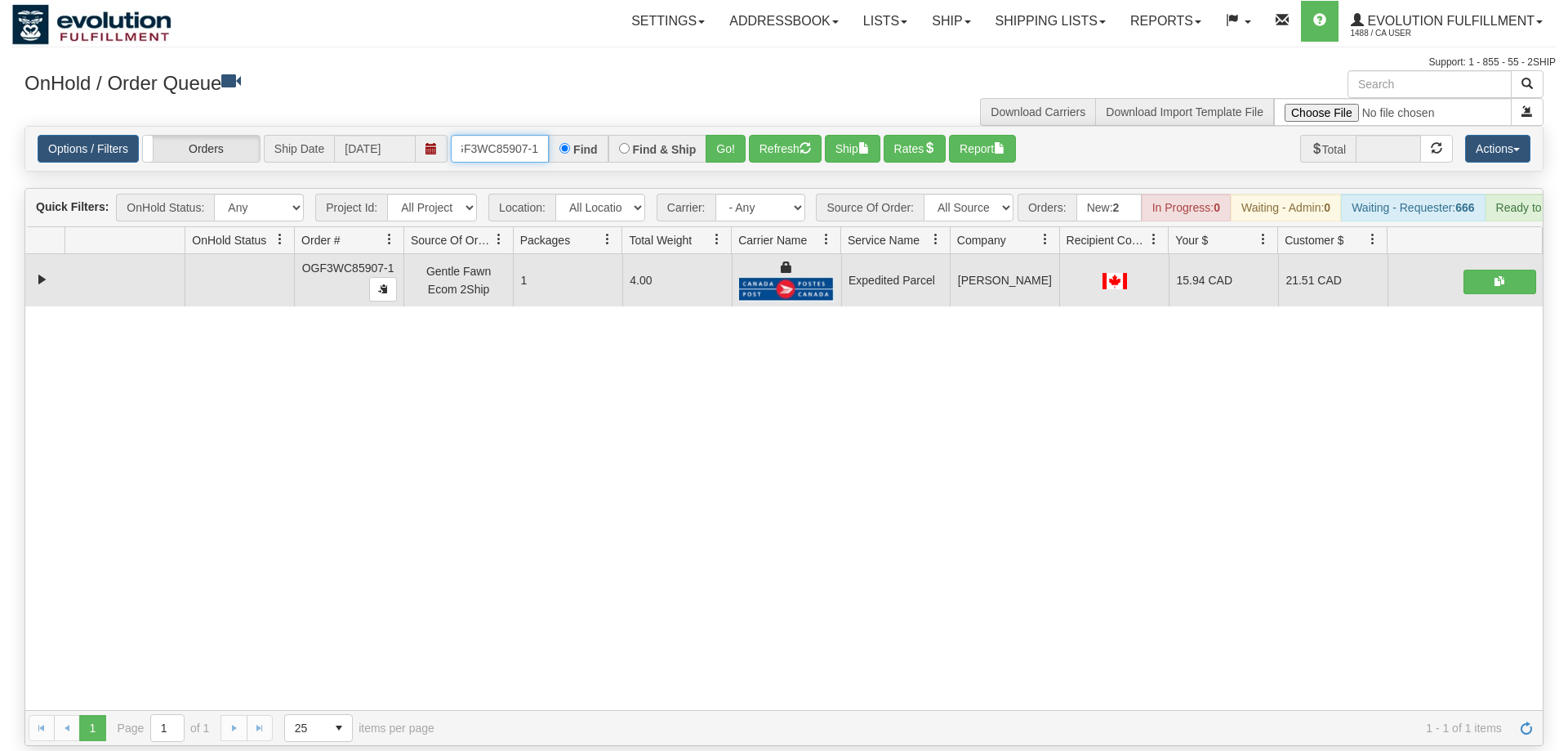
click at [505, 135] on input "OGF3WC85907-1" at bounding box center [499, 148] width 98 height 28
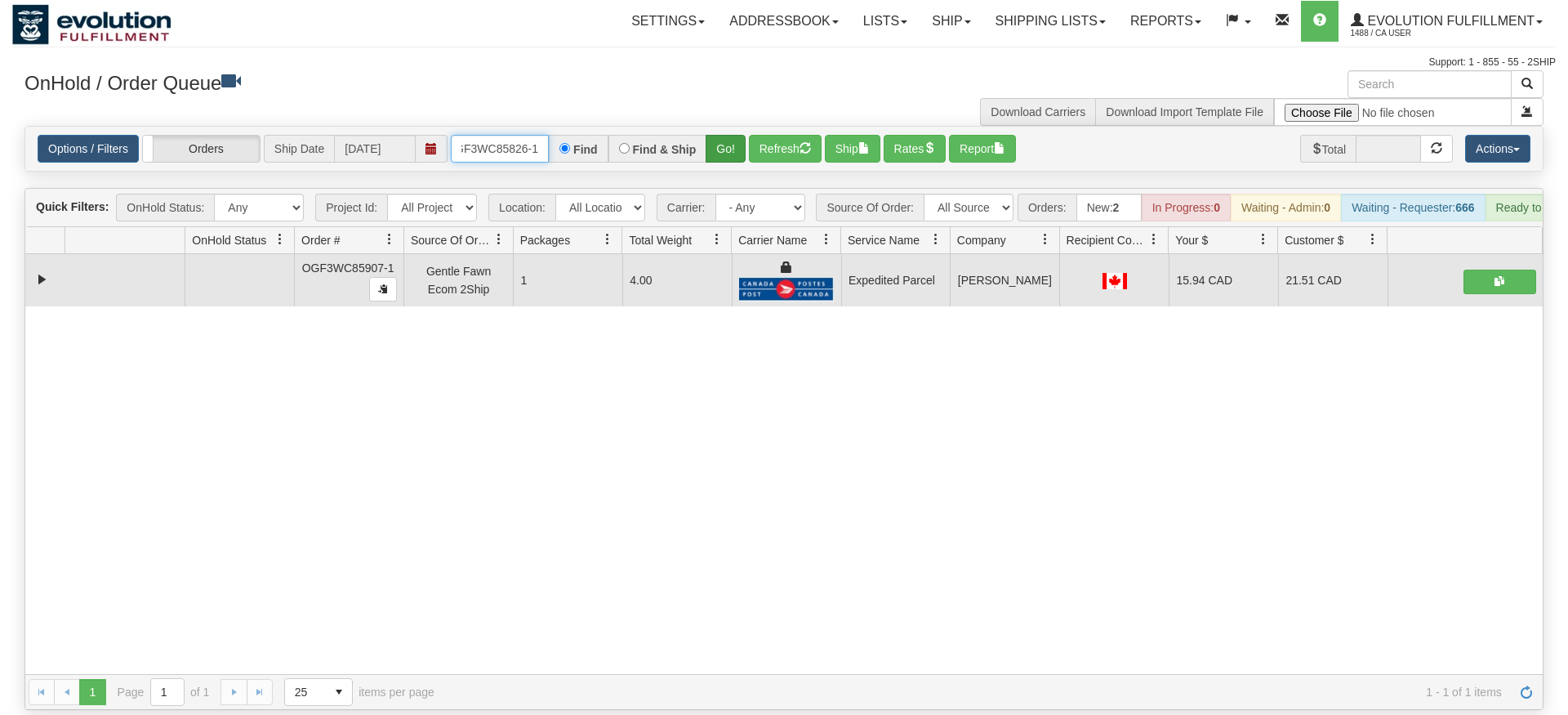
type input "OGF3WC85826-1"
drag, startPoint x: 728, startPoint y: 125, endPoint x: 735, endPoint y: 130, distance: 8.6
click at [728, 161] on div "Is equal to Is not equal to Contains Does not contains CAD USD EUR ZAR [PERSON_…" at bounding box center [784, 418] width 1544 height 585
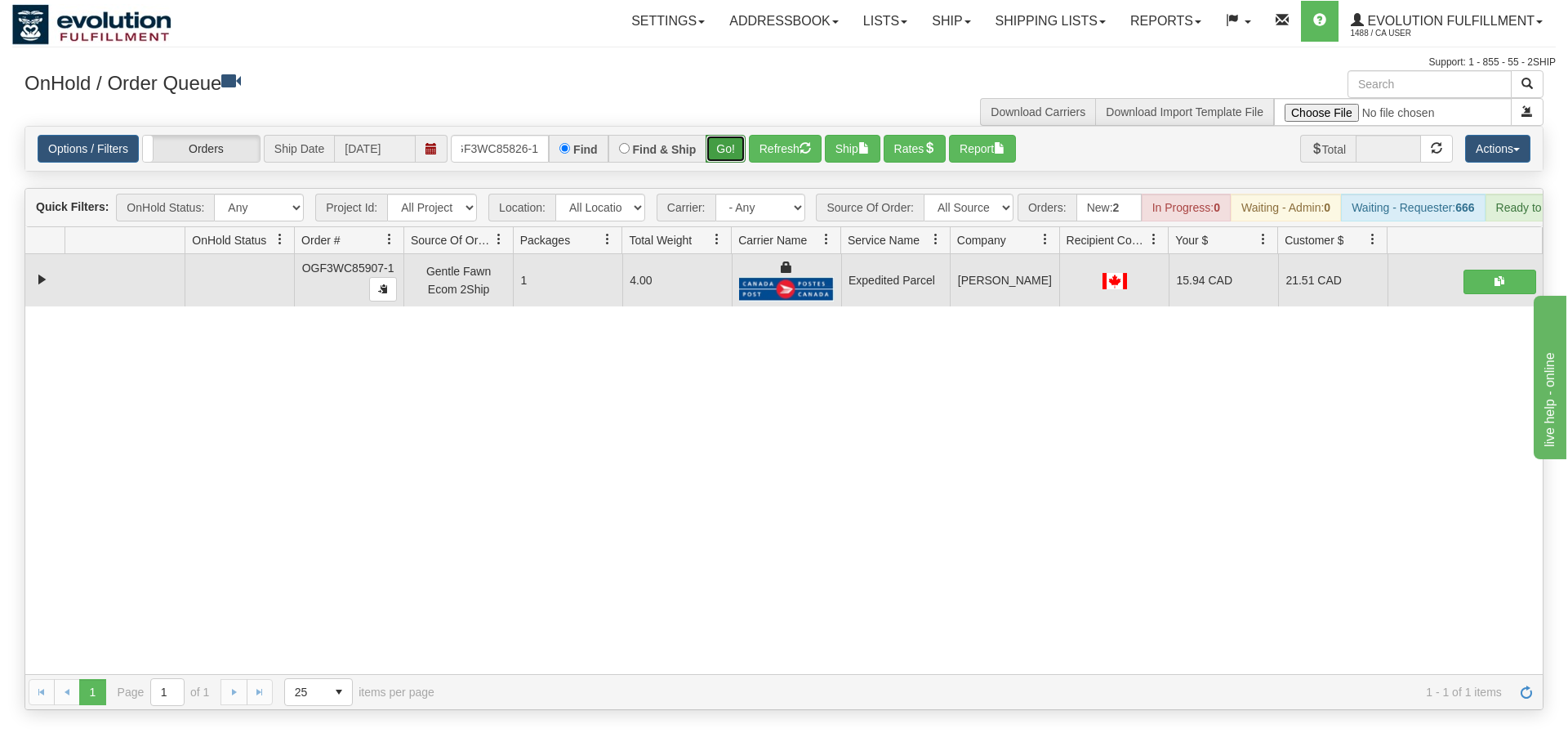
scroll to position [0, 0]
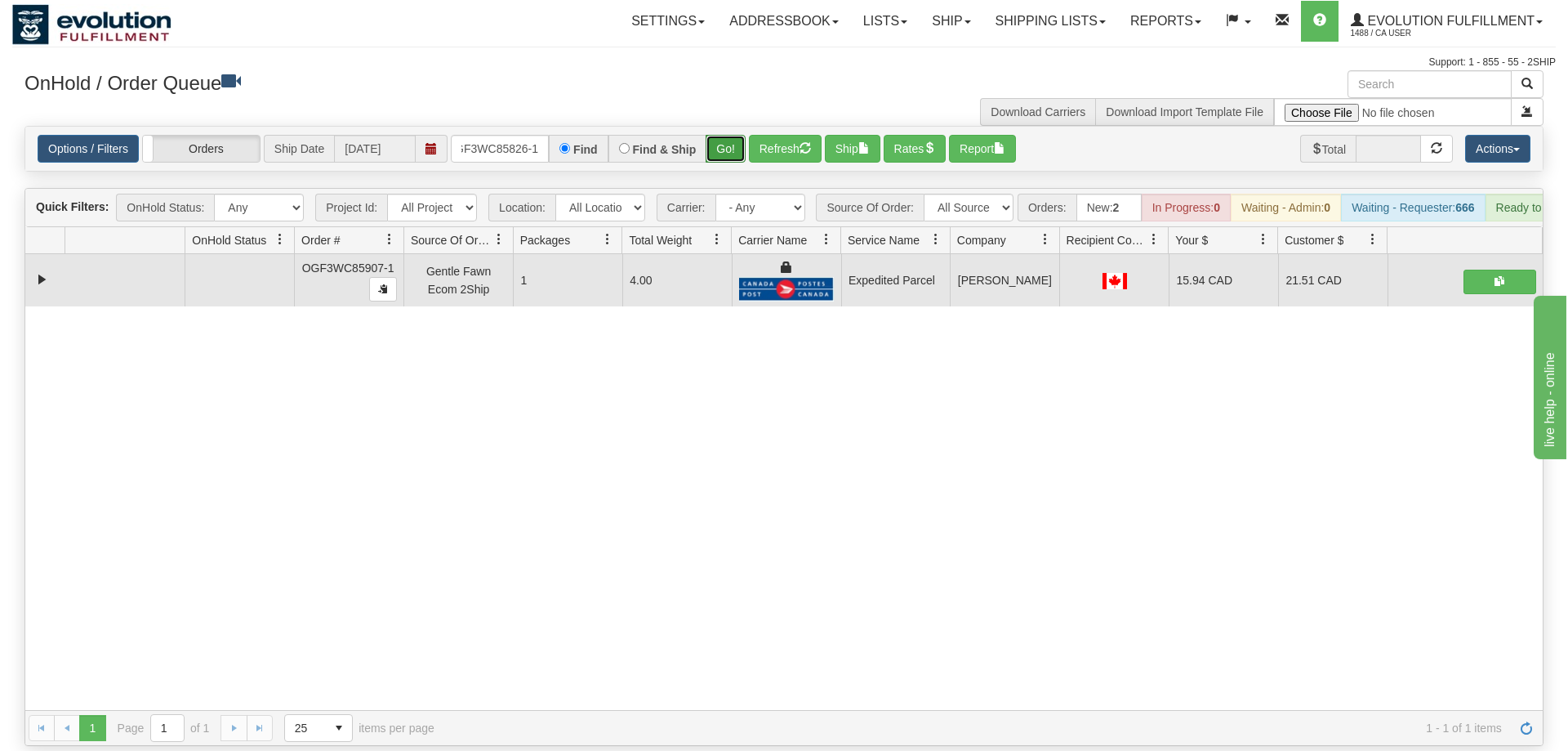
click at [734, 135] on button "Go!" at bounding box center [725, 148] width 40 height 28
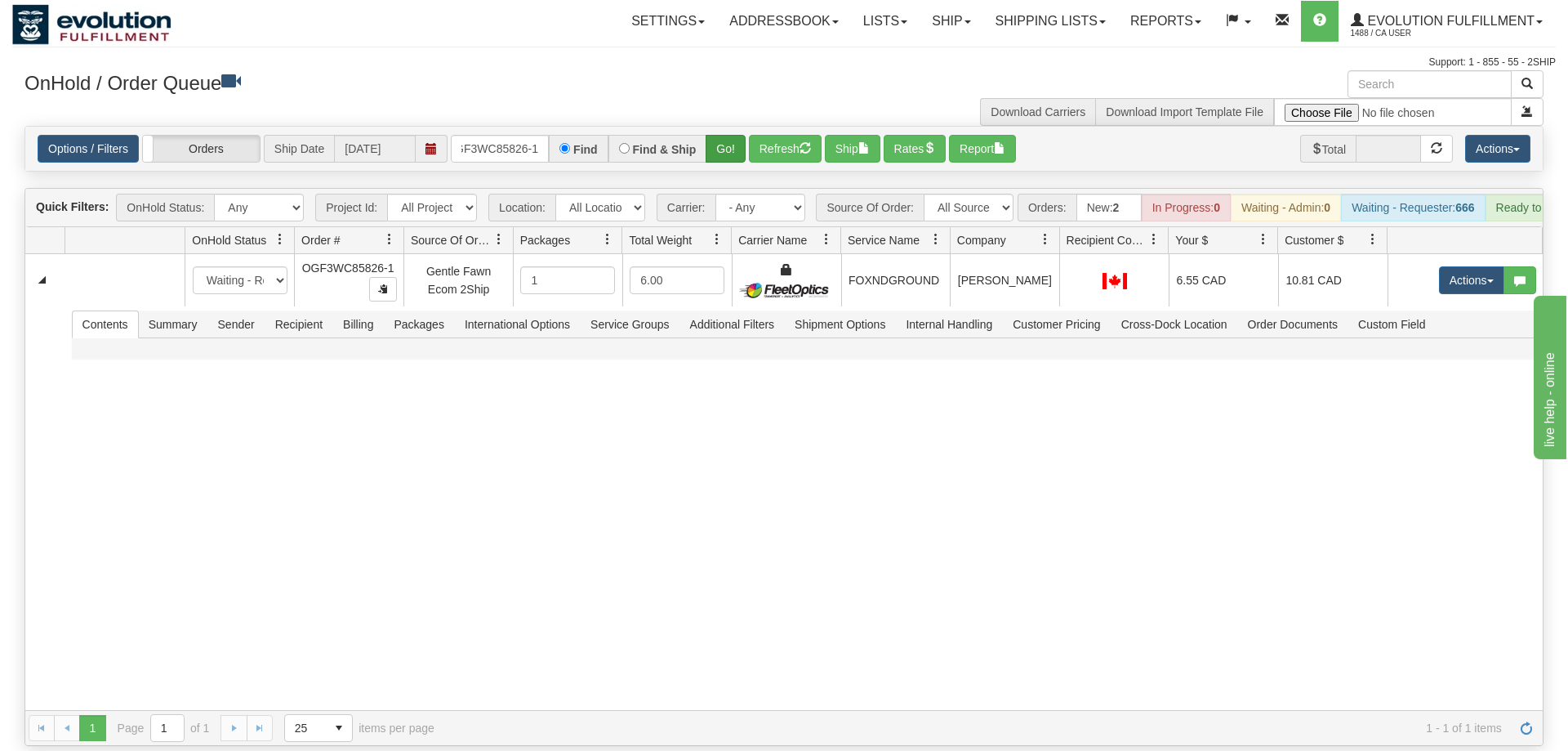
scroll to position [0, 16]
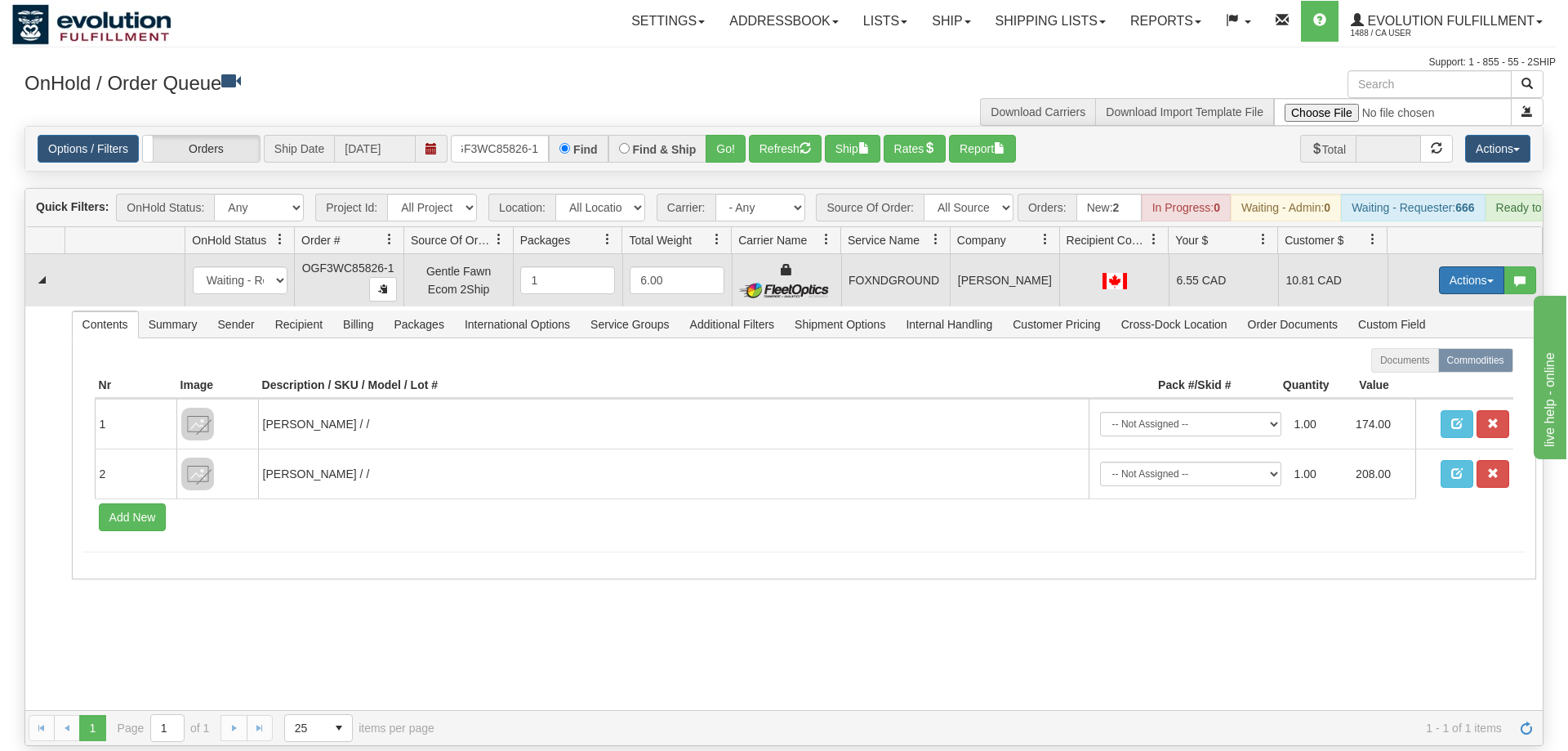
click at [1467, 267] on button "Actions" at bounding box center [1472, 280] width 65 height 28
click at [1419, 369] on span "Ship" at bounding box center [1406, 376] width 34 height 13
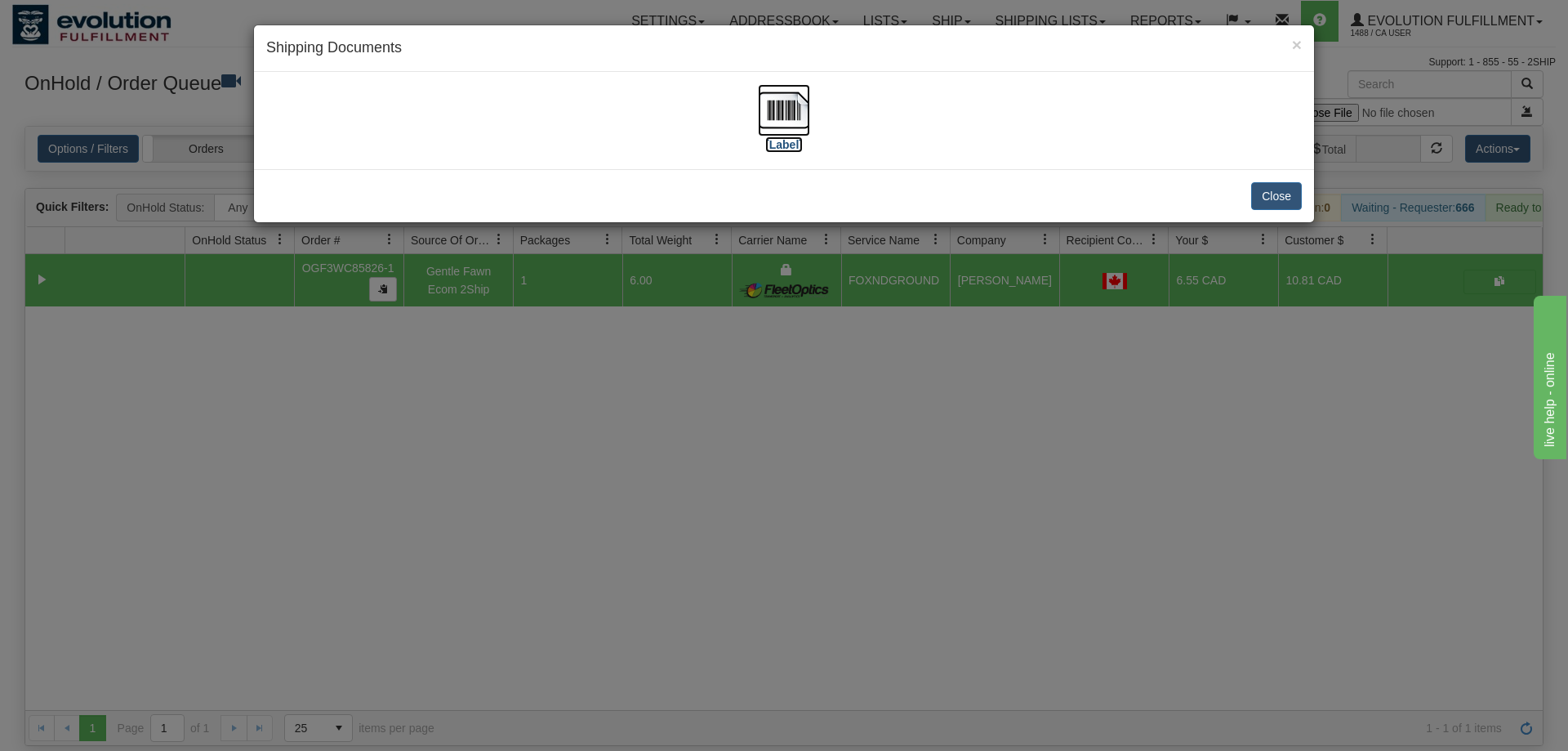
click at [789, 117] on img at bounding box center [784, 110] width 53 height 53
click at [904, 405] on div "× Shipping Documents [Label] Close" at bounding box center [784, 376] width 1568 height 751
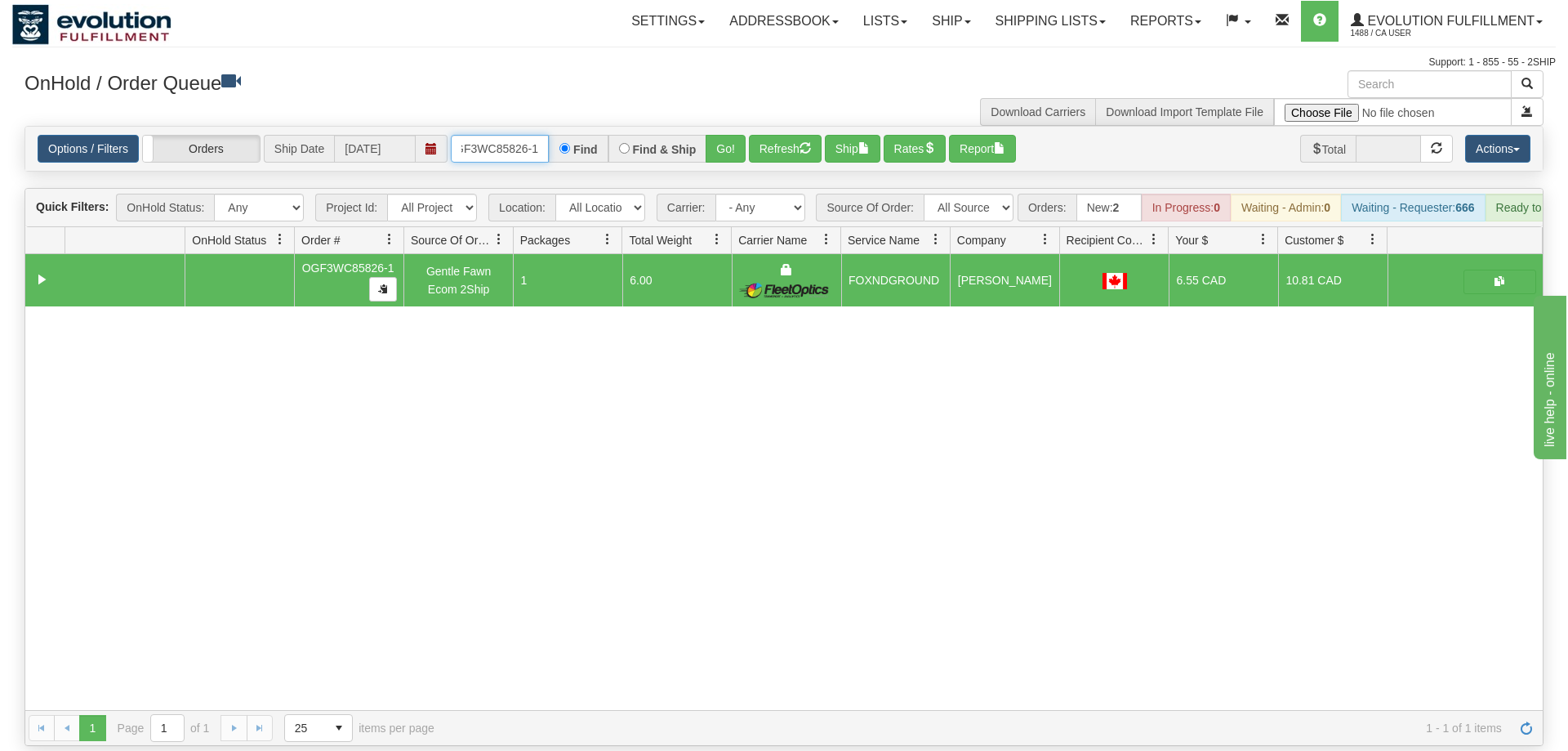
click at [509, 135] on input "OGF3WC85826-1" at bounding box center [499, 148] width 98 height 28
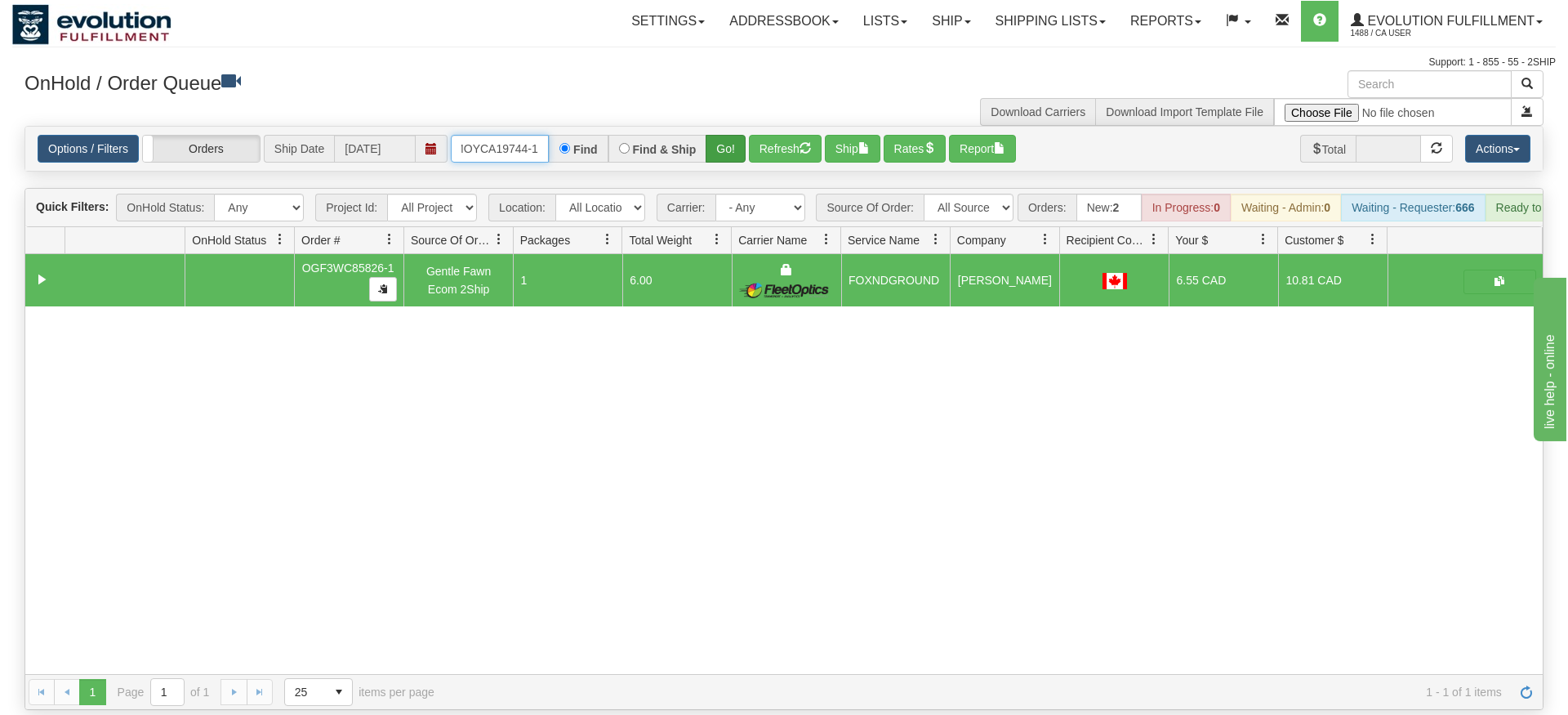
type input "OMOYCA19744-1"
click at [714, 160] on div "Is equal to Is not equal to Contains Does not contains CAD USD EUR ZAR [PERSON_…" at bounding box center [784, 418] width 1544 height 585
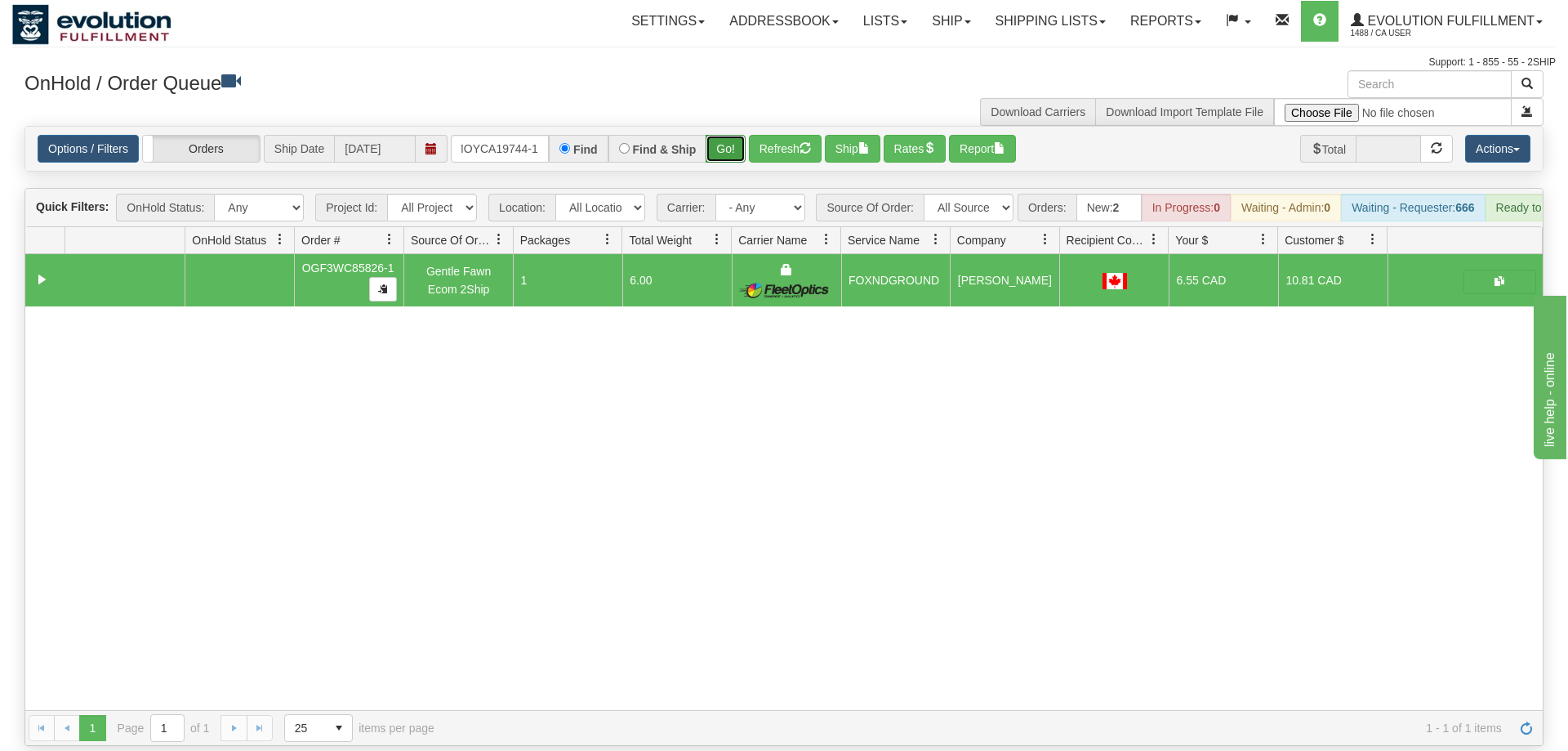
click at [729, 135] on button "Go!" at bounding box center [725, 148] width 40 height 28
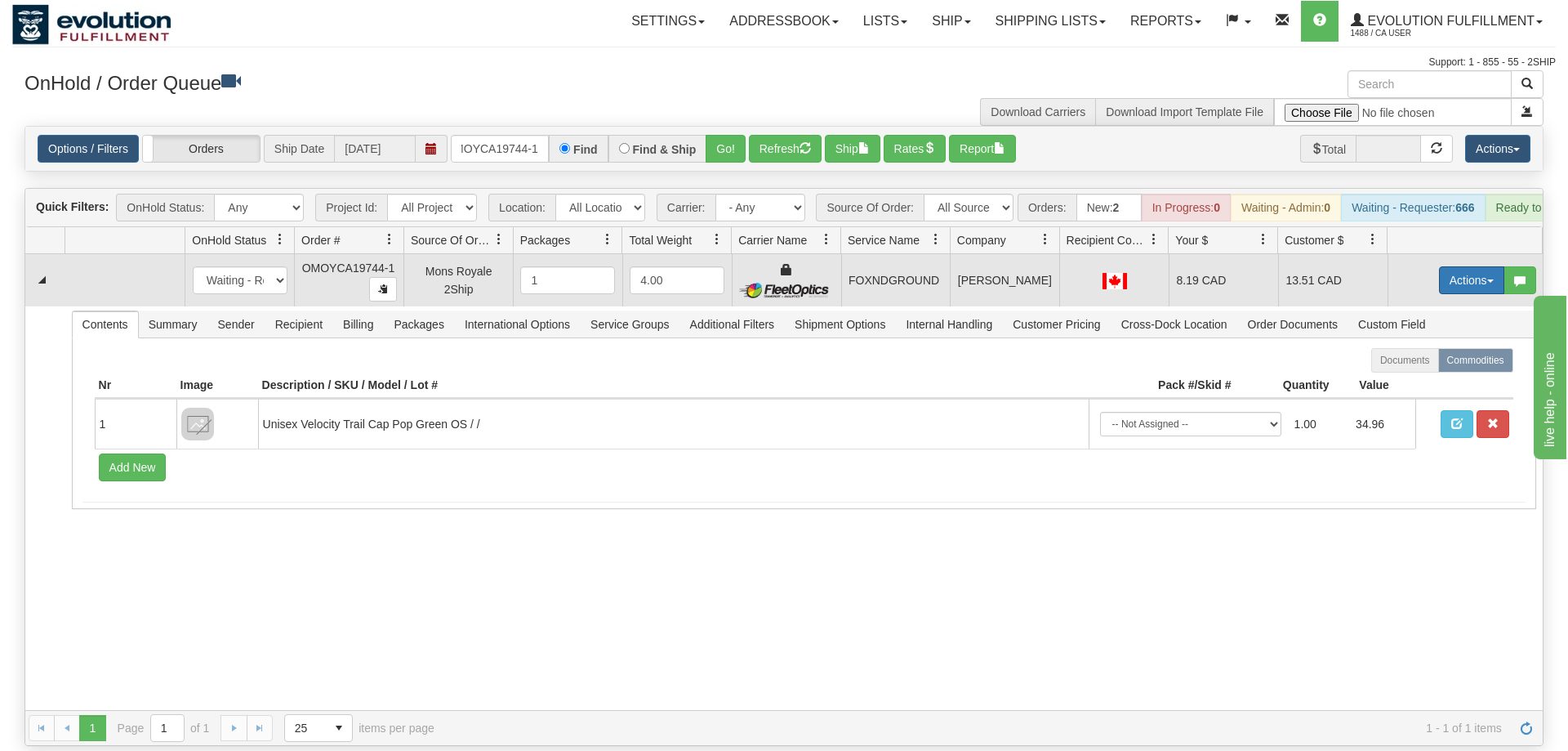
click at [1461, 267] on button "Actions" at bounding box center [1472, 280] width 65 height 28
click at [1411, 369] on span "Ship" at bounding box center [1406, 376] width 34 height 13
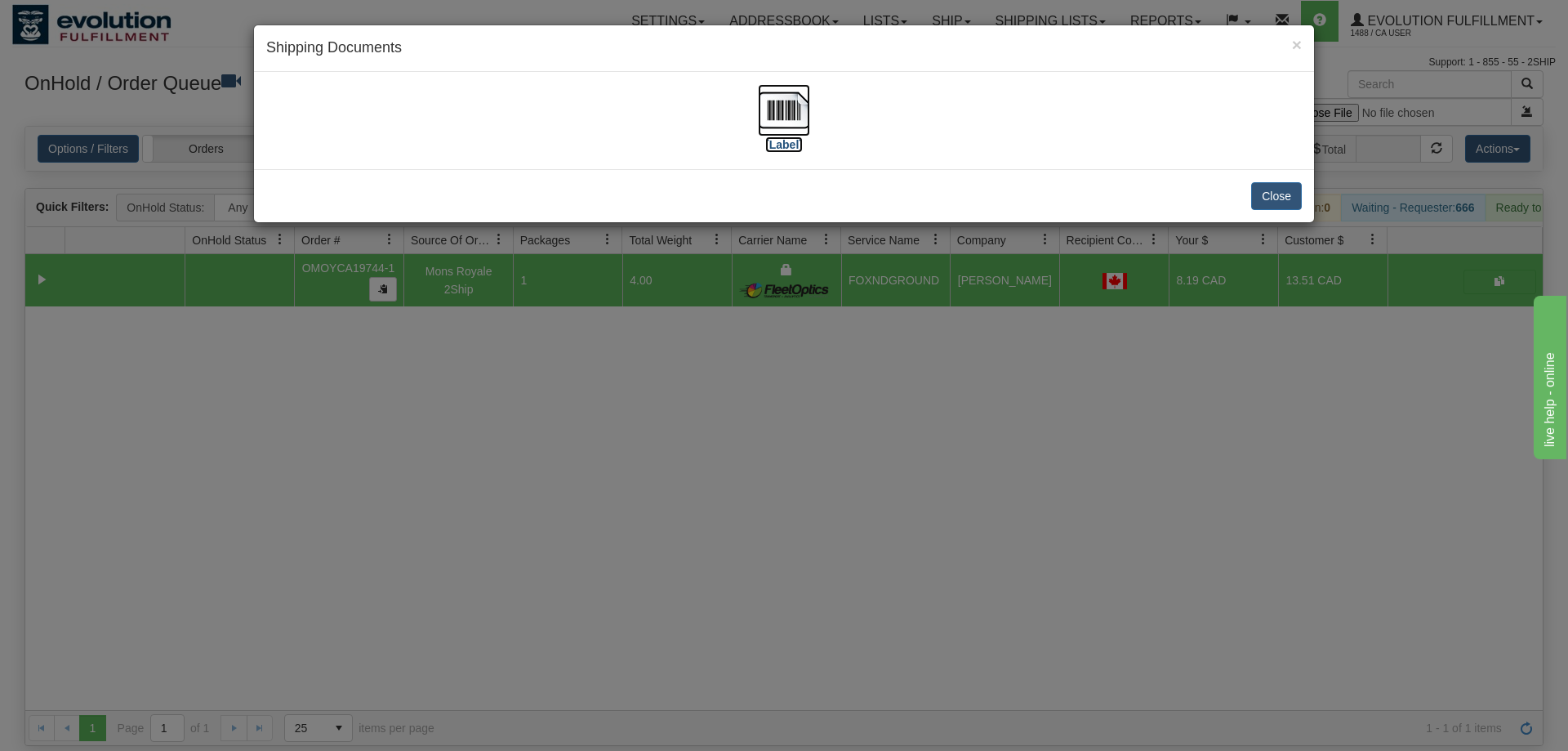
click at [793, 100] on img at bounding box center [784, 110] width 53 height 53
drag, startPoint x: 814, startPoint y: 366, endPoint x: 602, endPoint y: 215, distance: 260.3
click at [814, 365] on div "× Shipping Documents [Label] Close" at bounding box center [784, 376] width 1568 height 751
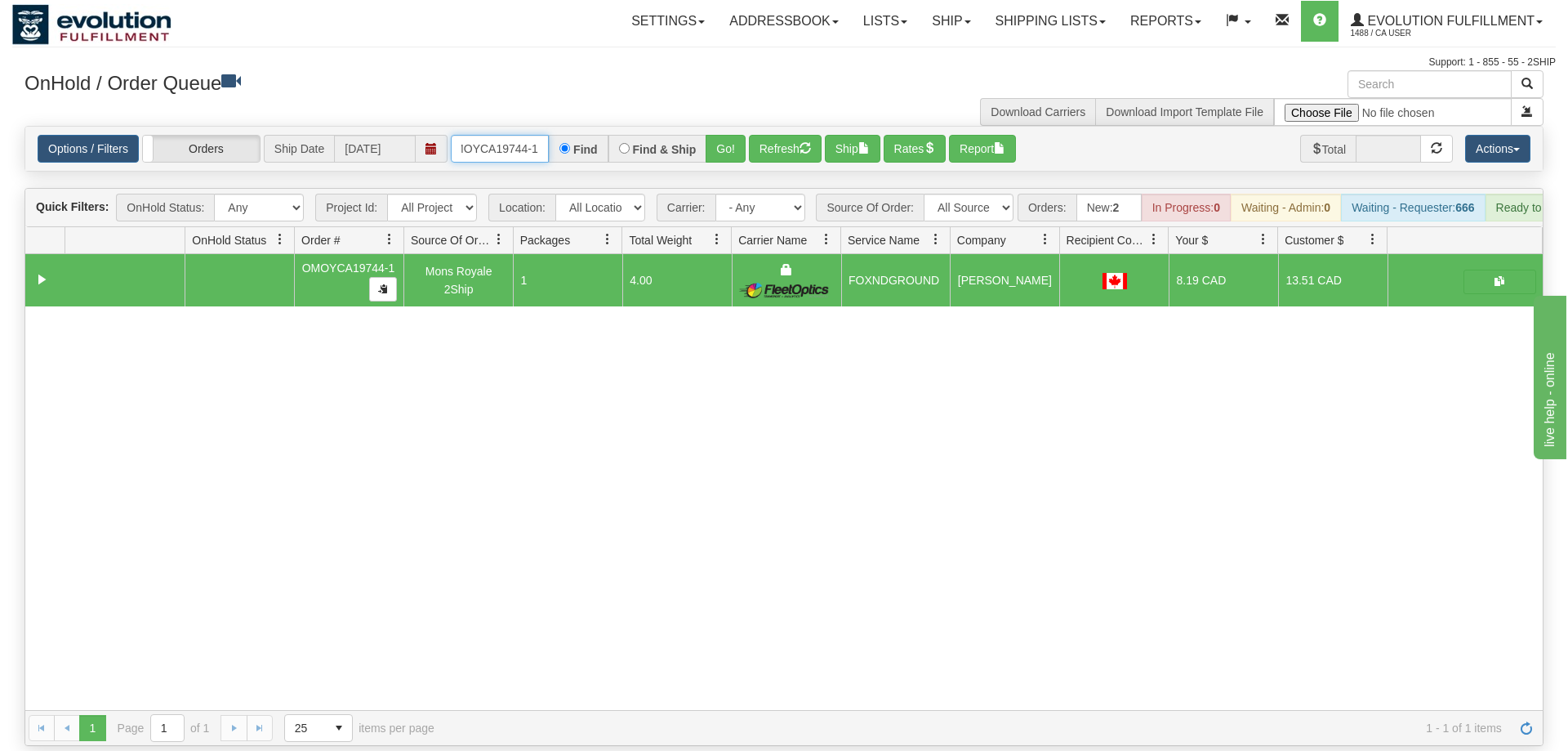
click at [520, 135] on input "OMOYCA19744-1" at bounding box center [499, 148] width 98 height 28
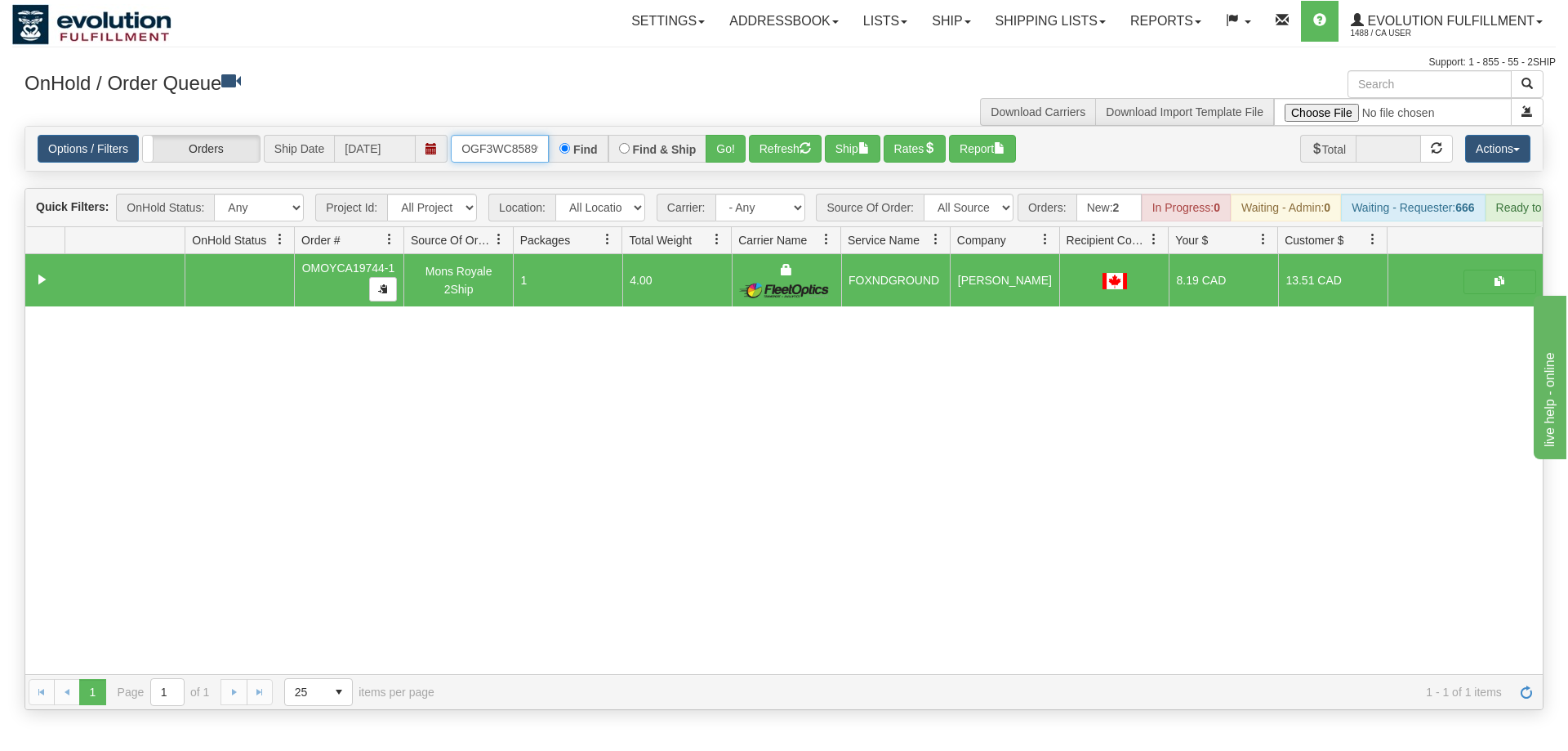
scroll to position [0, 16]
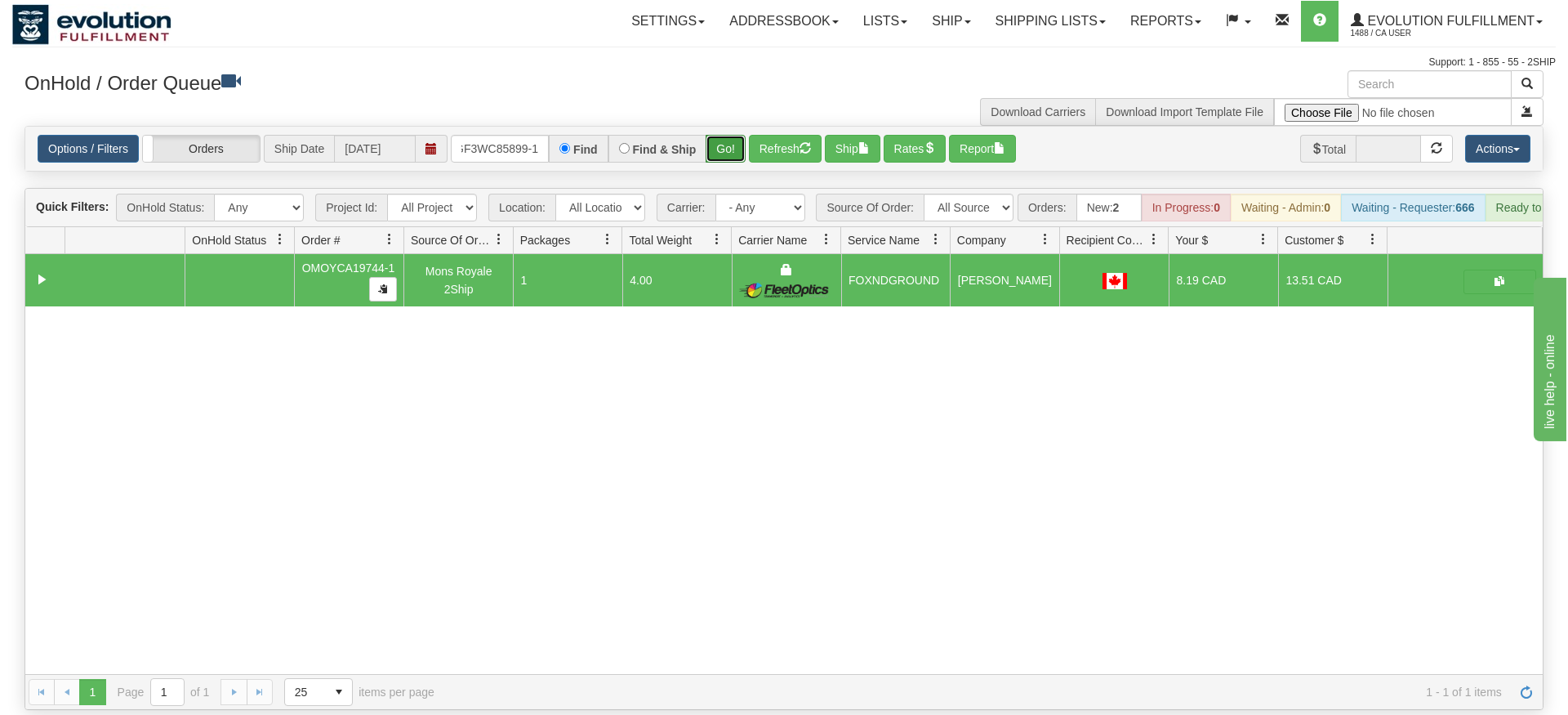
click at [727, 157] on div "Is equal to Is not equal to Contains Does not contains CAD USD EUR ZAR [PERSON_…" at bounding box center [784, 418] width 1544 height 585
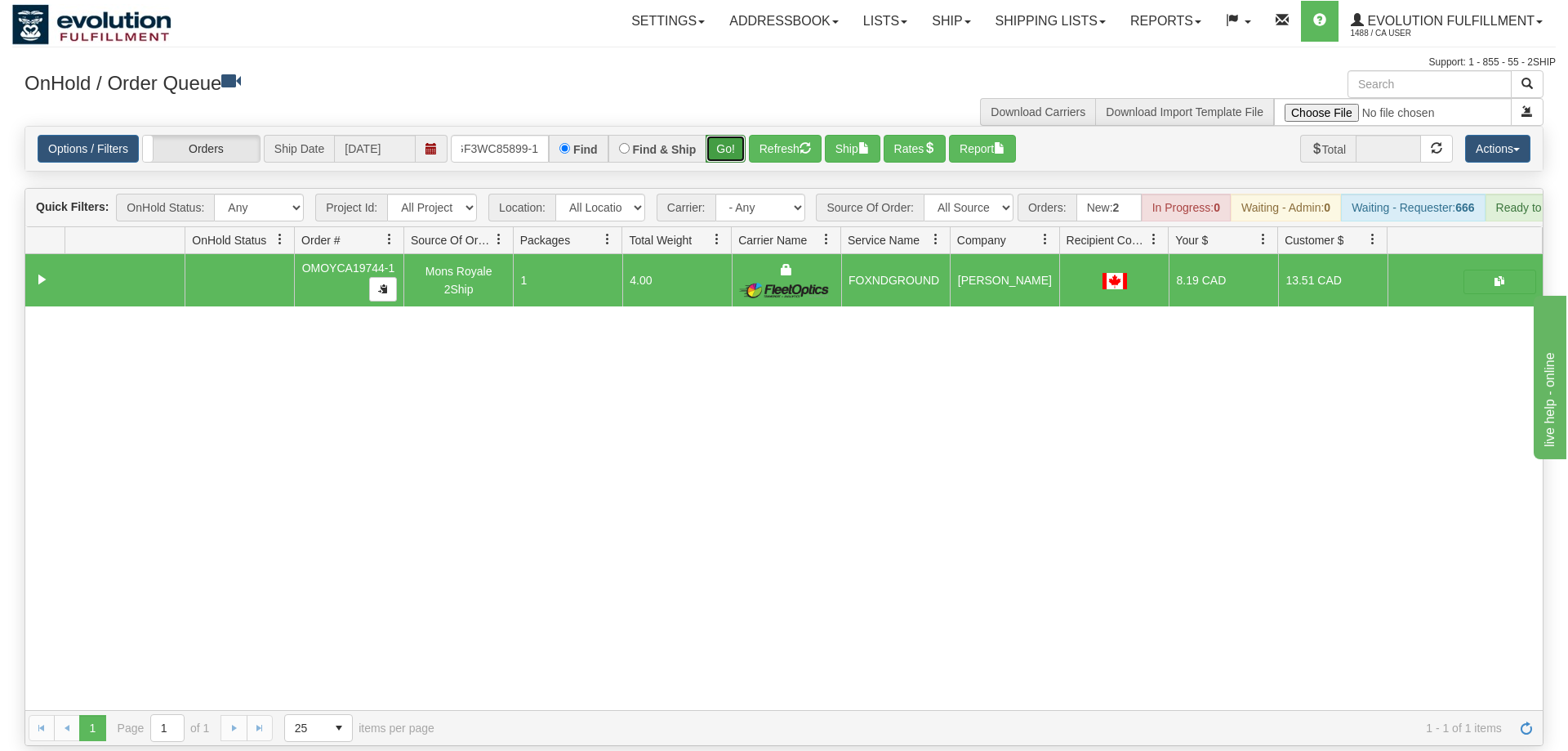
click at [728, 138] on button "Go!" at bounding box center [725, 148] width 40 height 28
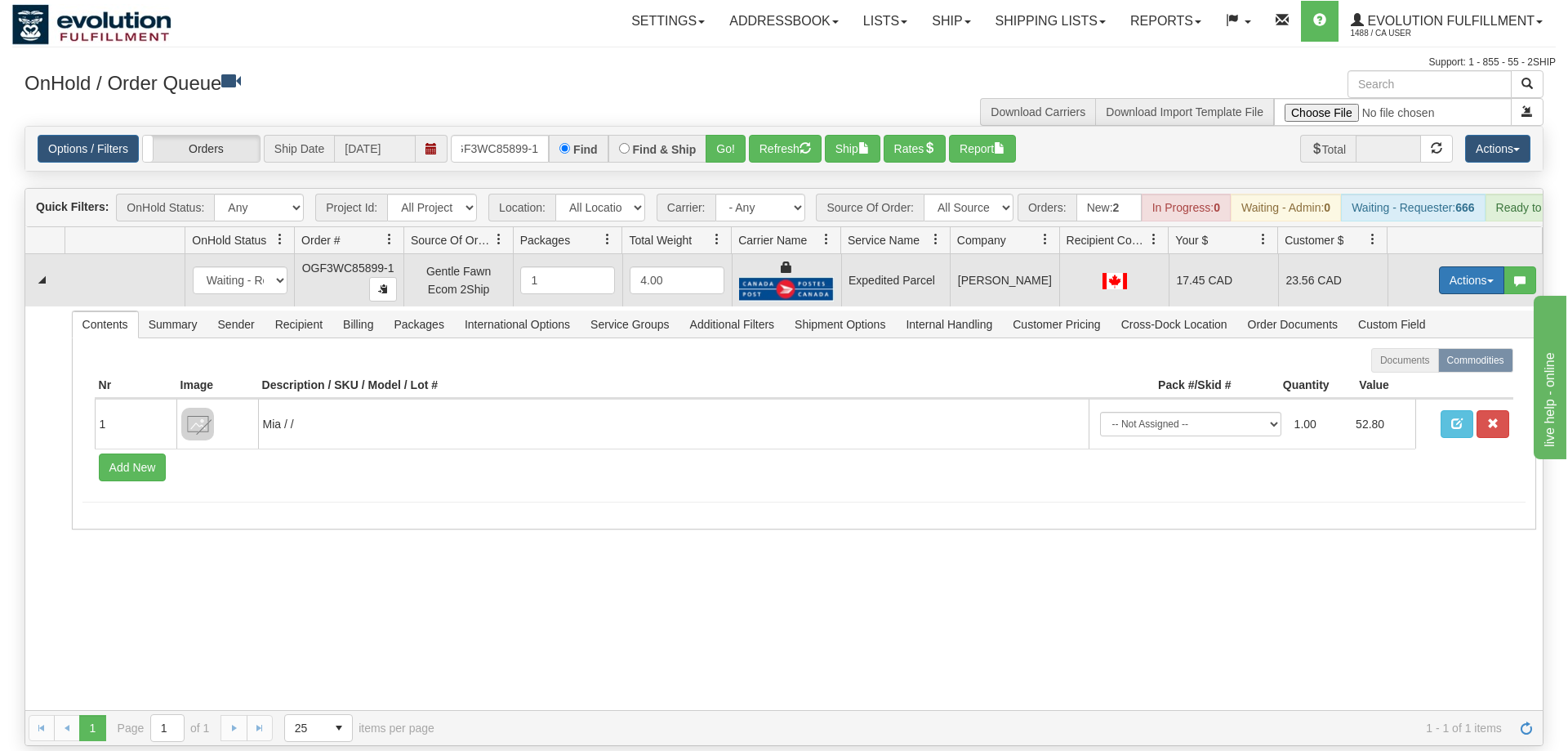
click at [1445, 267] on button "Actions" at bounding box center [1472, 280] width 65 height 28
click at [1413, 369] on span "Ship" at bounding box center [1406, 376] width 34 height 13
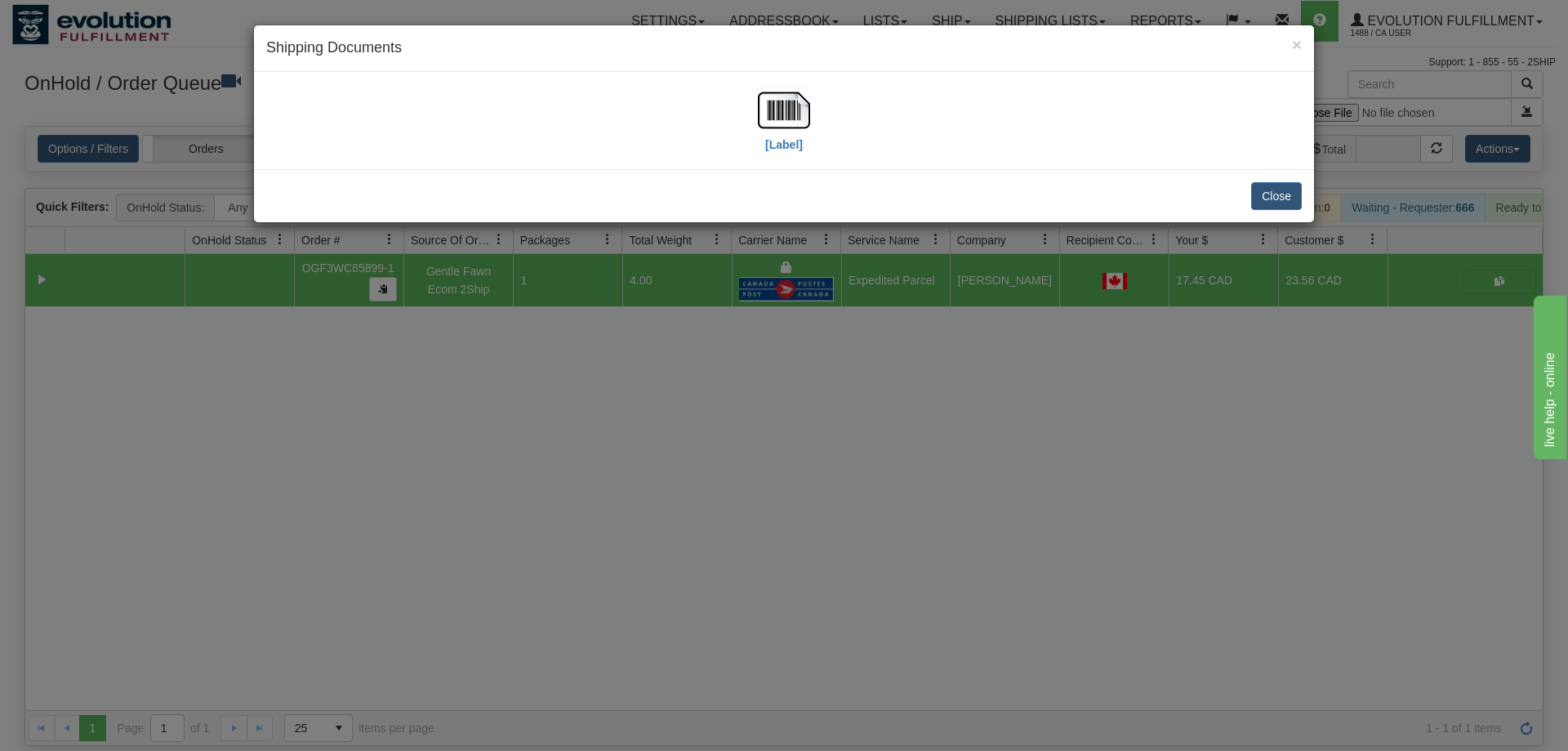
click at [818, 103] on div "[Label]" at bounding box center [784, 120] width 1036 height 73
click at [807, 109] on img at bounding box center [784, 110] width 53 height 53
click at [833, 519] on div "× Shipping Documents [Label] Close" at bounding box center [784, 376] width 1568 height 751
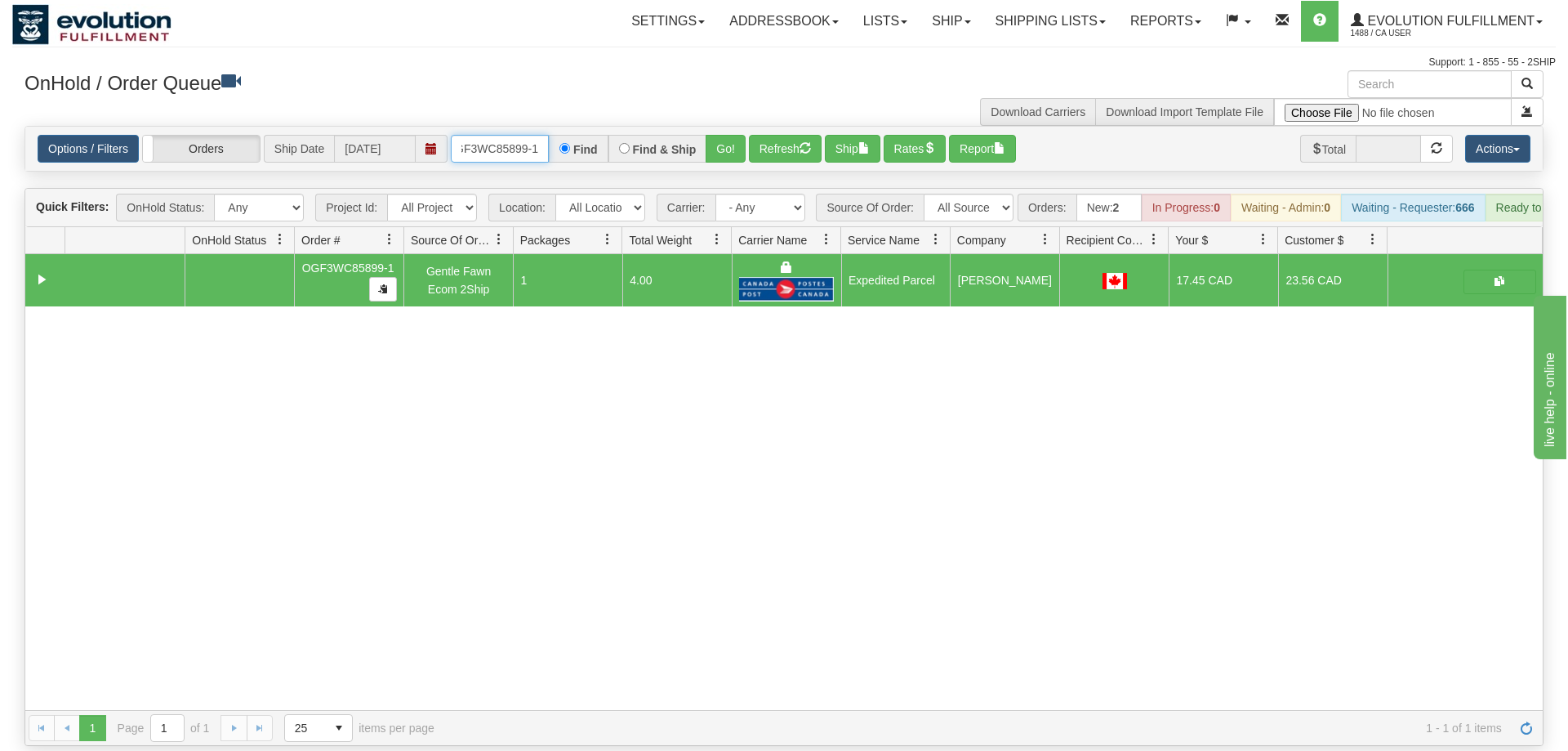
click at [506, 135] on input "OGF3WC85899-1" at bounding box center [499, 148] width 98 height 28
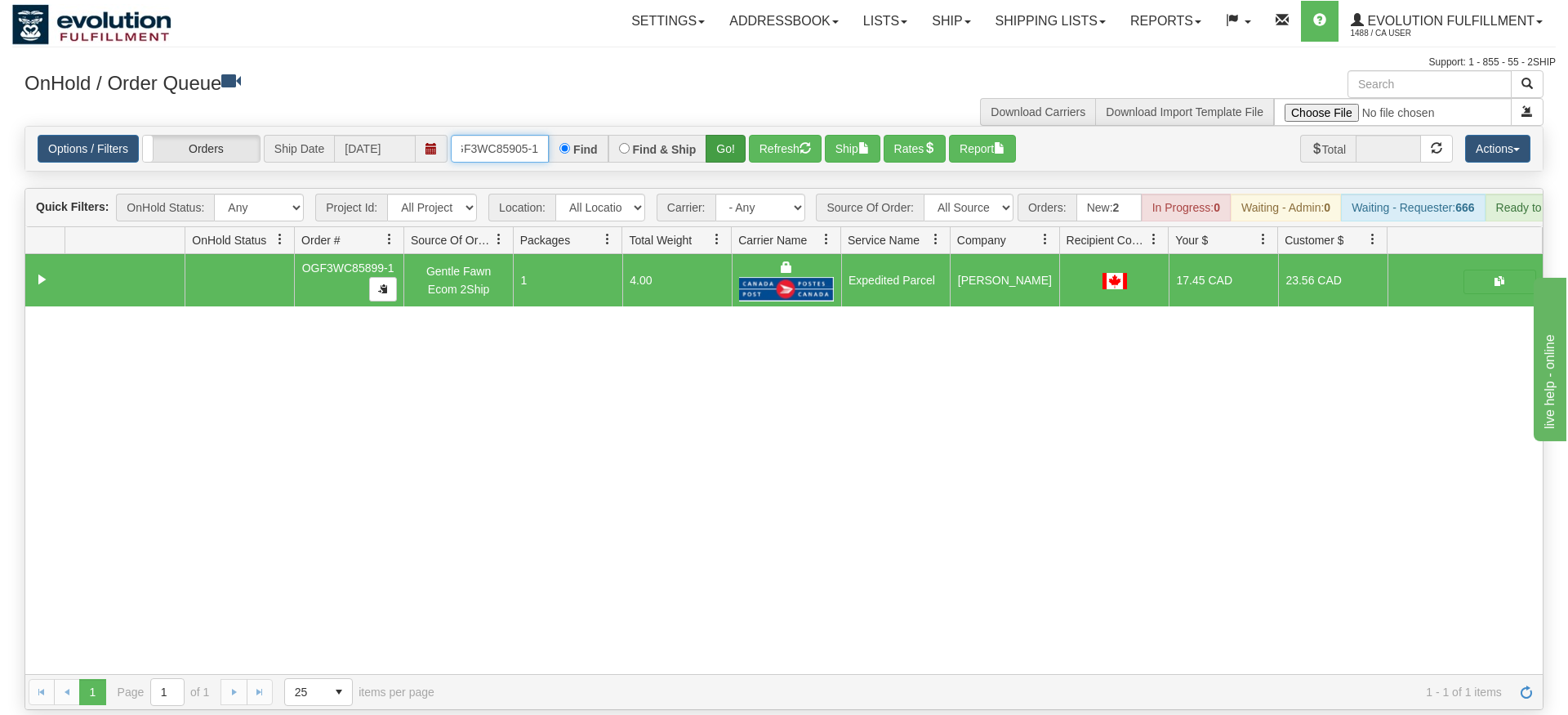
type input "OGF3WC85905-1"
click at [708, 156] on div "Is equal to Is not equal to Contains Does not contains CAD USD EUR ZAR [PERSON_…" at bounding box center [784, 418] width 1544 height 585
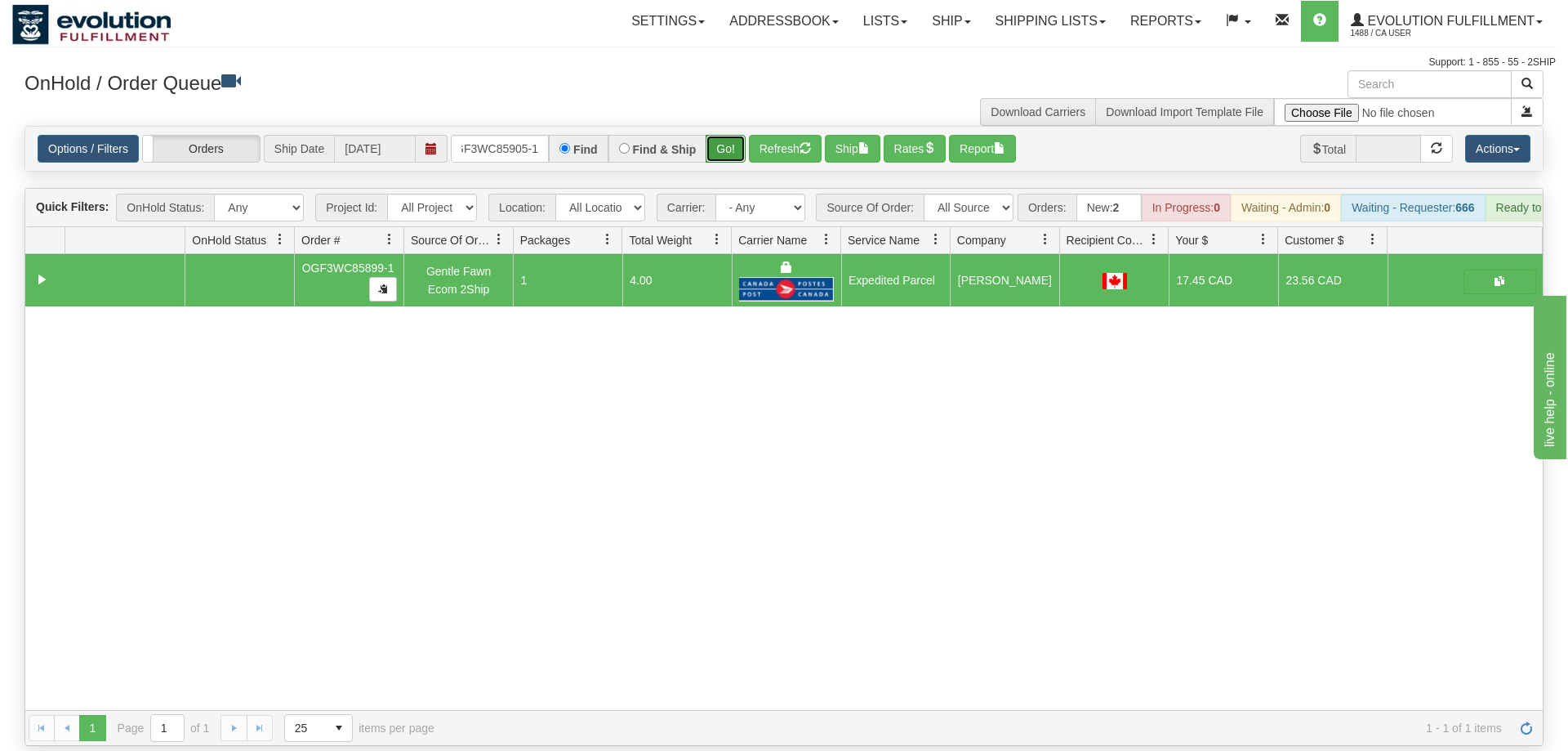
click at [718, 135] on button "Go!" at bounding box center [725, 148] width 40 height 28
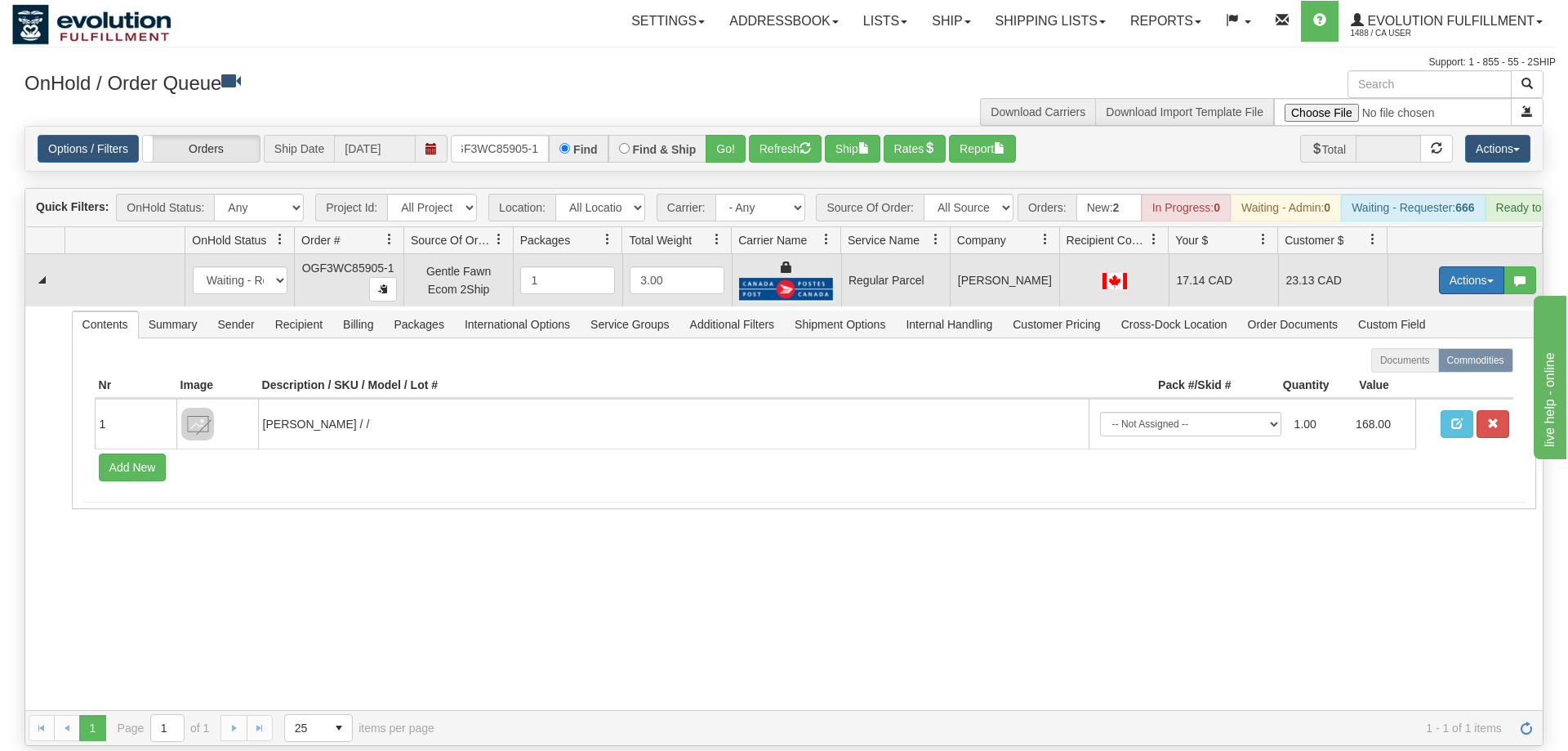
click at [1444, 267] on button "Actions" at bounding box center [1472, 280] width 65 height 28
click at [1430, 347] on span "Rate All Services" at bounding box center [1438, 354] width 98 height 13
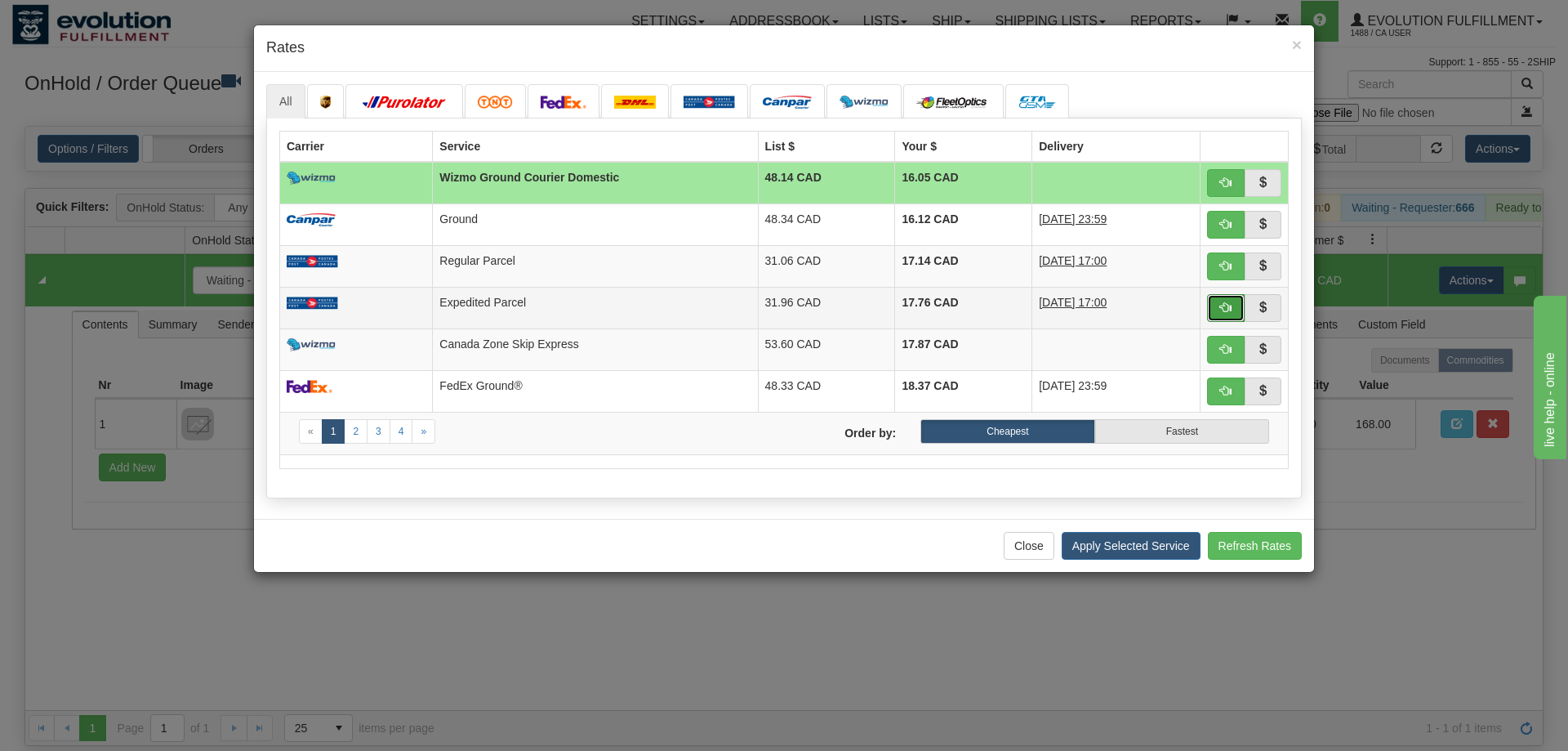
click at [1225, 311] on span "button" at bounding box center [1226, 308] width 12 height 12
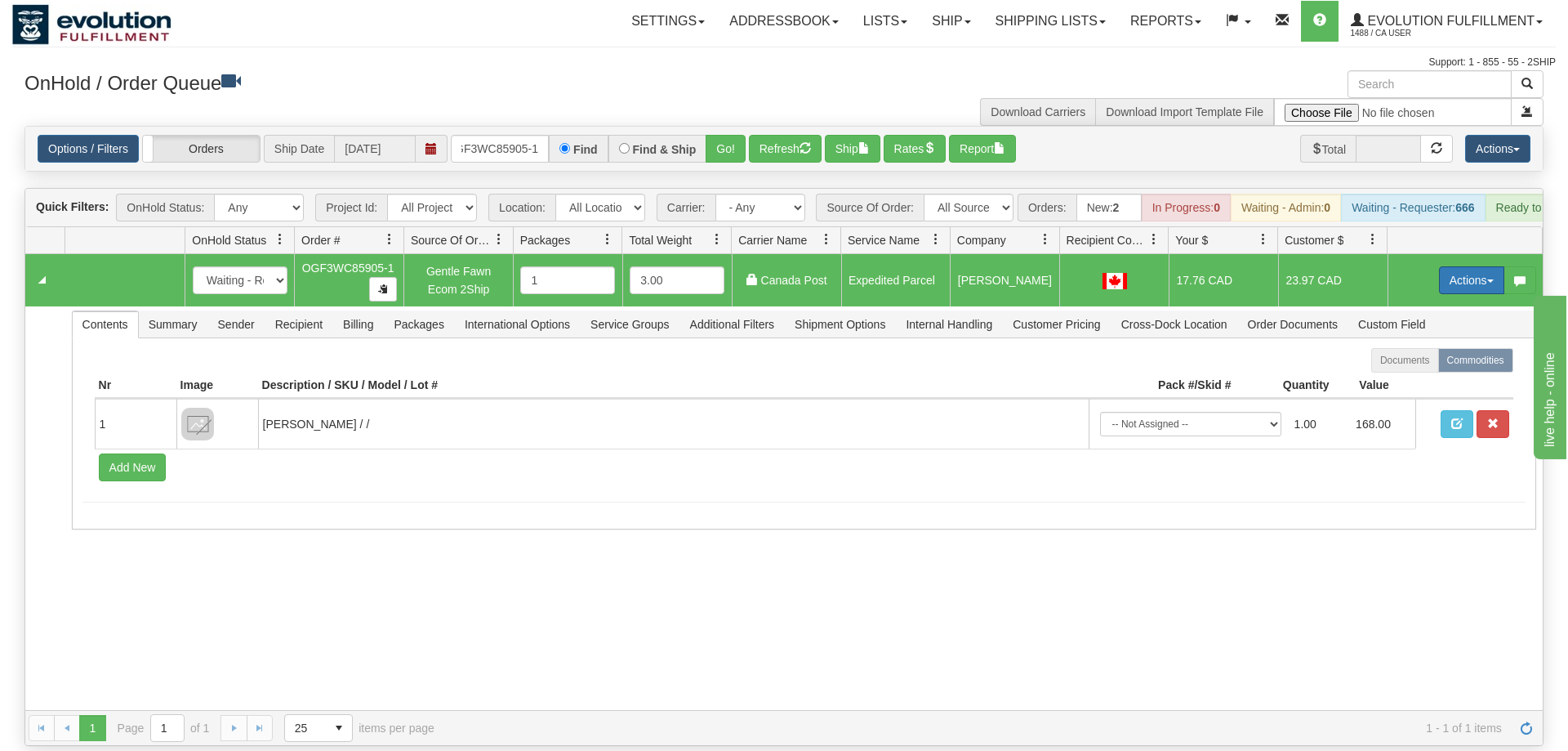
click at [1467, 267] on button "Actions" at bounding box center [1472, 280] width 65 height 28
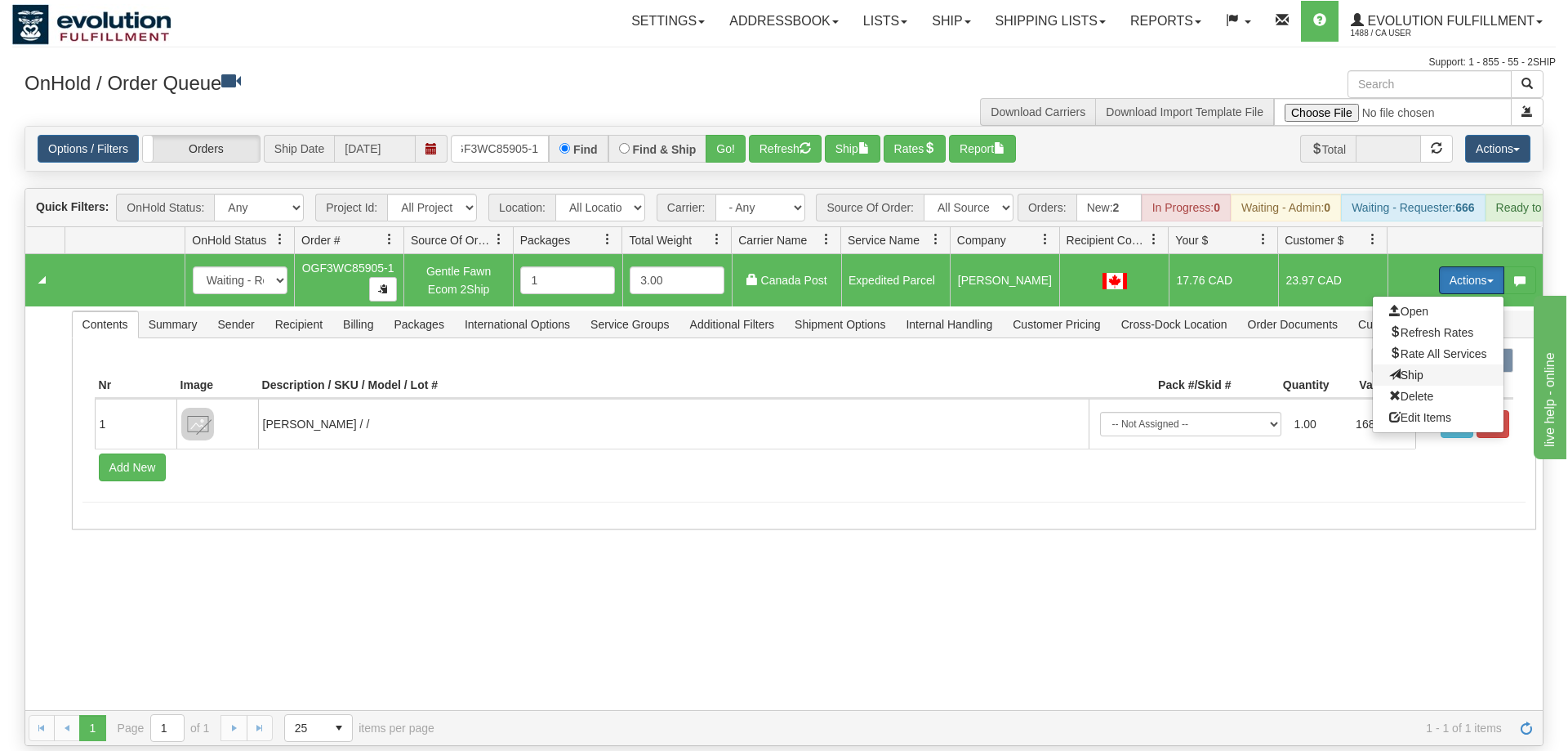
click at [1414, 369] on span "Ship" at bounding box center [1406, 376] width 34 height 13
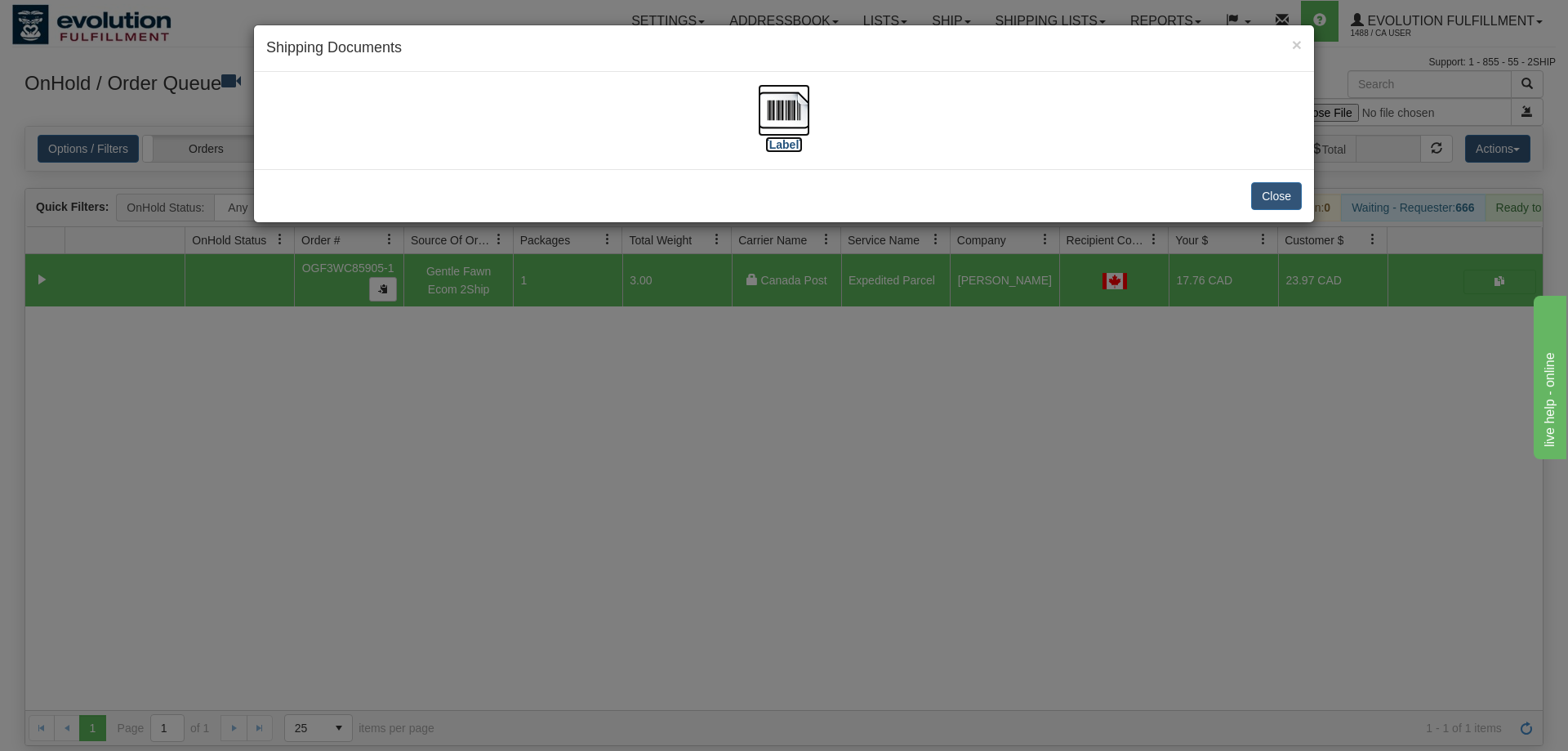
click at [786, 118] on img at bounding box center [784, 110] width 53 height 53
drag, startPoint x: 817, startPoint y: 426, endPoint x: 792, endPoint y: 401, distance: 35.4
click at [818, 421] on div "× Shipping Documents [Label] Close" at bounding box center [784, 376] width 1568 height 751
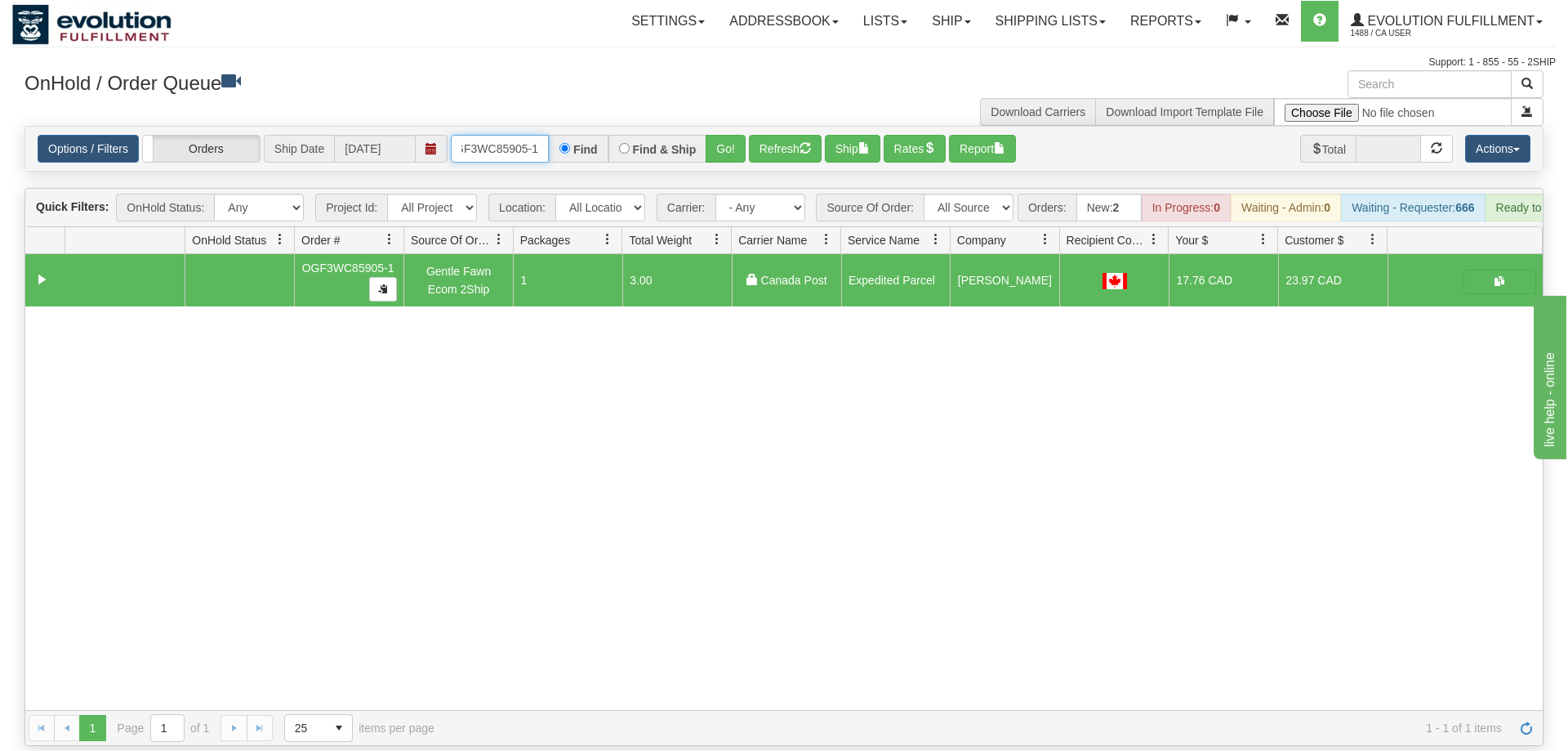
click at [498, 136] on input "OGF3WC85905-1" at bounding box center [499, 148] width 98 height 28
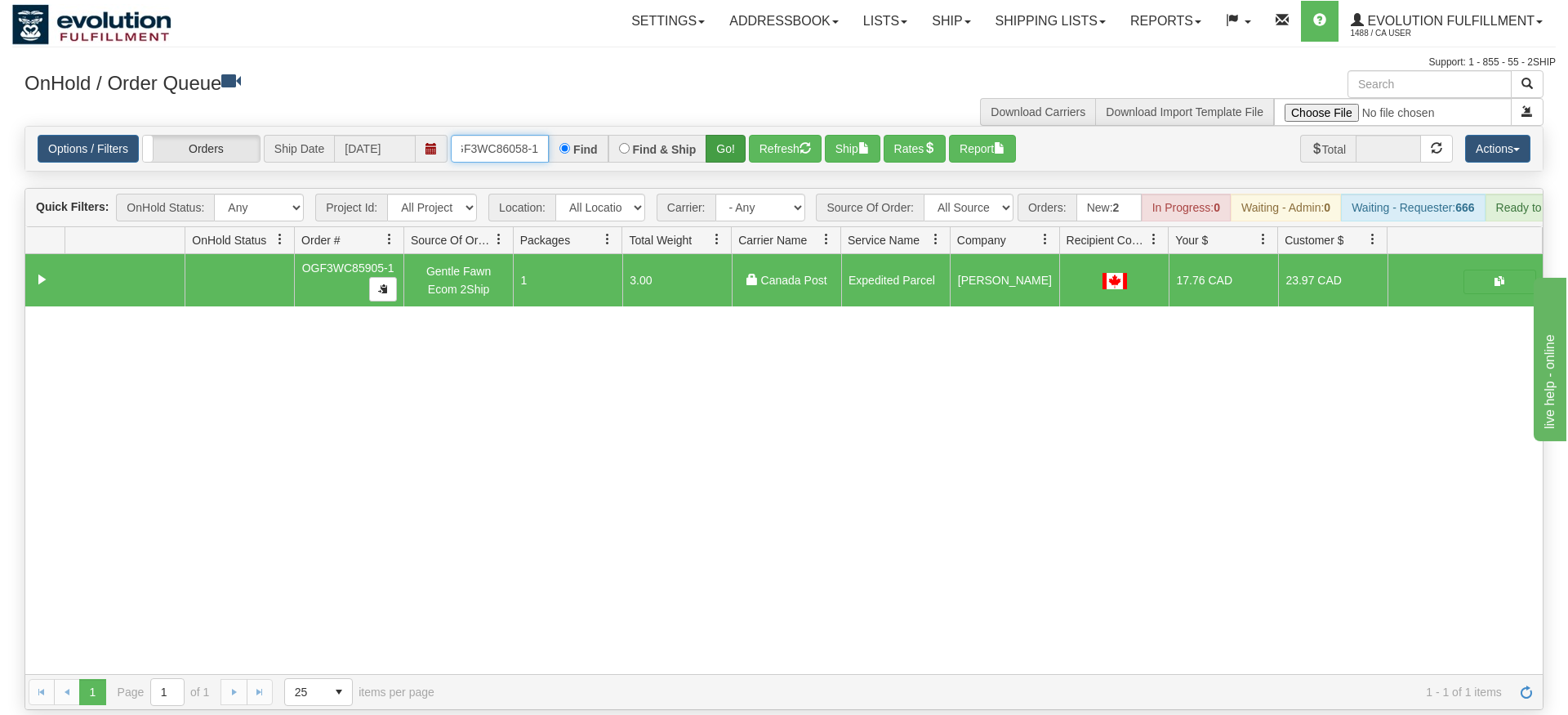
type input "OGF3WC86058-1"
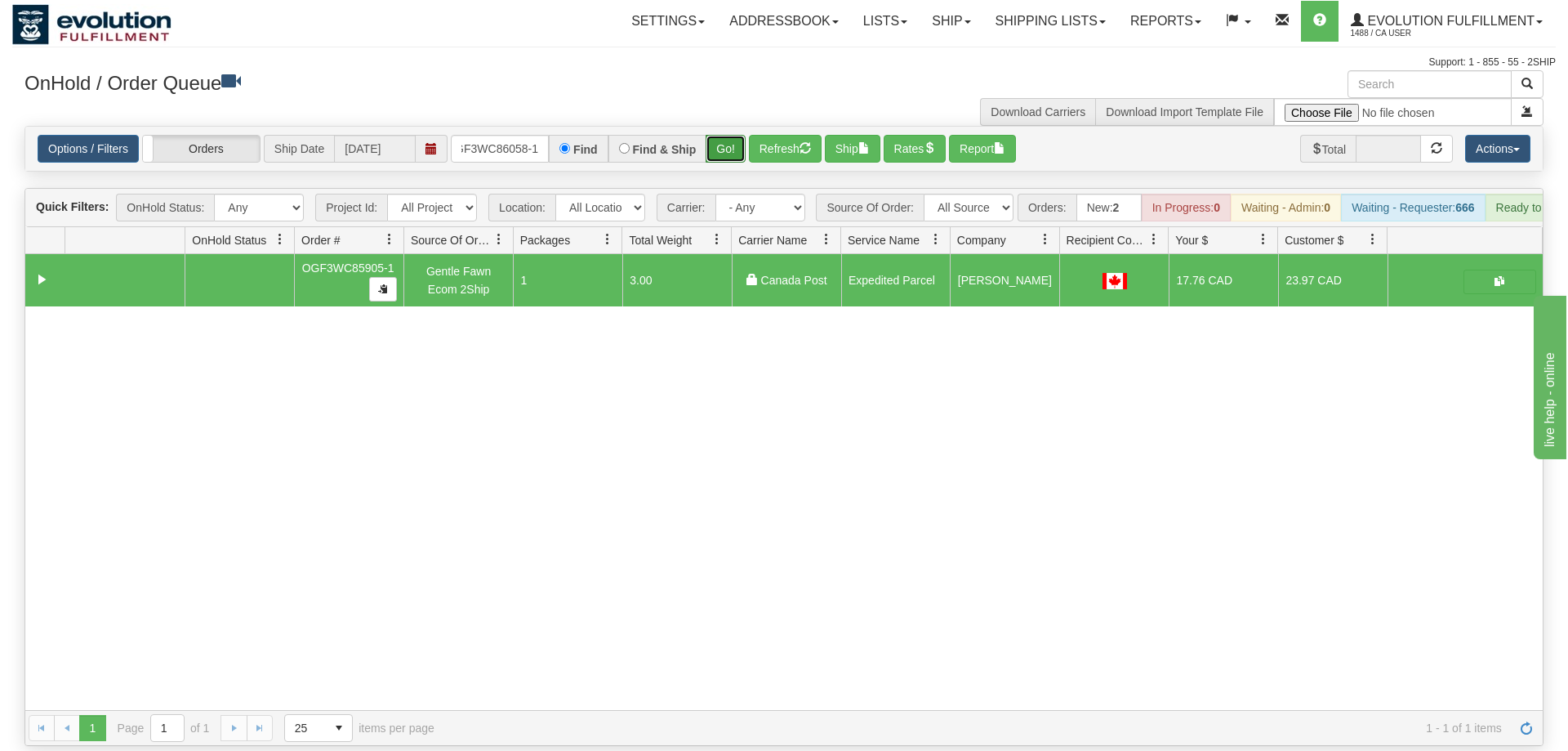
click at [720, 160] on div "Is equal to Is not equal to Contains Does not contains CAD USD EUR ZAR [PERSON_…" at bounding box center [784, 437] width 1544 height 621
click at [720, 135] on button "Go!" at bounding box center [725, 148] width 40 height 28
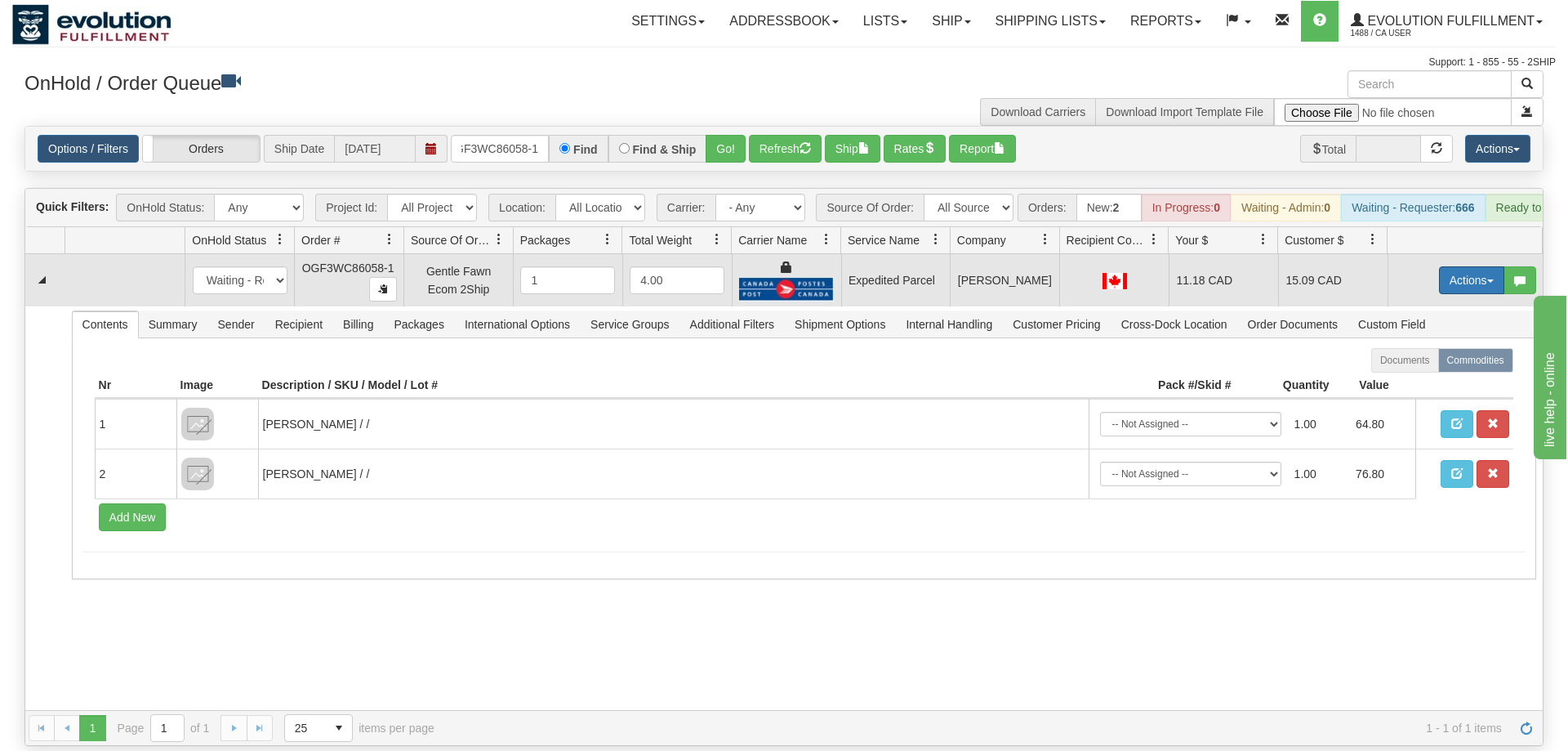
click at [1479, 267] on button "Actions" at bounding box center [1472, 280] width 65 height 28
click at [1449, 365] on link "Ship" at bounding box center [1438, 375] width 130 height 21
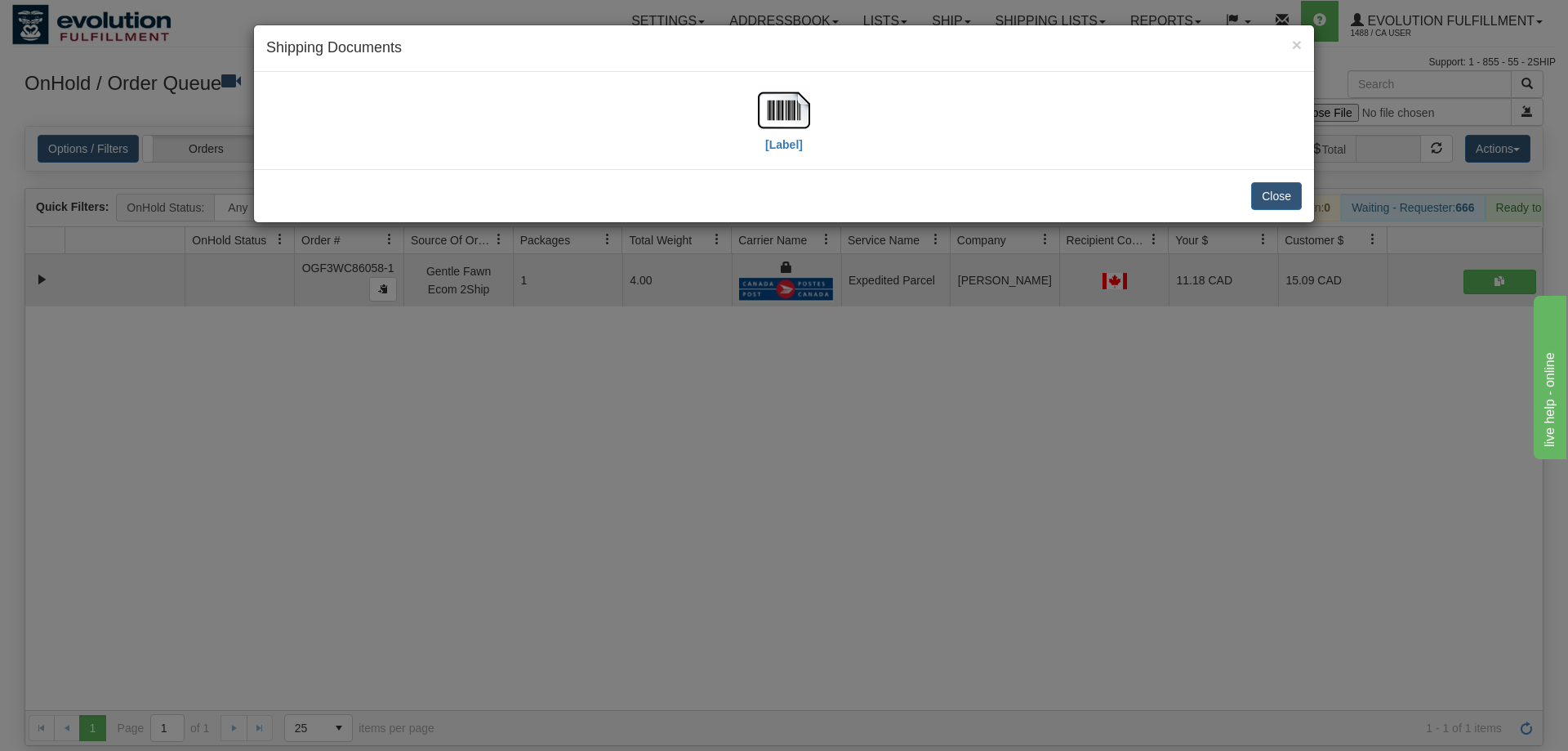
click at [815, 95] on div "[Label]" at bounding box center [784, 120] width 1036 height 73
click at [791, 105] on img at bounding box center [784, 110] width 53 height 53
drag, startPoint x: 731, startPoint y: 518, endPoint x: 587, endPoint y: 313, distance: 250.5
click at [738, 513] on div "× Shipping Documents [Label] Close" at bounding box center [784, 376] width 1568 height 751
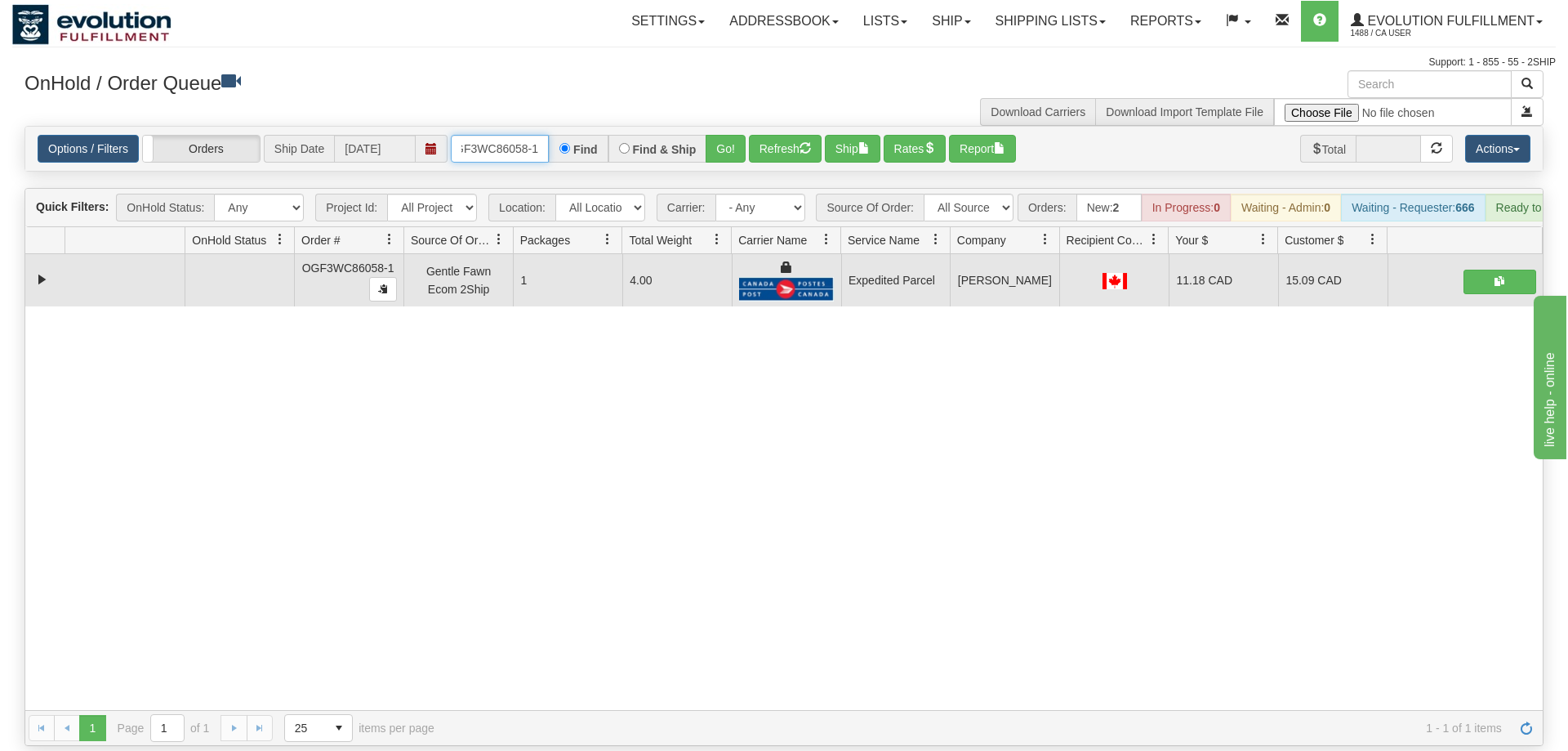
click at [502, 135] on input "OGF3WC86058-1" at bounding box center [499, 148] width 98 height 28
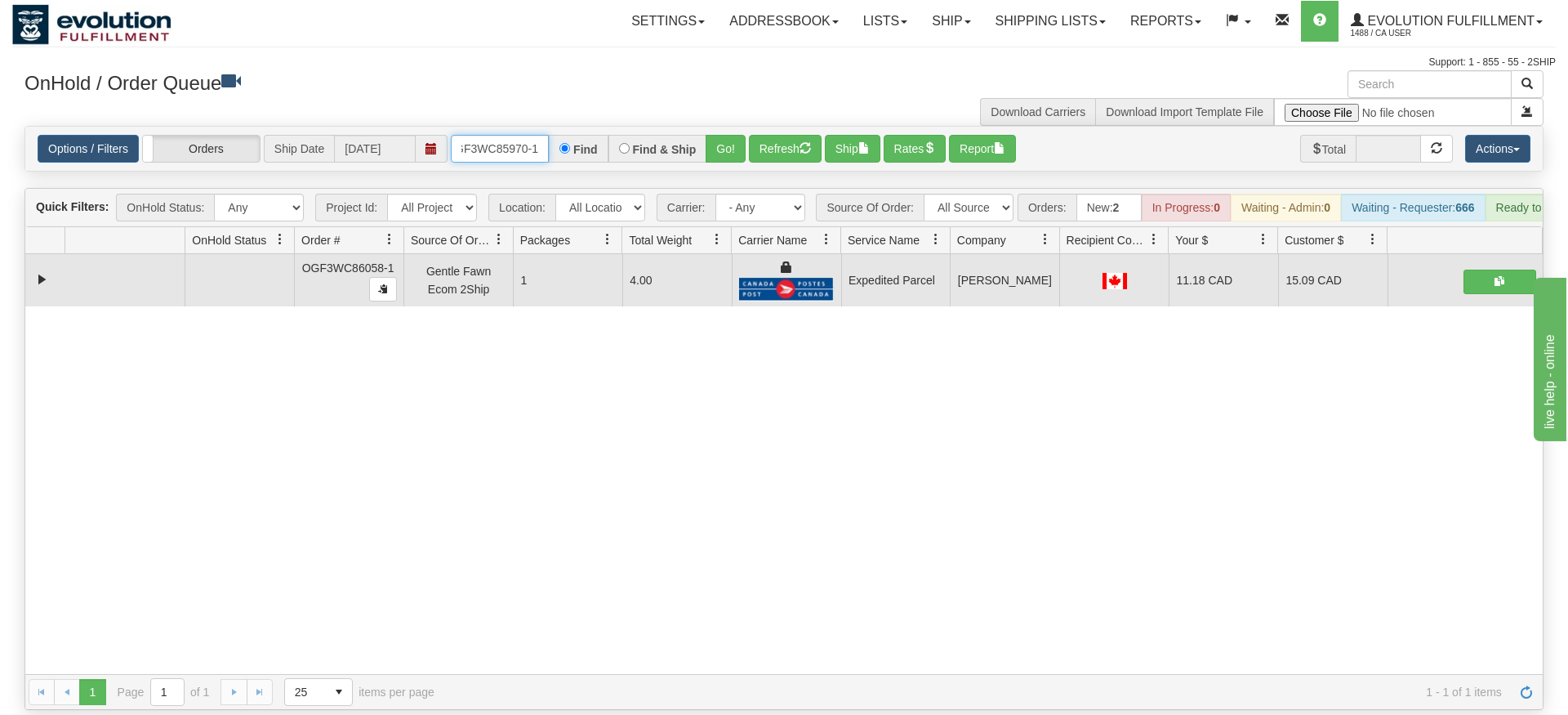
type input "OGF3WC85970-1"
click at [731, 173] on div "Is equal to Is not equal to Contains Does not contains CAD USD EUR ZAR [PERSON_…" at bounding box center [784, 418] width 1544 height 585
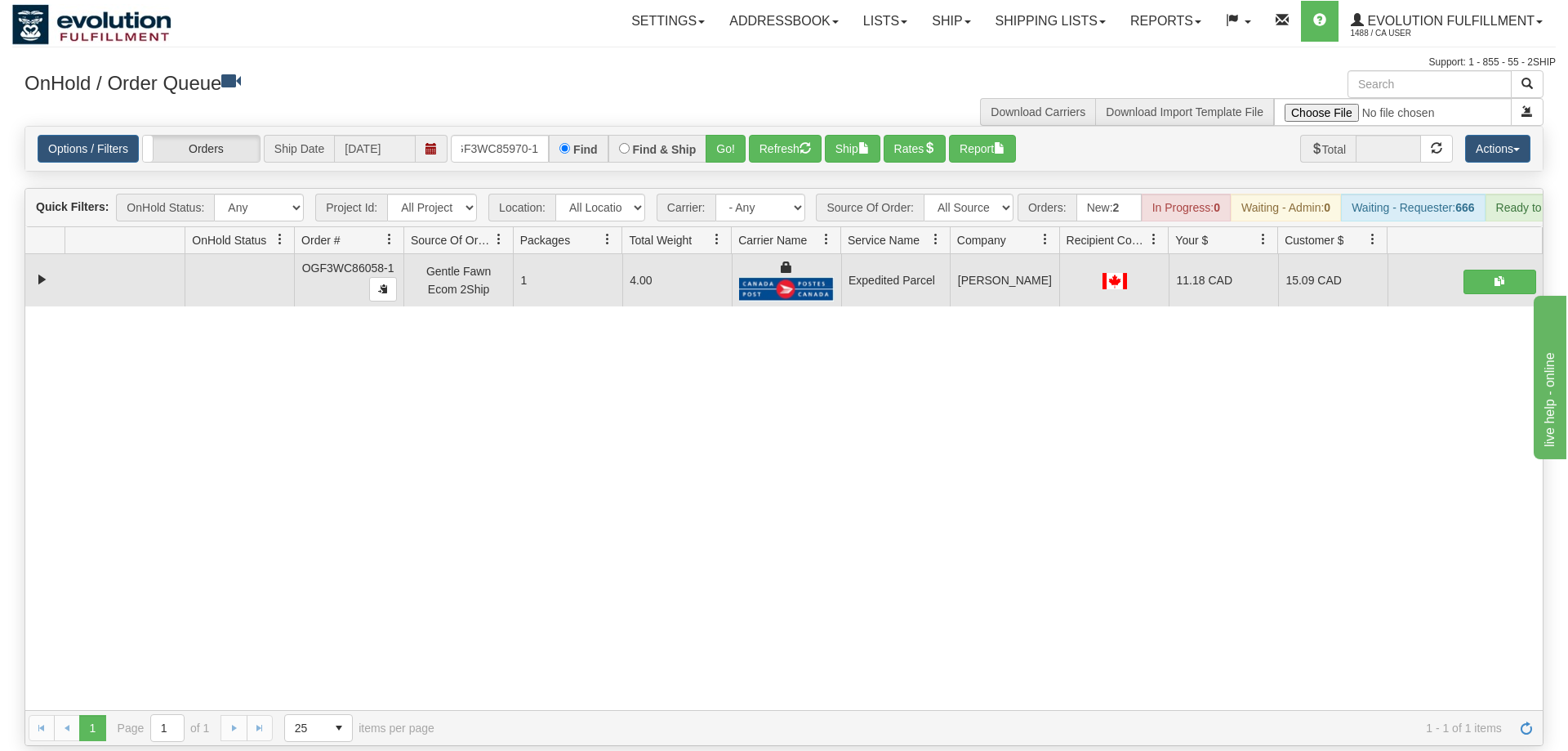
click at [720, 126] on div "Options / Filters Group Shipments Orders Ship Date [DATE] OGF3WC85970-1 Find Fi…" at bounding box center [784, 148] width 1518 height 44
click at [725, 135] on button "Go!" at bounding box center [725, 148] width 40 height 28
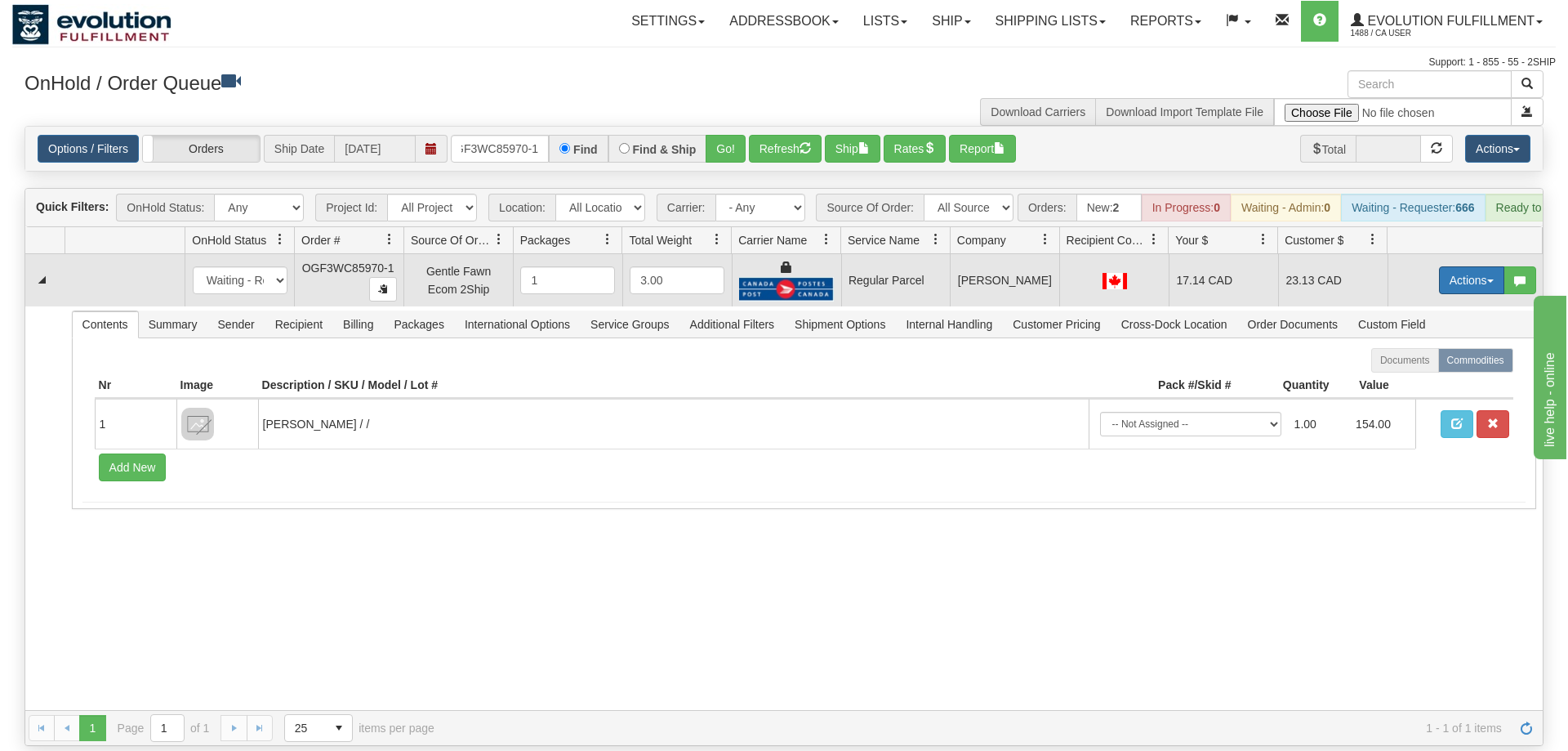
click at [1465, 267] on button "Actions" at bounding box center [1472, 280] width 65 height 28
click at [1443, 347] on span "Rate All Services" at bounding box center [1438, 354] width 98 height 13
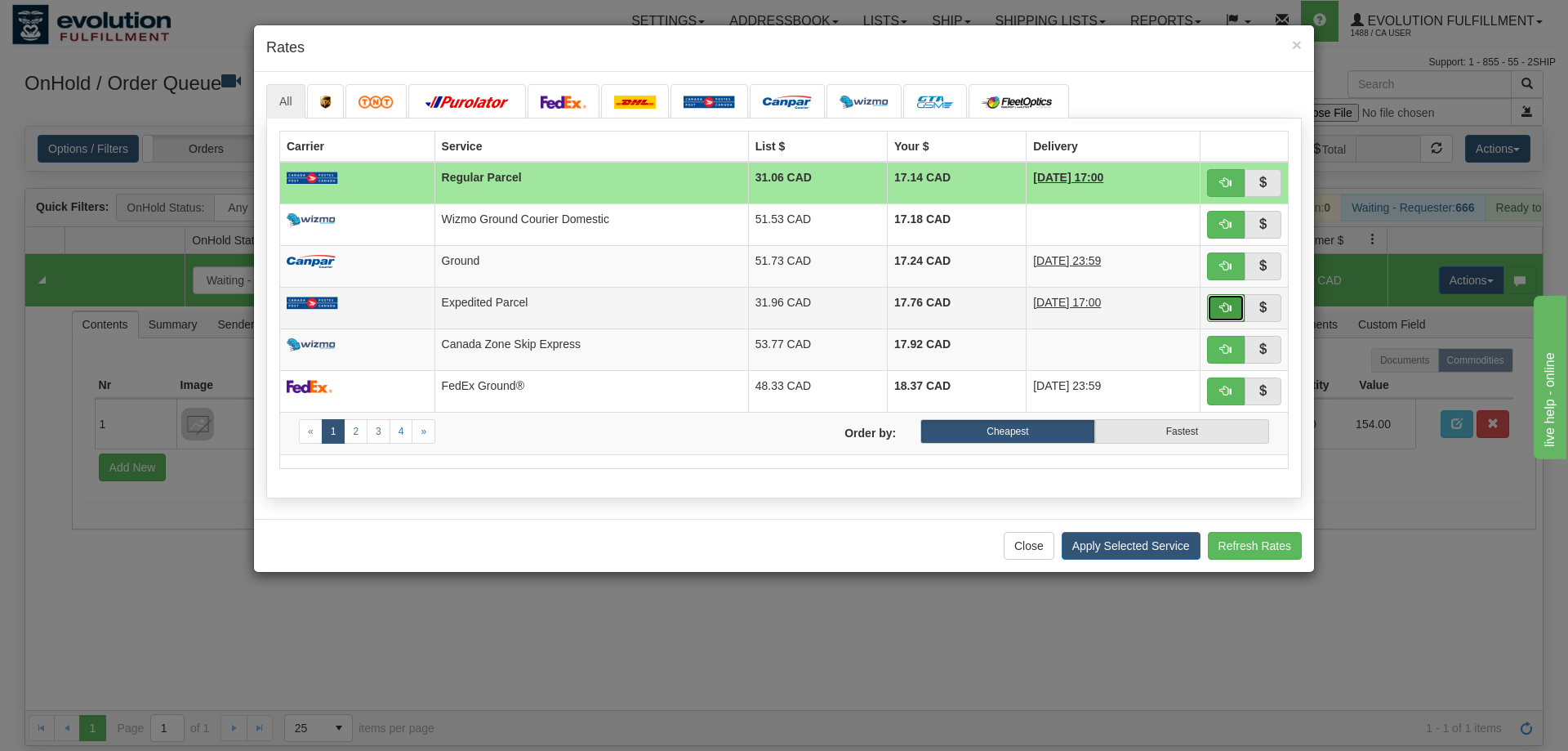
click at [1230, 303] on span "button" at bounding box center [1226, 308] width 12 height 12
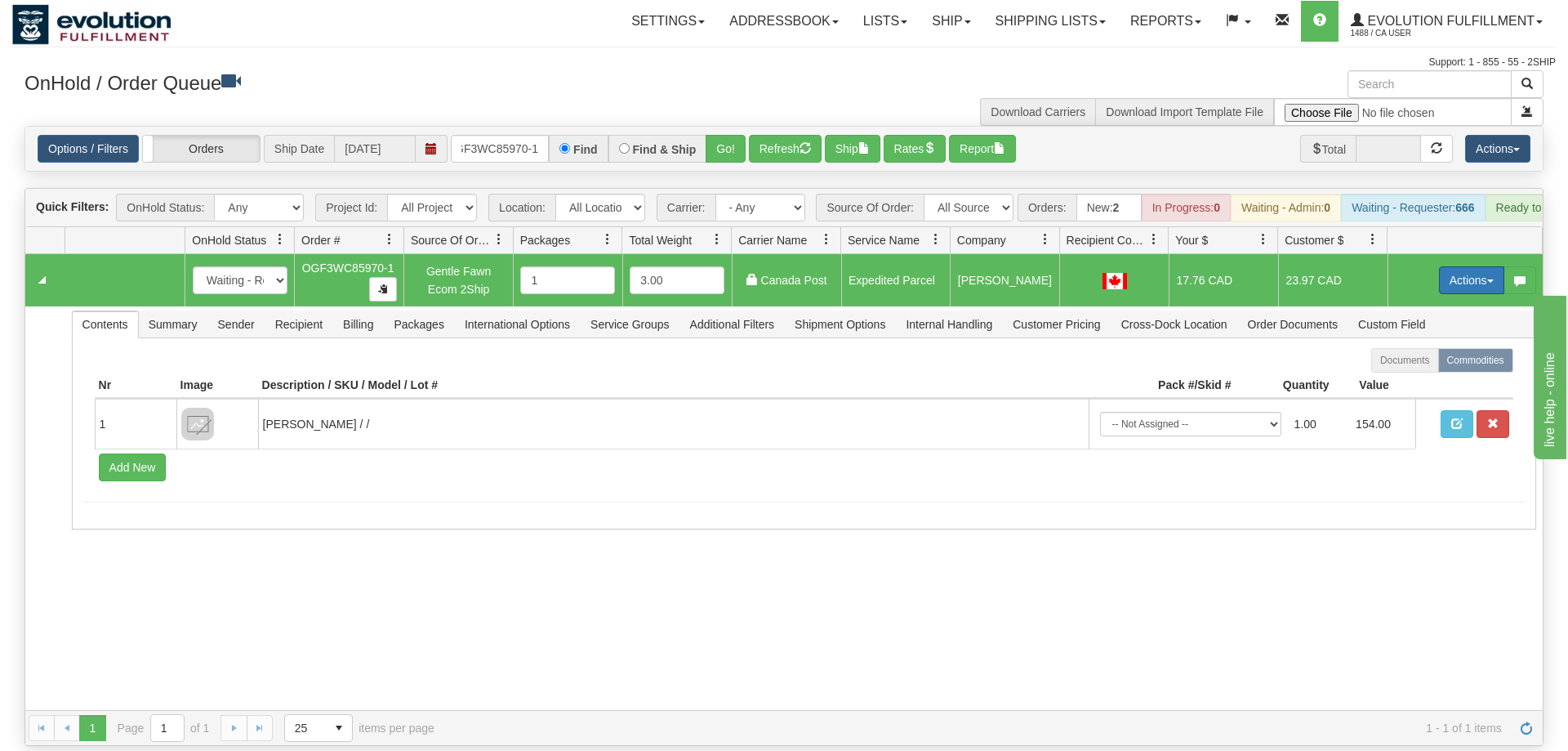
click at [1488, 279] on span "button" at bounding box center [1491, 281] width 7 height 3
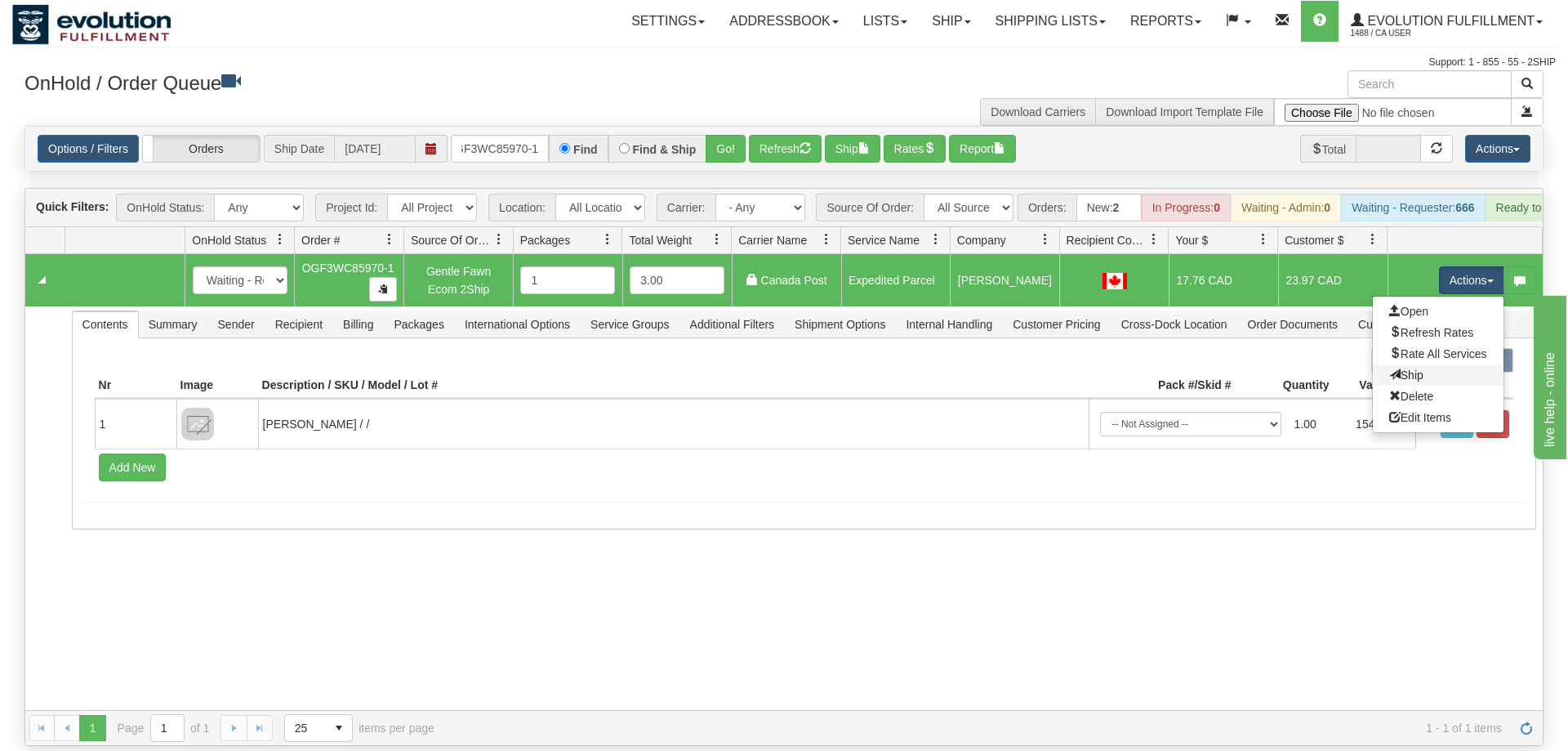
click at [1433, 365] on link "Ship" at bounding box center [1438, 375] width 130 height 21
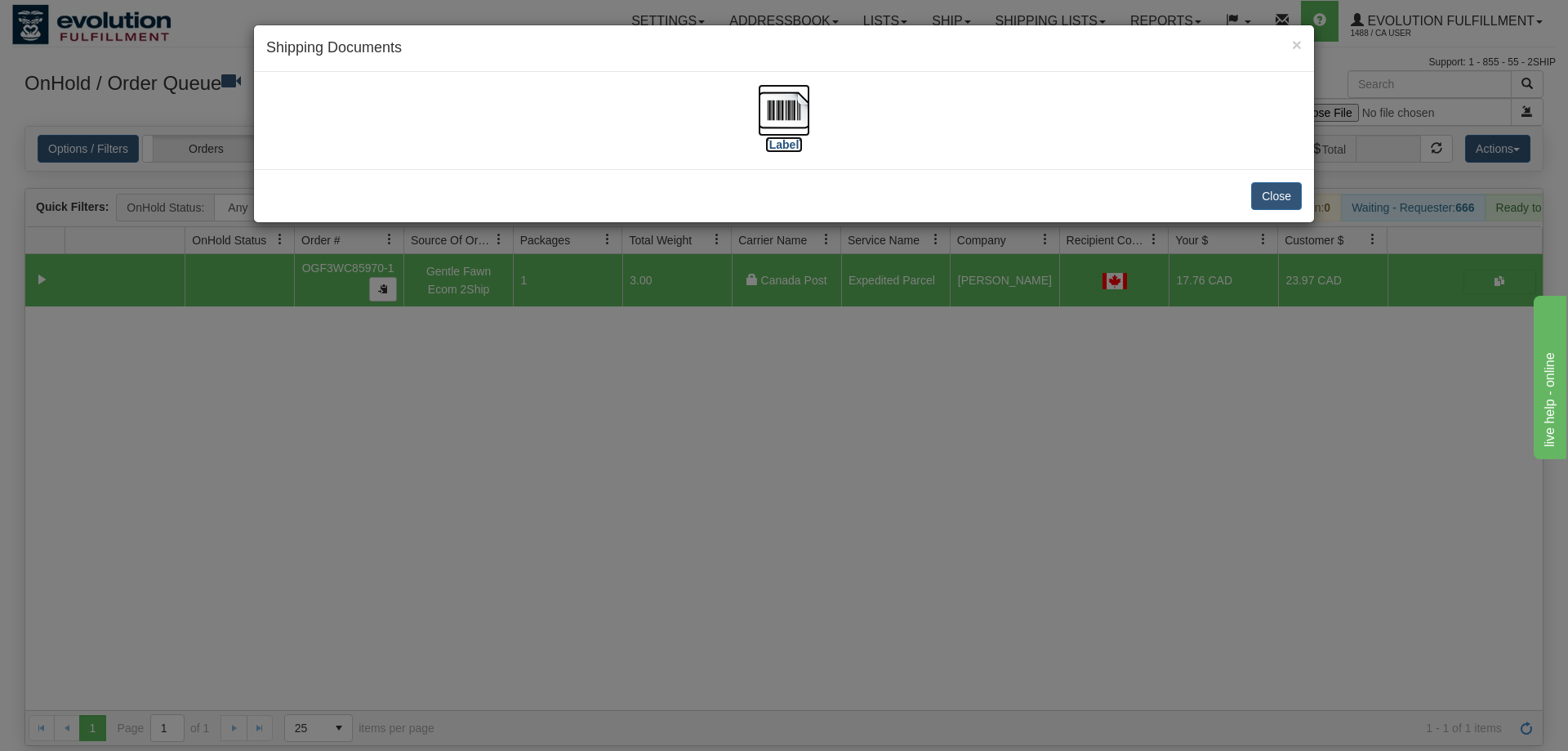
click at [762, 96] on img at bounding box center [784, 110] width 53 height 53
click at [410, 467] on div "× Shipping Documents [Label] Close" at bounding box center [784, 376] width 1568 height 751
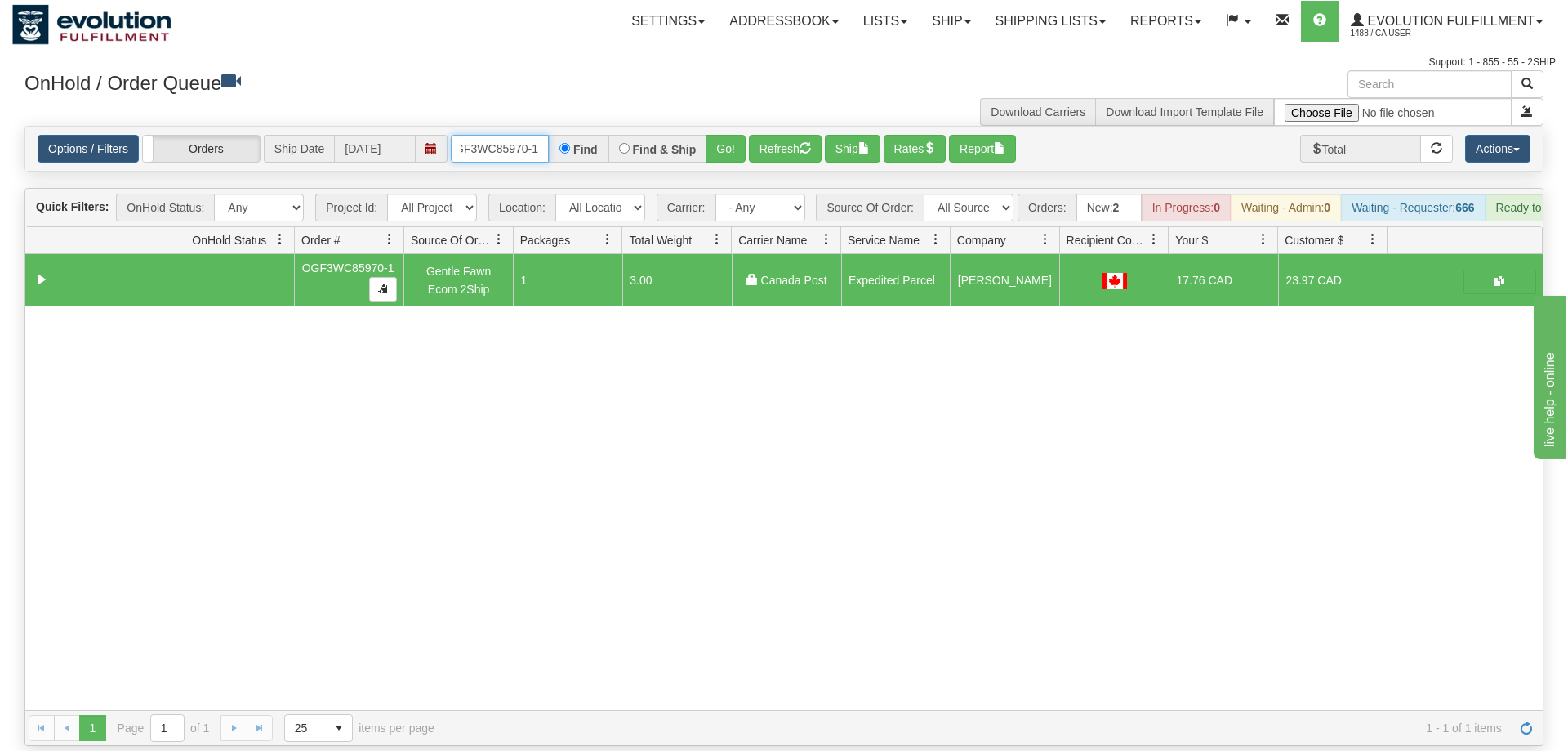
click at [478, 135] on input "OGF3WC85970-1" at bounding box center [499, 148] width 98 height 28
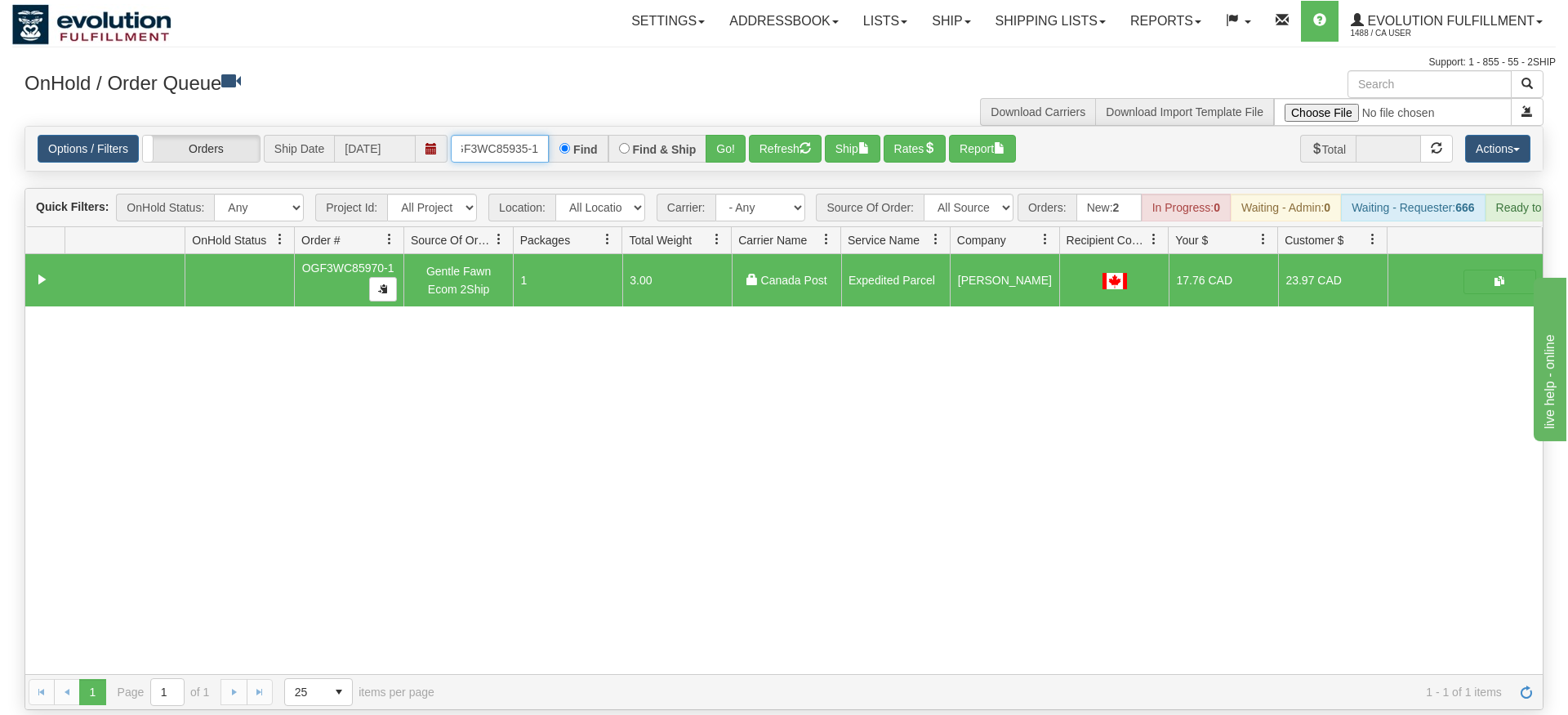
type input "OGF3WC85935-1"
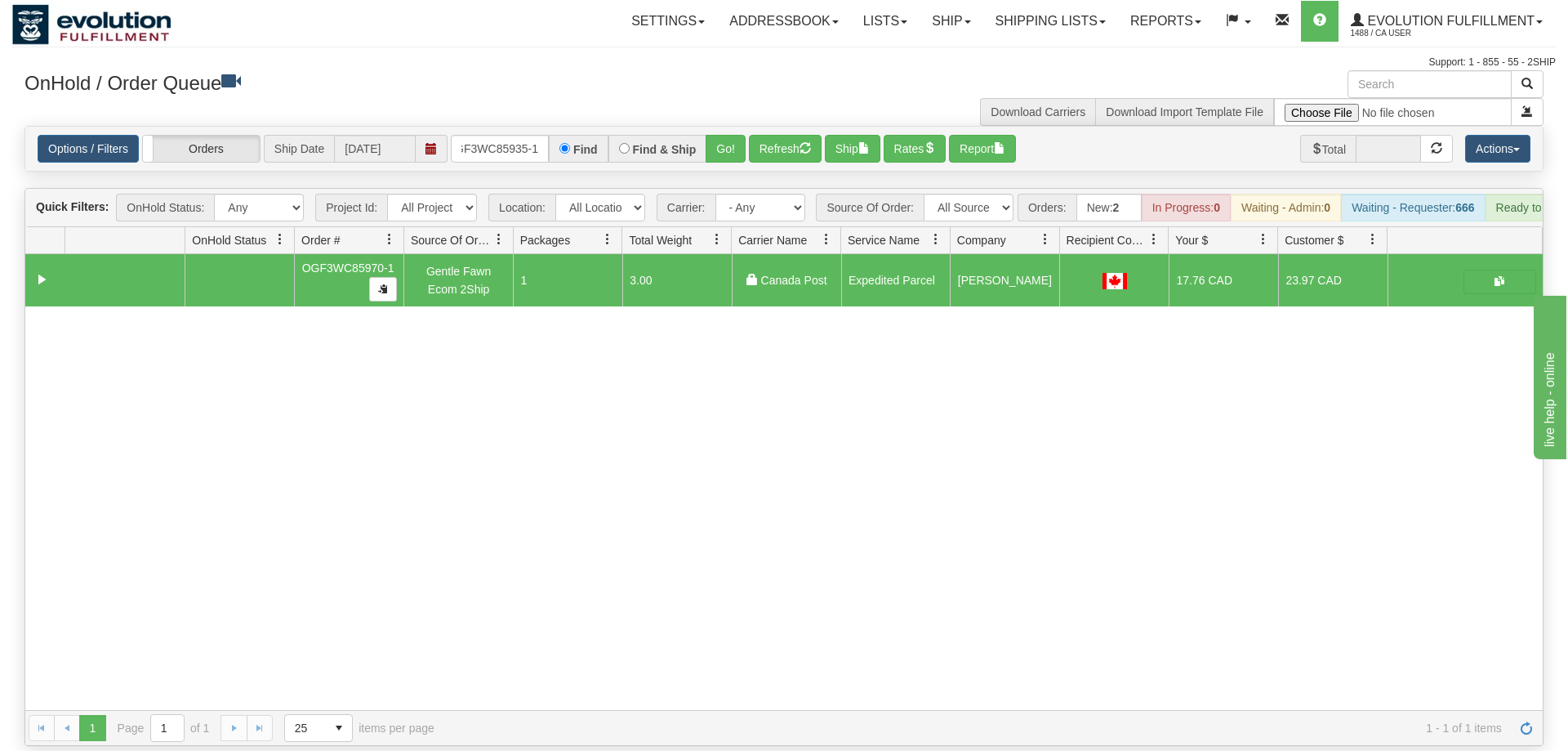
click at [717, 140] on div "Options / Filters Group Shipments Orders Ship Date [DATE] OGF3WC85935-1 Find Fi…" at bounding box center [784, 148] width 1518 height 44
click at [720, 135] on button "Go!" at bounding box center [725, 148] width 40 height 28
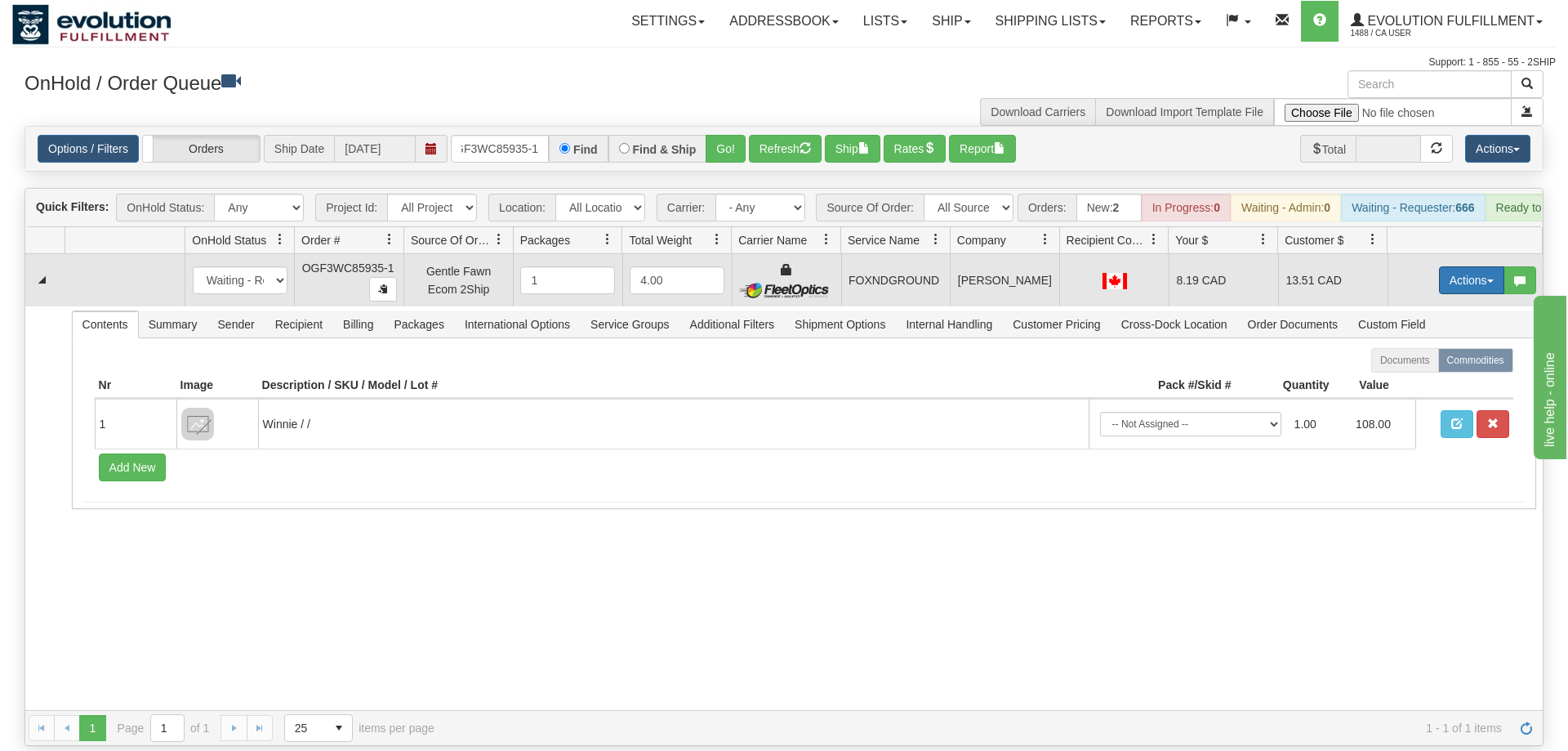
click at [1471, 267] on button "Actions" at bounding box center [1472, 280] width 65 height 28
click at [1408, 369] on span "Ship" at bounding box center [1406, 376] width 34 height 13
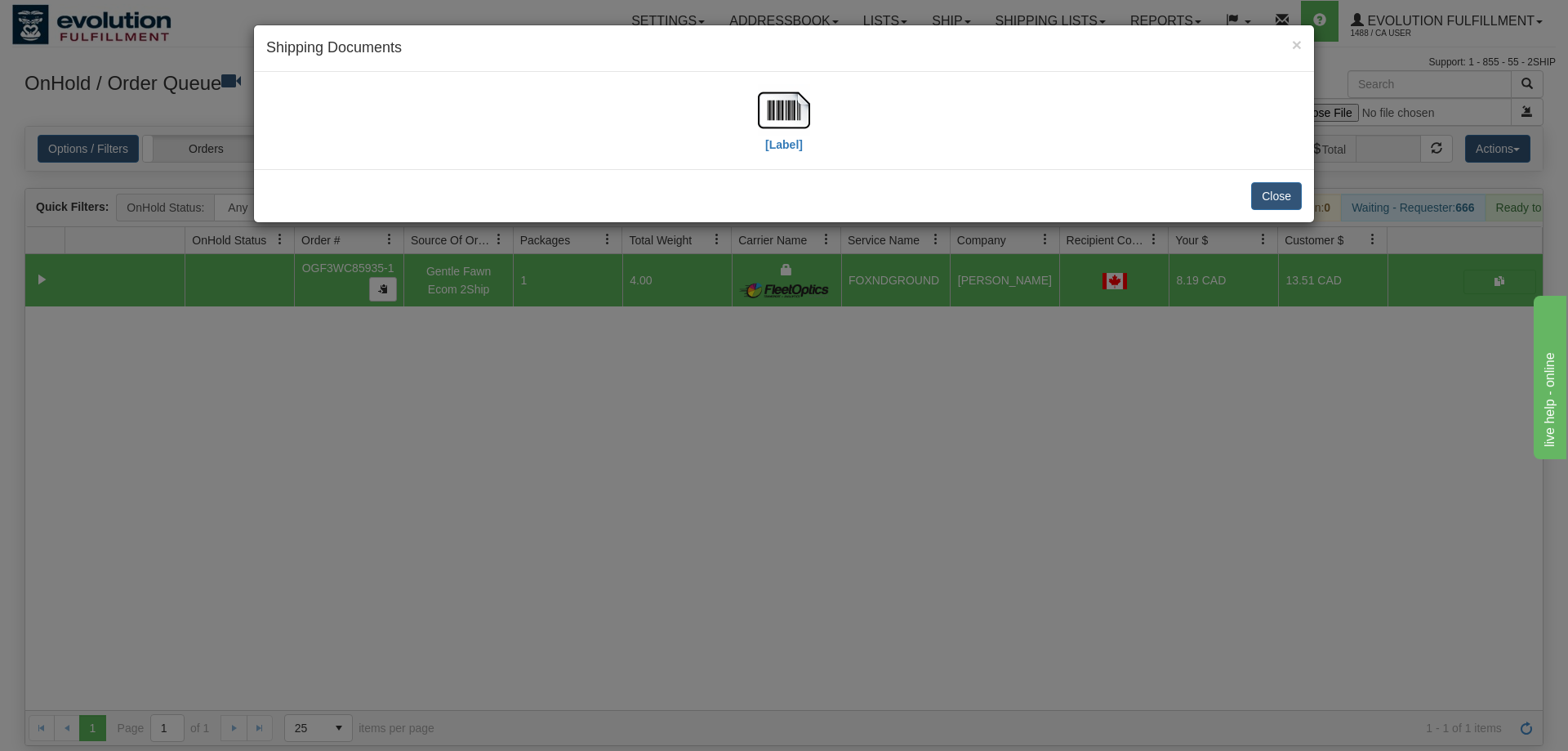
click at [756, 92] on div "[Label]" at bounding box center [784, 120] width 1036 height 73
click at [787, 134] on img at bounding box center [784, 110] width 53 height 53
drag, startPoint x: 554, startPoint y: 740, endPoint x: 520, endPoint y: 285, distance: 456.3
click at [575, 738] on div "× Shipping Documents [Label] Close" at bounding box center [784, 376] width 1568 height 751
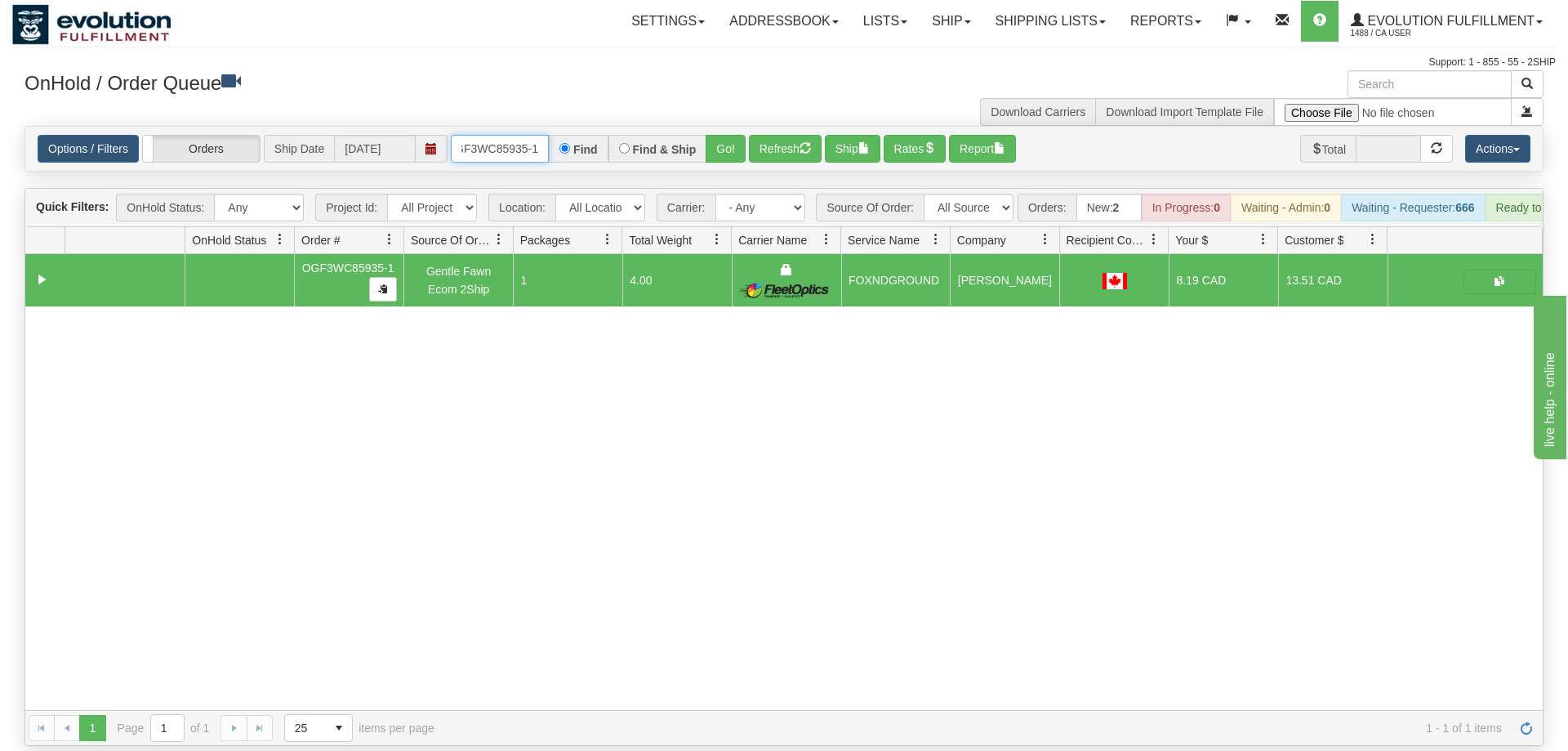
click at [497, 135] on input "OGF3WC85935-1" at bounding box center [499, 148] width 98 height 28
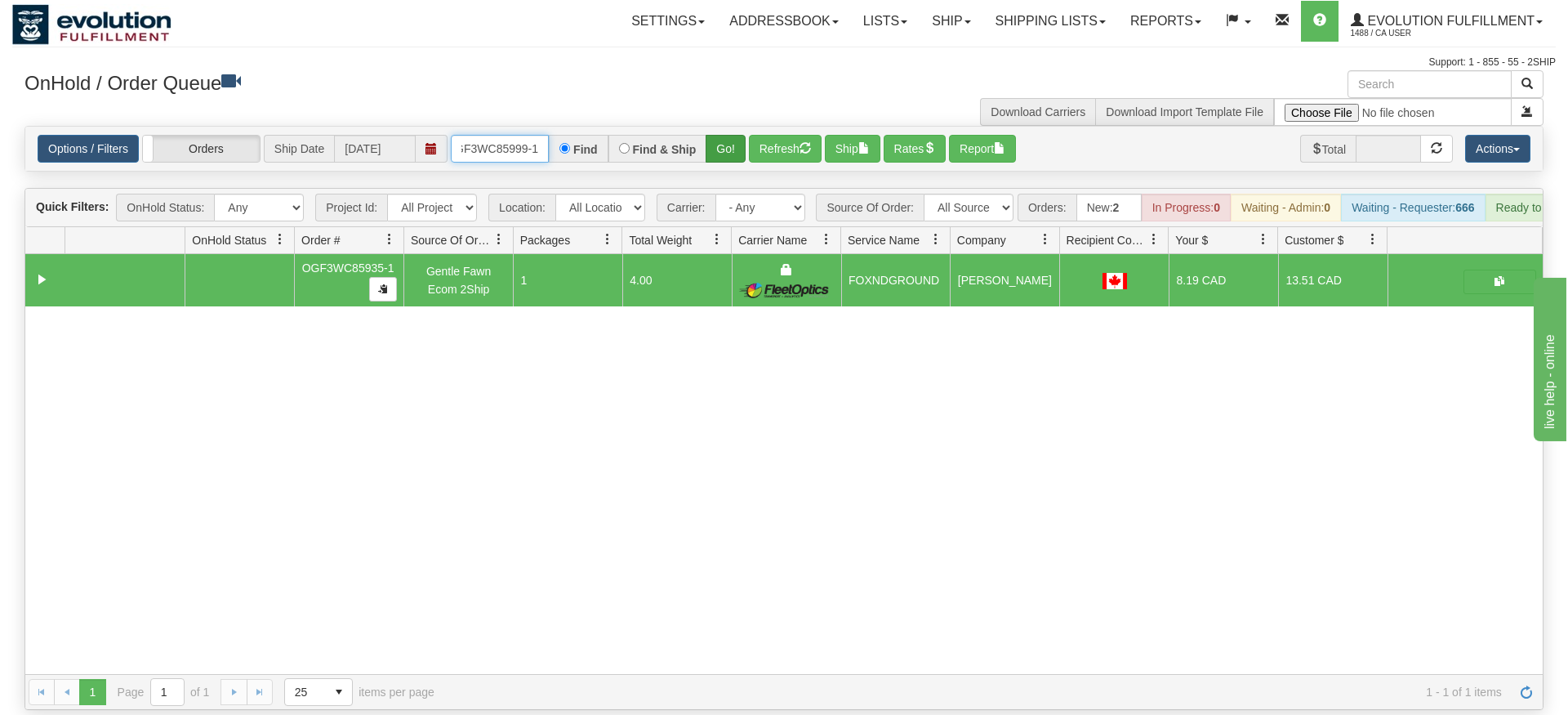
type input "OGF3WC85999-1"
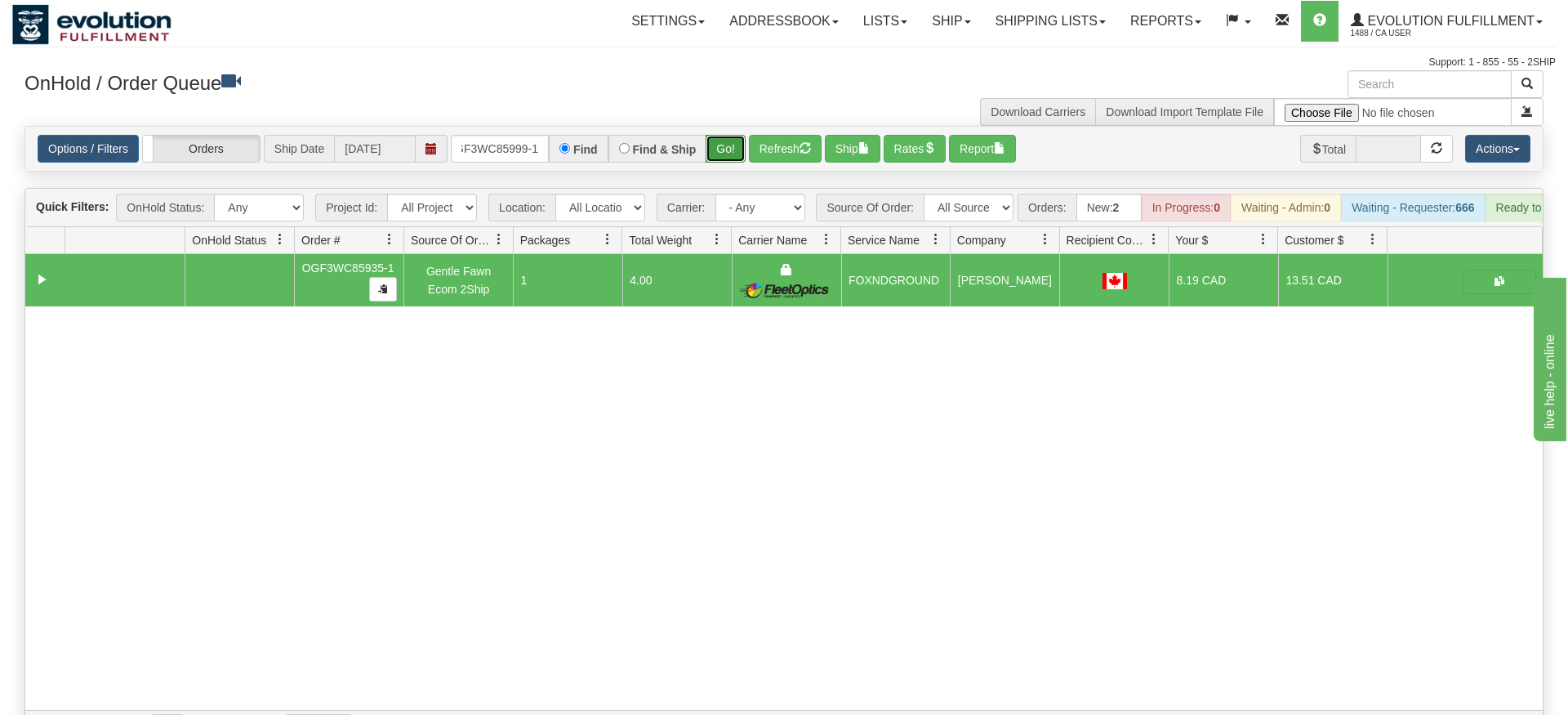
click at [719, 165] on div "Is equal to Is not equal to Contains Does not contains CAD USD EUR ZAR [PERSON_…" at bounding box center [784, 437] width 1544 height 621
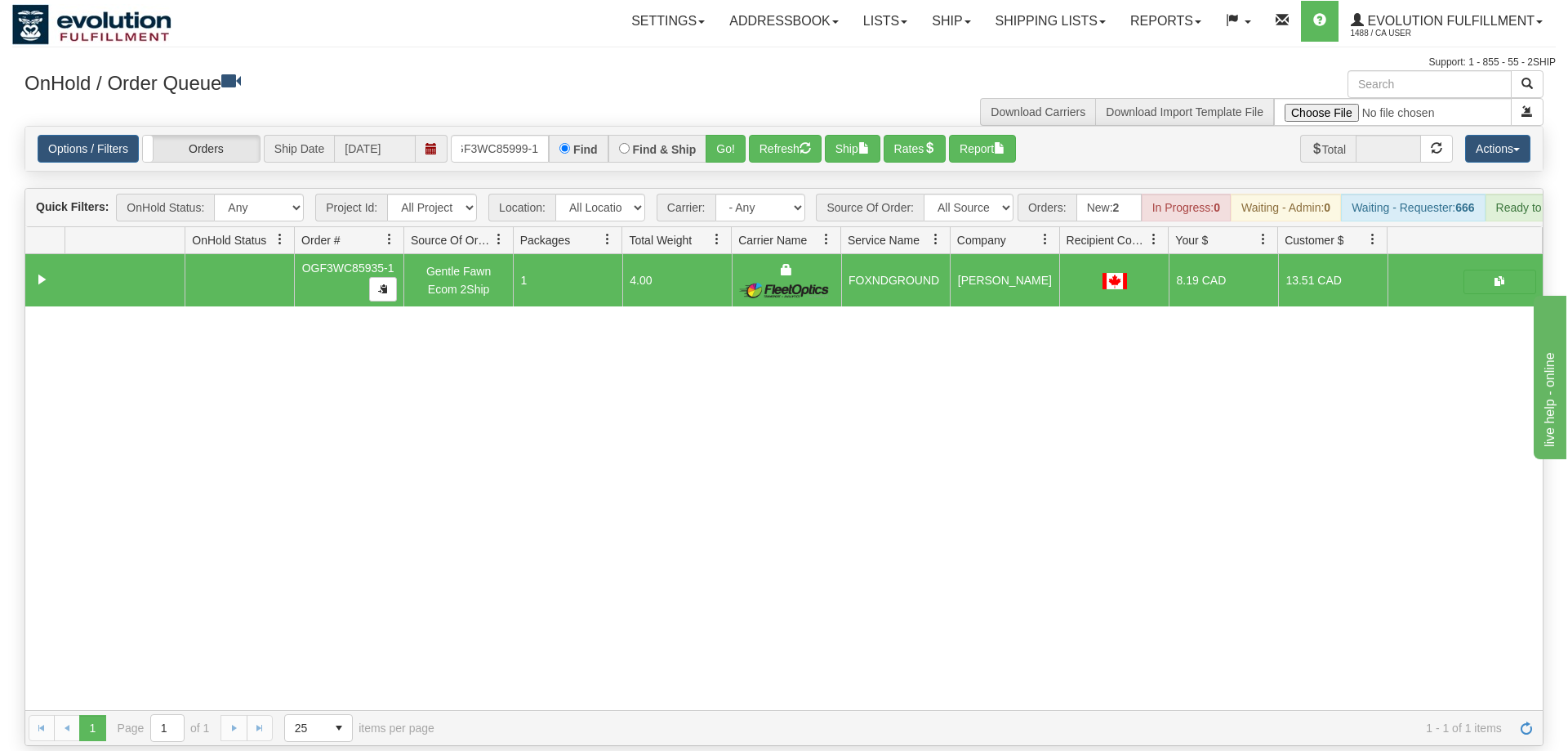
click at [718, 140] on div "Options / Filters Group Shipments Orders Ship Date [DATE] OGF3WC85999-1 Find Fi…" at bounding box center [784, 148] width 1518 height 44
click at [731, 135] on button "Go!" at bounding box center [725, 148] width 40 height 28
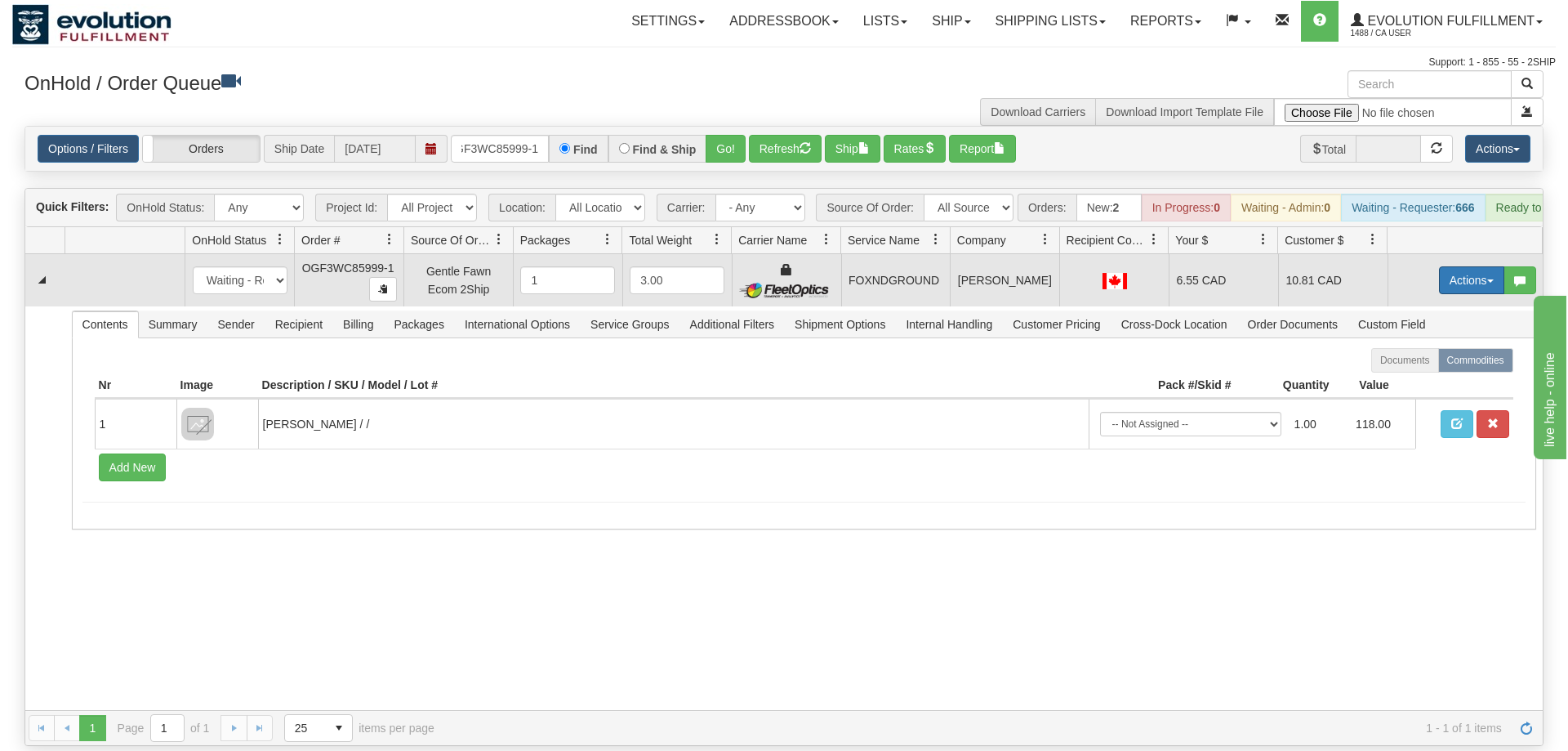
click at [1443, 267] on button "Actions" at bounding box center [1472, 280] width 65 height 28
click at [1432, 365] on link "Ship" at bounding box center [1438, 375] width 130 height 21
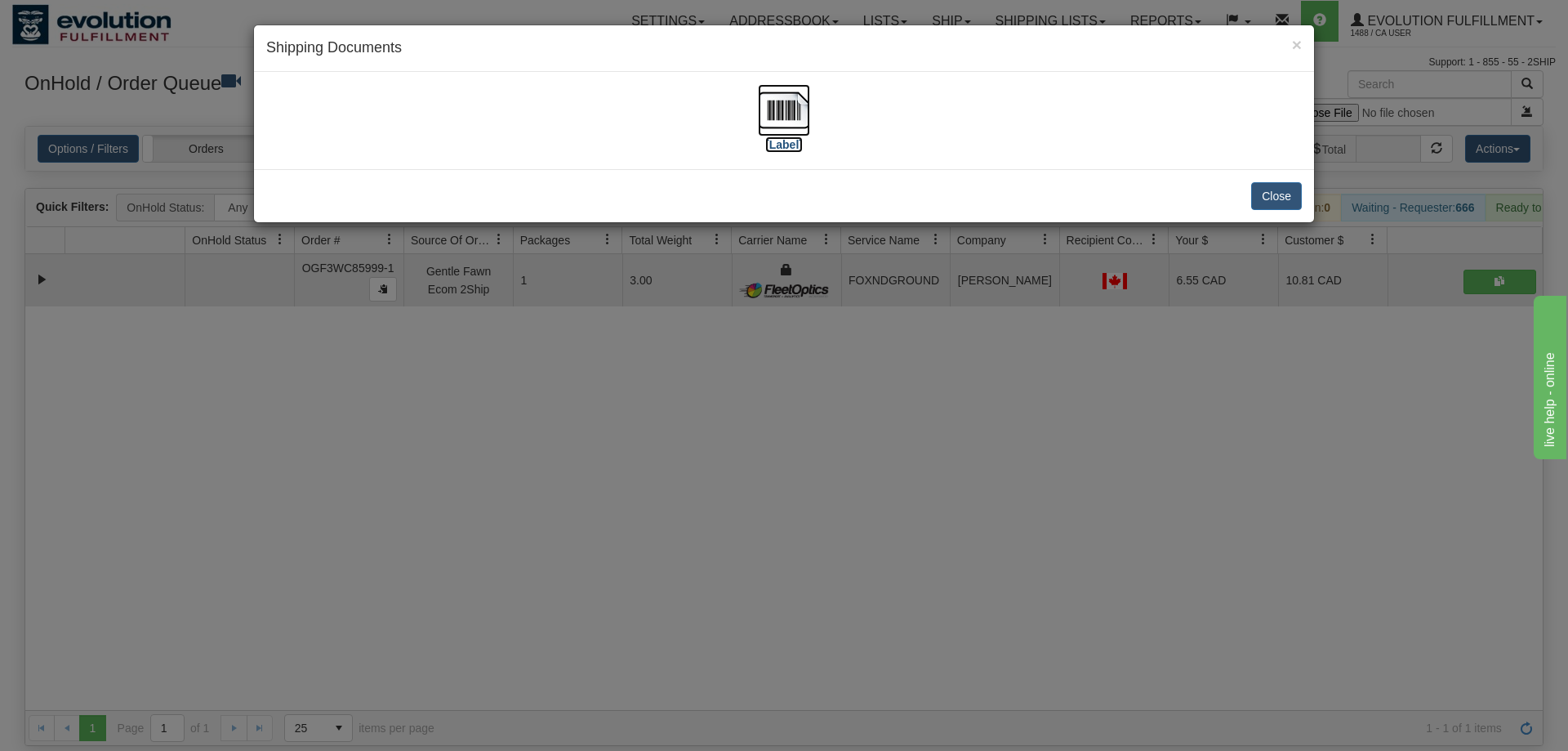
click at [775, 115] on img at bounding box center [784, 110] width 53 height 53
drag, startPoint x: 710, startPoint y: 476, endPoint x: 384, endPoint y: 144, distance: 465.3
click at [695, 459] on div "× Shipping Documents [Label] Close" at bounding box center [784, 376] width 1568 height 751
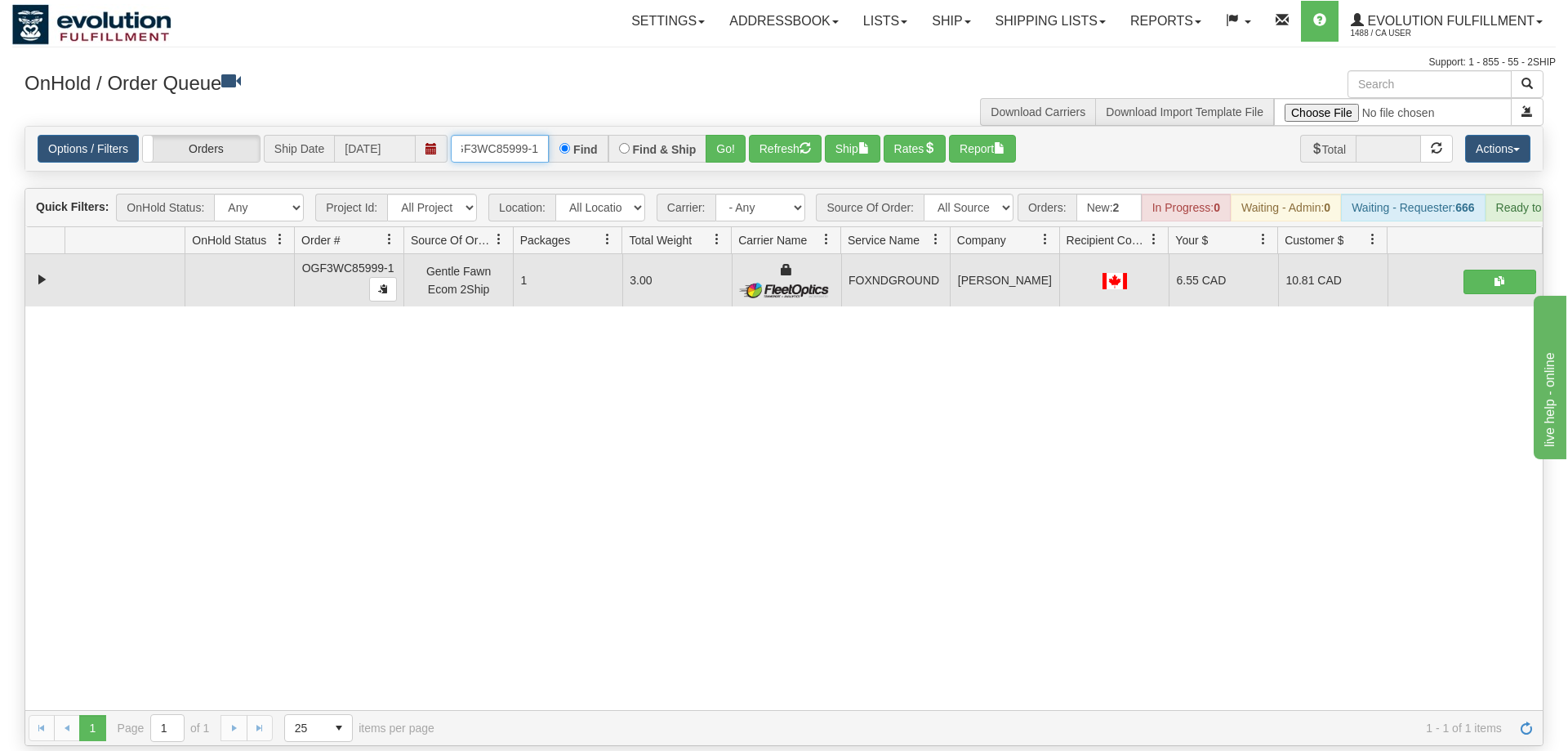
click at [517, 135] on input "OGF3WC85999-1" at bounding box center [499, 148] width 98 height 28
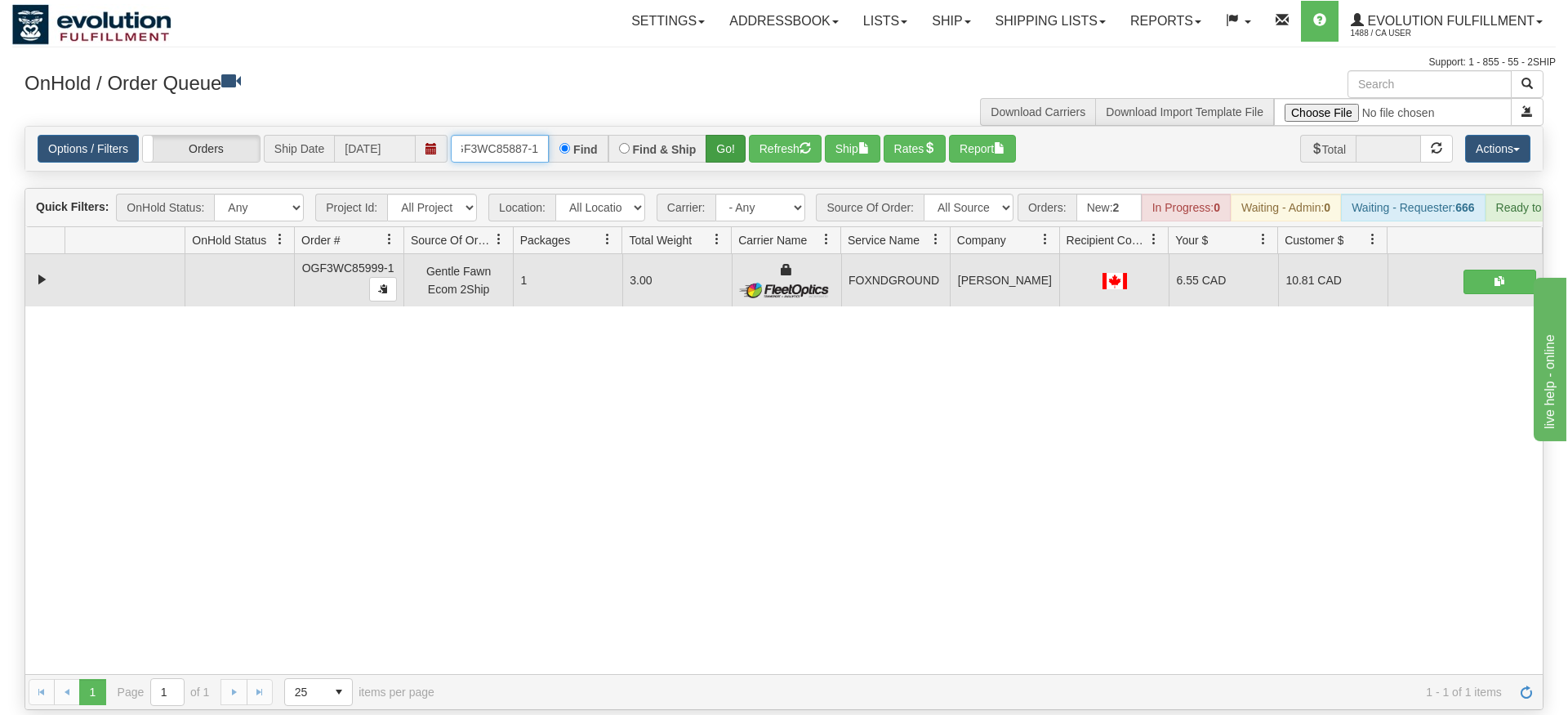
type input "OGF3WC85887-1"
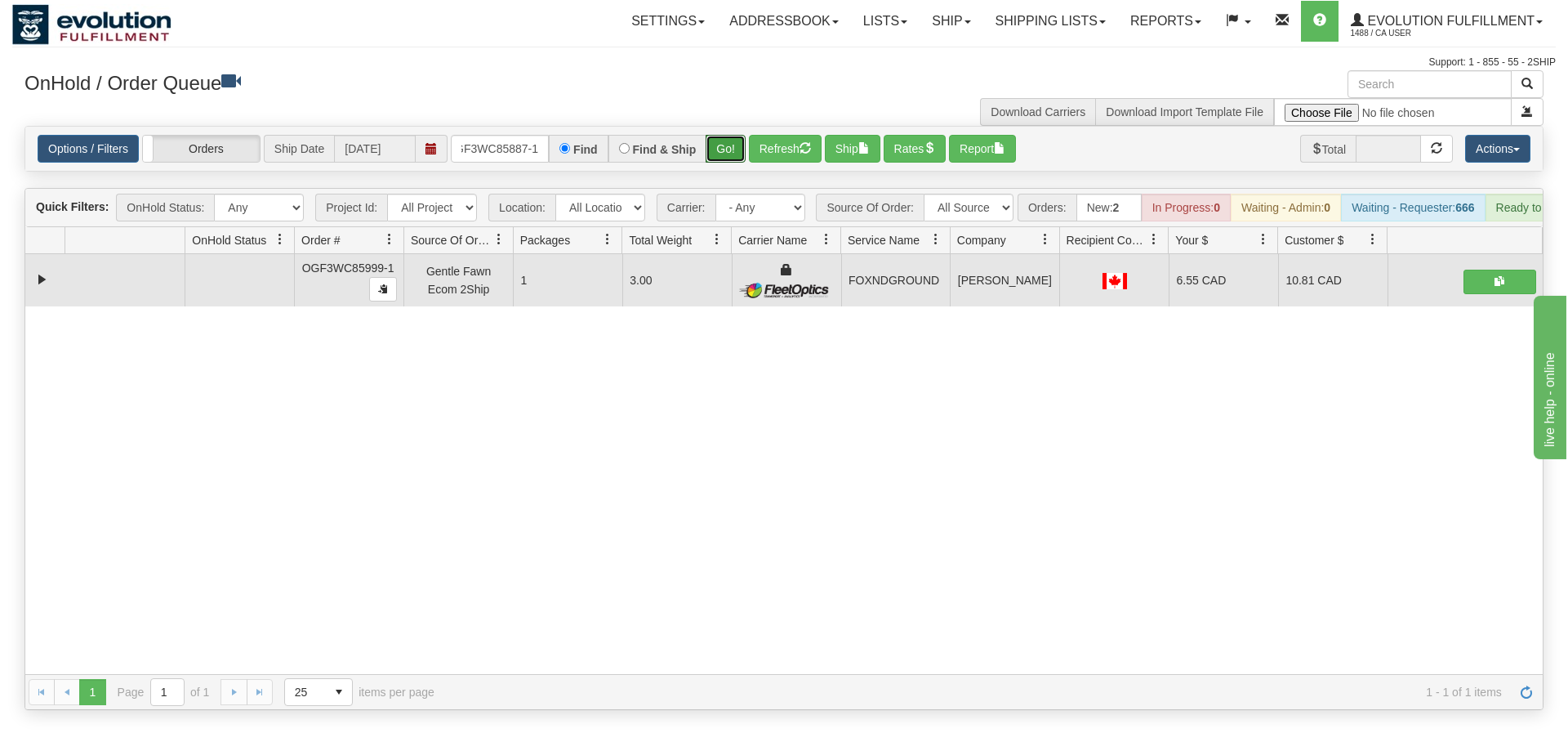
drag, startPoint x: 726, startPoint y: 122, endPoint x: 726, endPoint y: 156, distance: 34.0
click at [726, 157] on div "Is equal to Is not equal to Contains Does not contains CAD USD EUR ZAR [PERSON_…" at bounding box center [784, 418] width 1544 height 585
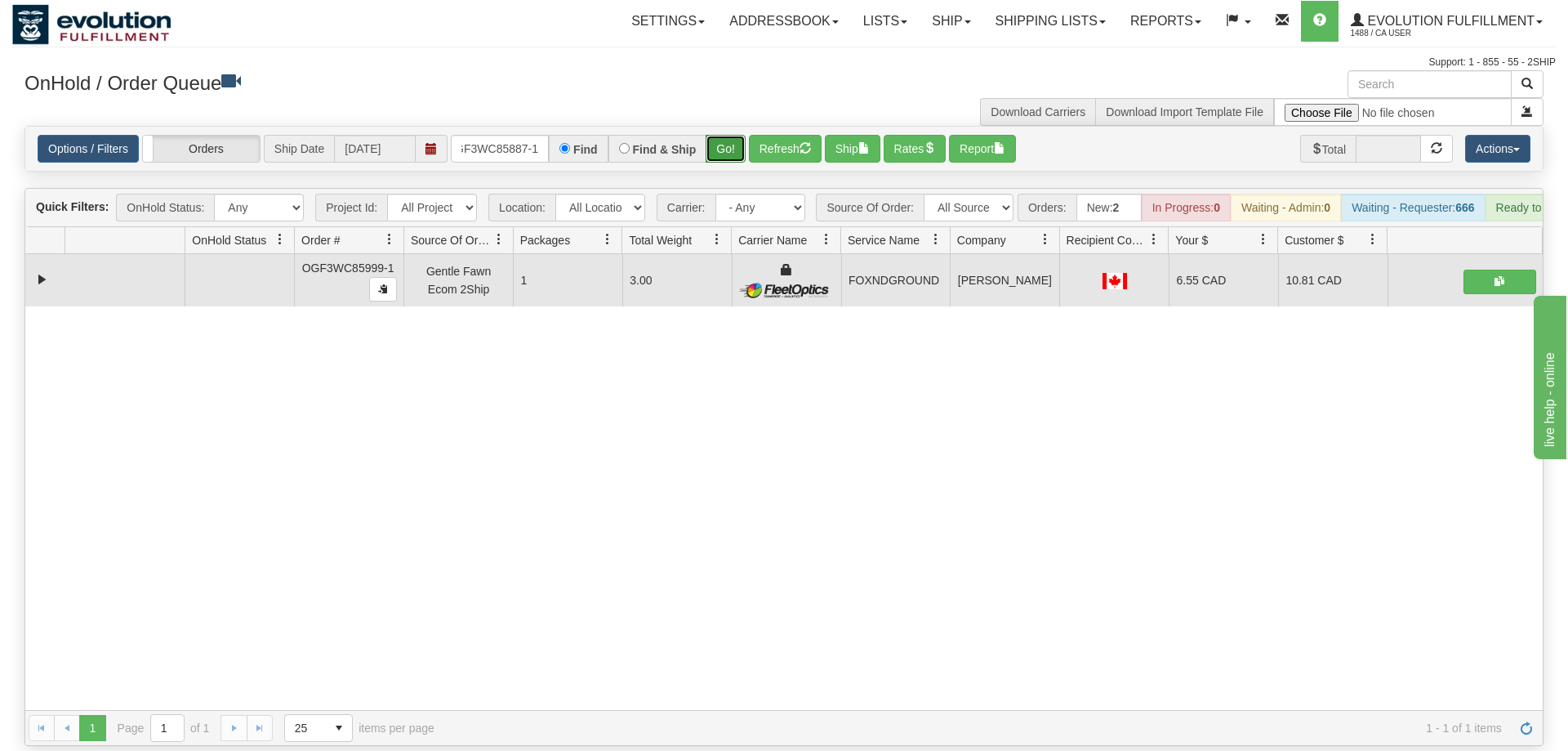
click at [729, 135] on button "Go!" at bounding box center [725, 148] width 40 height 28
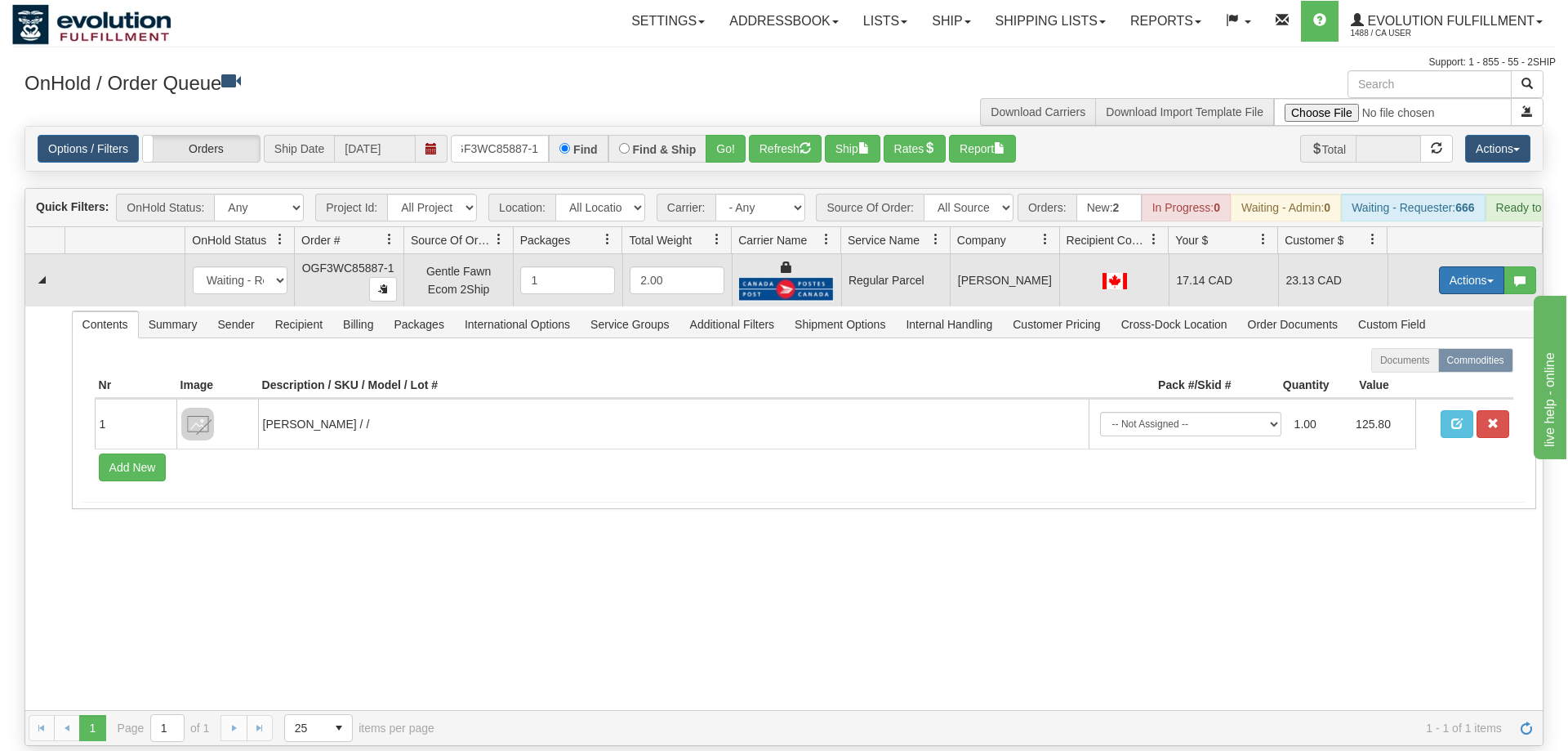
click at [1484, 267] on button "Actions" at bounding box center [1472, 280] width 65 height 28
click at [1428, 347] on span "Rate All Services" at bounding box center [1438, 354] width 98 height 13
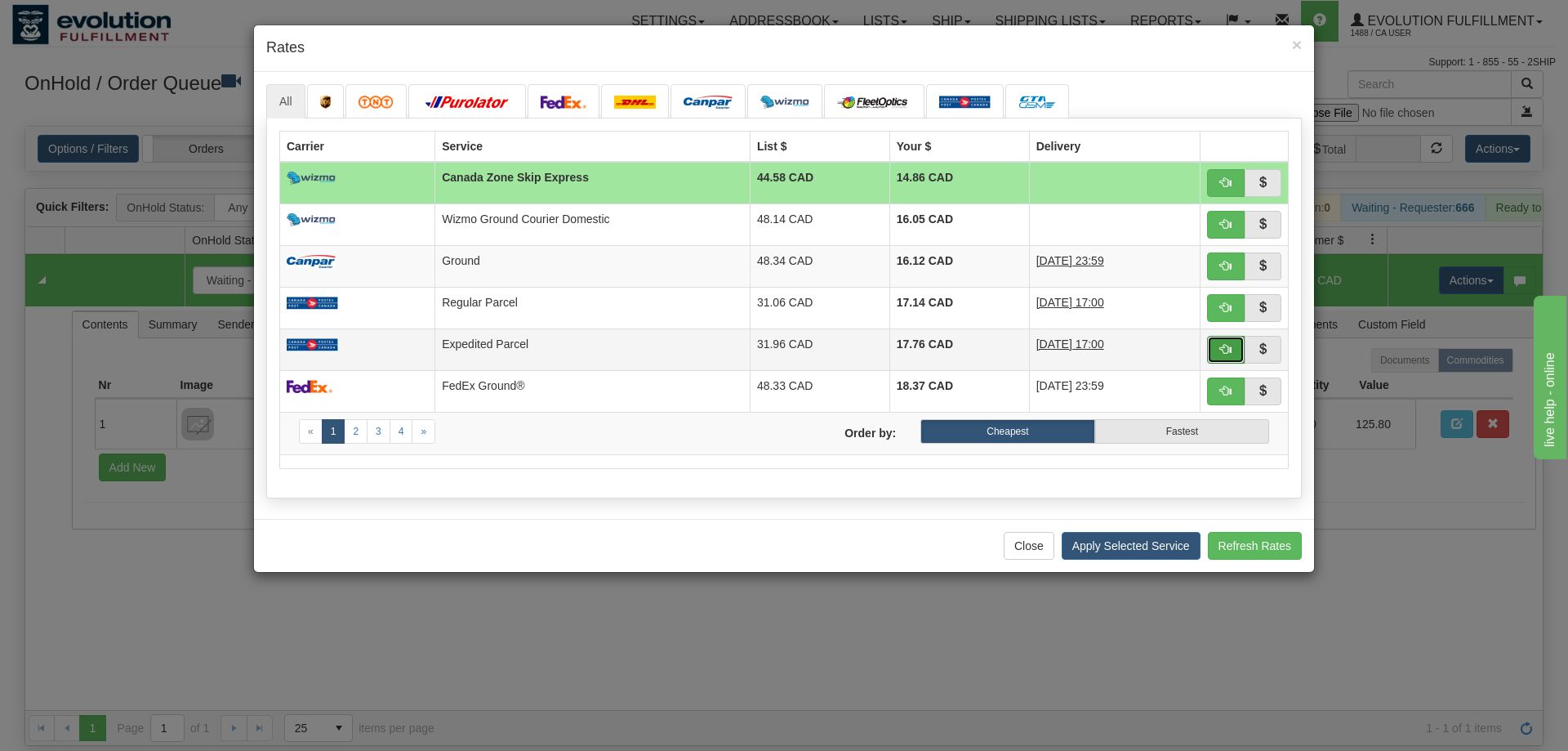
click at [1230, 354] on span "button" at bounding box center [1226, 349] width 12 height 12
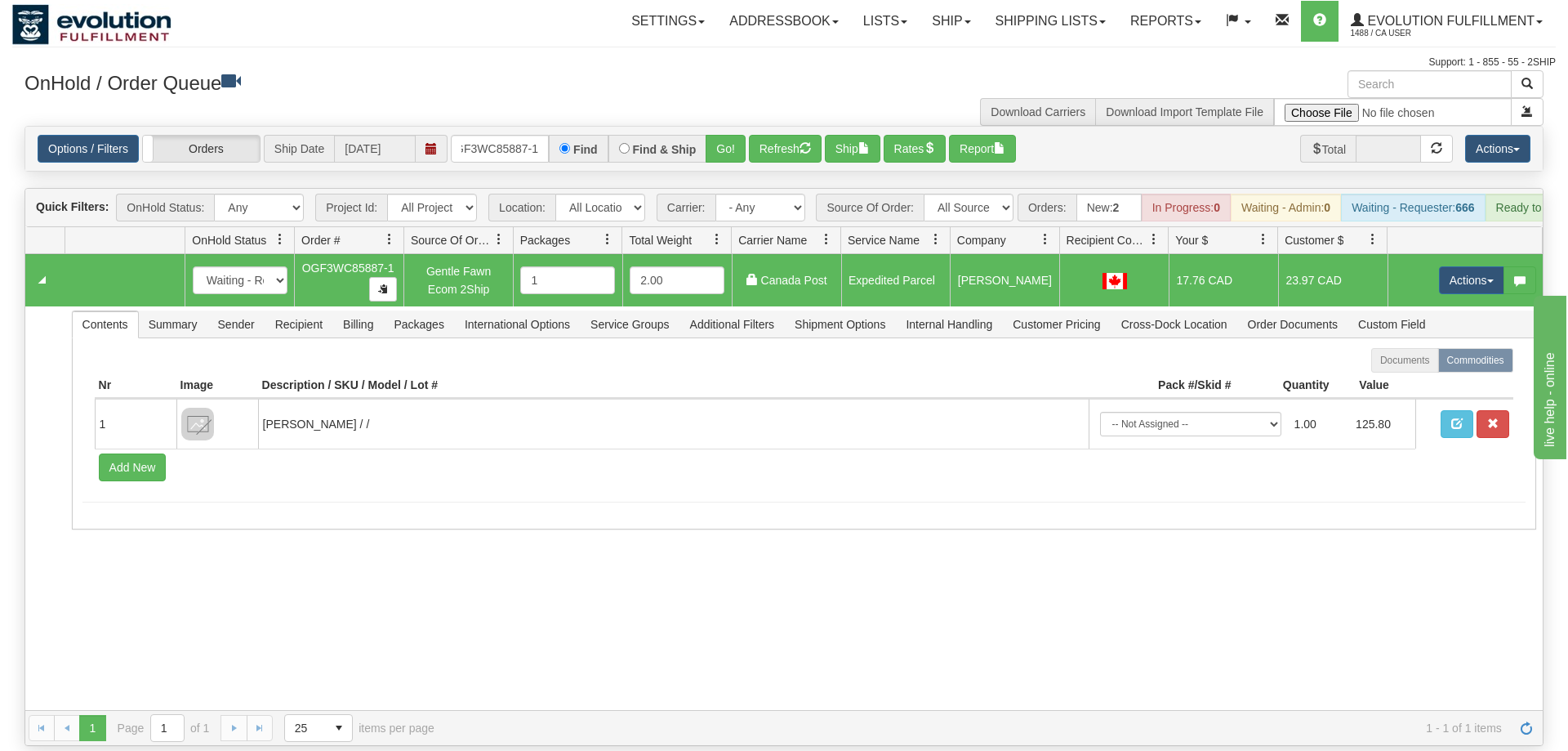
click at [1488, 279] on span "button" at bounding box center [1491, 281] width 7 height 3
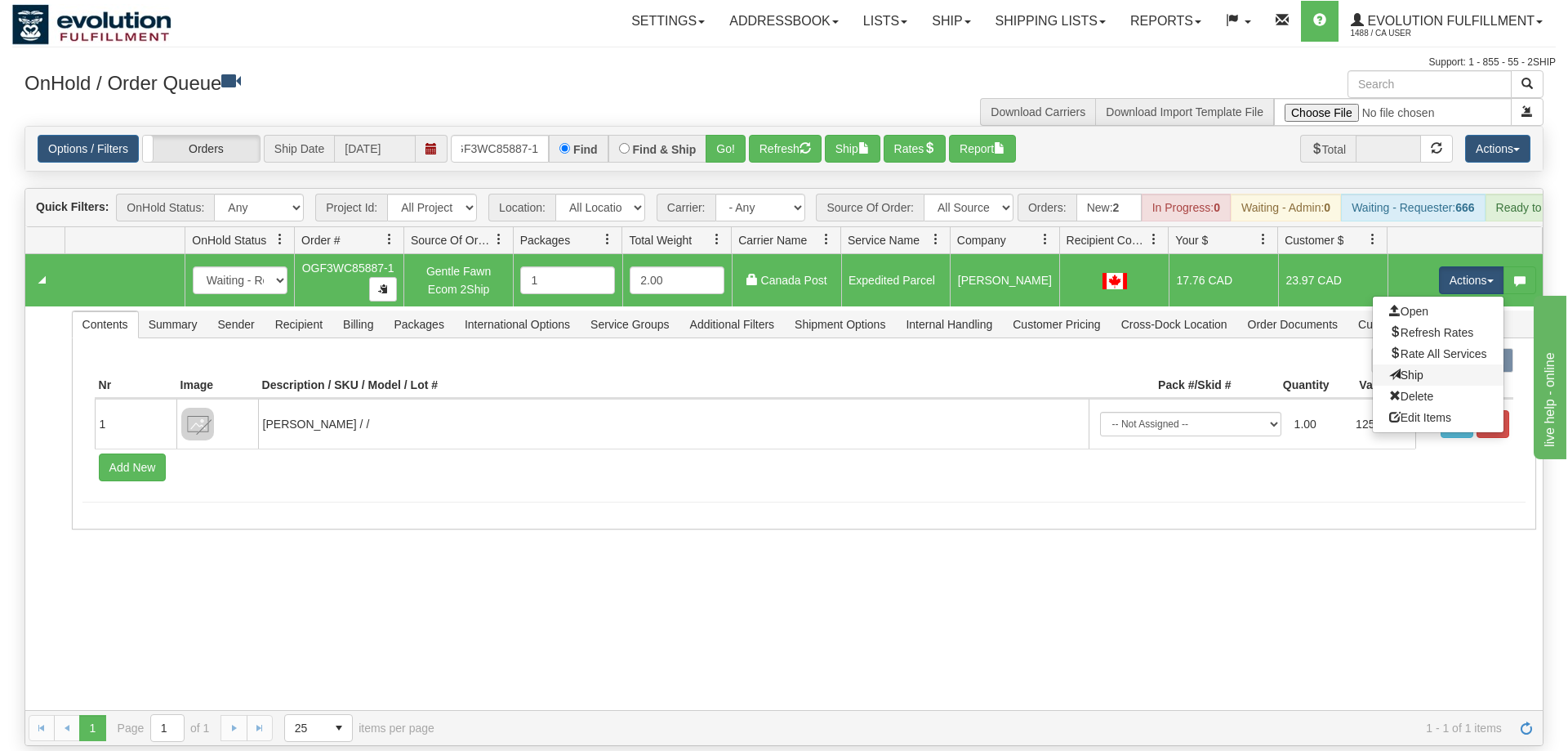
click at [1448, 365] on link "Ship" at bounding box center [1438, 375] width 130 height 21
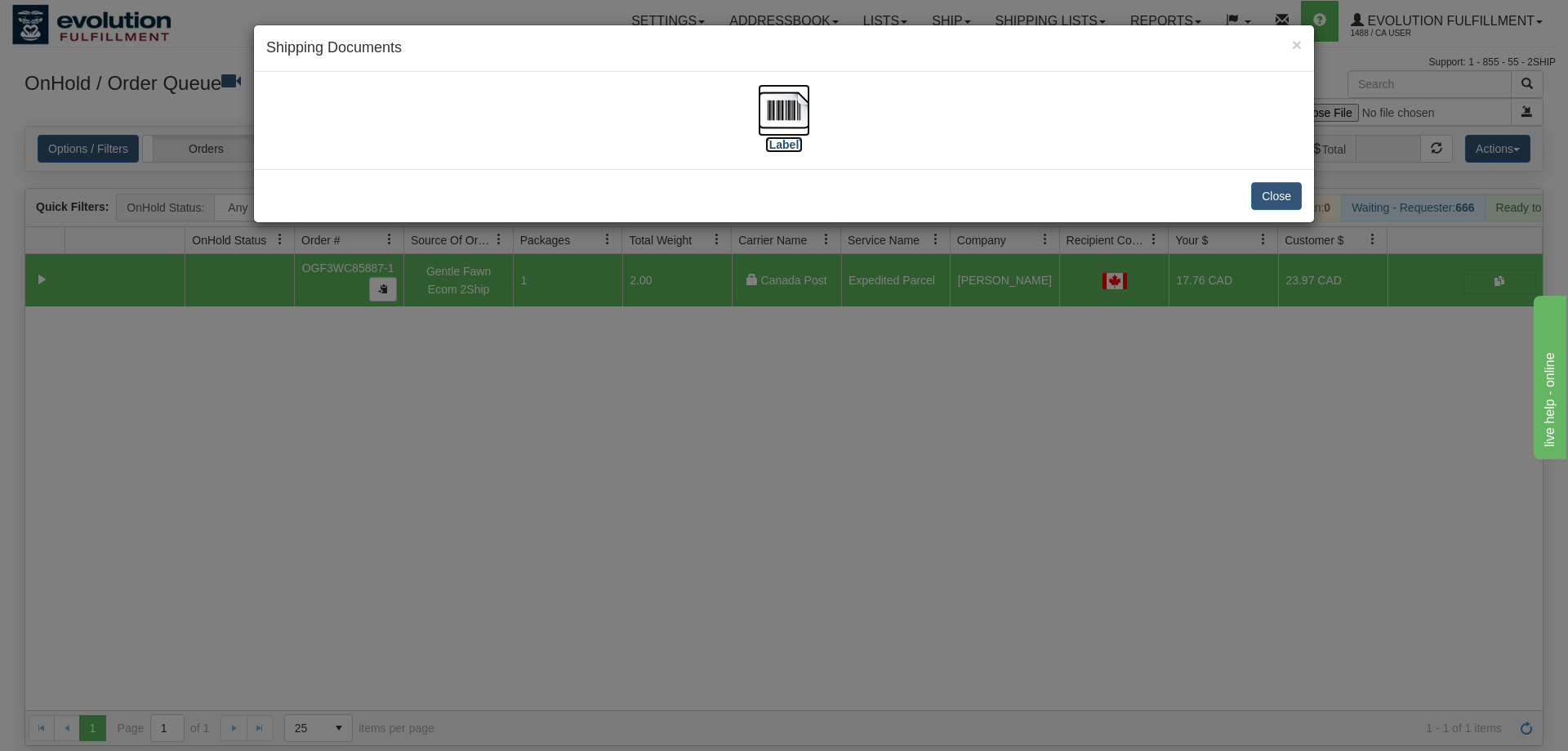
click at [795, 126] on img at bounding box center [784, 110] width 53 height 53
drag, startPoint x: 792, startPoint y: 465, endPoint x: 420, endPoint y: 103, distance: 519.1
click at [789, 457] on div "× Shipping Documents [Label] Close" at bounding box center [784, 376] width 1568 height 751
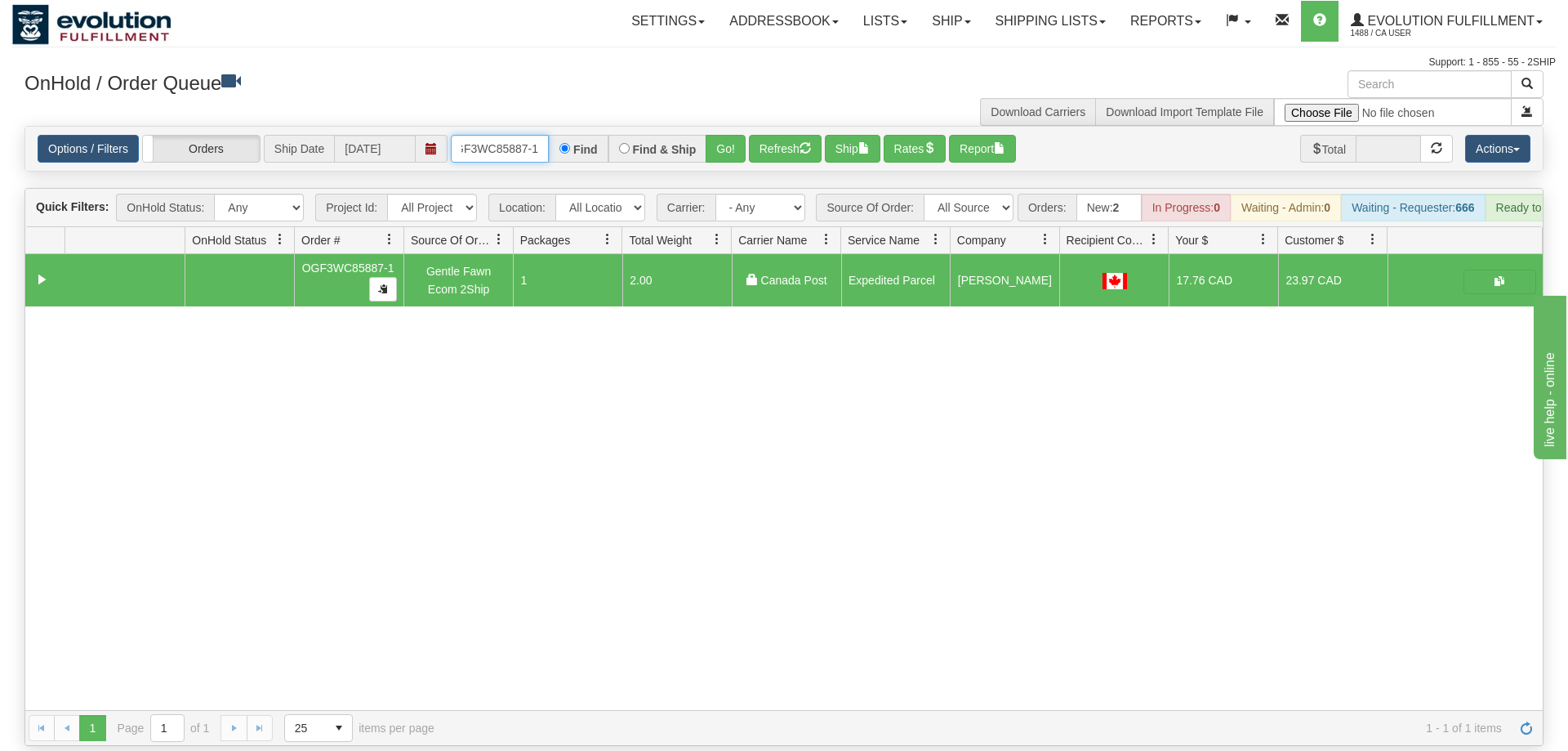
click at [486, 135] on input "OGF3WC85887-1" at bounding box center [499, 148] width 98 height 28
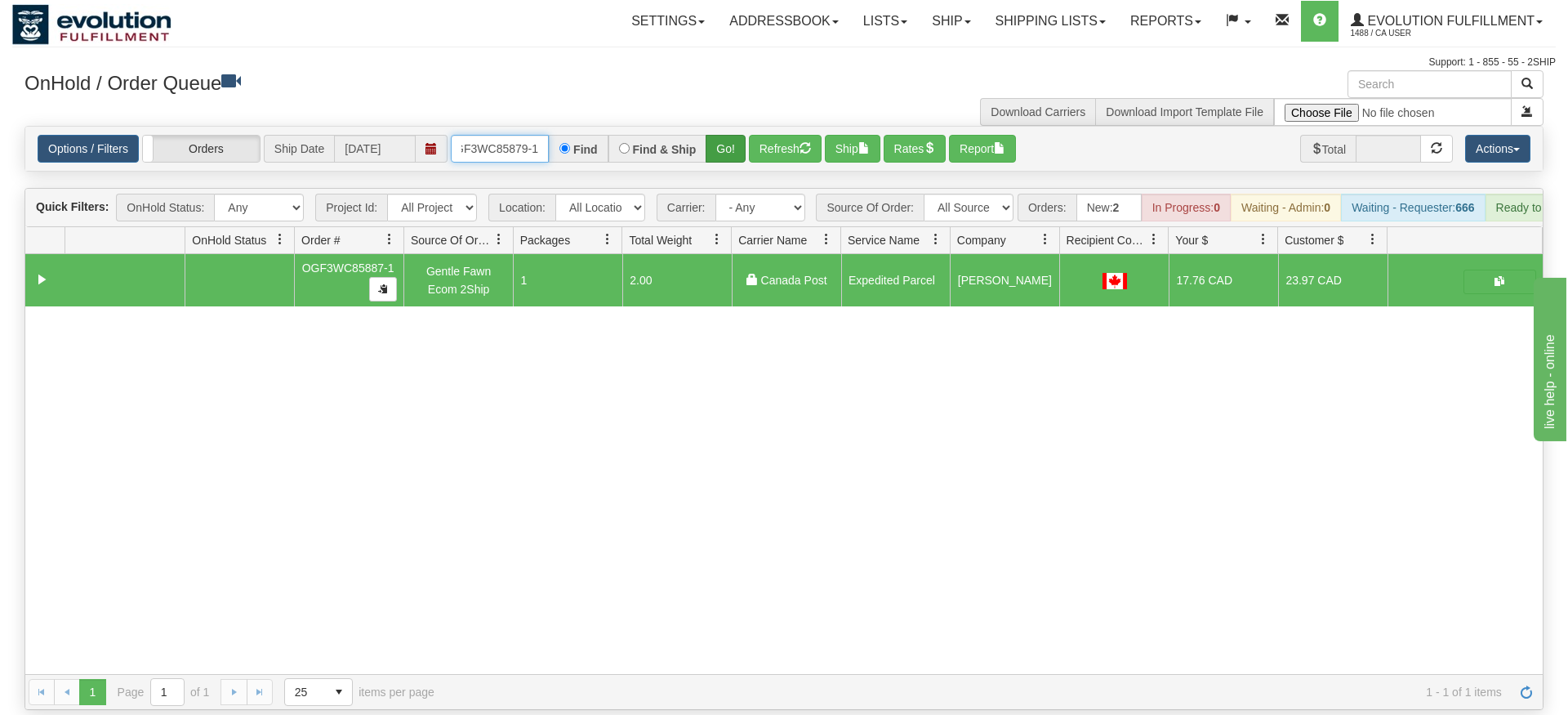
type input "OGF3WC85879-1"
drag, startPoint x: 736, startPoint y: 126, endPoint x: 724, endPoint y: 146, distance: 23.3
click at [736, 160] on div "Is equal to Is not equal to Contains Does not contains CAD USD EUR ZAR [PERSON_…" at bounding box center [784, 418] width 1544 height 585
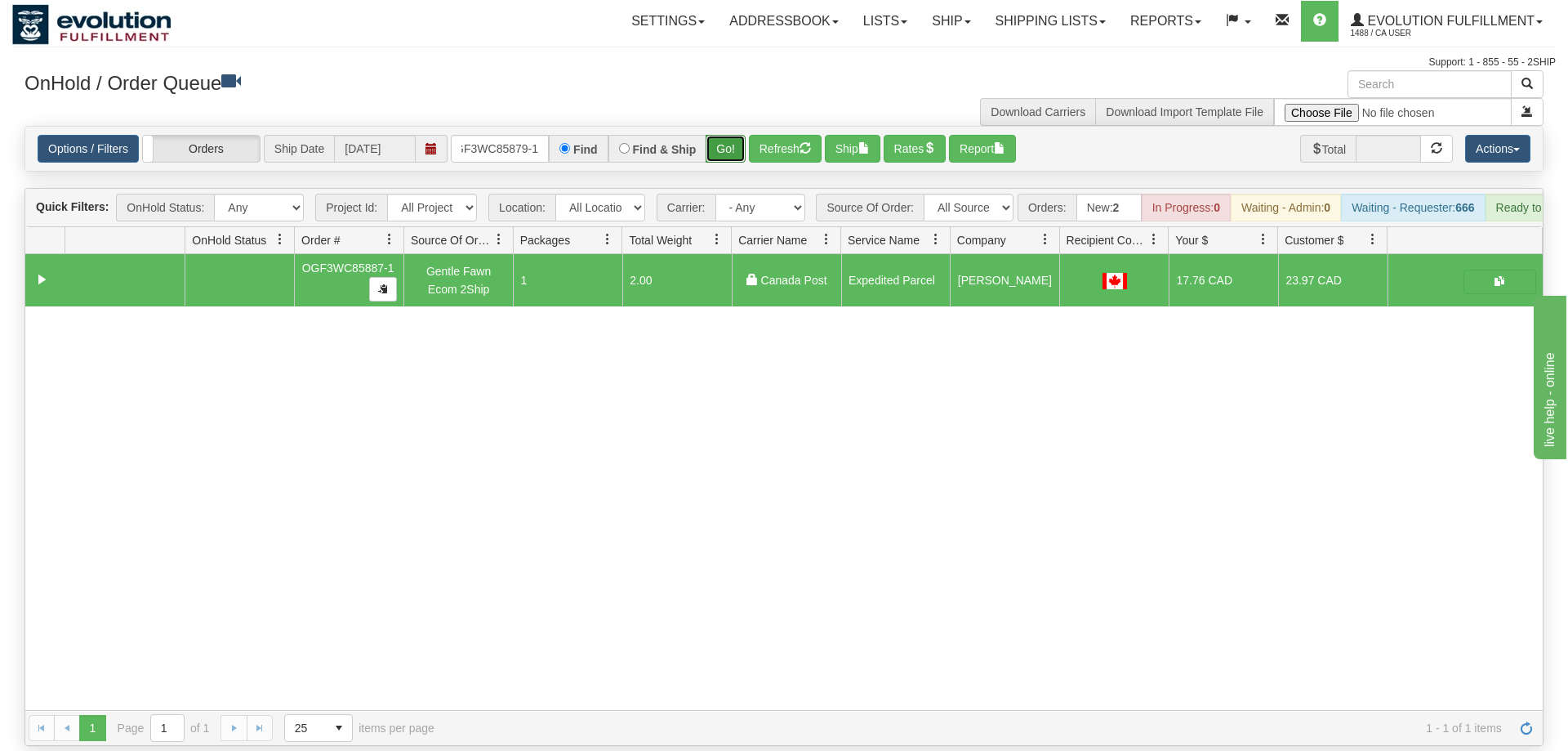
click at [717, 135] on button "Go!" at bounding box center [725, 148] width 40 height 28
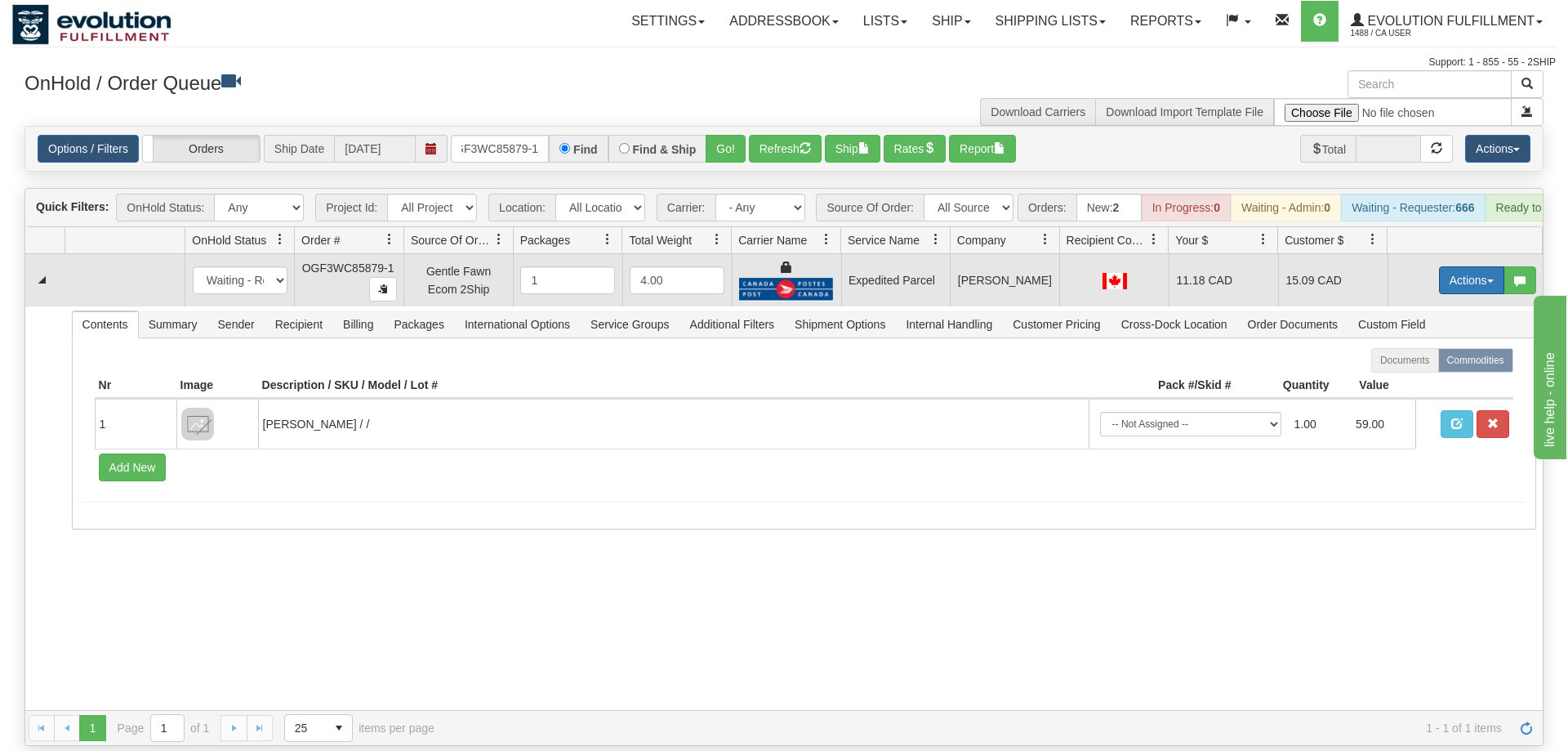
click at [1480, 267] on button "Actions" at bounding box center [1472, 280] width 65 height 28
click at [1429, 365] on link "Ship" at bounding box center [1438, 375] width 130 height 21
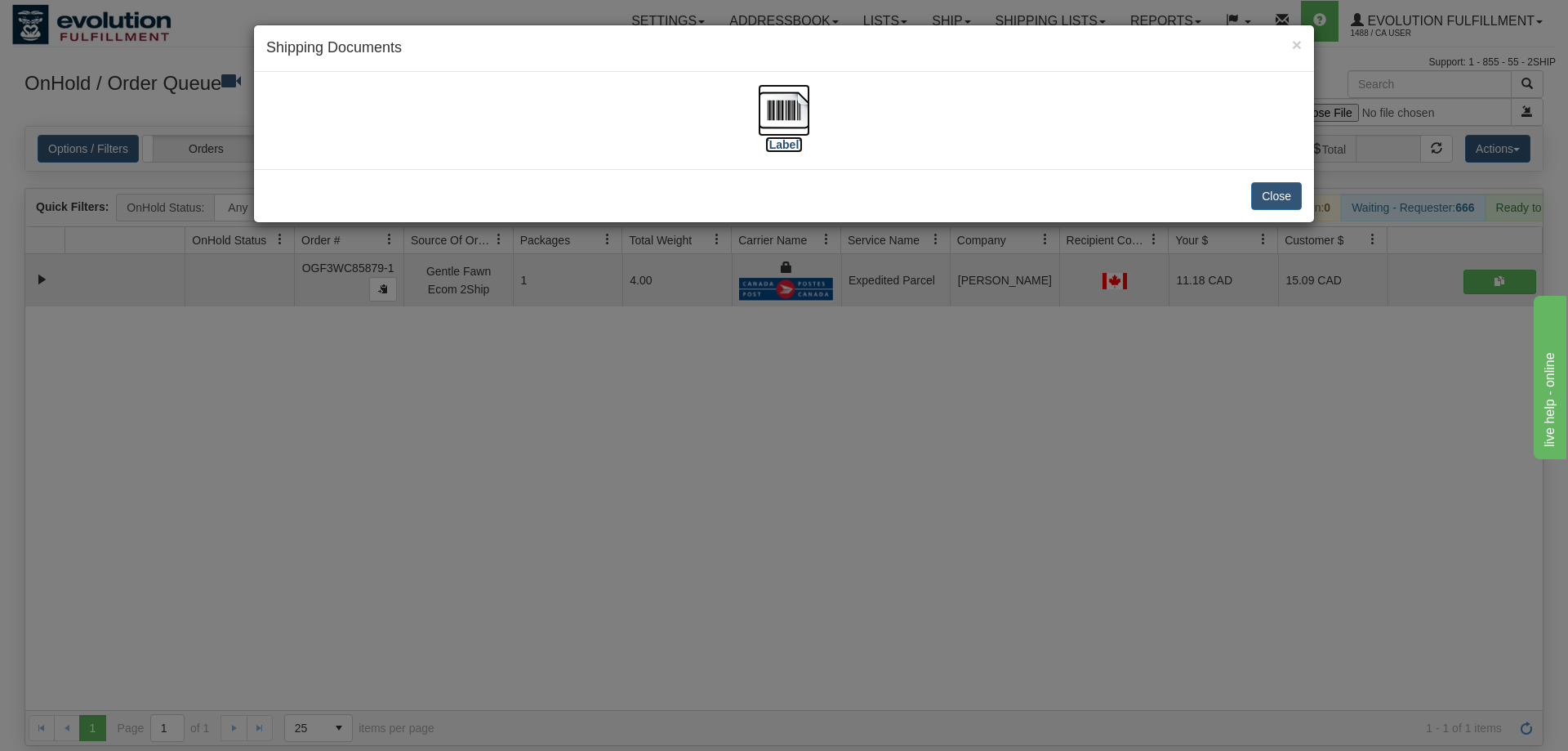
click at [806, 114] on img at bounding box center [784, 110] width 53 height 53
click at [584, 689] on div "× Shipping Documents [Label] Close" at bounding box center [784, 376] width 1568 height 751
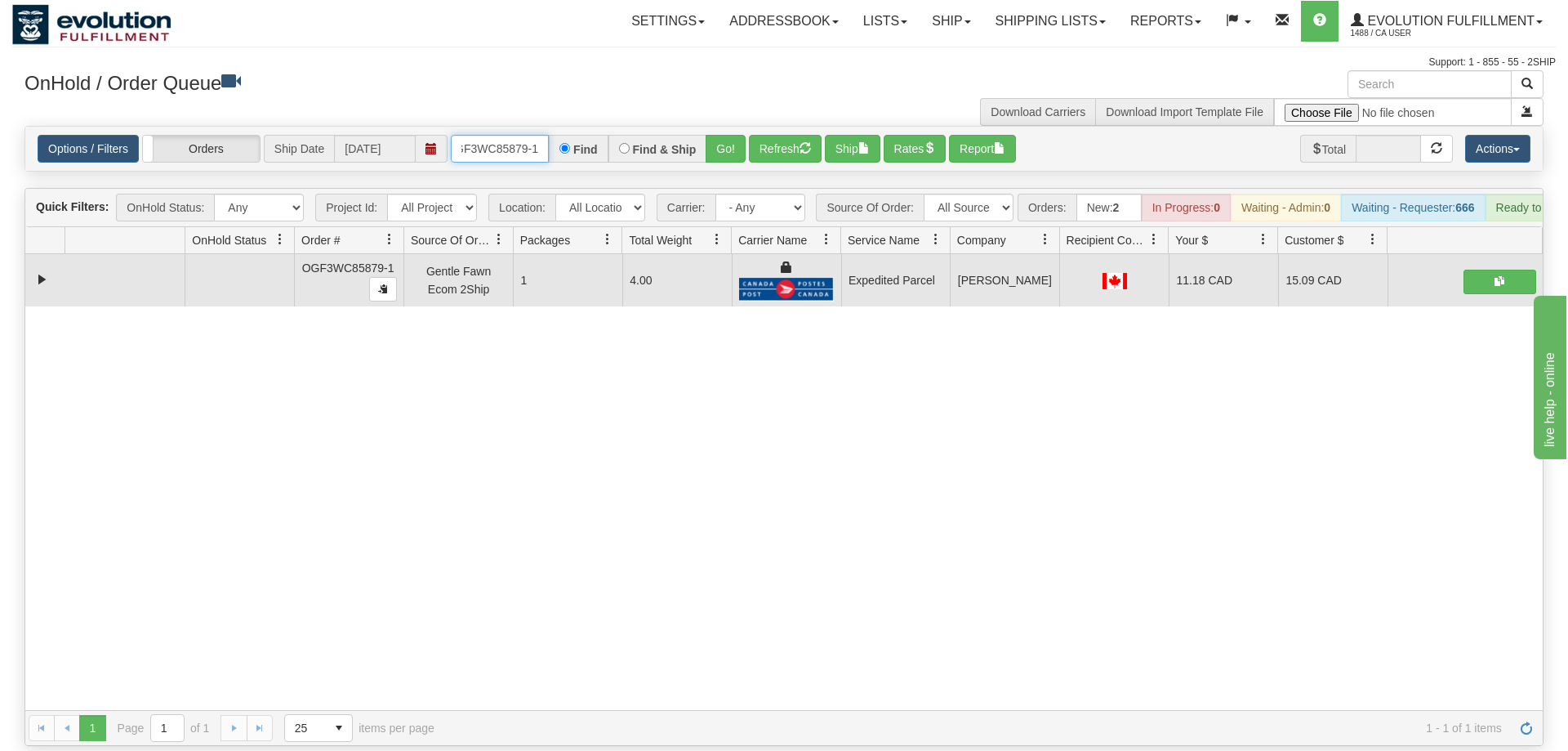
click at [492, 135] on input "OGF3WC85879-1" at bounding box center [499, 148] width 98 height 28
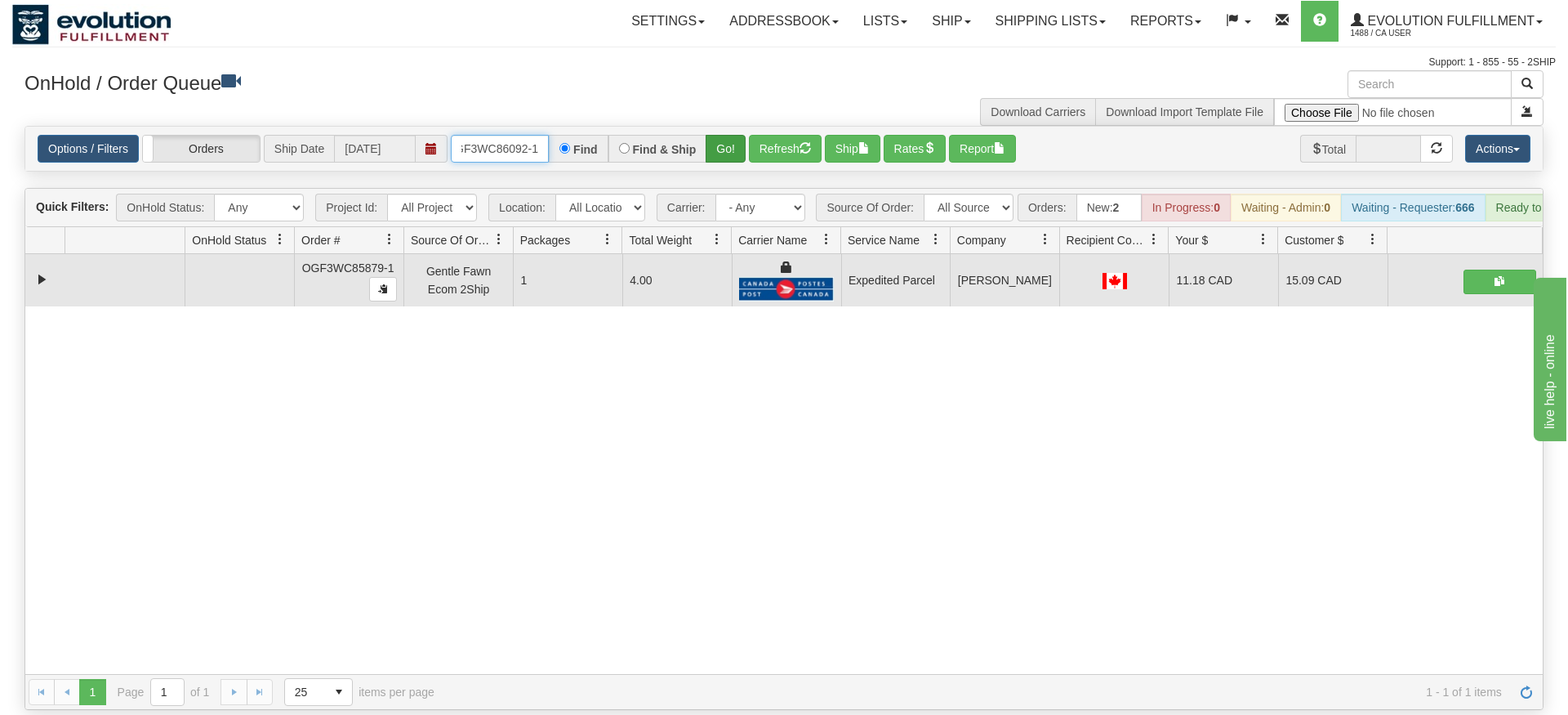
type input "OGF3WC86092-1"
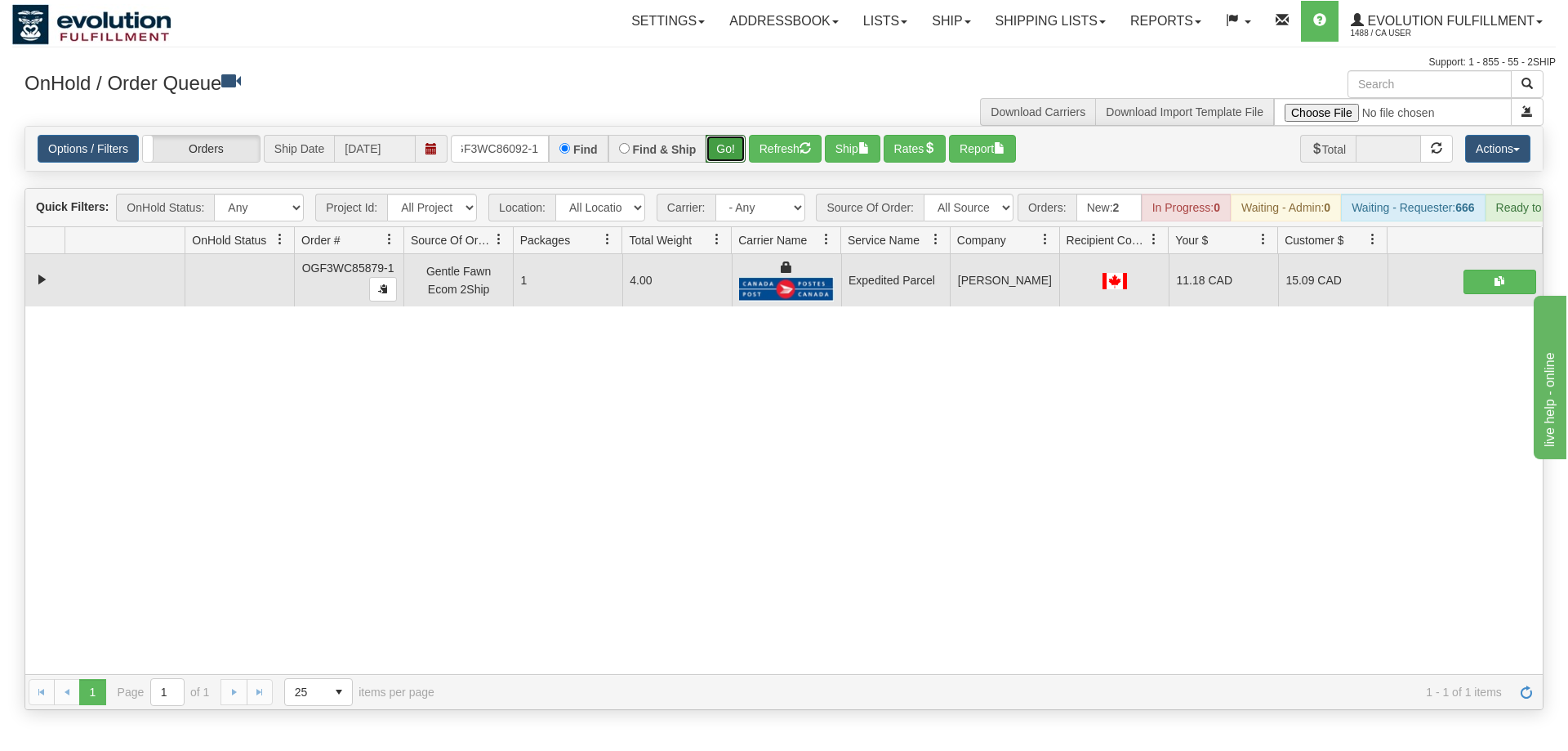
drag, startPoint x: 744, startPoint y: 118, endPoint x: 744, endPoint y: 151, distance: 33.0
click at [743, 154] on div "Is equal to Is not equal to Contains Does not contains CAD USD EUR ZAR [PERSON_…" at bounding box center [784, 418] width 1544 height 585
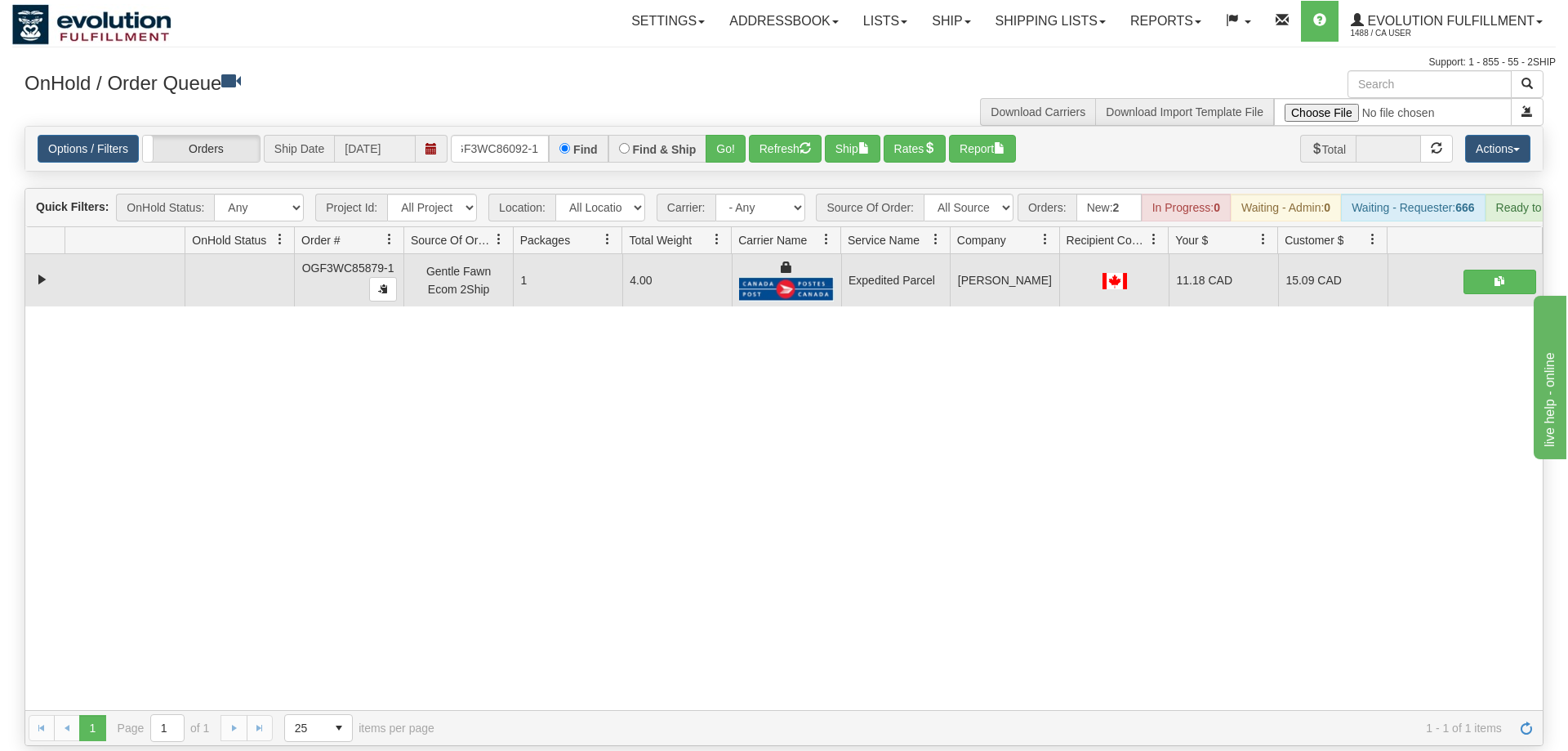
click at [743, 139] on div "Options / Filters Group Shipments Orders Ship Date [DATE] OGF3WC86092-1 Find Fi…" at bounding box center [784, 148] width 1518 height 44
click at [727, 135] on button "Go!" at bounding box center [725, 148] width 40 height 28
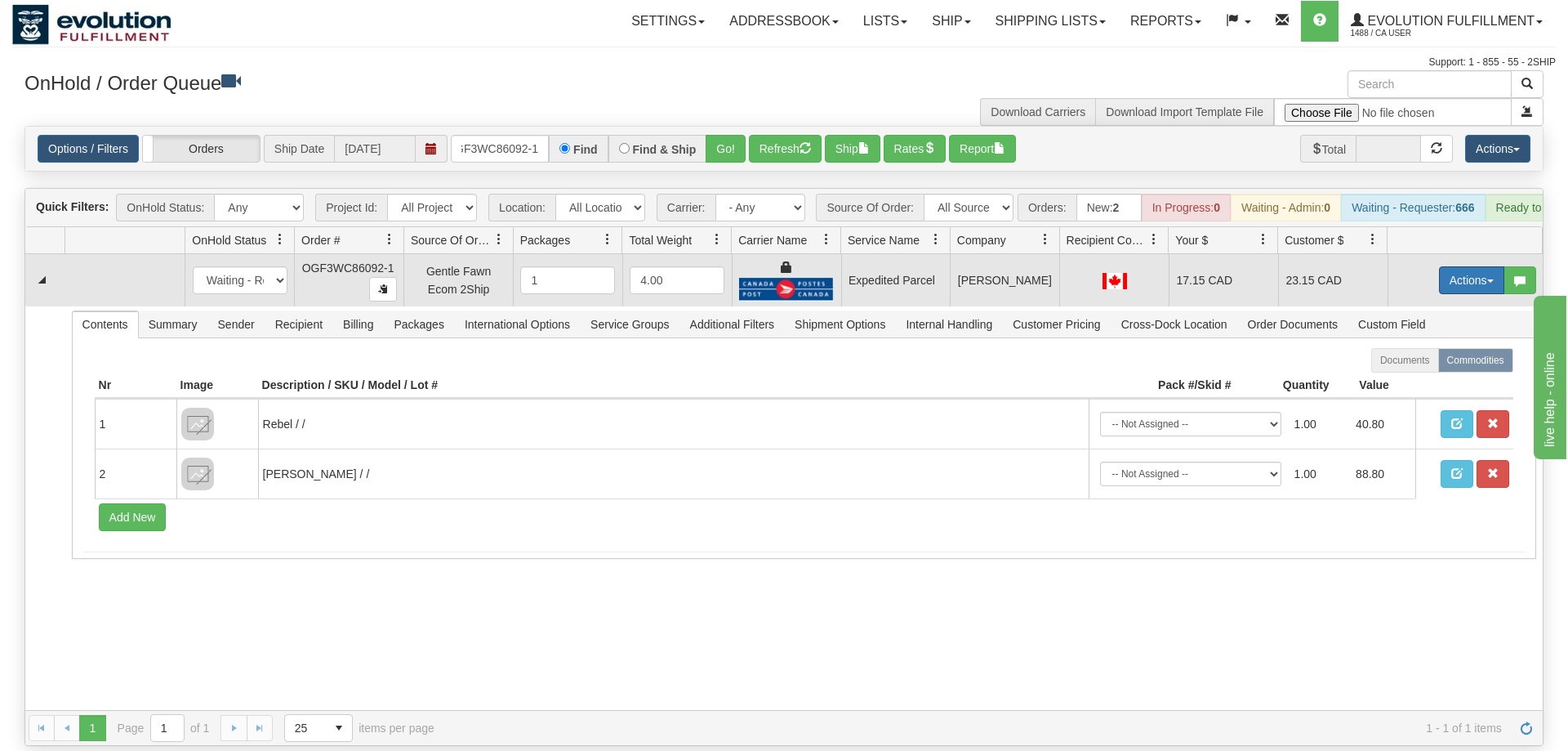
click at [1460, 267] on button "Actions" at bounding box center [1472, 280] width 65 height 28
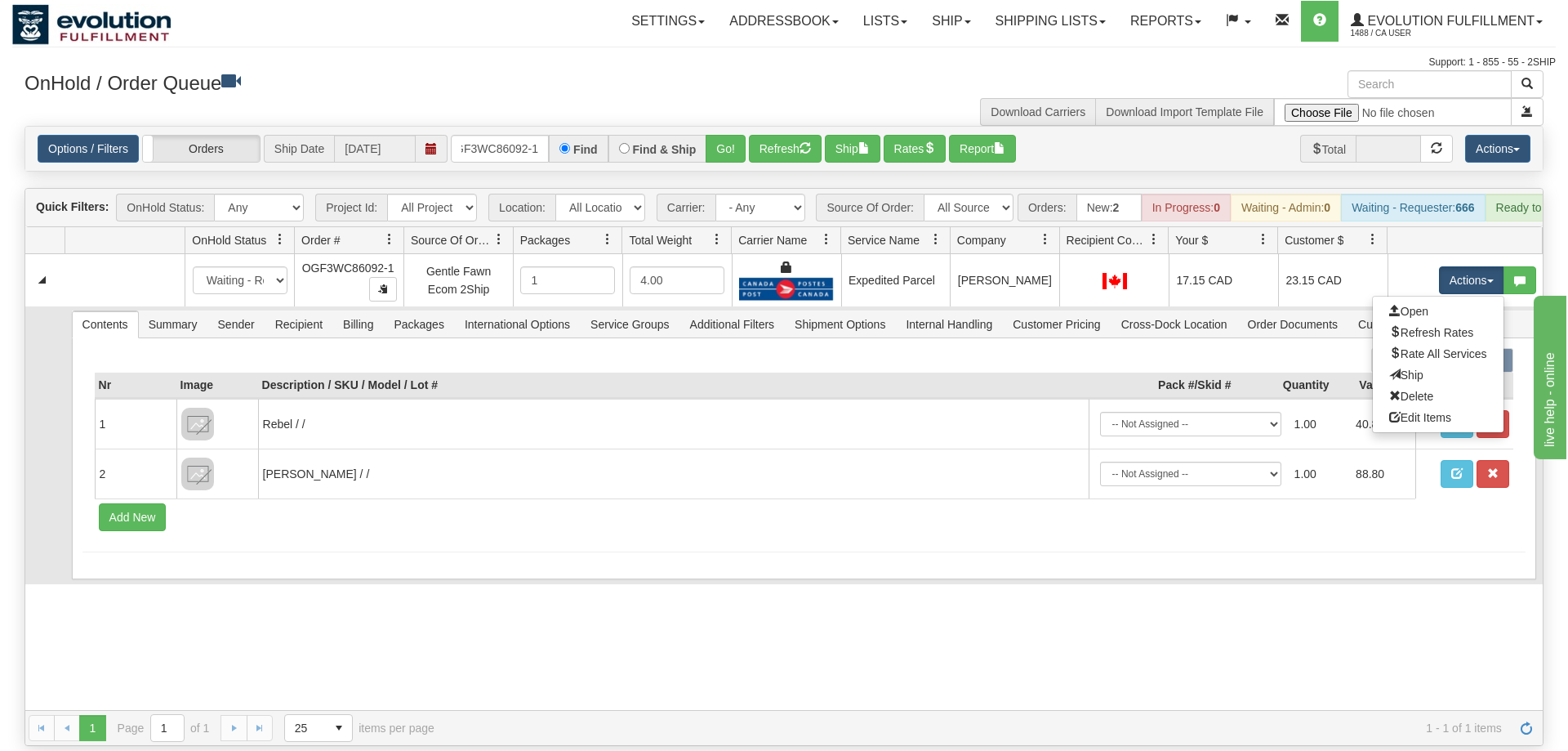
click at [1434, 365] on link "Ship" at bounding box center [1438, 375] width 130 height 21
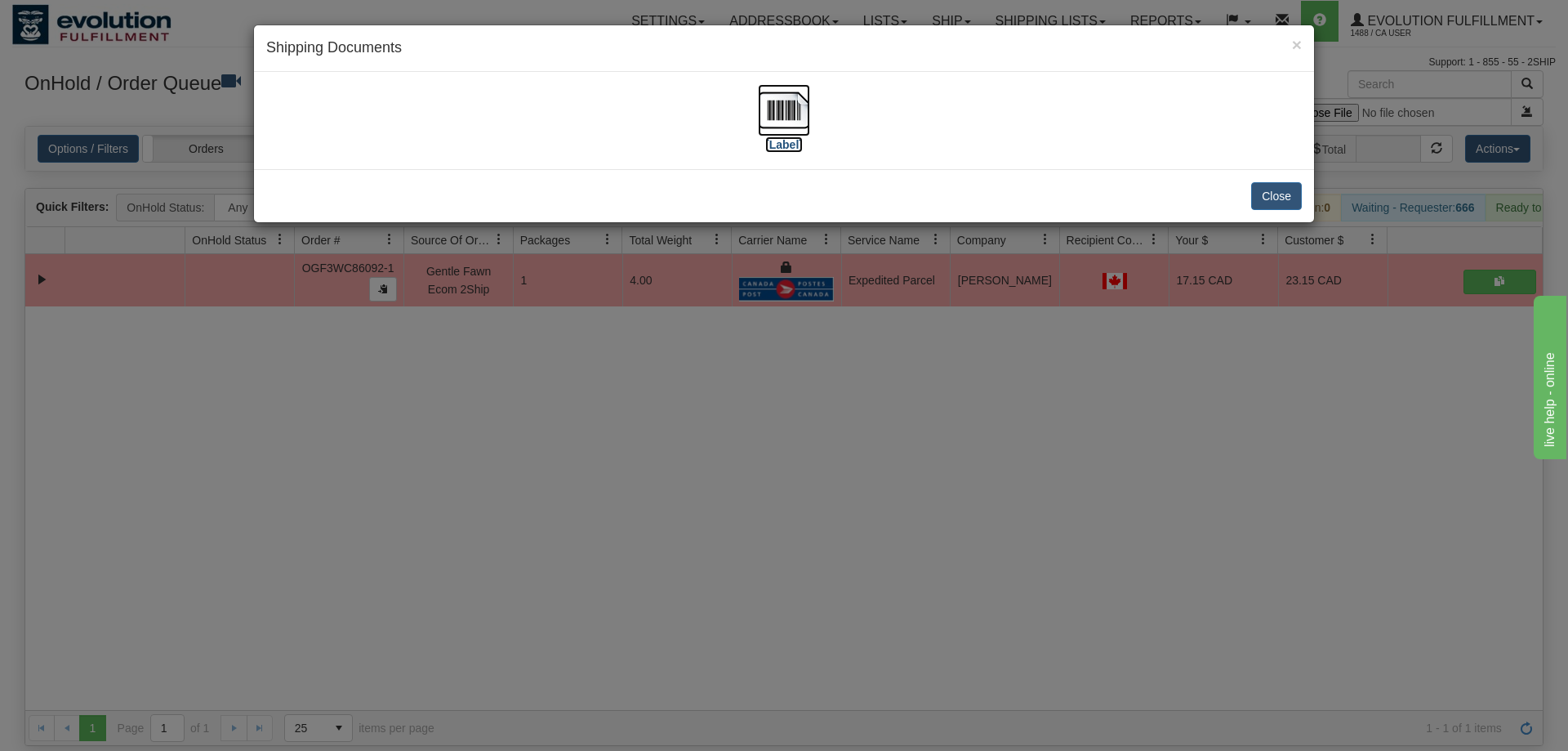
click at [769, 126] on img at bounding box center [784, 110] width 53 height 53
click at [588, 428] on div "× Shipping Documents [Label] Close" at bounding box center [784, 376] width 1568 height 751
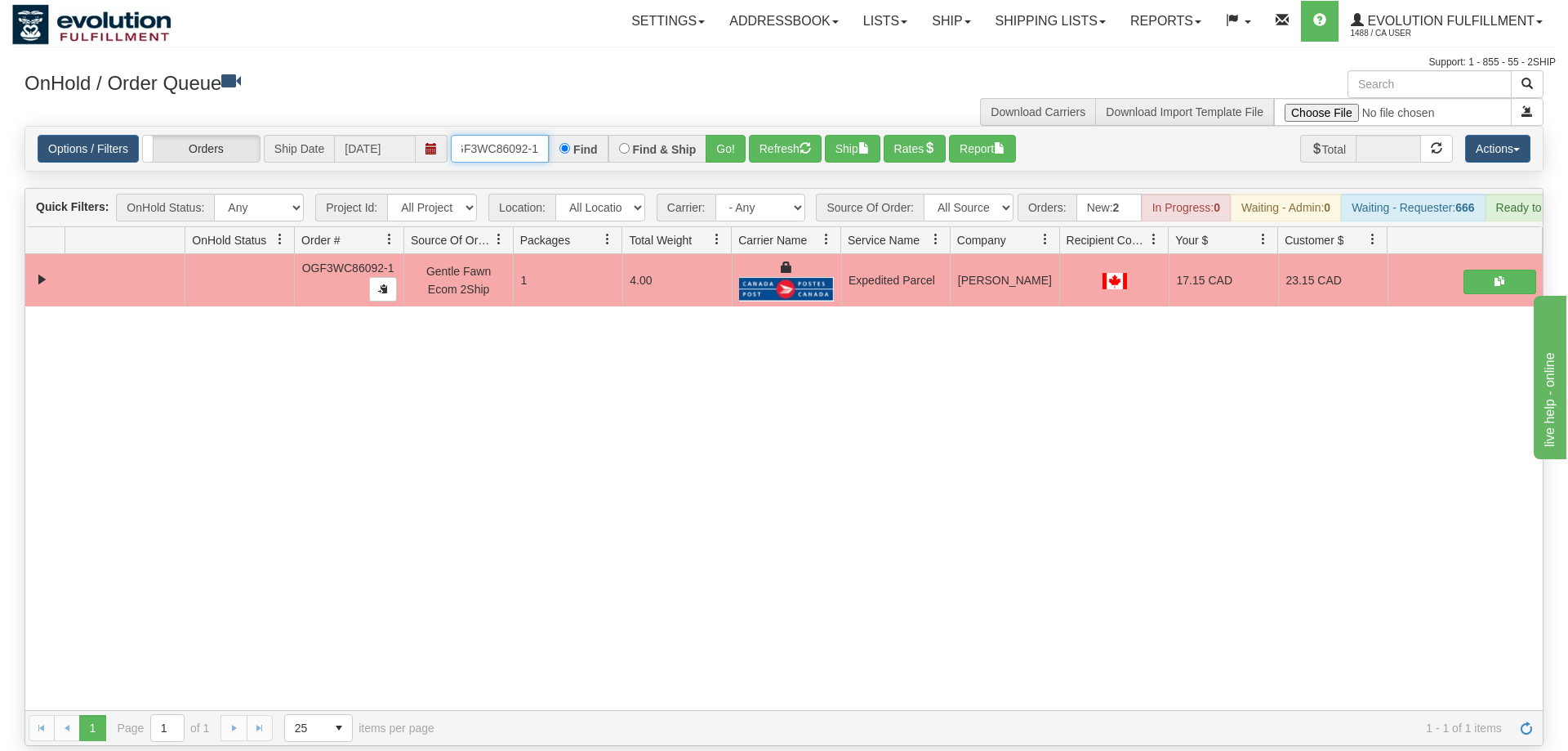
click at [520, 135] on input "OGF3WC86092-1" at bounding box center [499, 148] width 98 height 28
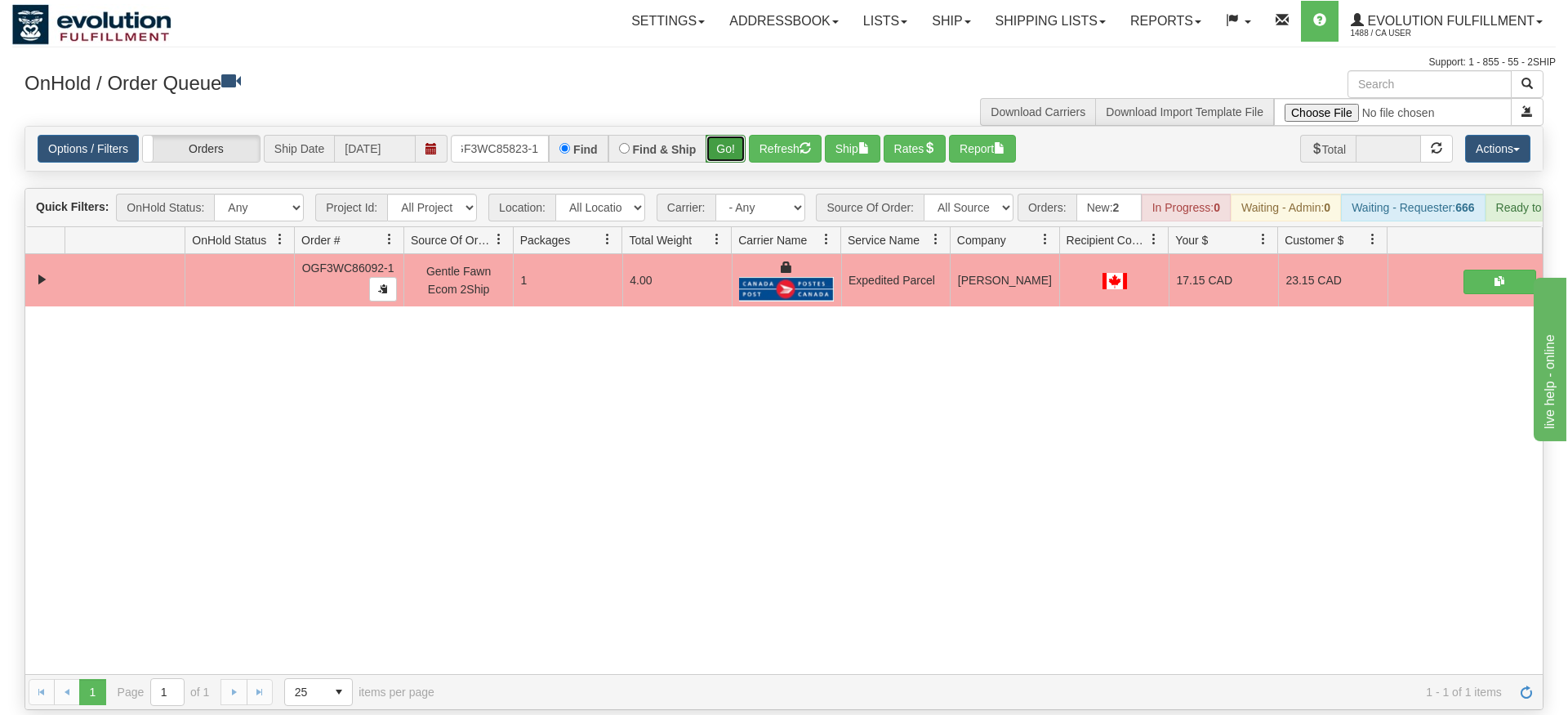
click at [713, 159] on div "Is equal to Is not equal to Contains Does not contains CAD USD EUR ZAR [PERSON_…" at bounding box center [784, 418] width 1544 height 585
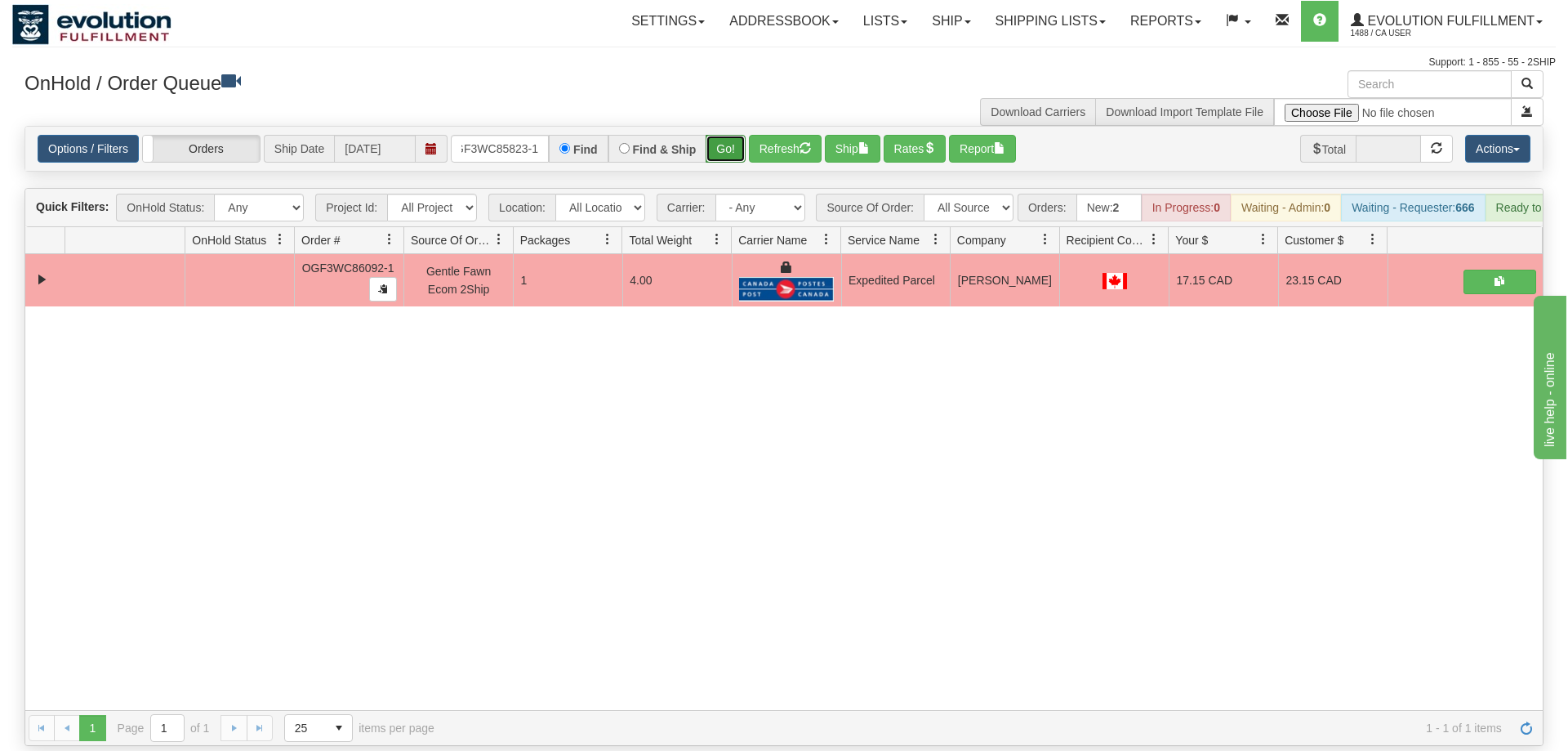
click at [720, 135] on button "Go!" at bounding box center [725, 148] width 40 height 28
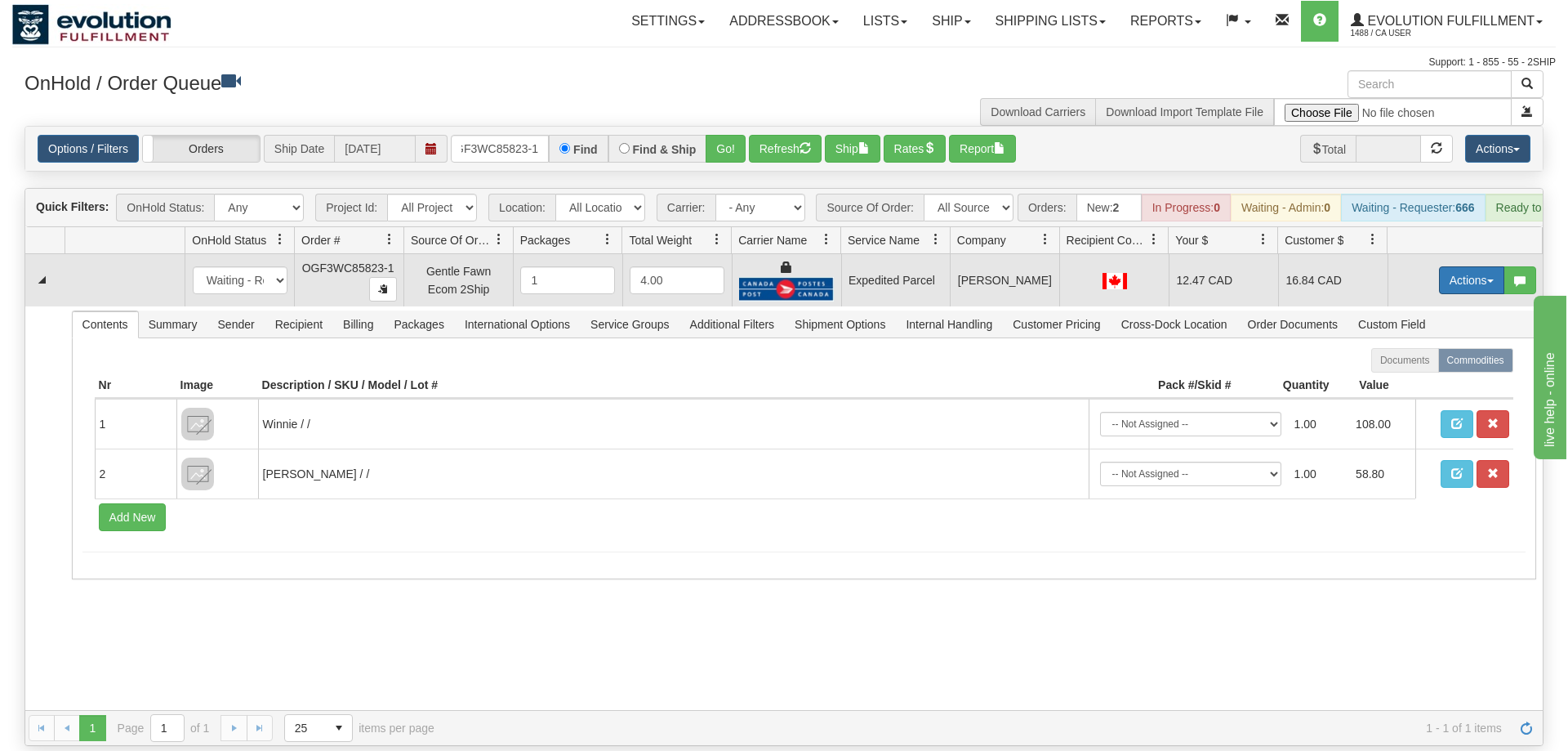
click at [1443, 267] on button "Actions" at bounding box center [1472, 280] width 65 height 28
click at [1433, 365] on link "Ship" at bounding box center [1438, 375] width 130 height 21
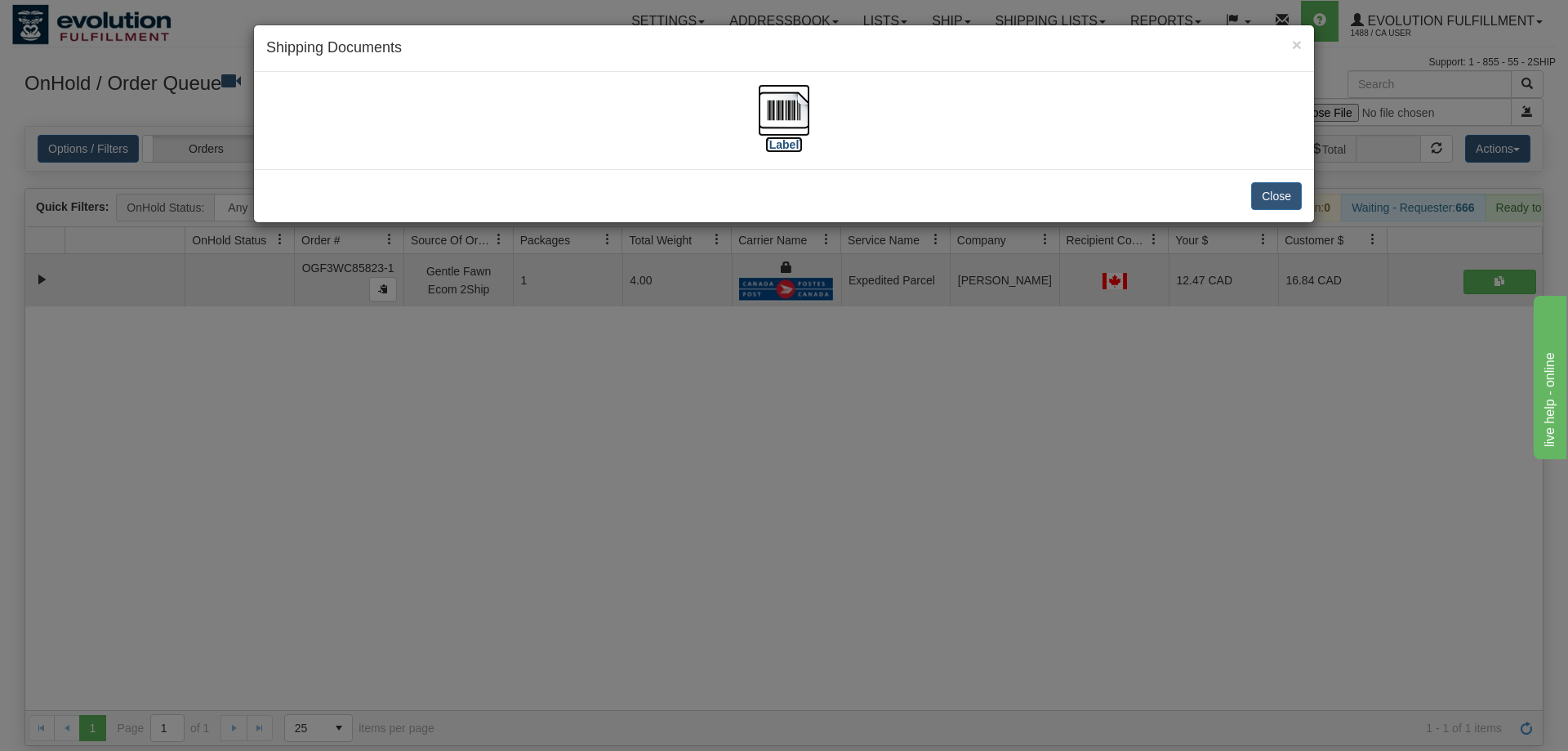
click at [779, 138] on label "[Label]" at bounding box center [784, 145] width 38 height 17
drag, startPoint x: 698, startPoint y: 342, endPoint x: 573, endPoint y: 115, distance: 259.1
click at [697, 340] on div "× Shipping Documents [Label] Close" at bounding box center [784, 376] width 1568 height 751
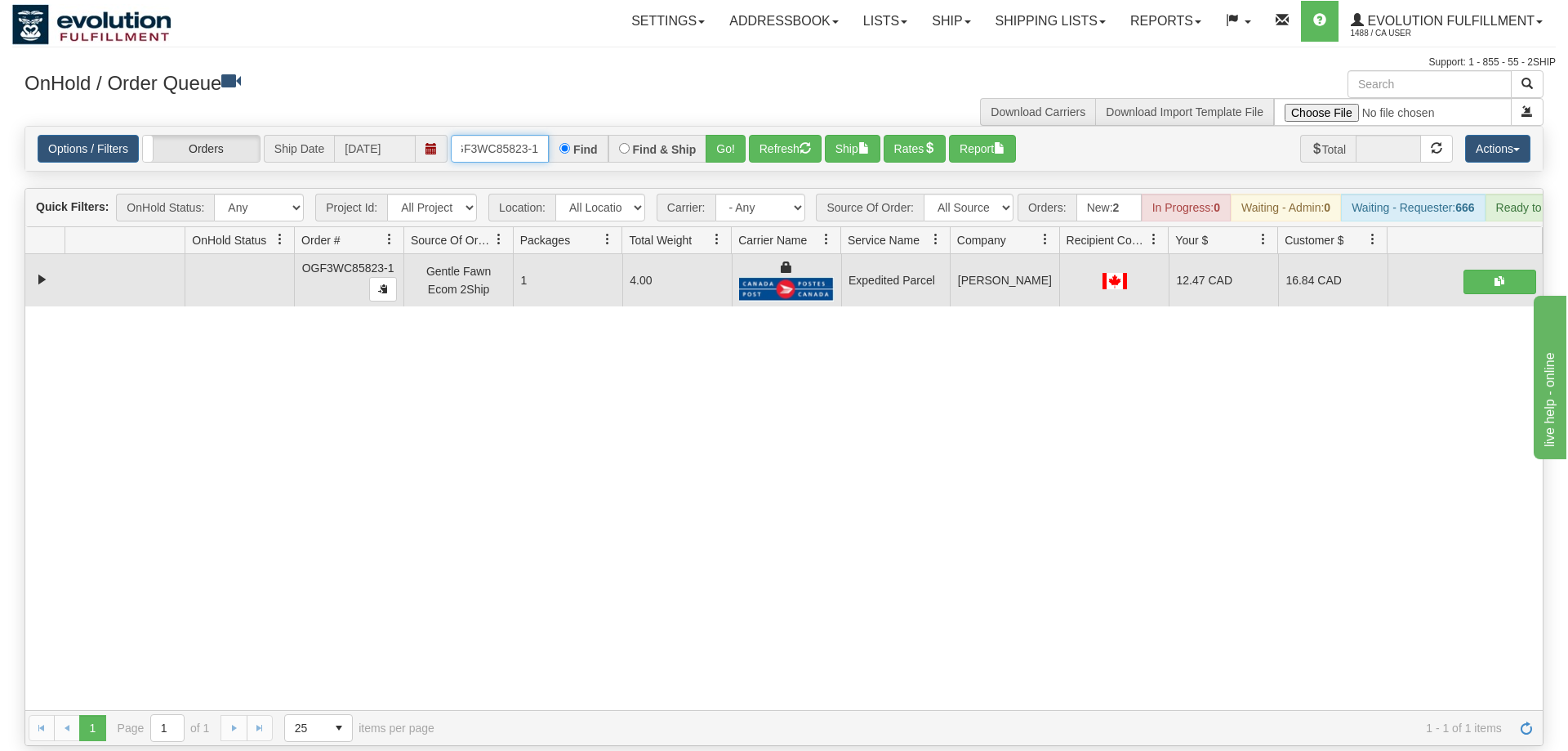
click at [523, 135] on input "OGF3WC85823-1" at bounding box center [499, 148] width 98 height 28
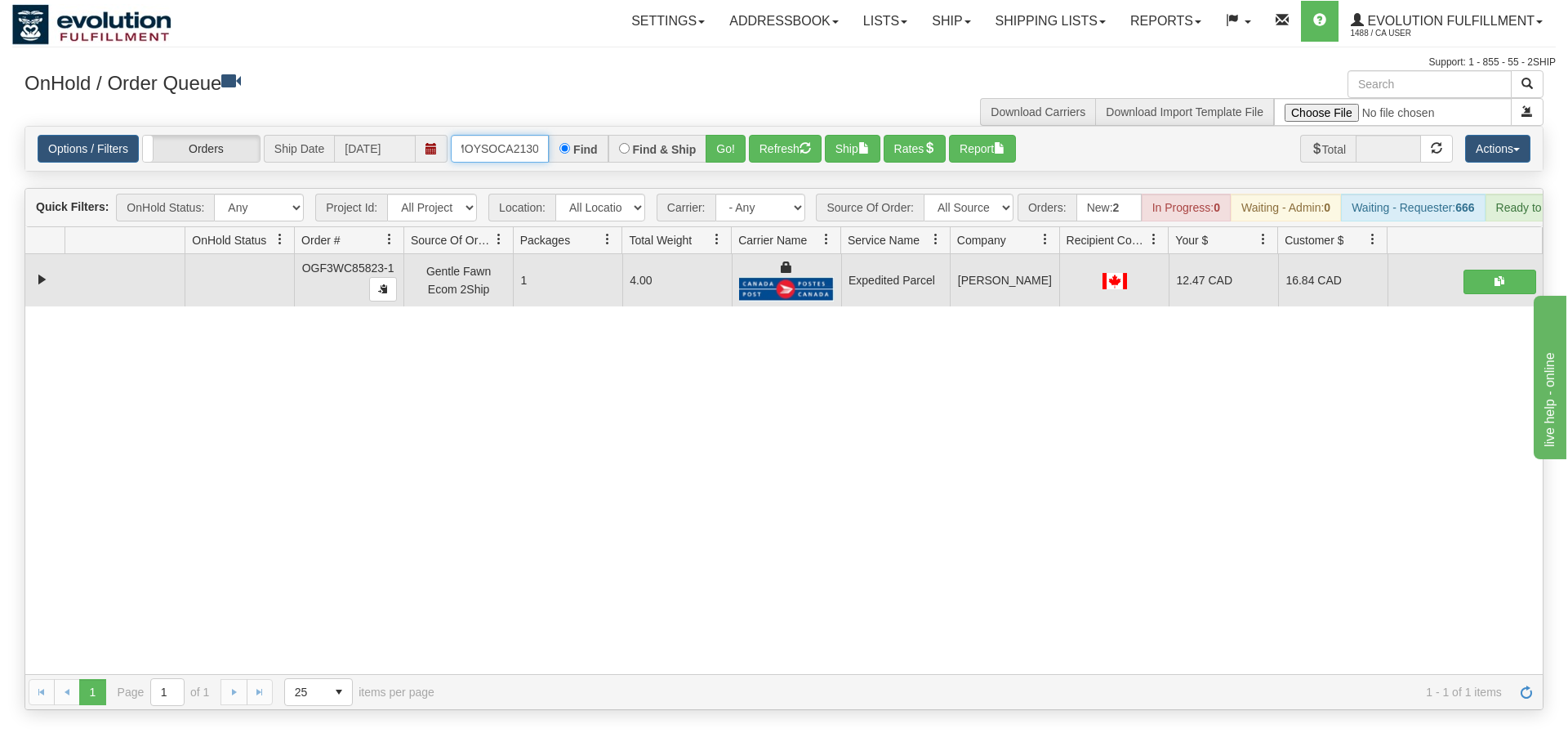
scroll to position [0, 22]
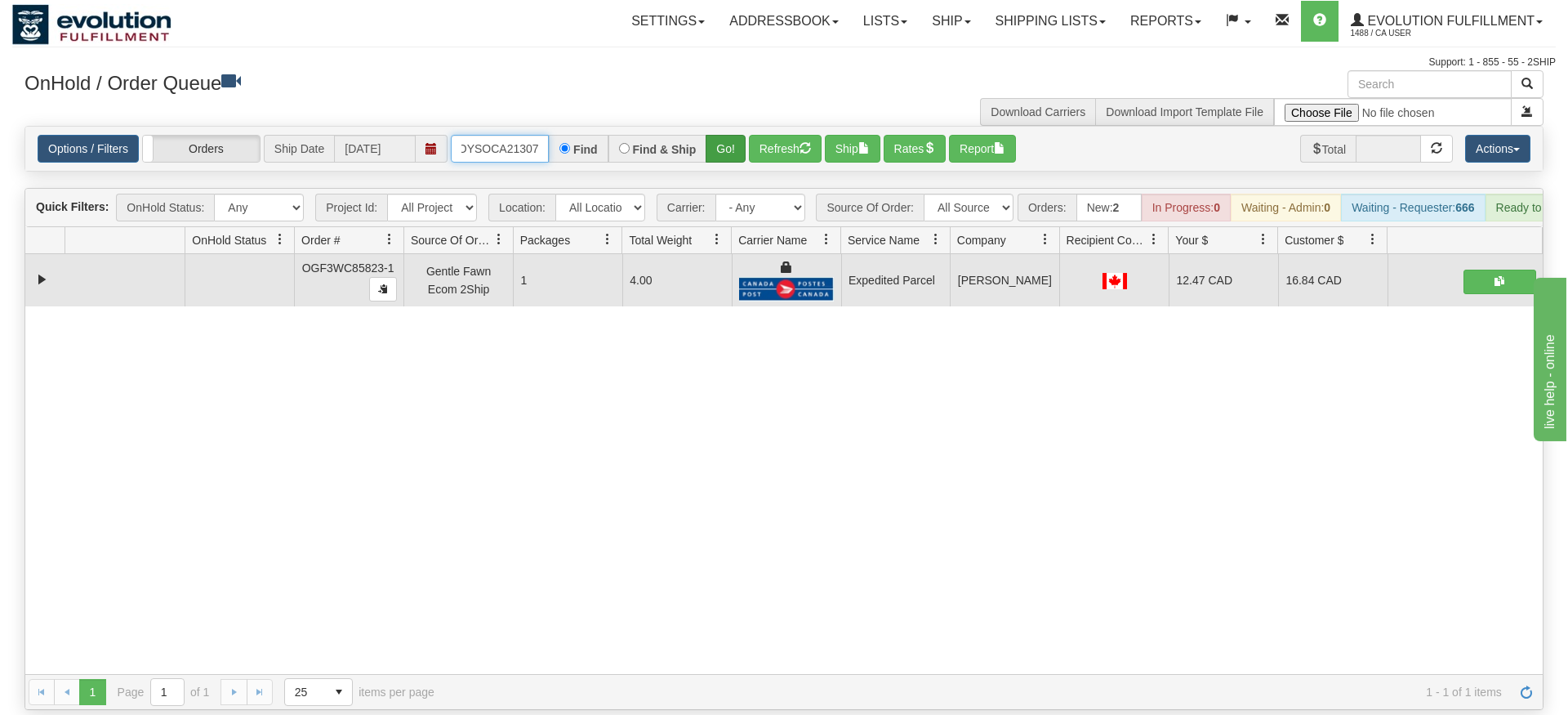
type input "OMOYSOCA21307"
click at [736, 161] on div "Is equal to Is not equal to Contains Does not contains CAD USD EUR ZAR [PERSON_…" at bounding box center [784, 418] width 1544 height 585
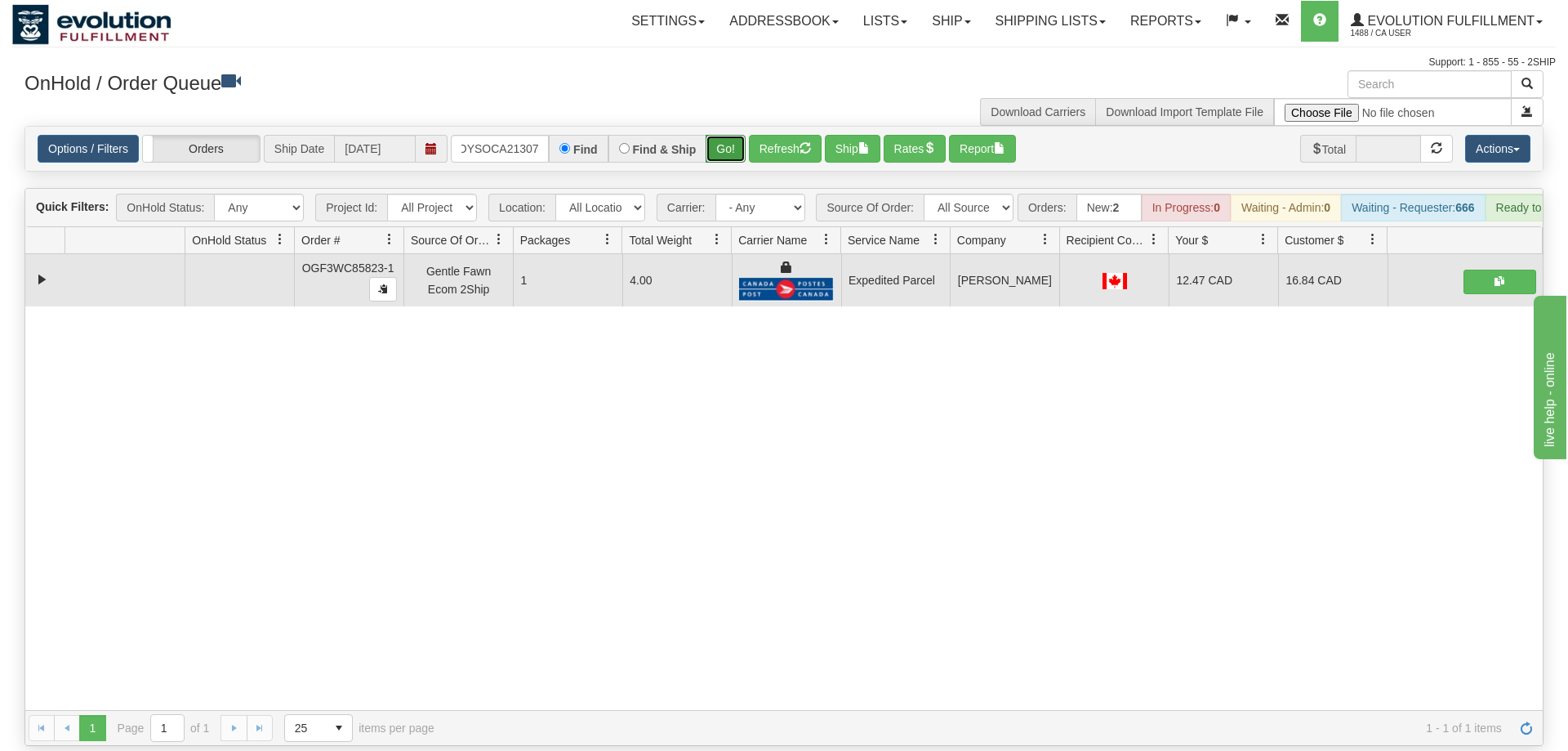
click at [728, 135] on button "Go!" at bounding box center [725, 148] width 40 height 28
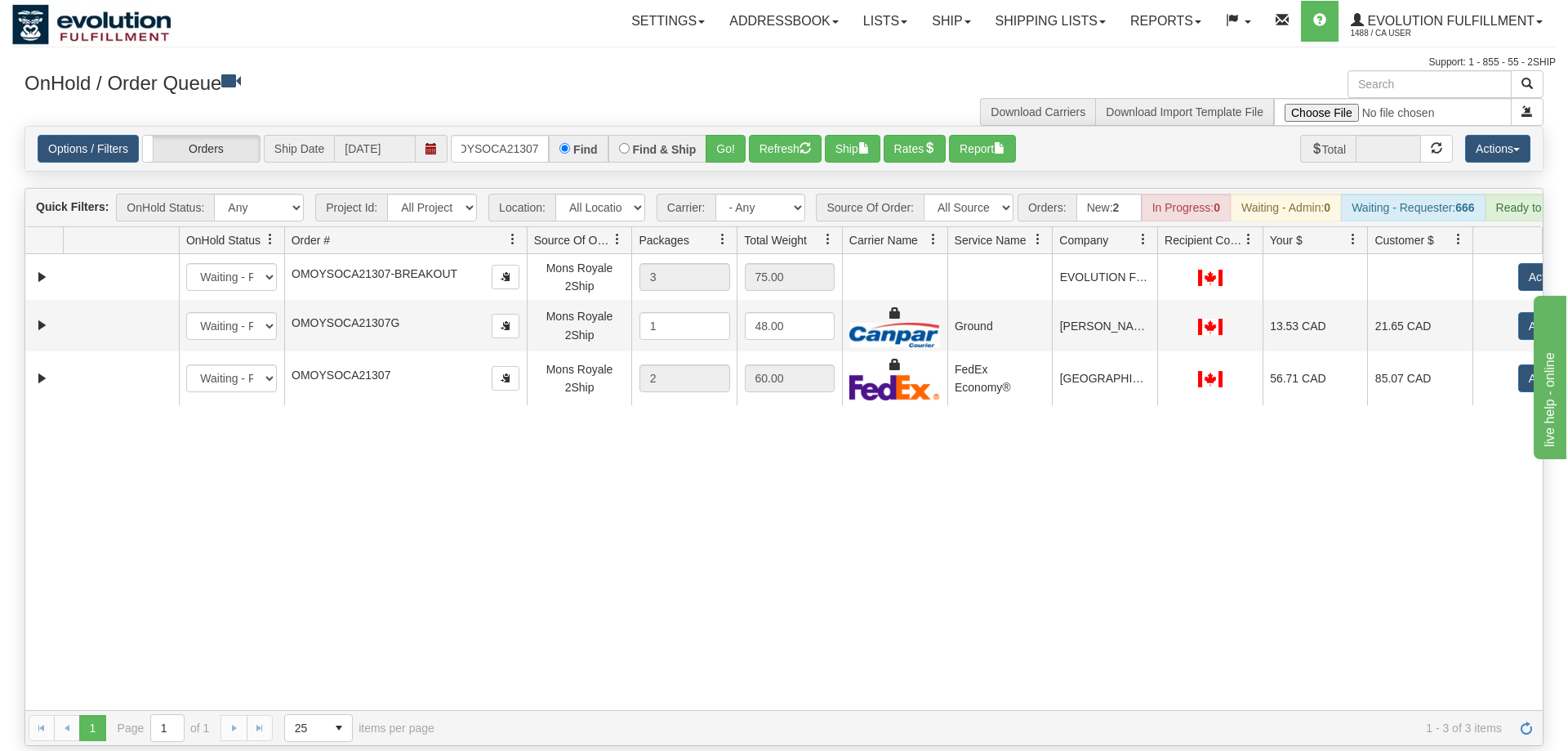
drag, startPoint x: 401, startPoint y: 221, endPoint x: 526, endPoint y: 224, distance: 125.0
click at [526, 227] on div "Id Location Request Id Reply Id OnHold Status Order # Source Of Order Packages …" at bounding box center [784, 240] width 1518 height 26
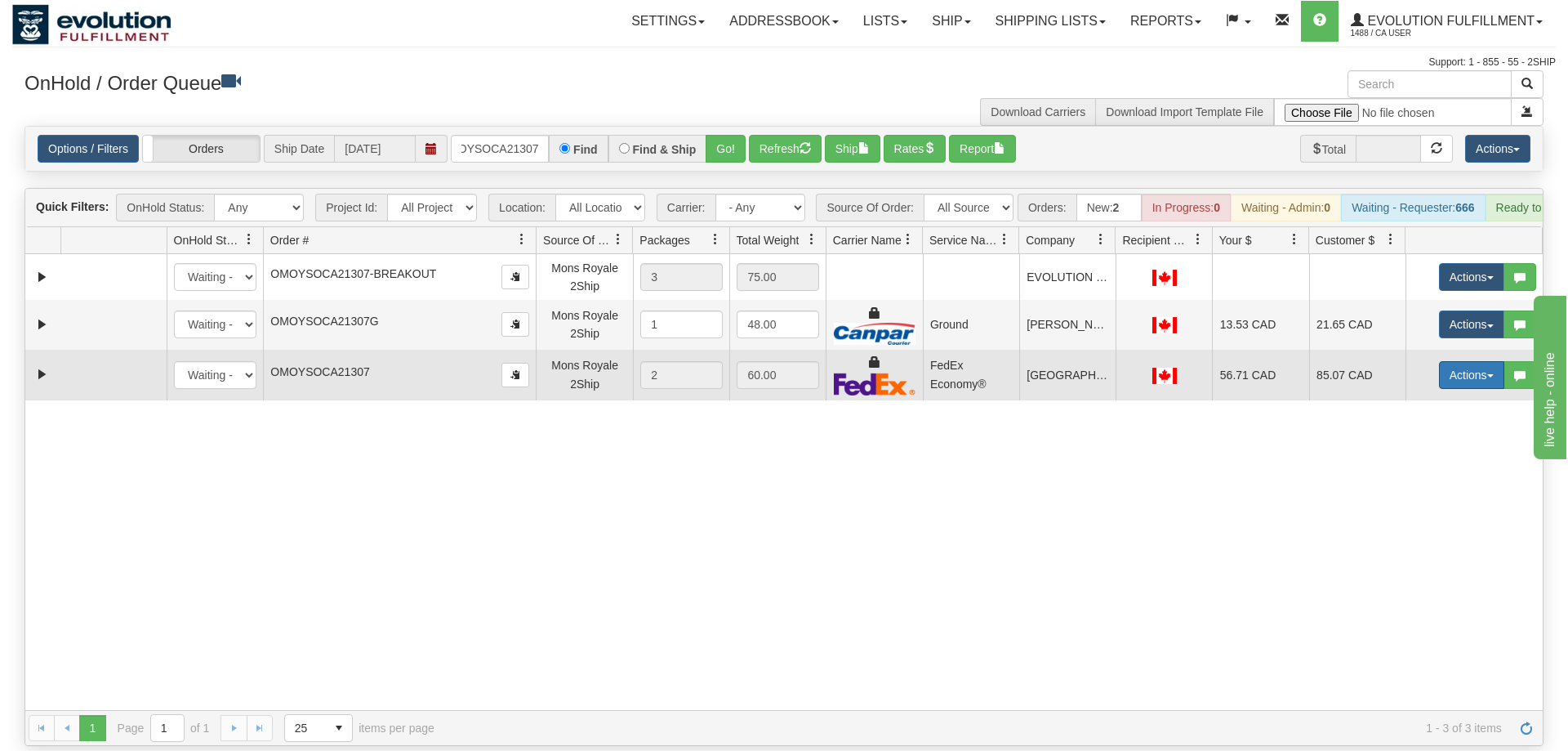
click at [1466, 361] on button "Actions" at bounding box center [1472, 375] width 65 height 28
click at [1399, 463] on span "Ship" at bounding box center [1406, 470] width 34 height 13
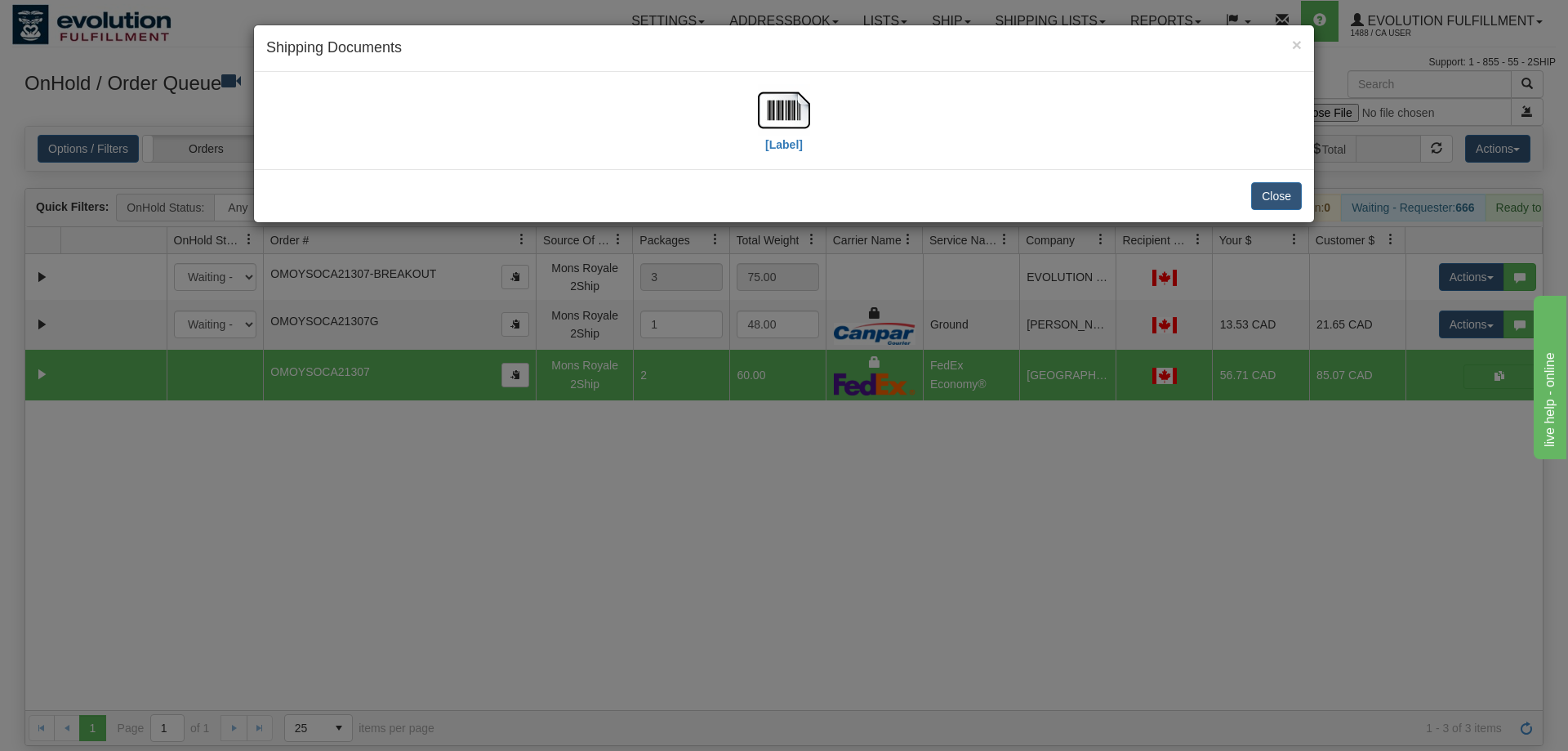
click at [817, 132] on div "[Label]" at bounding box center [784, 120] width 1036 height 73
click at [764, 90] on img at bounding box center [784, 110] width 53 height 53
click at [668, 375] on div "× Shipping Documents [Label] Close" at bounding box center [784, 376] width 1568 height 751
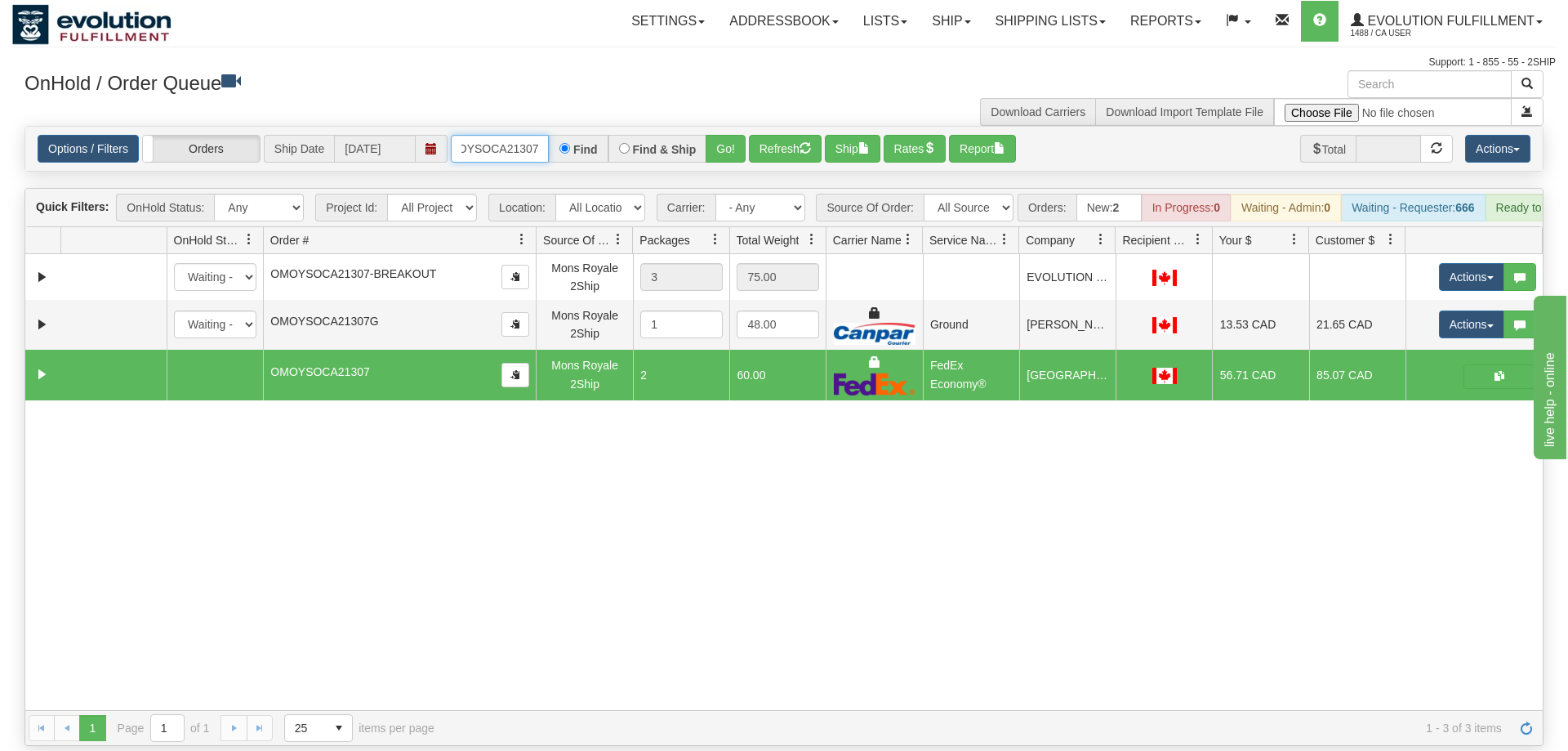
click at [504, 135] on input "OMOYSOCA21307" at bounding box center [499, 148] width 98 height 28
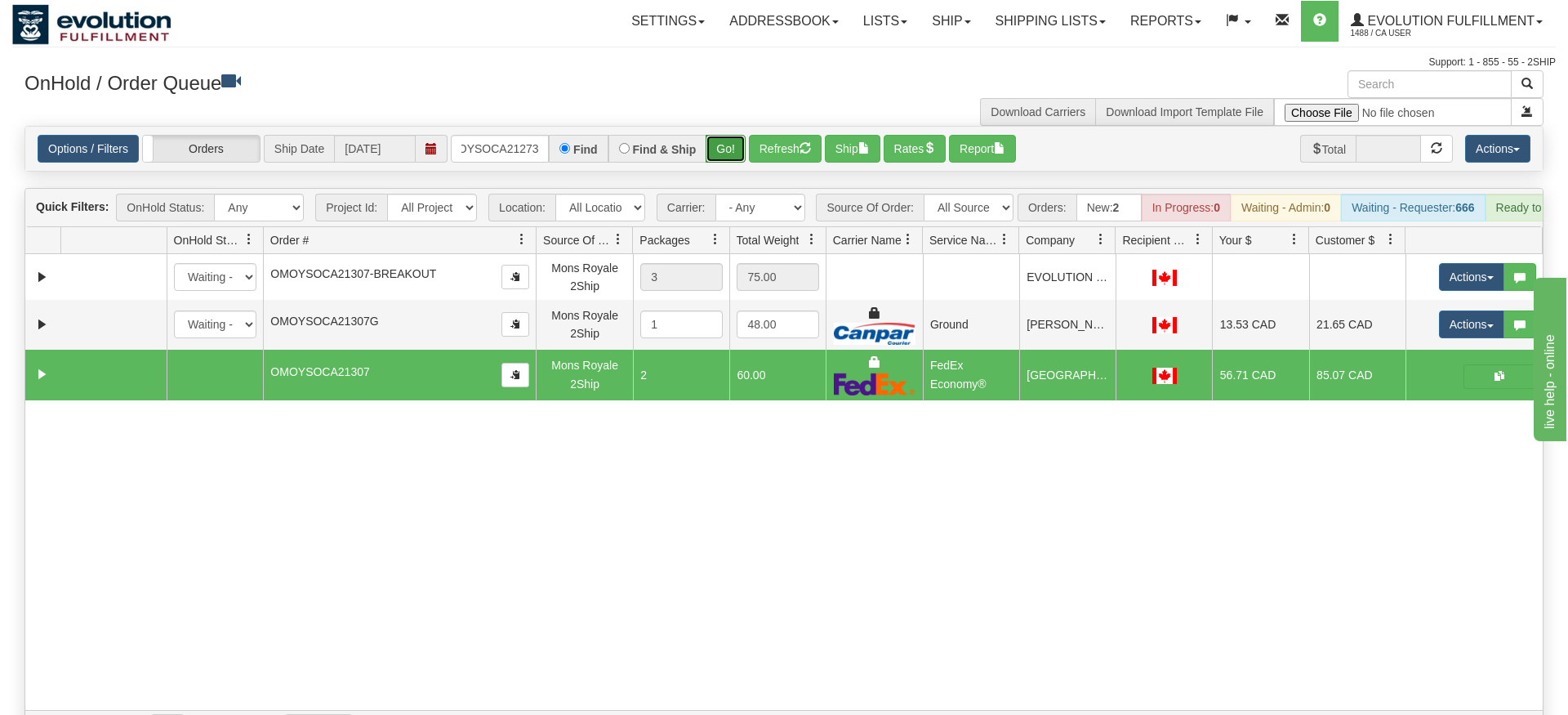
click at [723, 168] on div "Is equal to Is not equal to Contains Does not contains CAD USD EUR ZAR [PERSON_…" at bounding box center [784, 437] width 1544 height 621
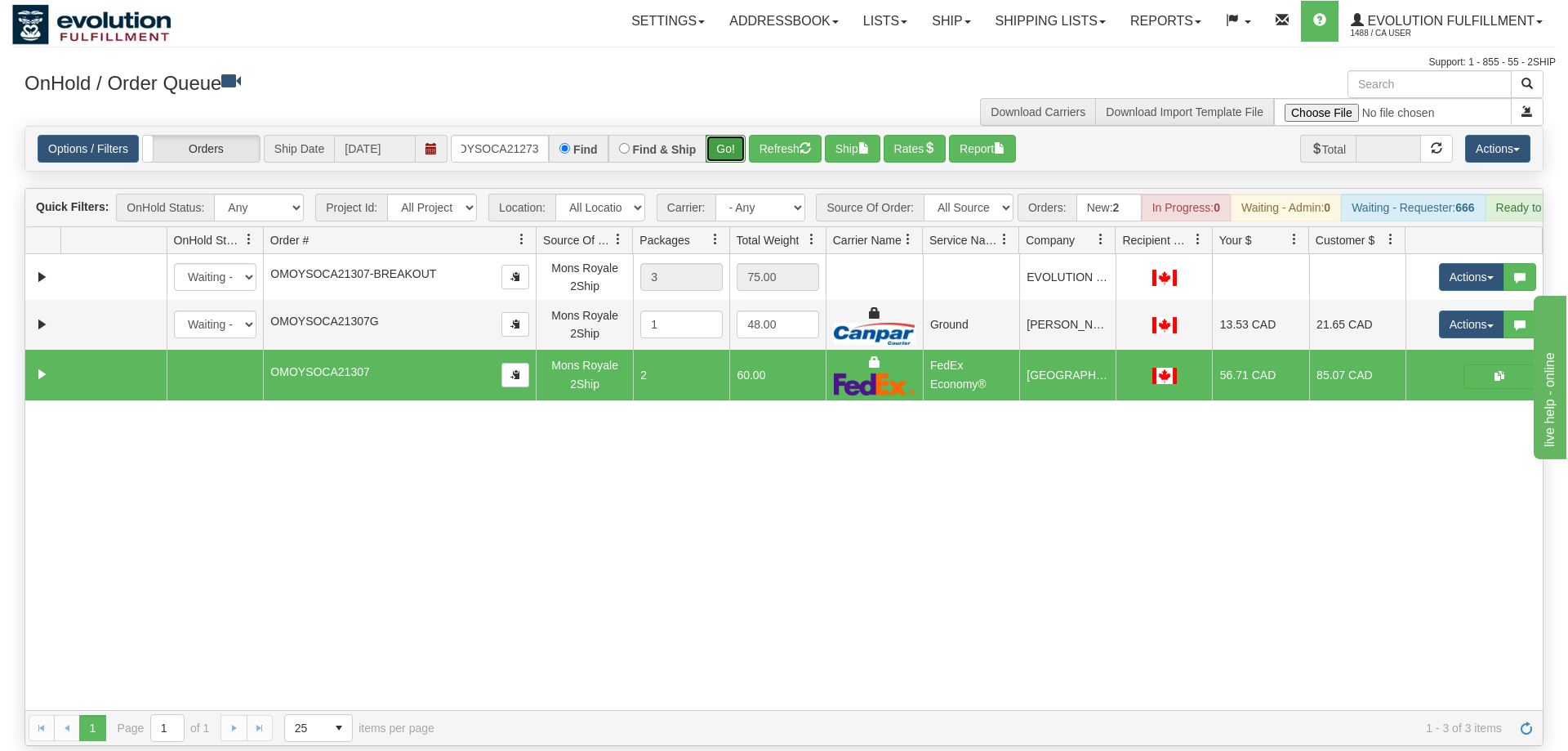
click at [725, 135] on button "Go!" at bounding box center [725, 148] width 40 height 28
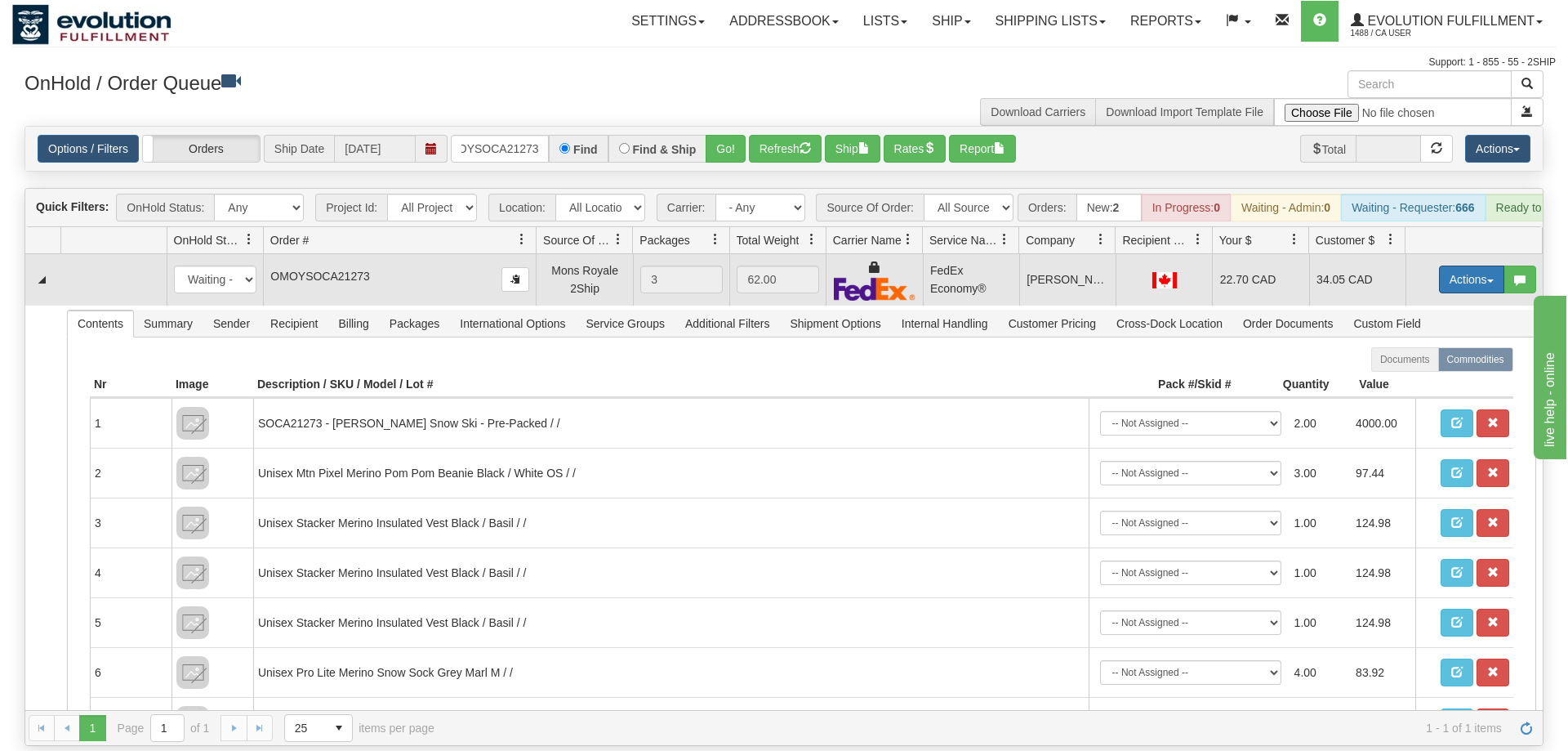
click at [1461, 266] on button "Actions" at bounding box center [1472, 279] width 65 height 28
click at [1426, 364] on link "Ship" at bounding box center [1438, 374] width 130 height 21
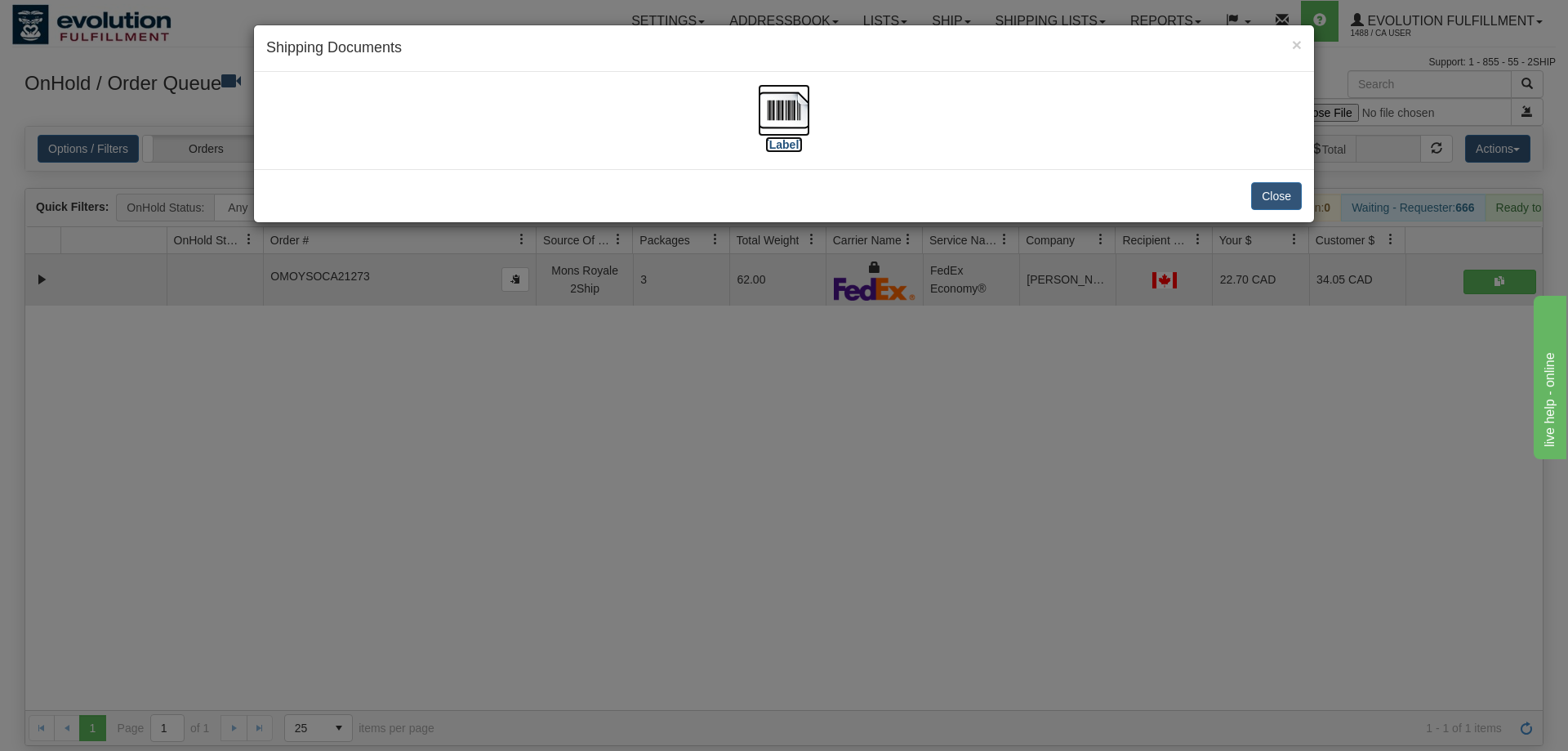
click at [772, 86] on img at bounding box center [784, 110] width 53 height 53
drag, startPoint x: 1049, startPoint y: 502, endPoint x: 790, endPoint y: 56, distance: 515.7
click at [1022, 468] on div "× Shipping Documents [Label] Close" at bounding box center [784, 376] width 1568 height 751
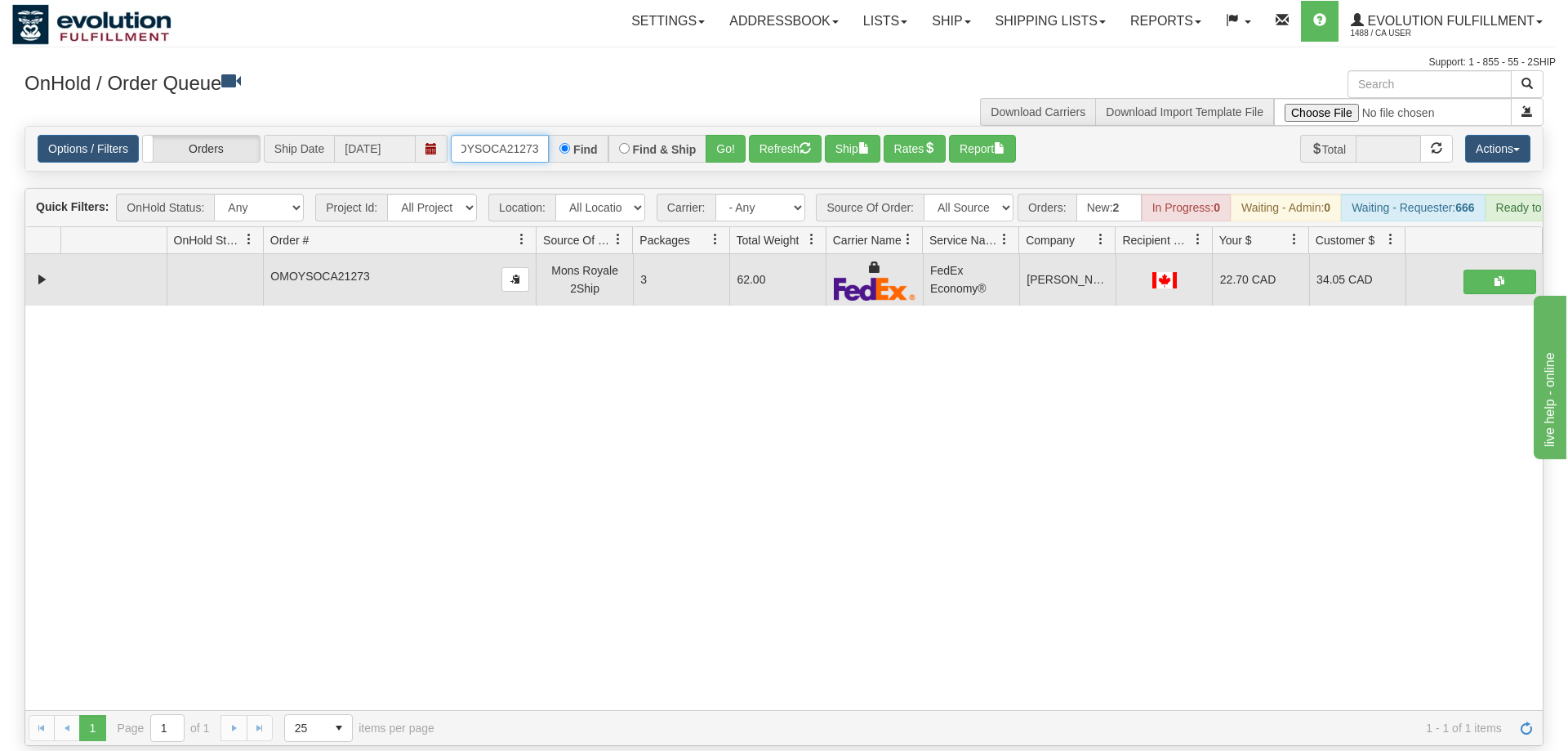
click at [517, 135] on input "OMOYSOCA21273" at bounding box center [499, 148] width 98 height 28
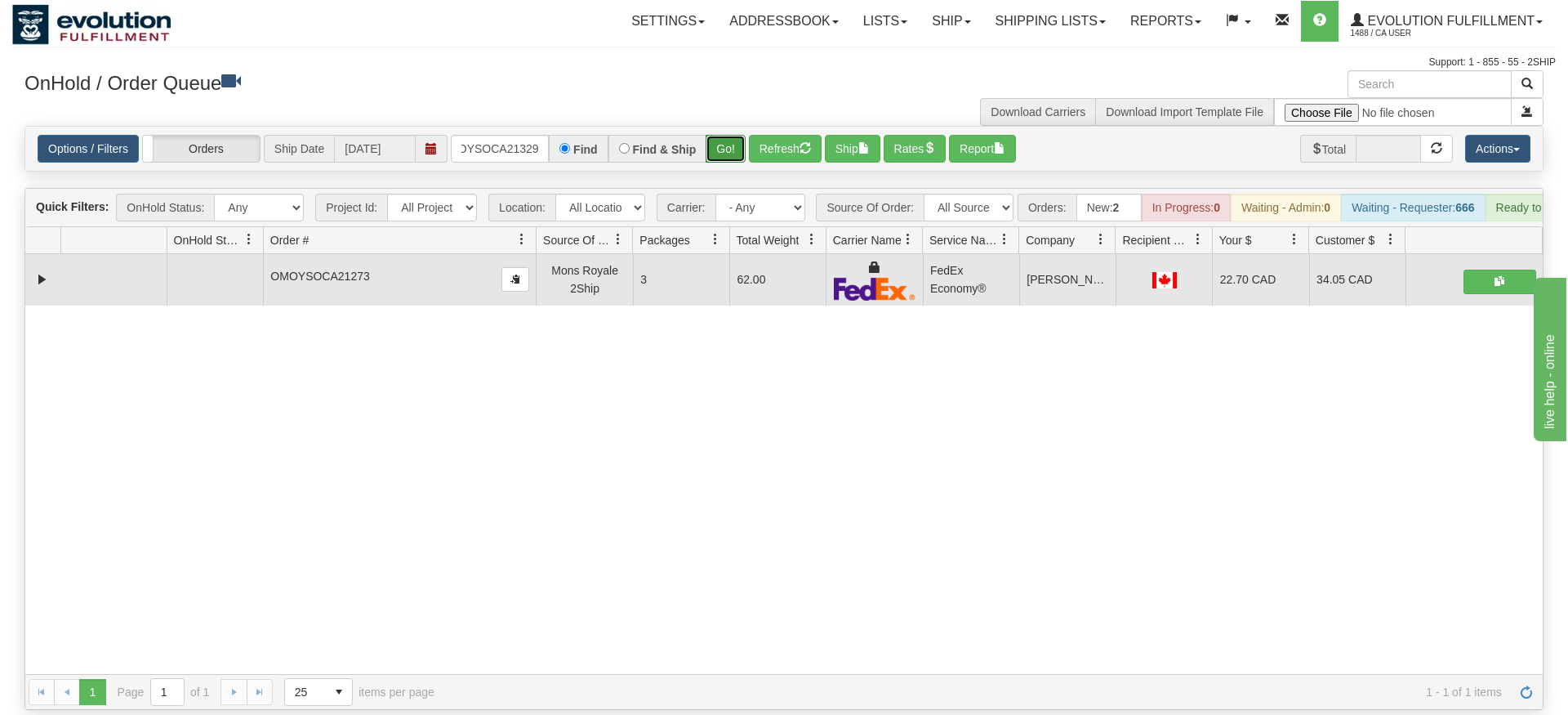
click at [717, 163] on div "Is equal to Is not equal to Contains Does not contains CAD USD EUR ZAR [PERSON_…" at bounding box center [784, 418] width 1544 height 585
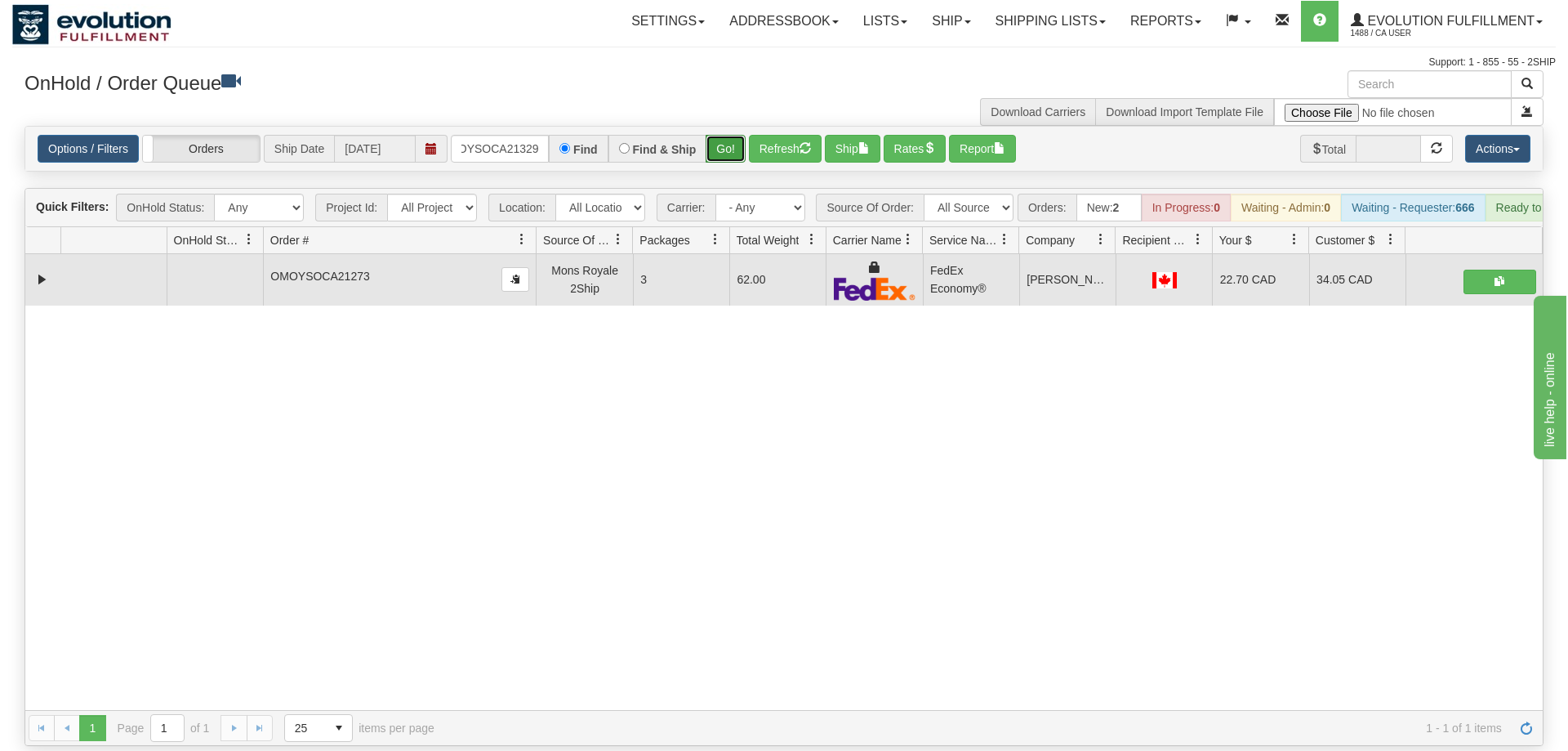
click at [731, 135] on button "Go!" at bounding box center [725, 148] width 40 height 28
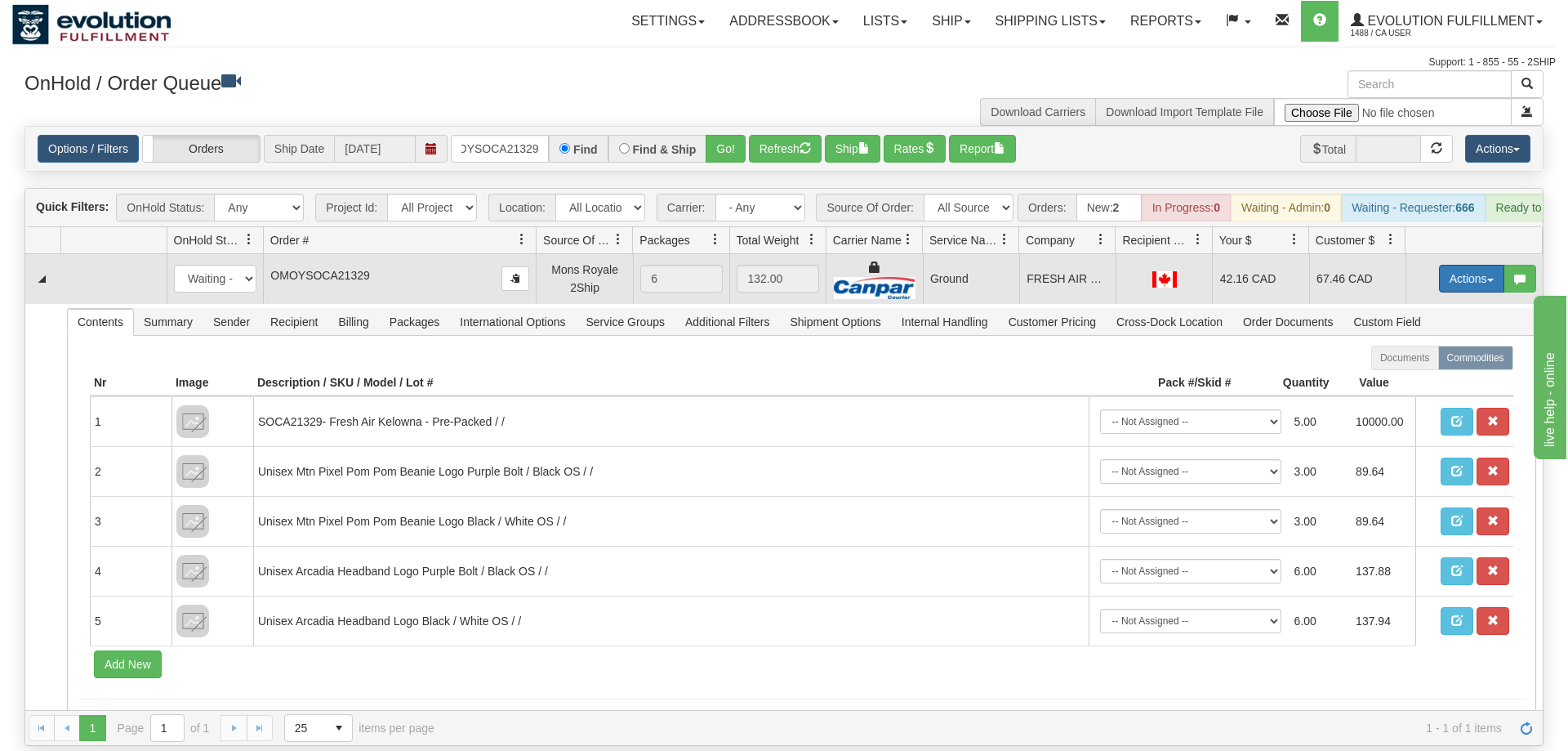
click at [1449, 265] on button "Actions" at bounding box center [1472, 278] width 65 height 28
click at [1449, 363] on link "Ship" at bounding box center [1438, 373] width 130 height 21
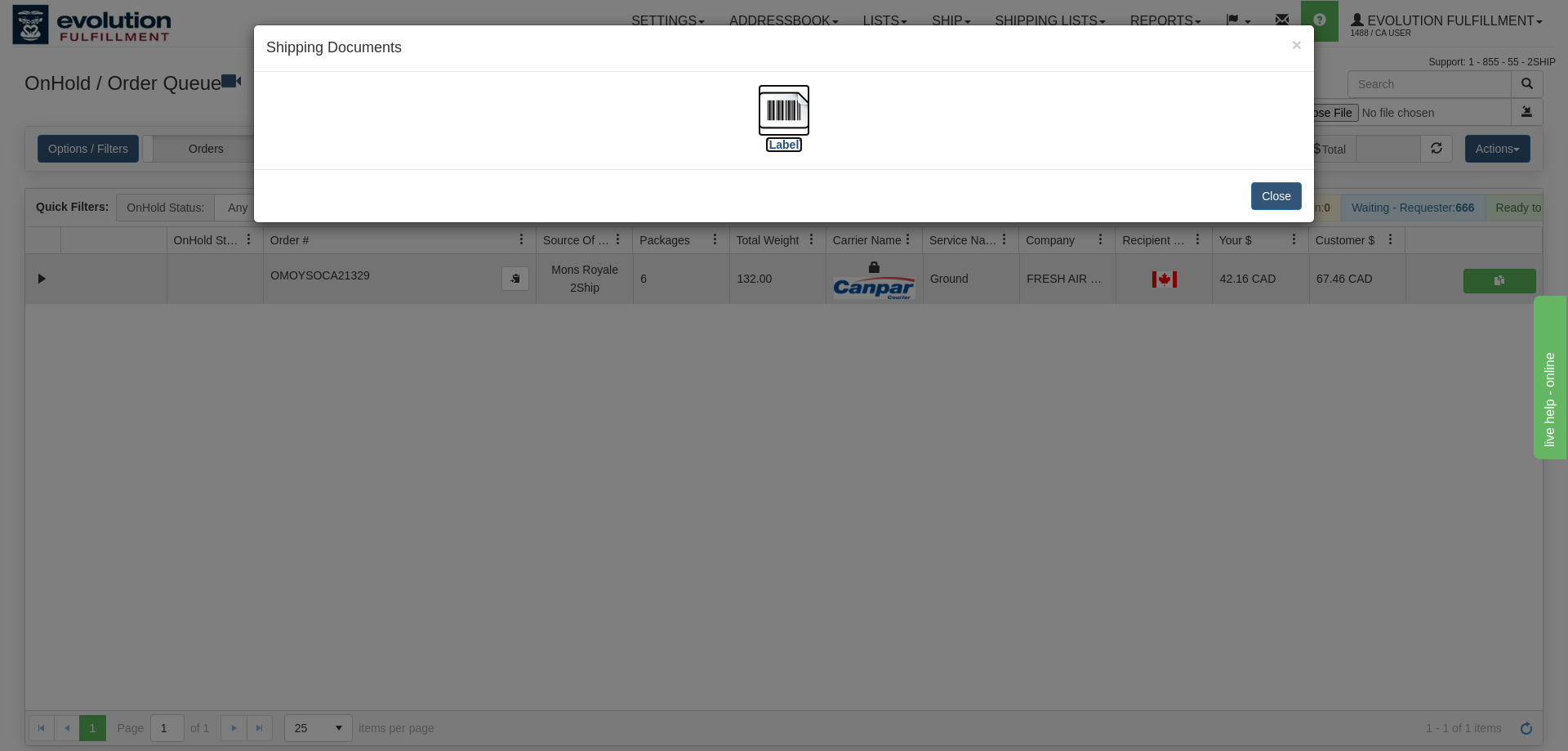
click at [769, 126] on img at bounding box center [784, 110] width 53 height 53
drag, startPoint x: 503, startPoint y: 491, endPoint x: 547, endPoint y: 191, distance: 303.2
click at [503, 490] on div "× Shipping Documents [Label] Close" at bounding box center [784, 376] width 1568 height 751
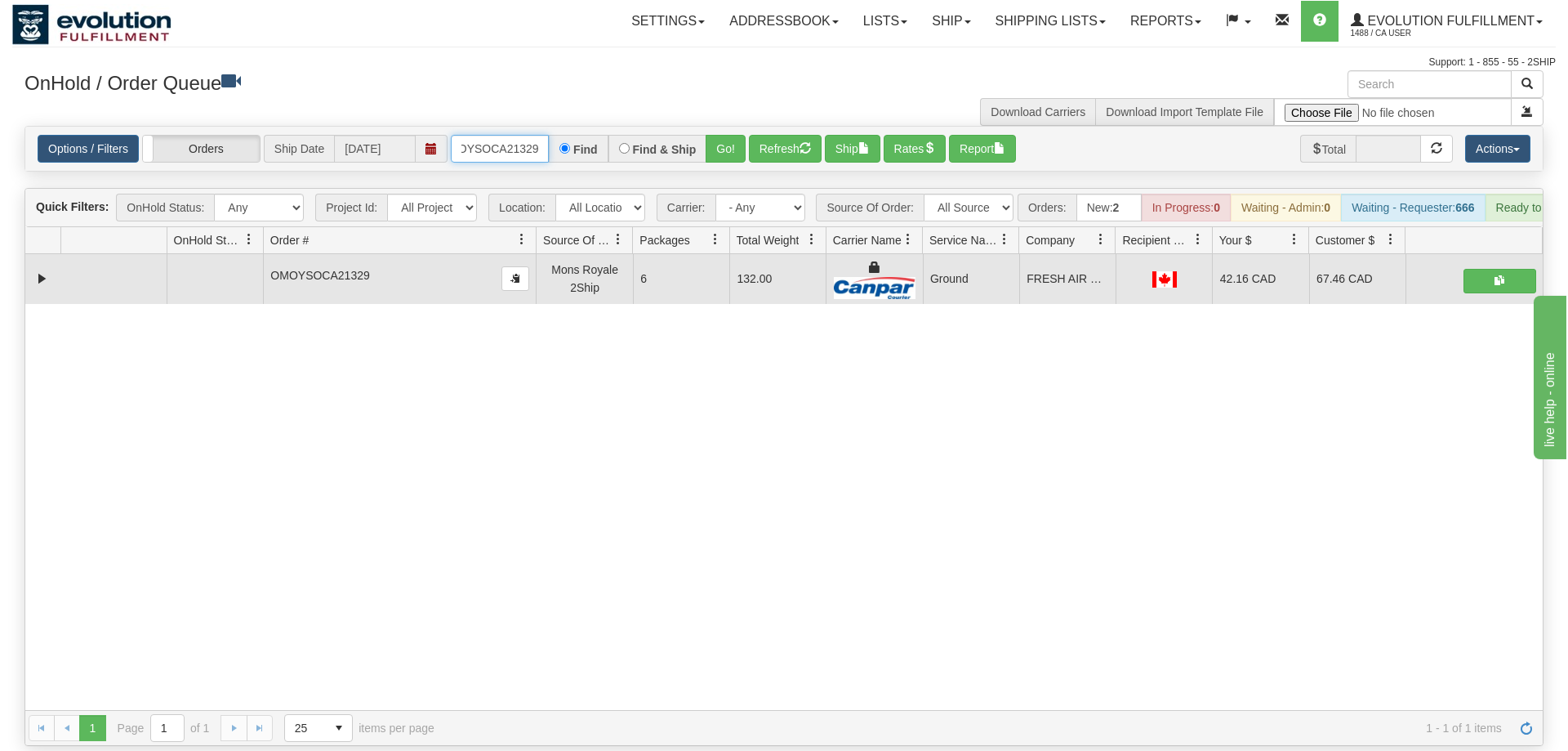
click at [514, 135] on input "OMOYSOCA21329" at bounding box center [499, 148] width 98 height 28
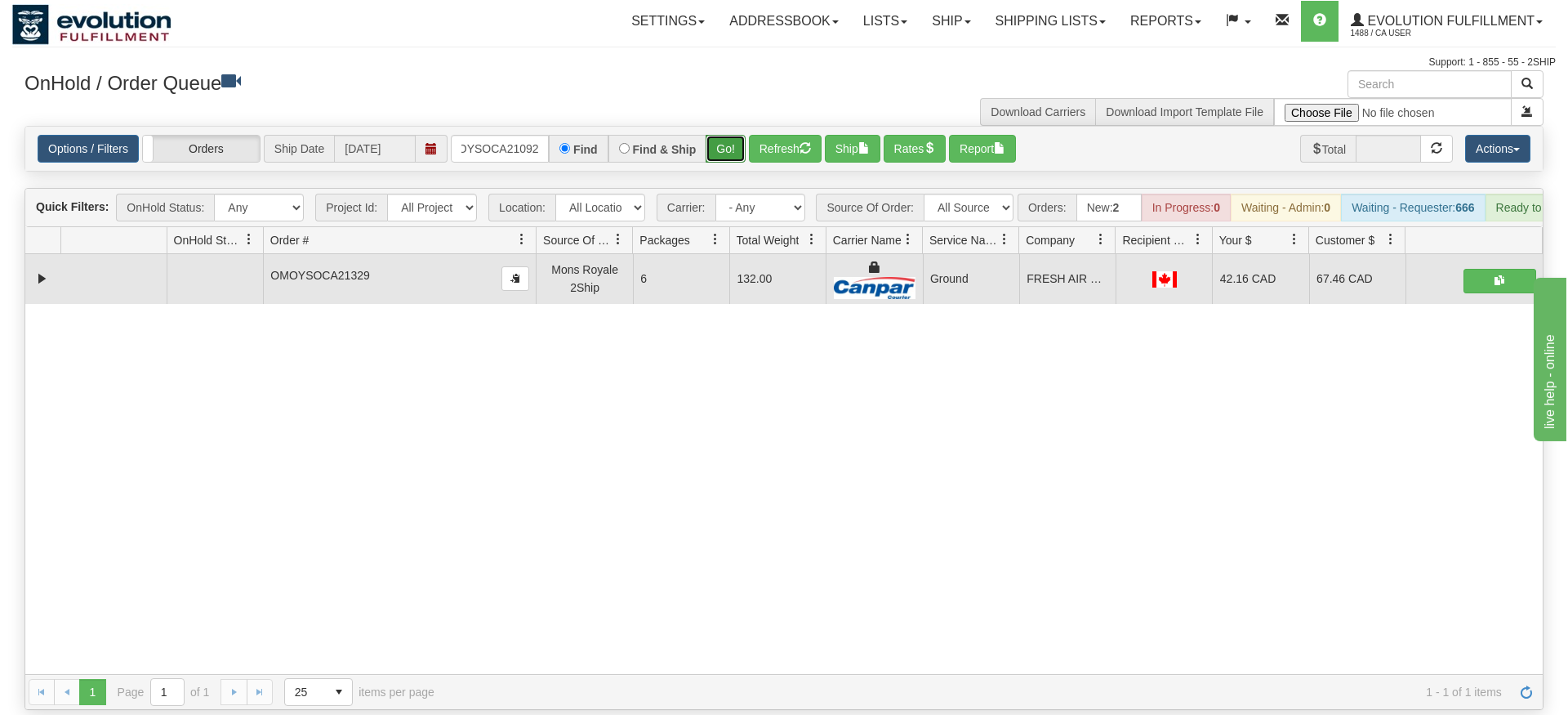
click at [710, 154] on div "Is equal to Is not equal to Contains Does not contains CAD USD EUR ZAR [PERSON_…" at bounding box center [784, 418] width 1544 height 585
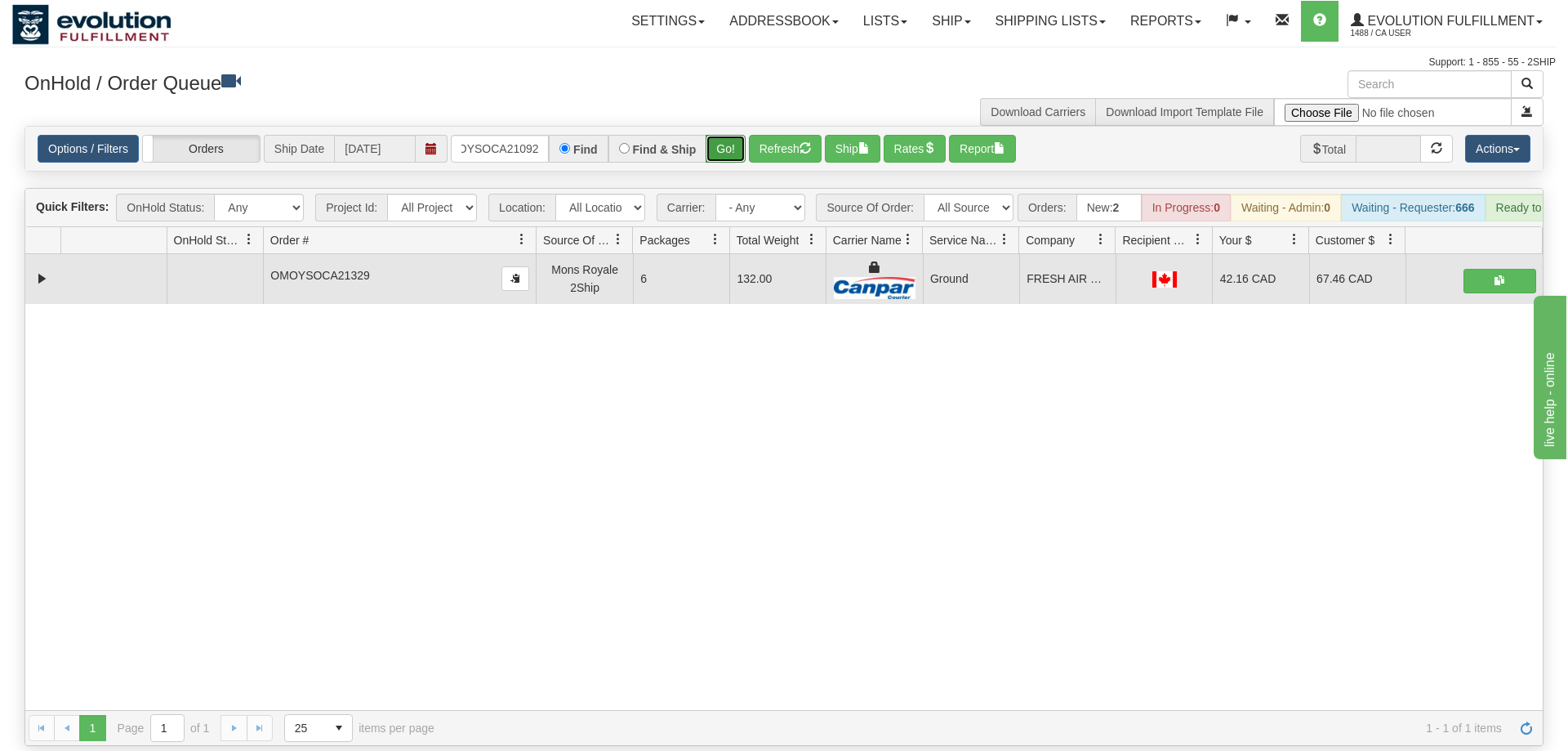
click at [725, 135] on button "Go!" at bounding box center [725, 148] width 40 height 28
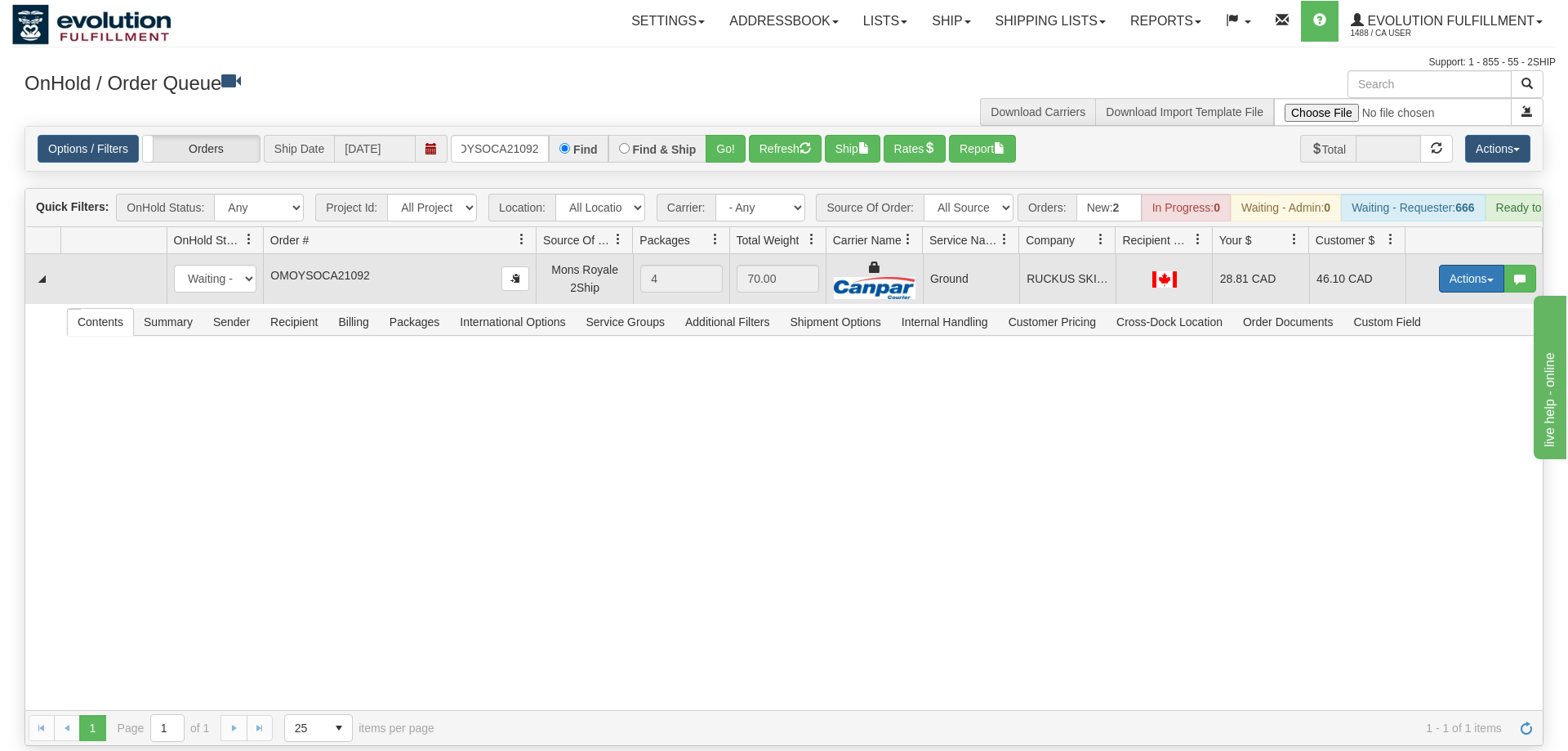
click at [1458, 265] on button "Actions" at bounding box center [1472, 278] width 65 height 28
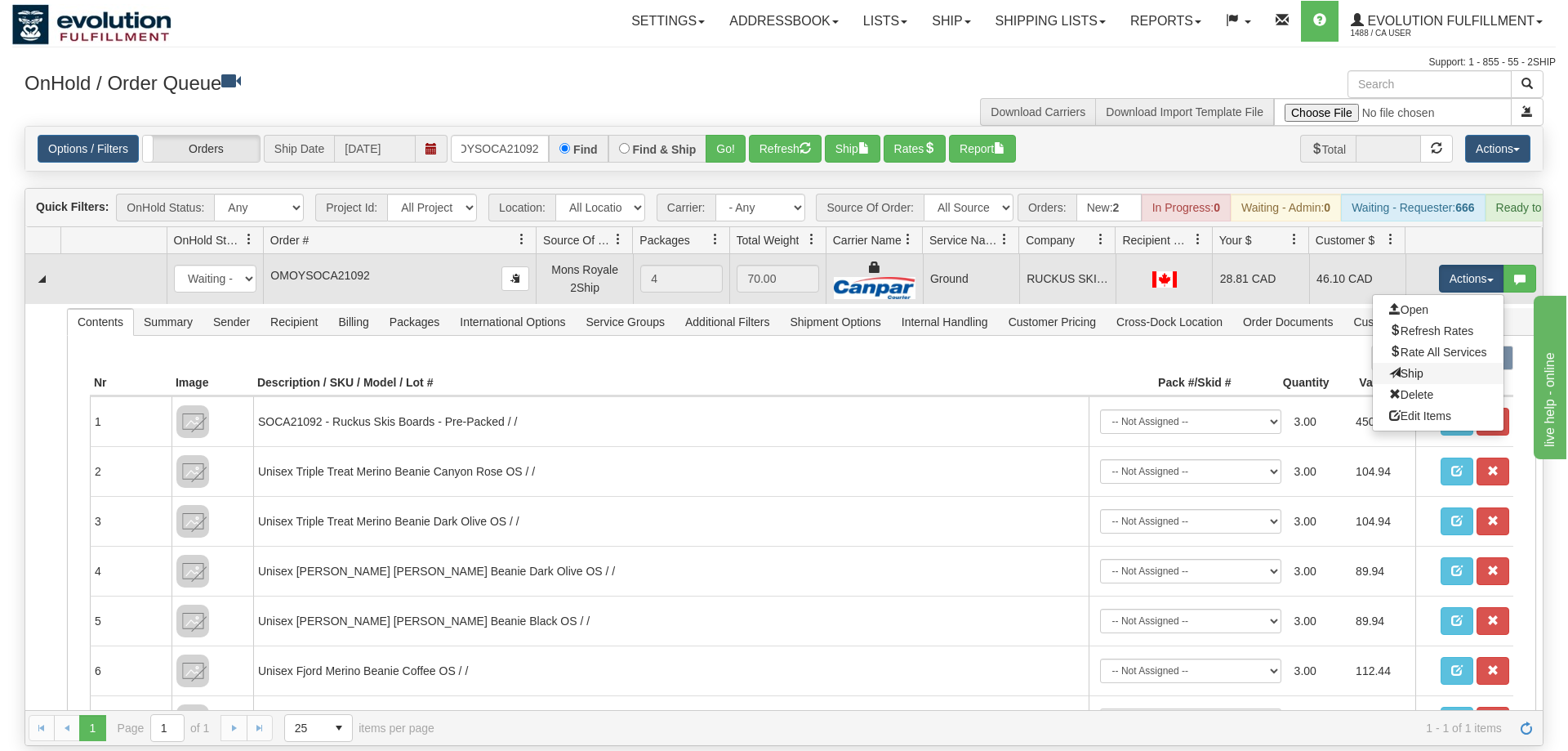
click at [1447, 363] on link "Ship" at bounding box center [1438, 373] width 130 height 21
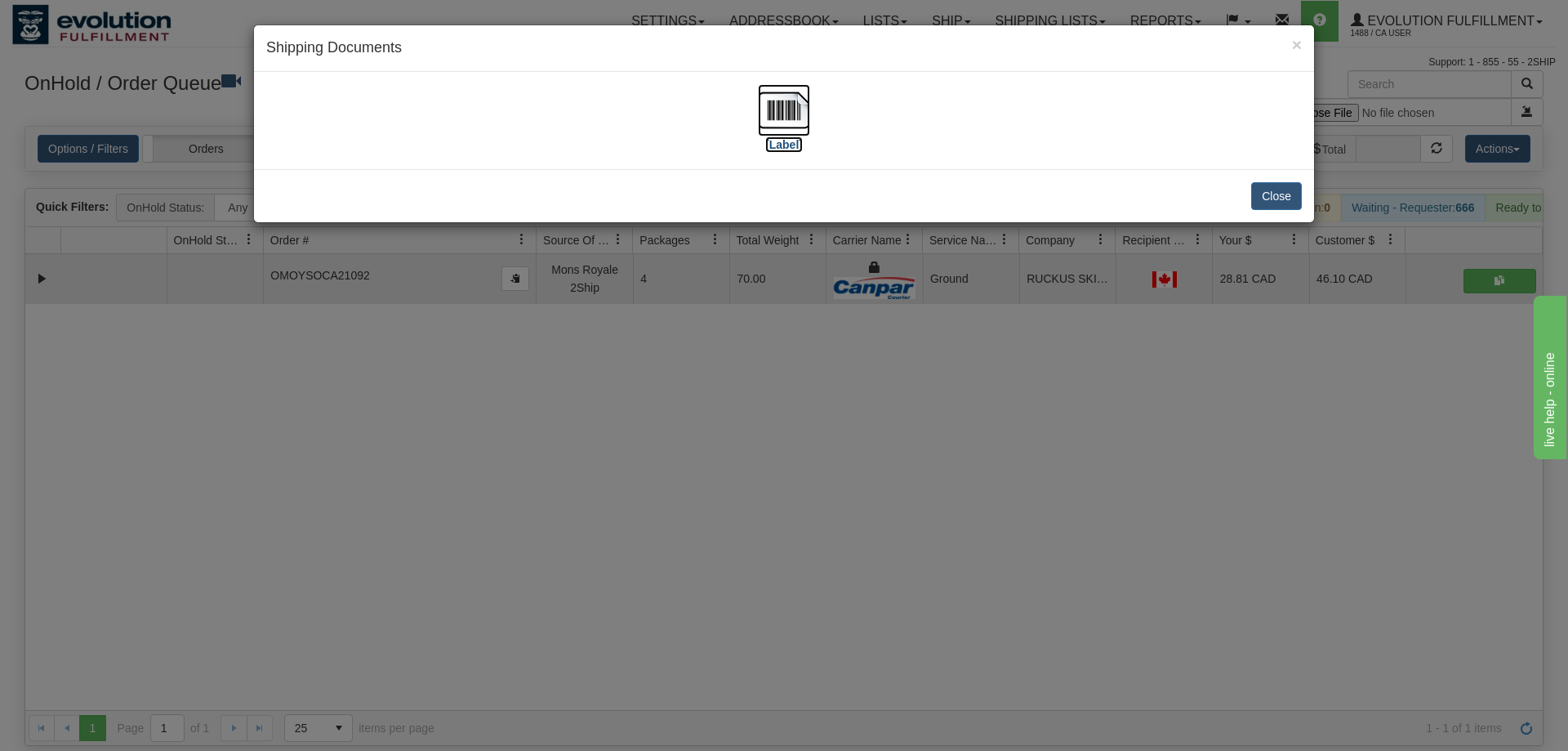
click at [803, 120] on img at bounding box center [784, 110] width 53 height 53
drag, startPoint x: 922, startPoint y: 484, endPoint x: 579, endPoint y: 91, distance: 521.6
click at [909, 471] on div "× Shipping Documents [Label] Close" at bounding box center [784, 376] width 1568 height 751
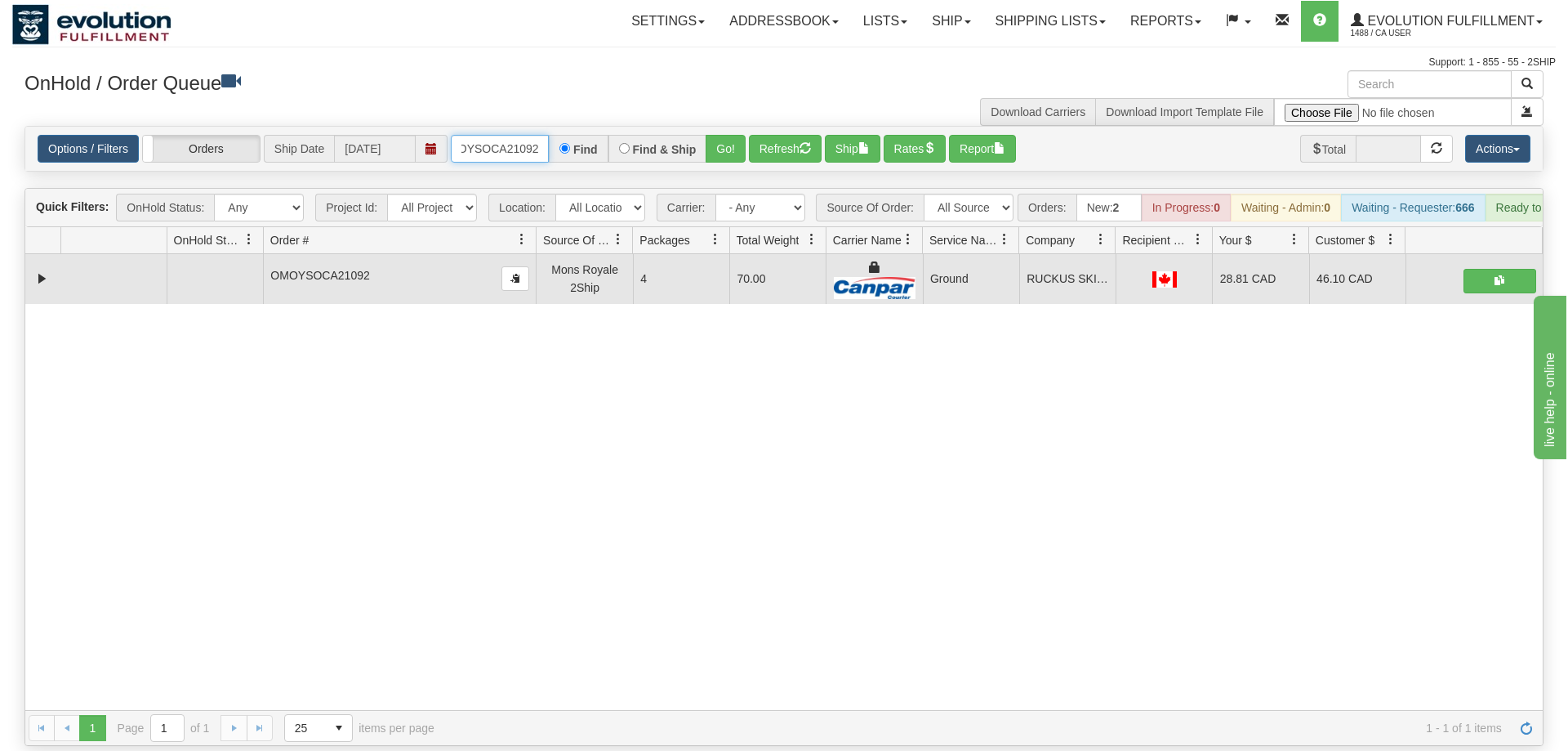
click at [517, 135] on input "OMOYSOCA21092" at bounding box center [499, 148] width 98 height 28
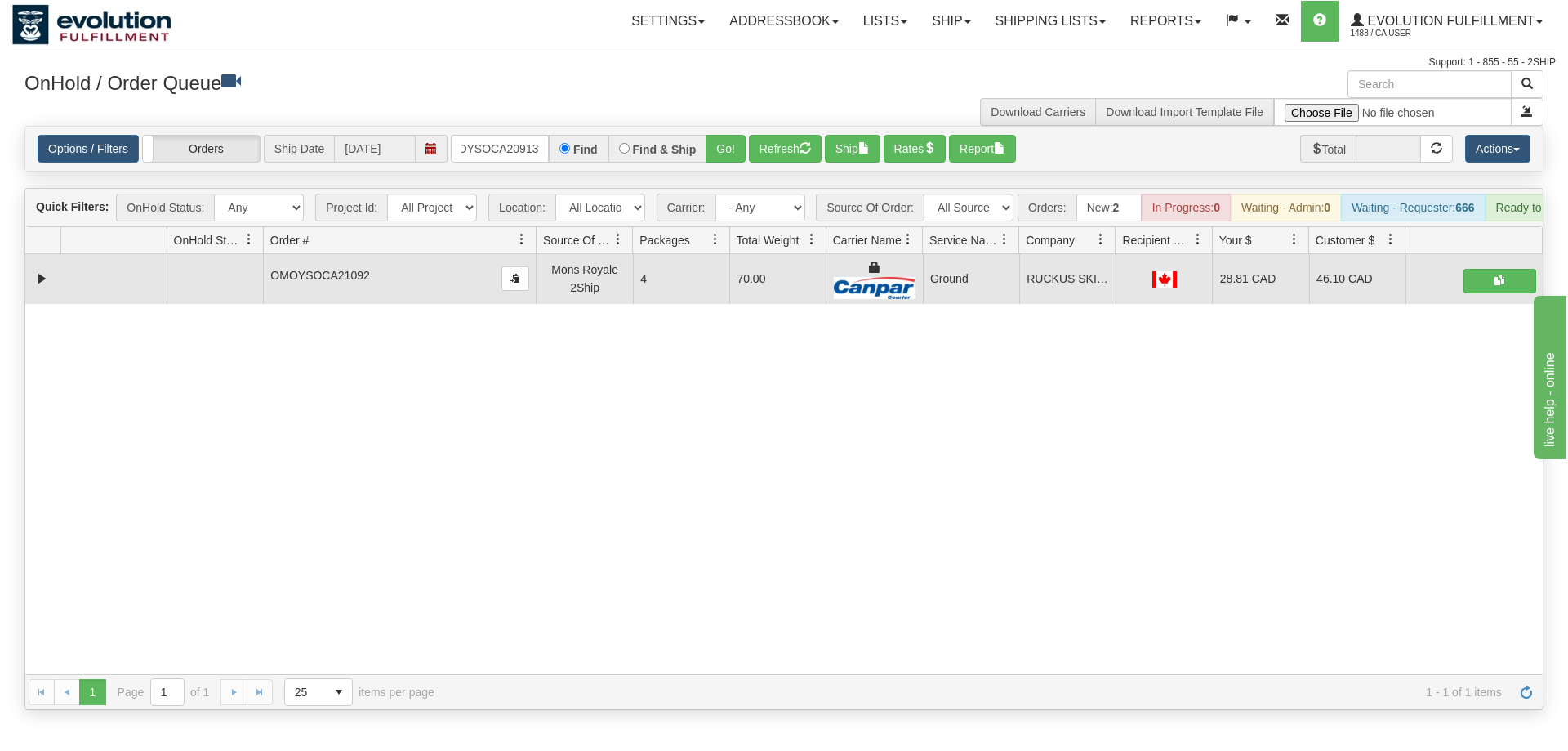
click at [706, 168] on div "Is equal to Is not equal to Contains Does not contains CAD USD EUR ZAR [PERSON_…" at bounding box center [784, 418] width 1544 height 585
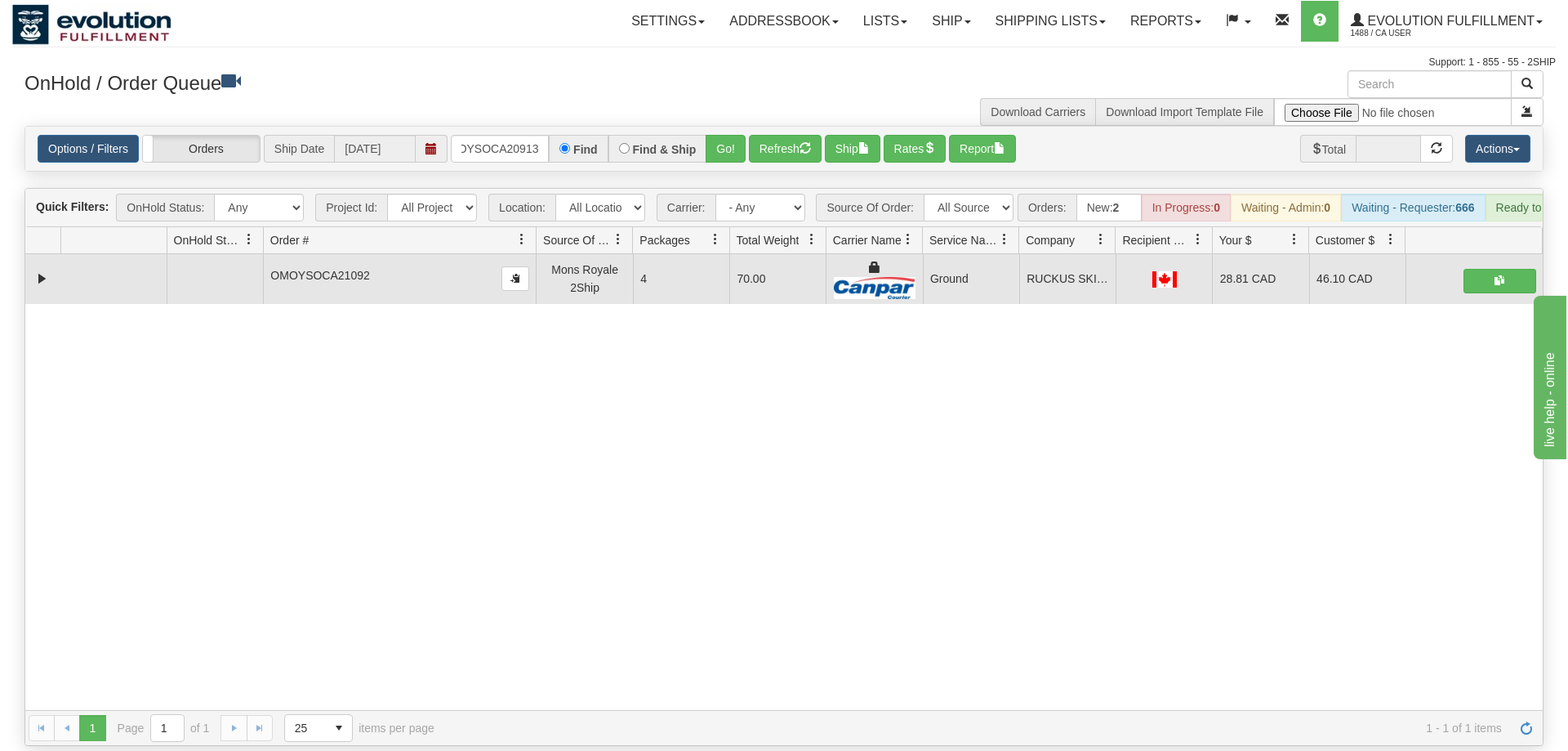
click at [719, 139] on div "Options / Filters Group Shipments Orders Ship Date [DATE] oMOYSOCA20913 Find Fi…" at bounding box center [784, 148] width 1518 height 44
click at [756, 101] on div "OnHold / Order Queue" at bounding box center [399, 86] width 772 height 32
click at [737, 135] on button "Go!" at bounding box center [725, 148] width 40 height 28
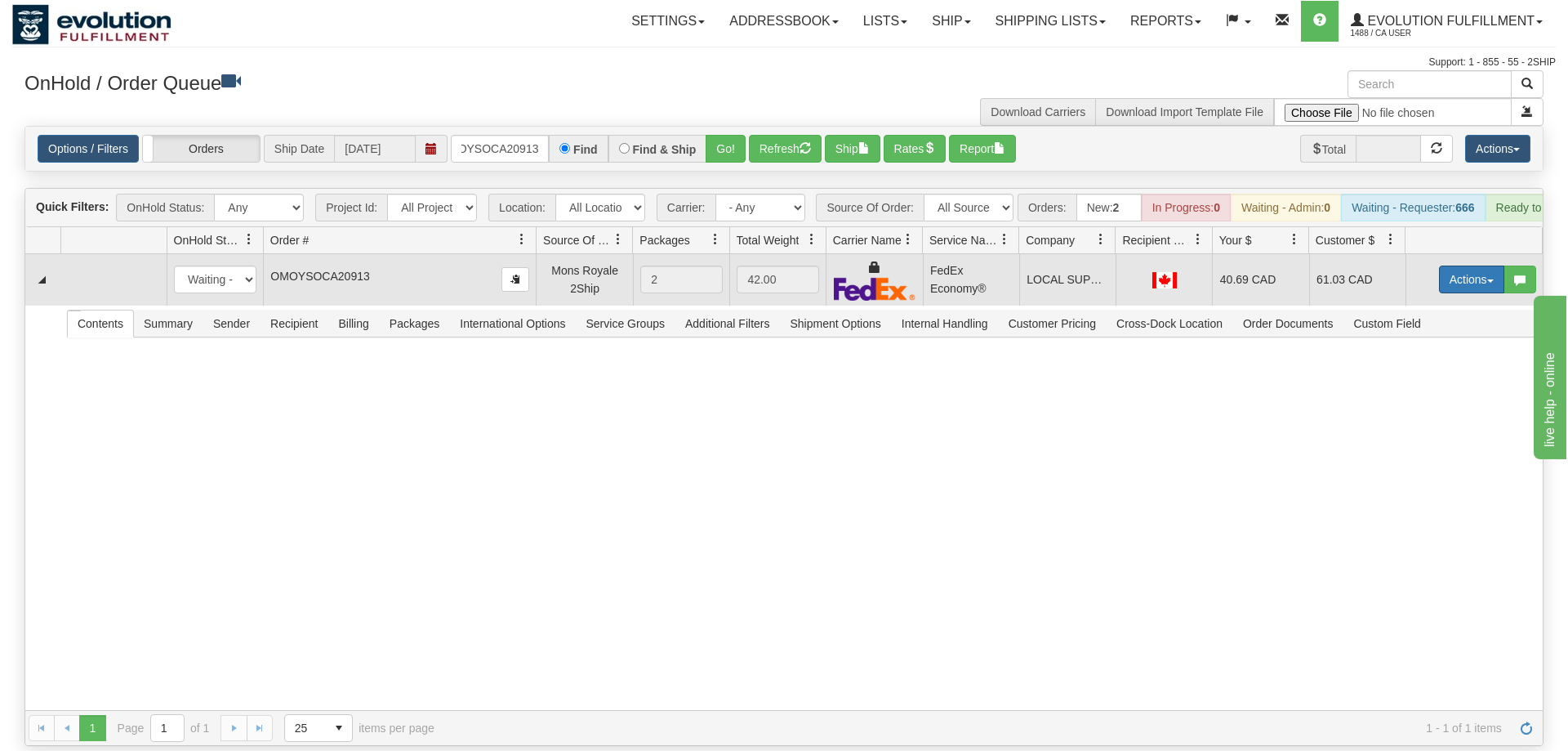
click at [1484, 266] on button "Actions" at bounding box center [1472, 279] width 65 height 28
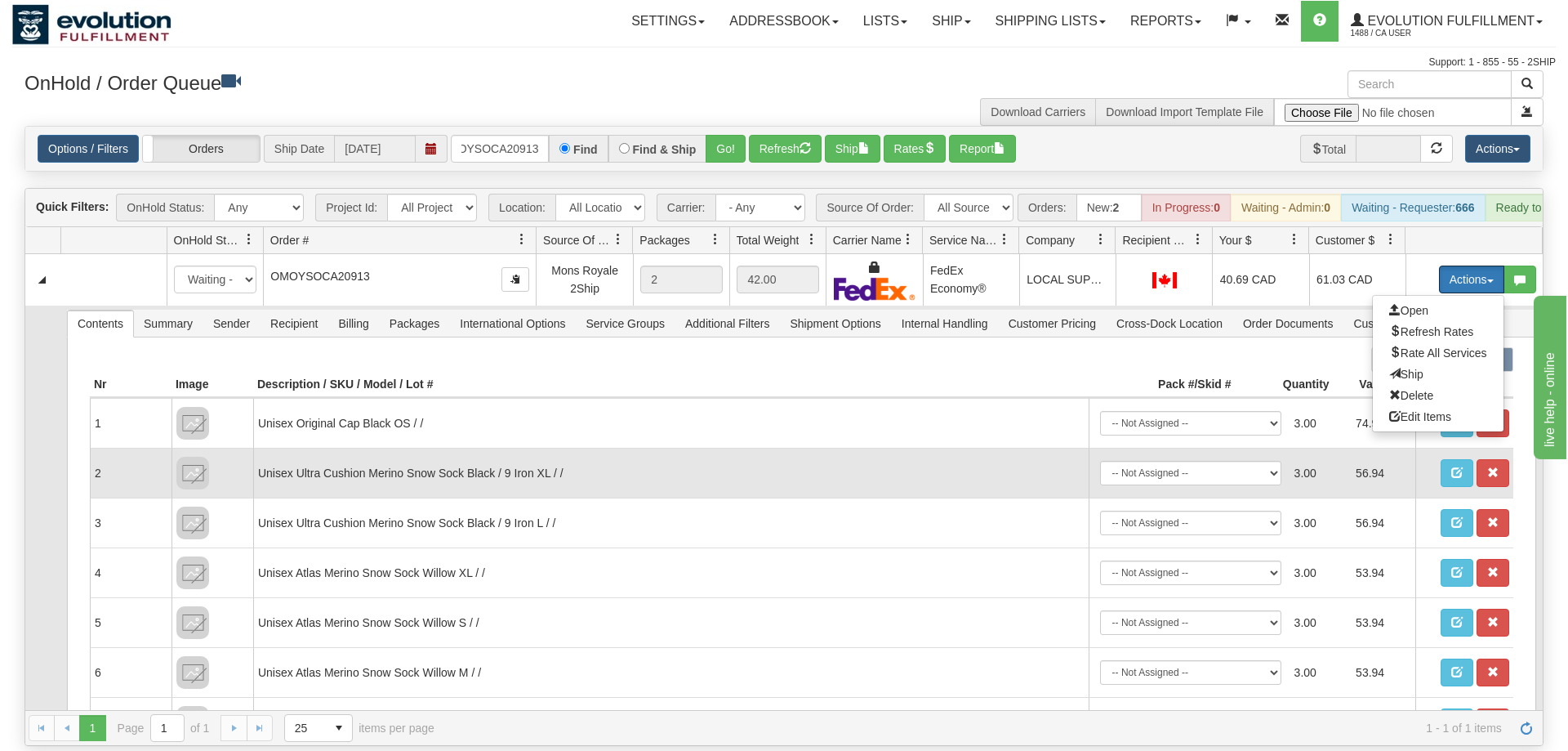
click at [1414, 368] on span "Ship" at bounding box center [1406, 375] width 34 height 13
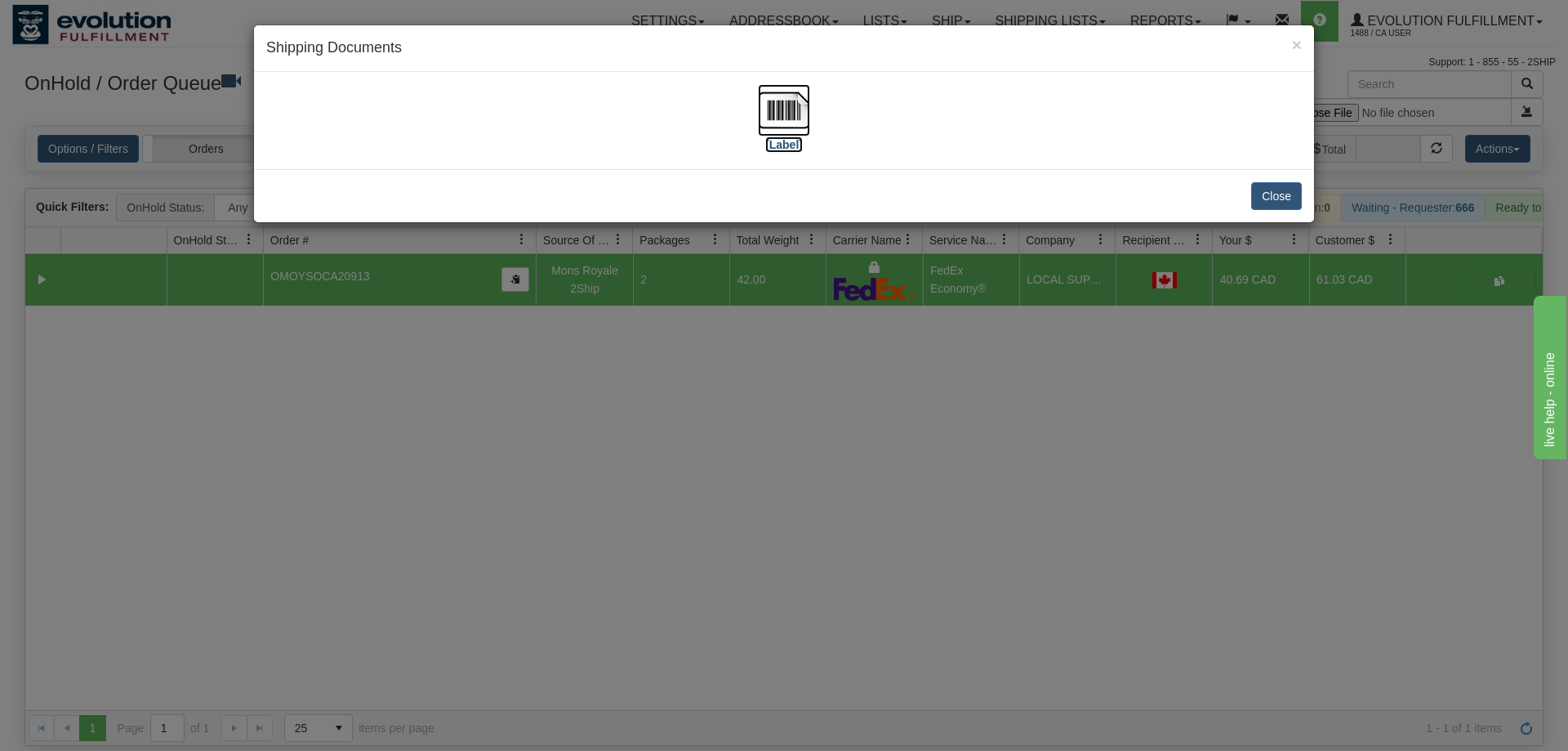
click at [808, 120] on img at bounding box center [784, 110] width 53 height 53
click at [944, 343] on div "× Shipping Documents [Label] Close" at bounding box center [784, 376] width 1568 height 751
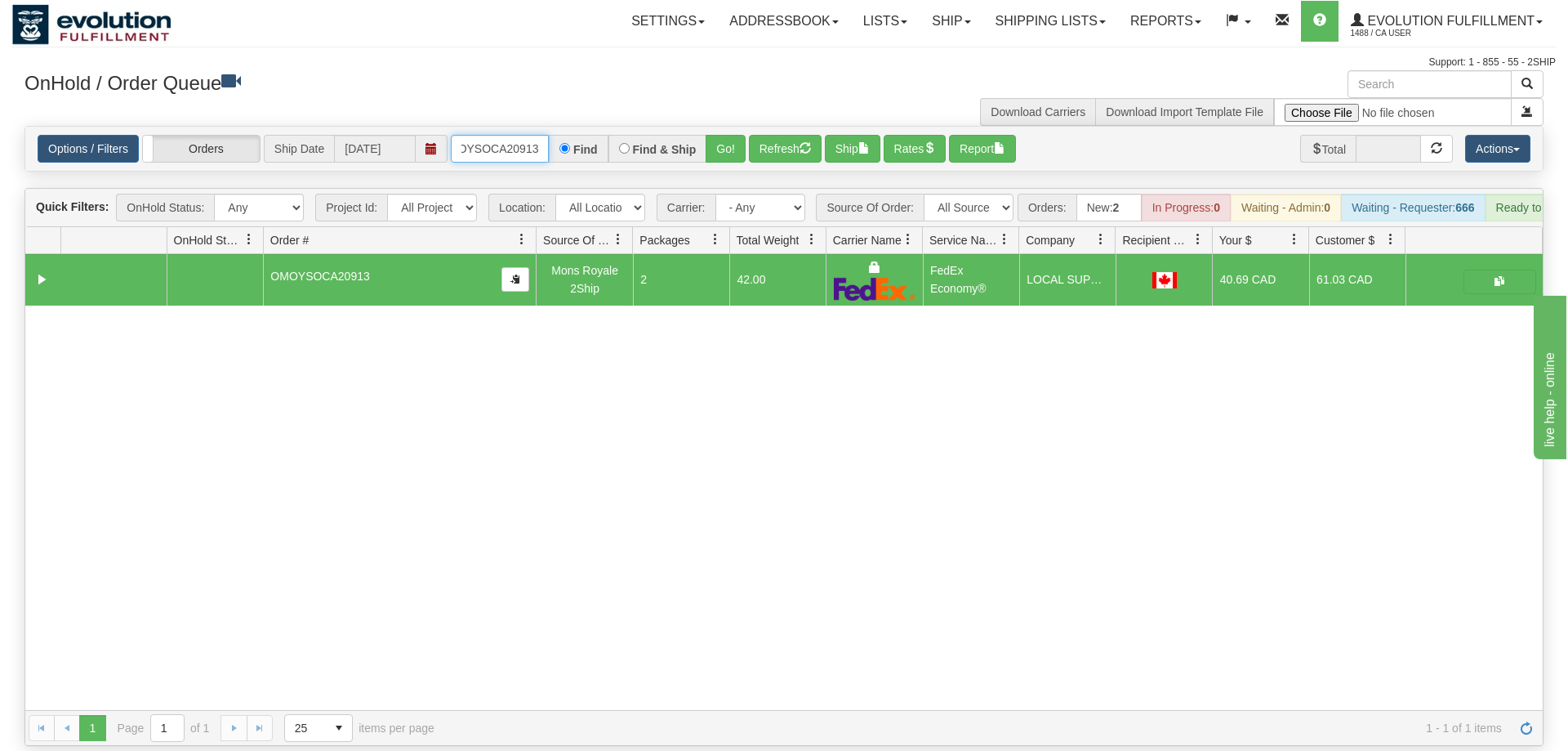
click at [518, 135] on input "oMOYSOCA20913" at bounding box center [499, 148] width 98 height 28
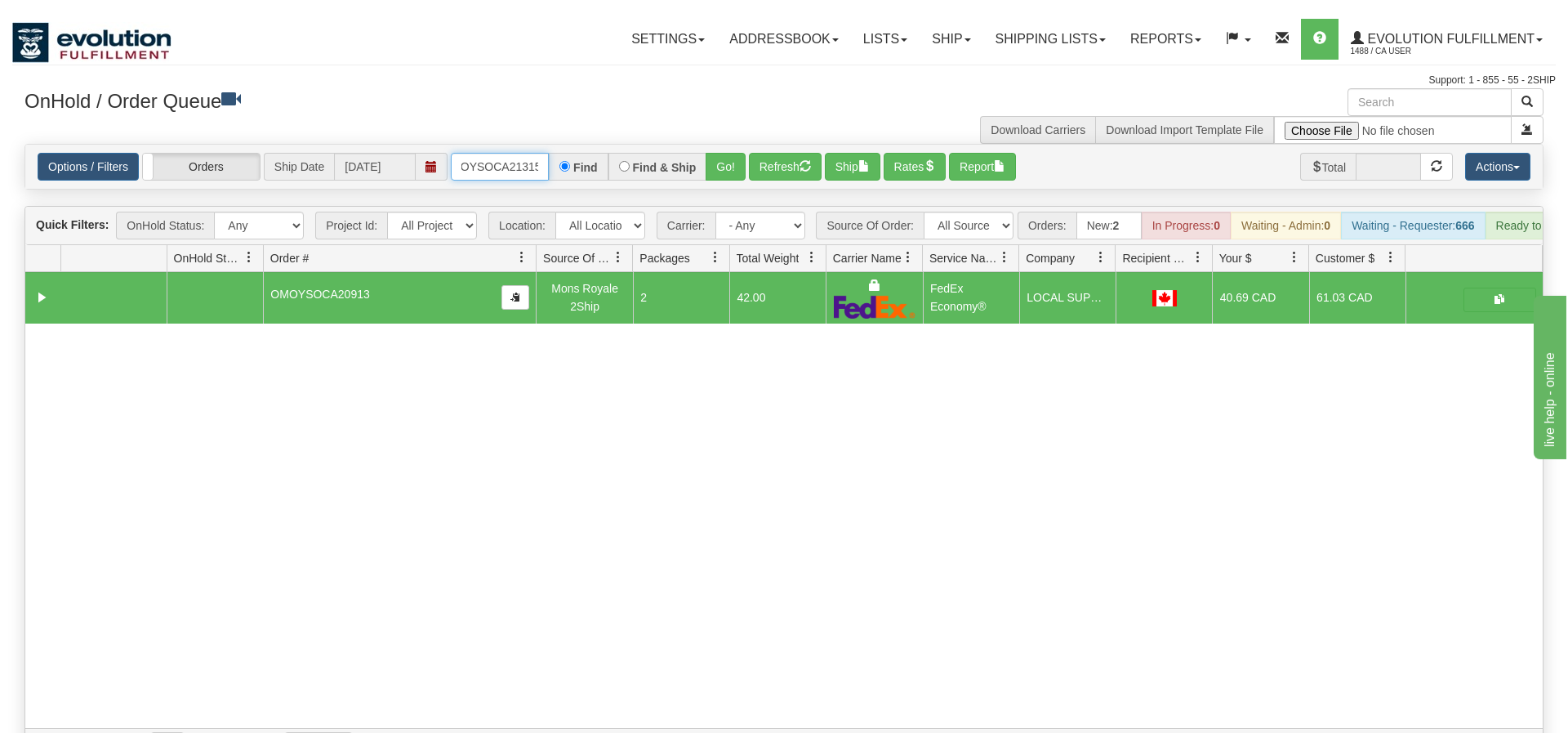
scroll to position [0, 22]
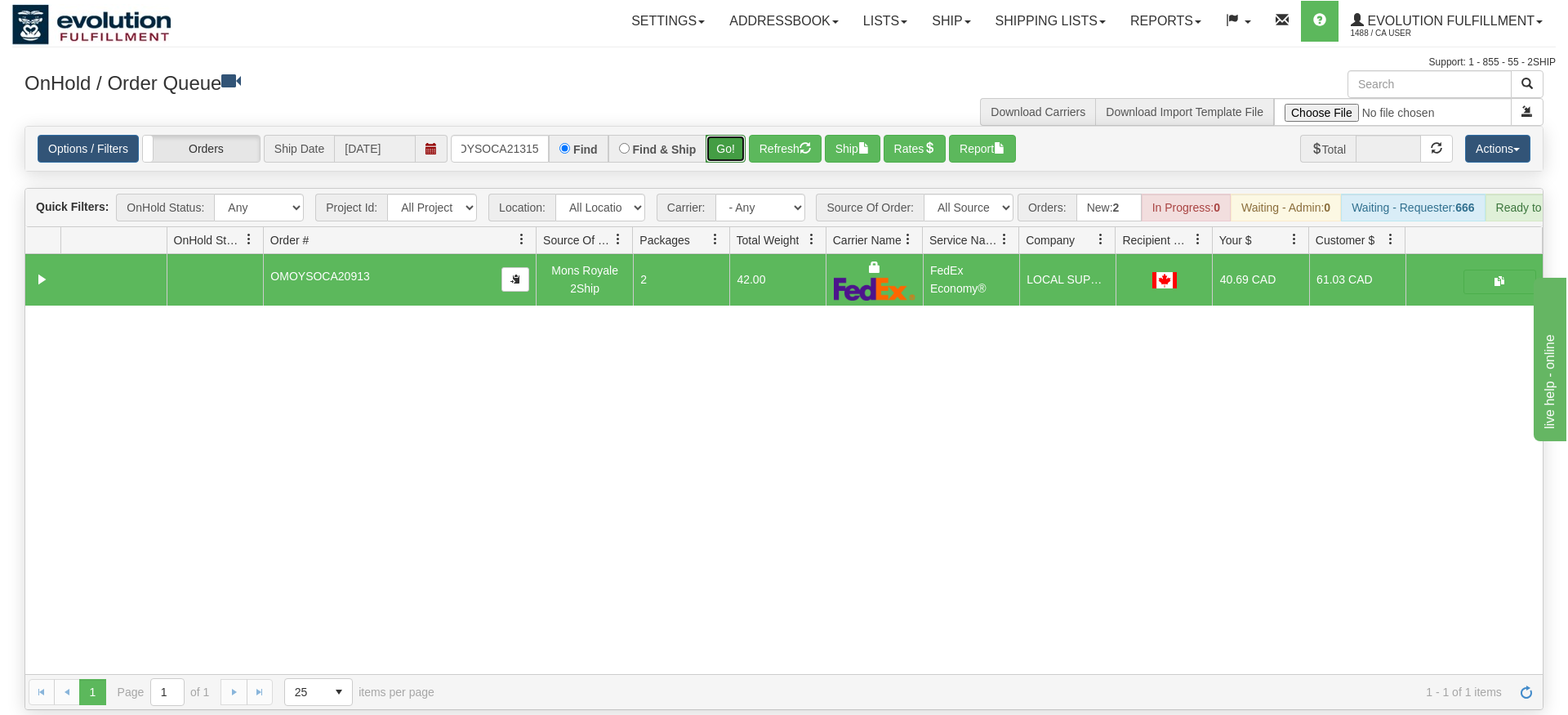
click at [735, 156] on div "Is equal to Is not equal to Contains Does not contains CAD USD EUR ZAR [PERSON_…" at bounding box center [784, 418] width 1544 height 585
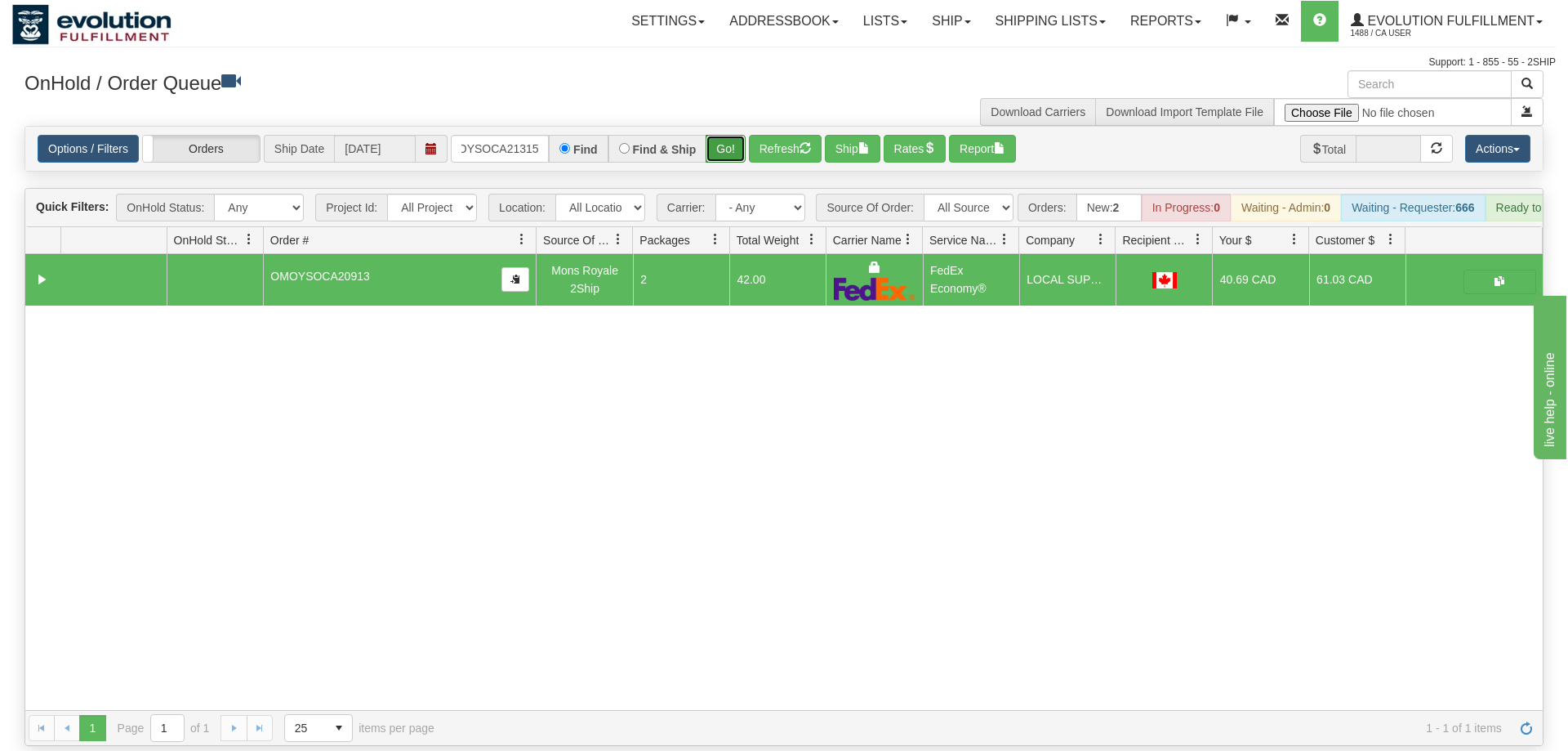
click at [732, 135] on button "Go!" at bounding box center [725, 148] width 40 height 28
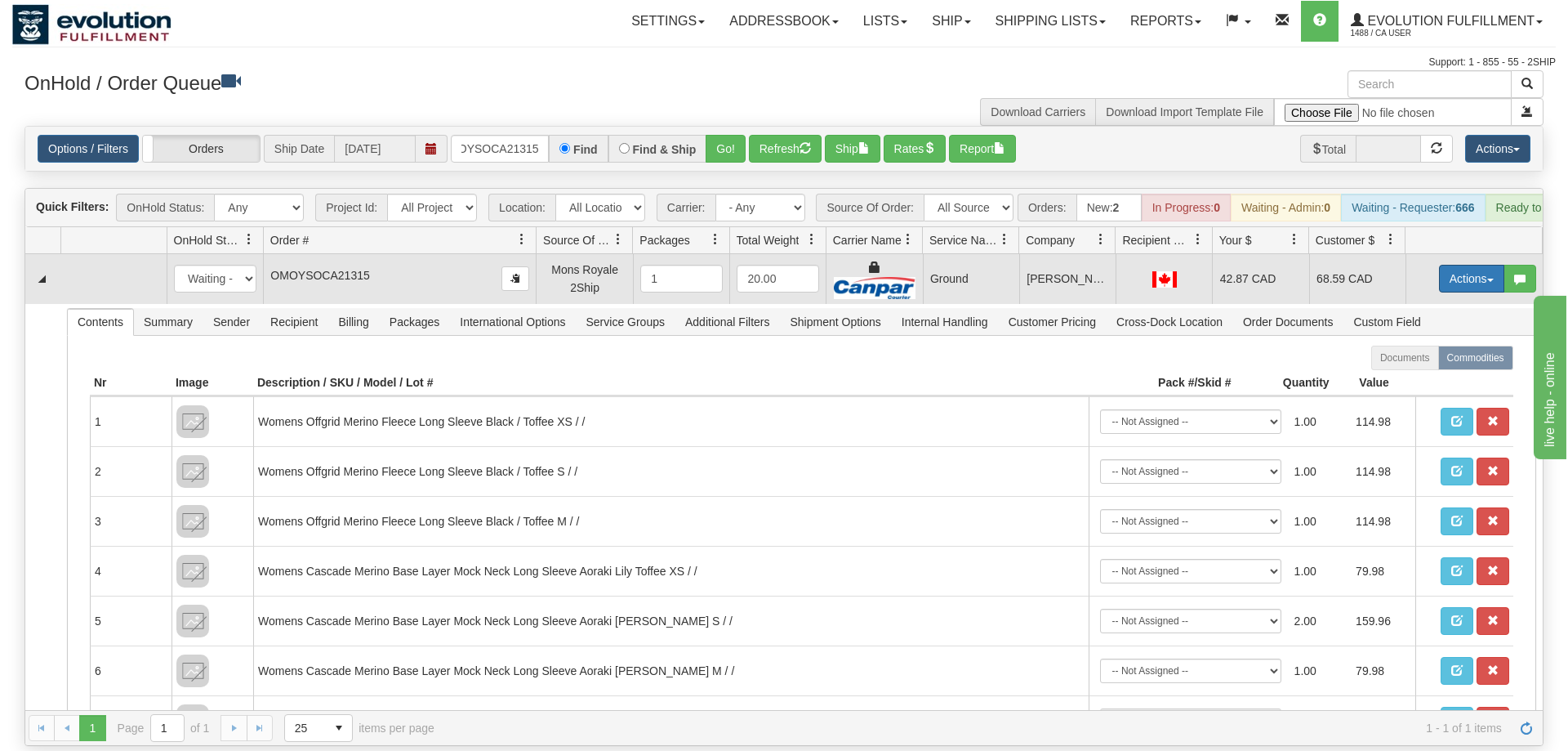
click at [1458, 265] on button "Actions" at bounding box center [1472, 278] width 65 height 28
click at [1409, 367] on span "Ship" at bounding box center [1406, 374] width 34 height 13
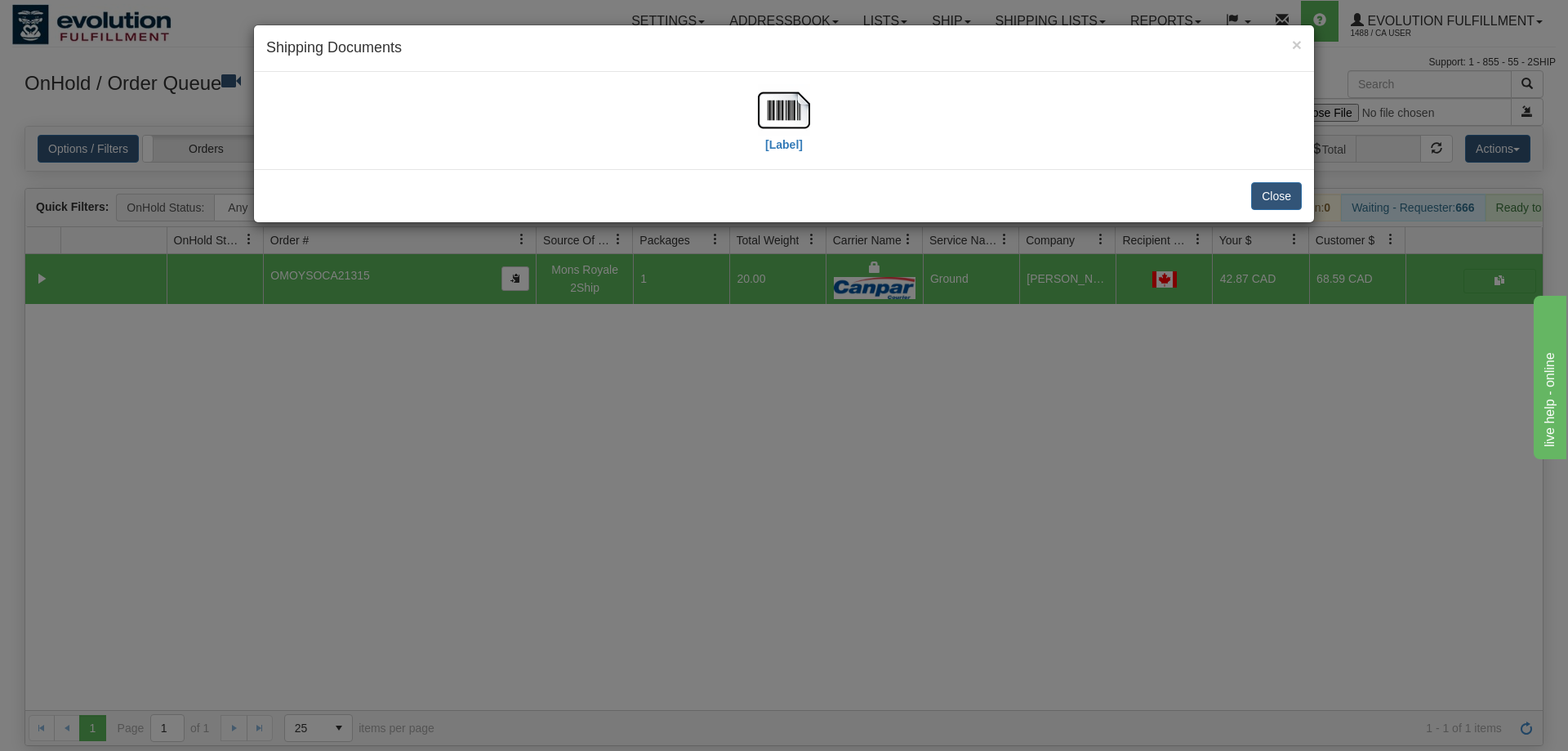
click at [814, 127] on div "[Label]" at bounding box center [784, 120] width 1036 height 73
click at [766, 130] on img at bounding box center [784, 110] width 53 height 53
drag, startPoint x: 668, startPoint y: 381, endPoint x: 620, endPoint y: 275, distance: 116.4
click at [663, 377] on div "× Shipping Documents [Label] Close" at bounding box center [784, 376] width 1568 height 751
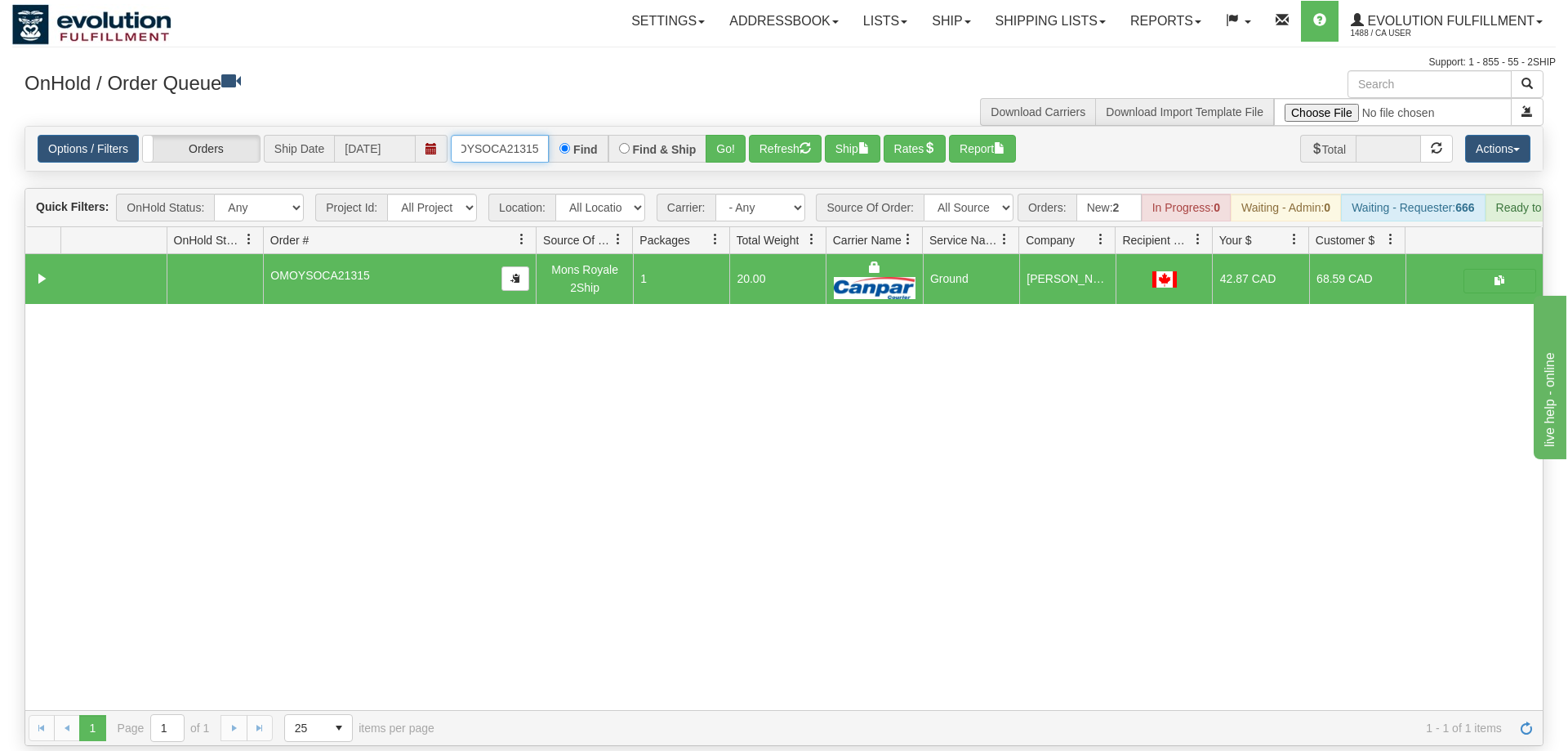
click at [518, 135] on input "OMOYSOCA21315" at bounding box center [499, 148] width 98 height 28
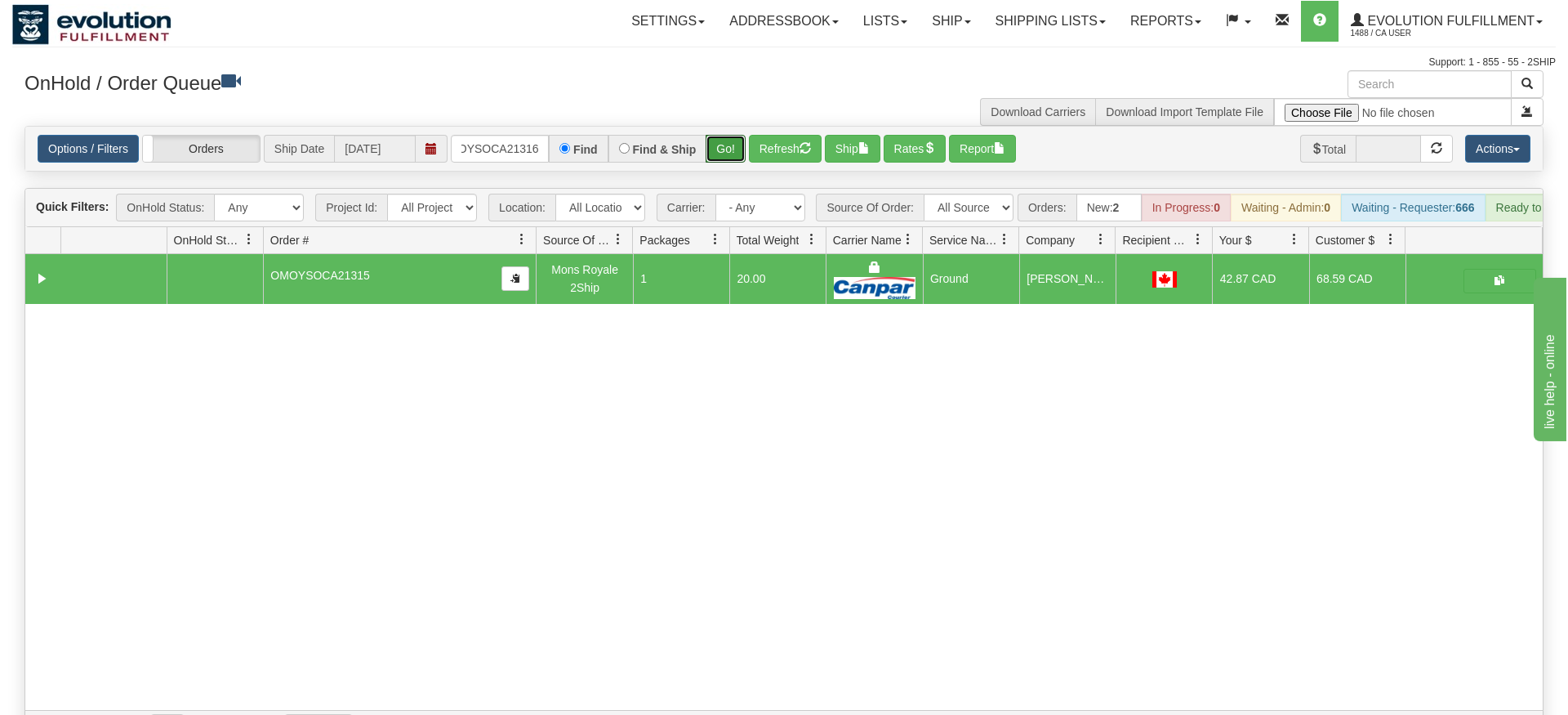
drag, startPoint x: 729, startPoint y: 126, endPoint x: 715, endPoint y: 146, distance: 24.4
click at [725, 162] on div "Is equal to Is not equal to Contains Does not contains CAD USD EUR ZAR [PERSON_…" at bounding box center [784, 437] width 1544 height 621
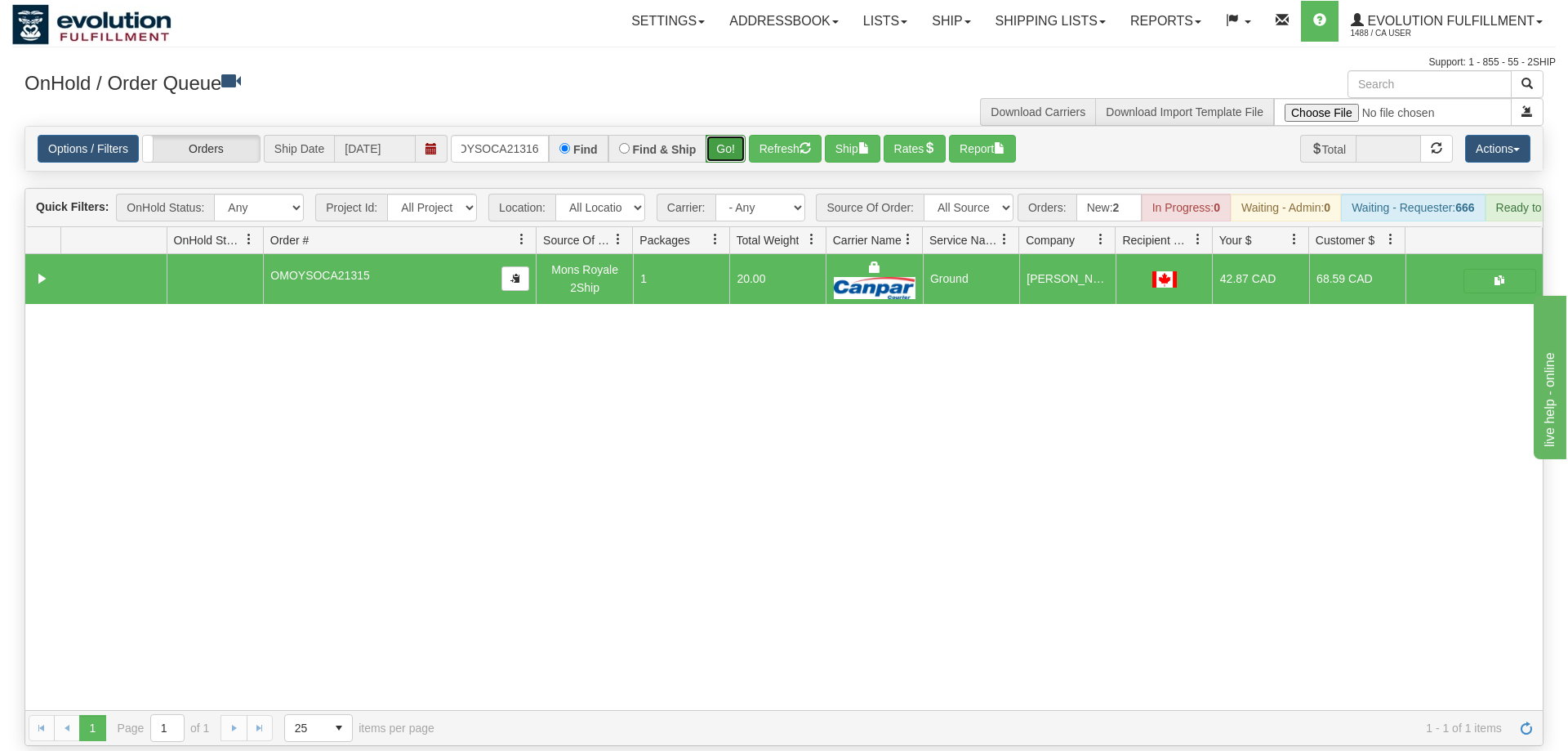
click at [725, 135] on button "Go!" at bounding box center [725, 148] width 40 height 28
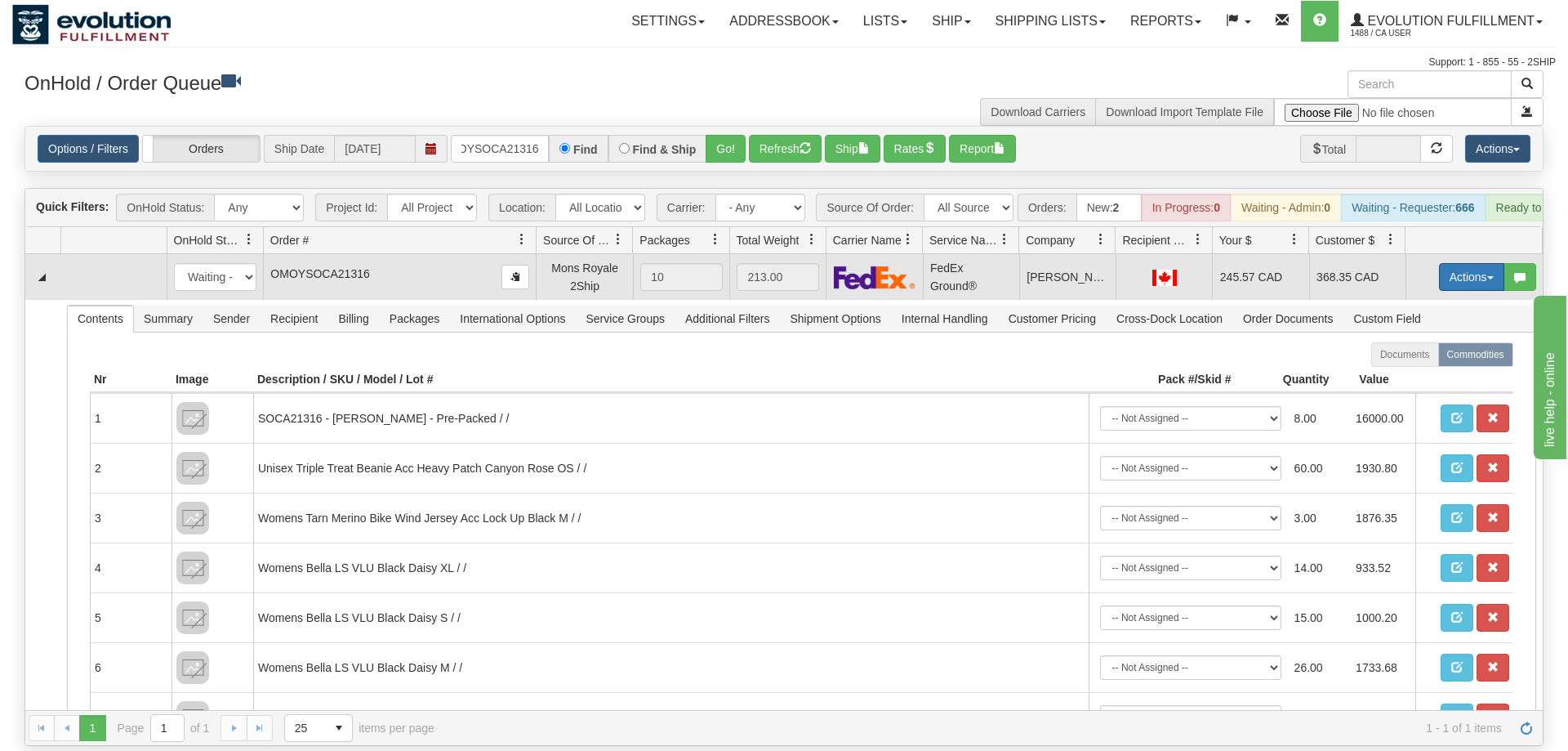
click at [1442, 263] on button "Actions" at bounding box center [1472, 277] width 65 height 28
click at [1408, 365] on span "Ship" at bounding box center [1406, 372] width 34 height 13
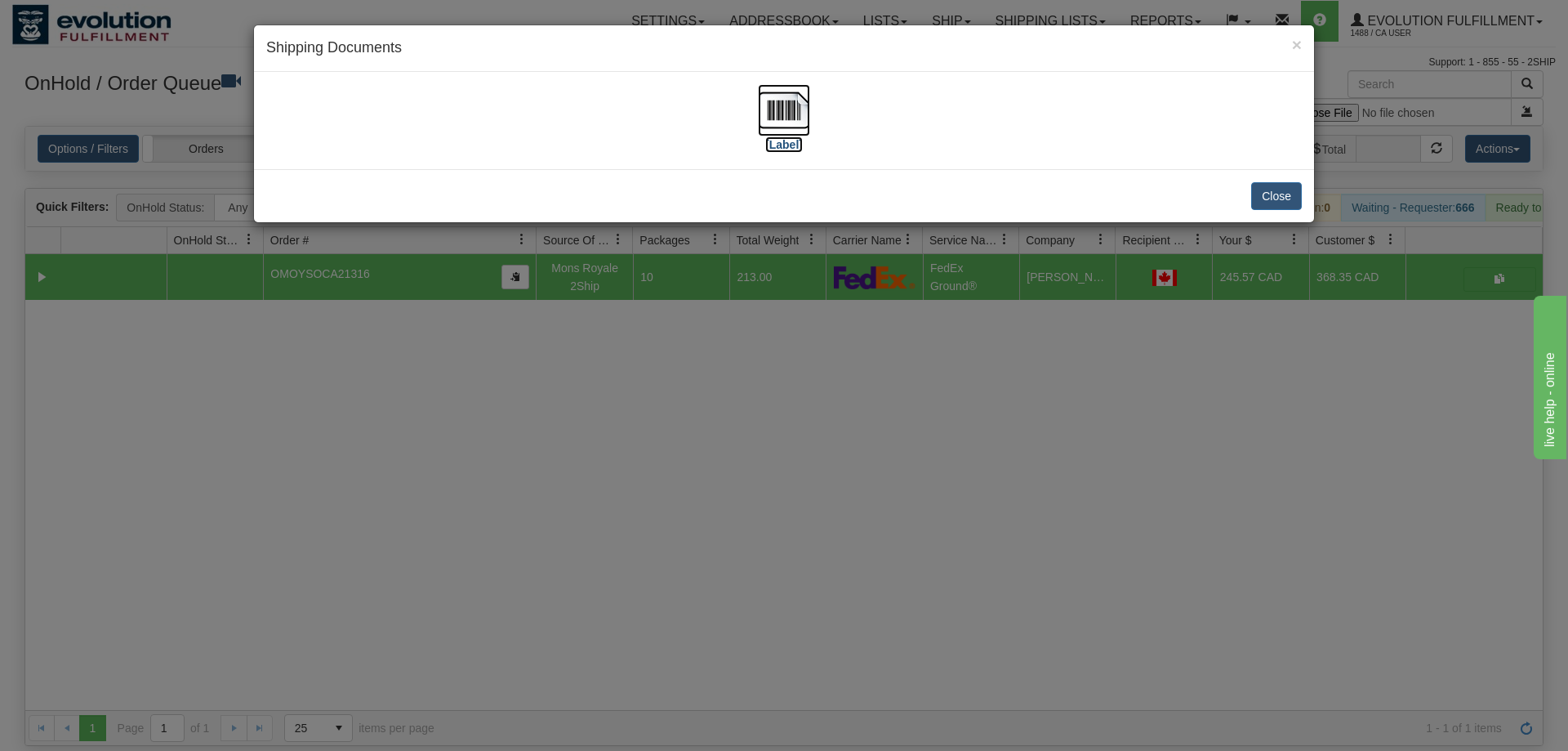
click at [792, 105] on img at bounding box center [784, 110] width 53 height 53
click at [778, 376] on div "× Shipping Documents [Label] Close" at bounding box center [784, 376] width 1568 height 751
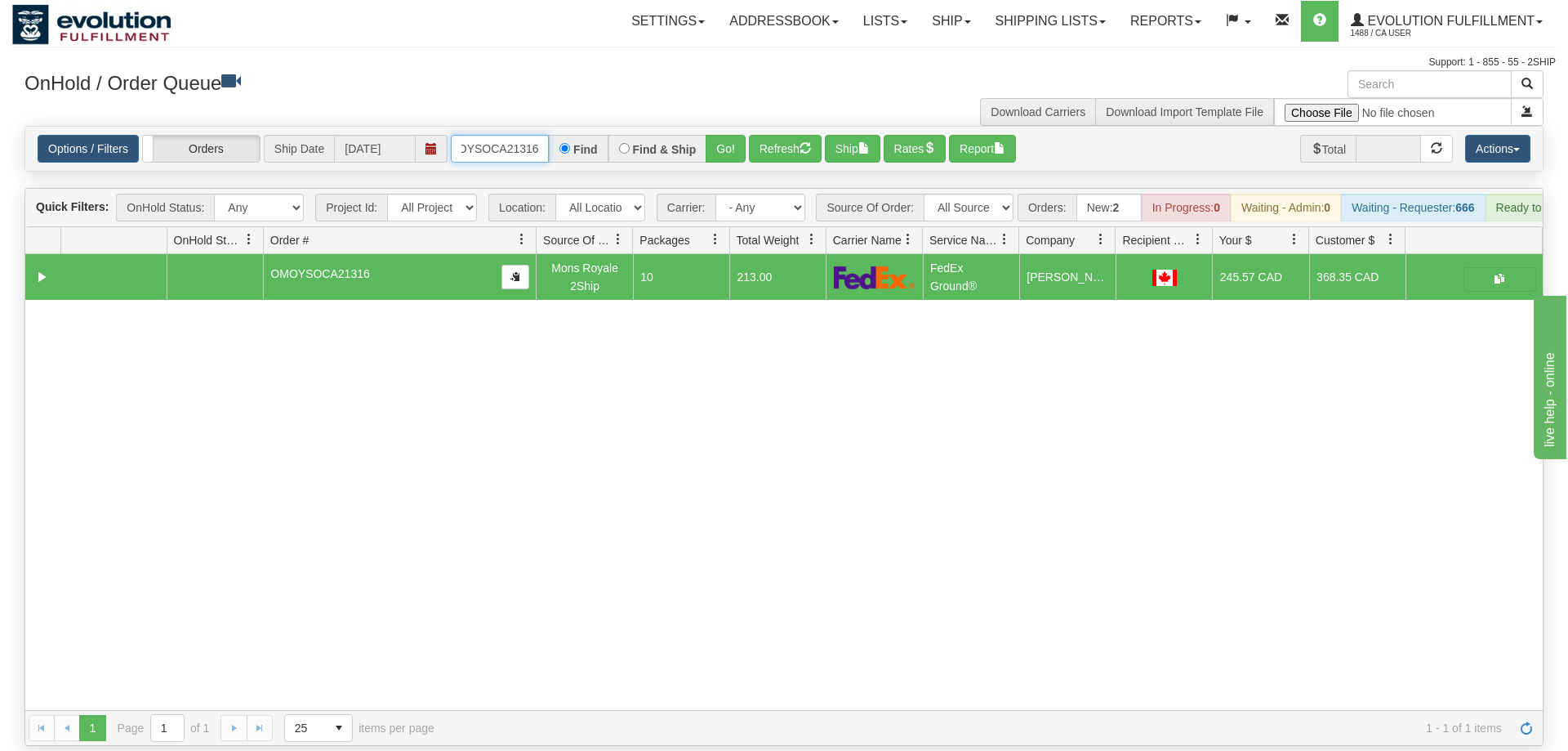
click at [501, 135] on input "OMOYSOCA21316" at bounding box center [499, 148] width 98 height 28
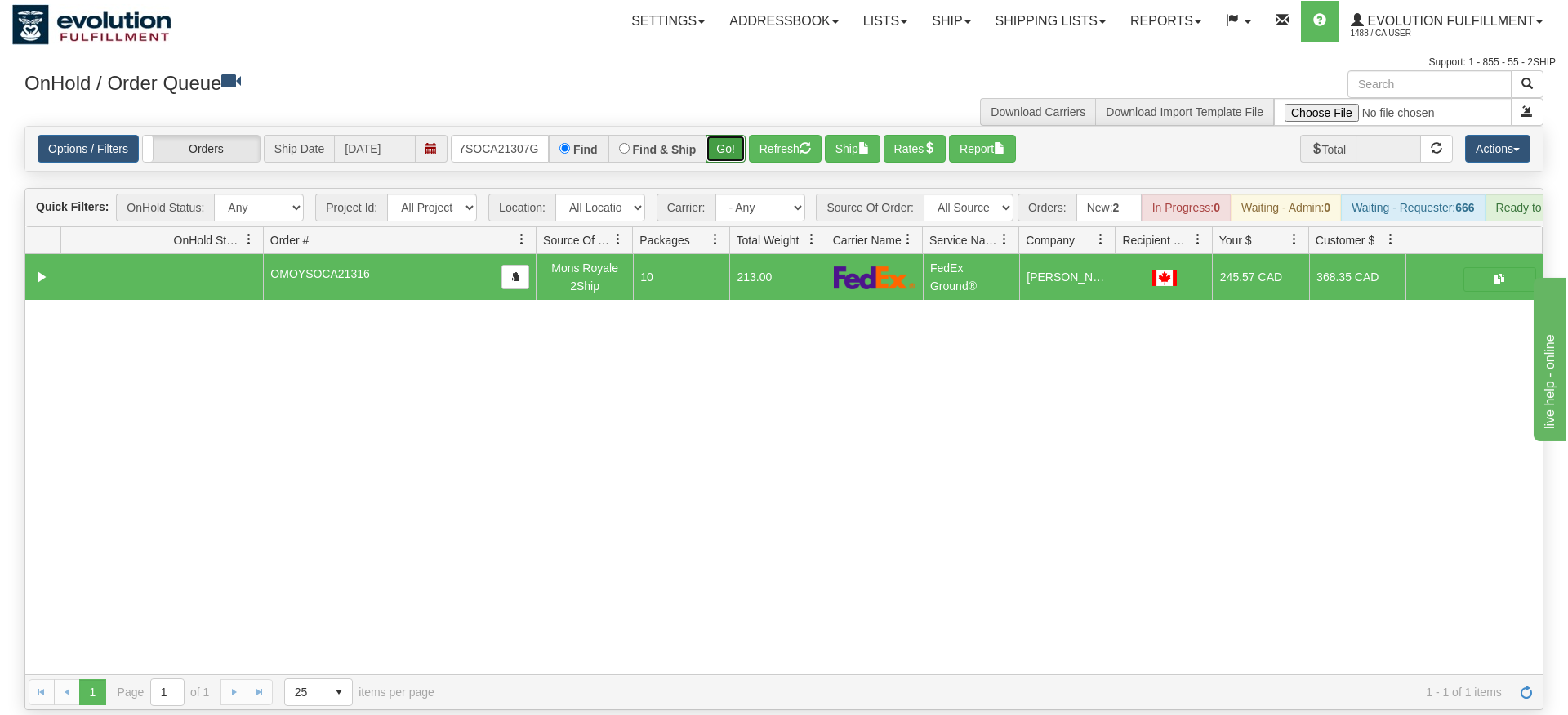
click at [718, 155] on div "Is equal to Is not equal to Contains Does not contains CAD USD EUR ZAR [PERSON_…" at bounding box center [784, 418] width 1544 height 585
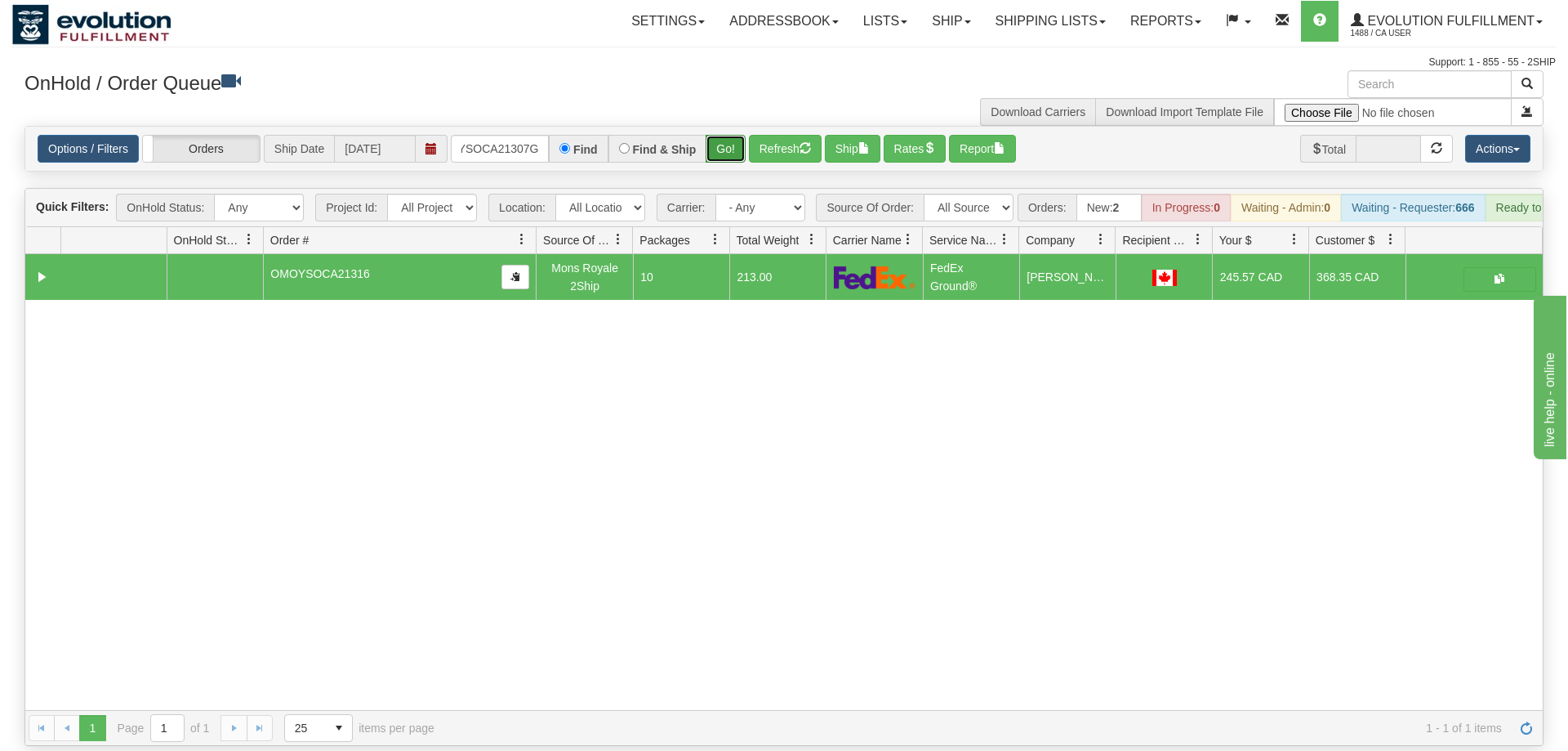
click at [724, 135] on button "Go!" at bounding box center [725, 148] width 40 height 28
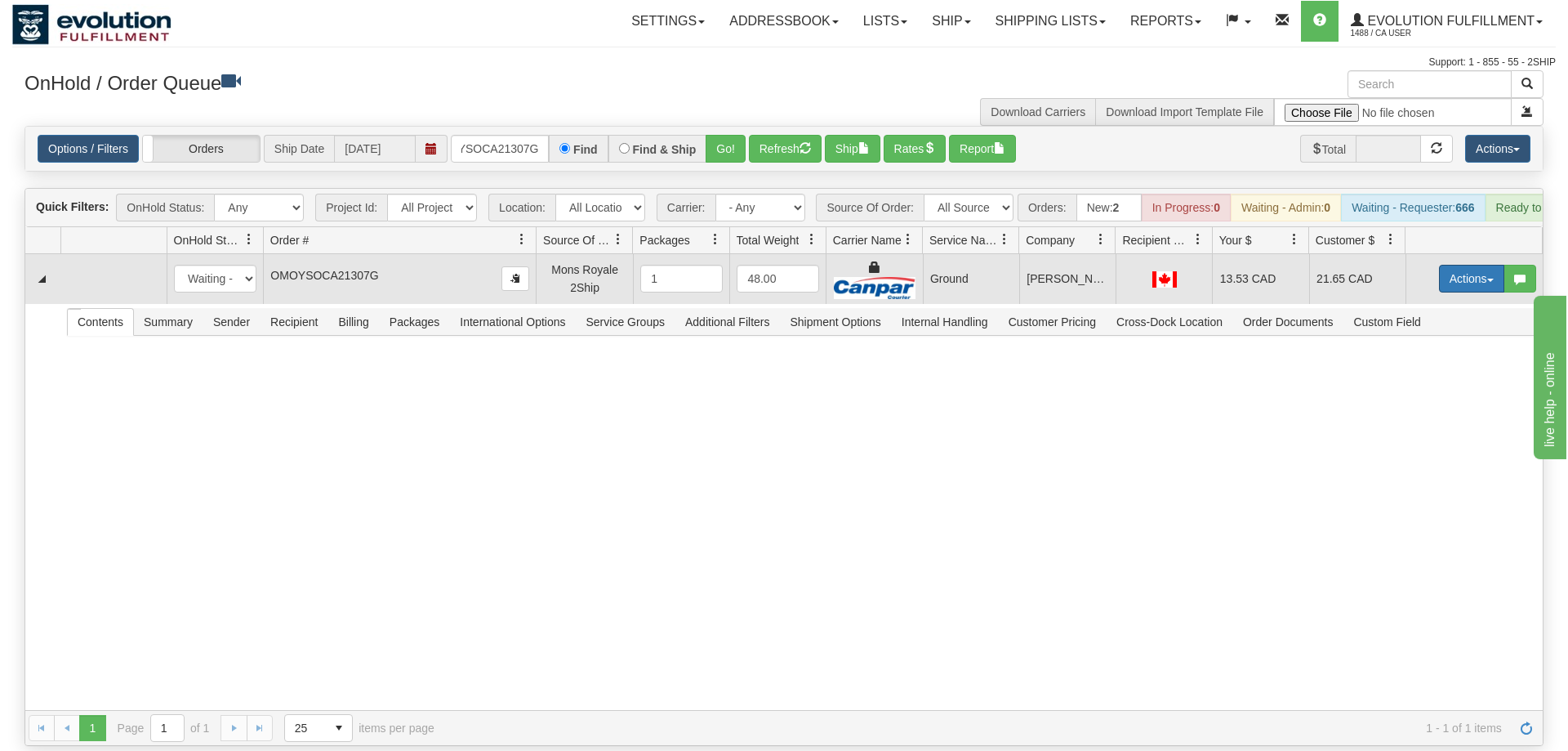
click at [1484, 265] on button "Actions" at bounding box center [1472, 278] width 65 height 28
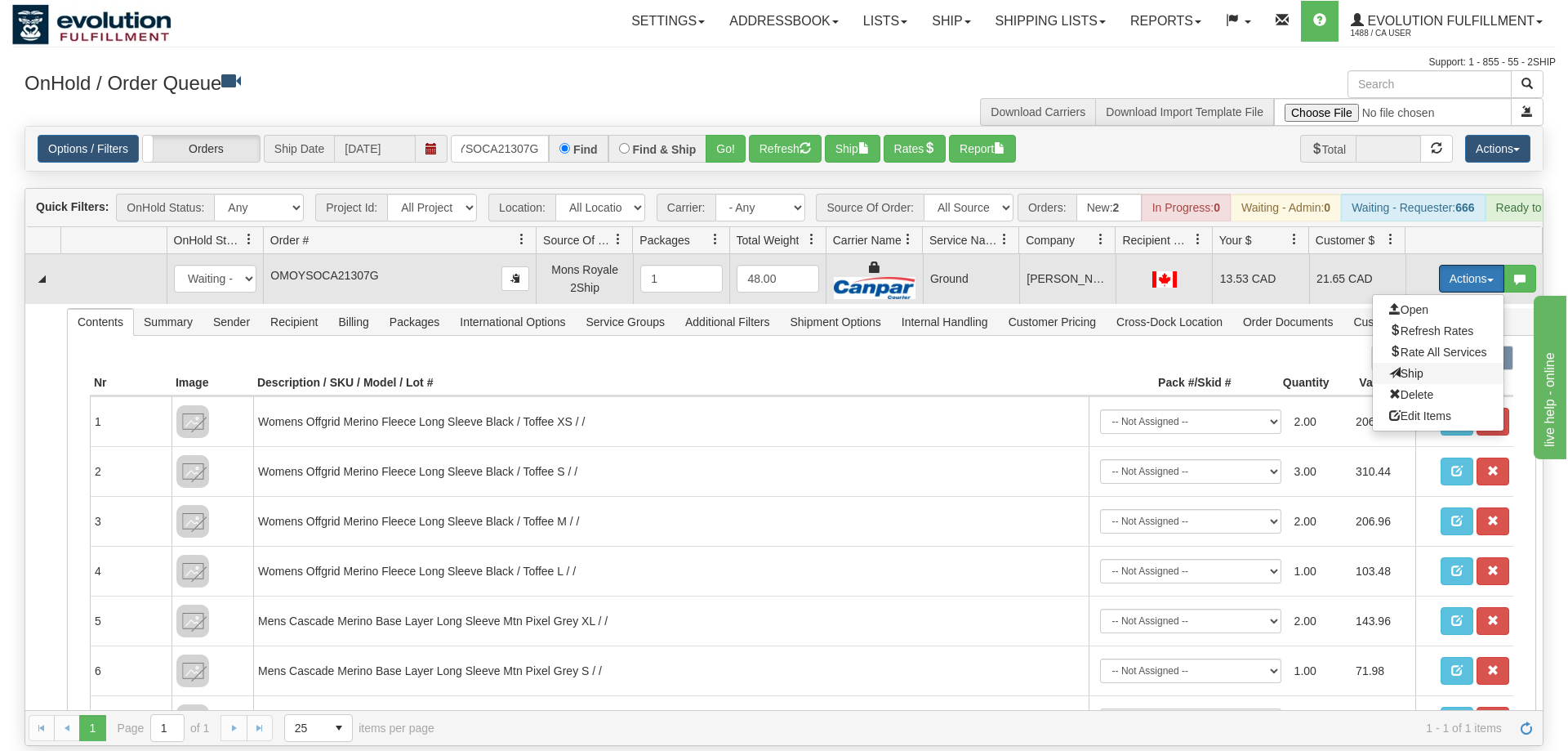
click at [1398, 367] on span "Ship" at bounding box center [1406, 374] width 34 height 13
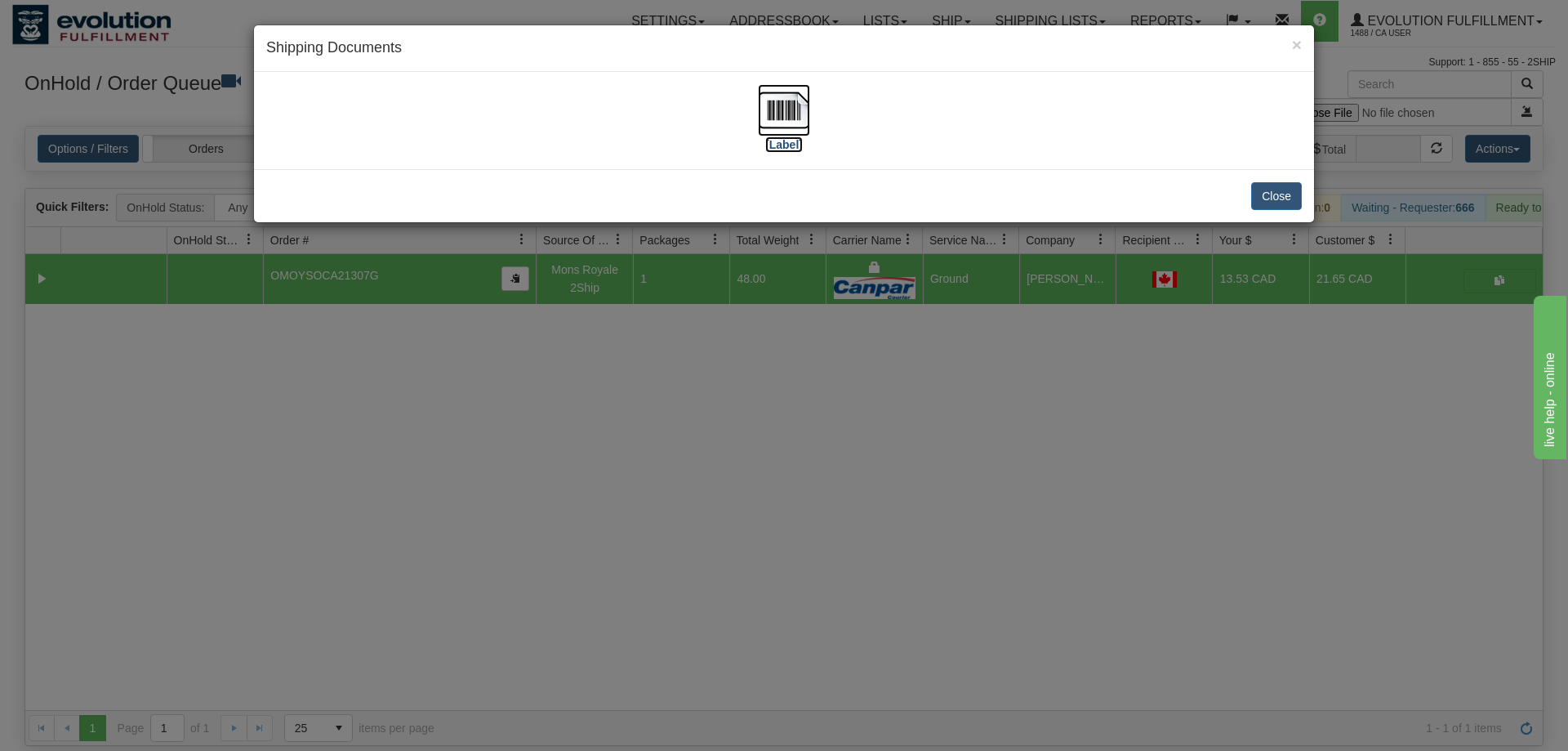
click at [792, 121] on img at bounding box center [784, 110] width 53 height 53
drag, startPoint x: 28, startPoint y: 448, endPoint x: 291, endPoint y: 287, distance: 308.4
click at [28, 448] on div "× Shipping Documents [Label] Close" at bounding box center [784, 376] width 1568 height 751
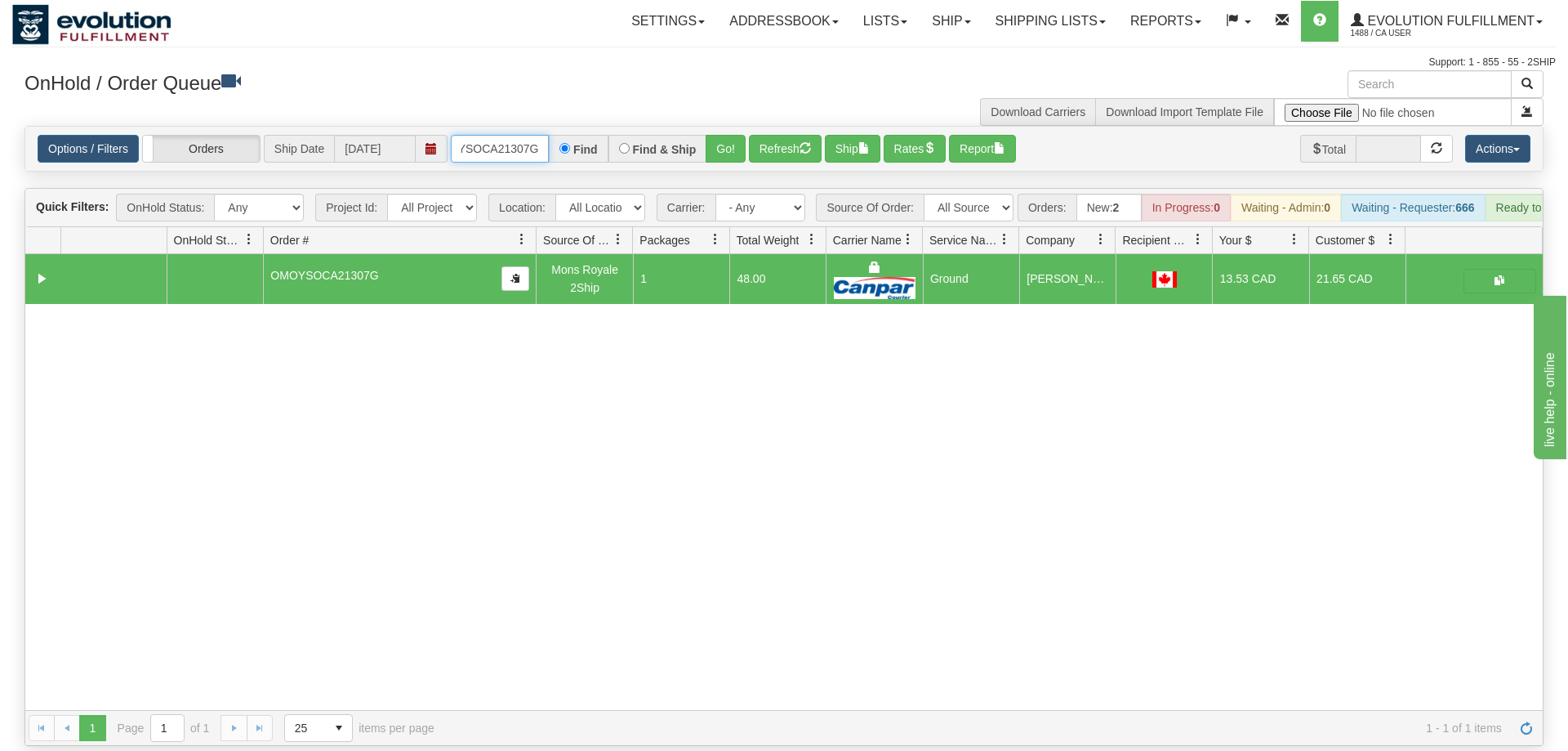
click at [510, 135] on input "OMOYSOCA21307G" at bounding box center [499, 148] width 98 height 28
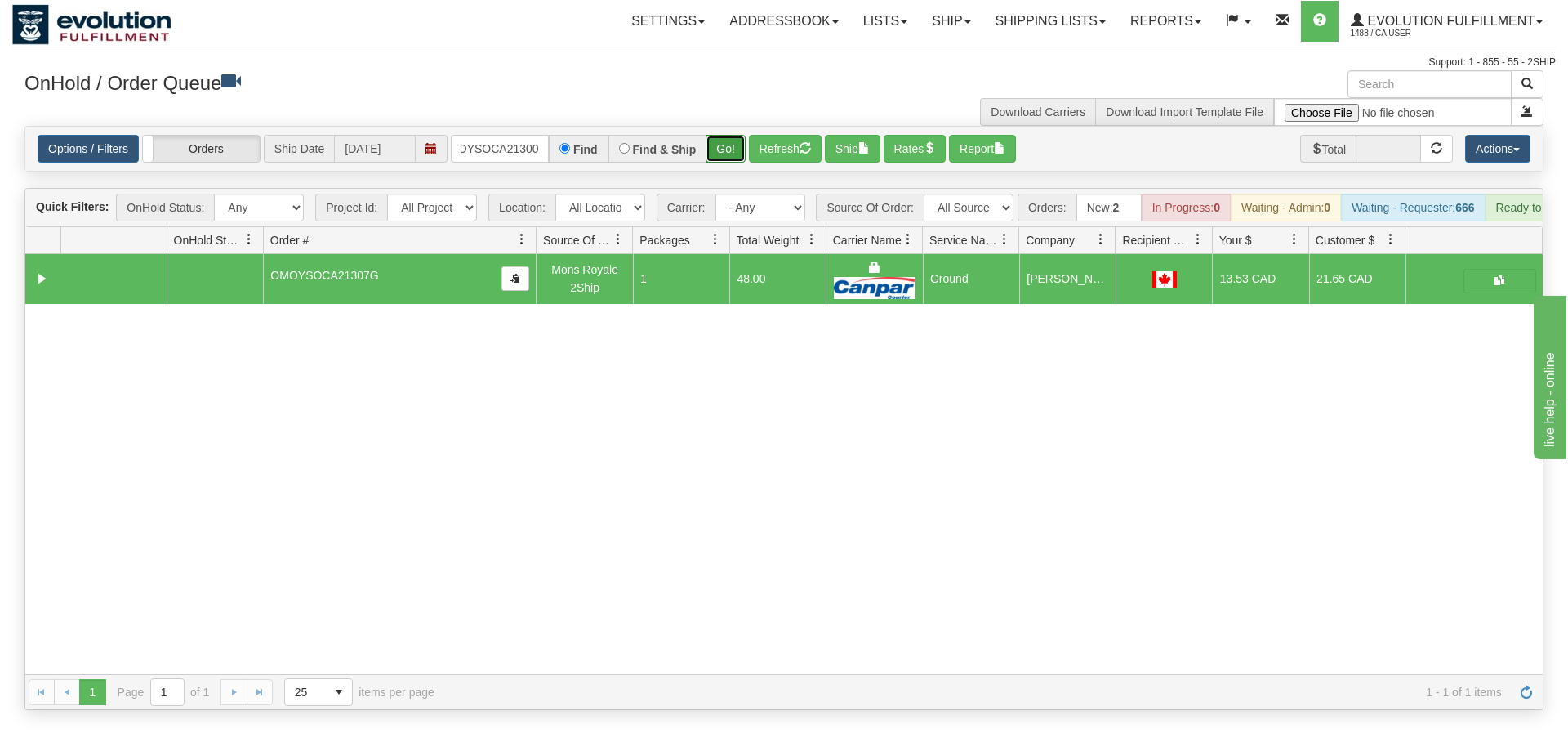
click at [715, 161] on div "Is equal to Is not equal to Contains Does not contains CAD USD EUR ZAR [PERSON_…" at bounding box center [784, 418] width 1544 height 585
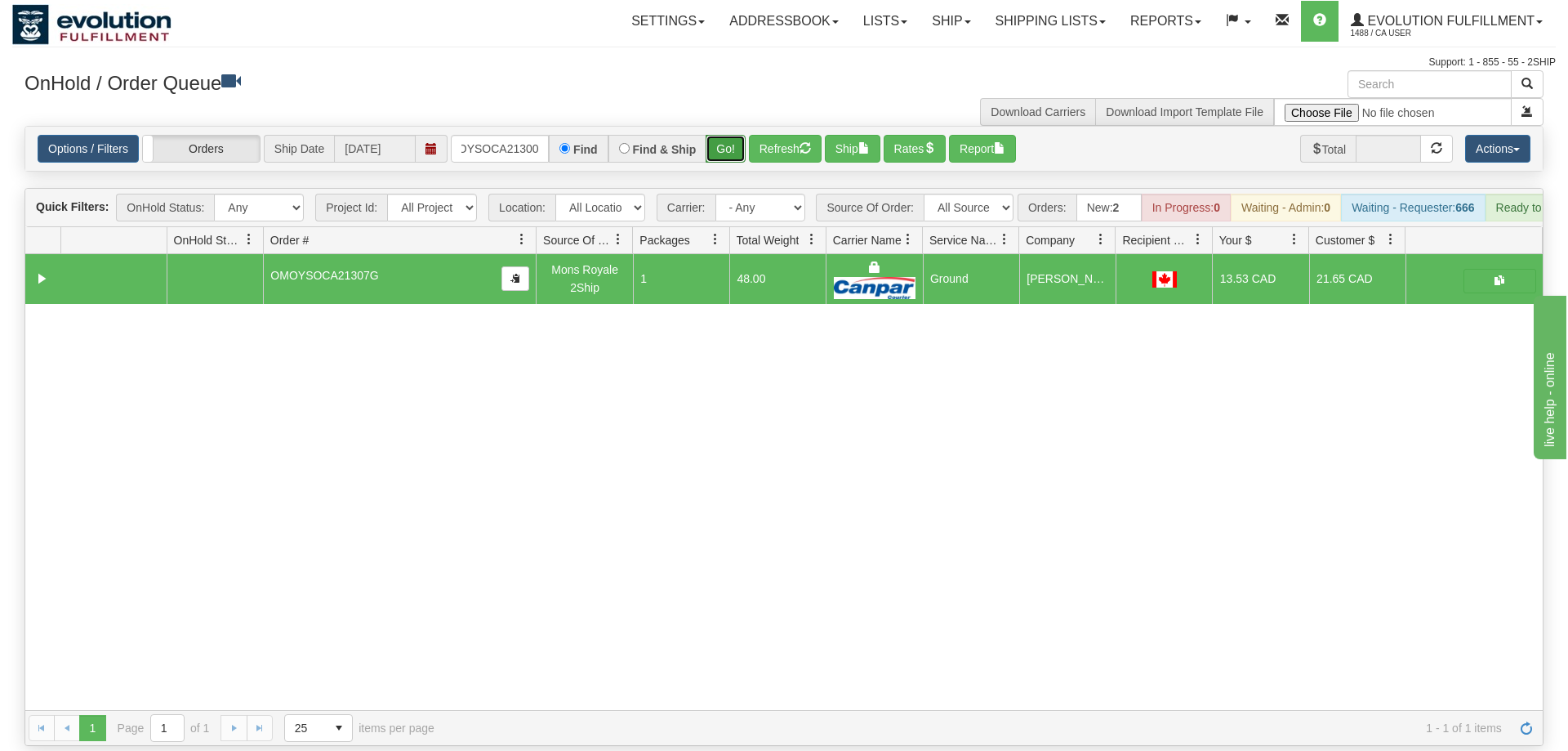
click at [720, 135] on button "Go!" at bounding box center [725, 148] width 40 height 28
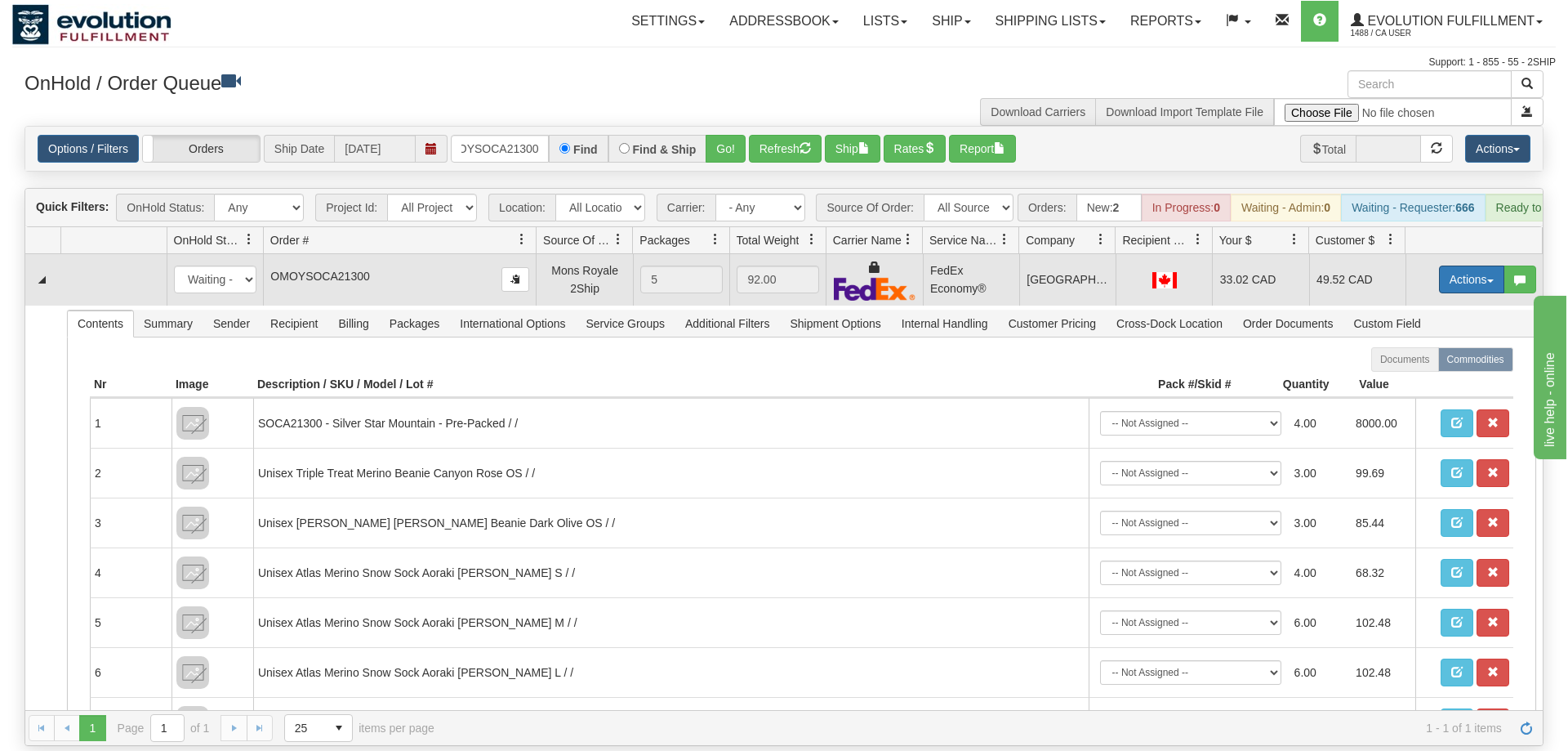
click at [1481, 266] on button "Actions" at bounding box center [1472, 279] width 65 height 28
click at [1416, 368] on span "Ship" at bounding box center [1406, 375] width 34 height 13
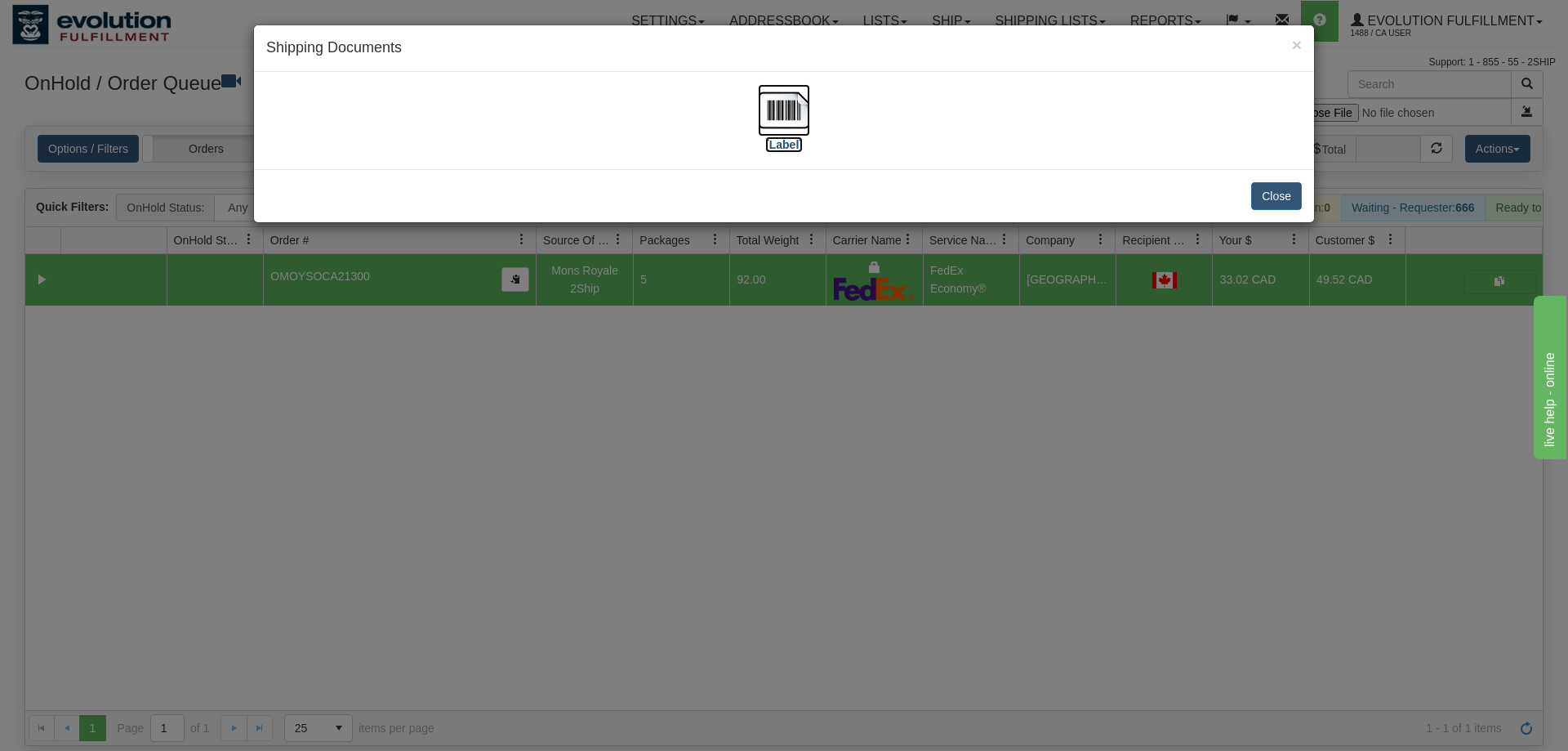
click at [807, 101] on img at bounding box center [784, 110] width 53 height 53
drag, startPoint x: 683, startPoint y: 435, endPoint x: 680, endPoint y: 396, distance: 39.1
click at [683, 412] on div "× Shipping Documents [Label] Close" at bounding box center [784, 376] width 1568 height 751
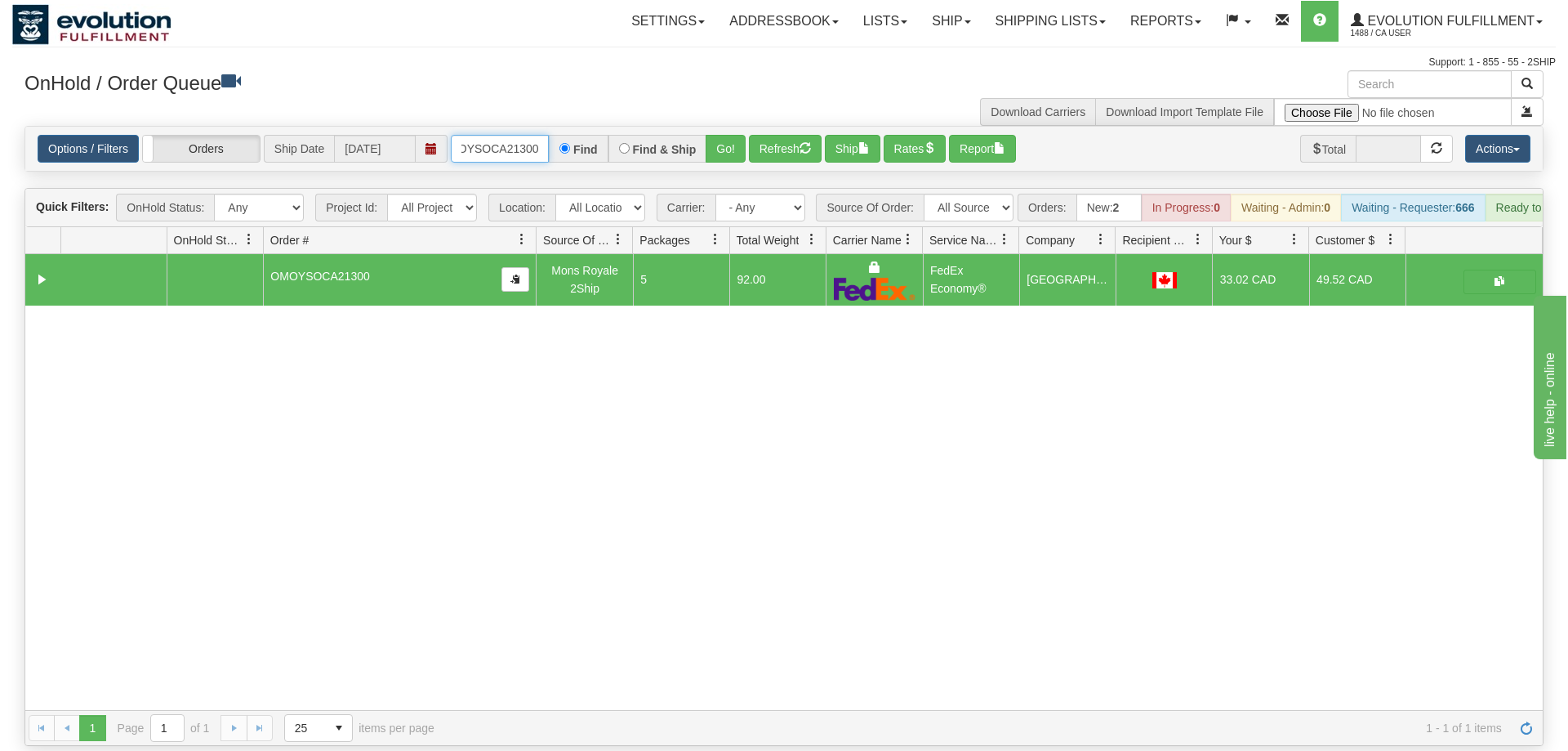
click at [495, 135] on input "OMOYSOCA21300" at bounding box center [499, 148] width 98 height 28
drag, startPoint x: 725, startPoint y: 125, endPoint x: 731, endPoint y: 151, distance: 26.7
click at [725, 160] on div "Is equal to Is not equal to Contains Does not contains CAD USD EUR ZAR [PERSON_…" at bounding box center [784, 437] width 1544 height 621
click at [738, 135] on button "Go!" at bounding box center [725, 148] width 40 height 28
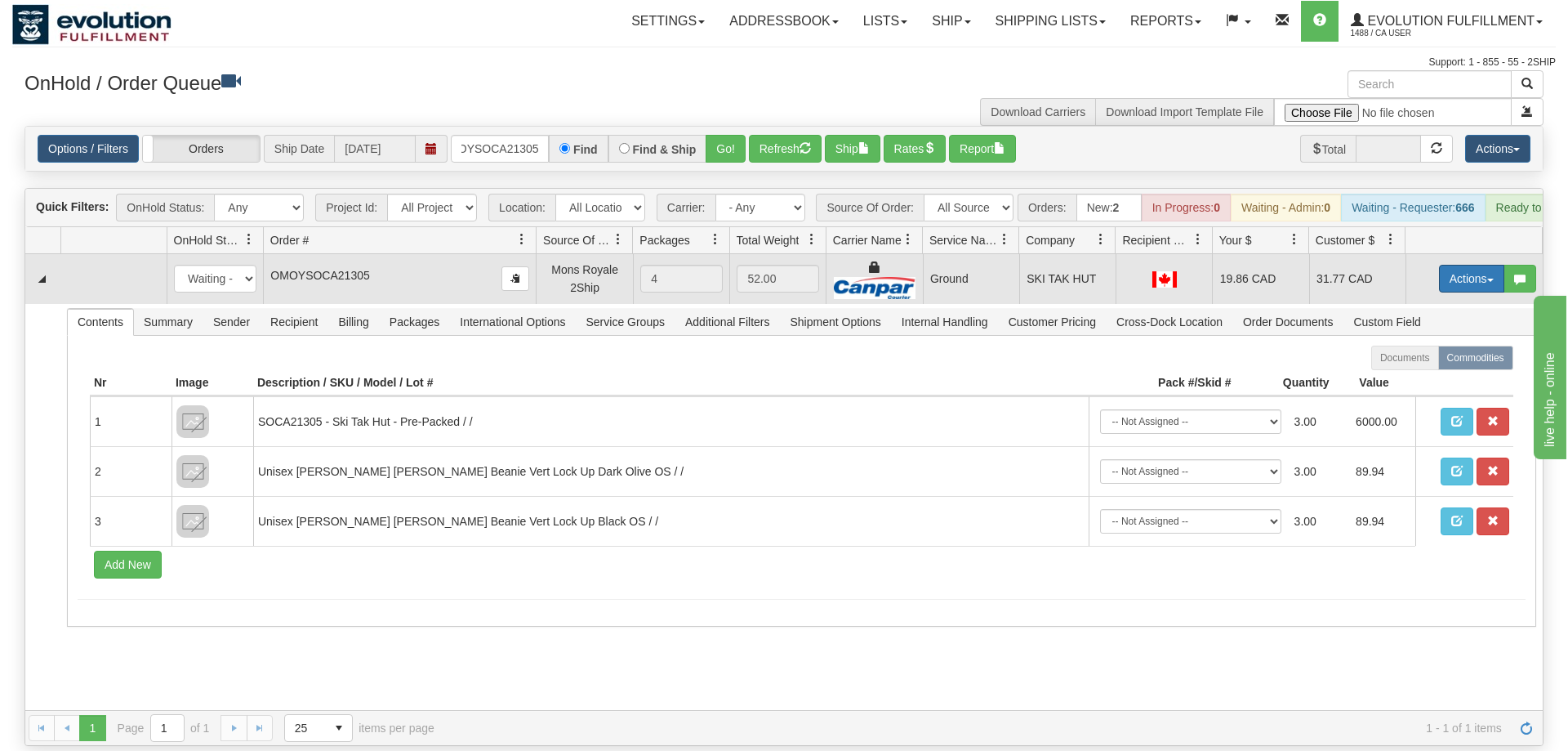
click at [1460, 265] on button "Actions" at bounding box center [1472, 278] width 65 height 28
click at [1448, 363] on link "Ship" at bounding box center [1438, 373] width 130 height 21
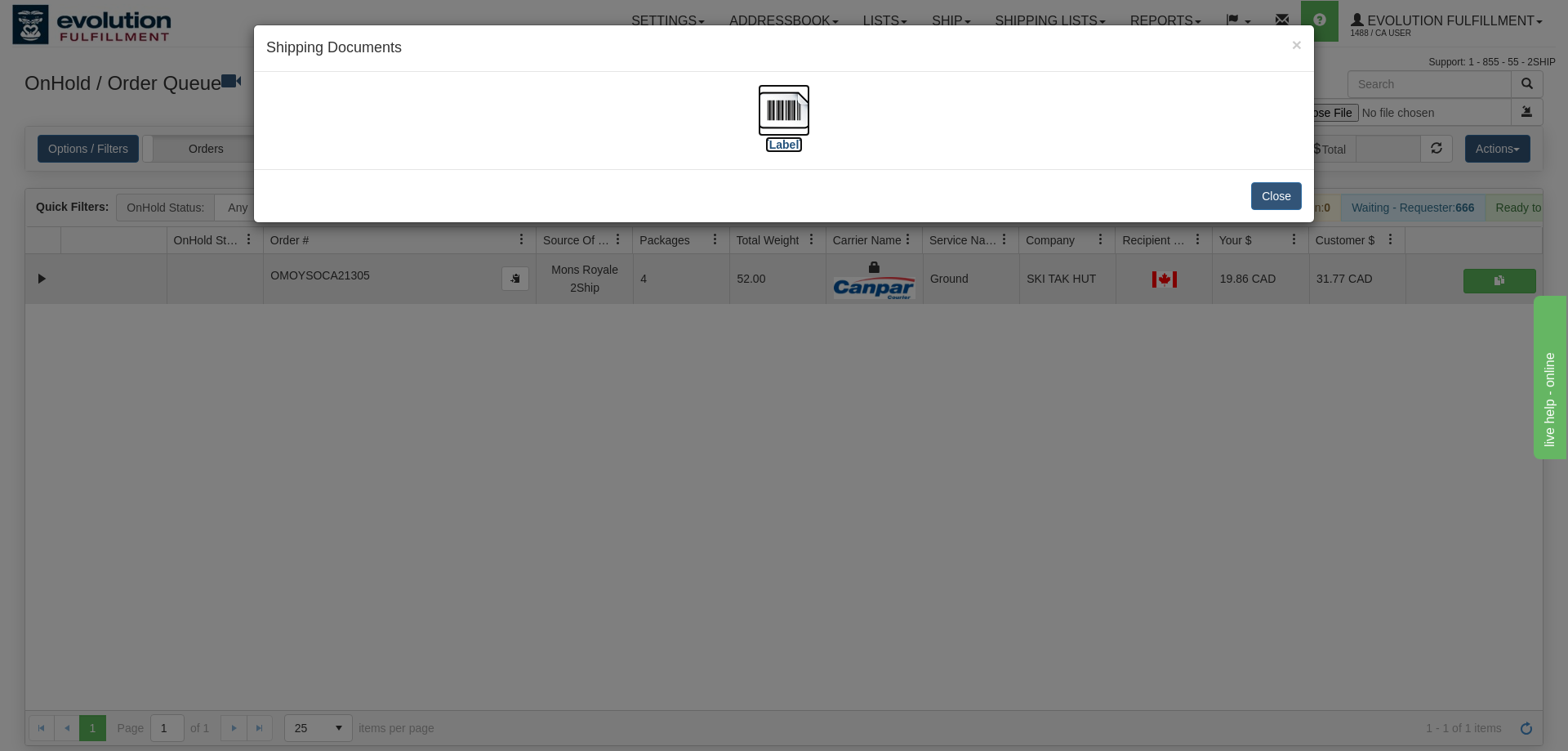
click at [788, 123] on img at bounding box center [784, 110] width 53 height 53
click at [644, 328] on div "× Shipping Documents [Label] Close" at bounding box center [784, 376] width 1568 height 751
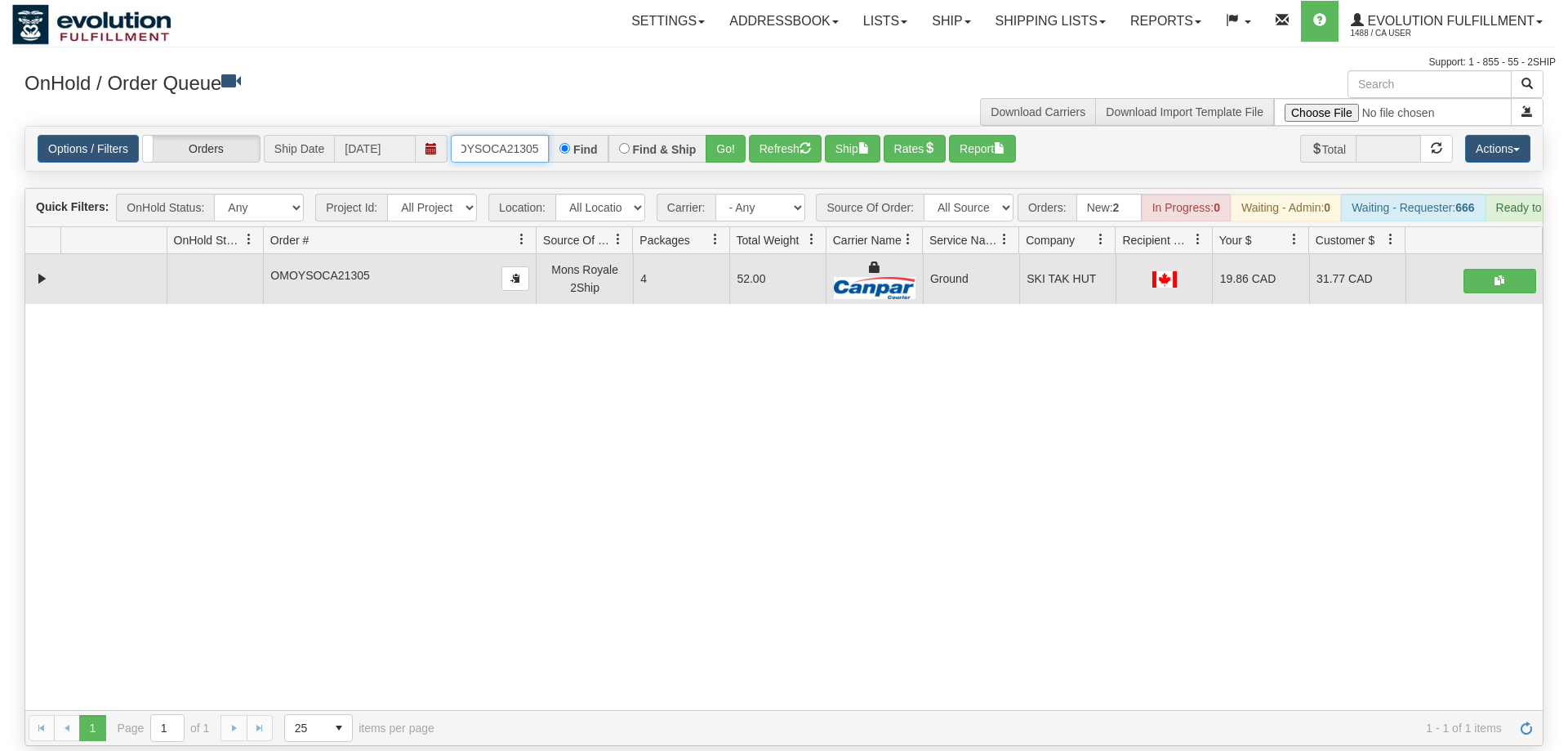
click at [488, 135] on input "OMOYSOCA21305" at bounding box center [499, 148] width 98 height 28
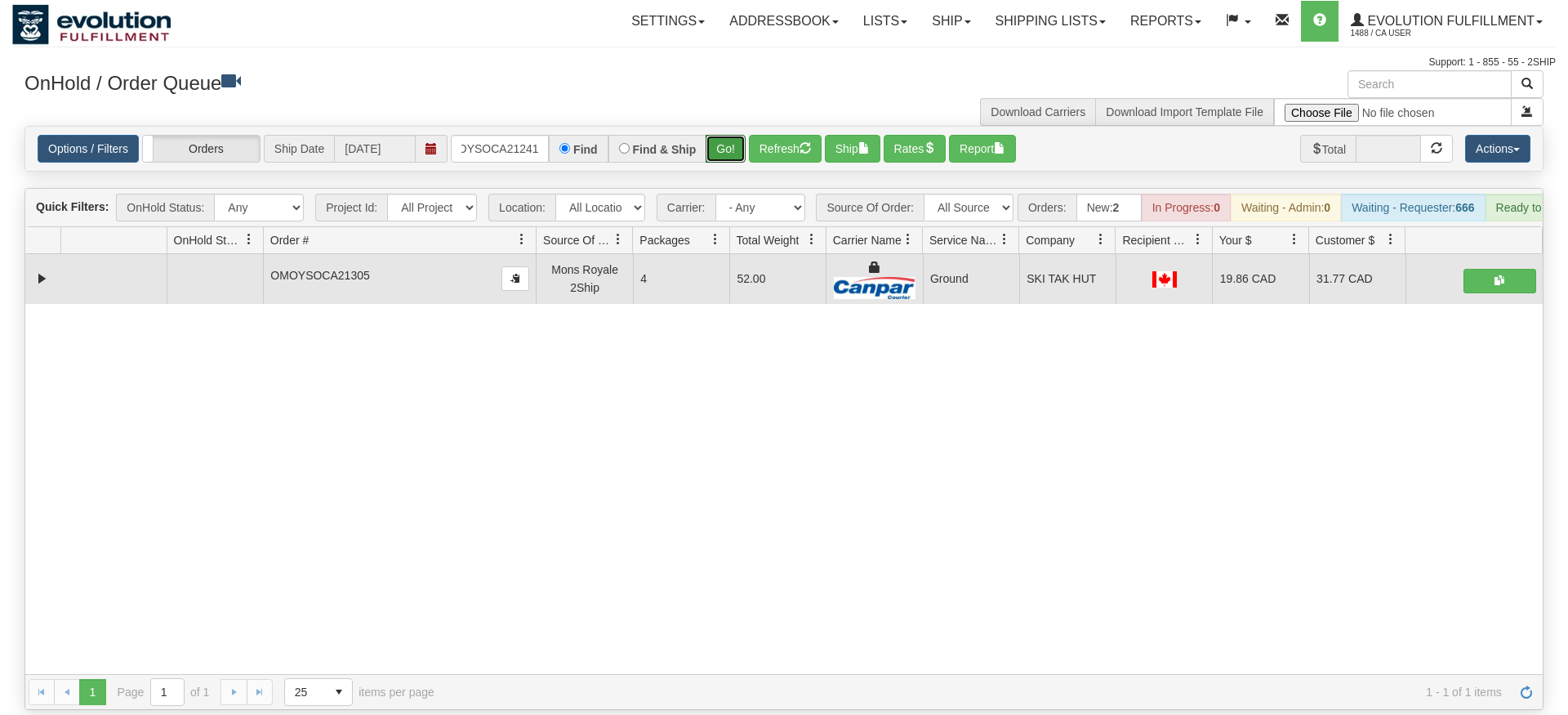
drag, startPoint x: 723, startPoint y: 123, endPoint x: 724, endPoint y: 158, distance: 35.0
click at [724, 158] on div "Is equal to Is not equal to Contains Does not contains CAD USD EUR ZAR [PERSON_…" at bounding box center [784, 418] width 1544 height 585
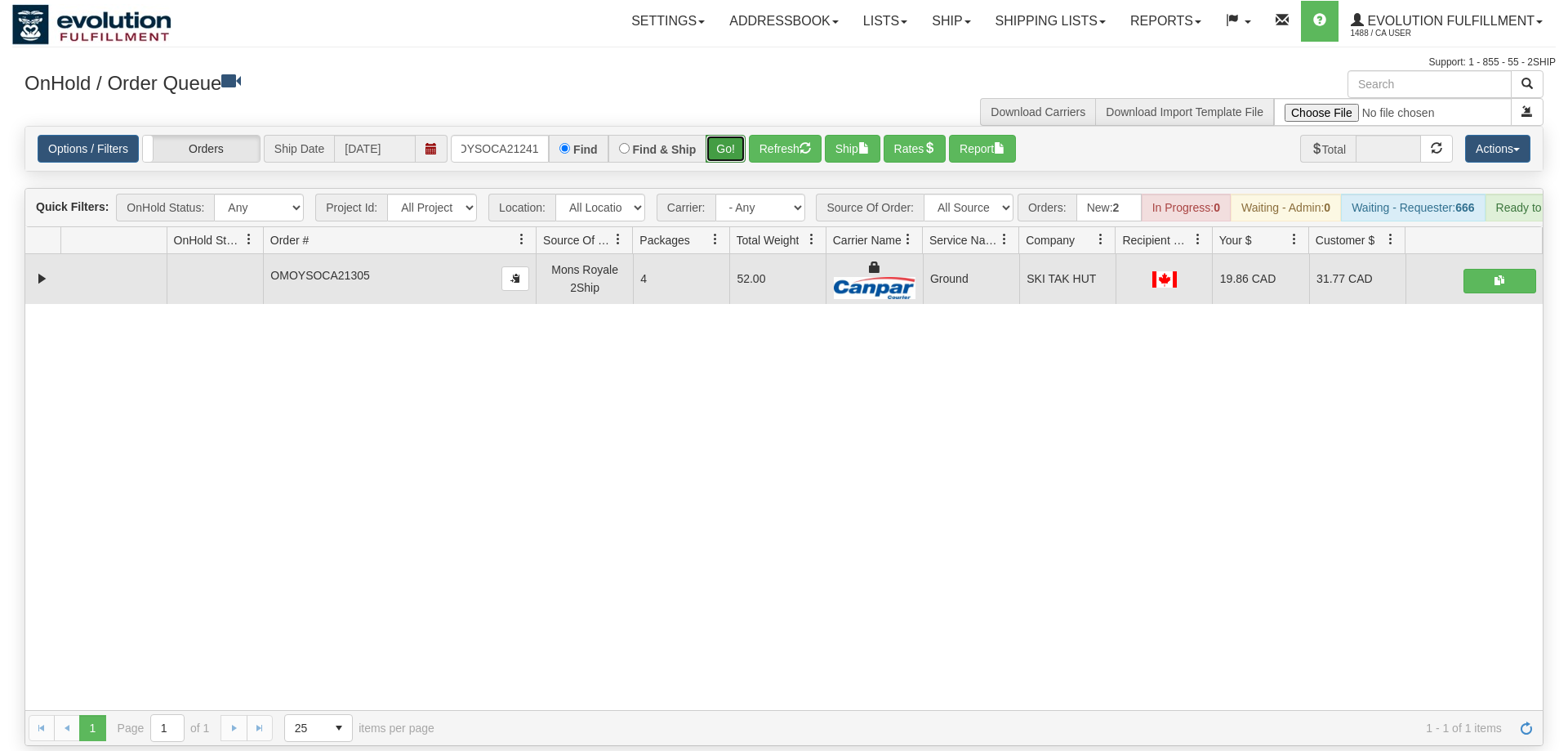
click at [728, 135] on button "Go!" at bounding box center [725, 148] width 40 height 28
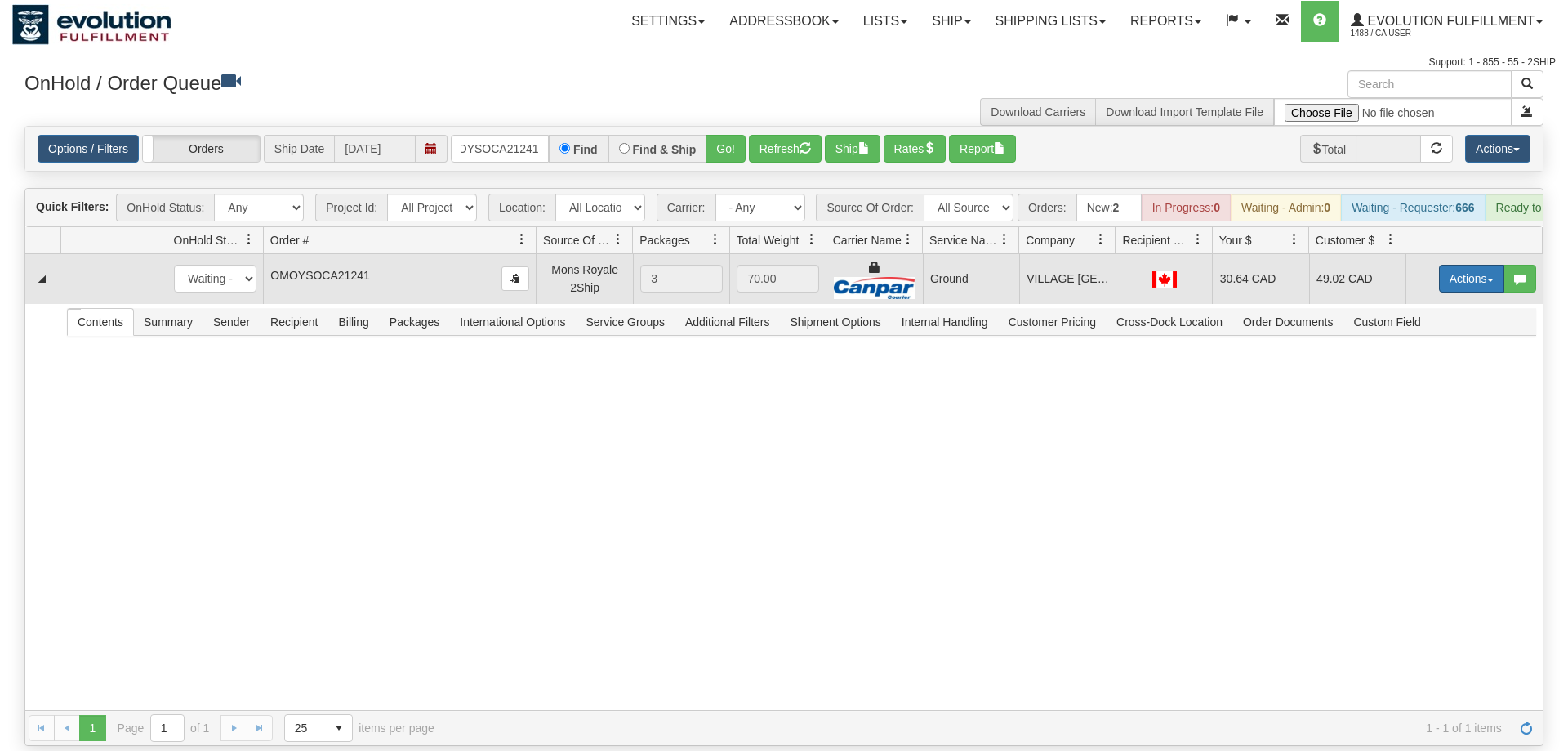
click at [1474, 265] on button "Actions" at bounding box center [1472, 278] width 65 height 28
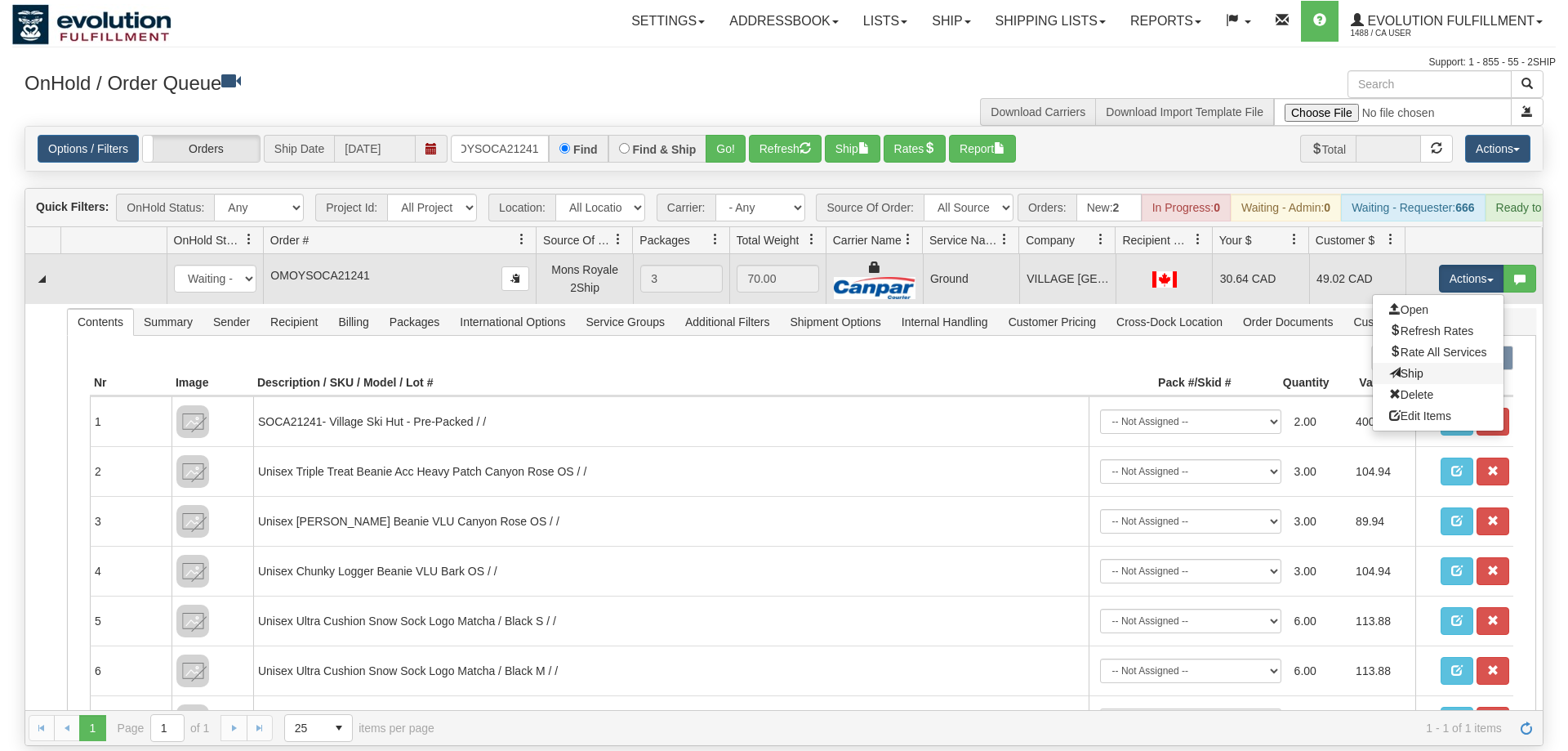
click at [1425, 363] on link "Ship" at bounding box center [1438, 373] width 130 height 21
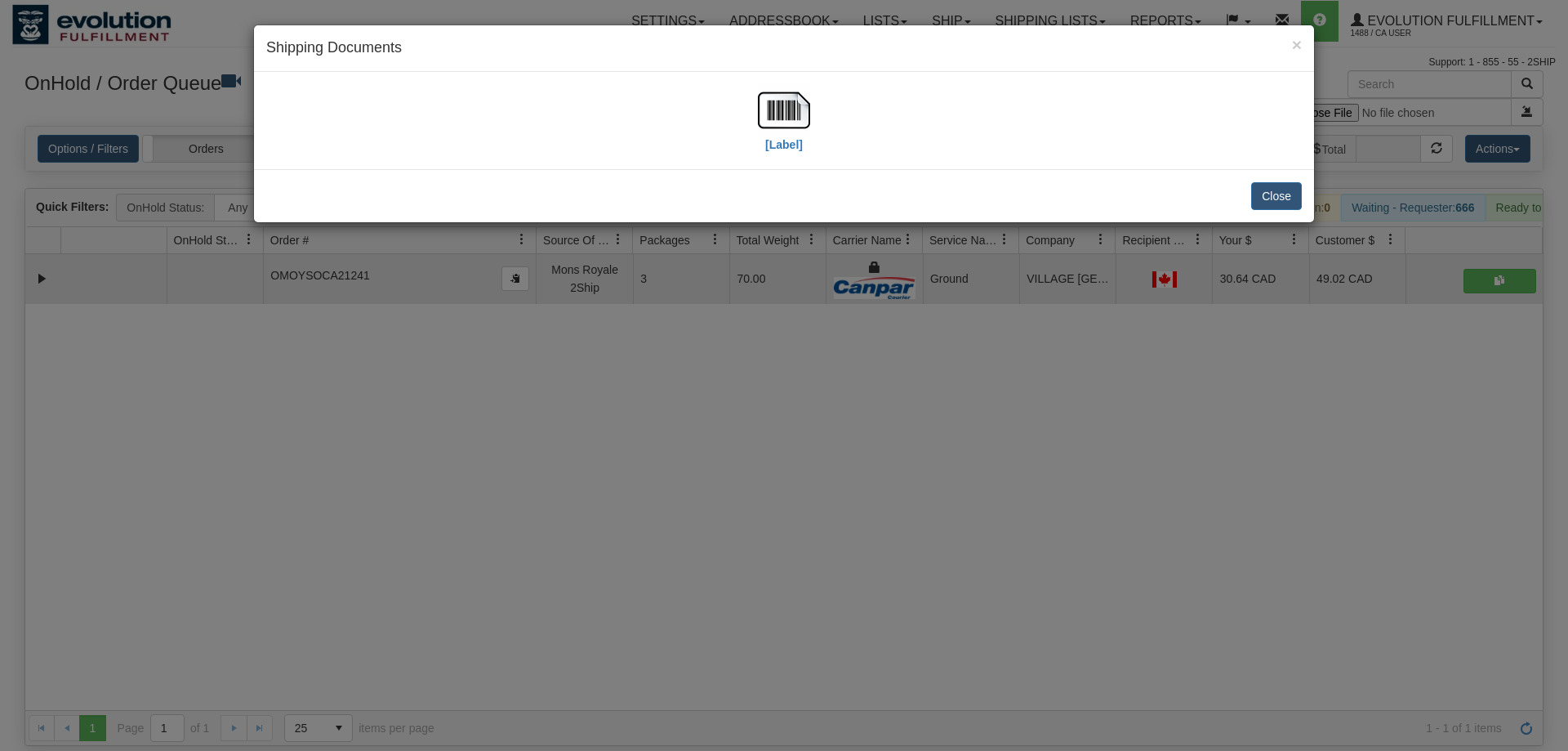
click at [725, 112] on div "[Label]" at bounding box center [784, 120] width 1036 height 73
click at [768, 126] on img at bounding box center [784, 110] width 53 height 53
click at [1031, 344] on div "× Shipping Documents [Label] Close" at bounding box center [784, 376] width 1568 height 751
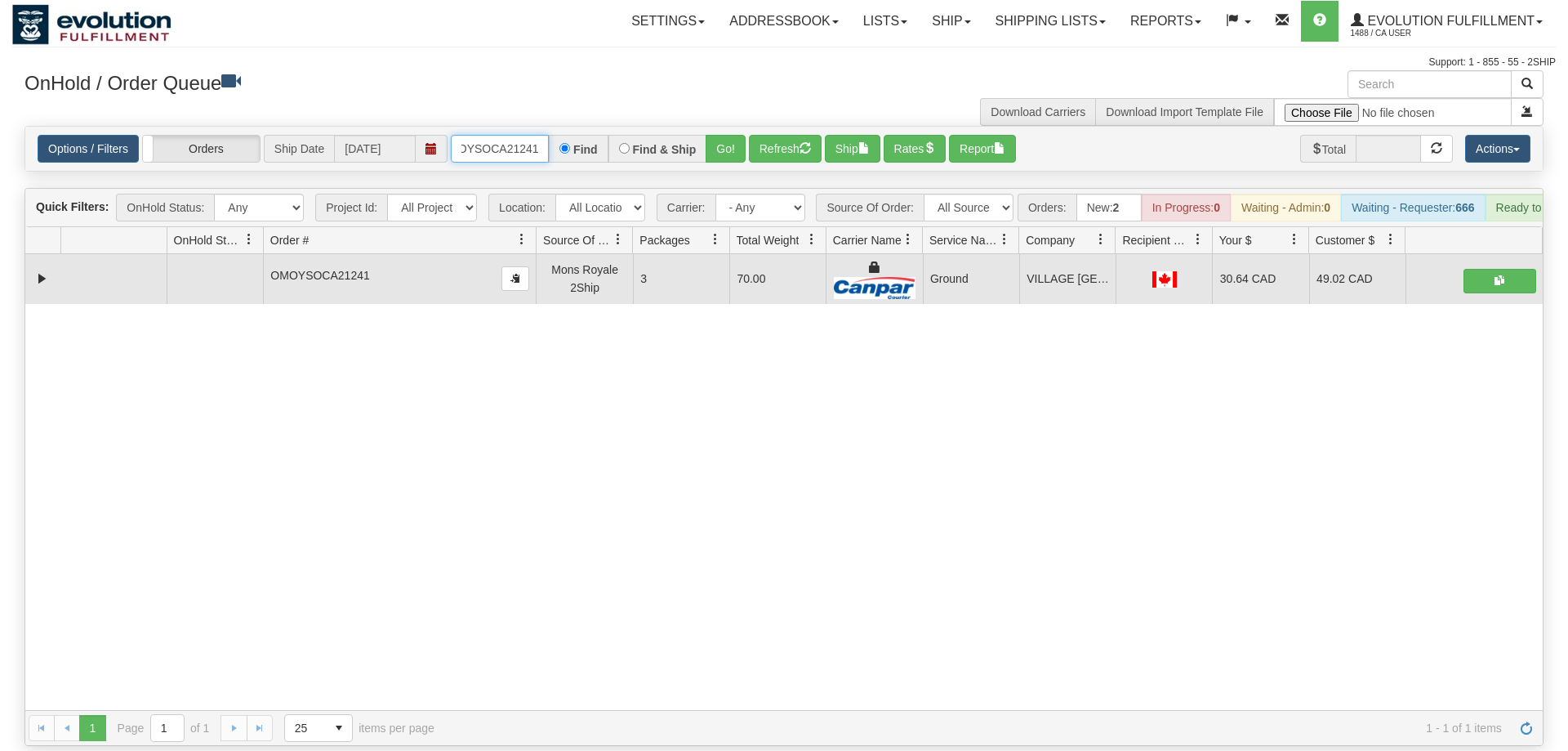
click at [517, 135] on input "OMOYSOCA21241" at bounding box center [499, 148] width 98 height 28
click at [739, 155] on div "Is equal to Is not equal to Contains Does not contains CAD USD EUR ZAR [PERSON_…" at bounding box center [784, 437] width 1544 height 621
click at [499, 141] on div "Options / Filters Group Shipments Orders Ship Date [DATE] OMOYSOCA21233 Find Fi…" at bounding box center [784, 148] width 1518 height 44
click at [508, 135] on input "OMOYSOCA21233" at bounding box center [499, 148] width 98 height 28
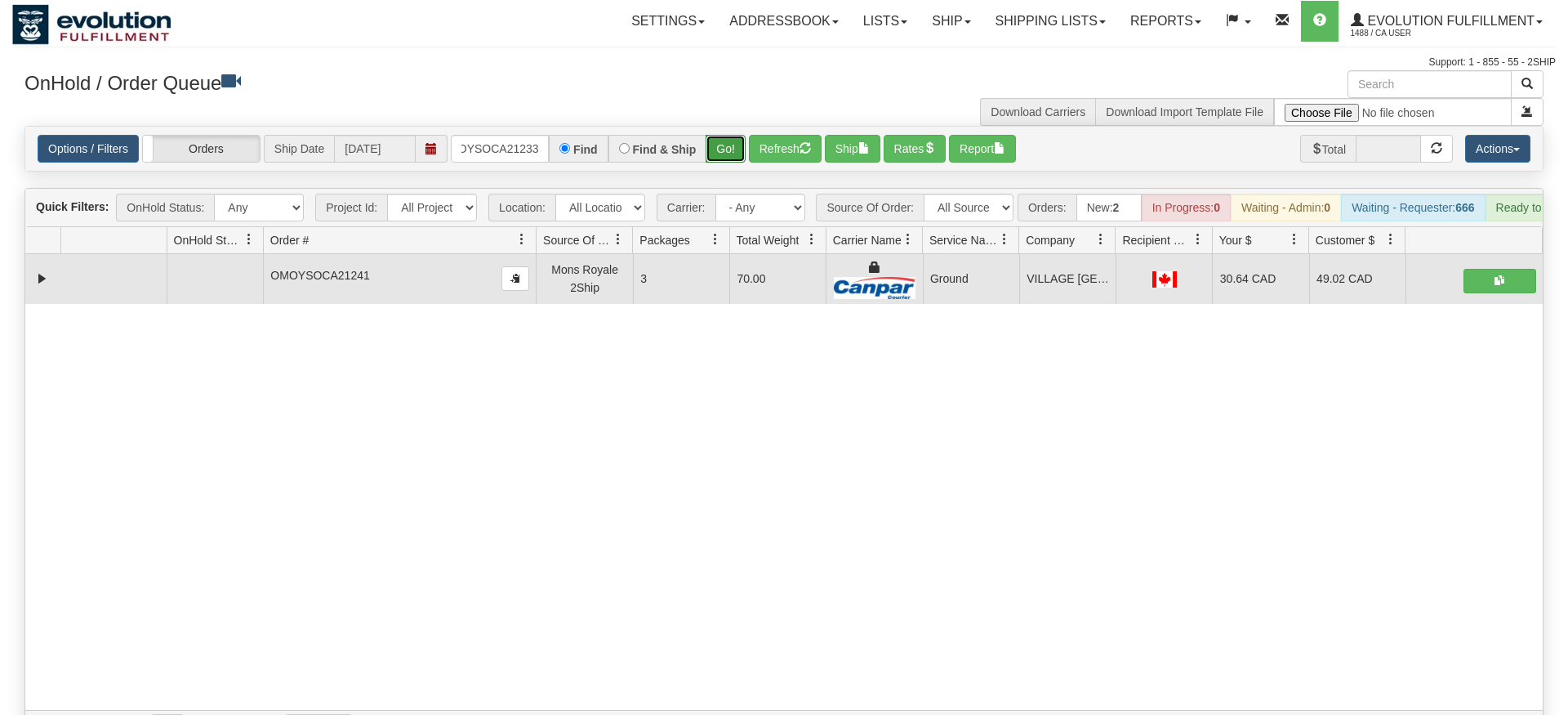
click at [725, 160] on div "Is equal to Is not equal to Contains Does not contains CAD USD EUR ZAR [PERSON_…" at bounding box center [784, 437] width 1544 height 621
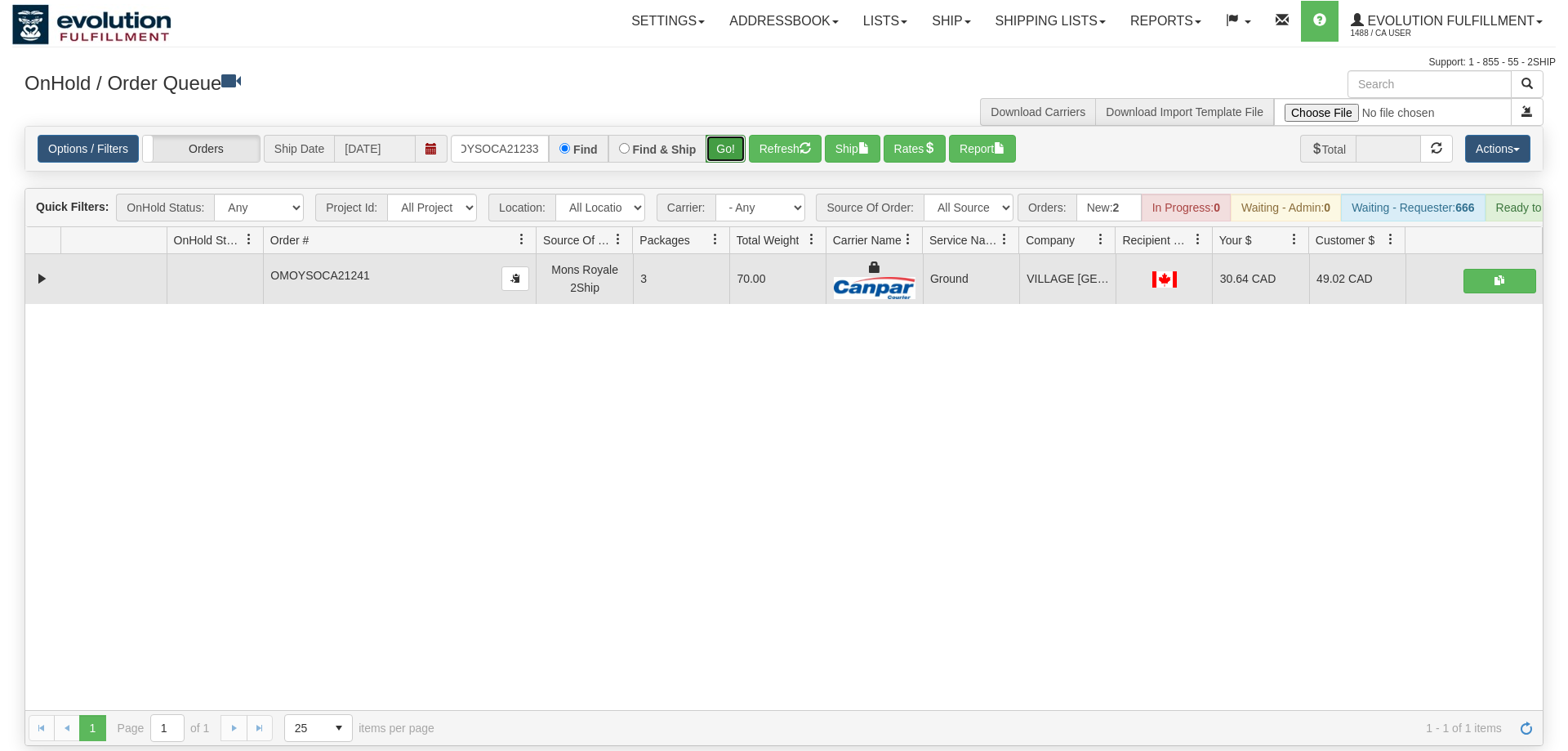
click at [731, 135] on button "Go!" at bounding box center [725, 148] width 40 height 28
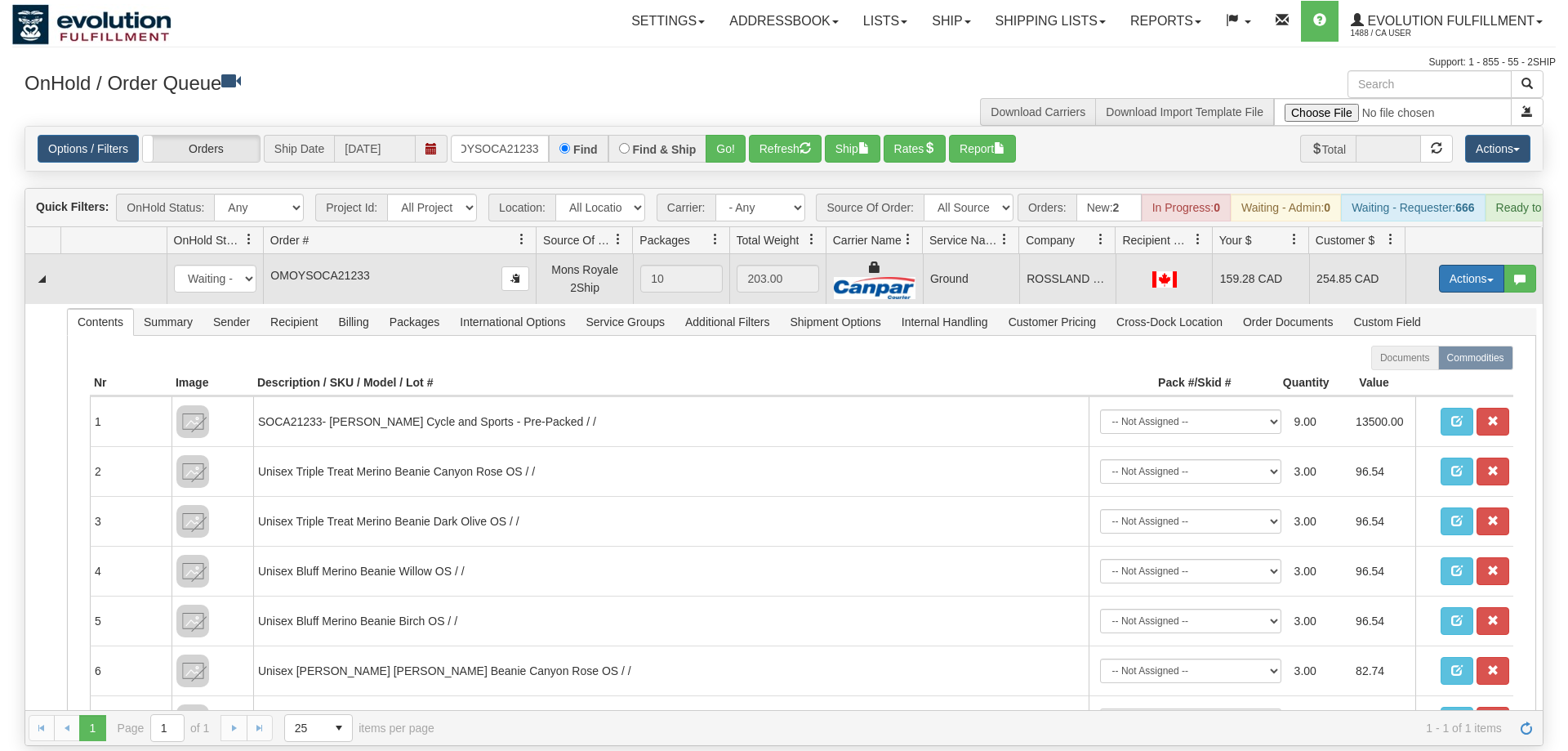
click at [1456, 265] on button "Actions" at bounding box center [1472, 278] width 65 height 28
click at [1418, 367] on span "Ship" at bounding box center [1406, 374] width 34 height 13
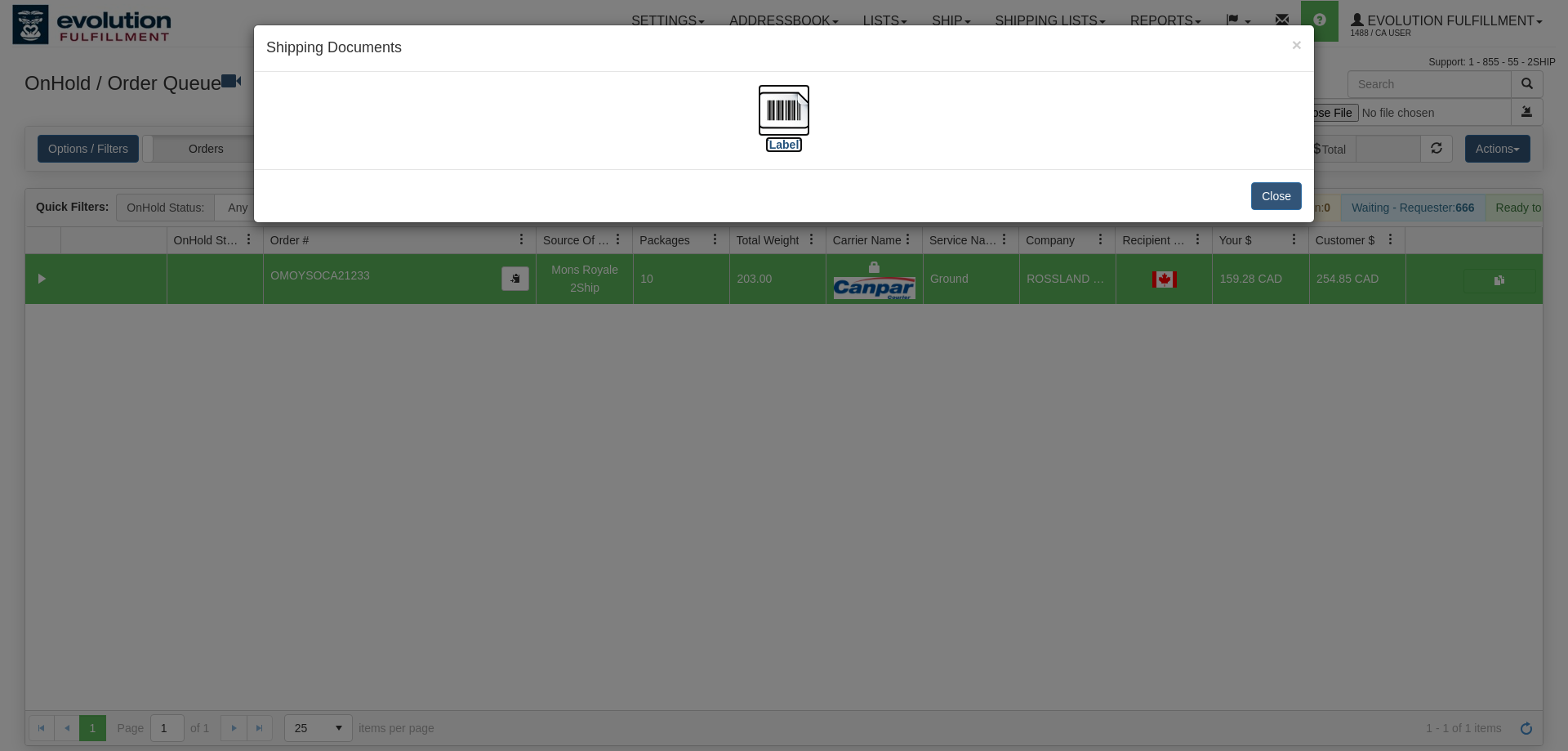
click at [770, 125] on img at bounding box center [784, 110] width 53 height 53
drag, startPoint x: 783, startPoint y: 551, endPoint x: 790, endPoint y: 501, distance: 50.5
click at [784, 547] on div "× Shipping Documents [Label] Close" at bounding box center [784, 376] width 1568 height 751
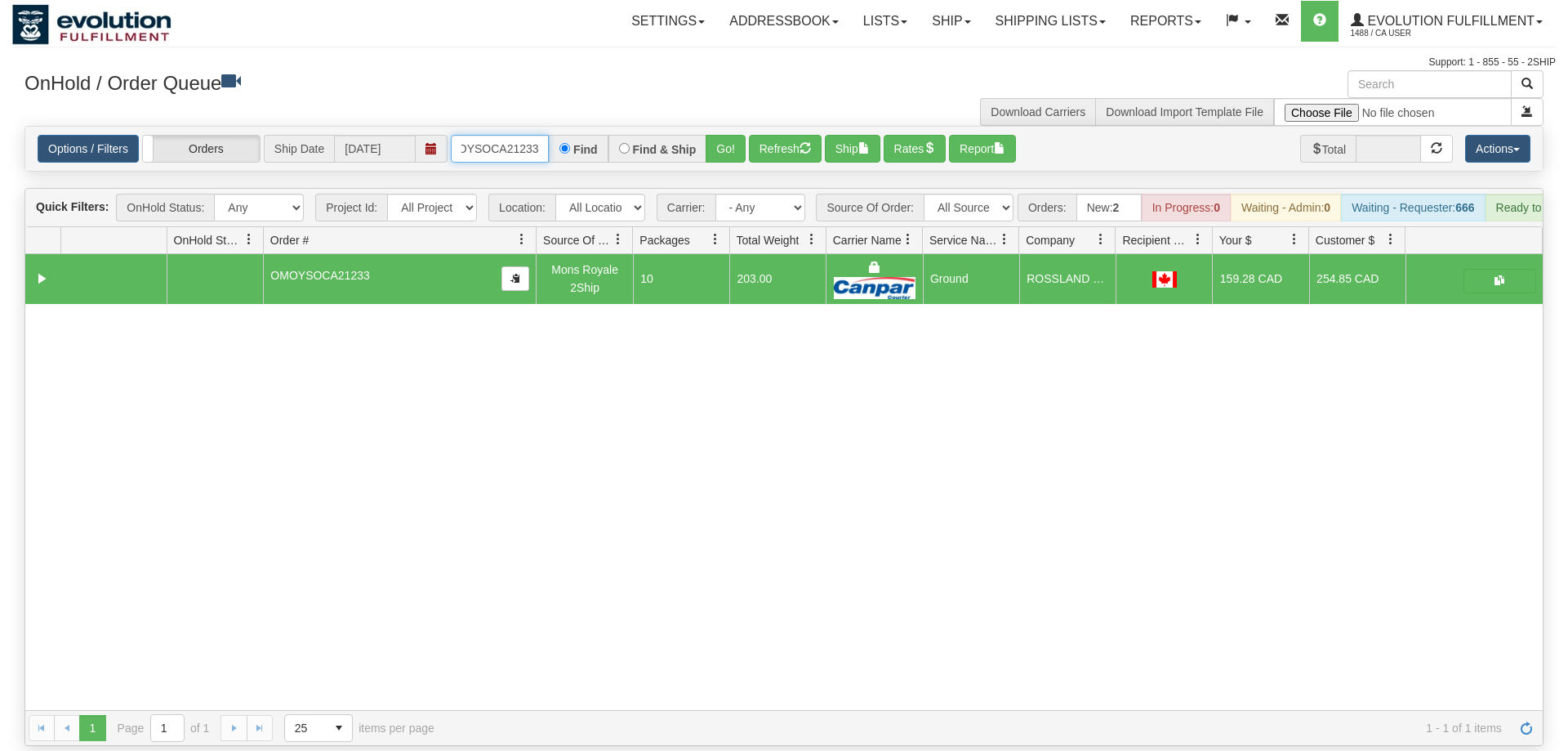
click at [518, 135] on input "OMOYSOCA21233" at bounding box center [499, 148] width 98 height 28
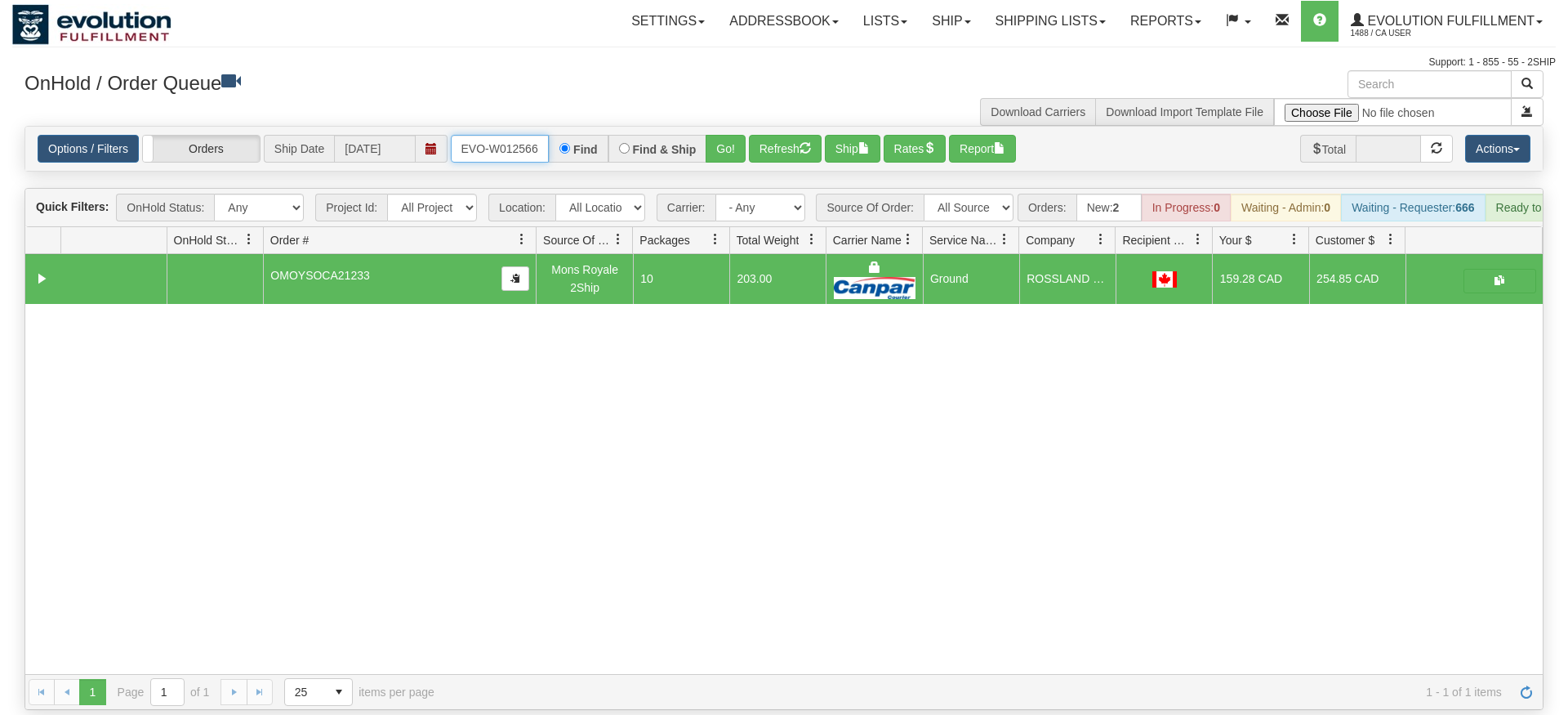
type input "oRSCEVO-W012566"
click at [715, 162] on div "Is equal to Is not equal to Contains Does not contains CAD USD EUR ZAR [PERSON_…" at bounding box center [784, 418] width 1544 height 585
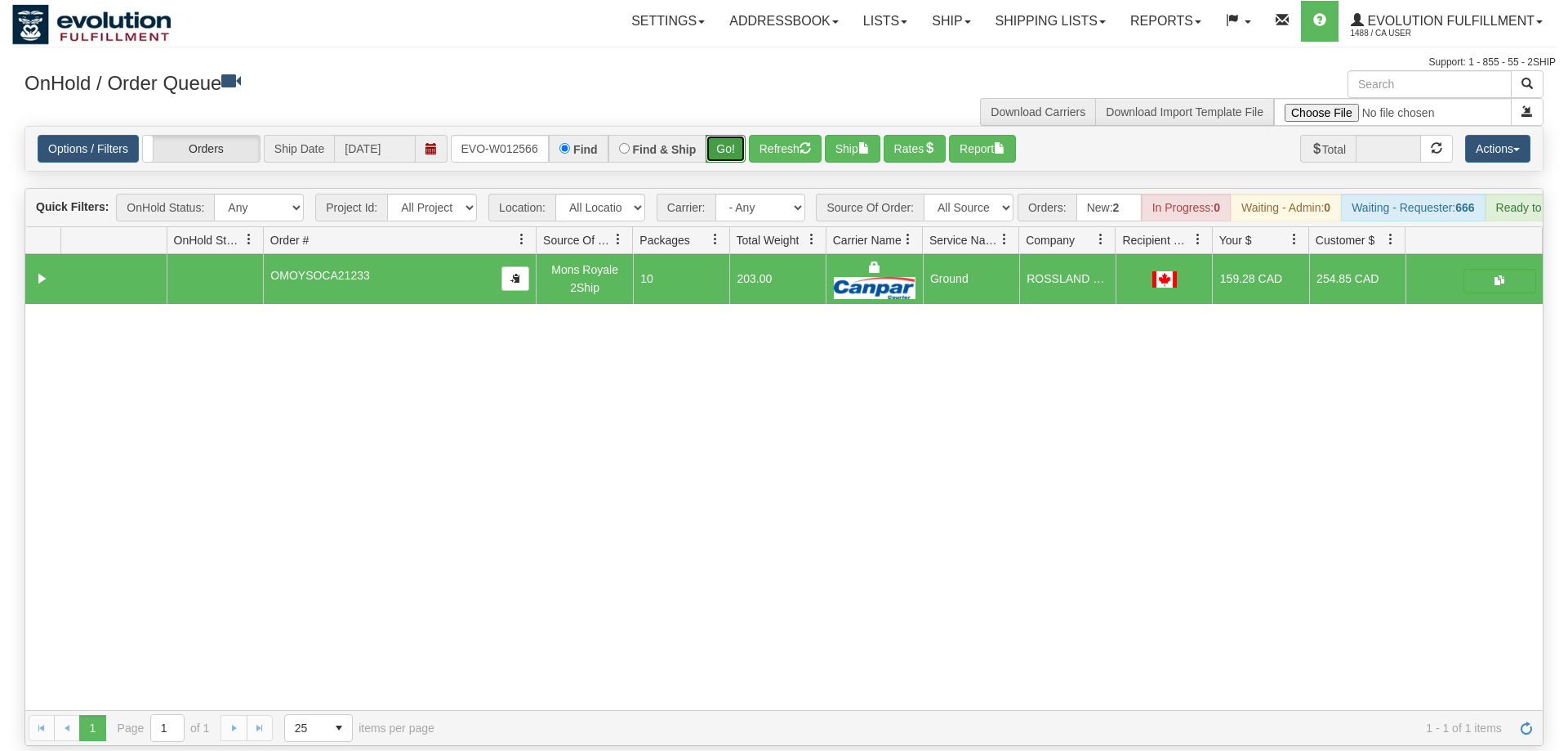
click at [731, 135] on button "Go!" at bounding box center [725, 148] width 40 height 28
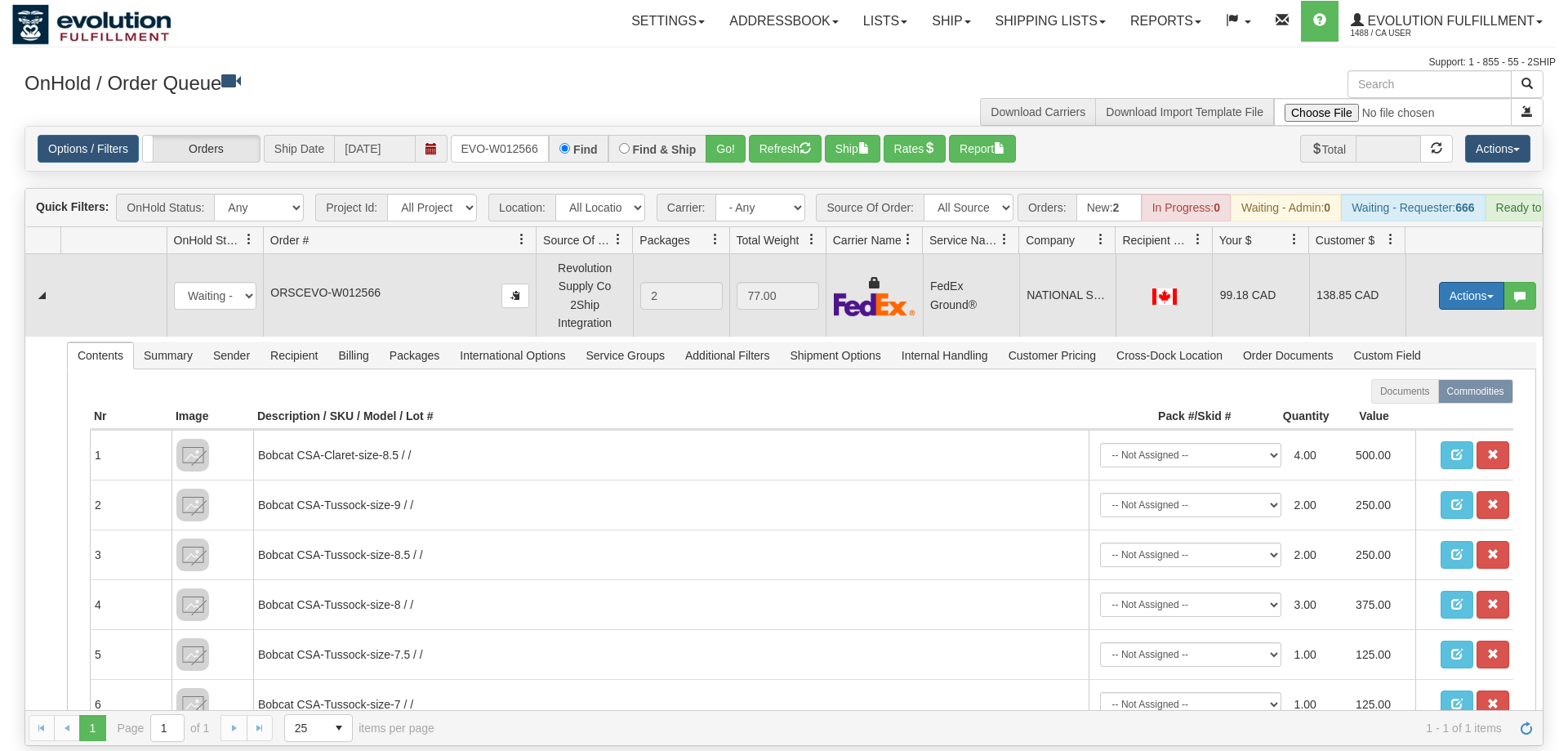
click at [1458, 282] on button "Actions" at bounding box center [1472, 295] width 65 height 28
click at [1392, 384] on span "Ship" at bounding box center [1406, 391] width 34 height 13
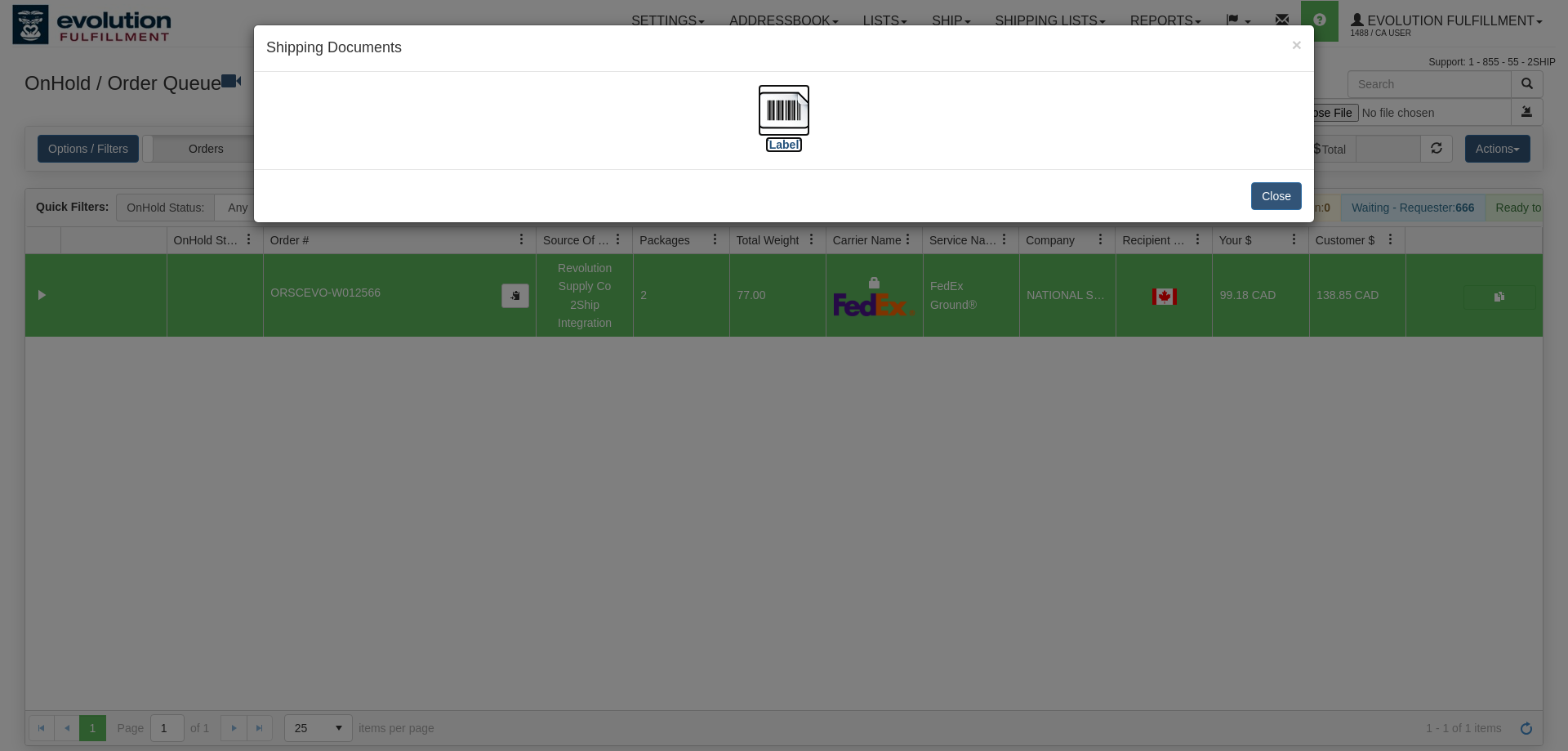
click at [761, 111] on img at bounding box center [784, 110] width 53 height 53
click at [723, 551] on div "× Shipping Documents [Label] Close" at bounding box center [784, 376] width 1568 height 751
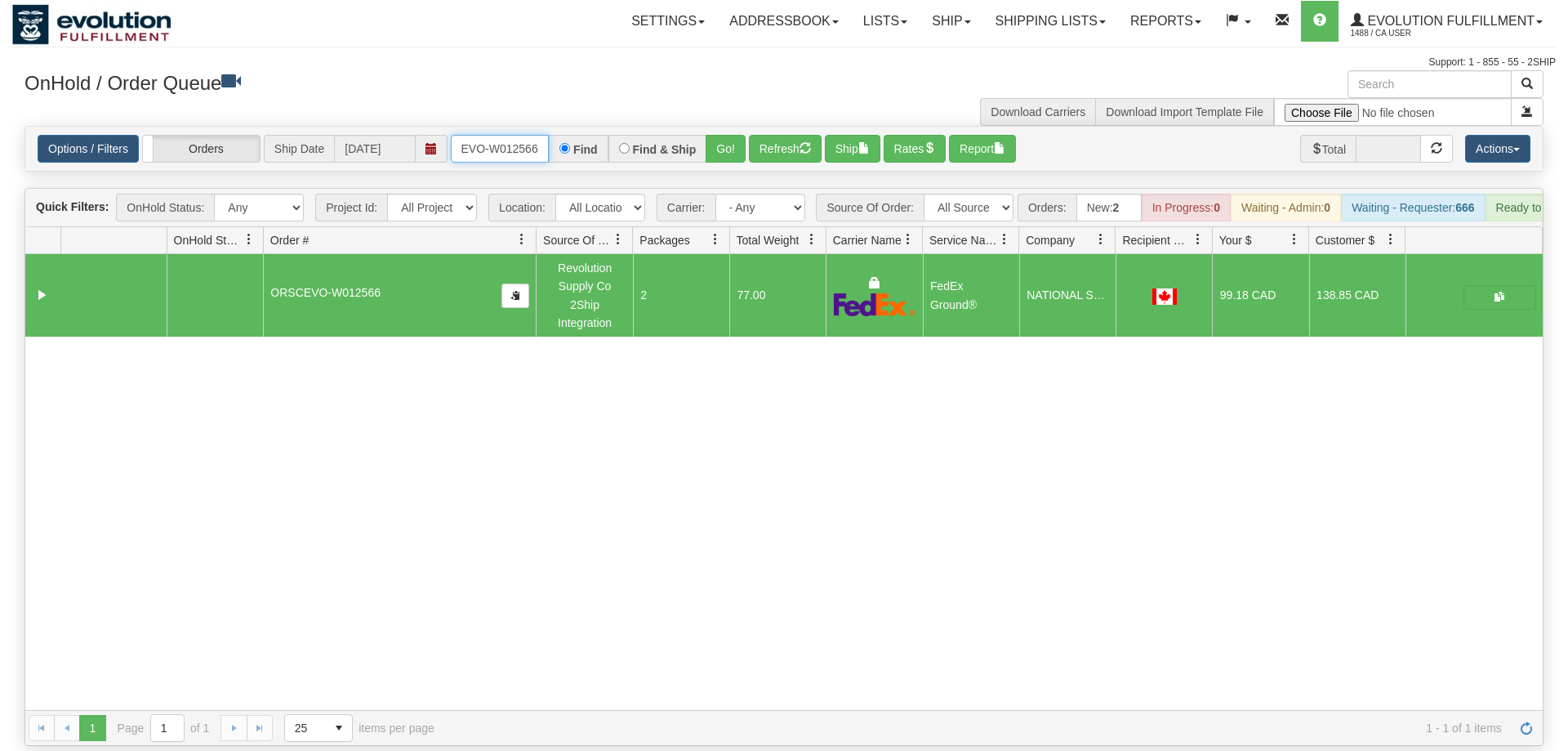
click at [490, 135] on input "oRSCEVO-W012566" at bounding box center [499, 148] width 98 height 28
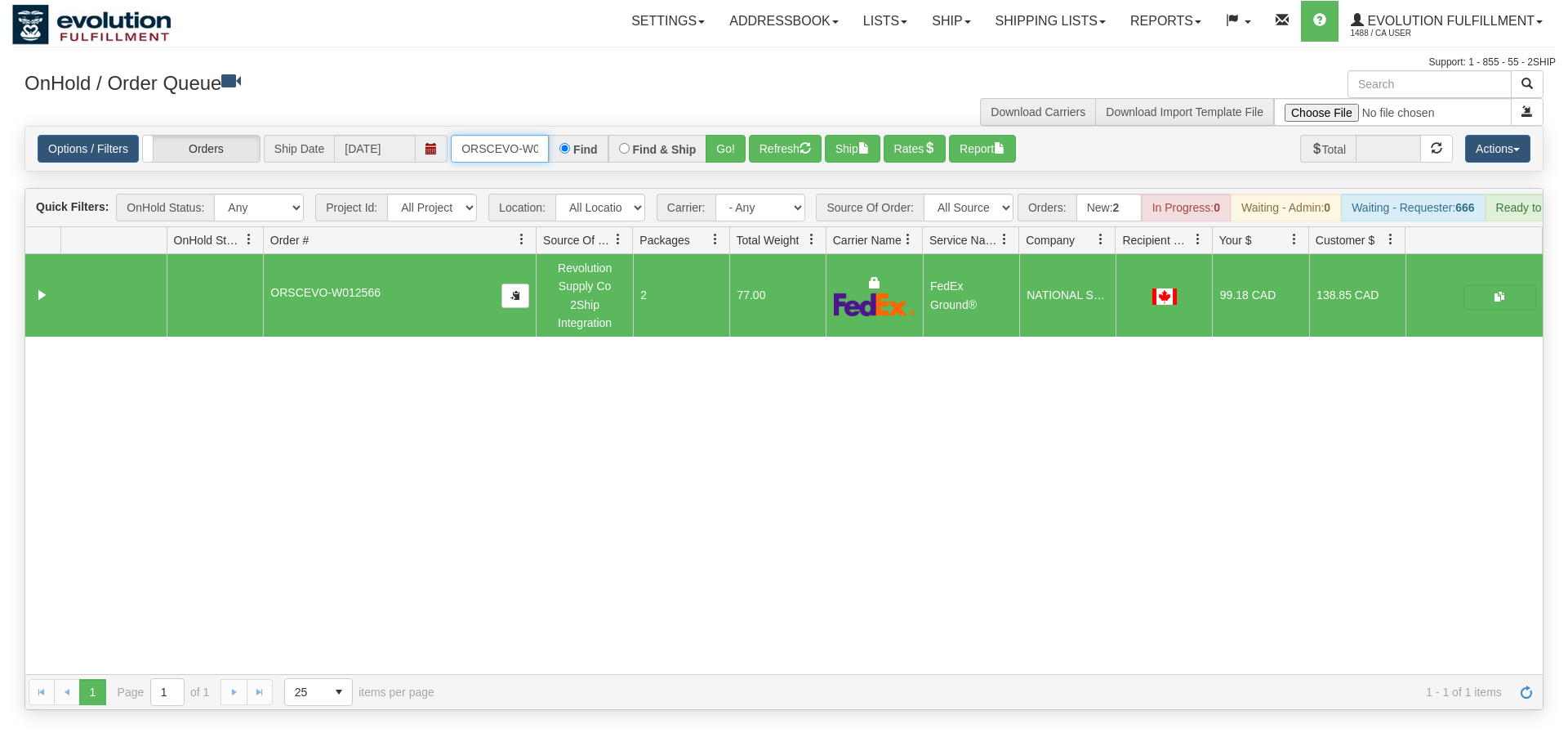
scroll to position [0, 33]
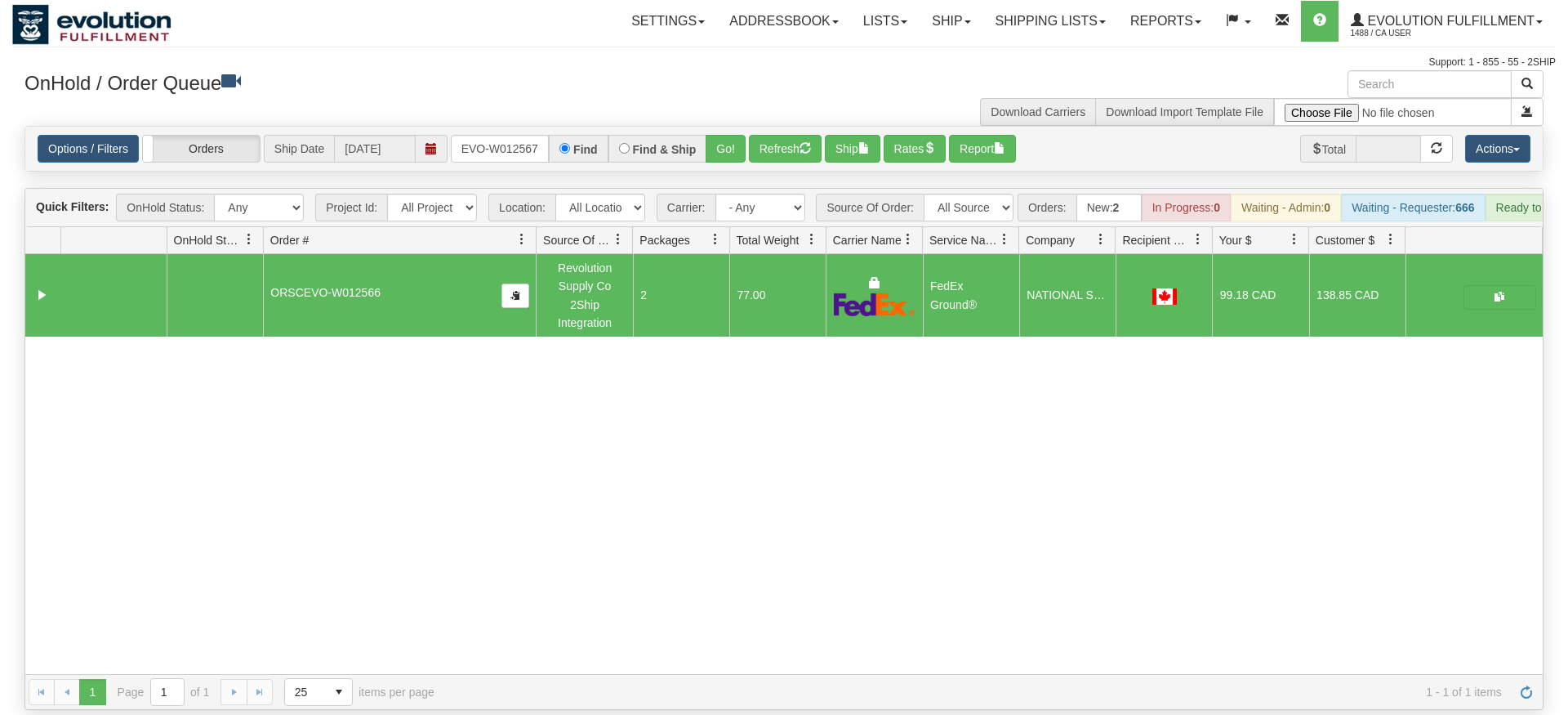
drag, startPoint x: 686, startPoint y: 112, endPoint x: 703, endPoint y: 137, distance: 30.2
click at [690, 144] on div "Options / Filters Group Shipments Orders Ship Date [DATE] ORSCEVO-W012567 Find …" at bounding box center [784, 148] width 1518 height 44
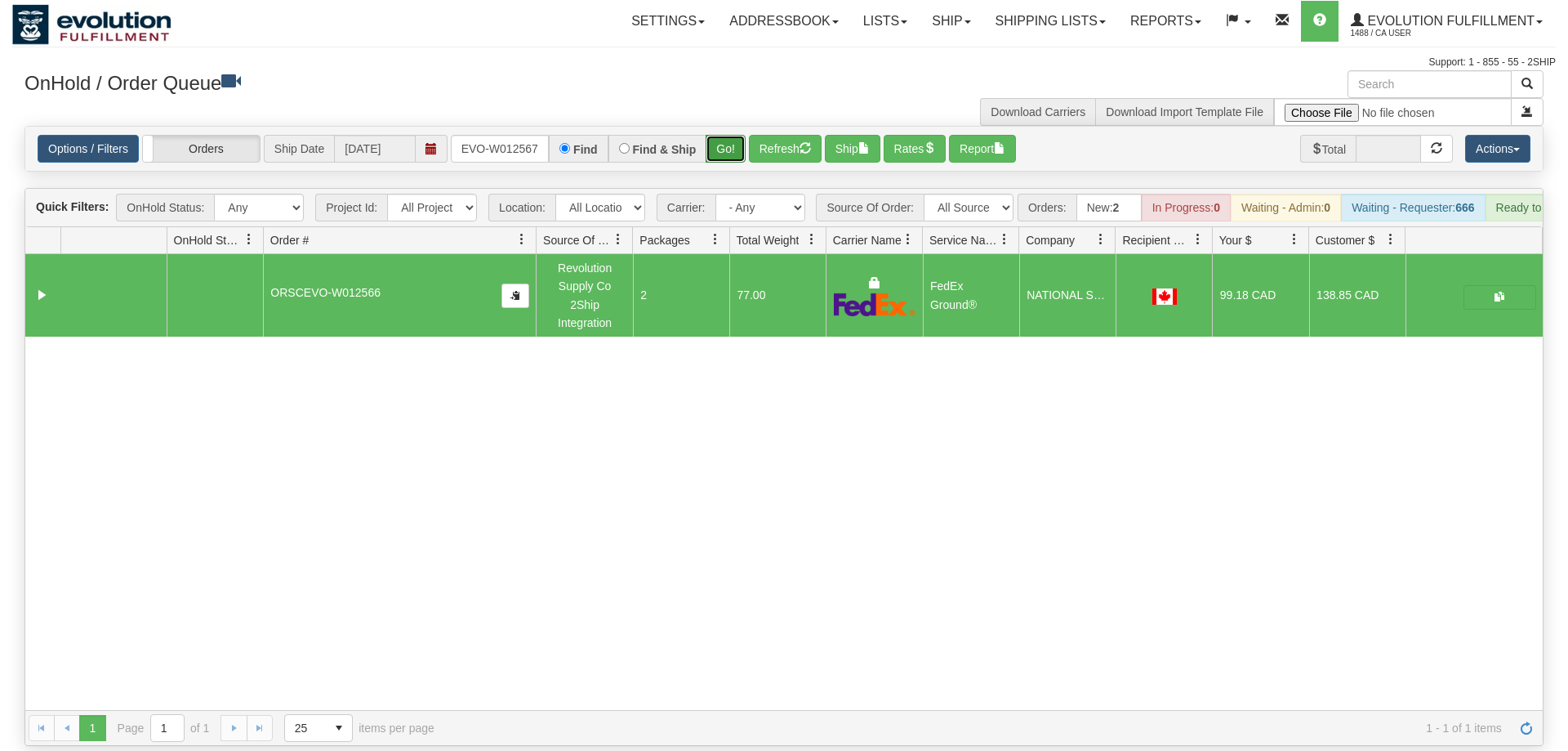
click at [714, 135] on button "Go!" at bounding box center [725, 148] width 40 height 28
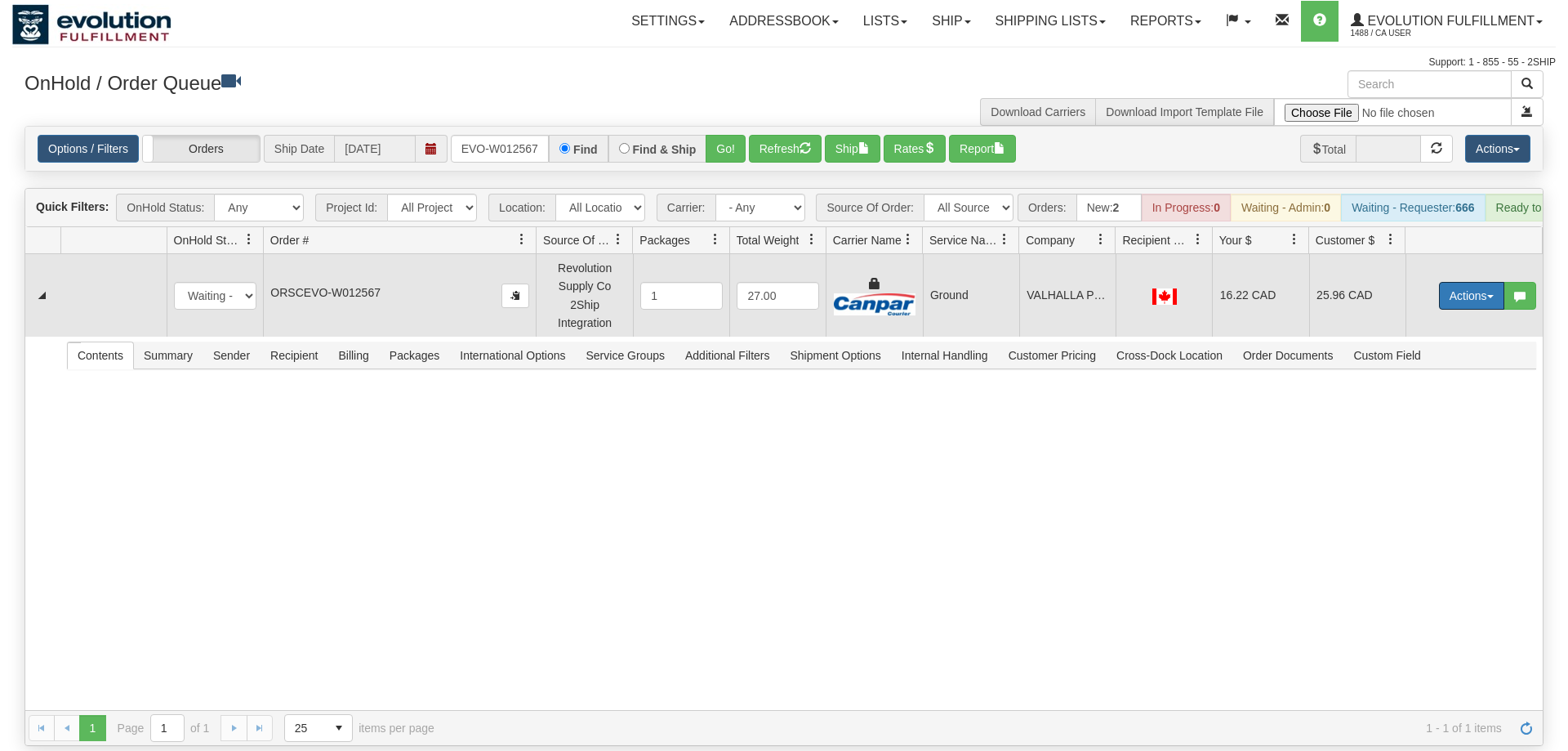
click at [1462, 282] on button "Actions" at bounding box center [1472, 295] width 65 height 28
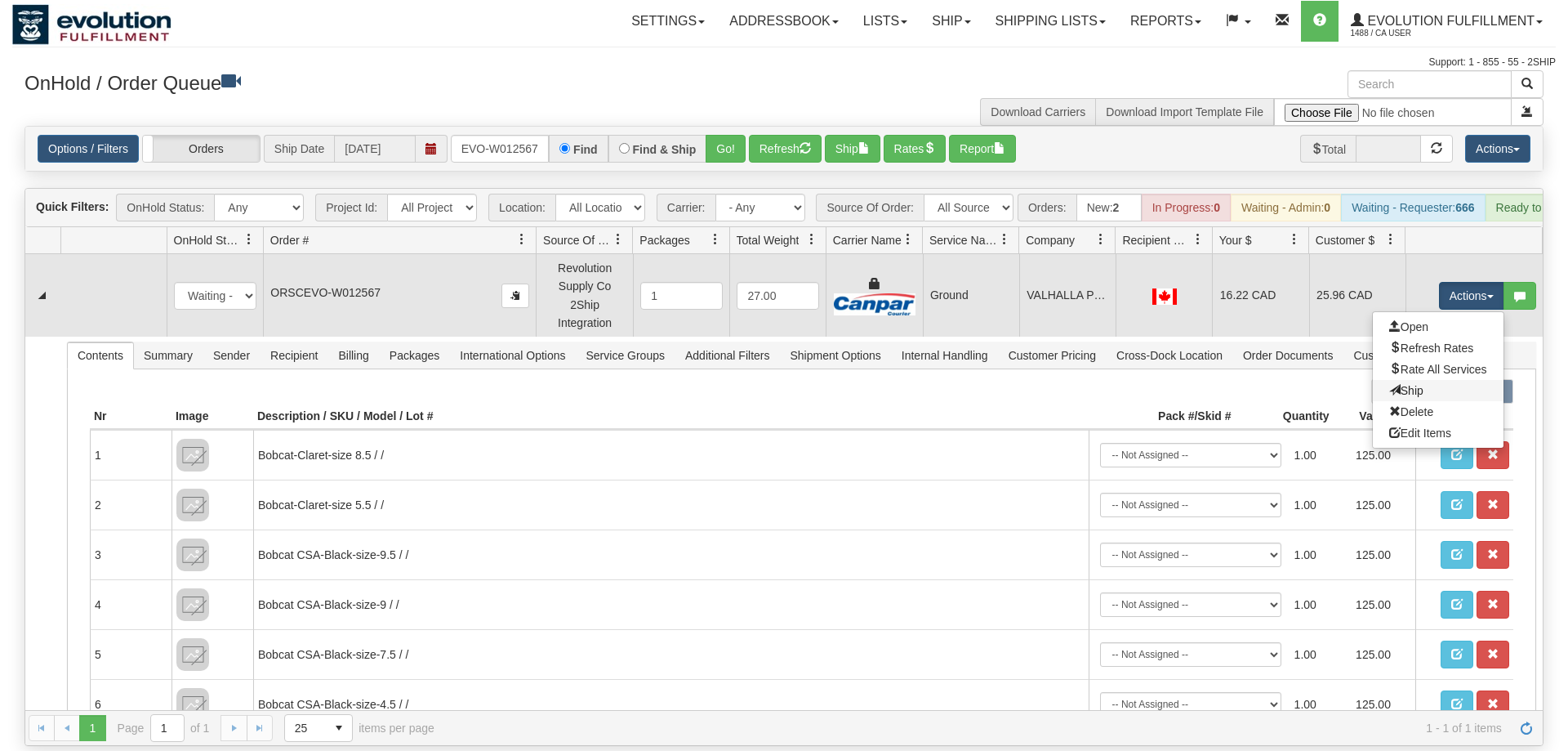
click at [1435, 380] on link "Ship" at bounding box center [1438, 390] width 130 height 21
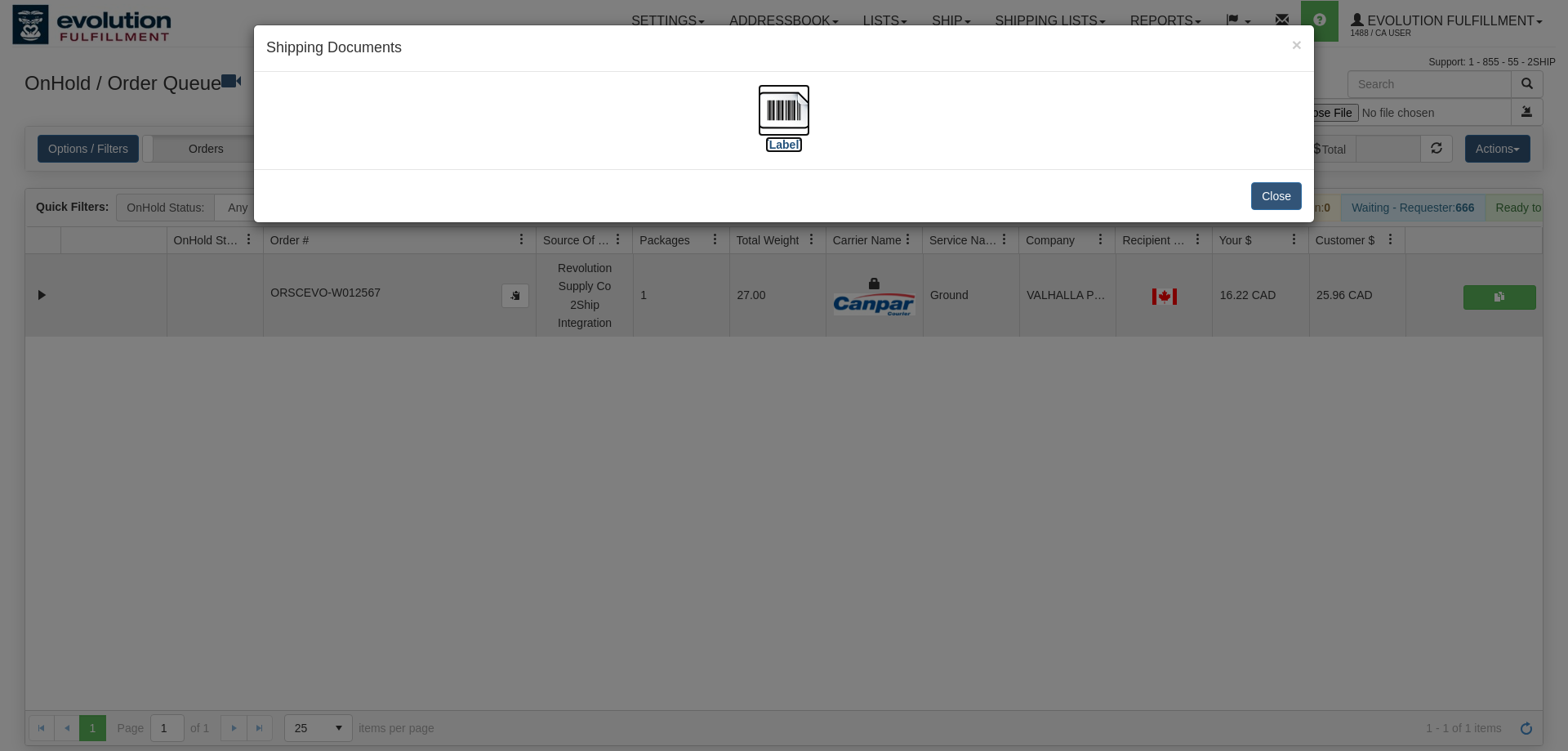
click at [777, 119] on img at bounding box center [784, 110] width 53 height 53
click at [1052, 478] on div "× Shipping Documents [Label] Close" at bounding box center [784, 376] width 1568 height 751
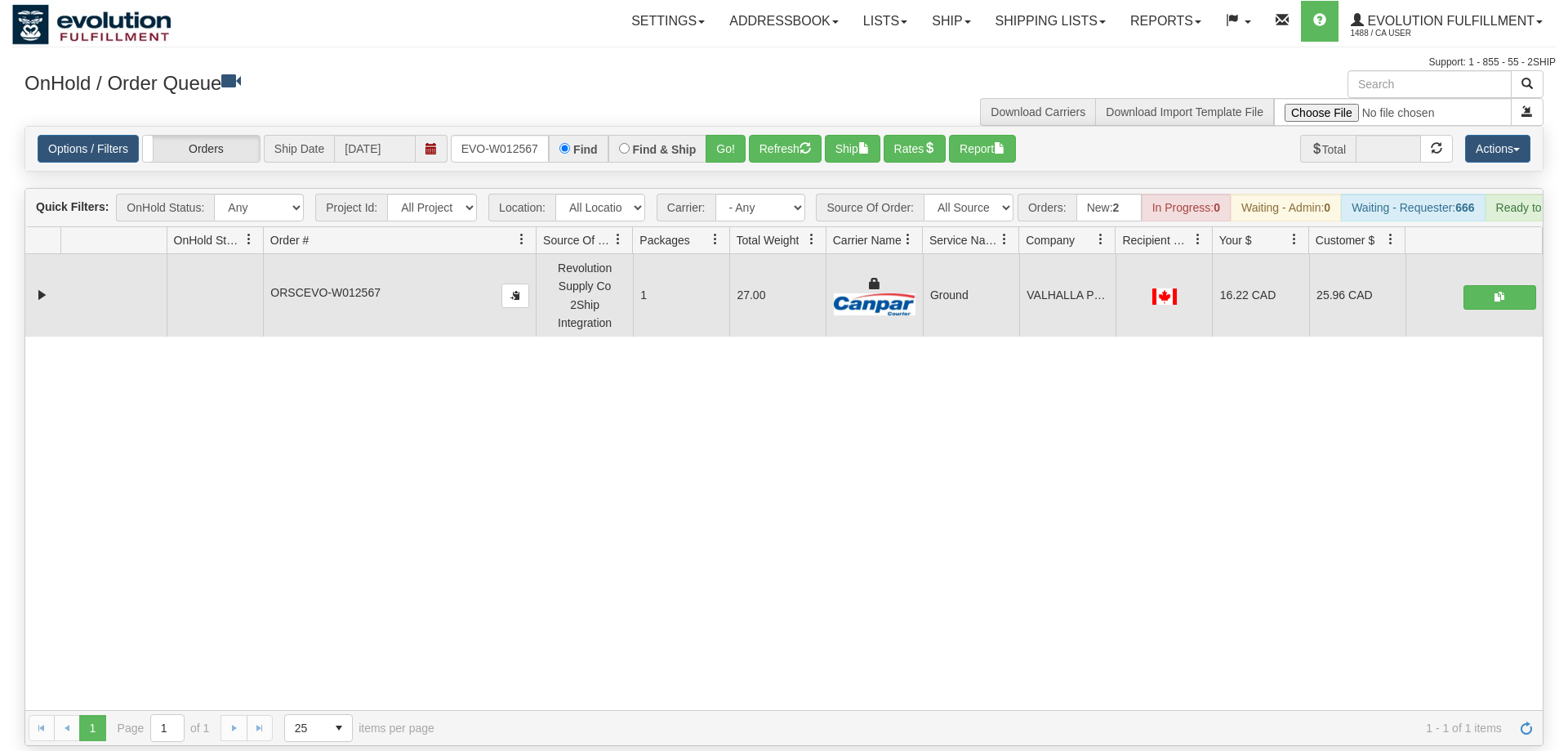
click at [525, 141] on div "Options / Filters Group Shipments Orders Ship Date [DATE] ORSCEVO-W012567 Find …" at bounding box center [784, 148] width 1518 height 44
click at [517, 135] on input "ORSCEVO-W012567" at bounding box center [499, 148] width 98 height 28
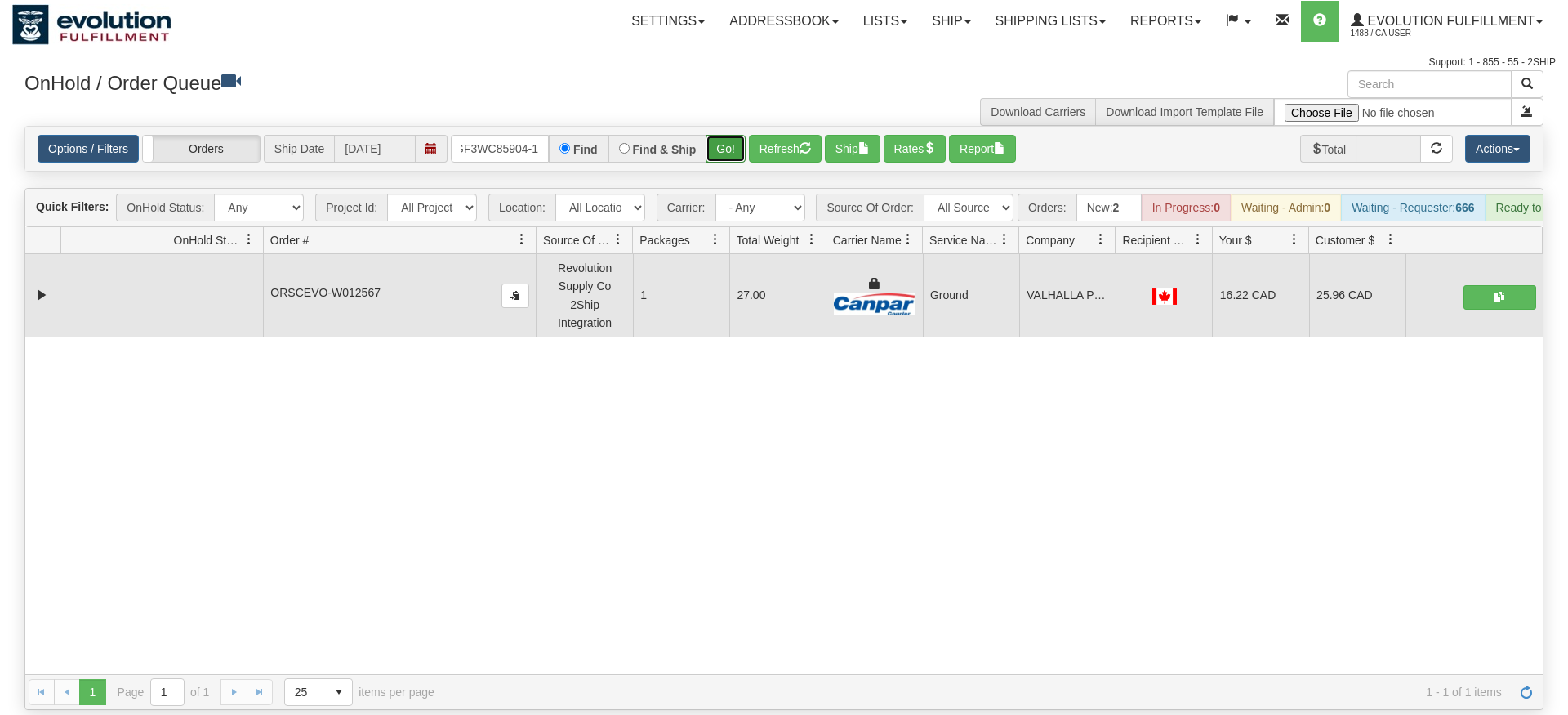
click at [730, 169] on div "Is equal to Is not equal to Contains Does not contains CAD USD EUR ZAR [PERSON_…" at bounding box center [784, 418] width 1544 height 585
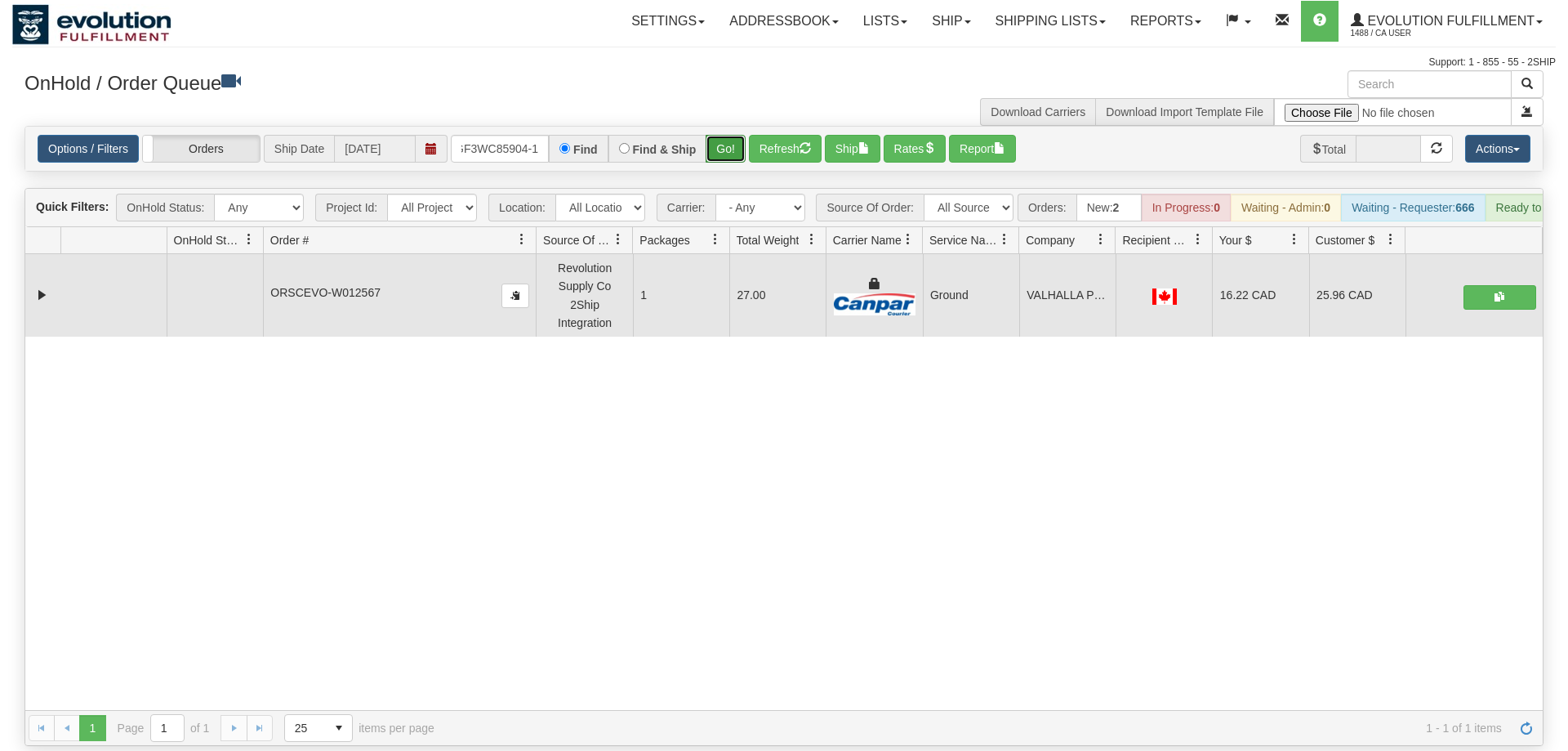
click at [732, 135] on button "Go!" at bounding box center [725, 148] width 40 height 28
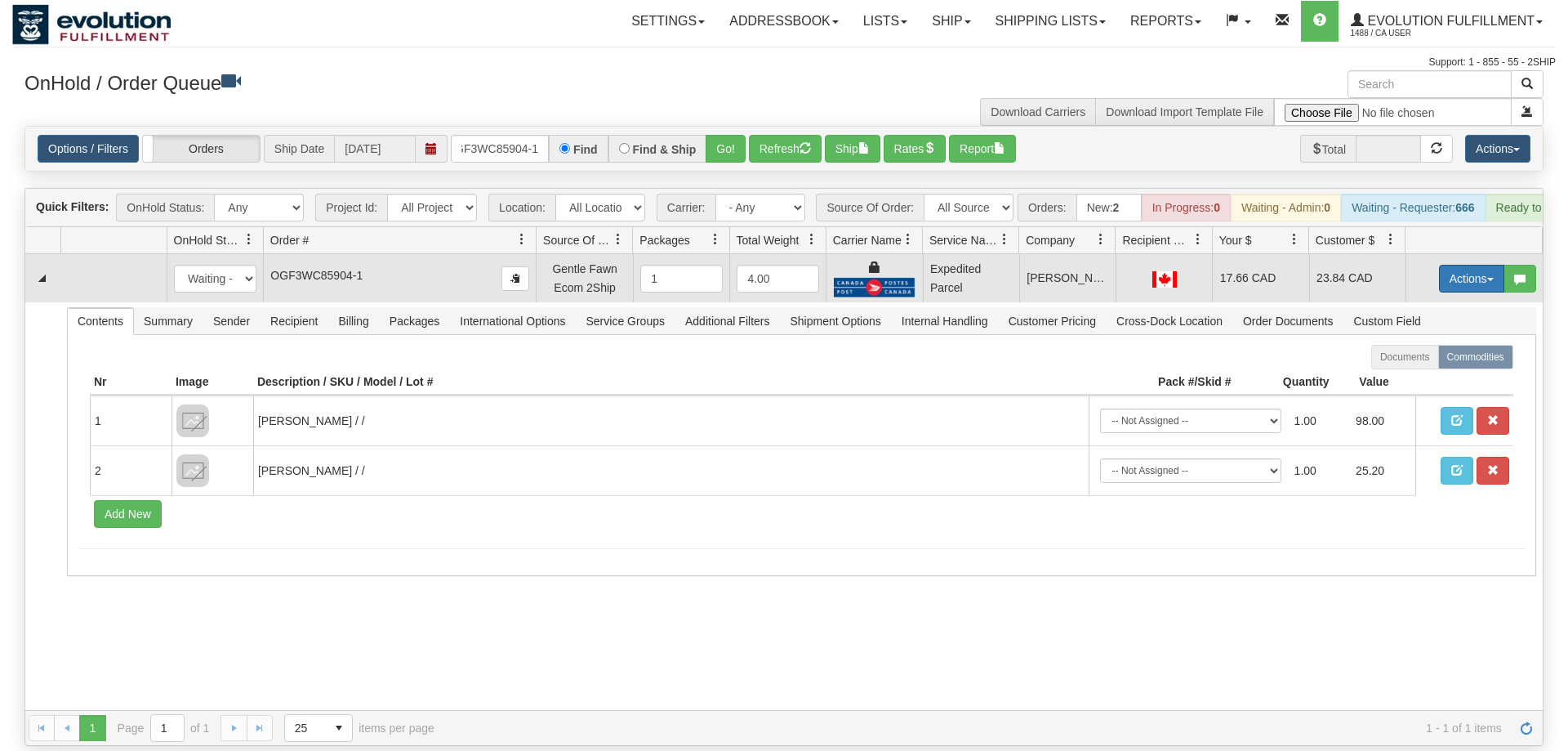
click at [1468, 265] on button "Actions" at bounding box center [1472, 278] width 65 height 28
click at [1432, 363] on link "Ship" at bounding box center [1438, 373] width 130 height 21
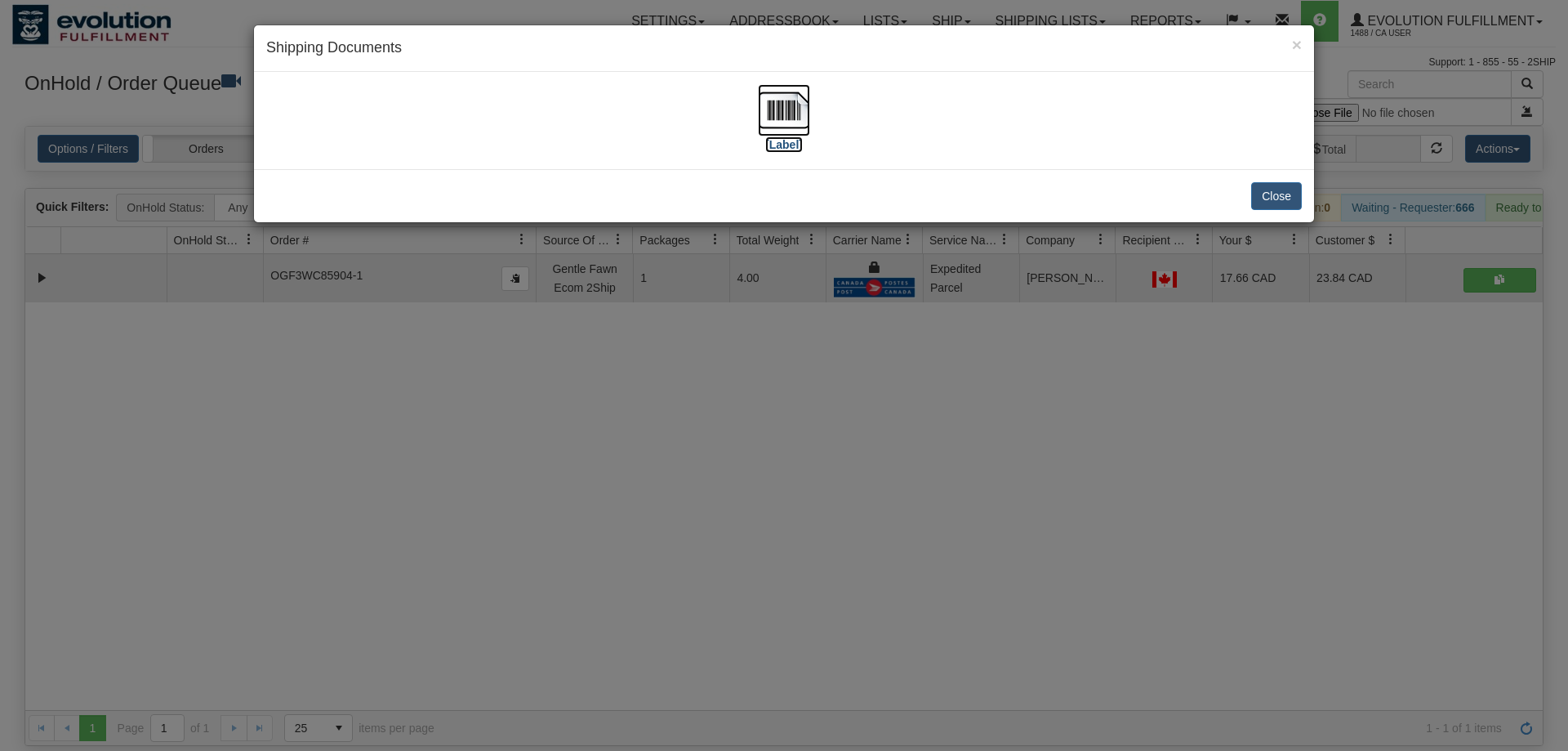
click at [771, 126] on img at bounding box center [784, 110] width 53 height 53
click at [791, 364] on div "× Shipping Documents [Label] Close" at bounding box center [784, 376] width 1568 height 751
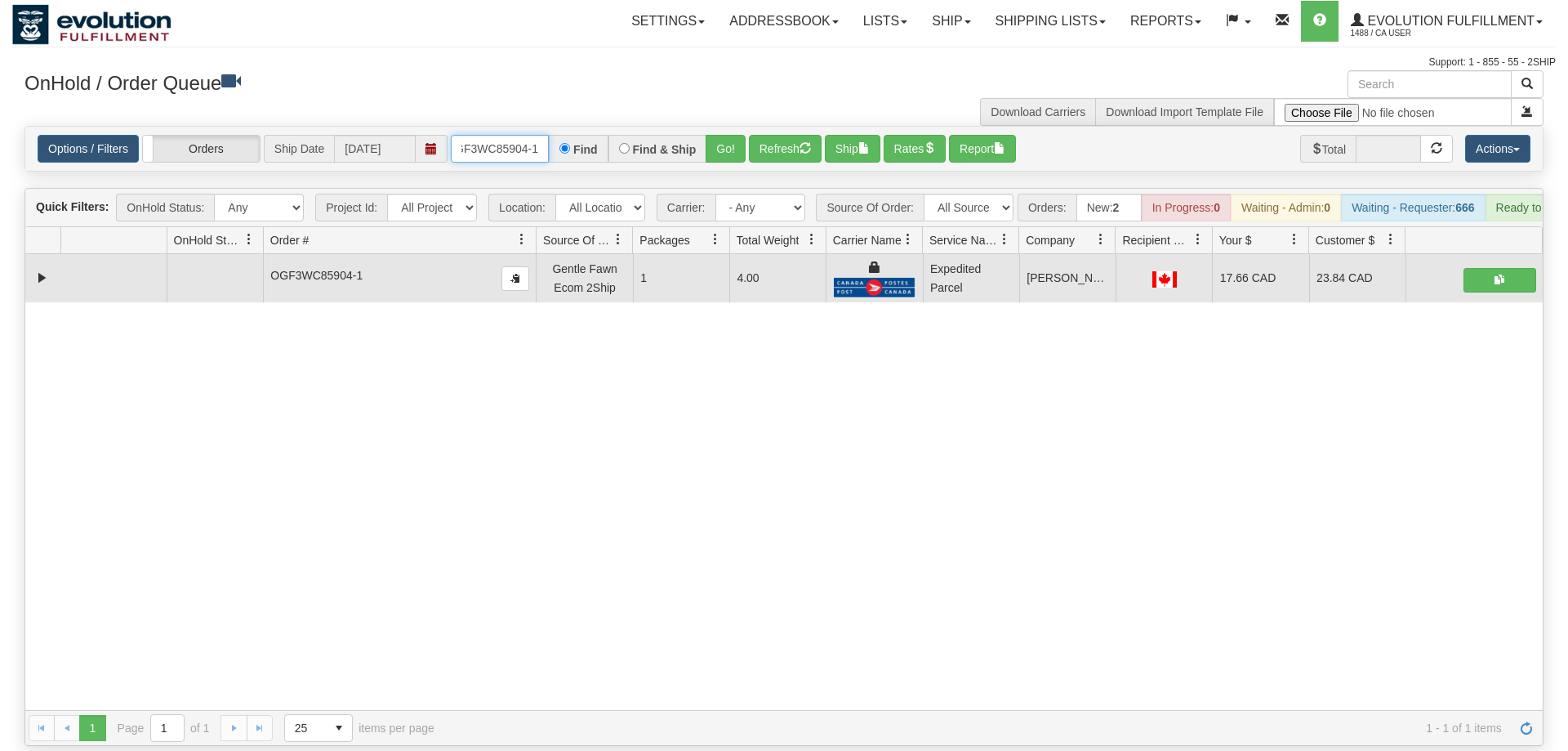
click at [496, 135] on input "OGF3WC85904-1" at bounding box center [499, 148] width 98 height 28
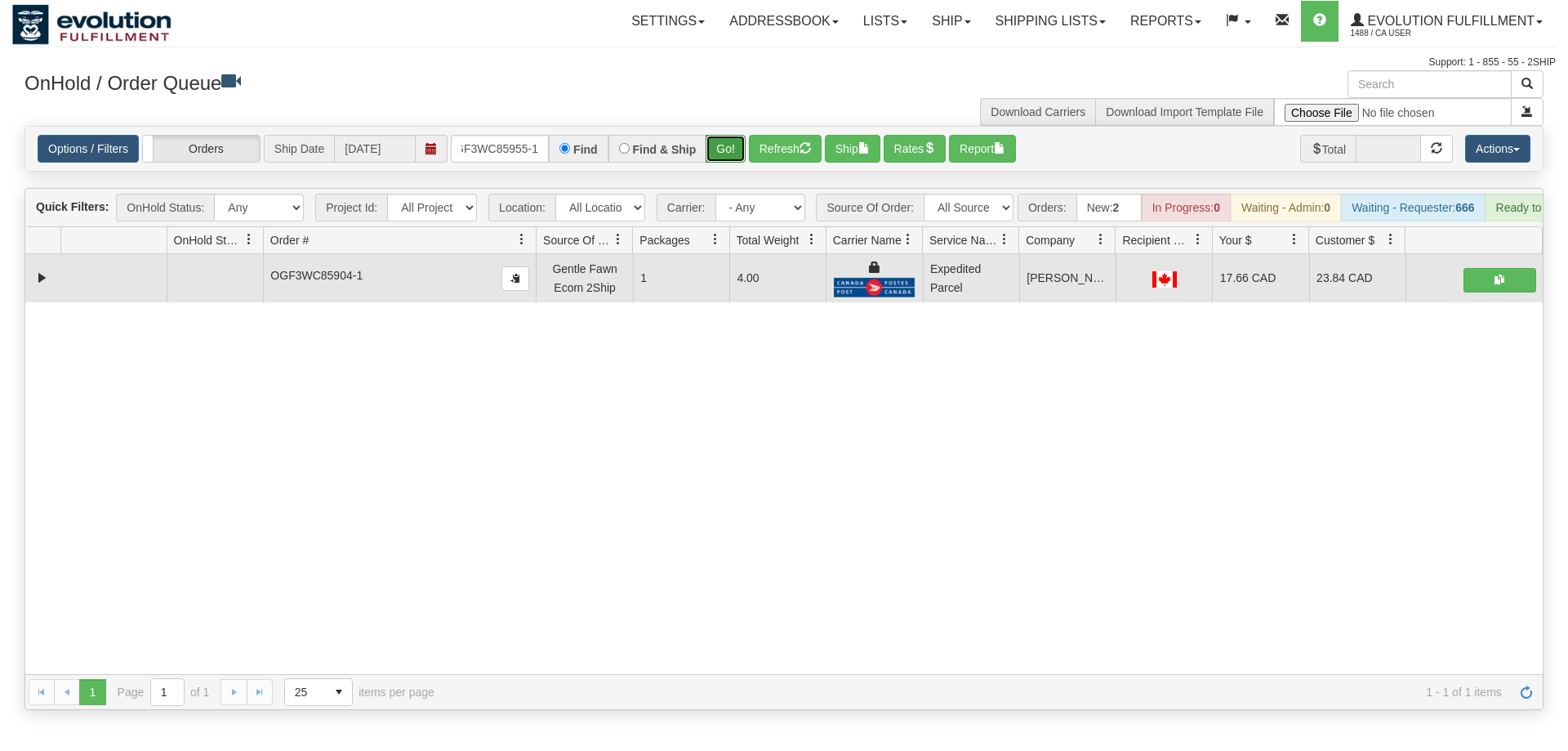
click at [735, 149] on div "Is equal to Is not equal to Contains Does not contains CAD USD EUR ZAR [PERSON_…" at bounding box center [784, 418] width 1544 height 585
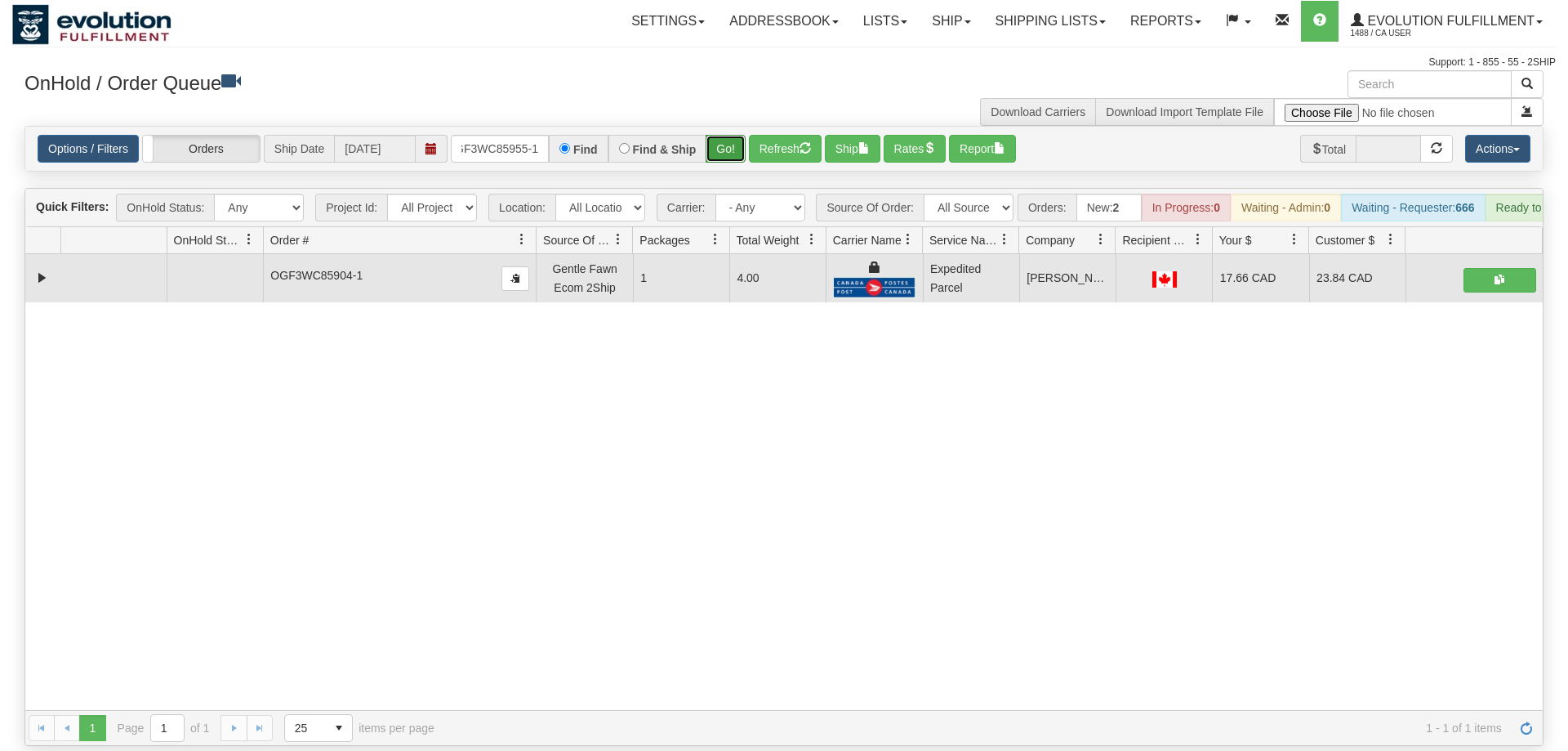
click at [735, 135] on button "Go!" at bounding box center [725, 148] width 40 height 28
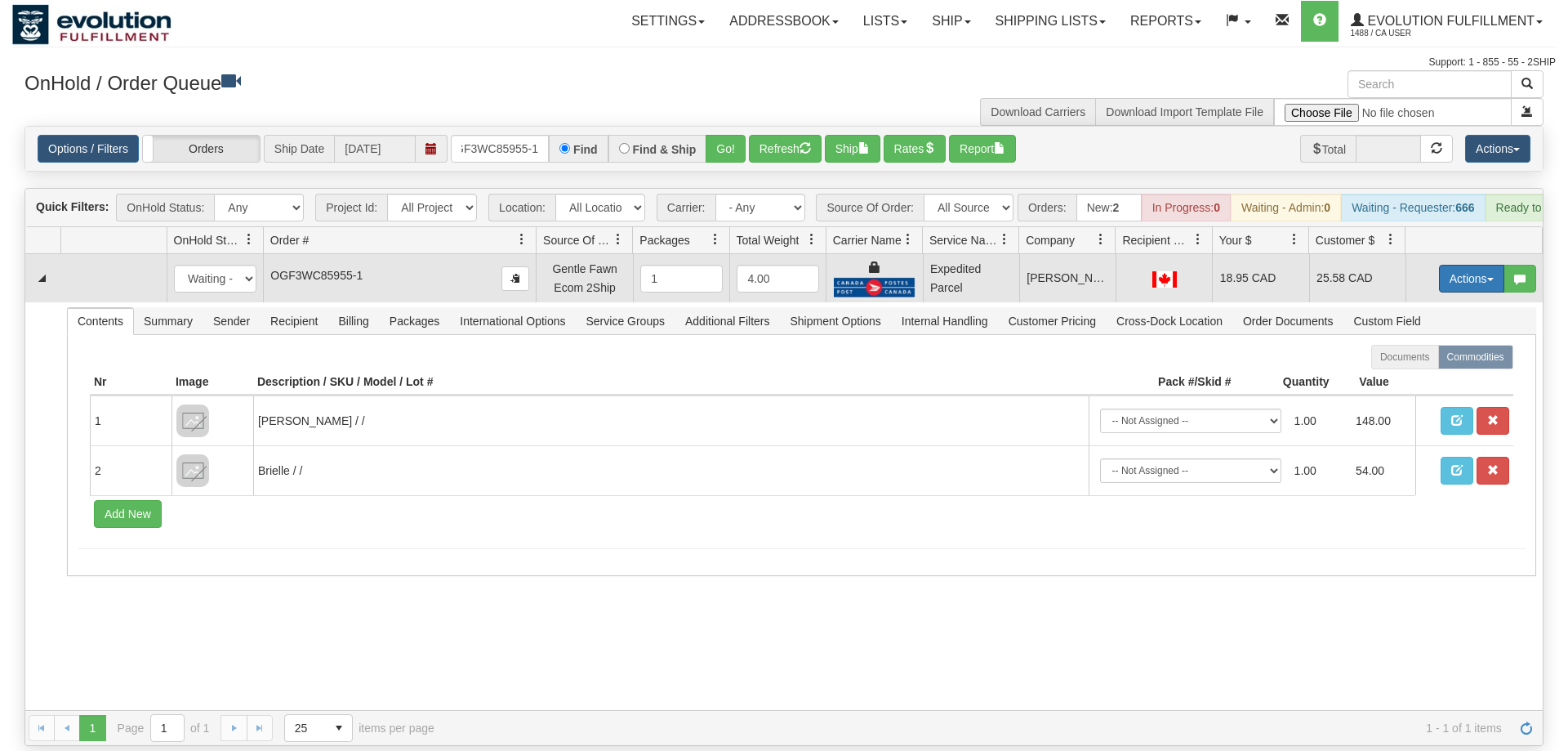
click at [1465, 265] on button "Actions" at bounding box center [1472, 278] width 65 height 28
click at [1428, 363] on link "Ship" at bounding box center [1438, 373] width 130 height 21
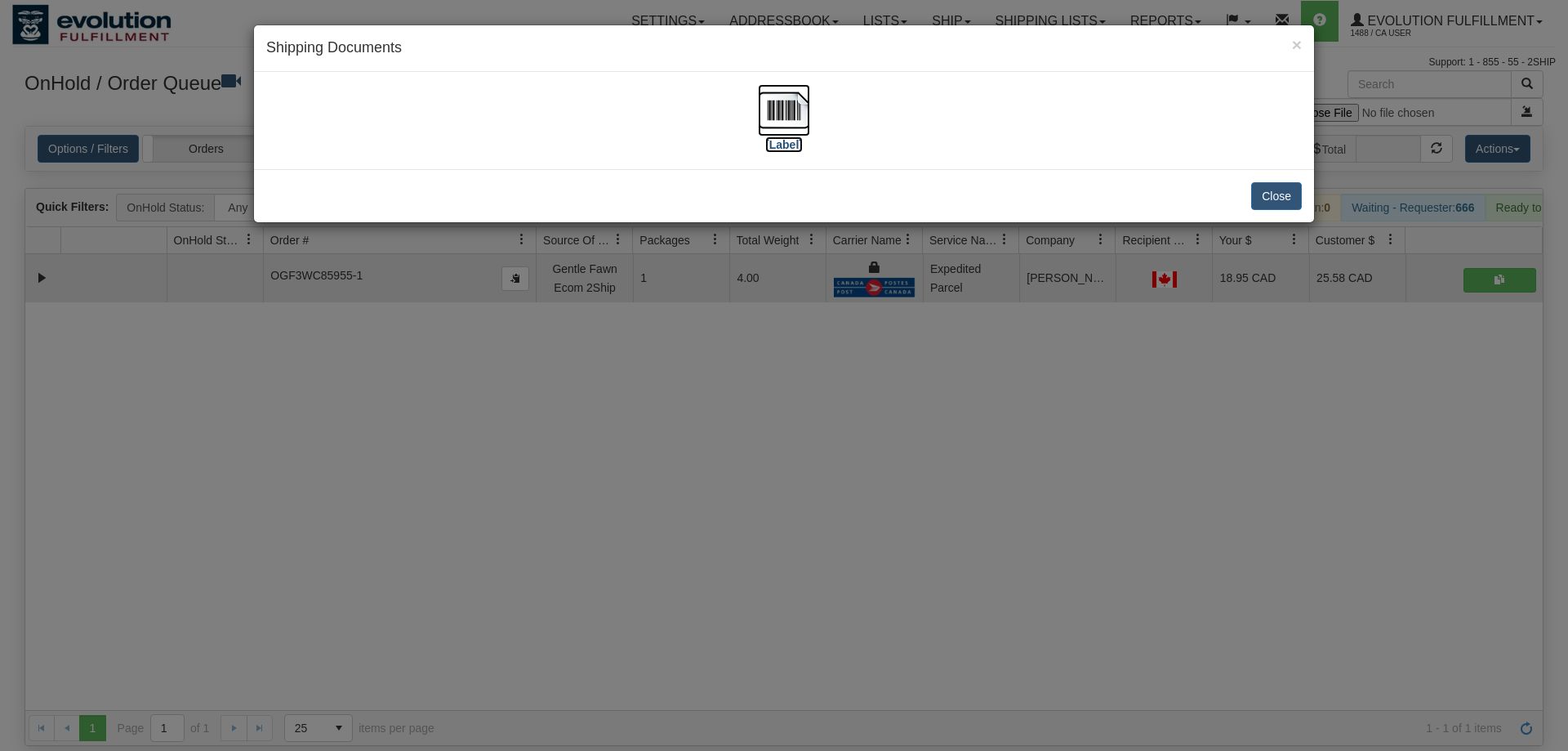
click at [774, 117] on img at bounding box center [784, 110] width 53 height 53
drag, startPoint x: 914, startPoint y: 391, endPoint x: 626, endPoint y: 198, distance: 346.7
click at [914, 391] on div "× Shipping Documents [Label] Close" at bounding box center [784, 376] width 1568 height 751
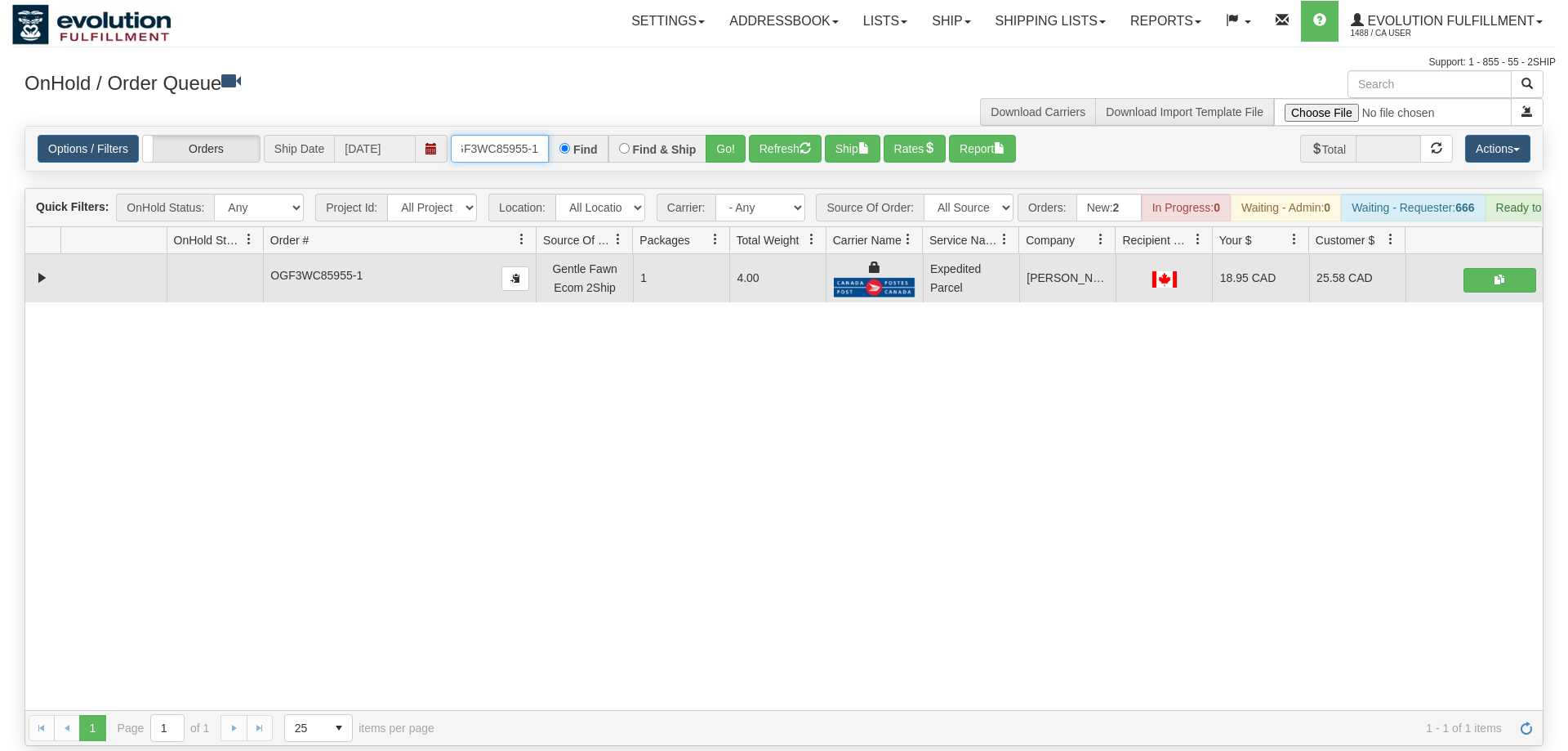
click at [491, 135] on input "OGF3WC85955-1" at bounding box center [499, 148] width 98 height 28
click at [729, 142] on div "Options / Filters Group Shipments Orders Ship Date [DATE] OGF3WC85944-1 Find Fi…" at bounding box center [784, 148] width 1518 height 44
click at [733, 135] on button "Go!" at bounding box center [725, 148] width 40 height 28
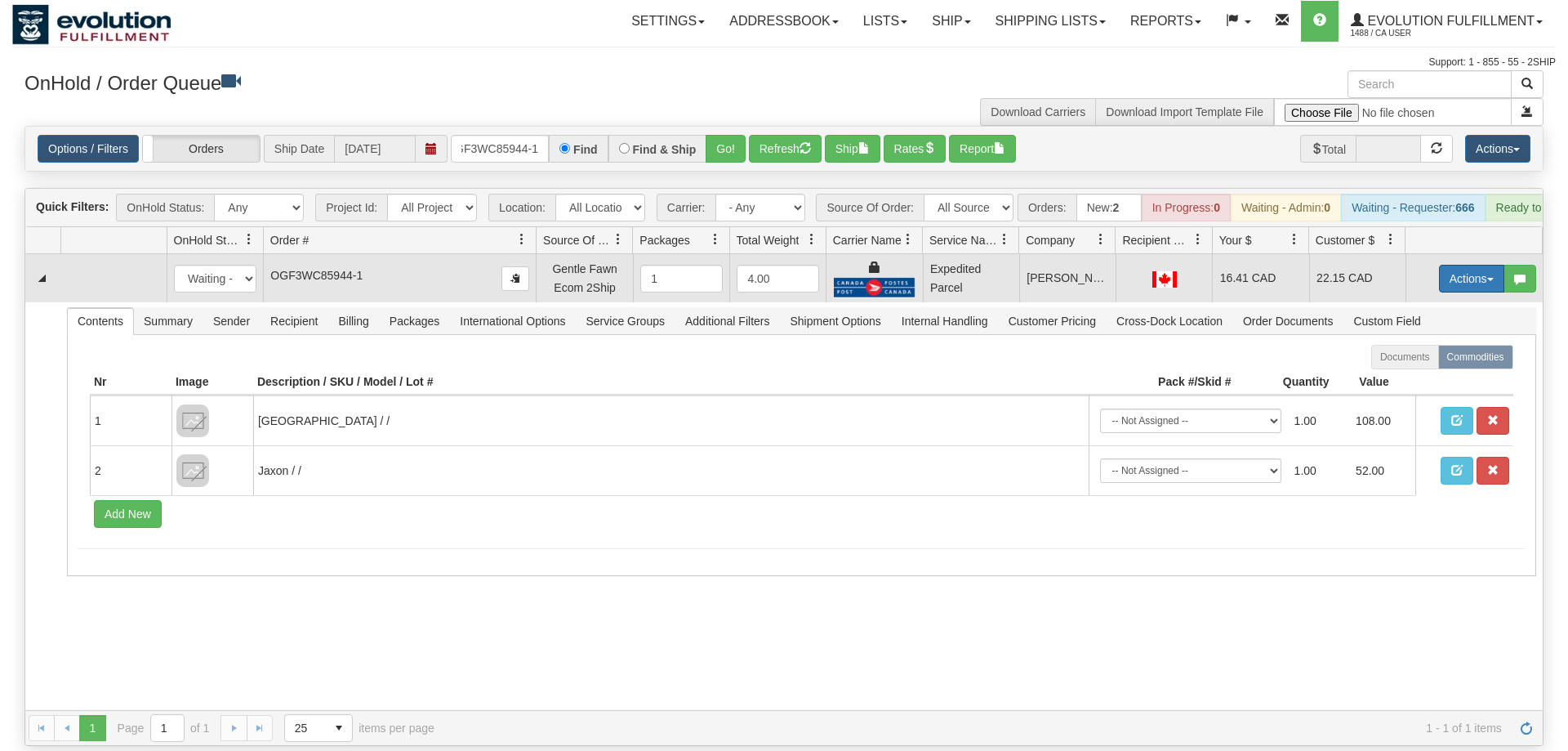
click at [1459, 265] on button "Actions" at bounding box center [1472, 278] width 65 height 28
click at [1417, 367] on span "Ship" at bounding box center [1406, 374] width 34 height 13
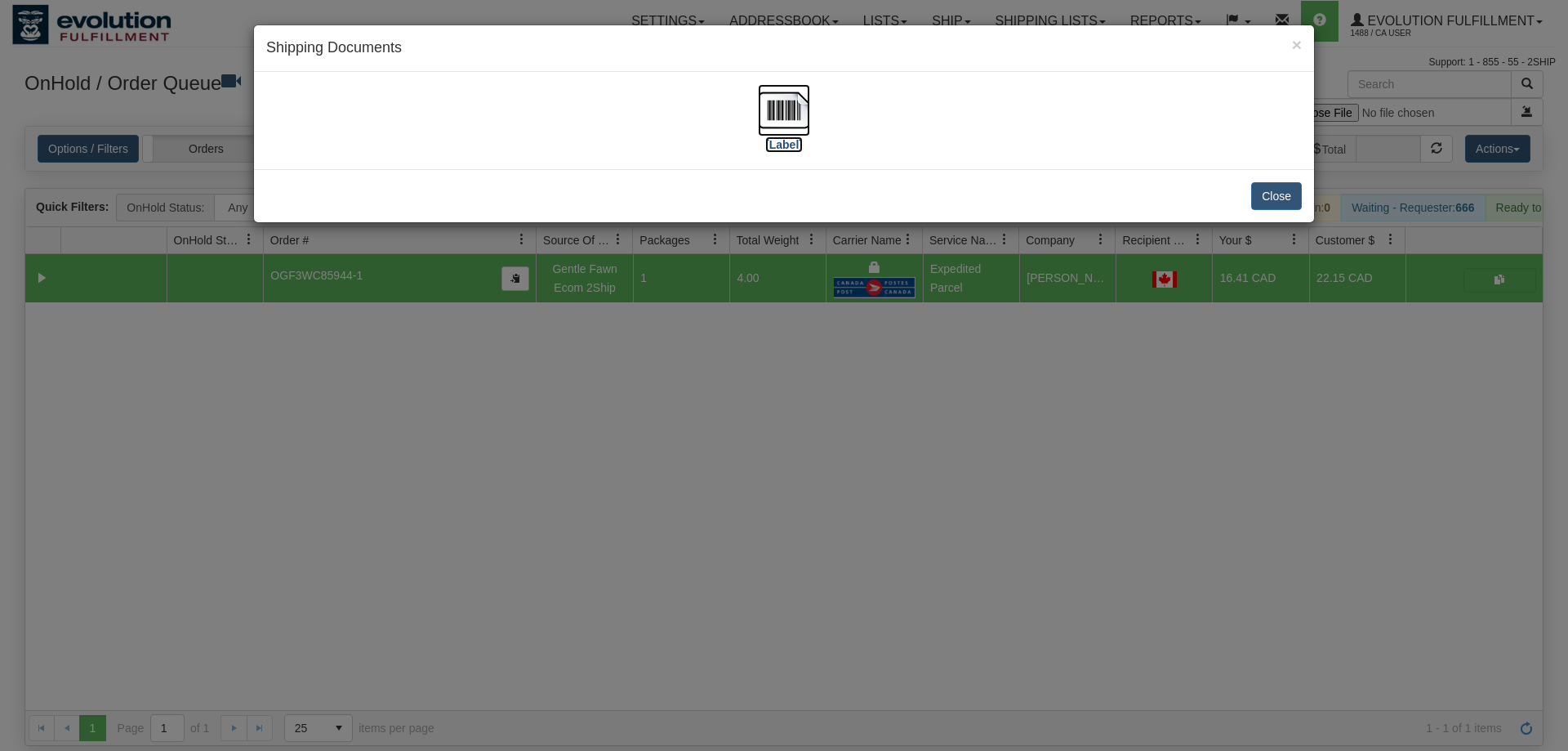
click at [799, 118] on img at bounding box center [784, 110] width 53 height 53
drag, startPoint x: 557, startPoint y: 431, endPoint x: 366, endPoint y: 105, distance: 377.8
click at [559, 431] on div "× Shipping Documents [Label] Close" at bounding box center [784, 376] width 1568 height 751
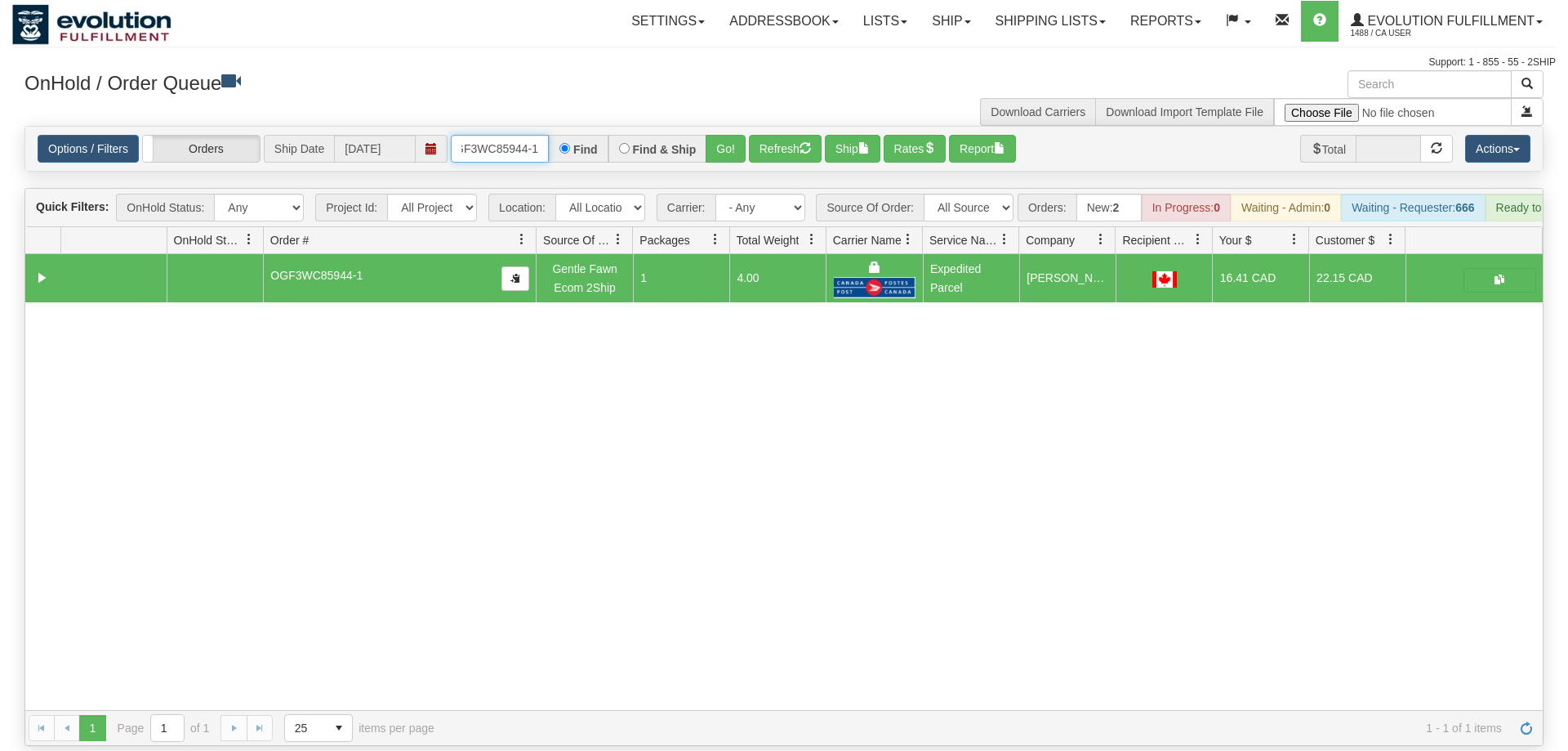
click at [484, 135] on input "OGF3WC85944-1" at bounding box center [499, 148] width 98 height 28
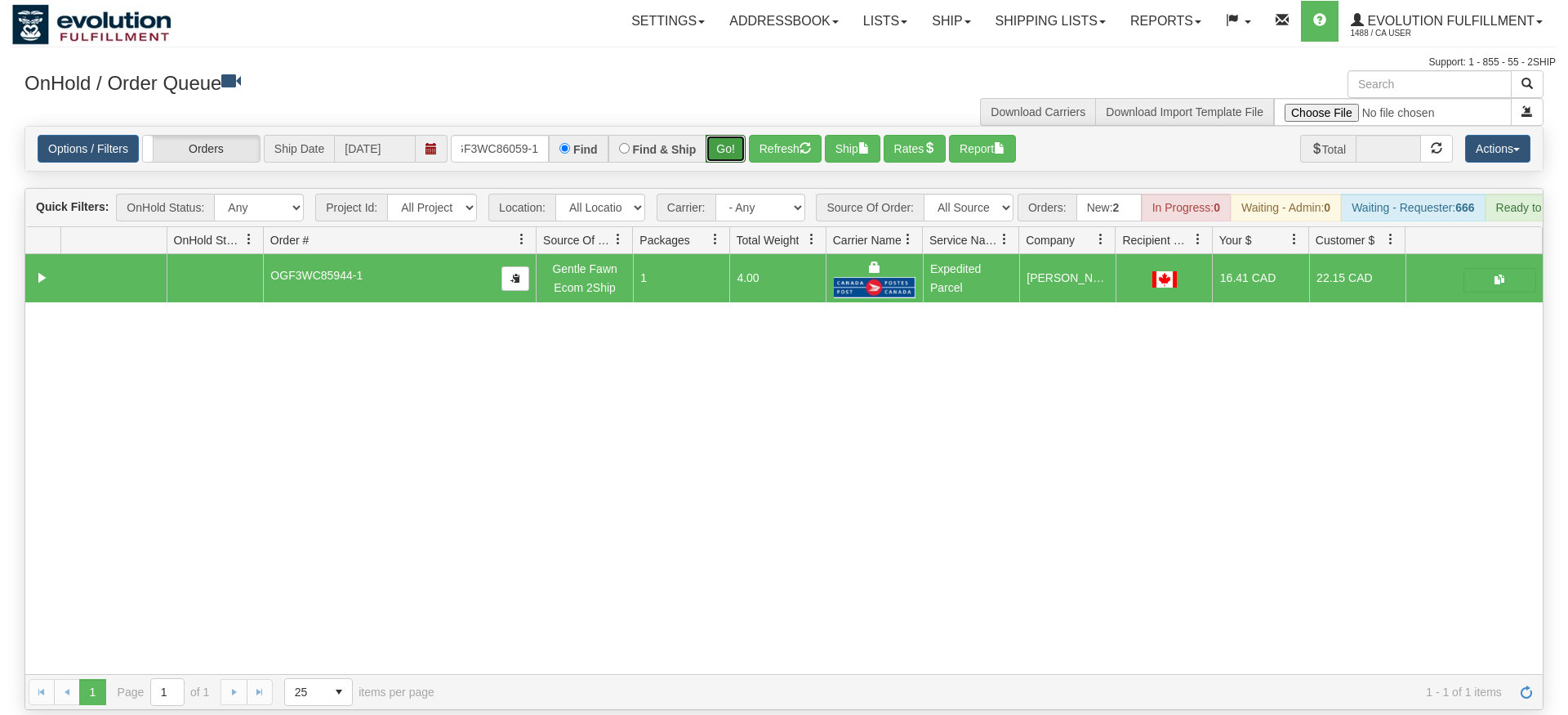
click at [741, 153] on div "Is equal to Is not equal to Contains Does not contains CAD USD EUR ZAR [PERSON_…" at bounding box center [784, 418] width 1544 height 585
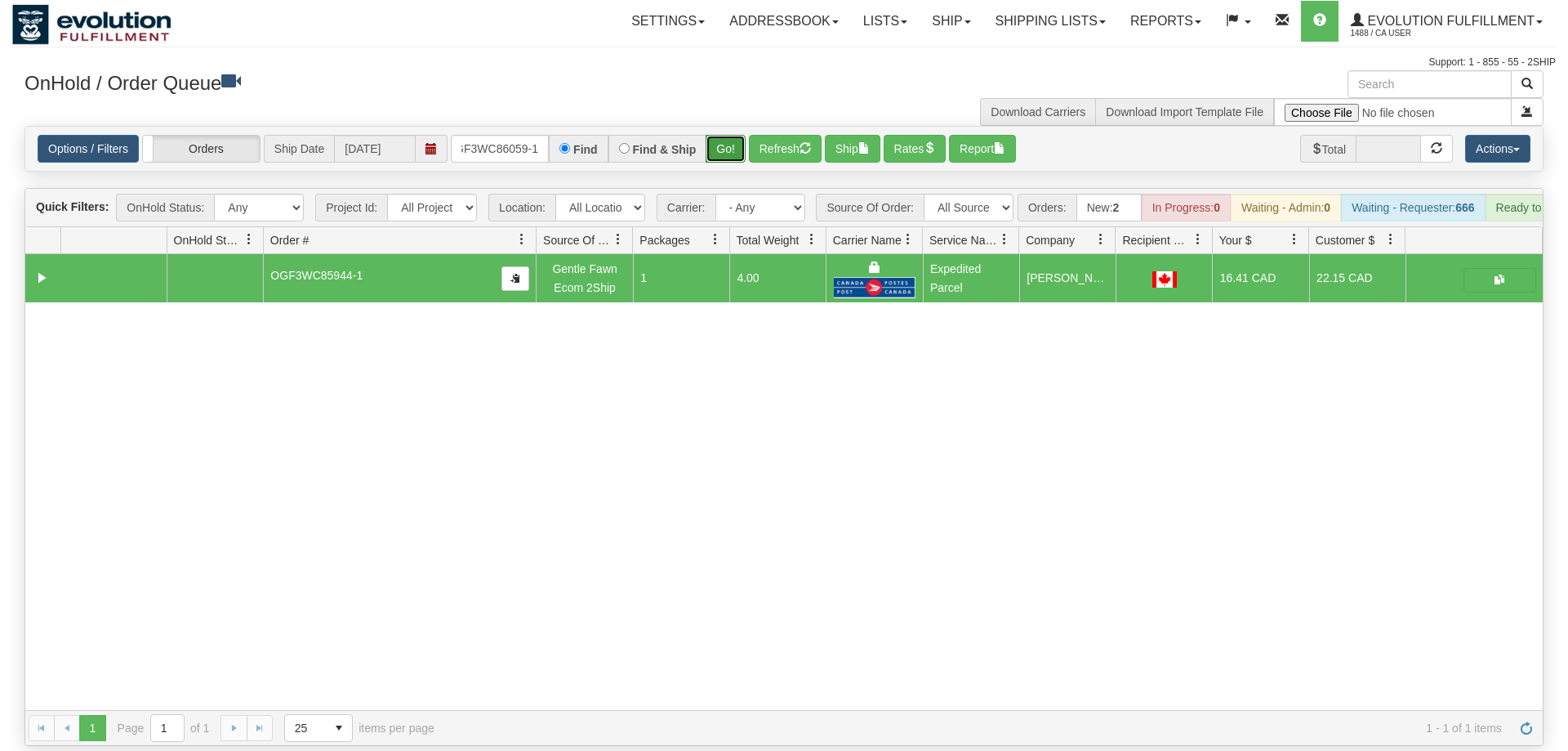
click at [733, 135] on button "Go!" at bounding box center [725, 148] width 40 height 28
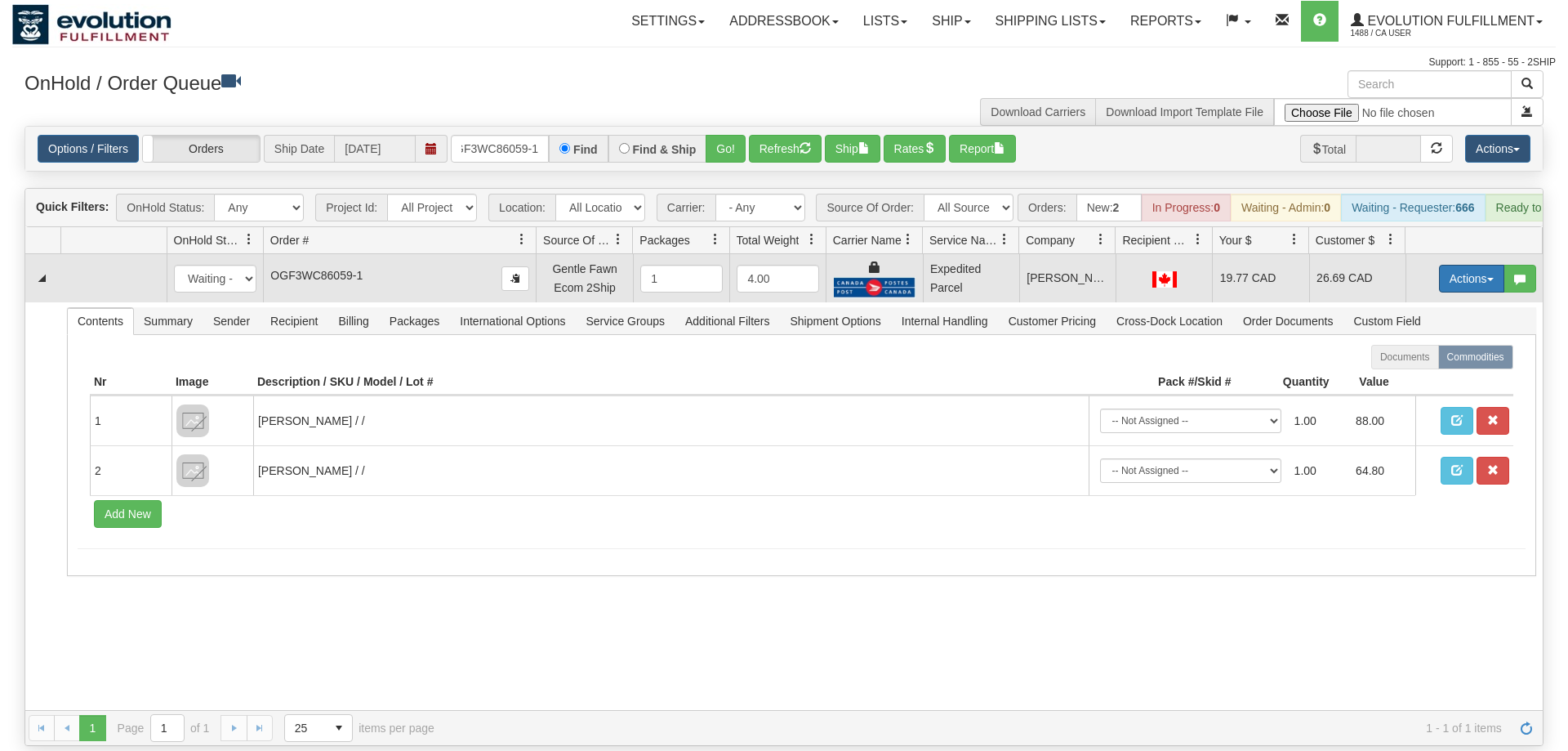
click at [1474, 265] on button "Actions" at bounding box center [1472, 278] width 65 height 28
click at [1416, 363] on link "Ship" at bounding box center [1438, 373] width 130 height 21
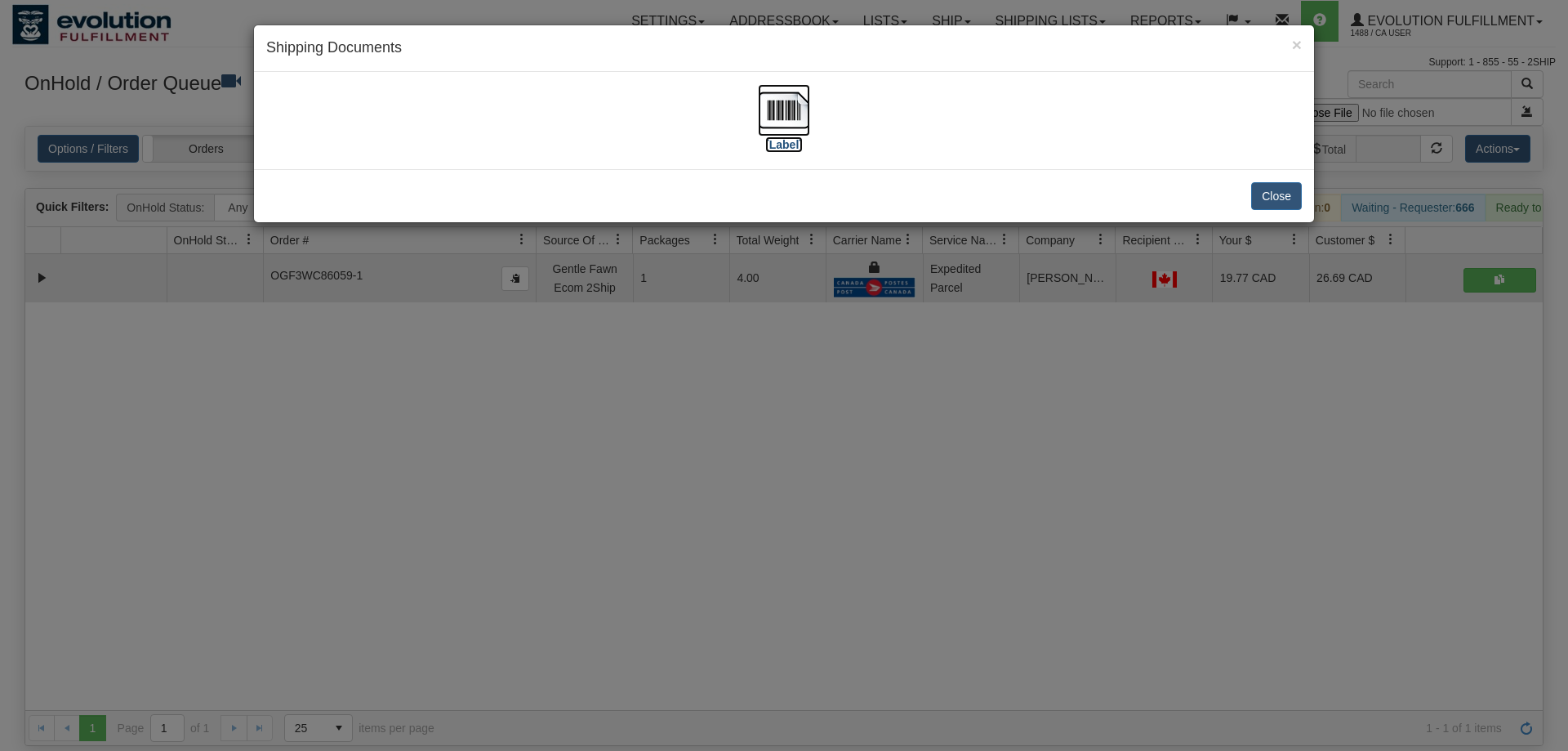
click at [794, 111] on img at bounding box center [784, 110] width 53 height 53
click at [782, 370] on div "× Shipping Documents [Label] Close" at bounding box center [784, 376] width 1568 height 751
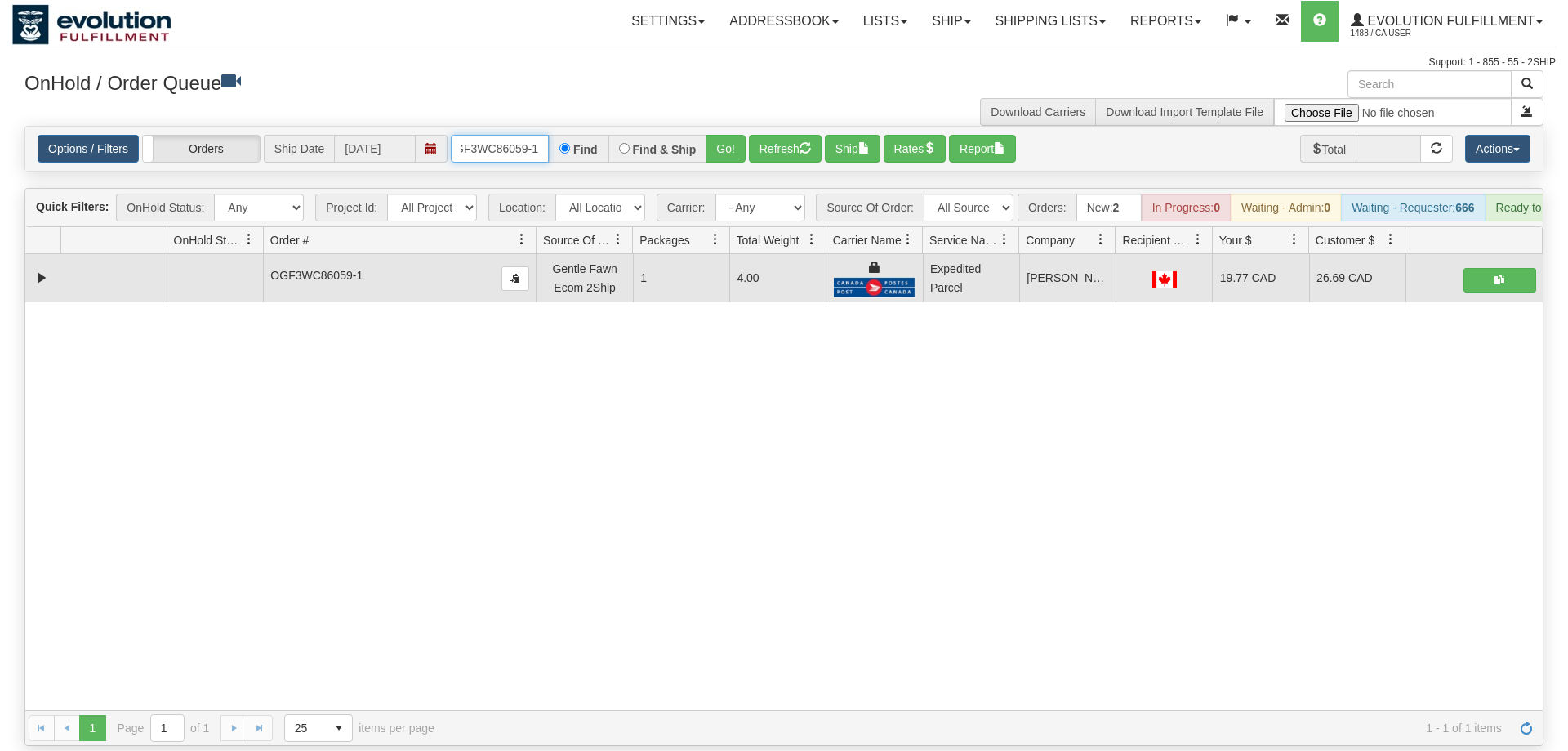
click at [479, 135] on input "OGF3WC86059-1" at bounding box center [499, 148] width 98 height 28
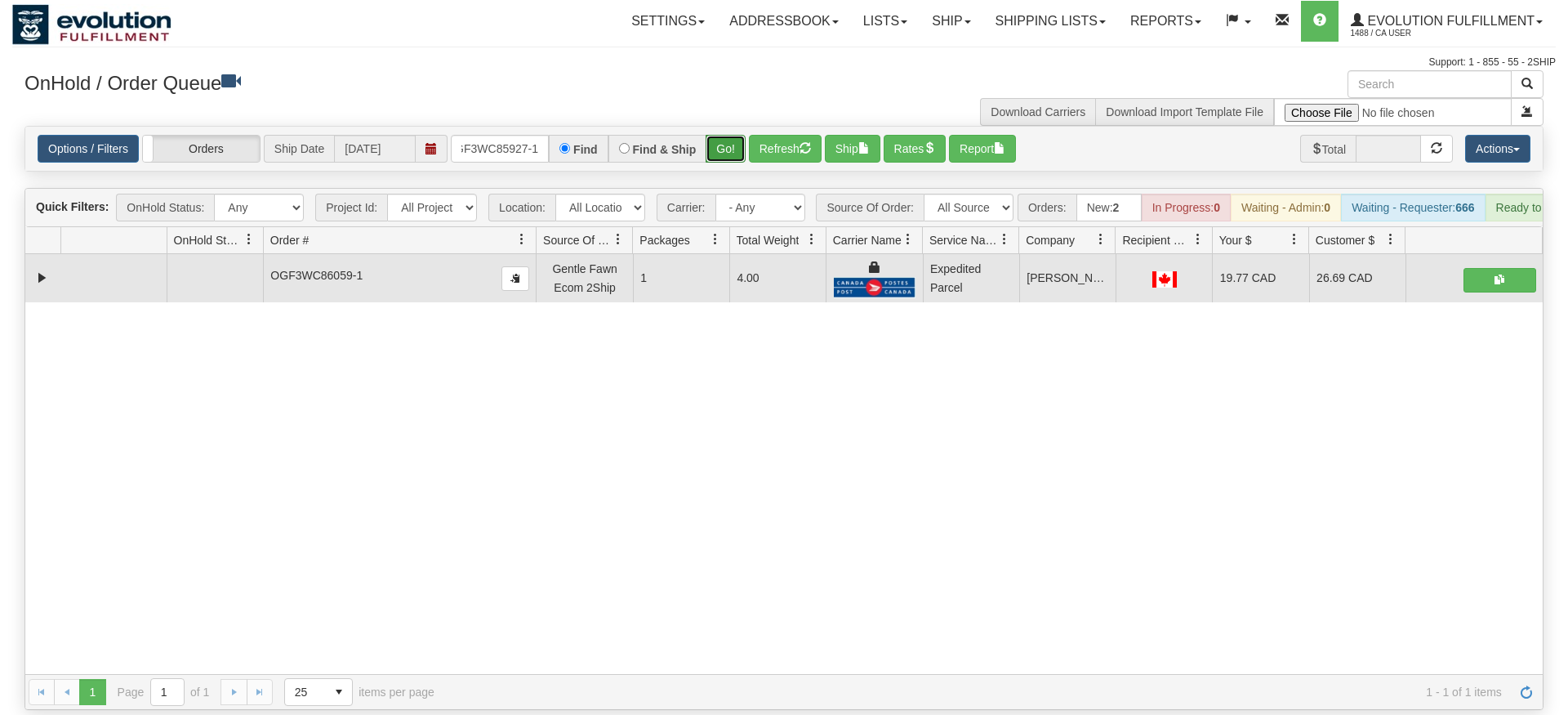
click at [744, 162] on div "Is equal to Is not equal to Contains Does not contains CAD USD EUR ZAR [PERSON_…" at bounding box center [784, 418] width 1544 height 585
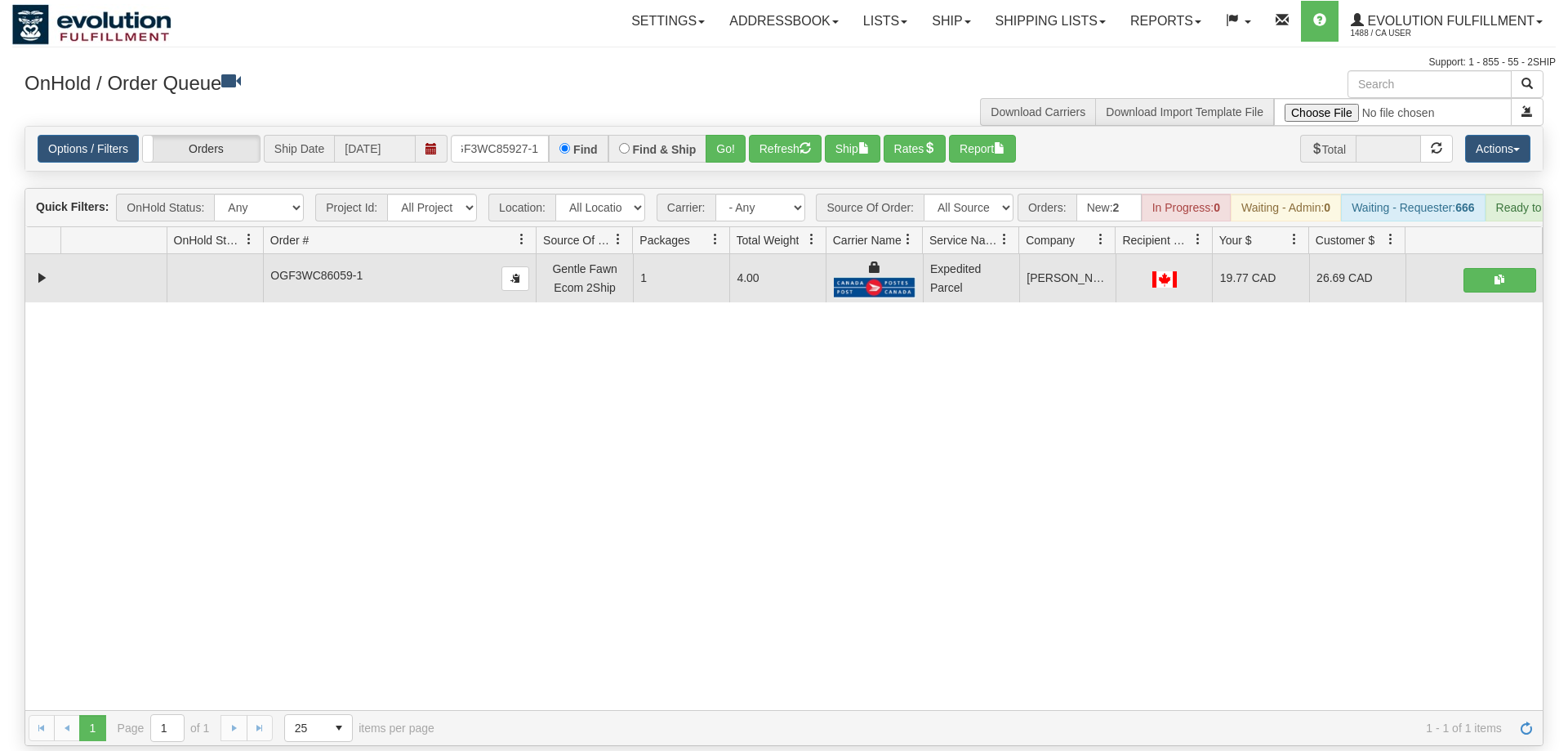
click at [724, 143] on div "Options / Filters Group Shipments Orders Ship Date [DATE] OGF3WC85927-1 Find Fi…" at bounding box center [784, 148] width 1518 height 44
click at [725, 141] on div "Options / Filters Group Shipments Orders Ship Date [DATE] OGF3WC85927-1 Find Fi…" at bounding box center [784, 148] width 1518 height 44
click at [729, 135] on button "Go!" at bounding box center [725, 148] width 40 height 28
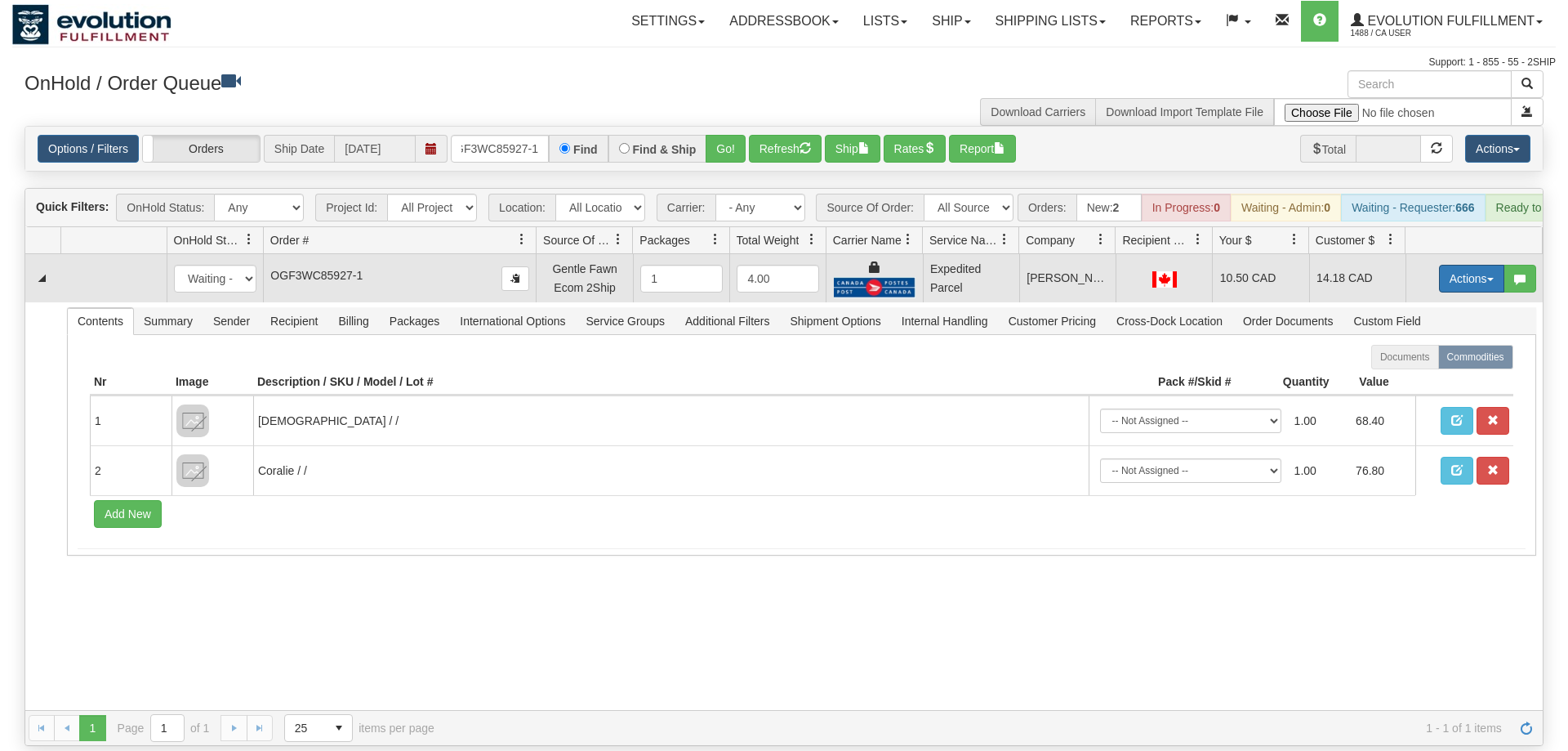
click at [1459, 265] on button "Actions" at bounding box center [1472, 278] width 65 height 28
click at [1406, 367] on span "Ship" at bounding box center [1406, 374] width 34 height 13
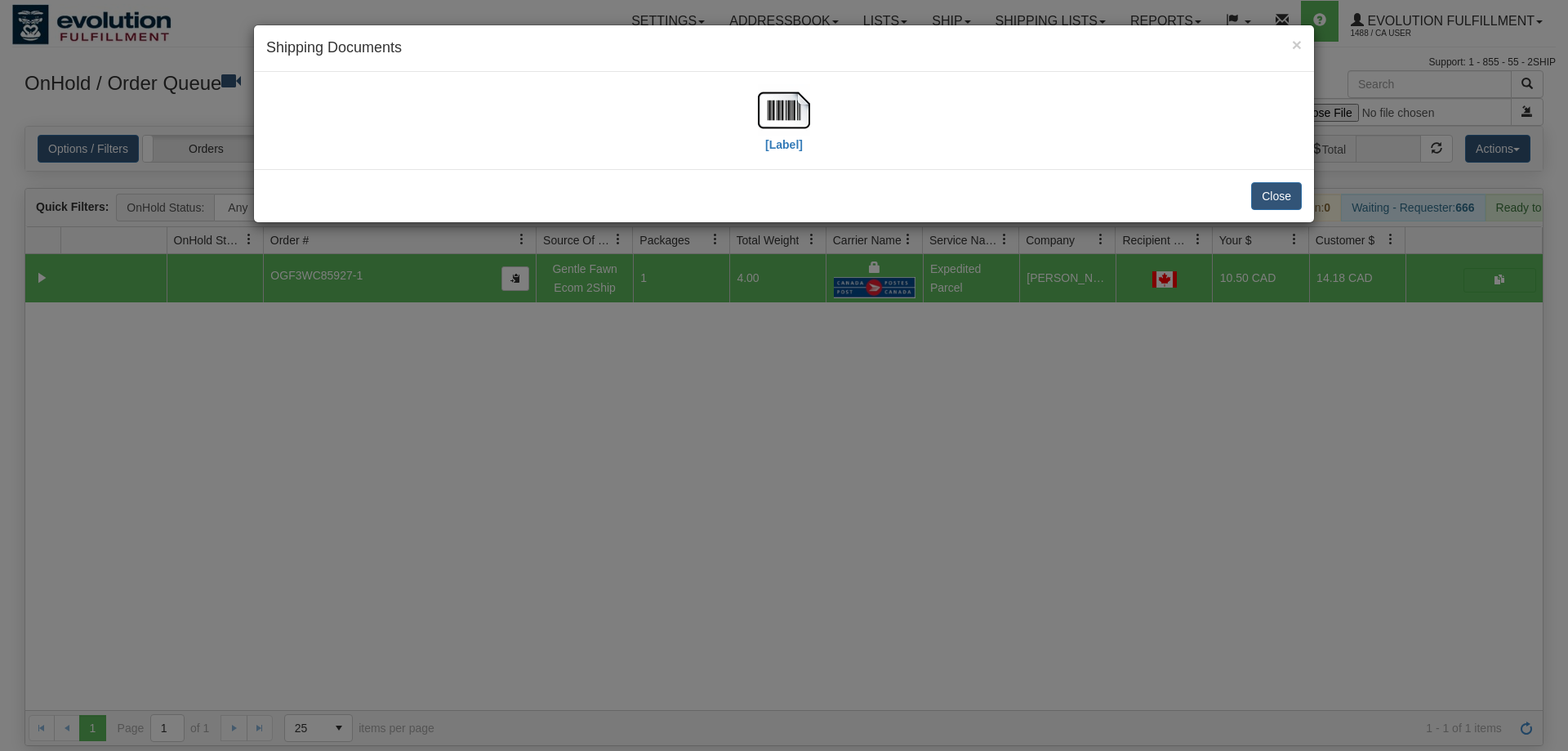
click at [751, 110] on div "[Label]" at bounding box center [784, 120] width 1036 height 73
click at [760, 111] on img at bounding box center [784, 110] width 53 height 53
drag, startPoint x: 887, startPoint y: 402, endPoint x: 458, endPoint y: 167, distance: 489.1
click at [885, 404] on div "× Shipping Documents [Label] Close" at bounding box center [784, 376] width 1568 height 751
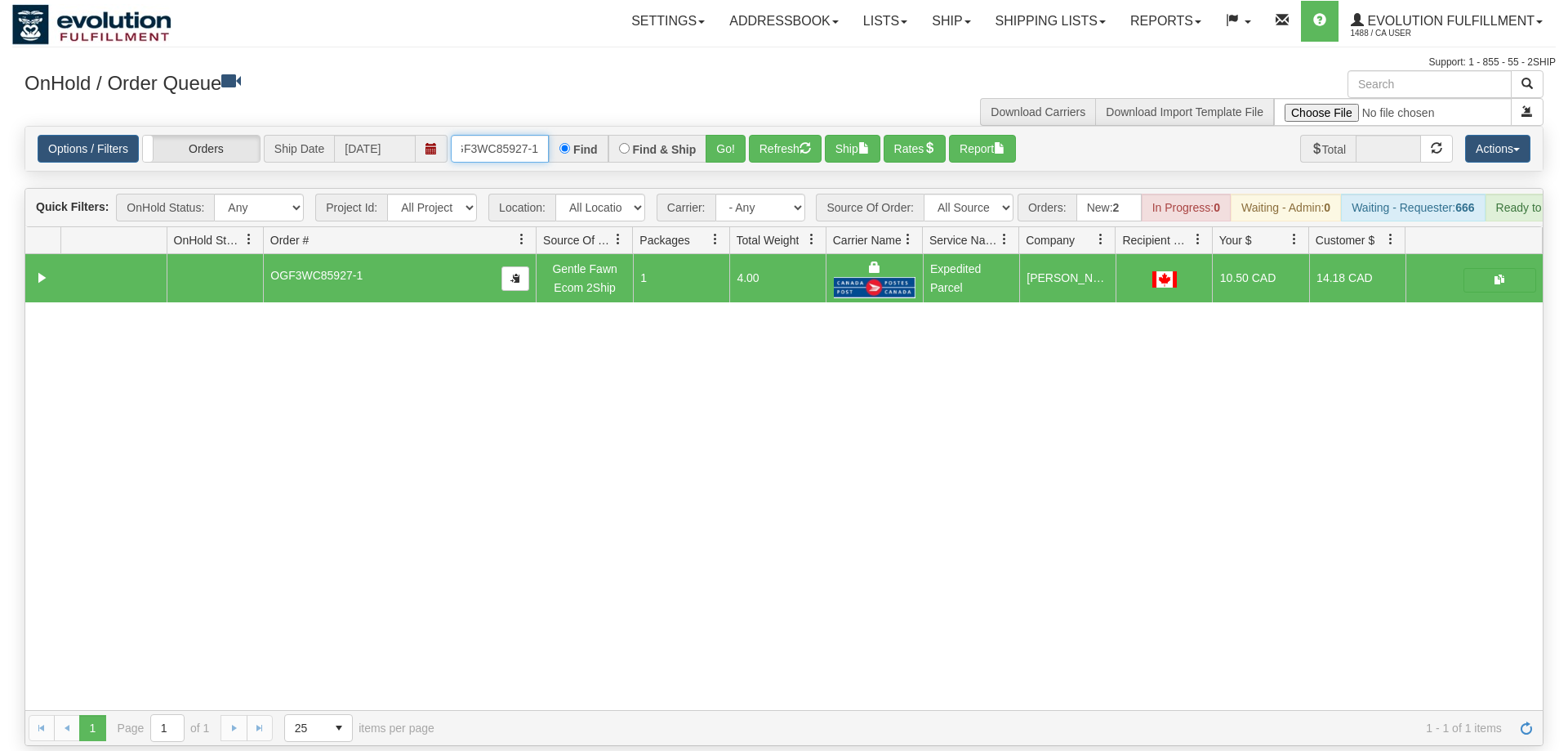
click at [512, 135] on input "OGF3WC85927-1" at bounding box center [499, 148] width 98 height 28
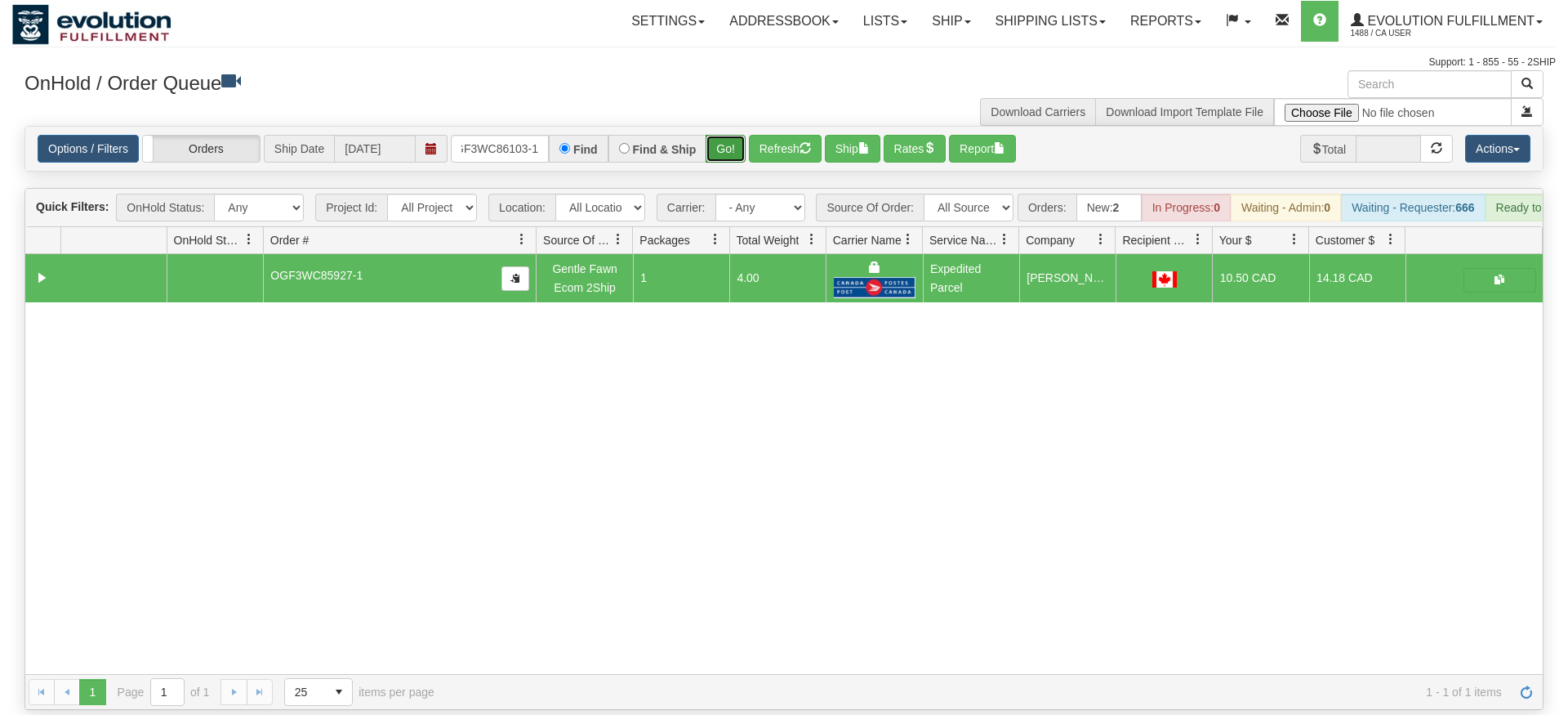
click at [736, 166] on div "Is equal to Is not equal to Contains Does not contains CAD USD EUR ZAR [PERSON_…" at bounding box center [784, 418] width 1544 height 585
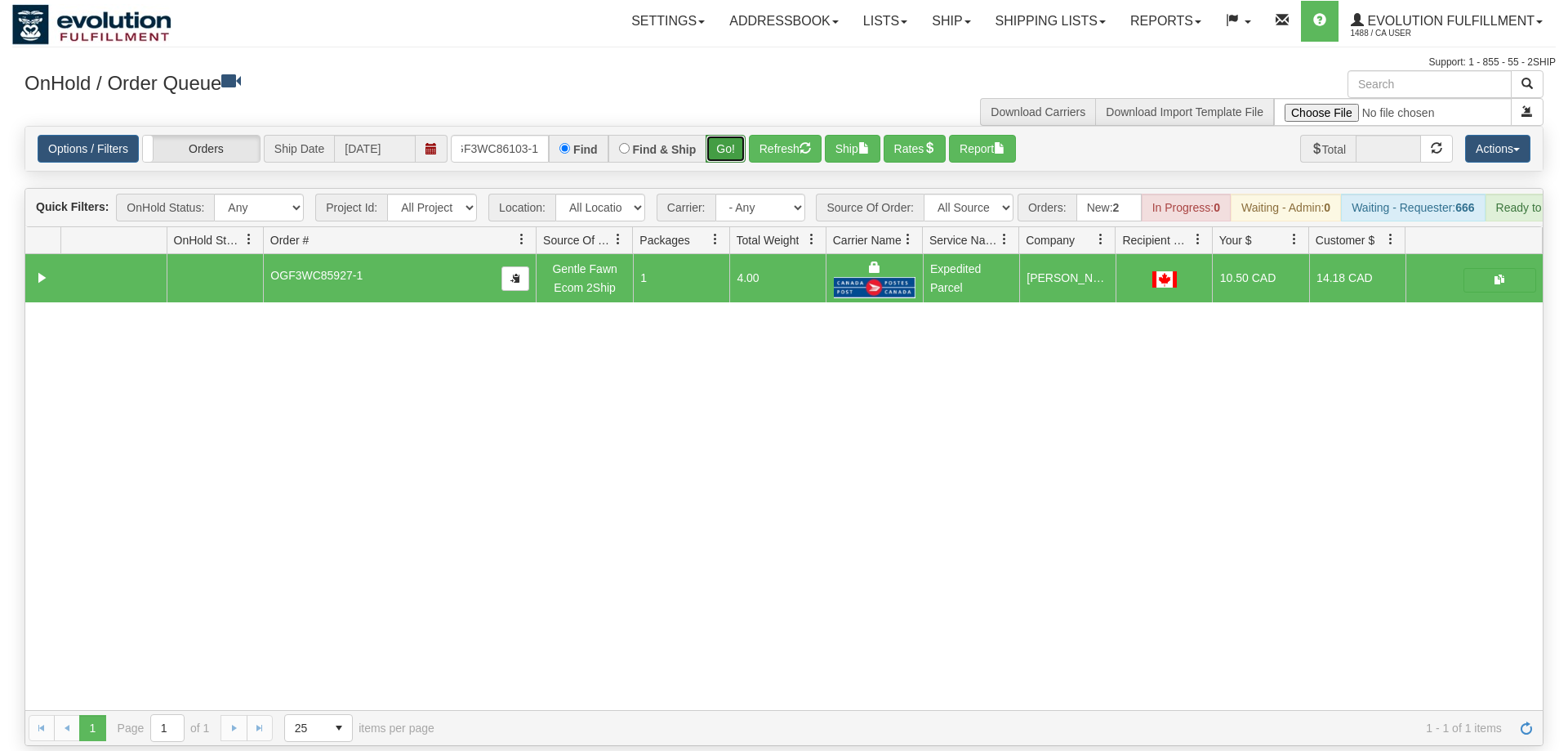
click at [724, 135] on button "Go!" at bounding box center [725, 148] width 40 height 28
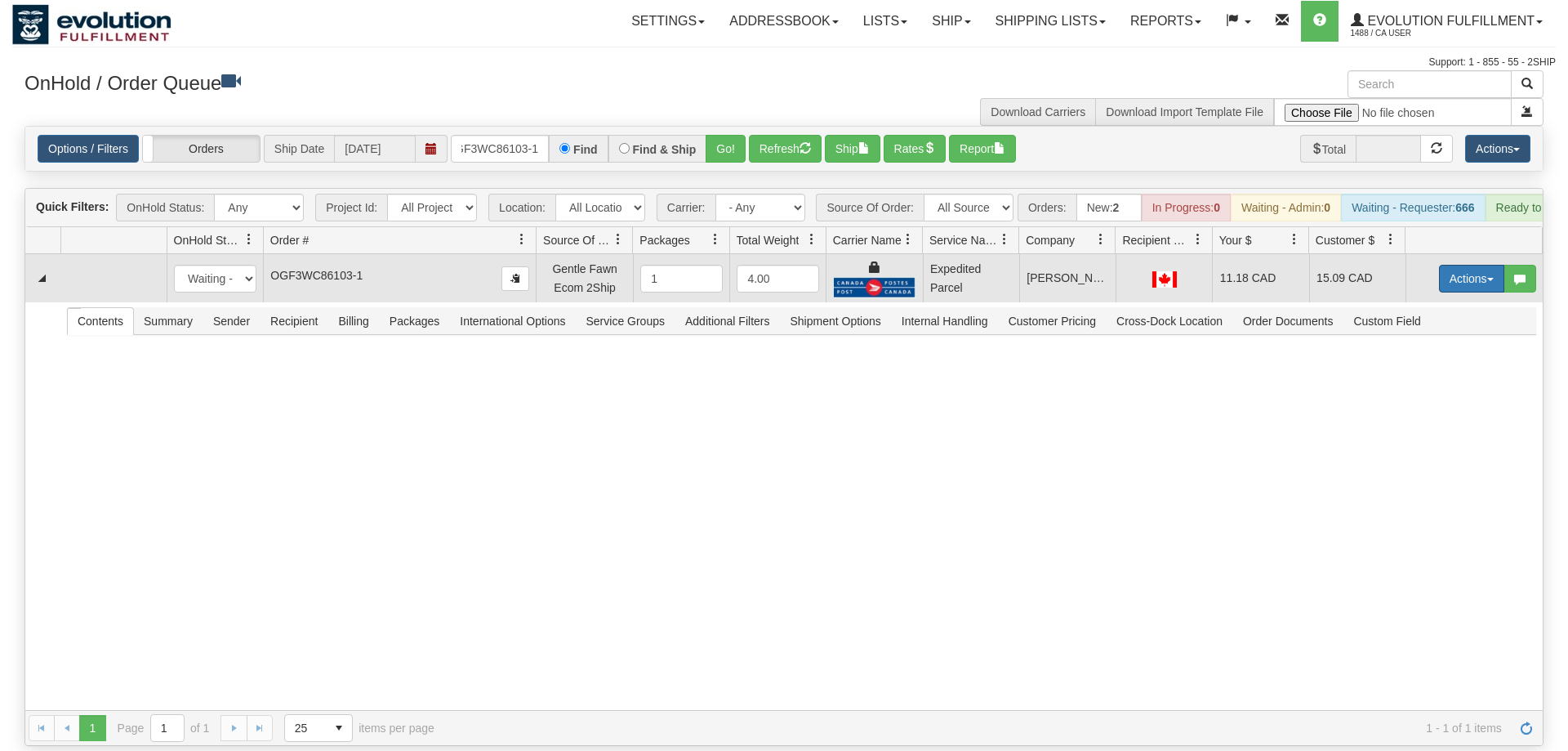
click at [1468, 265] on button "Actions" at bounding box center [1472, 278] width 65 height 28
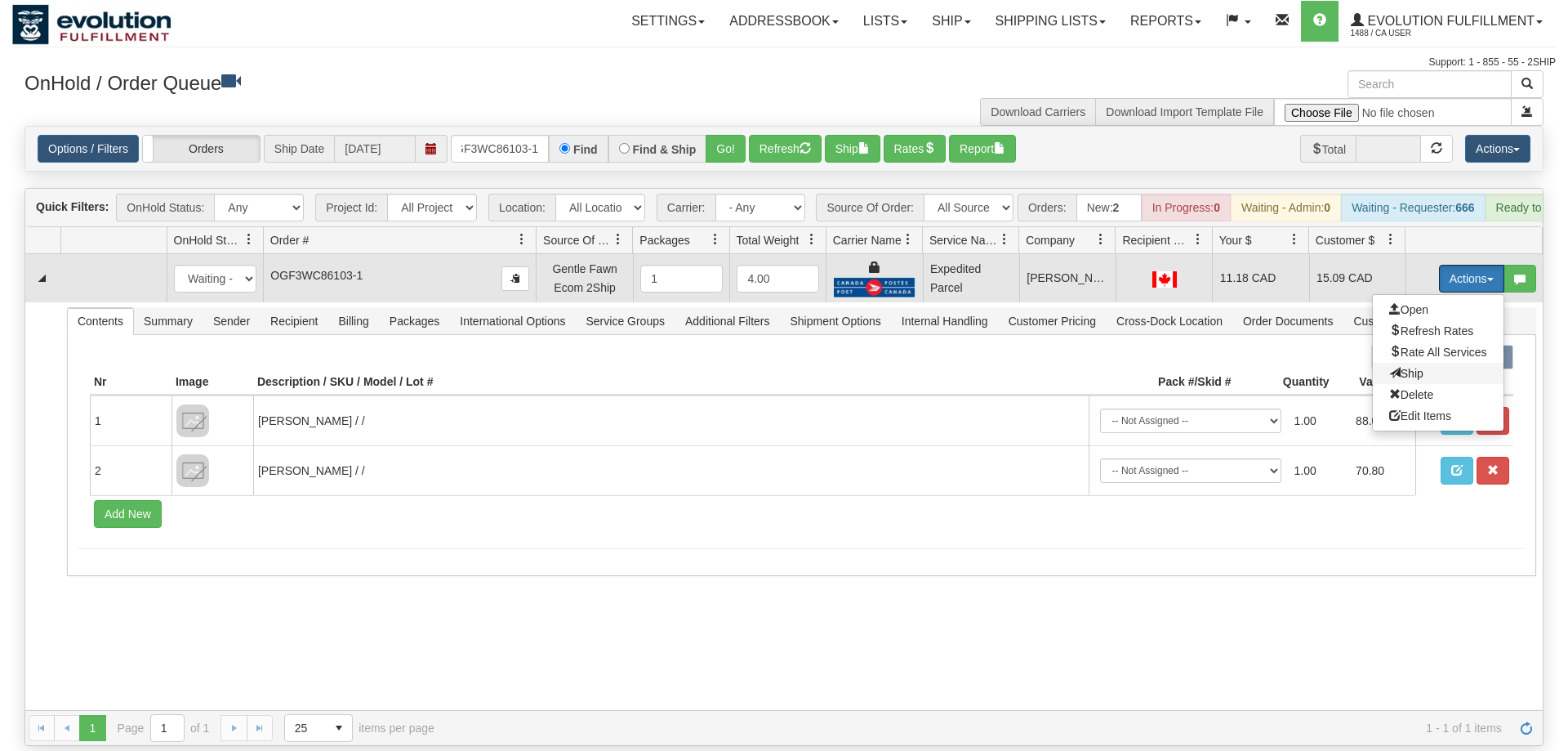
click at [1414, 367] on span "Ship" at bounding box center [1406, 374] width 34 height 13
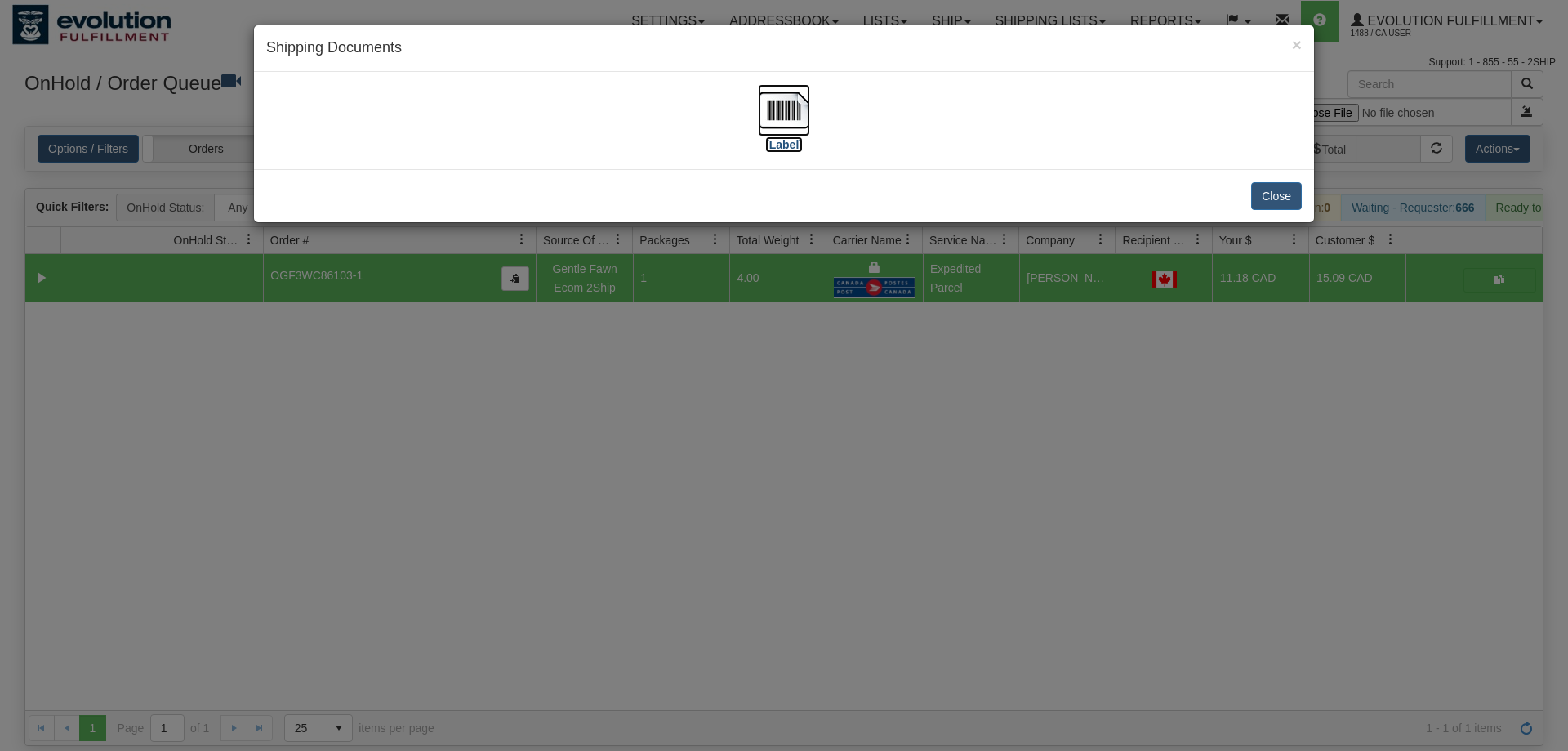
click at [790, 111] on img at bounding box center [784, 110] width 53 height 53
drag, startPoint x: 458, startPoint y: 748, endPoint x: 224, endPoint y: 195, distance: 600.5
click at [461, 740] on div "× Shipping Documents [Label] Close" at bounding box center [784, 376] width 1568 height 751
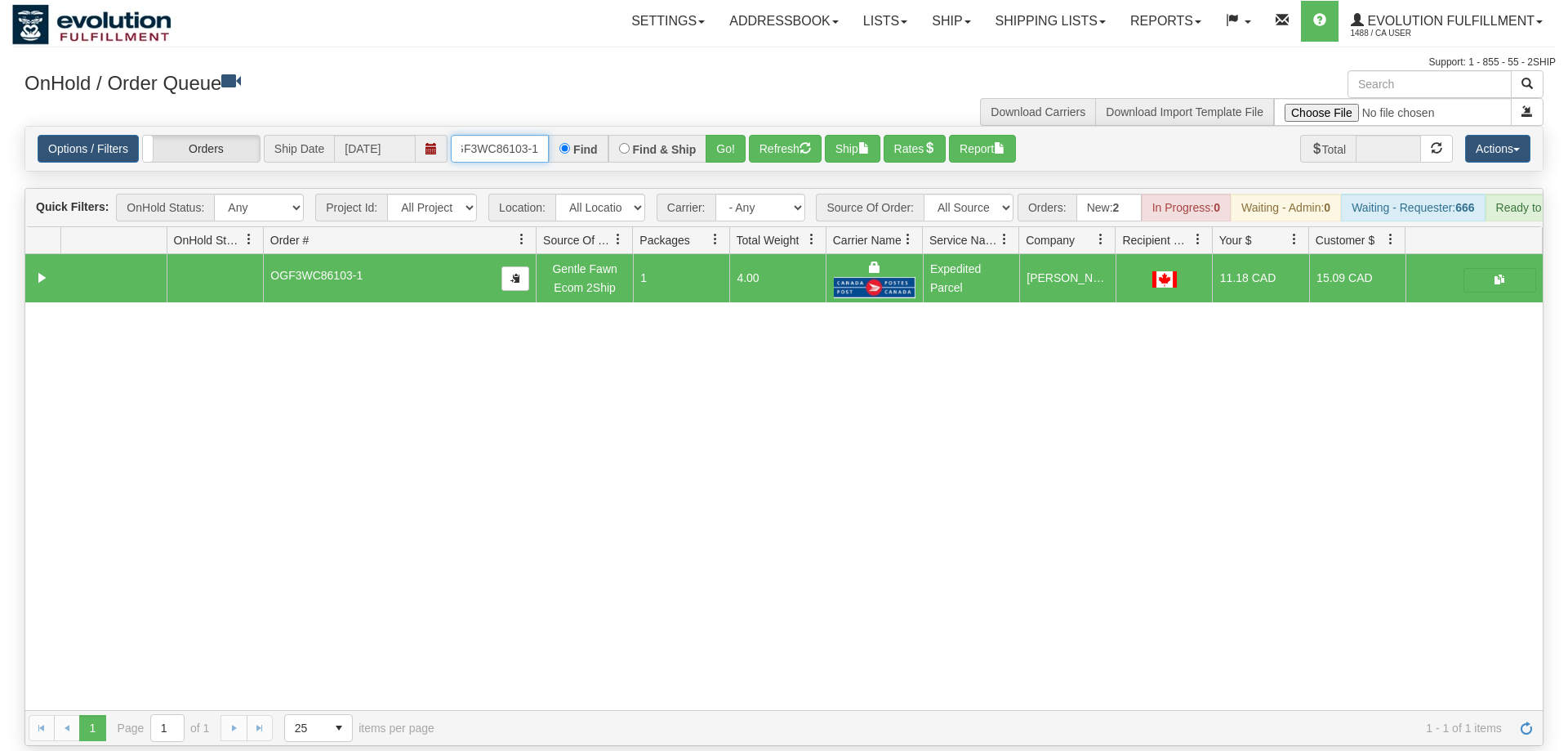
click at [467, 135] on input "OGF3WC86103-1" at bounding box center [499, 148] width 98 height 28
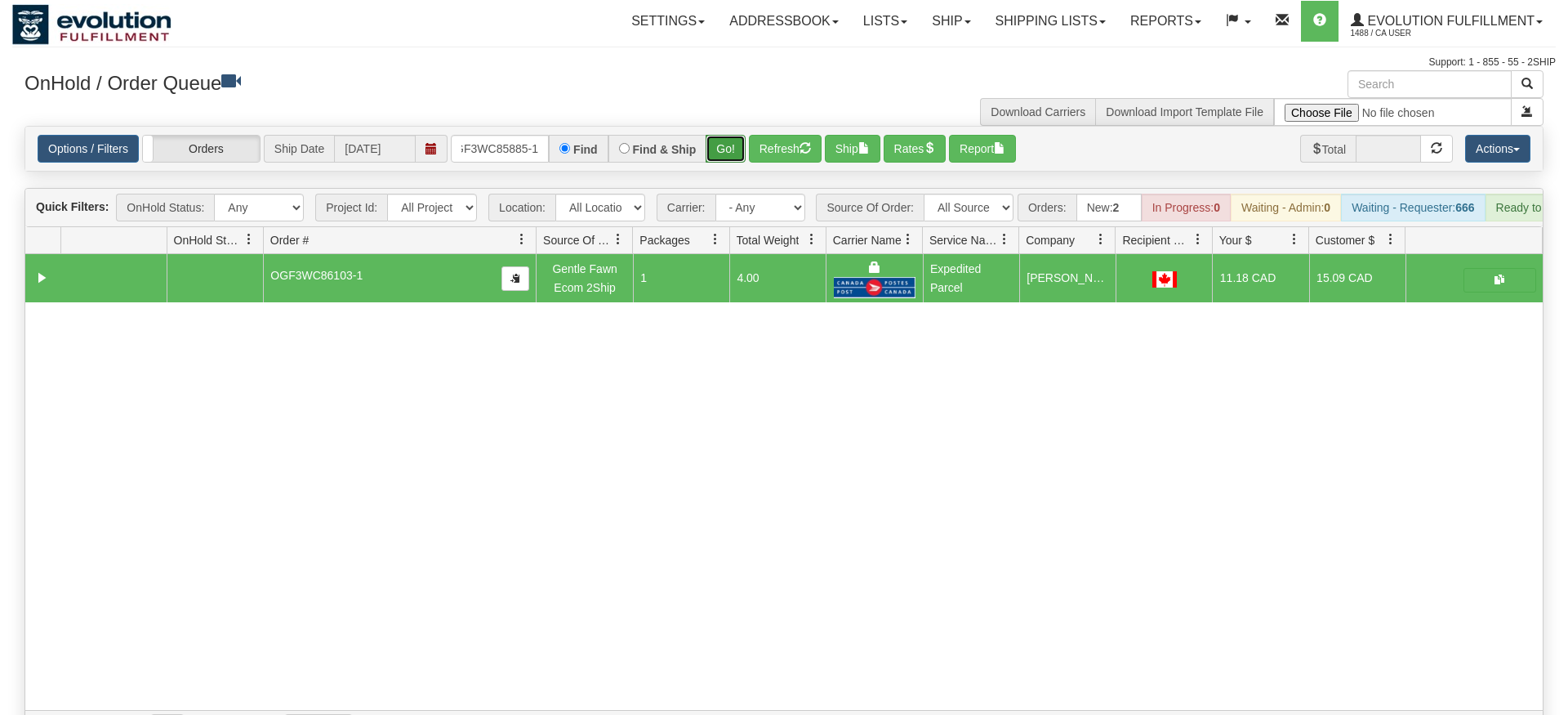
click at [740, 150] on div "Is equal to Is not equal to Contains Does not contains CAD USD EUR ZAR [PERSON_…" at bounding box center [784, 437] width 1544 height 621
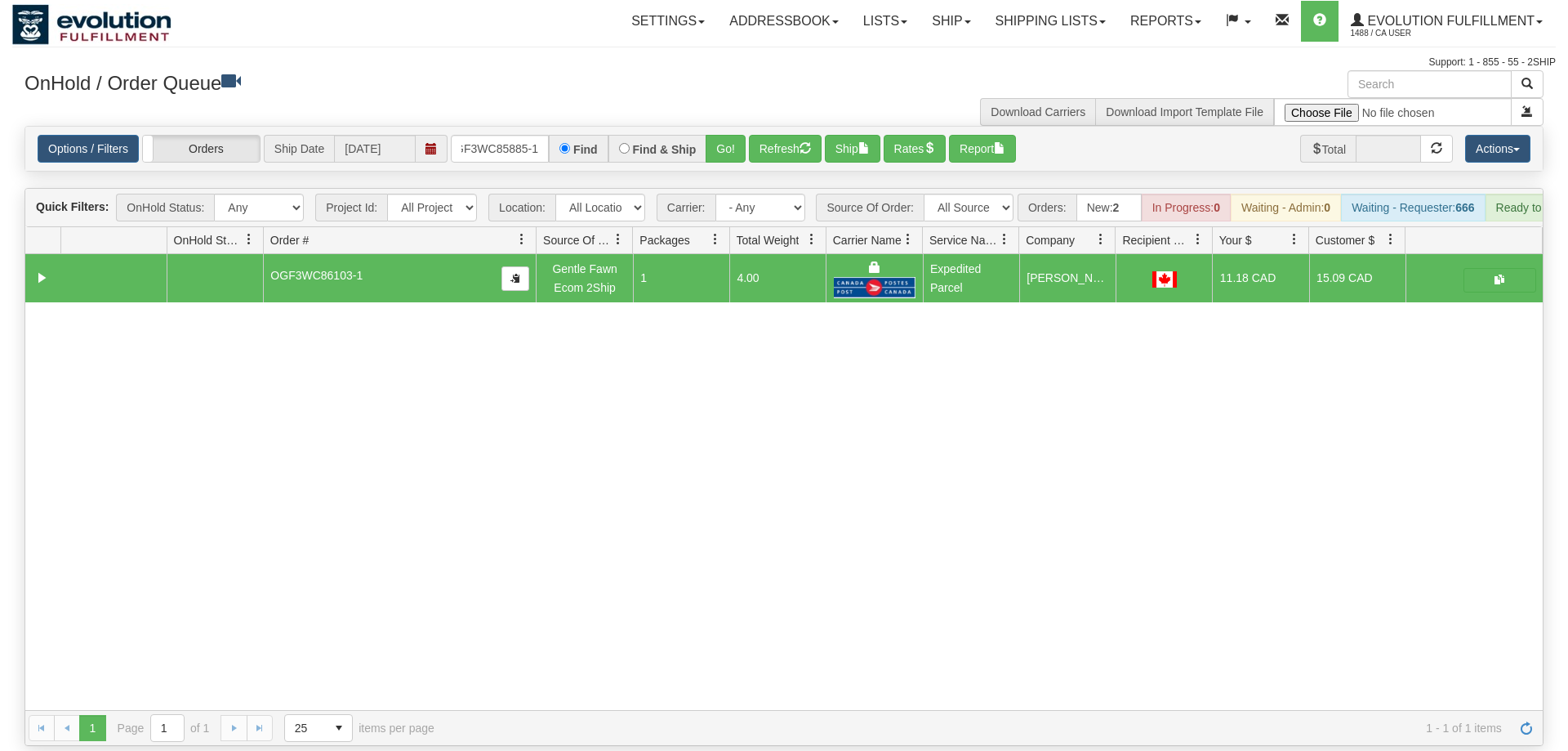
click at [712, 99] on div "OnHold / Order Queue" at bounding box center [399, 86] width 772 height 32
click at [718, 135] on button "Go!" at bounding box center [725, 148] width 40 height 28
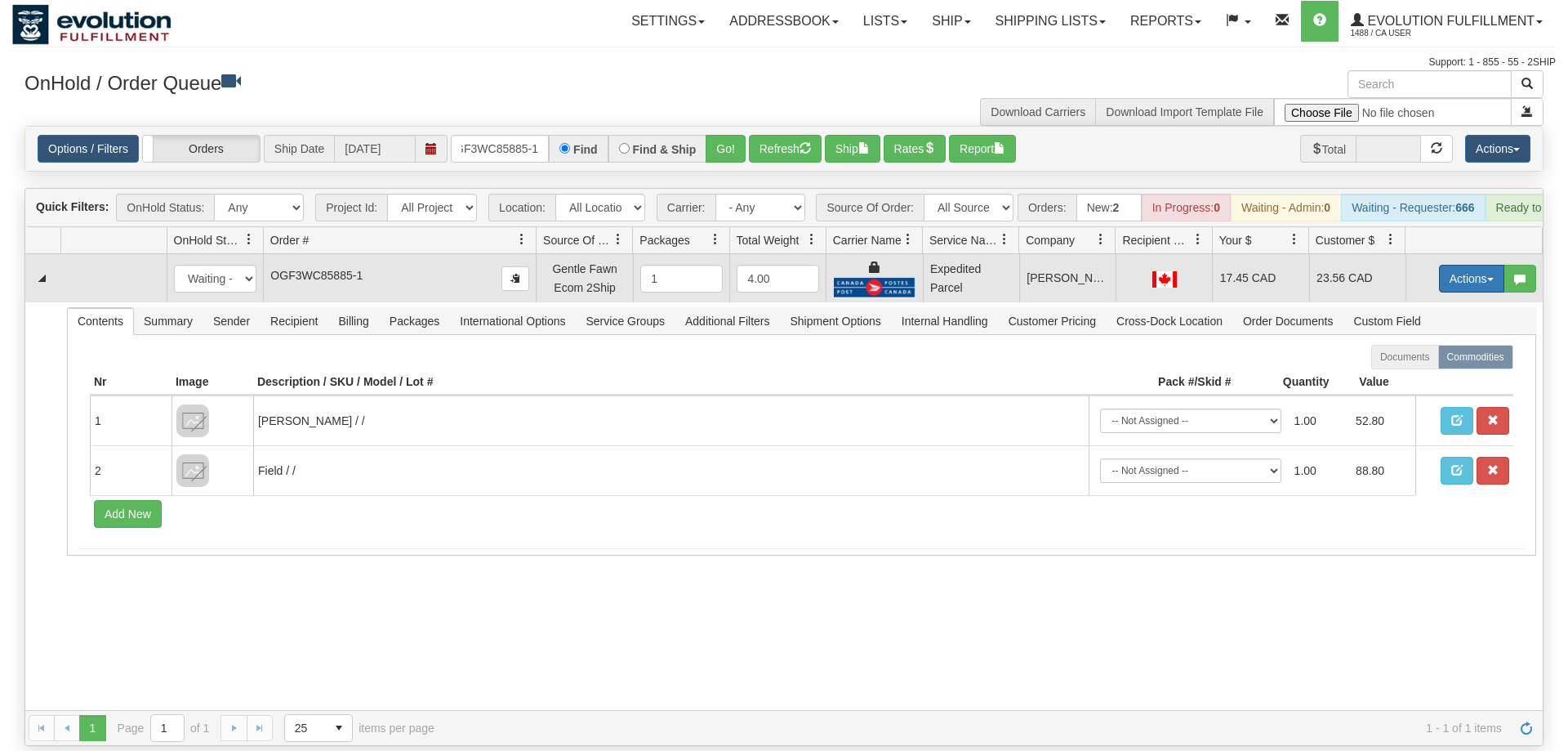
click at [1459, 265] on button "Actions" at bounding box center [1472, 278] width 65 height 28
click at [1412, 367] on span "Ship" at bounding box center [1406, 374] width 34 height 13
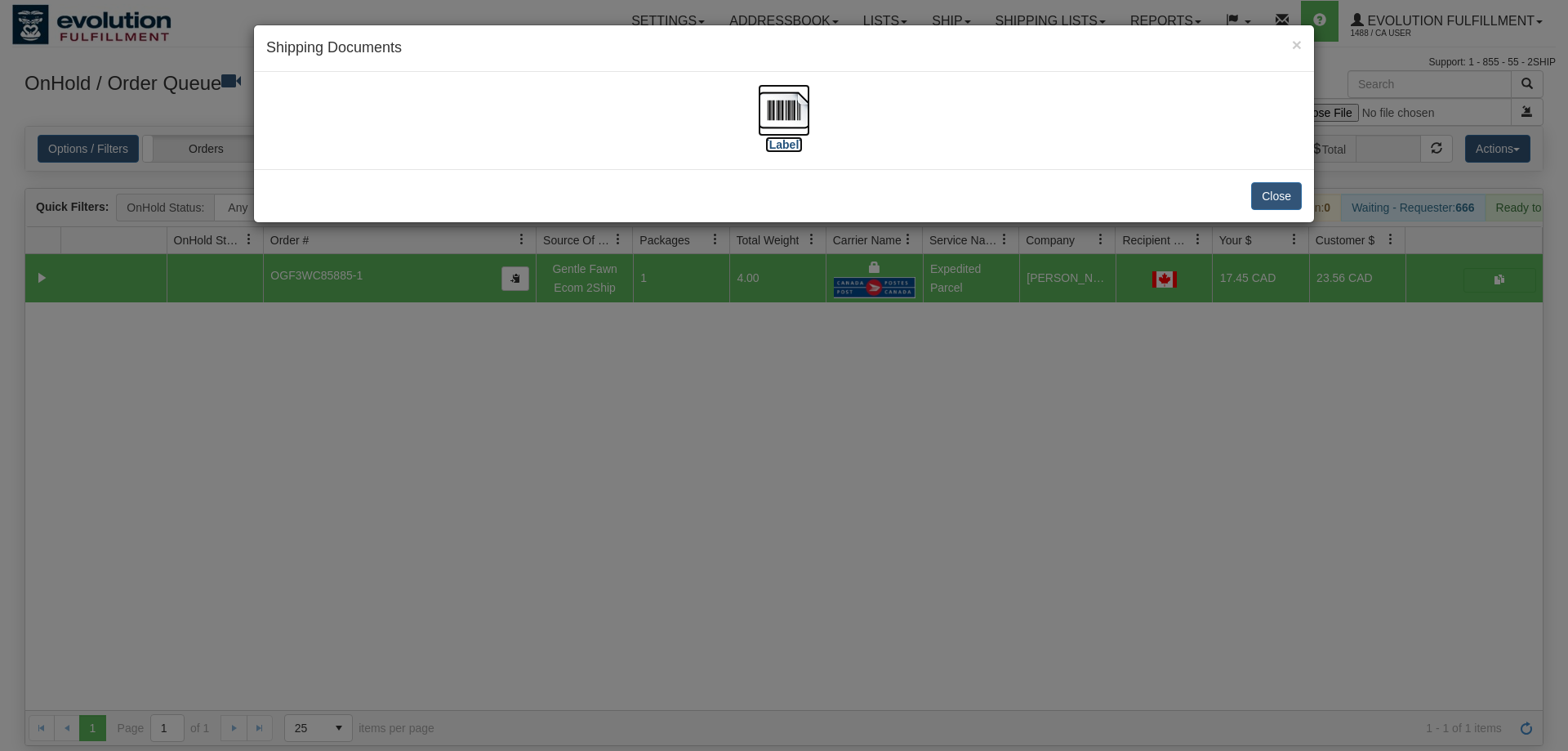
click at [771, 105] on img at bounding box center [784, 110] width 53 height 53
drag, startPoint x: 794, startPoint y: 460, endPoint x: 787, endPoint y: 440, distance: 21.2
click at [787, 440] on div "× Shipping Documents [Label] Close" at bounding box center [784, 376] width 1568 height 751
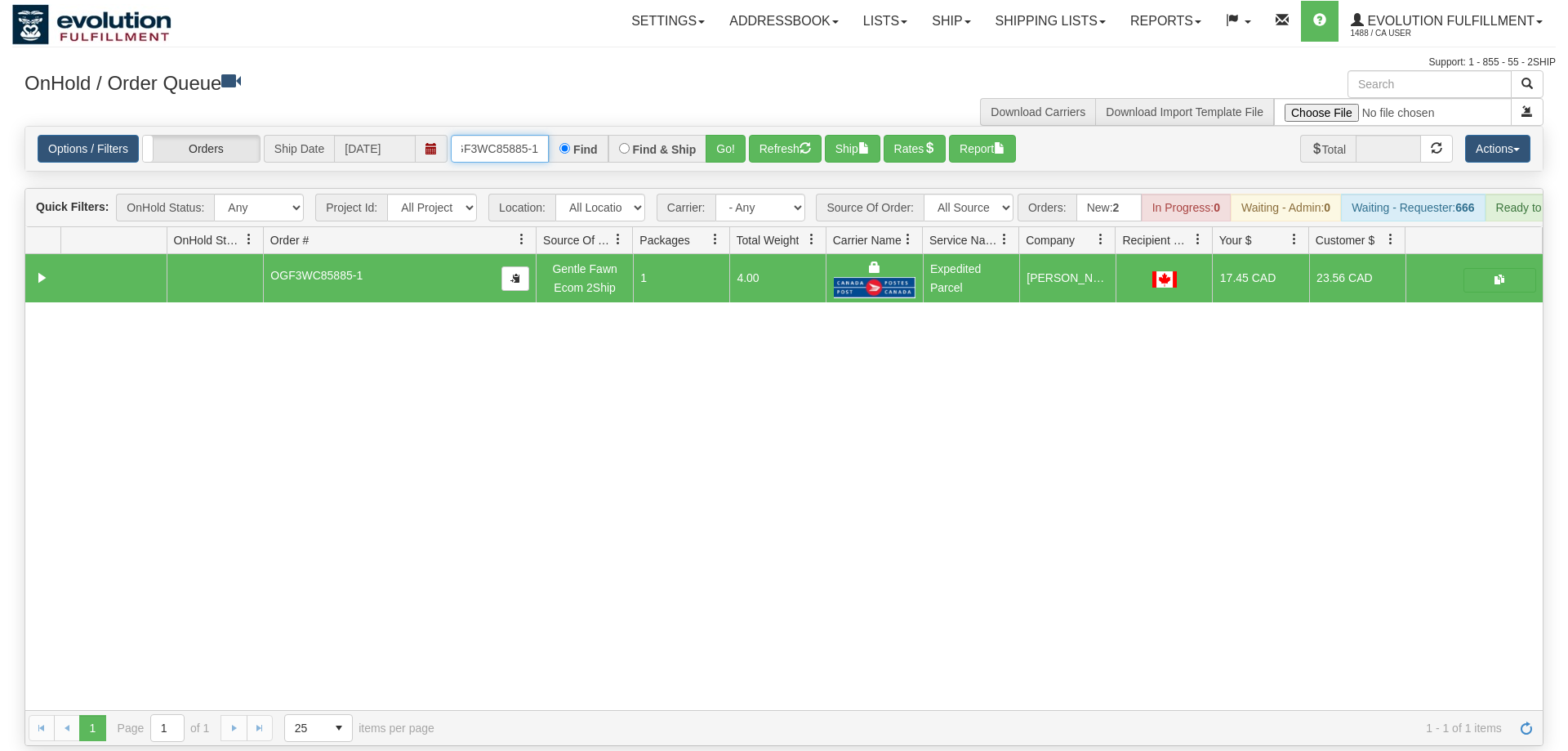
click at [491, 135] on input "OGF3WC85885-1" at bounding box center [499, 148] width 98 height 28
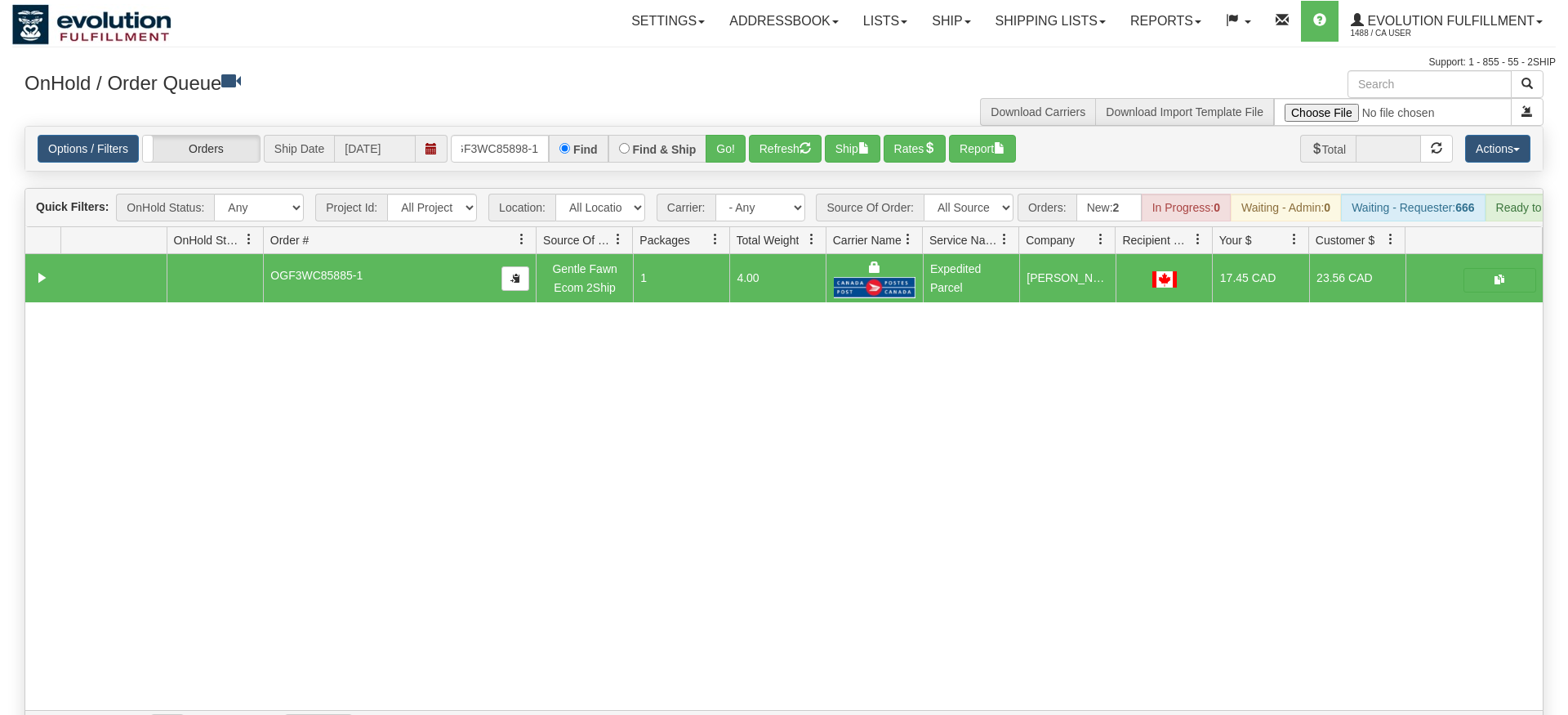
click at [738, 141] on div "Options / Filters Group Shipments Orders Ship Date [DATE] OGF3WC85898-1 Find Fi…" at bounding box center [784, 148] width 1518 height 44
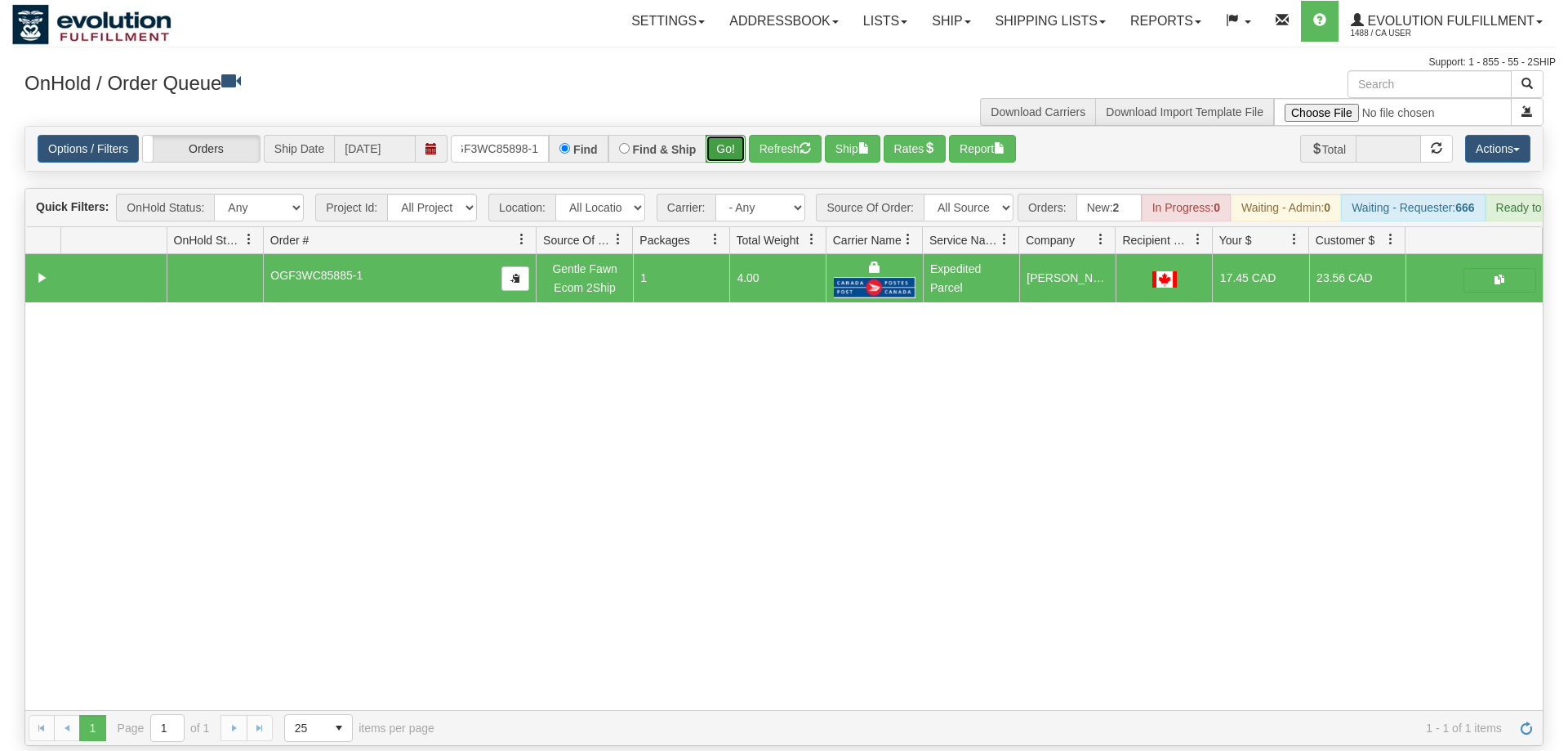
click at [719, 135] on button "Go!" at bounding box center [725, 148] width 40 height 28
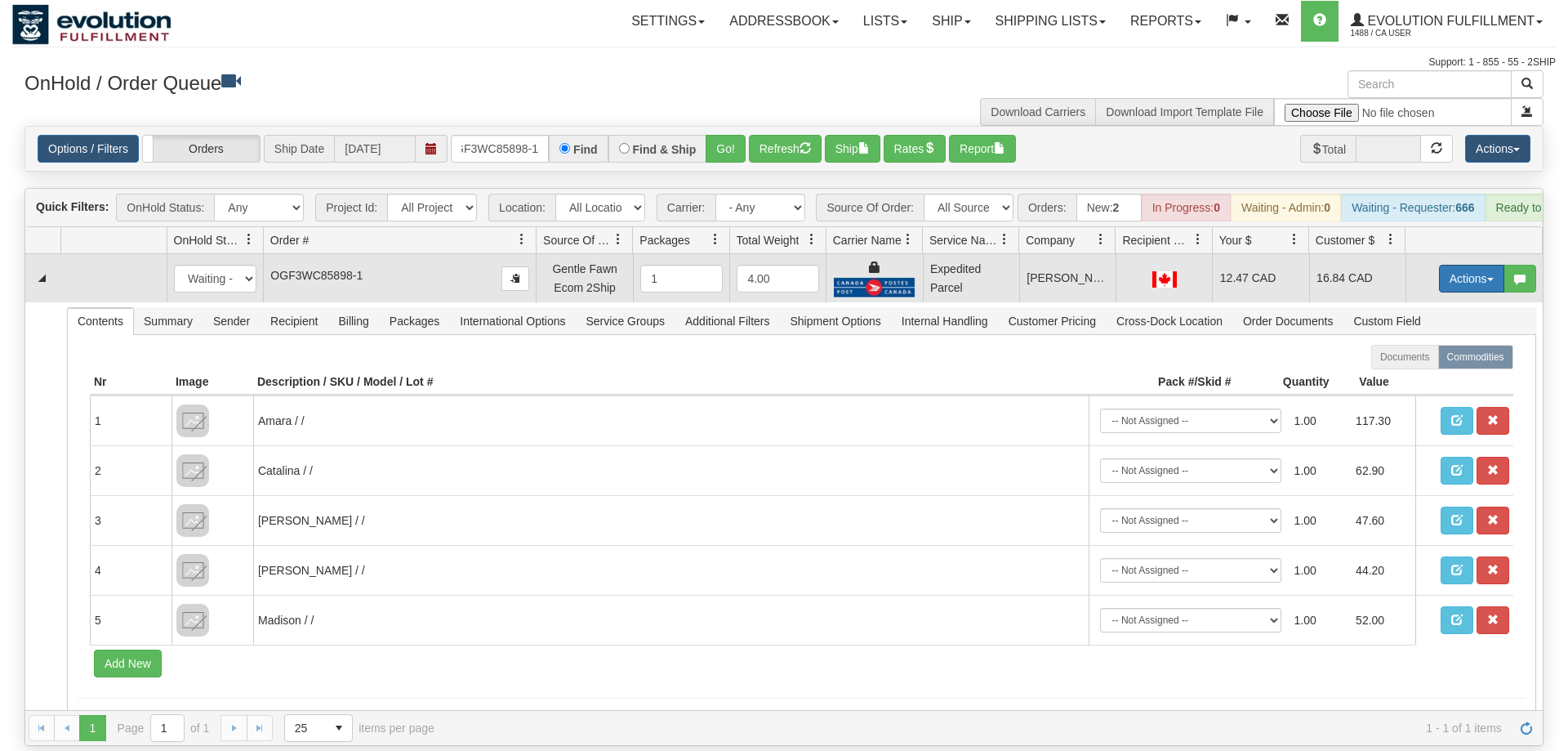
click at [1453, 265] on button "Actions" at bounding box center [1472, 278] width 65 height 28
click at [1406, 367] on span "Ship" at bounding box center [1406, 374] width 34 height 13
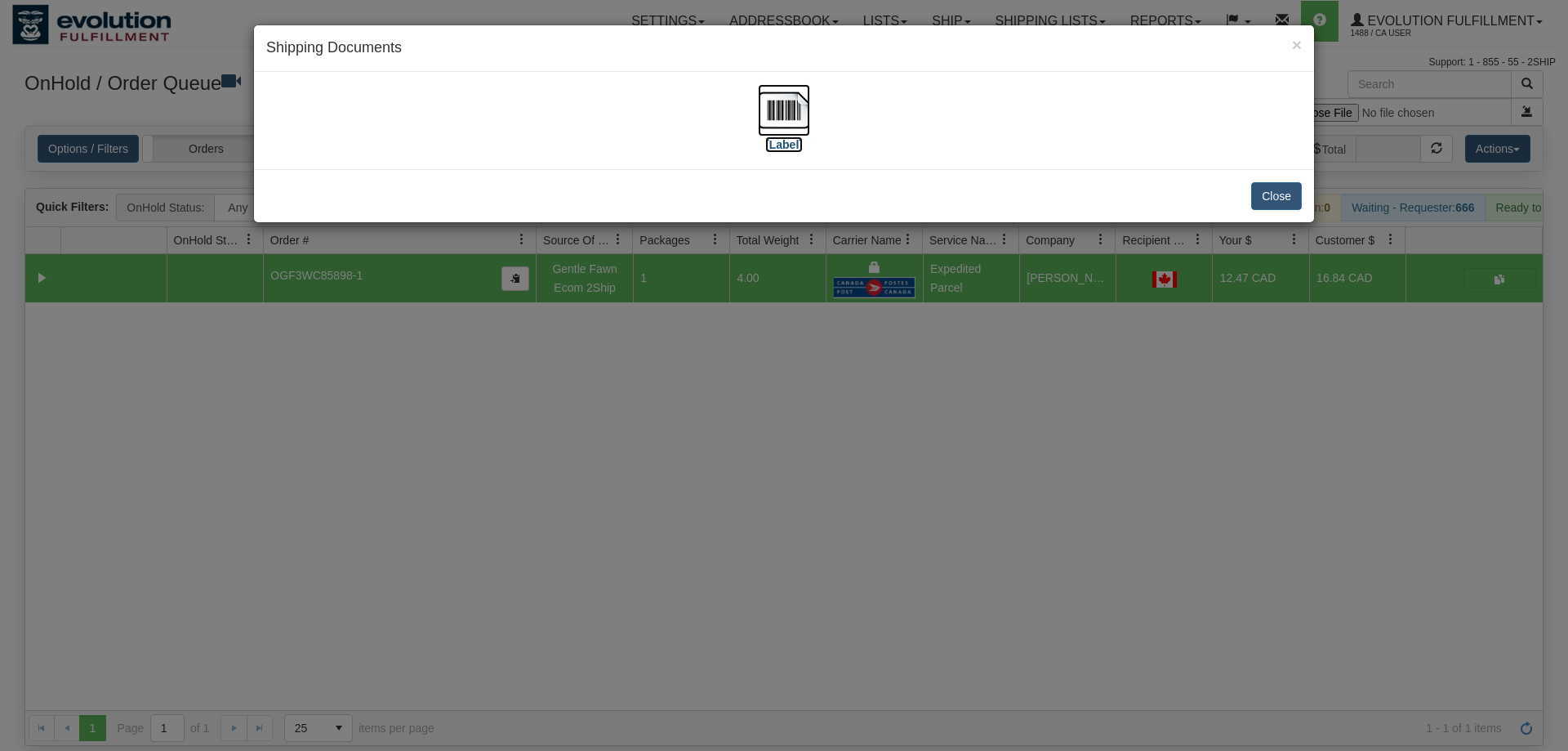
click at [794, 111] on img at bounding box center [784, 110] width 53 height 53
drag, startPoint x: 997, startPoint y: 507, endPoint x: 677, endPoint y: 55, distance: 553.8
click at [983, 486] on div "× Shipping Documents [Label] Close" at bounding box center [784, 376] width 1568 height 751
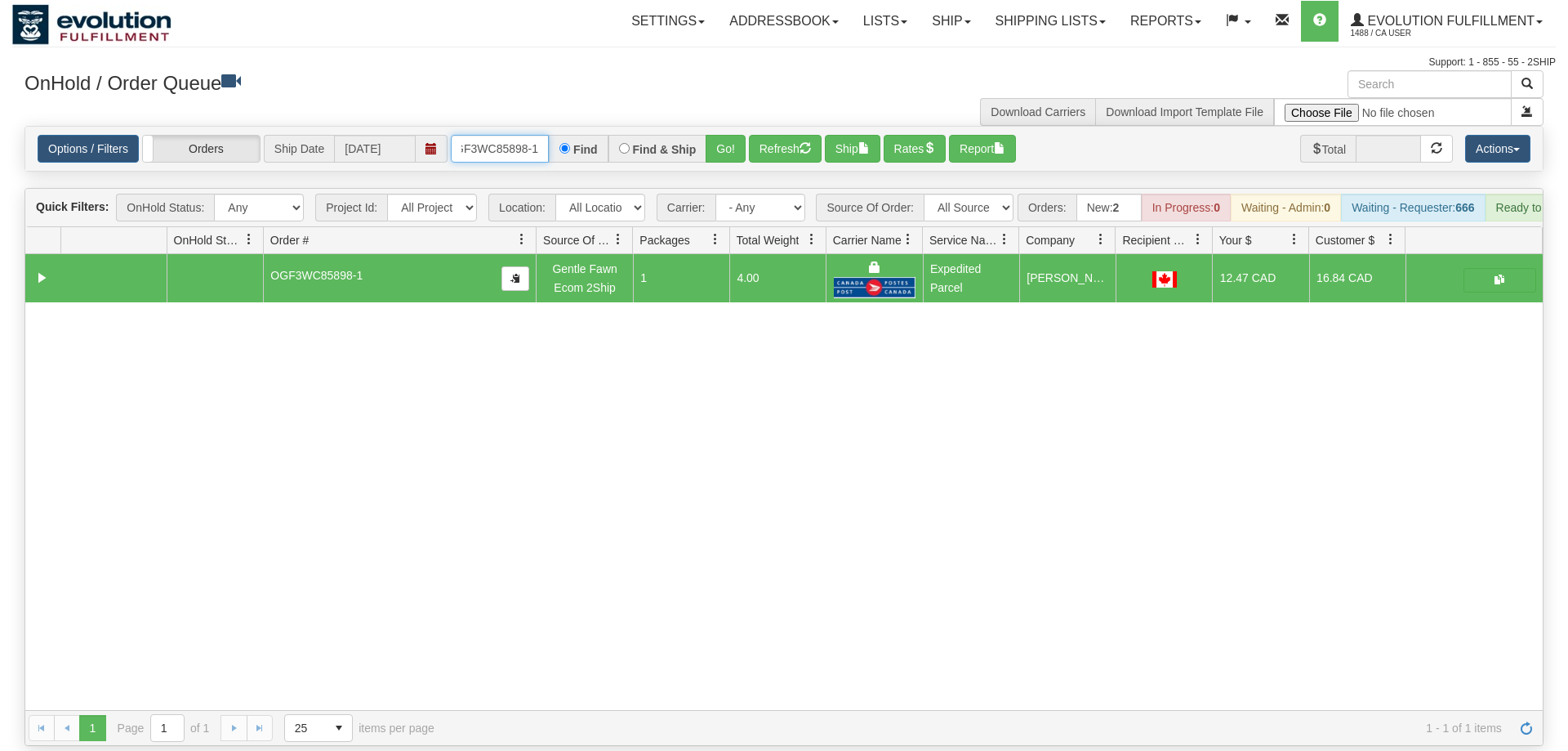
click at [515, 135] on input "OGF3WC85898-1" at bounding box center [499, 148] width 98 height 28
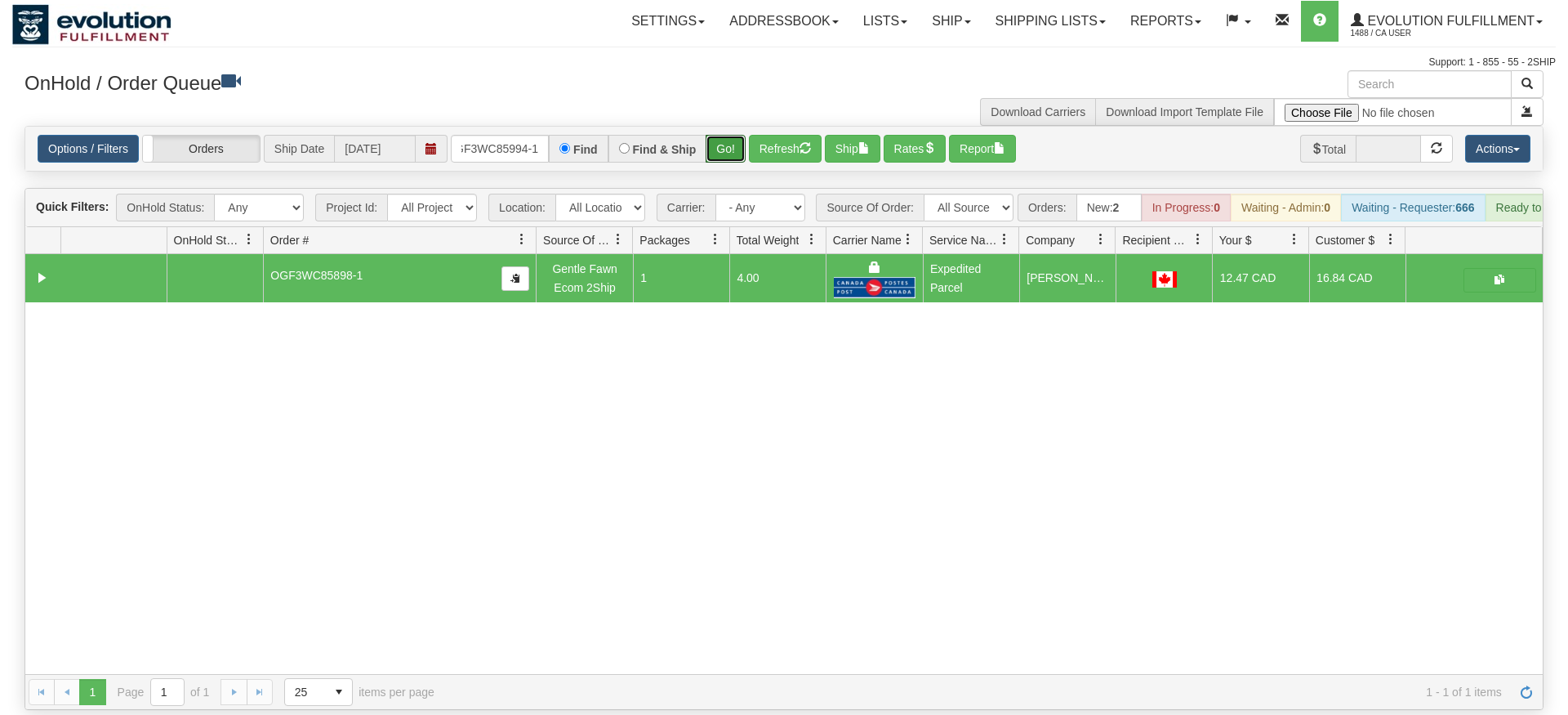
drag, startPoint x: 719, startPoint y: 120, endPoint x: 720, endPoint y: 156, distance: 36.0
click at [720, 156] on div "Is equal to Is not equal to Contains Does not contains CAD USD EUR ZAR [PERSON_…" at bounding box center [784, 418] width 1544 height 585
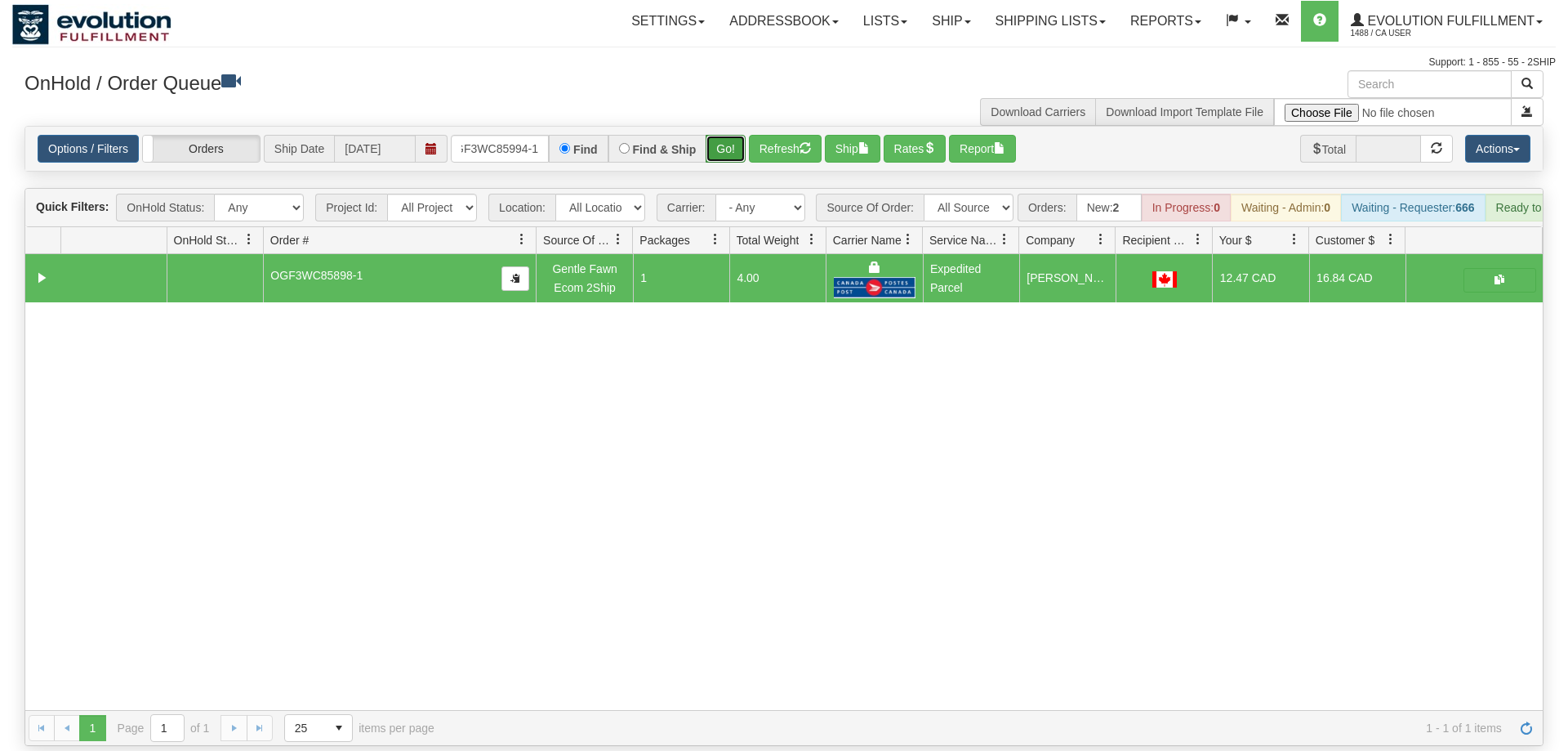
click at [728, 135] on button "Go!" at bounding box center [725, 148] width 40 height 28
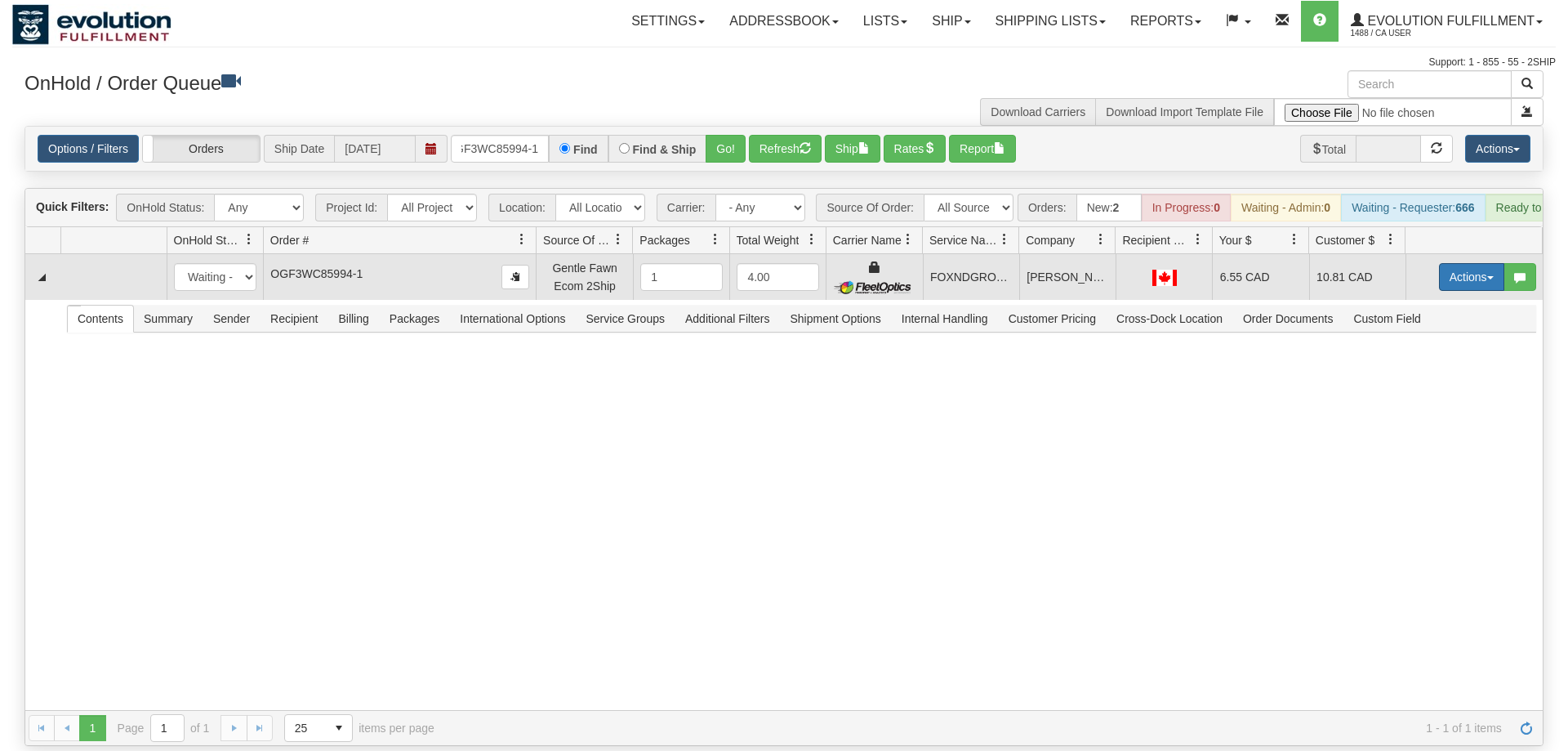
click at [1481, 263] on button "Actions" at bounding box center [1472, 277] width 65 height 28
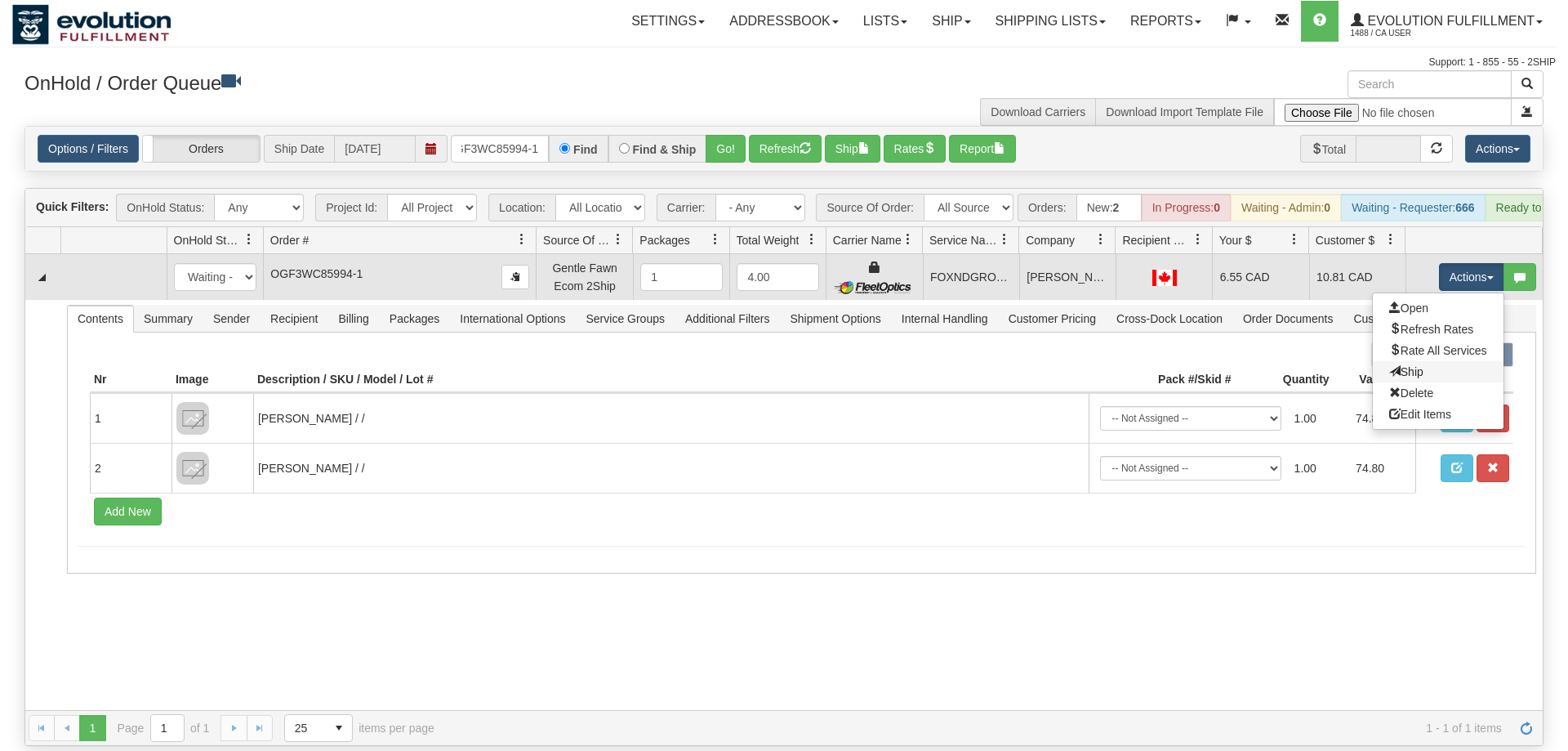
click at [1432, 361] on link "Ship" at bounding box center [1438, 371] width 130 height 21
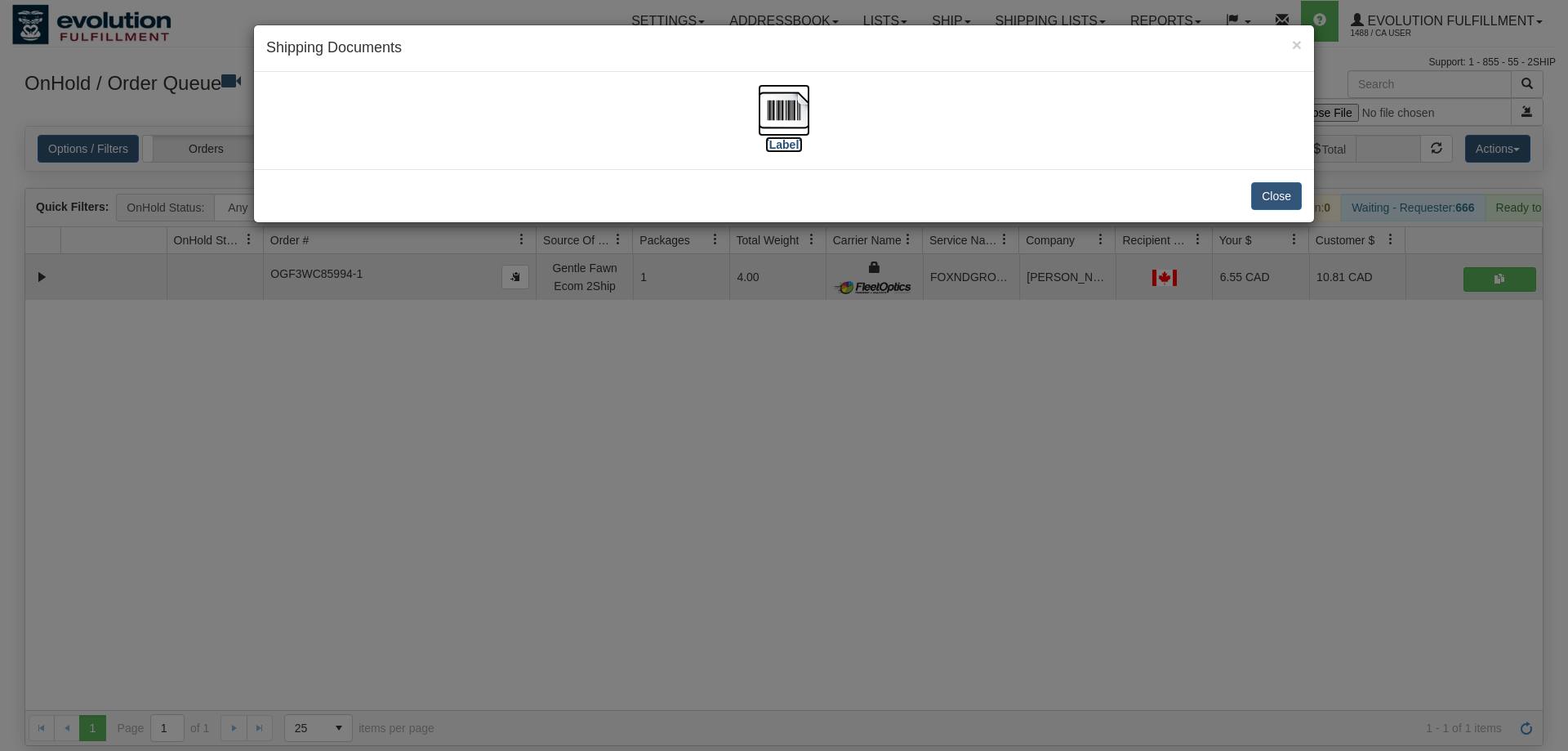
click at [796, 110] on img at bounding box center [784, 110] width 53 height 53
click at [998, 402] on div "× Shipping Documents [Label] Close" at bounding box center [784, 376] width 1568 height 751
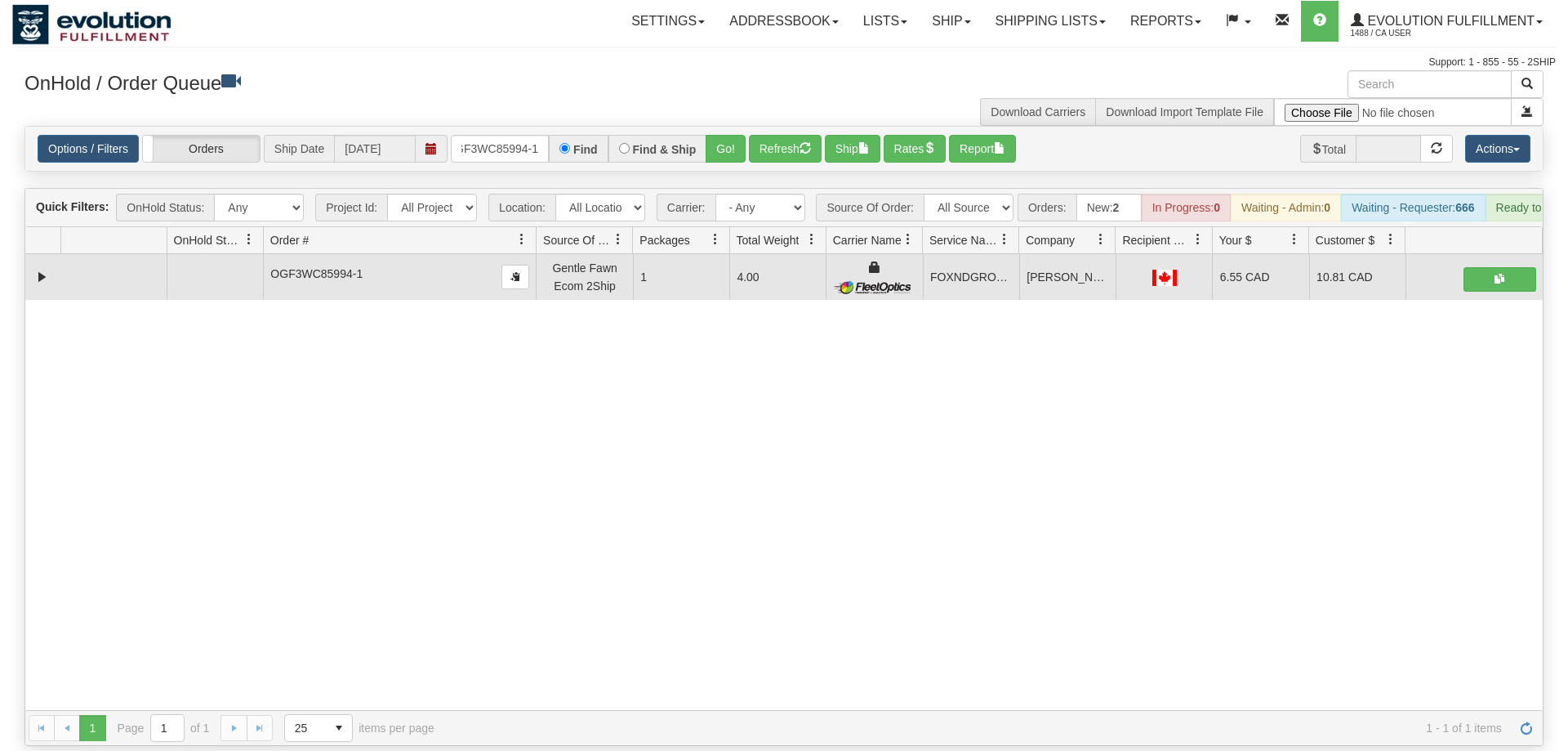
click at [1326, 511] on div "31562040 EVOLUTION V3 90951440 90951441 OGF3WC85994-1 Gentle Fawn Ecom 2Ship 1 …" at bounding box center [784, 482] width 1518 height 456
click at [204, 421] on div "31562040 EVOLUTION V3 90951440 90951441 OGF3WC85994-1 Gentle Fawn Ecom 2Ship 1 …" at bounding box center [784, 482] width 1518 height 456
click at [522, 135] on input "OGF3WC85994-1" at bounding box center [499, 148] width 98 height 28
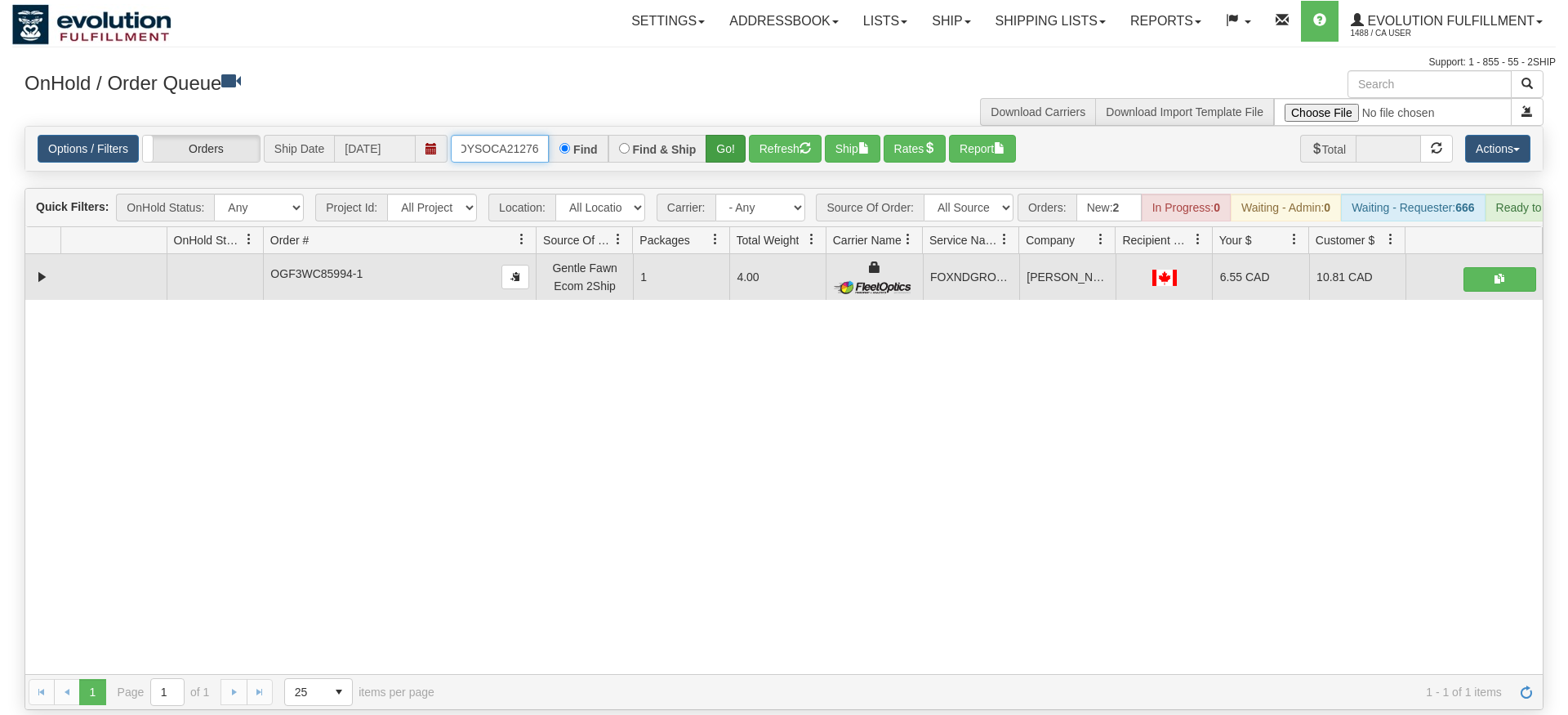
type input "OMOYSOCA21276"
click at [738, 161] on div "Is equal to Is not equal to Contains Does not contains CAD USD EUR ZAR [PERSON_…" at bounding box center [784, 418] width 1544 height 585
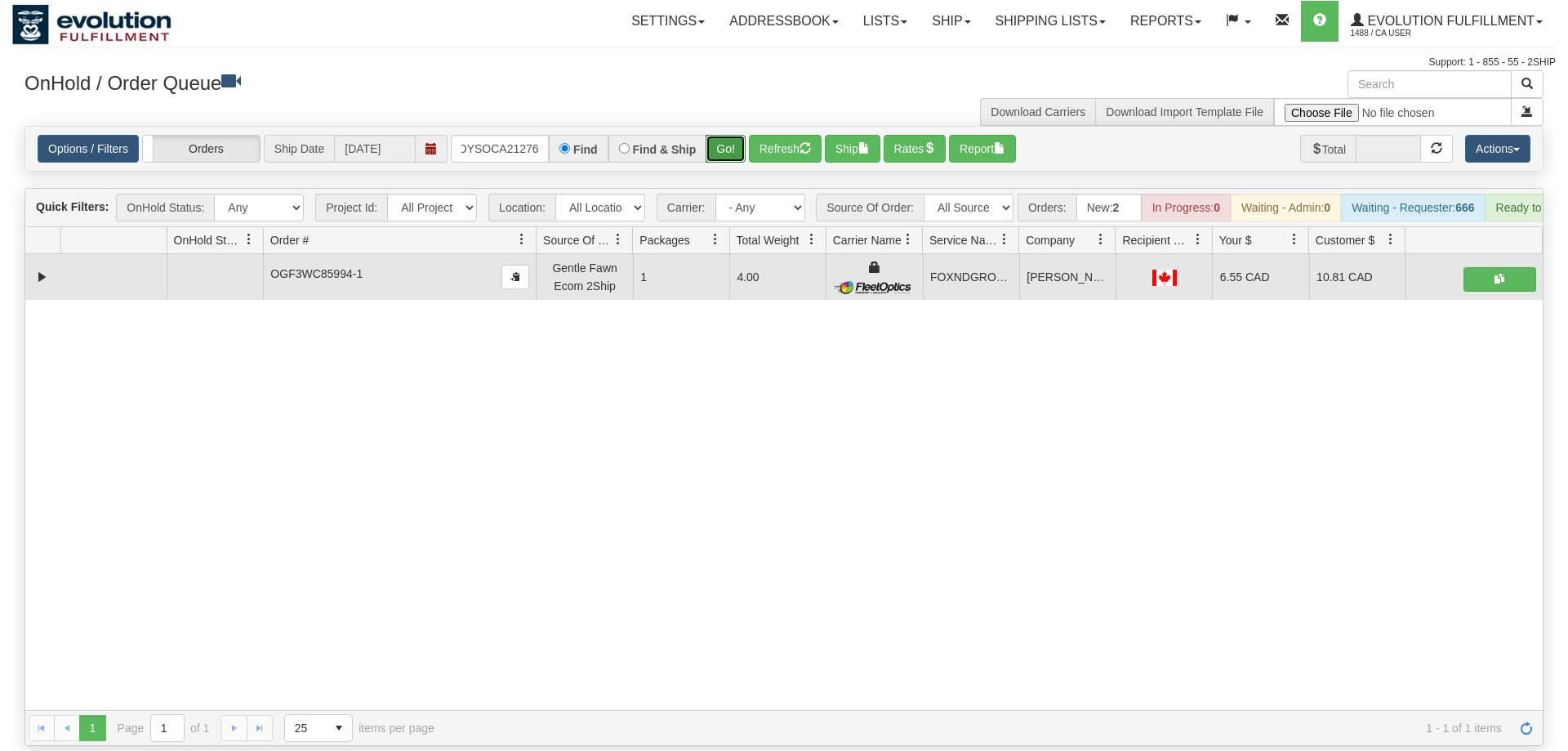
click at [722, 135] on button "Go!" at bounding box center [725, 148] width 40 height 28
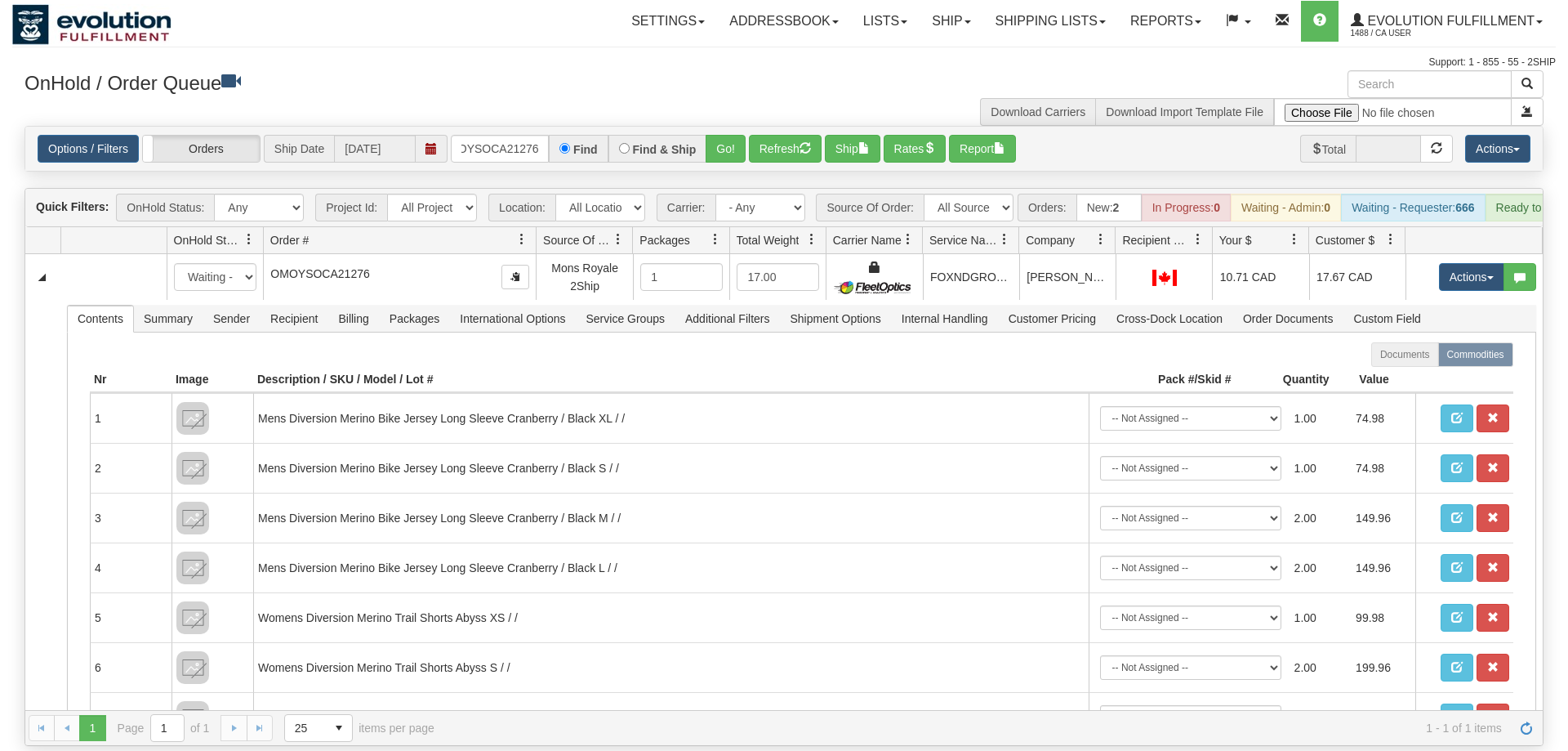
click at [561, 61] on div "Support: 1 - 855 - 55 - 2SHIP" at bounding box center [784, 62] width 1544 height 14
